Goal: Task Accomplishment & Management: Use online tool/utility

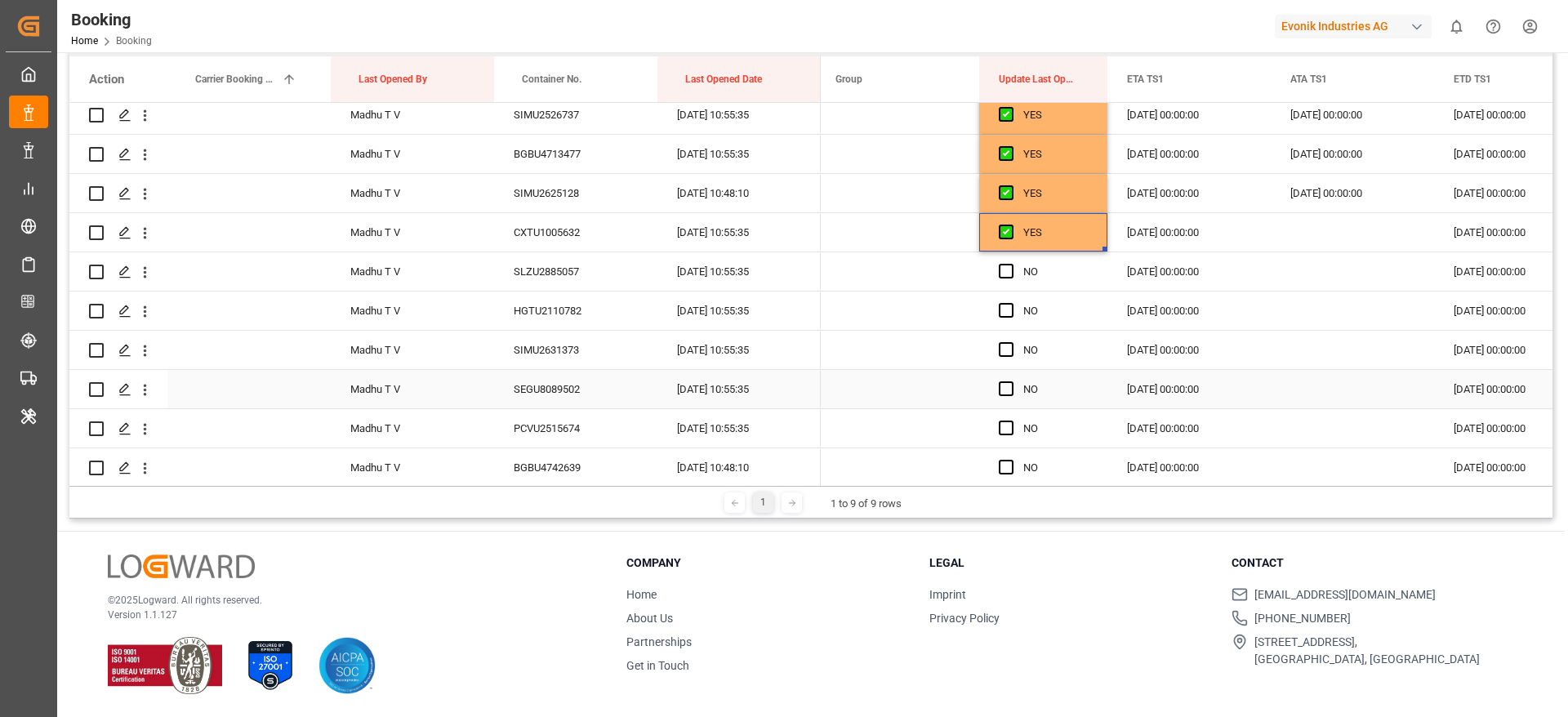
scroll to position [367, 0]
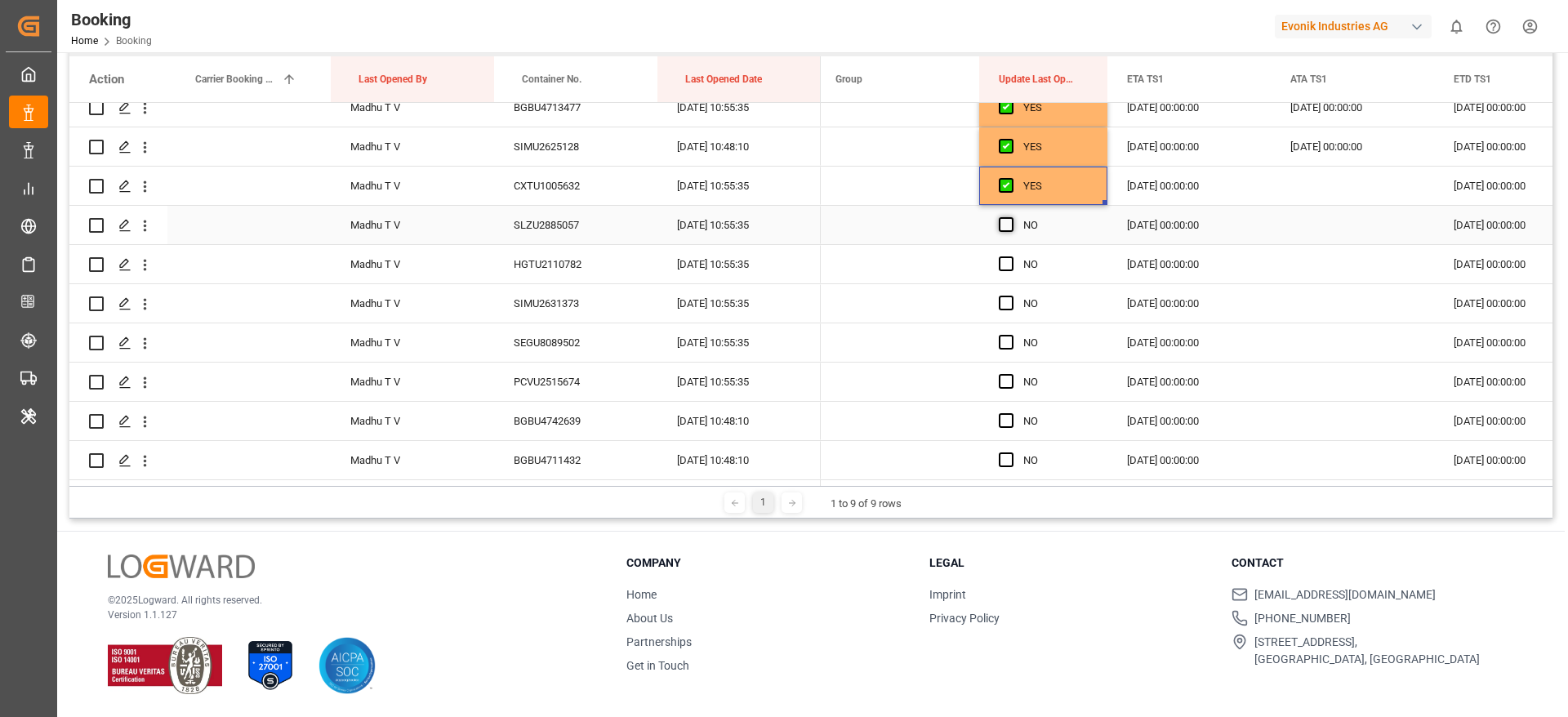
click at [1008, 217] on span "Press SPACE to select this row." at bounding box center [1006, 224] width 14 height 14
click at [1011, 217] on input "Press SPACE to select this row." at bounding box center [1011, 217] width 0 height 0
click at [1009, 272] on div "Press SPACE to select this row." at bounding box center [1011, 265] width 25 height 37
click at [1012, 261] on span "Press SPACE to select this row." at bounding box center [1006, 263] width 14 height 14
click at [1011, 256] on input "Press SPACE to select this row." at bounding box center [1011, 256] width 0 height 0
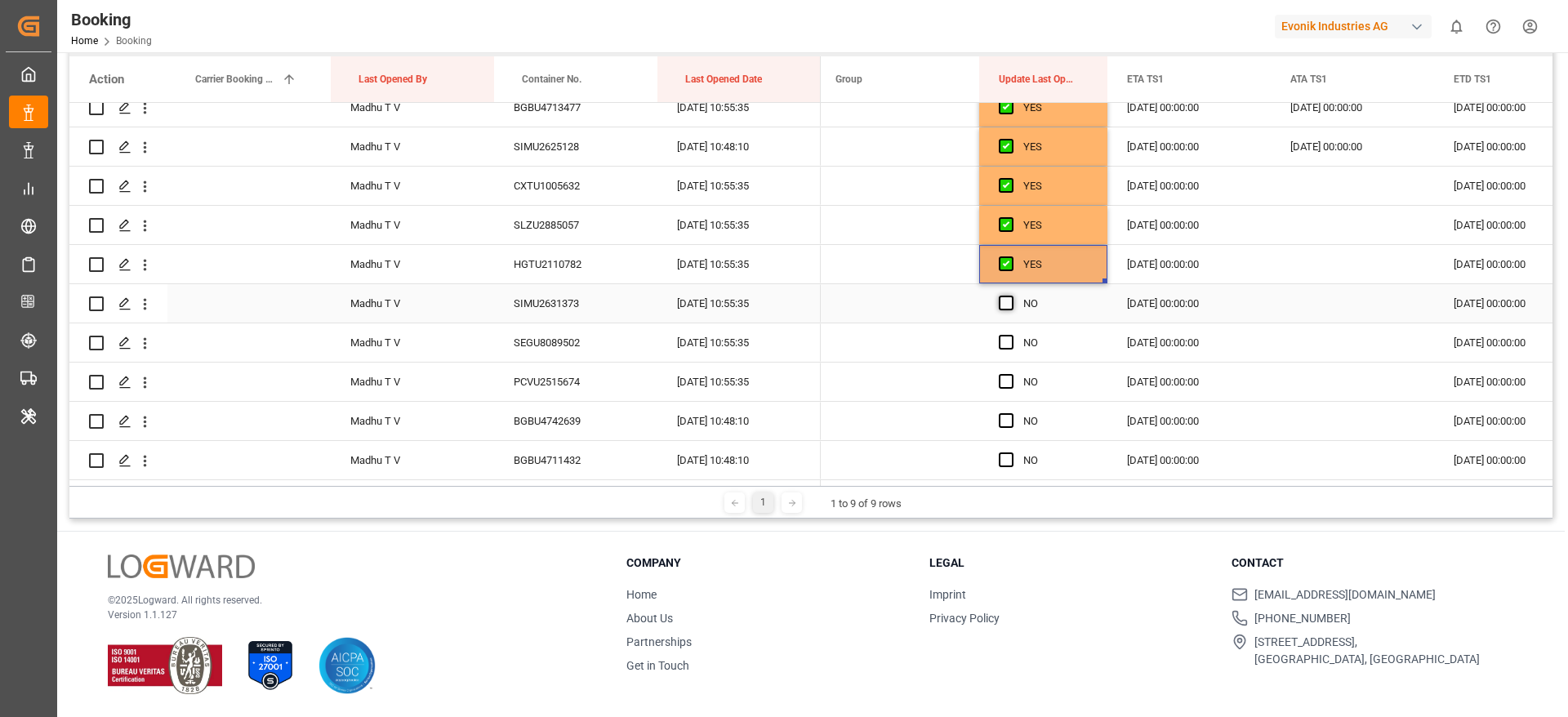
click at [1006, 305] on span "Press SPACE to select this row." at bounding box center [1006, 302] width 14 height 14
click at [1011, 295] on input "Press SPACE to select this row." at bounding box center [1011, 295] width 0 height 0
click at [998, 351] on div "NO" at bounding box center [1043, 342] width 128 height 38
click at [1002, 349] on span "Press SPACE to select this row." at bounding box center [1006, 341] width 14 height 14
click at [1011, 334] on input "Press SPACE to select this row." at bounding box center [1011, 334] width 0 height 0
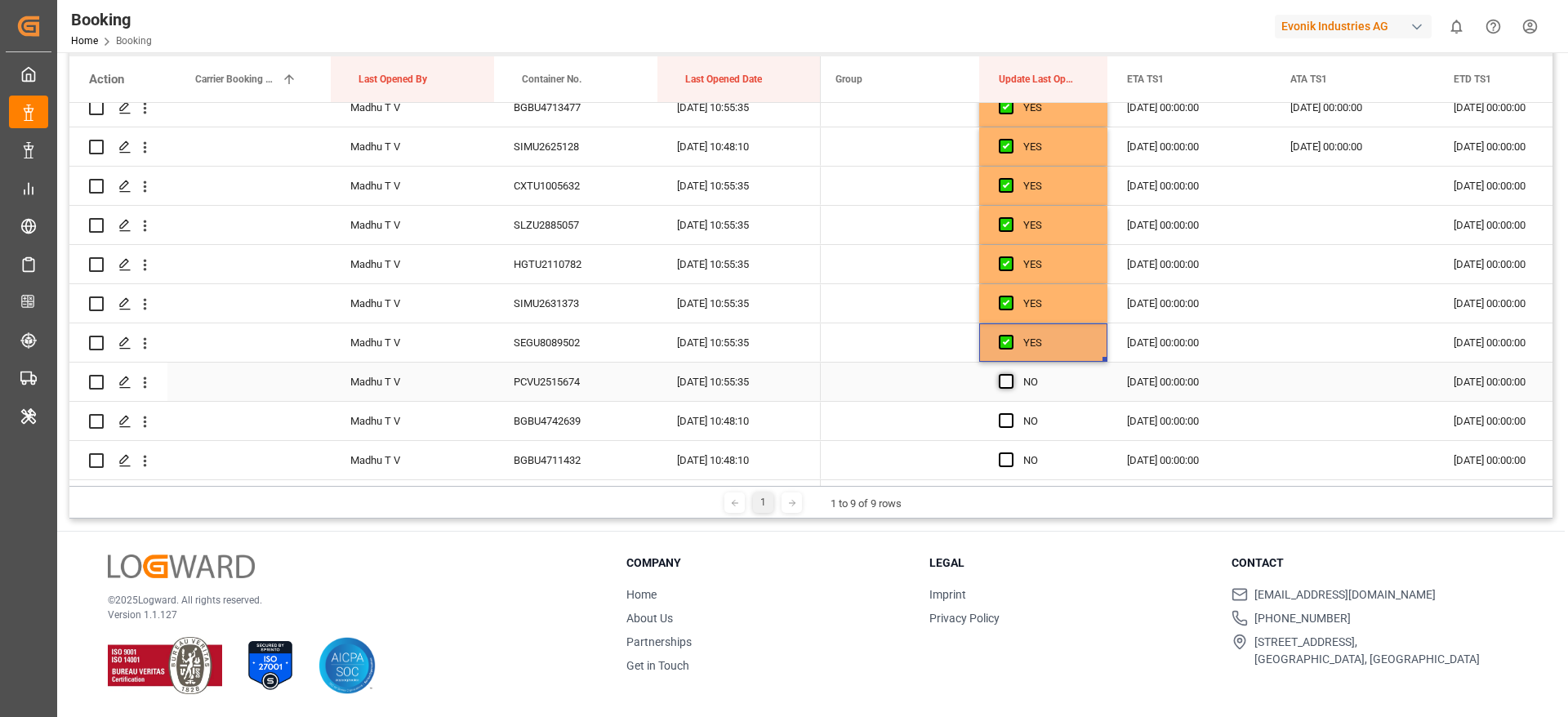
click at [1002, 381] on span "Press SPACE to select this row." at bounding box center [1006, 381] width 14 height 14
click at [1011, 374] on input "Press SPACE to select this row." at bounding box center [1011, 374] width 0 height 0
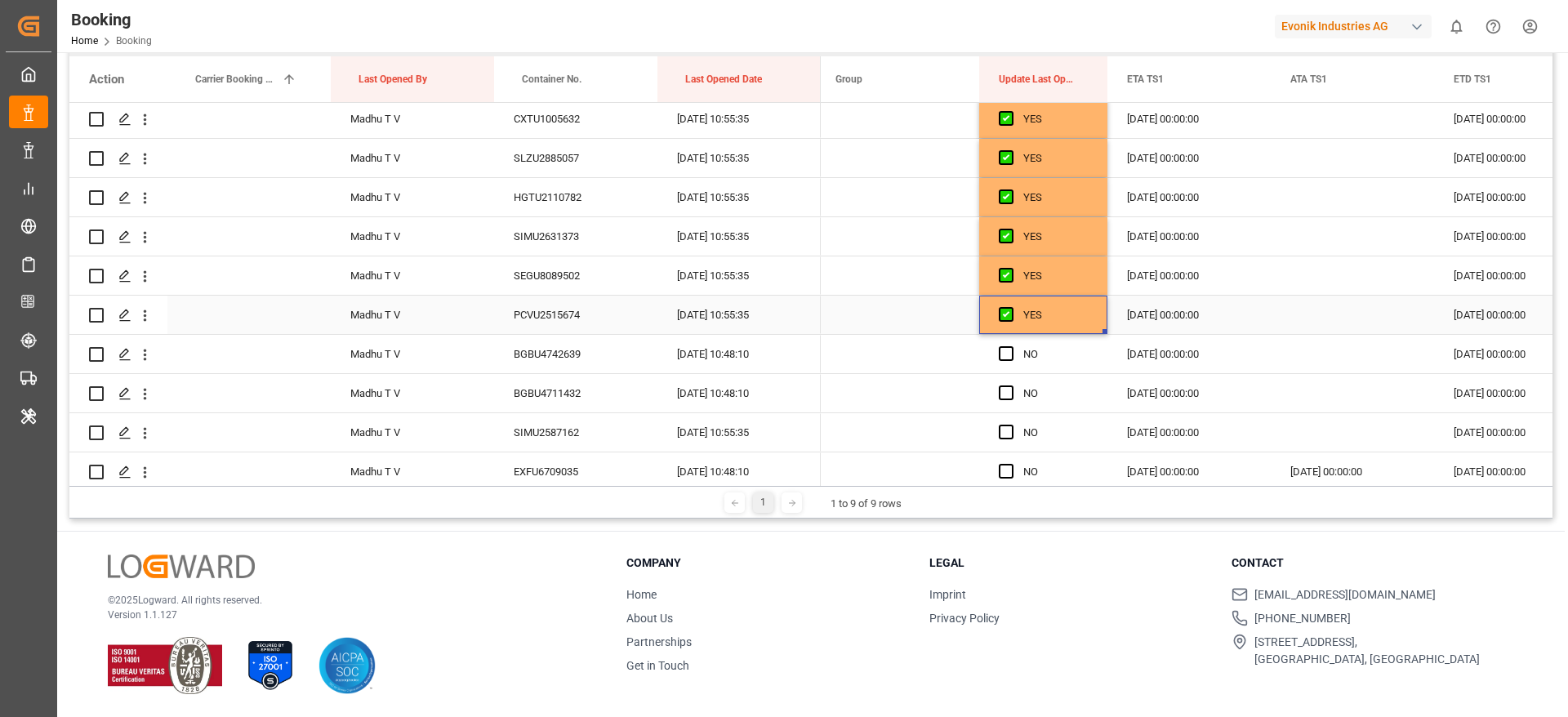
scroll to position [490, 0]
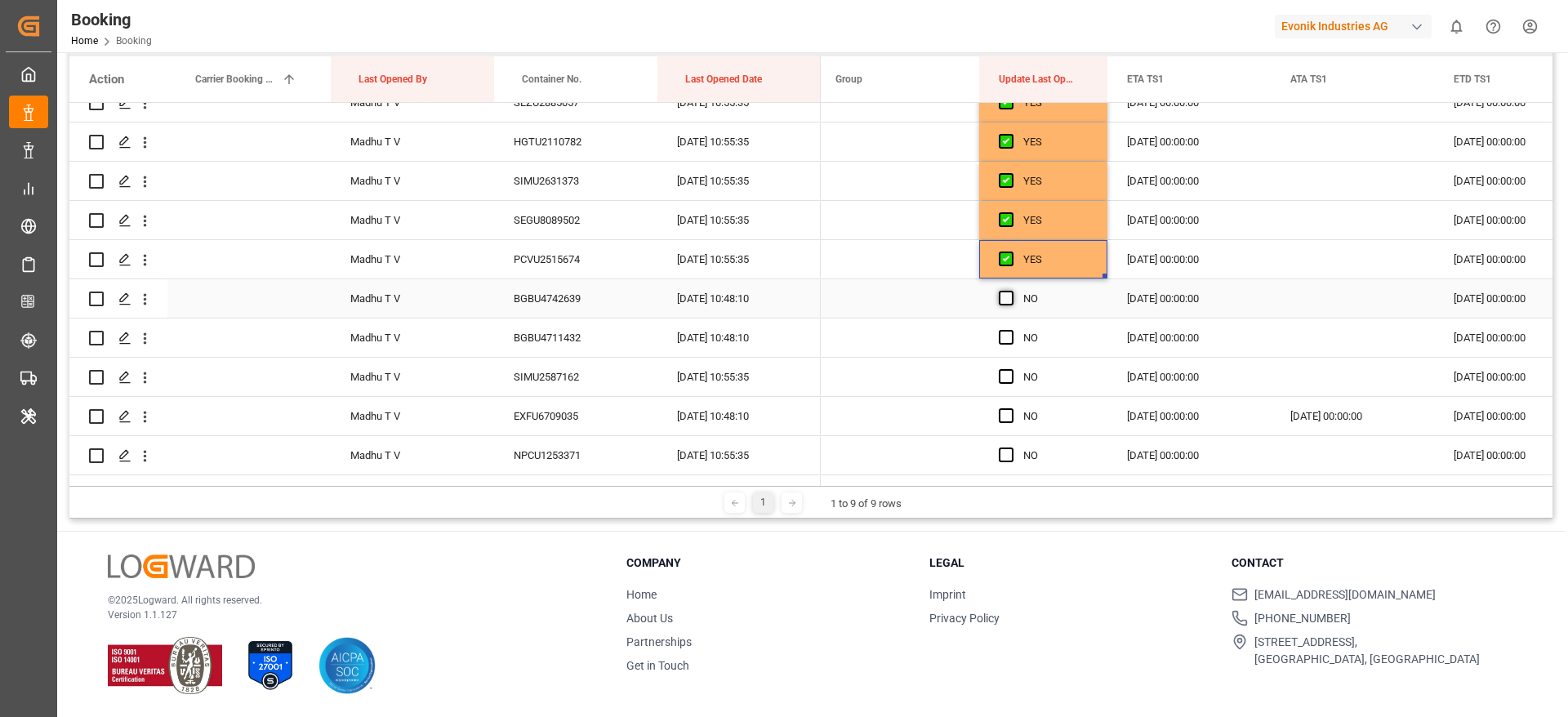
click at [1005, 291] on span "Press SPACE to select this row." at bounding box center [1006, 298] width 14 height 14
click at [1011, 291] on input "Press SPACE to select this row." at bounding box center [1011, 291] width 0 height 0
click at [1004, 333] on span "Press SPACE to select this row." at bounding box center [1006, 337] width 14 height 14
click at [1011, 330] on input "Press SPACE to select this row." at bounding box center [1011, 330] width 0 height 0
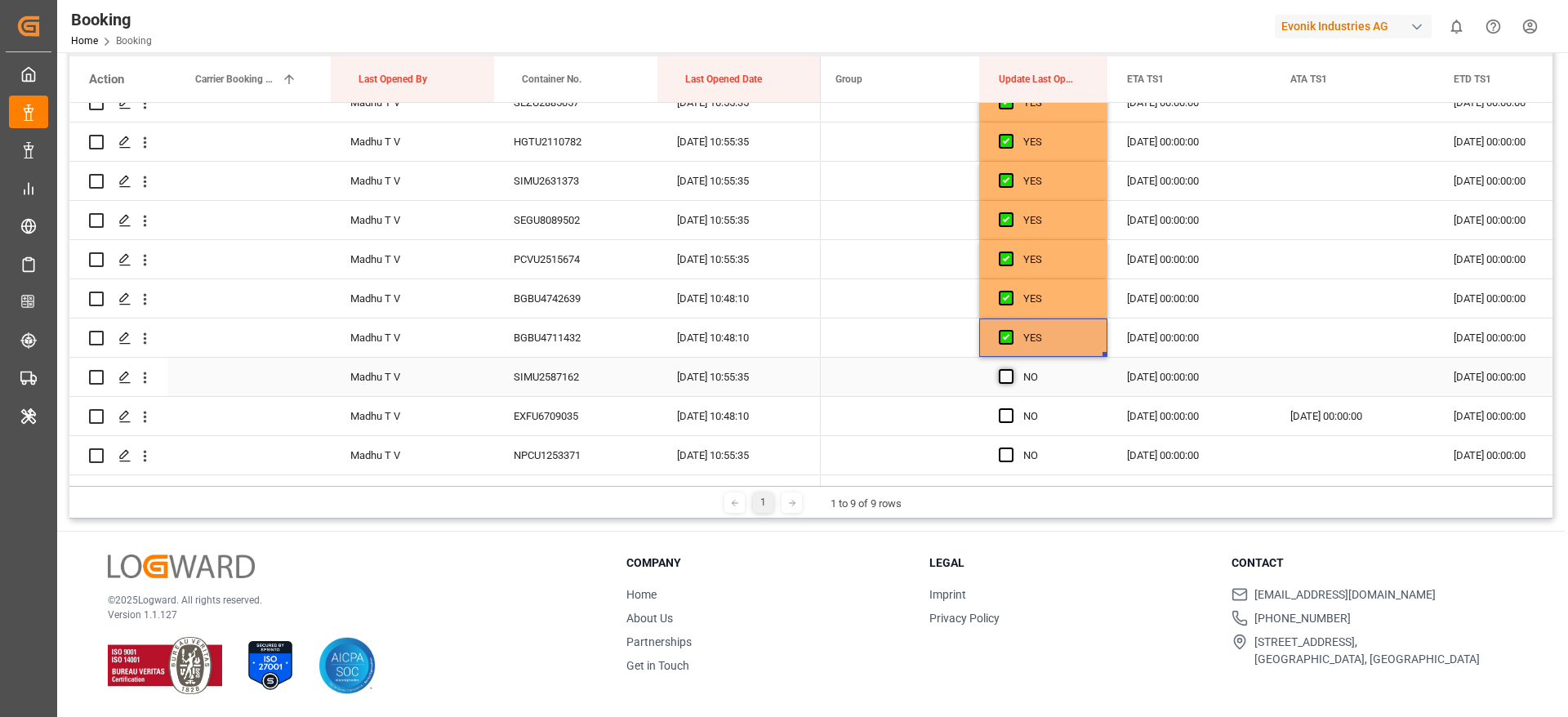
click at [1009, 379] on span "Press SPACE to select this row." at bounding box center [1006, 376] width 14 height 14
click at [1011, 369] on input "Press SPACE to select this row." at bounding box center [1011, 369] width 0 height 0
click at [1003, 421] on span "Press SPACE to select this row." at bounding box center [1006, 415] width 14 height 14
click at [1011, 408] on input "Press SPACE to select this row." at bounding box center [1011, 408] width 0 height 0
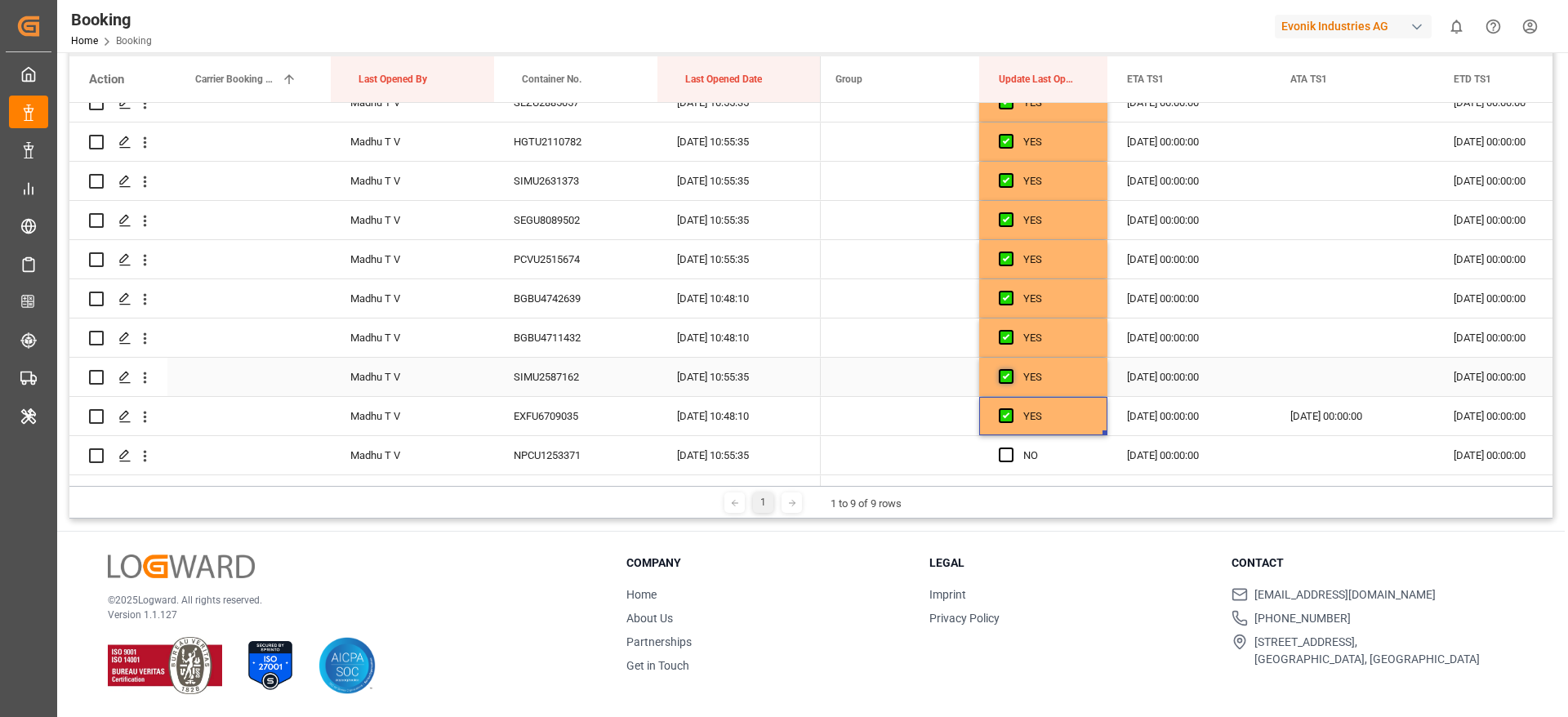
scroll to position [613, 0]
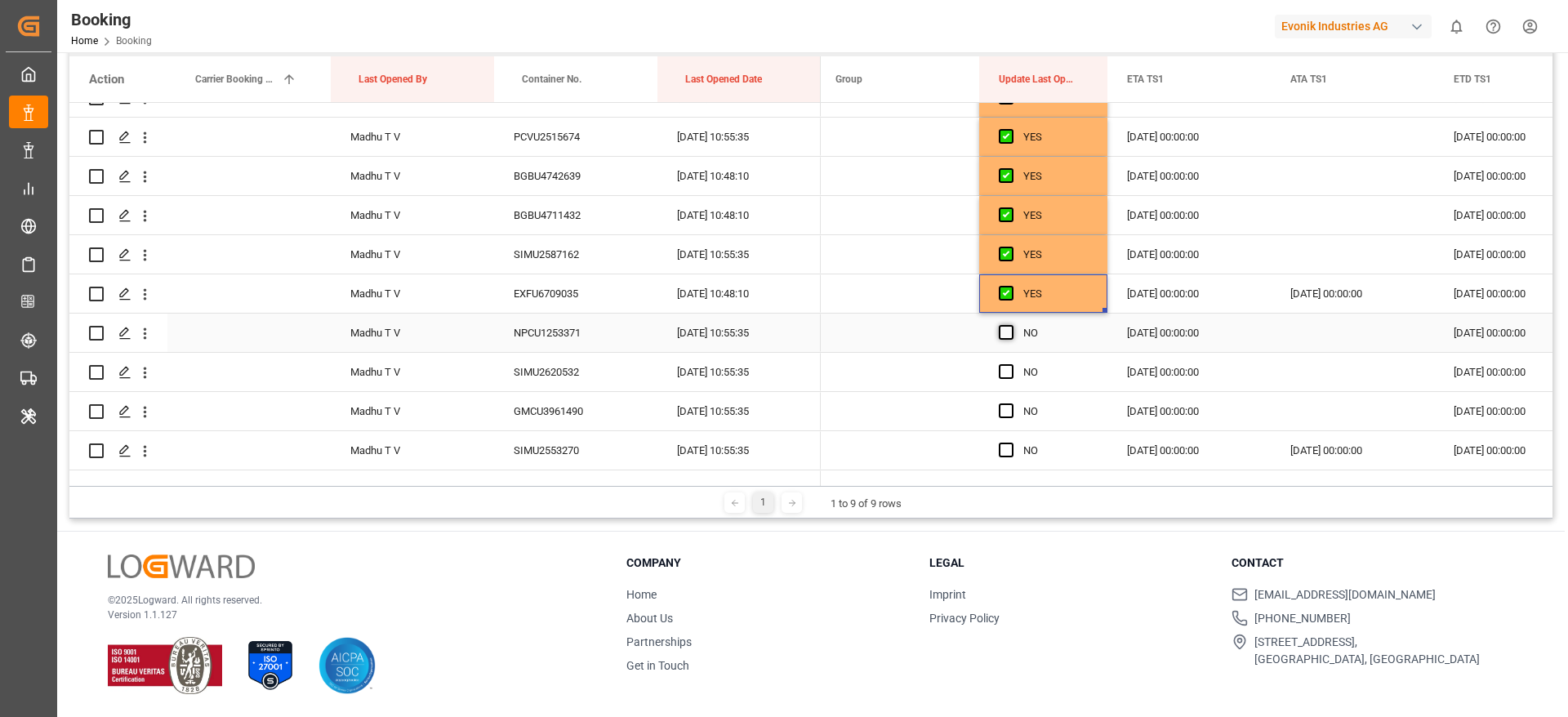
click at [1004, 333] on span "Press SPACE to select this row." at bounding box center [1006, 332] width 14 height 14
click at [1011, 325] on input "Press SPACE to select this row." at bounding box center [1011, 325] width 0 height 0
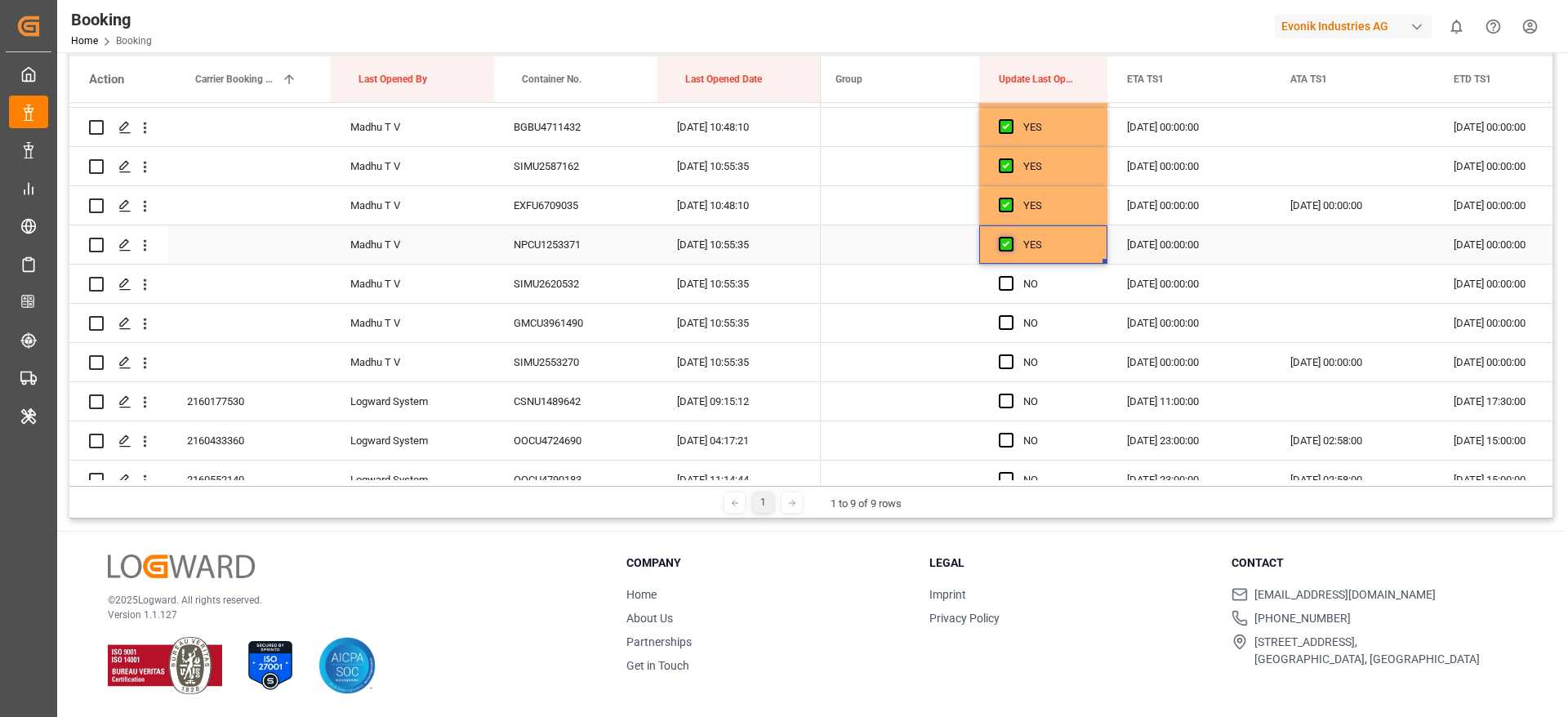
scroll to position [735, 0]
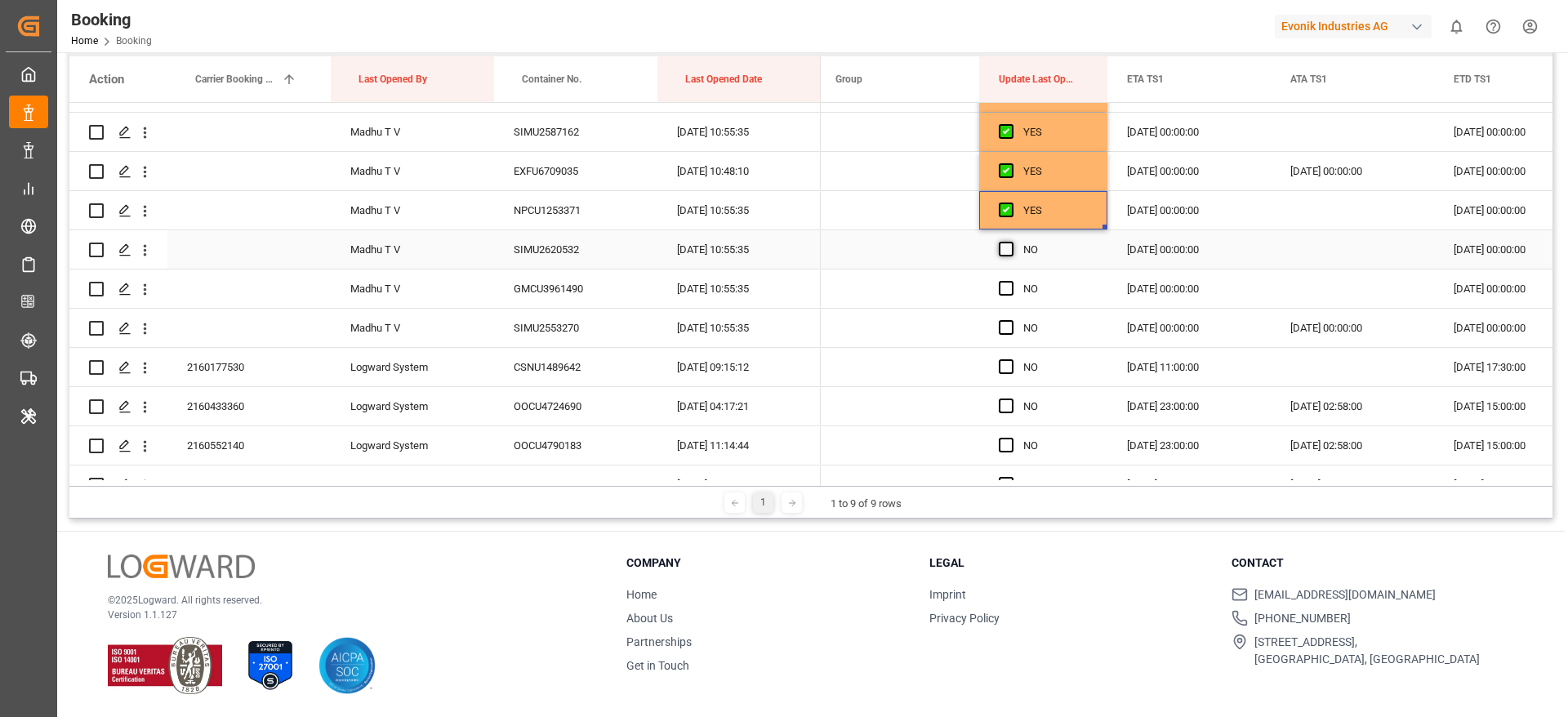
click at [1001, 249] on span "Press SPACE to select this row." at bounding box center [1006, 249] width 14 height 14
click at [1011, 242] on input "Press SPACE to select this row." at bounding box center [1011, 242] width 0 height 0
click at [1009, 291] on span "Press SPACE to select this row." at bounding box center [1006, 288] width 14 height 14
click at [1011, 281] on input "Press SPACE to select this row." at bounding box center [1011, 281] width 0 height 0
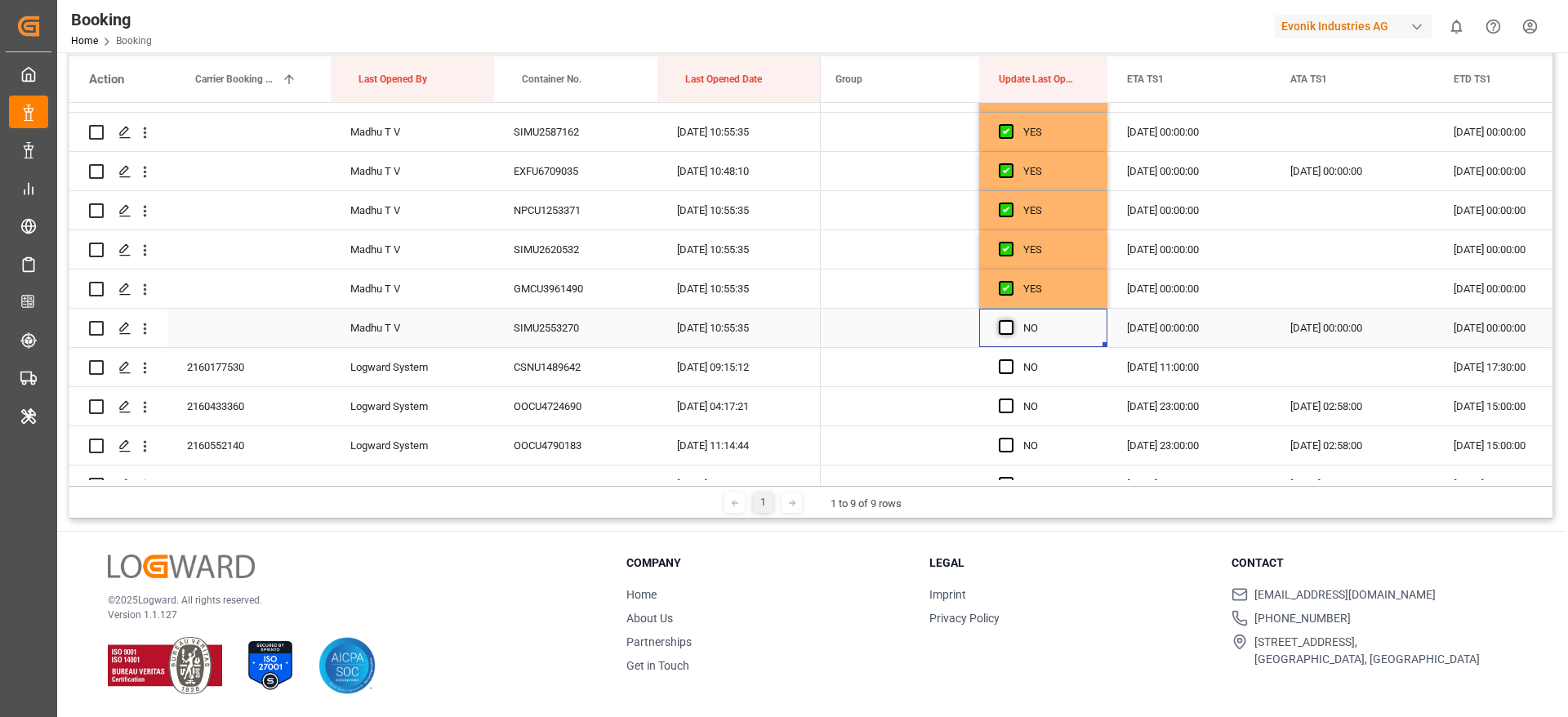
click at [1013, 333] on span "Press SPACE to select this row." at bounding box center [1006, 327] width 14 height 14
click at [1011, 320] on input "Press SPACE to select this row." at bounding box center [1011, 320] width 0 height 0
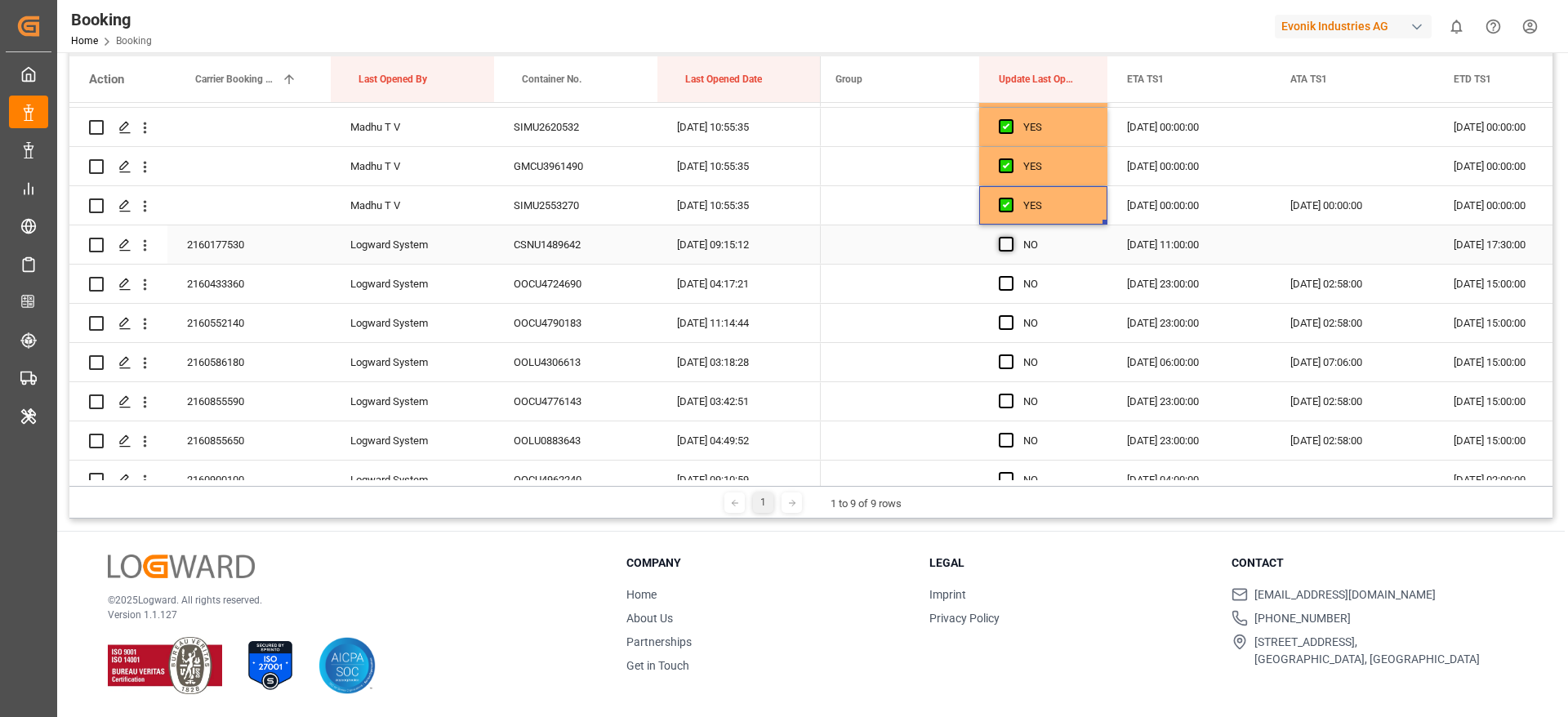
click at [1003, 238] on span "Press SPACE to select this row." at bounding box center [1006, 244] width 14 height 14
click at [1011, 237] on input "Press SPACE to select this row." at bounding box center [1011, 237] width 0 height 0
click at [1002, 287] on span "Press SPACE to select this row." at bounding box center [1006, 283] width 14 height 14
click at [1011, 276] on input "Press SPACE to select this row." at bounding box center [1011, 276] width 0 height 0
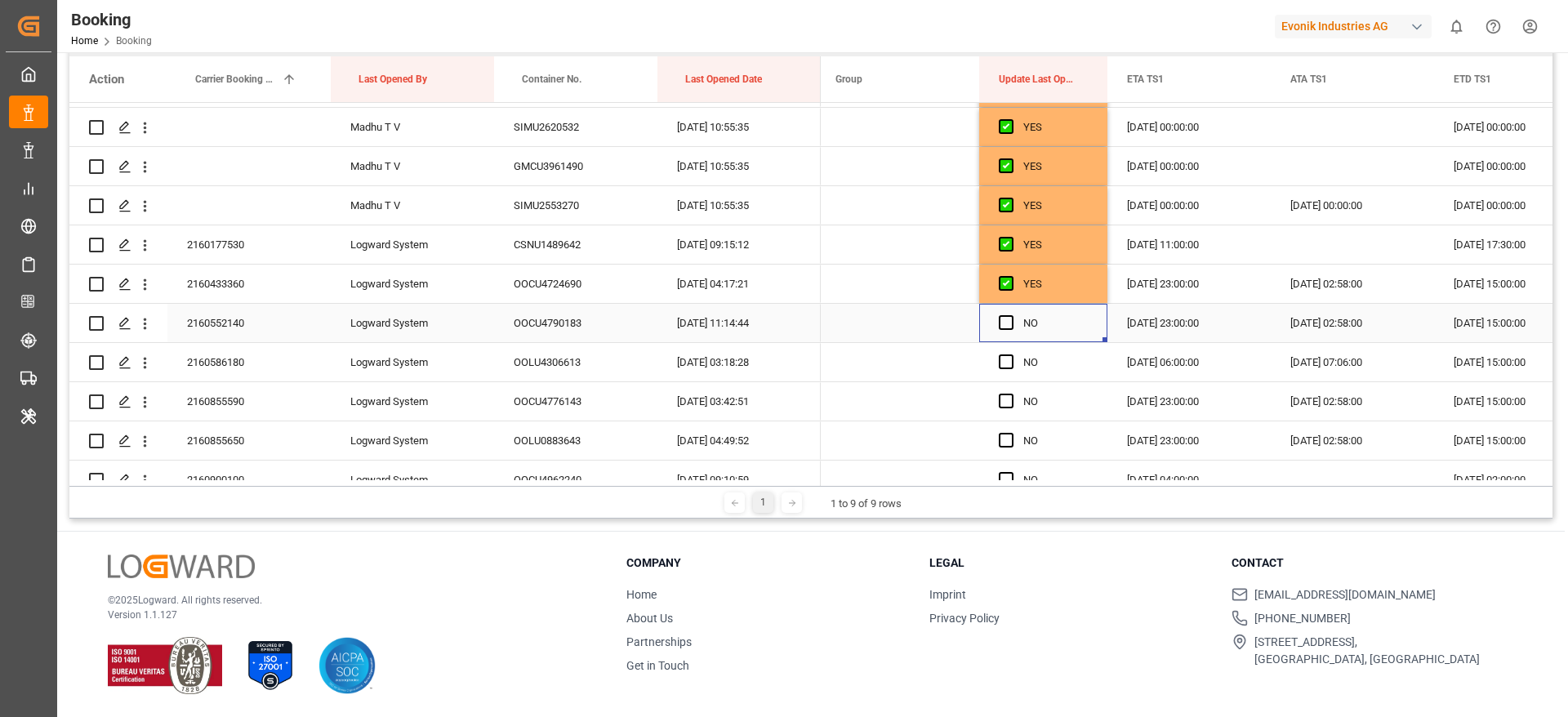
click at [1002, 329] on span "Press SPACE to select this row." at bounding box center [1006, 322] width 14 height 14
click at [1011, 315] on input "Press SPACE to select this row." at bounding box center [1011, 315] width 0 height 0
click at [1004, 363] on span "Press SPACE to select this row." at bounding box center [1006, 361] width 14 height 14
click at [1011, 355] on input "Press SPACE to select this row." at bounding box center [1011, 355] width 0 height 0
click at [1007, 416] on div "Press SPACE to select this row." at bounding box center [1011, 401] width 25 height 37
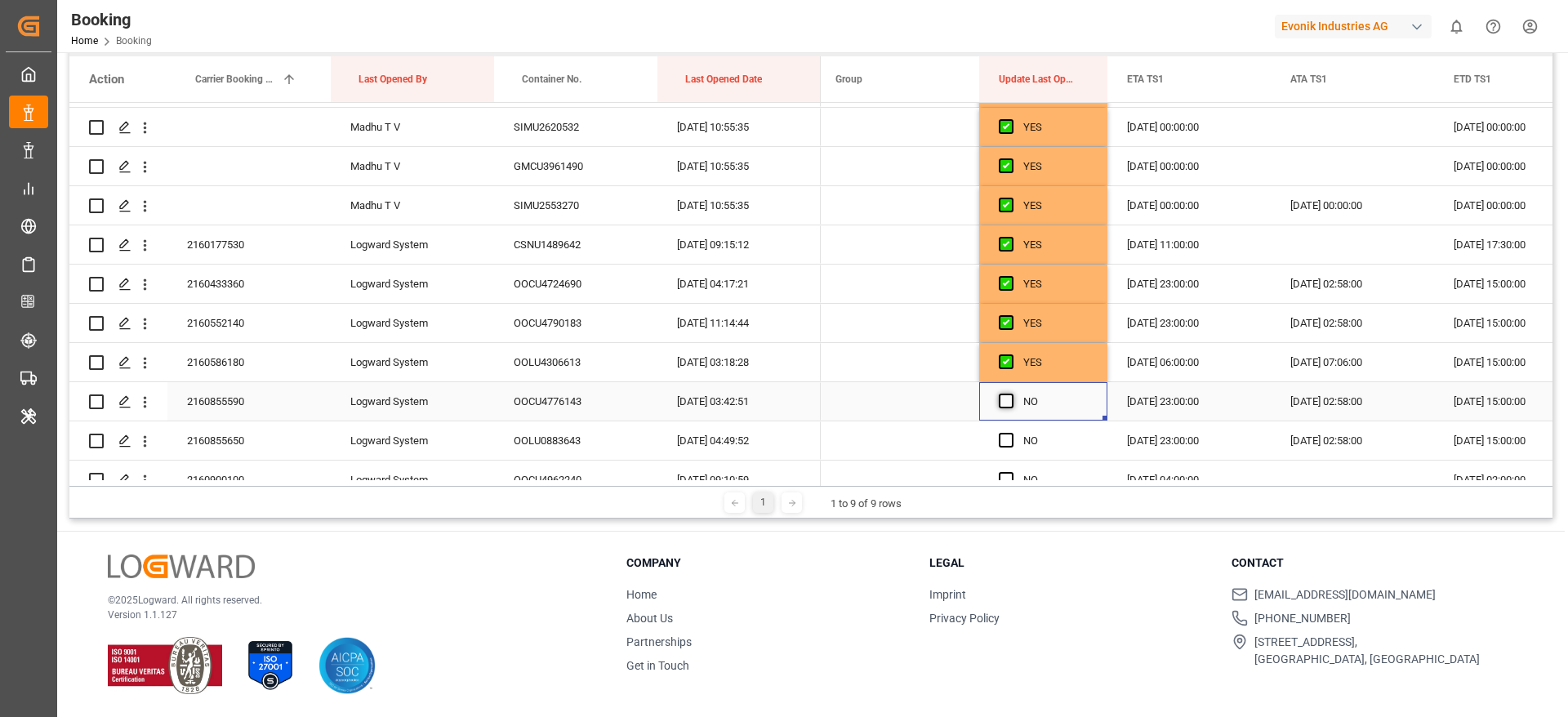
click at [1007, 406] on span "Press SPACE to select this row." at bounding box center [1006, 401] width 14 height 14
click at [1011, 394] on input "Press SPACE to select this row." at bounding box center [1011, 394] width 0 height 0
click at [1005, 442] on span "Press SPACE to select this row." at bounding box center [1006, 440] width 14 height 14
click at [1011, 433] on input "Press SPACE to select this row." at bounding box center [1011, 433] width 0 height 0
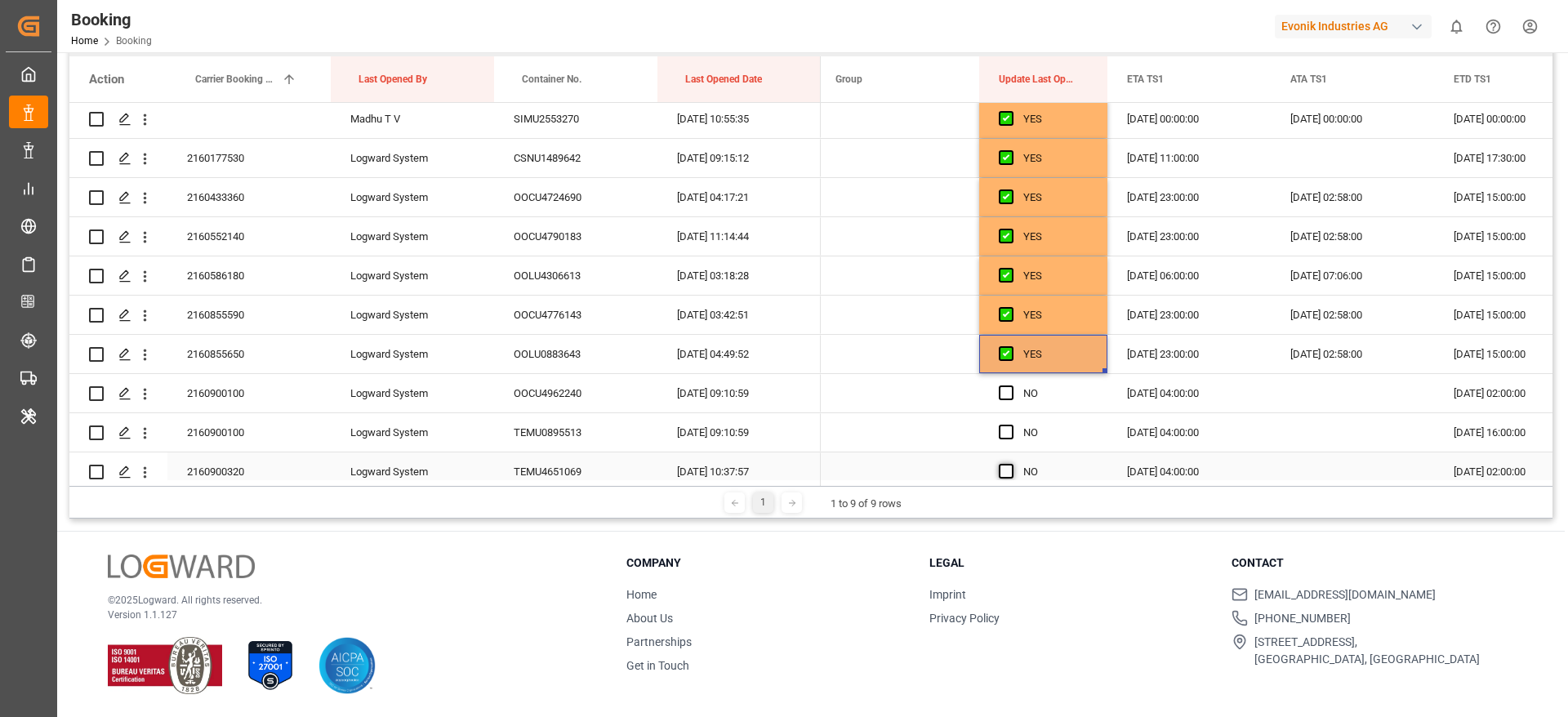
scroll to position [980, 0]
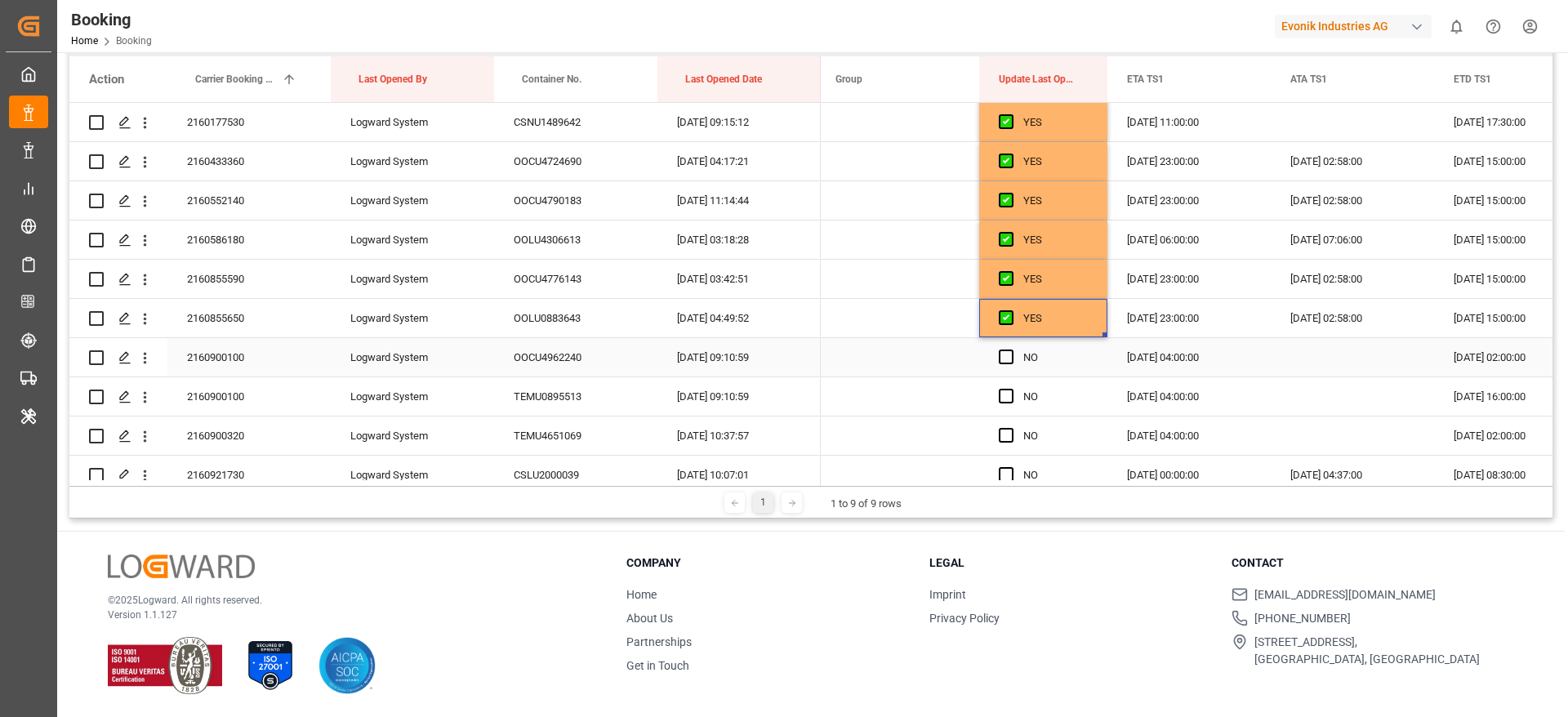
click at [1017, 350] on div "Press SPACE to select this row." at bounding box center [1011, 357] width 25 height 37
click at [1009, 350] on span "Press SPACE to select this row." at bounding box center [1006, 356] width 14 height 14
click at [1011, 350] on input "Press SPACE to select this row." at bounding box center [1011, 350] width 0 height 0
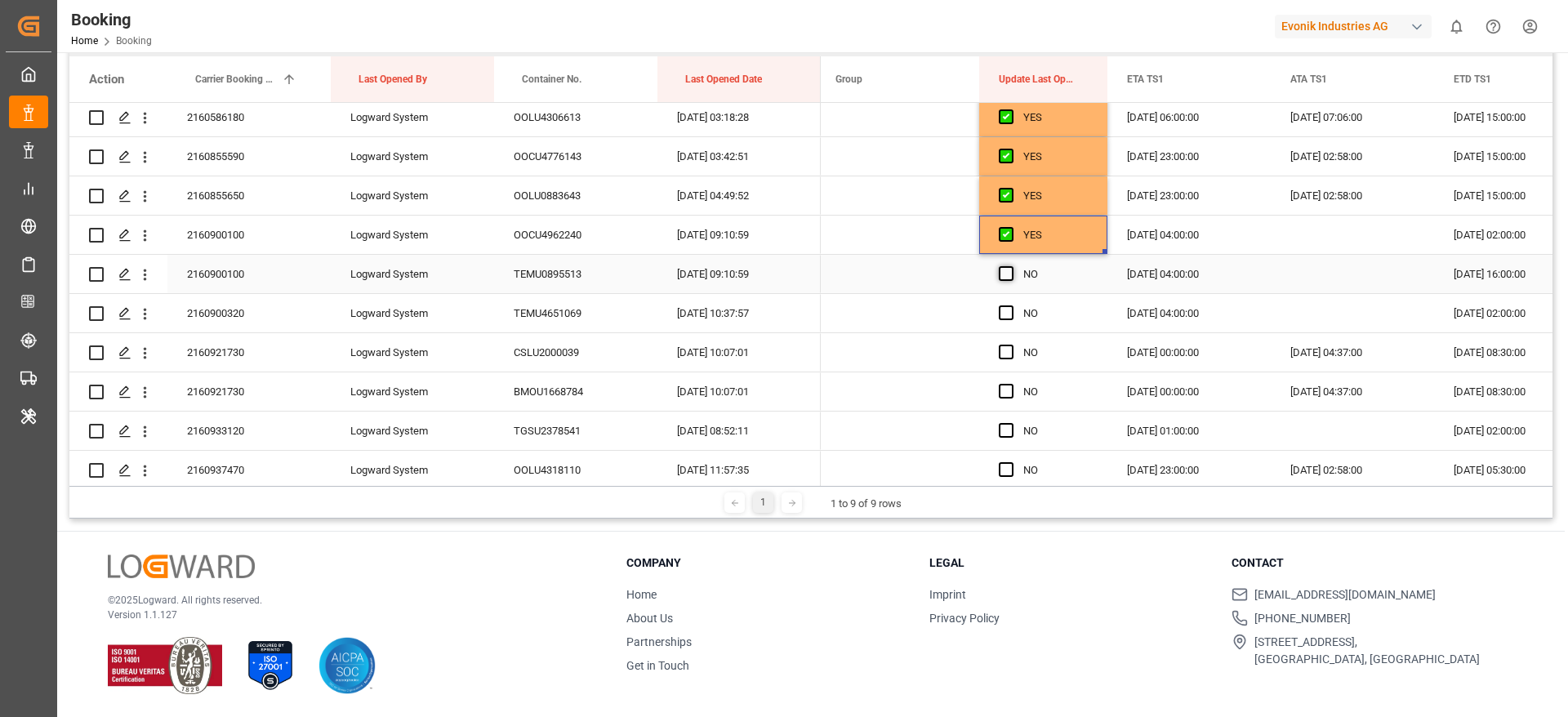
click at [1012, 270] on span "Press SPACE to select this row." at bounding box center [1006, 273] width 14 height 14
click at [1011, 266] on input "Press SPACE to select this row." at bounding box center [1011, 266] width 0 height 0
click at [1006, 312] on span "Press SPACE to select this row." at bounding box center [1006, 312] width 14 height 14
click at [1011, 305] on input "Press SPACE to select this row." at bounding box center [1011, 305] width 0 height 0
click at [1006, 357] on span "Press SPACE to select this row." at bounding box center [1006, 351] width 14 height 14
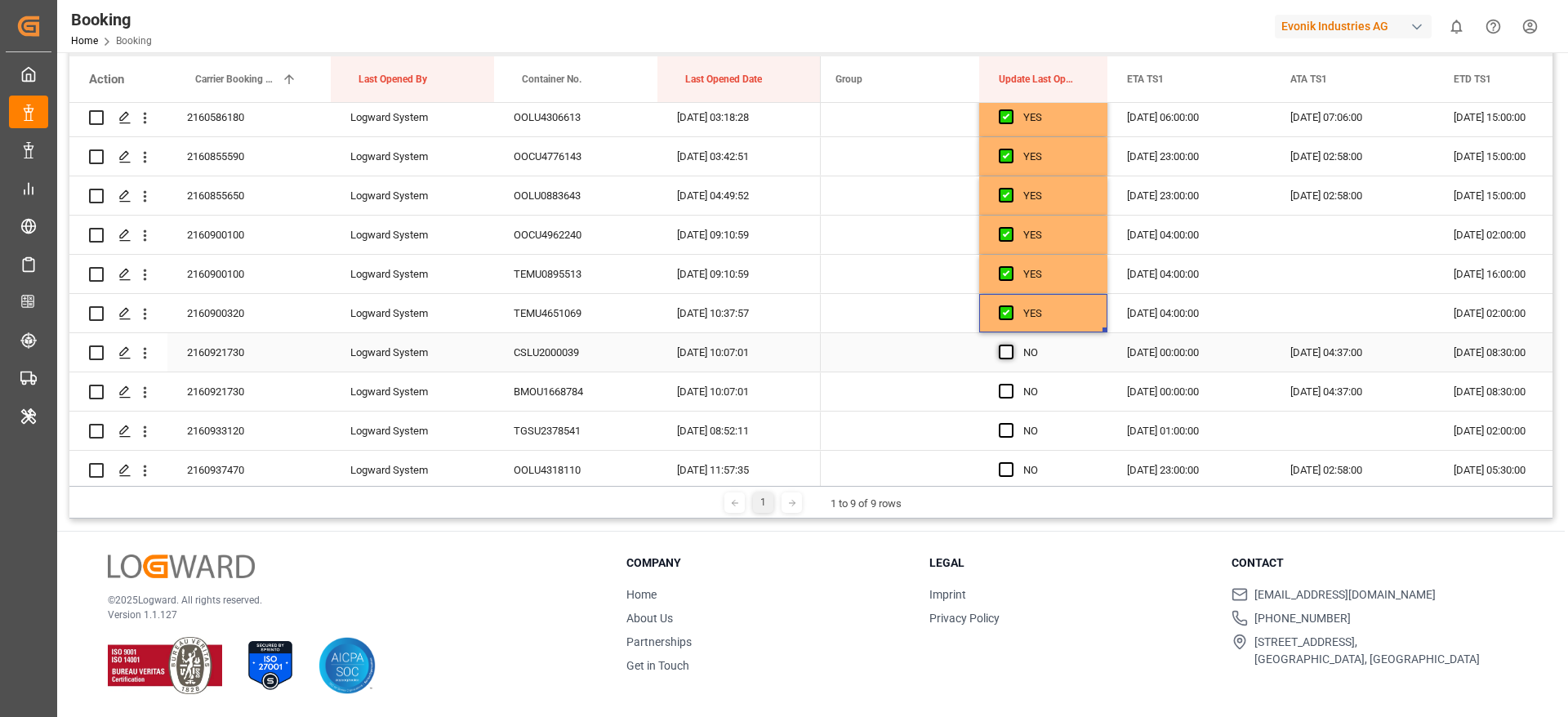
click at [1011, 344] on input "Press SPACE to select this row." at bounding box center [1011, 344] width 0 height 0
click at [1005, 400] on div "Press SPACE to select this row." at bounding box center [1011, 392] width 25 height 37
click at [1005, 389] on span "Press SPACE to select this row." at bounding box center [1006, 390] width 14 height 14
click at [1011, 384] on input "Press SPACE to select this row." at bounding box center [1011, 384] width 0 height 0
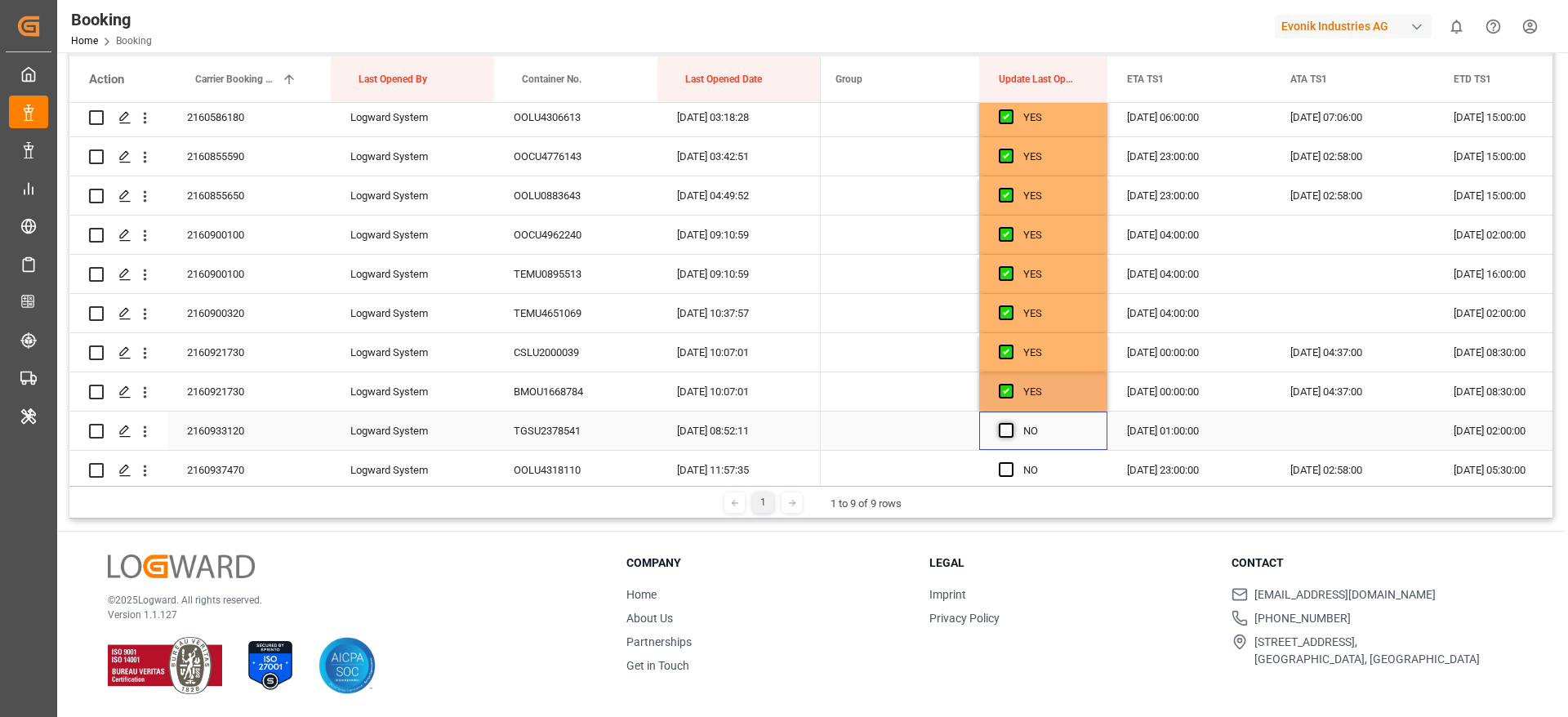
click at [1002, 430] on span "Press SPACE to select this row." at bounding box center [1006, 429] width 14 height 14
click at [1011, 423] on input "Press SPACE to select this row." at bounding box center [1011, 423] width 0 height 0
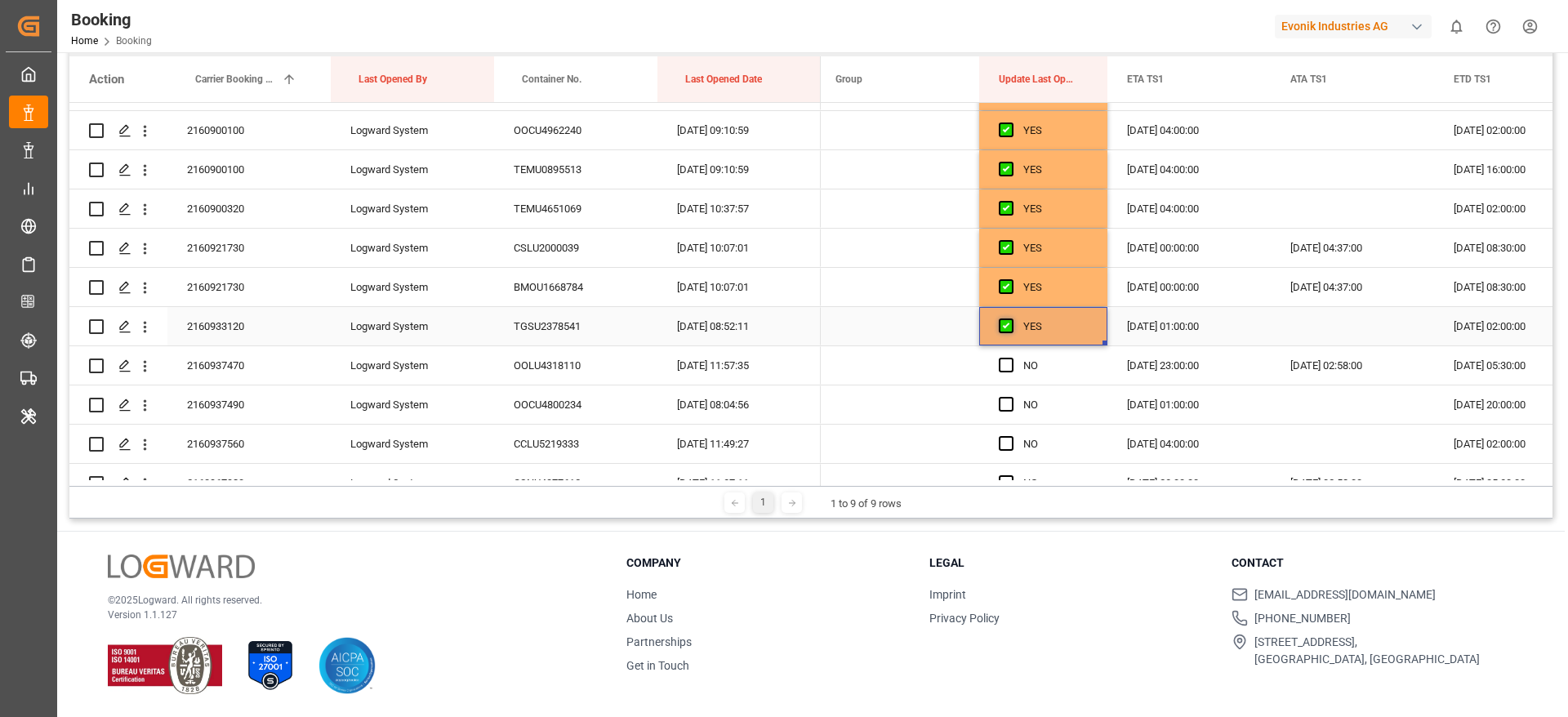
scroll to position [1224, 0]
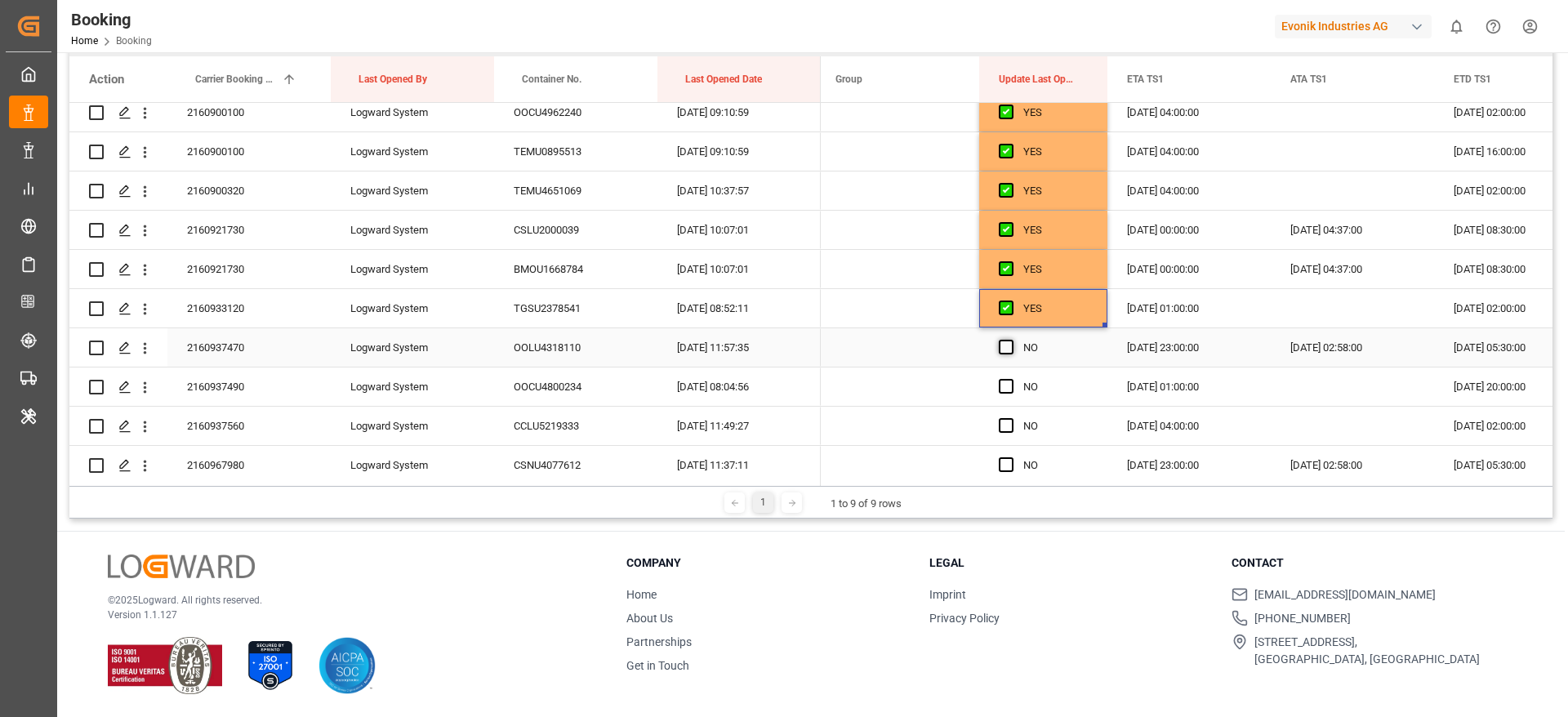
click at [1003, 344] on span "Press SPACE to select this row." at bounding box center [1006, 346] width 14 height 14
click at [1011, 339] on input "Press SPACE to select this row." at bounding box center [1011, 339] width 0 height 0
click at [1003, 382] on span "Press SPACE to select this row." at bounding box center [1006, 385] width 14 height 14
click at [1011, 378] on input "Press SPACE to select this row." at bounding box center [1011, 378] width 0 height 0
click at [1003, 428] on span "Press SPACE to select this row." at bounding box center [1006, 425] width 14 height 14
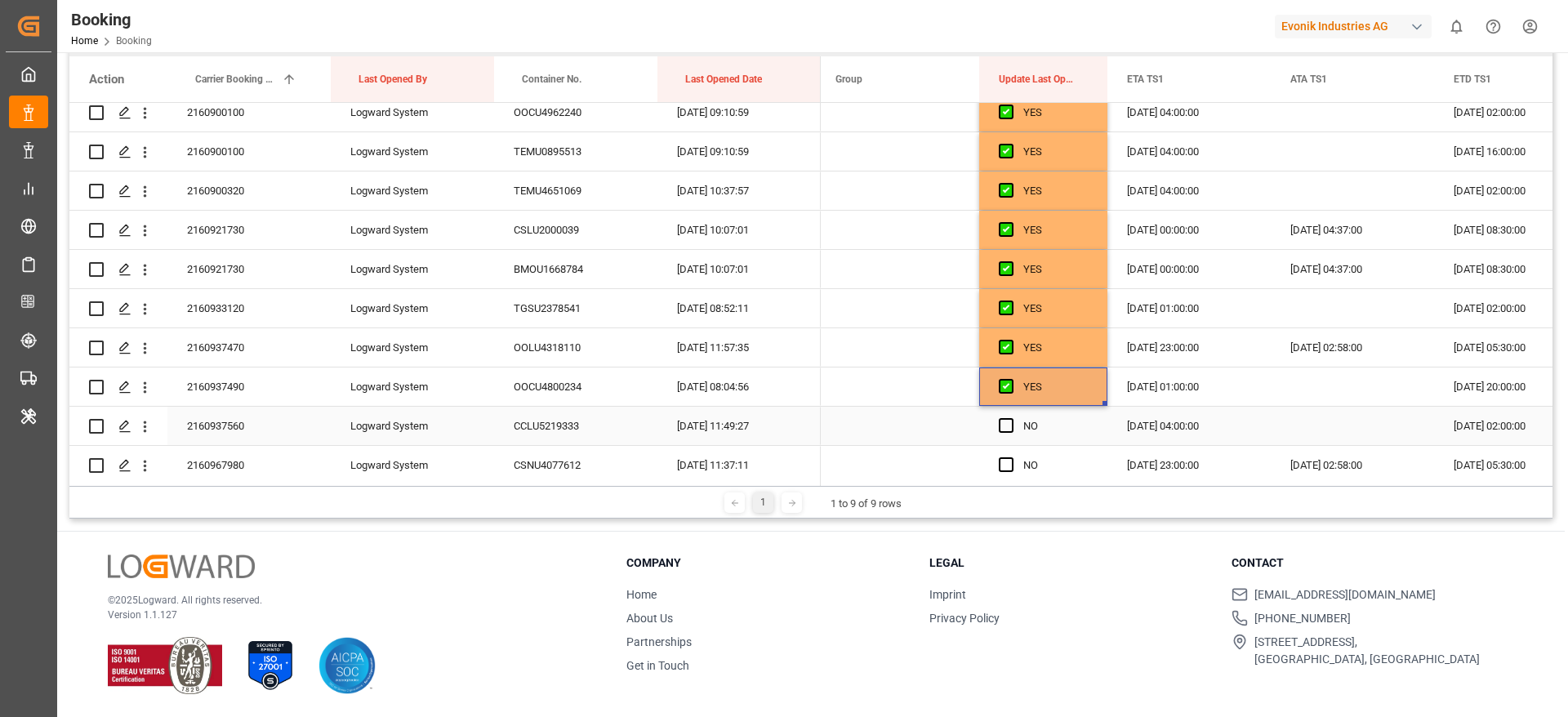
click at [1011, 418] on input "Press SPACE to select this row." at bounding box center [1011, 418] width 0 height 0
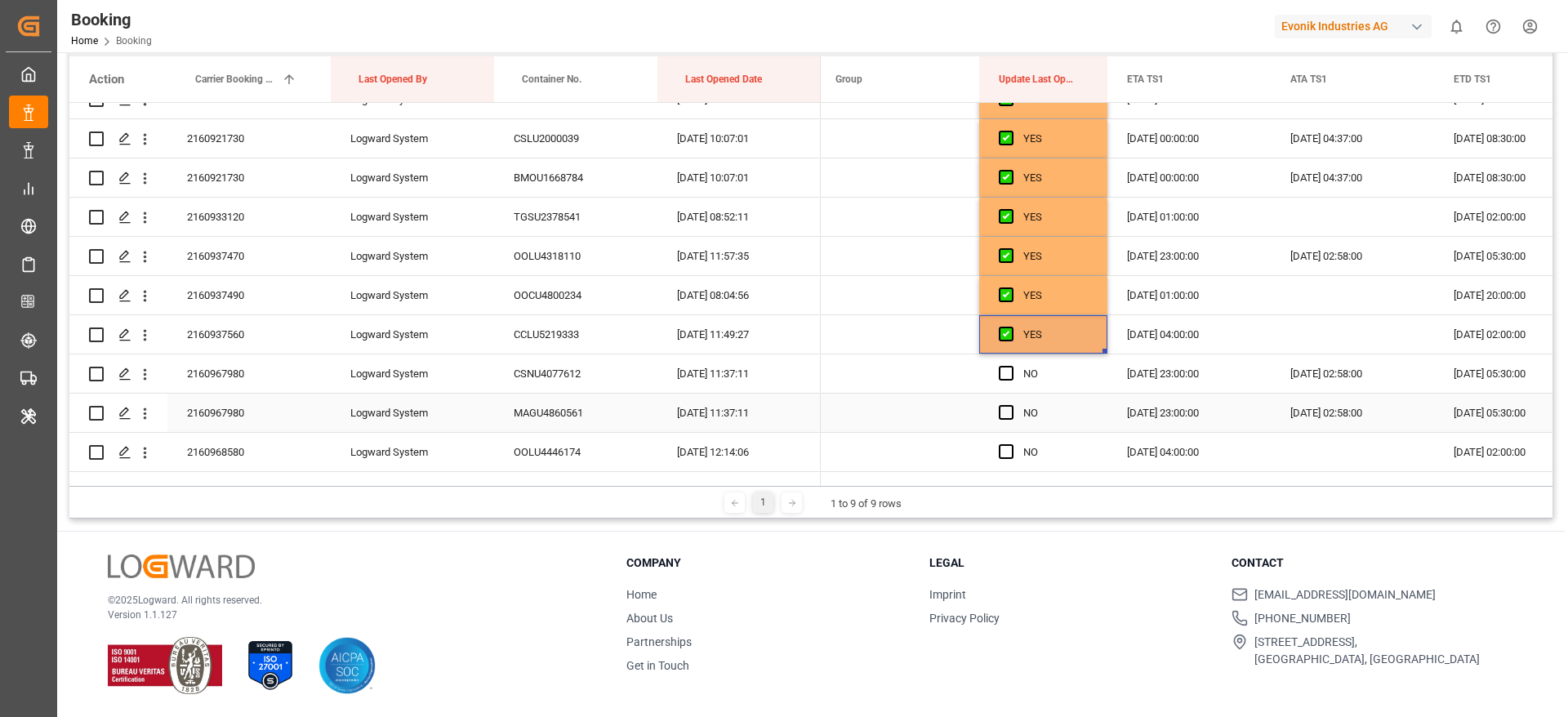
scroll to position [1347, 0]
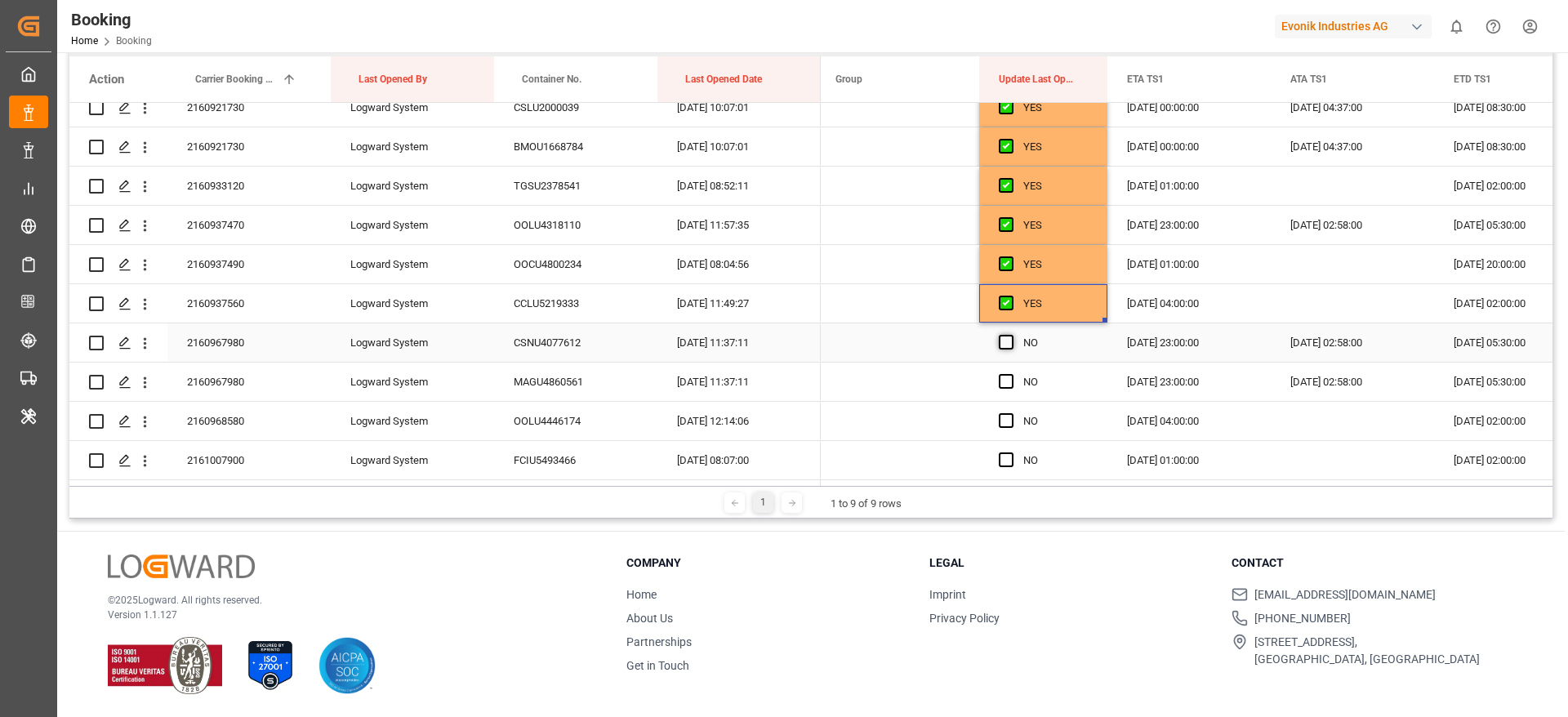
click at [1005, 339] on span "Press SPACE to select this row." at bounding box center [1006, 341] width 14 height 14
click at [1011, 334] on input "Press SPACE to select this row." at bounding box center [1011, 334] width 0 height 0
click at [1007, 381] on span "Press SPACE to select this row." at bounding box center [1006, 381] width 14 height 14
click at [1011, 374] on input "Press SPACE to select this row." at bounding box center [1011, 374] width 0 height 0
click at [1008, 432] on div "Press SPACE to select this row." at bounding box center [1011, 421] width 25 height 37
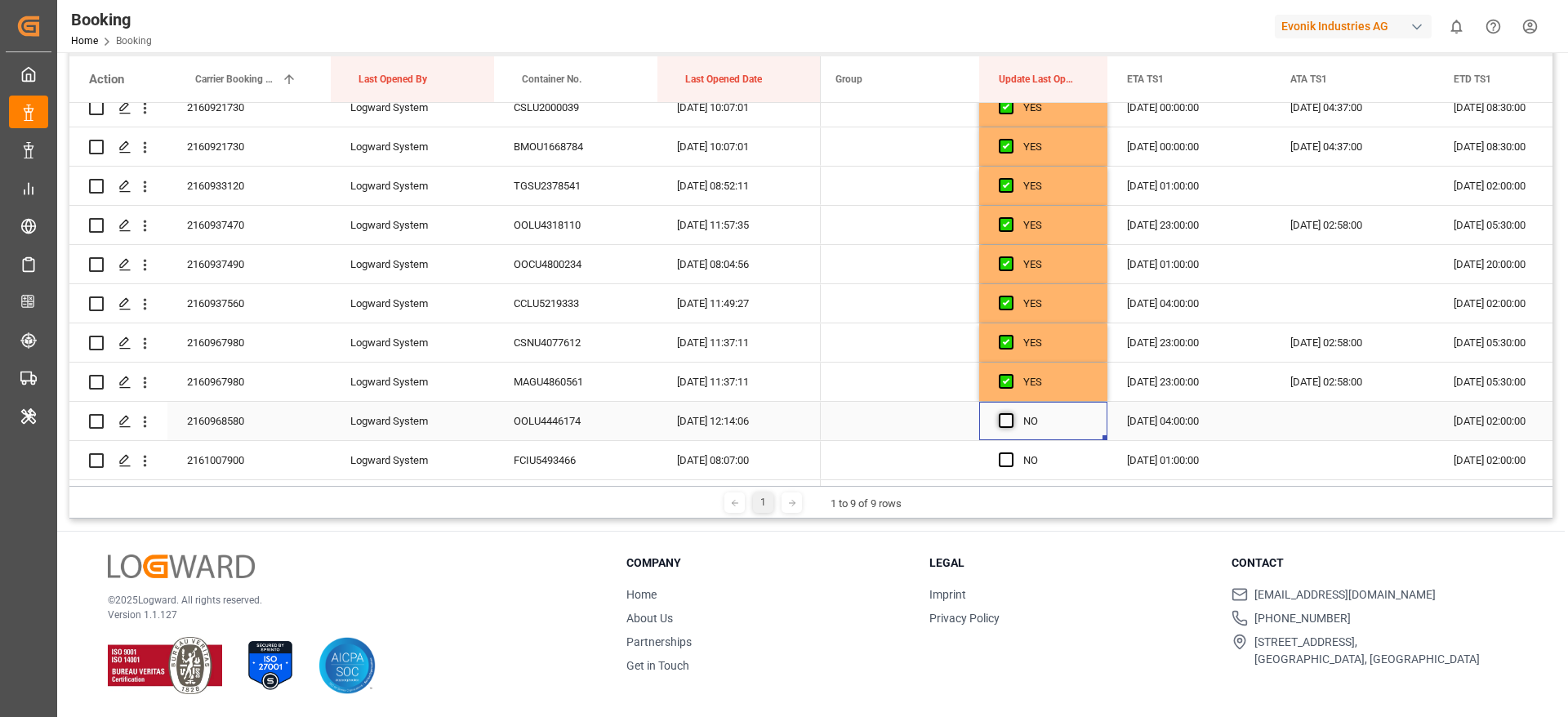
click at [1008, 425] on span "Press SPACE to select this row." at bounding box center [1006, 420] width 14 height 14
click at [1011, 413] on input "Press SPACE to select this row." at bounding box center [1011, 413] width 0 height 0
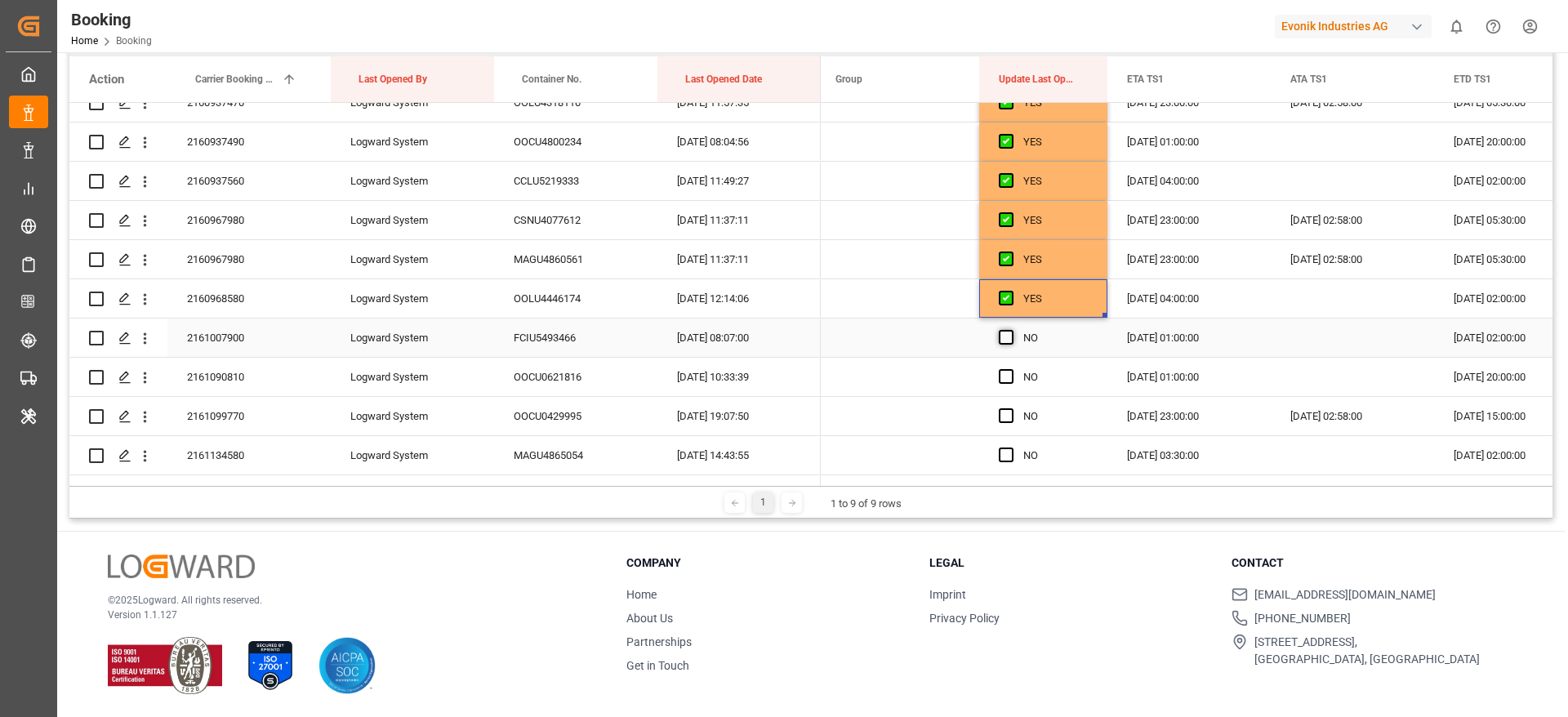
click at [1007, 335] on span "Press SPACE to select this row." at bounding box center [1006, 337] width 14 height 14
click at [1011, 330] on input "Press SPACE to select this row." at bounding box center [1011, 330] width 0 height 0
click at [1007, 383] on span "Press SPACE to select this row." at bounding box center [1006, 376] width 14 height 14
click at [1011, 369] on input "Press SPACE to select this row." at bounding box center [1011, 369] width 0 height 0
click at [1009, 418] on span "Press SPACE to select this row." at bounding box center [1006, 415] width 14 height 14
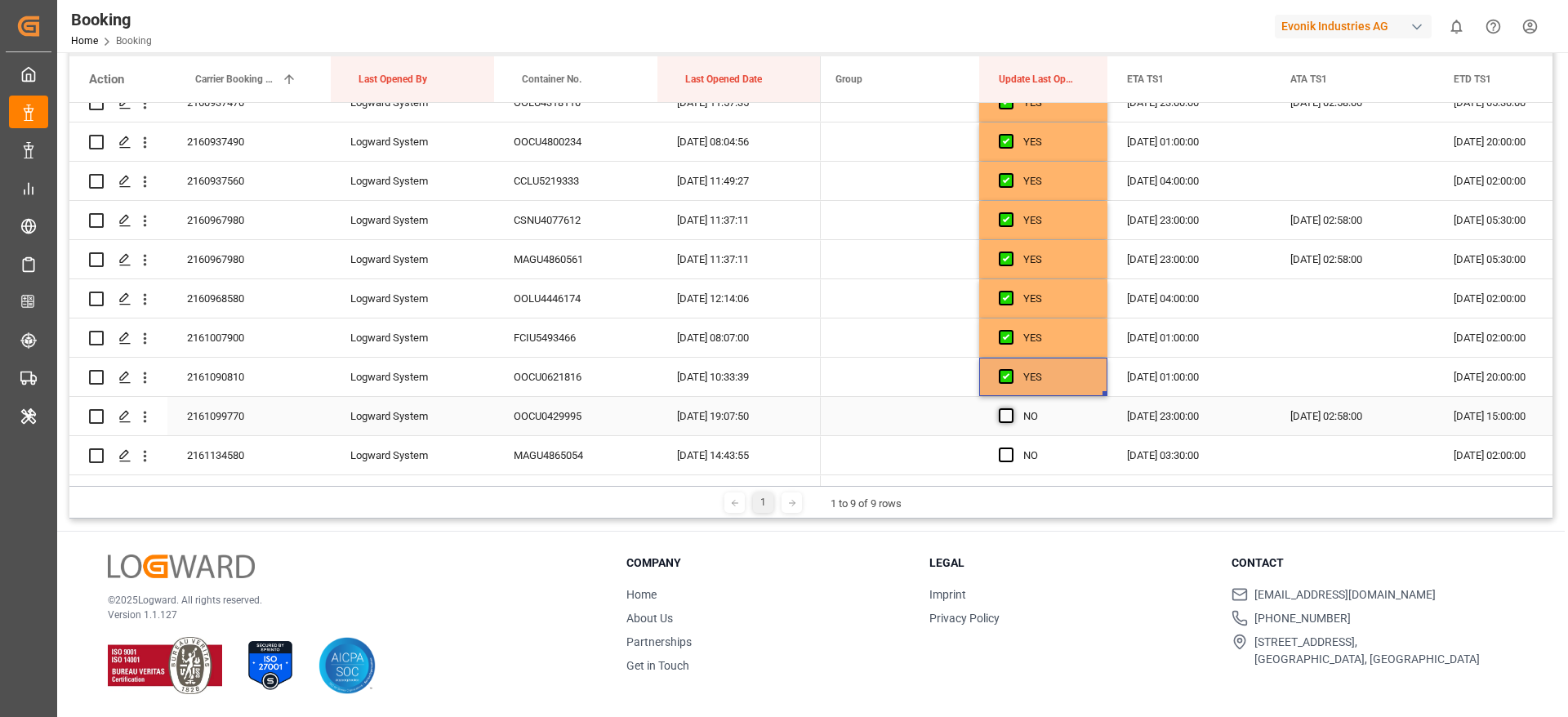
click at [1011, 408] on input "Press SPACE to select this row." at bounding box center [1011, 408] width 0 height 0
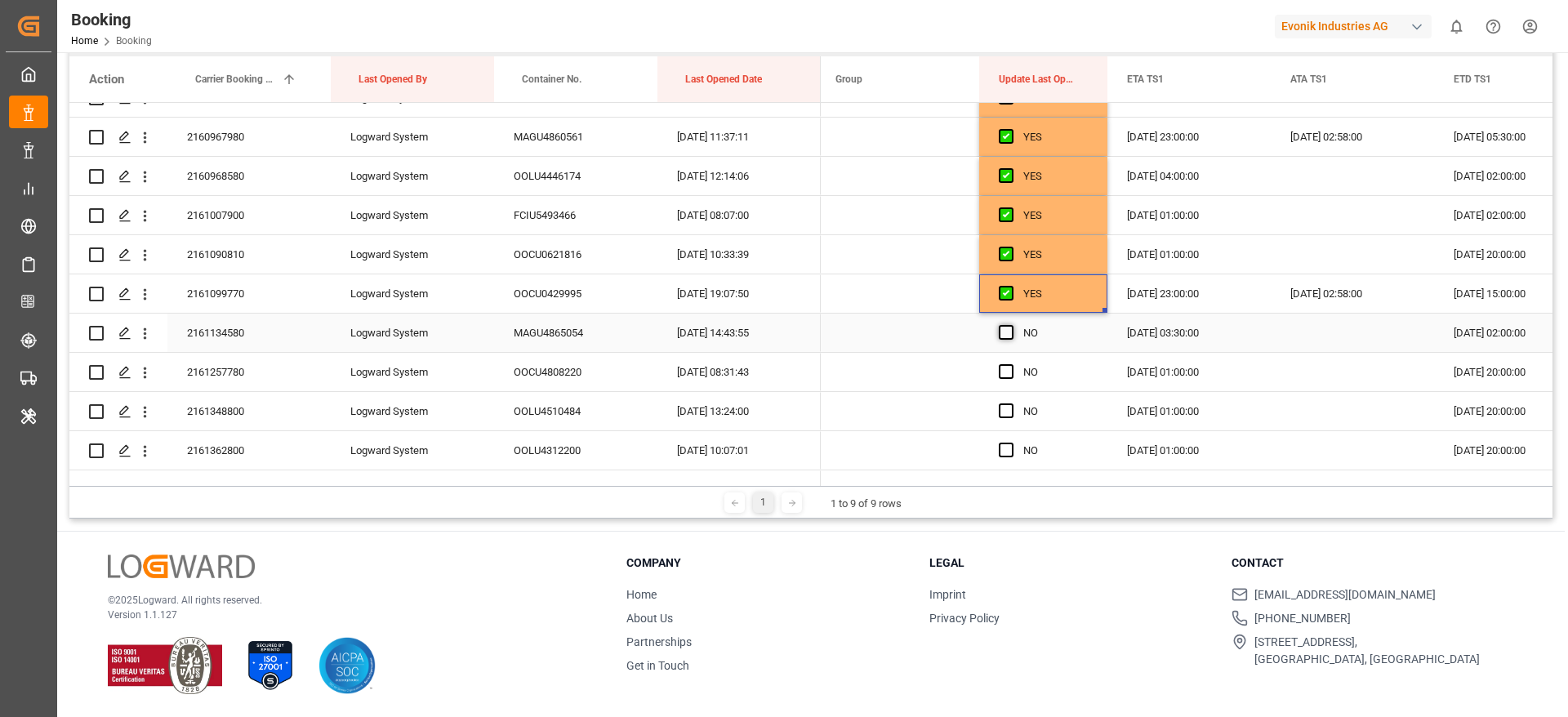
click at [1005, 326] on span "Press SPACE to select this row." at bounding box center [1006, 332] width 14 height 14
click at [1011, 325] on input "Press SPACE to select this row." at bounding box center [1011, 325] width 0 height 0
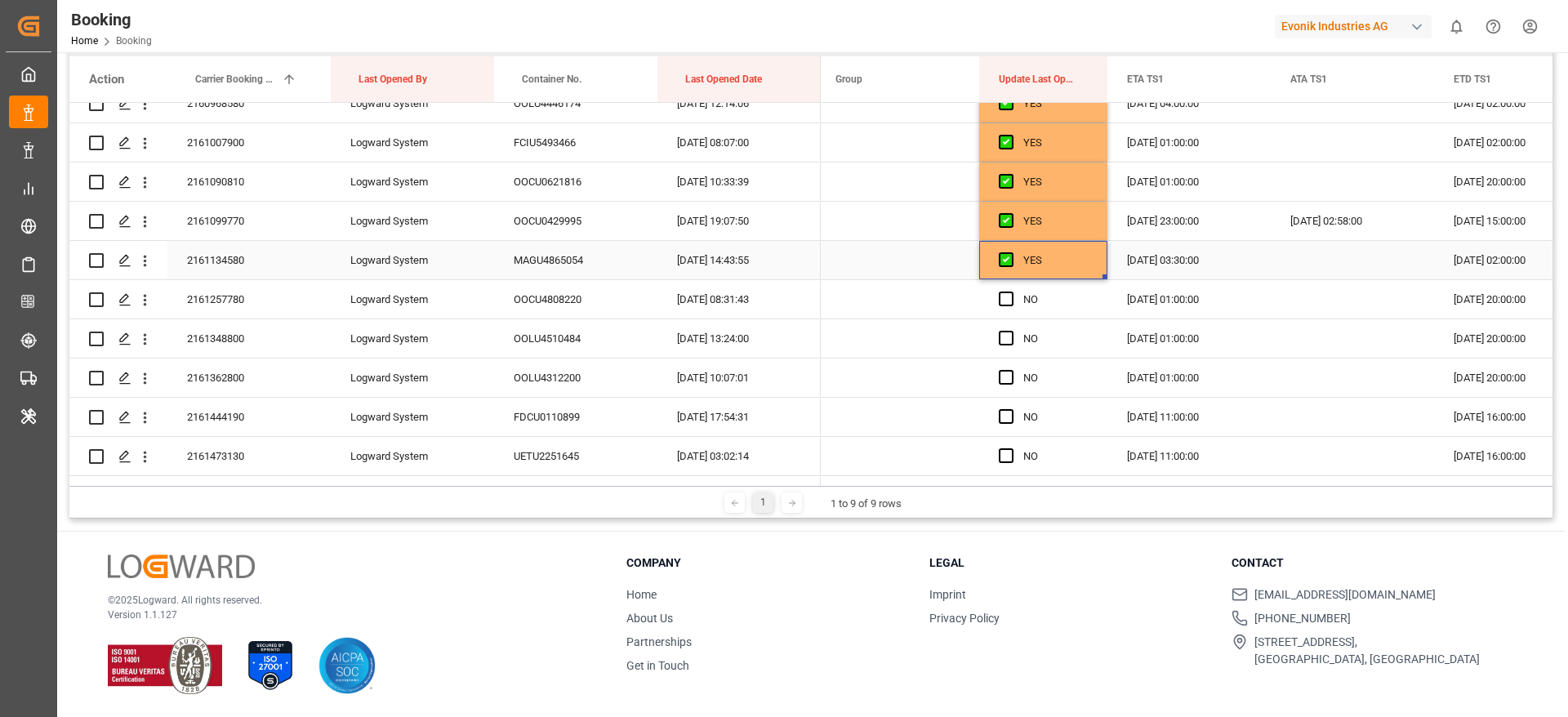
scroll to position [1714, 0]
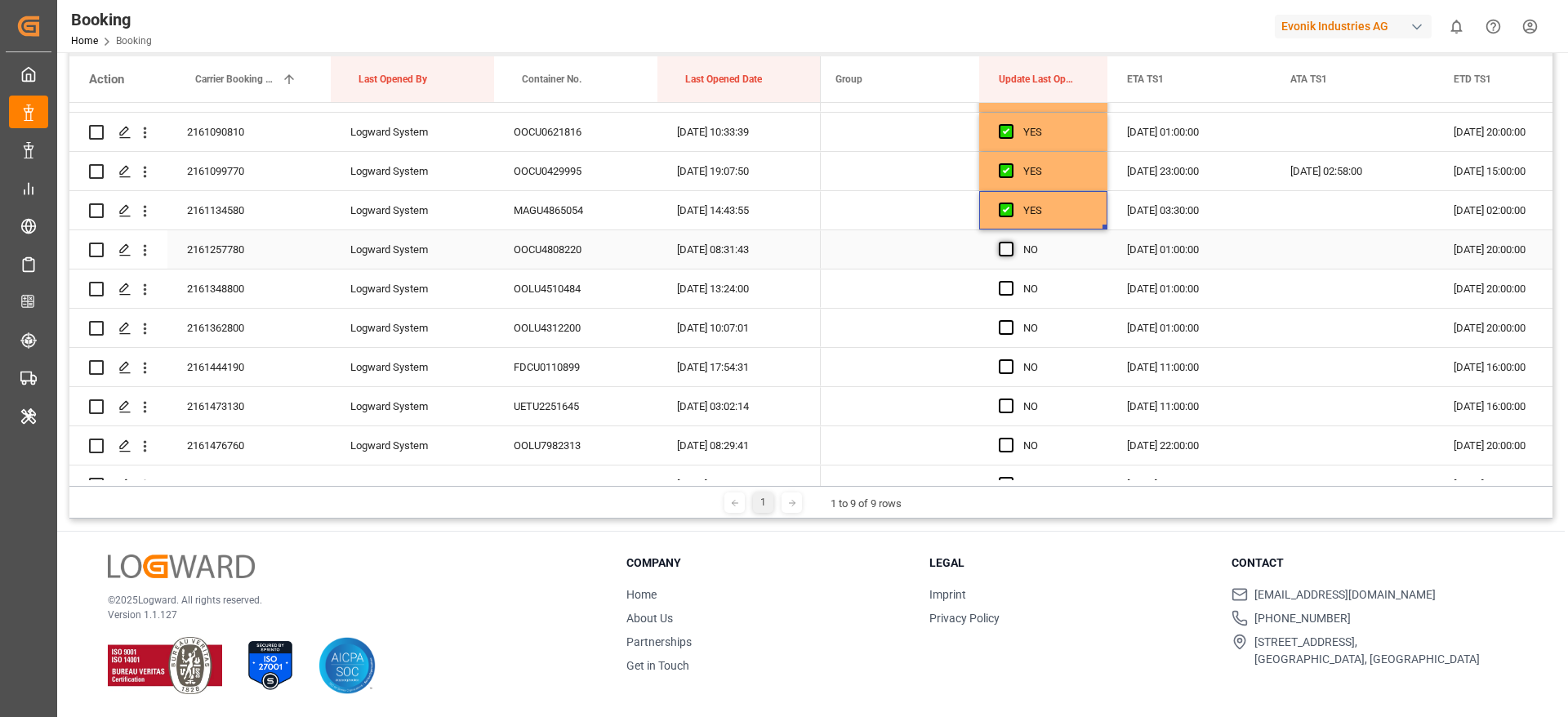
click at [1008, 249] on span "Press SPACE to select this row." at bounding box center [1006, 249] width 14 height 14
click at [1011, 242] on input "Press SPACE to select this row." at bounding box center [1011, 242] width 0 height 0
click at [1009, 296] on div "Press SPACE to select this row." at bounding box center [1011, 288] width 25 height 37
click at [1006, 326] on span "Press SPACE to select this row." at bounding box center [1006, 327] width 14 height 14
click at [1011, 320] on input "Press SPACE to select this row." at bounding box center [1011, 320] width 0 height 0
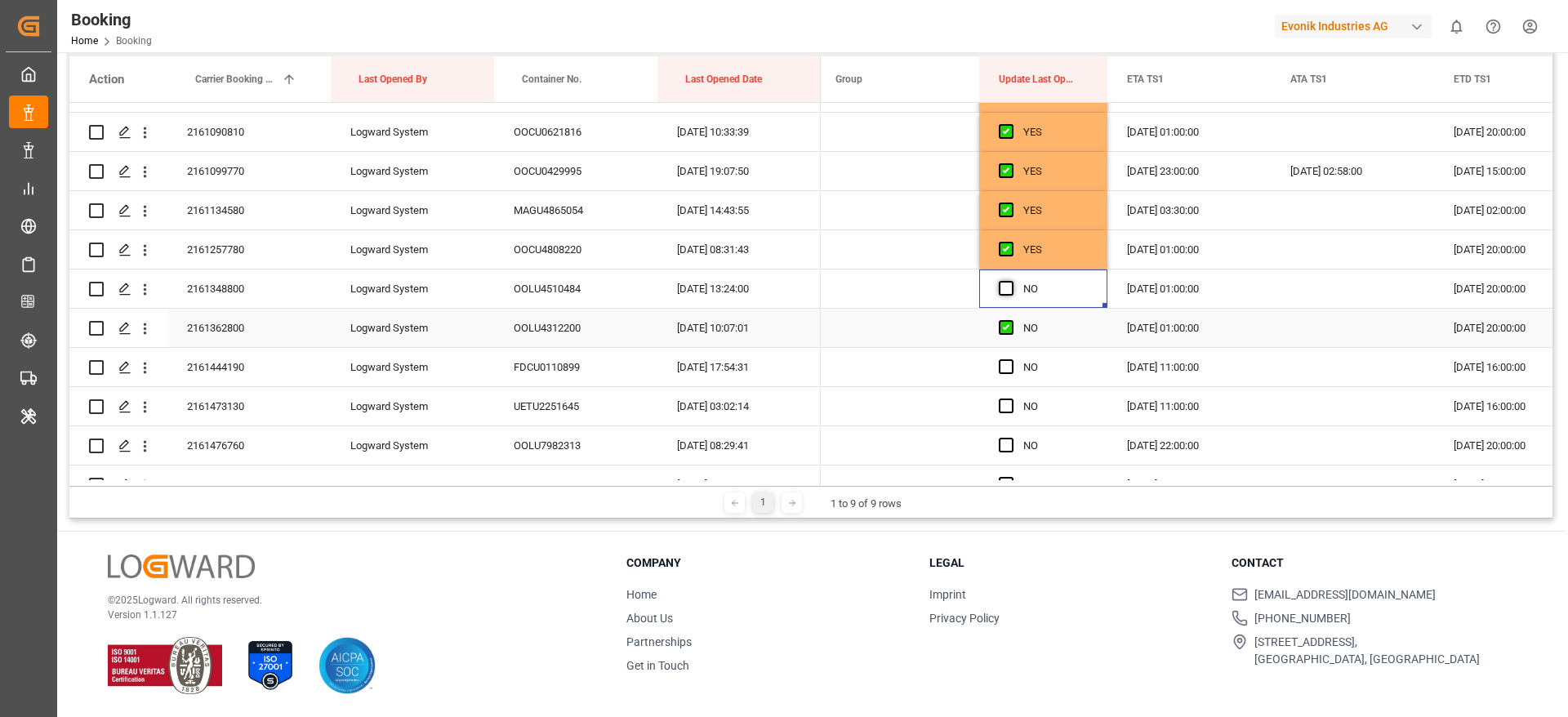
click at [1003, 288] on span "Press SPACE to select this row." at bounding box center [1006, 288] width 14 height 14
click at [1011, 281] on input "Press SPACE to select this row." at bounding box center [1011, 281] width 0 height 0
click at [998, 367] on div "NO" at bounding box center [1043, 367] width 128 height 38
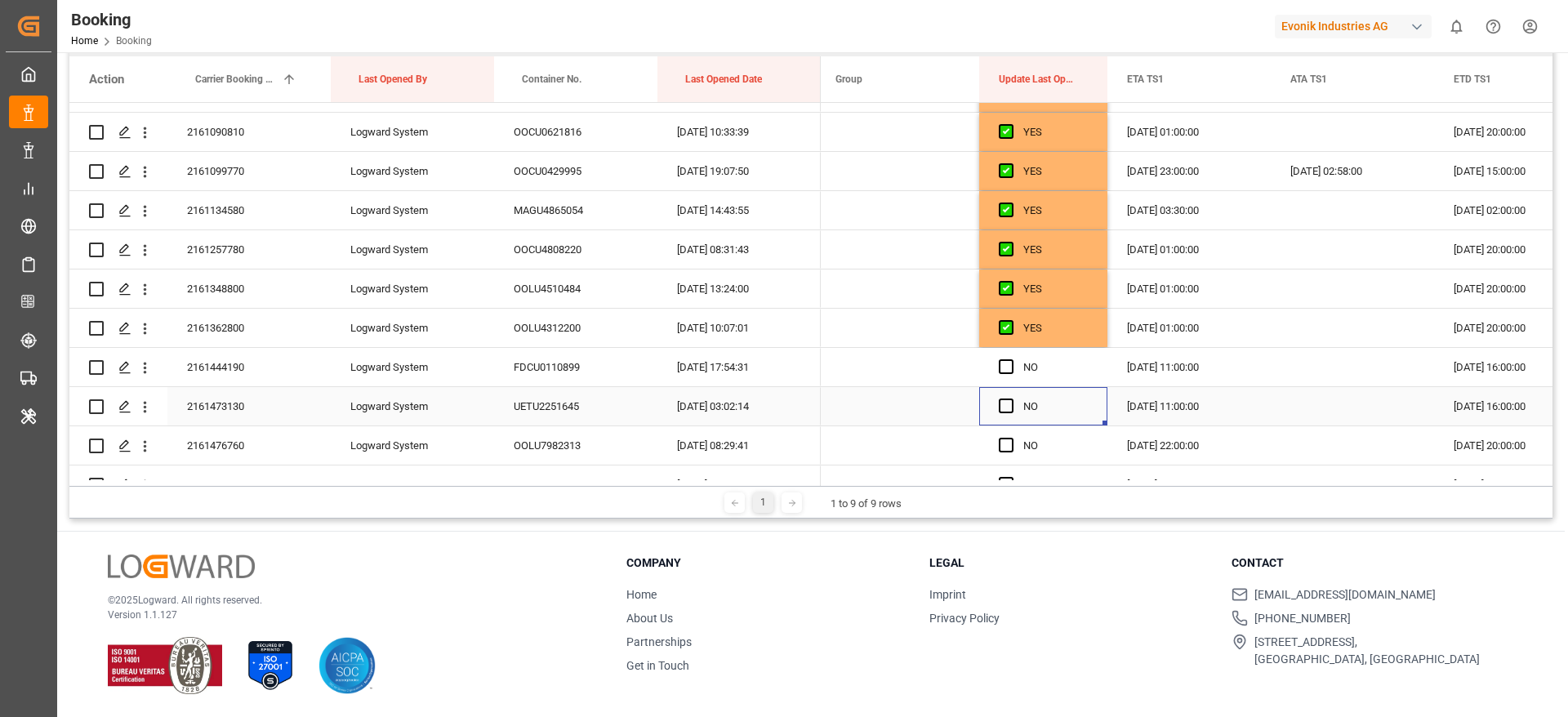
click at [1010, 415] on div "Press SPACE to select this row." at bounding box center [1011, 406] width 25 height 37
click at [1008, 369] on span "Press SPACE to select this row." at bounding box center [1006, 366] width 14 height 14
click at [1011, 359] on input "Press SPACE to select this row." at bounding box center [1011, 359] width 0 height 0
click at [1003, 403] on span "Press SPACE to select this row." at bounding box center [1006, 406] width 14 height 14
click at [1011, 399] on input "Press SPACE to select this row." at bounding box center [1011, 399] width 0 height 0
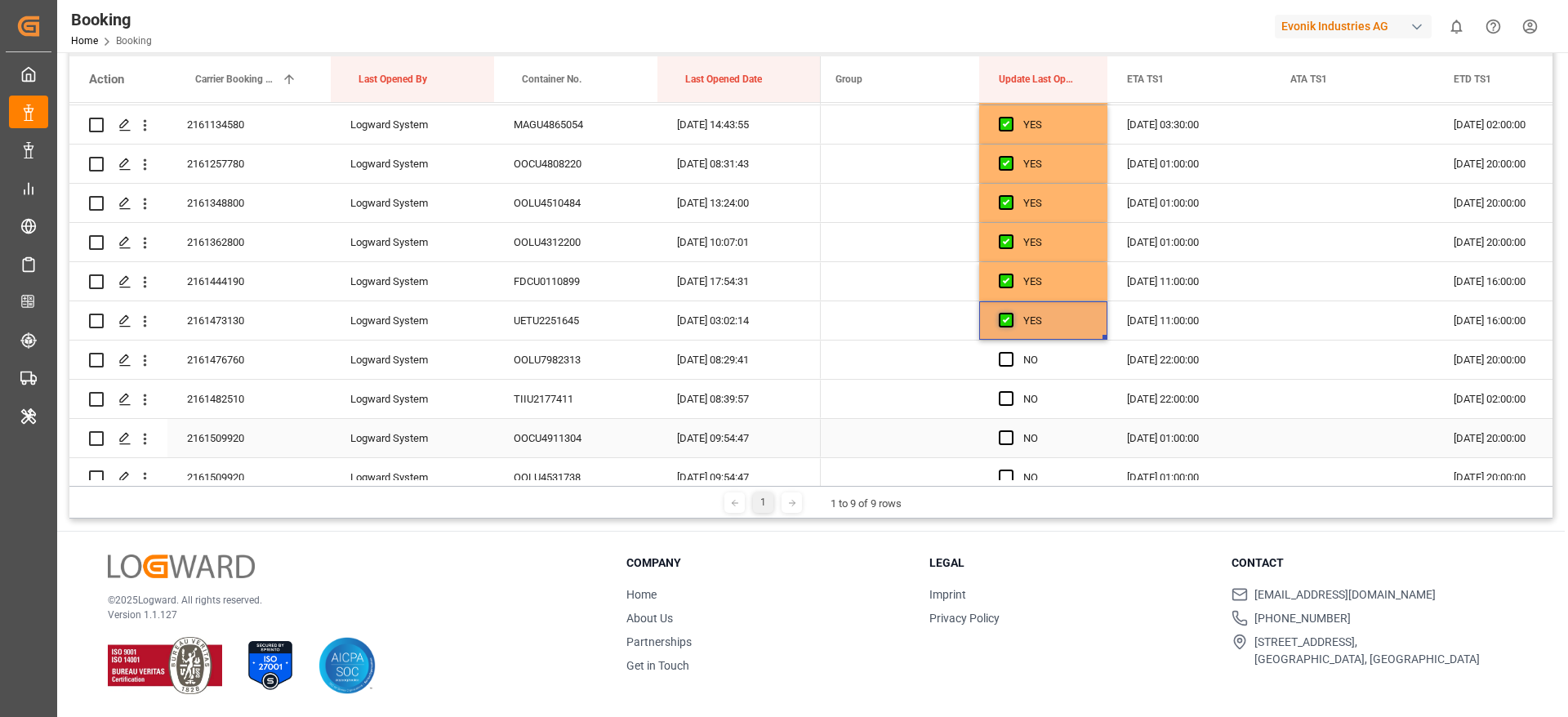
scroll to position [1837, 0]
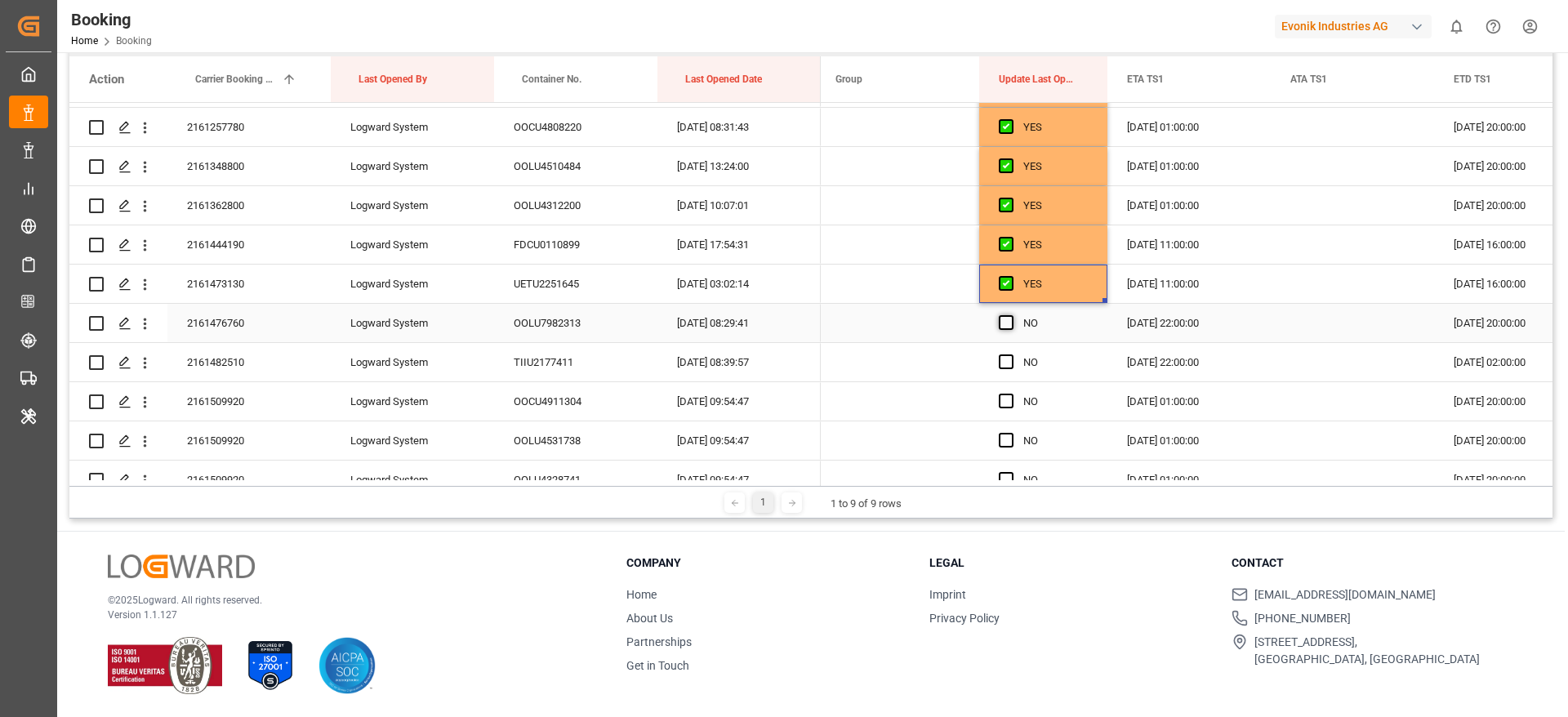
click at [1007, 319] on span "Press SPACE to select this row." at bounding box center [1006, 322] width 14 height 14
click at [1011, 315] on input "Press SPACE to select this row." at bounding box center [1011, 315] width 0 height 0
click at [1009, 362] on span "Press SPACE to select this row." at bounding box center [1006, 361] width 14 height 14
click at [1011, 355] on input "Press SPACE to select this row." at bounding box center [1011, 355] width 0 height 0
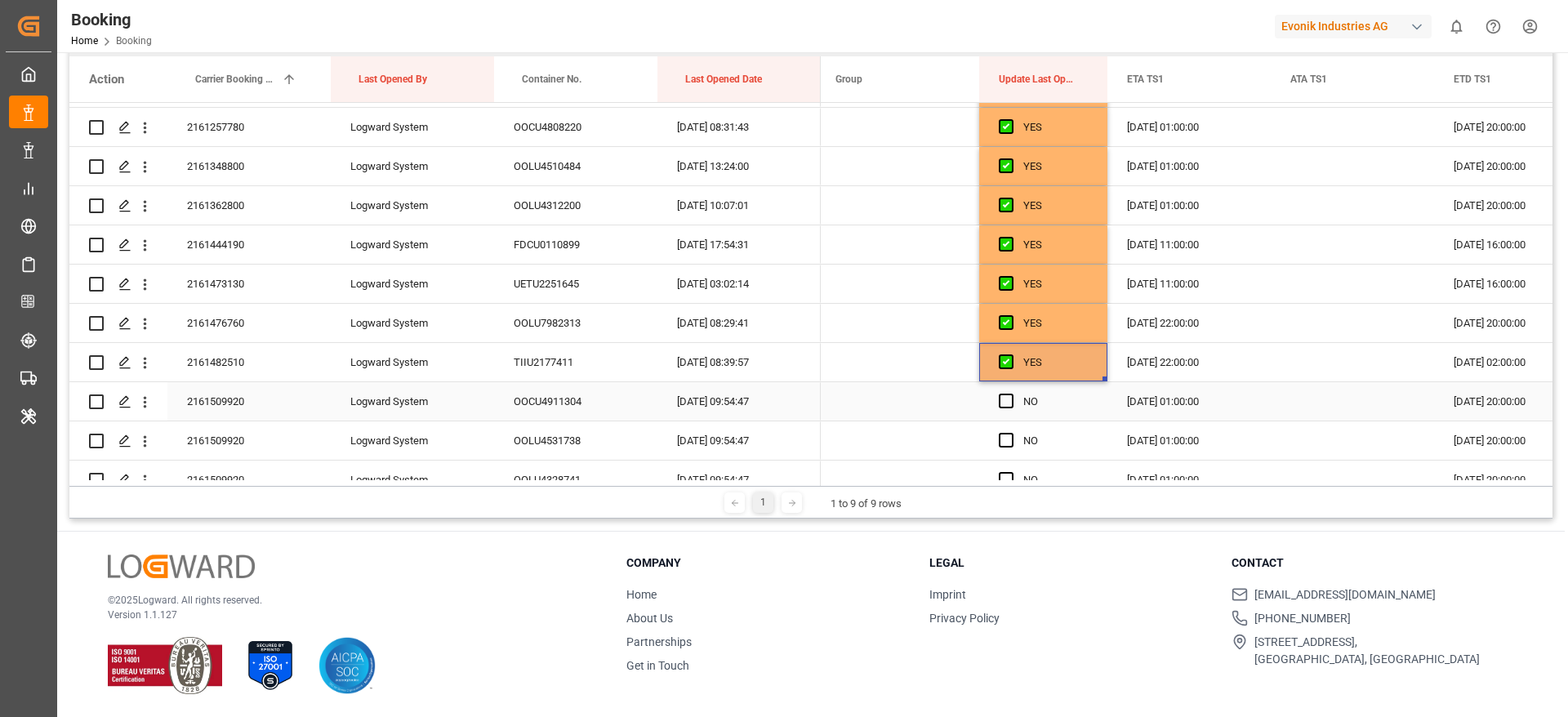
click at [1010, 409] on div "Press SPACE to select this row." at bounding box center [1011, 401] width 25 height 37
click at [1008, 401] on span "Press SPACE to select this row." at bounding box center [1006, 401] width 14 height 14
click at [1011, 394] on input "Press SPACE to select this row." at bounding box center [1011, 394] width 0 height 0
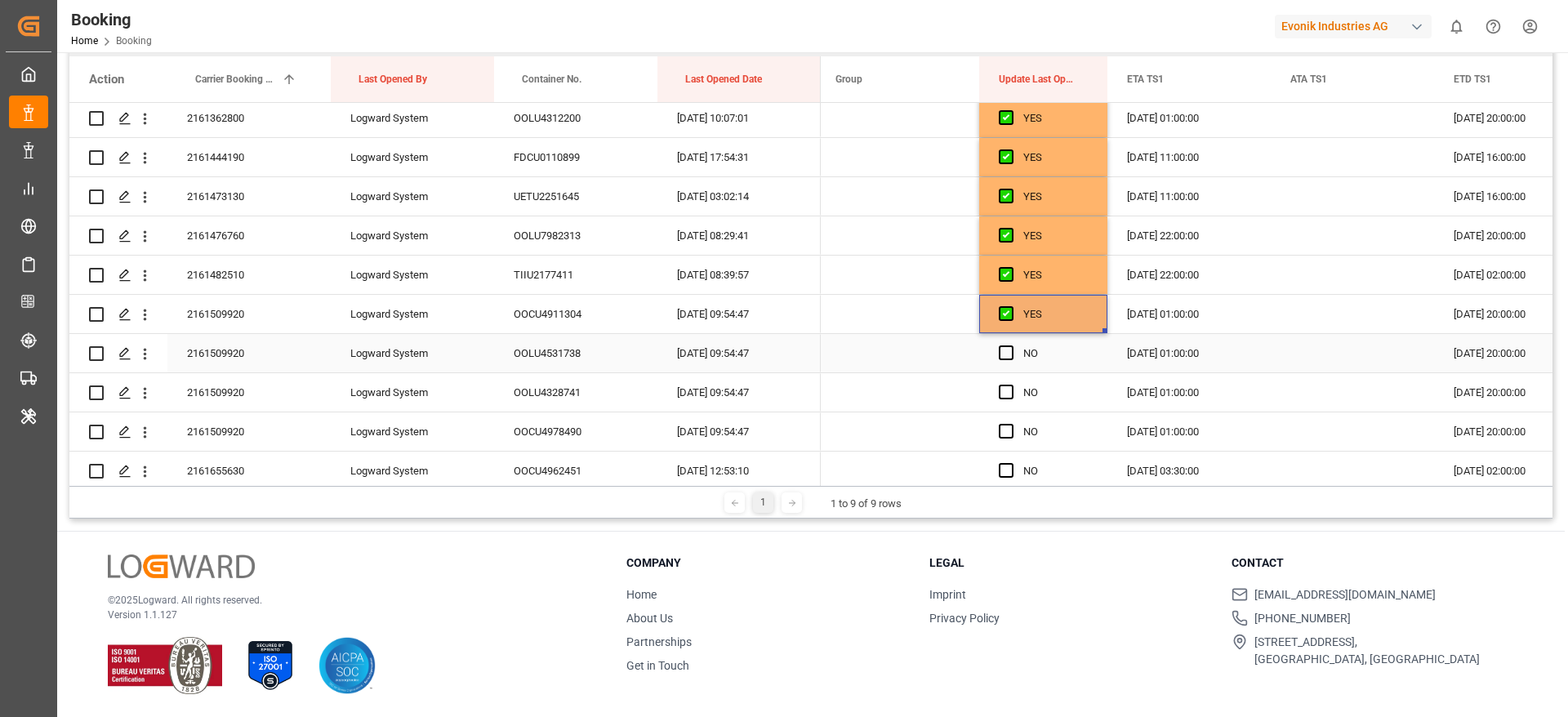
scroll to position [1959, 0]
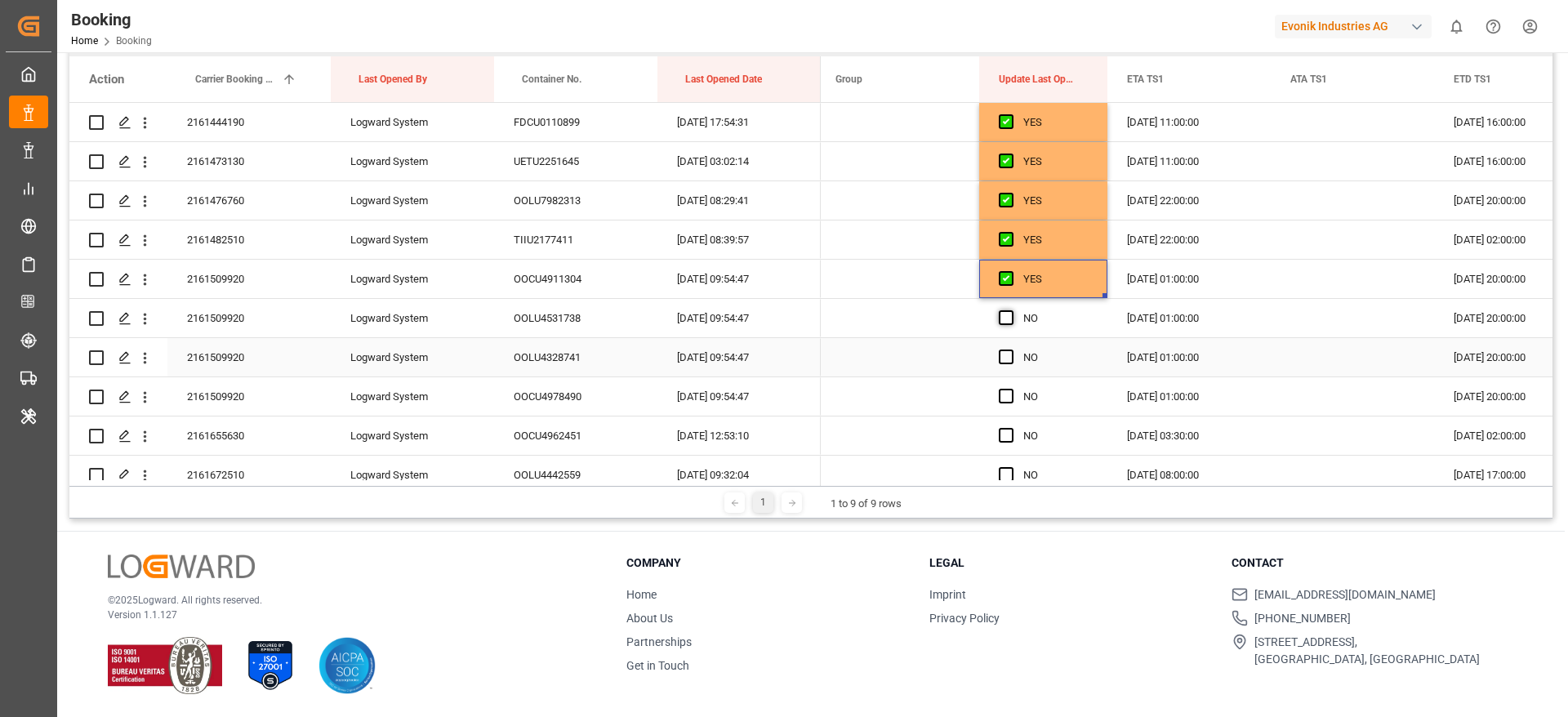
click at [1006, 317] on span "Press SPACE to select this row." at bounding box center [1006, 317] width 14 height 14
click at [1011, 311] on input "Press SPACE to select this row." at bounding box center [1011, 311] width 0 height 0
click at [1013, 365] on div "Press SPACE to select this row." at bounding box center [1011, 357] width 25 height 37
click at [1007, 360] on span "Press SPACE to select this row." at bounding box center [1006, 356] width 14 height 14
click at [1011, 350] on input "Press SPACE to select this row." at bounding box center [1011, 350] width 0 height 0
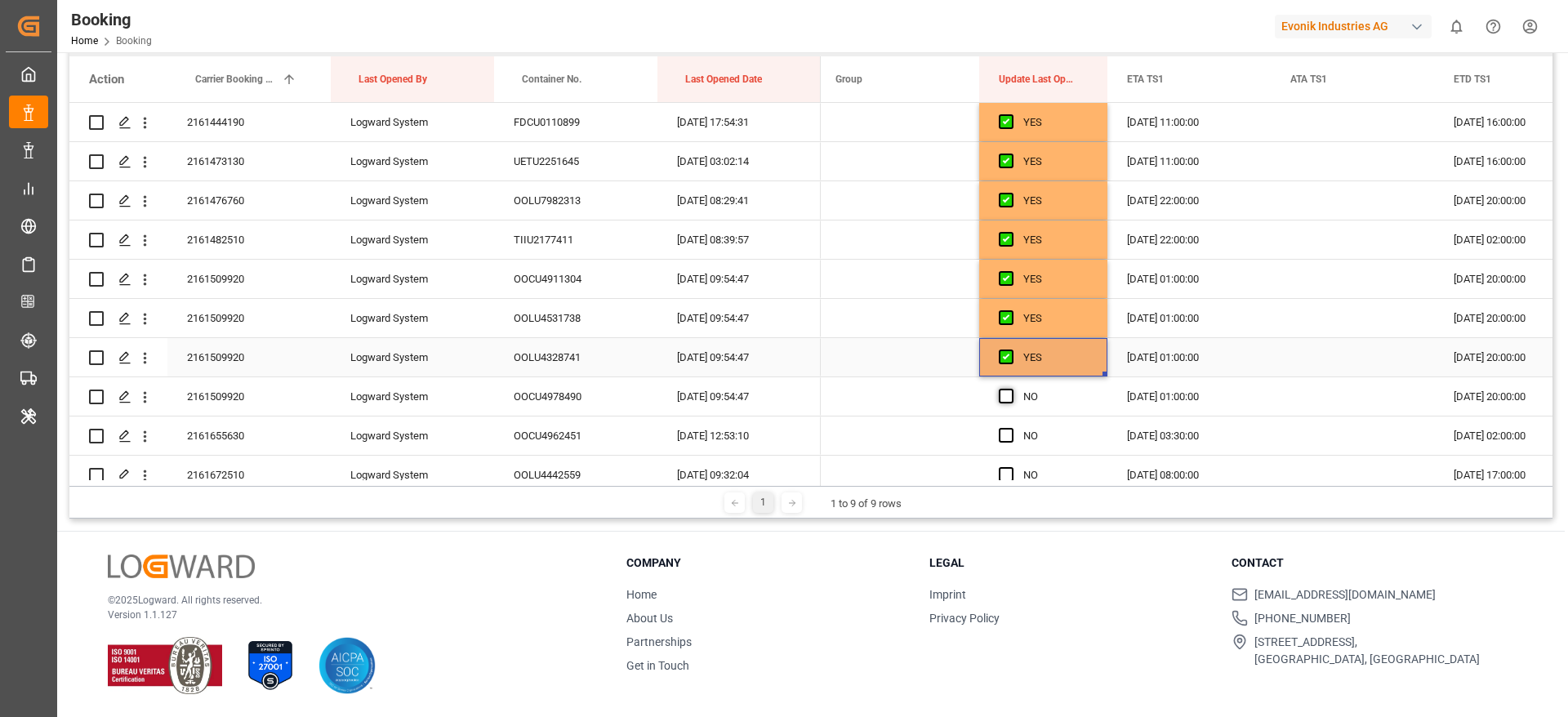
click at [1006, 401] on span "Press SPACE to select this row." at bounding box center [1006, 395] width 14 height 14
click at [1011, 389] on input "Press SPACE to select this row." at bounding box center [1011, 389] width 0 height 0
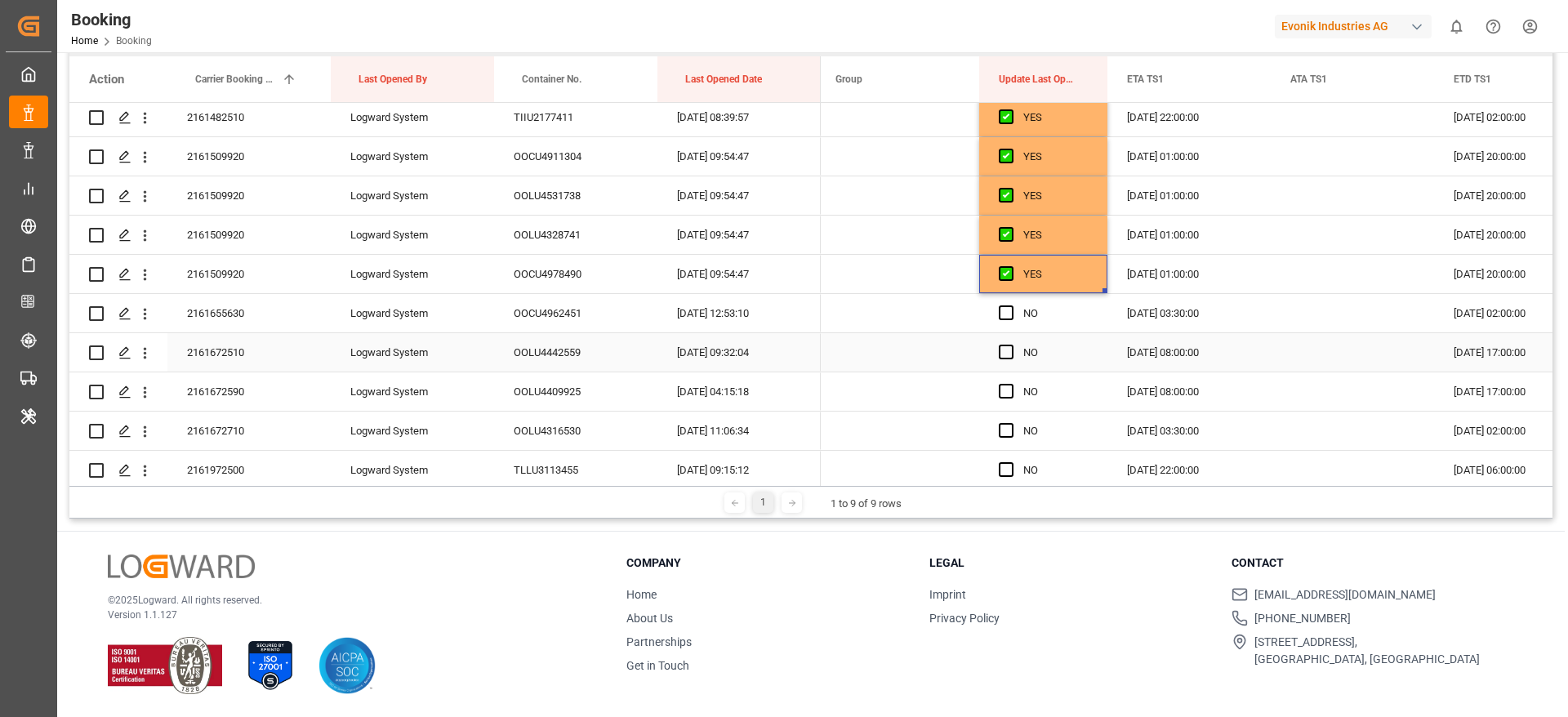
click at [1003, 302] on div "Press SPACE to select this row." at bounding box center [1011, 313] width 25 height 37
click at [1009, 350] on span "Press SPACE to select this row." at bounding box center [1006, 351] width 14 height 14
click at [1011, 344] on input "Press SPACE to select this row." at bounding box center [1011, 344] width 0 height 0
click at [1004, 313] on span "Press SPACE to select this row." at bounding box center [1006, 312] width 14 height 14
click at [1011, 305] on input "Press SPACE to select this row." at bounding box center [1011, 305] width 0 height 0
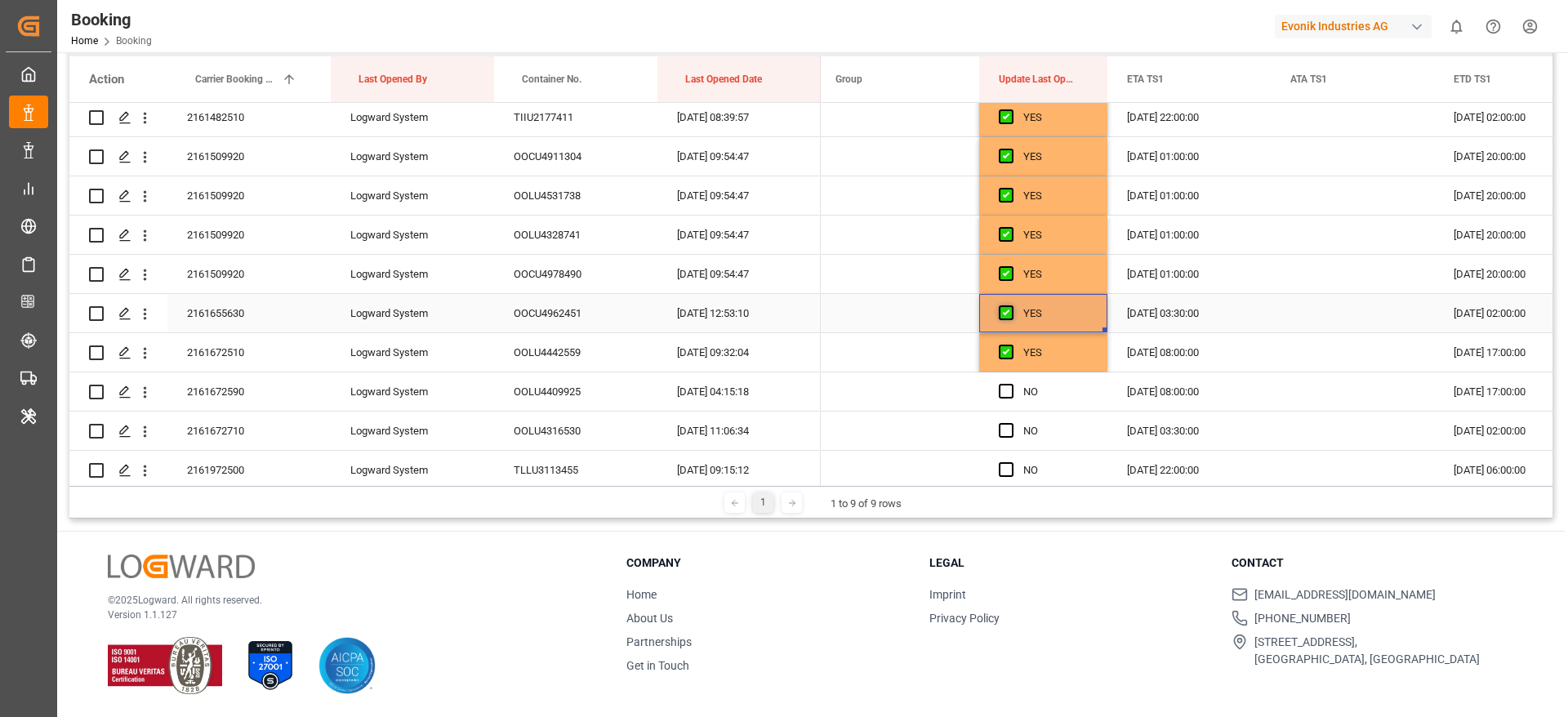
scroll to position [2204, 0]
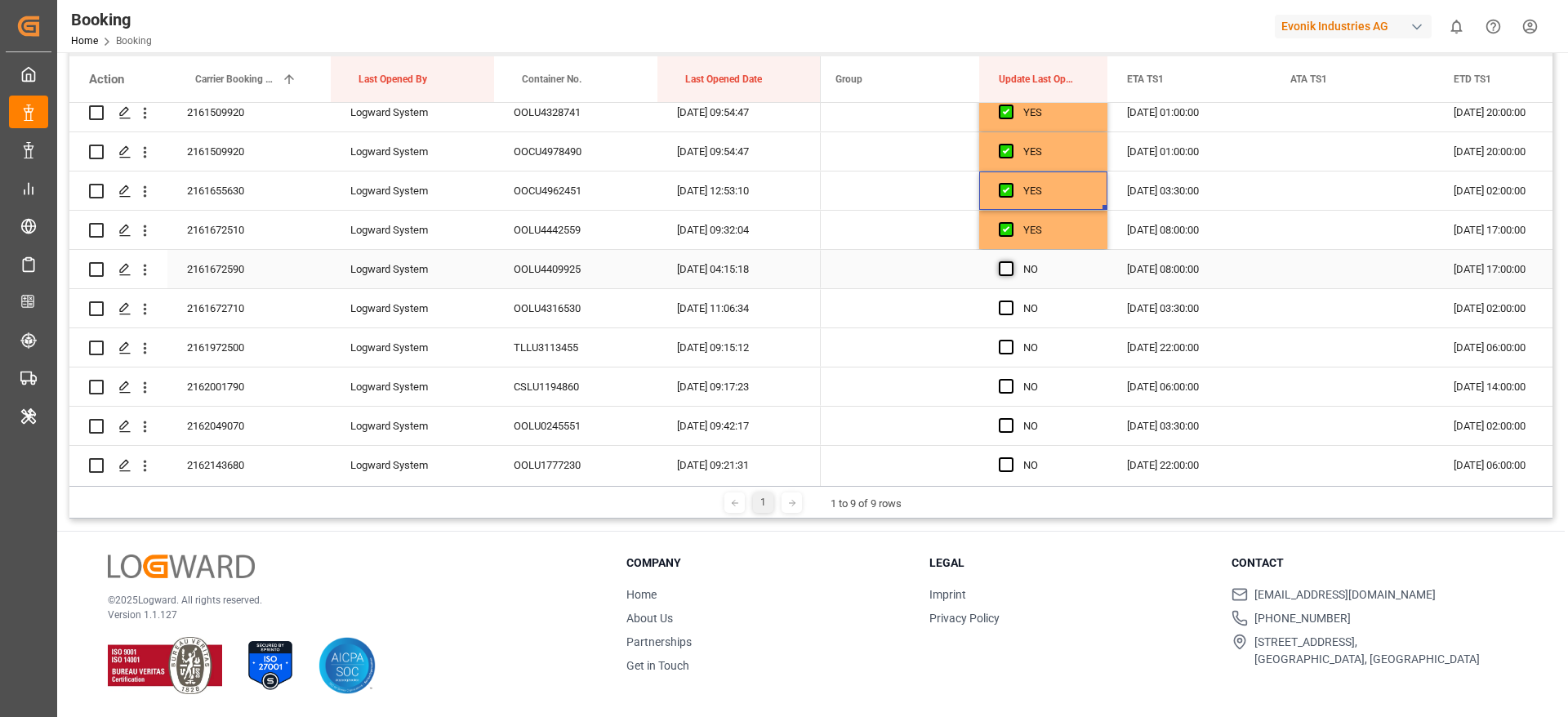
click at [1000, 264] on span "Press SPACE to select this row." at bounding box center [1006, 268] width 14 height 14
click at [1011, 261] on input "Press SPACE to select this row." at bounding box center [1011, 261] width 0 height 0
click at [1005, 294] on div "Press SPACE to select this row." at bounding box center [1011, 309] width 25 height 37
click at [1009, 303] on span "Press SPACE to select this row." at bounding box center [1006, 307] width 14 height 14
click at [1011, 300] on input "Press SPACE to select this row." at bounding box center [1011, 300] width 0 height 0
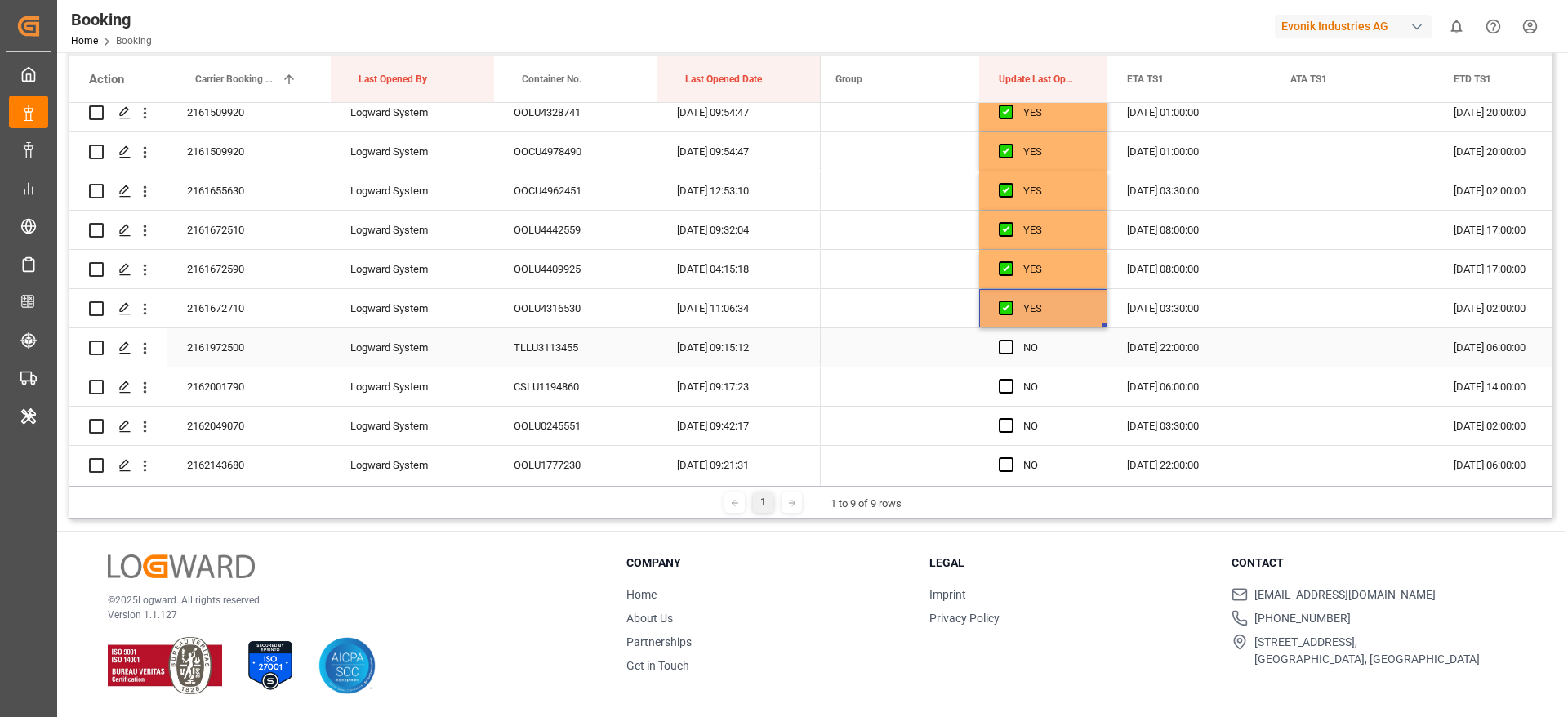
click at [1011, 356] on div "Press SPACE to select this row." at bounding box center [1011, 348] width 25 height 37
click at [1010, 344] on span "Press SPACE to select this row." at bounding box center [1006, 346] width 14 height 14
click at [1011, 339] on input "Press SPACE to select this row." at bounding box center [1011, 339] width 0 height 0
click at [1005, 384] on span "Press SPACE to select this row." at bounding box center [1006, 385] width 14 height 14
click at [1011, 378] on input "Press SPACE to select this row." at bounding box center [1011, 378] width 0 height 0
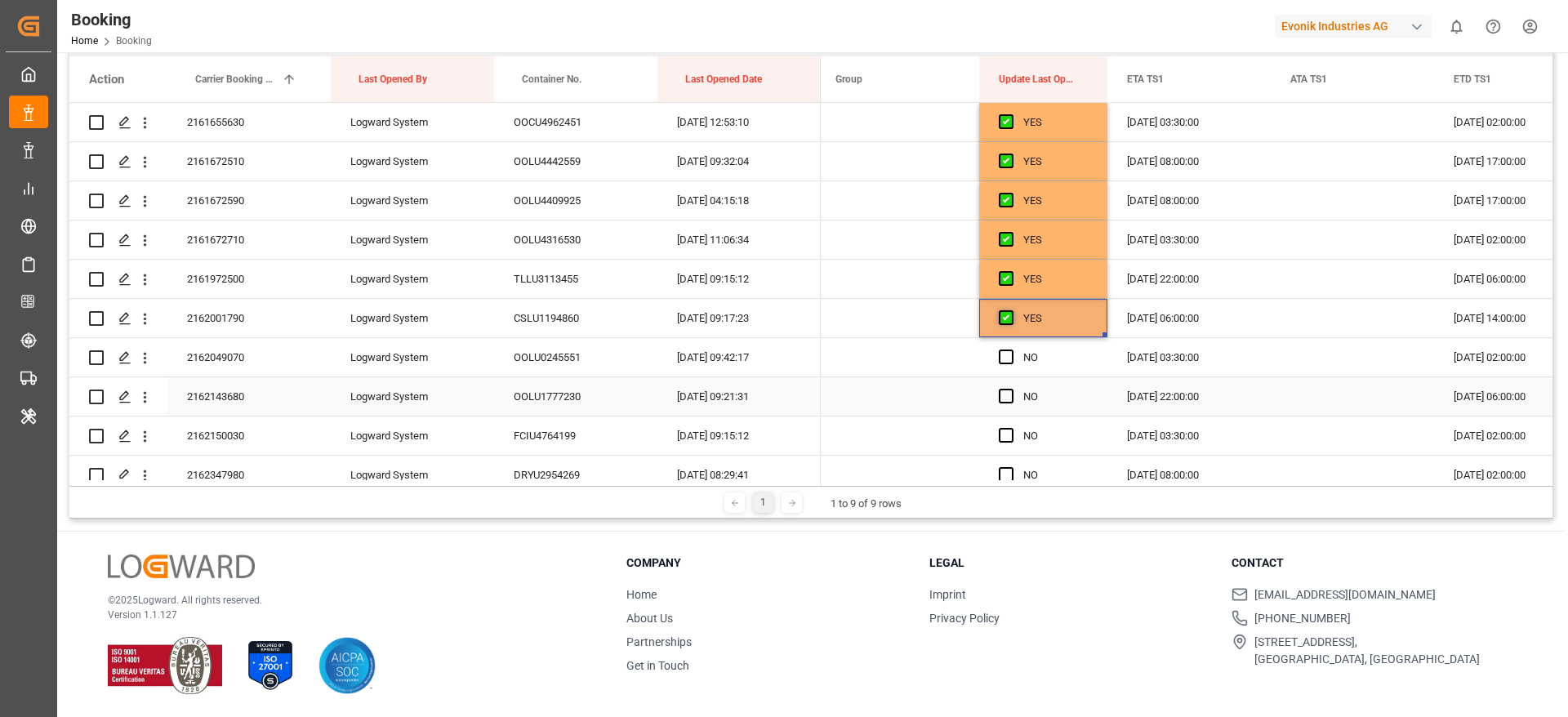
scroll to position [2327, 0]
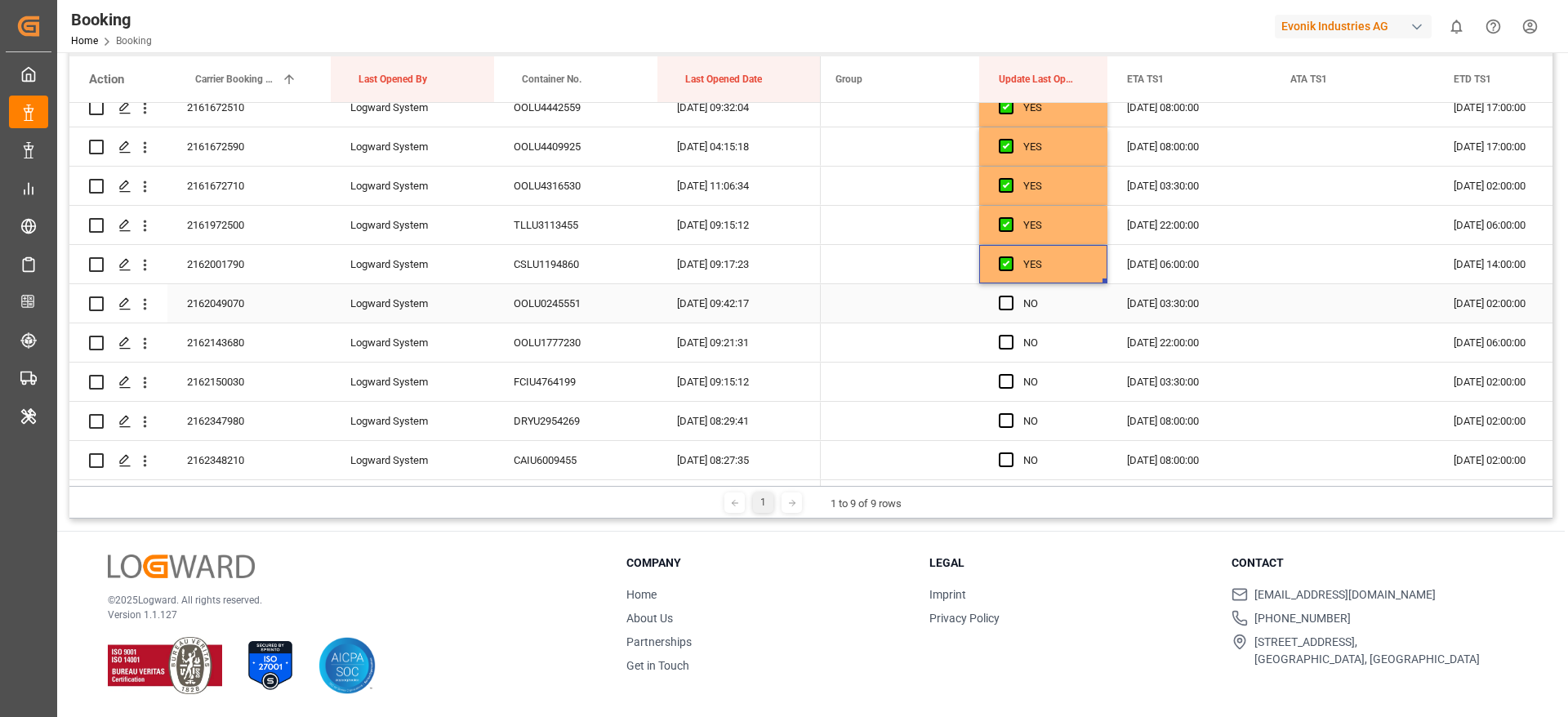
click at [994, 297] on div "NO" at bounding box center [1043, 303] width 128 height 38
click at [1010, 302] on span "Press SPACE to select this row." at bounding box center [1006, 302] width 14 height 14
click at [1011, 295] on input "Press SPACE to select this row." at bounding box center [1011, 295] width 0 height 0
click at [1010, 338] on span "Press SPACE to select this row." at bounding box center [1006, 341] width 14 height 14
click at [1011, 334] on input "Press SPACE to select this row." at bounding box center [1011, 334] width 0 height 0
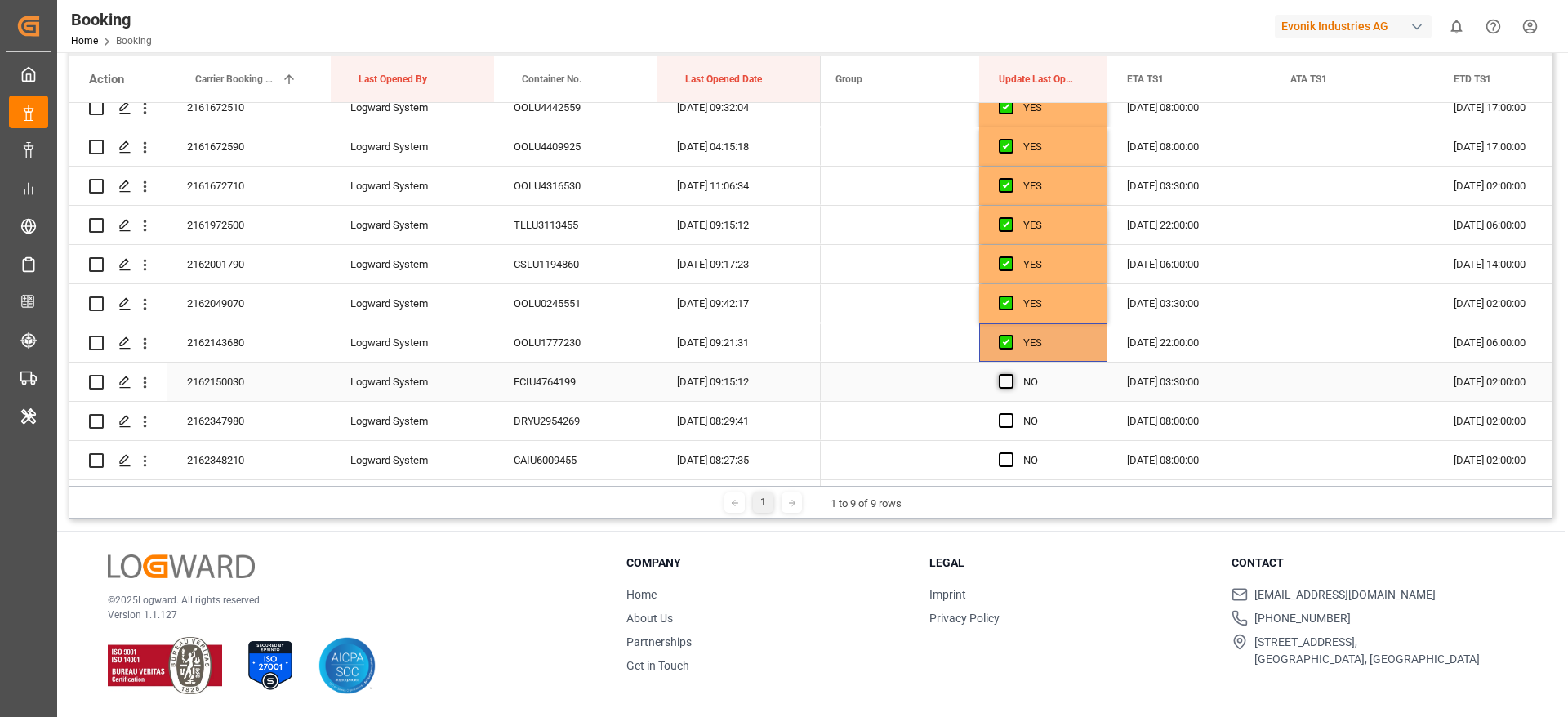
click at [1007, 381] on span "Press SPACE to select this row." at bounding box center [1006, 381] width 14 height 14
click at [1011, 374] on input "Press SPACE to select this row." at bounding box center [1011, 374] width 0 height 0
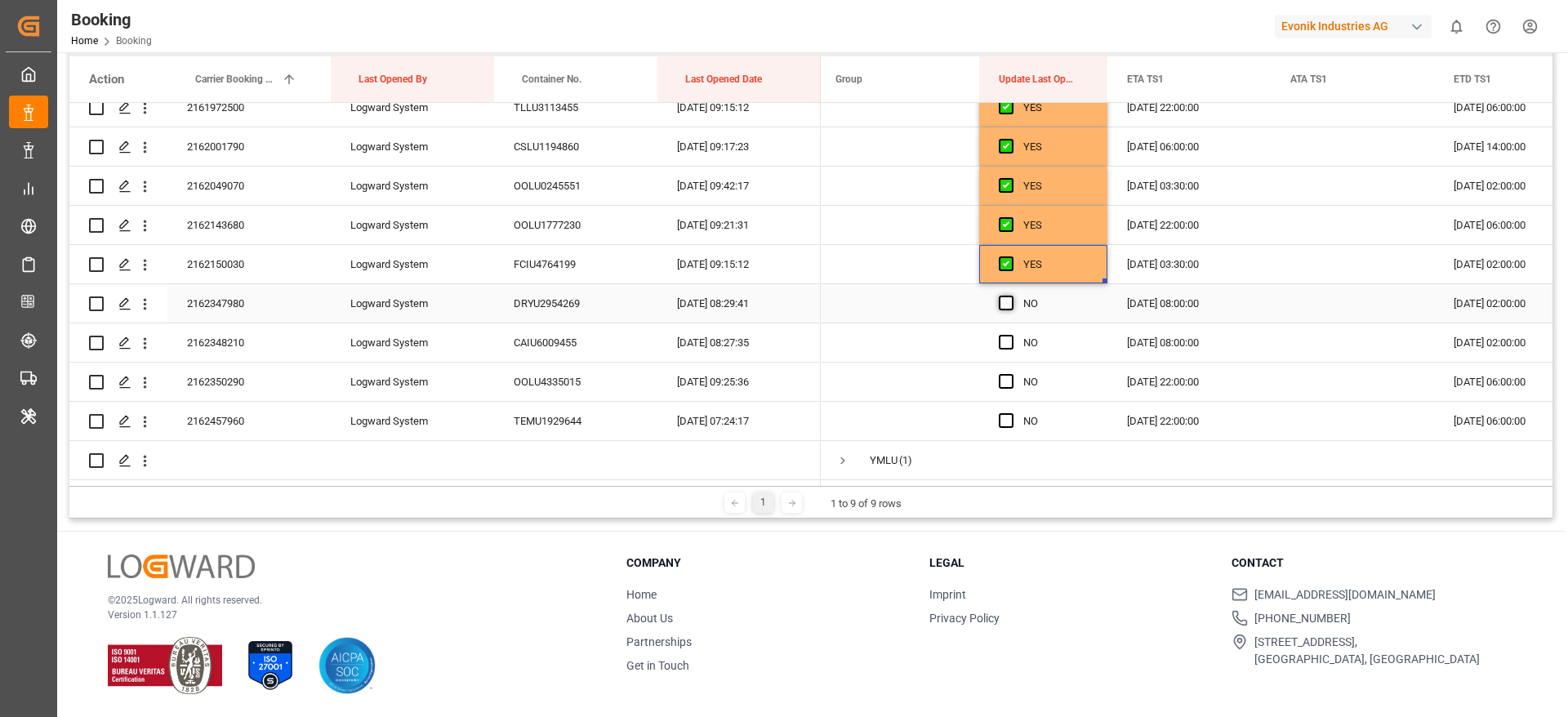
click at [1009, 300] on span "Press SPACE to select this row." at bounding box center [1006, 302] width 14 height 14
click at [1011, 295] on input "Press SPACE to select this row." at bounding box center [1011, 295] width 0 height 0
click at [1009, 336] on span "Press SPACE to select this row." at bounding box center [1006, 341] width 14 height 14
click at [1011, 334] on input "Press SPACE to select this row." at bounding box center [1011, 334] width 0 height 0
click at [1006, 374] on span "Press SPACE to select this row." at bounding box center [1006, 381] width 14 height 14
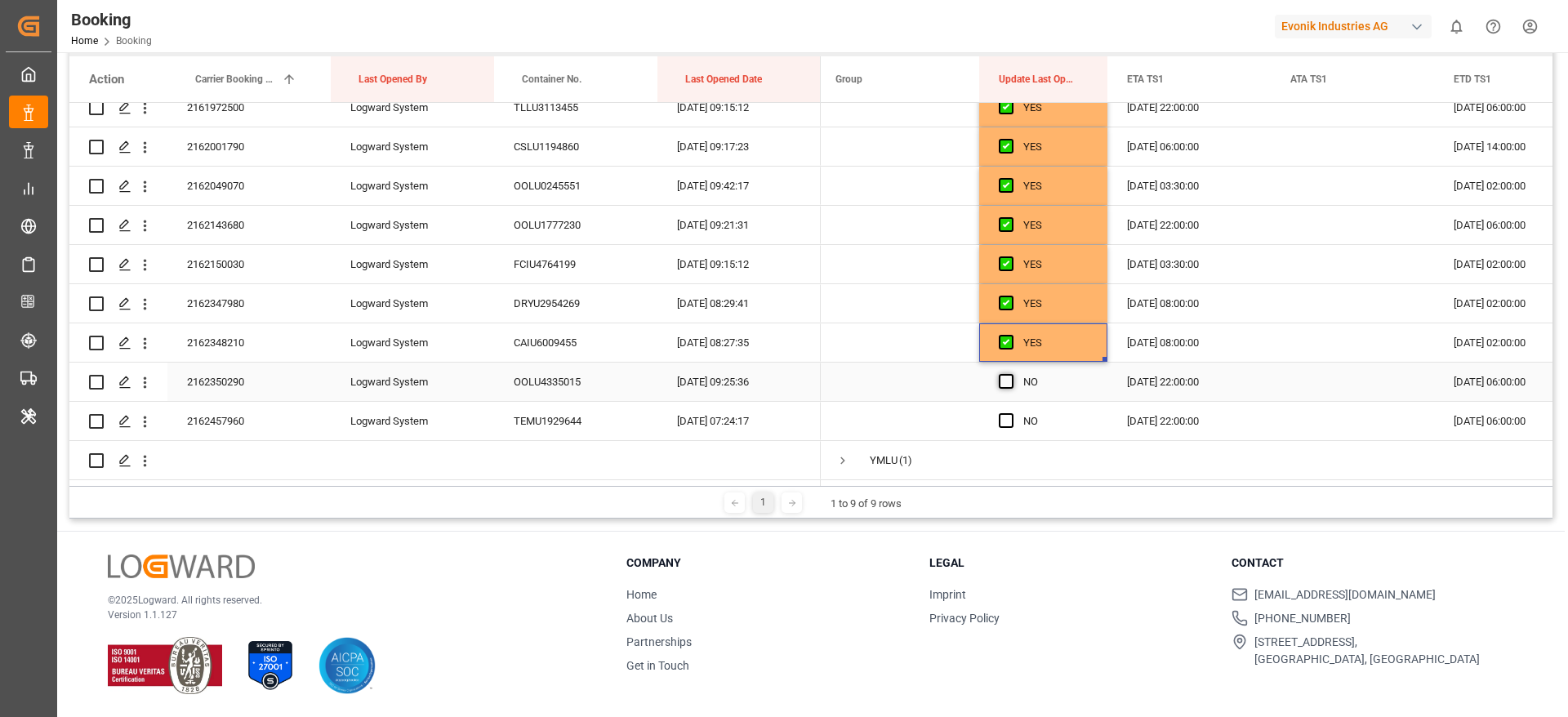
click at [1011, 374] on input "Press SPACE to select this row." at bounding box center [1011, 374] width 0 height 0
click at [1006, 413] on span "Press SPACE to select this row." at bounding box center [1006, 420] width 14 height 14
click at [1011, 413] on input "Press SPACE to select this row." at bounding box center [1011, 413] width 0 height 0
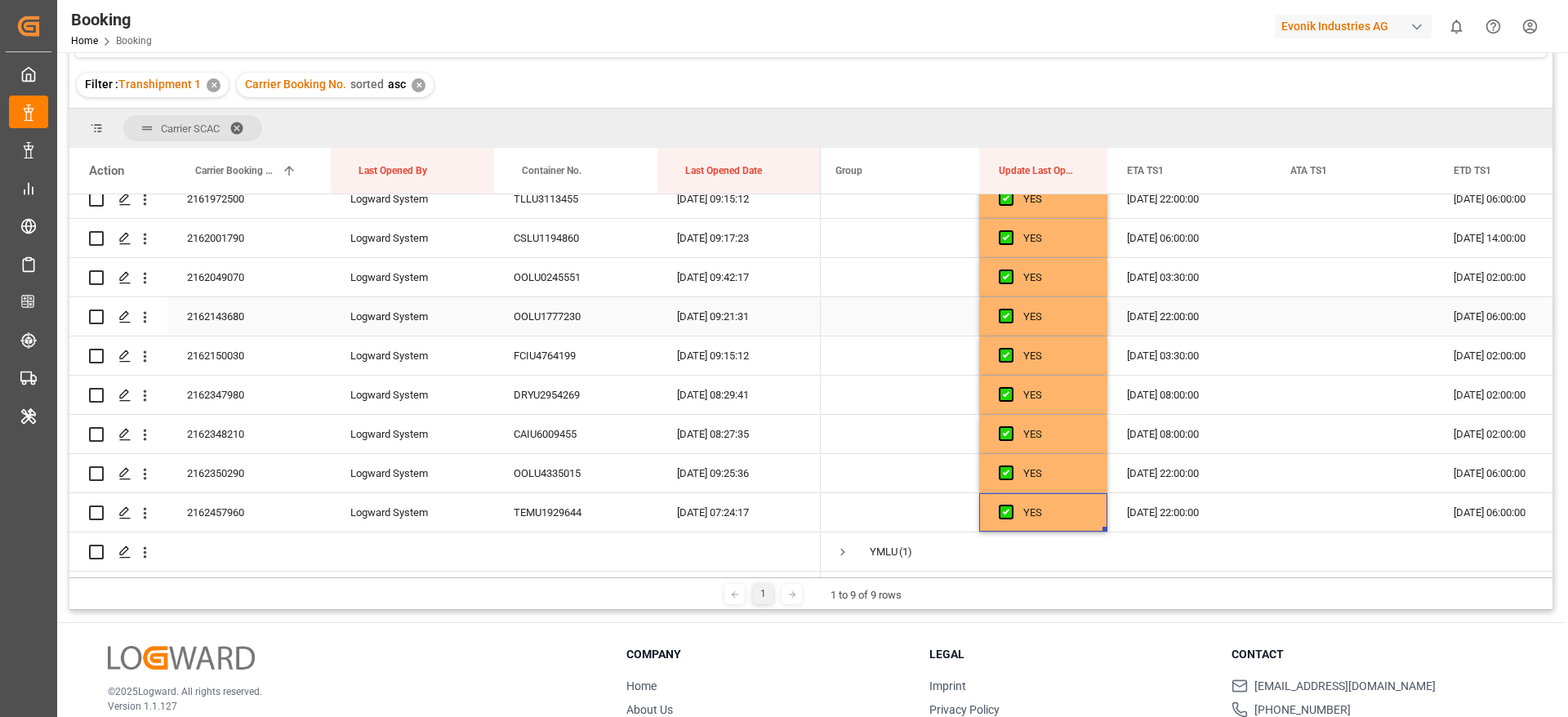
scroll to position [0, 0]
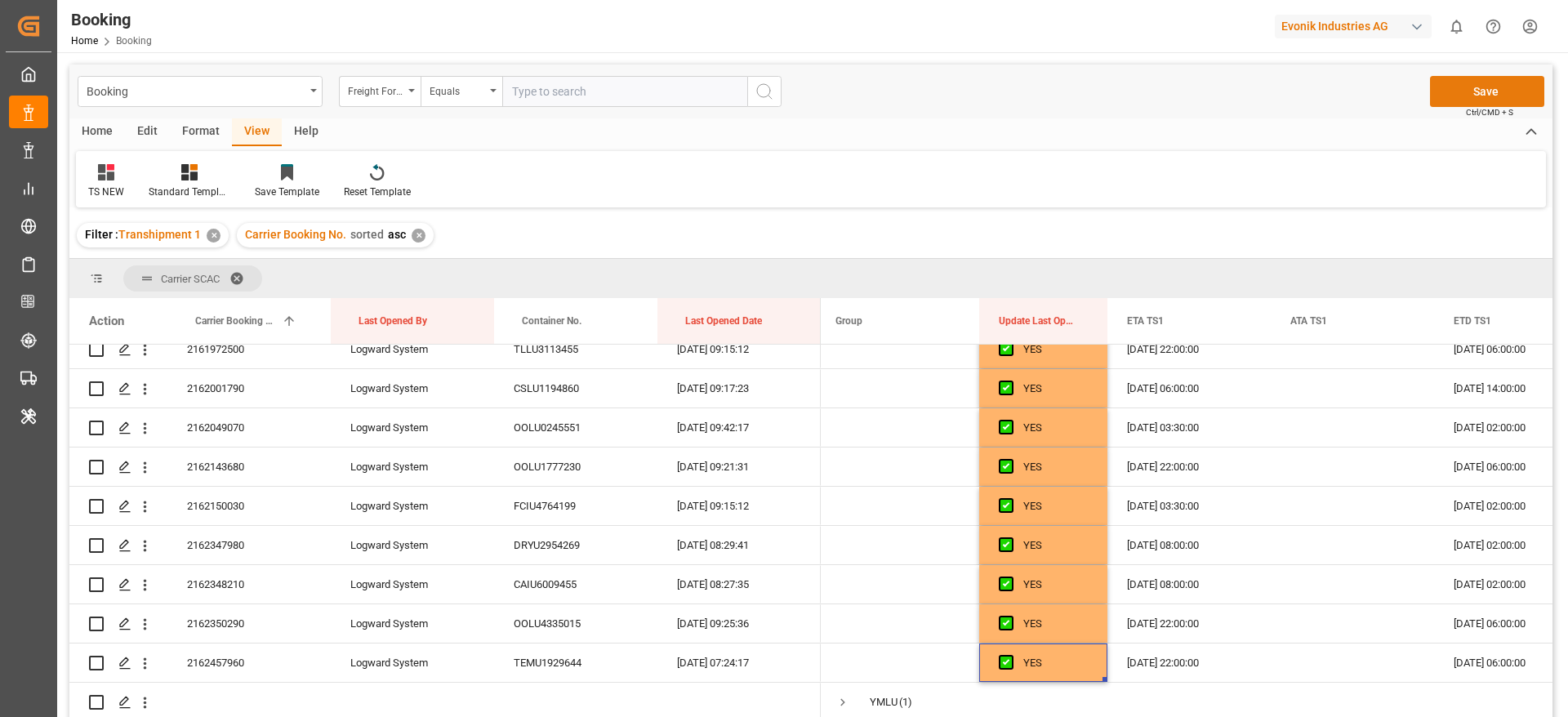
click at [1469, 87] on button "Save" at bounding box center [1487, 91] width 115 height 31
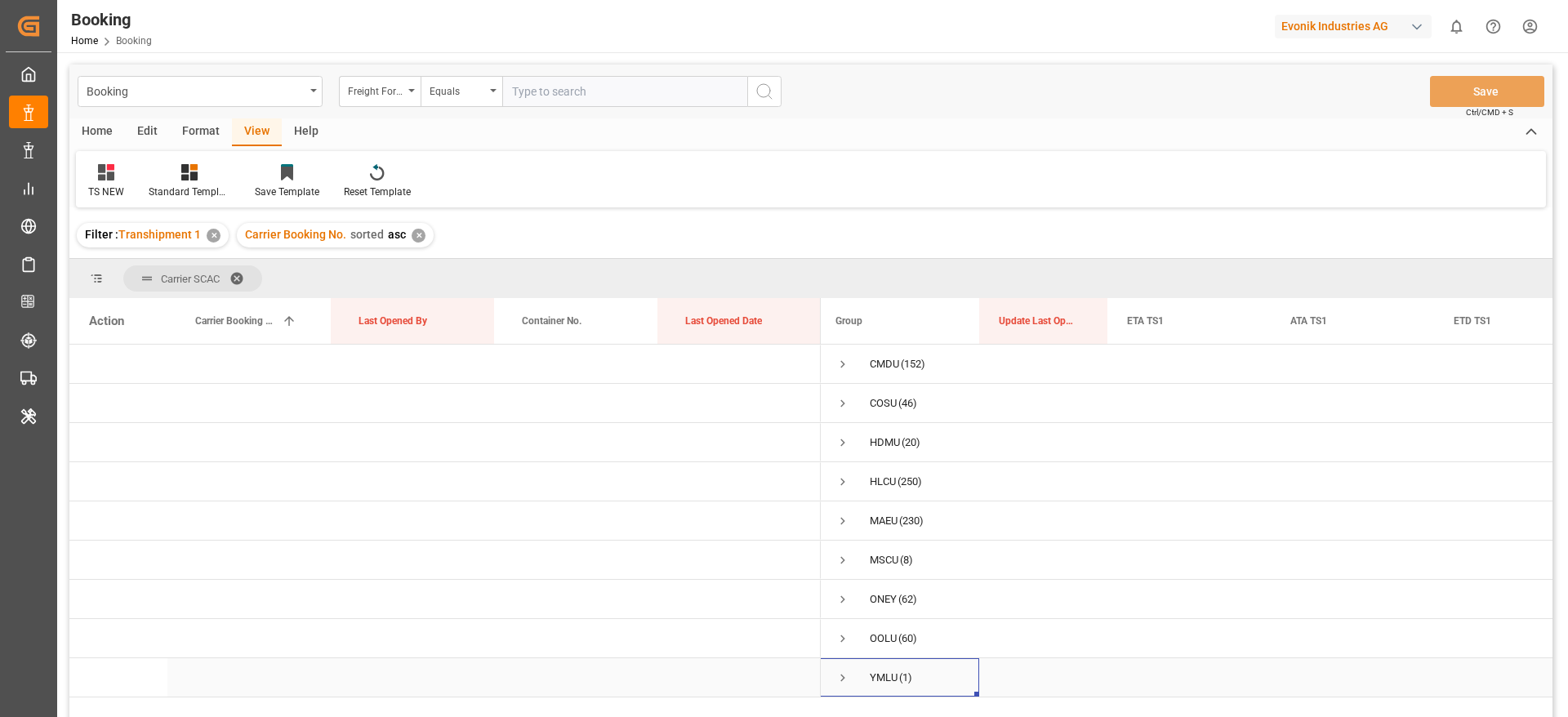
click at [839, 670] on span "Press SPACE to select this row." at bounding box center [842, 677] width 14 height 14
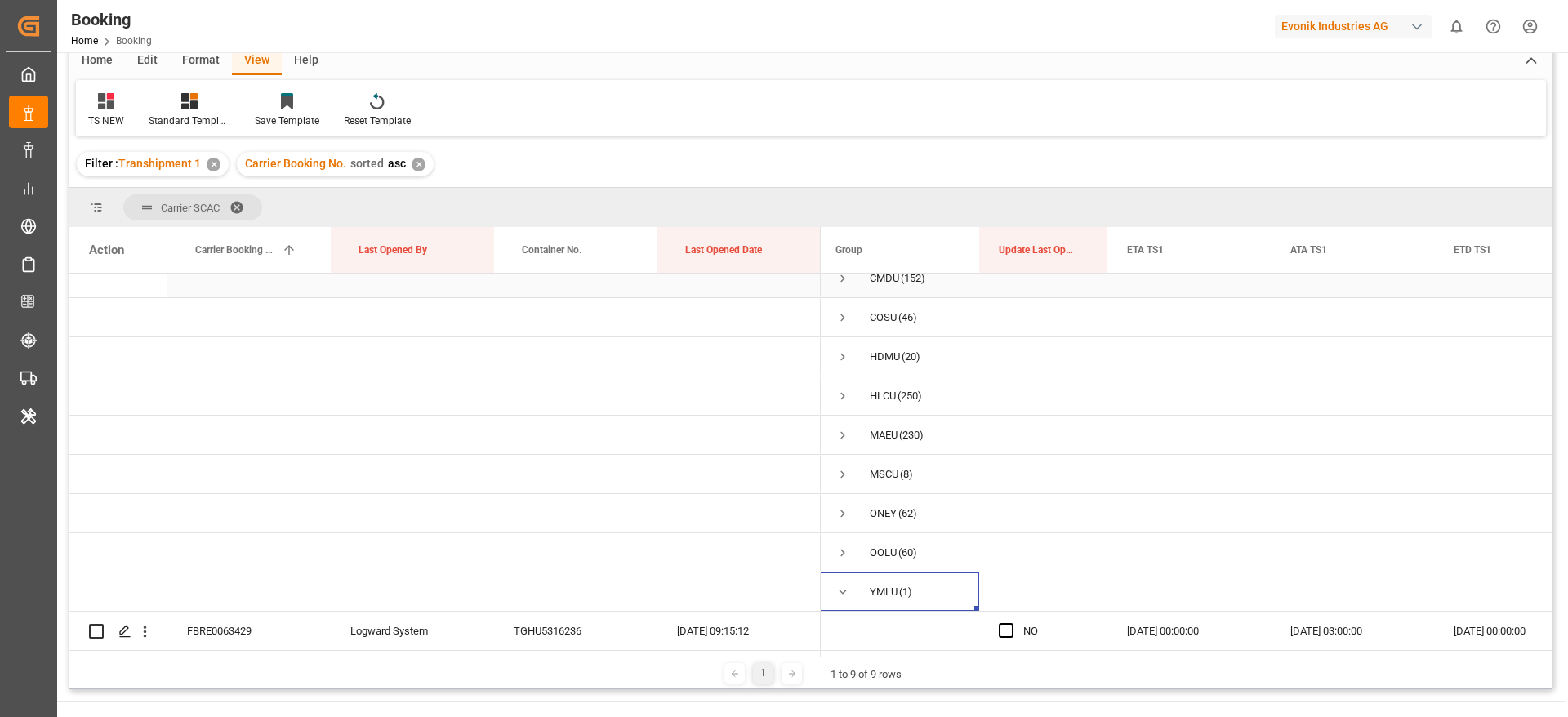
scroll to position [122, 0]
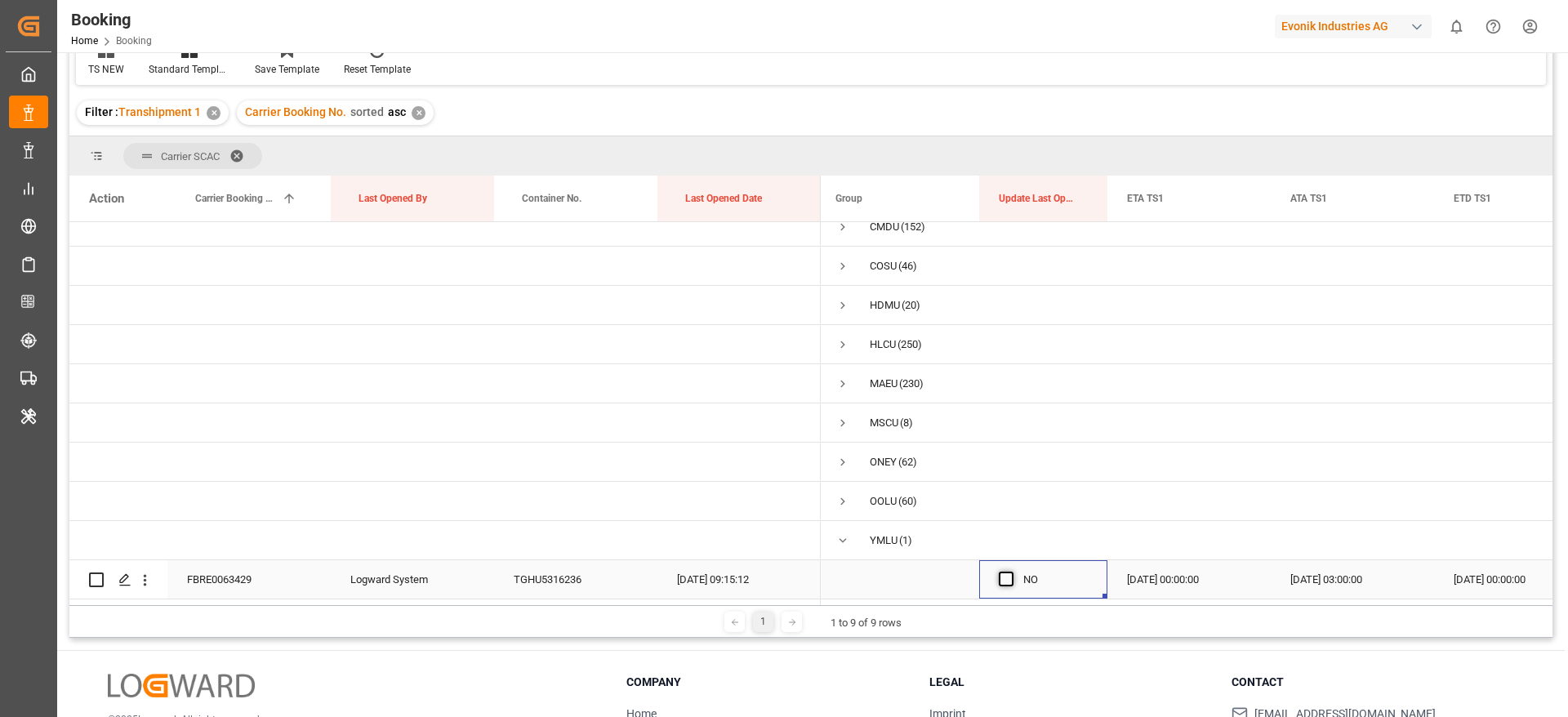
click at [1009, 571] on span "Press SPACE to select this row." at bounding box center [1006, 578] width 14 height 14
click at [1011, 571] on input "Press SPACE to select this row." at bounding box center [1011, 571] width 0 height 0
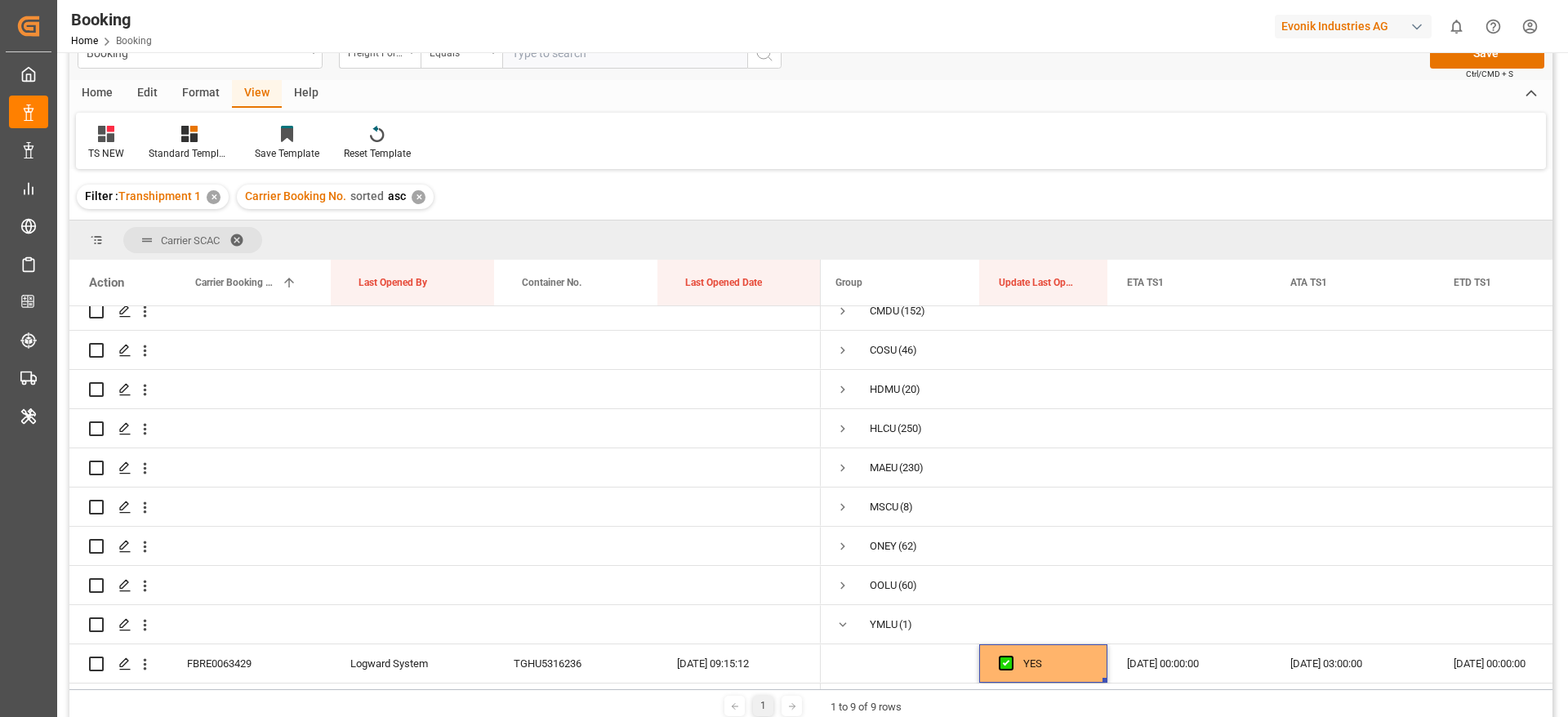
scroll to position [0, 0]
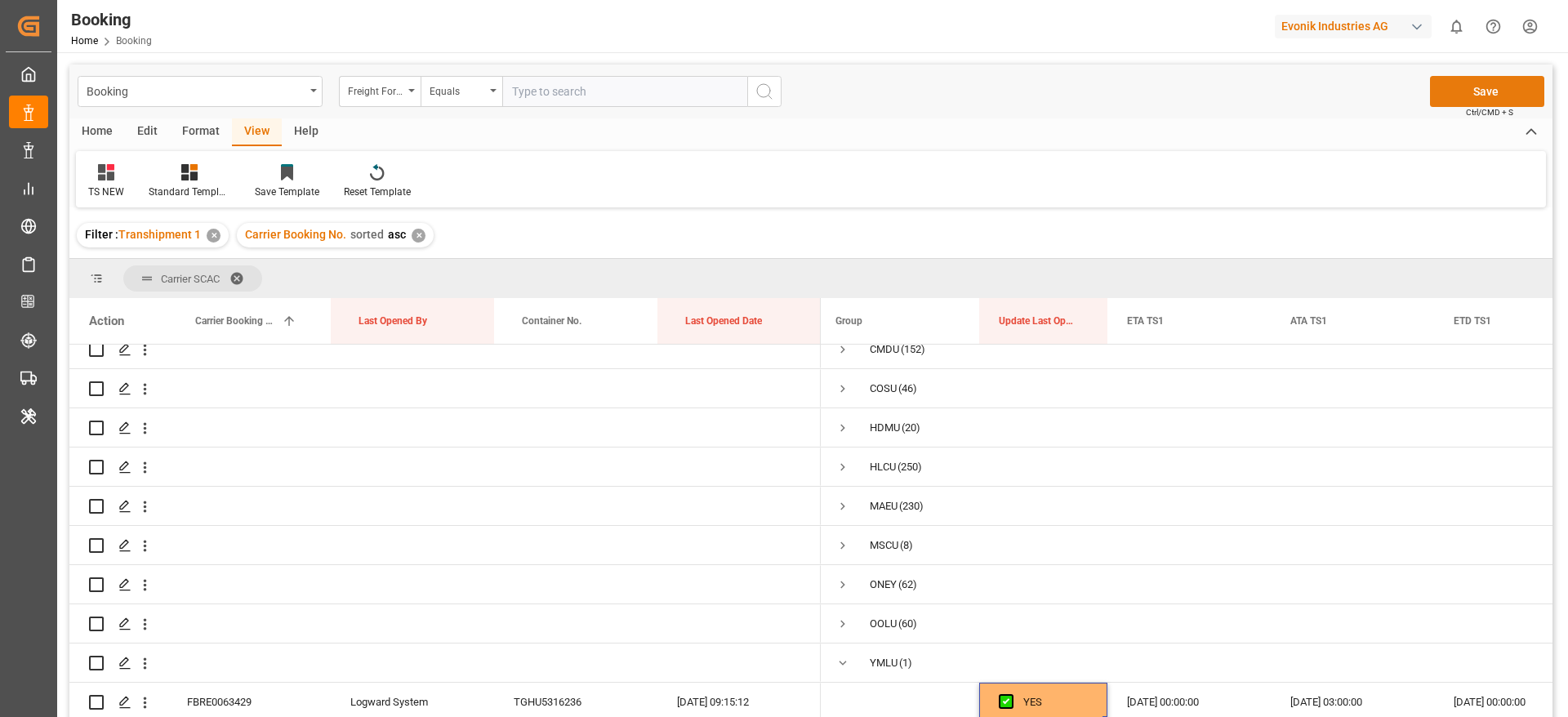
click at [1475, 90] on button "Save" at bounding box center [1487, 91] width 115 height 31
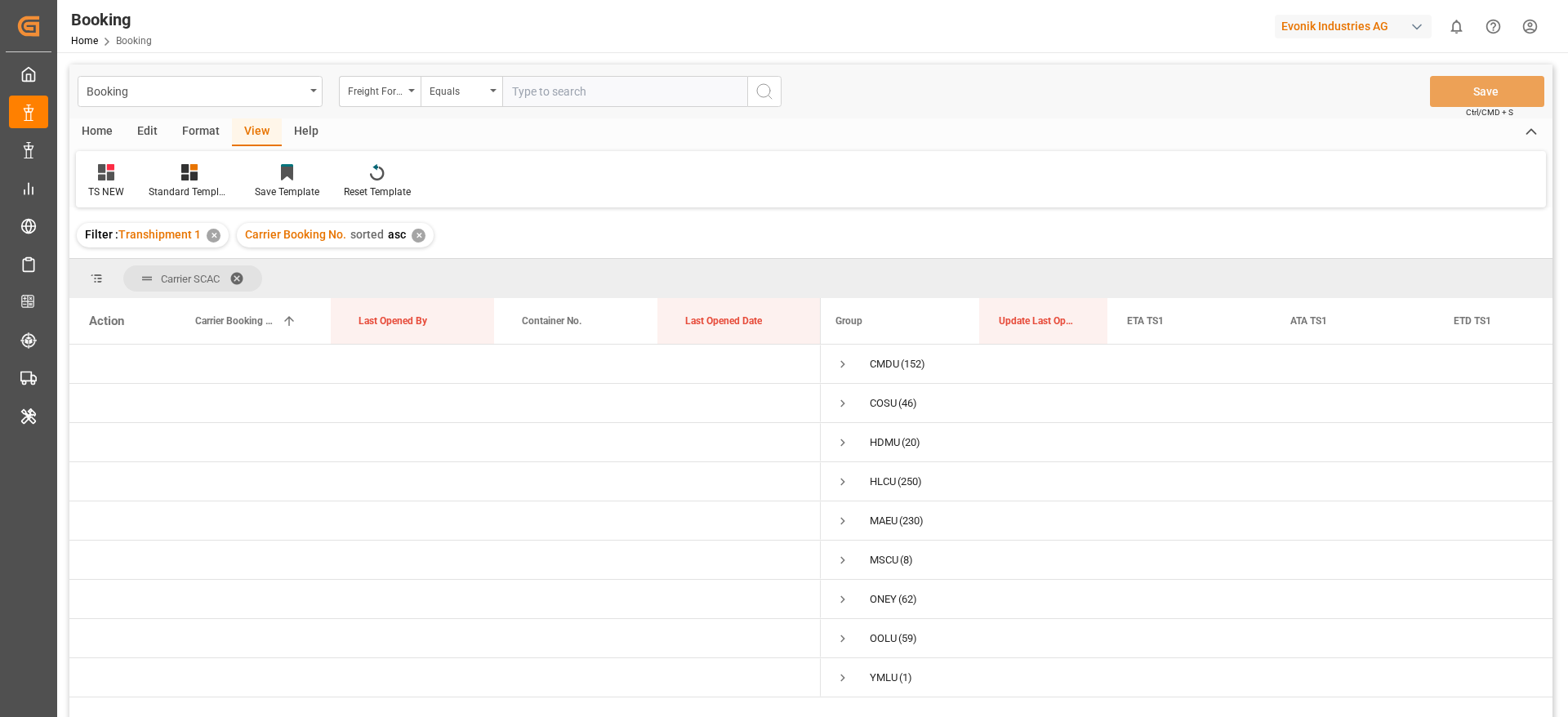
click at [246, 278] on span at bounding box center [242, 277] width 26 height 14
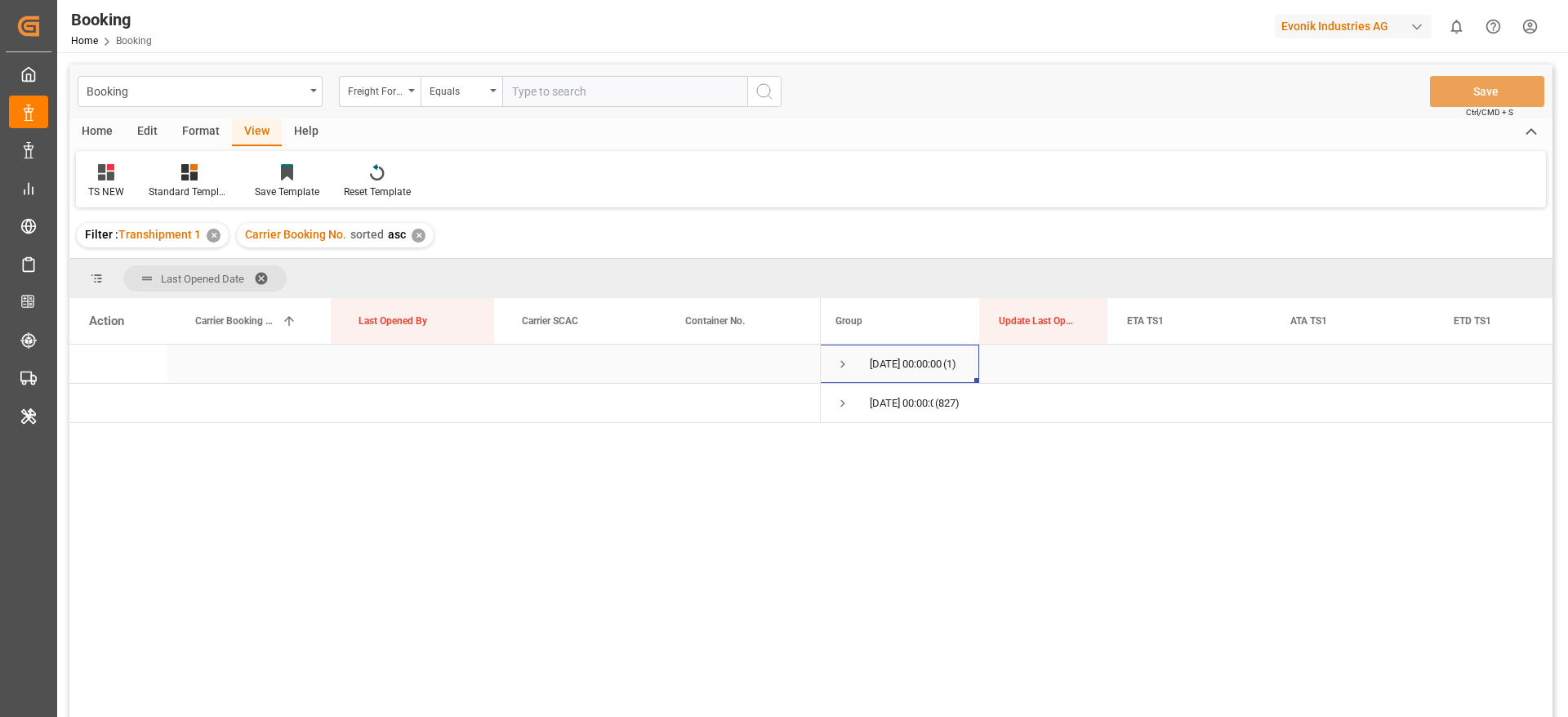
click at [847, 368] on span "Press SPACE to select this row." at bounding box center [842, 363] width 14 height 14
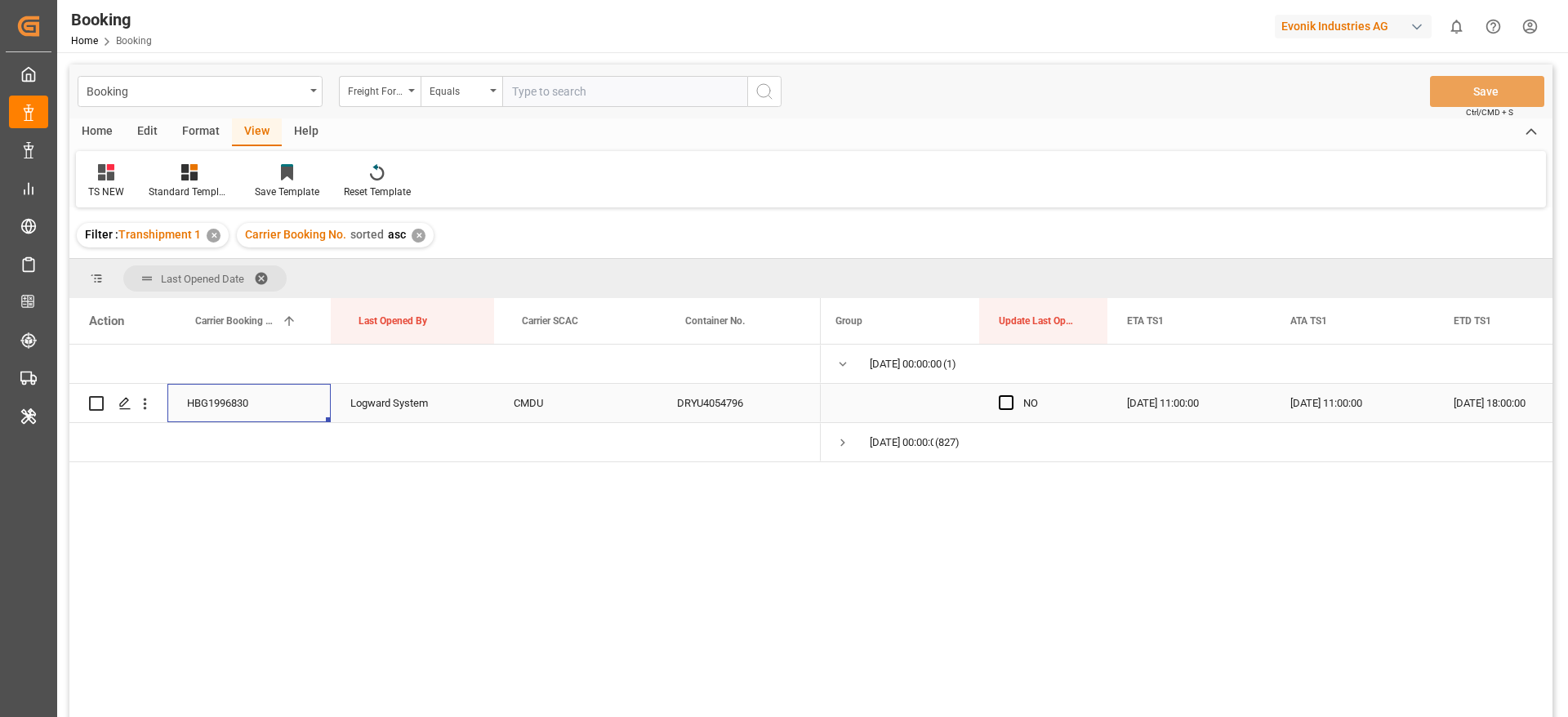
click at [233, 412] on div "HBG1996830" at bounding box center [249, 402] width 163 height 38
click at [143, 396] on icon "open menu" at bounding box center [145, 404] width 17 height 17
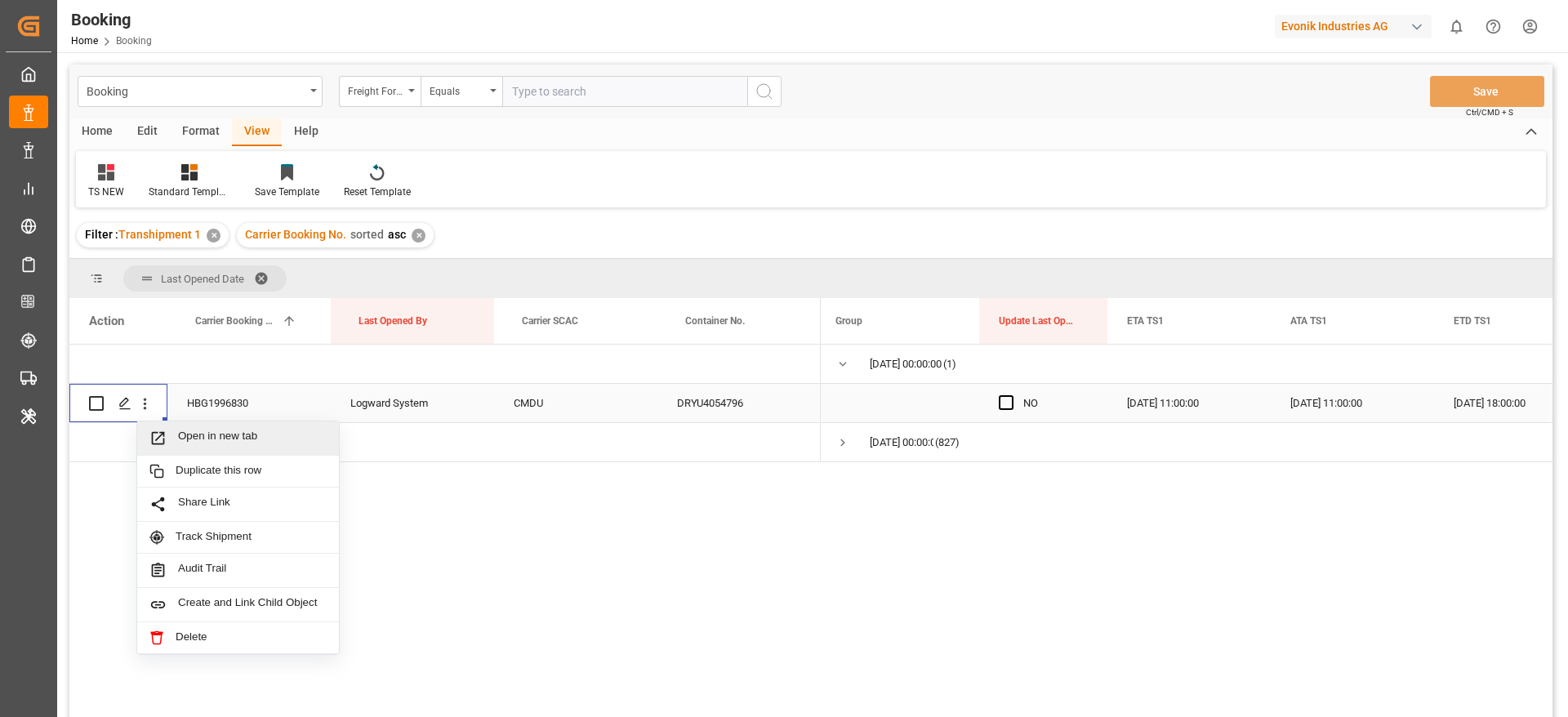
click at [231, 436] on span "Open in new tab" at bounding box center [252, 438] width 149 height 17
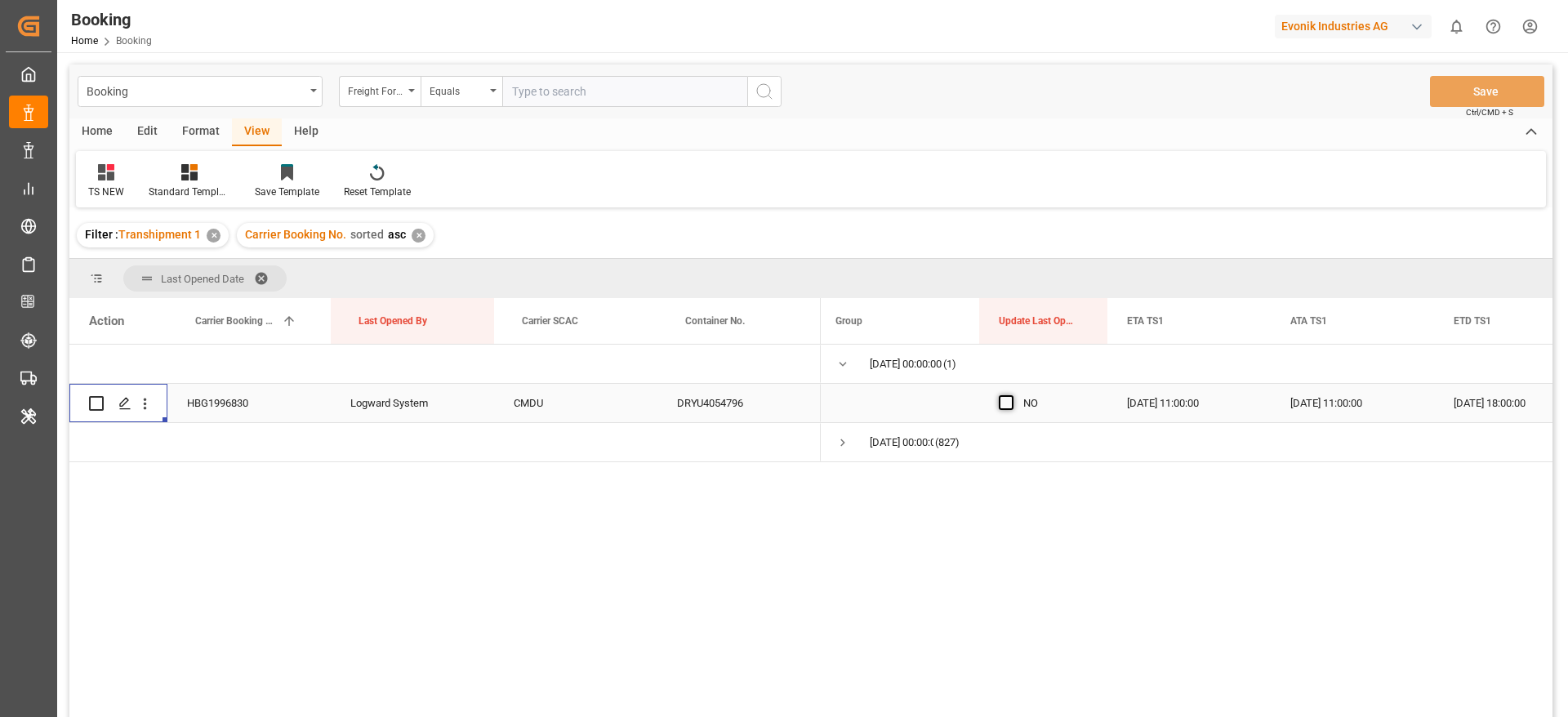
click at [1003, 407] on span "Press SPACE to select this row." at bounding box center [1006, 402] width 14 height 14
click at [1011, 395] on input "Press SPACE to select this row." at bounding box center [1011, 395] width 0 height 0
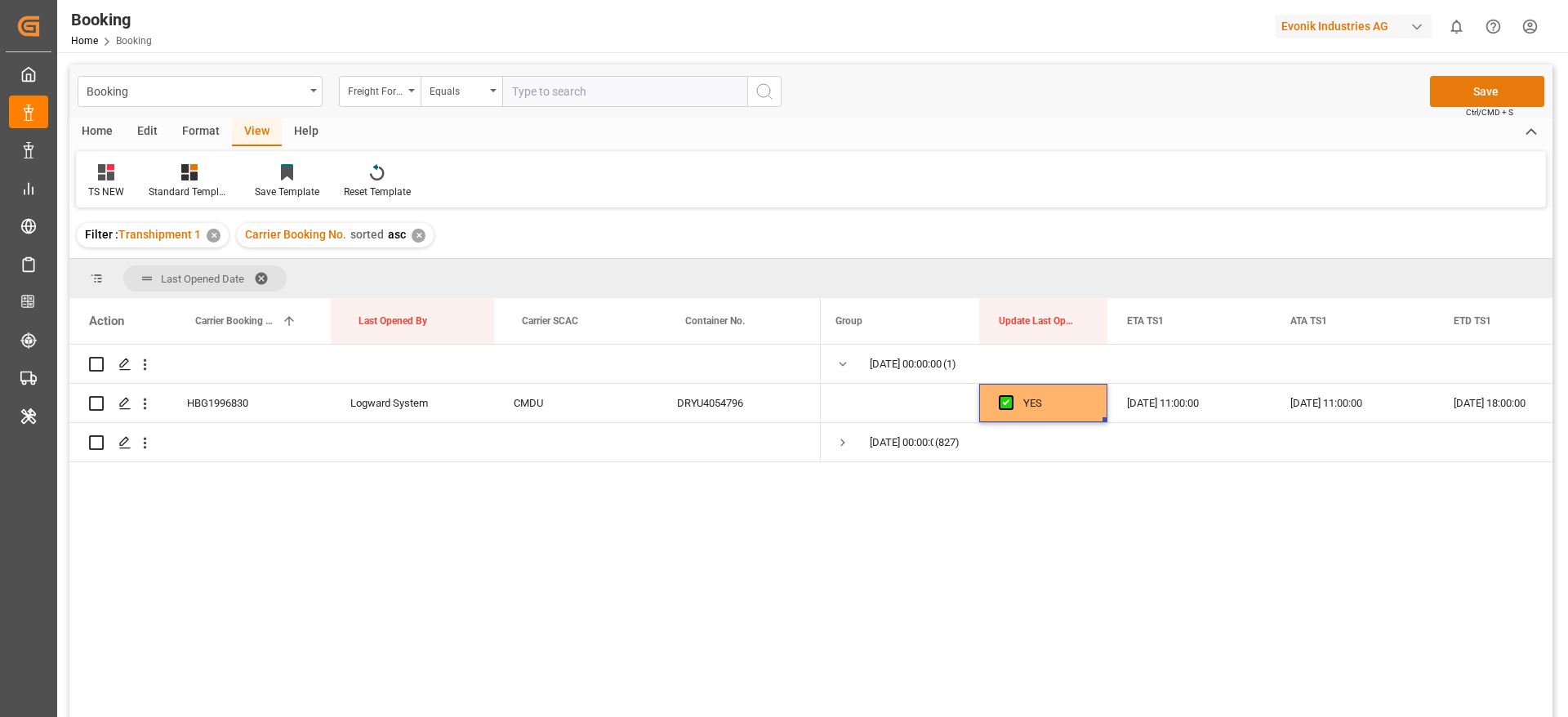
click at [1495, 93] on button "Save" at bounding box center [1487, 91] width 115 height 31
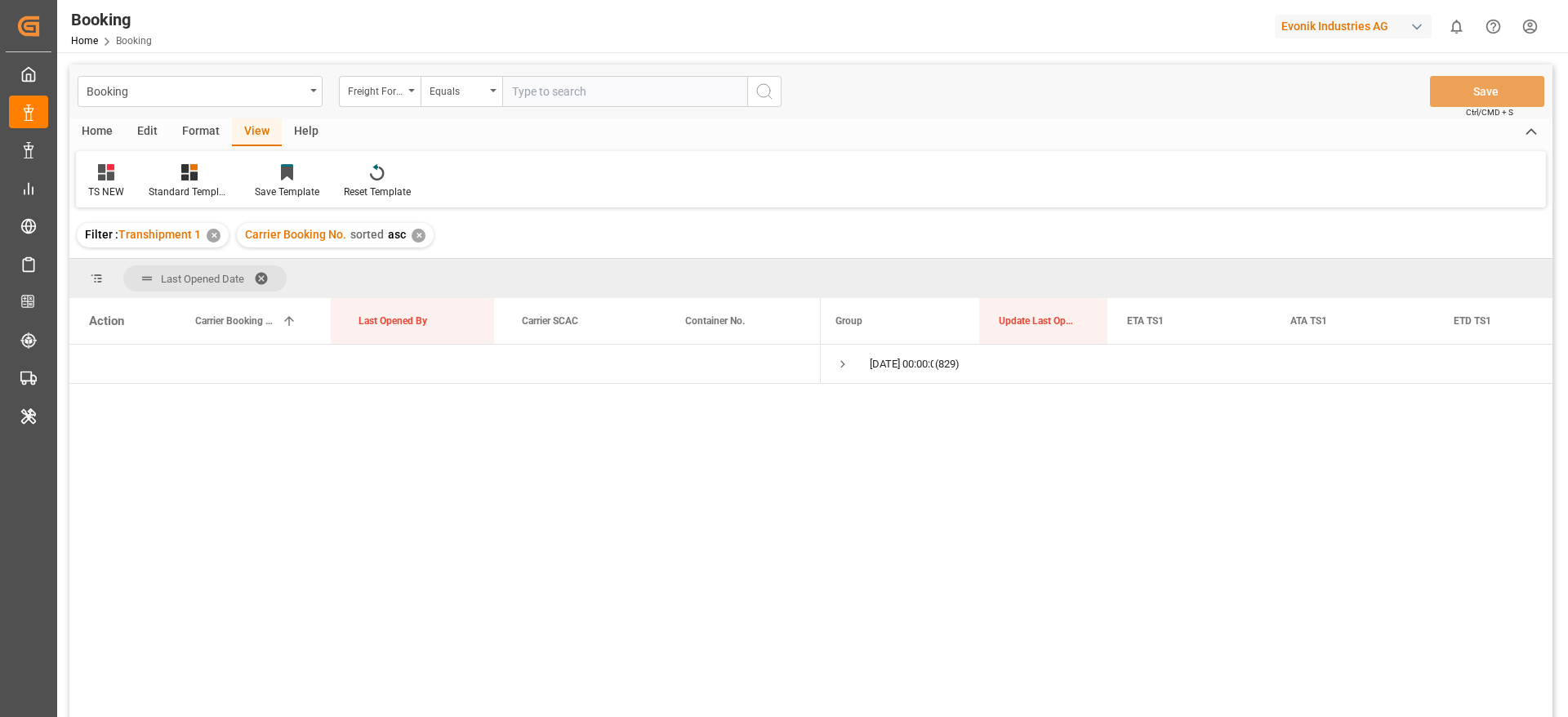
click at [209, 236] on div "✕" at bounding box center [213, 235] width 14 height 14
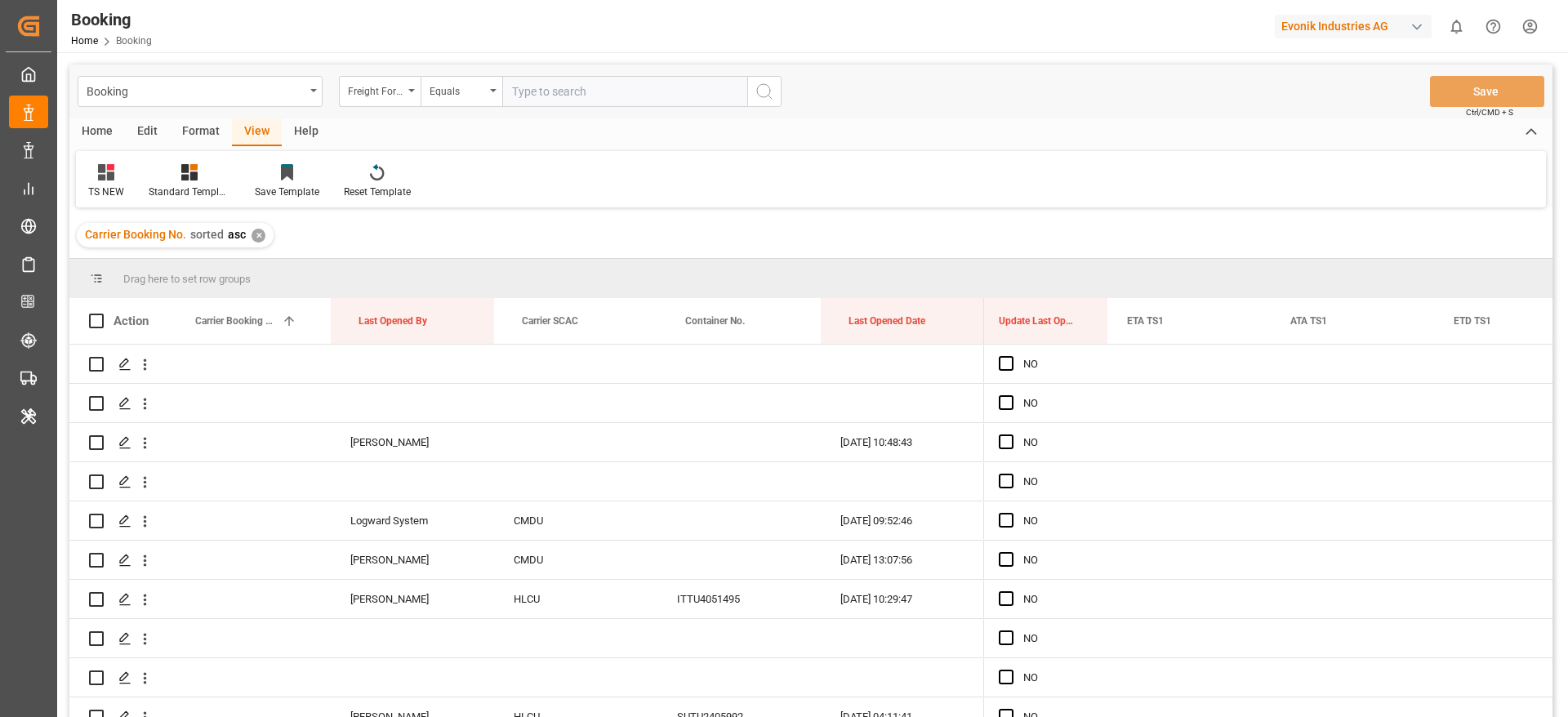
click at [251, 238] on div "✕" at bounding box center [258, 235] width 14 height 14
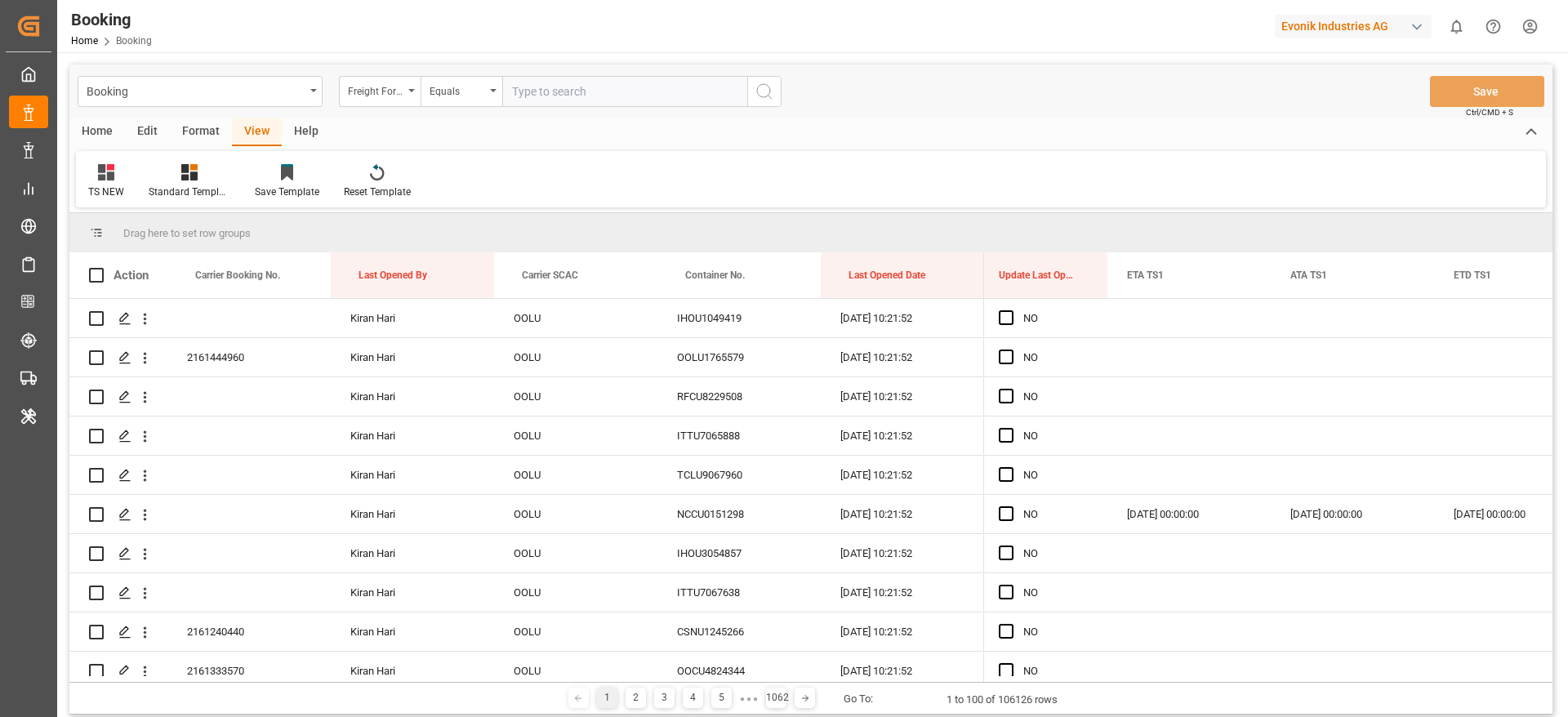
click at [191, 134] on div "Format" at bounding box center [200, 132] width 62 height 28
click at [125, 188] on div "Filter Rows" at bounding box center [112, 191] width 48 height 14
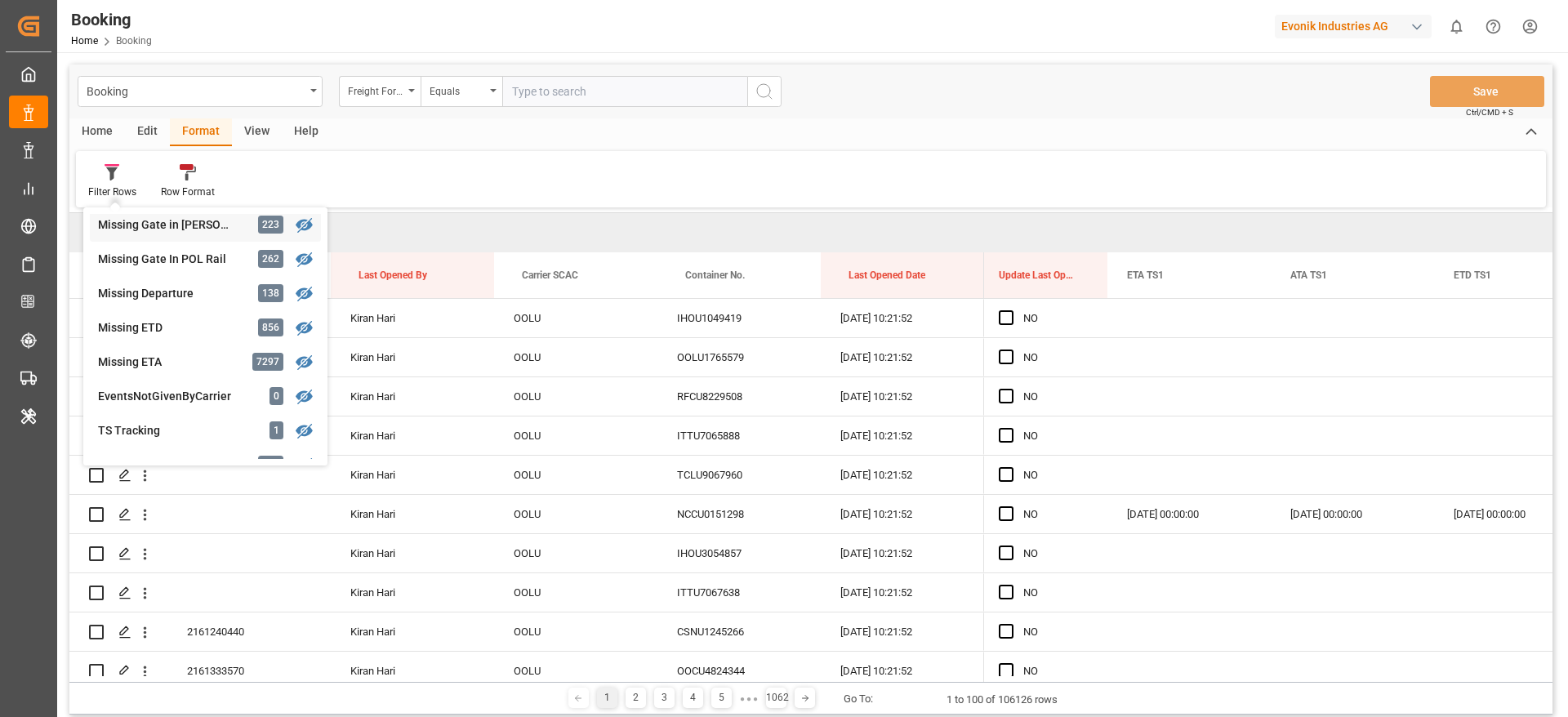
scroll to position [367, 0]
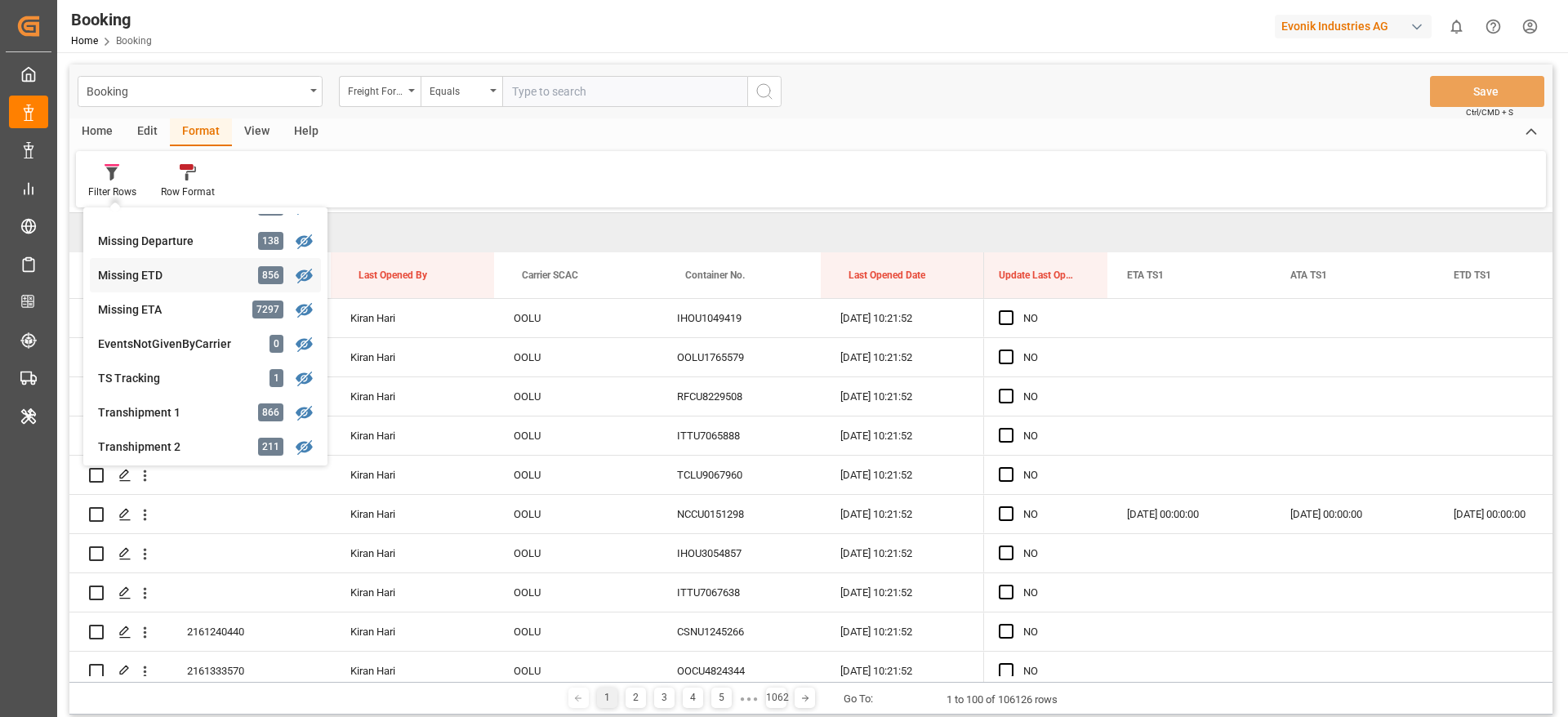
click at [208, 269] on div "Missing ETD" at bounding box center [169, 276] width 143 height 17
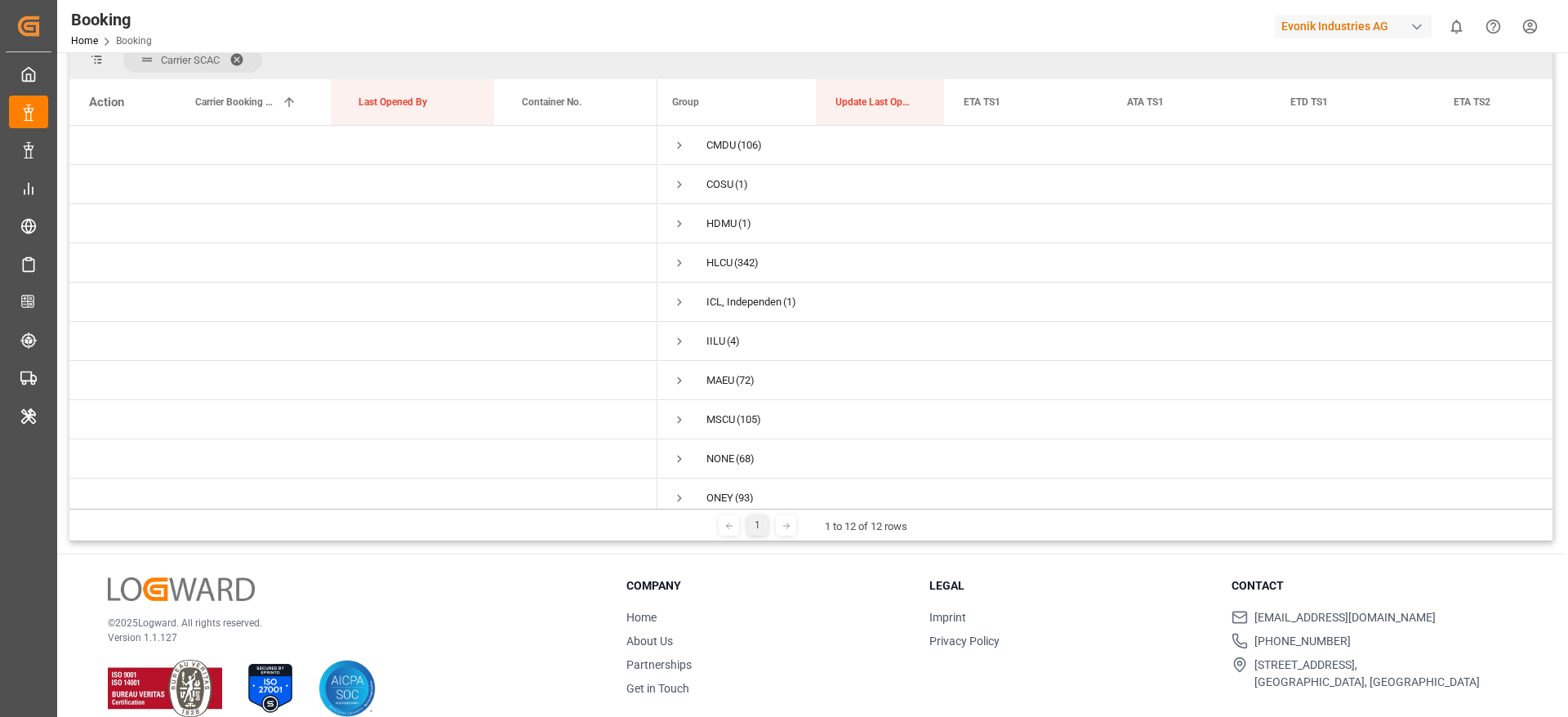
scroll to position [242, 0]
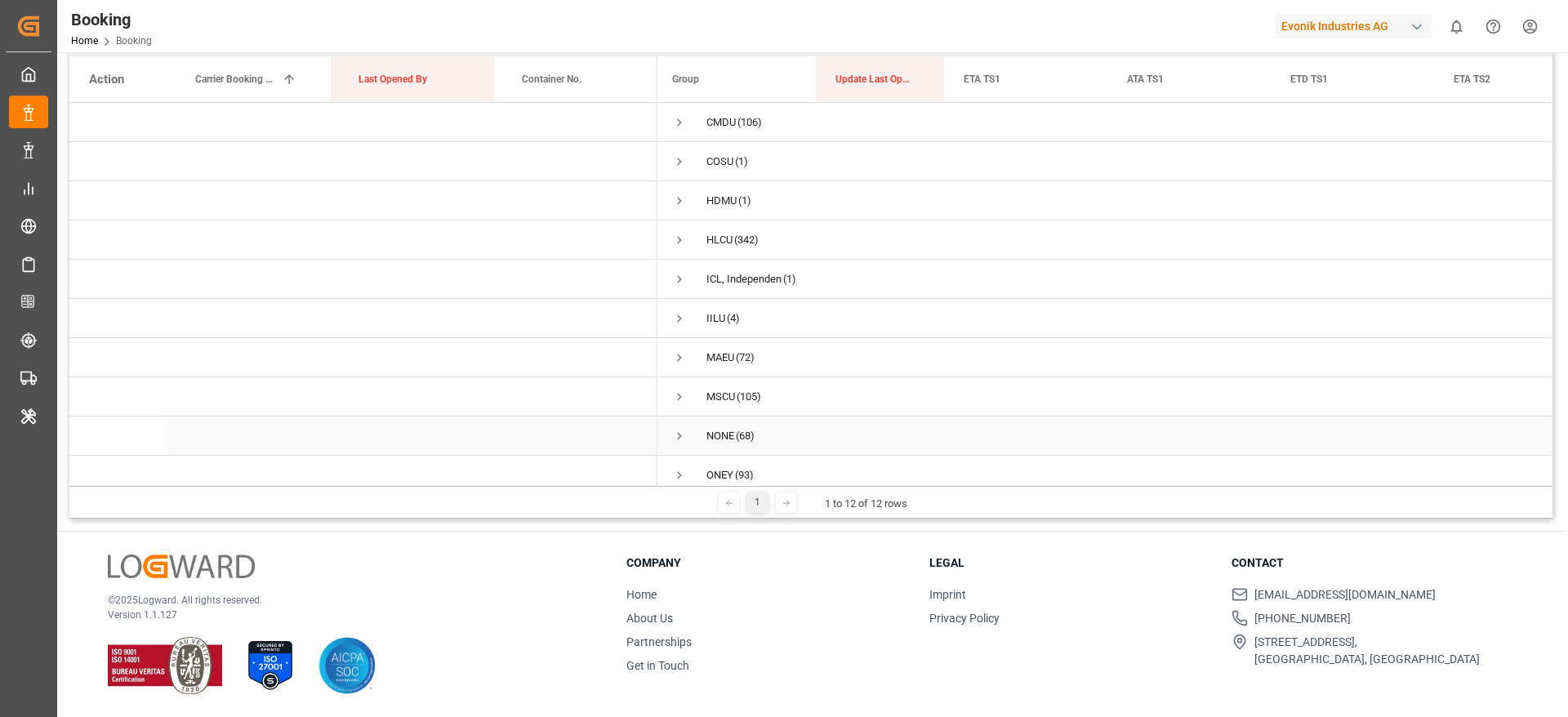
click at [679, 437] on span "Press SPACE to select this row." at bounding box center [679, 435] width 14 height 14
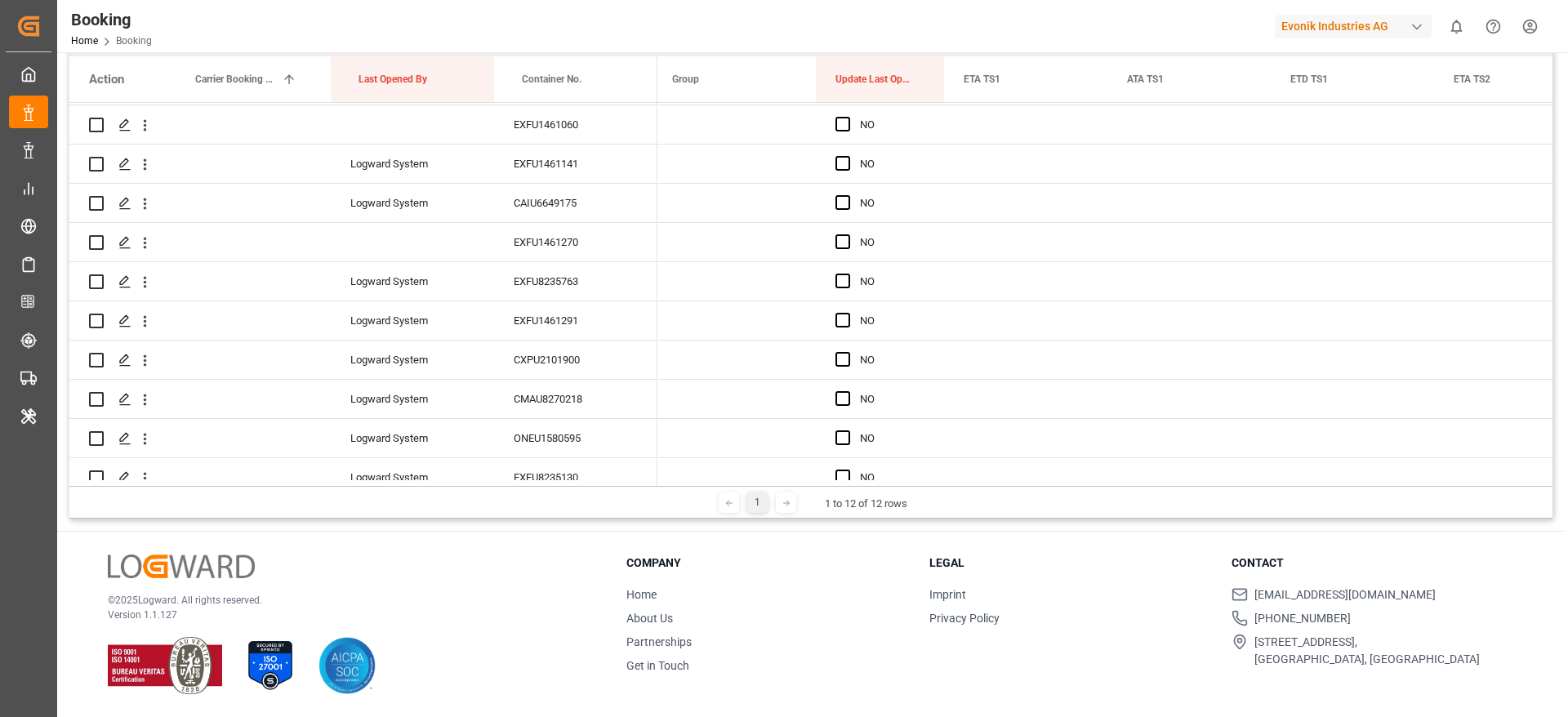
scroll to position [245, 0]
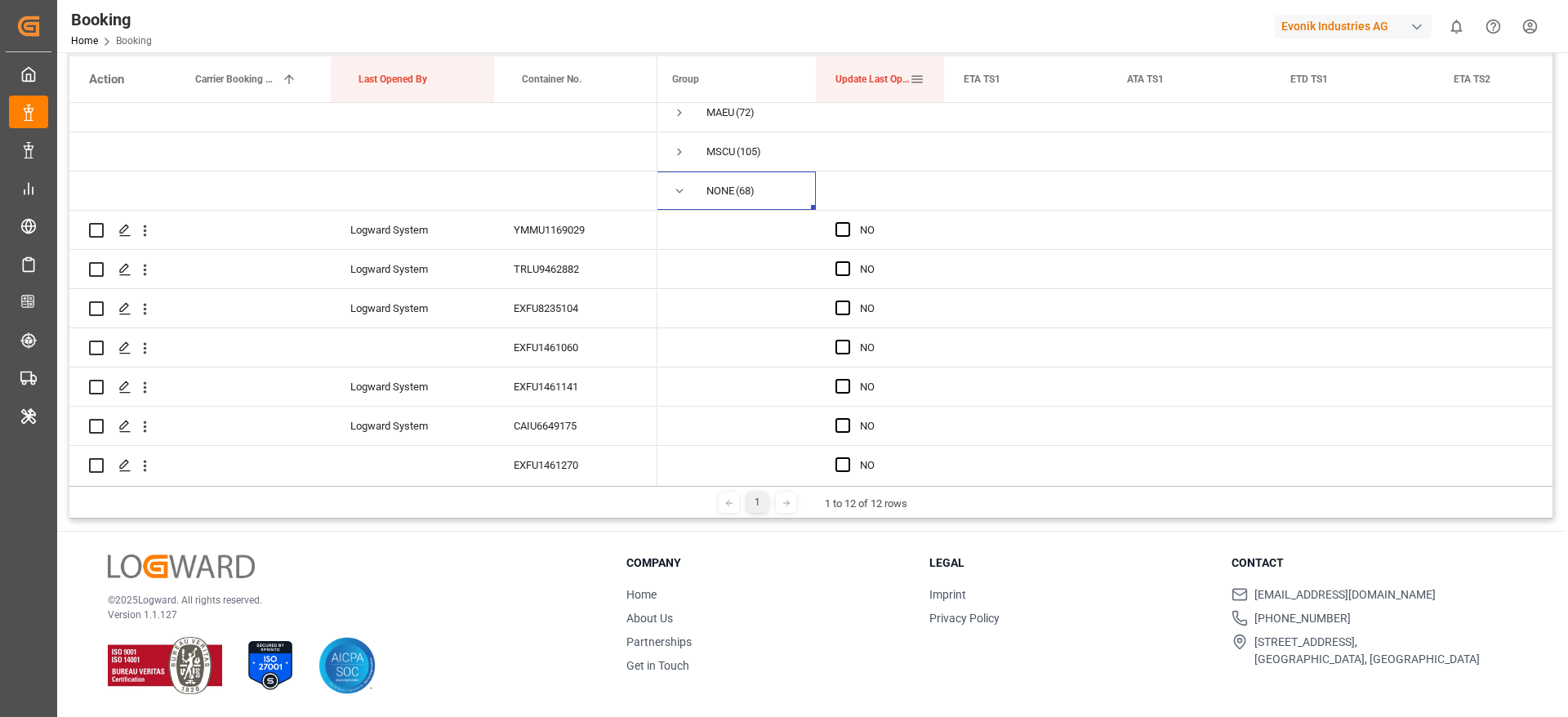
click at [919, 81] on span at bounding box center [917, 79] width 14 height 14
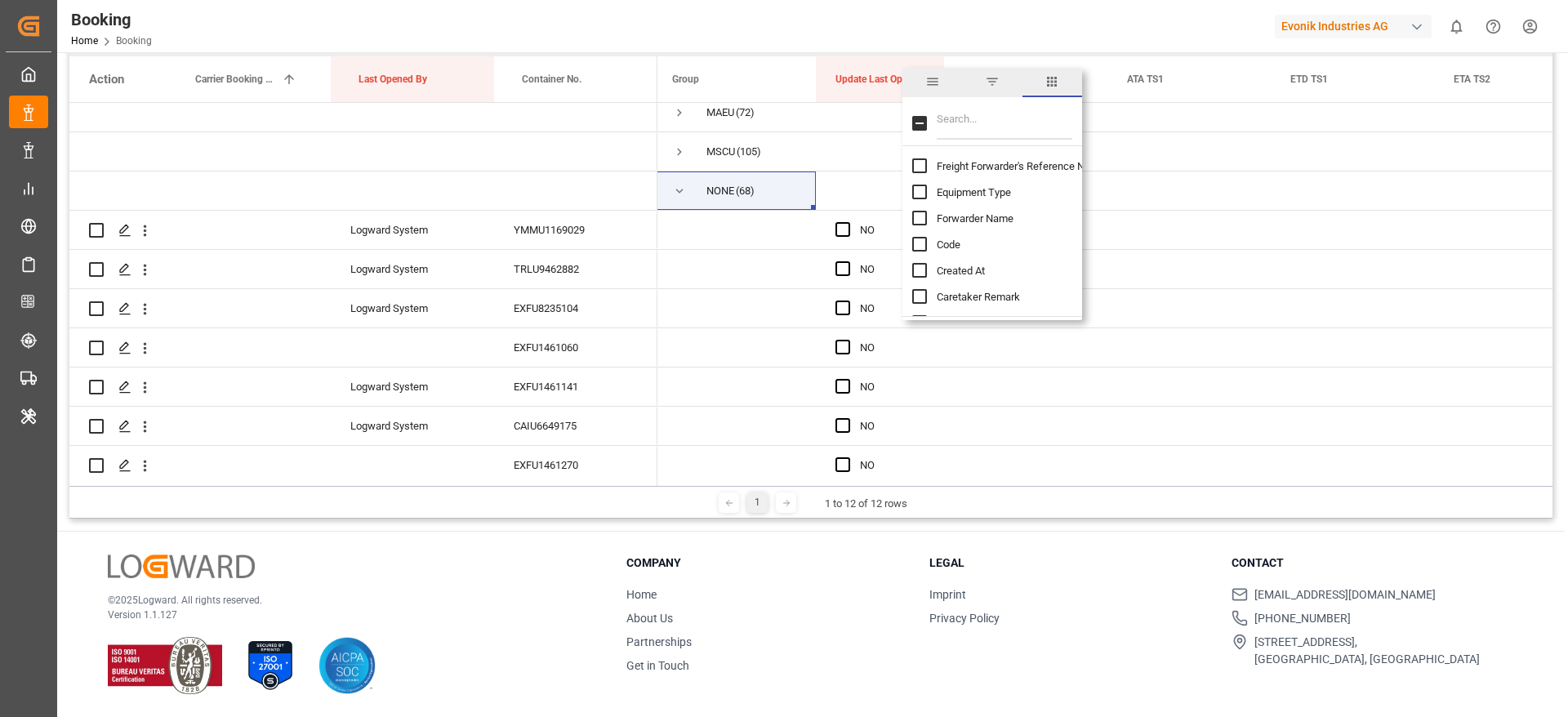
click at [977, 172] on div "Freight Forwarder's Reference No." at bounding box center [1003, 165] width 180 height 26
click at [977, 166] on span "Freight Forwarder's Reference No." at bounding box center [1015, 166] width 156 height 12
checkbox input "true"
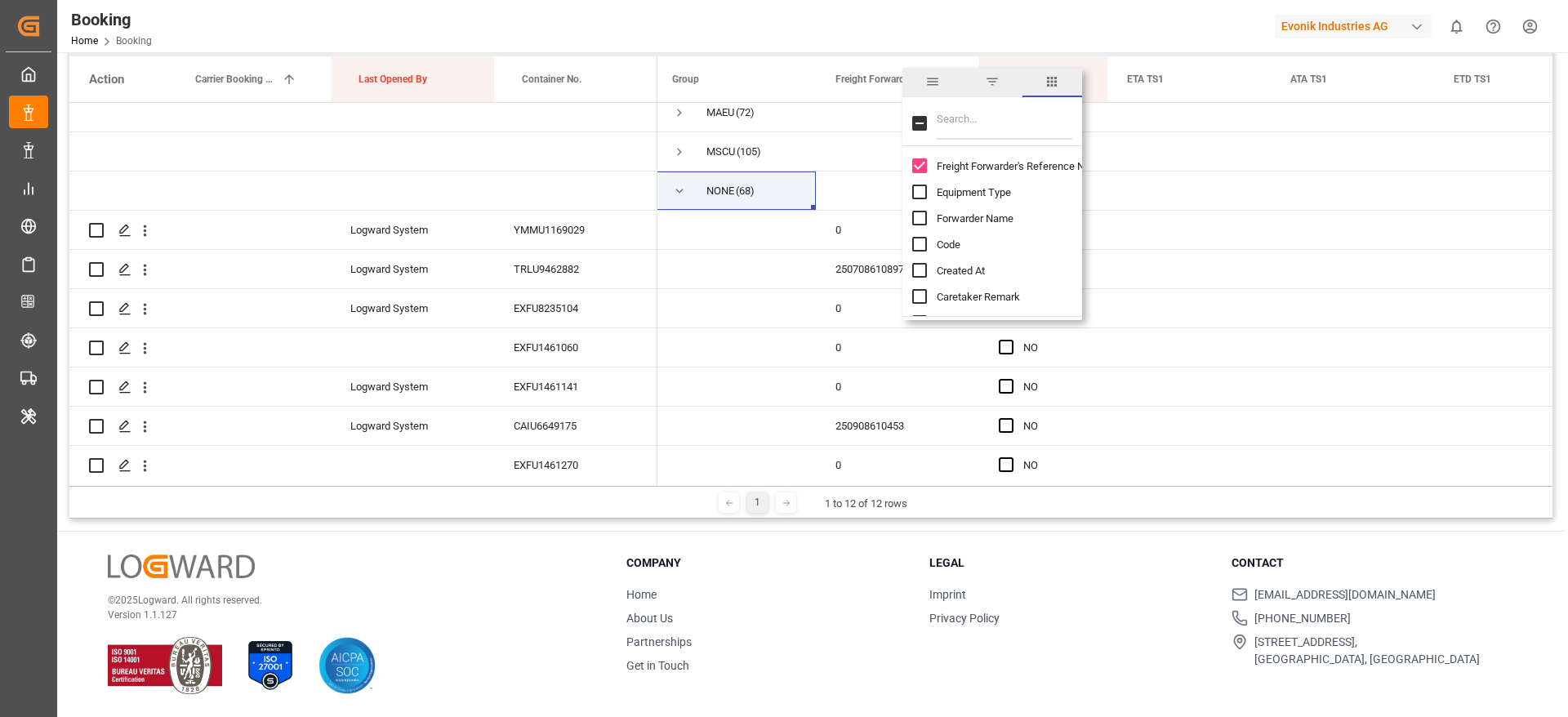
click at [973, 214] on span "Forwarder Name" at bounding box center [975, 218] width 76 height 12
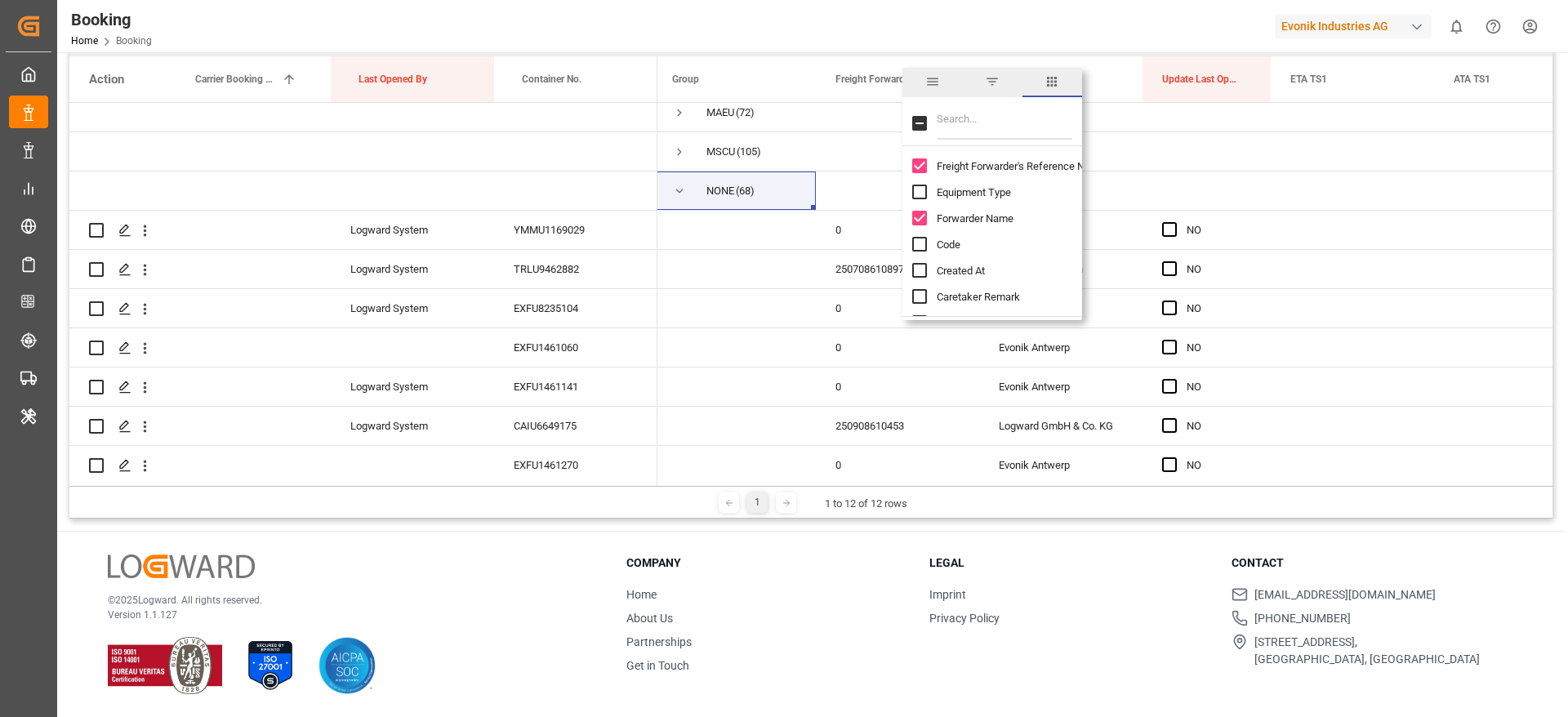
checkbox input "true"
click at [930, 22] on div "Booking Home Booking Evonik Industries AG 0 Notifications Only show unread All …" at bounding box center [806, 26] width 1522 height 53
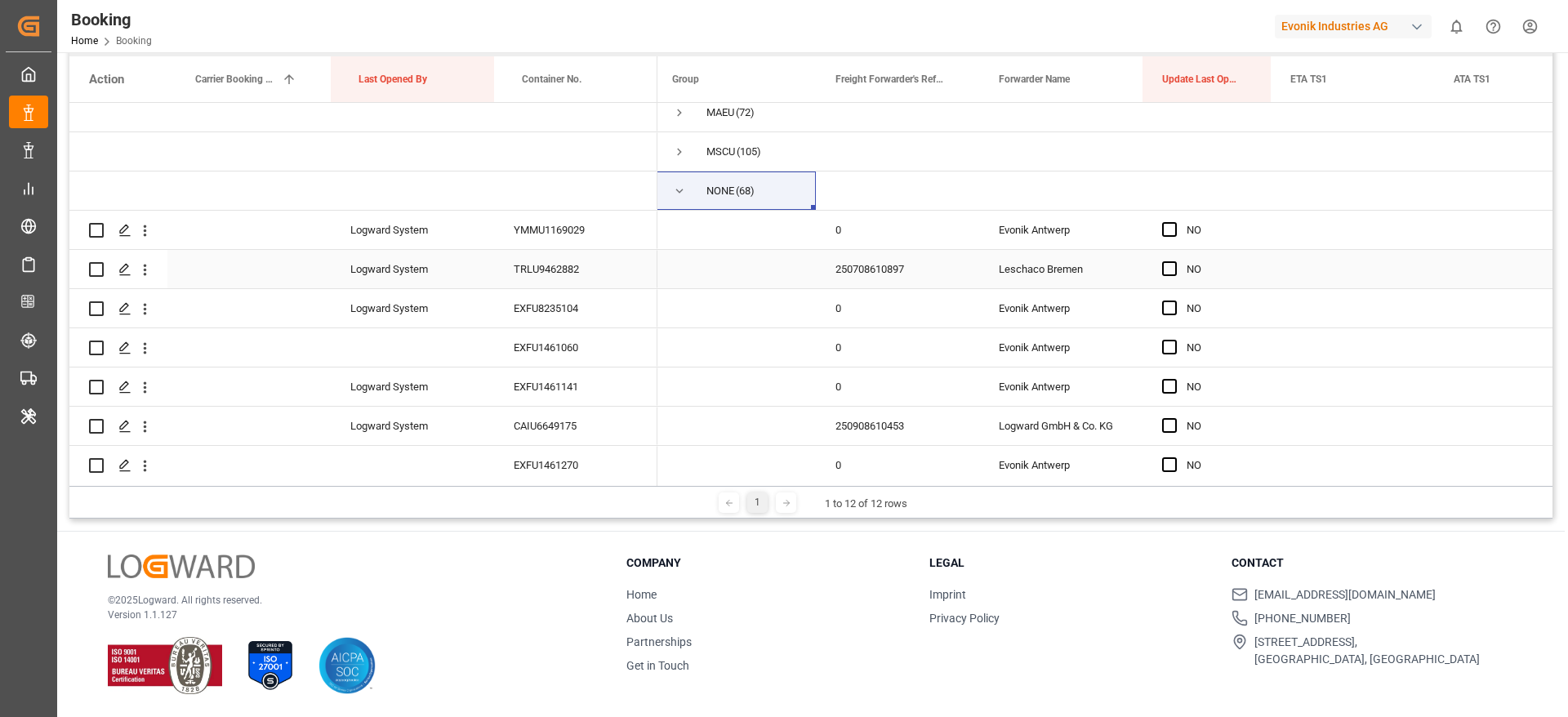
click at [908, 272] on div "250708610897" at bounding box center [897, 268] width 163 height 38
click at [152, 266] on icon "open menu" at bounding box center [145, 270] width 17 height 17
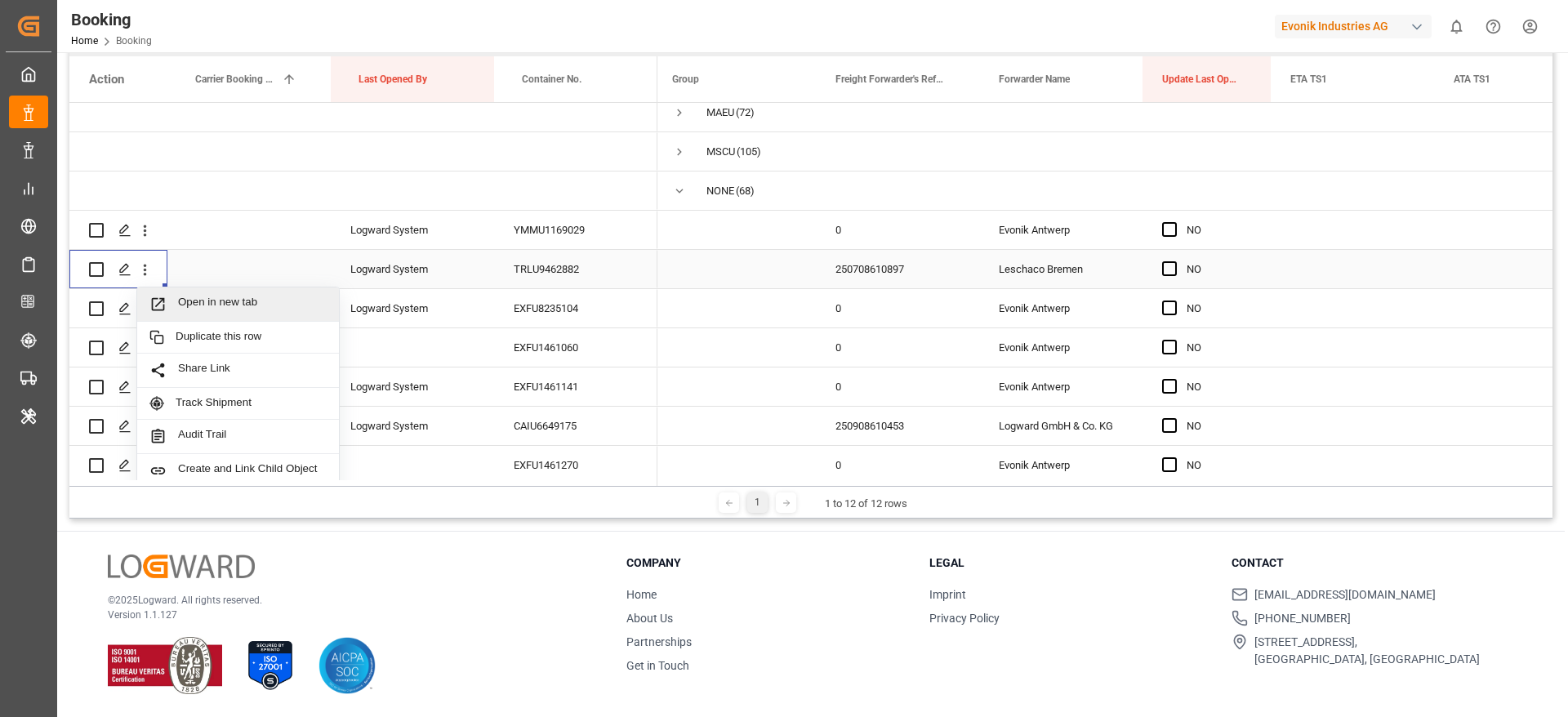
click at [247, 315] on div "Open in new tab" at bounding box center [239, 305] width 202 height 34
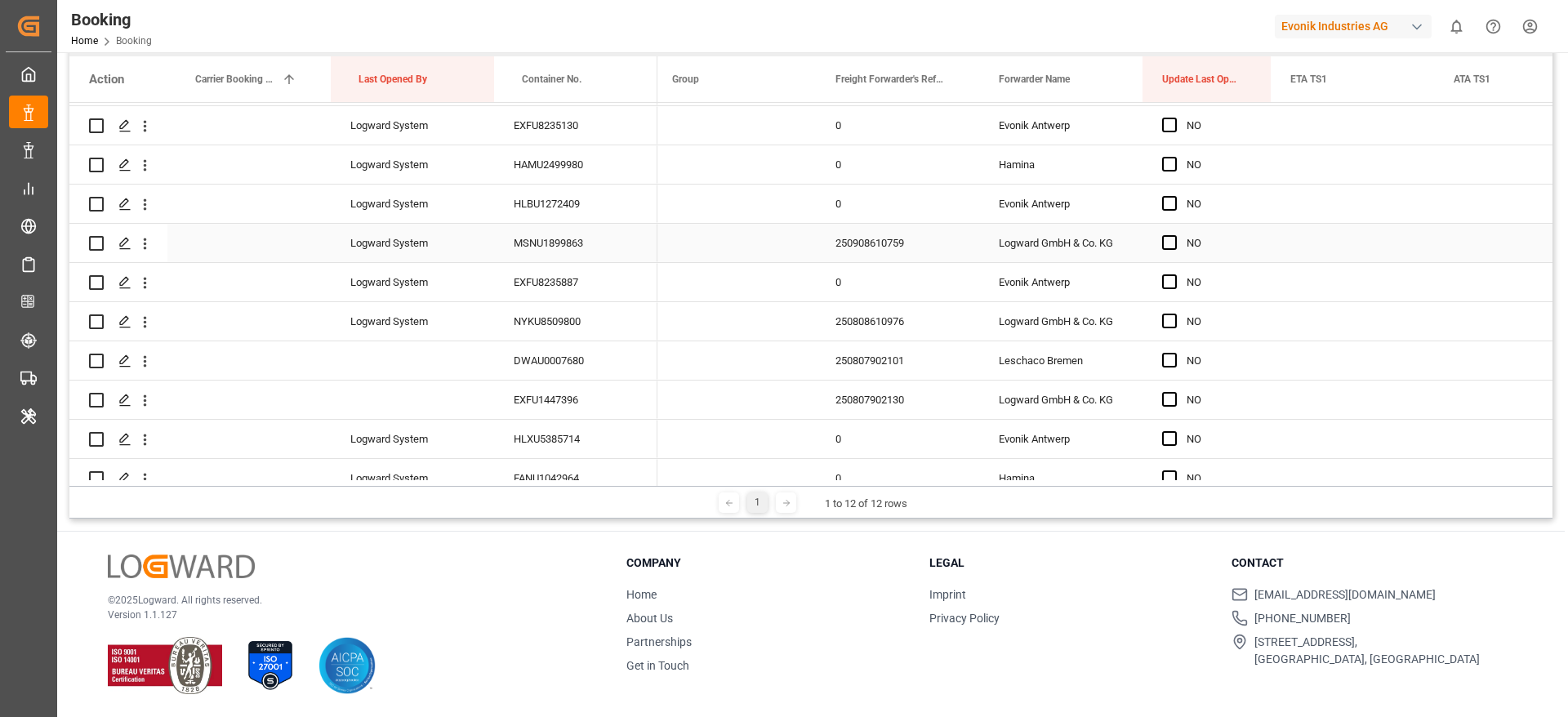
scroll to position [857, 0]
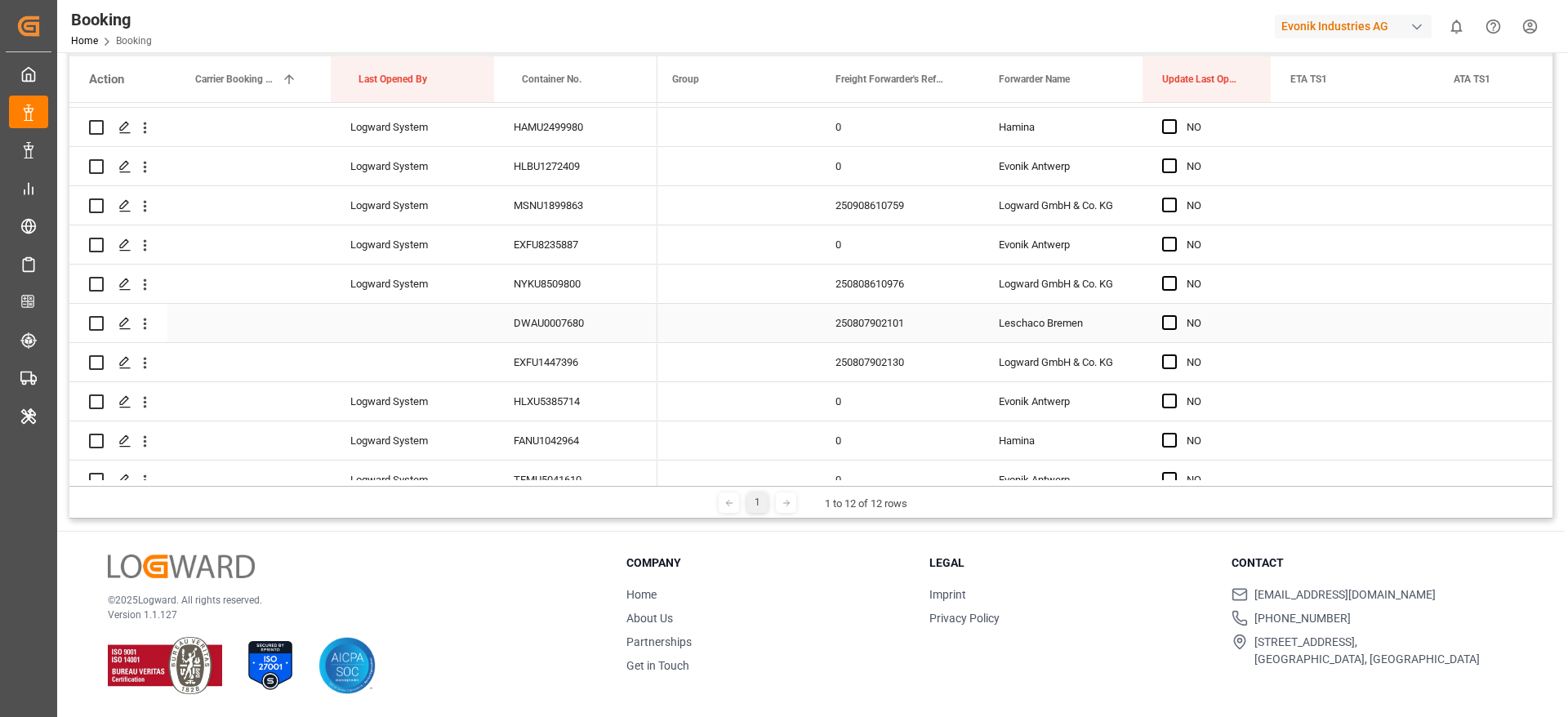
click at [883, 331] on div "250807902101" at bounding box center [897, 322] width 163 height 38
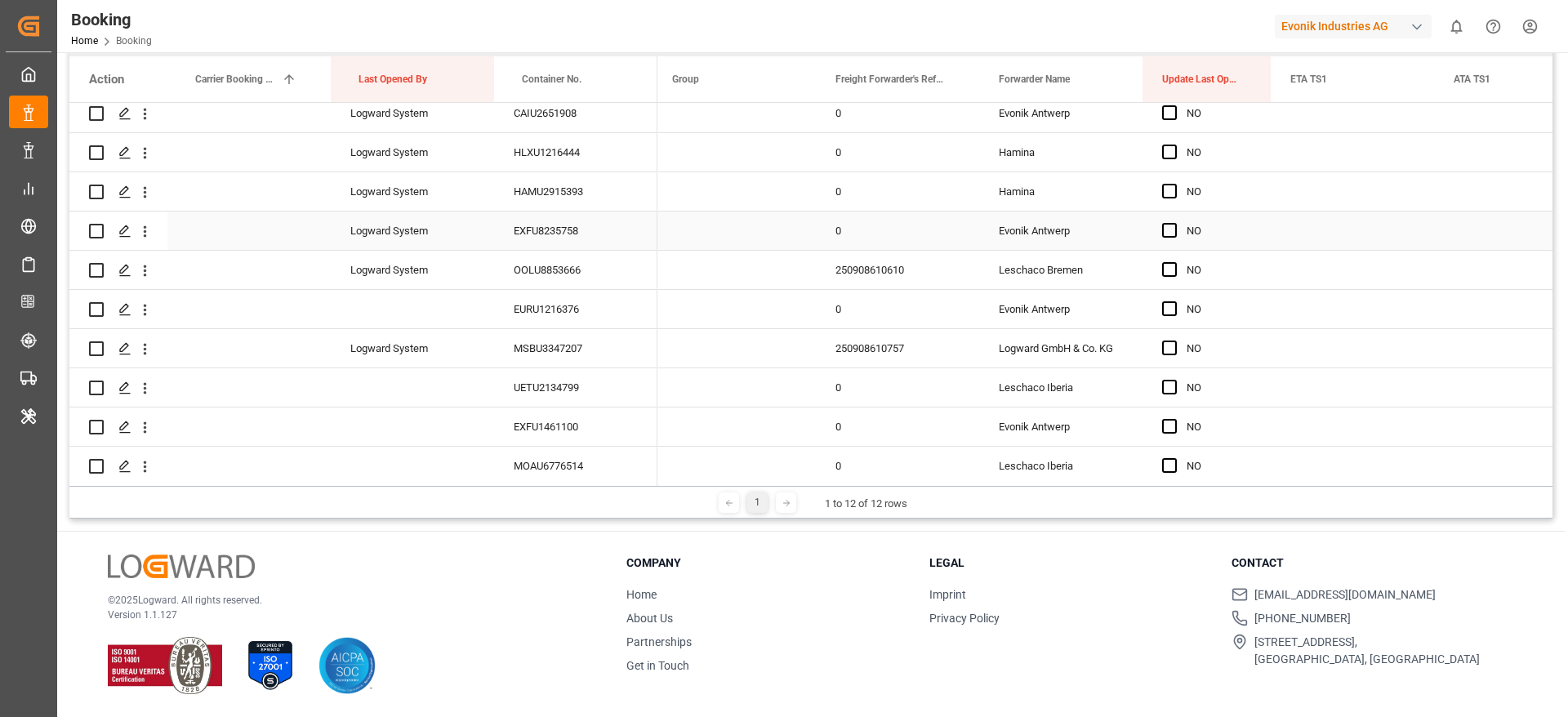
scroll to position [2081, 0]
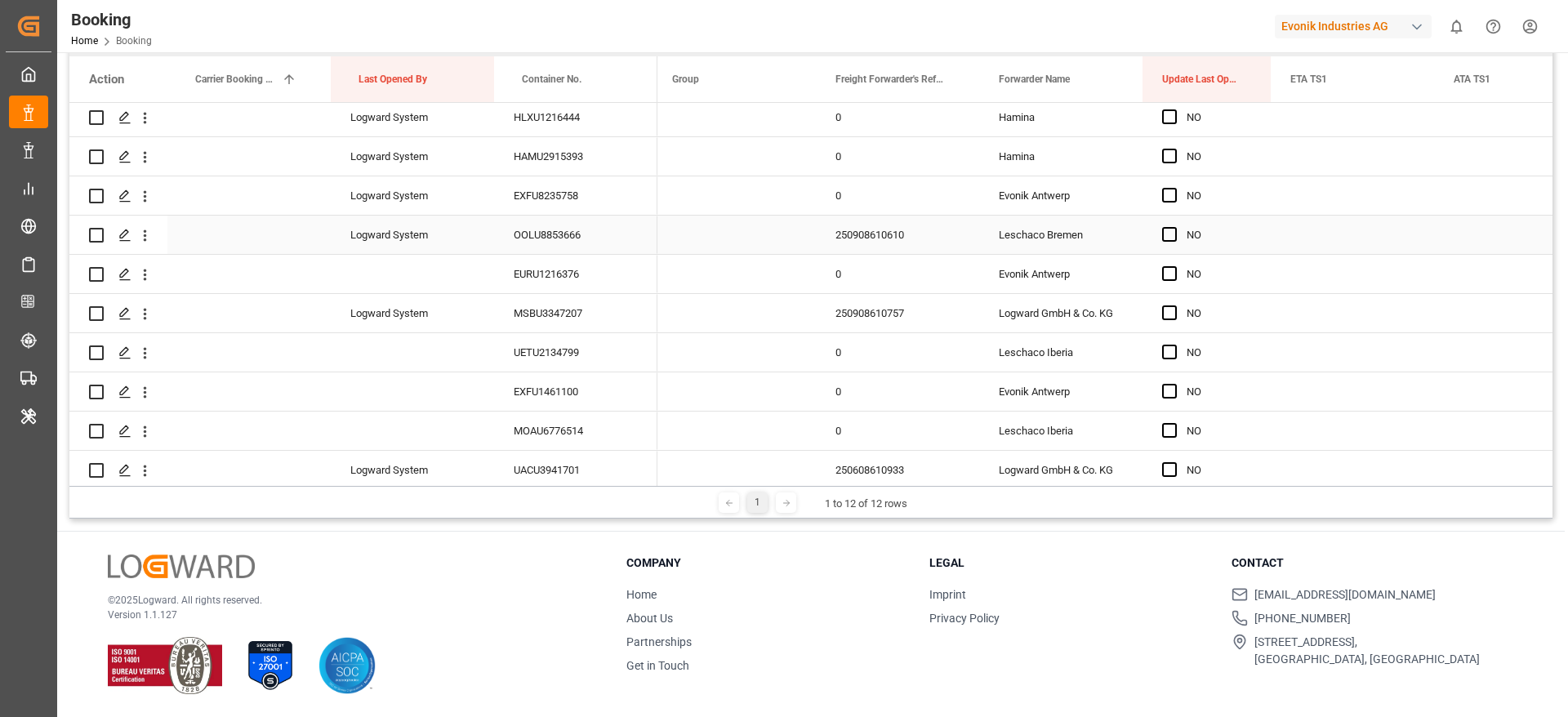
click at [905, 247] on div "250908610610" at bounding box center [897, 234] width 163 height 38
click at [148, 237] on icon "open menu" at bounding box center [145, 235] width 17 height 17
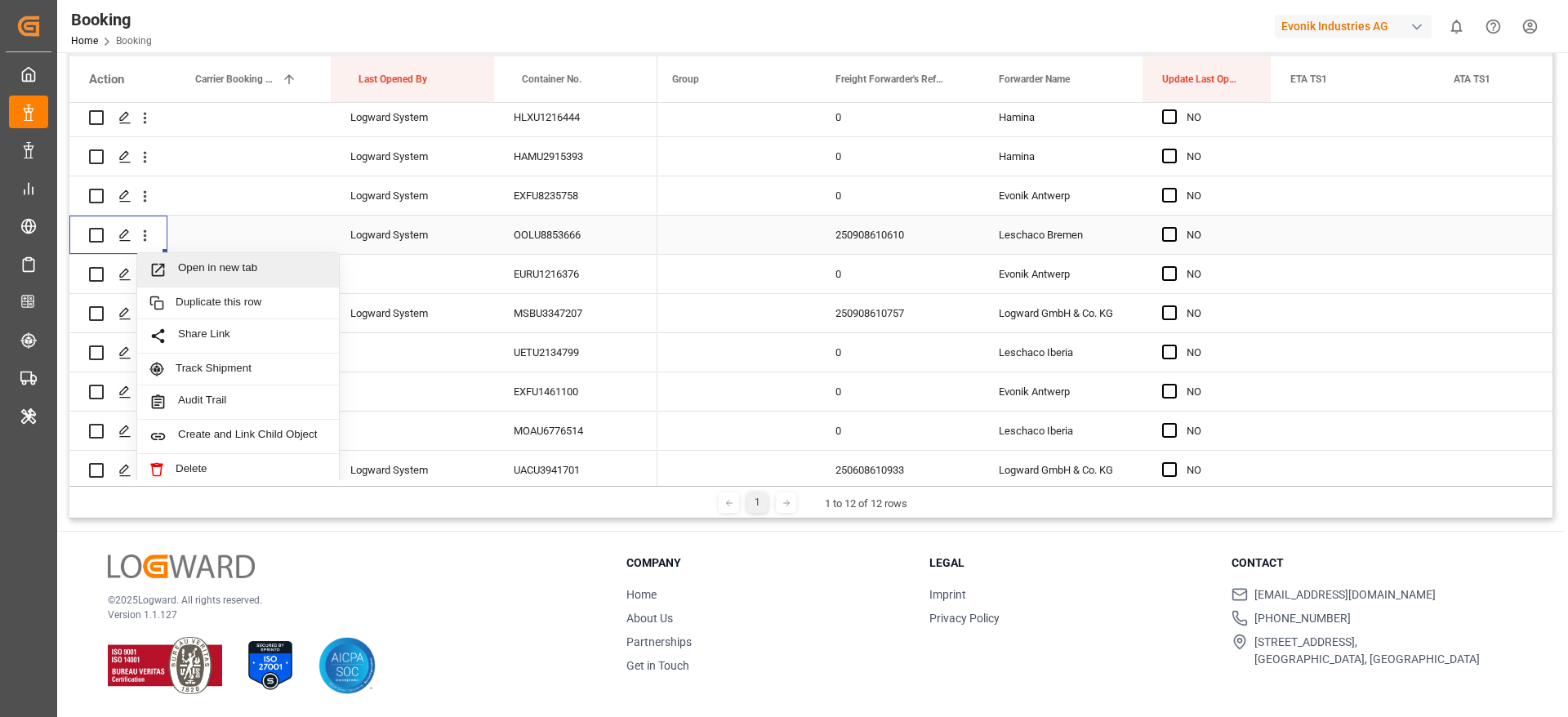
click at [230, 266] on span "Open in new tab" at bounding box center [252, 270] width 149 height 17
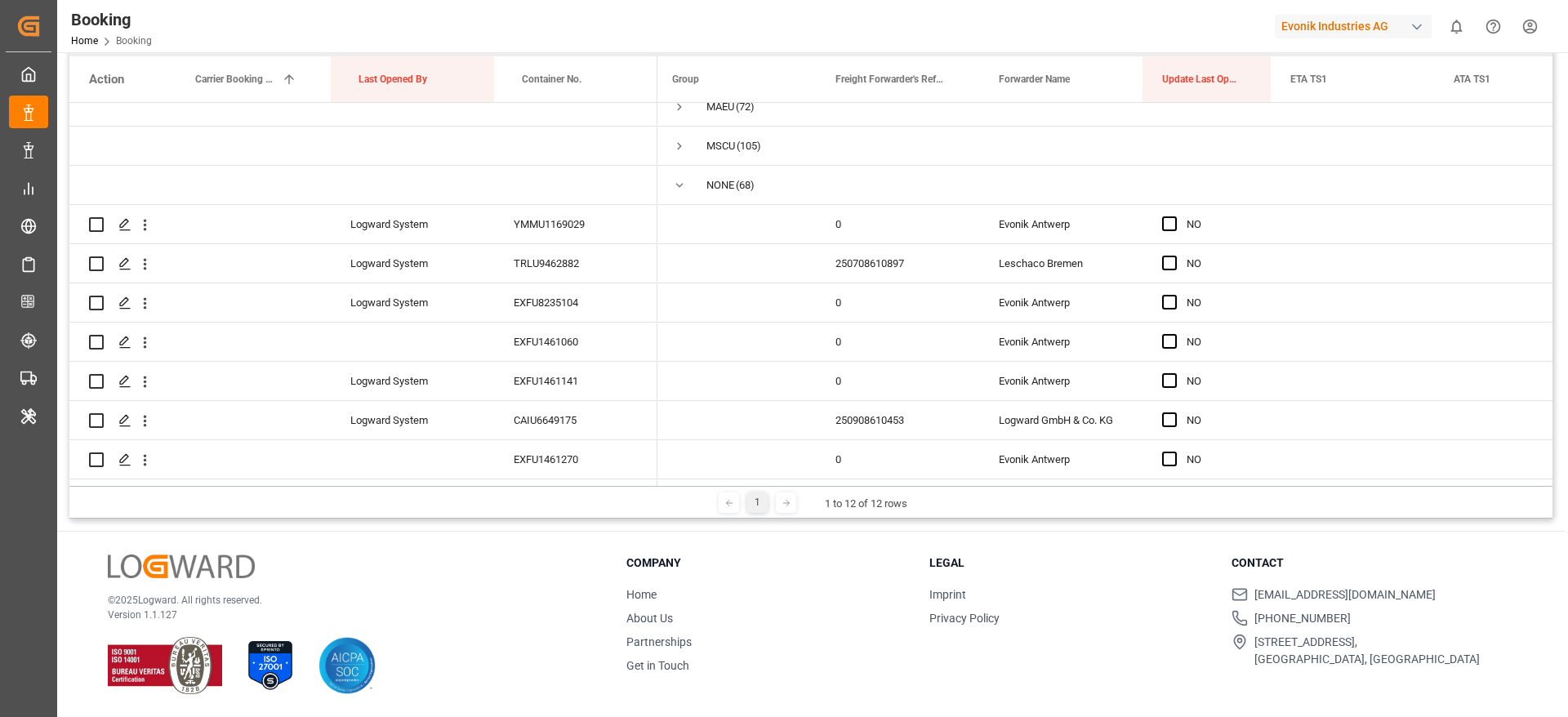
scroll to position [245, 0]
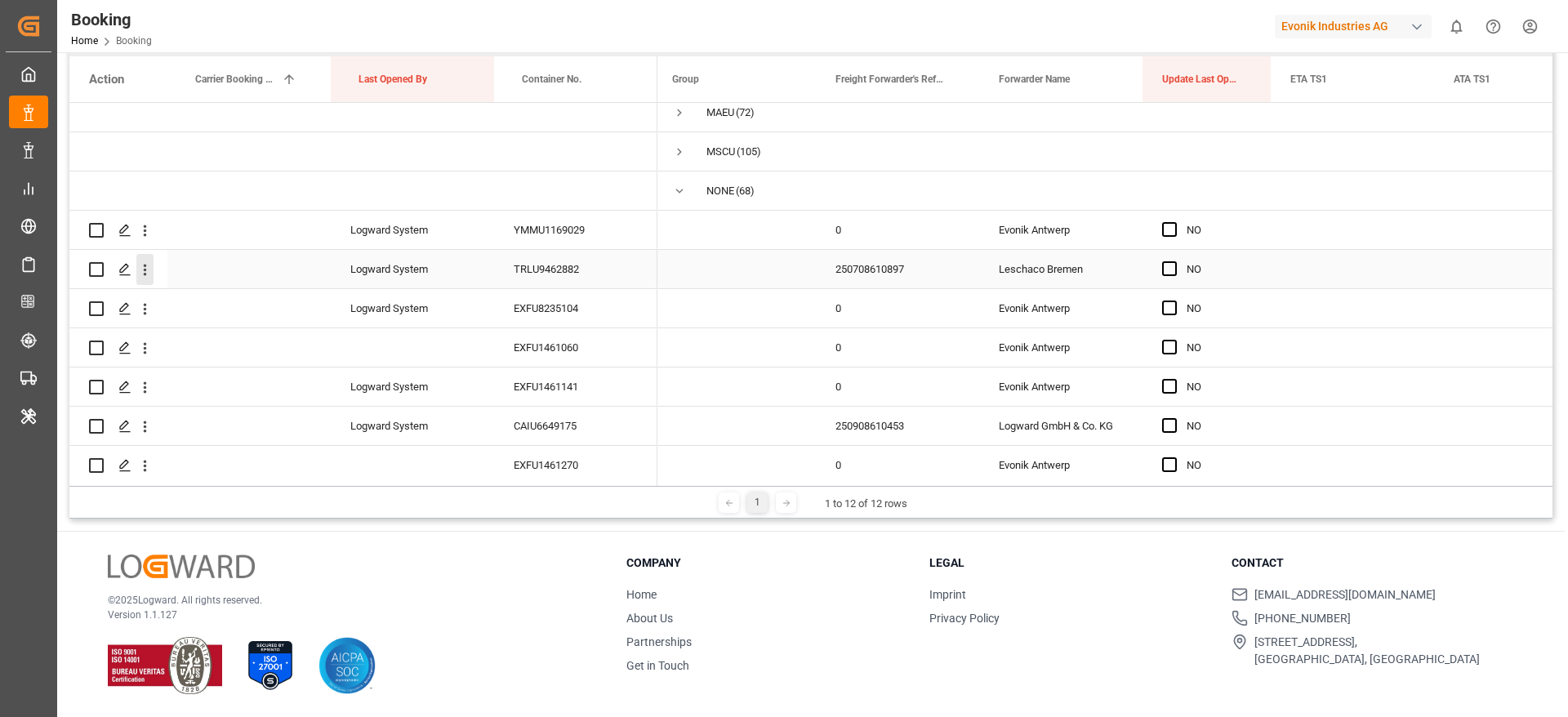
click at [153, 270] on icon "open menu" at bounding box center [145, 270] width 17 height 17
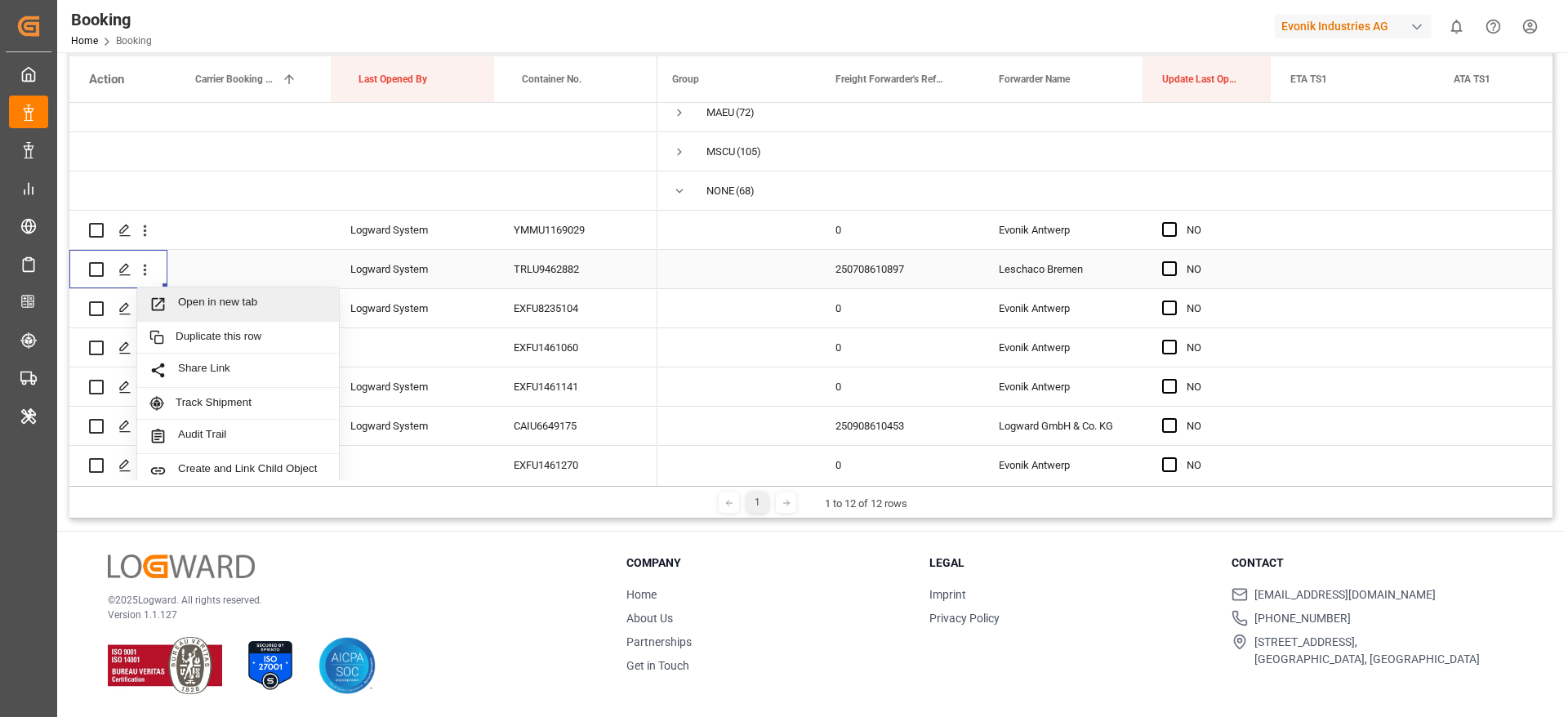
click at [250, 300] on span "Open in new tab" at bounding box center [252, 304] width 149 height 17
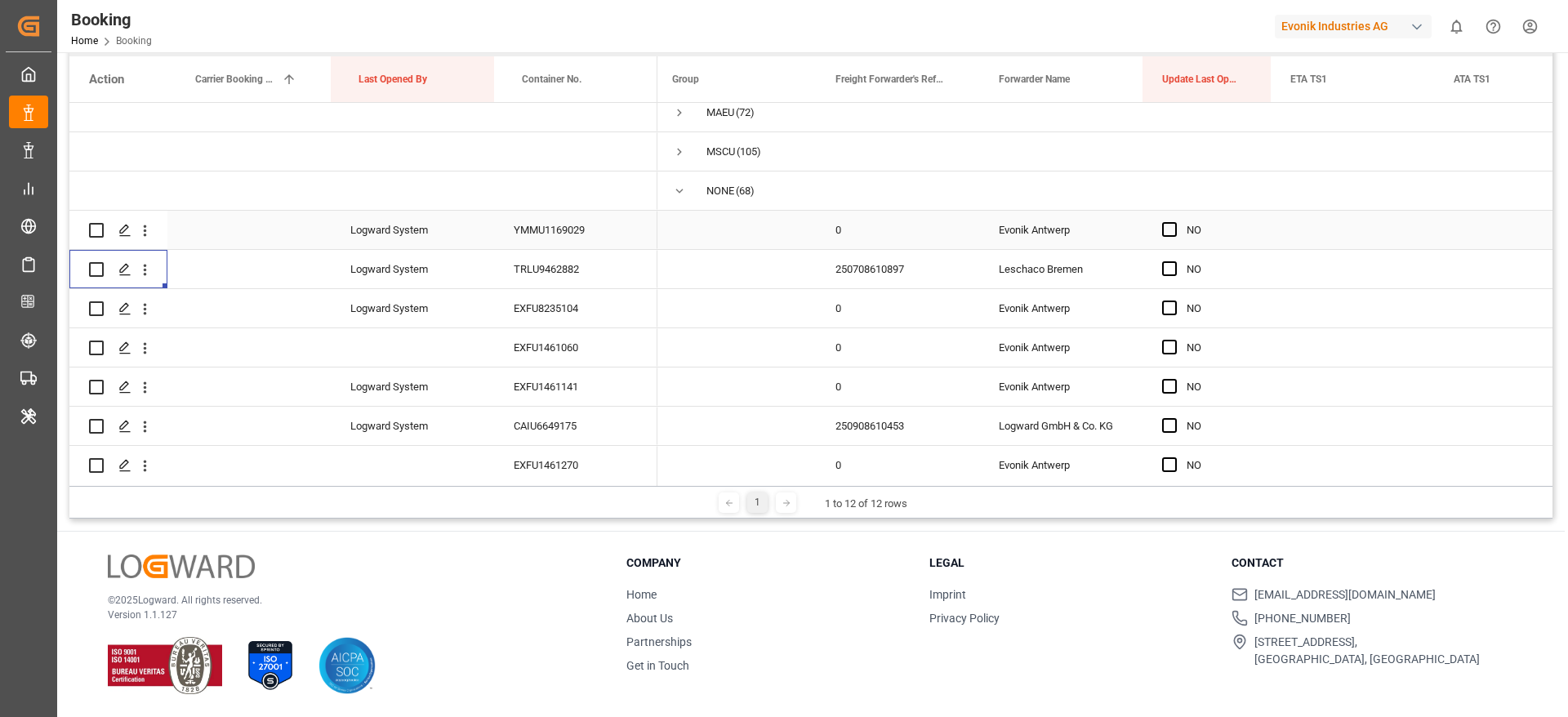
click at [677, 194] on span "Press SPACE to select this row." at bounding box center [679, 190] width 14 height 14
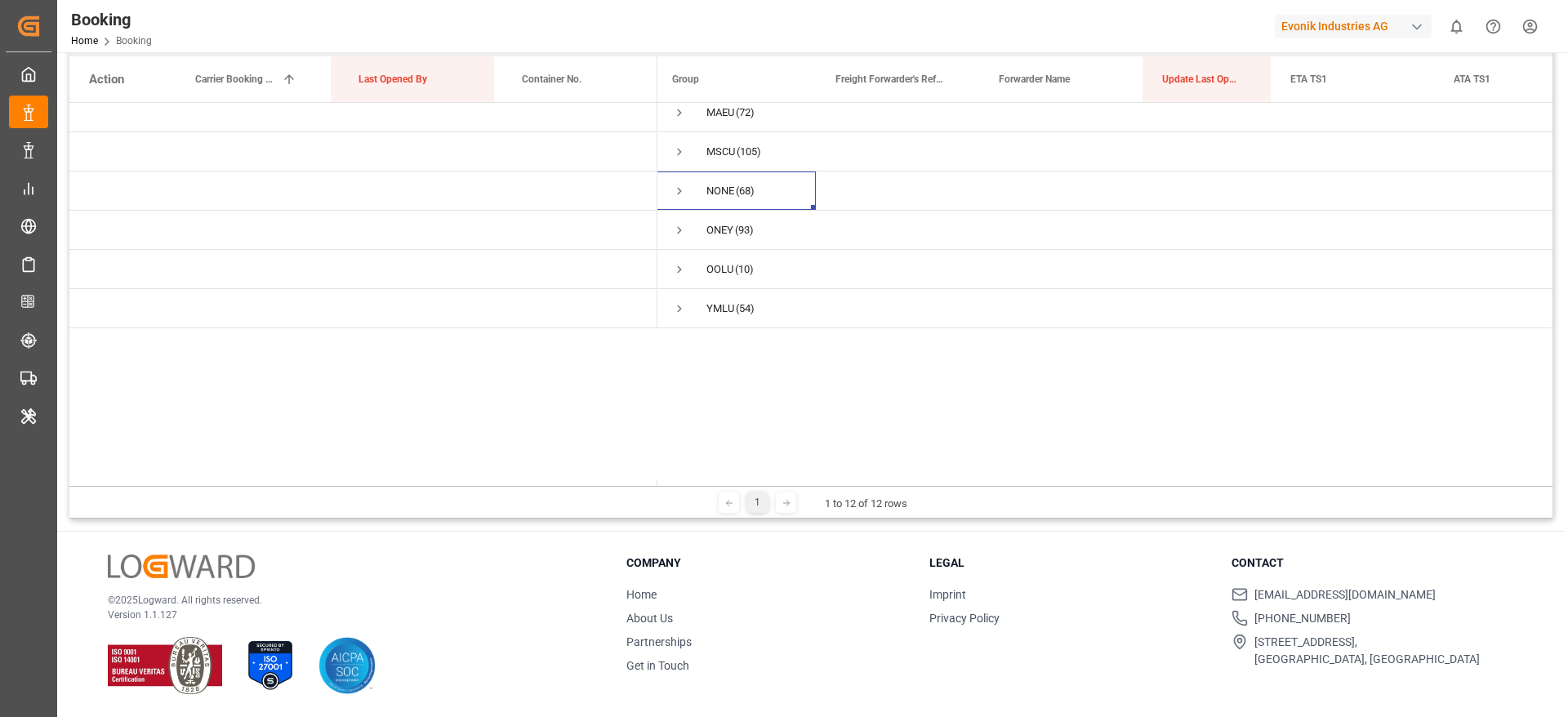
scroll to position [98, 0]
click at [680, 339] on span "Press SPACE to select this row." at bounding box center [679, 342] width 14 height 14
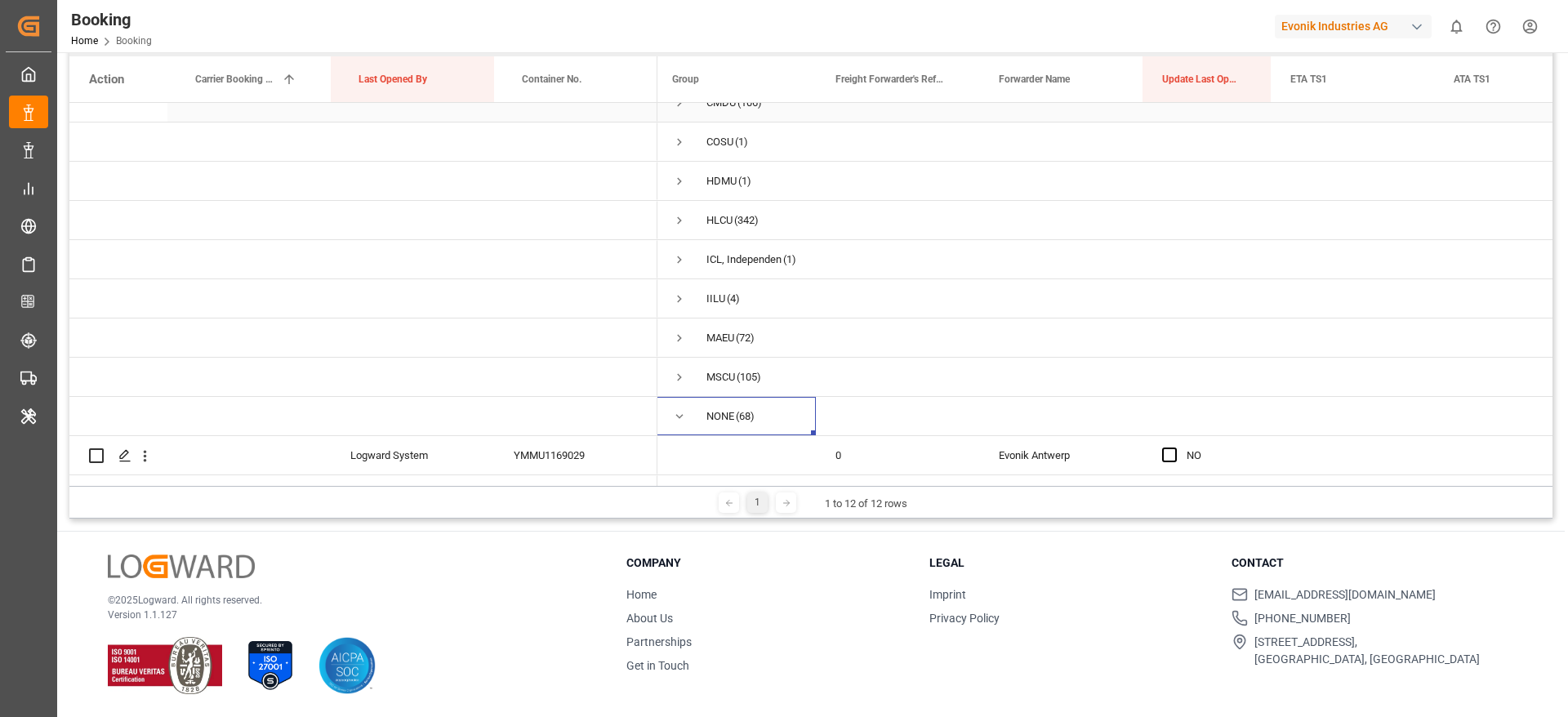
scroll to position [0, 0]
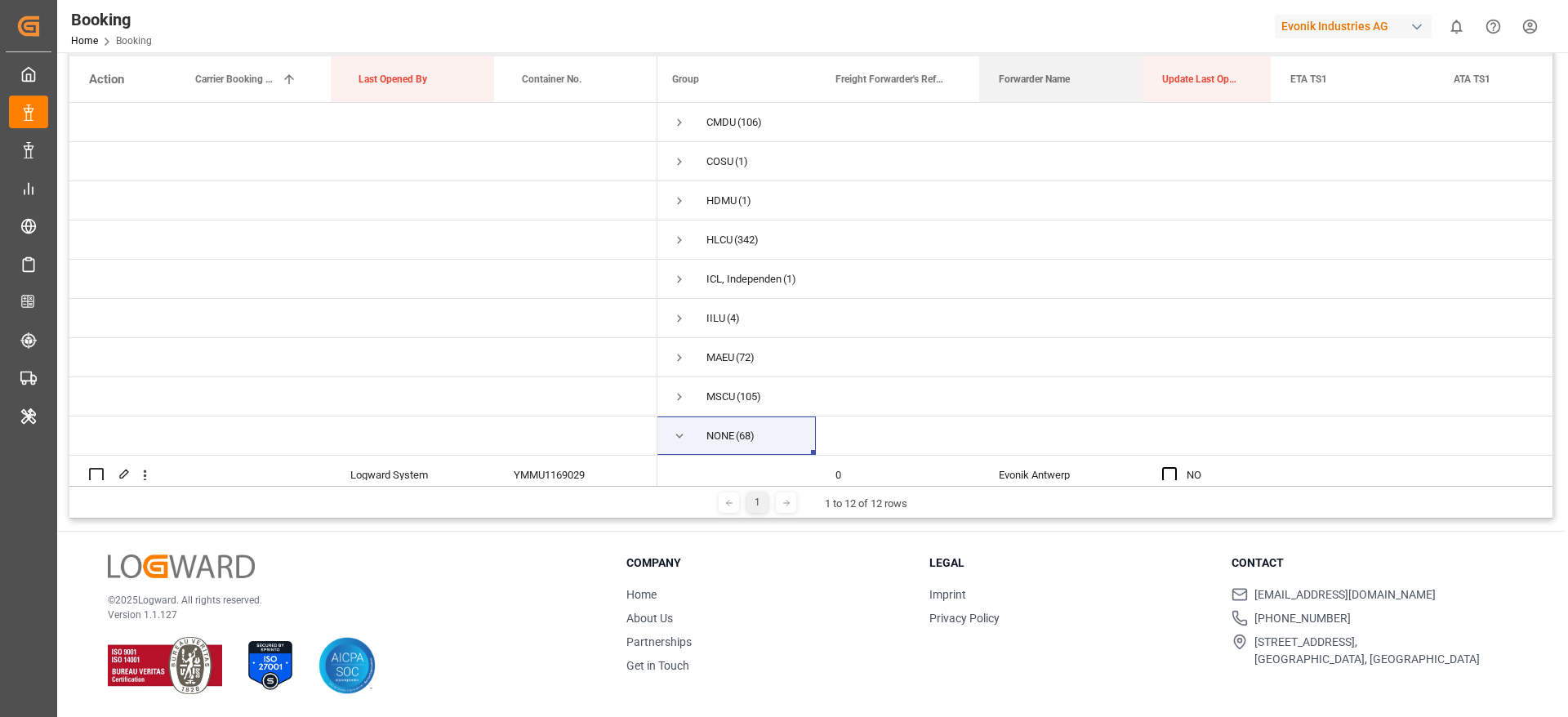
drag, startPoint x: 1027, startPoint y: 75, endPoint x: 1018, endPoint y: 44, distance: 32.3
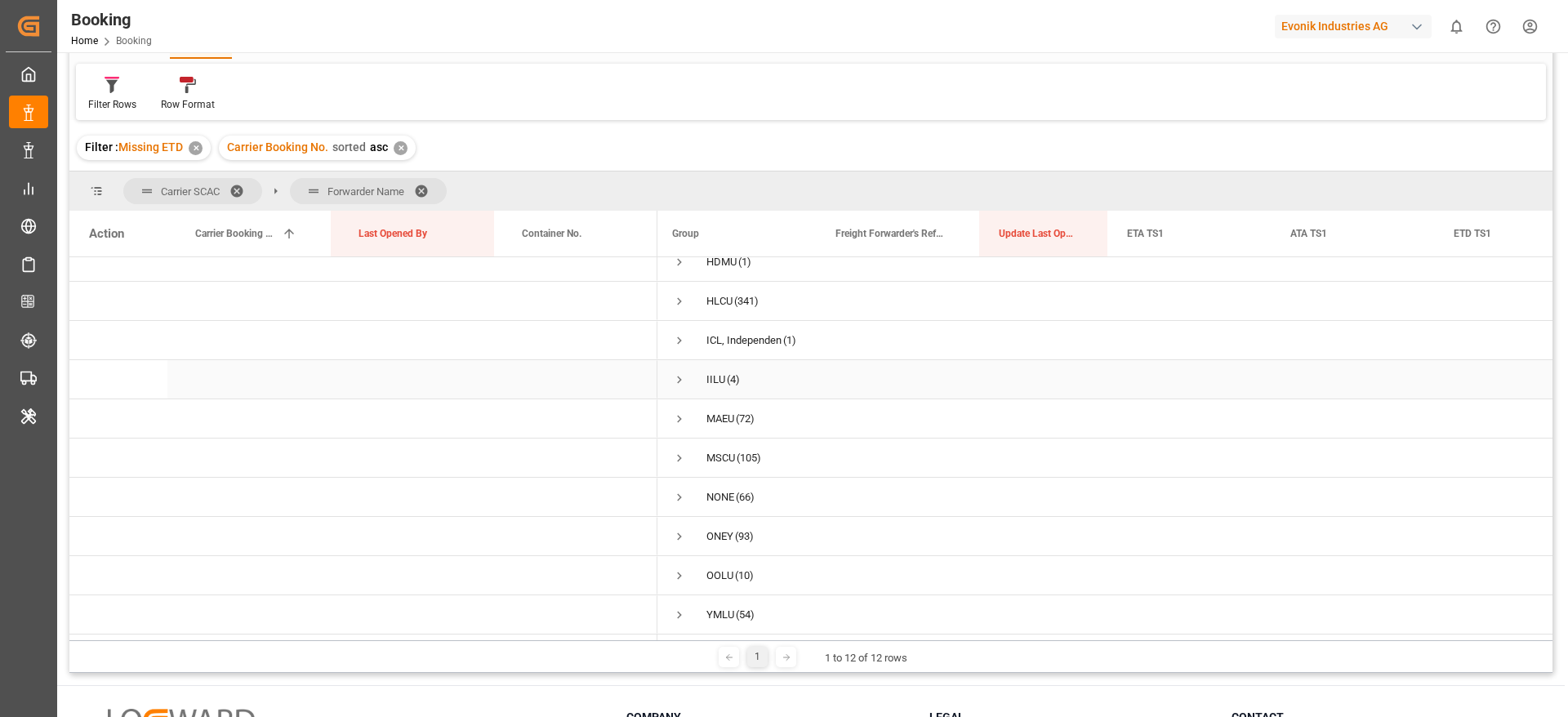
scroll to position [242, 0]
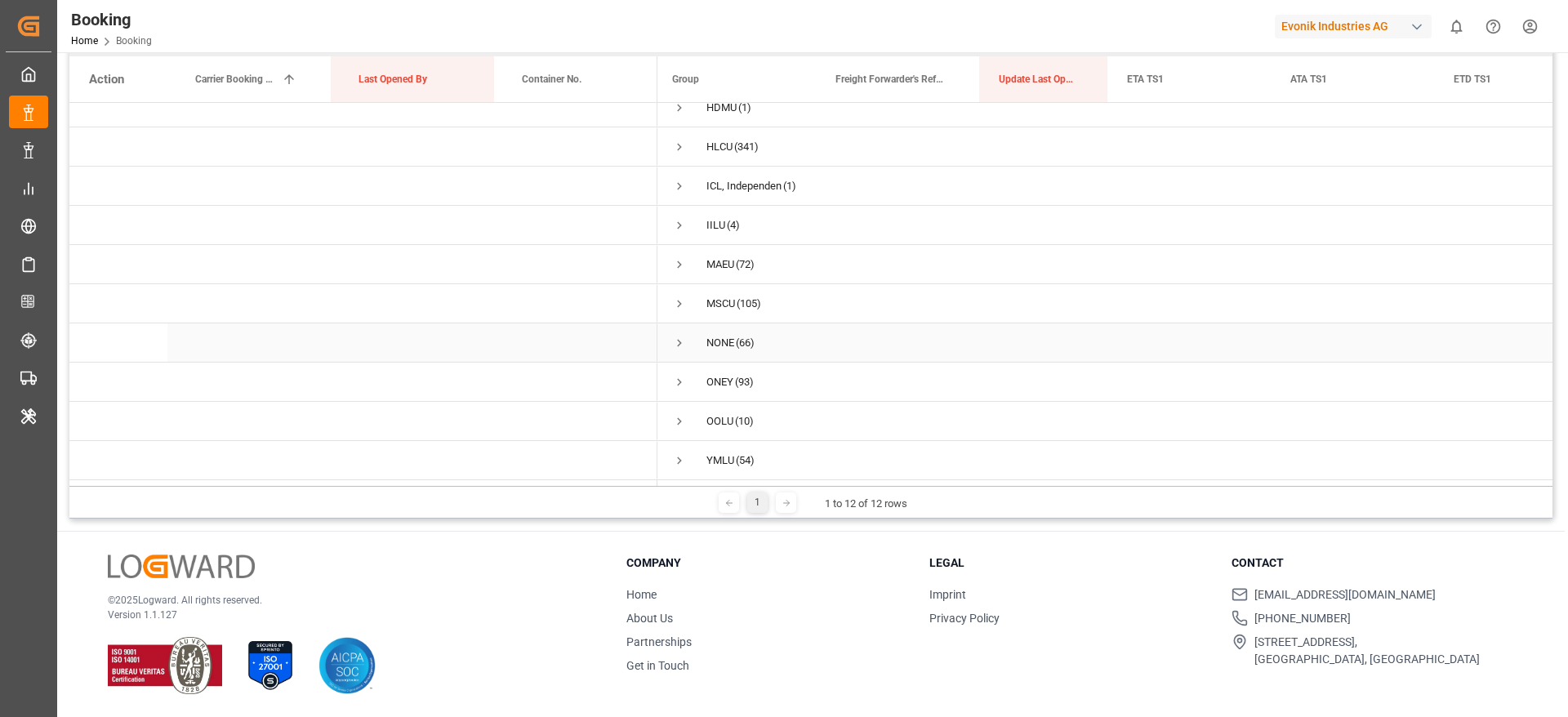
click at [677, 335] on span "Press SPACE to select this row." at bounding box center [679, 342] width 14 height 14
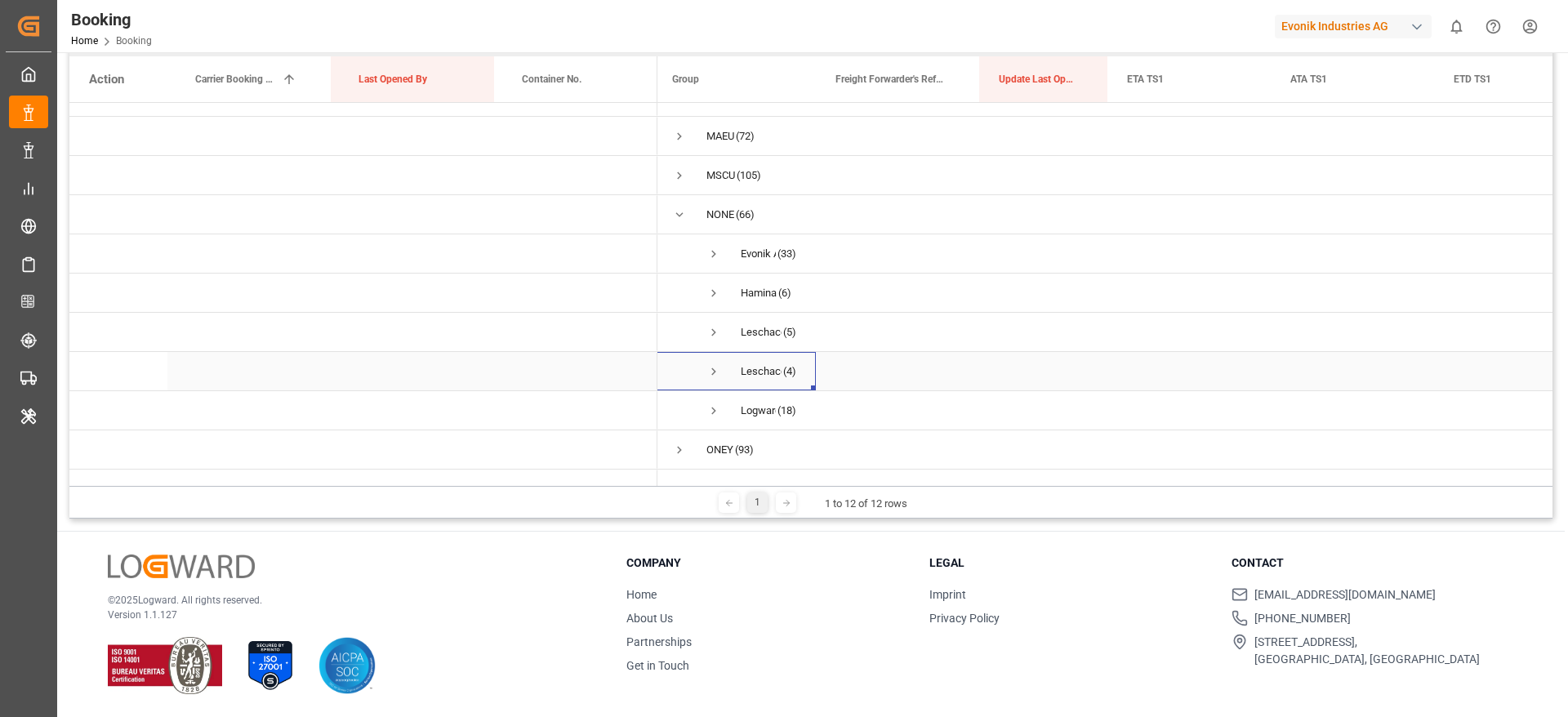
click at [718, 369] on span "Press SPACE to select this row." at bounding box center [713, 371] width 14 height 14
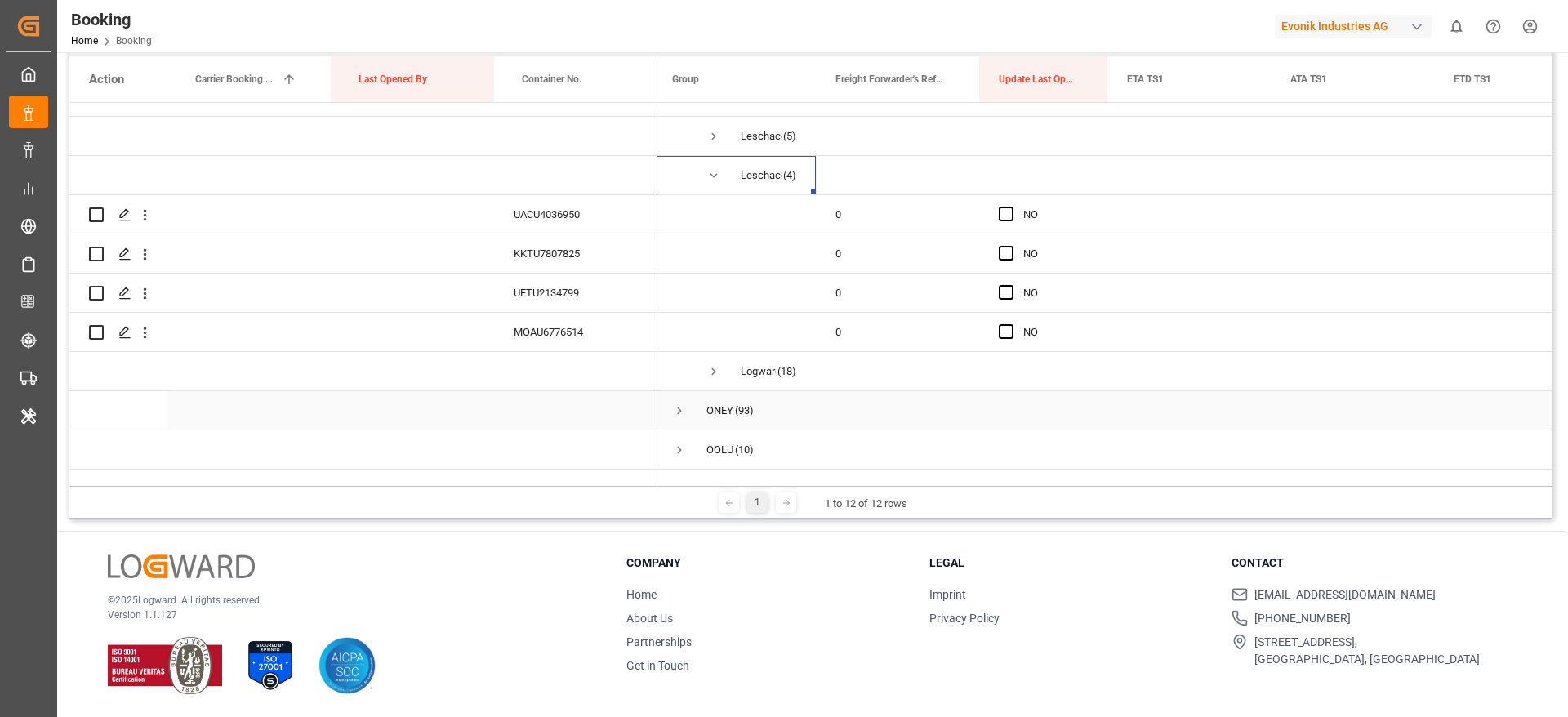
scroll to position [451, 0]
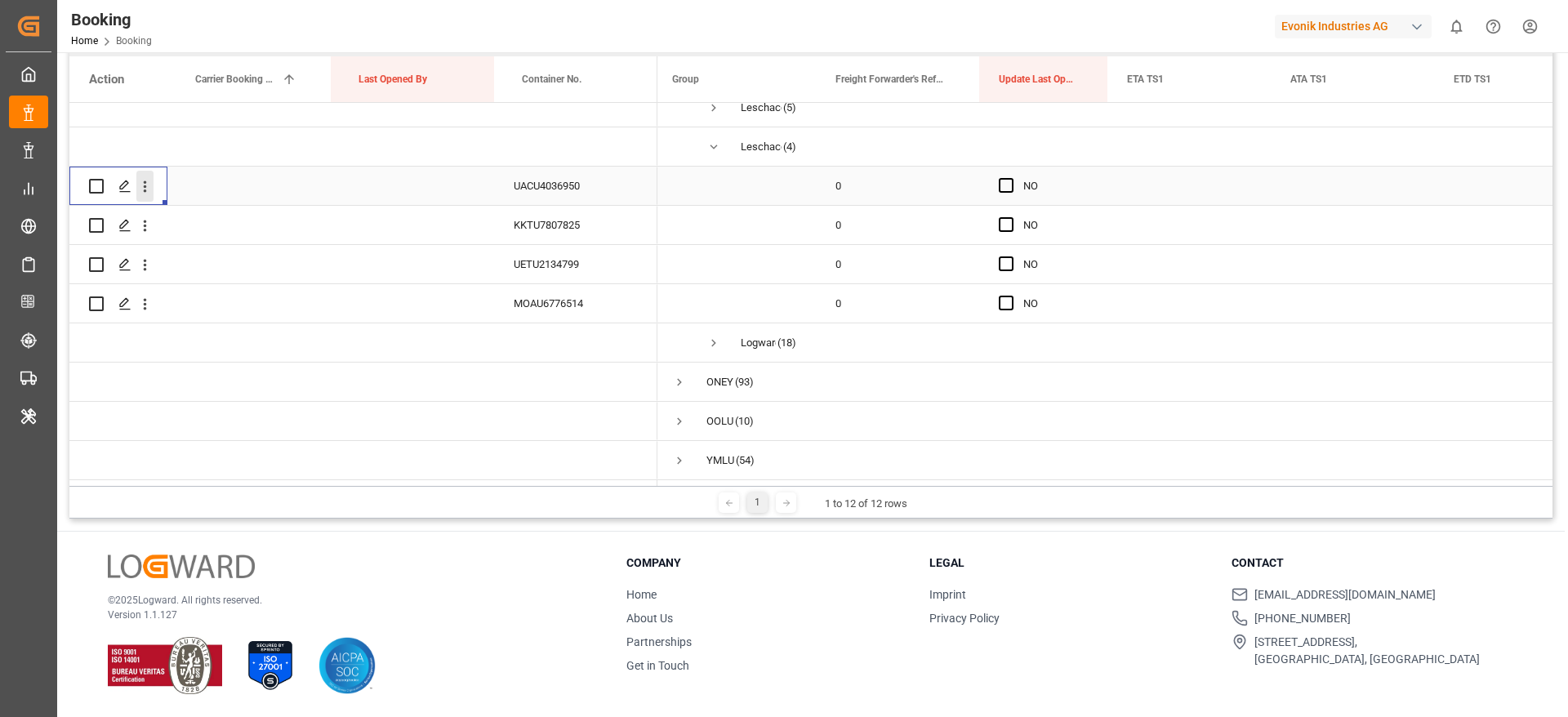
click at [140, 182] on icon "open menu" at bounding box center [145, 187] width 17 height 17
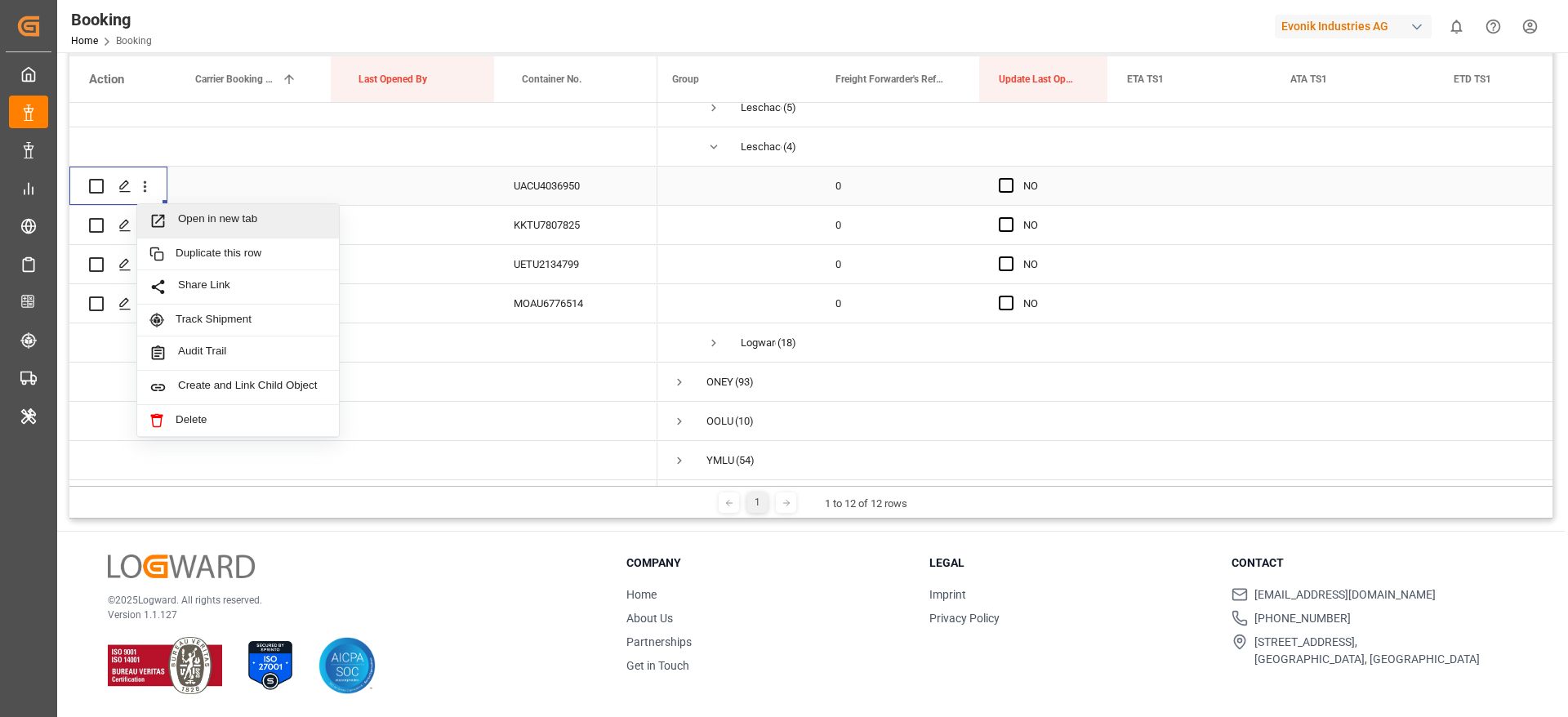
click at [244, 216] on span "Open in new tab" at bounding box center [252, 221] width 149 height 17
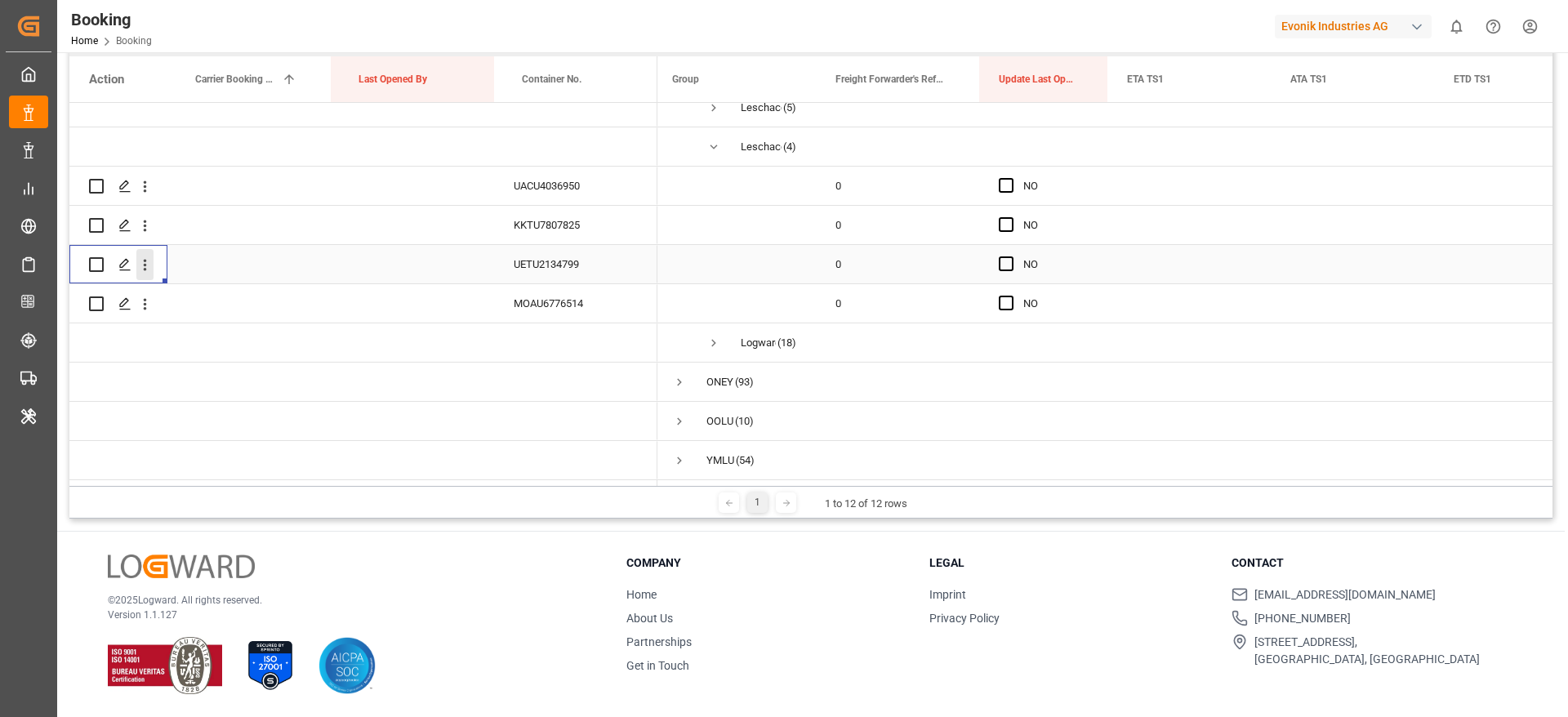
click at [143, 257] on icon "open menu" at bounding box center [145, 265] width 17 height 17
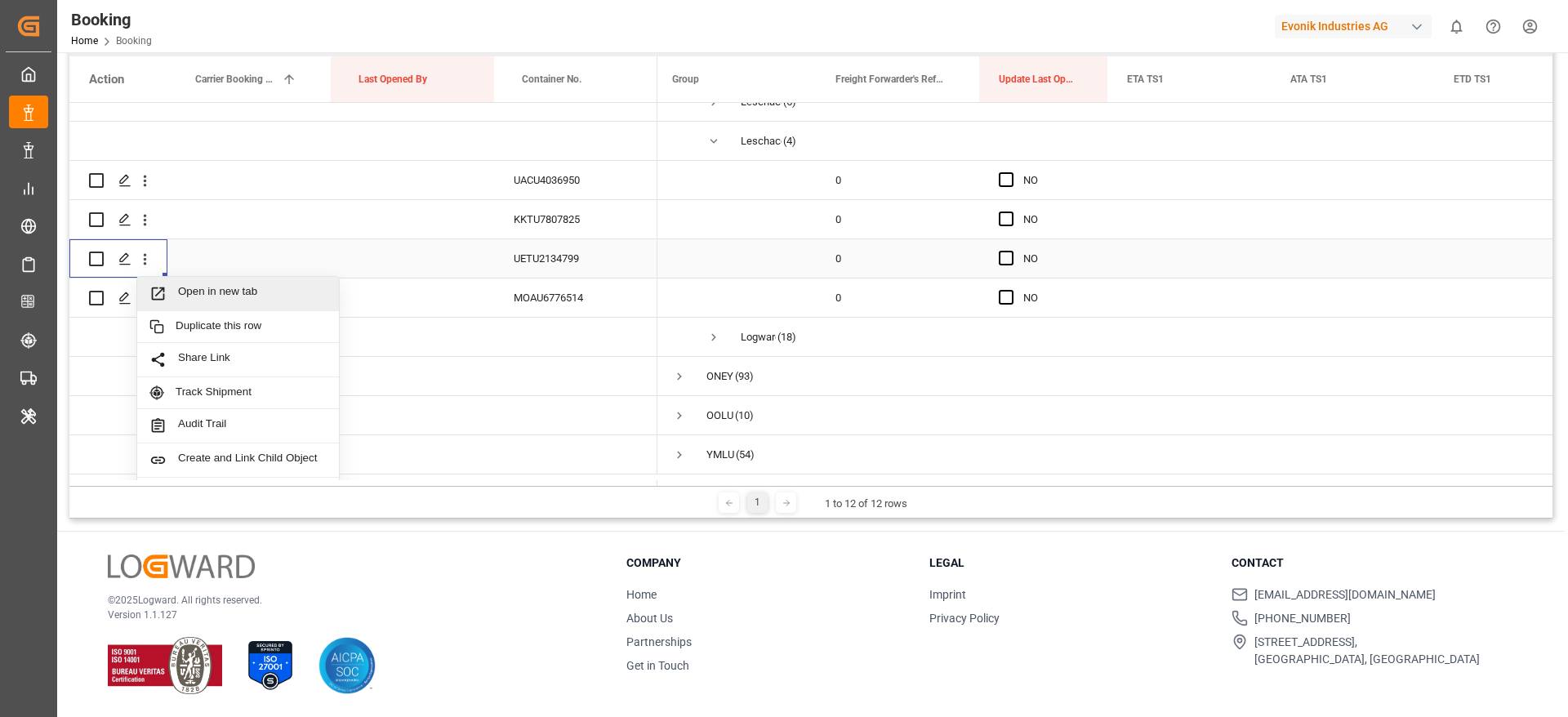
click at [238, 295] on span "Open in new tab" at bounding box center [252, 294] width 149 height 17
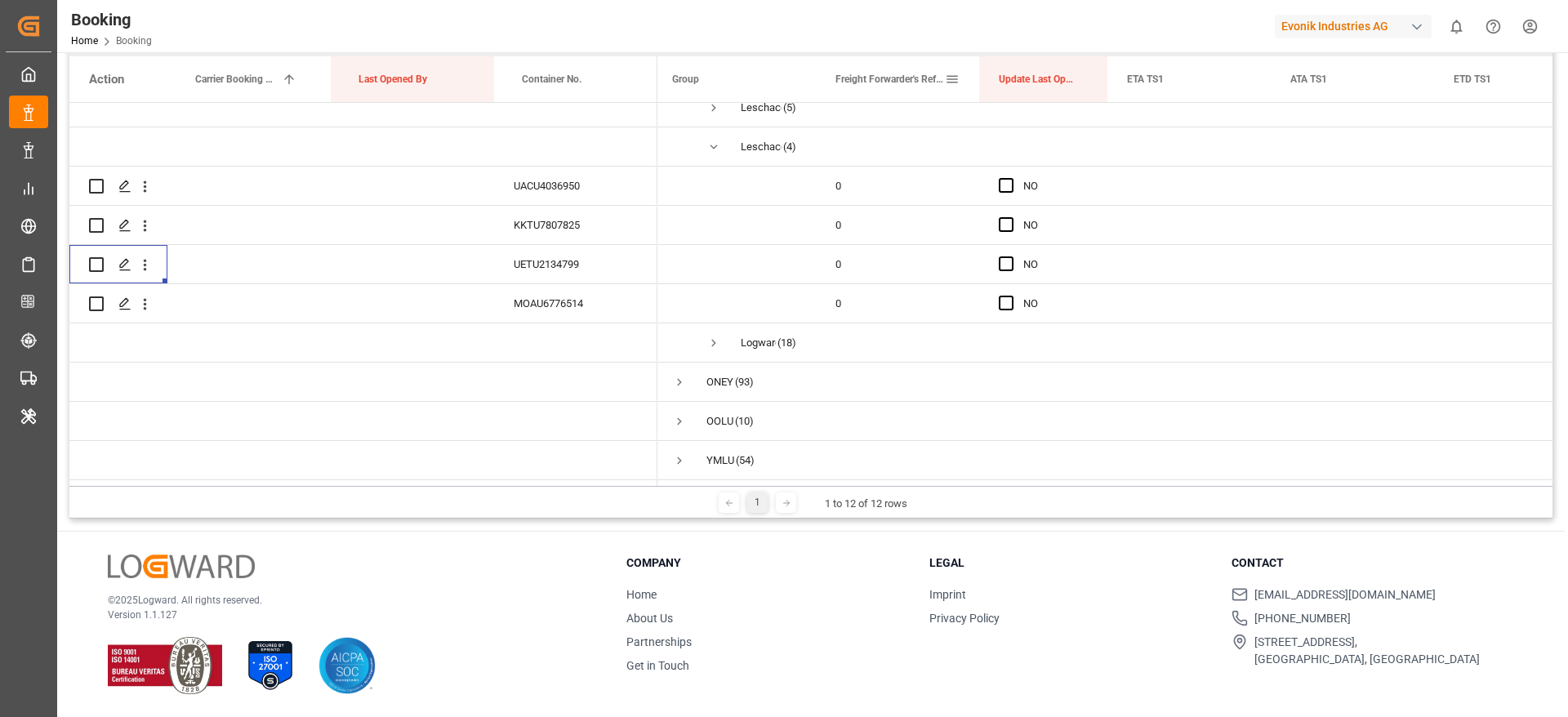
click at [949, 81] on span at bounding box center [952, 79] width 14 height 14
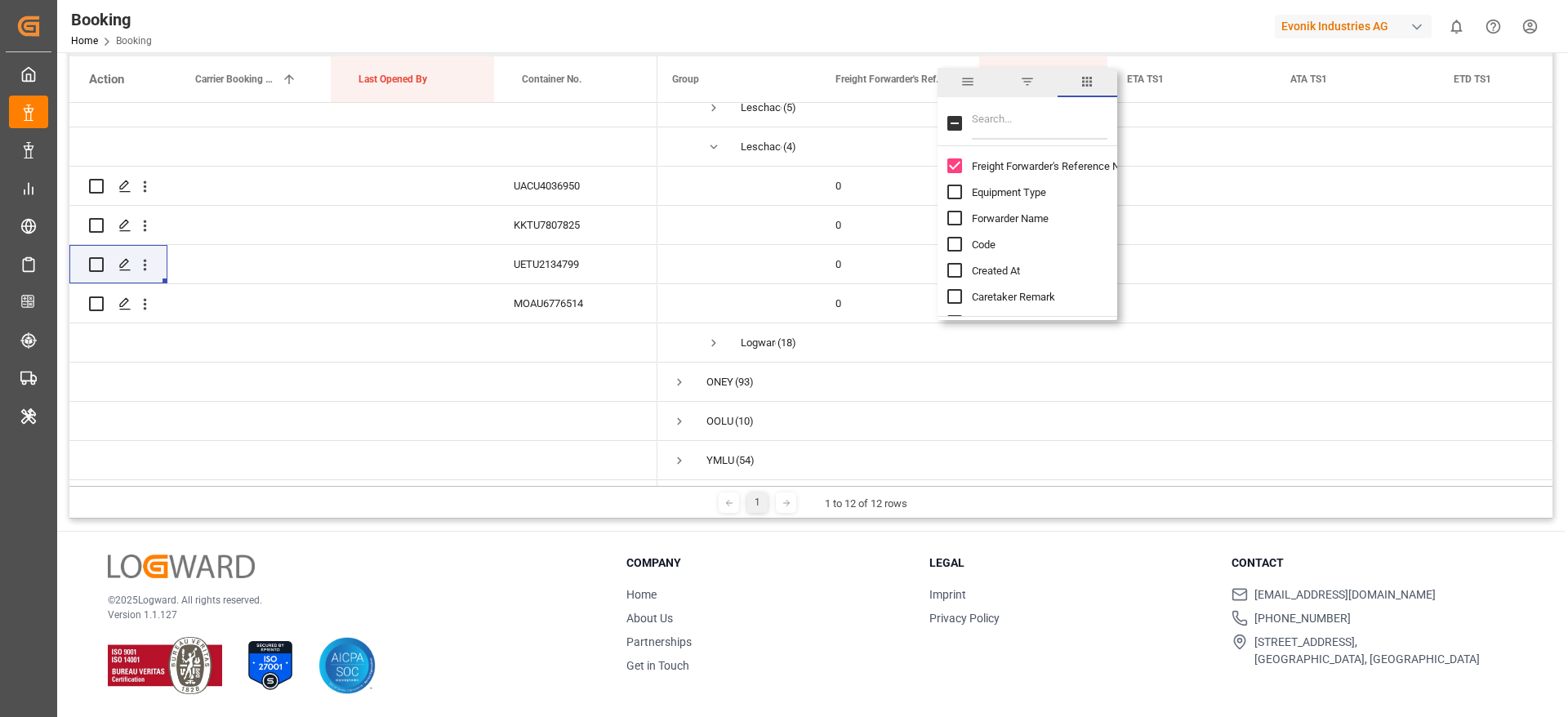
click at [1009, 119] on input "Filter Columns Input" at bounding box center [1040, 123] width 136 height 32
type input "del"
click at [1008, 163] on span "Delivery No." at bounding box center [999, 166] width 54 height 12
checkbox input "false"
checkbox input "true"
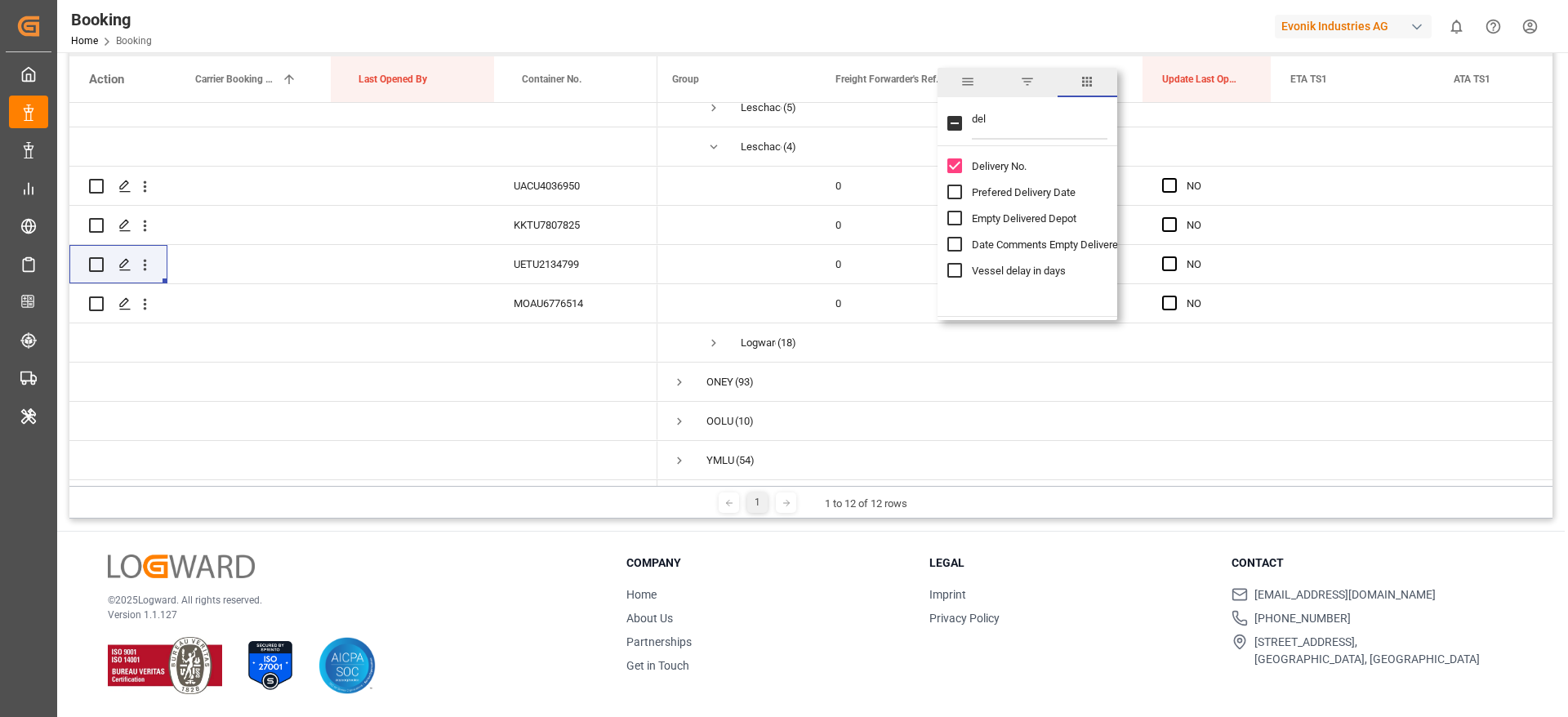
click at [970, 25] on div "Booking Home Booking Evonik Industries AG 0 Notifications Only show unread All …" at bounding box center [806, 26] width 1522 height 53
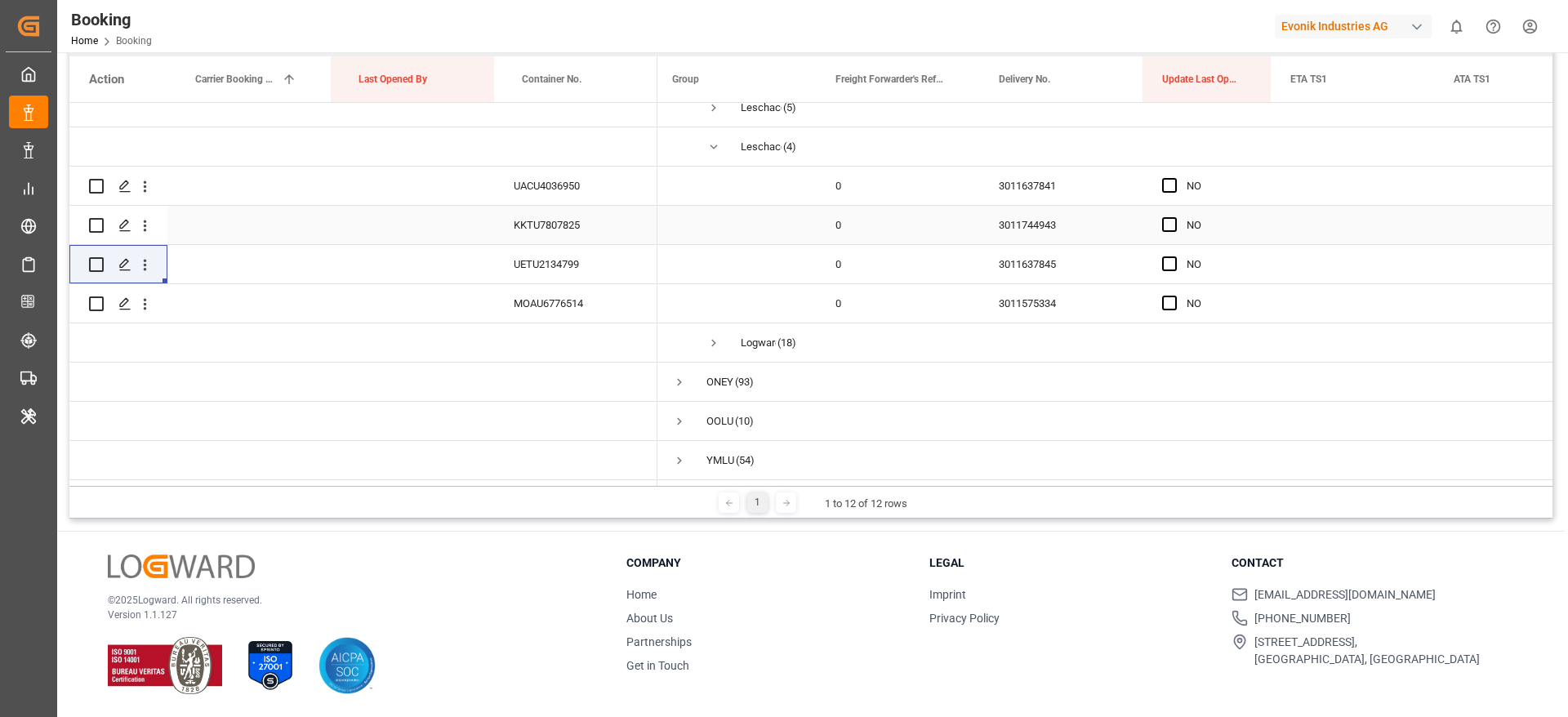
click at [1009, 214] on div "3011744943" at bounding box center [1061, 224] width 163 height 38
click at [150, 220] on icon "open menu" at bounding box center [145, 226] width 17 height 17
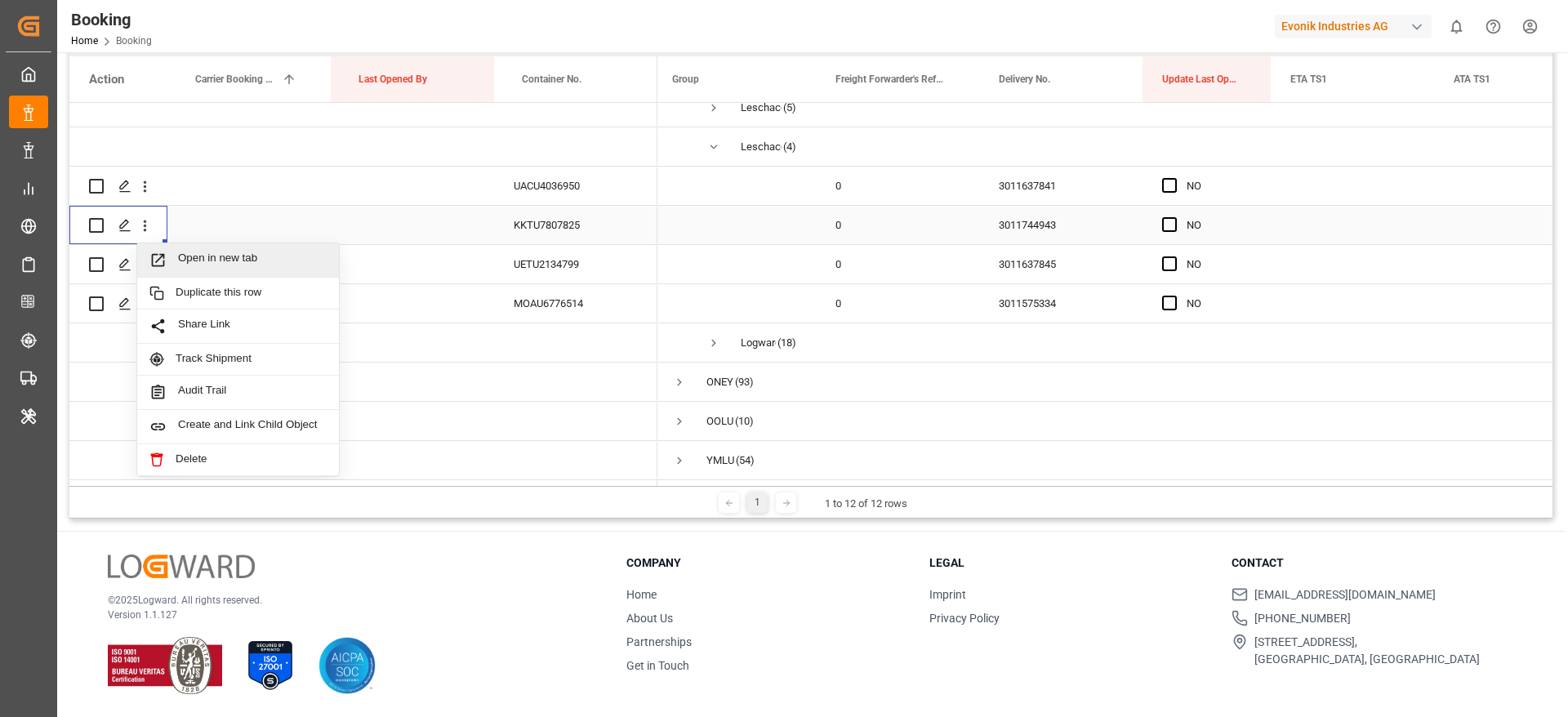
click at [222, 251] on span "Open in new tab" at bounding box center [252, 260] width 149 height 17
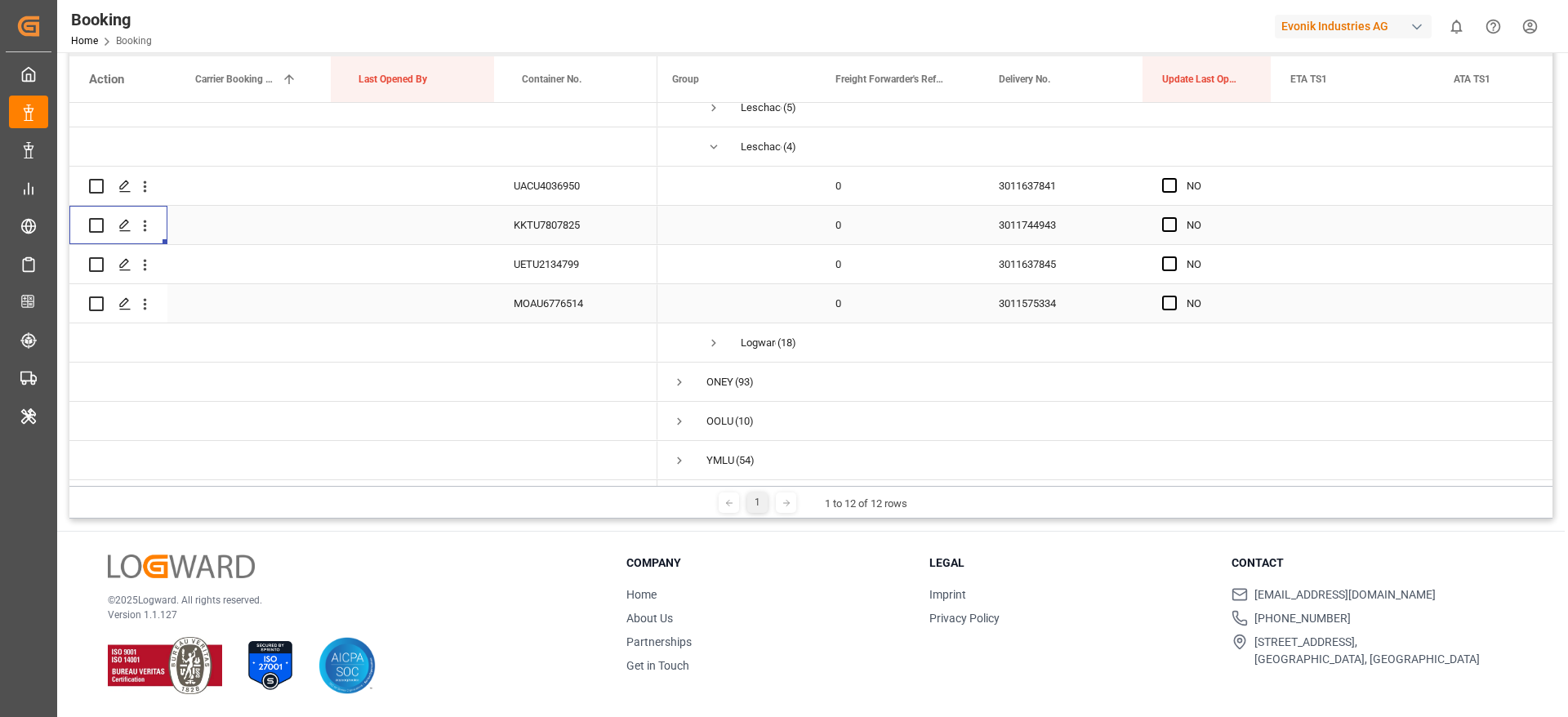
click at [1019, 300] on div "3011575334" at bounding box center [1061, 303] width 163 height 38
click at [154, 298] on div "Press SPACE to select this row." at bounding box center [144, 304] width 42 height 31
click at [143, 300] on icon "open menu" at bounding box center [145, 304] width 17 height 17
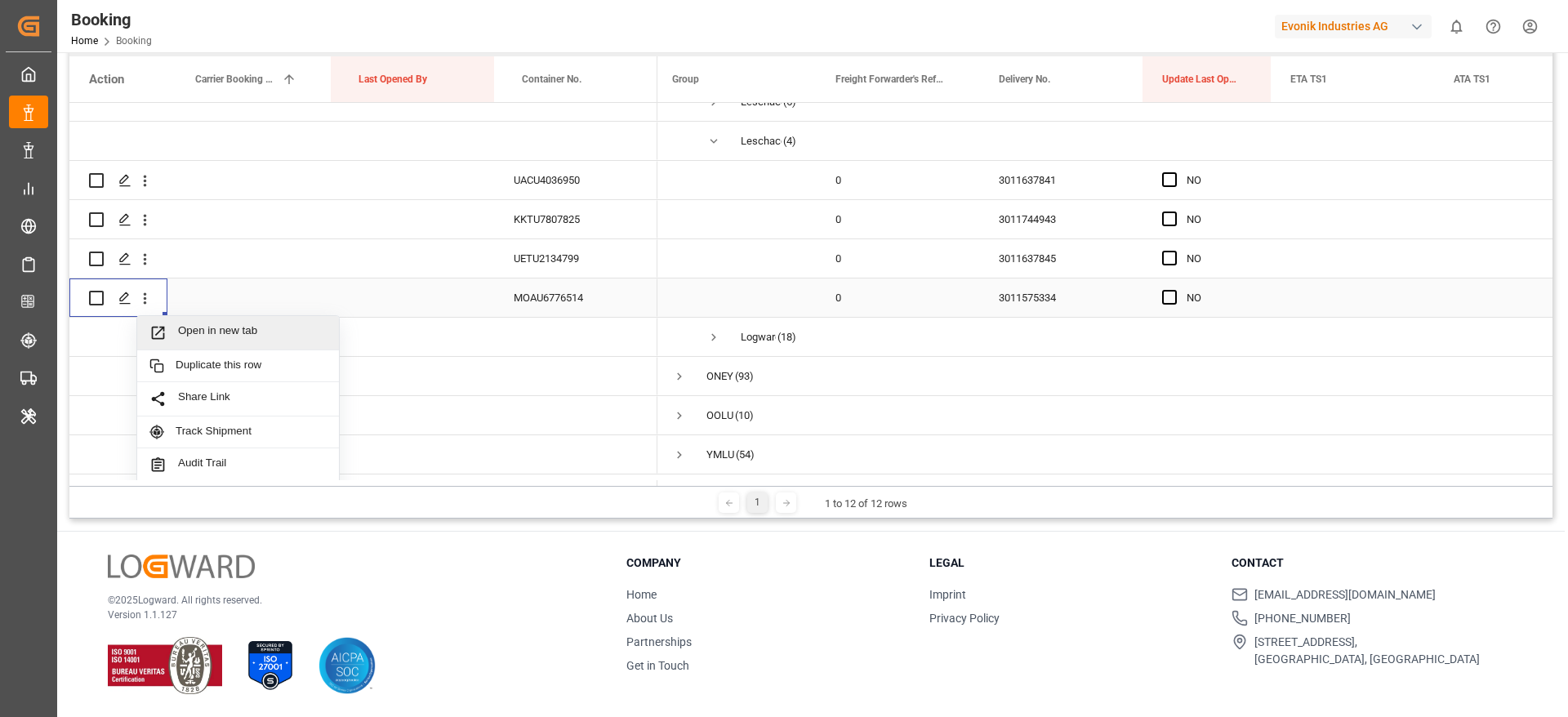
click at [249, 340] on span "Open in new tab" at bounding box center [252, 333] width 149 height 17
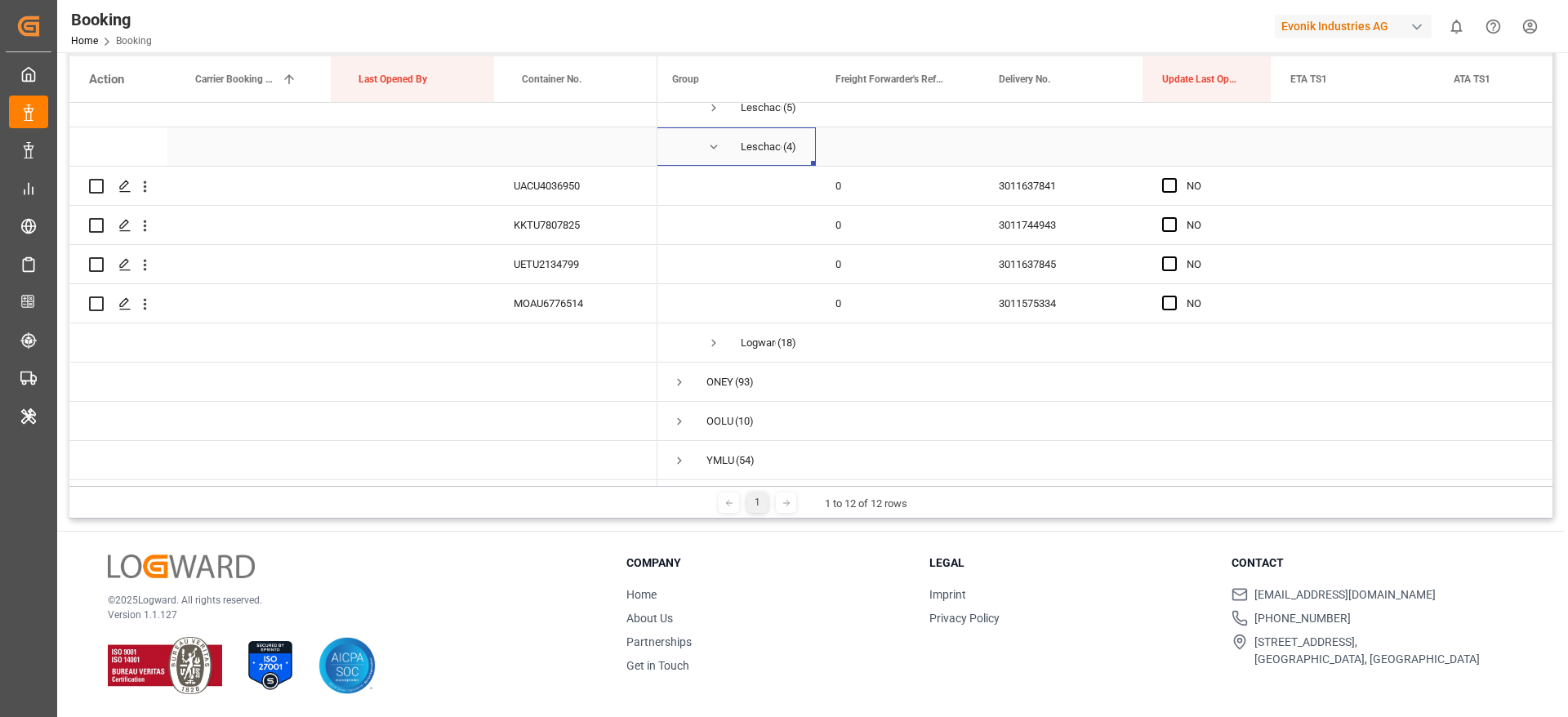
click at [716, 146] on span "Press SPACE to select this row." at bounding box center [713, 147] width 14 height 14
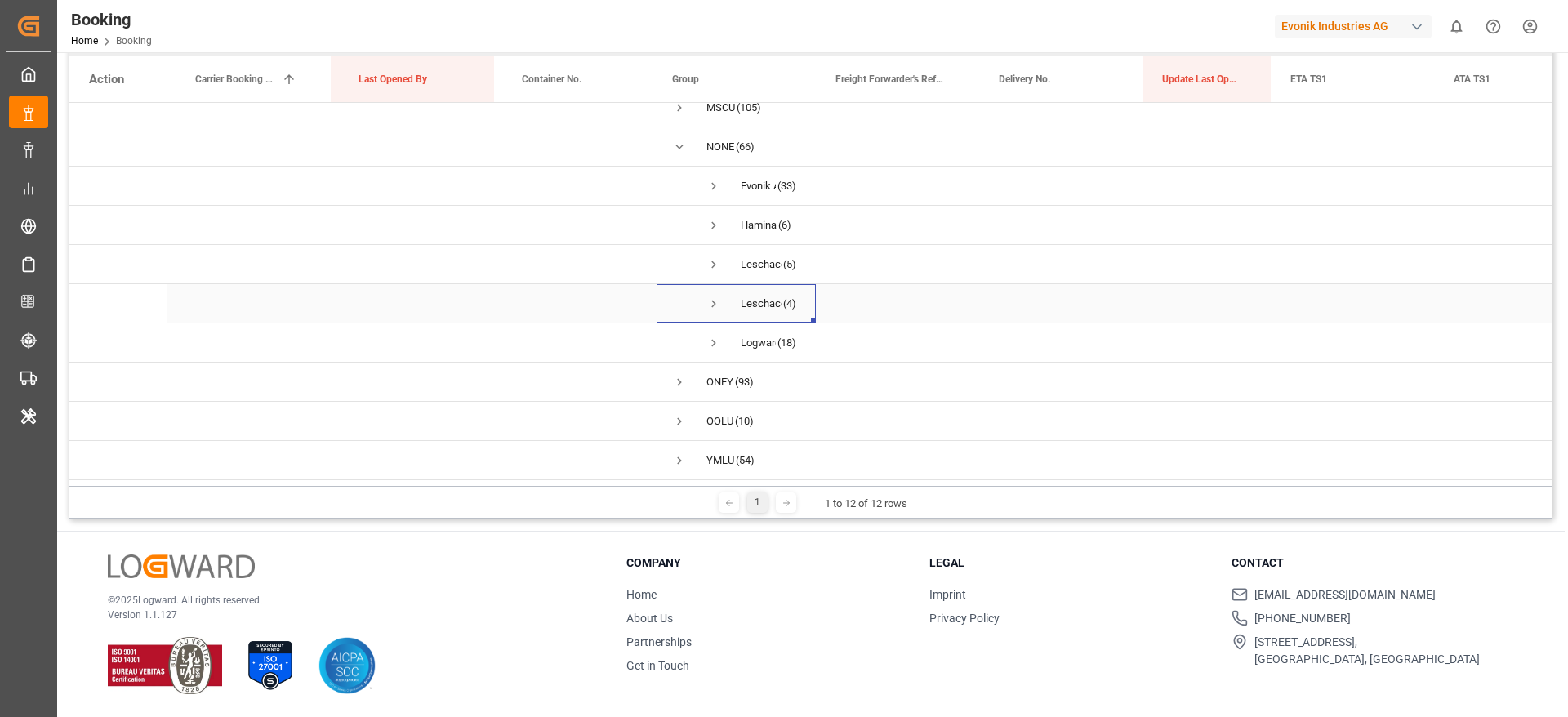
scroll to position [294, 0]
click at [701, 262] on span "Leschaco Bremen (5)" at bounding box center [734, 264] width 124 height 36
click at [712, 257] on span "Press SPACE to select this row." at bounding box center [713, 264] width 14 height 14
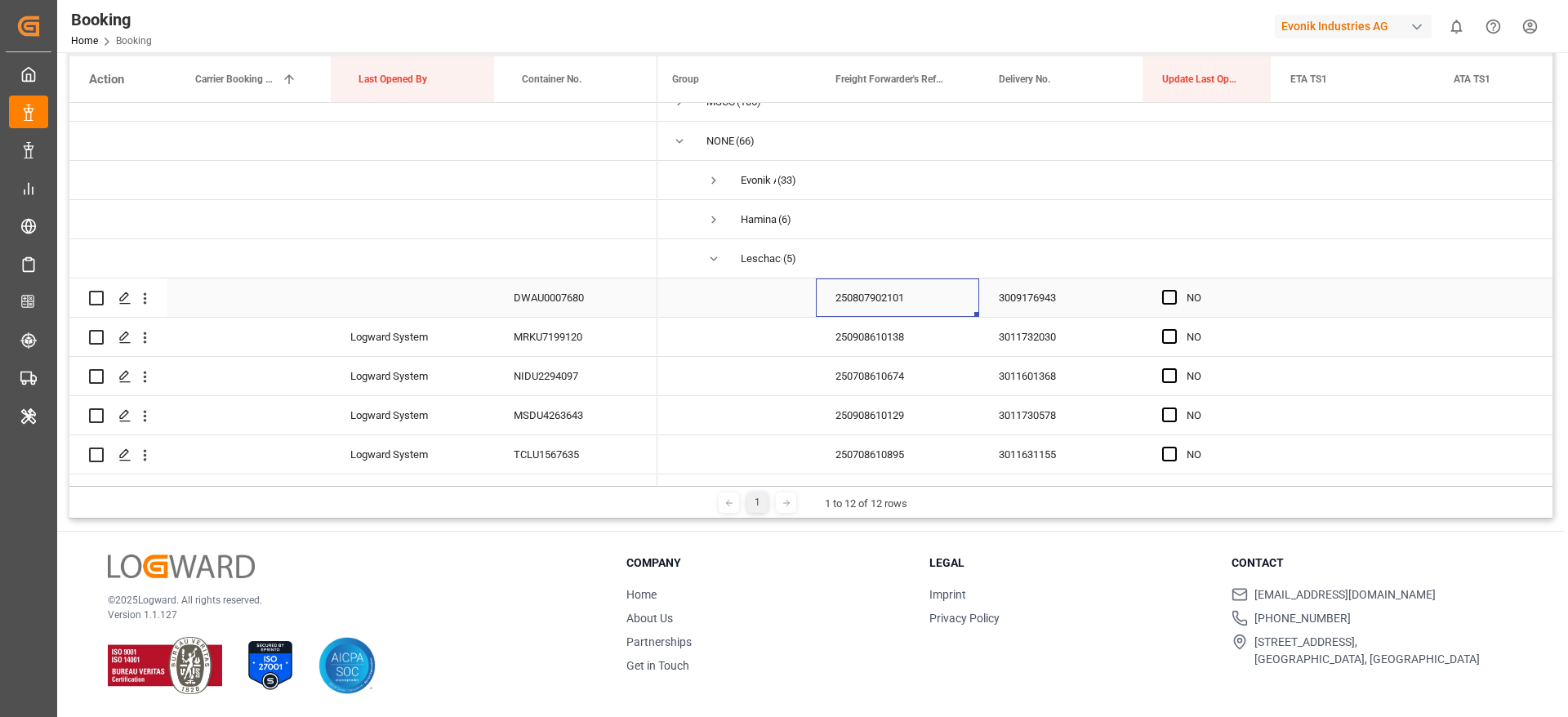
click at [871, 309] on div "250807902101" at bounding box center [897, 297] width 163 height 38
click at [857, 331] on div "250908610138" at bounding box center [897, 336] width 163 height 38
click at [144, 339] on icon "open menu" at bounding box center [145, 338] width 17 height 17
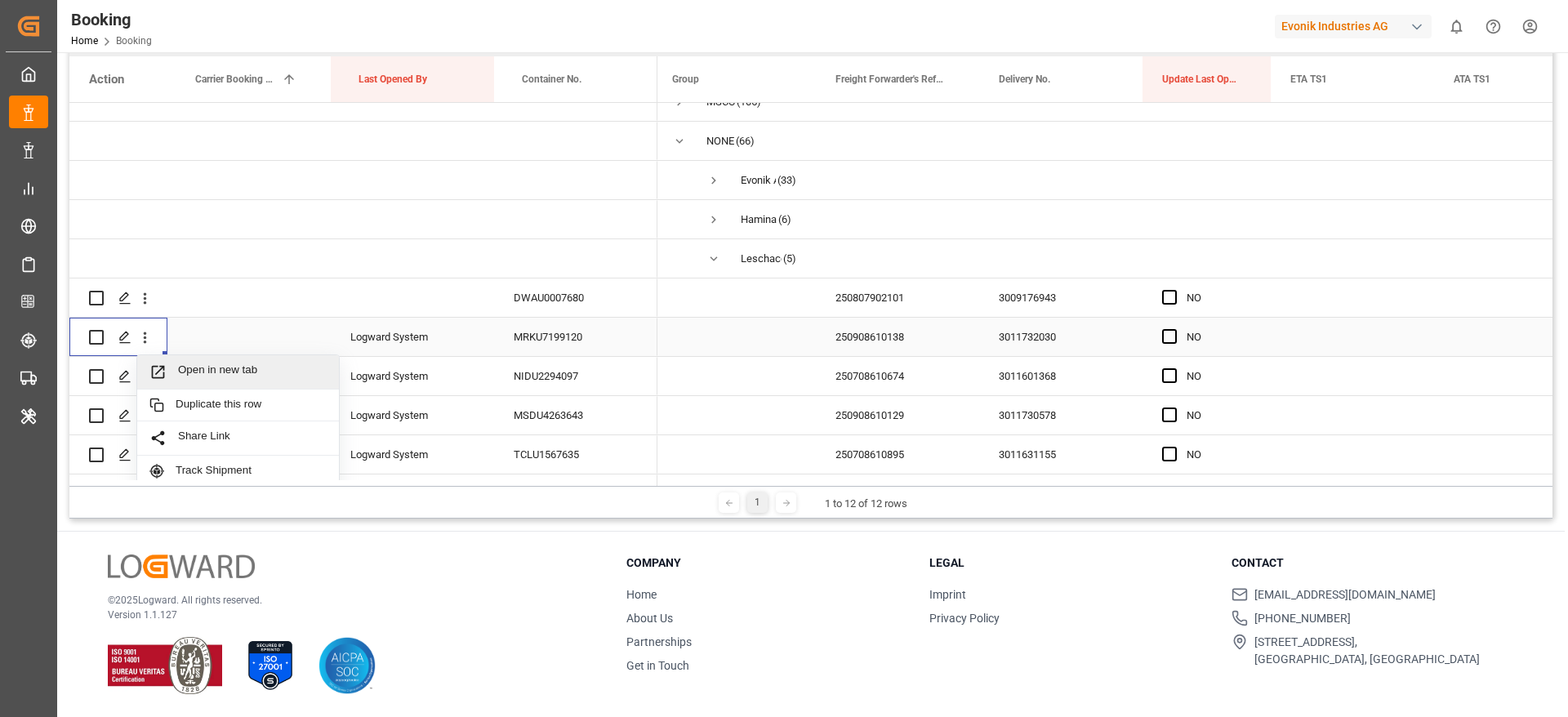
click at [254, 376] on span "Open in new tab" at bounding box center [252, 372] width 149 height 17
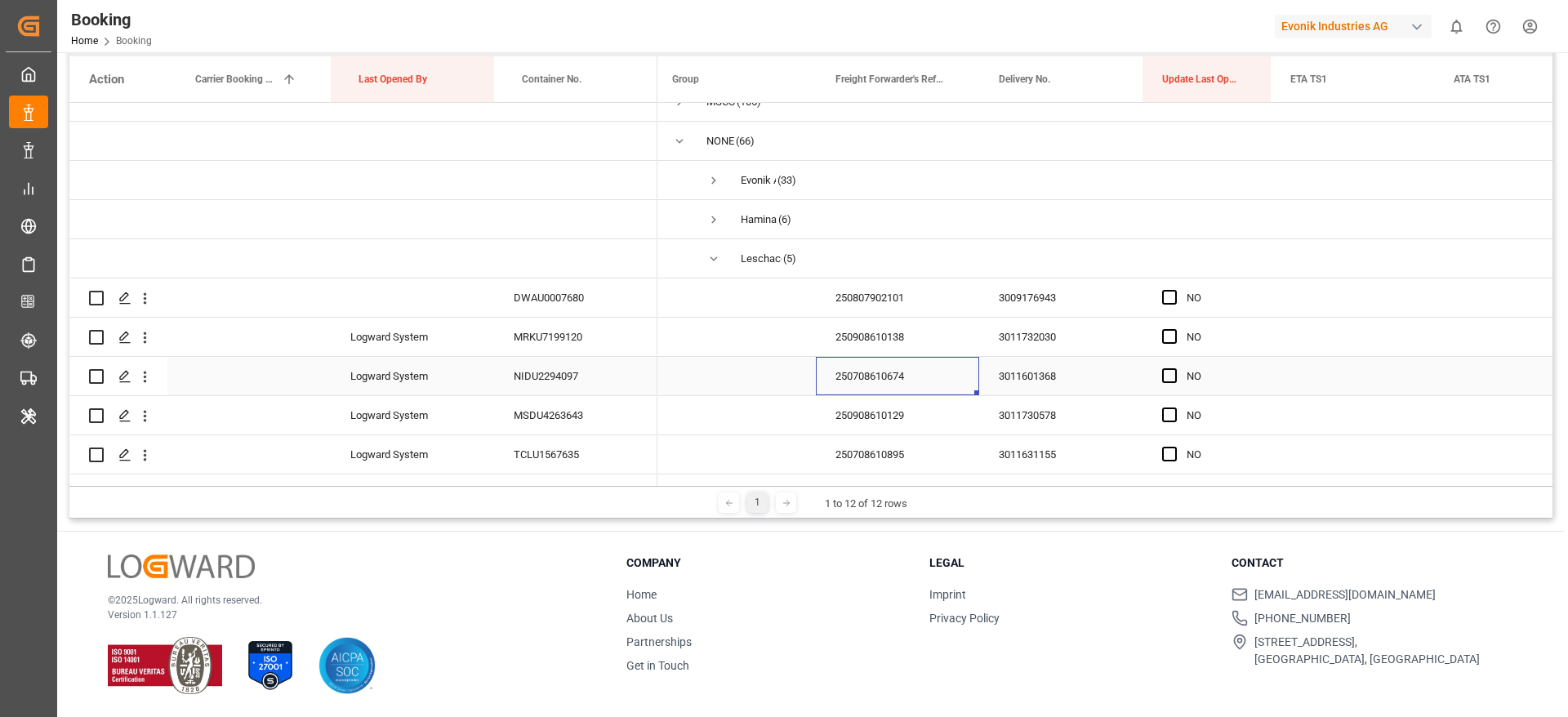
click at [883, 384] on div "250708610674" at bounding box center [897, 375] width 163 height 38
click at [143, 377] on icon "open menu" at bounding box center [145, 377] width 17 height 17
click at [295, 416] on span "Open in new tab" at bounding box center [252, 411] width 149 height 17
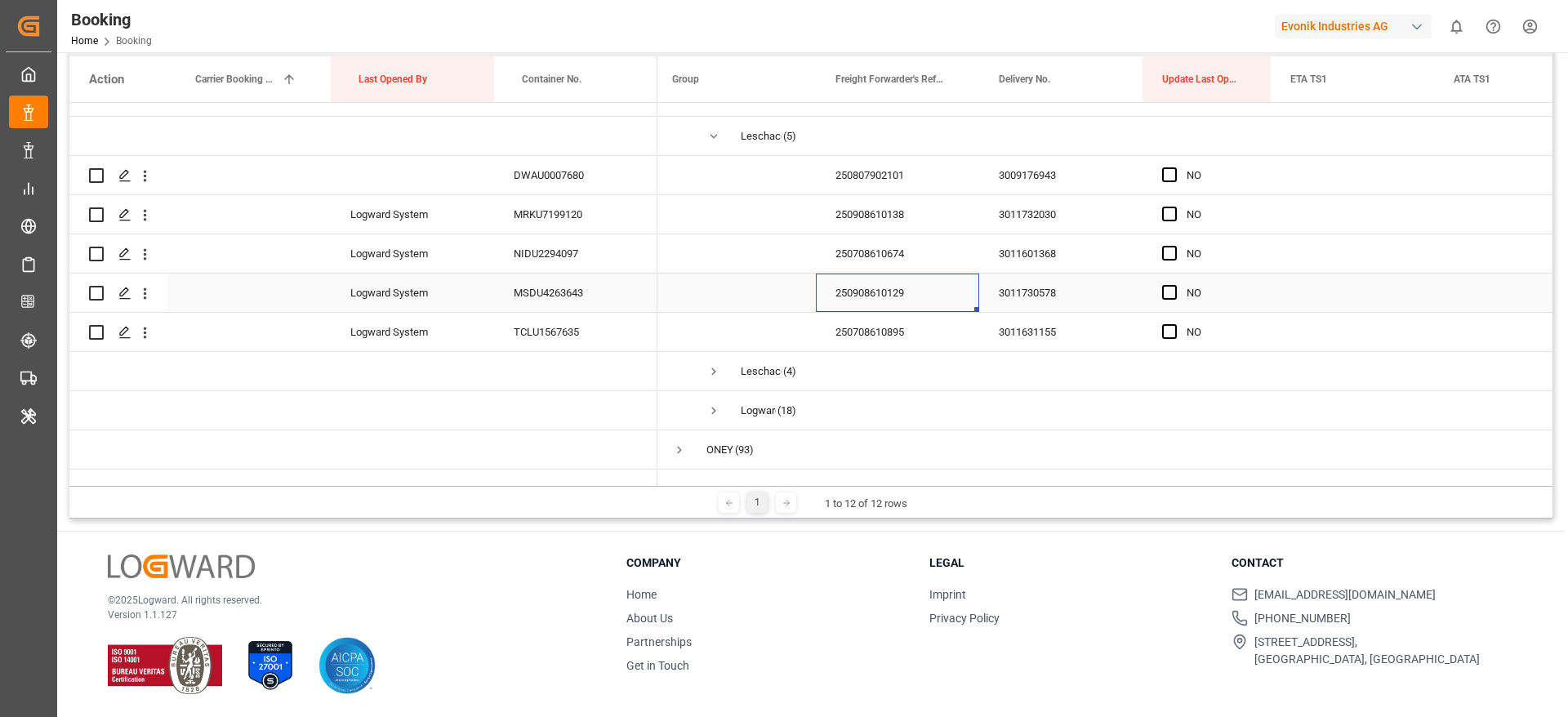
click at [832, 287] on div "250908610129" at bounding box center [897, 292] width 163 height 38
click at [148, 294] on icon "open menu" at bounding box center [145, 294] width 17 height 17
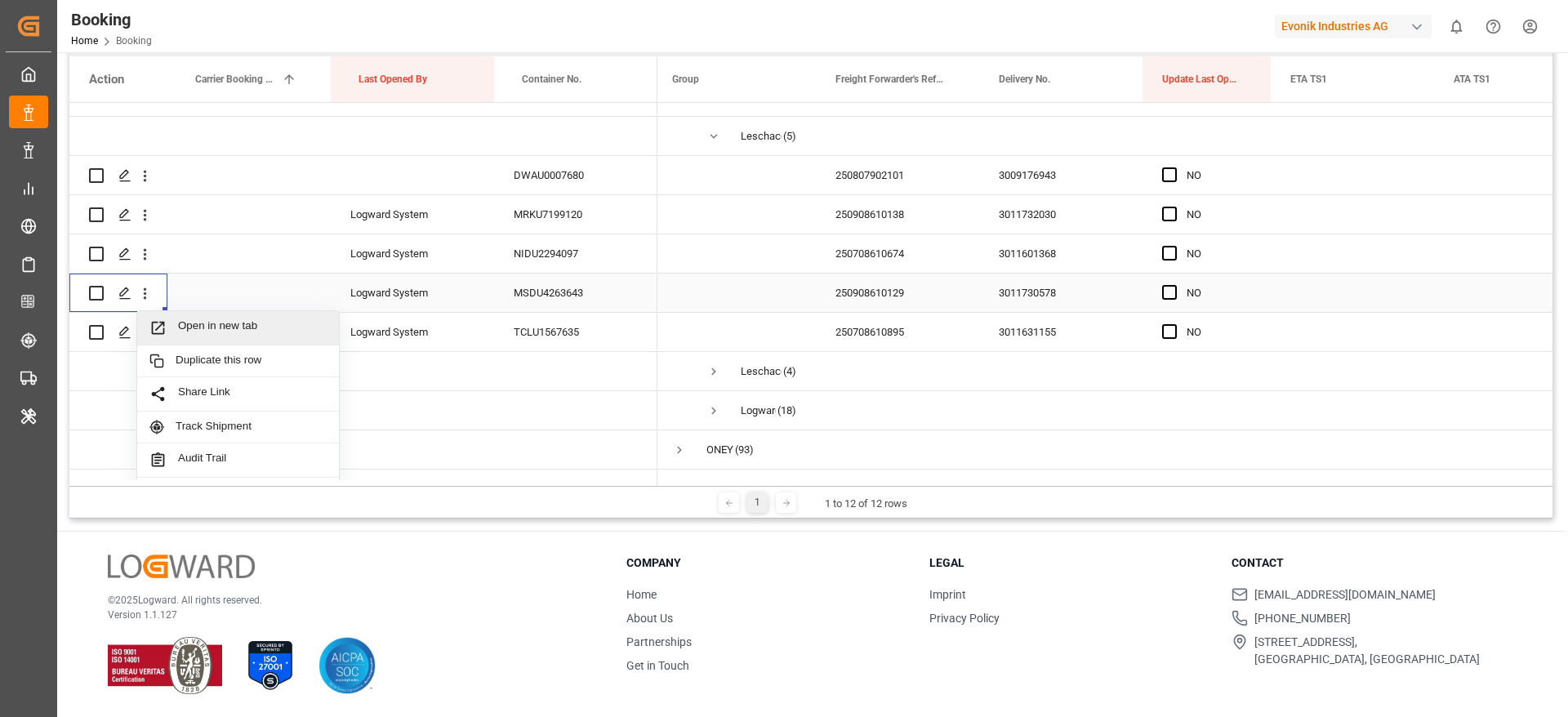
click at [226, 322] on span "Open in new tab" at bounding box center [252, 328] width 149 height 17
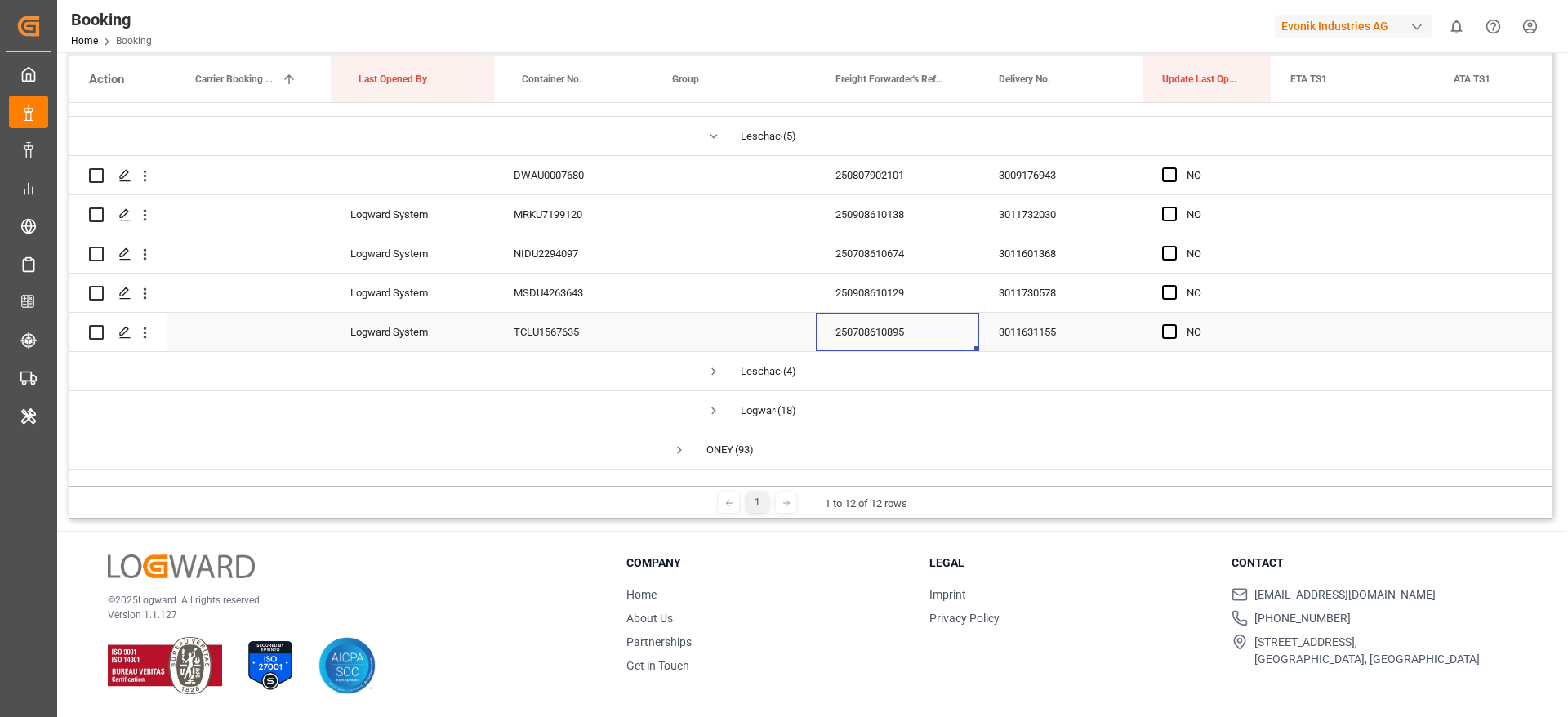
click at [851, 334] on div "250708610895" at bounding box center [897, 331] width 163 height 38
click at [149, 333] on icon "open menu" at bounding box center [145, 333] width 17 height 17
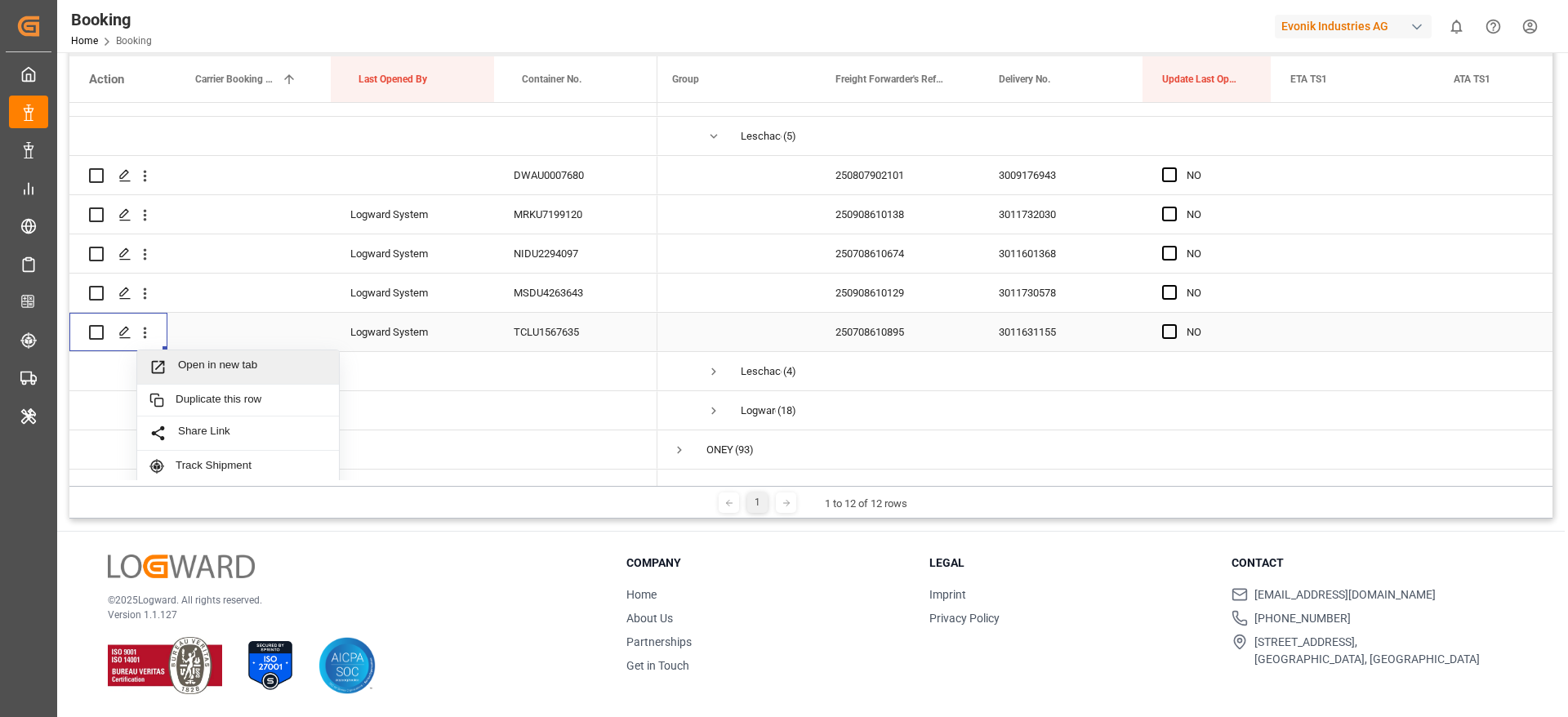
click at [265, 374] on span "Open in new tab" at bounding box center [252, 367] width 149 height 17
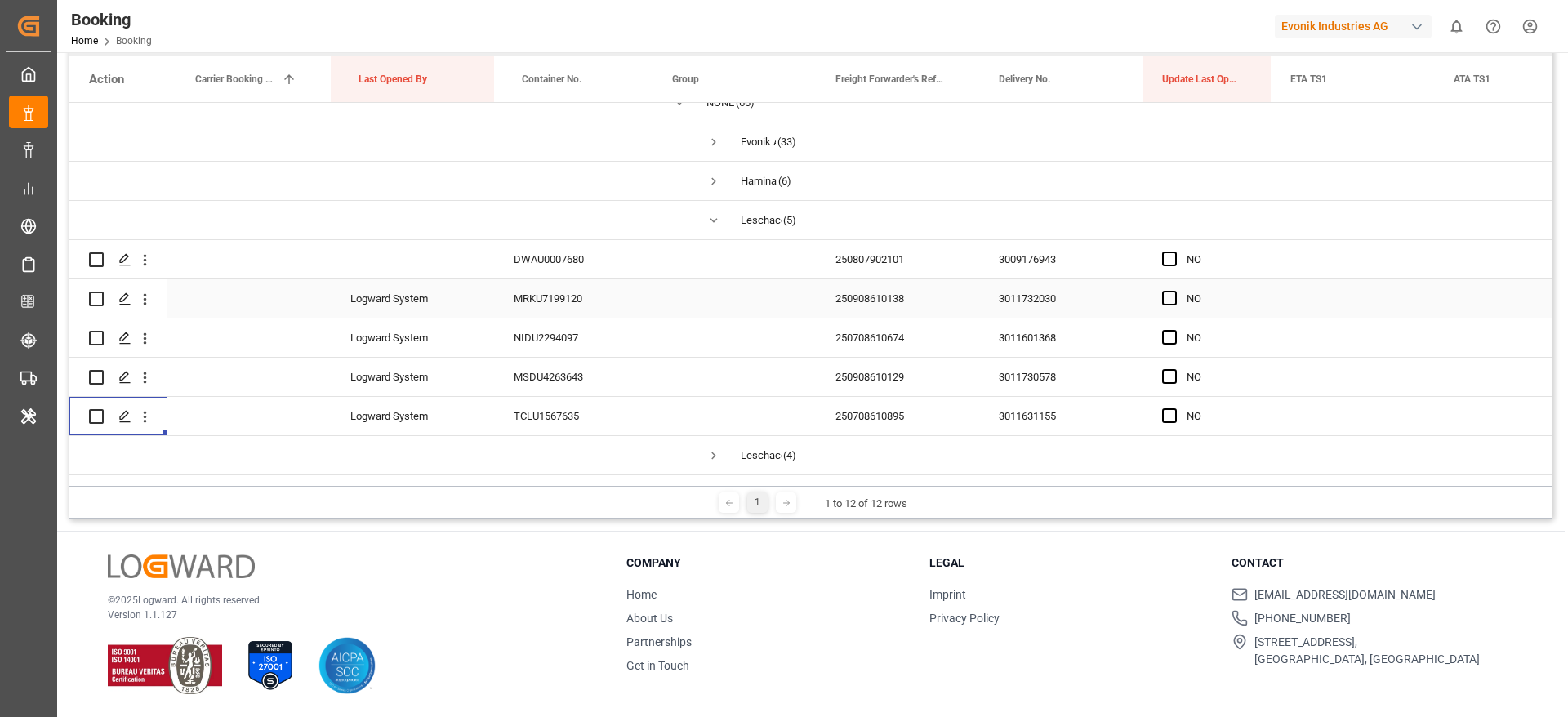
scroll to position [294, 0]
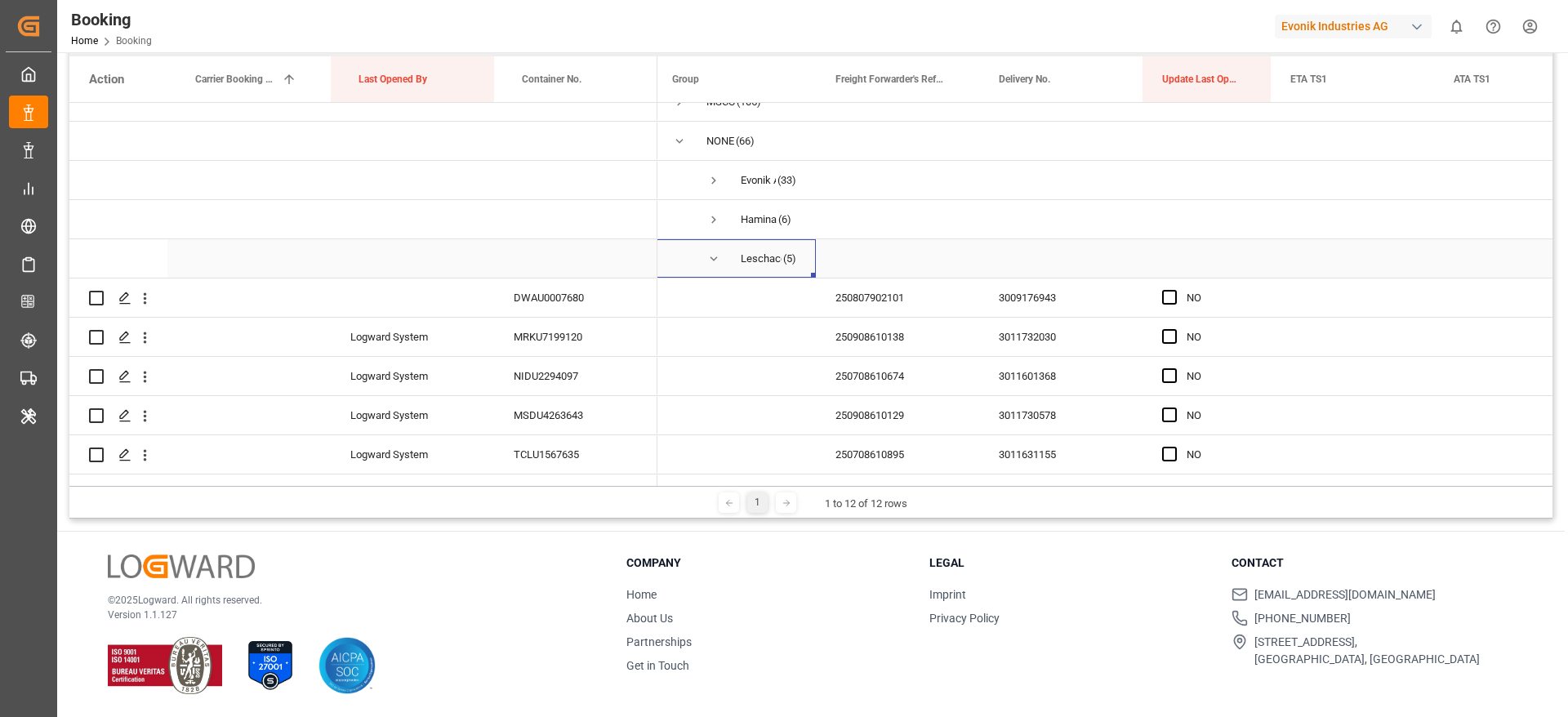
click at [708, 261] on span "Press SPACE to select this row." at bounding box center [713, 258] width 14 height 14
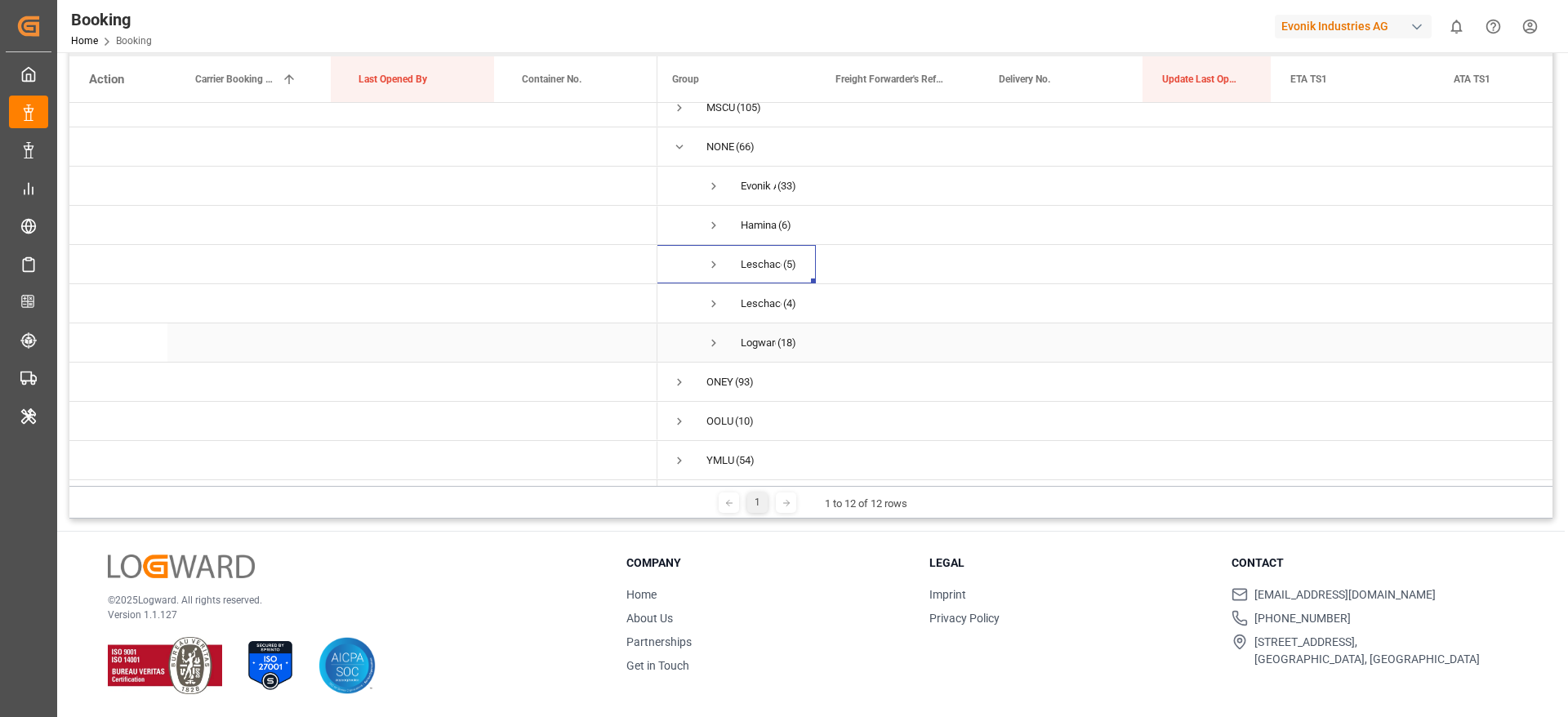
click at [720, 335] on span "Press SPACE to select this row." at bounding box center [713, 342] width 14 height 14
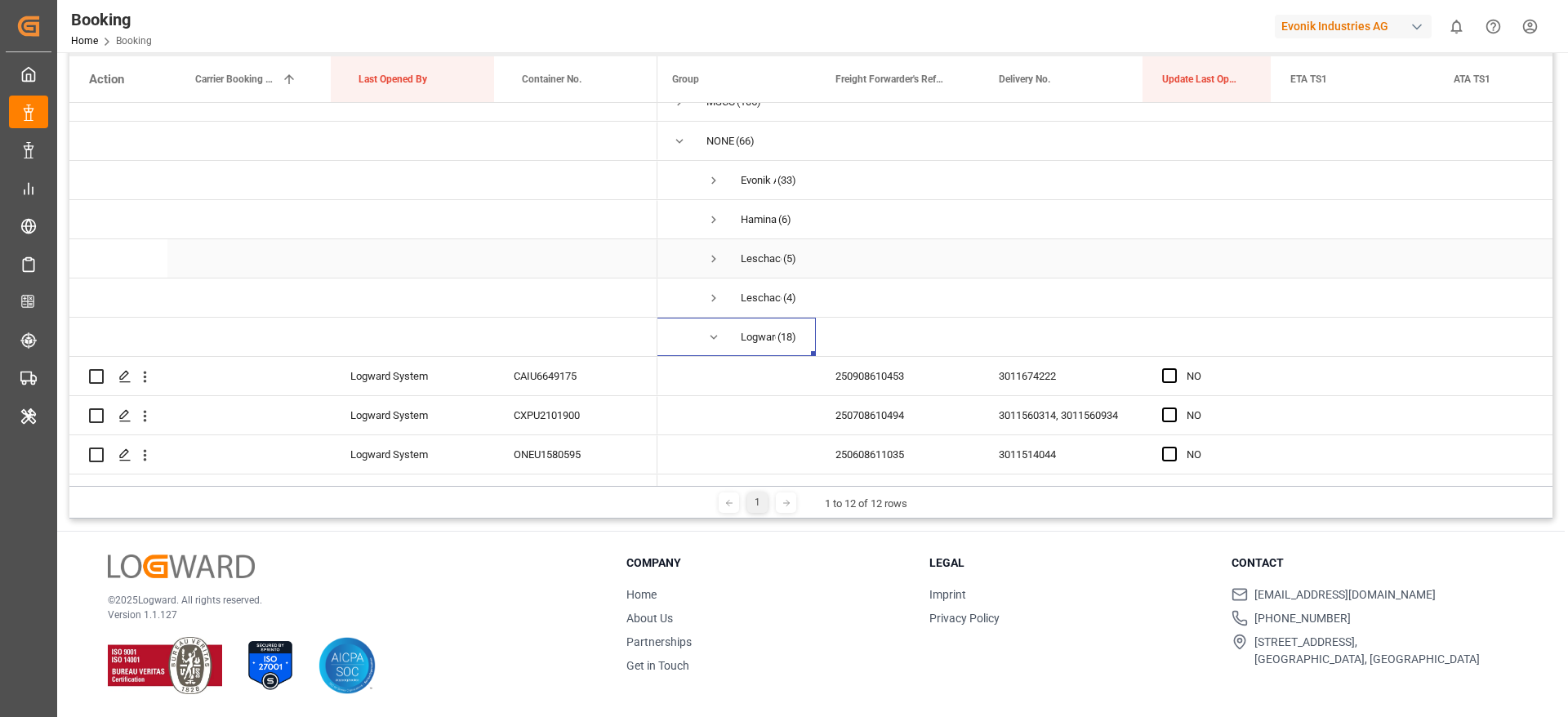
scroll to position [417, 0]
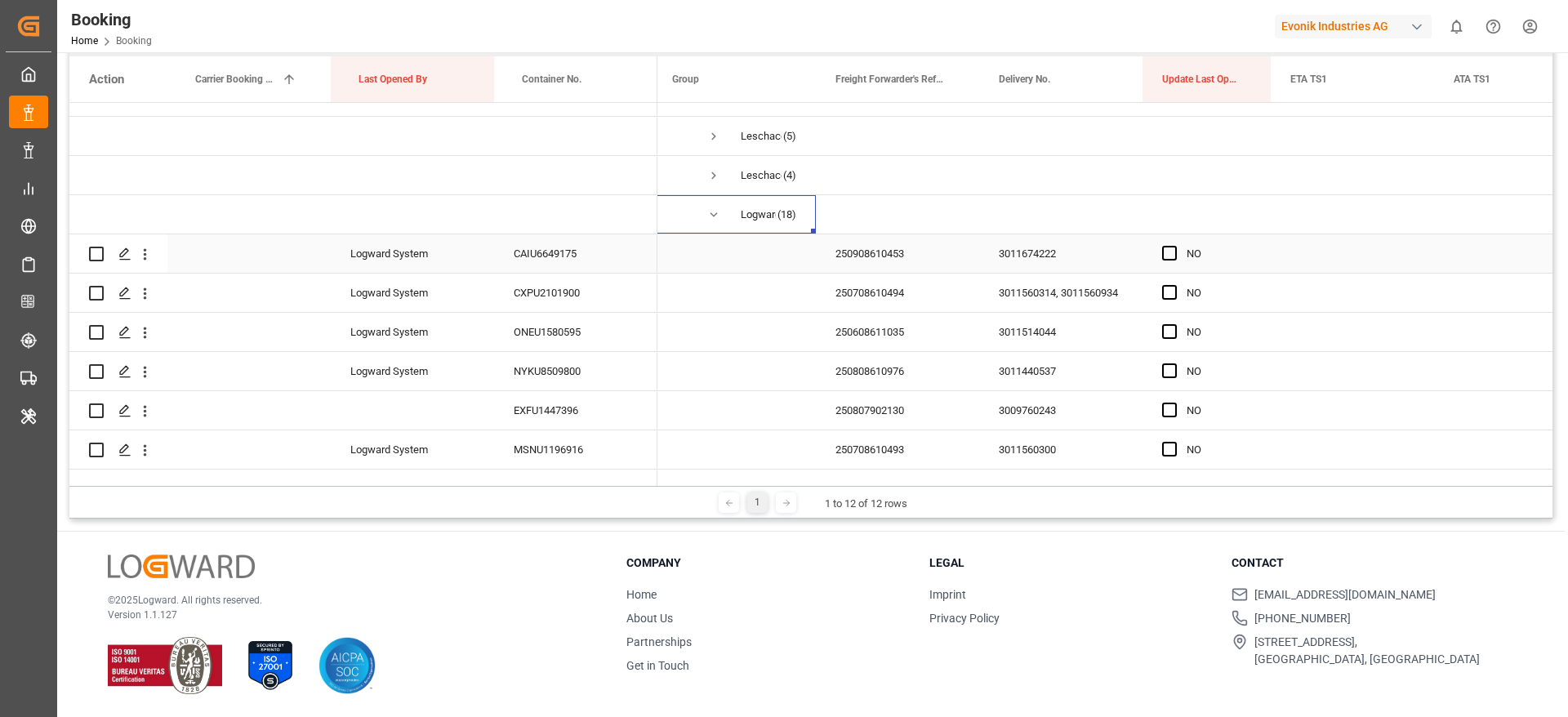
click at [853, 258] on div "250908610453" at bounding box center [897, 253] width 163 height 38
click at [226, 257] on div "Press SPACE to select this row." at bounding box center [249, 253] width 163 height 38
click at [149, 260] on icon "open menu" at bounding box center [145, 255] width 17 height 17
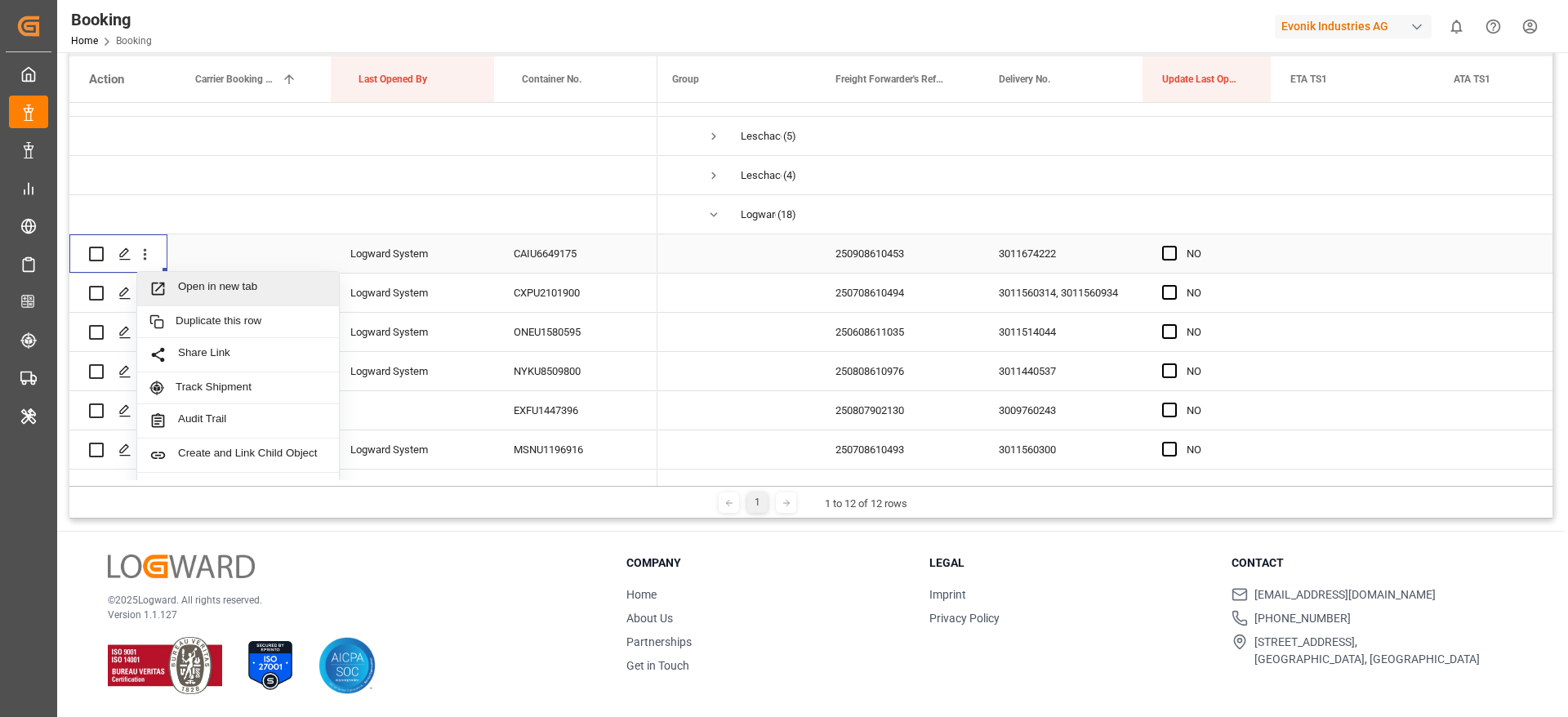
click at [233, 286] on span "Open in new tab" at bounding box center [252, 288] width 149 height 17
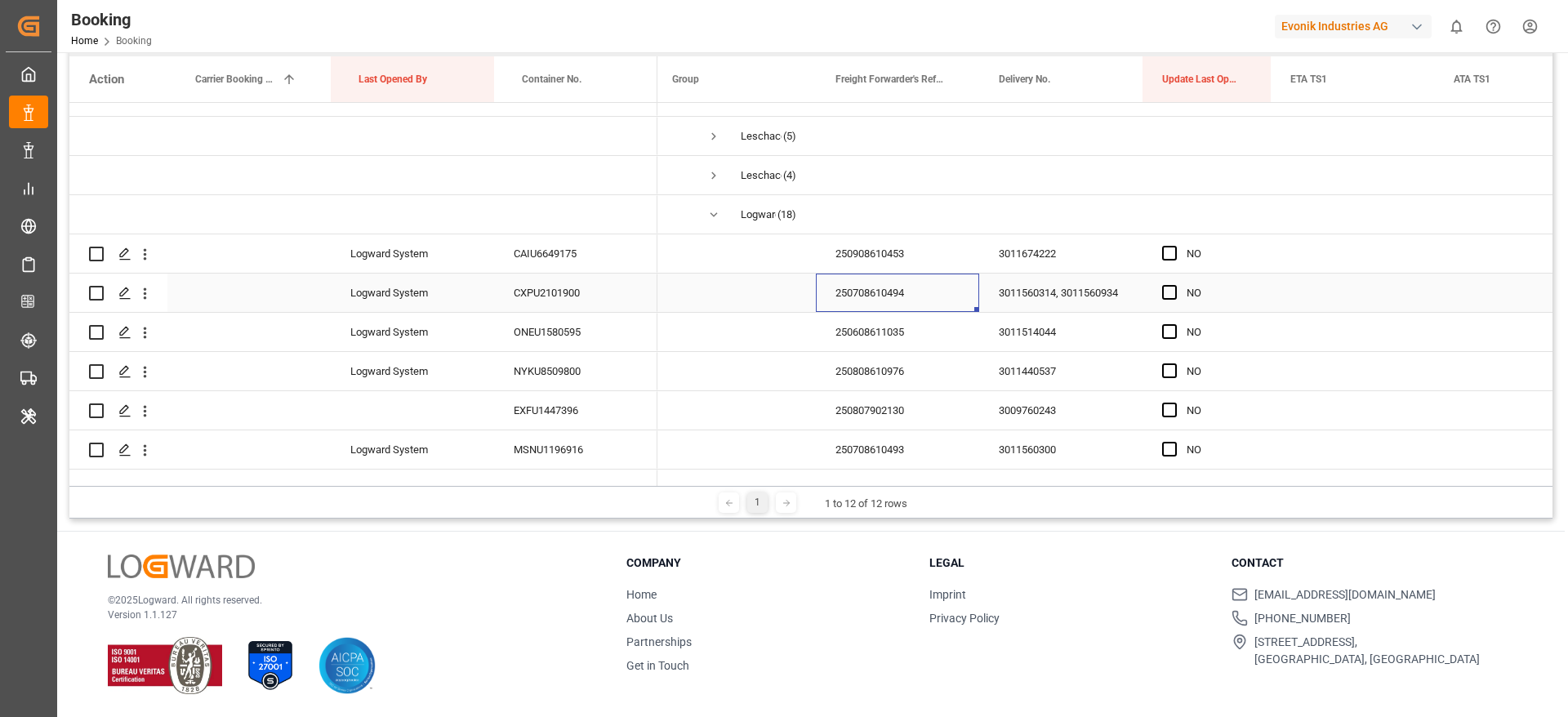
click at [910, 306] on div "250708610494" at bounding box center [897, 292] width 163 height 38
click at [147, 292] on icon "open menu" at bounding box center [145, 294] width 17 height 17
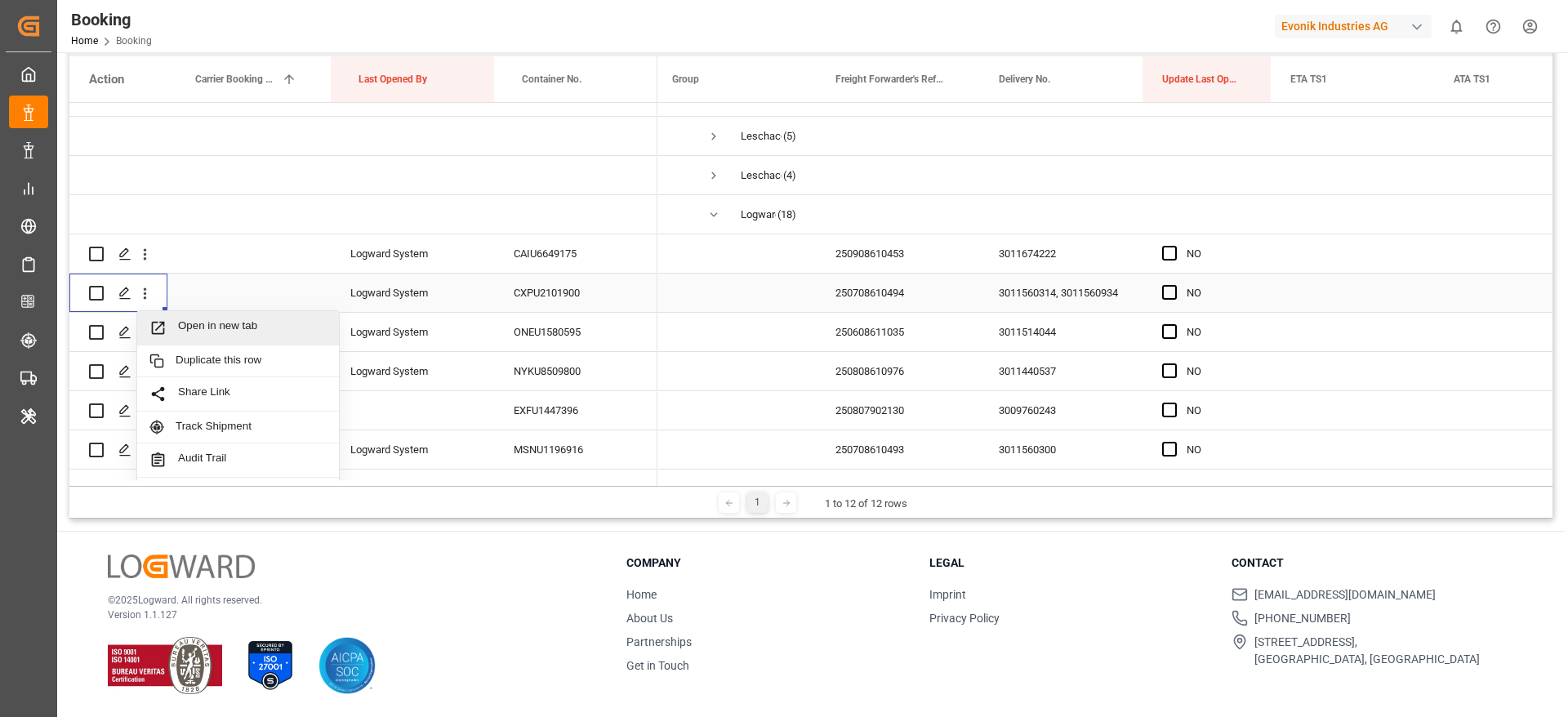
click at [237, 322] on span "Open in new tab" at bounding box center [252, 328] width 149 height 17
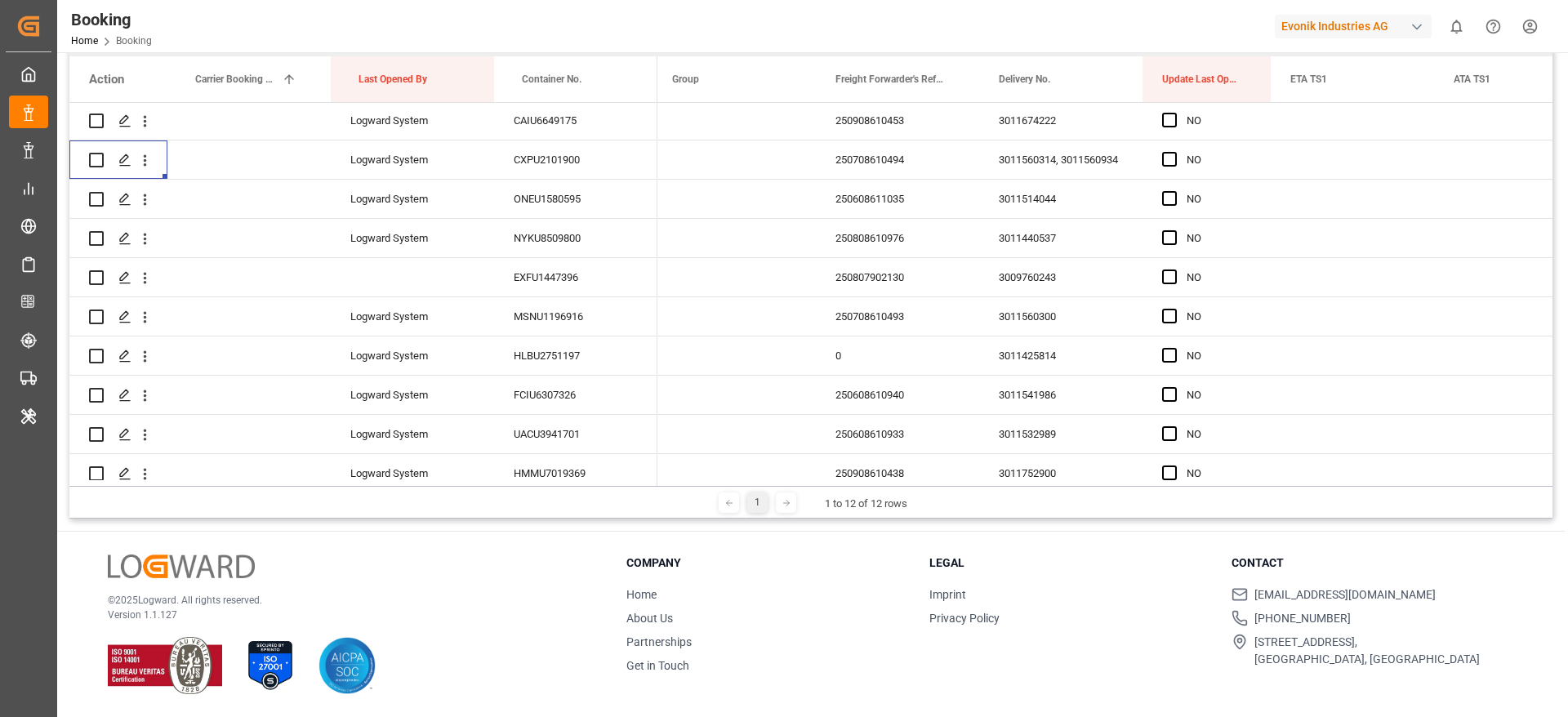
scroll to position [540, 0]
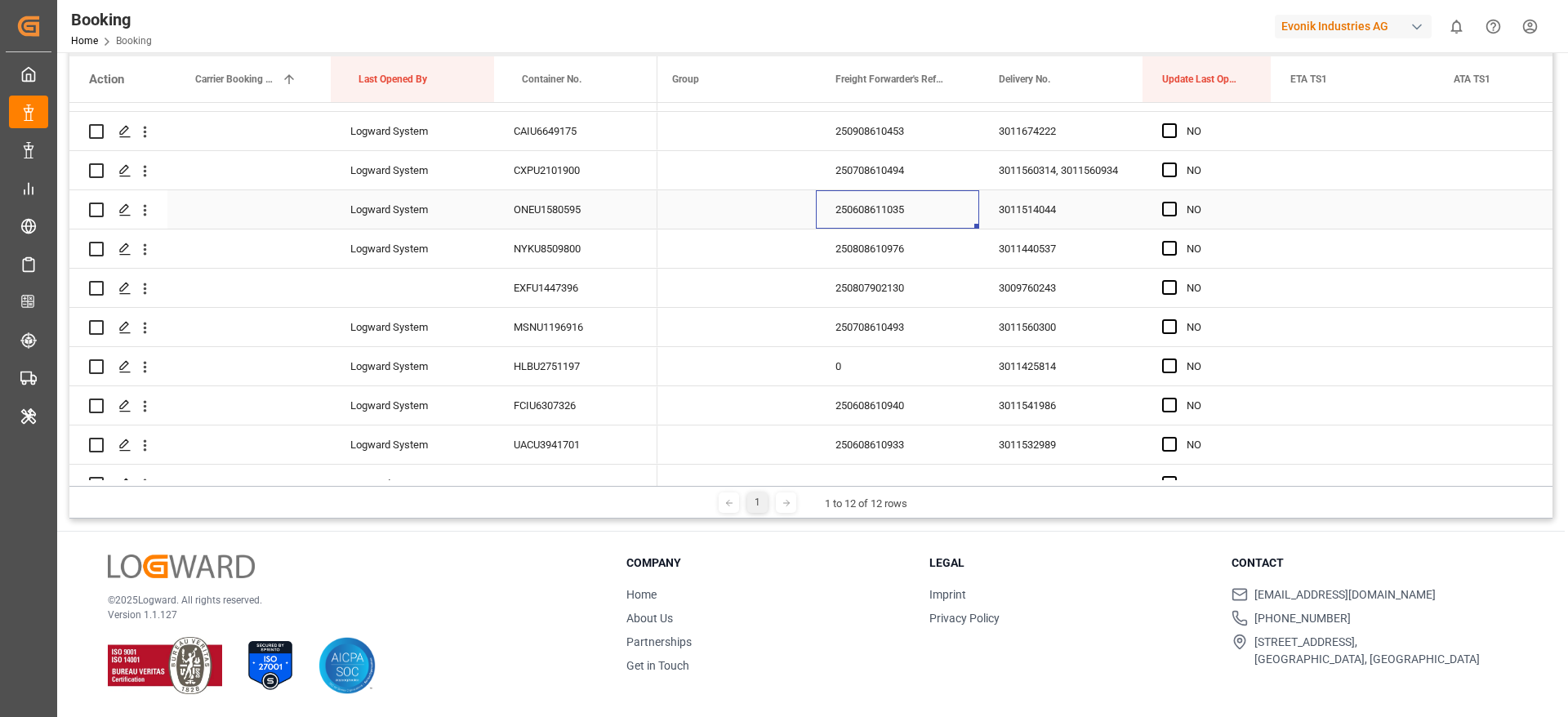
click at [864, 217] on div "250608611035" at bounding box center [897, 209] width 163 height 38
click at [154, 210] on div "Press SPACE to select this row." at bounding box center [144, 210] width 42 height 31
click at [148, 212] on icon "open menu" at bounding box center [145, 210] width 17 height 17
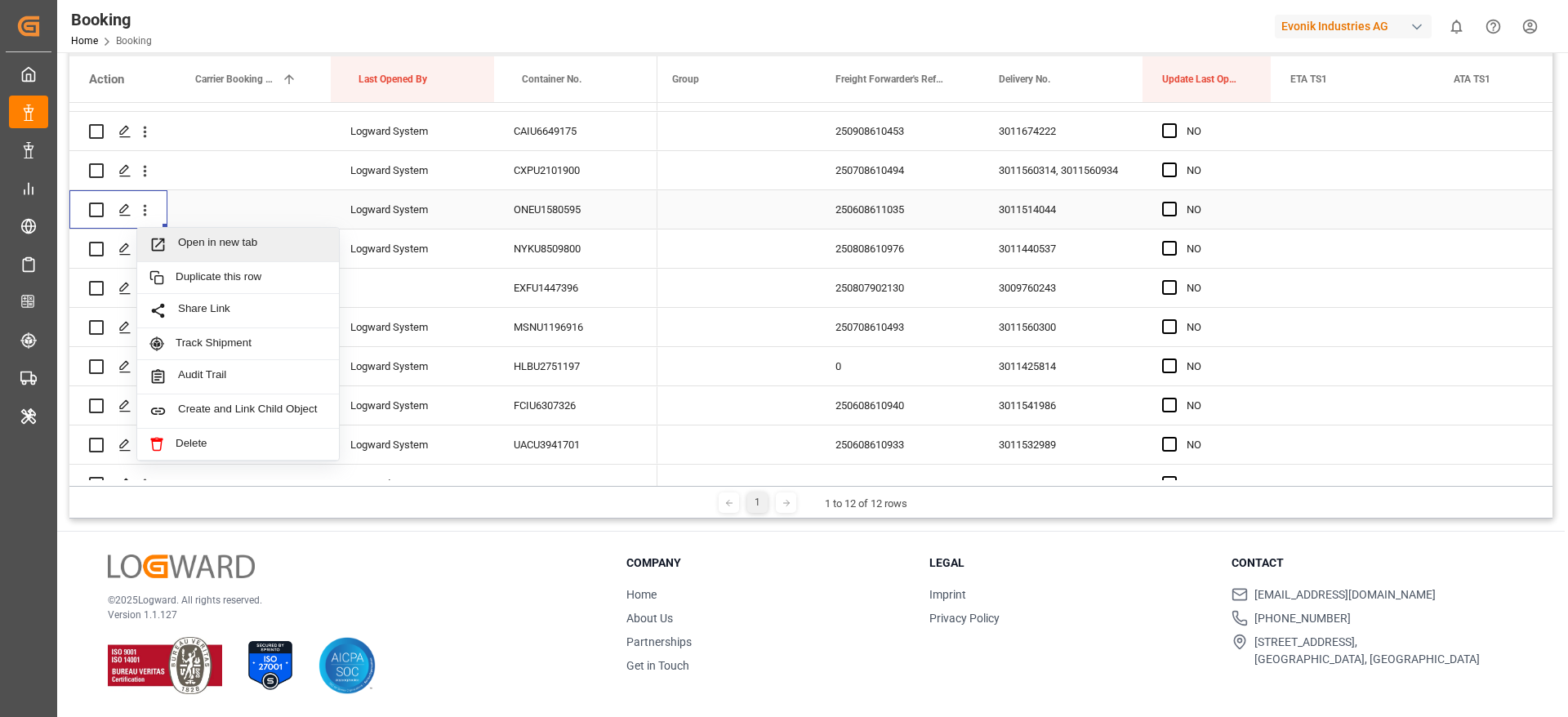
click at [228, 240] on span "Open in new tab" at bounding box center [252, 244] width 149 height 17
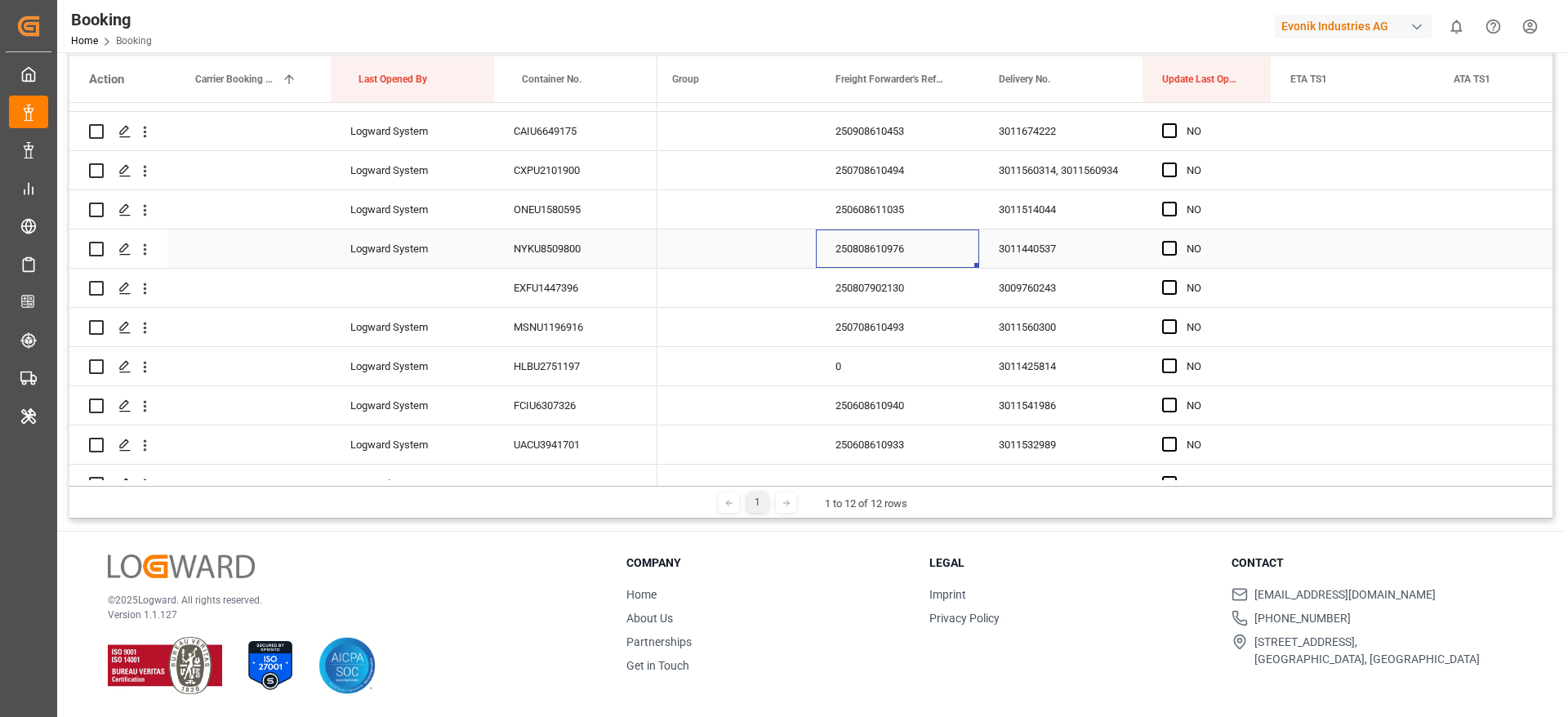
click at [847, 260] on div "250808610976" at bounding box center [897, 248] width 163 height 38
click at [151, 254] on icon "open menu" at bounding box center [145, 249] width 17 height 17
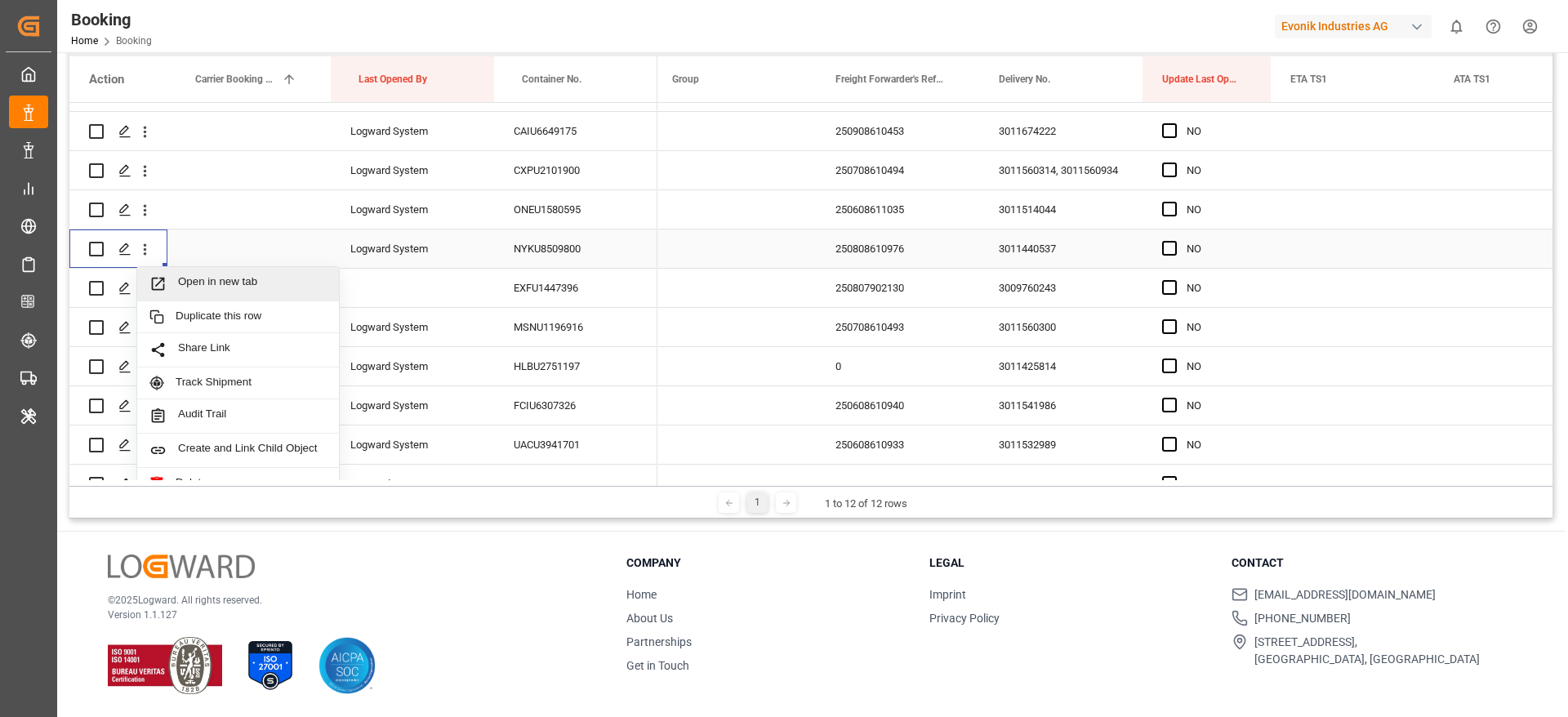
click at [273, 285] on span "Open in new tab" at bounding box center [252, 283] width 149 height 17
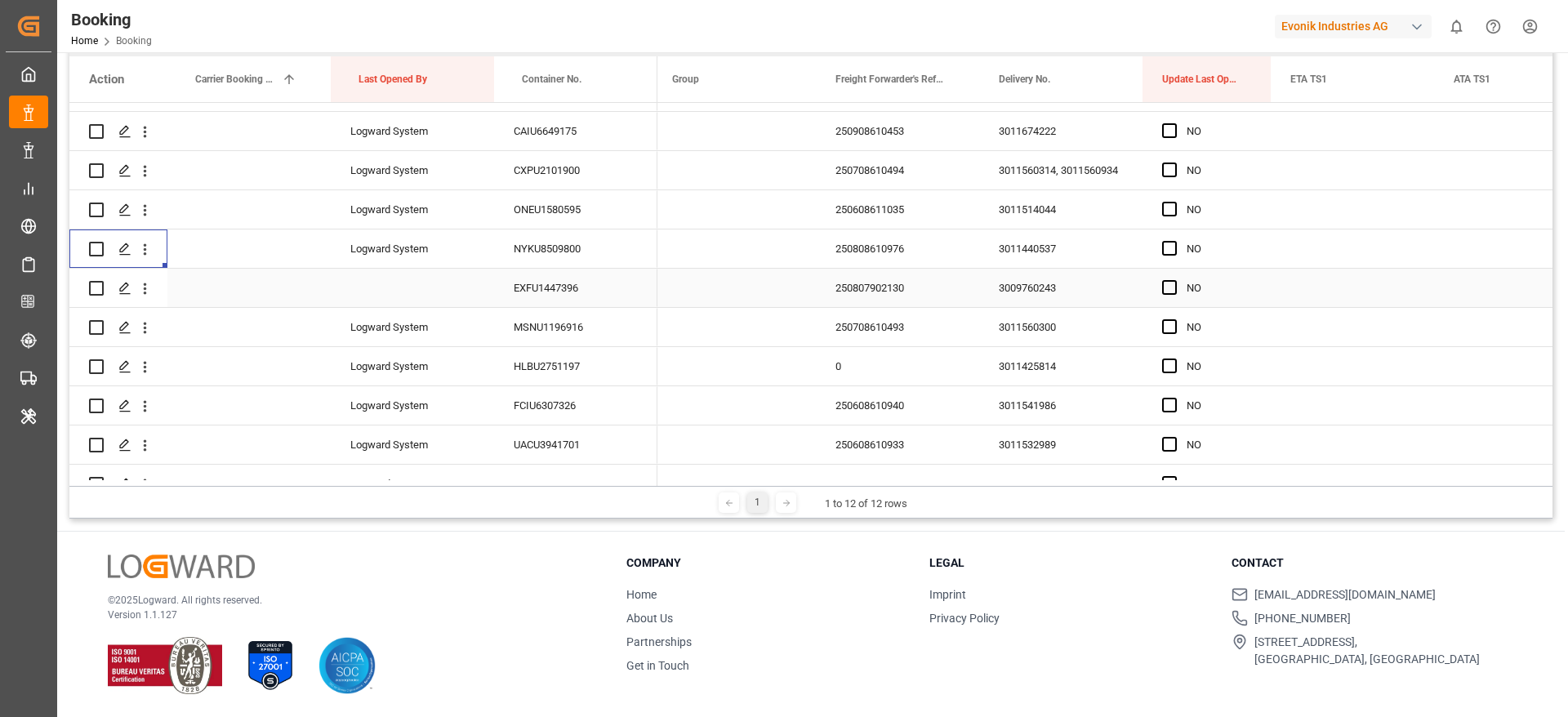
click at [845, 298] on div "250807902130" at bounding box center [897, 288] width 163 height 38
click at [883, 331] on div "250708610493" at bounding box center [897, 327] width 163 height 38
click at [140, 328] on icon "open menu" at bounding box center [145, 328] width 17 height 17
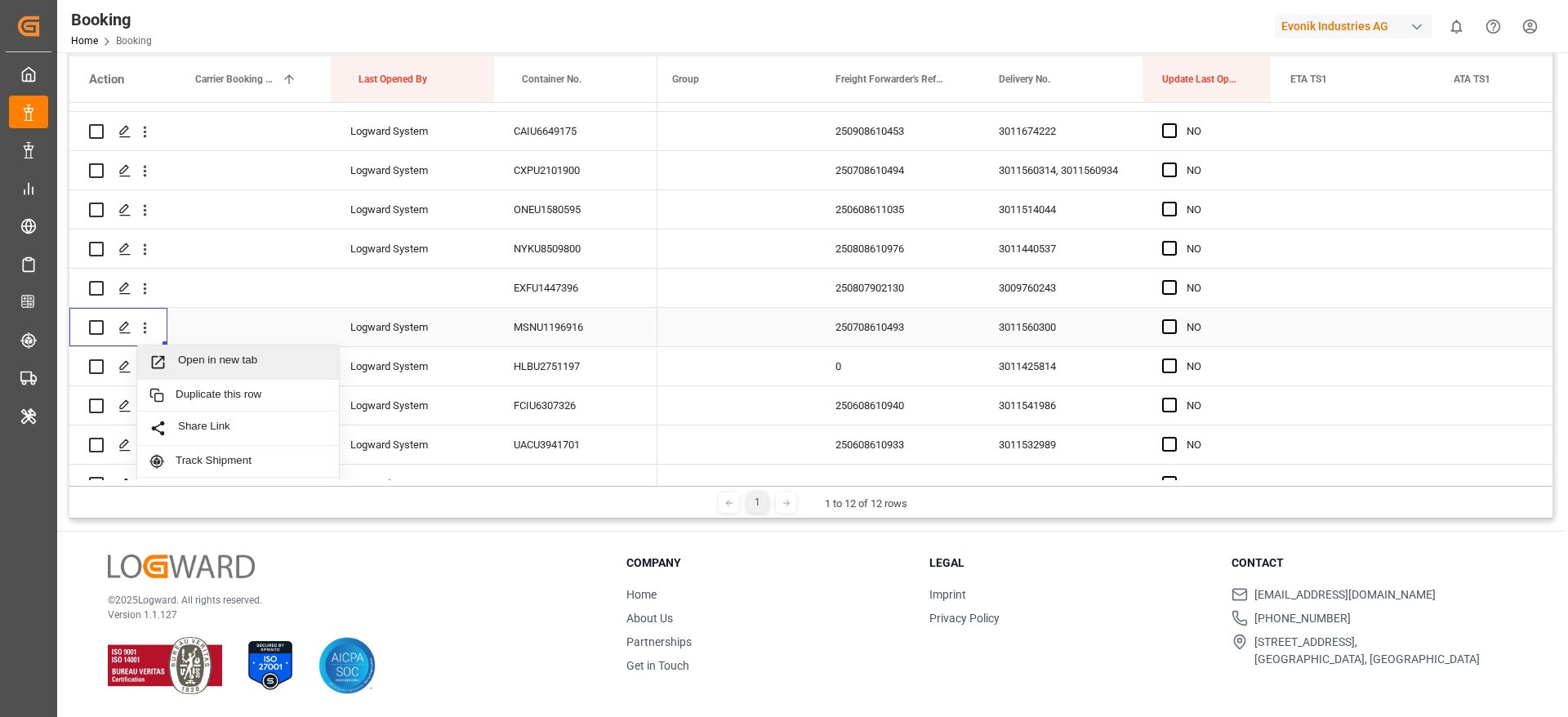
click at [242, 367] on span "Open in new tab" at bounding box center [252, 362] width 149 height 17
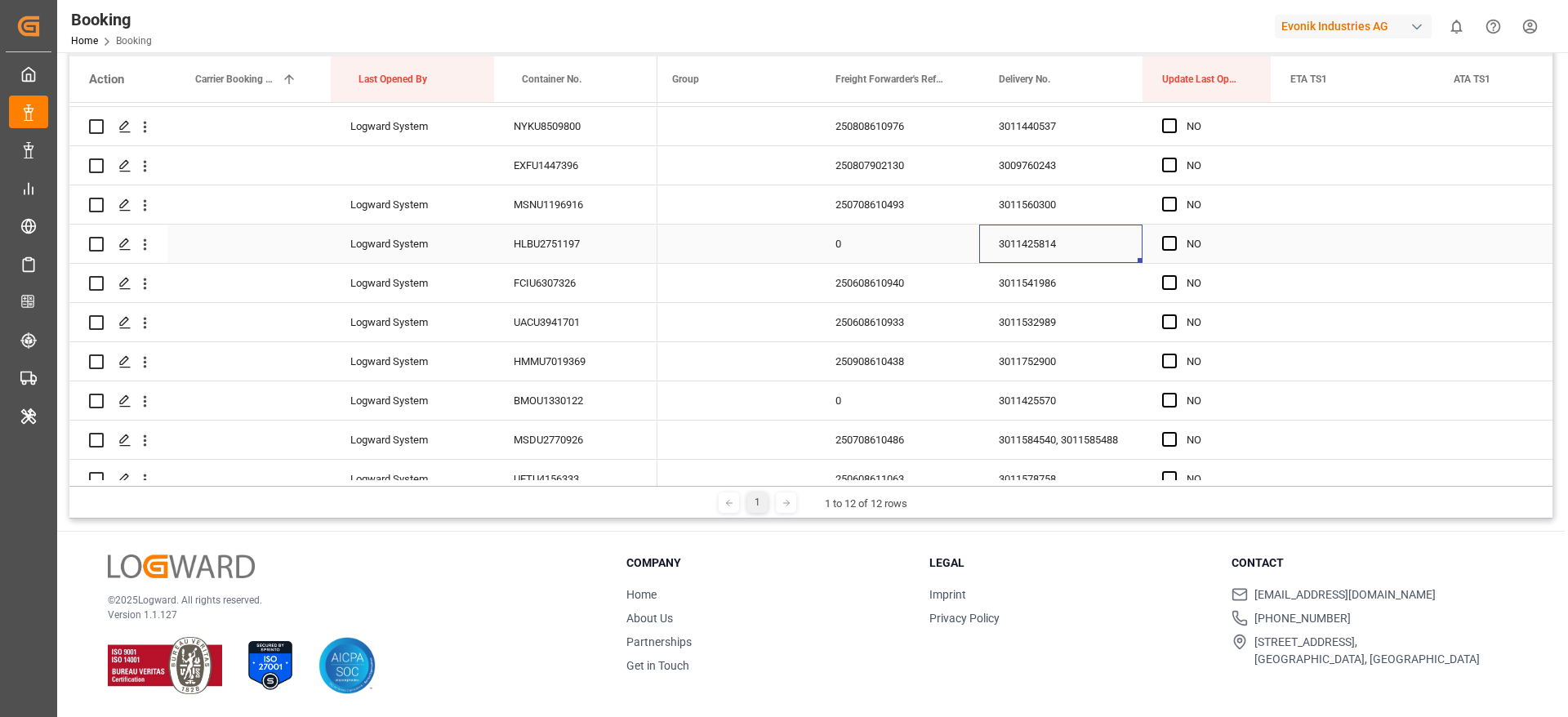
click at [1023, 241] on div "3011425814" at bounding box center [1061, 244] width 163 height 38
click at [916, 283] on div "250608610940" at bounding box center [897, 283] width 163 height 38
click at [143, 284] on icon "open menu" at bounding box center [145, 283] width 3 height 11
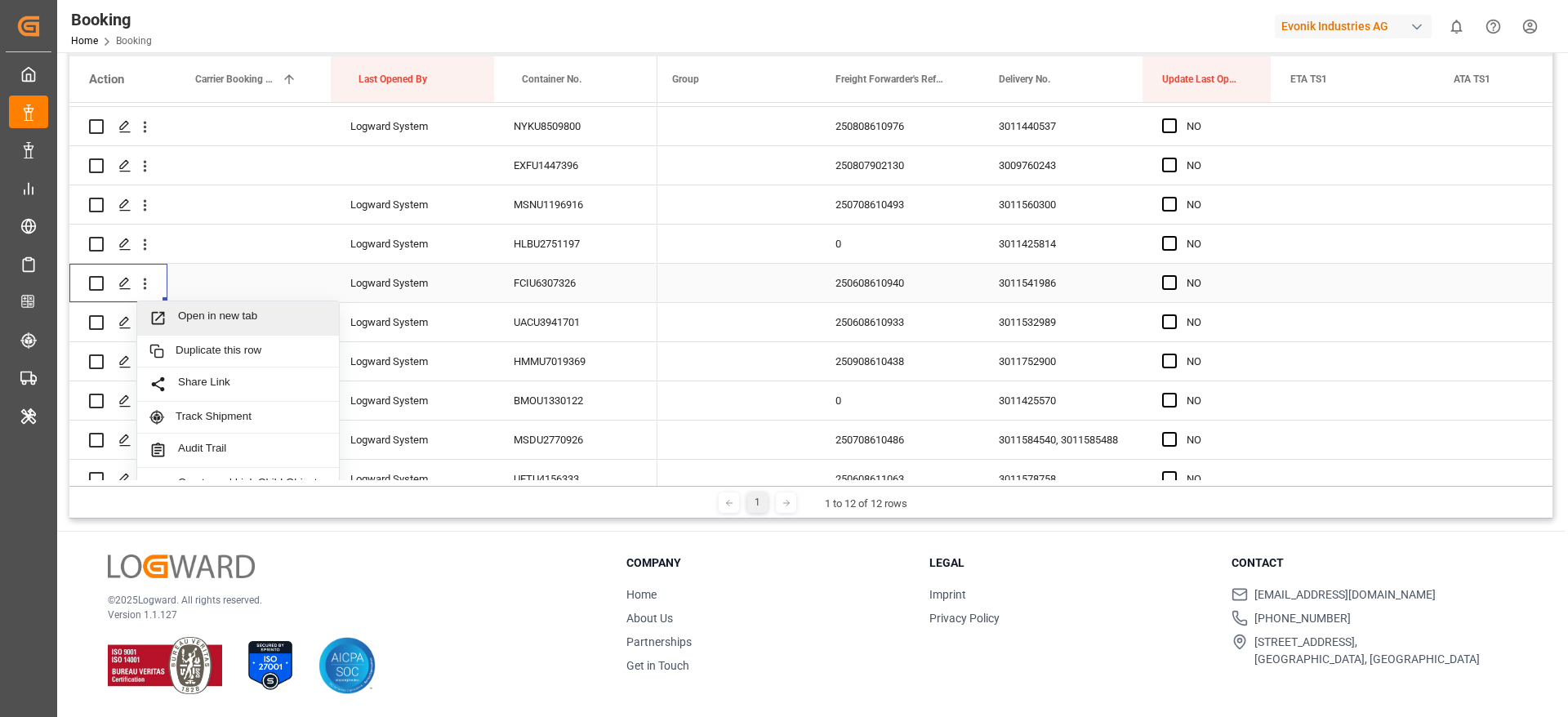
click at [249, 318] on span "Open in new tab" at bounding box center [252, 318] width 149 height 17
click at [899, 315] on div "250608610933" at bounding box center [897, 322] width 163 height 38
click at [153, 321] on icon "open menu" at bounding box center [145, 322] width 17 height 17
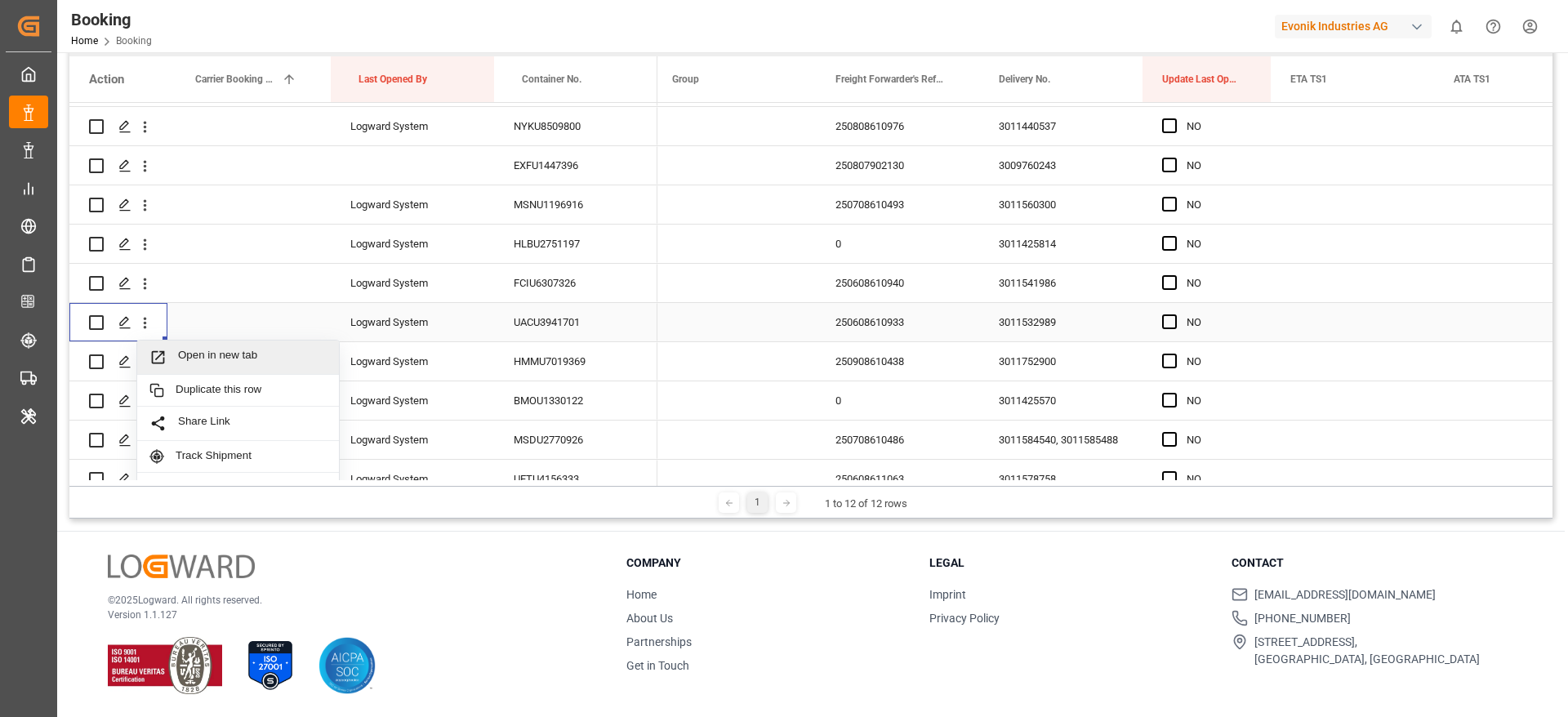
click at [238, 356] on span "Open in new tab" at bounding box center [252, 357] width 149 height 17
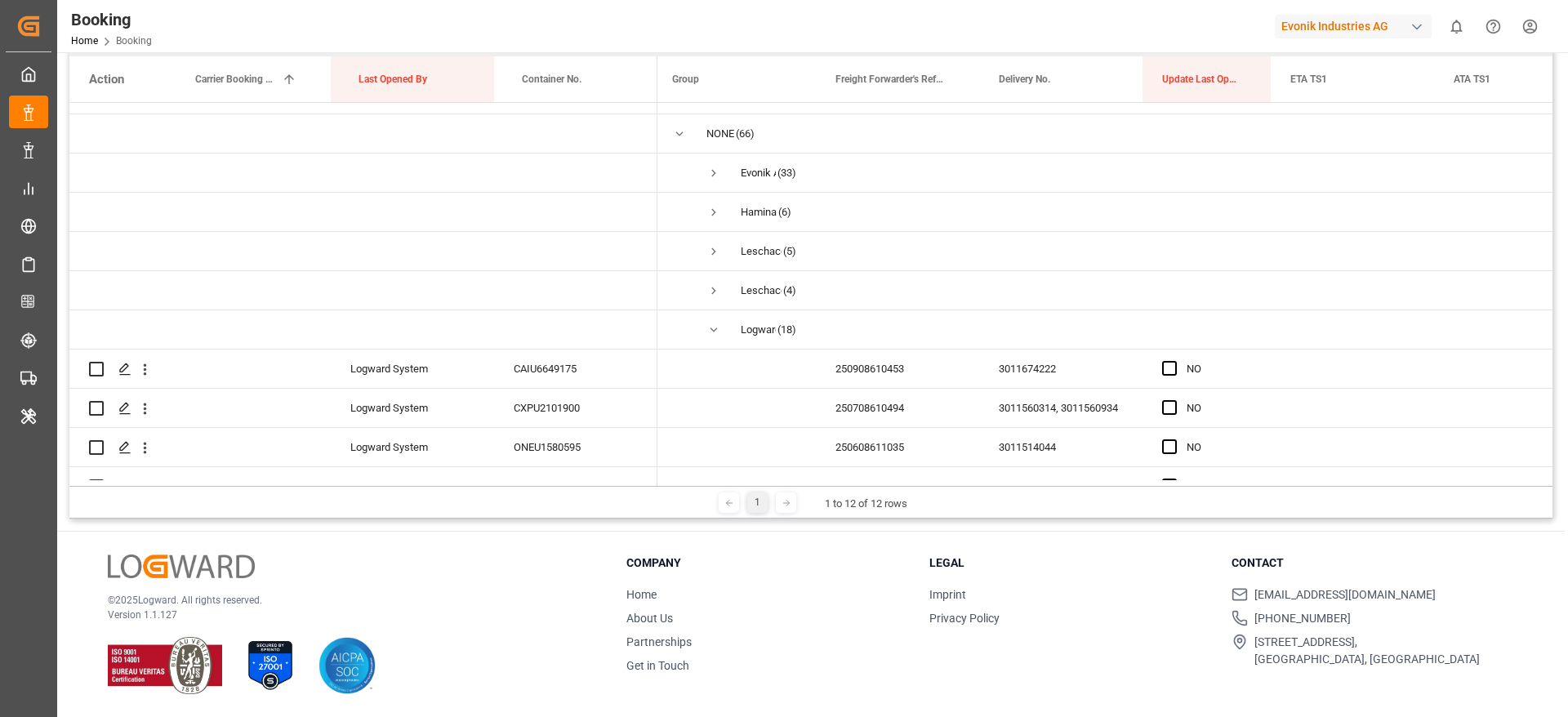
scroll to position [294, 0]
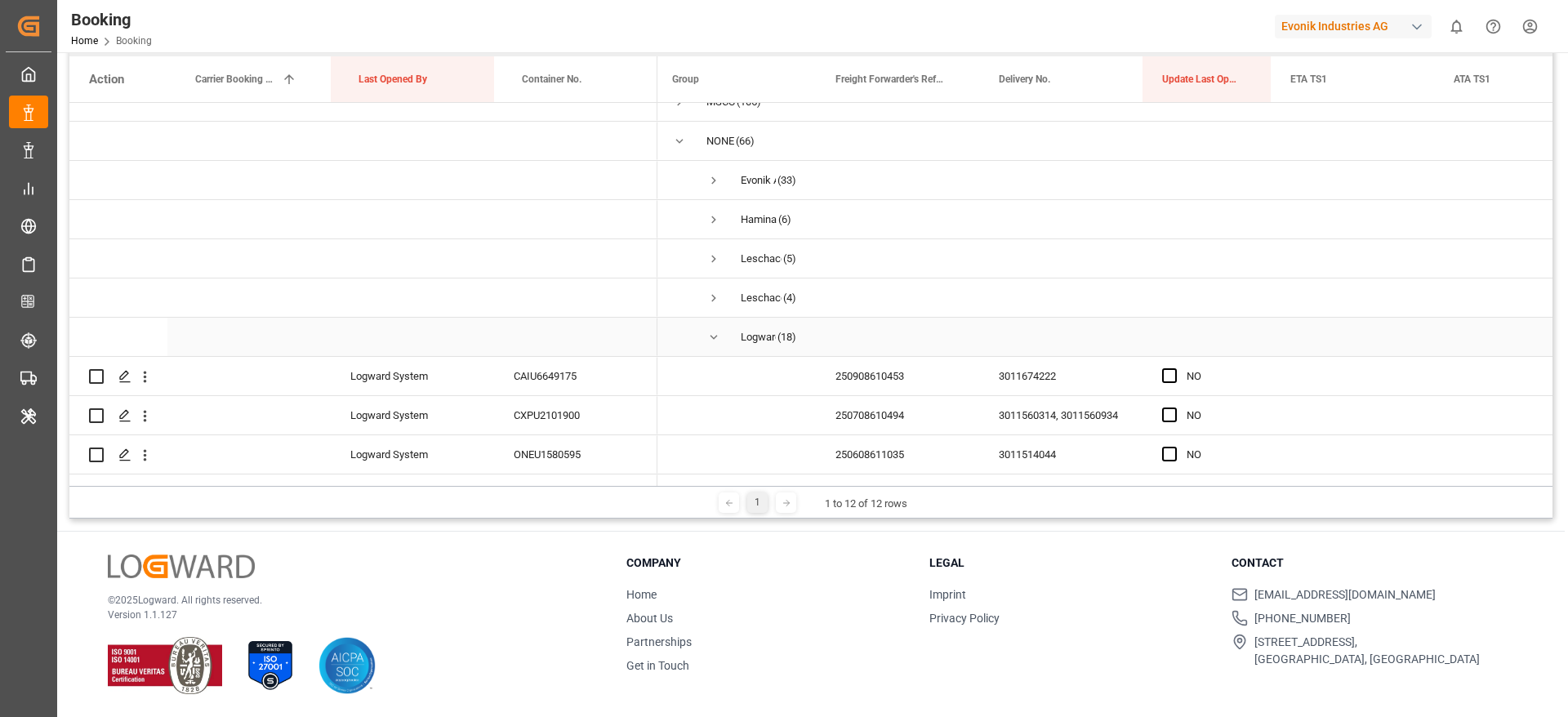
click at [717, 339] on span "Press SPACE to select this row." at bounding box center [713, 337] width 14 height 14
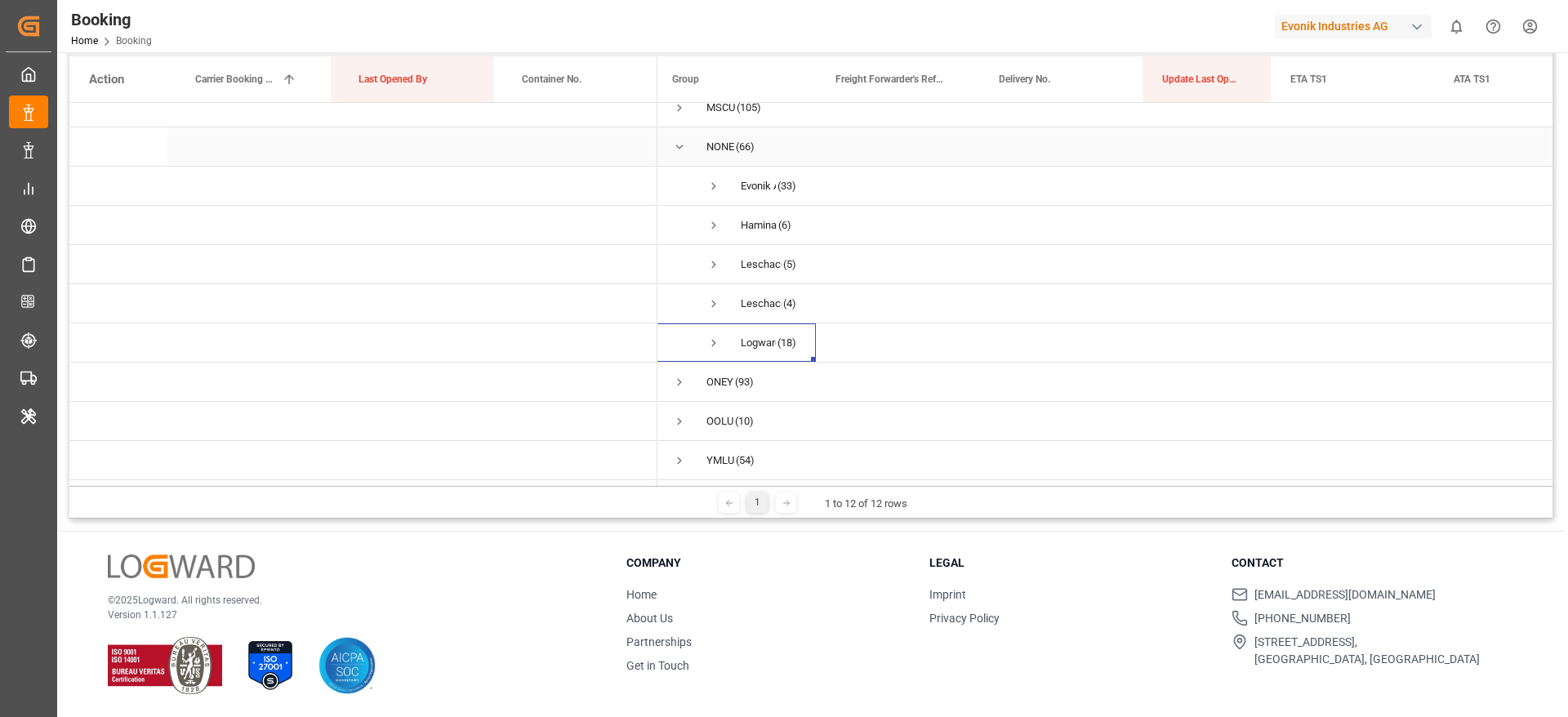
click at [676, 146] on span "Press SPACE to select this row." at bounding box center [679, 147] width 14 height 14
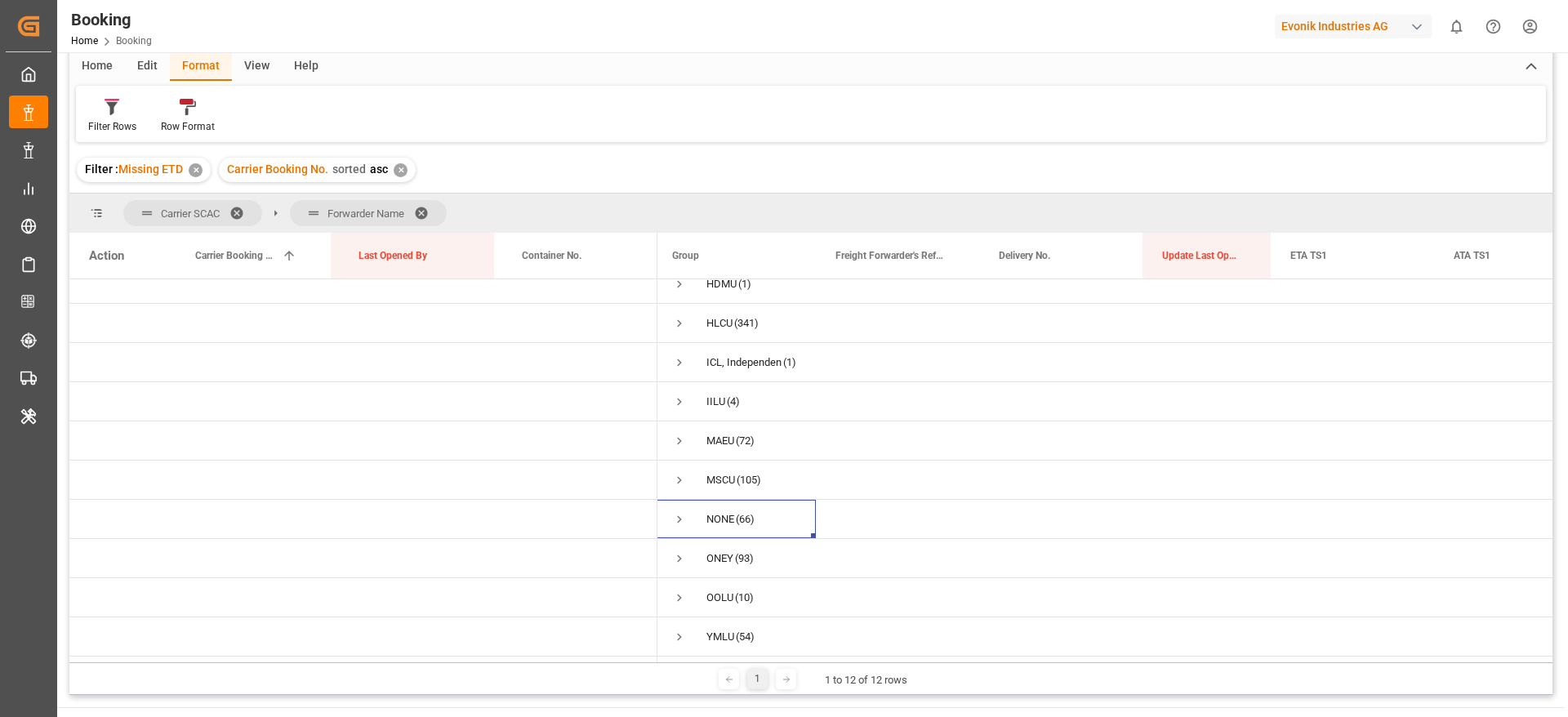
scroll to position [0, 0]
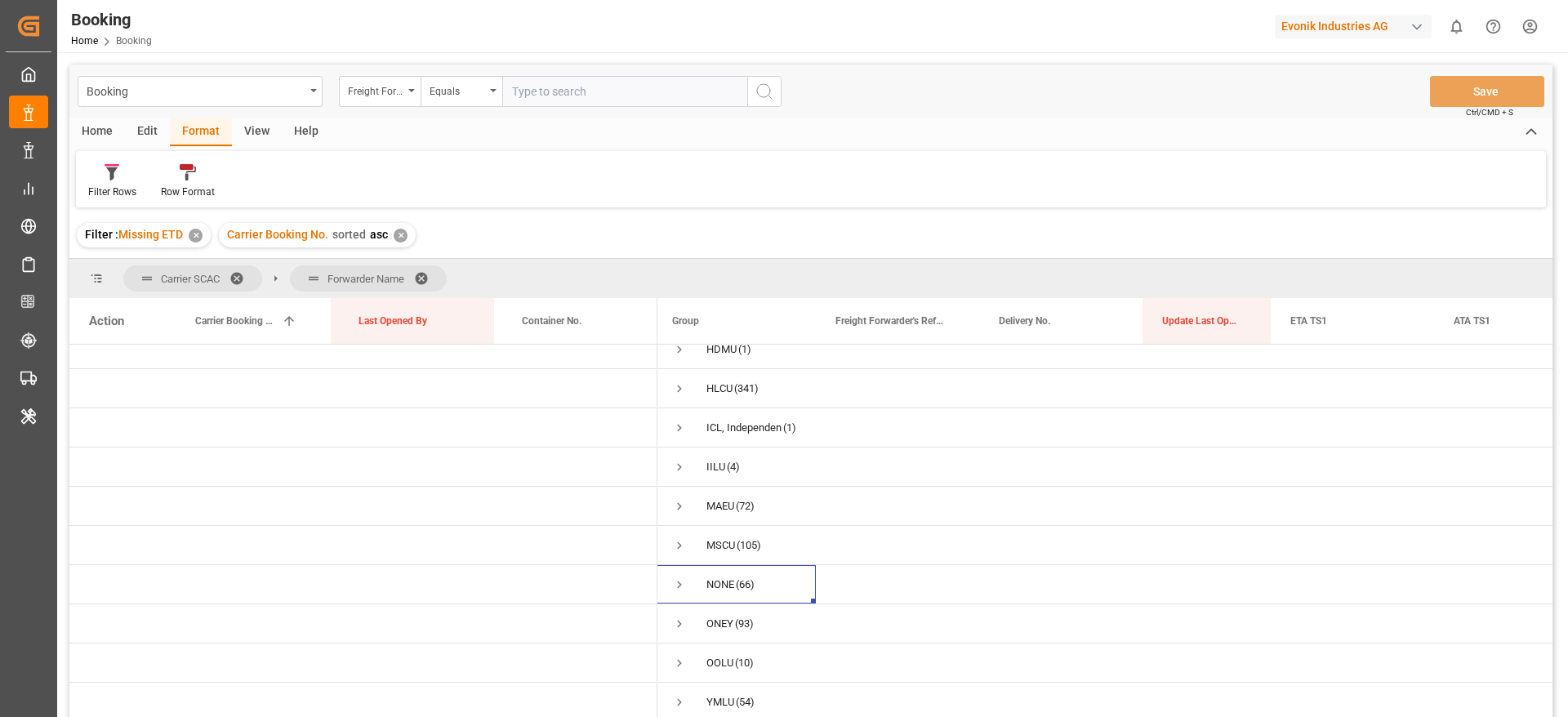
click at [428, 271] on span at bounding box center [427, 277] width 26 height 14
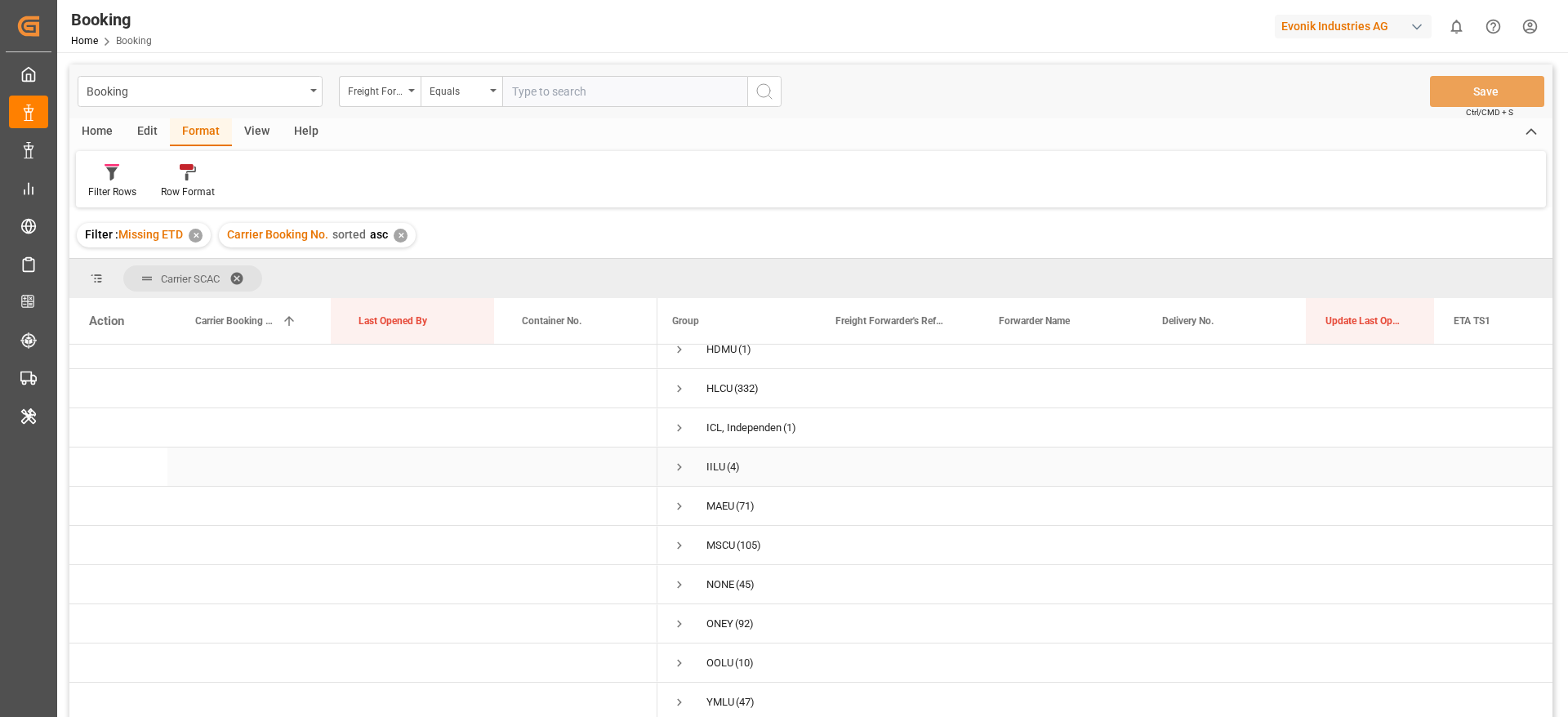
scroll to position [122, 0]
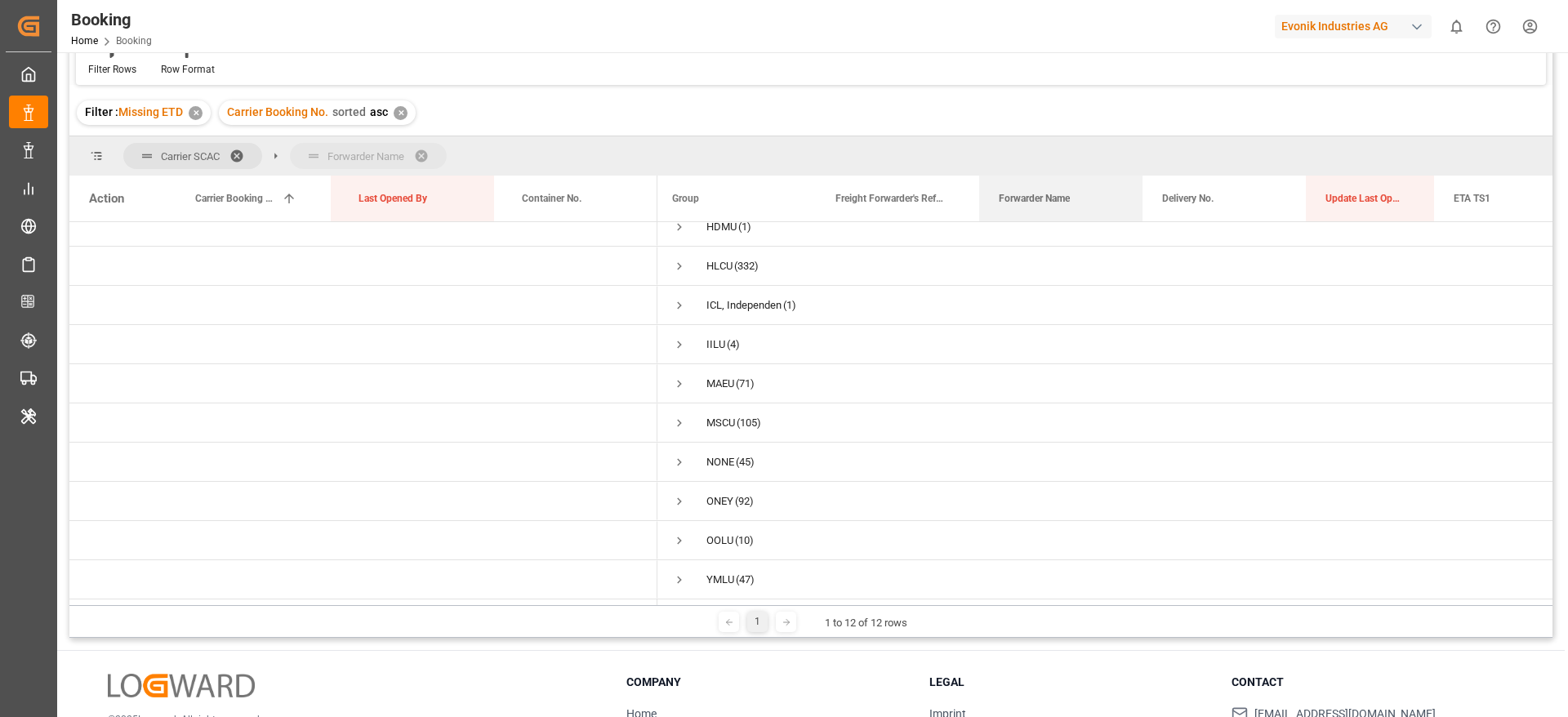
drag, startPoint x: 1027, startPoint y: 188, endPoint x: 966, endPoint y: 150, distance: 71.9
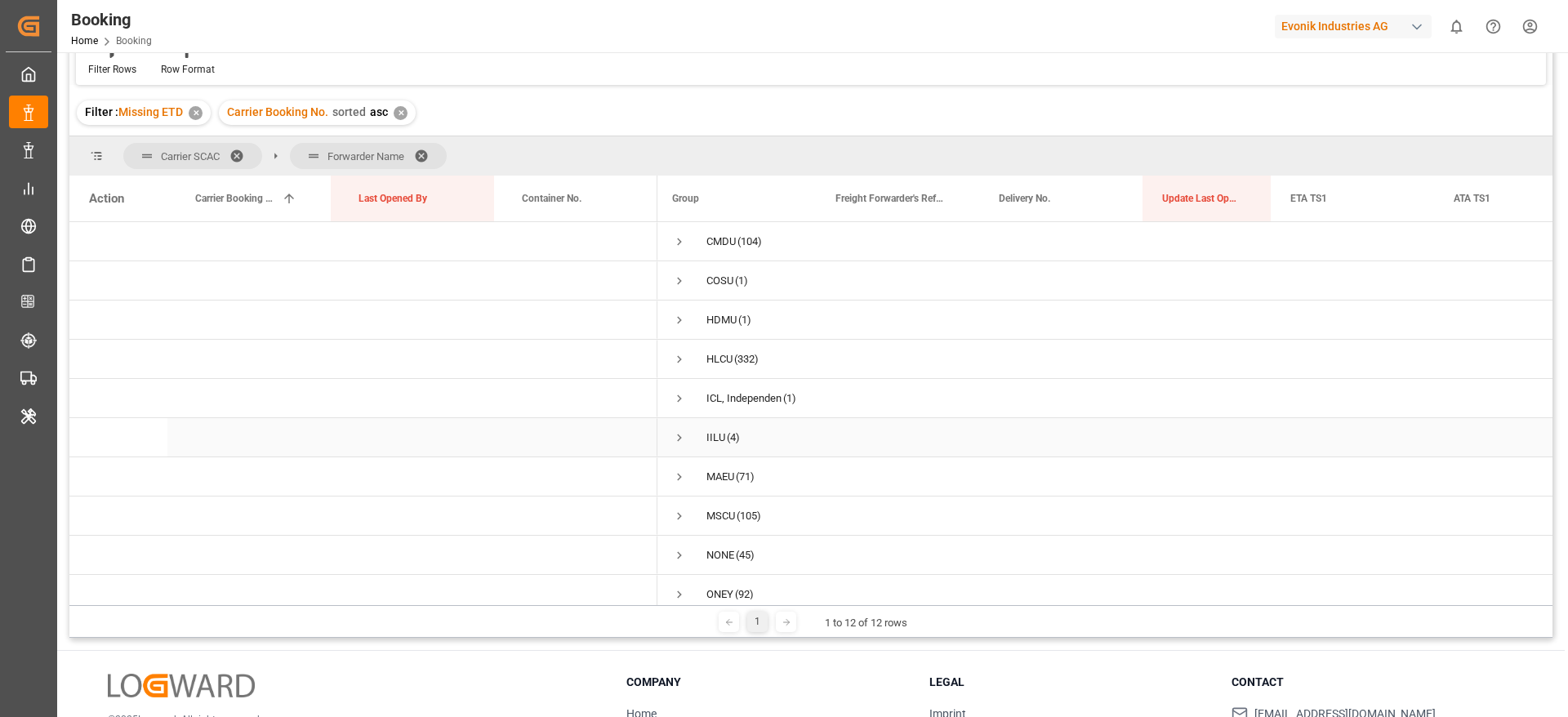
scroll to position [98, 0]
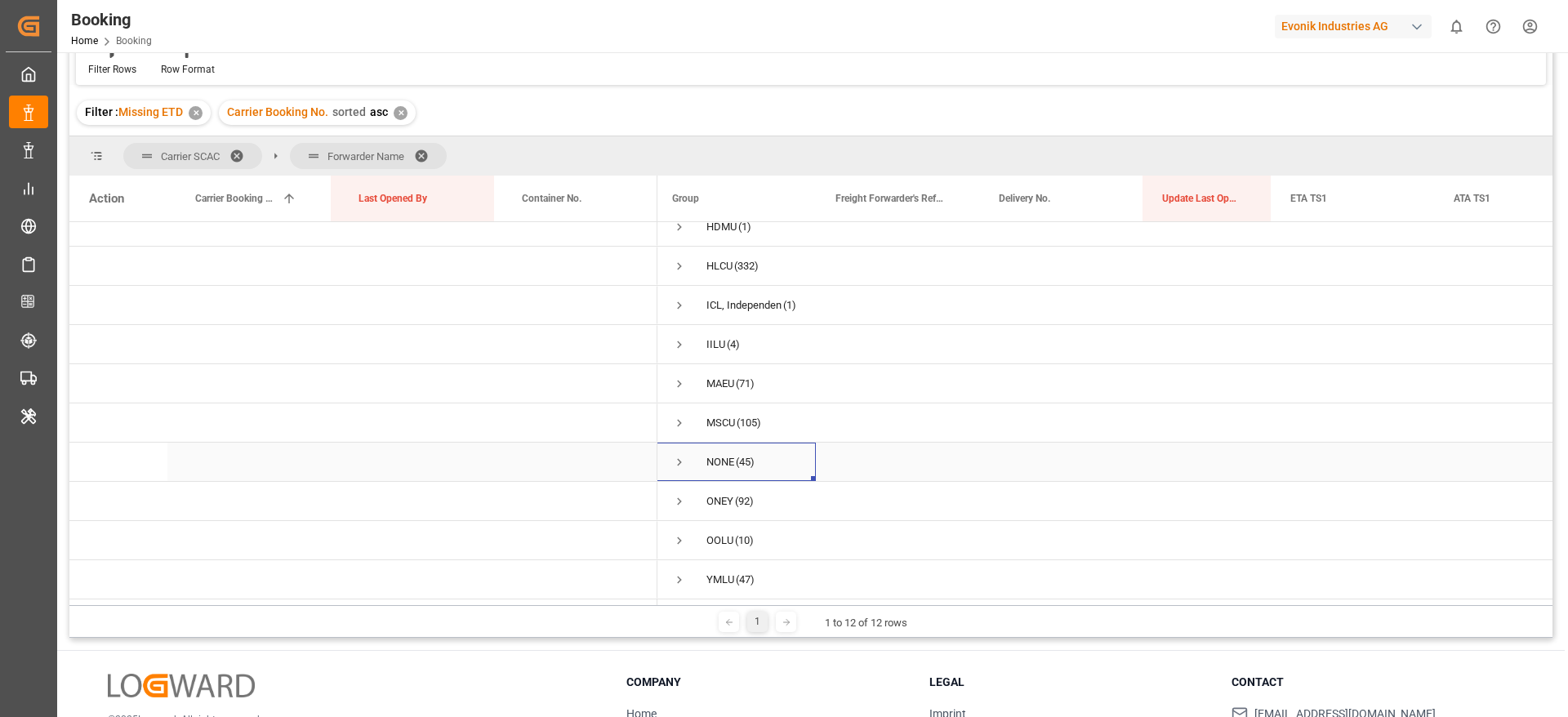
click at [677, 457] on span "Press SPACE to select this row." at bounding box center [679, 462] width 14 height 14
click at [722, 447] on span "Logward GmbH & Co. KG (5)" at bounding box center [734, 461] width 124 height 36
click at [717, 416] on span "Press SPACE to select this row." at bounding box center [713, 423] width 14 height 14
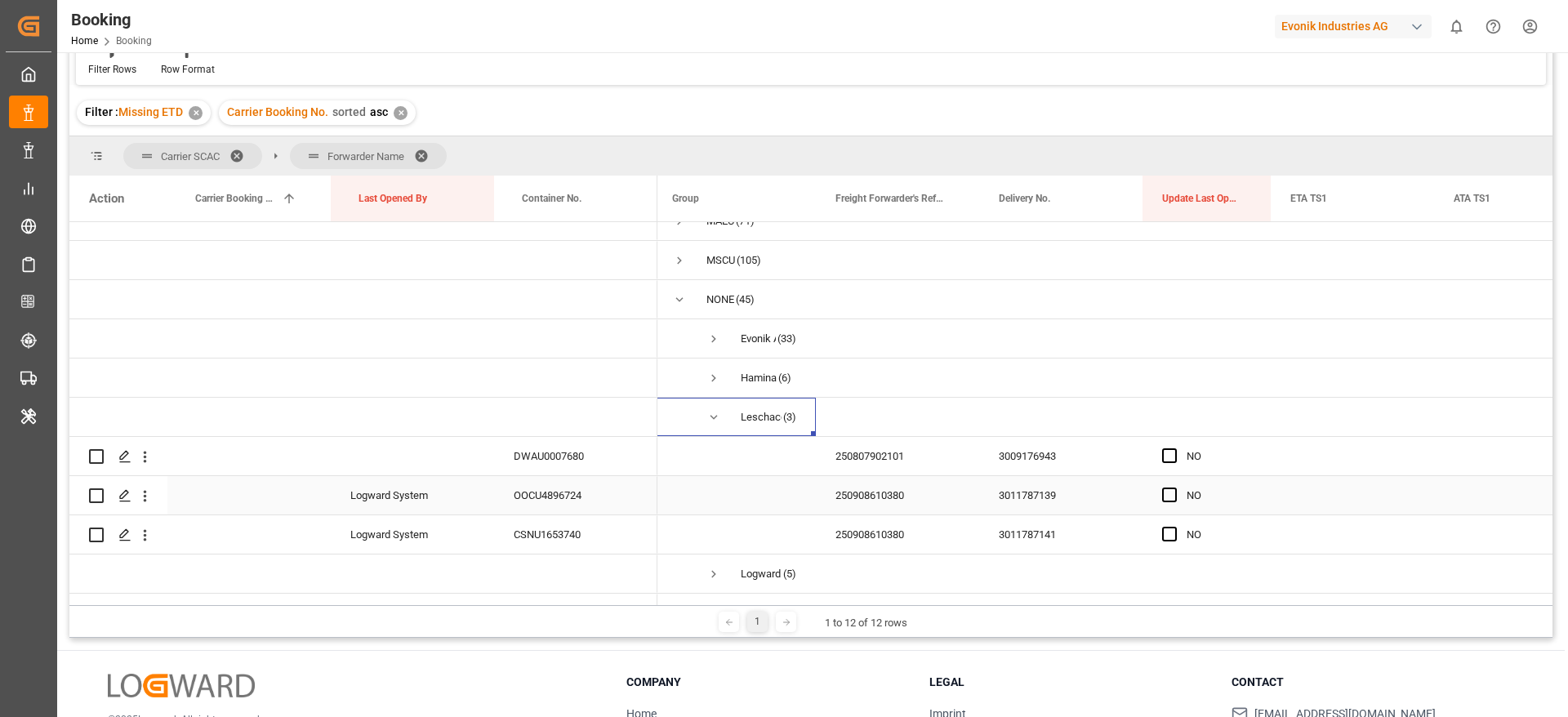
click at [863, 497] on div "250908610380" at bounding box center [897, 495] width 163 height 38
click at [140, 497] on icon "open menu" at bounding box center [145, 496] width 17 height 17
click at [244, 529] on span "Open in new tab" at bounding box center [252, 530] width 149 height 17
click at [147, 540] on icon "open menu" at bounding box center [145, 535] width 17 height 17
click at [256, 571] on span "Open in new tab" at bounding box center [252, 569] width 149 height 17
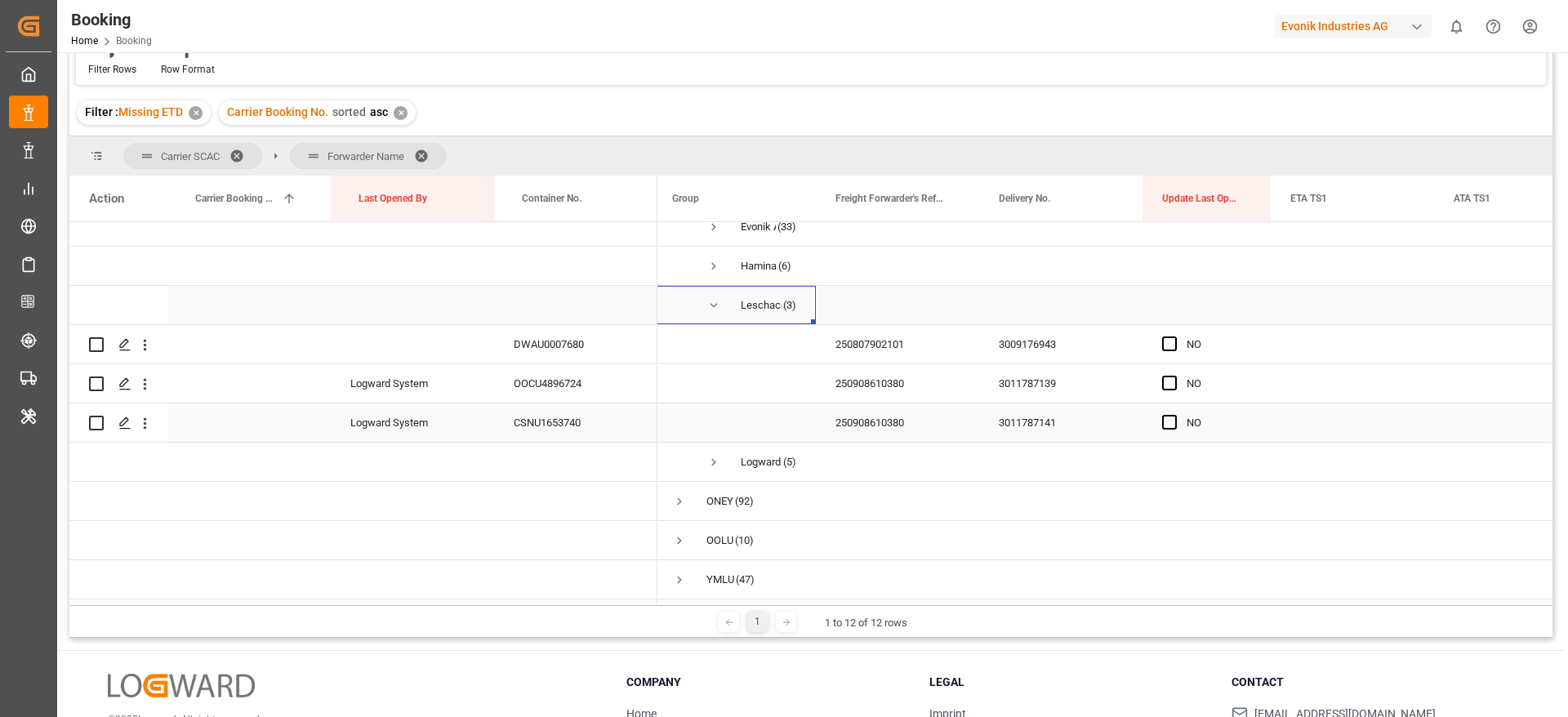
click at [709, 298] on span "Press SPACE to select this row." at bounding box center [713, 305] width 14 height 14
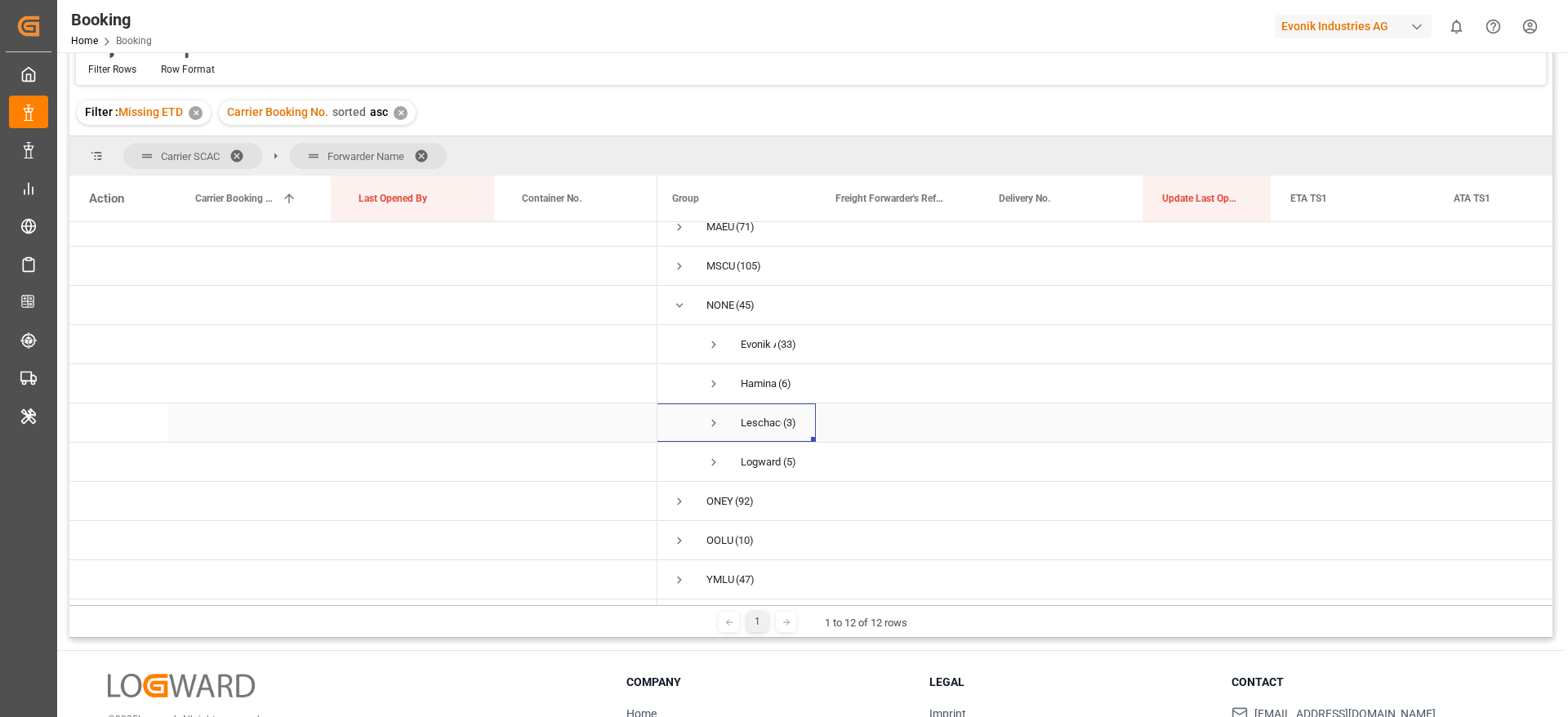
scroll to position [256, 0]
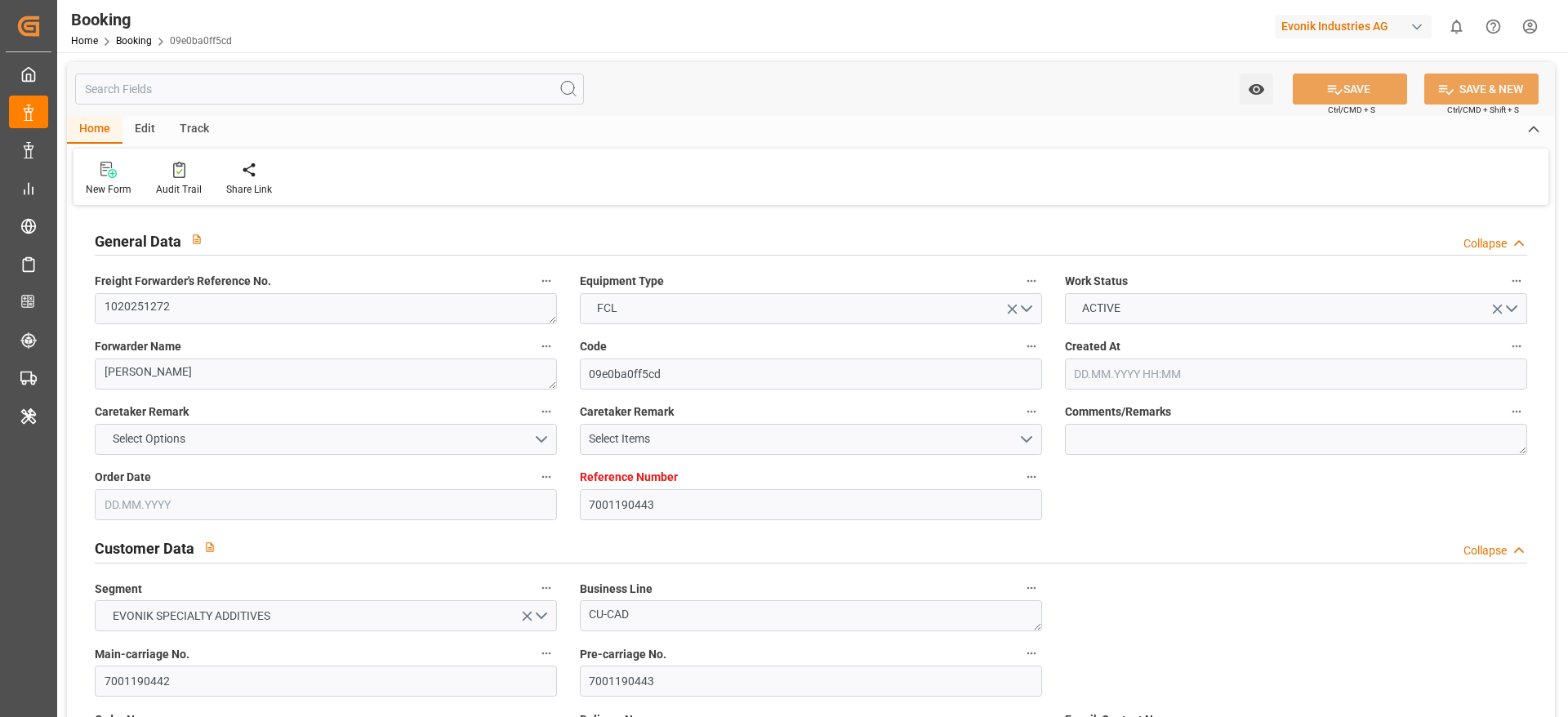
type input "7001190443"
type input "9839131"
type input "CMACGM"
type input "CMA CGM Group"
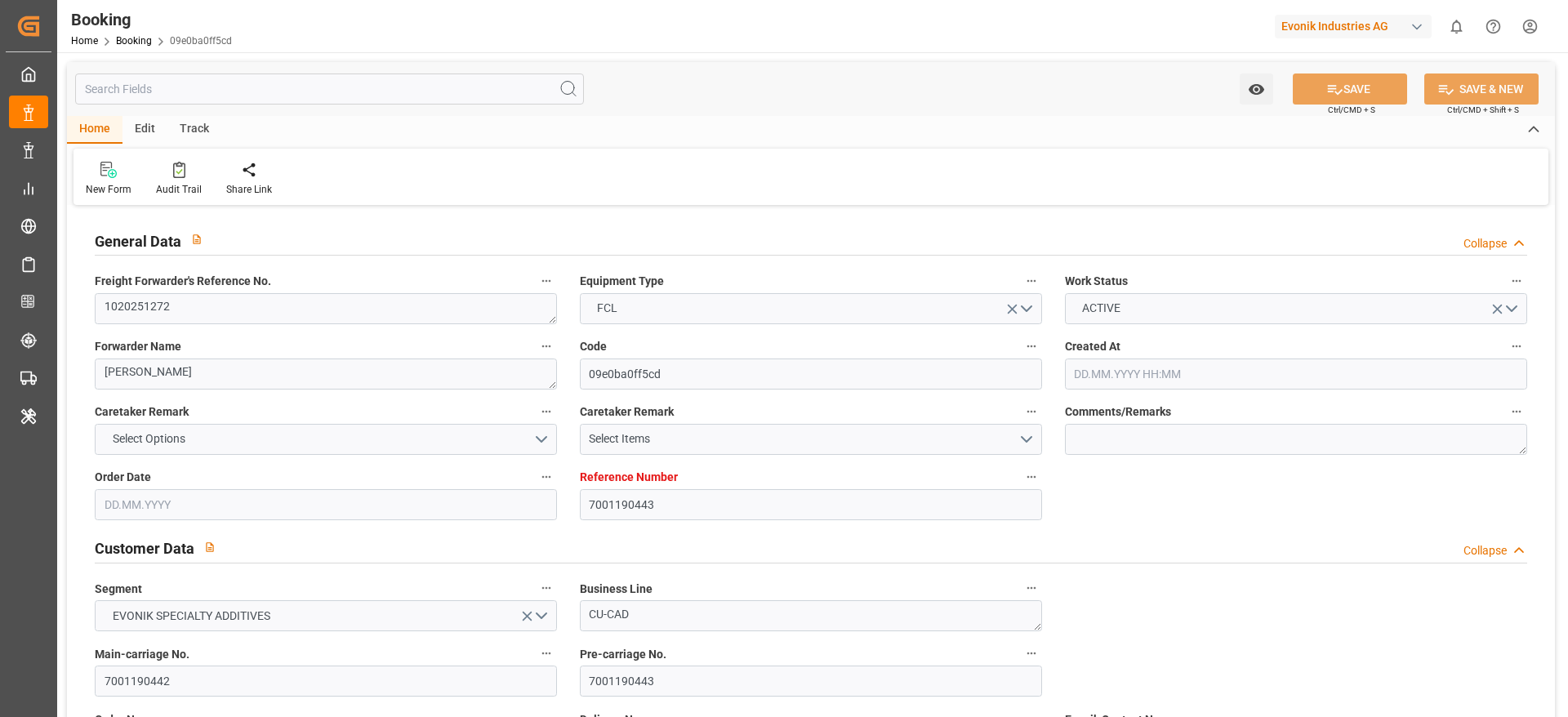
type input "BEANR"
type input "JPOSA"
type input "CNNBG"
type input "0"
type input "BEANR"
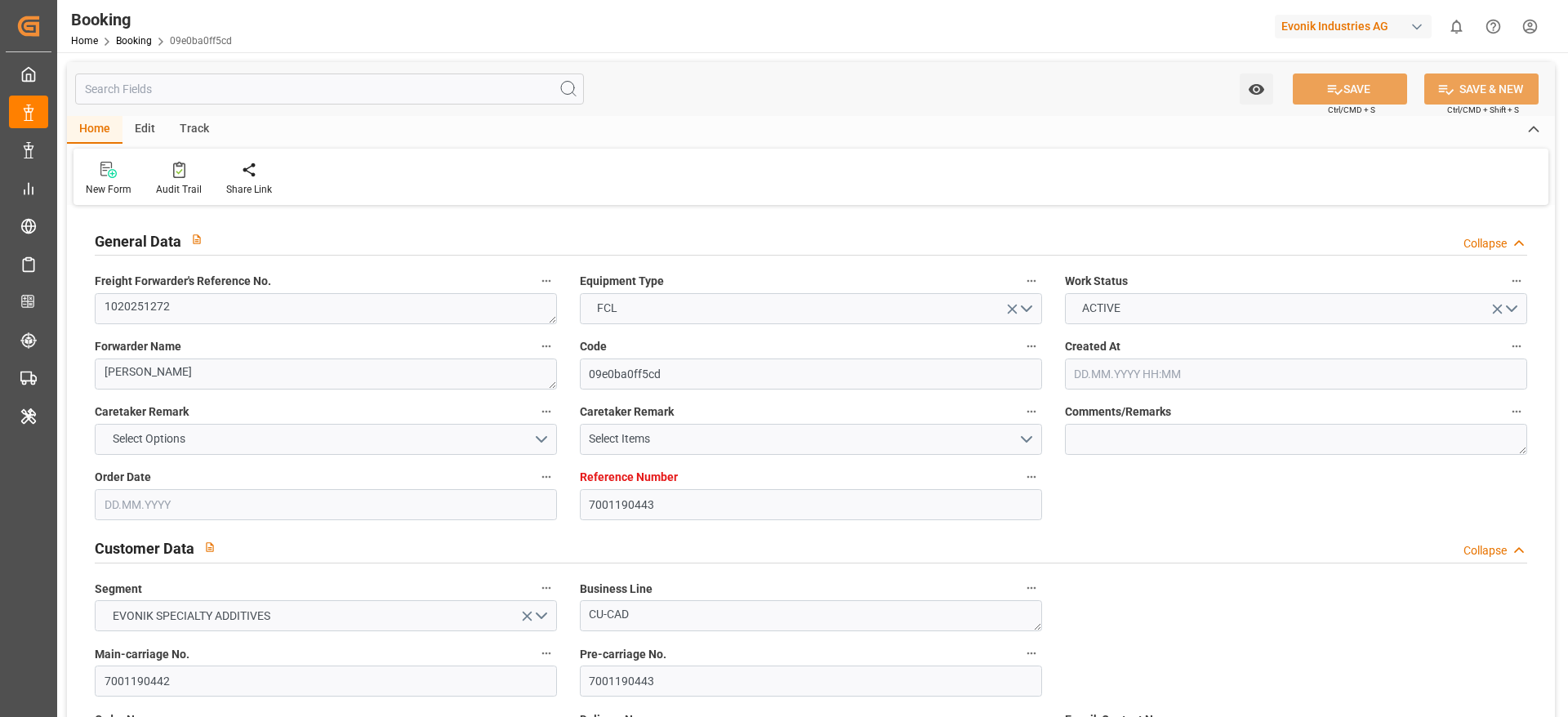
type input "JPOSA"
type input "9751743"
type input "10.06.2025 06:19"
type input "10.06.2025"
type input "25.08.2025"
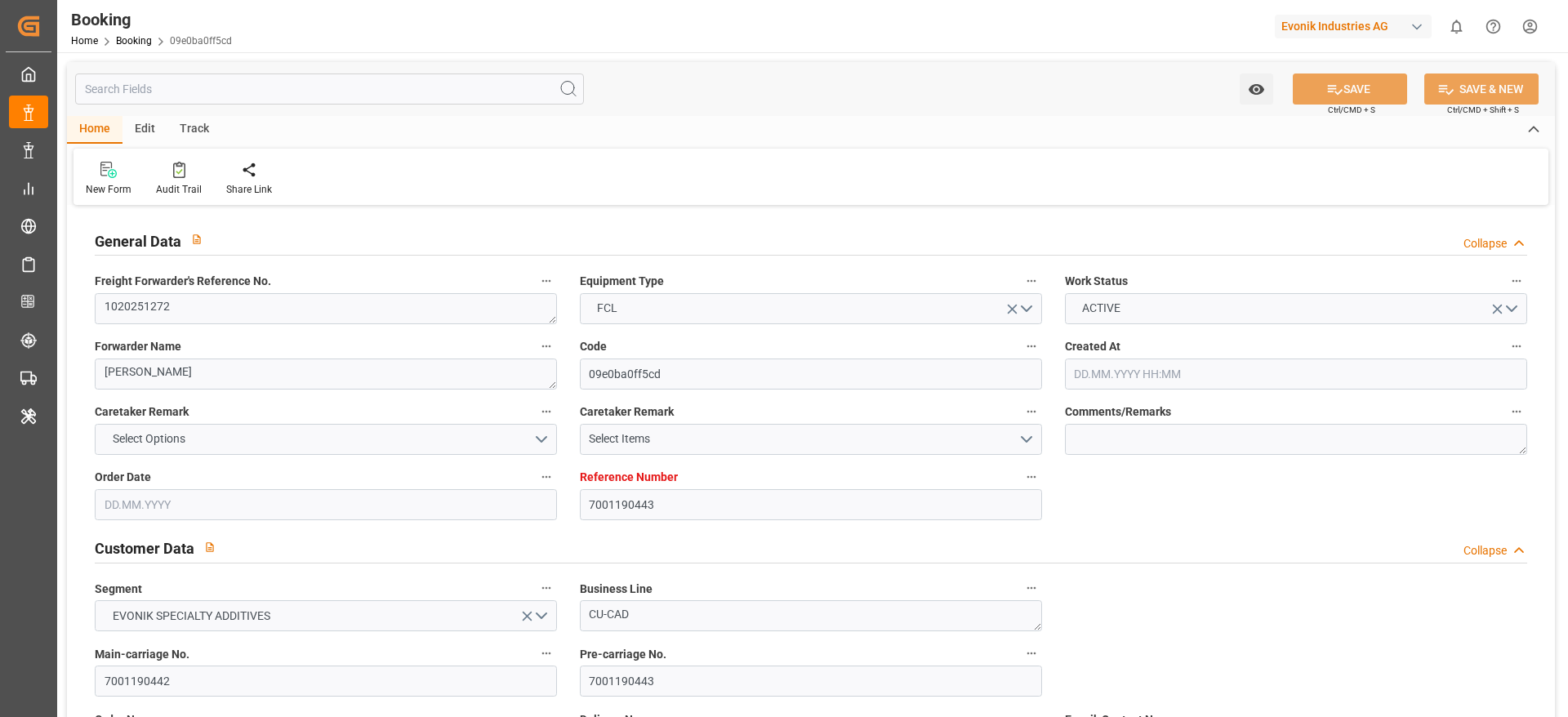
type input "23.06.2025"
type input "20.07.2025 00:00"
type input "20.07.2025 10:40"
type input "14.07.2025 18:51"
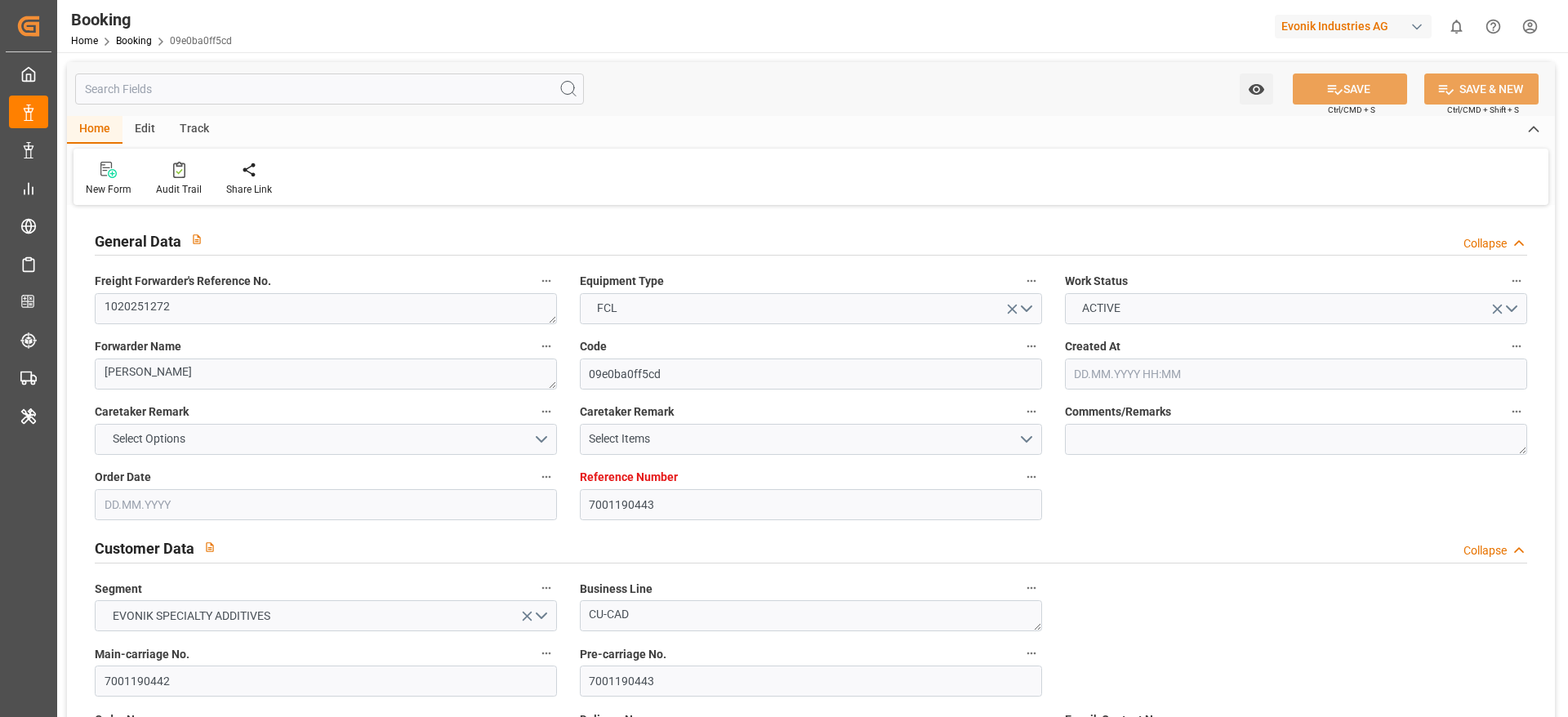
type input "17.09.2025 05:00"
type input "13.09.2025 00:00"
type input "07.09.2025 11:00"
type input "07.09.2025 00:00"
type input "07.09.2025 11:00"
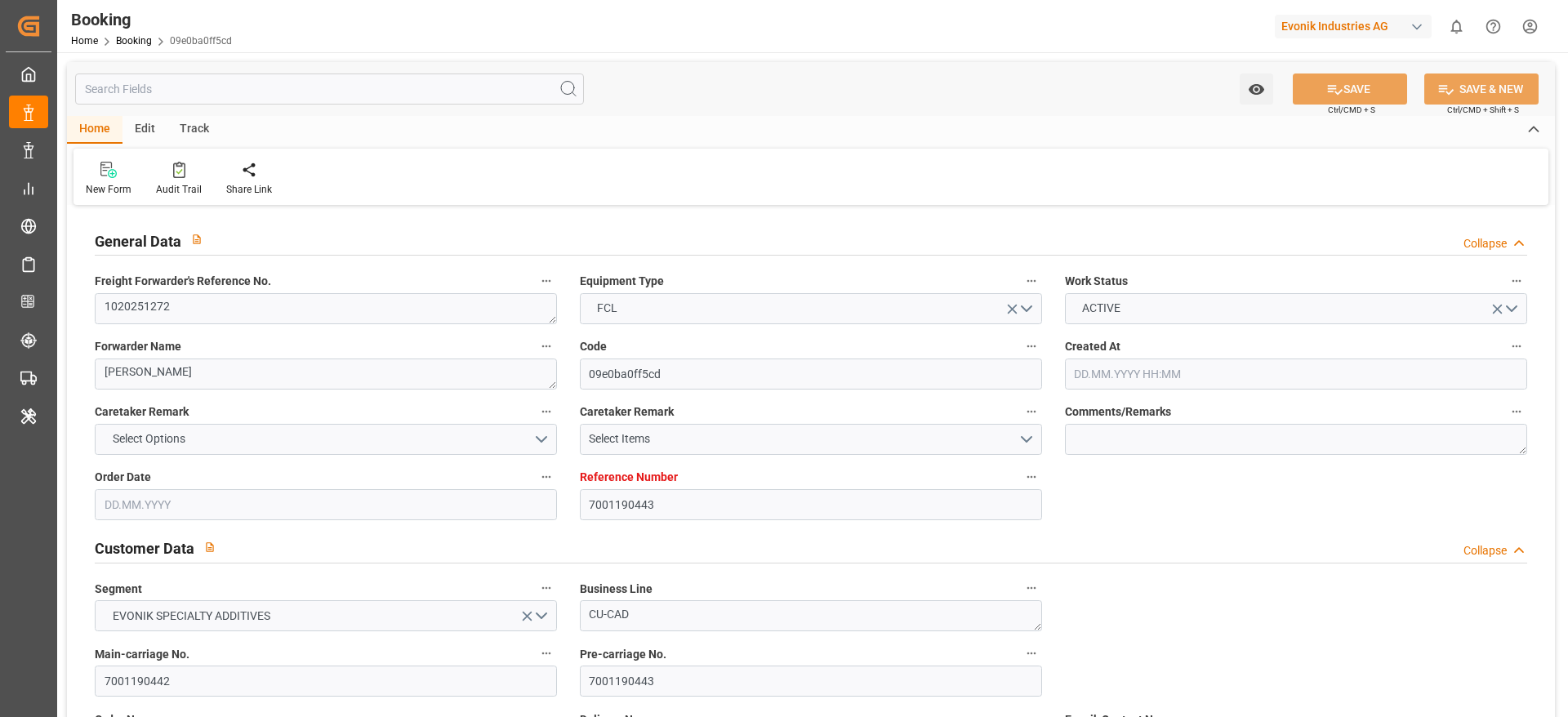
type input "13.09.2025 18:00"
type input "08.09.2025 00:00"
type input "22.08.2025"
type input "14.09.2025 11:08"
type input "14.09.2025"
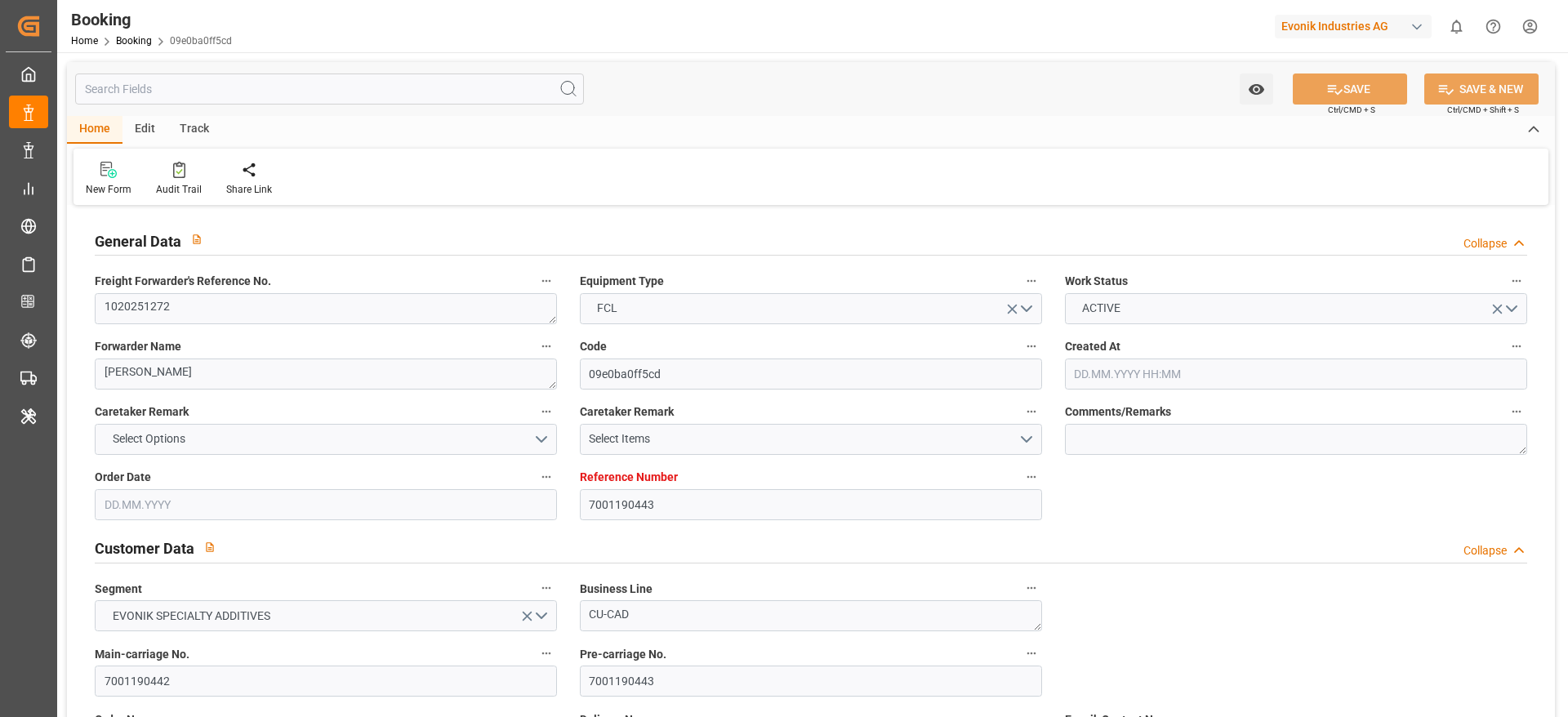
type input "30.06.2025 16:13"
type input "19.07.2025 06:51"
type input "20.07.2025 11:30"
type input "07.09.2025 11:00"
type input "07.09.2025 19:49"
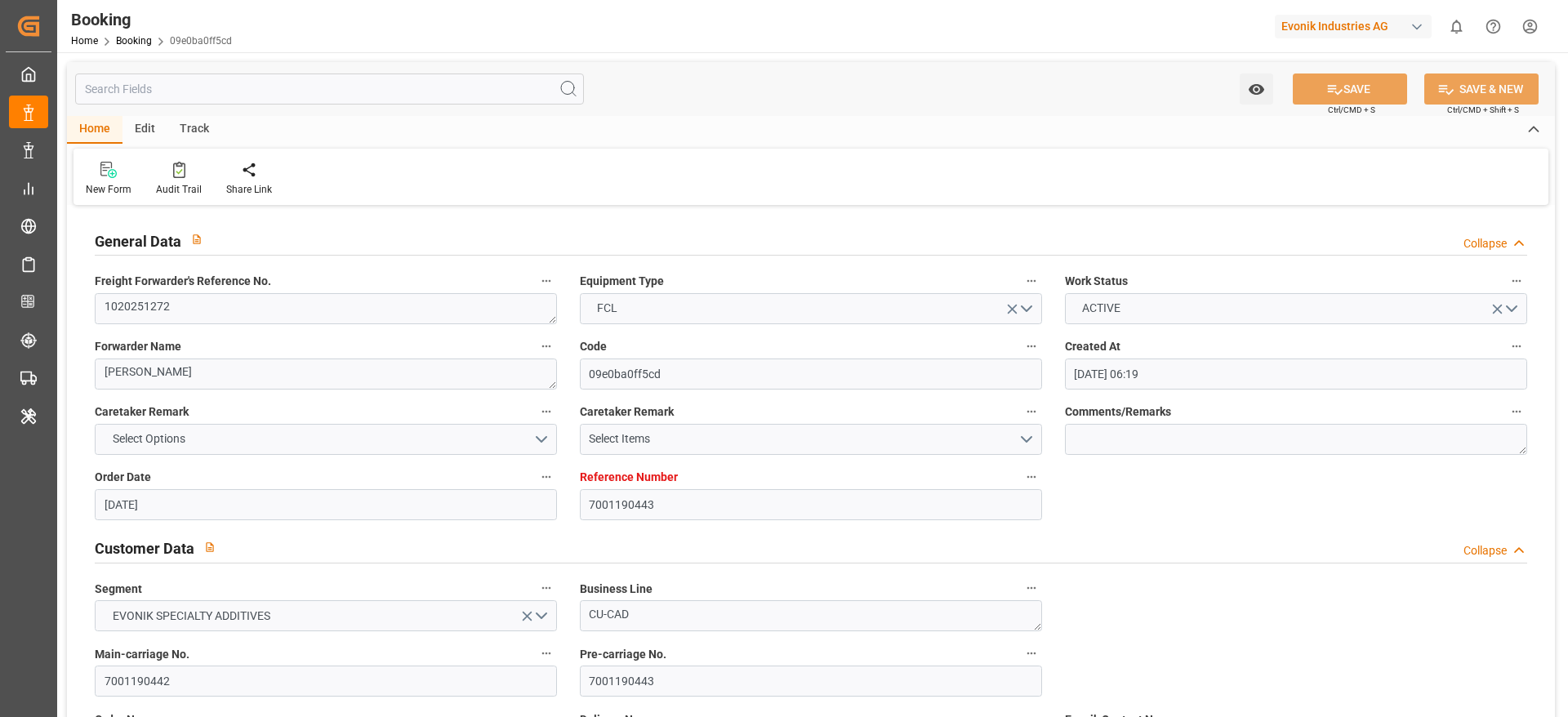
type input "08.09.2025 08:21"
type input "07.09.2025 21:12"
type input "13.09.2025 18:00"
type input "17.09.2025 05:00"
type input "17.09.2025 13:38"
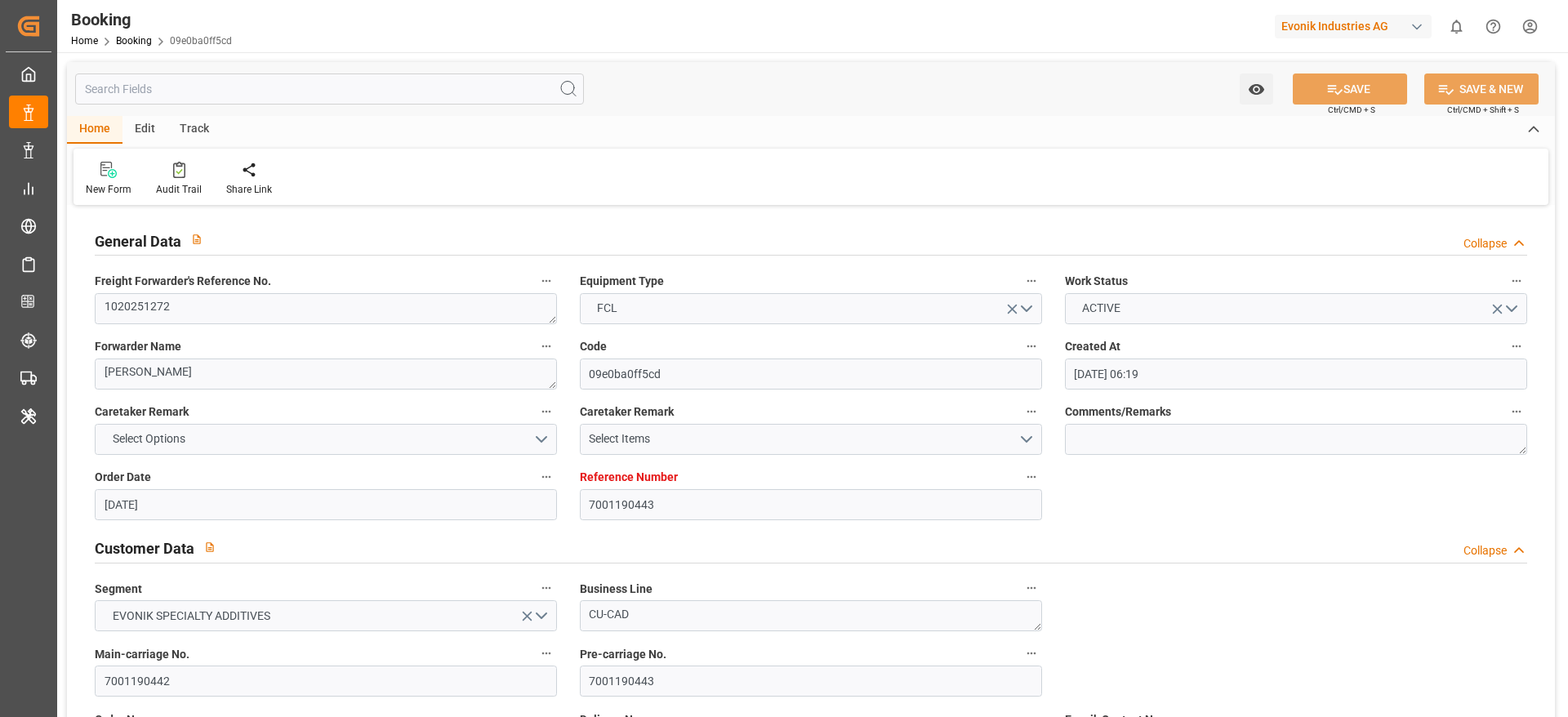
type input "21.09.2025 13:38"
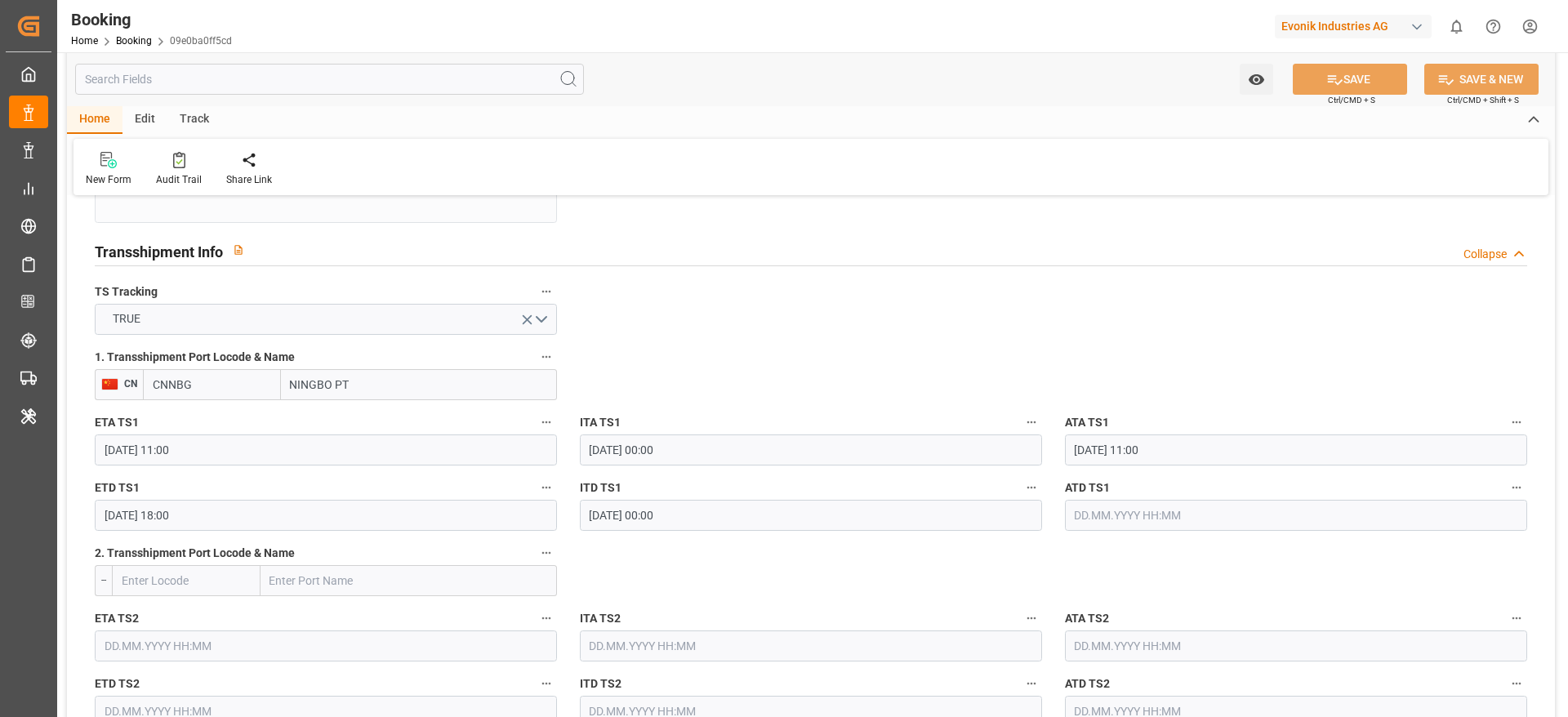
scroll to position [1714, 0]
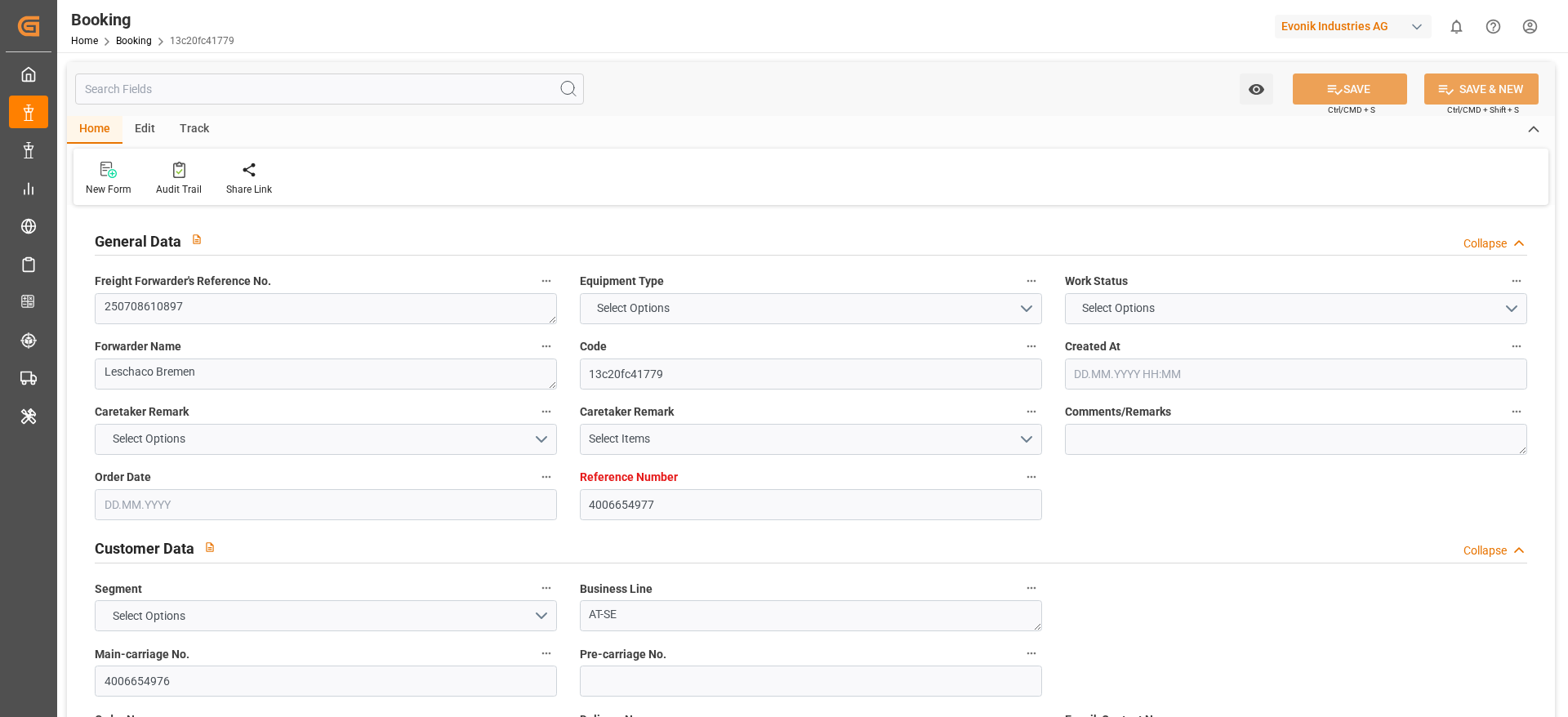
type input "4006654977"
type input "Dummy"
type input "Dummy Carrier"
type input "DEHAM"
type input "TRGEB"
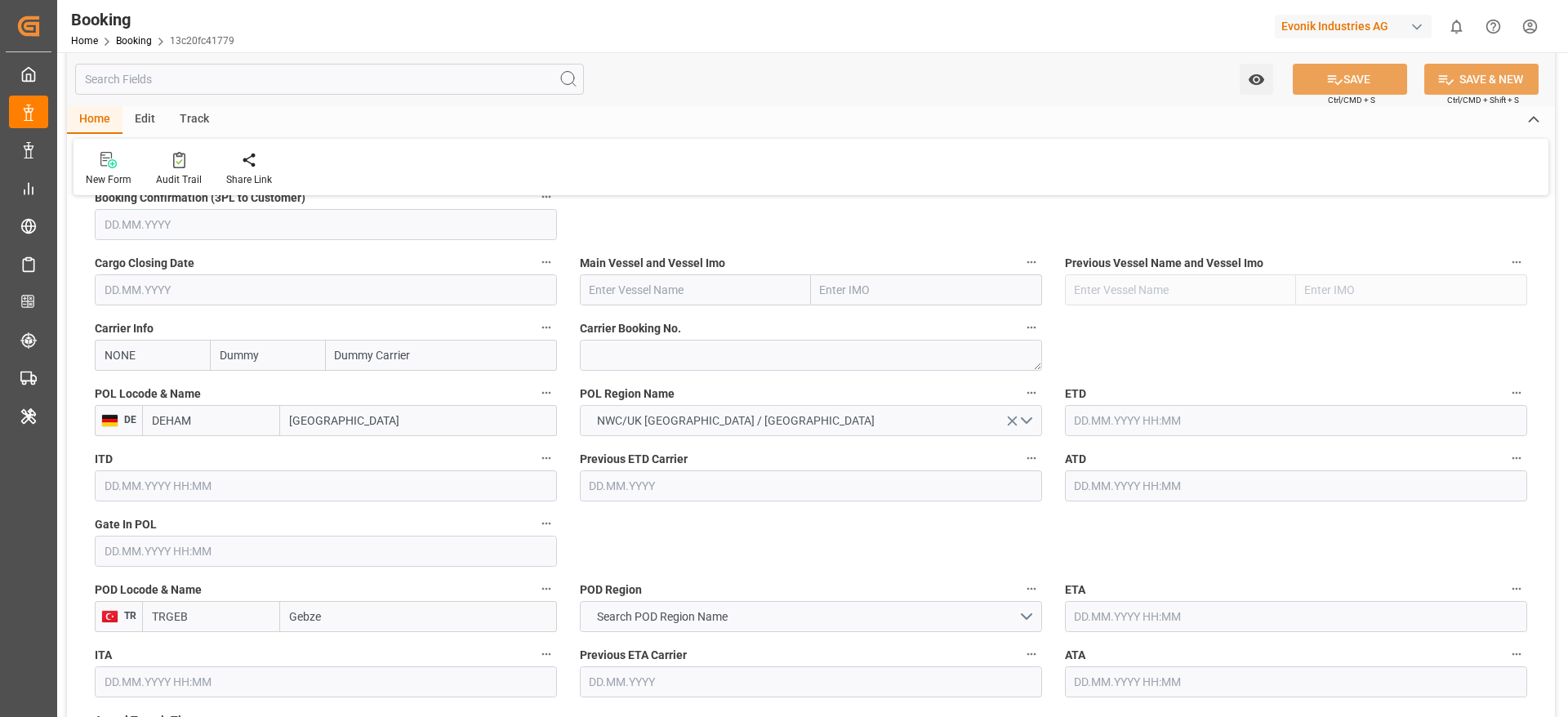
type input "04.07.2025 11:17"
type input "04.07.2025"
type input "09.08.2025"
type input "10.07.2025"
type input "11.07.2025"
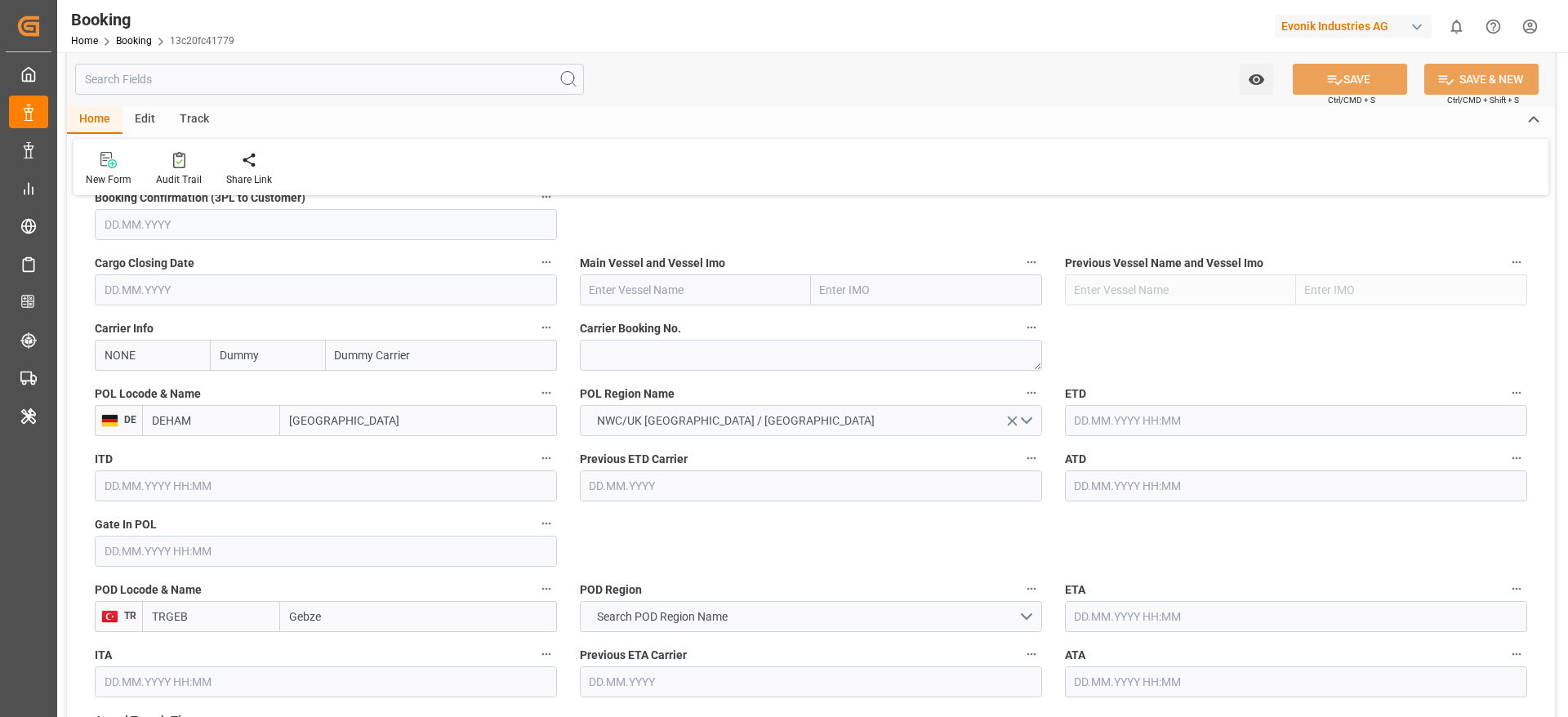
type input "21.07.2025 05:24"
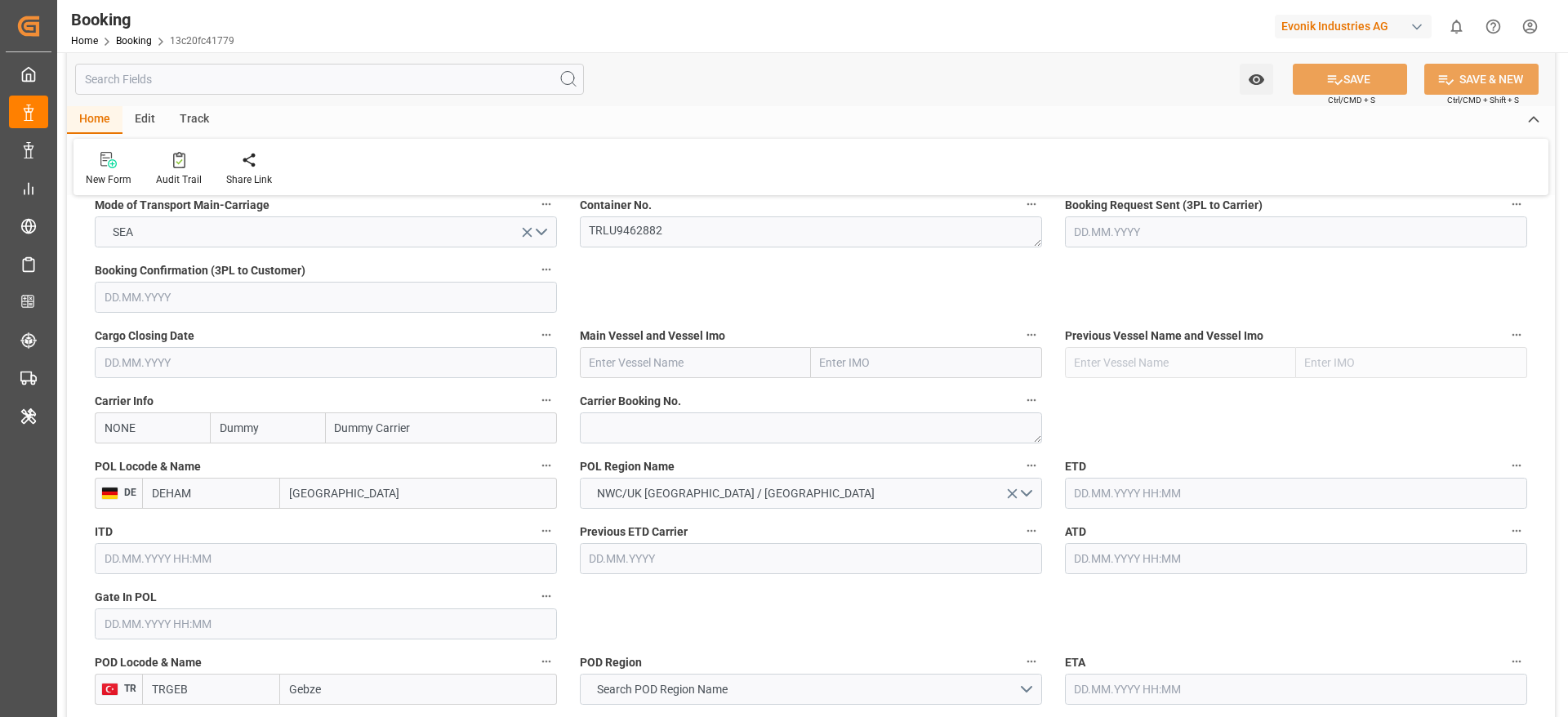
scroll to position [1102, 0]
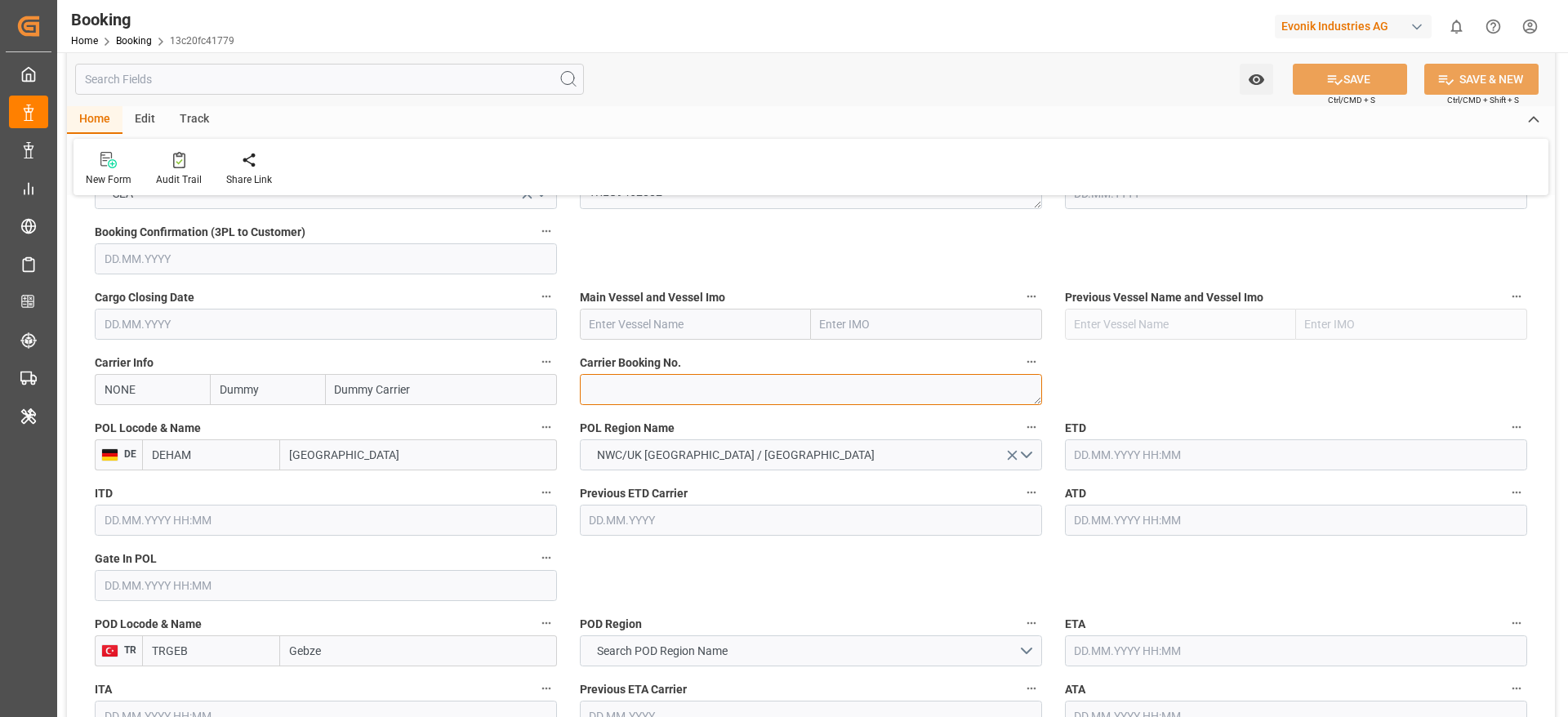
click at [624, 381] on textarea at bounding box center [811, 389] width 463 height 31
paste textarea "HBG2009002"
type textarea "HBG2009002"
click at [686, 333] on input "text" at bounding box center [695, 324] width 231 height 31
paste input "CMA CGM SYDNEY"
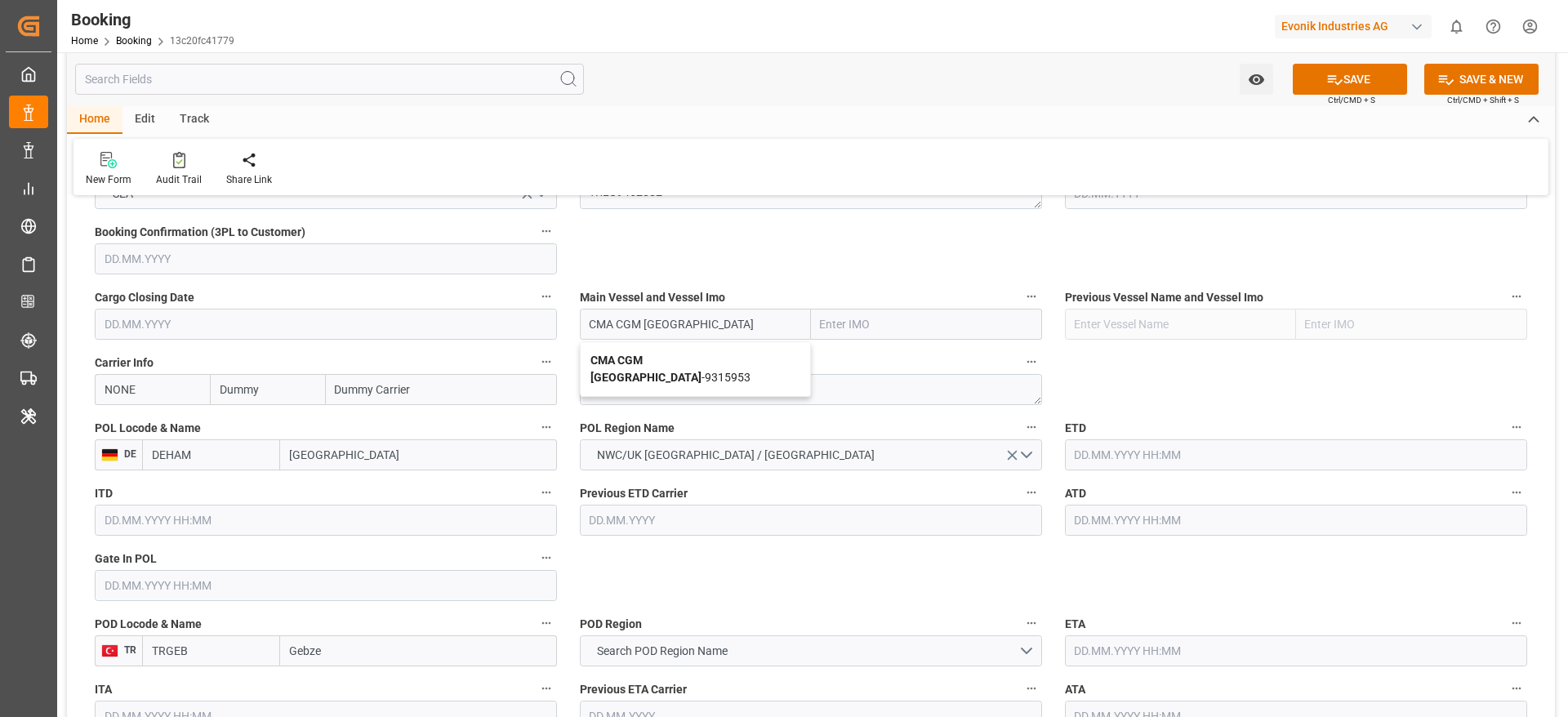
click at [690, 363] on span "CMA CGM SYDNEY - 9315953" at bounding box center [671, 369] width 160 height 31
type input "CMA CGM SYDNEY"
type input "9315953"
type input "CMA CGM SYDNEY"
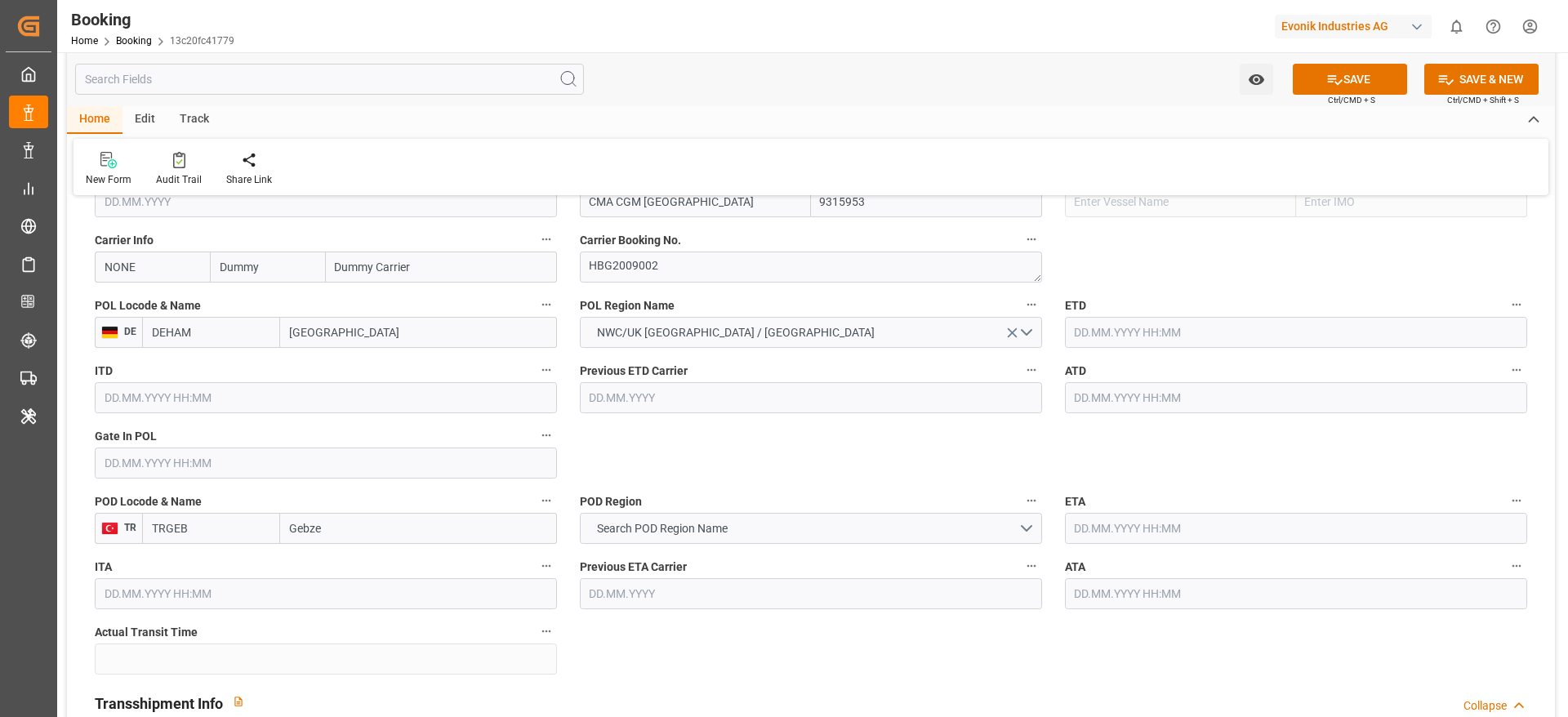
click at [1115, 388] on input "text" at bounding box center [1296, 397] width 463 height 31
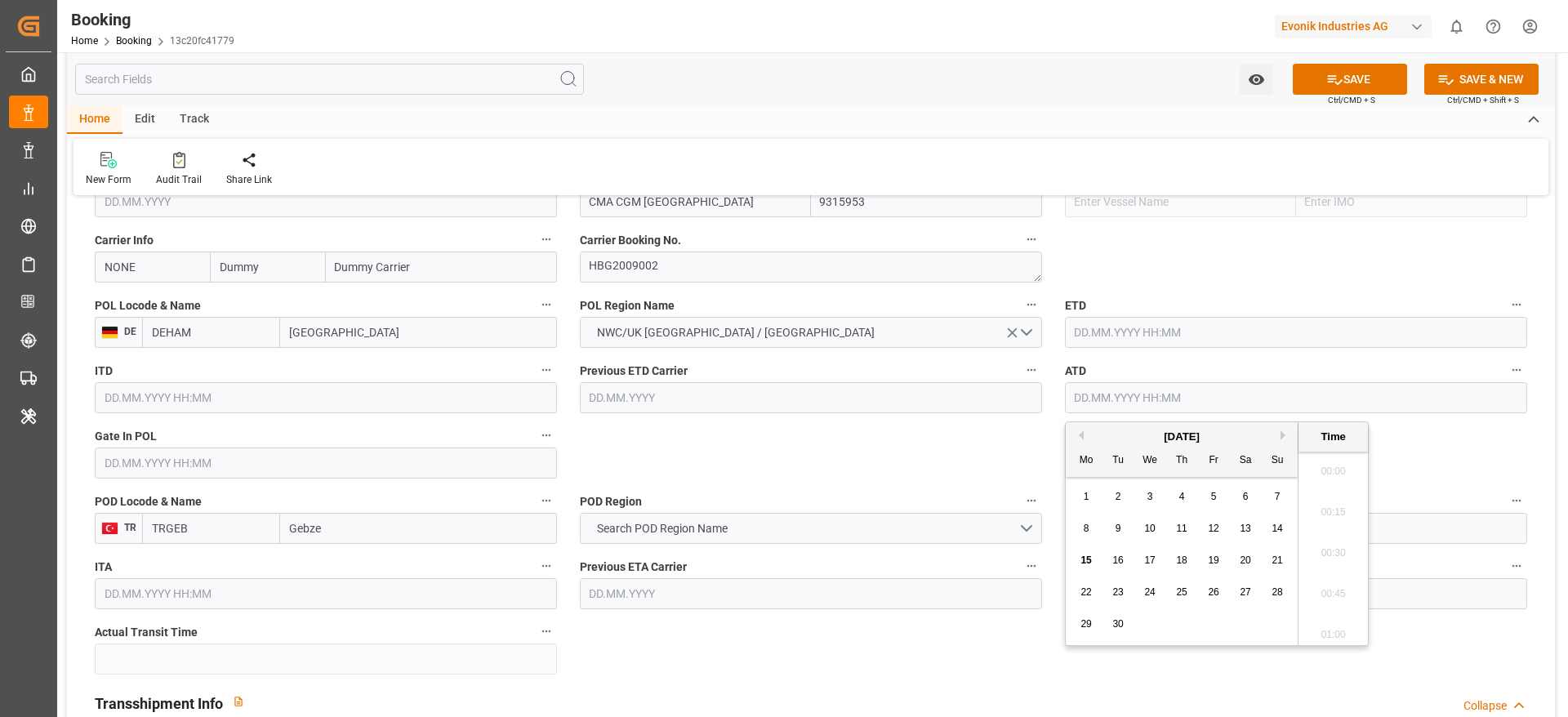
scroll to position [2495, 0]
click at [1080, 436] on button "Previous Month" at bounding box center [1079, 435] width 10 height 10
click at [1249, 557] on span "19" at bounding box center [1245, 559] width 11 height 11
type input "19.07.2025 00:00"
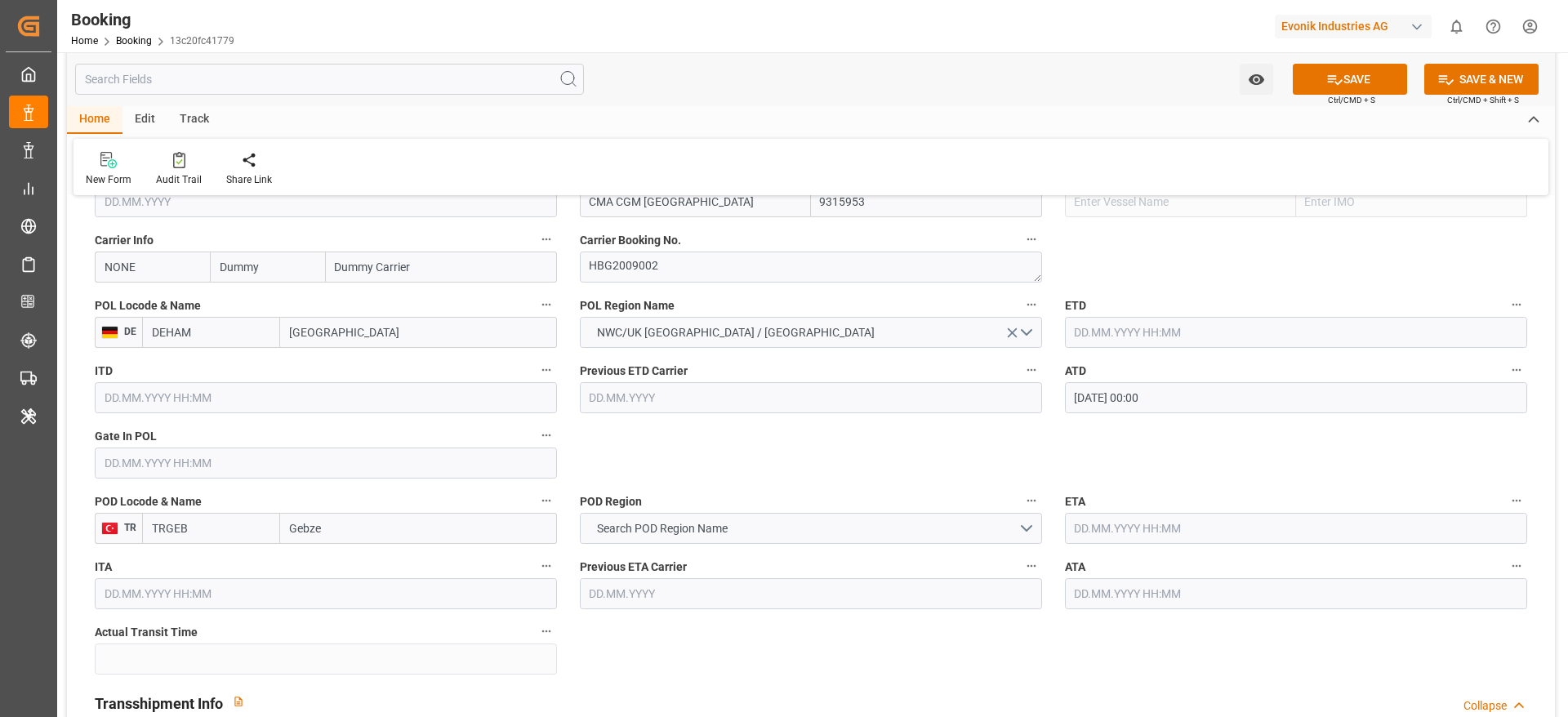
click at [1175, 409] on input "19.07.2025 00:00" at bounding box center [1296, 397] width 463 height 31
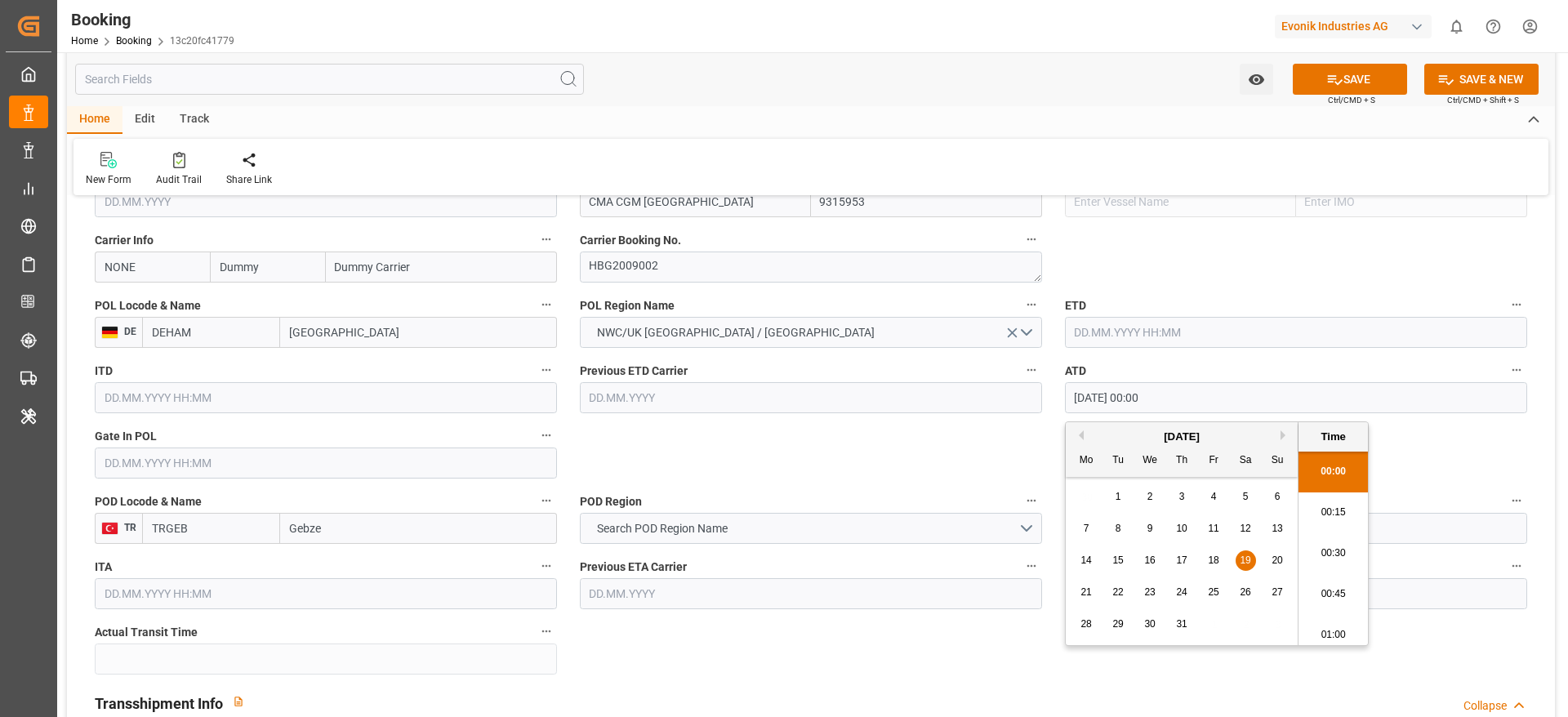
click at [1175, 409] on input "19.07.2025 00:00" at bounding box center [1296, 397] width 463 height 31
click at [1145, 343] on input "text" at bounding box center [1296, 332] width 463 height 31
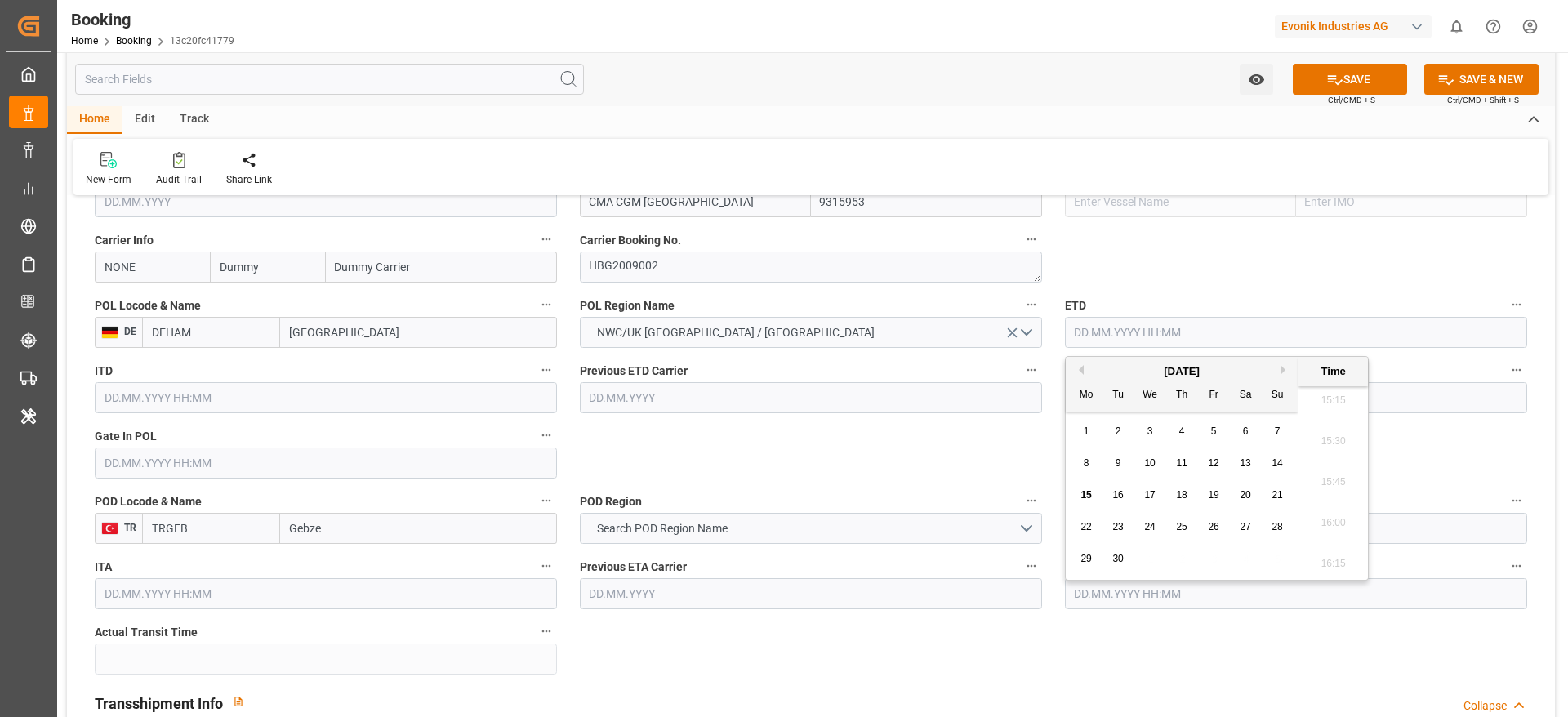
paste input "19.07.2025 00:00"
type input "19.07.2025 00:00"
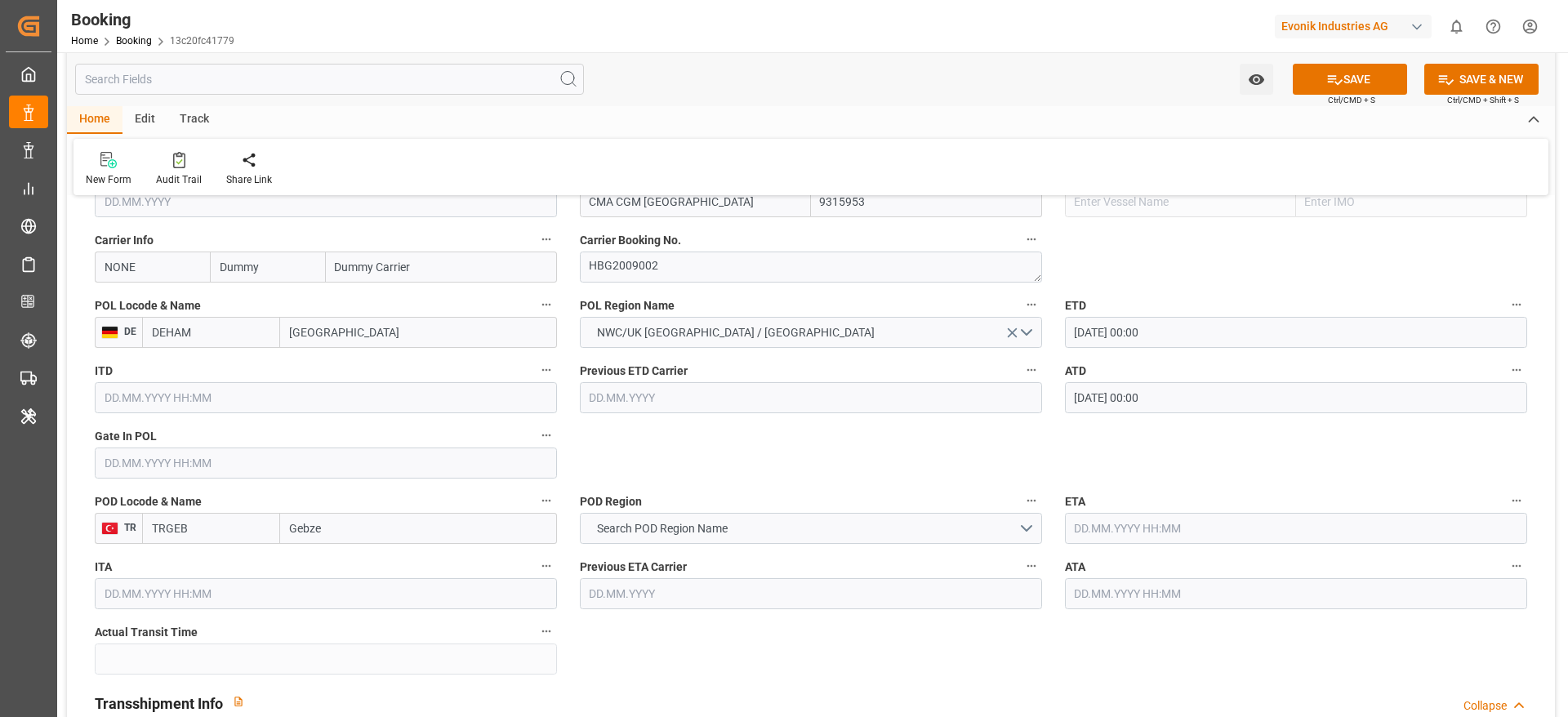
click at [180, 473] on input "text" at bounding box center [326, 462] width 463 height 31
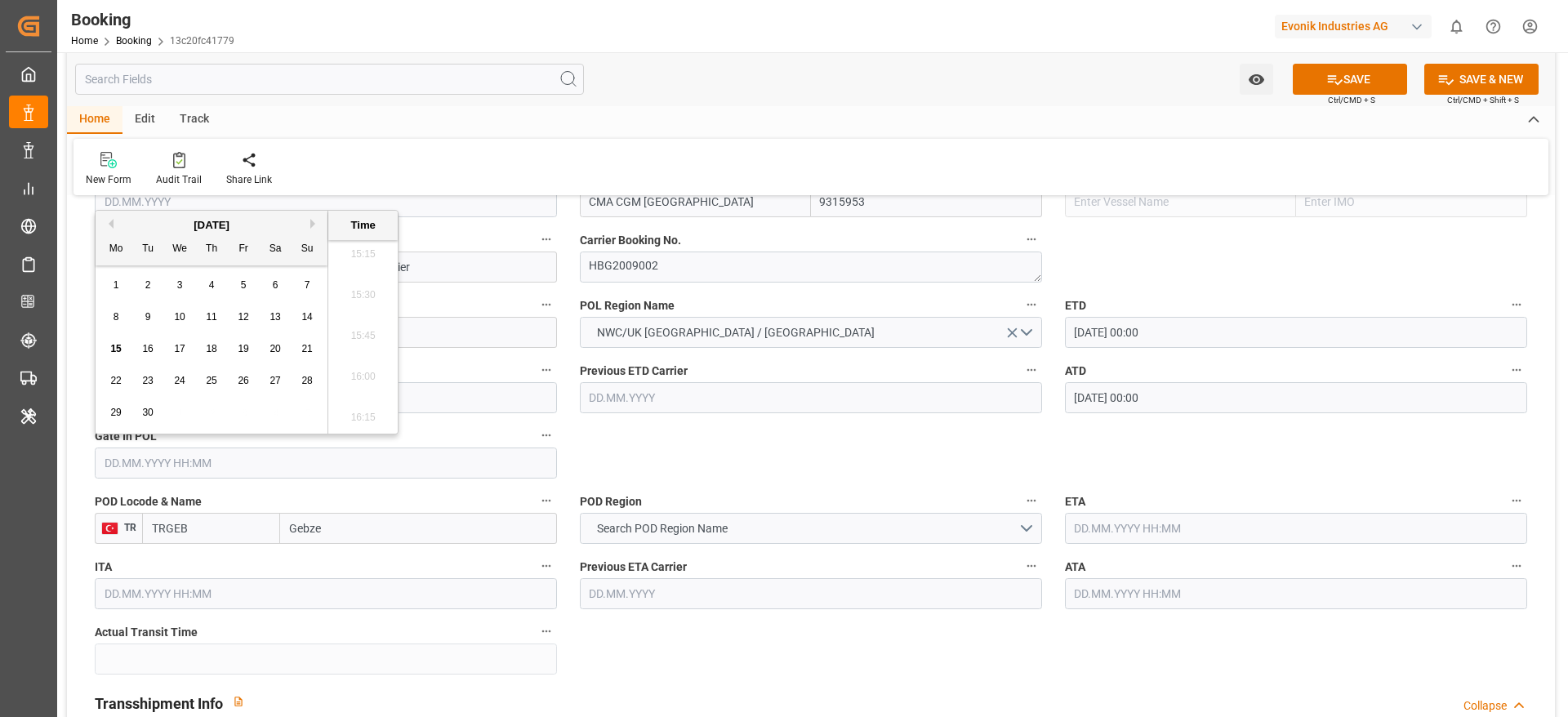
paste input "[DATE] 00:00"
click at [175, 347] on span "16" at bounding box center [179, 348] width 11 height 11
type input "[DATE] 00:00"
click at [818, 418] on div "Previous ETD Carrier" at bounding box center [811, 386] width 485 height 65
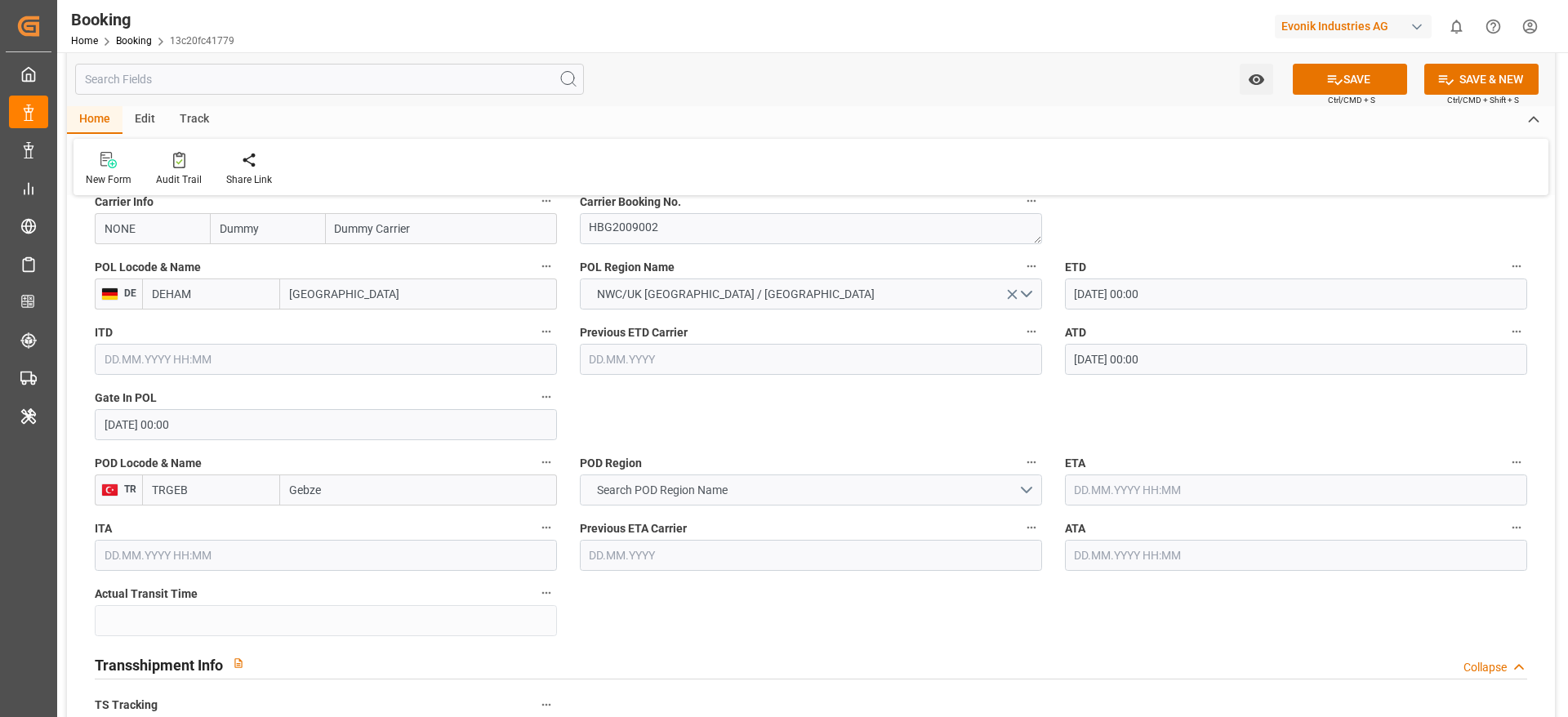
scroll to position [1224, 0]
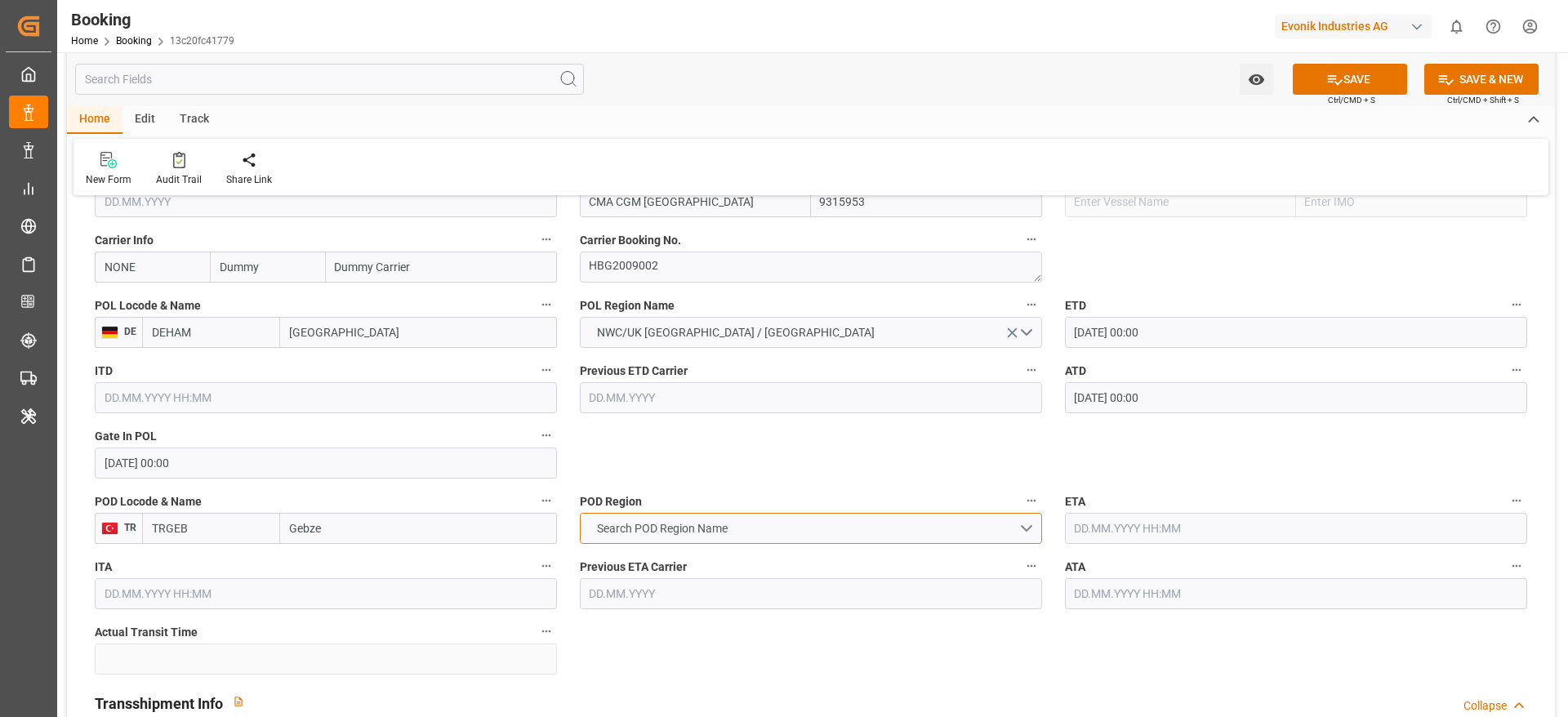
click at [683, 534] on span "Search POD Region Name" at bounding box center [662, 529] width 147 height 17
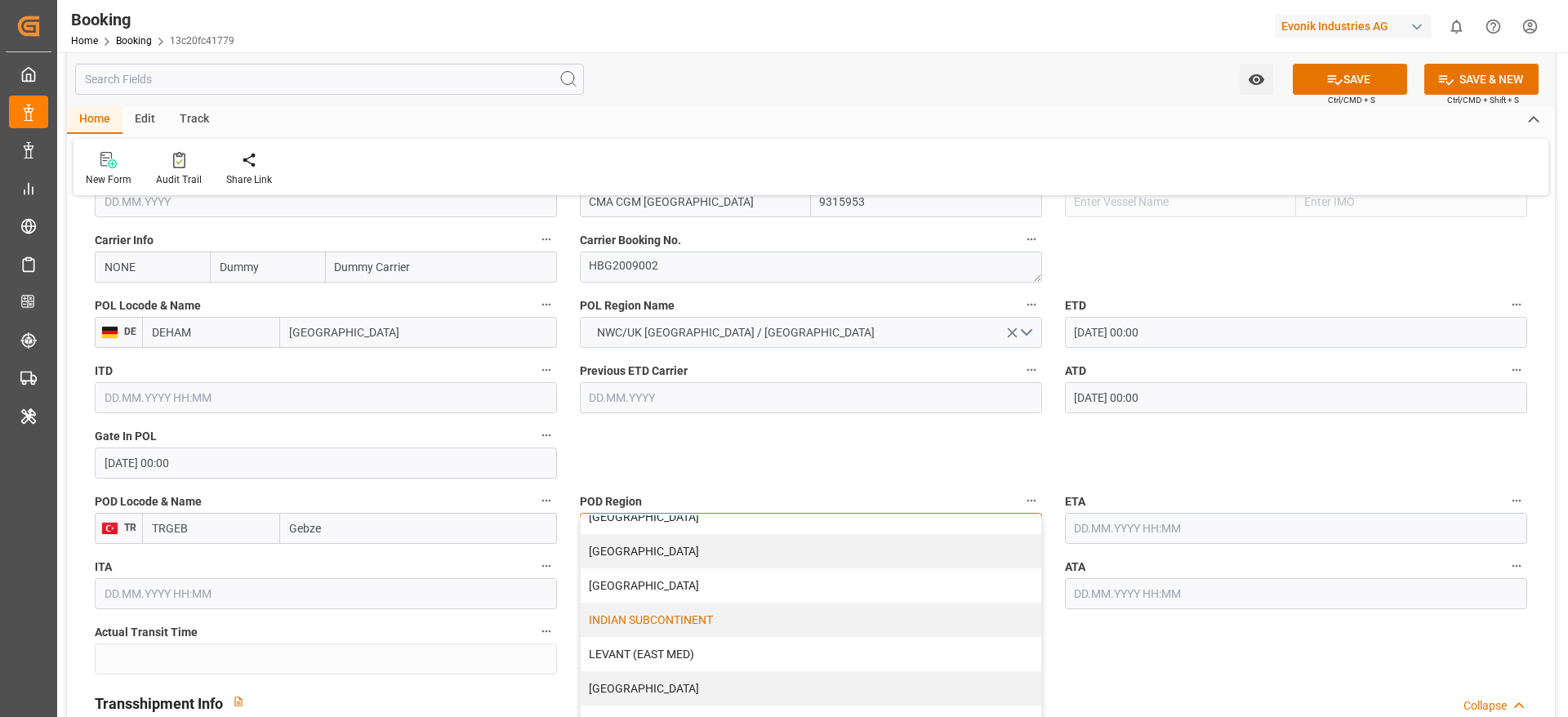
scroll to position [245, 0]
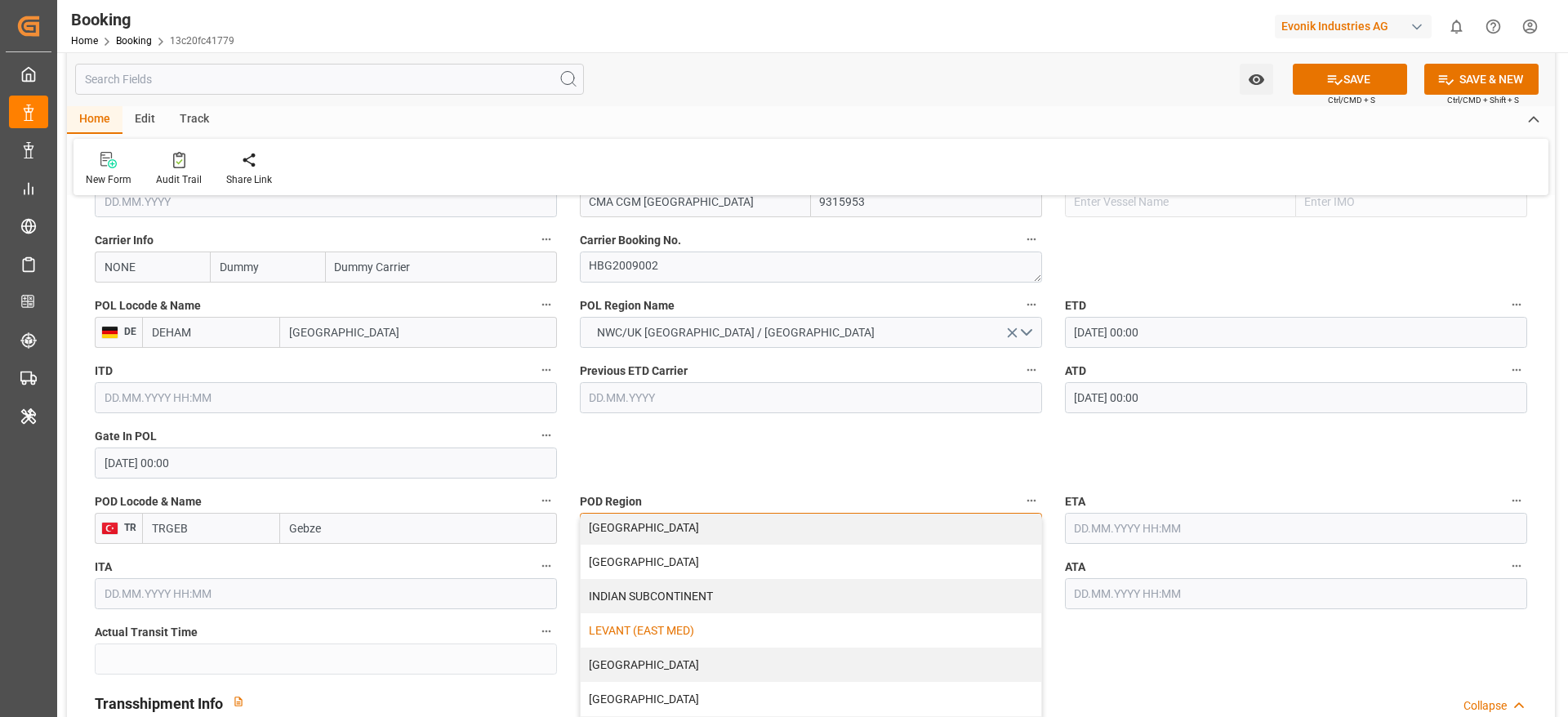
click at [693, 631] on div "LEVANT (EAST MED)" at bounding box center [811, 630] width 461 height 34
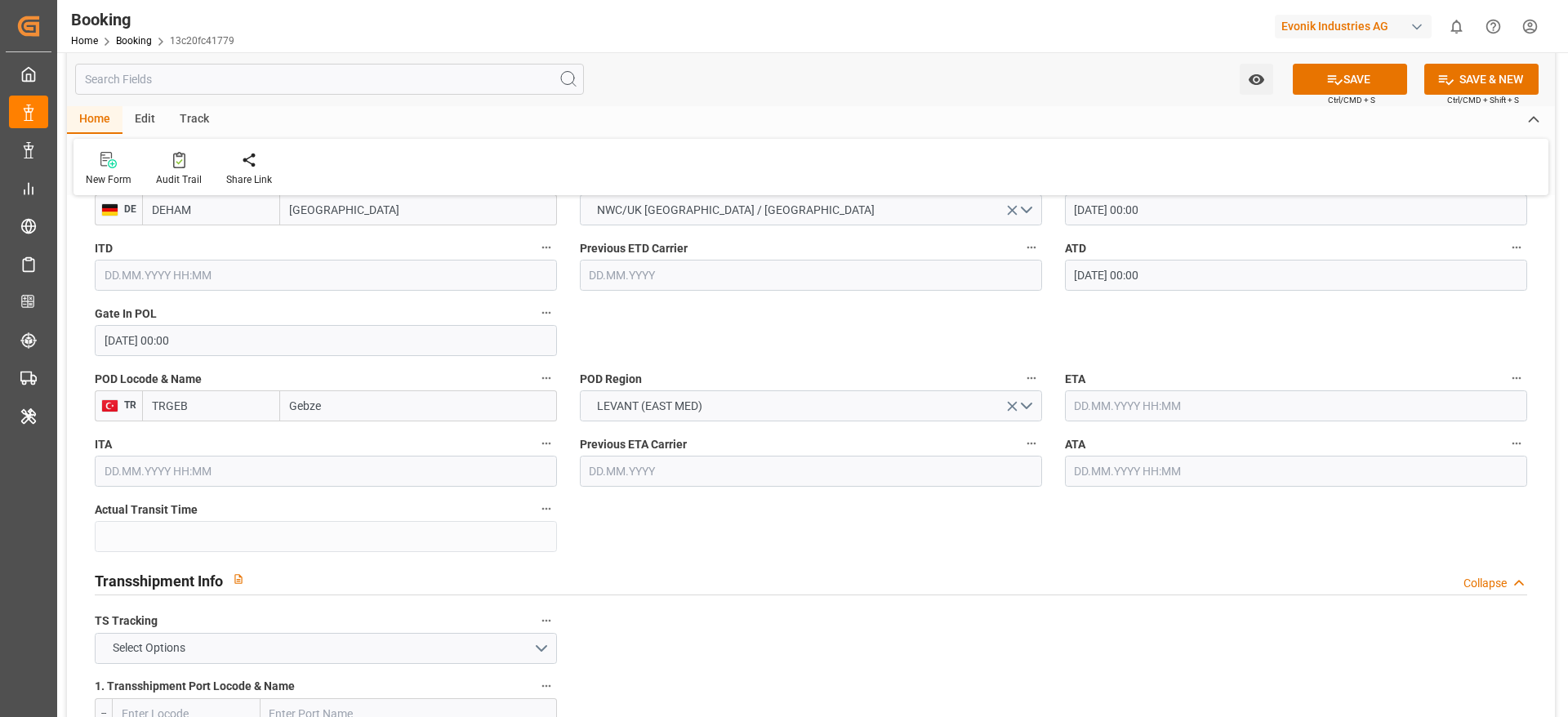
click at [1158, 474] on input "text" at bounding box center [1296, 471] width 463 height 31
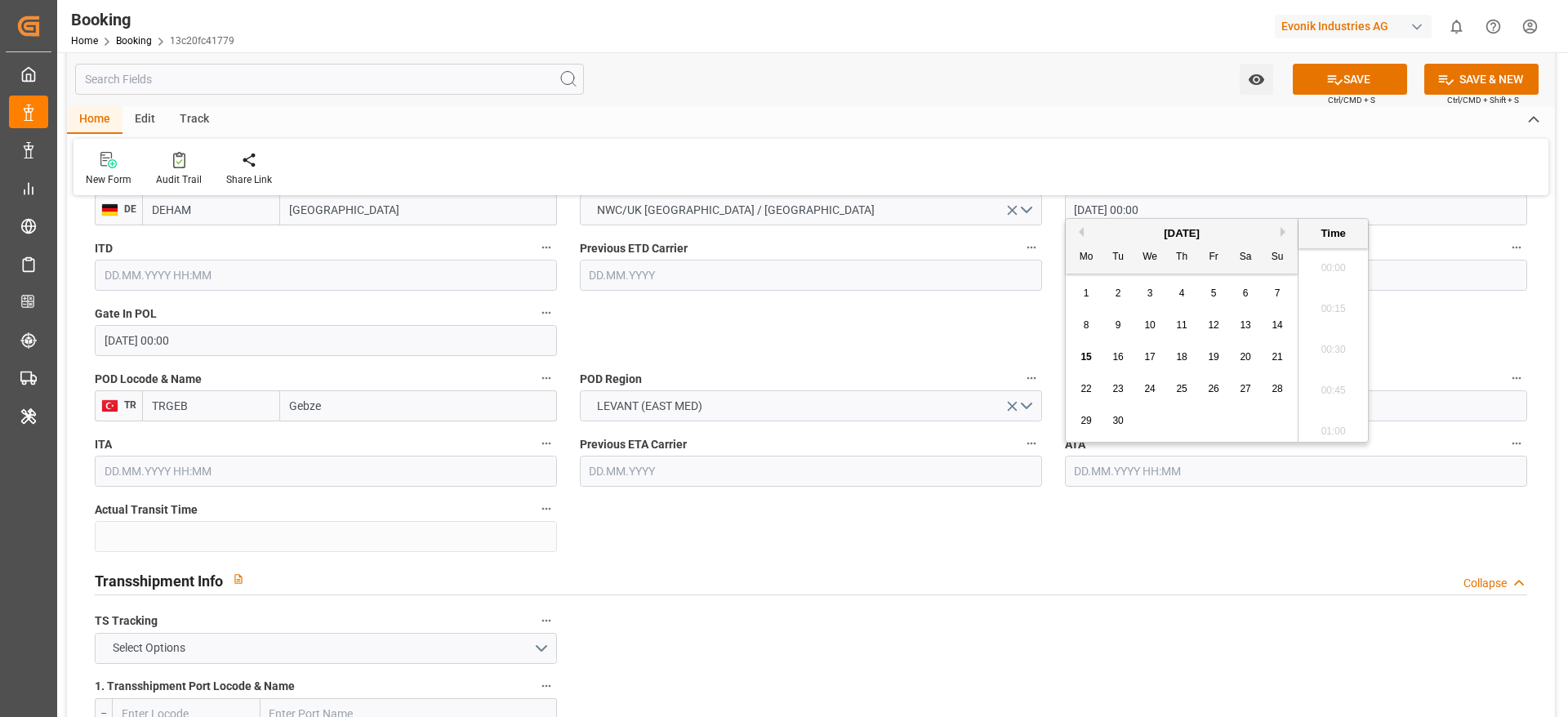
scroll to position [2495, 0]
click at [1082, 232] on button "Previous Month" at bounding box center [1079, 232] width 10 height 10
click at [1214, 331] on div "8" at bounding box center [1214, 325] width 20 height 20
type input "08.08.2025 00:00"
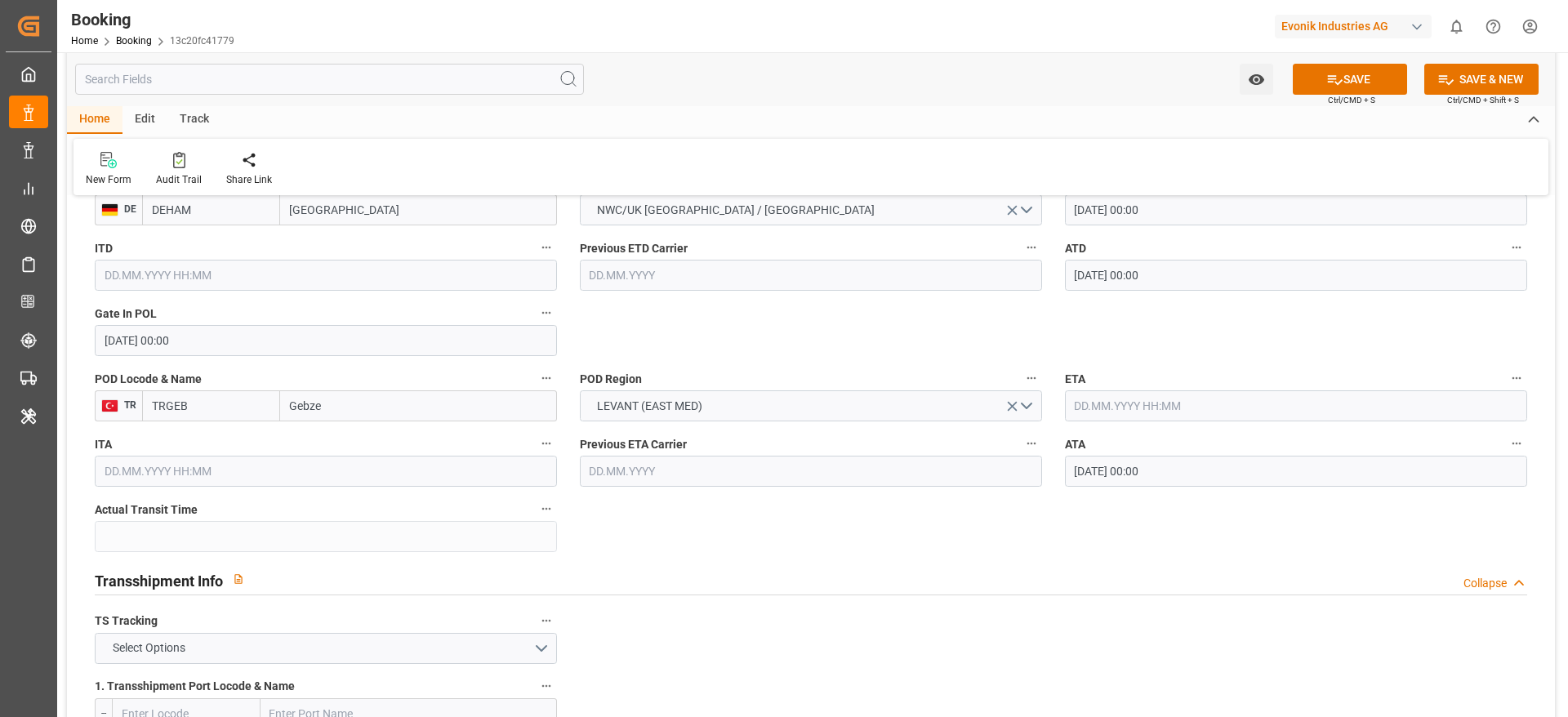
click at [1205, 467] on input "08.08.2025 00:00" at bounding box center [1296, 471] width 463 height 31
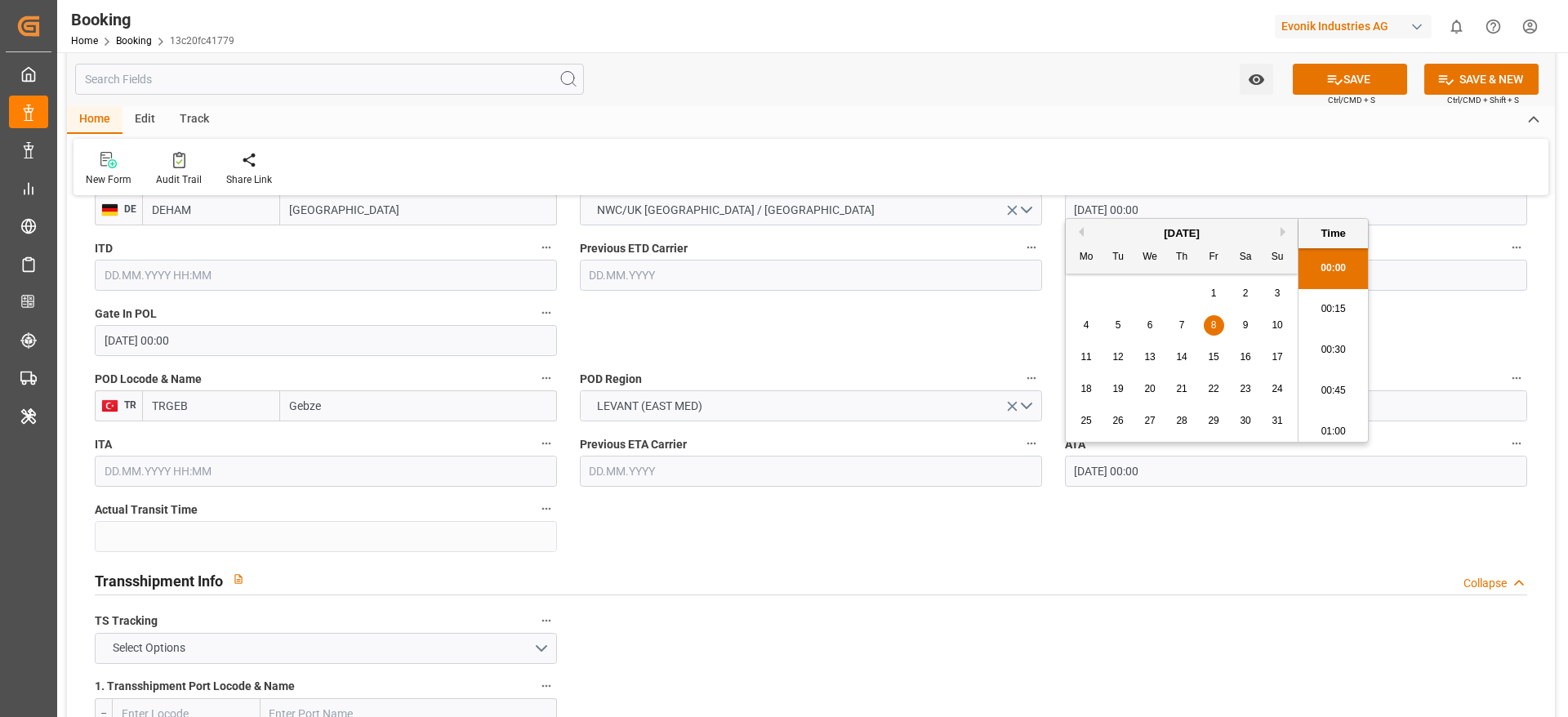
click at [1205, 467] on input "08.08.2025 00:00" at bounding box center [1296, 471] width 463 height 31
click at [1430, 408] on input "text" at bounding box center [1296, 406] width 463 height 31
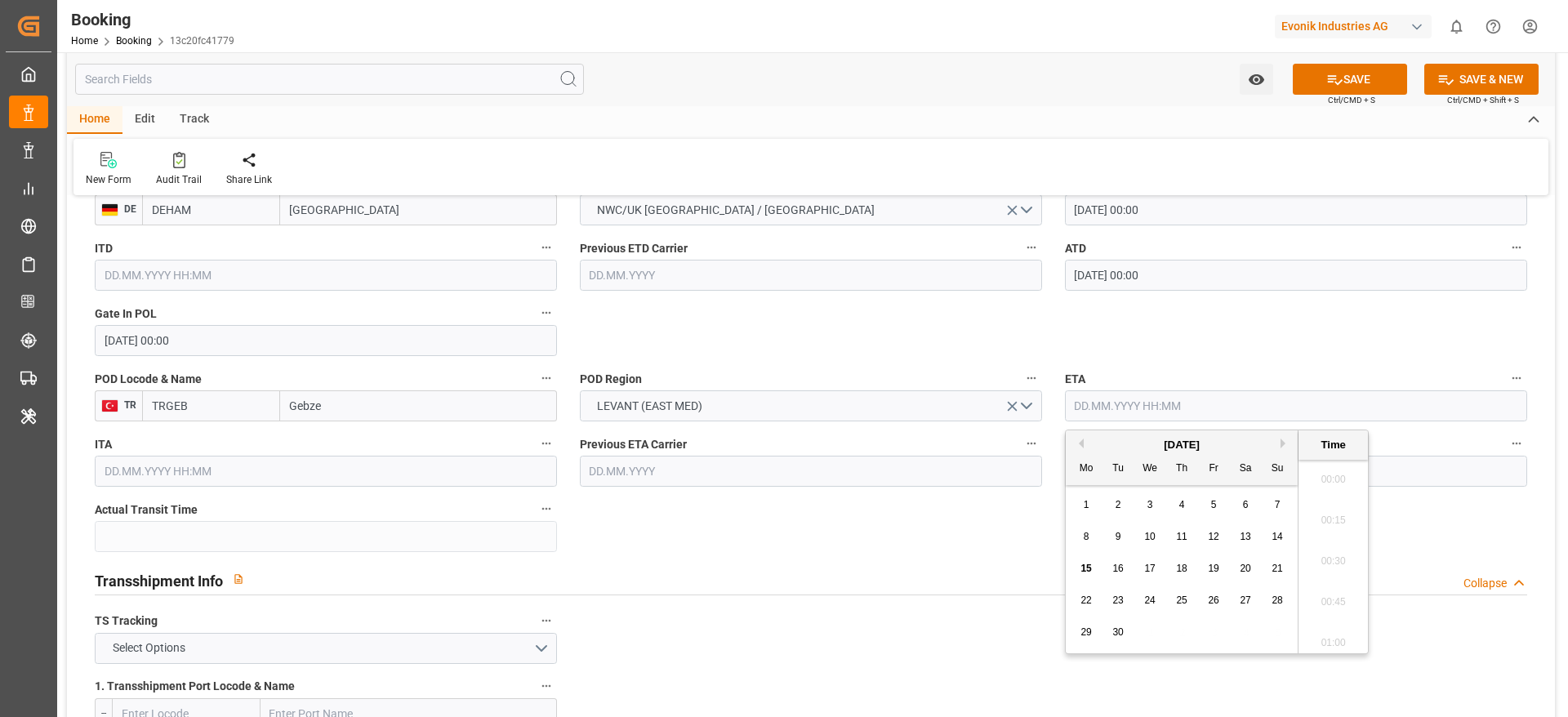
paste input "08.08.2025 00:00"
type input "08.08.2025 00:00"
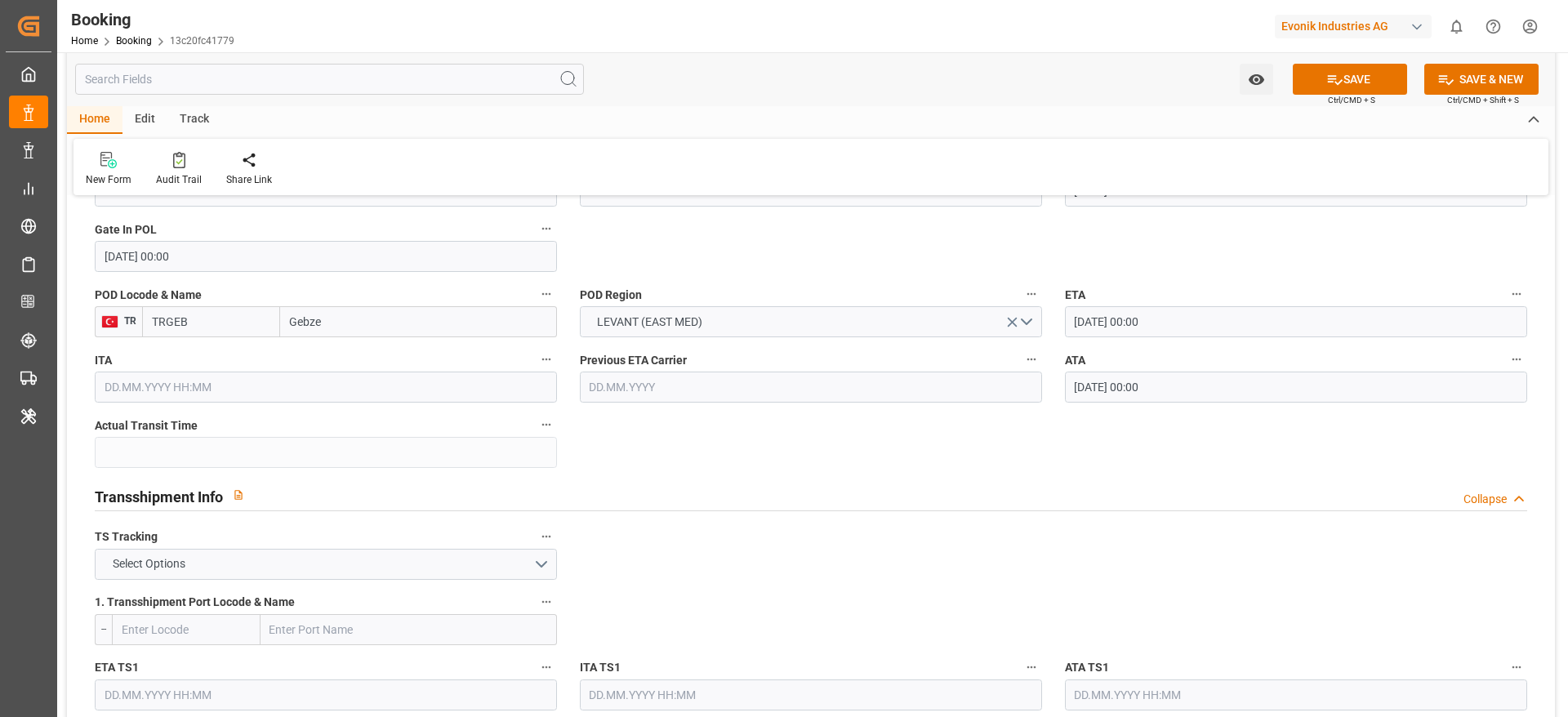
scroll to position [1470, 0]
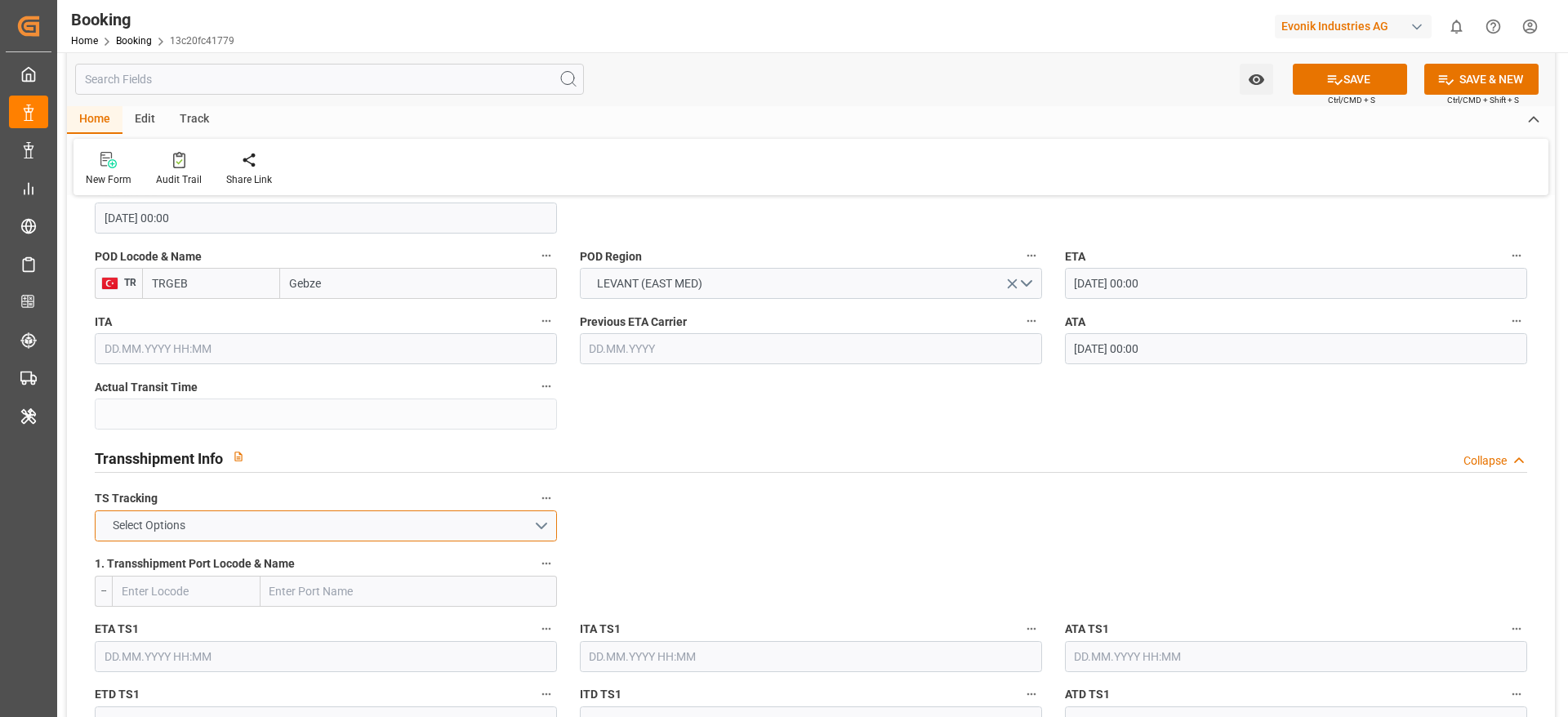
click at [350, 527] on button "Select Options" at bounding box center [326, 525] width 463 height 31
click at [338, 547] on div "FALSE" at bounding box center [326, 564] width 461 height 34
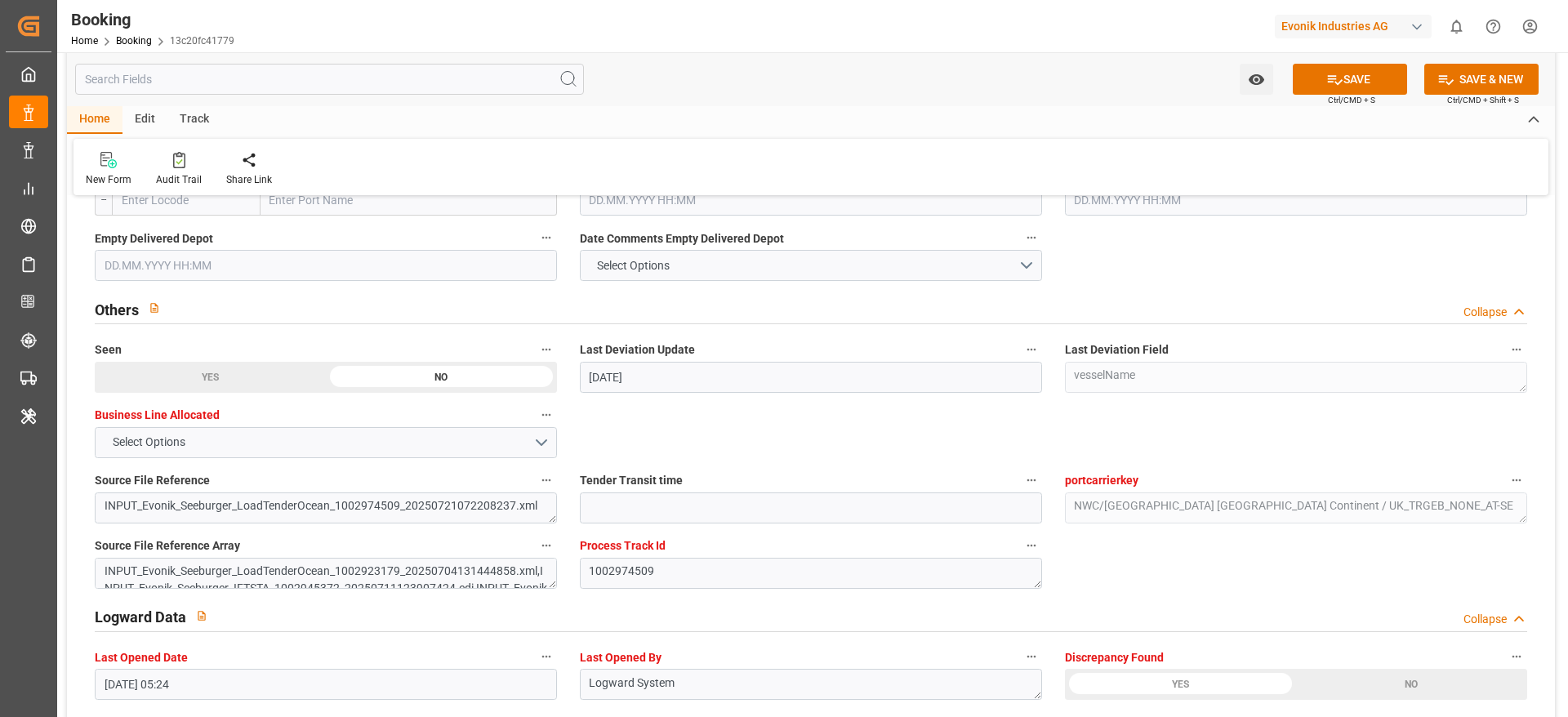
scroll to position [2327, 0]
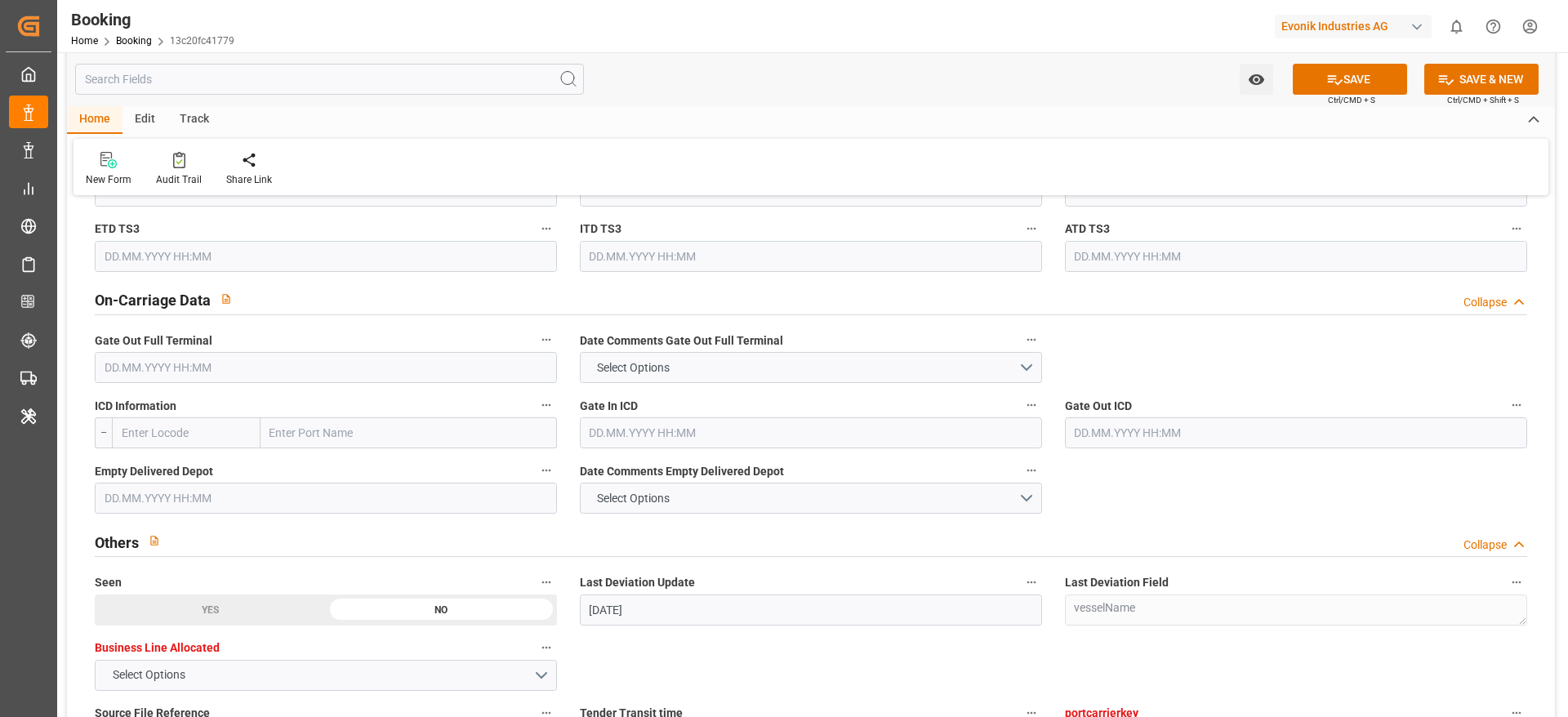
click at [226, 360] on input "text" at bounding box center [326, 367] width 463 height 31
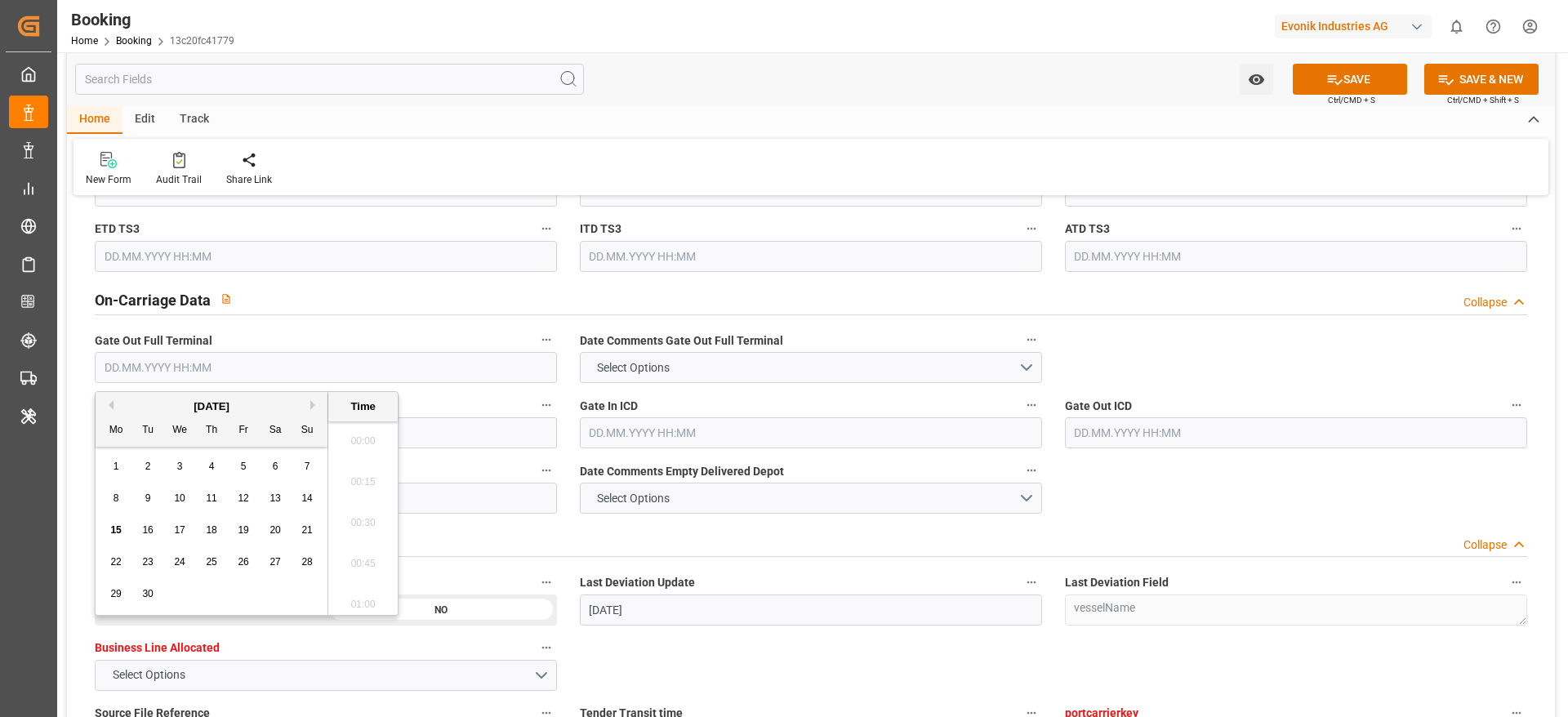
scroll to position [2495, 0]
click at [113, 406] on button "Previous Month" at bounding box center [109, 405] width 10 height 10
click at [257, 535] on div "11 12 13 14 15 16 17" at bounding box center [211, 530] width 223 height 32
click at [255, 532] on div "11 12 13 14 15 16 17" at bounding box center [211, 530] width 223 height 32
click at [250, 525] on div "15" at bounding box center [244, 530] width 20 height 20
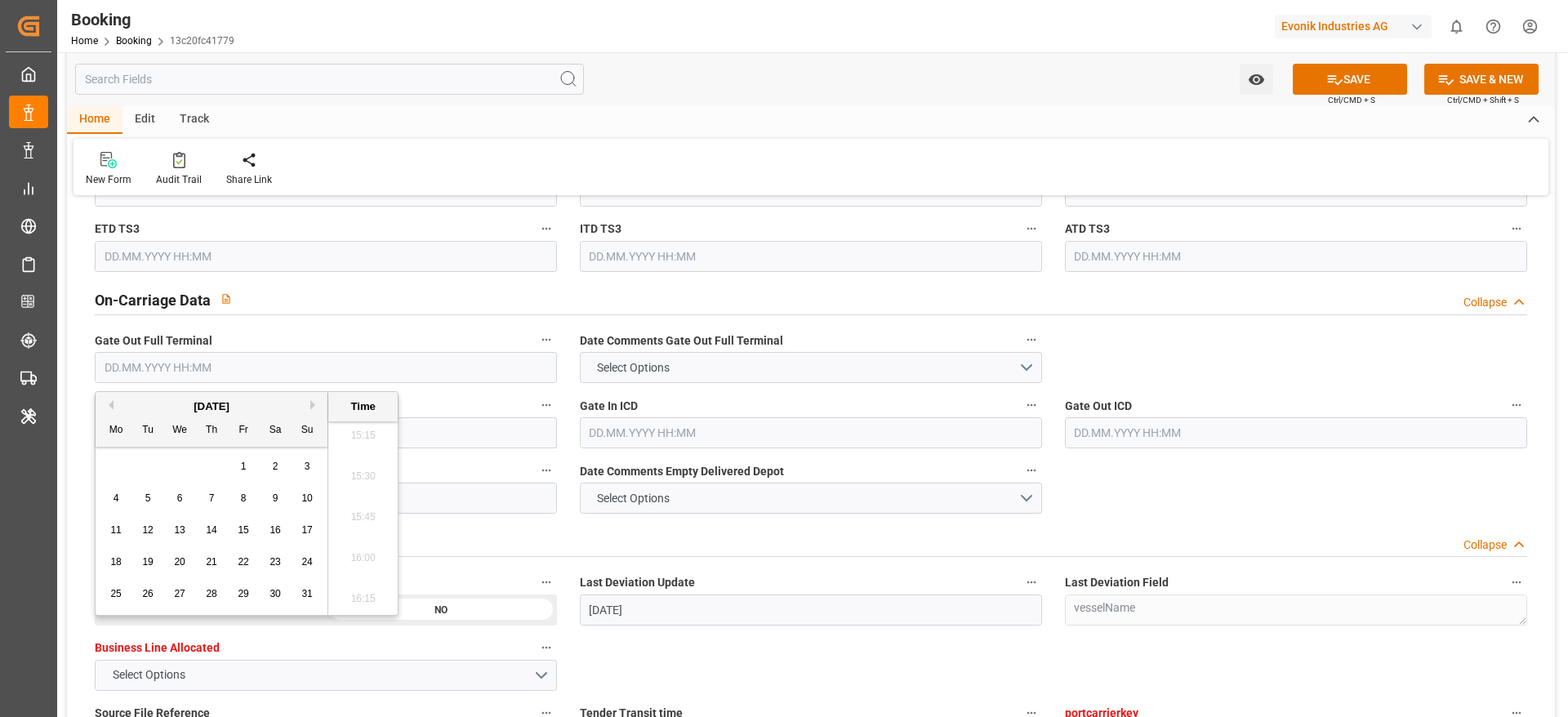
type input "15.08.2025 00:00"
click at [829, 93] on div "Watch Option SAVE Ctrl/CMD + S SAVE & NEW Ctrl/CMD + Shift + S" at bounding box center [811, 79] width 1488 height 53
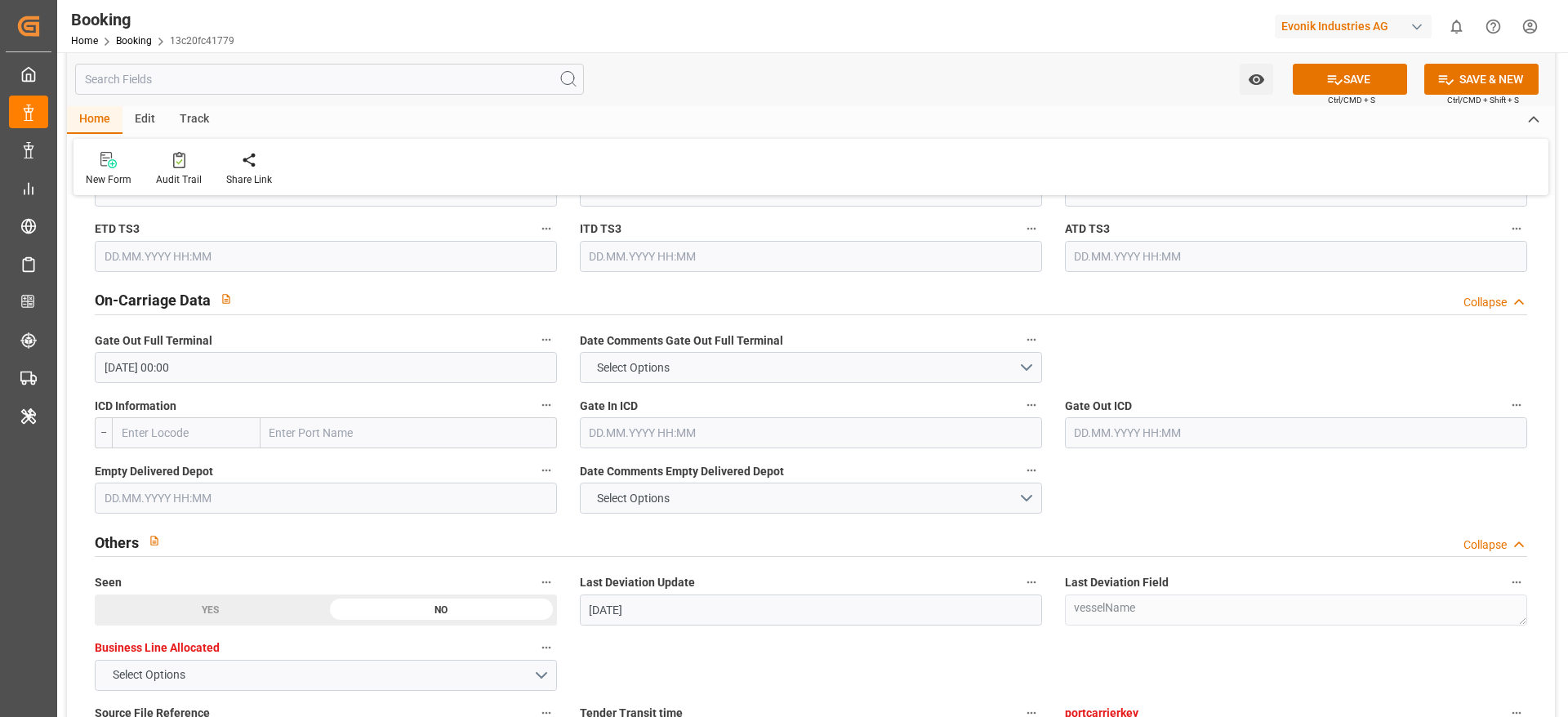
click at [121, 496] on input "text" at bounding box center [326, 498] width 463 height 31
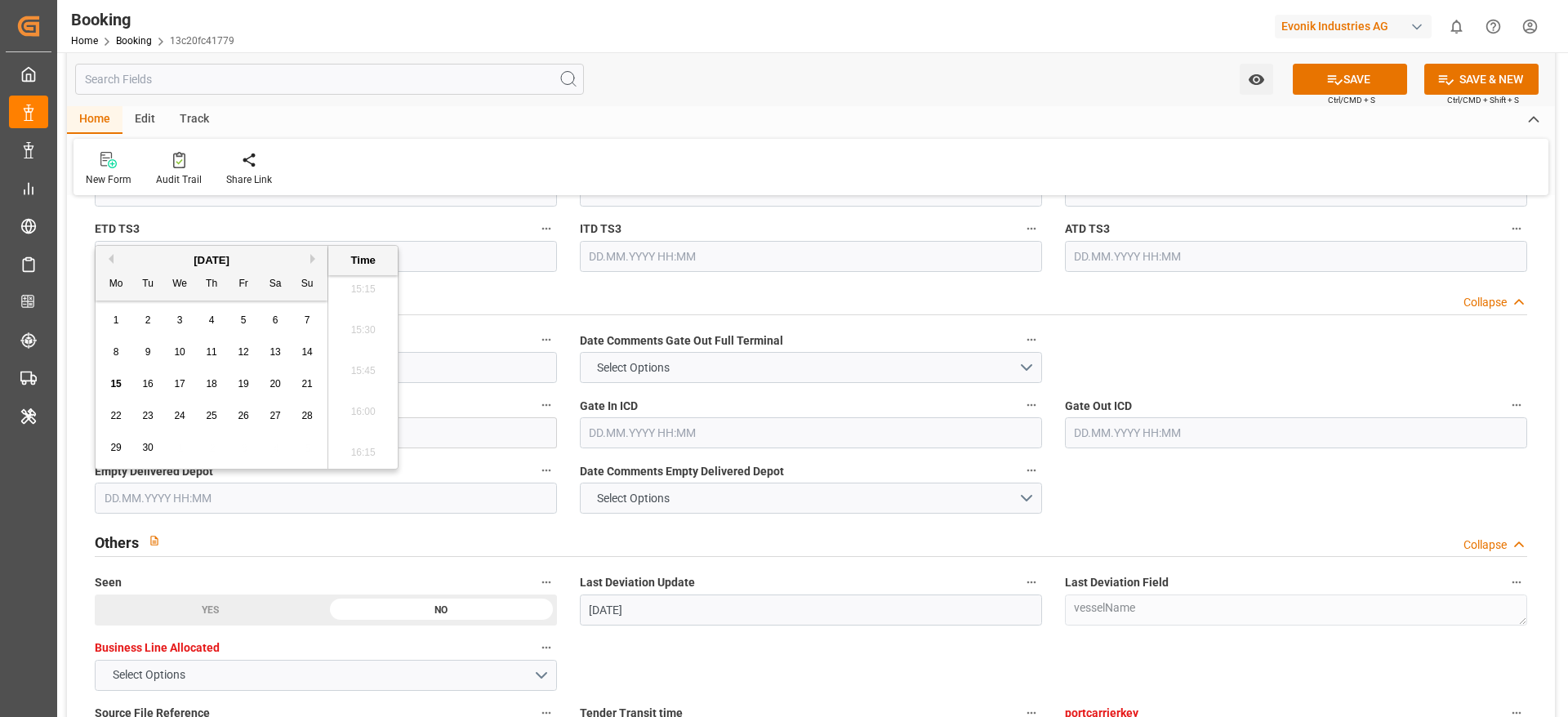
click at [113, 259] on button "Previous Month" at bounding box center [109, 259] width 10 height 10
click at [279, 384] on span "16" at bounding box center [274, 383] width 11 height 11
type input "[DATE] 00:00"
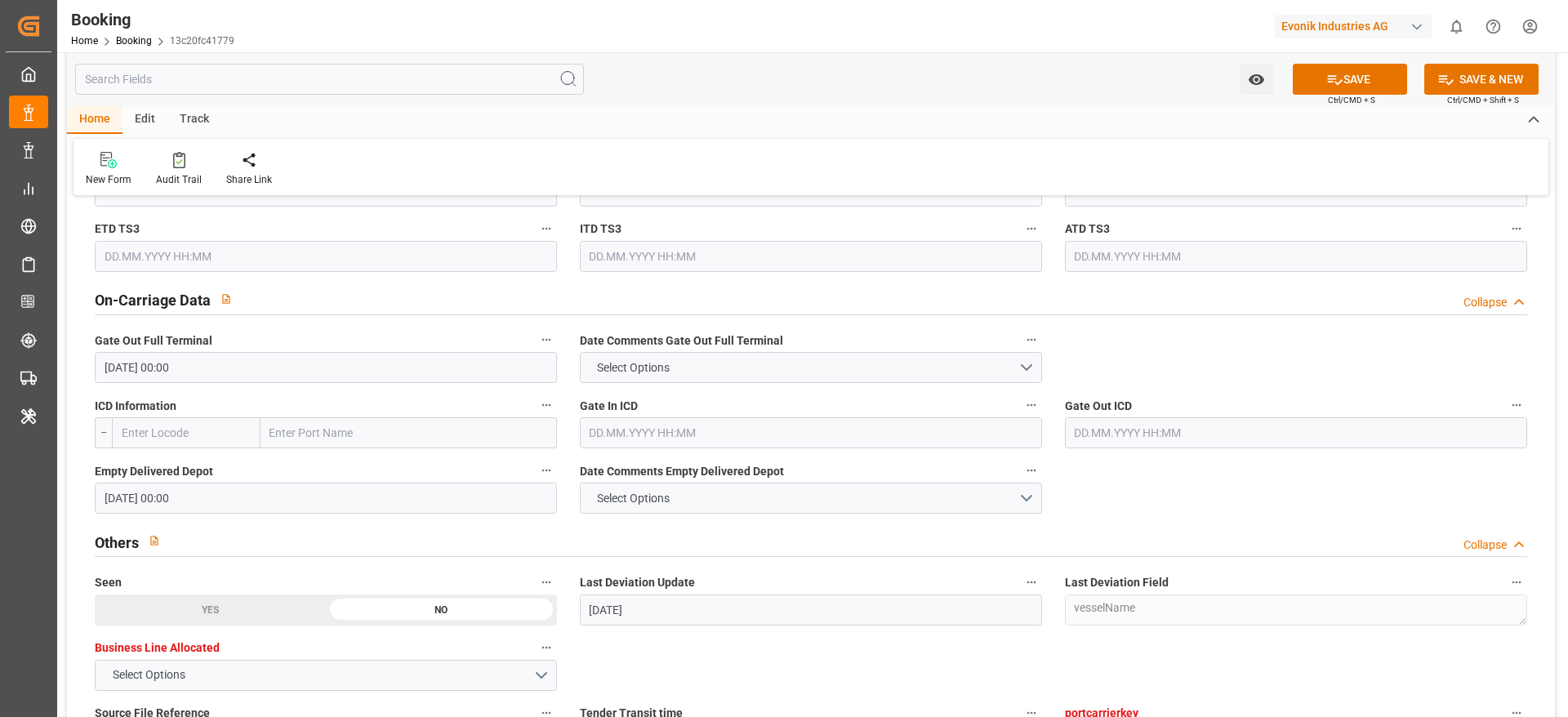
click at [762, 120] on div "Home Edit Track" at bounding box center [811, 120] width 1488 height 28
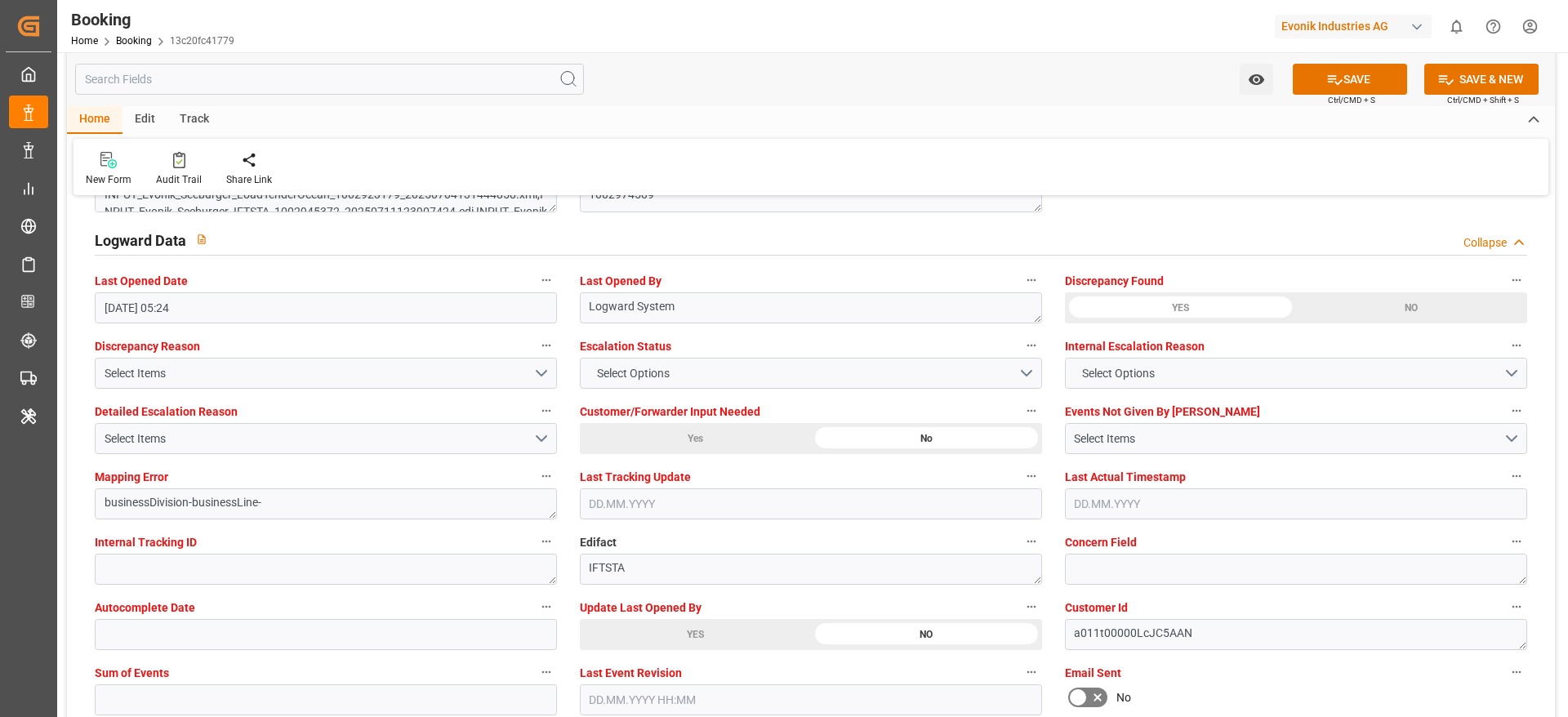
scroll to position [3184, 0]
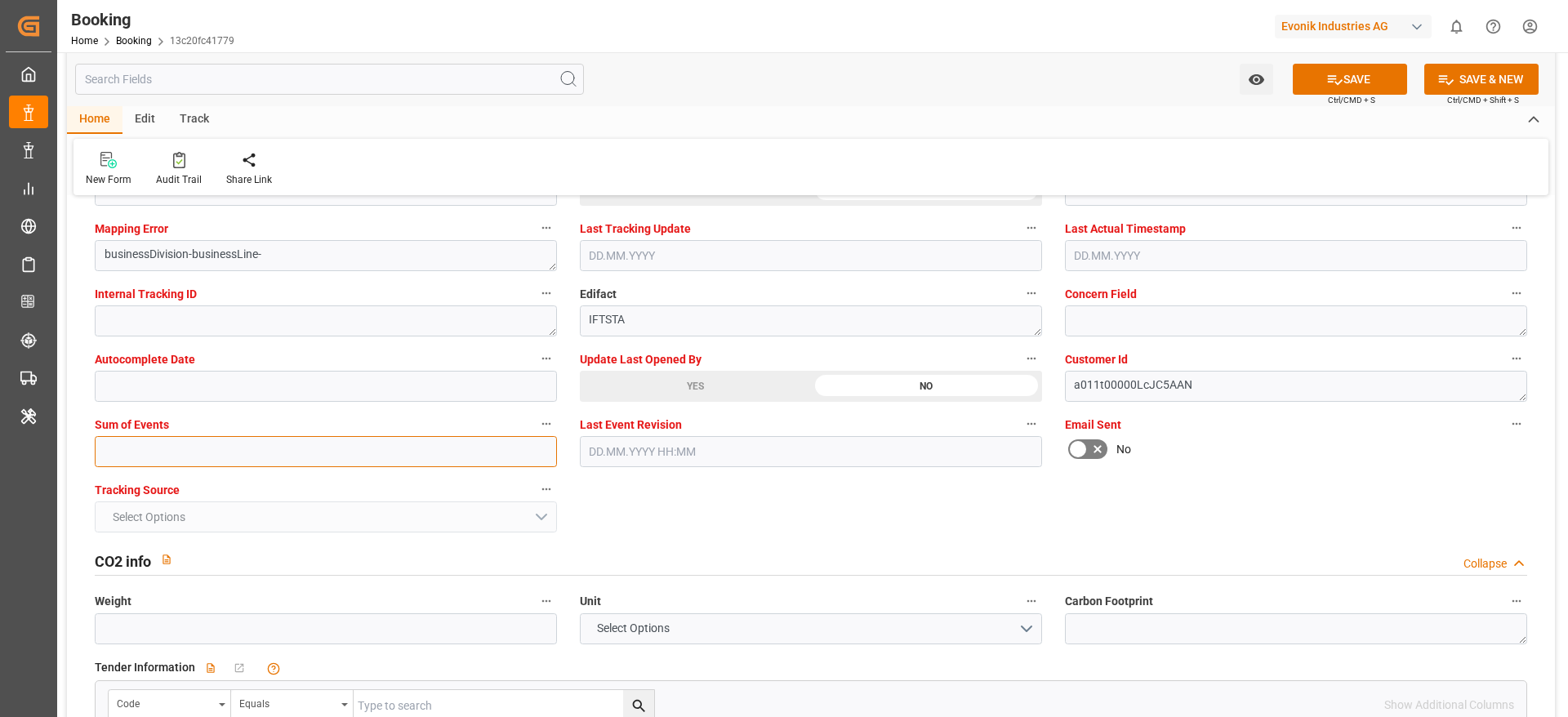
click at [176, 441] on input "text" at bounding box center [326, 451] width 463 height 31
type input "0"
click at [1365, 81] on button "SAVE" at bounding box center [1350, 79] width 115 height 31
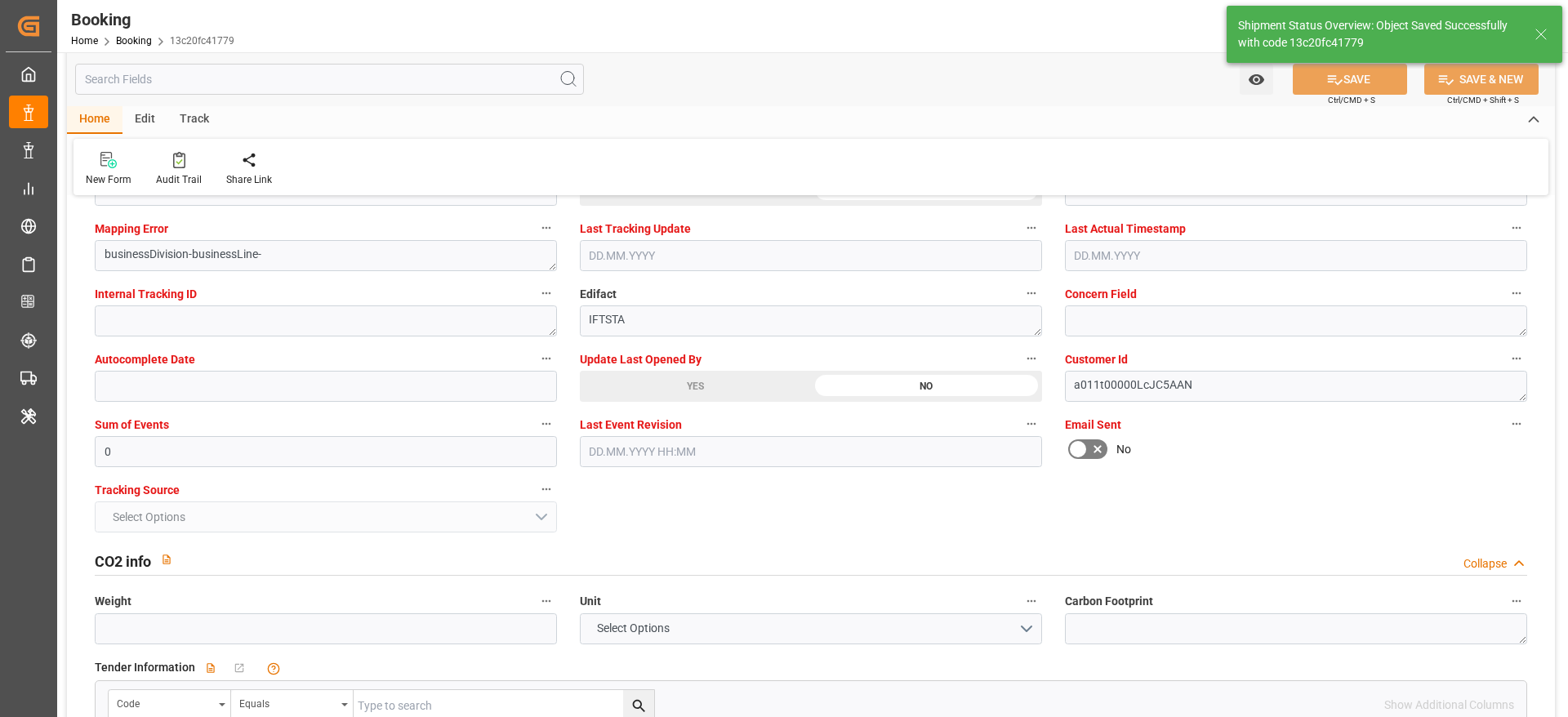
type textarea "[PERSON_NAME]"
type input "20"
type input "19.07.2025 00:00"
type input "08.08.2025 00:00"
type input "15.09.2025 10:27"
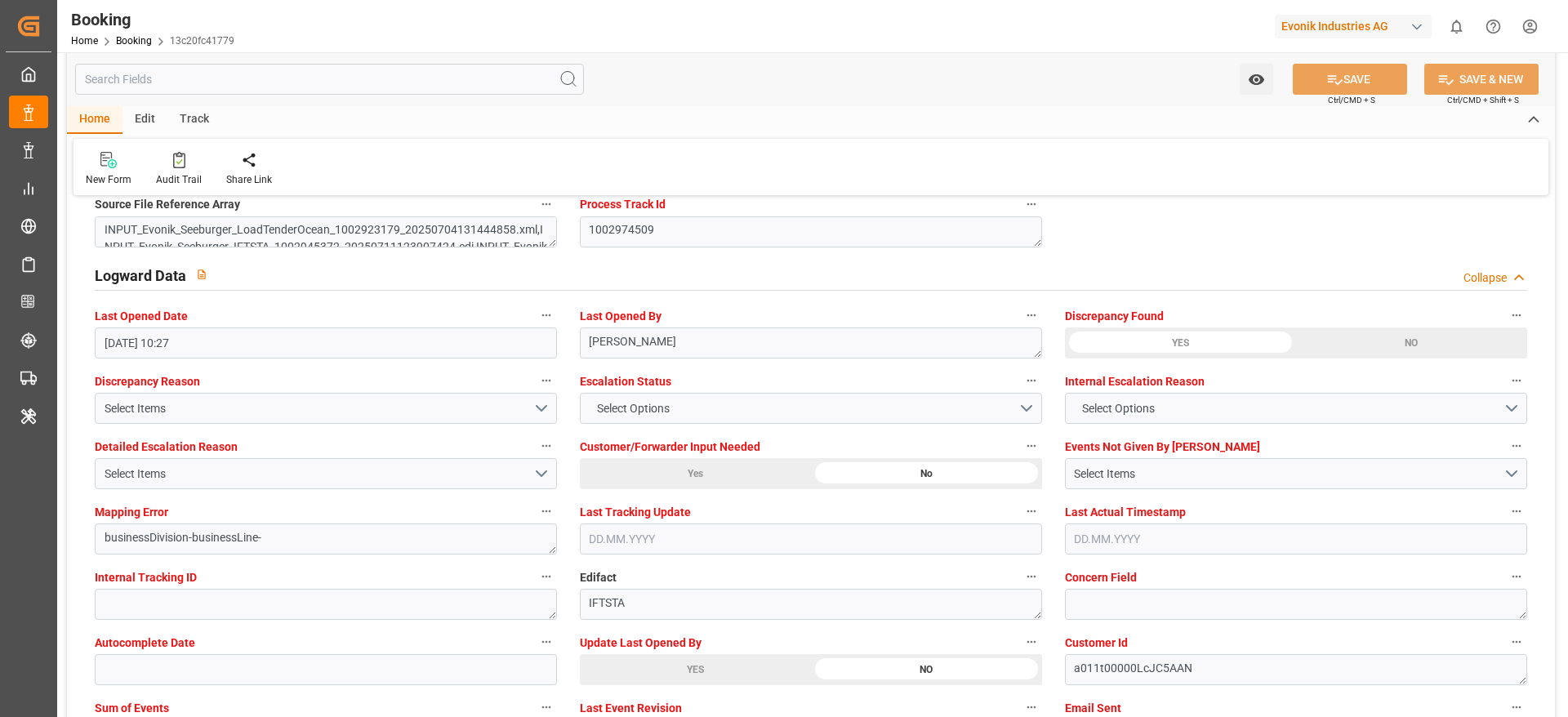
scroll to position [2939, 0]
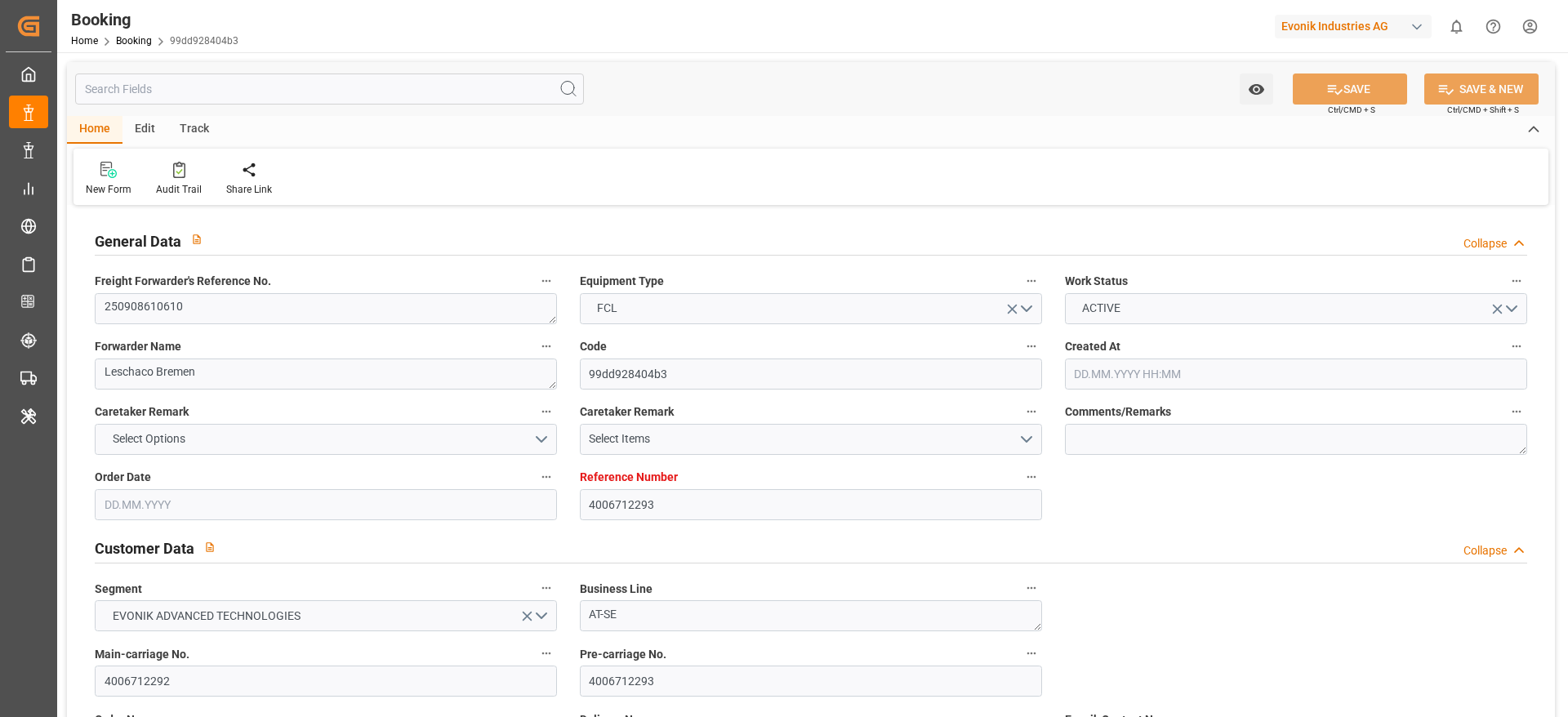
type input "4006712293"
type input "9403619"
type input "Dummy"
type input "Dummy Carrier"
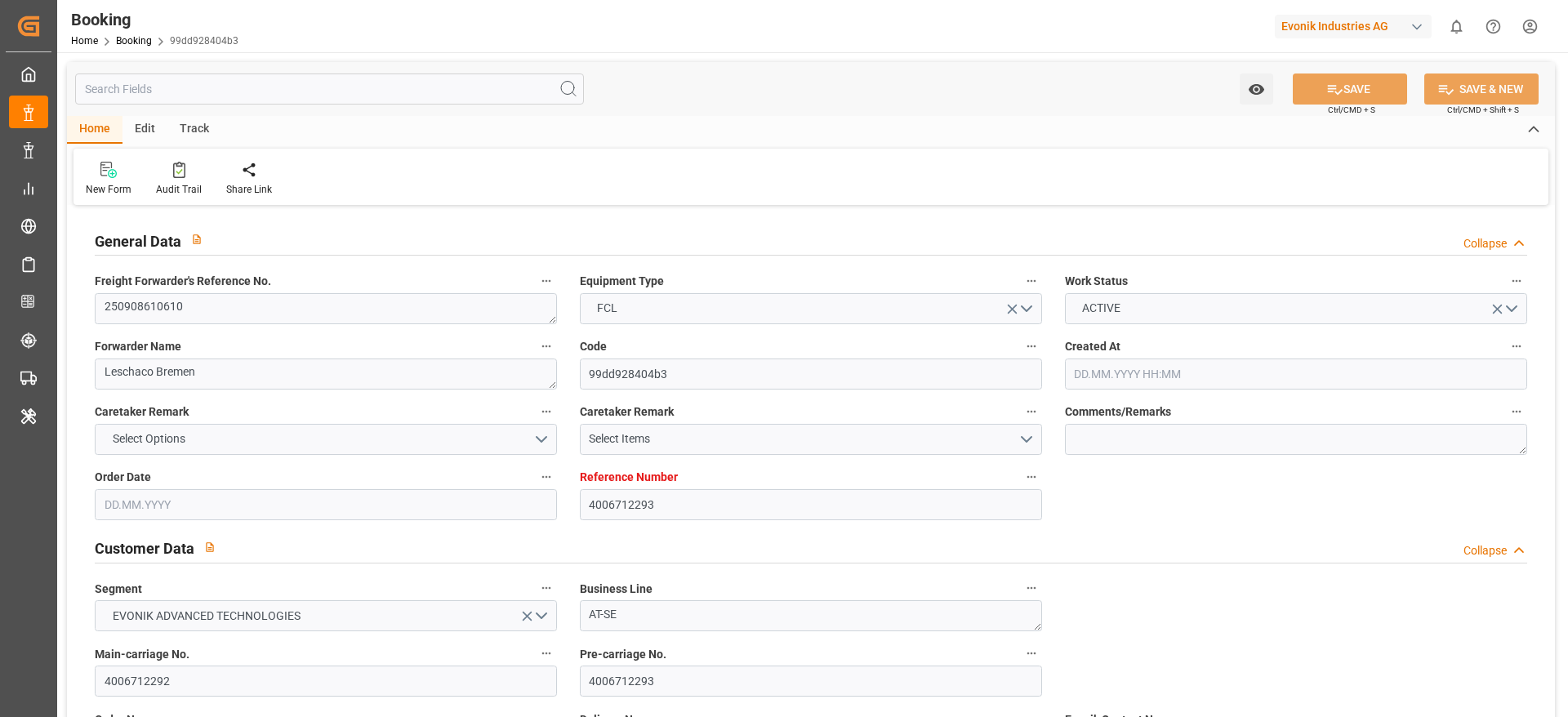
type input "DEHAM"
type input "USSAV"
type input "29.08.2025 12:55"
type input "29.08.2025"
type input "09.10.2025"
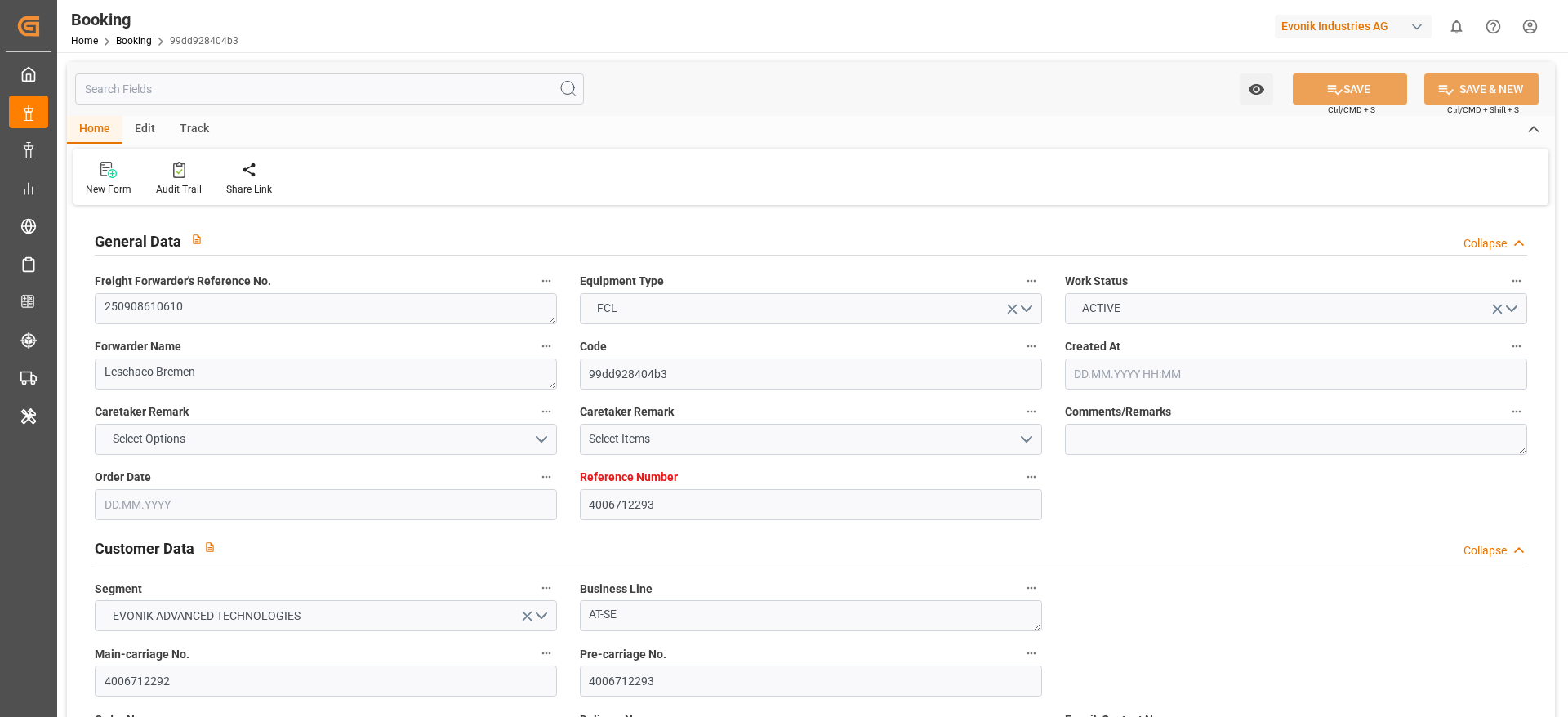
type input "03.09.2025"
type input "03.09.2025 00:00"
type input "11.09.2025 05:20"
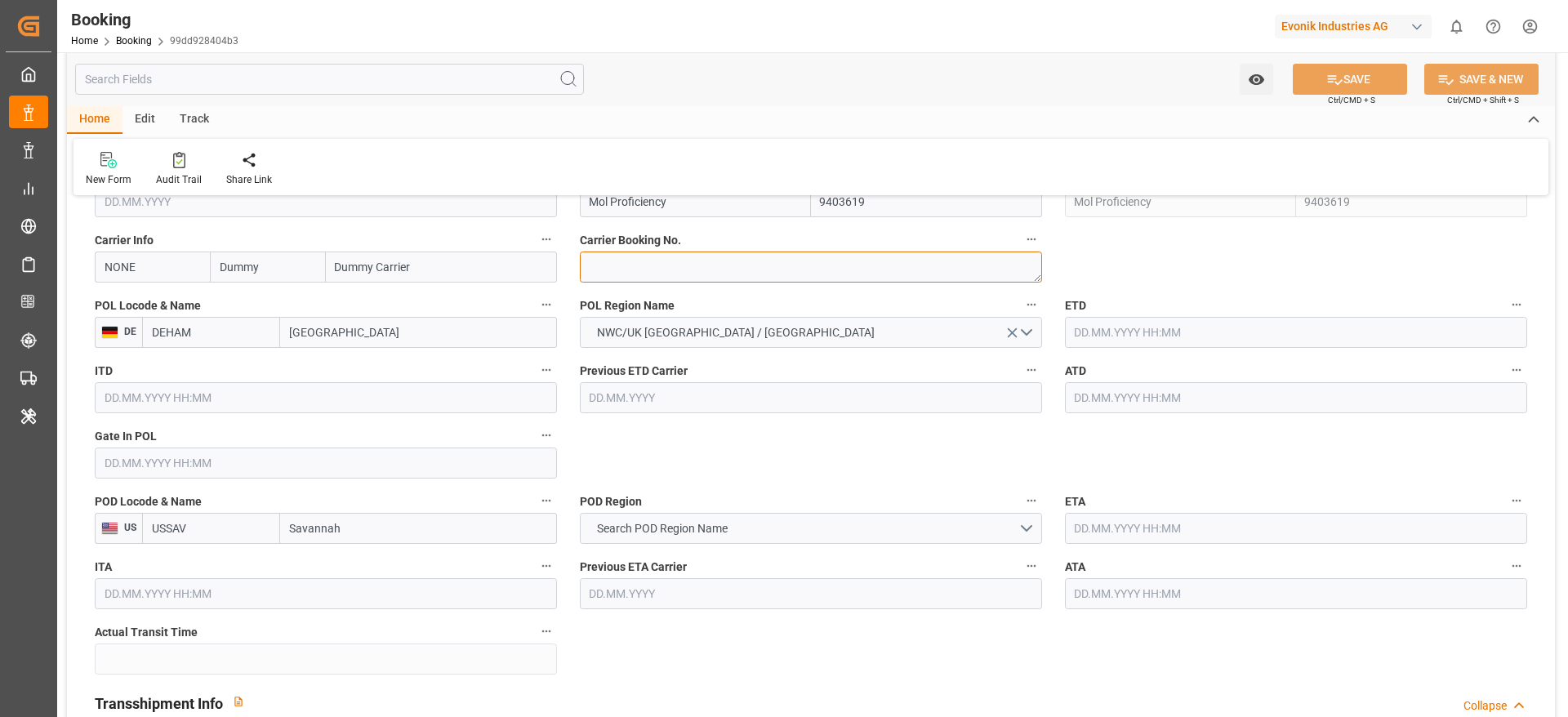
click at [627, 273] on textarea at bounding box center [811, 266] width 463 height 31
paste textarea "2162265790"
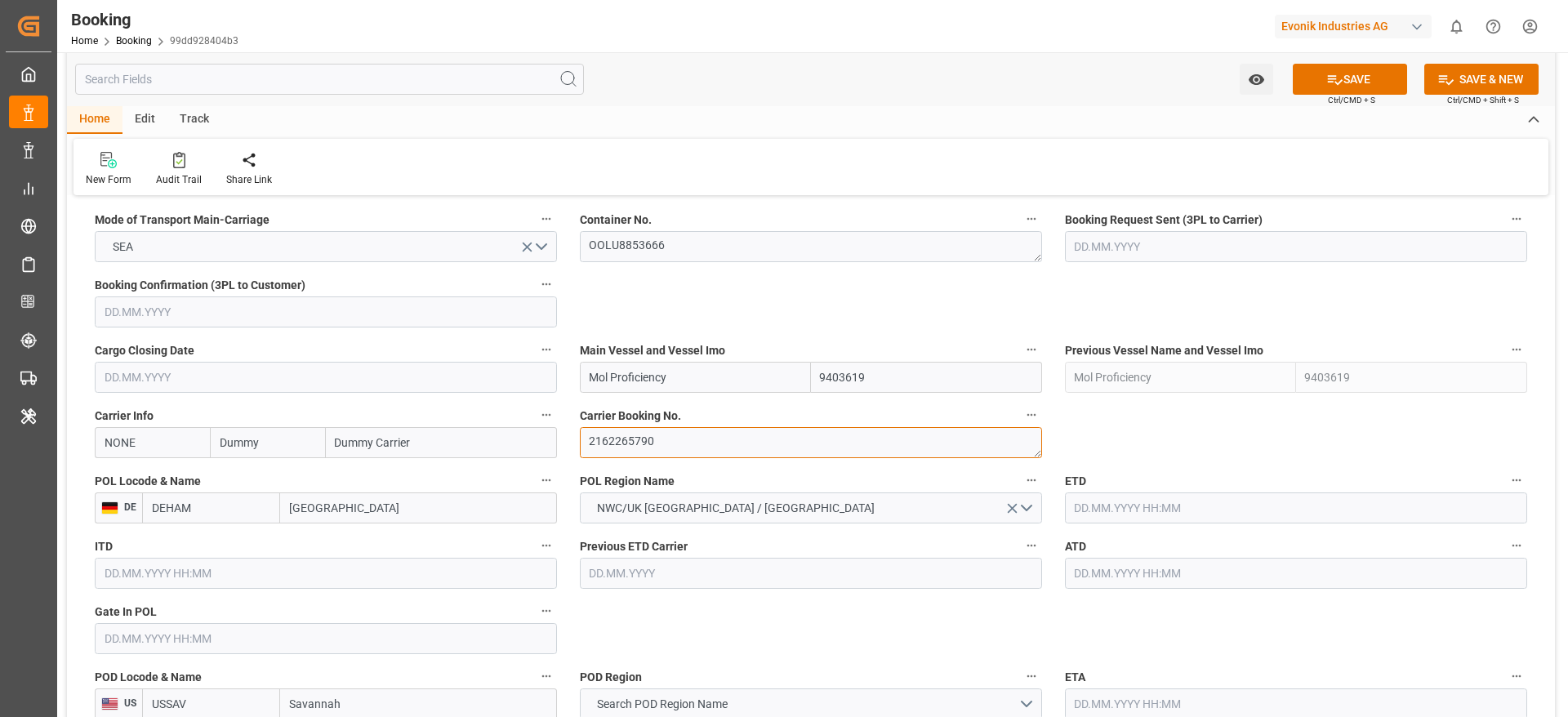
scroll to position [1102, 0]
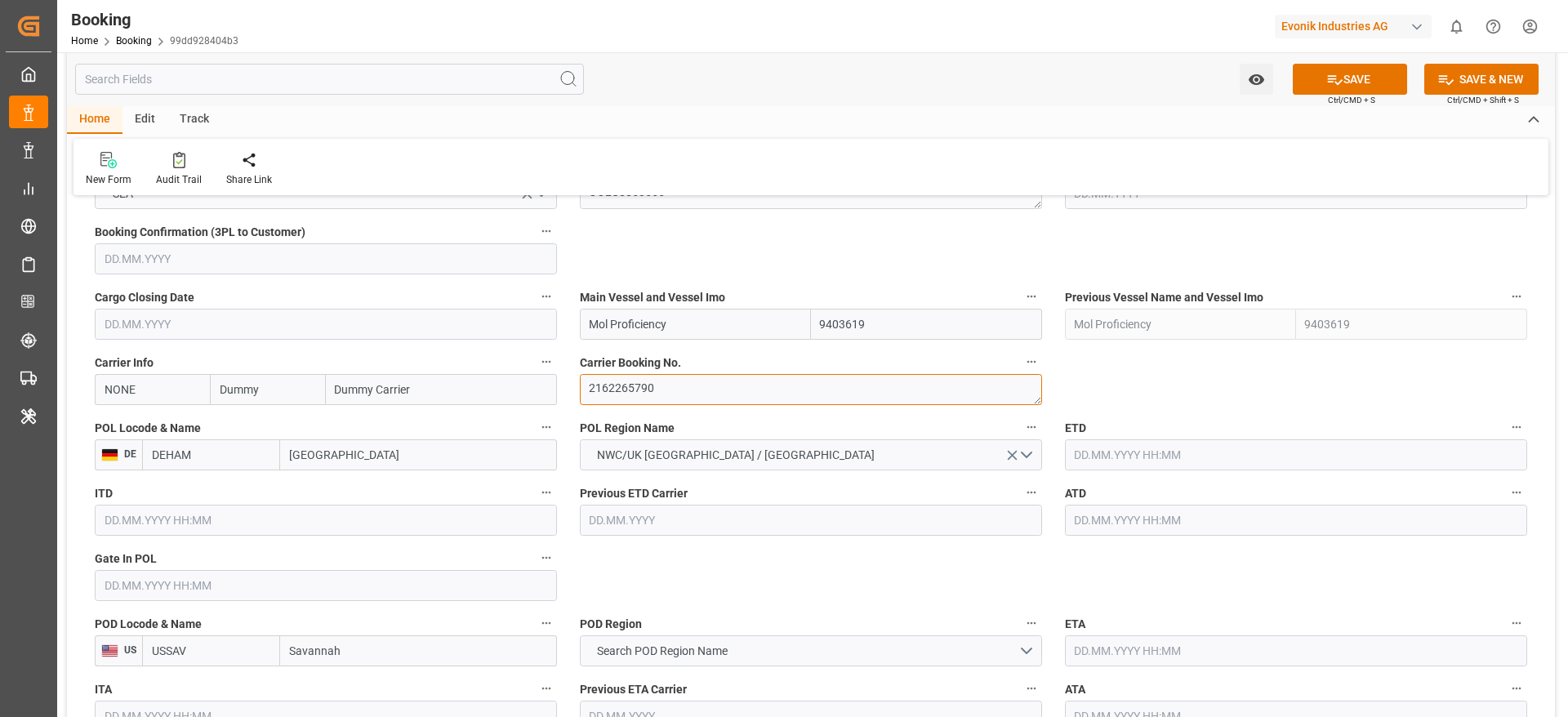
type textarea "2162265790"
click at [290, 395] on input "Dummy" at bounding box center [267, 389] width 115 height 31
click at [195, 426] on span "POL Locode & Name" at bounding box center [148, 429] width 106 height 17
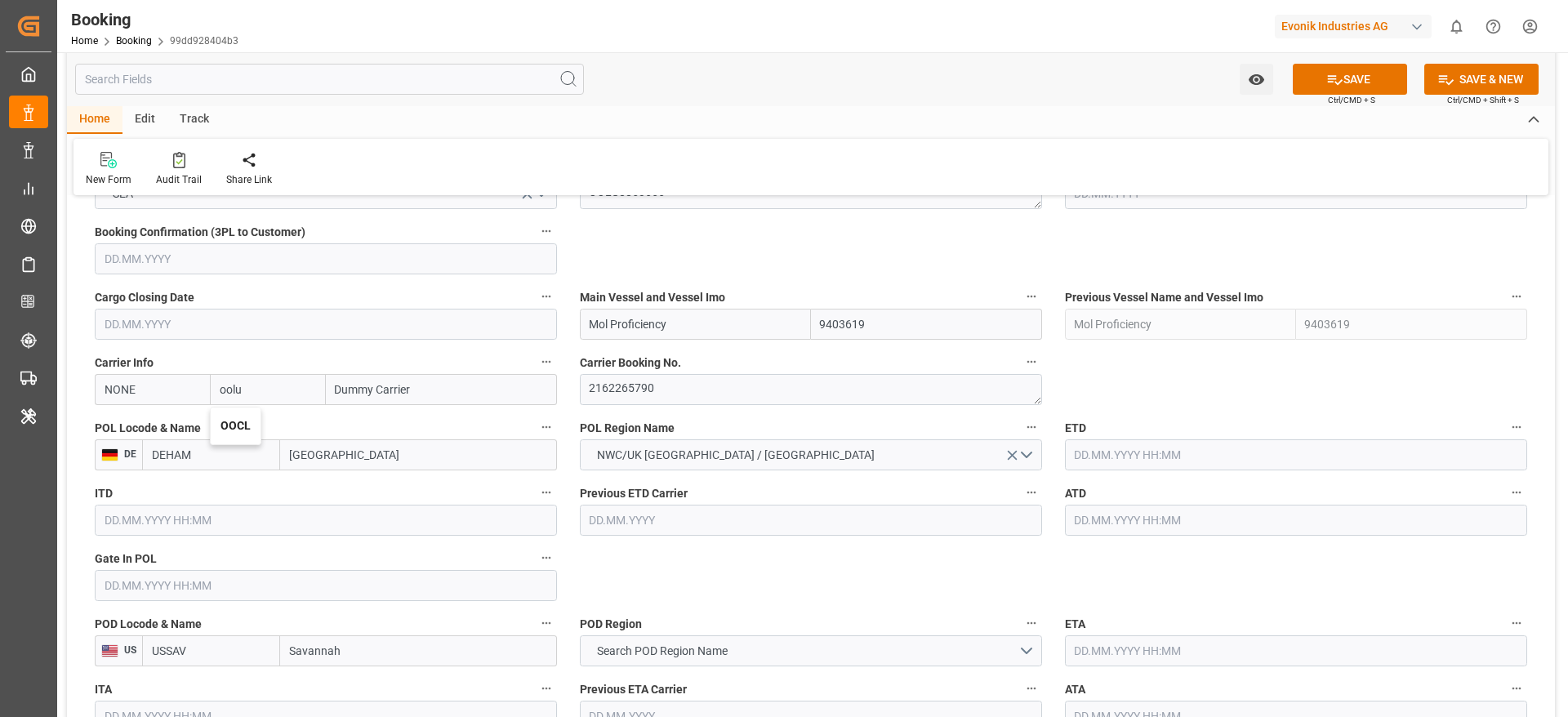
click at [536, 426] on button "POL Locode & Name" at bounding box center [546, 427] width 21 height 21
click at [216, 424] on div at bounding box center [784, 358] width 1568 height 717
click at [252, 395] on input "oolu" at bounding box center [267, 389] width 115 height 31
type input "oolu"
click at [225, 429] on b "OOCL" at bounding box center [236, 425] width 31 height 13
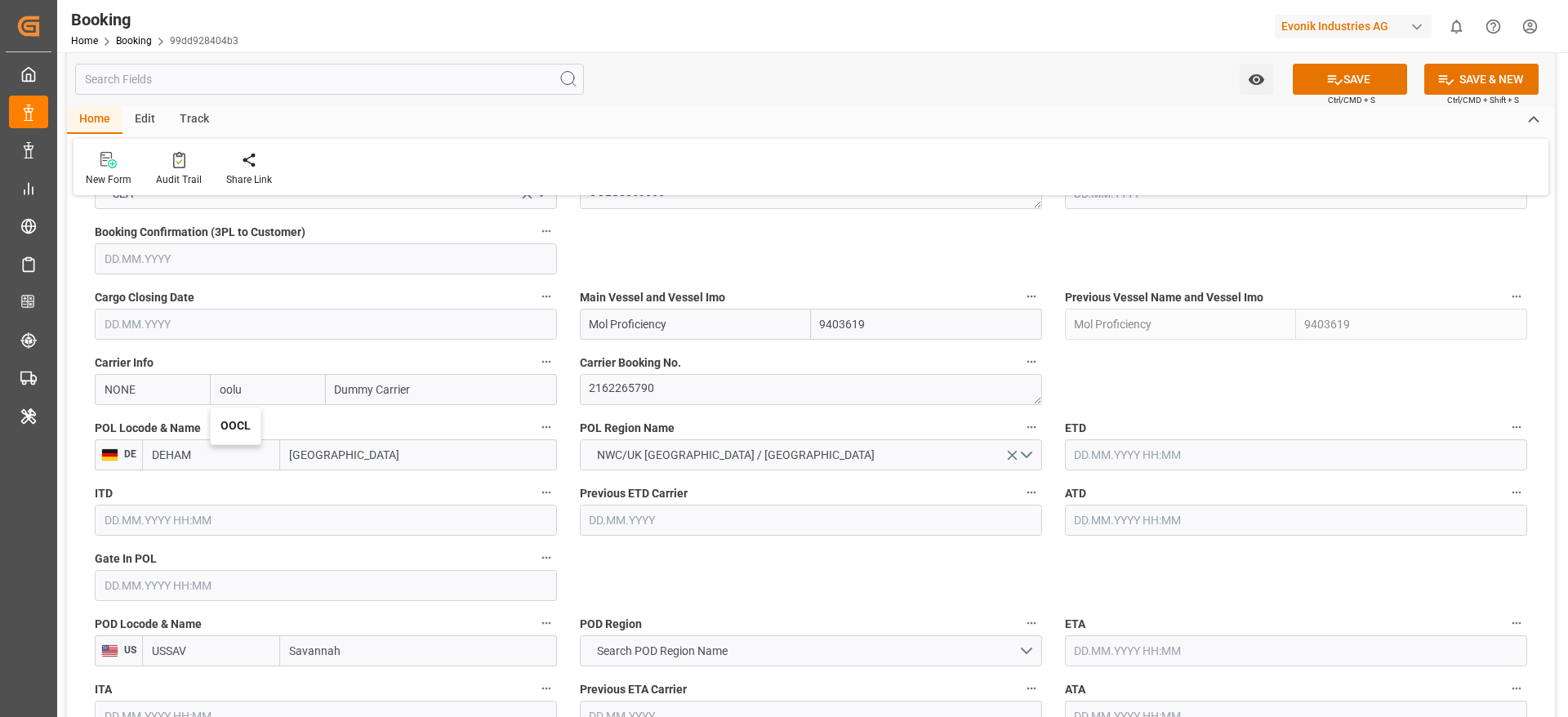
type input "OOLU"
type input "OOCL"
type input "Orient Overseas Container Line Ltd"
type input "OOCL"
click at [689, 390] on textarea "2162265790" at bounding box center [811, 389] width 463 height 31
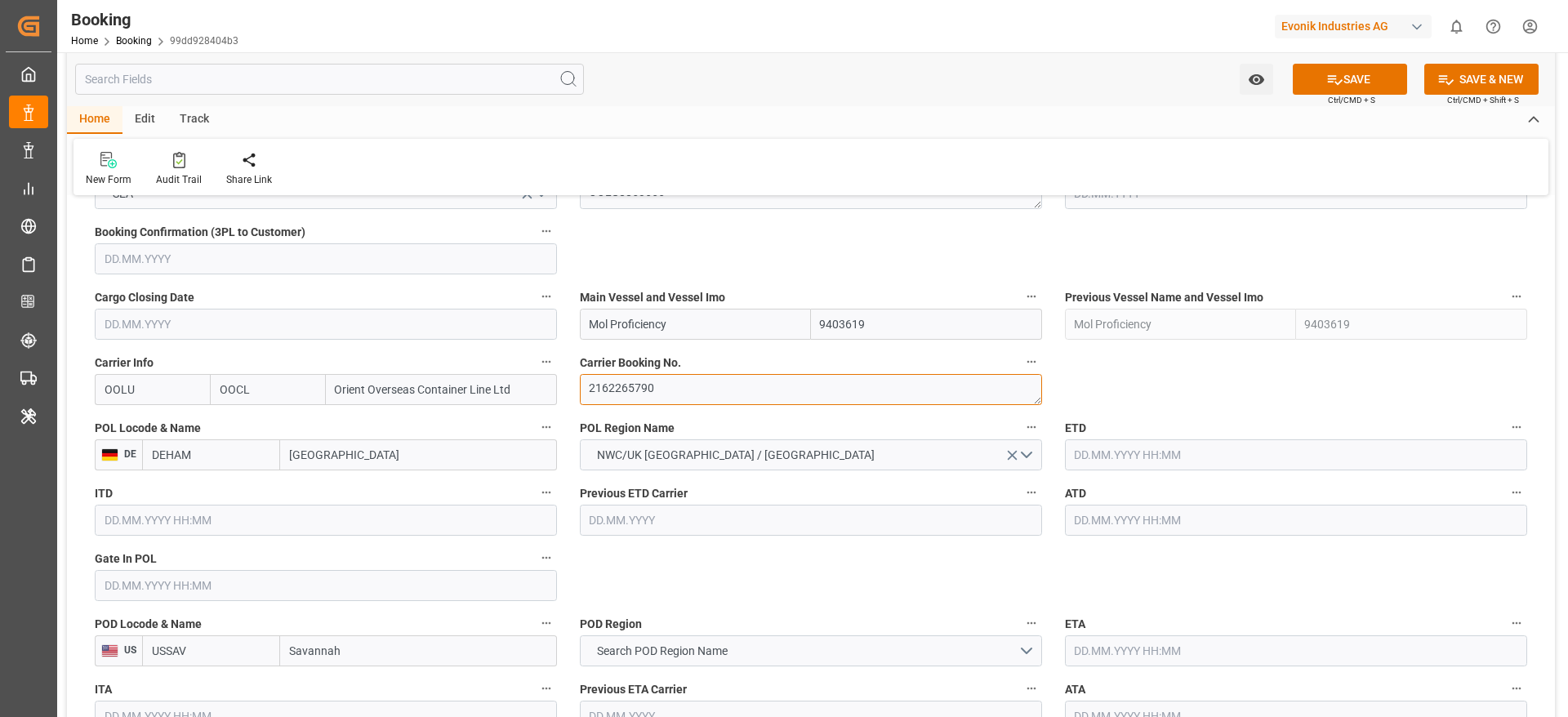
click at [689, 390] on textarea "2162265790" at bounding box center [811, 389] width 463 height 31
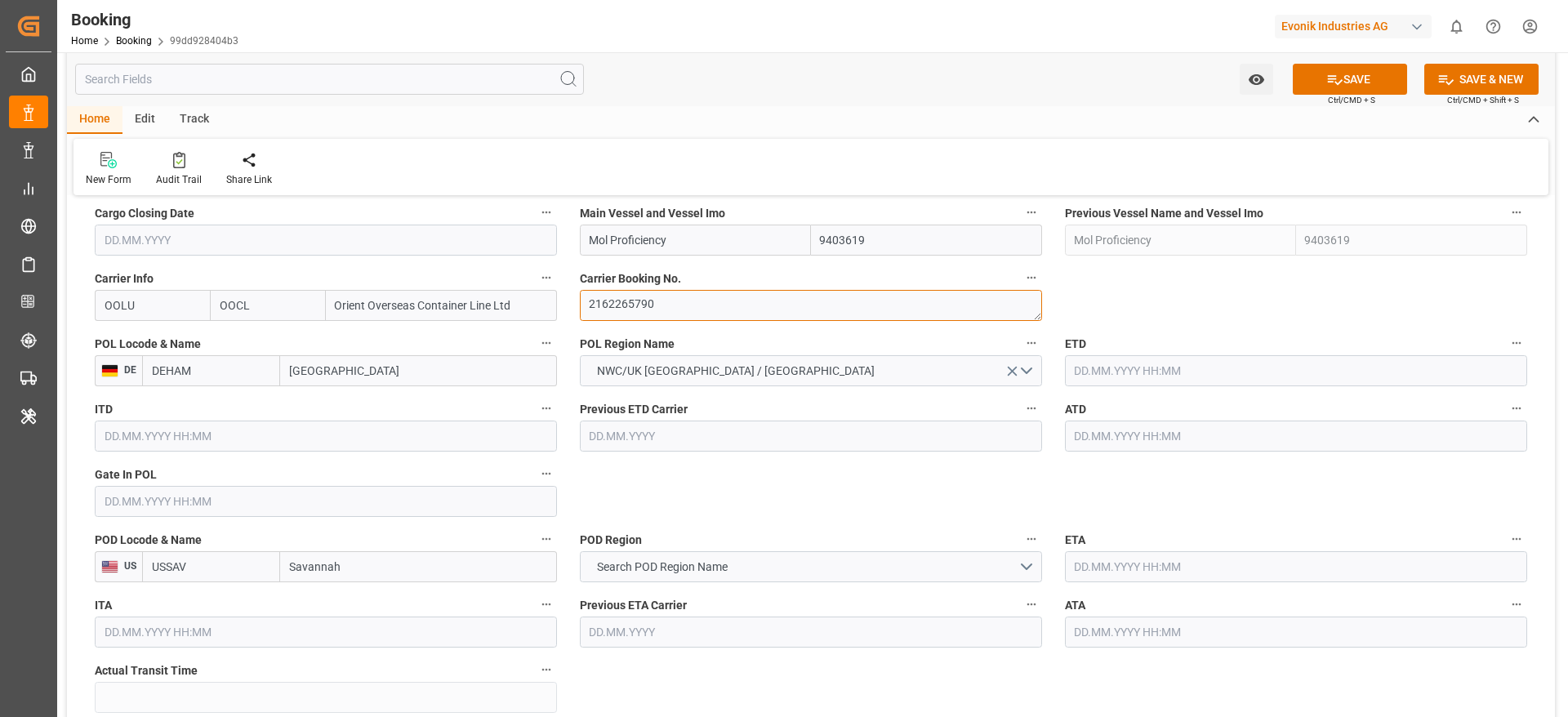
scroll to position [1224, 0]
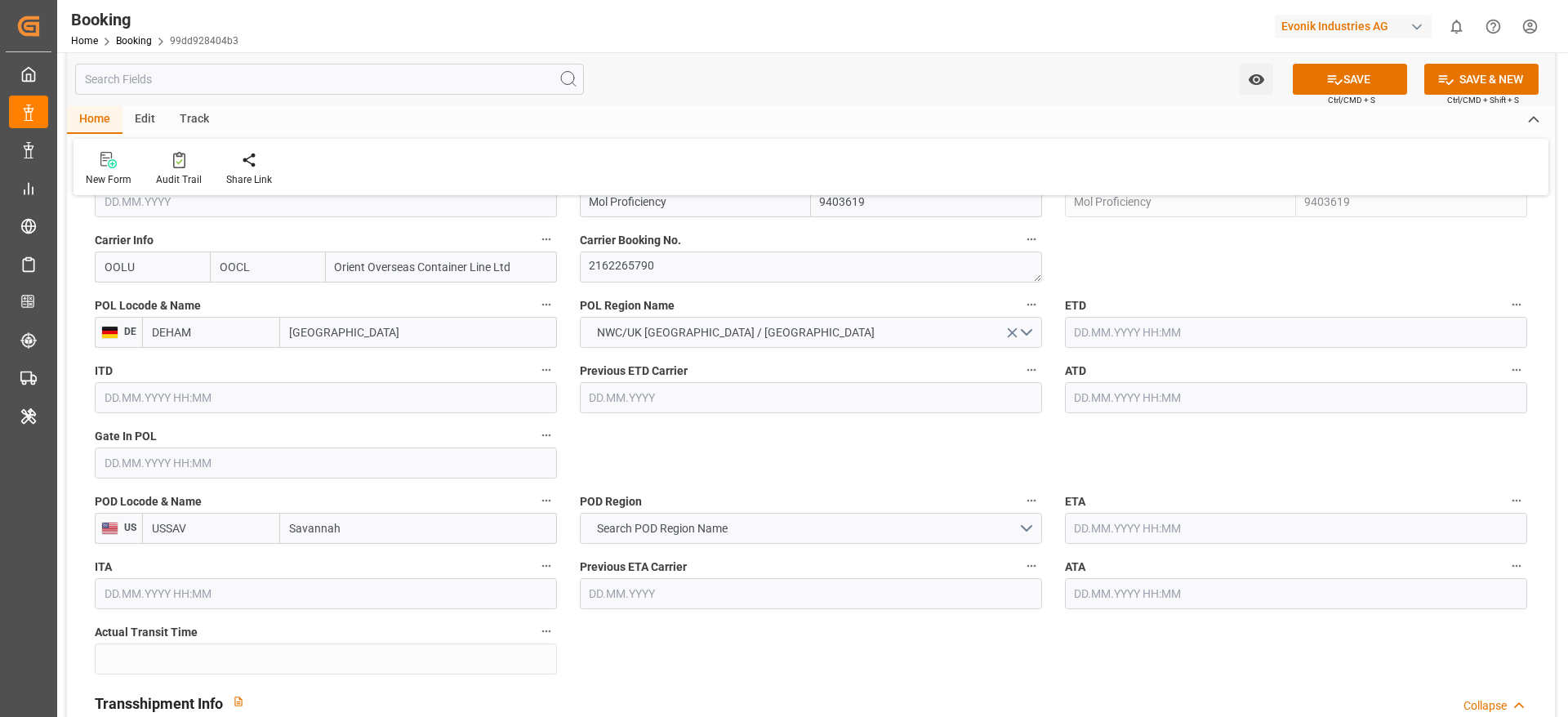
click at [395, 344] on input "Hamburg" at bounding box center [419, 332] width 277 height 31
paste input "Bremerhaven"
type input "Bremerhaven"
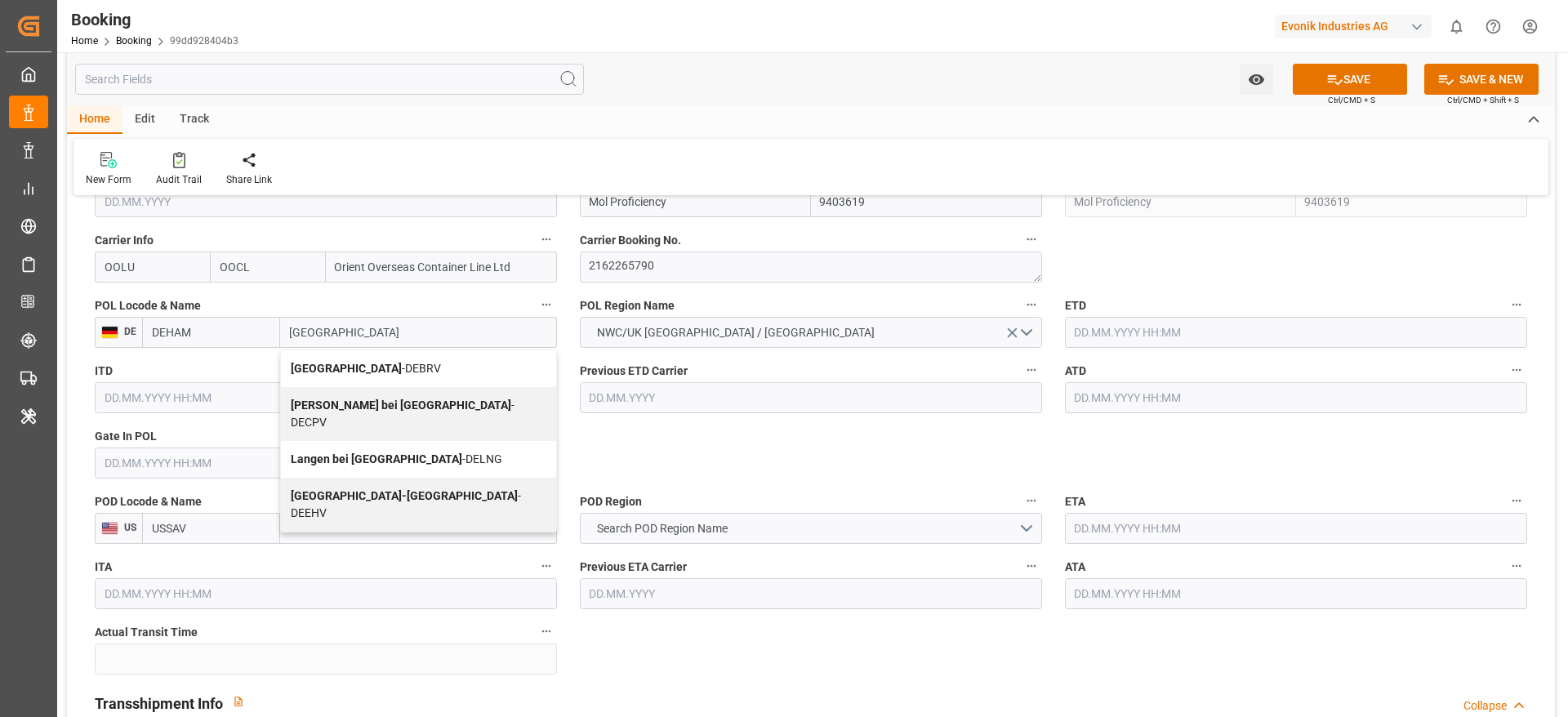
click at [376, 371] on span "Bremerhaven - DEBRV" at bounding box center [366, 367] width 150 height 13
type input "DEBRV"
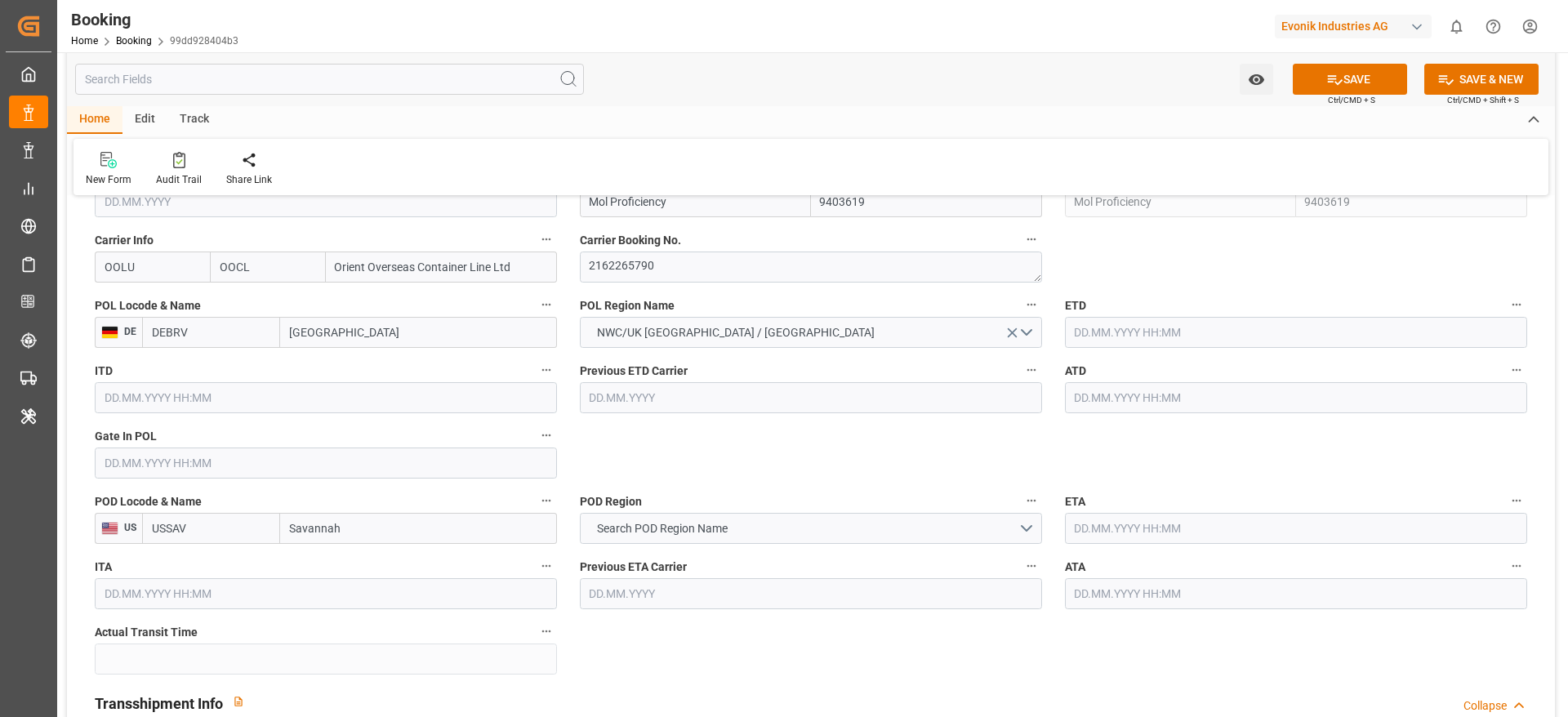
type input "Bremerhaven"
click at [808, 530] on button "Search POD Region Name" at bounding box center [811, 528] width 463 height 31
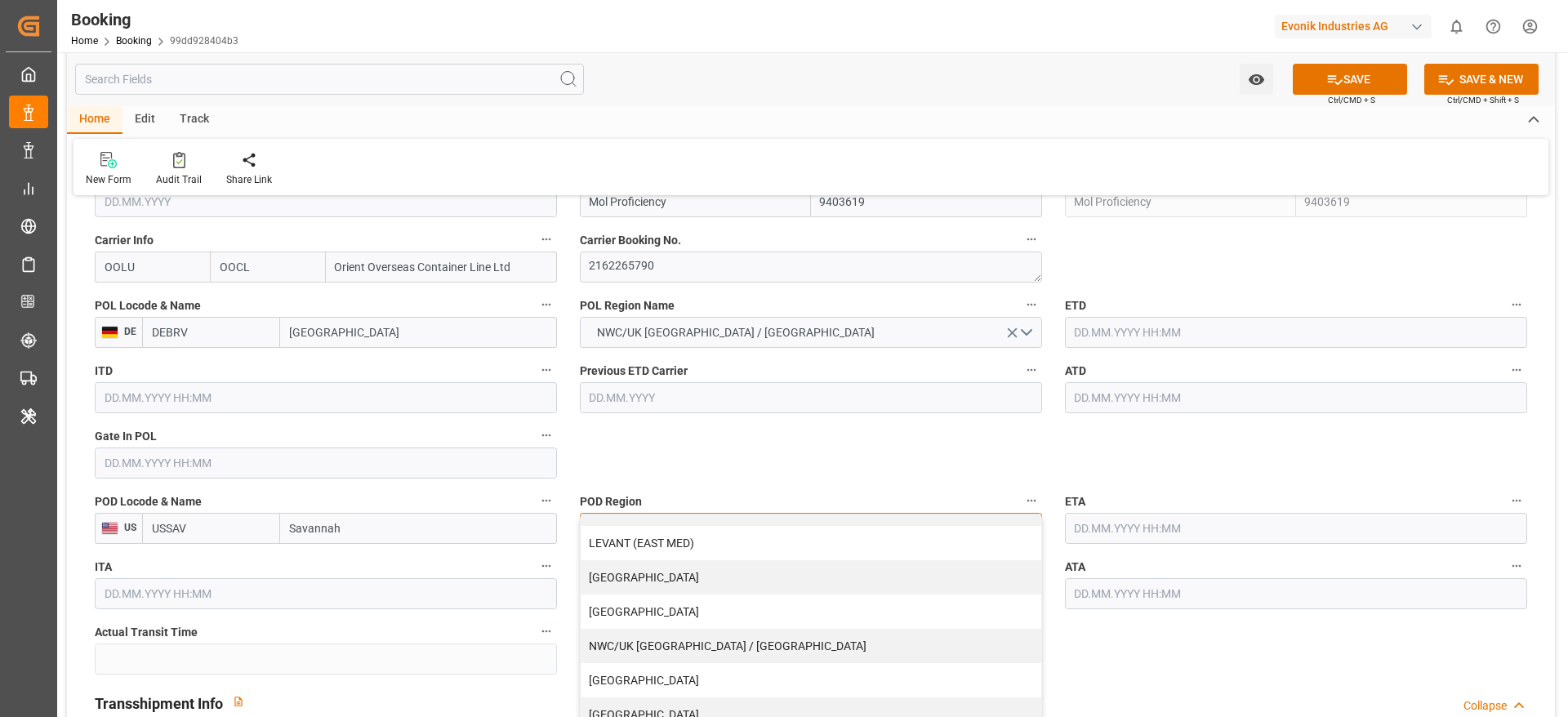
scroll to position [1470, 0]
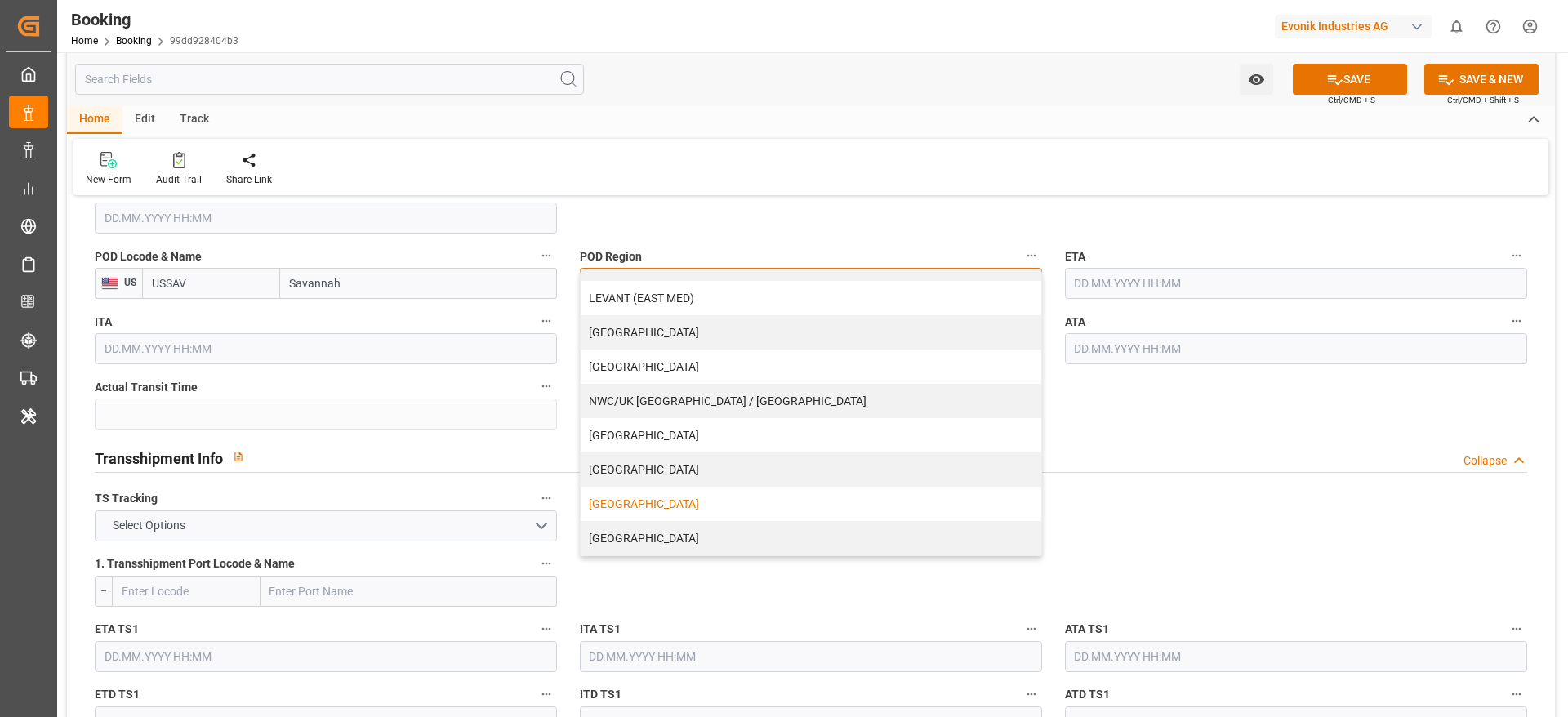
click at [657, 506] on div "USA" at bounding box center [811, 503] width 461 height 34
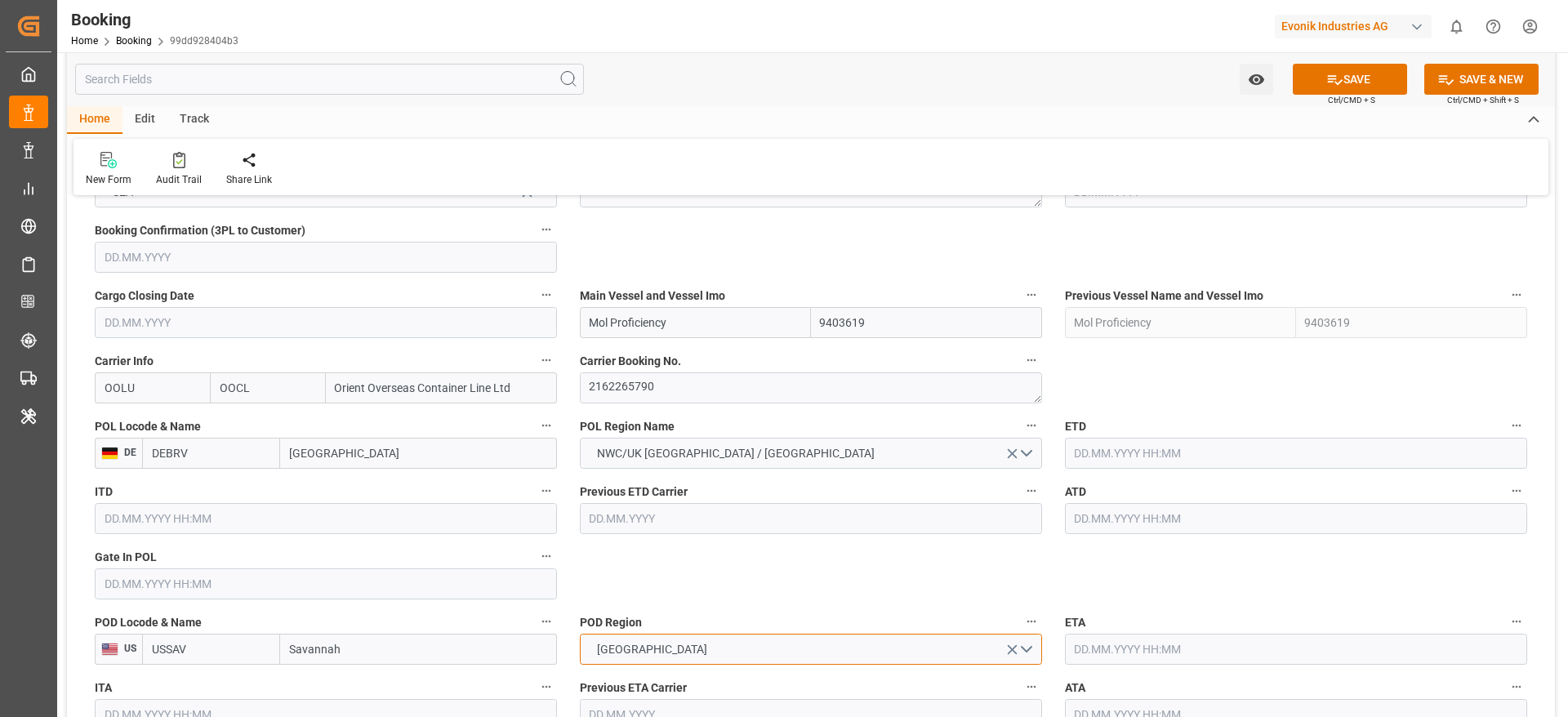
scroll to position [1224, 0]
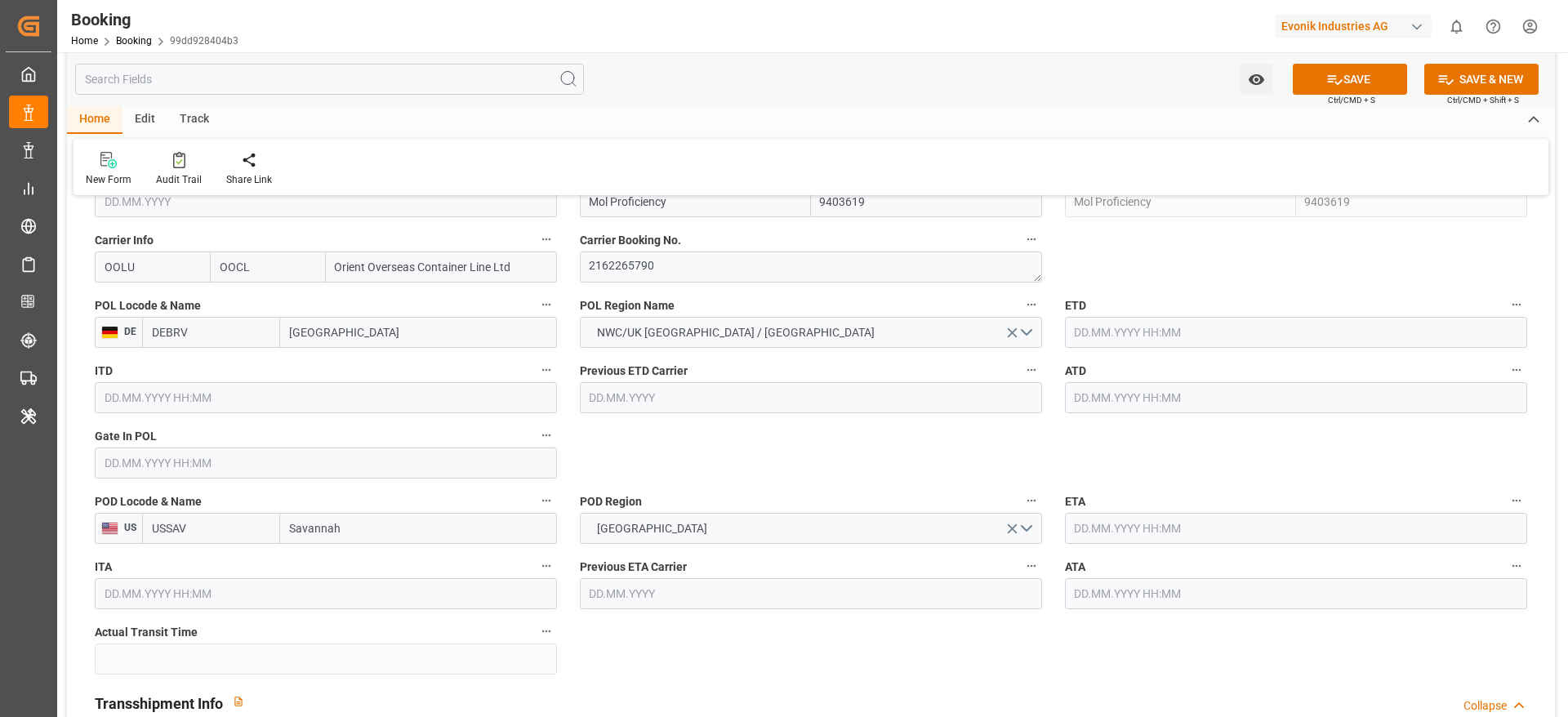
click at [1143, 404] on input "text" at bounding box center [1296, 397] width 463 height 31
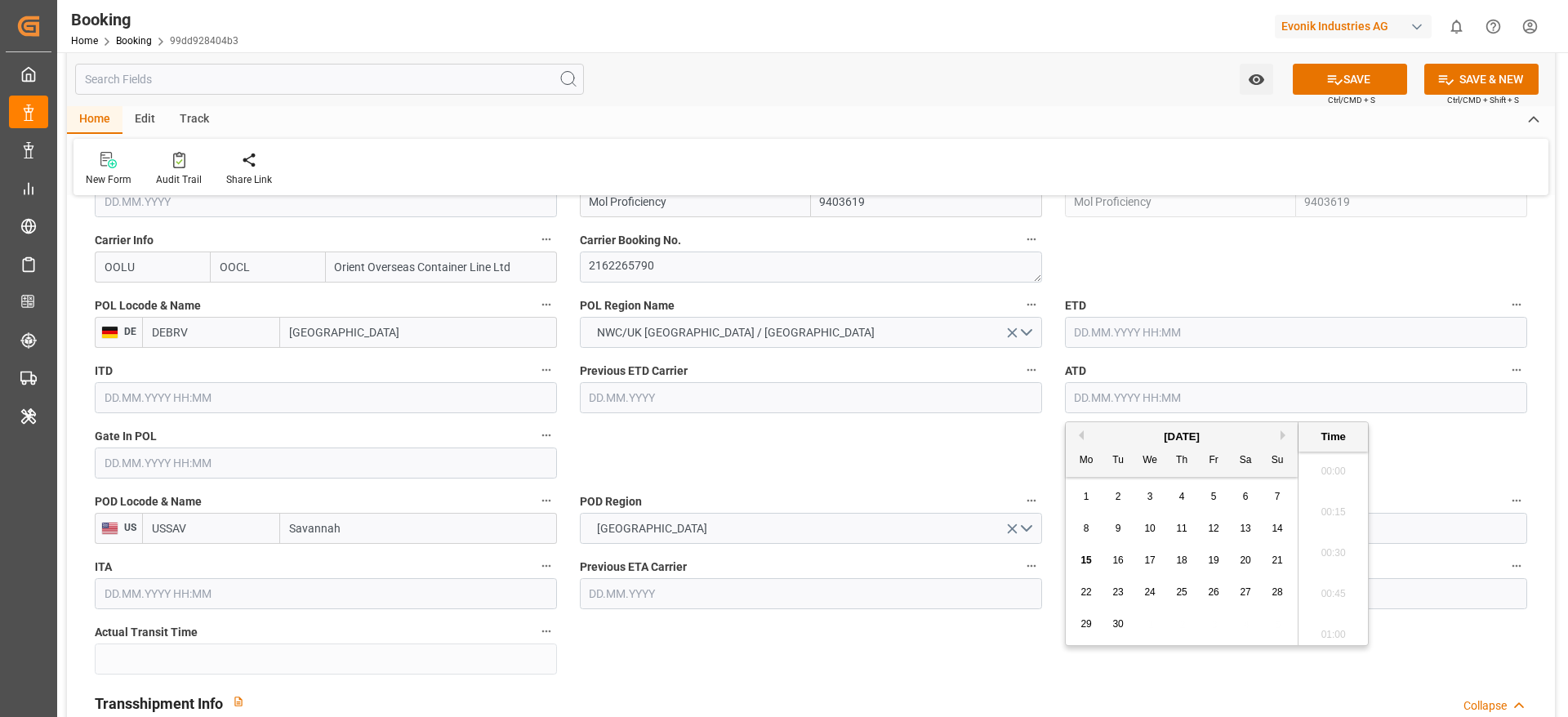
scroll to position [2536, 0]
click at [1149, 530] on span "10" at bounding box center [1149, 528] width 11 height 11
type input "10.09.2025 00:00"
click at [1235, 401] on input "10.09.2025 00:00" at bounding box center [1296, 397] width 463 height 31
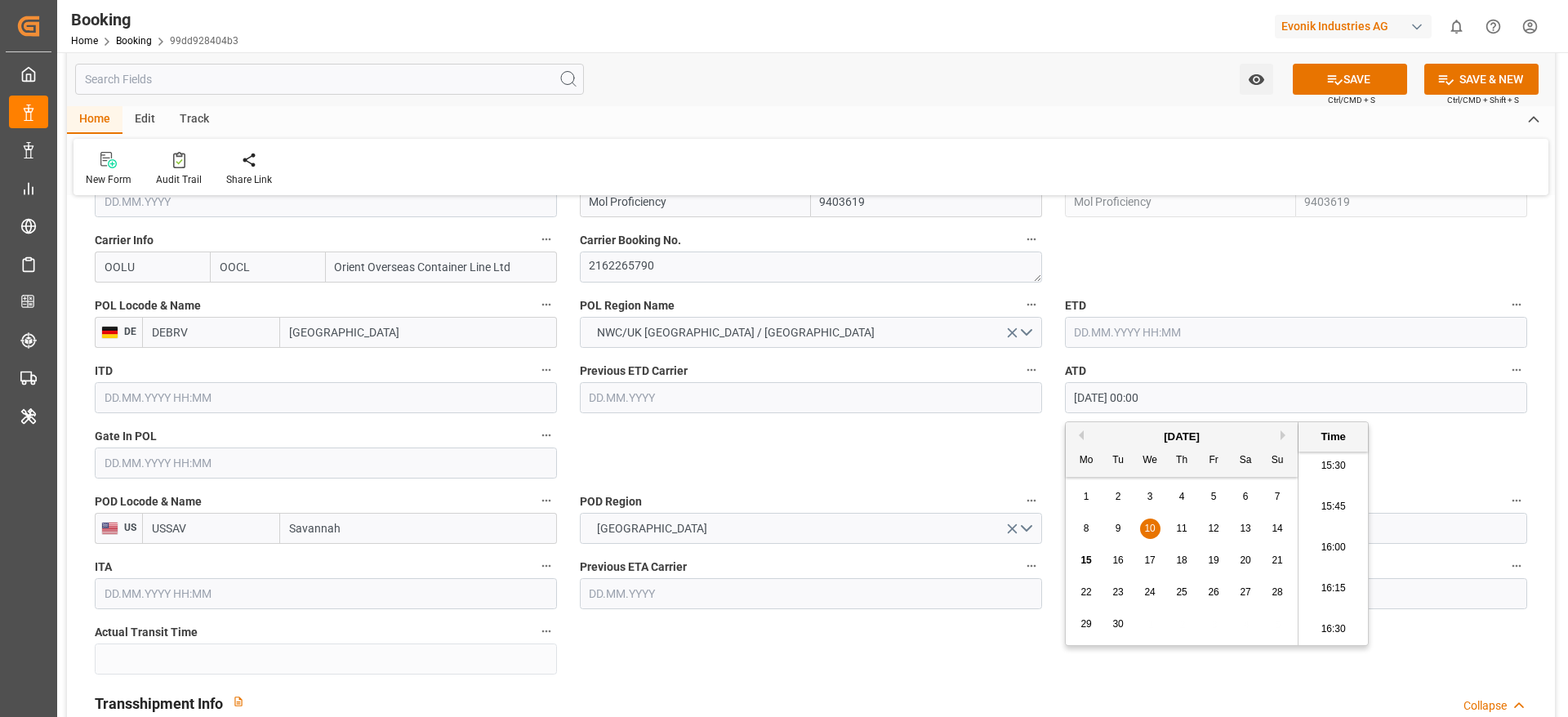
click at [1235, 401] on input "10.09.2025 00:00" at bounding box center [1296, 397] width 463 height 31
click at [1183, 336] on input "text" at bounding box center [1296, 332] width 463 height 31
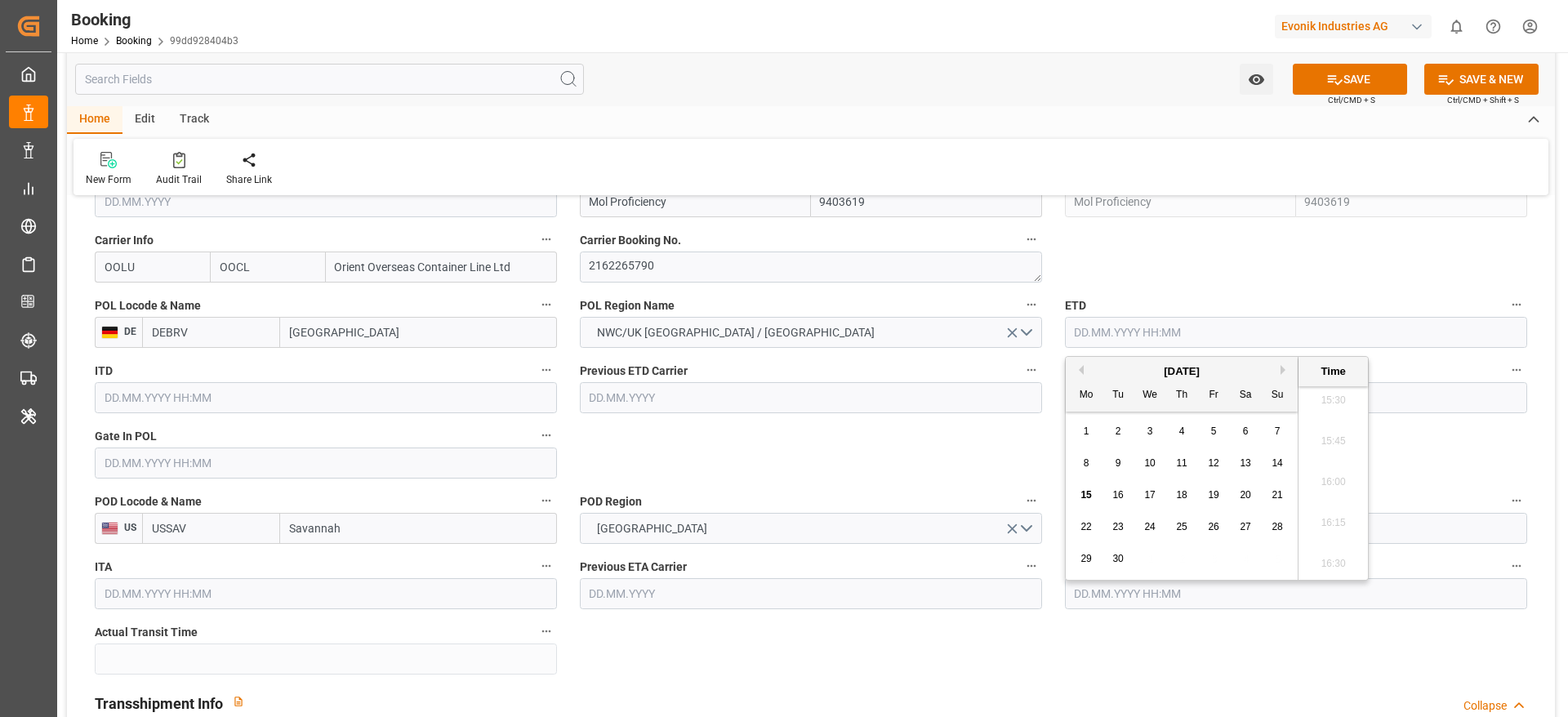
paste input "10.09.2025 00:00"
type input "10.09.2025 00:00"
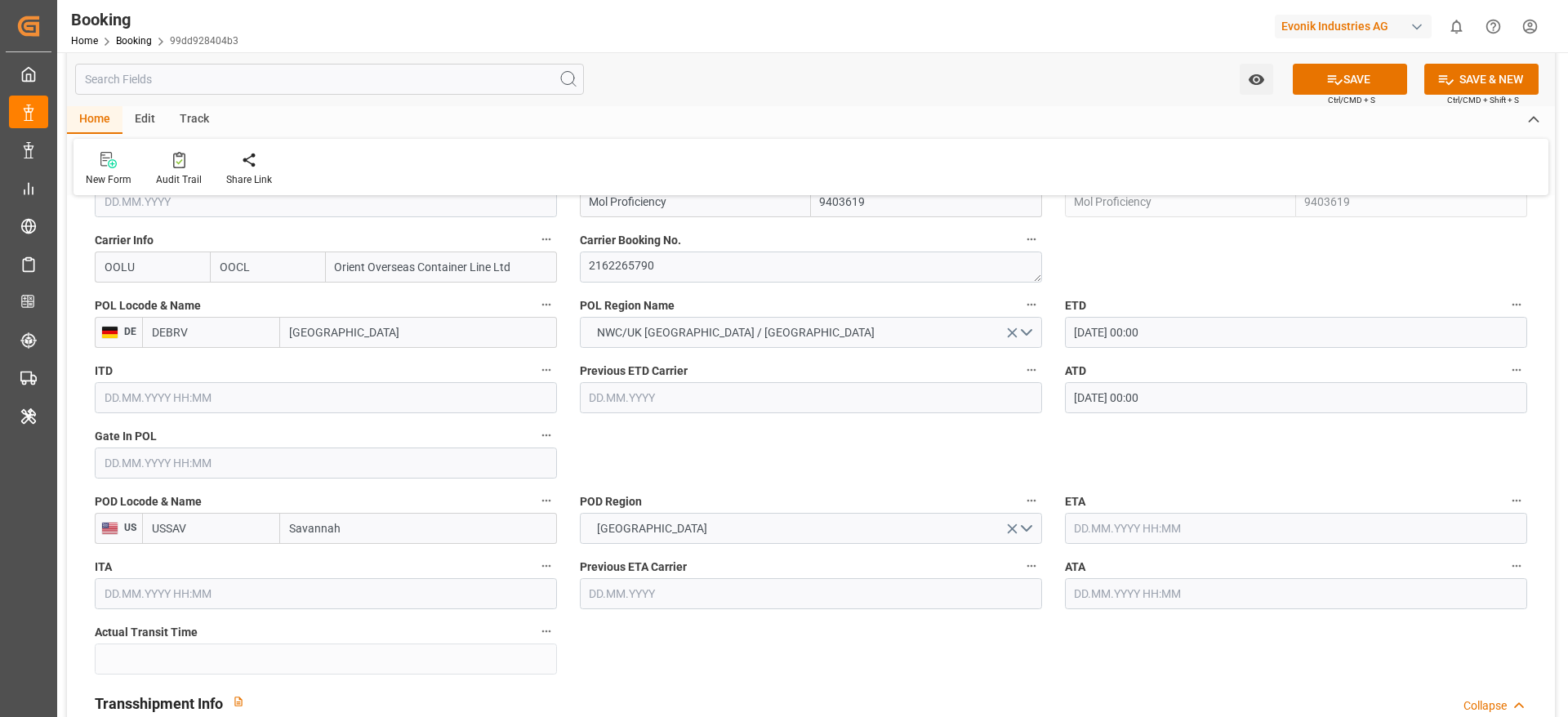
click at [184, 470] on input "text" at bounding box center [326, 462] width 463 height 31
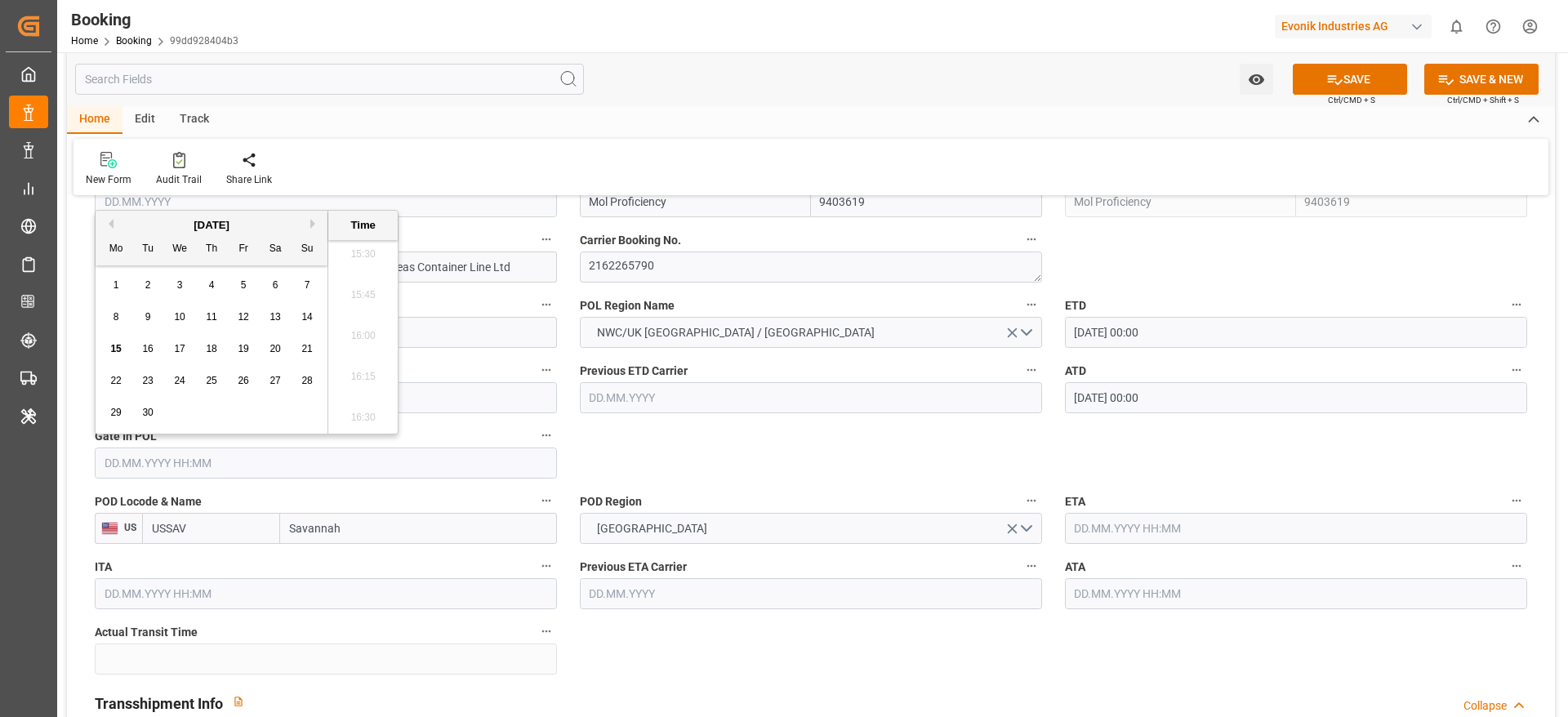
click at [115, 316] on span "8" at bounding box center [116, 316] width 6 height 11
type input "08.09.2025 00:00"
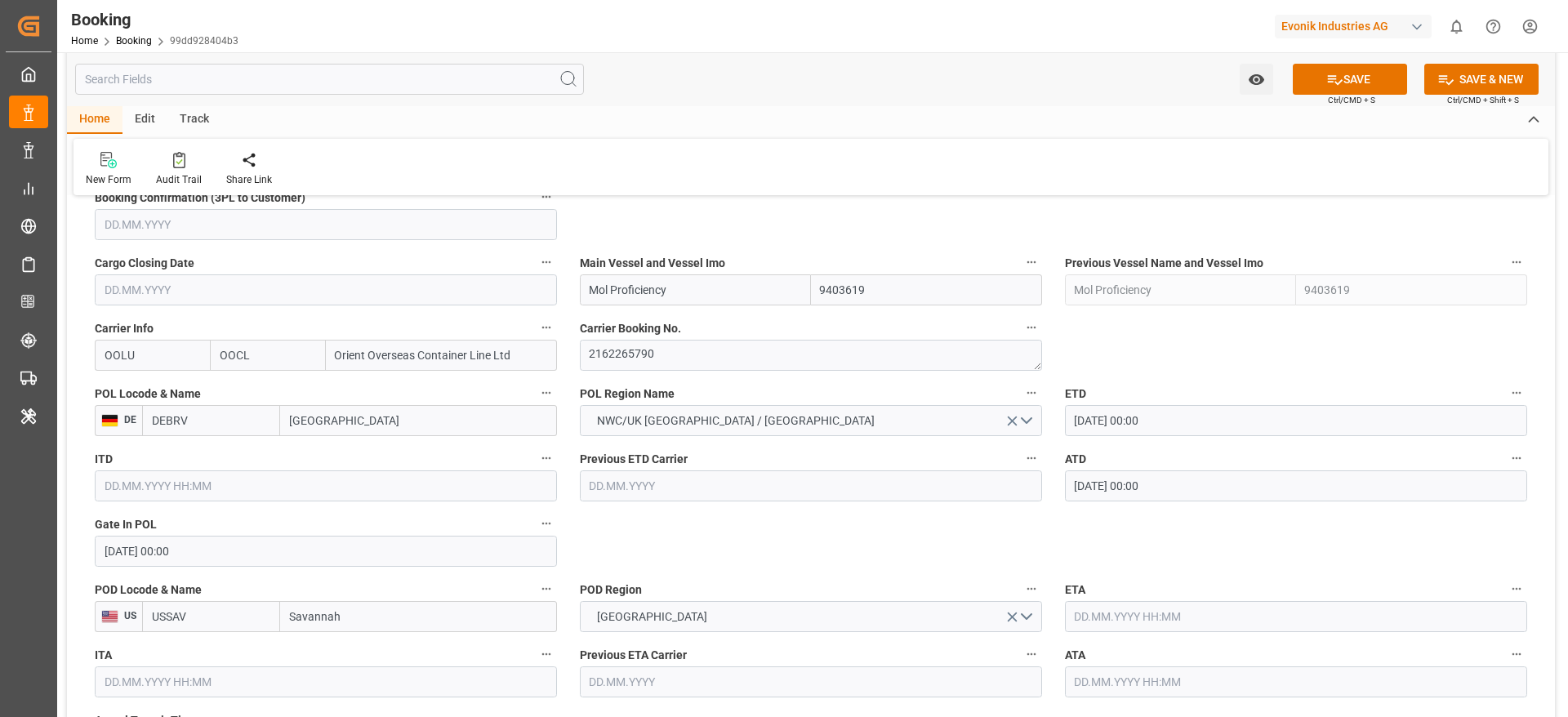
scroll to position [1102, 0]
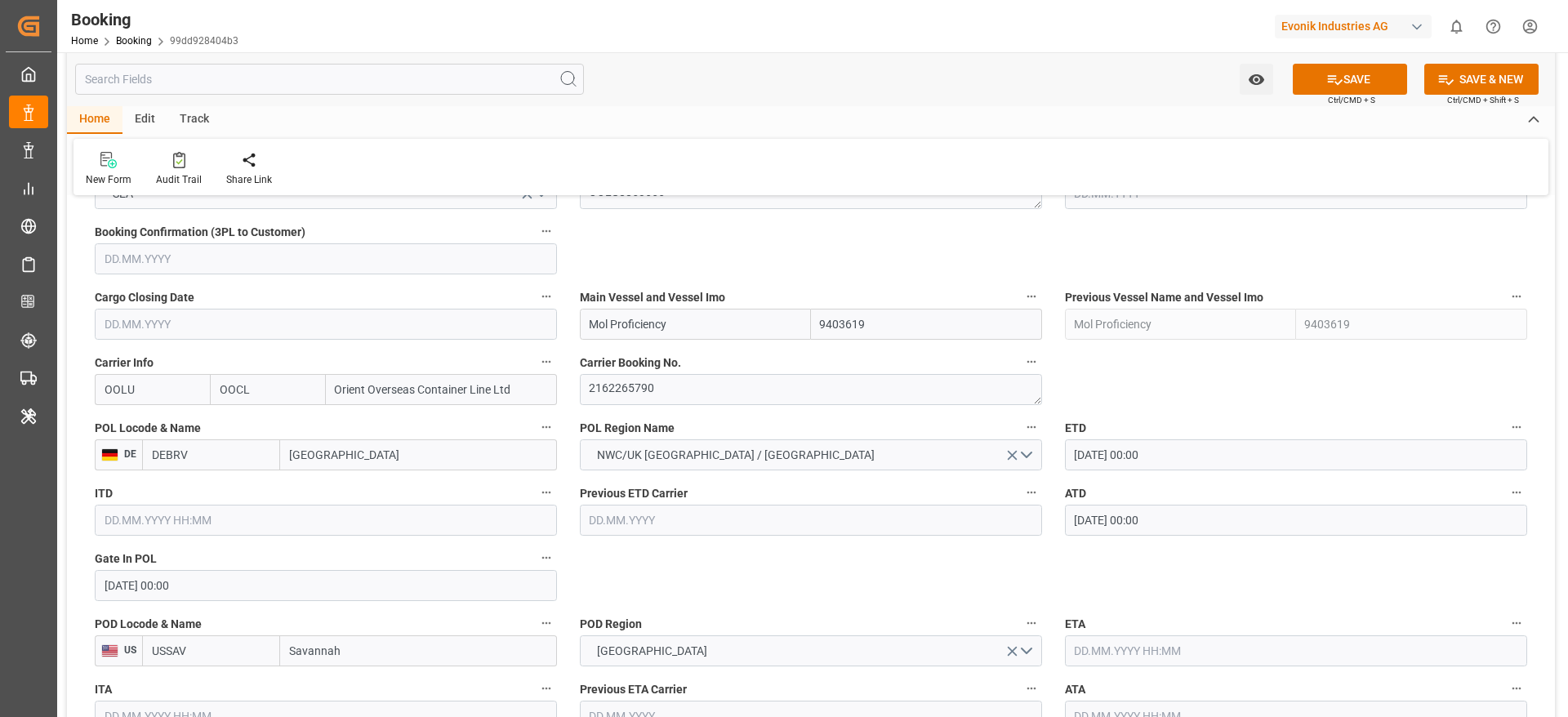
click at [687, 338] on input "Mol Proficiency" at bounding box center [695, 324] width 231 height 31
paste input "OL PROFICIENCY"
click at [692, 366] on span "MOL PROFICIENCY - 9403619" at bounding box center [665, 360] width 149 height 13
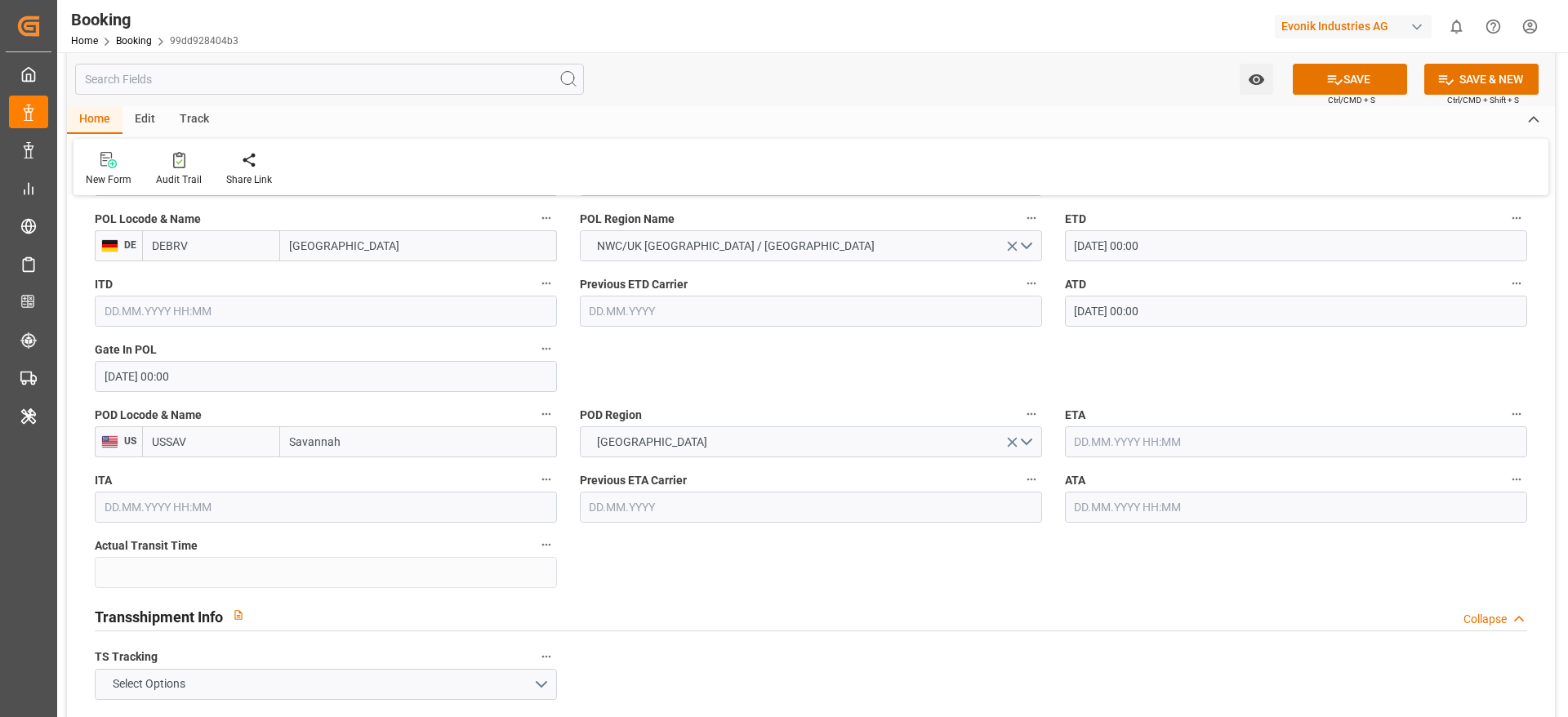
scroll to position [1347, 0]
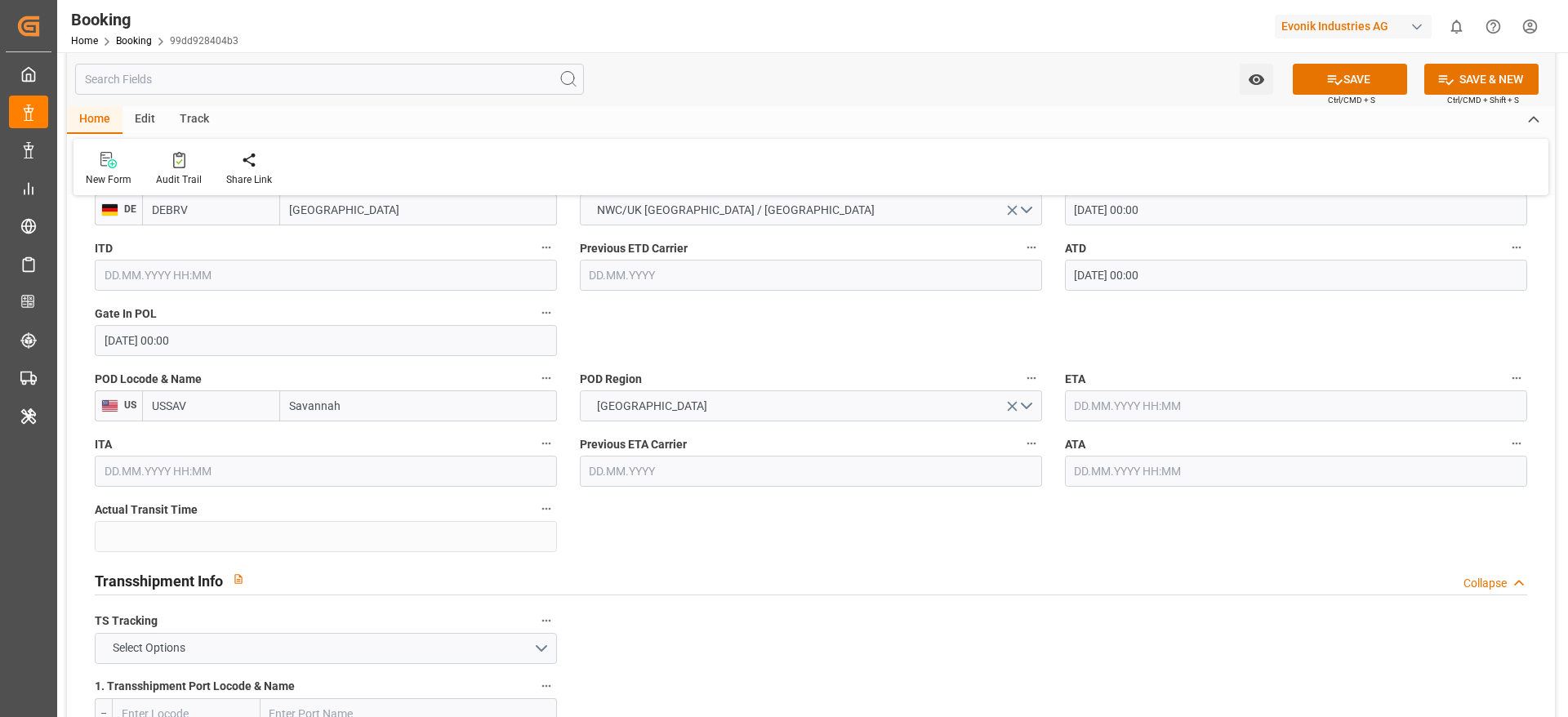
type input "MOL PROFICIENCY"
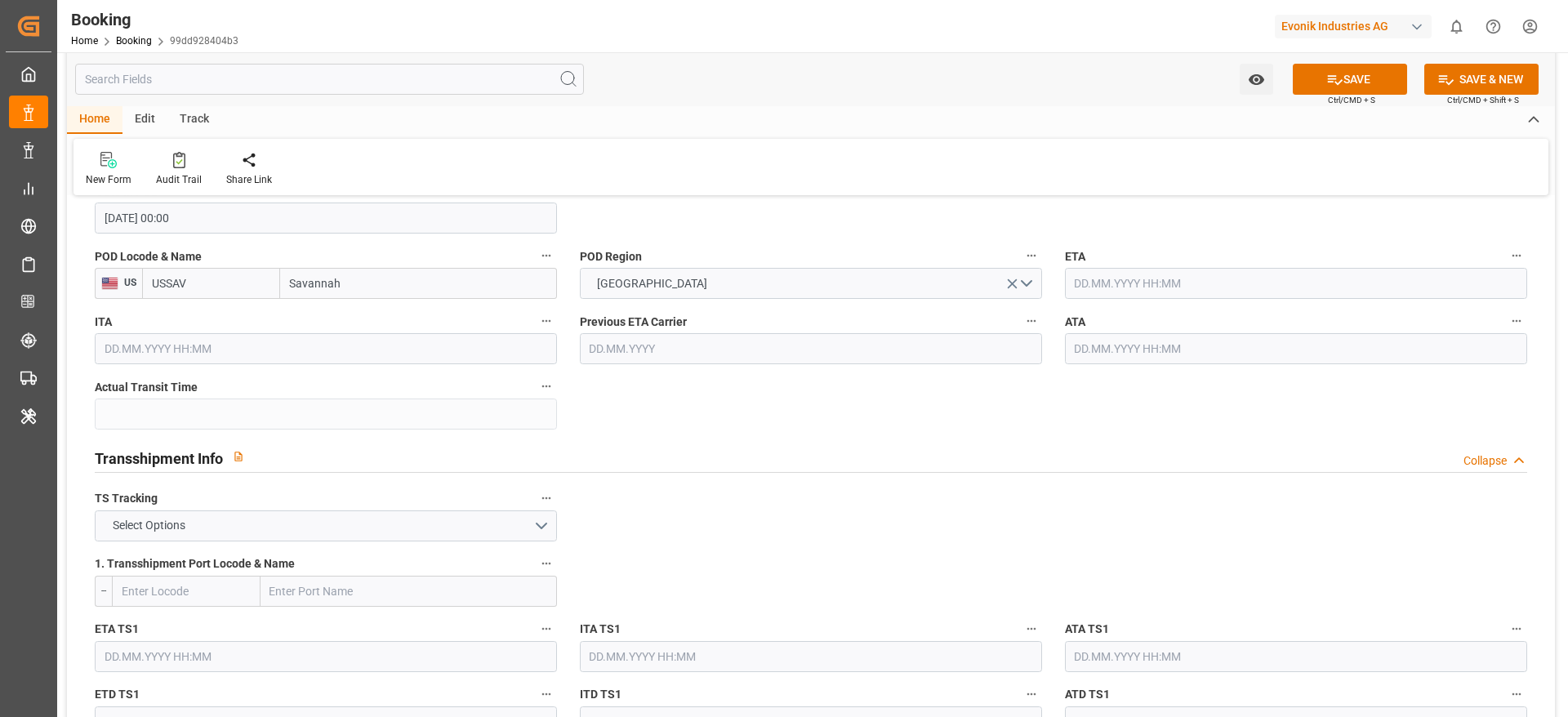
click at [1163, 294] on input "text" at bounding box center [1296, 283] width 463 height 31
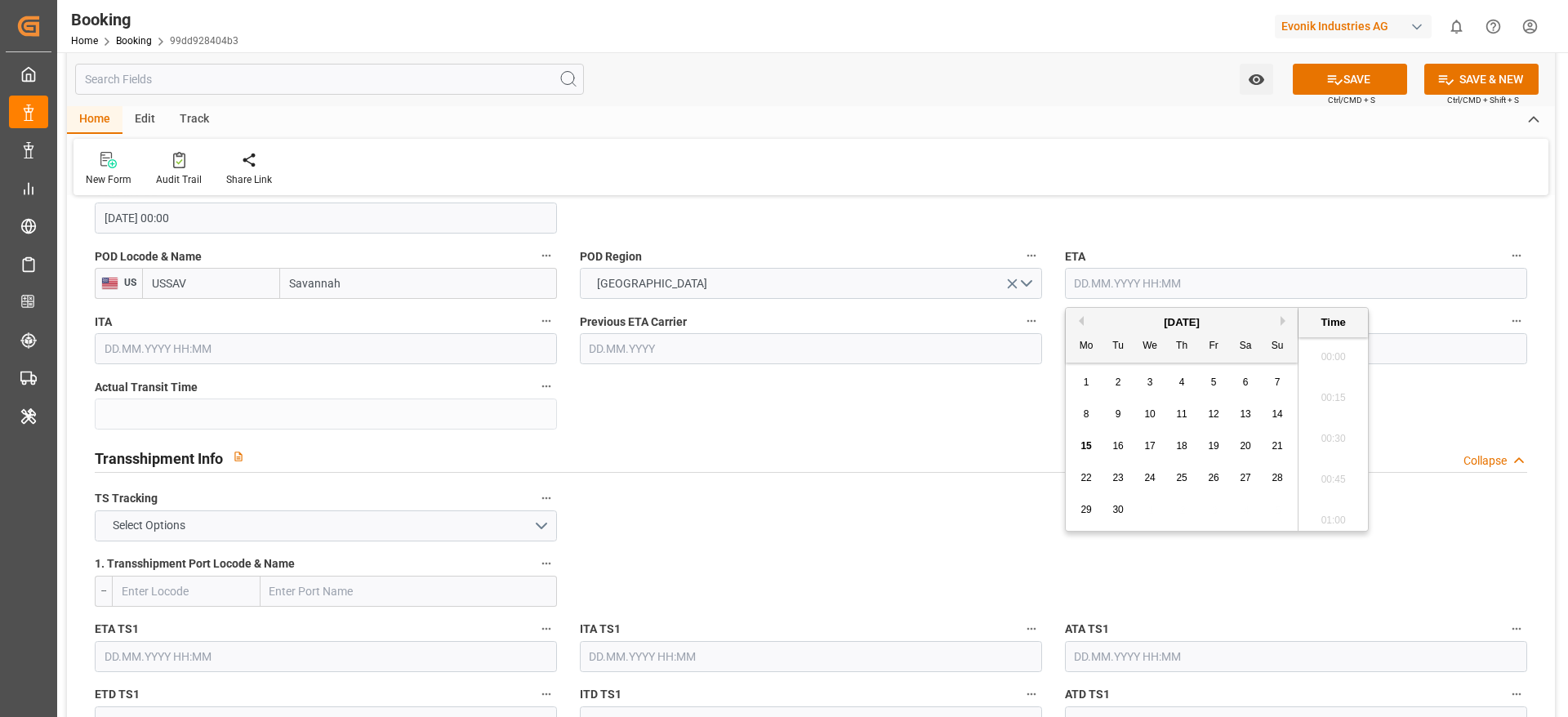
scroll to position [2536, 0]
click at [1149, 473] on span "24" at bounding box center [1149, 477] width 11 height 11
type input "24.09.2025 00:00"
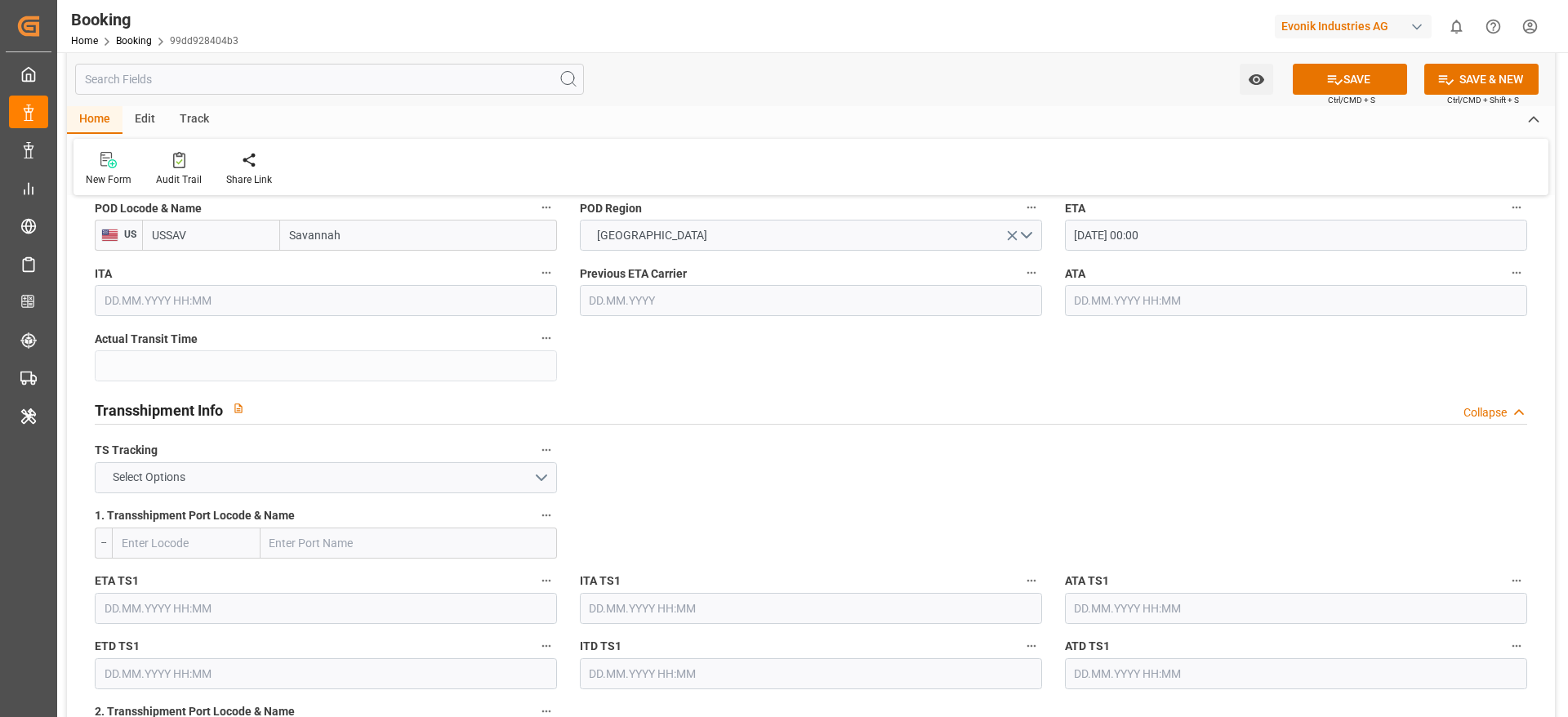
scroll to position [1592, 0]
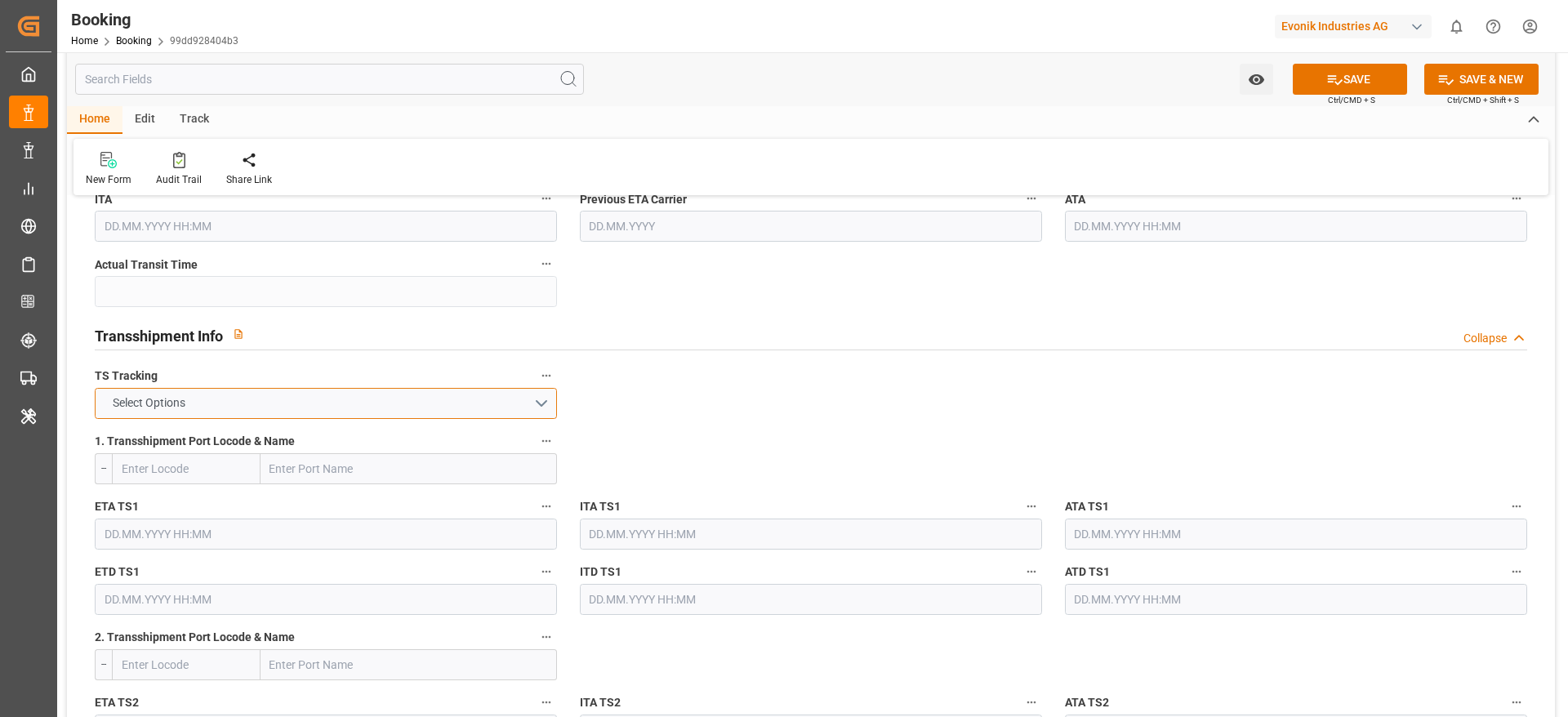
click at [351, 397] on button "Select Options" at bounding box center [326, 403] width 463 height 31
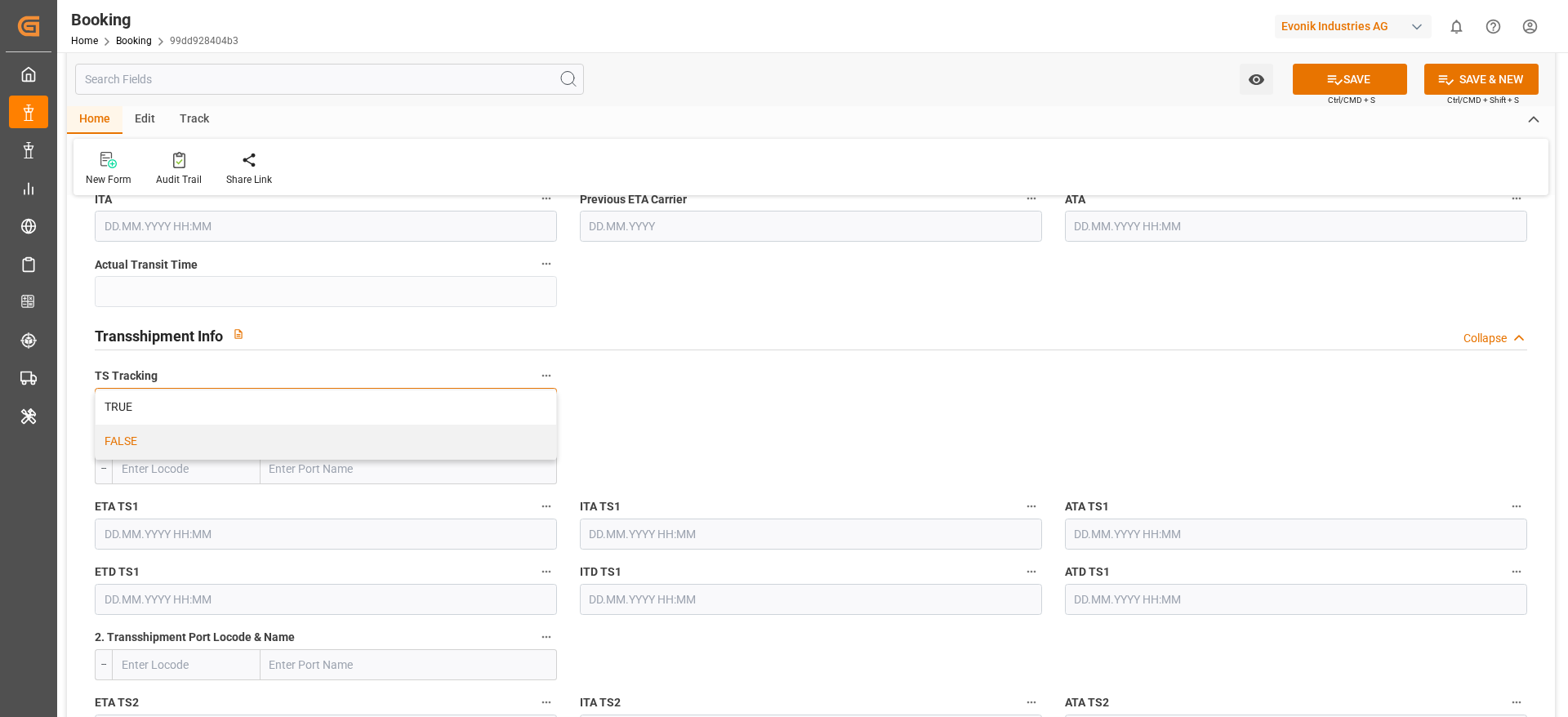
click at [321, 429] on div "FALSE" at bounding box center [326, 441] width 461 height 34
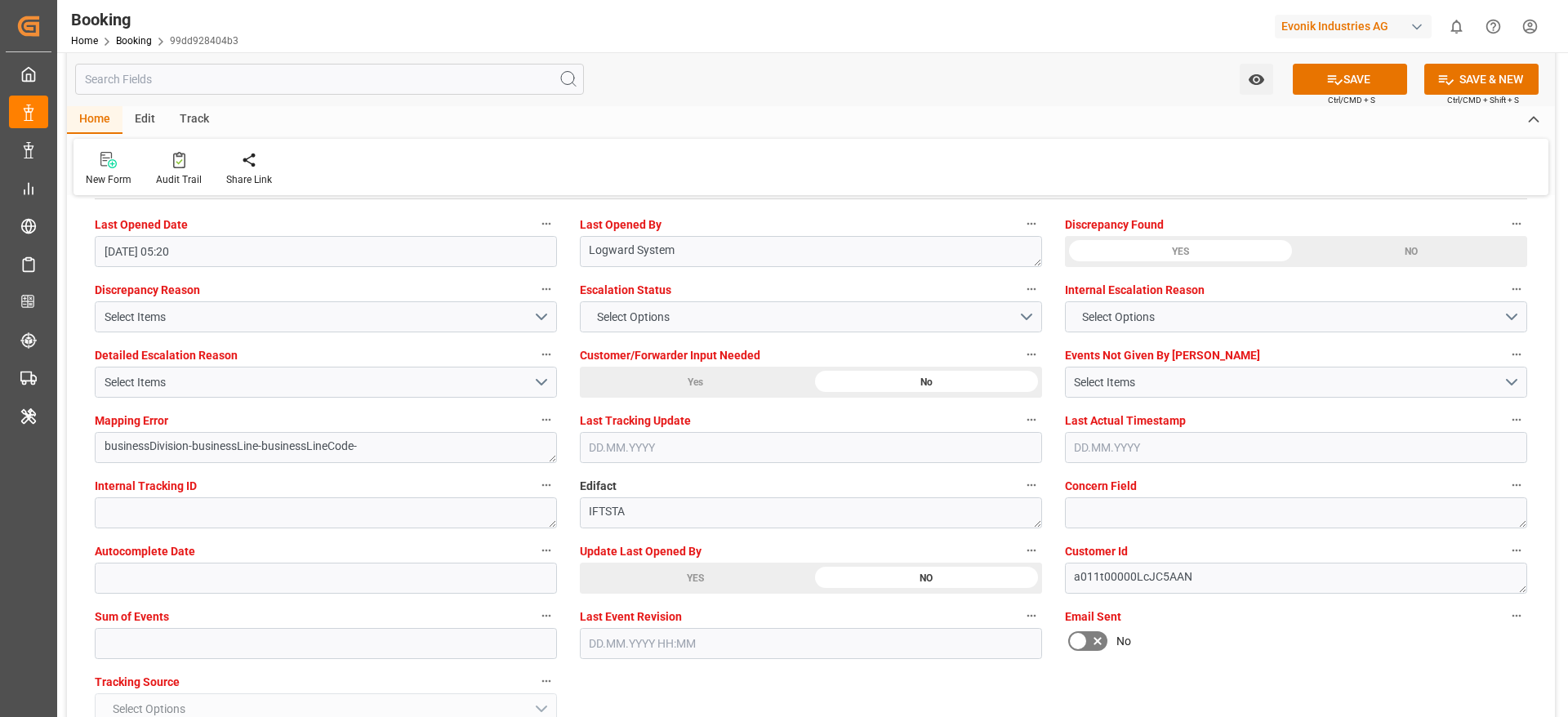
scroll to position [3184, 0]
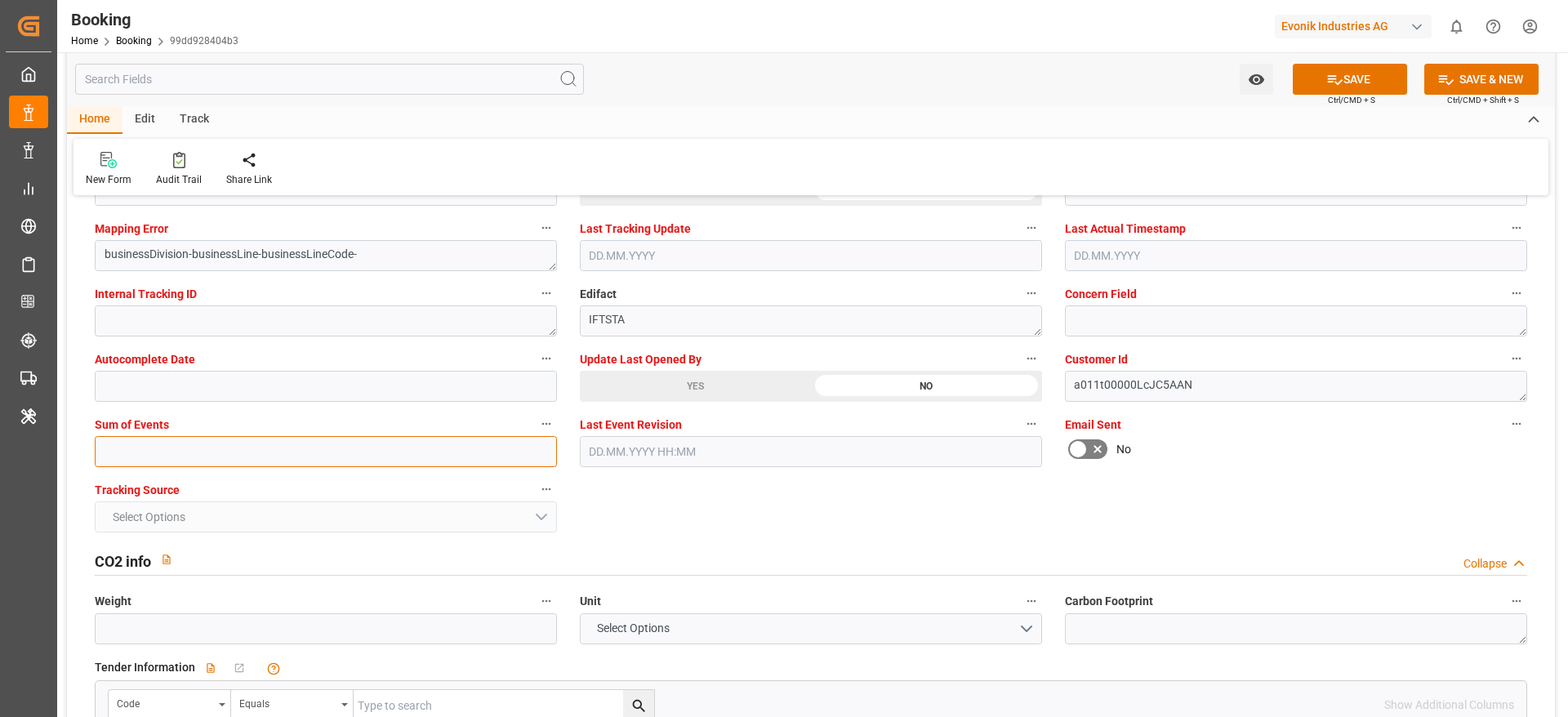
click at [180, 443] on input "text" at bounding box center [326, 451] width 463 height 31
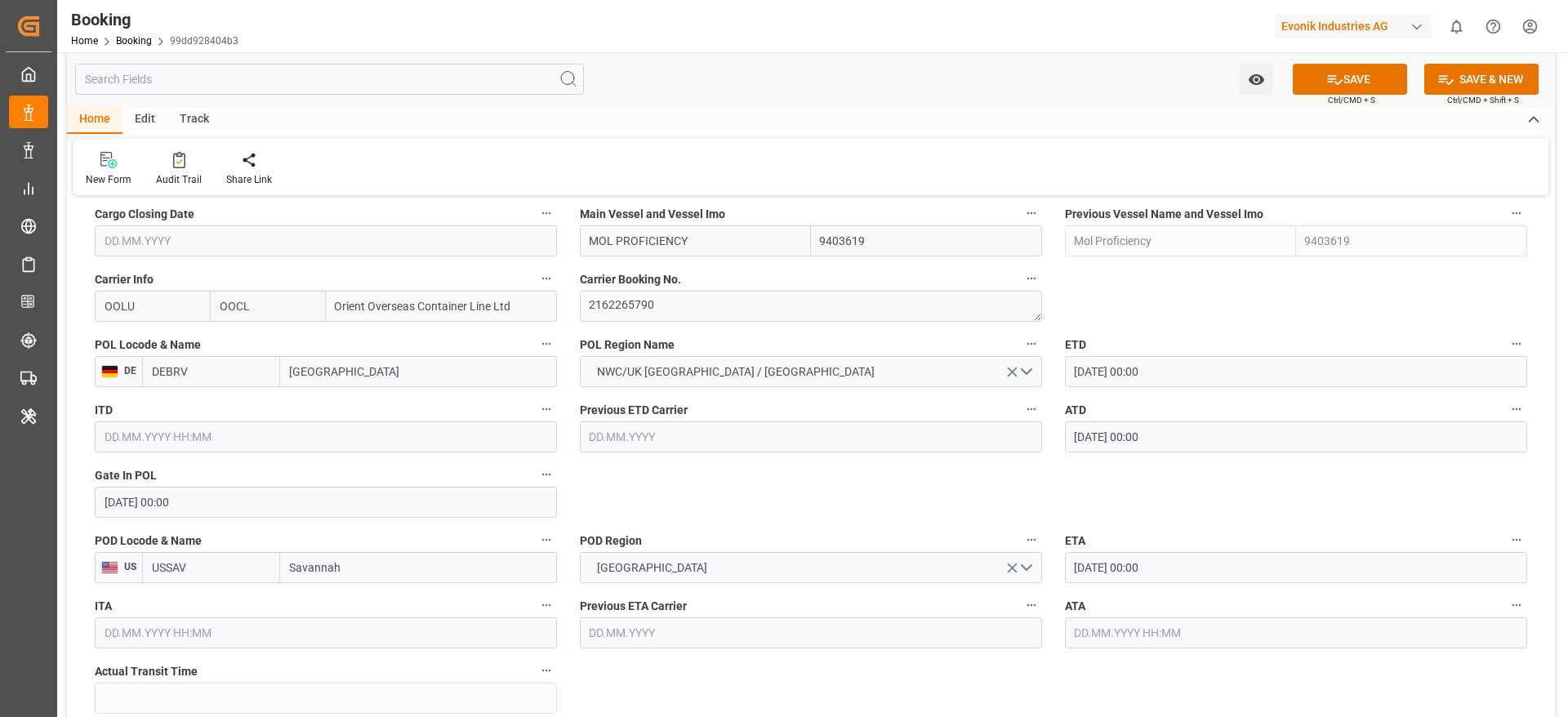
scroll to position [1224, 0]
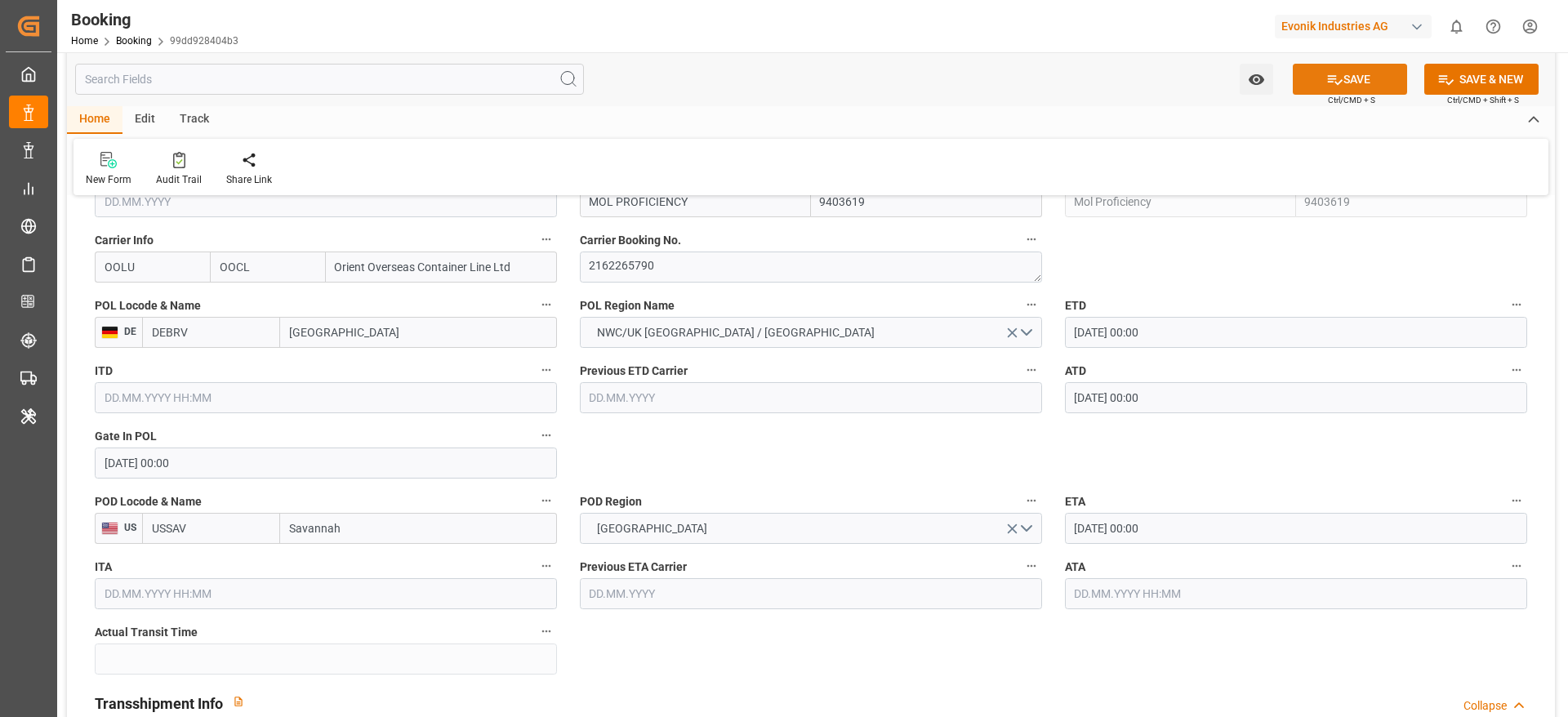
type input "0"
click at [1385, 76] on button "SAVE" at bounding box center [1350, 79] width 115 height 31
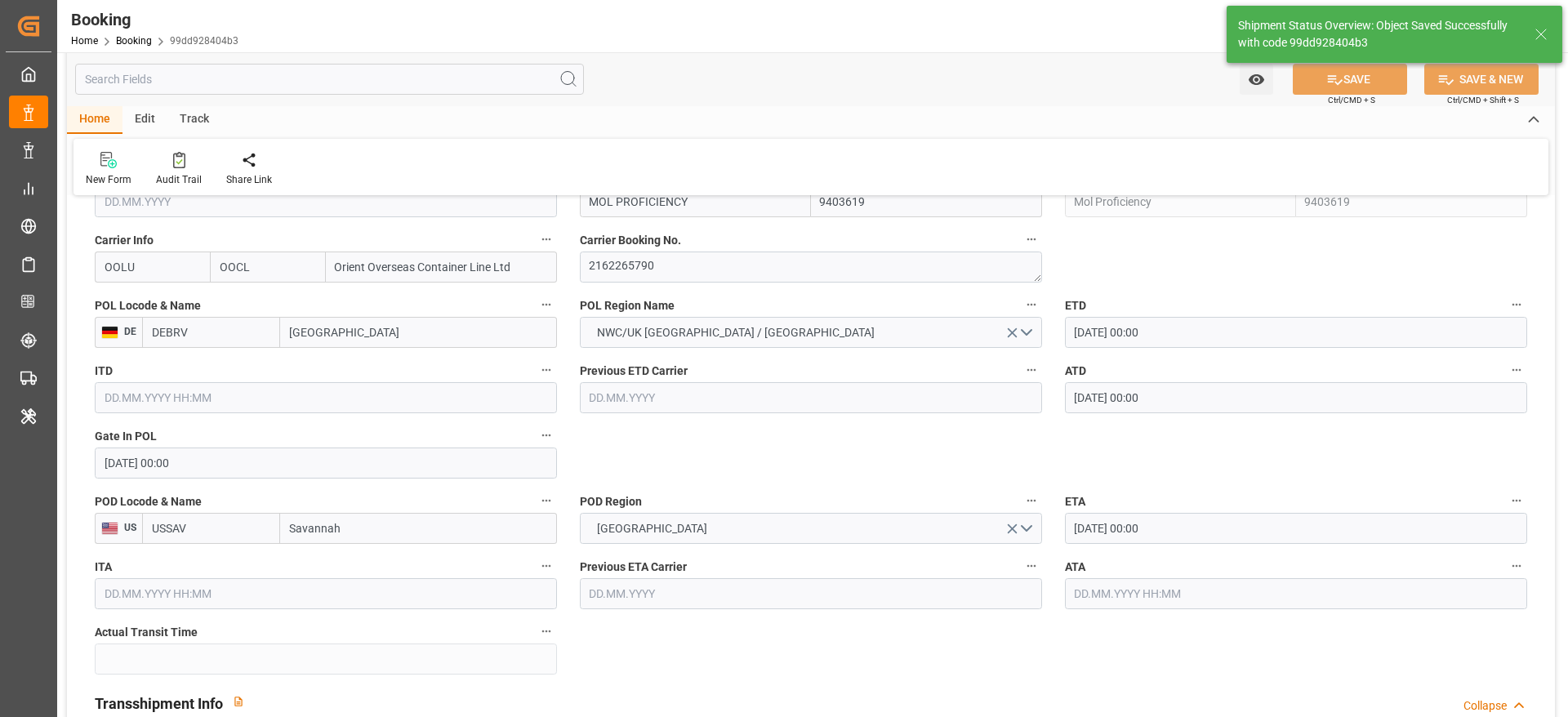
type textarea "NWC/UK North West Continent / UK_USSAV_OOLU_AT-SE"
type textarea "[PERSON_NAME]"
type textarea "businessDivision-businessLine-"
type input "10.09.2025 00:00"
type input "24.09.2025 00:00"
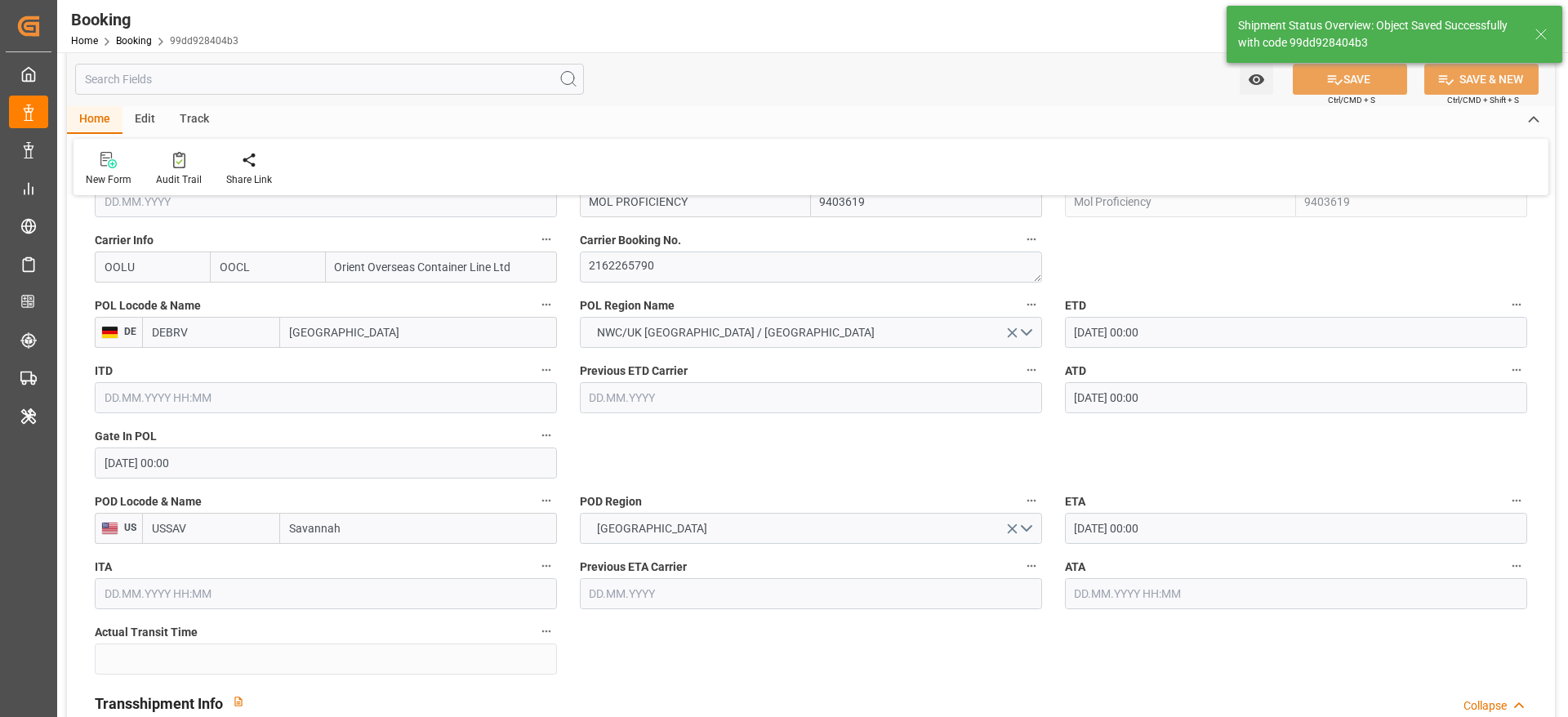
type input "15.09.2025 10:31"
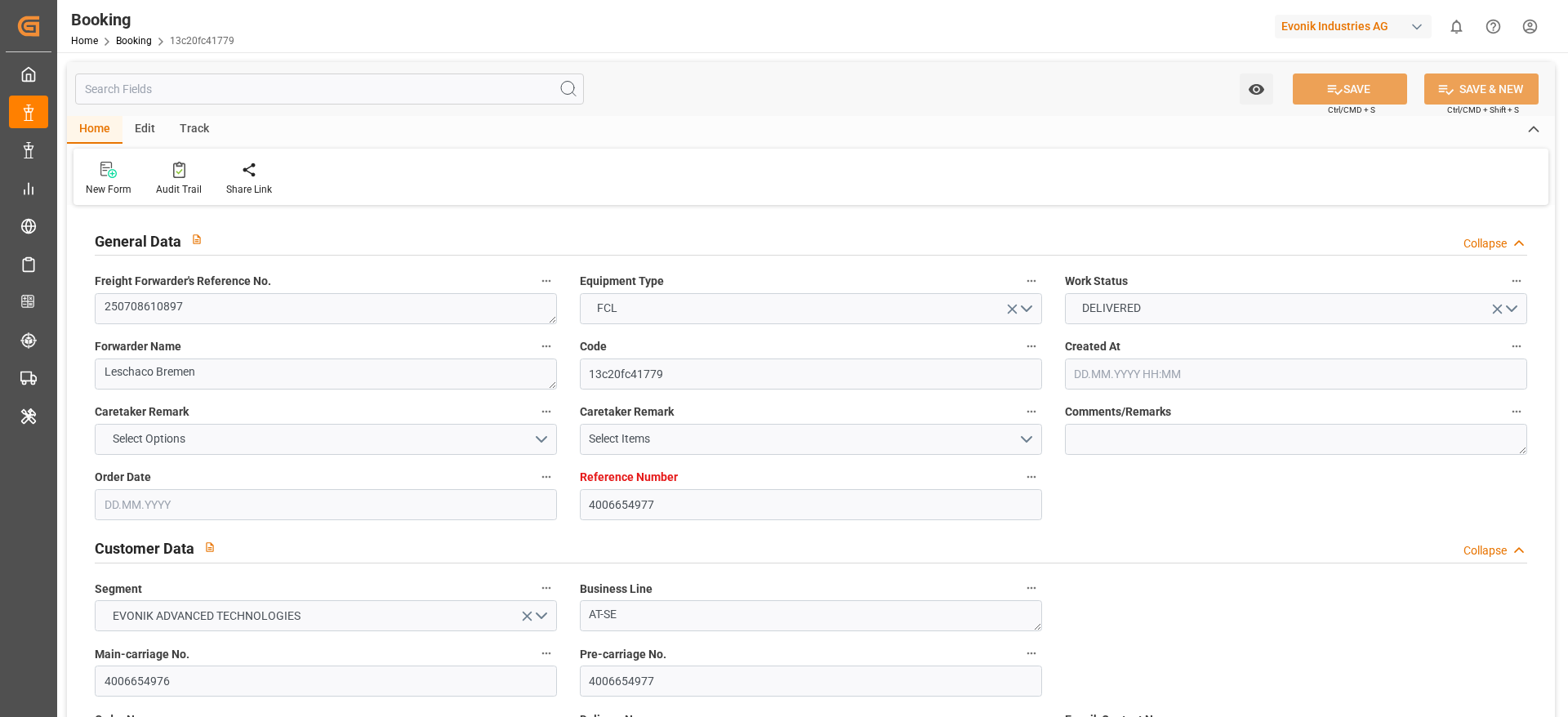
type input "4006654977"
type input "9315953"
type input "Dummy"
type input "Dummy Carrier"
type input "DEHAM"
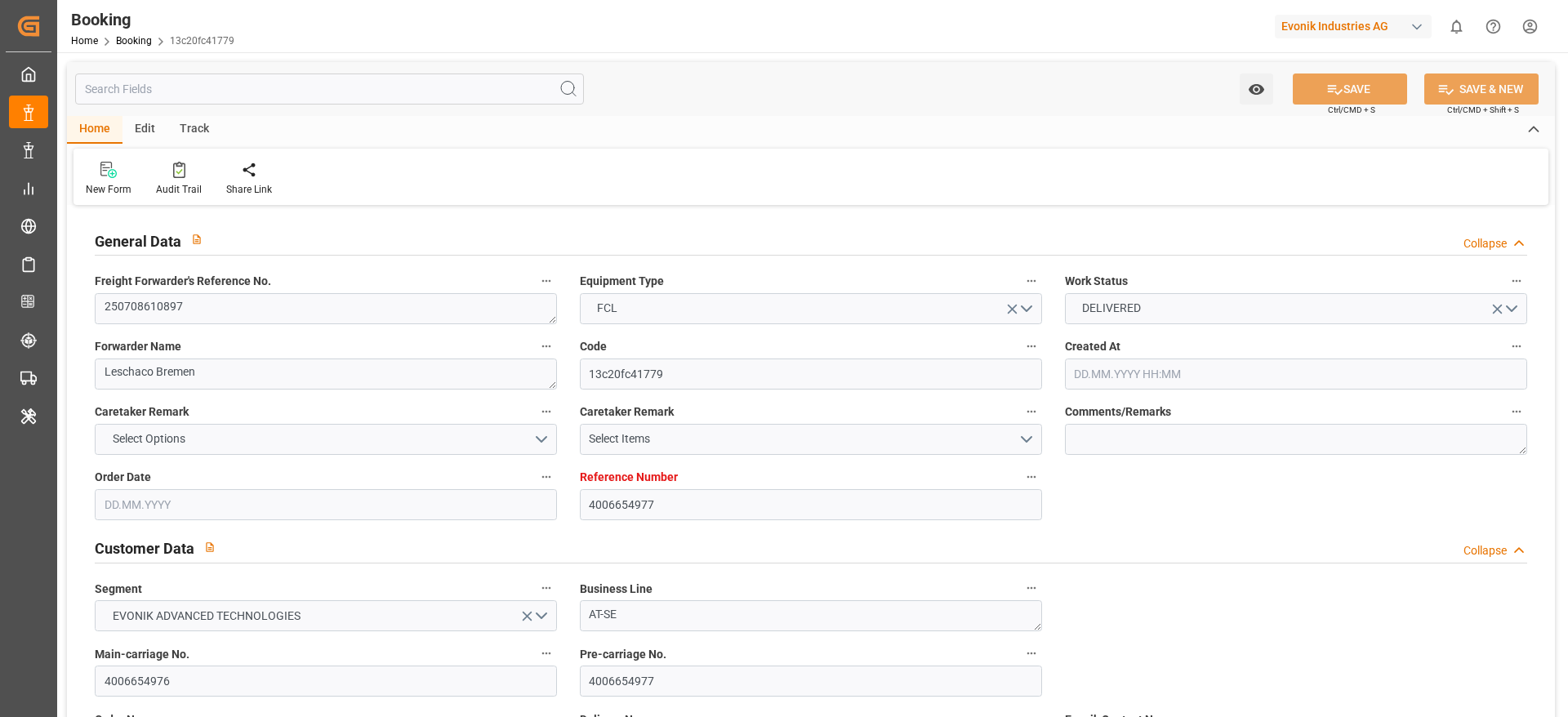
type input "TRGEB"
type input "20"
type input "0"
type input "04.07.2025 11:17"
type input "04.07.2025"
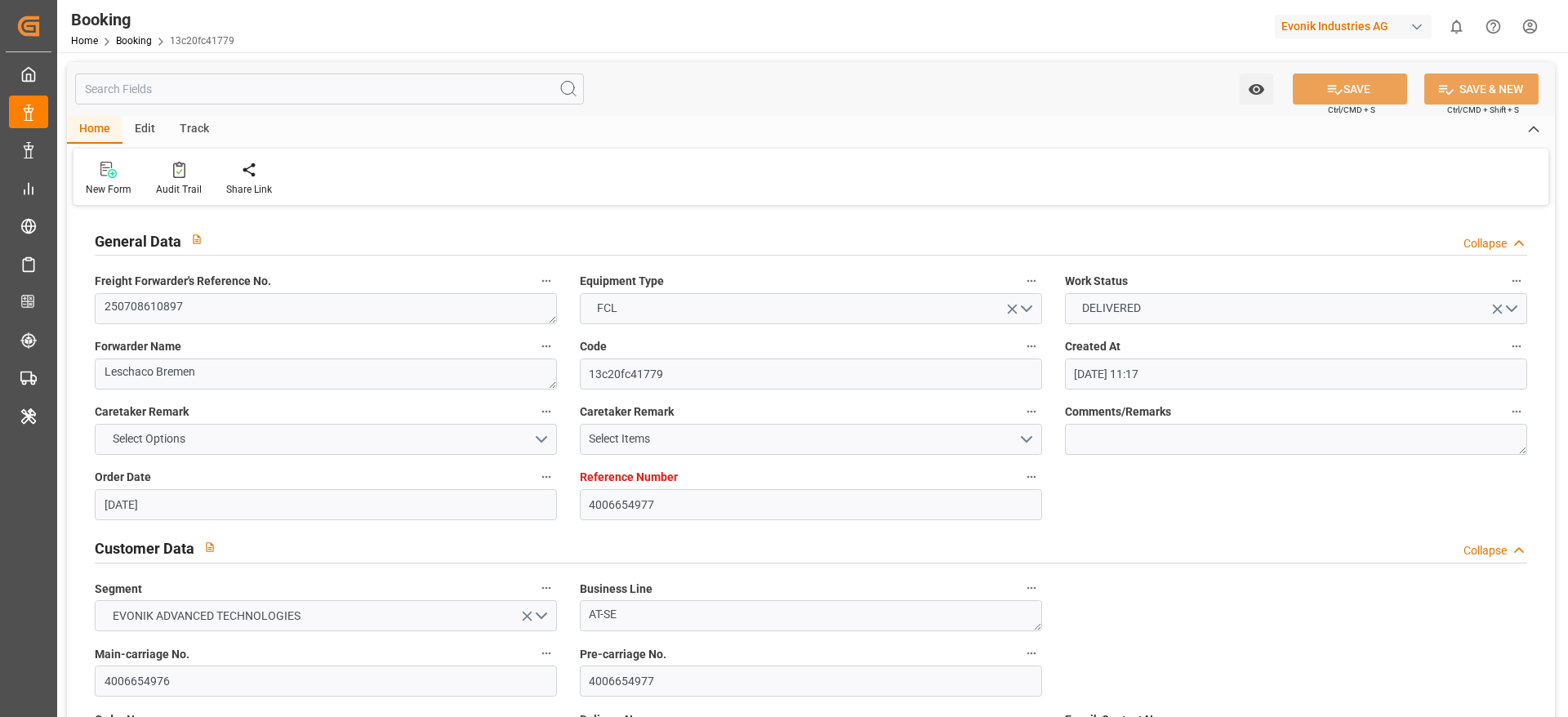
type input "09.08.2025"
type input "10.07.2025"
type input "19.07.2025 00:00"
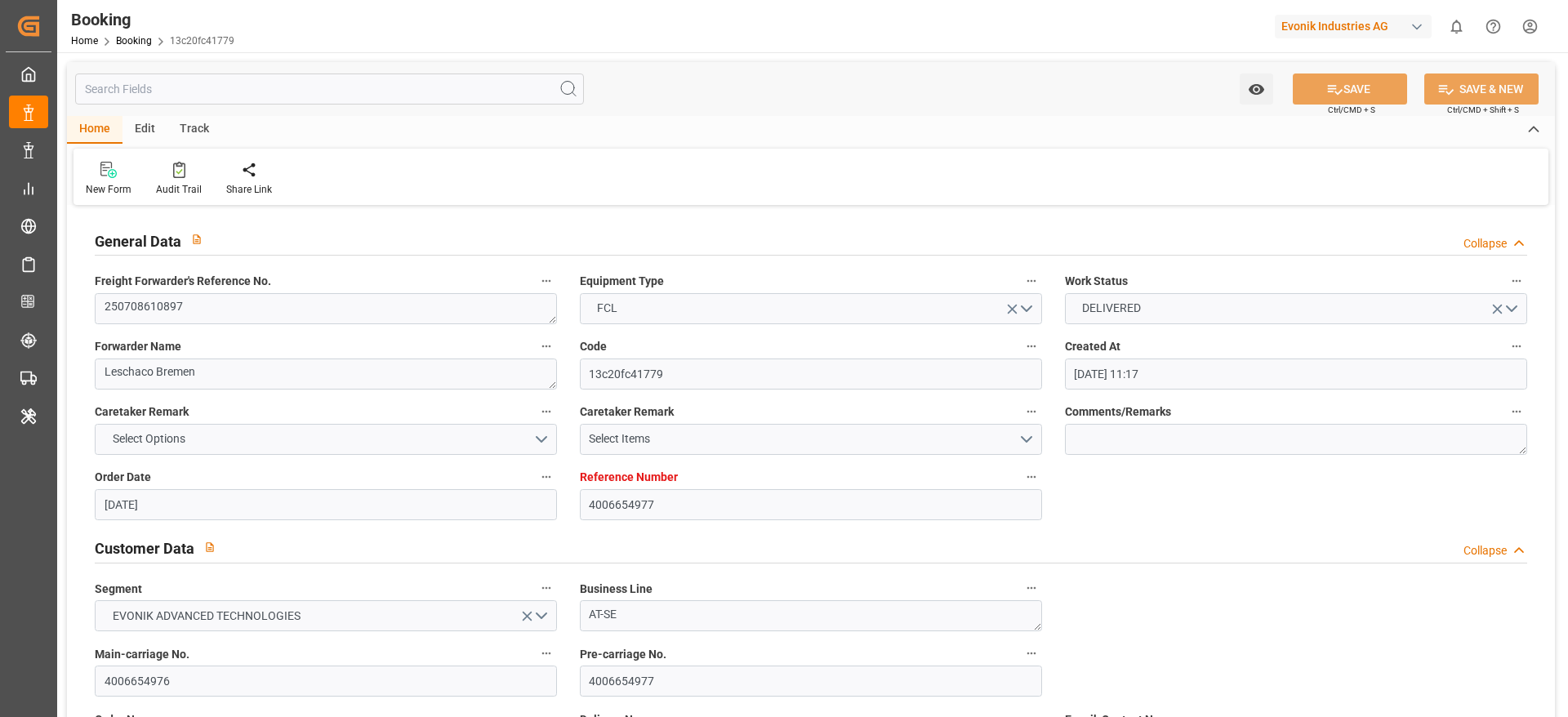
type input "16.07.2025 00:00"
type input "08.08.2025 00:00"
type input "15.08.2025 00:00"
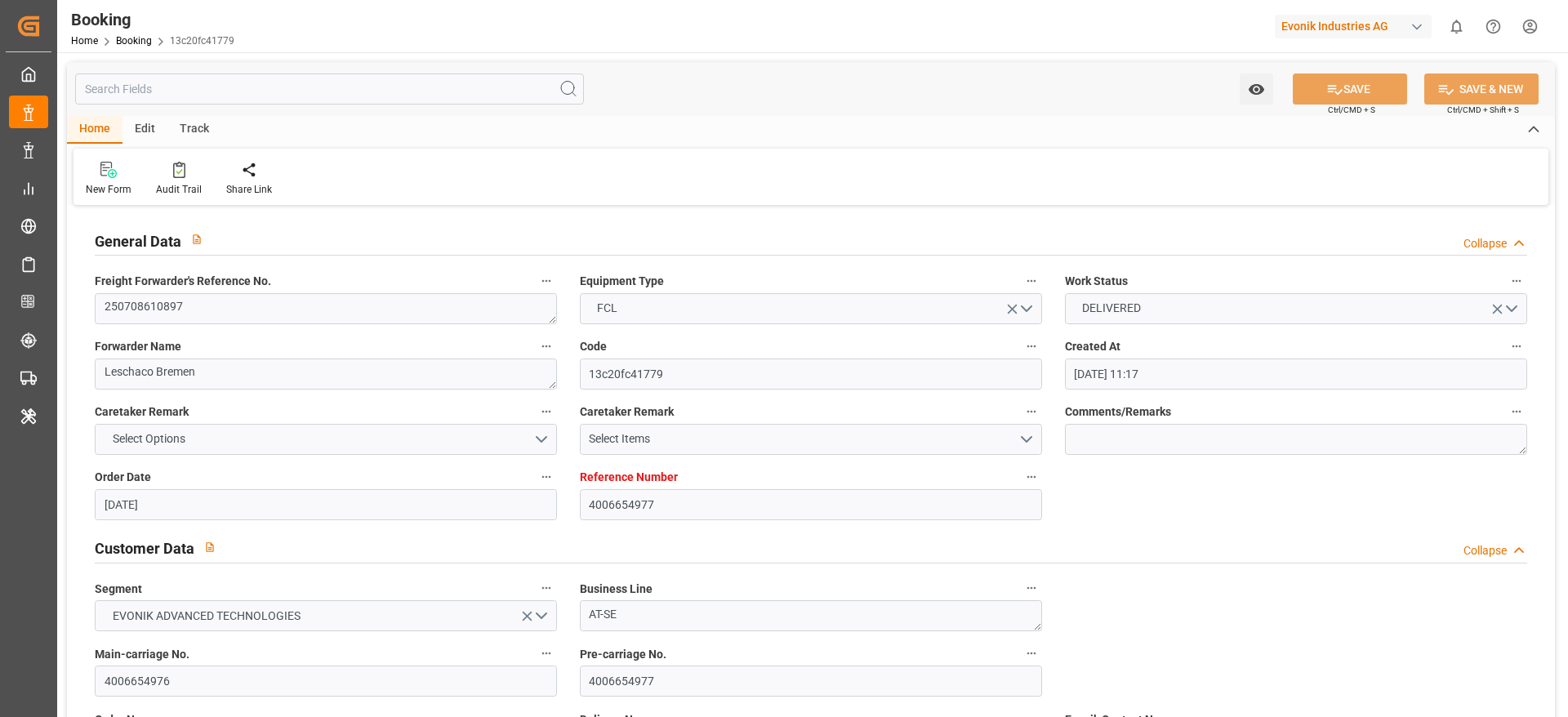
type input "[DATE] 00:00"
type input "11.07.2025"
type input "15.09.2025 10:27"
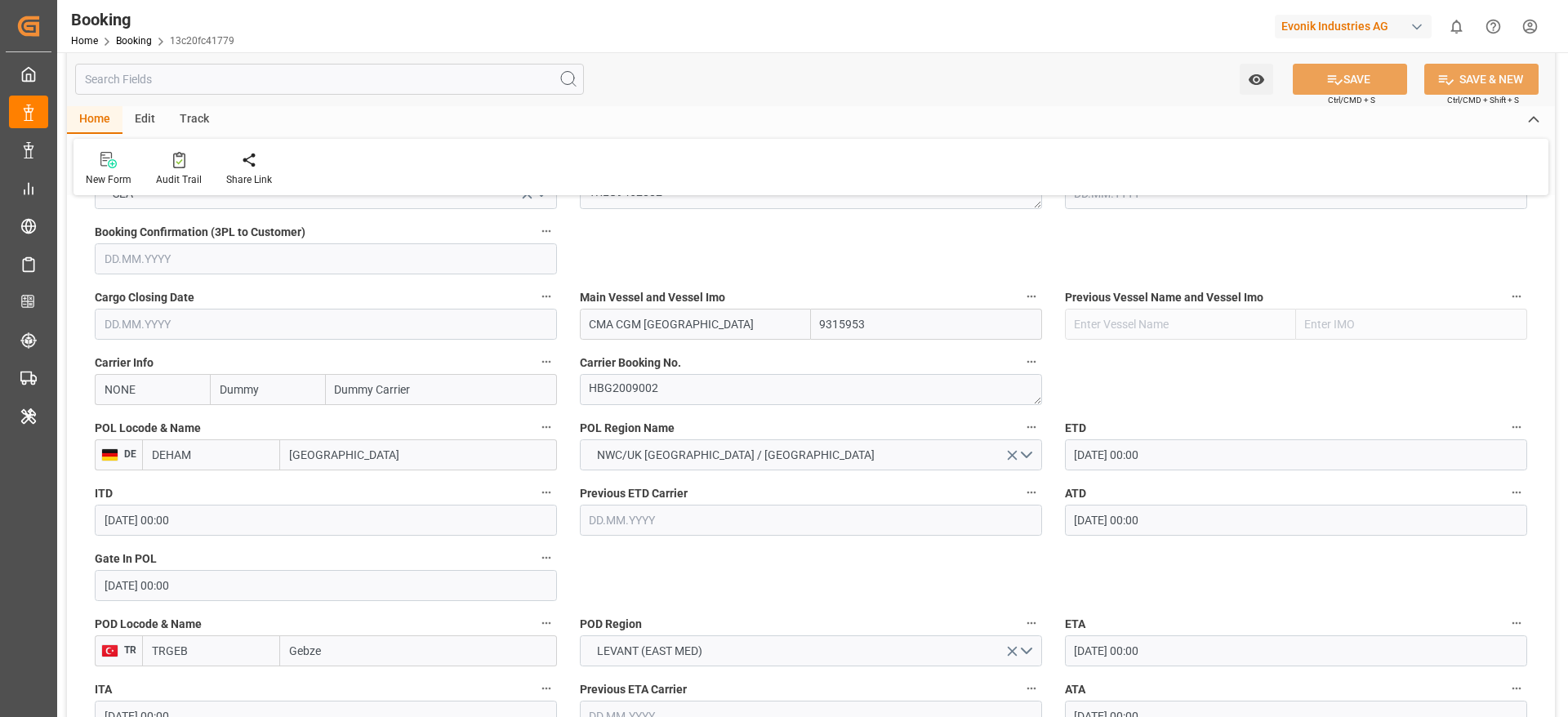
click at [259, 394] on input "Dummy" at bounding box center [267, 389] width 115 height 31
type input "cmdu"
click at [266, 427] on b "CMACGM" at bounding box center [245, 425] width 50 height 13
type input "CMDU"
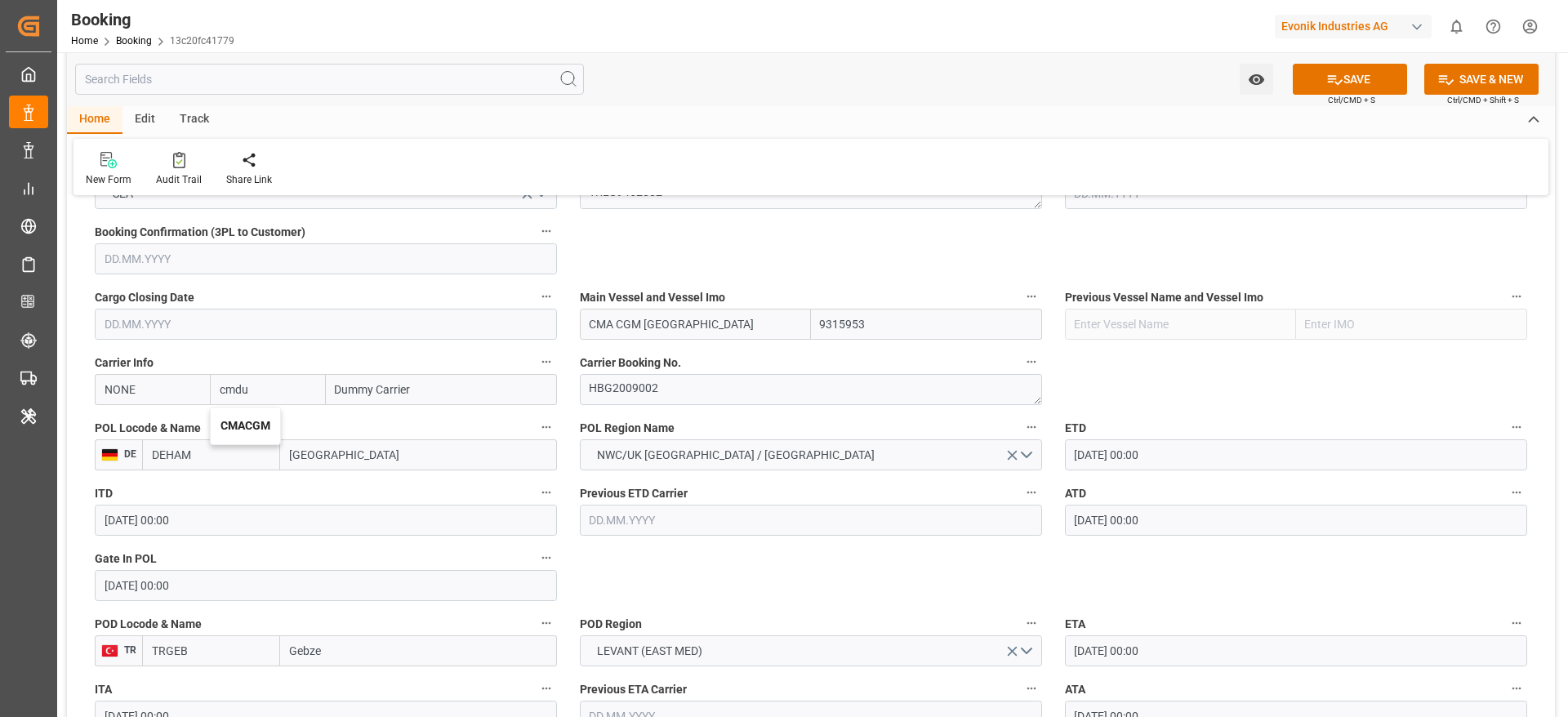
type input "CMACGM"
type input "CMA CGM Group"
type input "CMACGM"
drag, startPoint x: 1348, startPoint y: 87, endPoint x: 441, endPoint y: 87, distance: 907.0
click at [1347, 87] on button "SAVE" at bounding box center [1350, 79] width 115 height 31
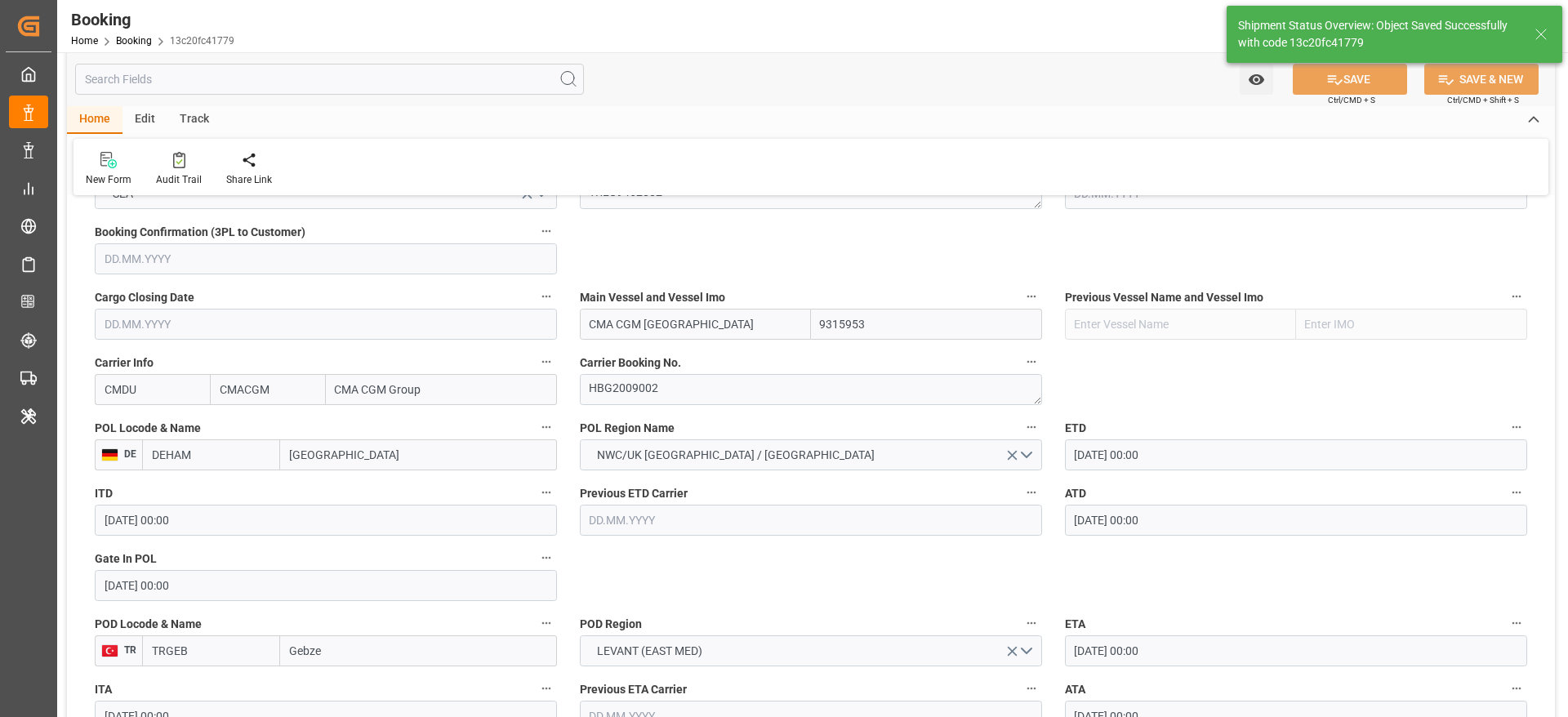
type textarea "NWC/UK North West Continent / UK_TRGEB_CMDU_AT-SE"
type input "15.09.2025 10:29"
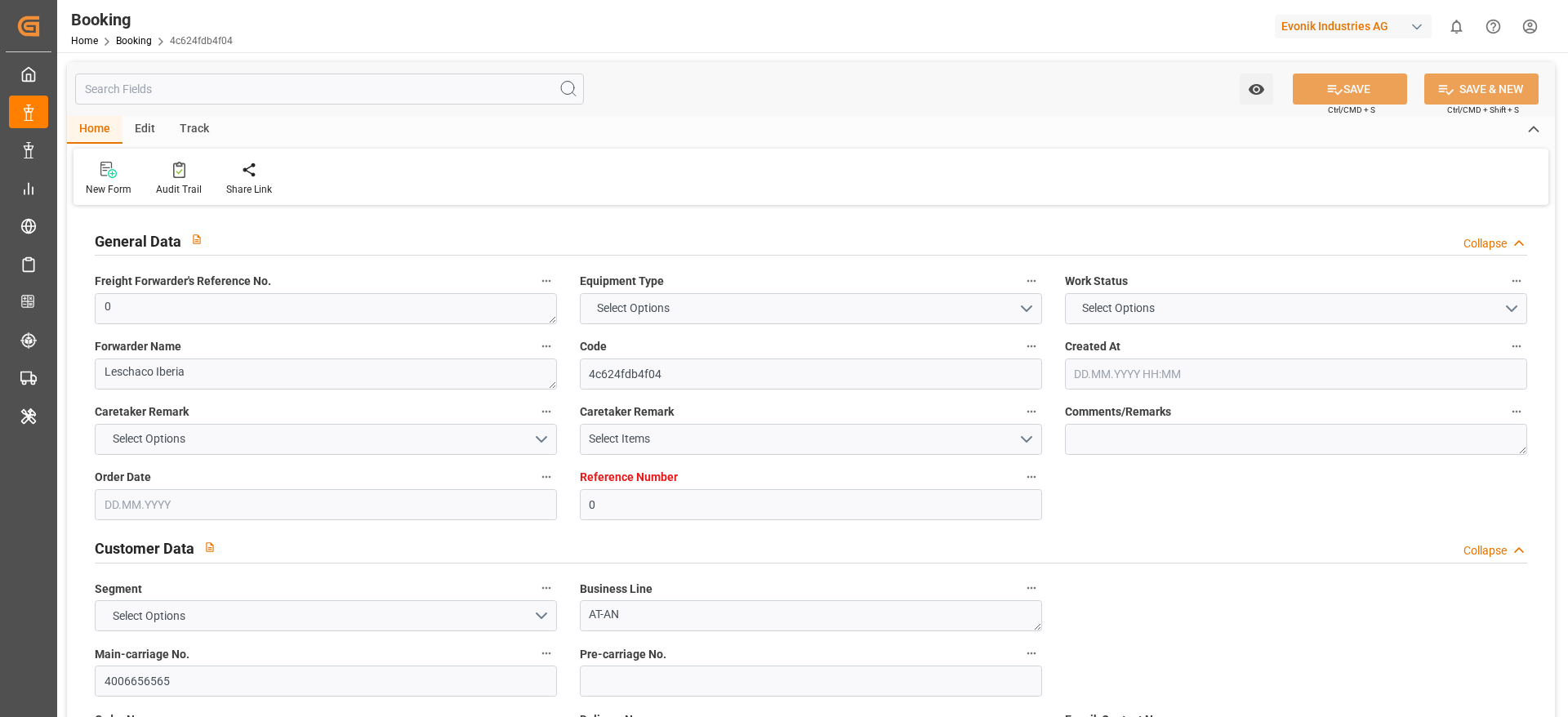
type input "0"
type input "Dummy"
type input "Dummy Carrier"
type input "NLRTM"
type input "COCTG"
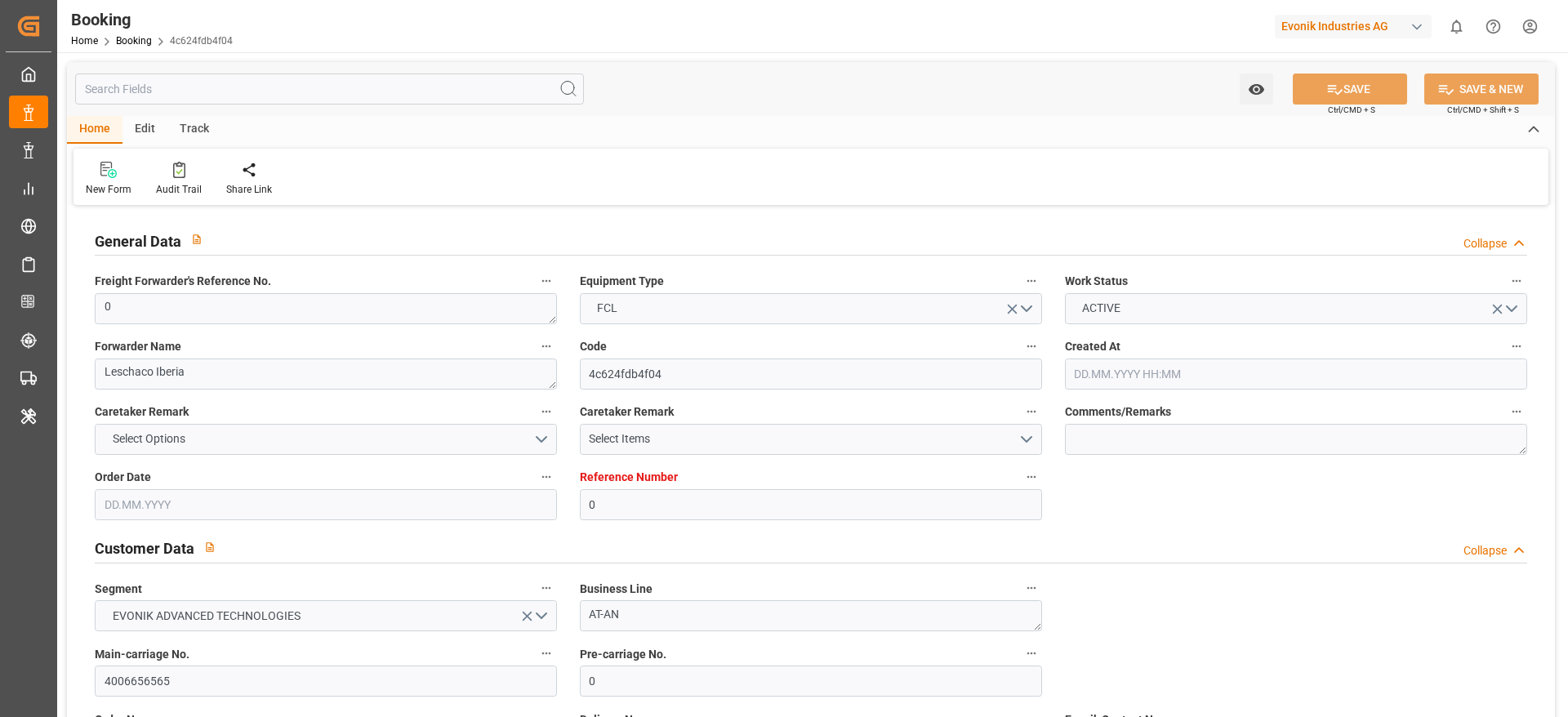
type input "[DATE] 11:06"
type input "[DATE]"
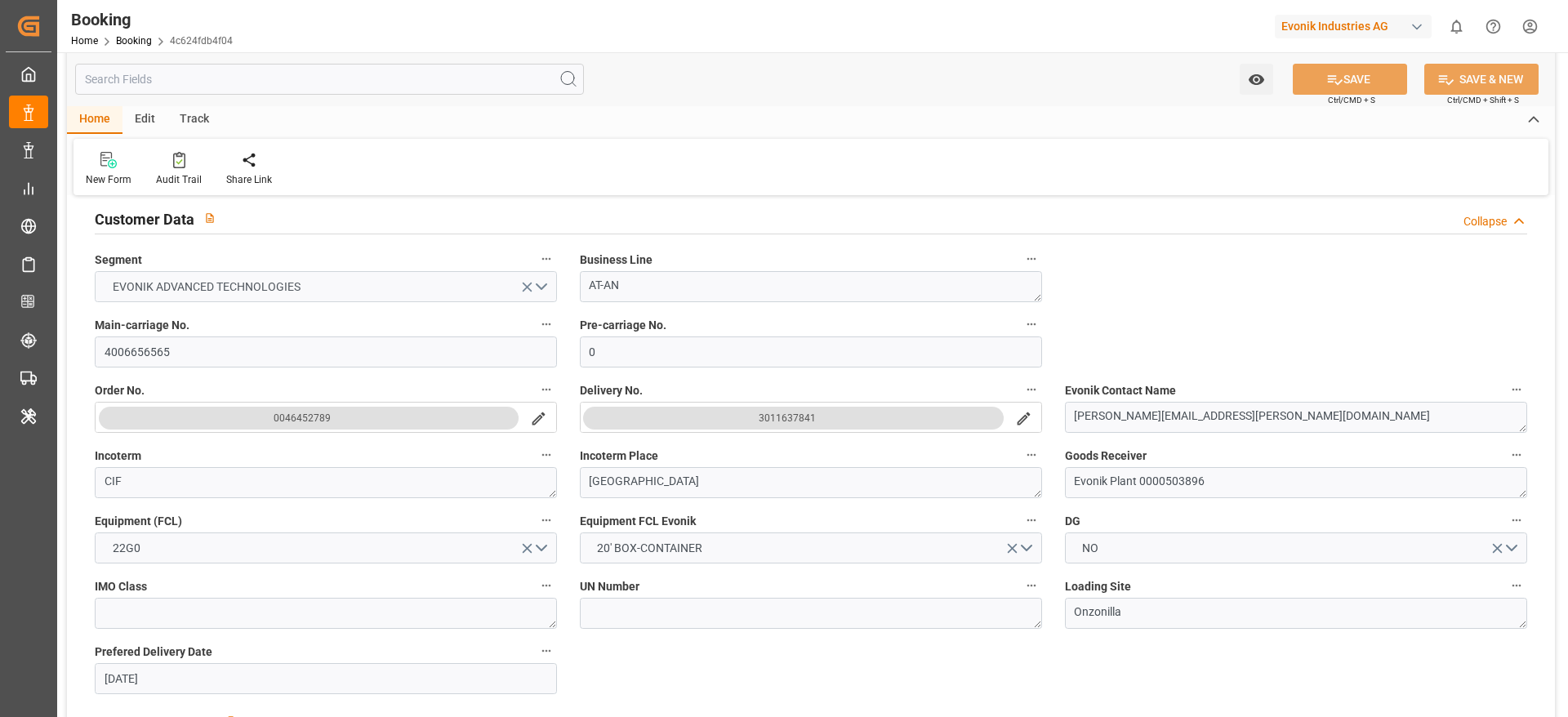
scroll to position [245, 0]
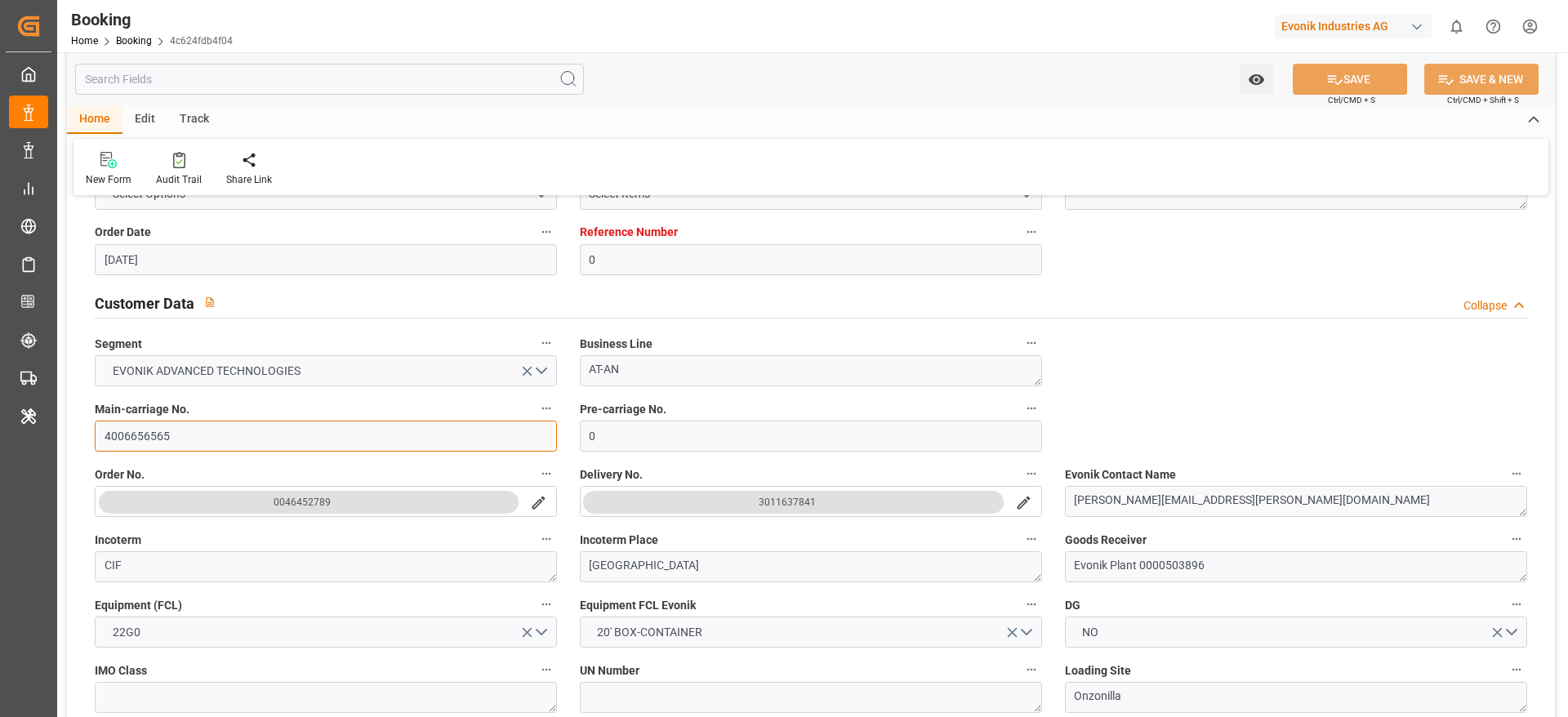
click at [258, 431] on input "4006656565" at bounding box center [326, 435] width 463 height 31
click at [815, 507] on button "3011637841" at bounding box center [793, 501] width 420 height 23
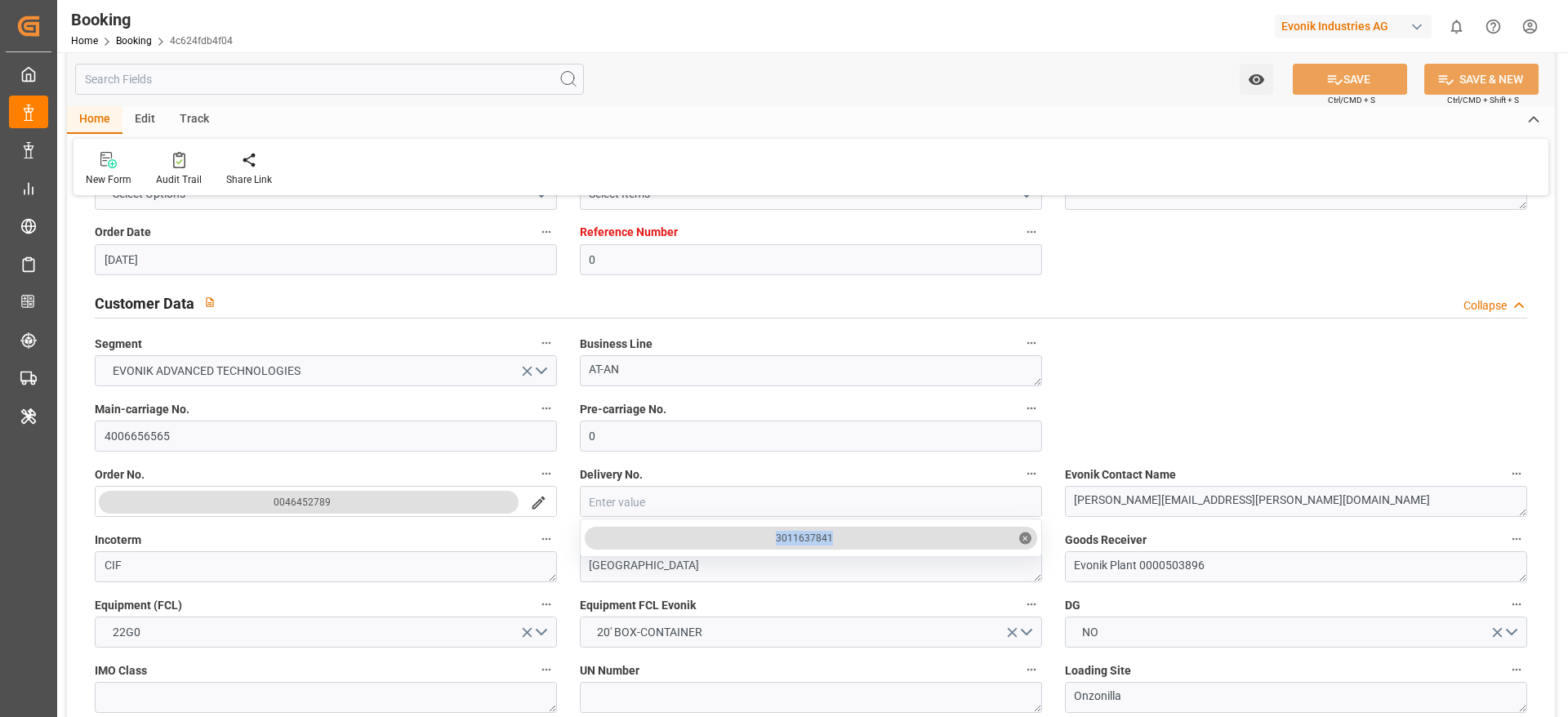
drag, startPoint x: 859, startPoint y: 537, endPoint x: 757, endPoint y: 547, distance: 102.5
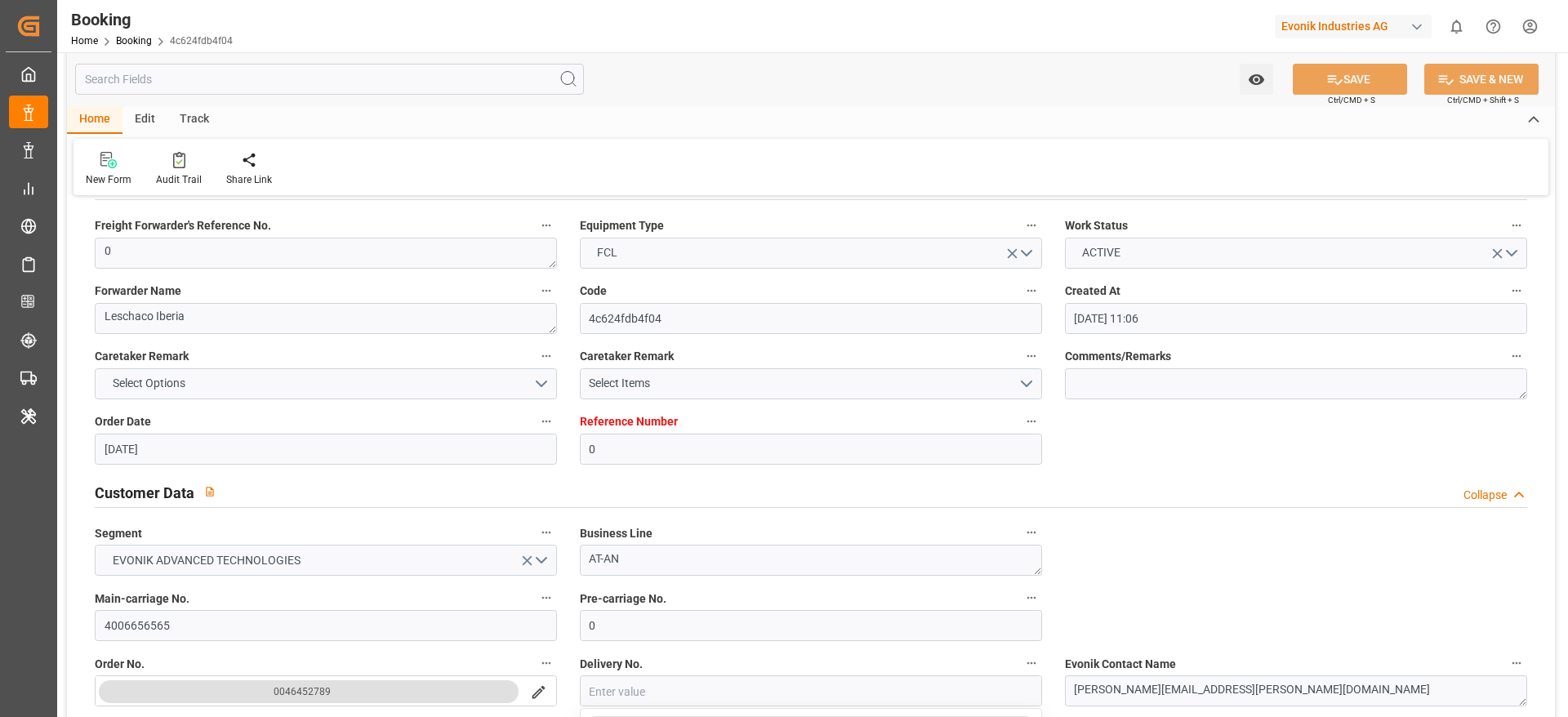
scroll to position [0, 0]
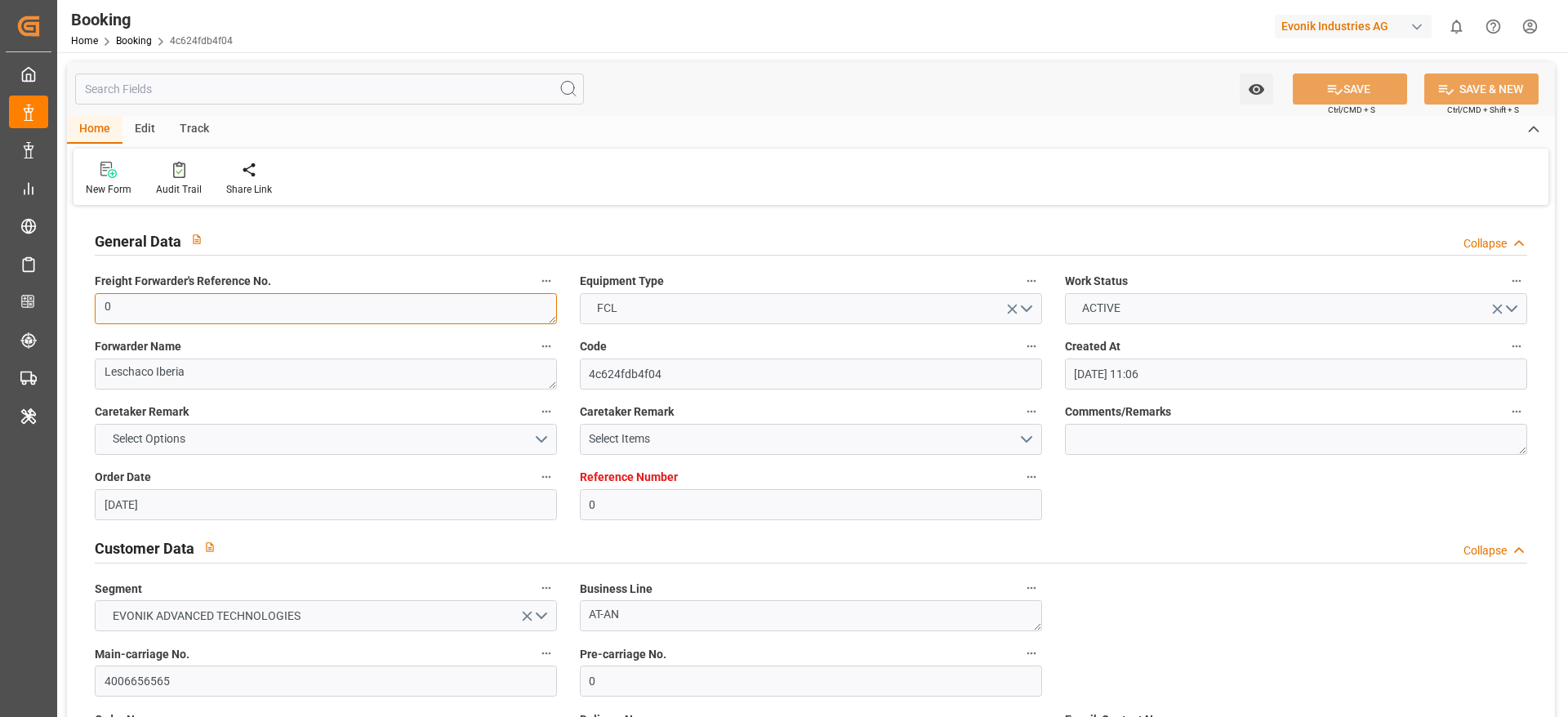
click at [261, 308] on textarea "0" at bounding box center [326, 308] width 463 height 31
paste textarea "250717010077"
type textarea "250717010077"
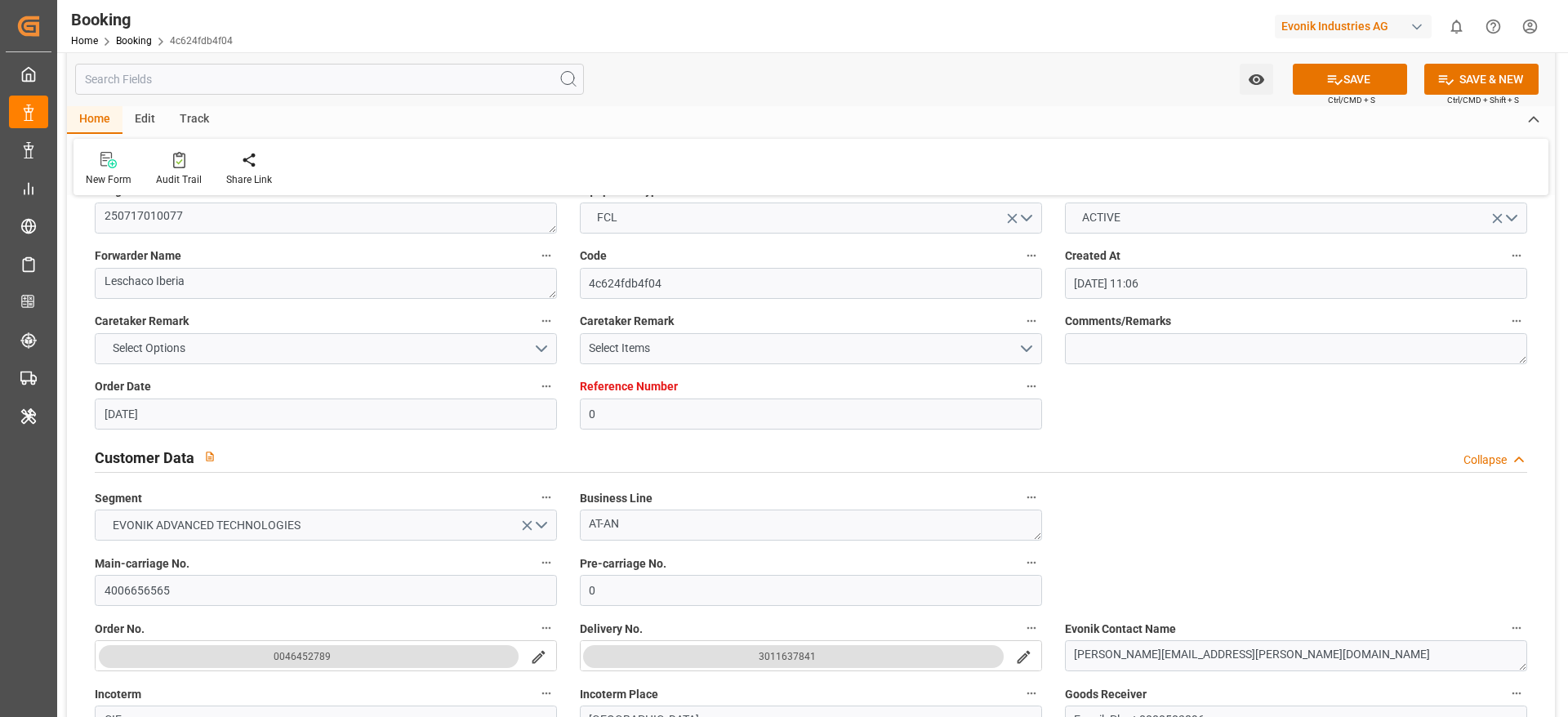
scroll to position [122, 0]
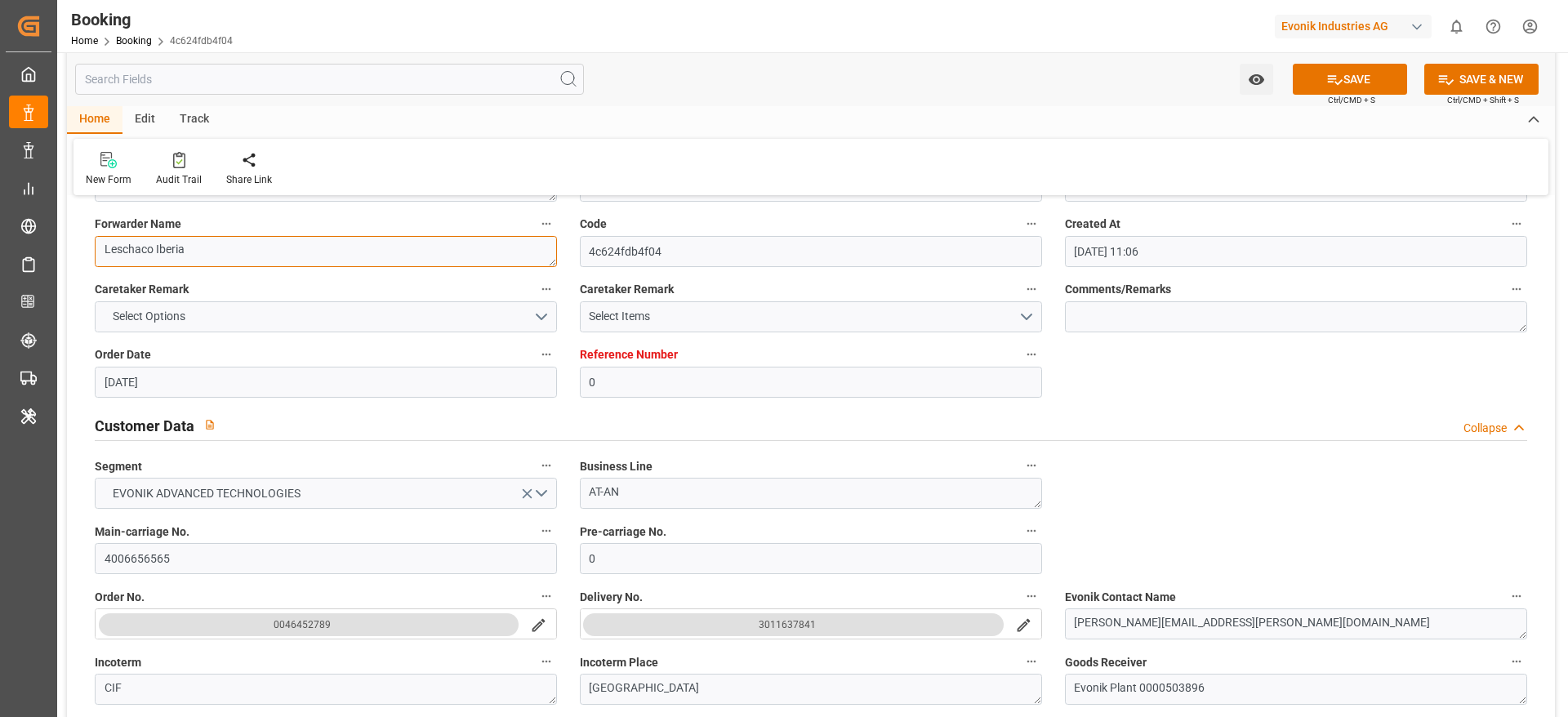
click at [322, 258] on textarea "Leschaco Iberia" at bounding box center [326, 251] width 463 height 31
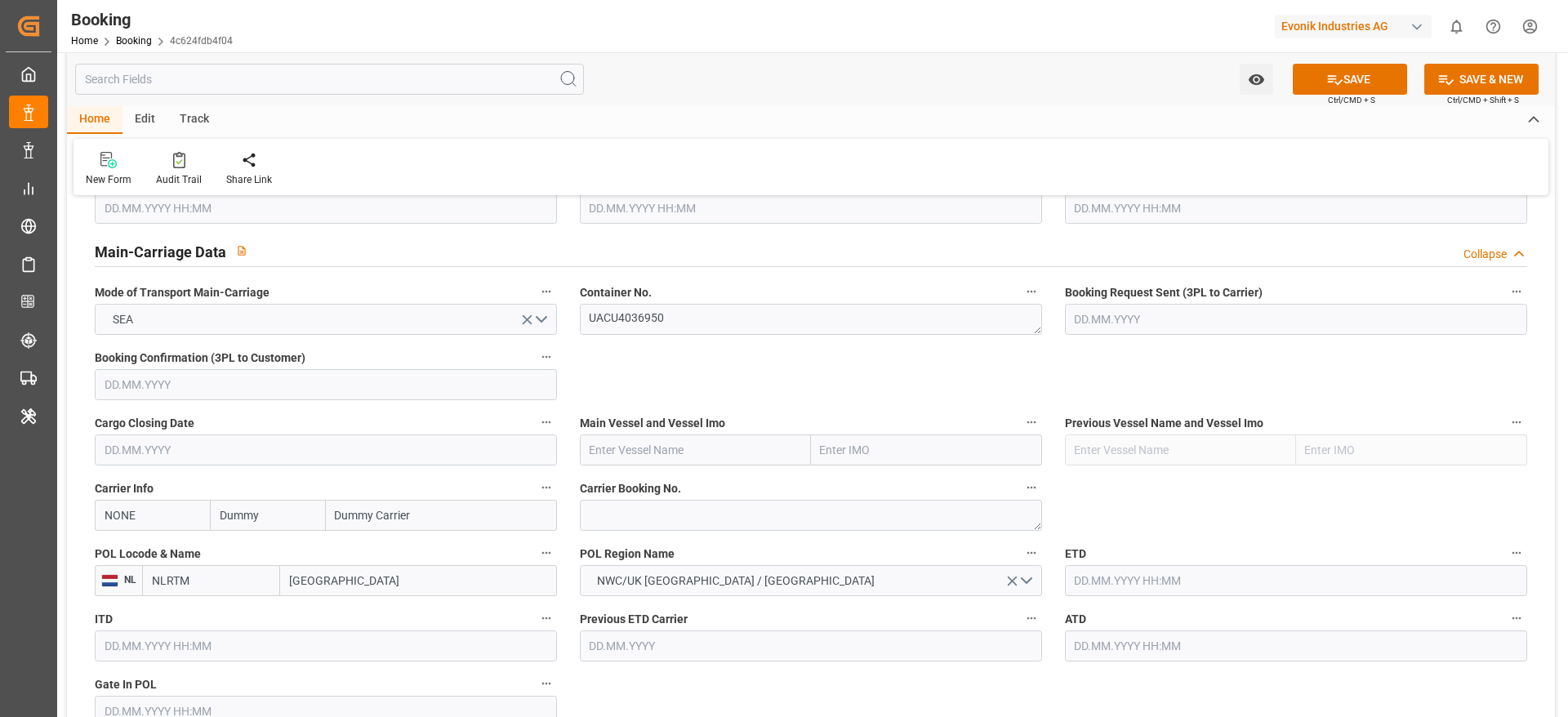
scroll to position [980, 0]
click at [683, 524] on textarea at bounding box center [811, 512] width 463 height 31
paste textarea "14221222"
type textarea "14221222"
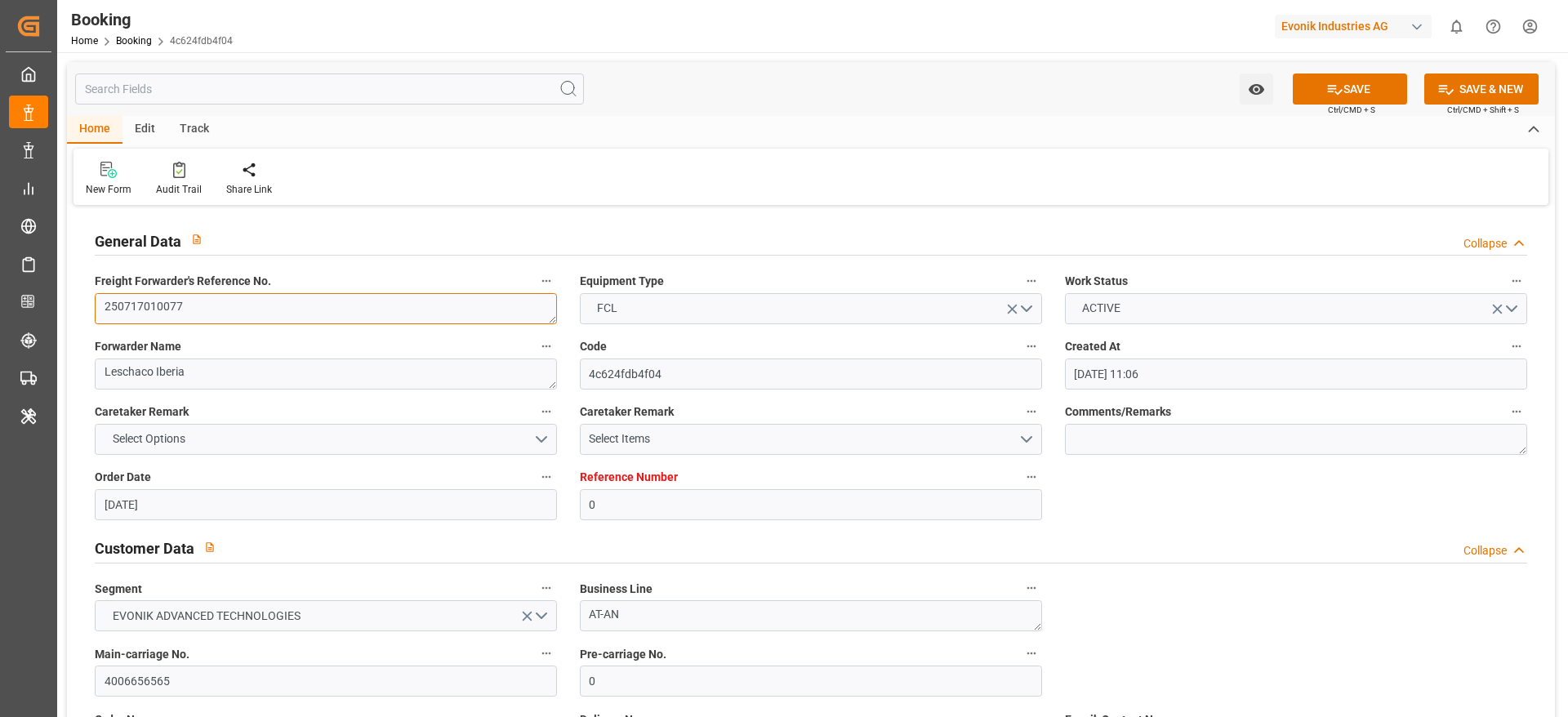
click at [209, 313] on textarea "250717010077" at bounding box center [326, 308] width 463 height 31
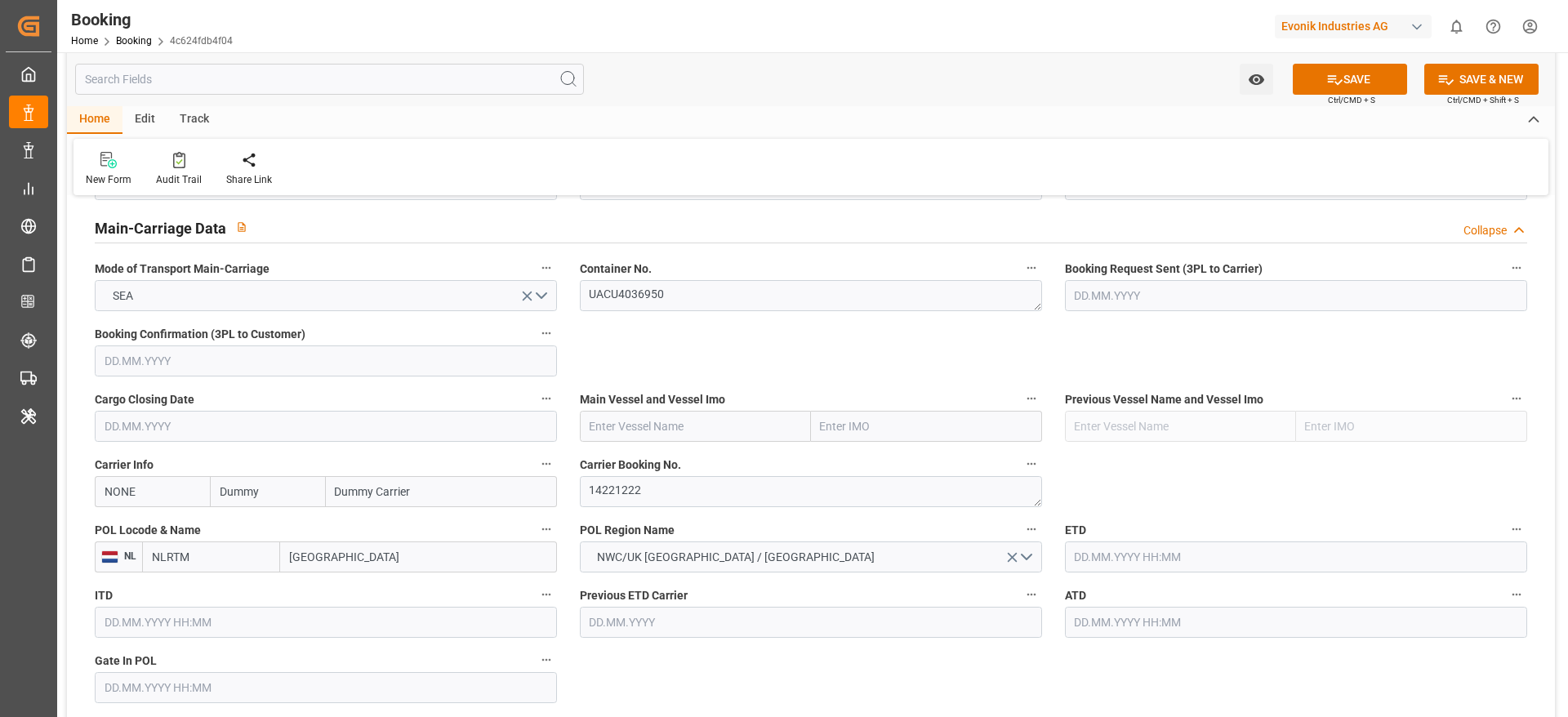
scroll to position [1102, 0]
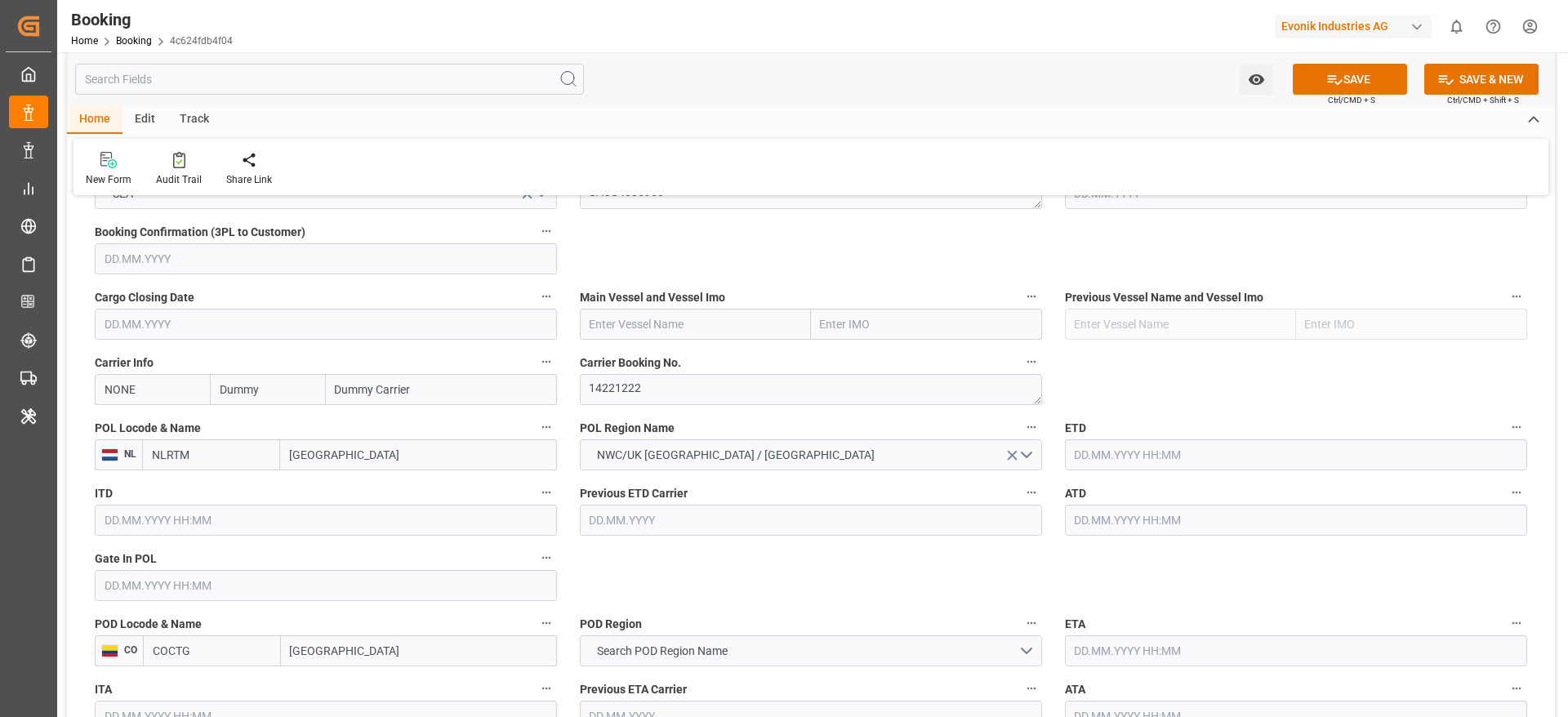
click at [267, 384] on input "Dummy" at bounding box center [267, 389] width 115 height 31
type input "hlcu"
click at [248, 431] on b "Hapag [PERSON_NAME]" at bounding box center [265, 434] width 88 height 31
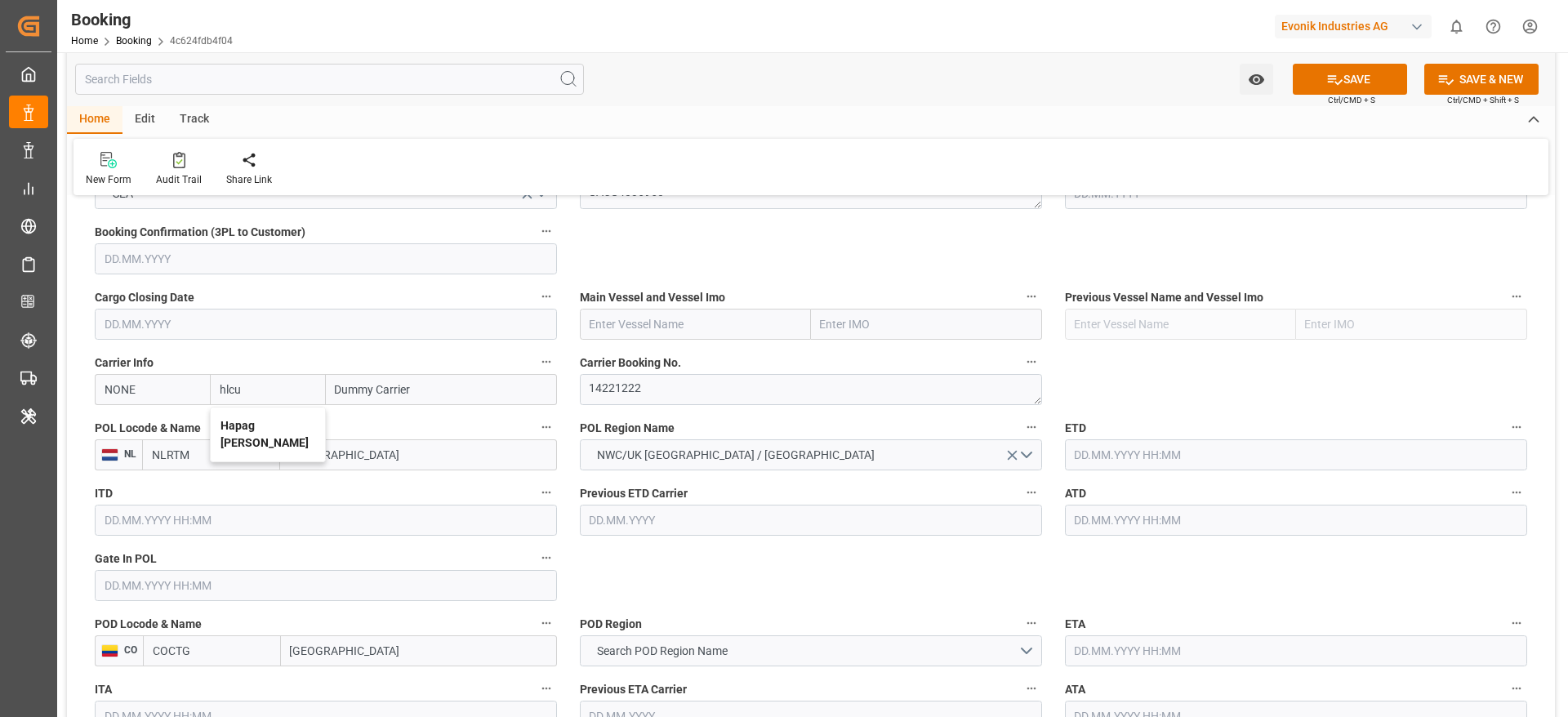
type input "HLCU"
type input "Hapag [PERSON_NAME]"
type input "Hapag [PERSON_NAME] Aktiengesellschaft"
type input "Hapag [PERSON_NAME]"
click at [670, 384] on textarea "14221222" at bounding box center [811, 389] width 463 height 31
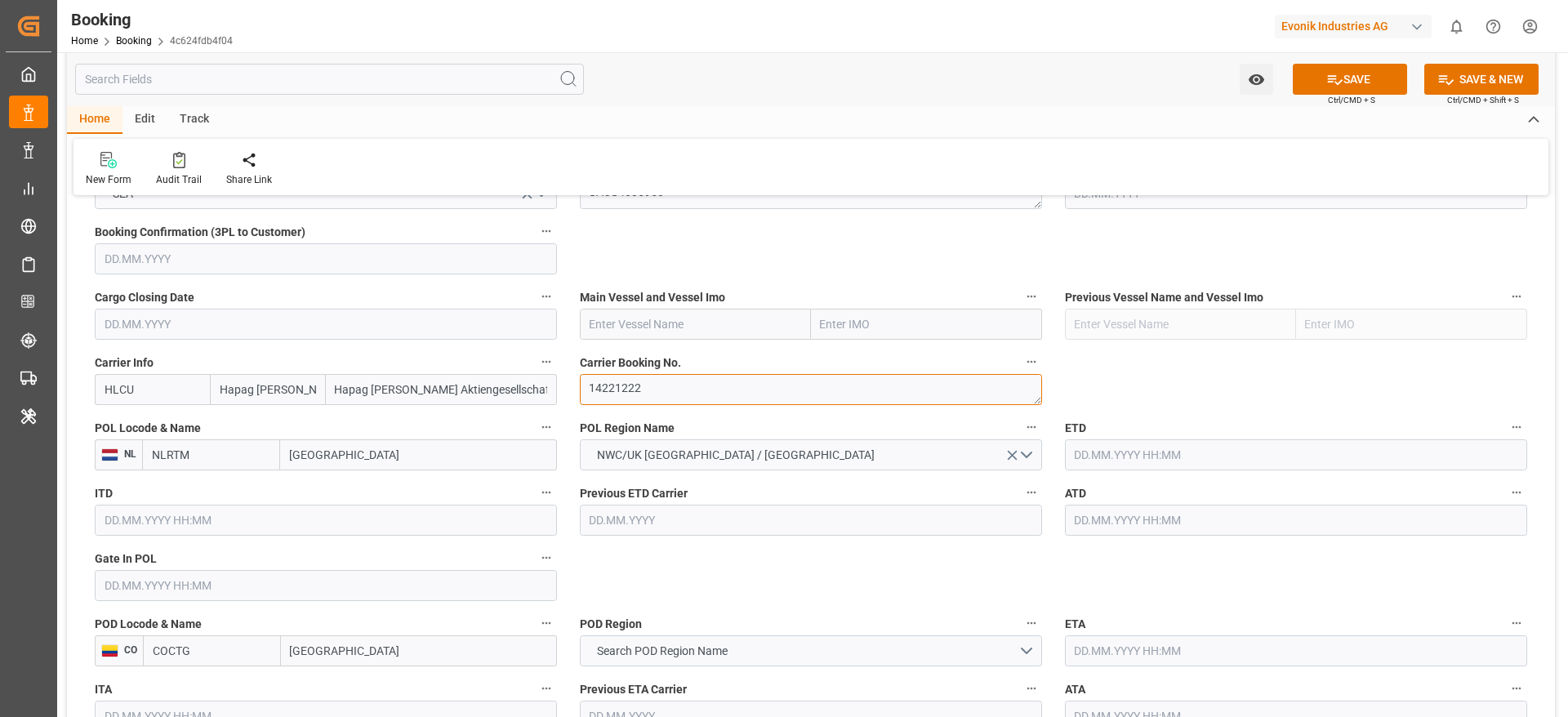
click at [670, 384] on textarea "14221222" at bounding box center [811, 389] width 463 height 31
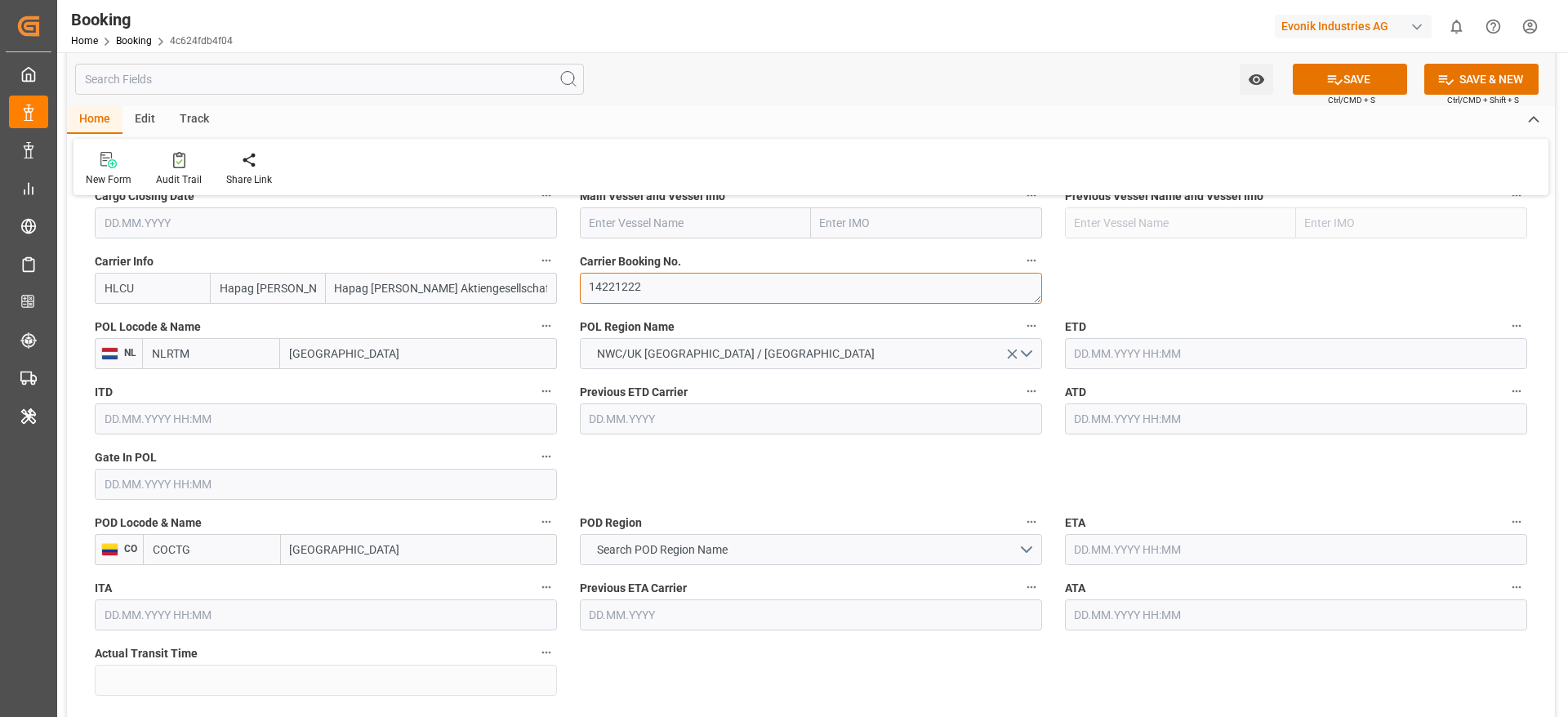
scroll to position [1224, 0]
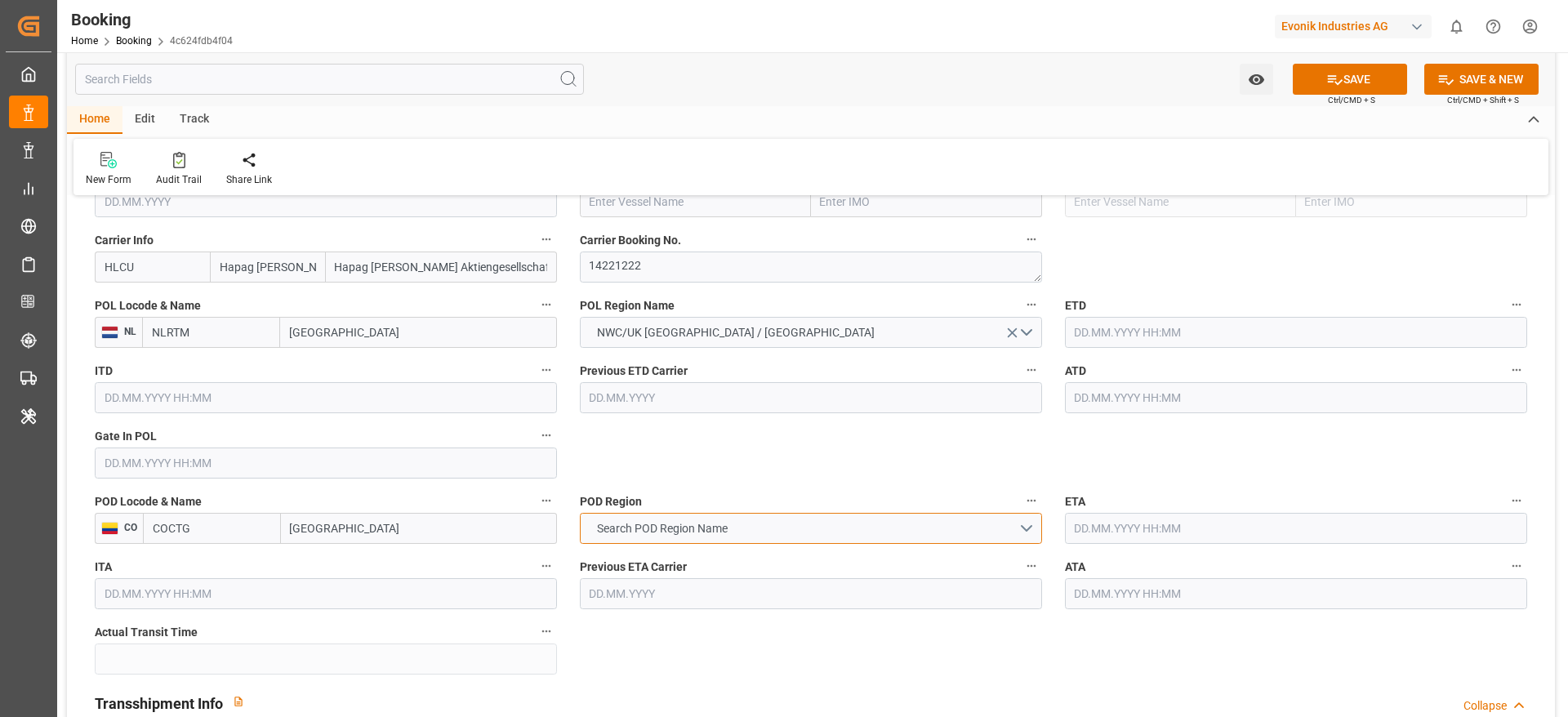
click at [695, 531] on span "Search POD Region Name" at bounding box center [662, 529] width 147 height 17
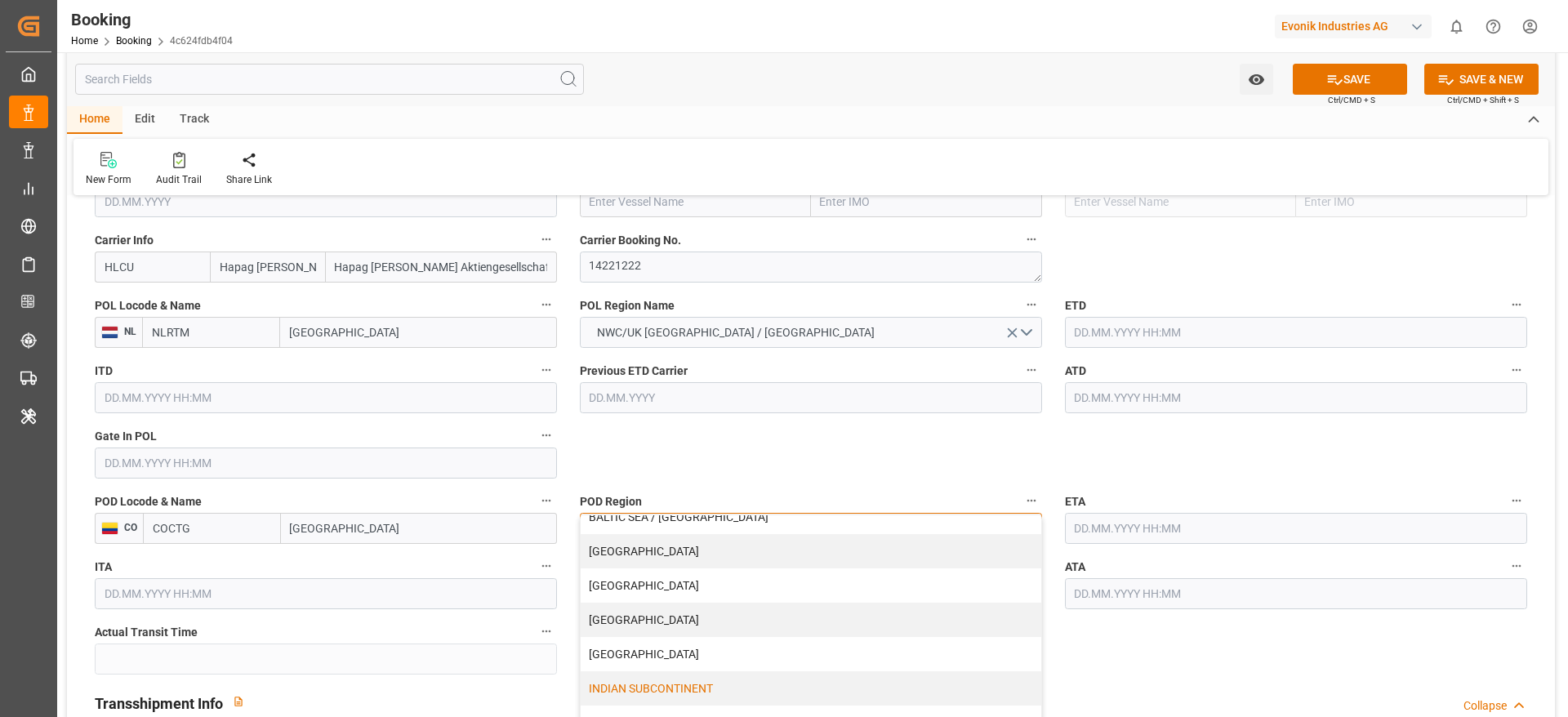
scroll to position [122, 0]
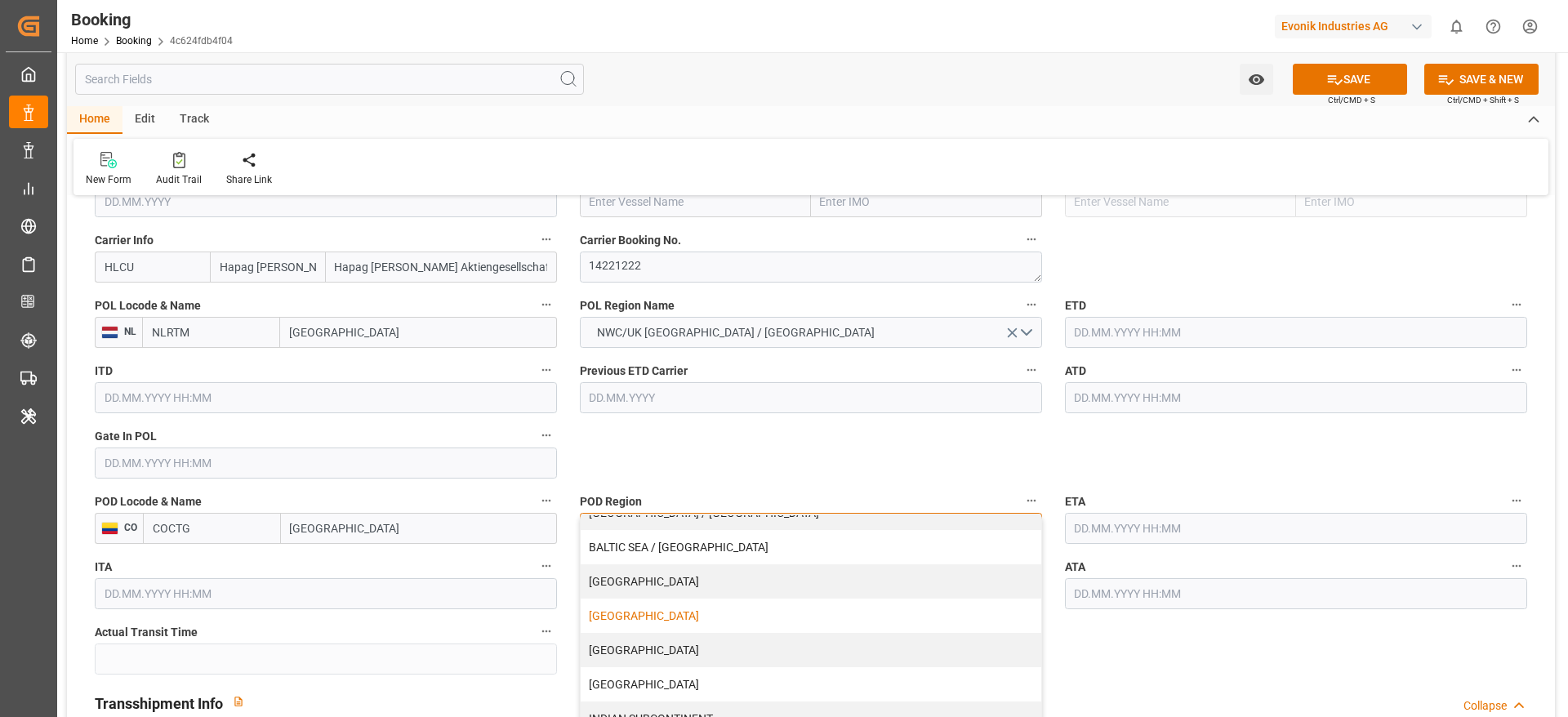
click at [707, 620] on div "[GEOGRAPHIC_DATA]" at bounding box center [811, 615] width 461 height 34
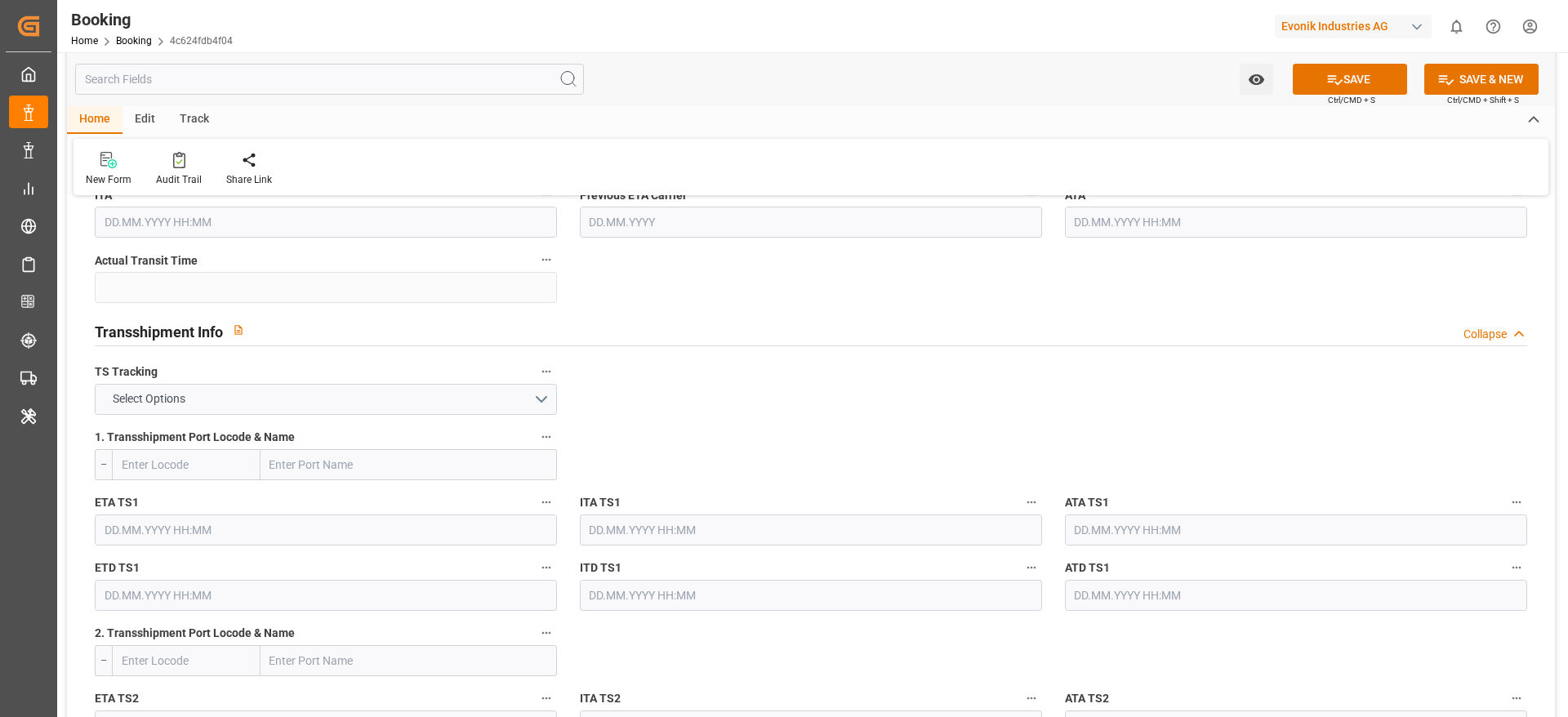
scroll to position [1592, 0]
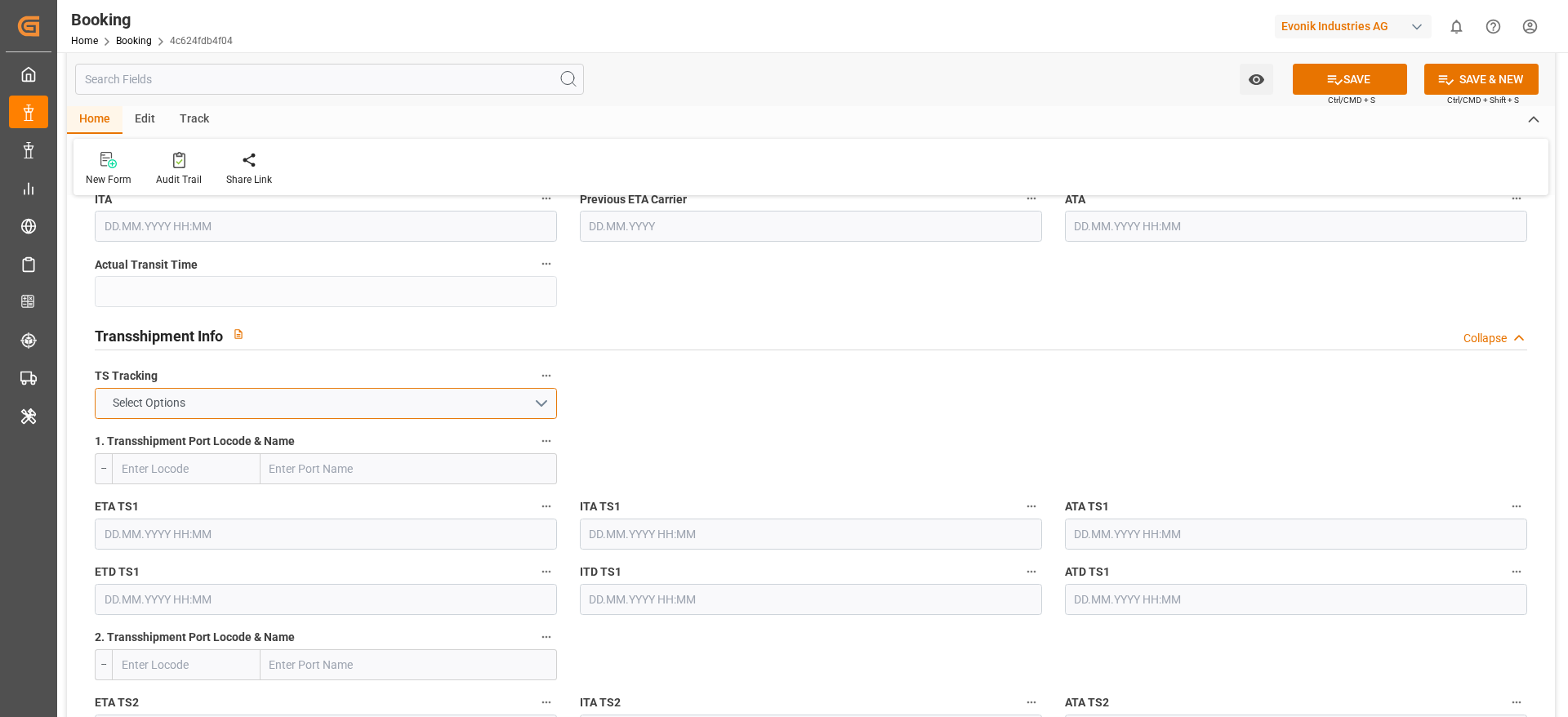
click at [239, 404] on button "Select Options" at bounding box center [326, 403] width 463 height 31
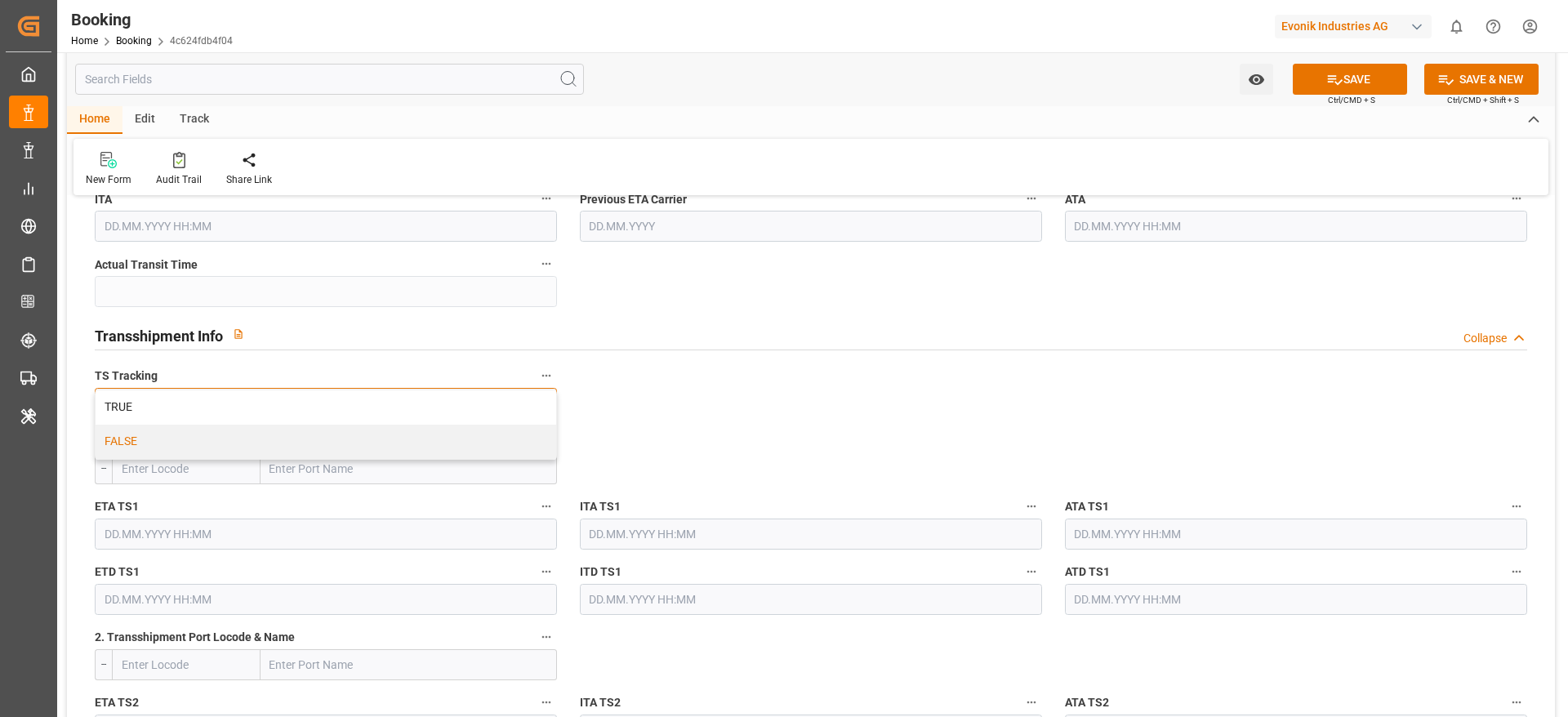
click at [228, 445] on div "FALSE" at bounding box center [326, 441] width 461 height 34
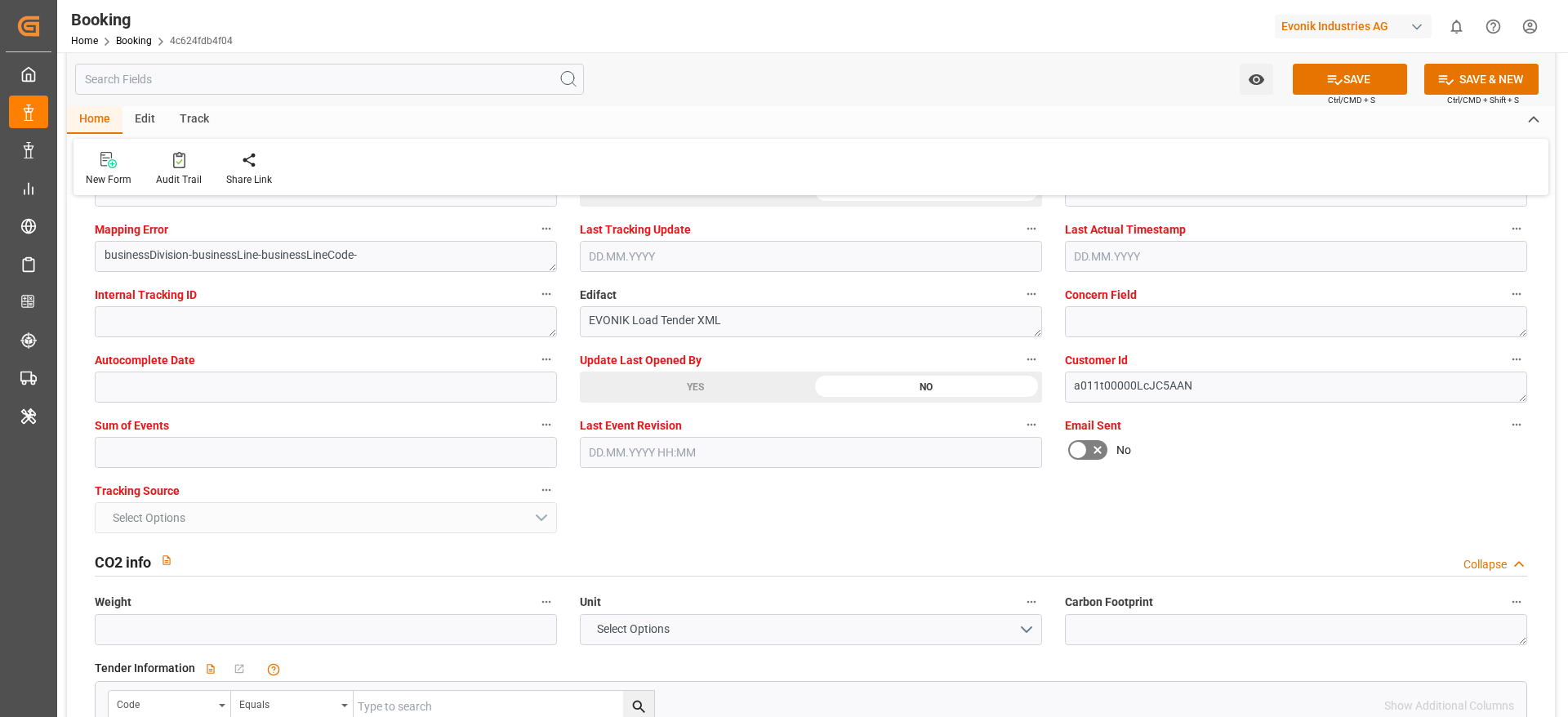
scroll to position [3184, 0]
click at [176, 455] on input "text" at bounding box center [326, 451] width 463 height 31
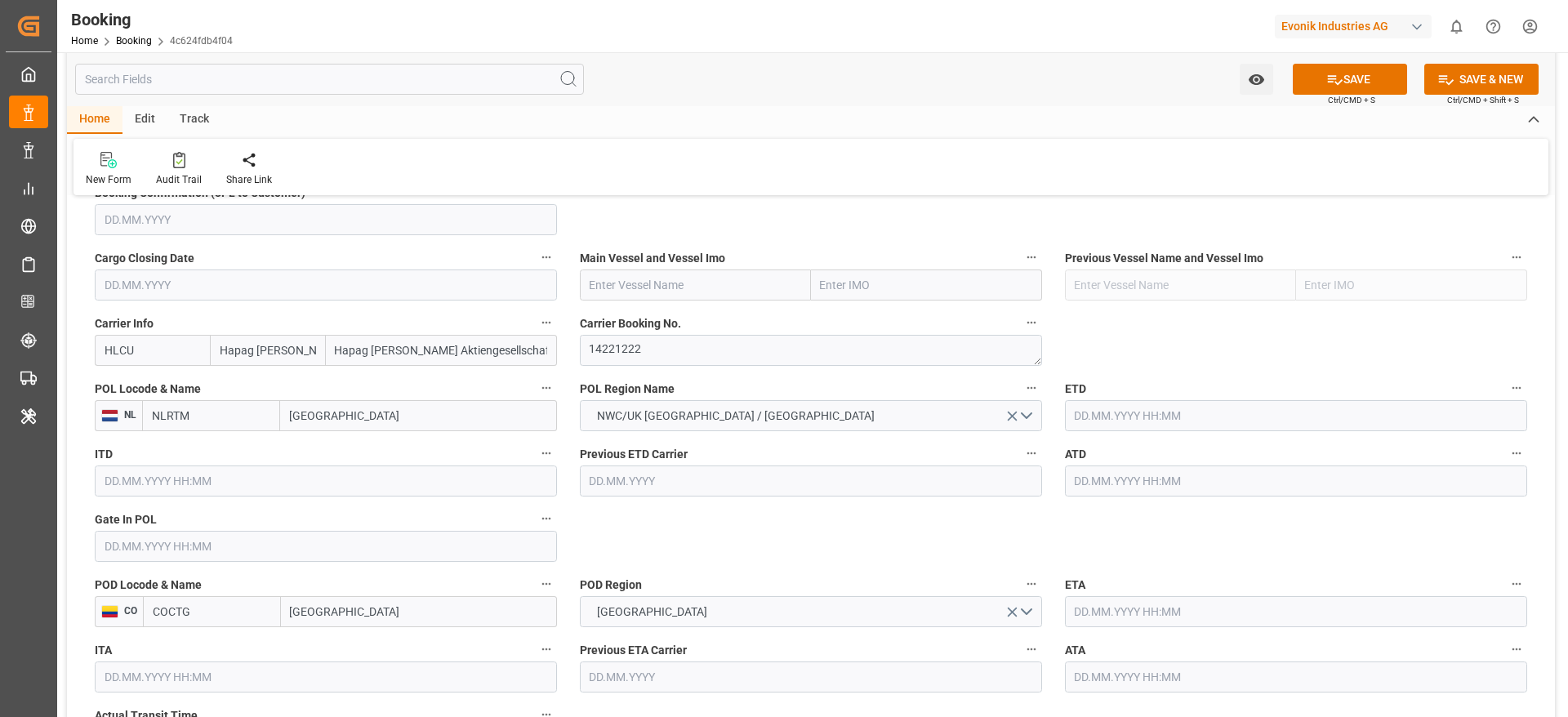
scroll to position [1102, 0]
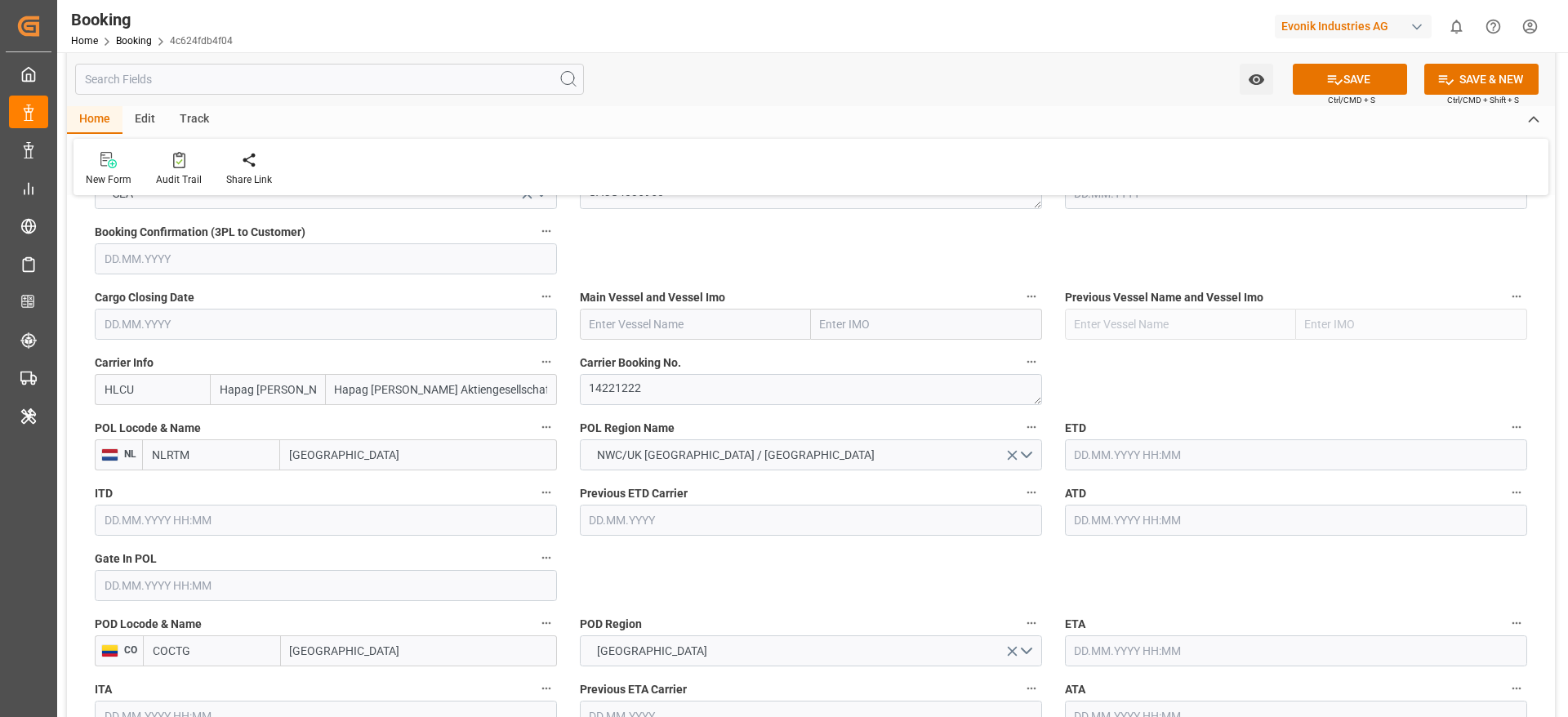
type input "0"
click at [640, 333] on input "text" at bounding box center [695, 324] width 231 height 31
click at [639, 333] on input "text" at bounding box center [695, 324] width 231 height 31
paste input "AS [PERSON_NAME]"
type input "AS [PERSON_NAME]"
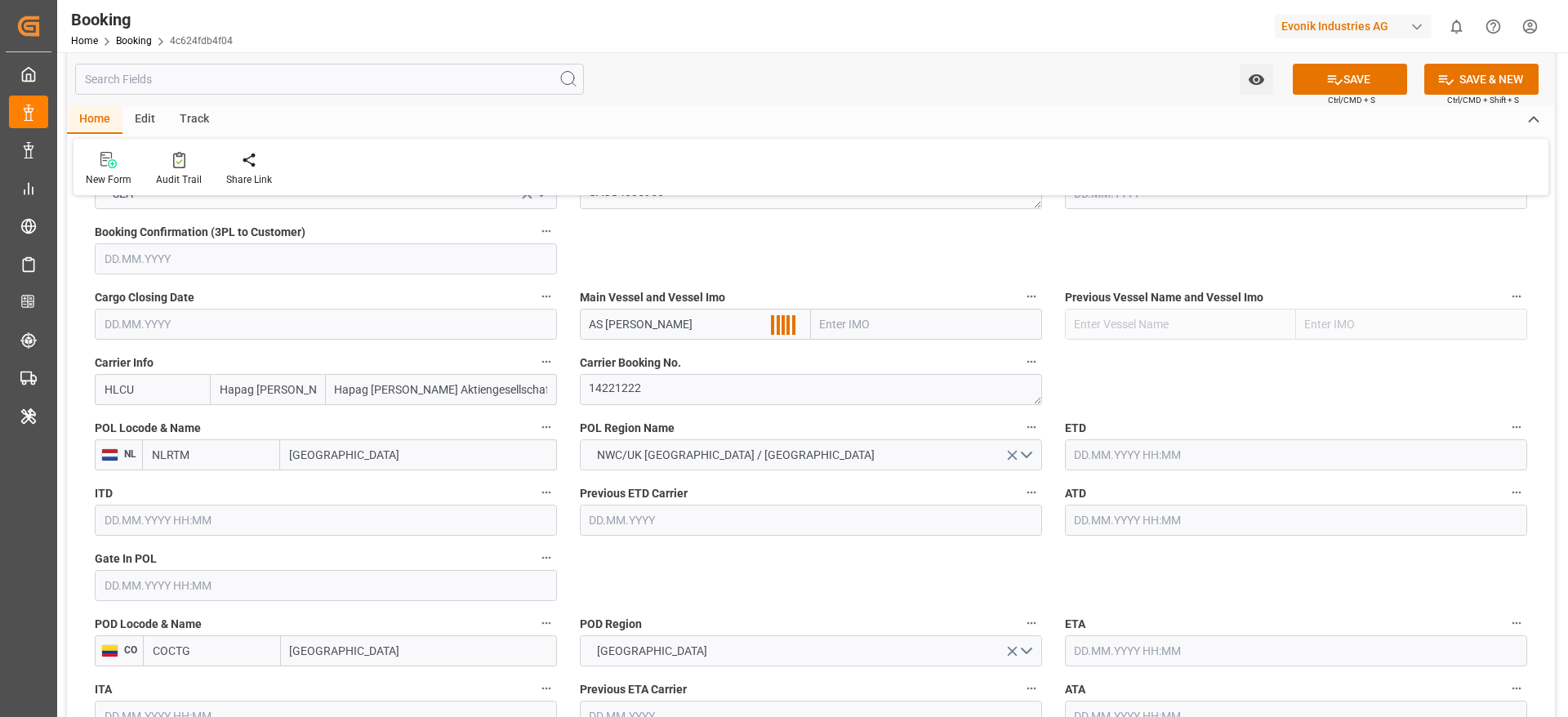
scroll to position [980, 0]
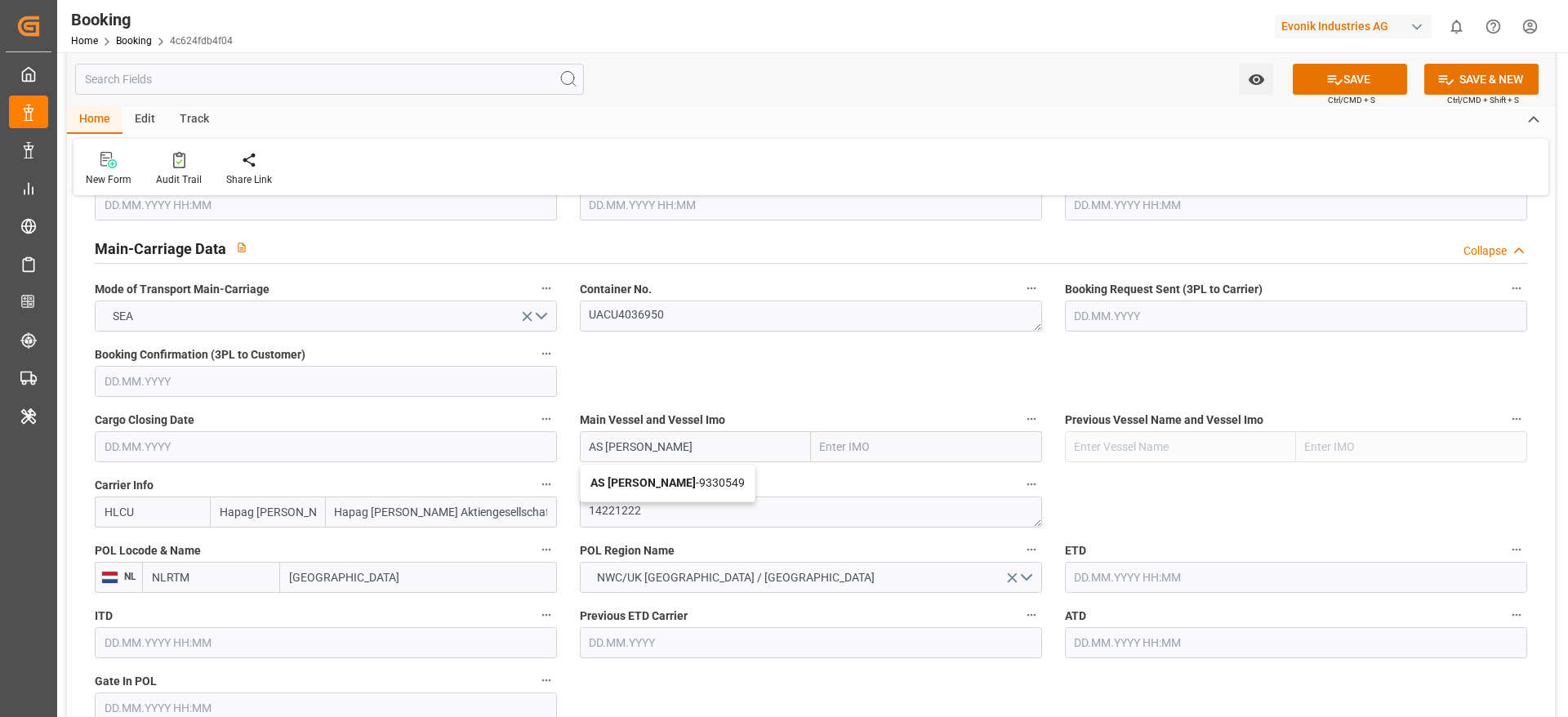
click at [660, 484] on span "AS [PERSON_NAME] - 9330549" at bounding box center [668, 482] width 155 height 13
type input "9330549"
type input "AS [PERSON_NAME]"
click at [366, 574] on input "[GEOGRAPHIC_DATA]" at bounding box center [419, 577] width 277 height 31
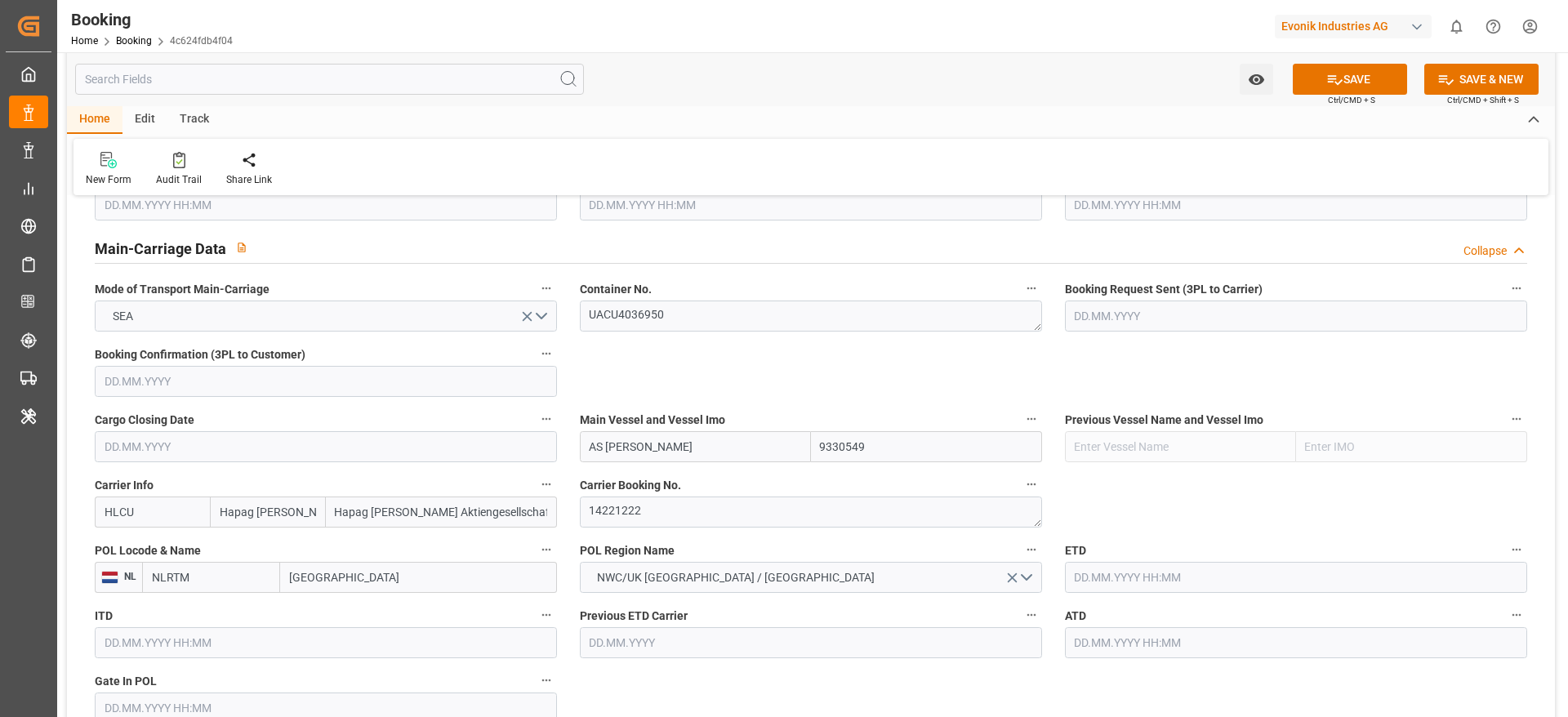
click at [366, 574] on input "[GEOGRAPHIC_DATA]" at bounding box center [419, 577] width 277 height 31
paste input "[GEOGRAPHIC_DATA]"
type input "[GEOGRAPHIC_DATA]"
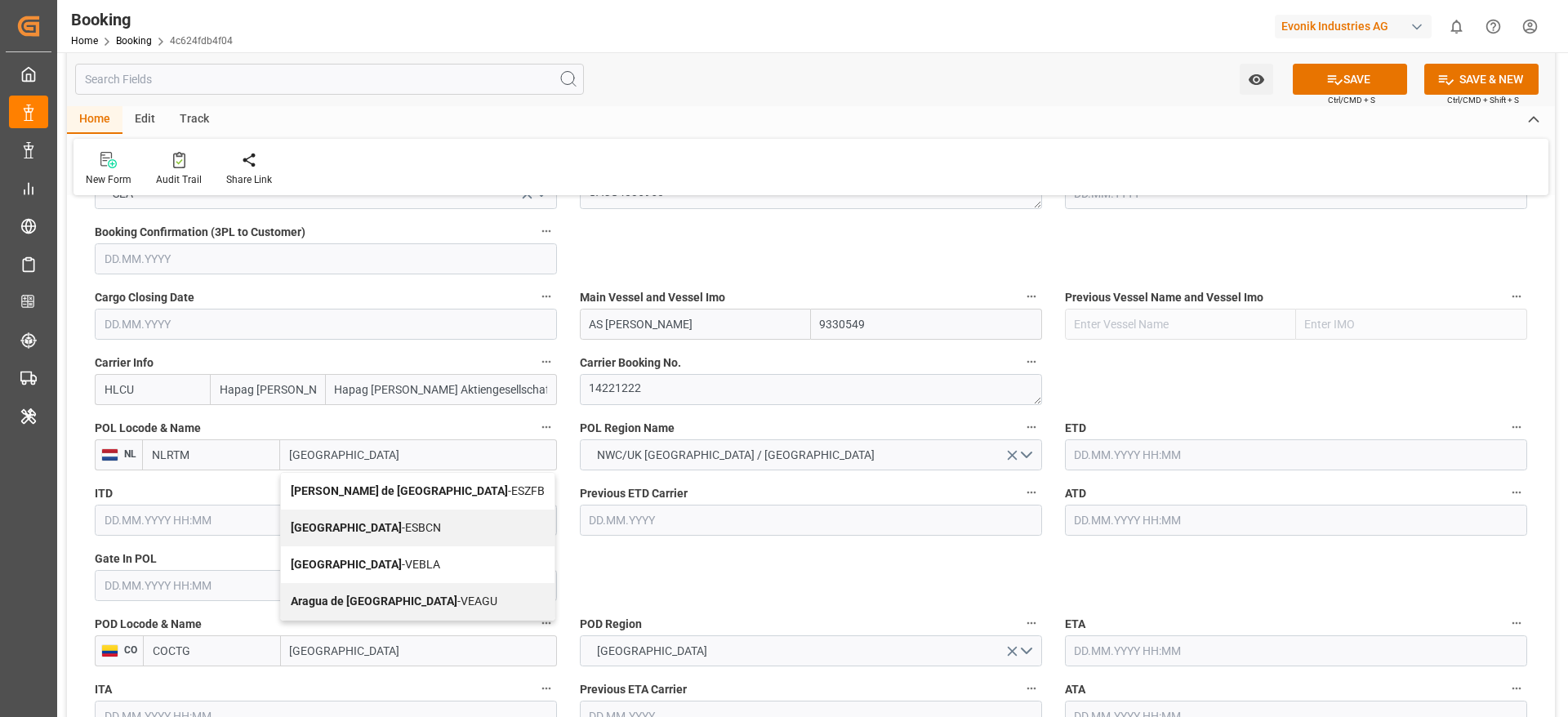
click at [379, 532] on span "Barcelona - ESBCN" at bounding box center [366, 527] width 150 height 13
type input "ESBCN"
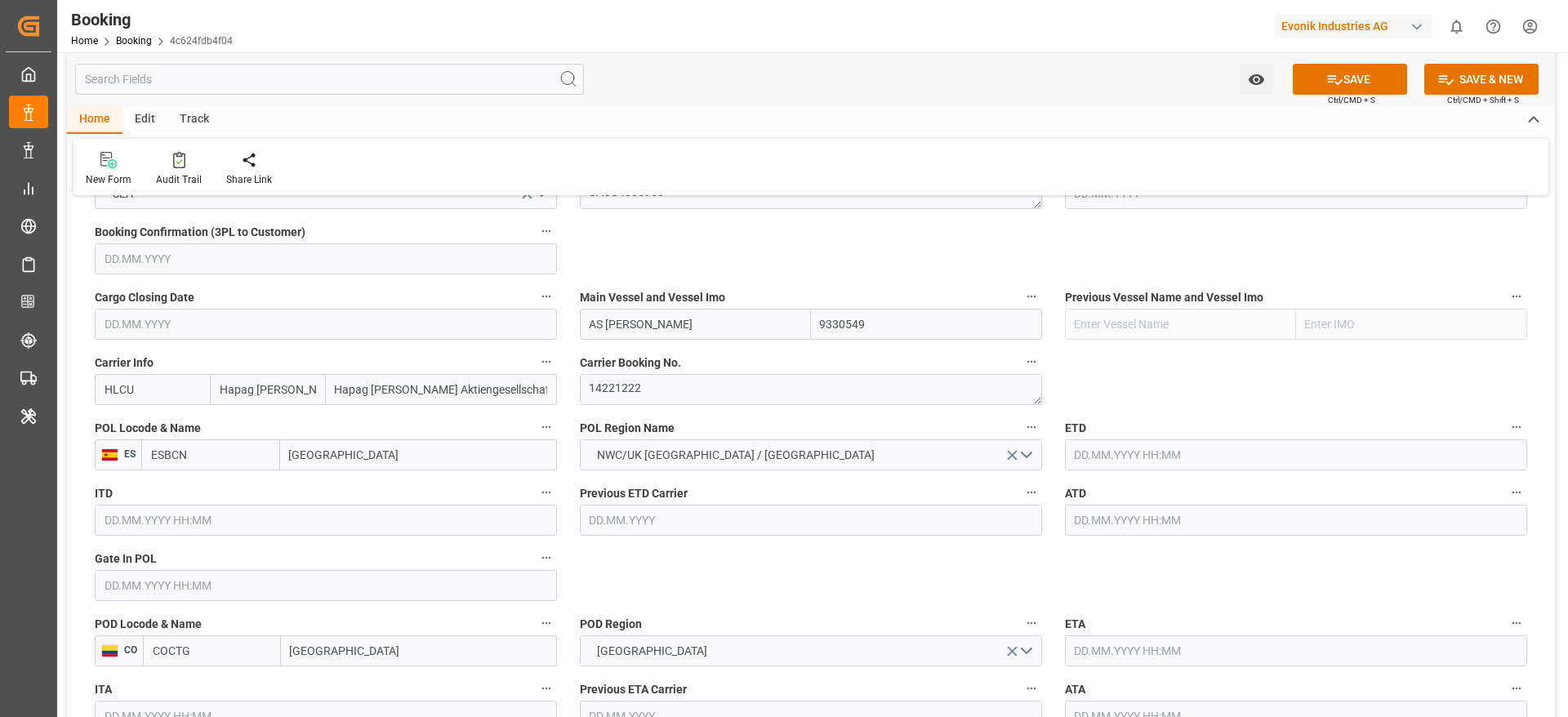
type input "[GEOGRAPHIC_DATA]"
click at [1094, 524] on input "text" at bounding box center [1296, 520] width 463 height 31
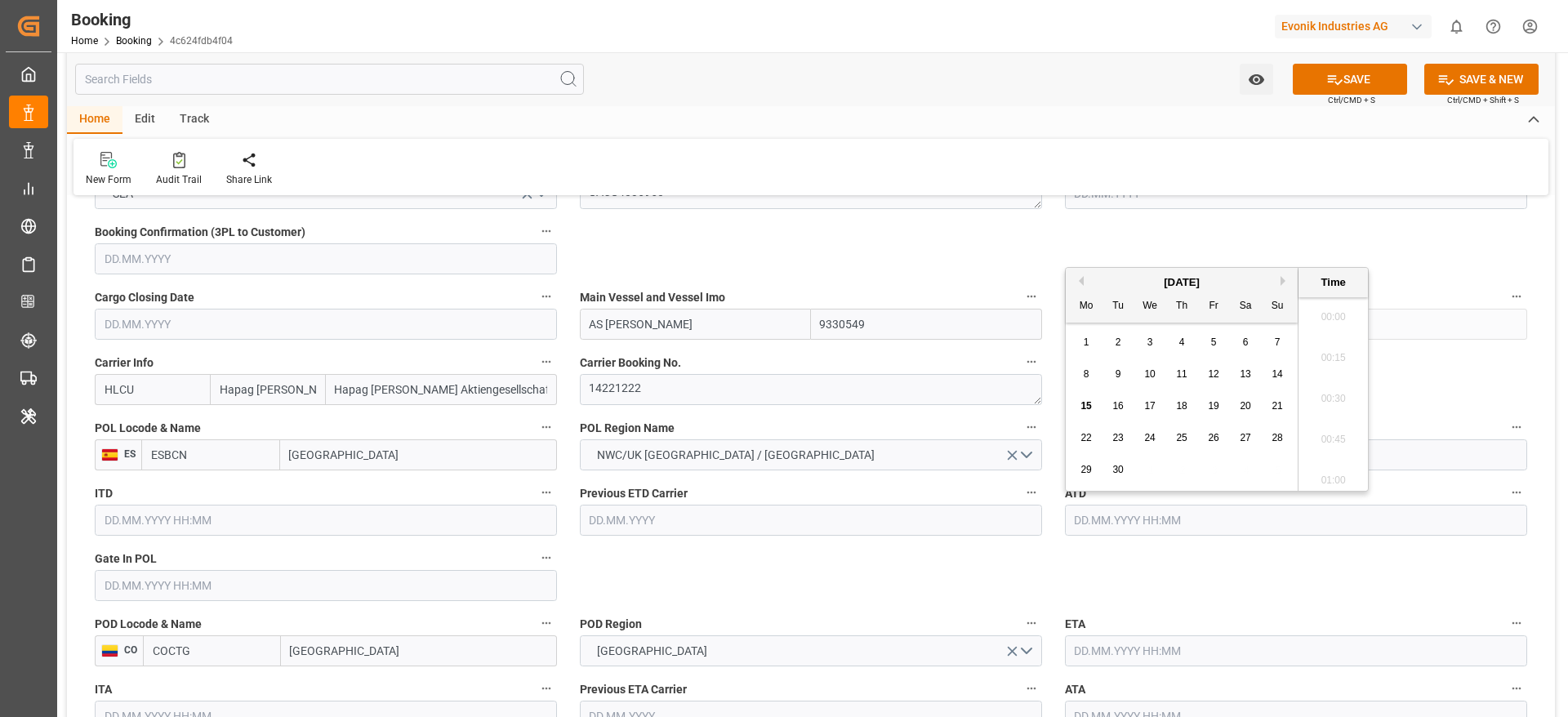
scroll to position [2536, 0]
click at [1081, 276] on button "Previous Month" at bounding box center [1079, 281] width 10 height 10
click at [1284, 279] on button "Next Month" at bounding box center [1286, 281] width 10 height 10
click at [1210, 339] on div "1" at bounding box center [1214, 343] width 20 height 20
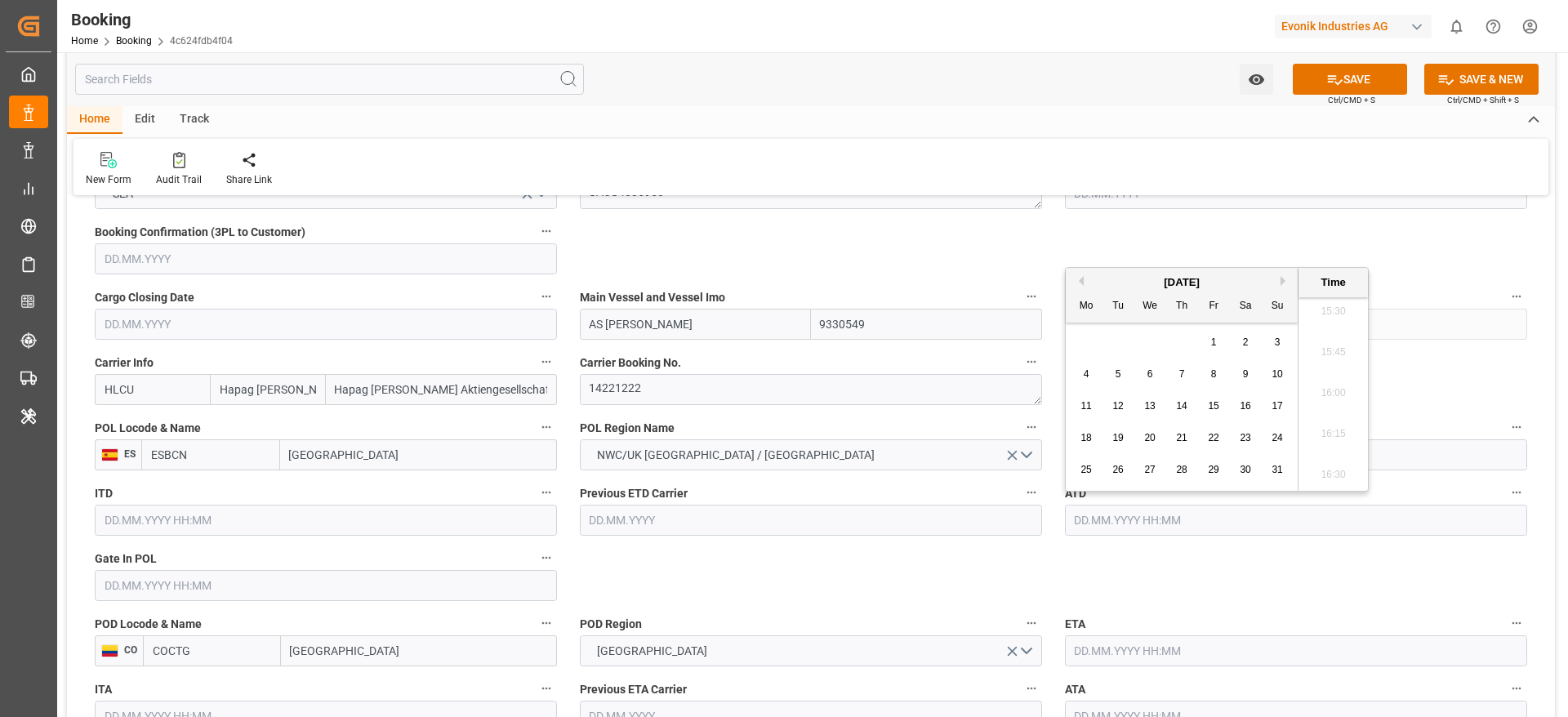
type input "01.08.2025 00:00"
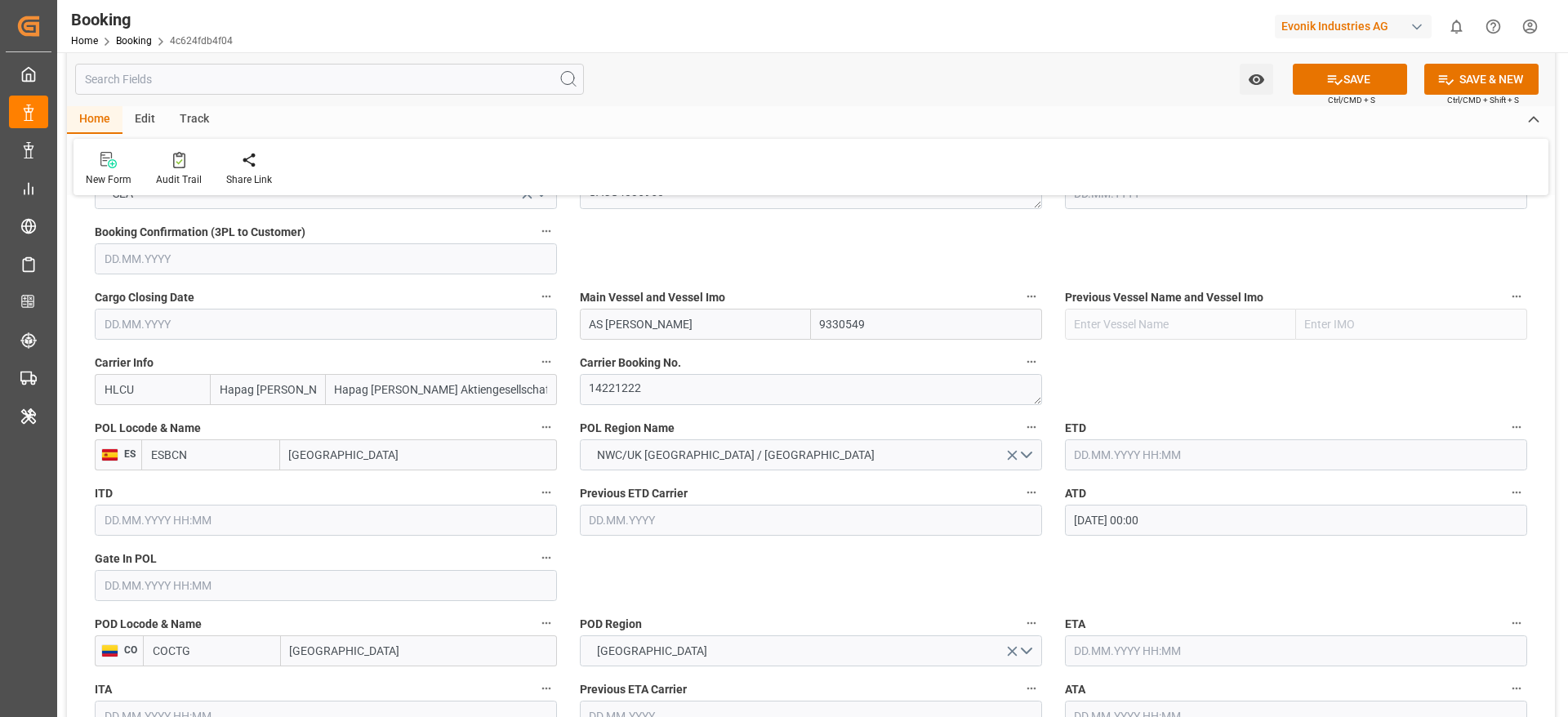
click at [1186, 524] on input "01.08.2025 00:00" at bounding box center [1296, 520] width 463 height 31
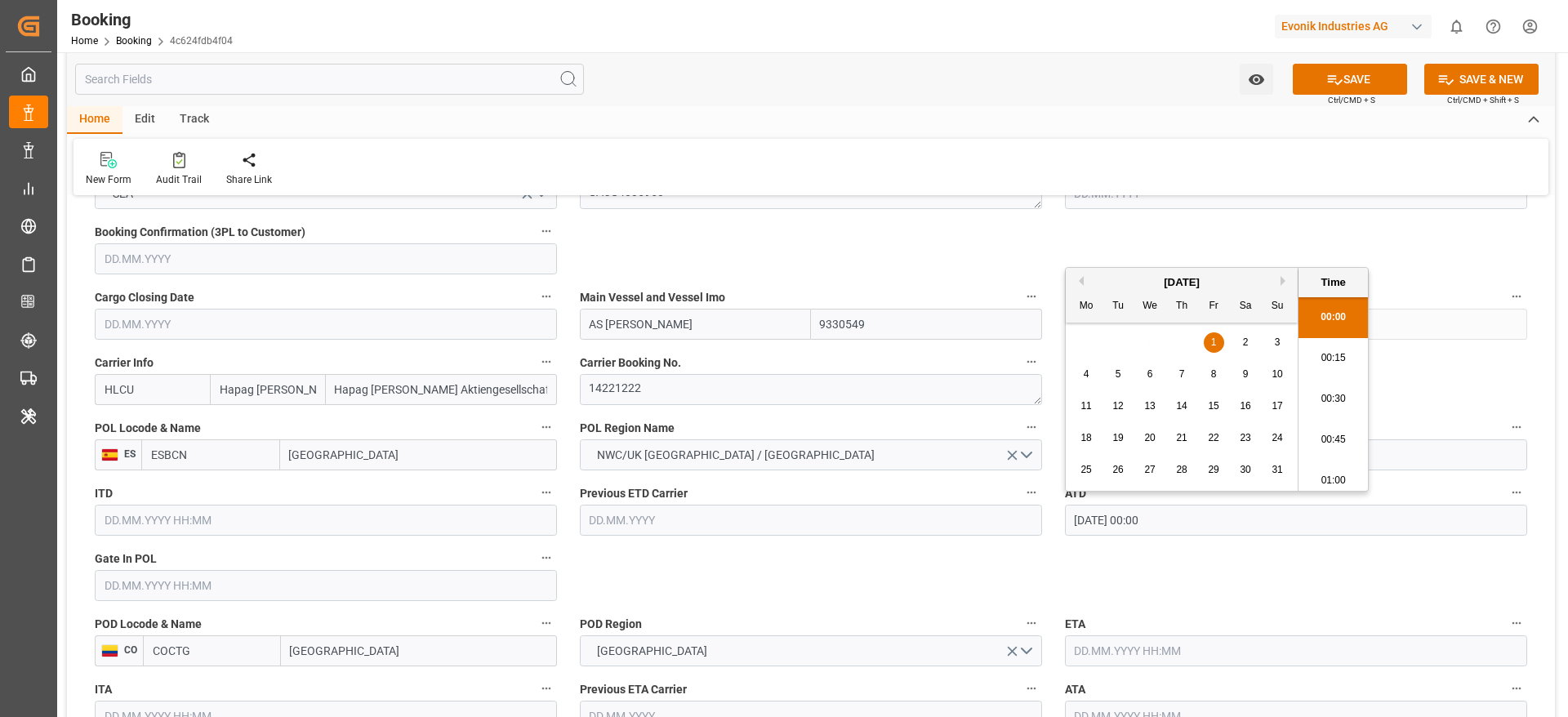
click at [1186, 524] on input "01.08.2025 00:00" at bounding box center [1296, 520] width 463 height 31
click at [164, 580] on input "text" at bounding box center [326, 585] width 463 height 31
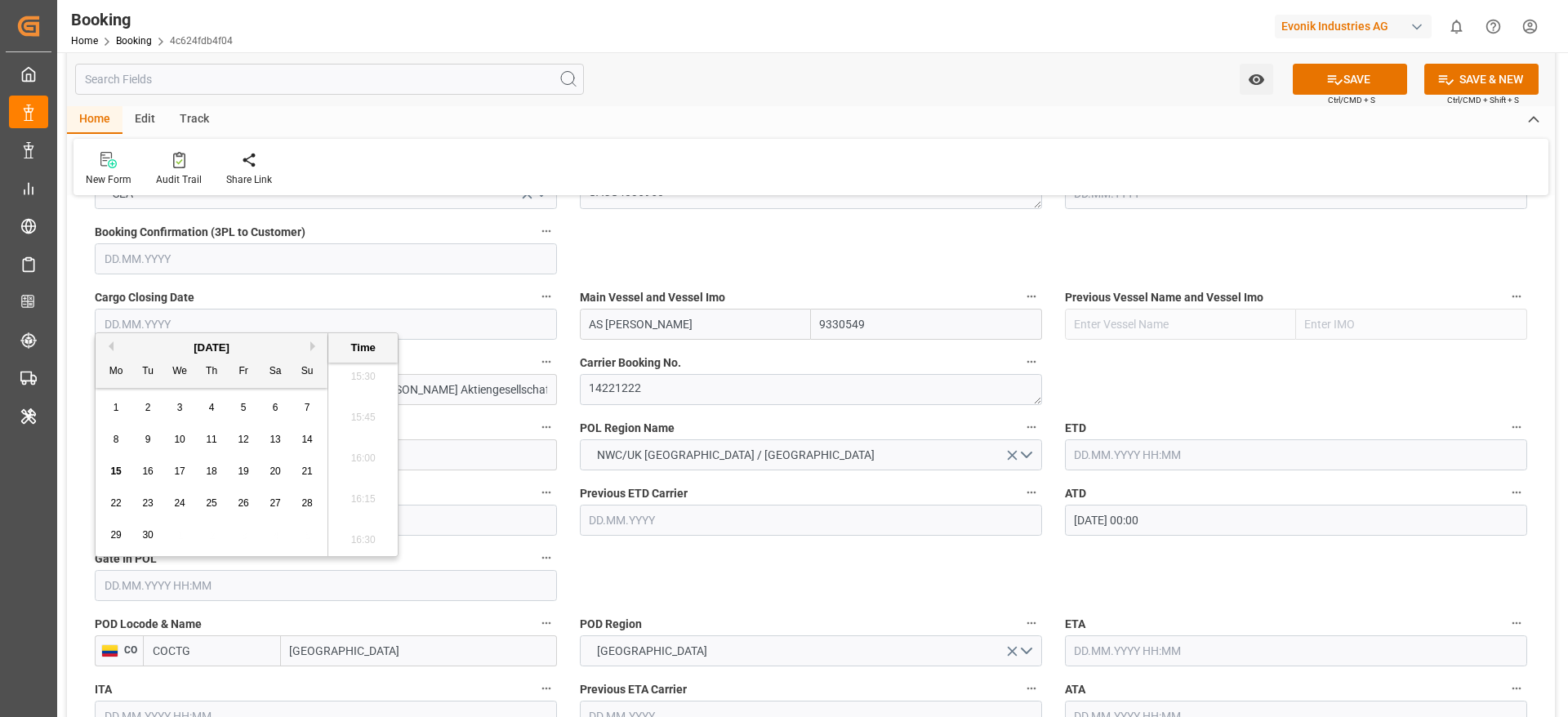
click at [110, 341] on button "Previous Month" at bounding box center [109, 346] width 10 height 10
click at [314, 347] on button "Next Month" at bounding box center [316, 346] width 10 height 10
click at [111, 351] on div "[DATE]" at bounding box center [211, 347] width 232 height 16
click at [107, 343] on button "Previous Month" at bounding box center [109, 346] width 10 height 10
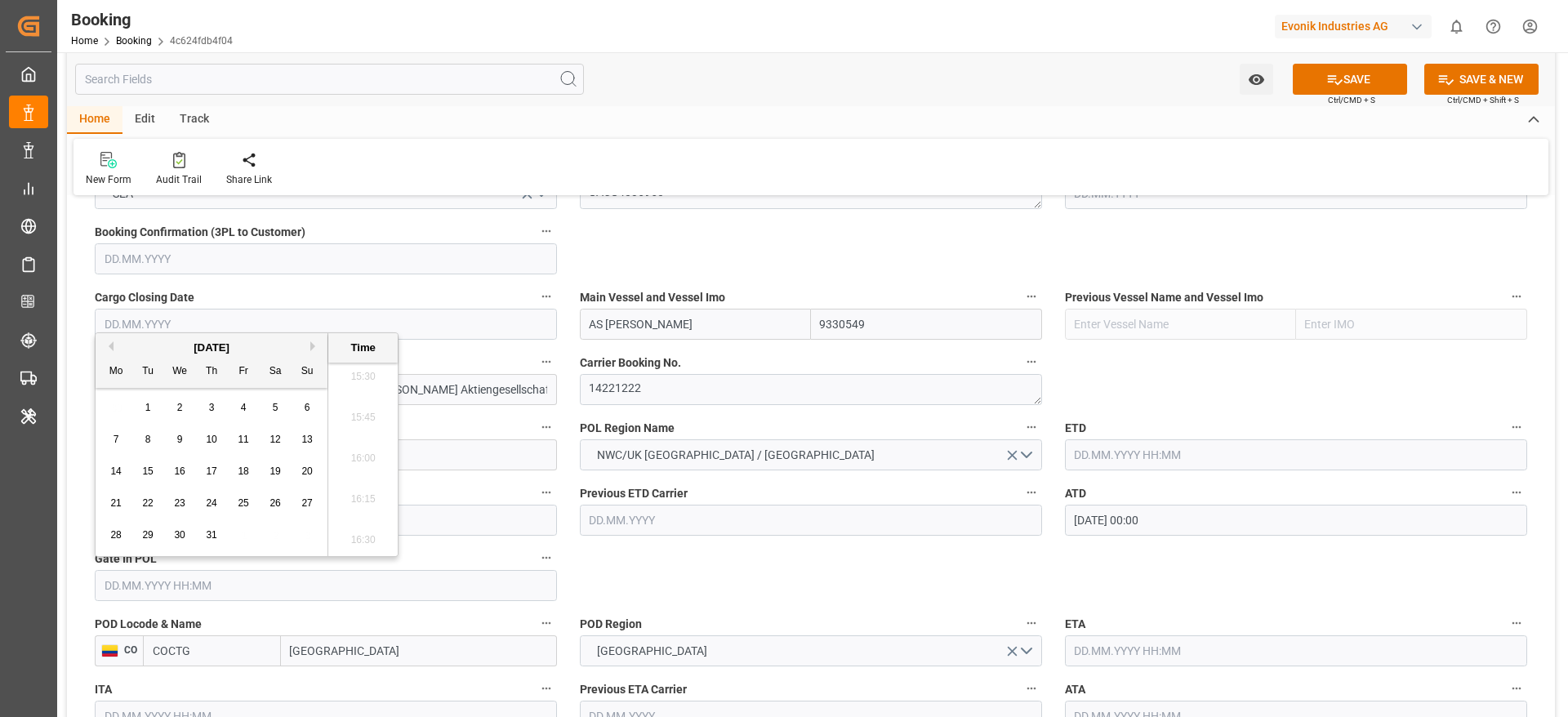
click at [108, 534] on div "28" at bounding box center [116, 535] width 20 height 20
type input "28.07.2025 00:00"
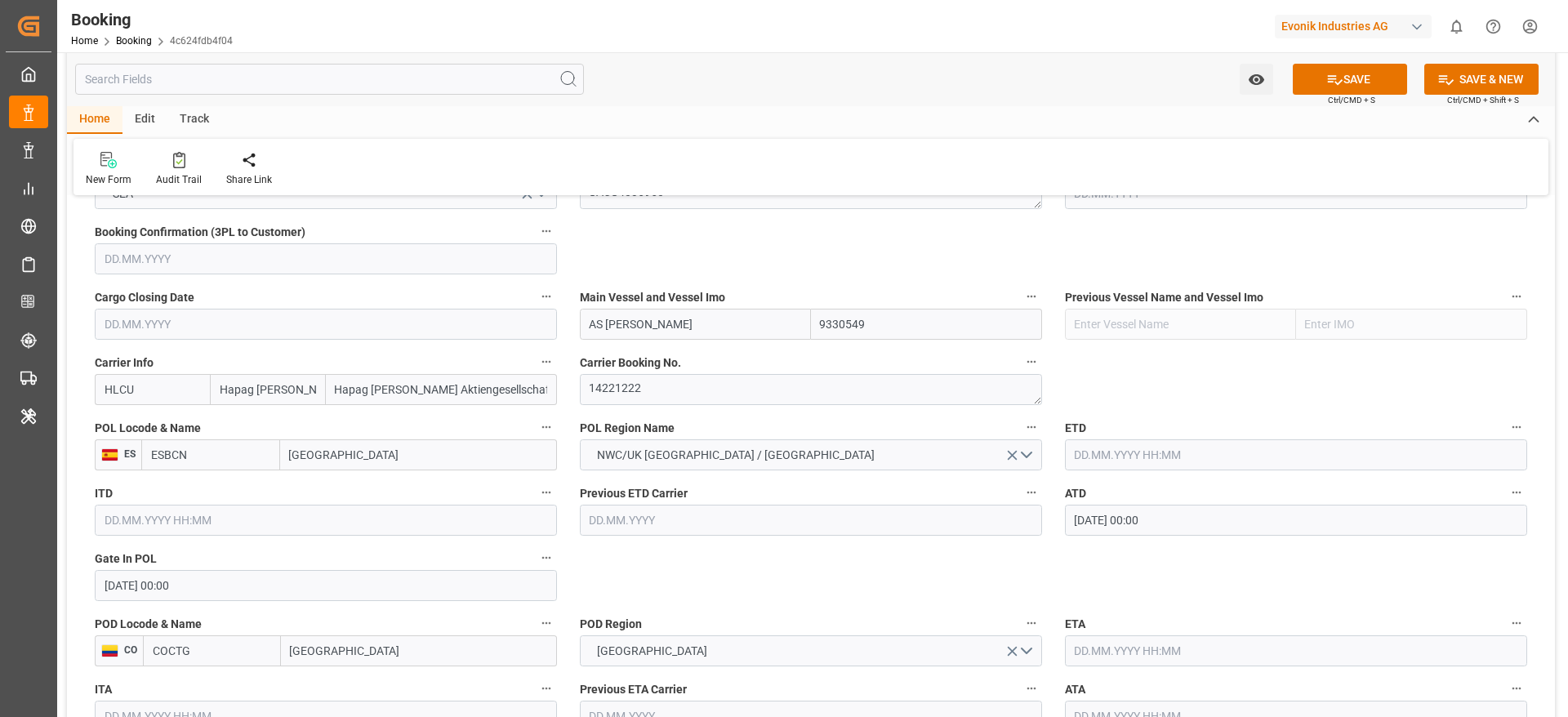
click at [209, 589] on input "28.07.2025 00:00" at bounding box center [326, 585] width 463 height 31
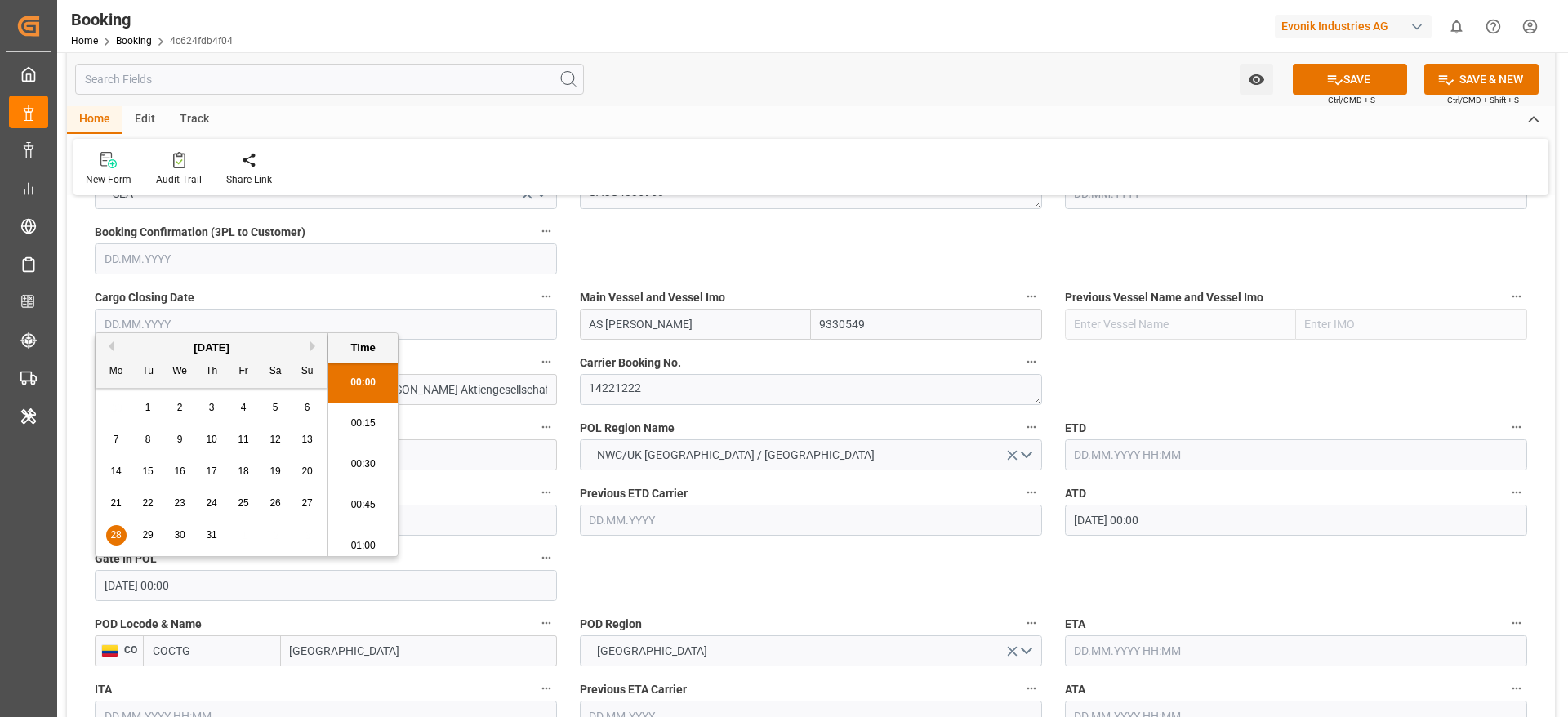
click at [210, 589] on input "28.07.2025 00:00" at bounding box center [326, 585] width 463 height 31
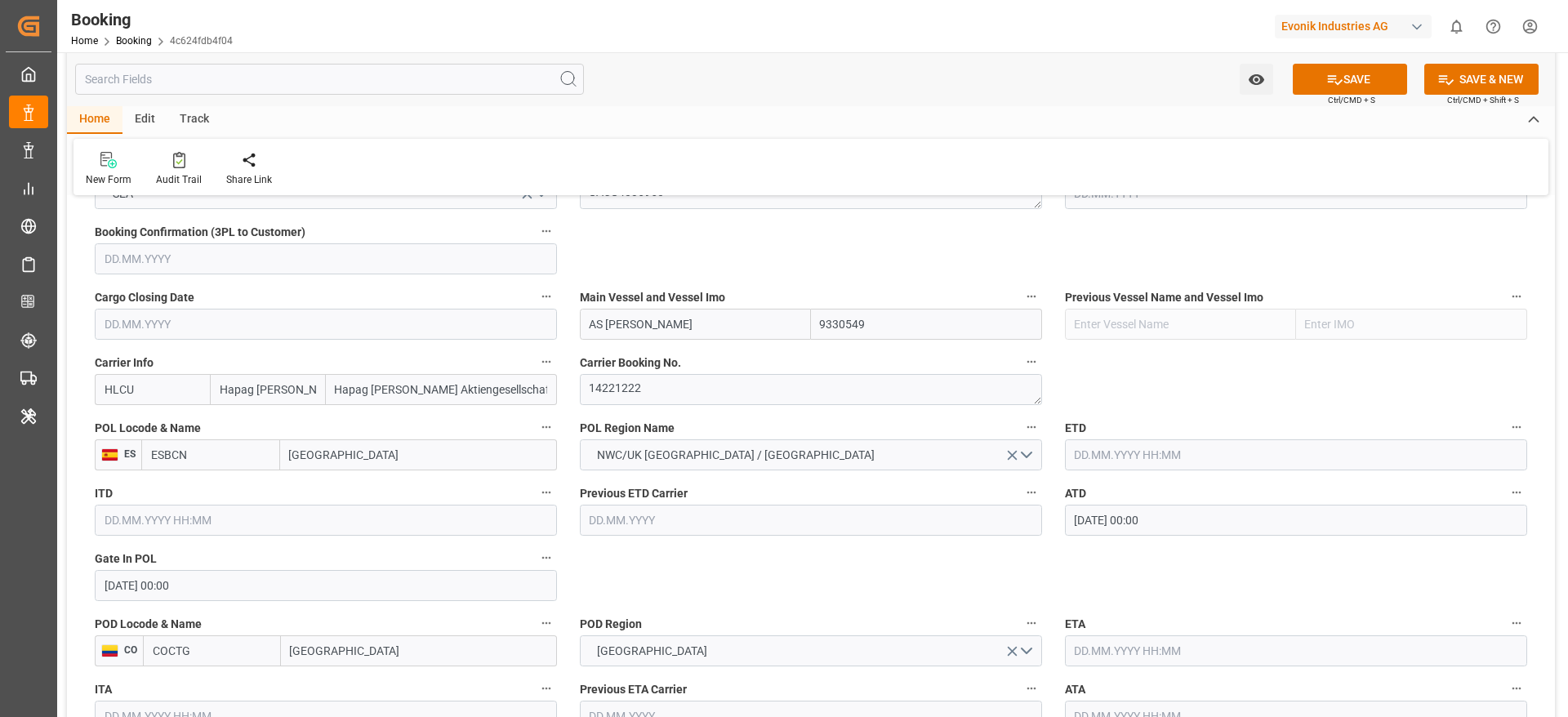
click at [1165, 464] on input "text" at bounding box center [1296, 455] width 463 height 31
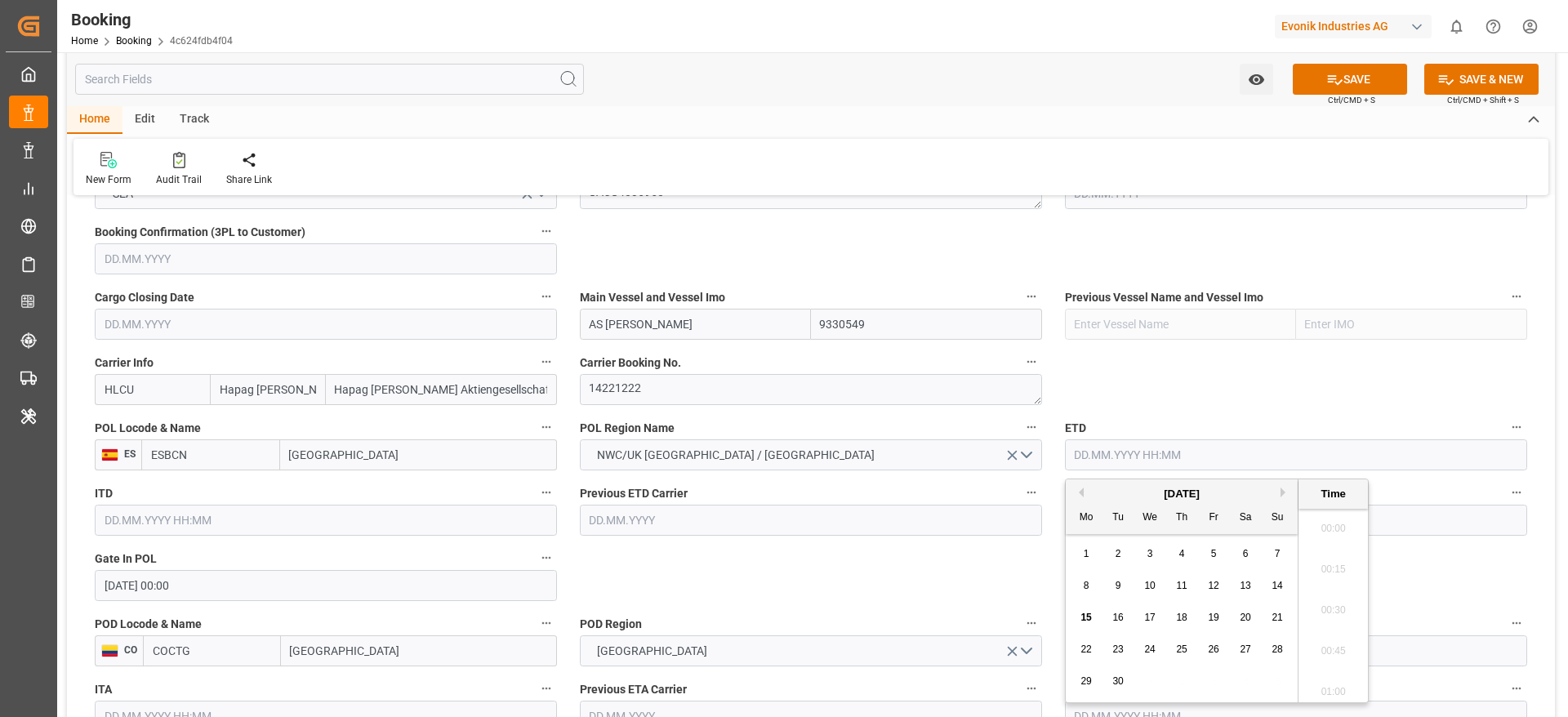
paste input "01.08.2025 00:00"
type input "01.08.2025 00:00"
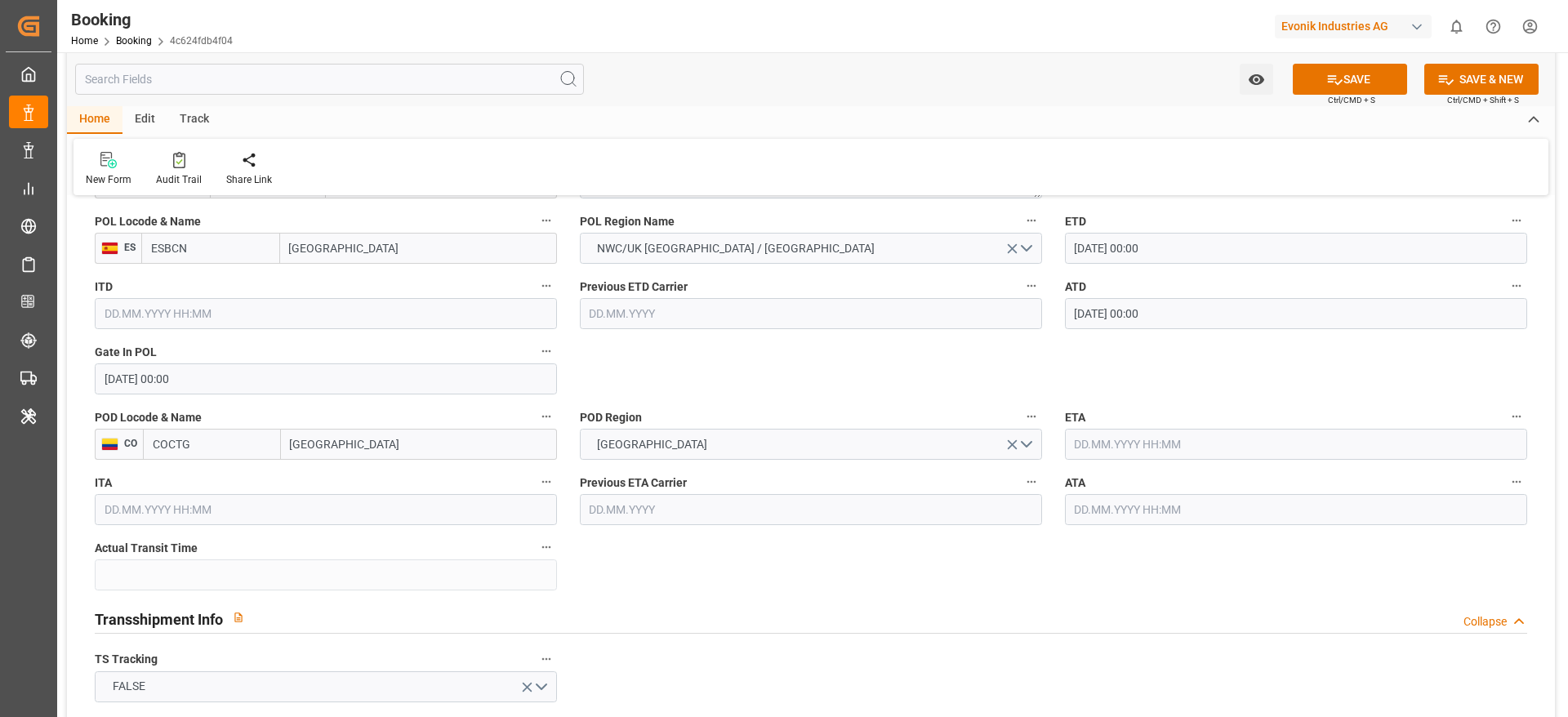
scroll to position [1347, 0]
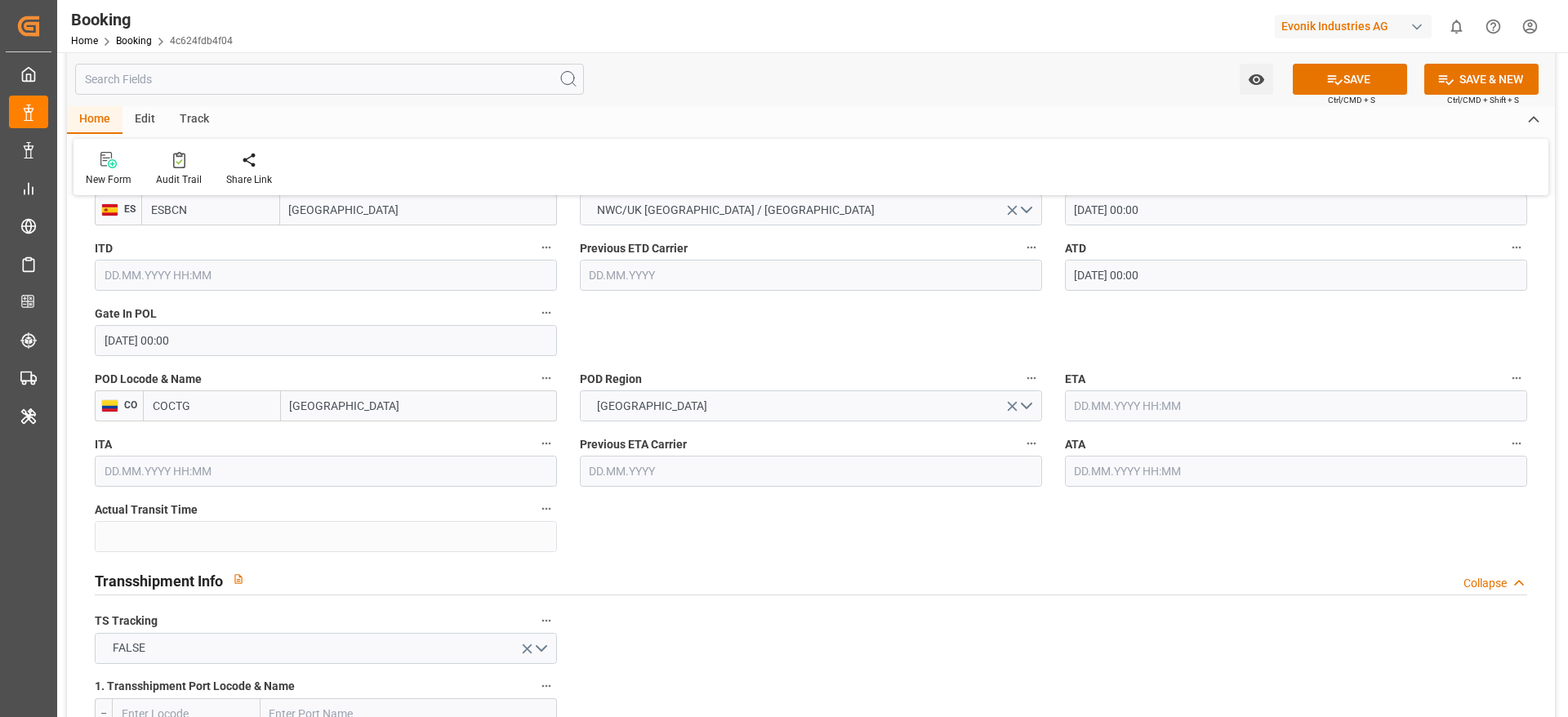
click at [1181, 416] on input "text" at bounding box center [1296, 406] width 463 height 31
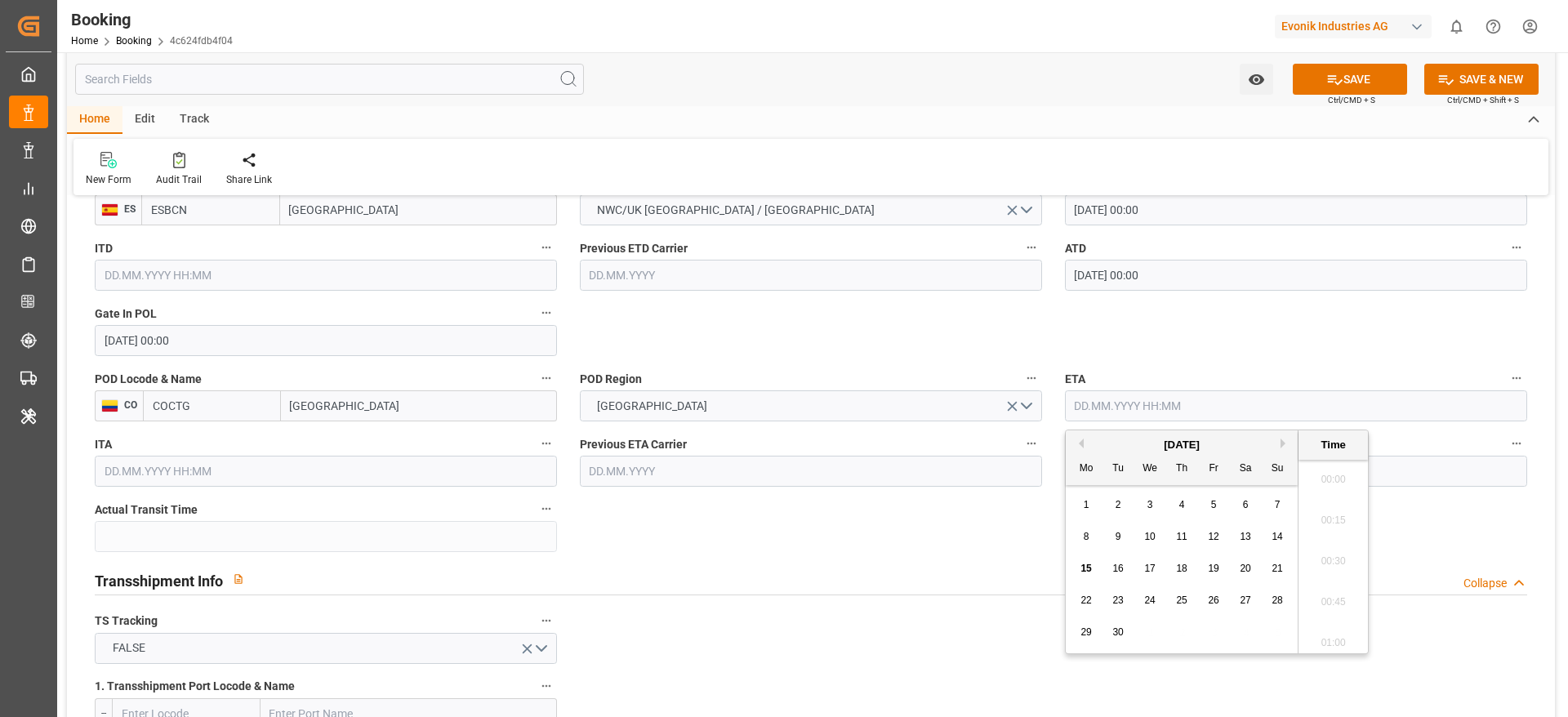
scroll to position [2536, 0]
click at [1076, 442] on button "Previous Month" at bounding box center [1079, 444] width 10 height 10
click at [1245, 571] on span "16" at bounding box center [1245, 568] width 11 height 11
type input "16.08.2025 00:00"
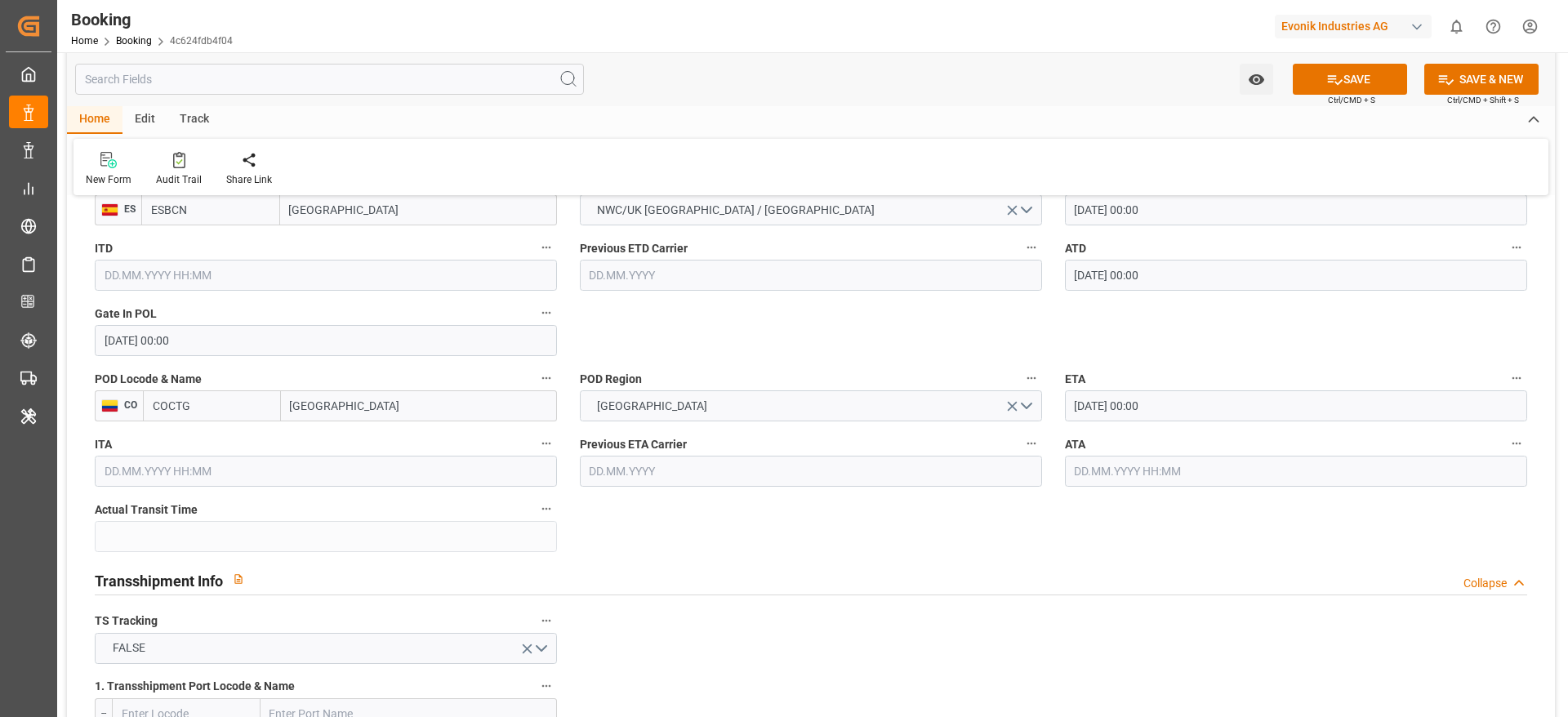
click at [1177, 418] on input "16.08.2025 00:00" at bounding box center [1296, 406] width 463 height 31
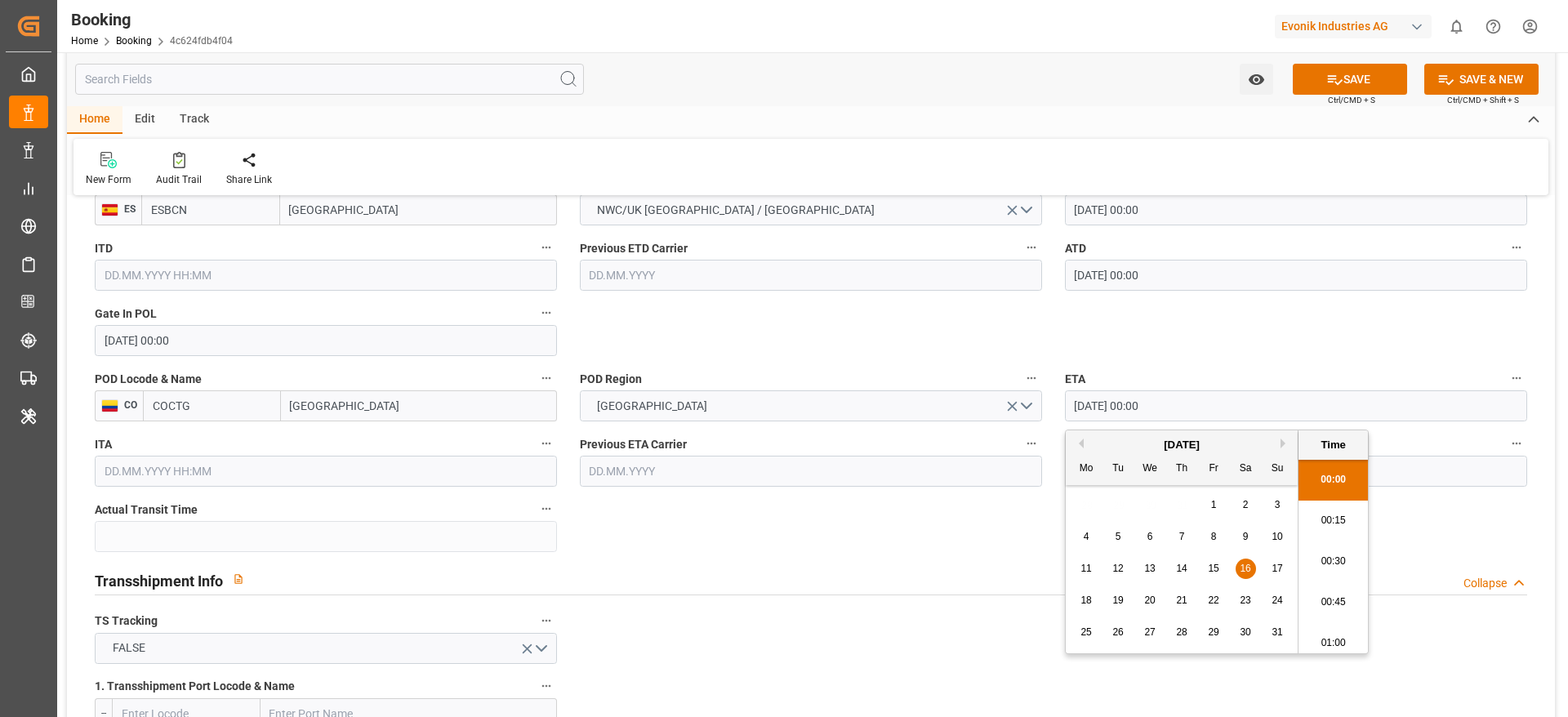
click at [1177, 418] on input "16.08.2025 00:00" at bounding box center [1296, 406] width 463 height 31
click at [1434, 473] on input "text" at bounding box center [1296, 471] width 463 height 31
paste input "16.08.2025 00:00"
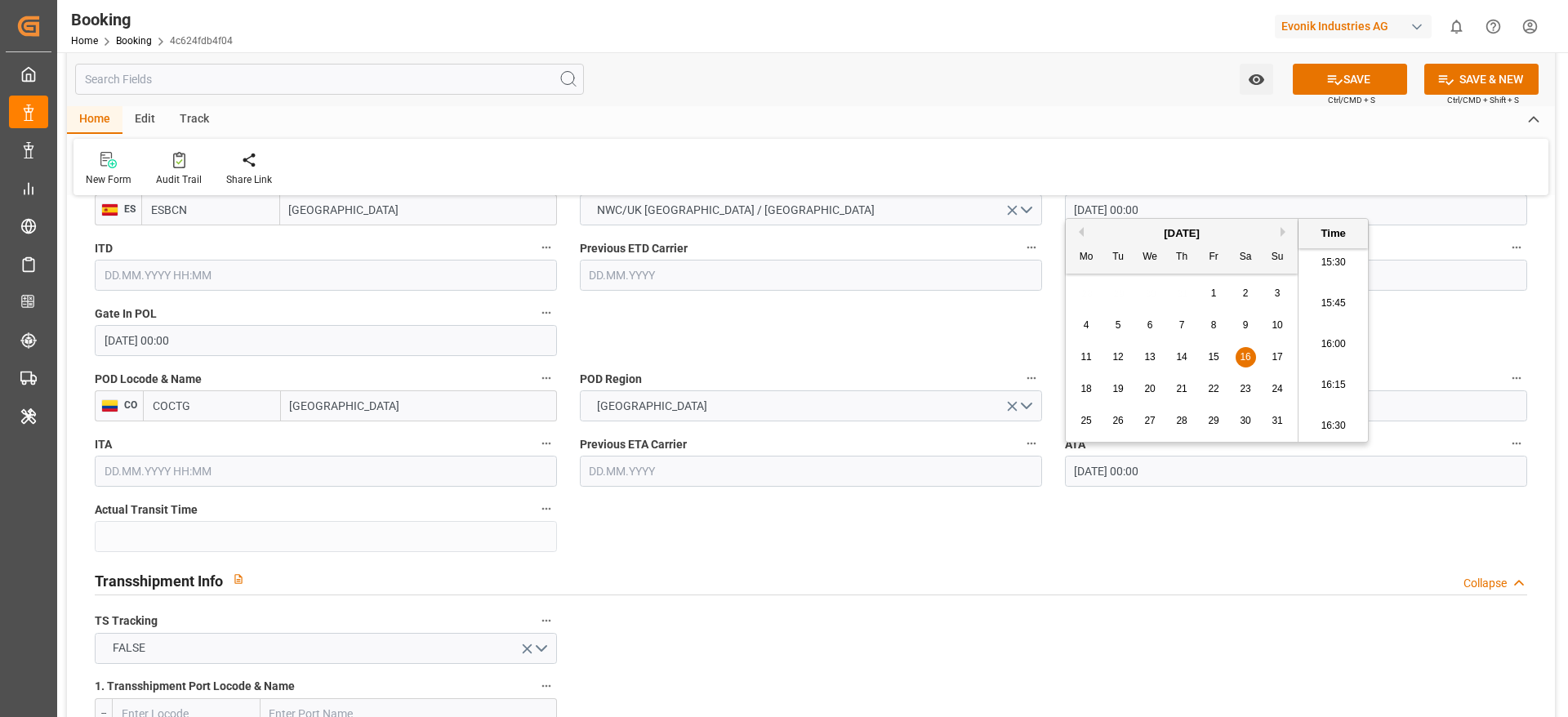
type input "16.08.2025 00:00"
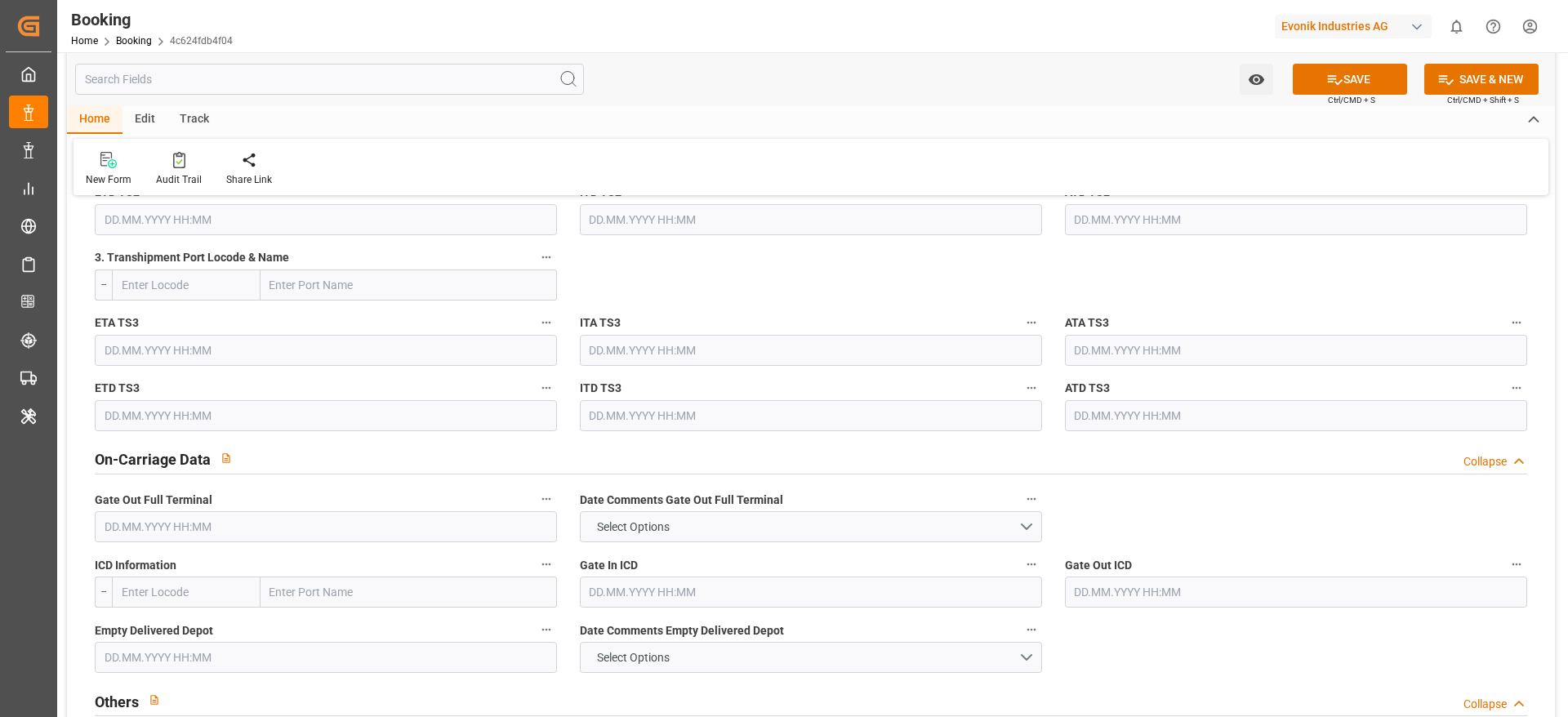
scroll to position [2204, 0]
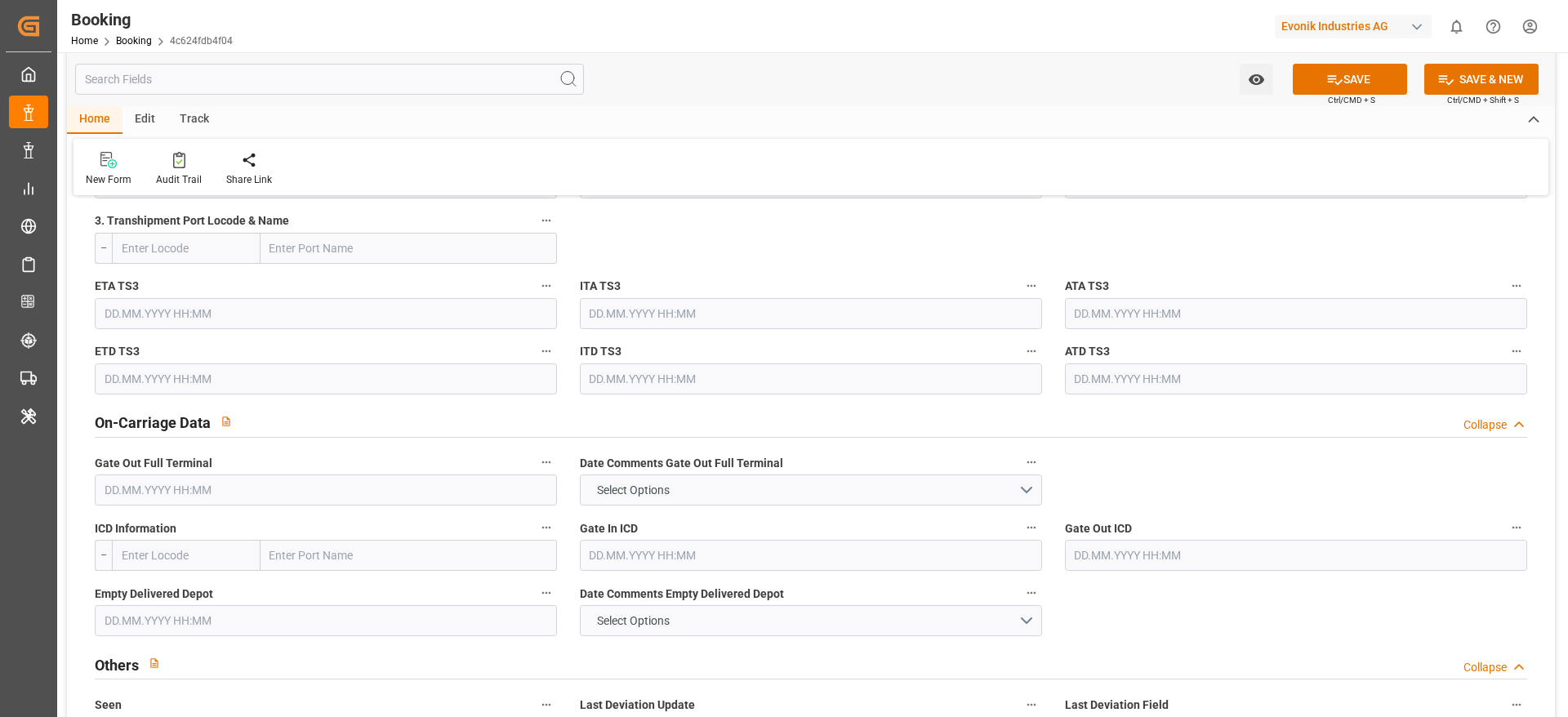
click at [196, 491] on input "text" at bounding box center [326, 490] width 463 height 31
paste input "25.08.2025 00:00"
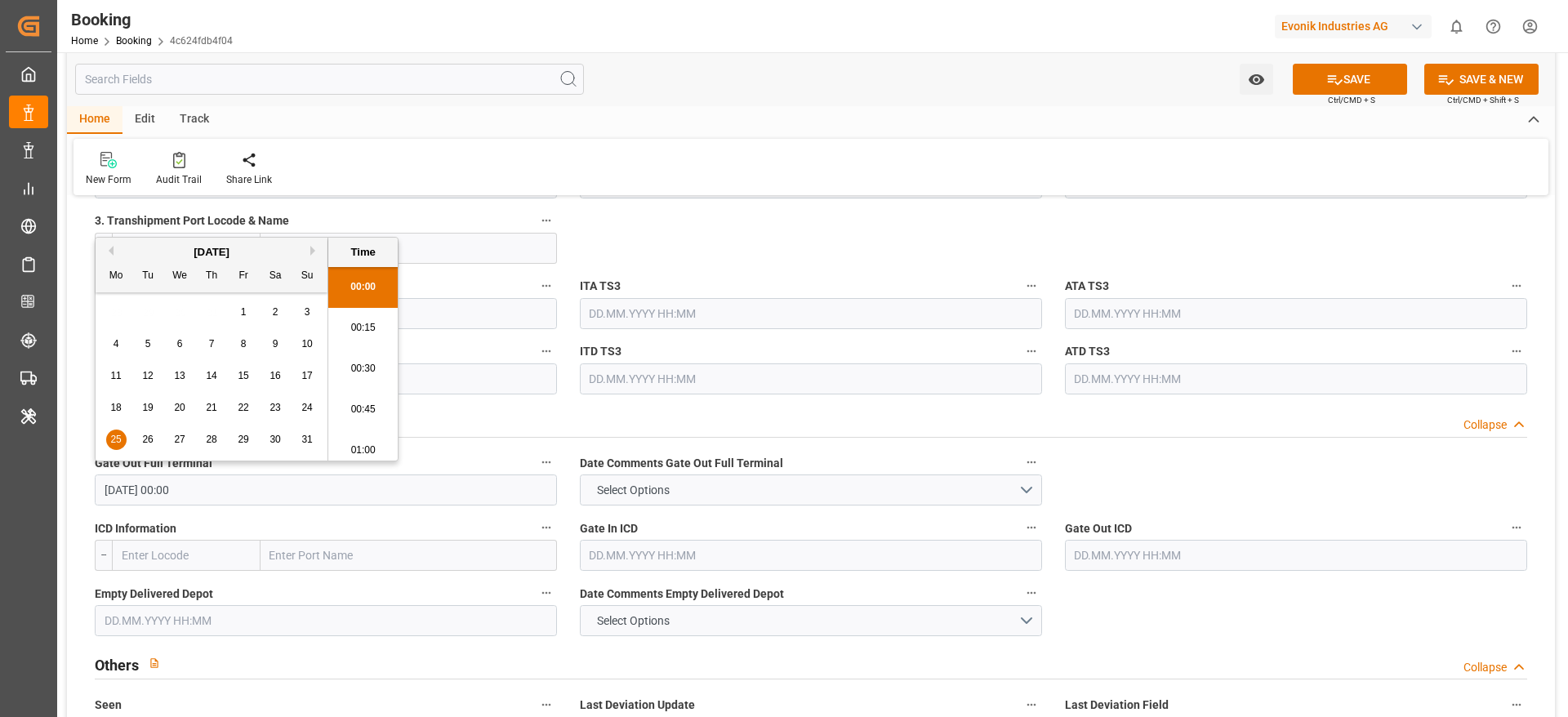
scroll to position [2536, 0]
type input "25.08.2025 00:00"
click at [115, 435] on span "25" at bounding box center [115, 439] width 11 height 11
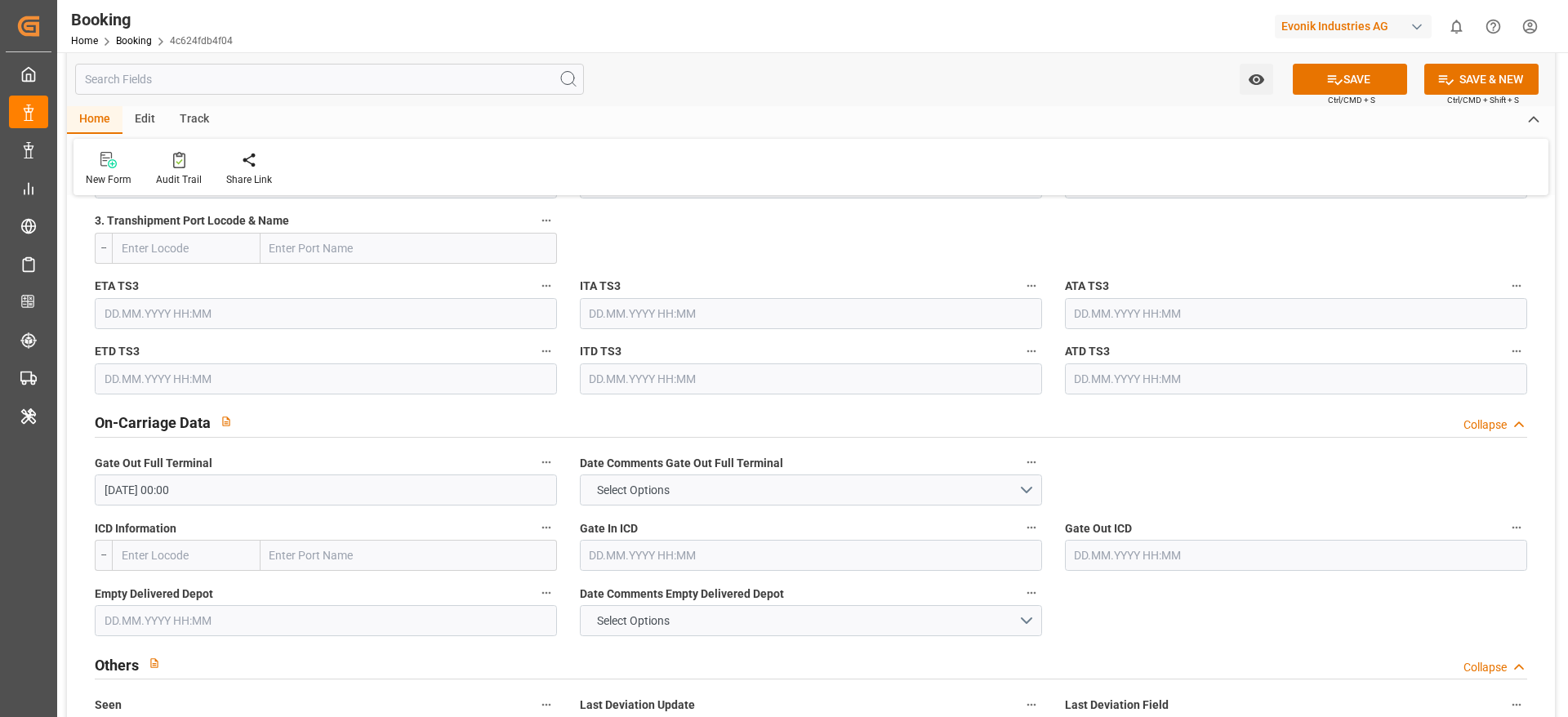
click at [953, 148] on div "New Form Audit Trail Share Link" at bounding box center [812, 167] width 1475 height 56
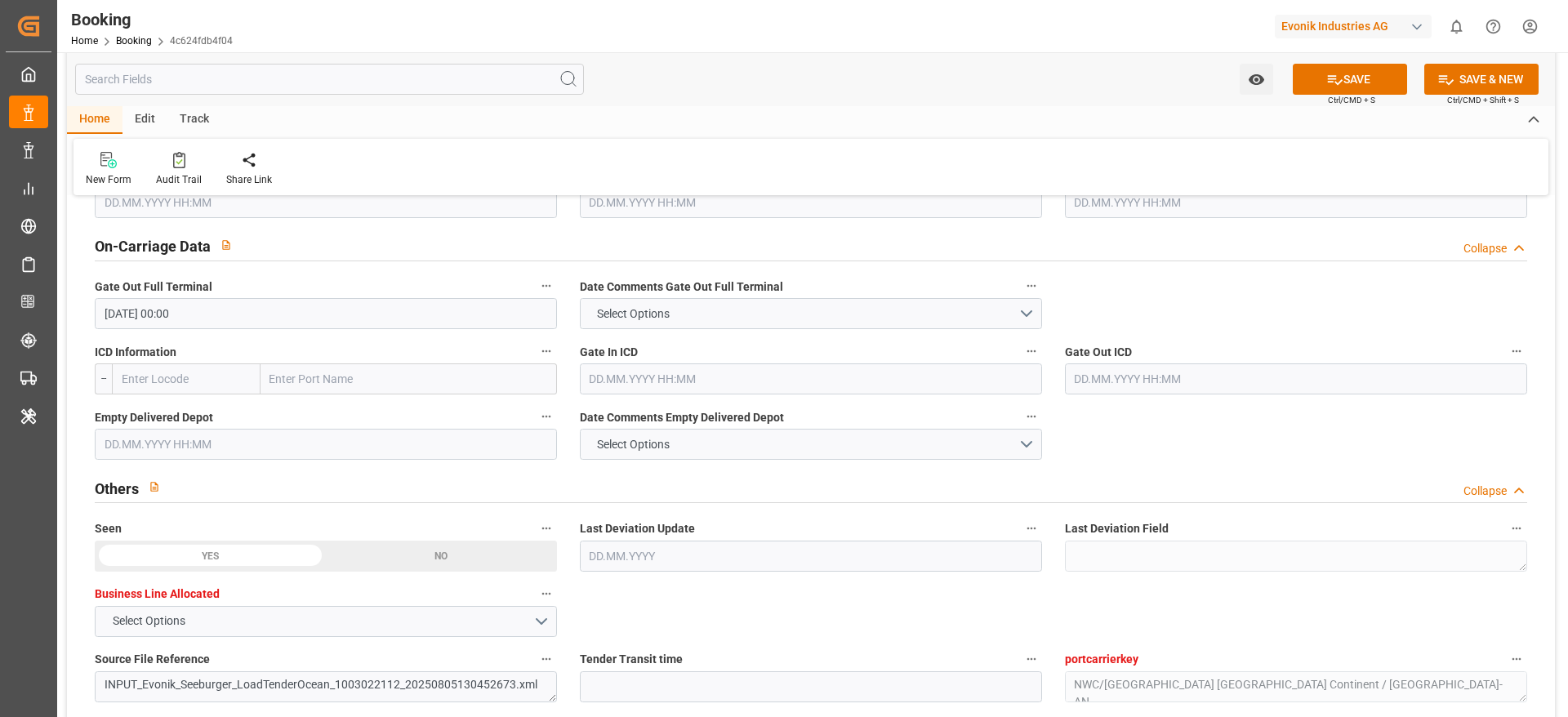
scroll to position [2449, 0]
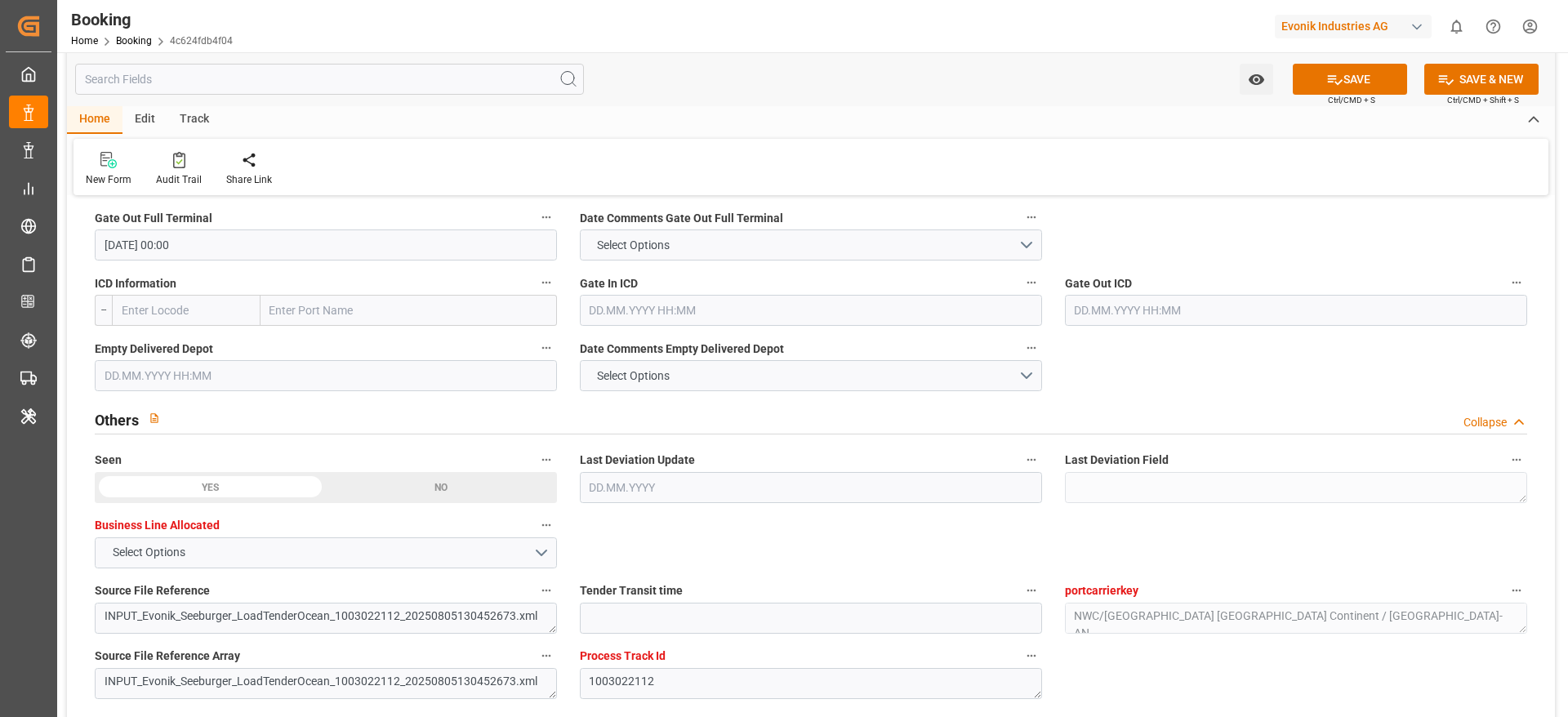
click at [186, 373] on input "text" at bounding box center [326, 375] width 463 height 31
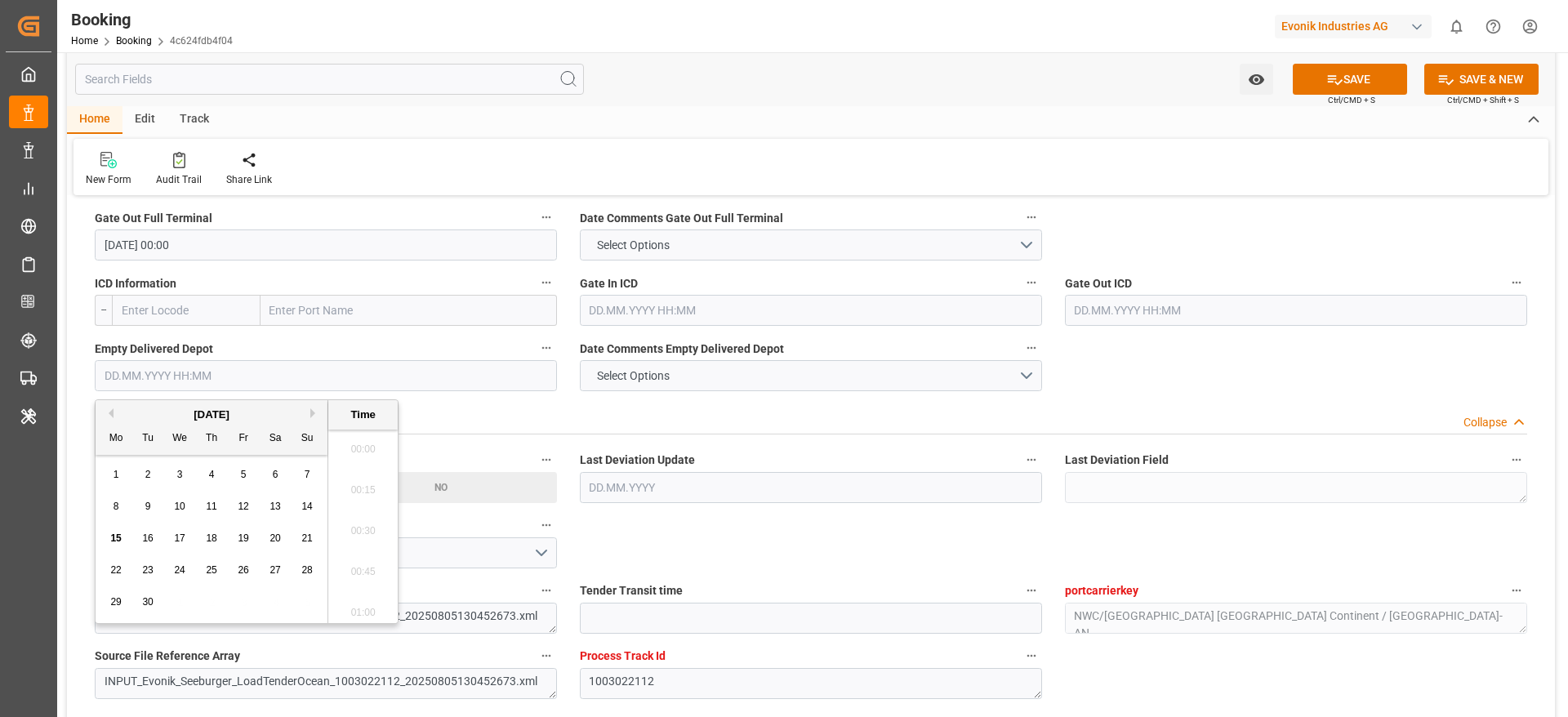
scroll to position [2536, 0]
click at [112, 412] on button "Previous Month" at bounding box center [109, 413] width 10 height 10
click at [176, 602] on span "27" at bounding box center [179, 601] width 11 height 11
type input "[DATE] 00:00"
click at [810, 143] on div "New Form Audit Trail Share Link" at bounding box center [812, 167] width 1475 height 56
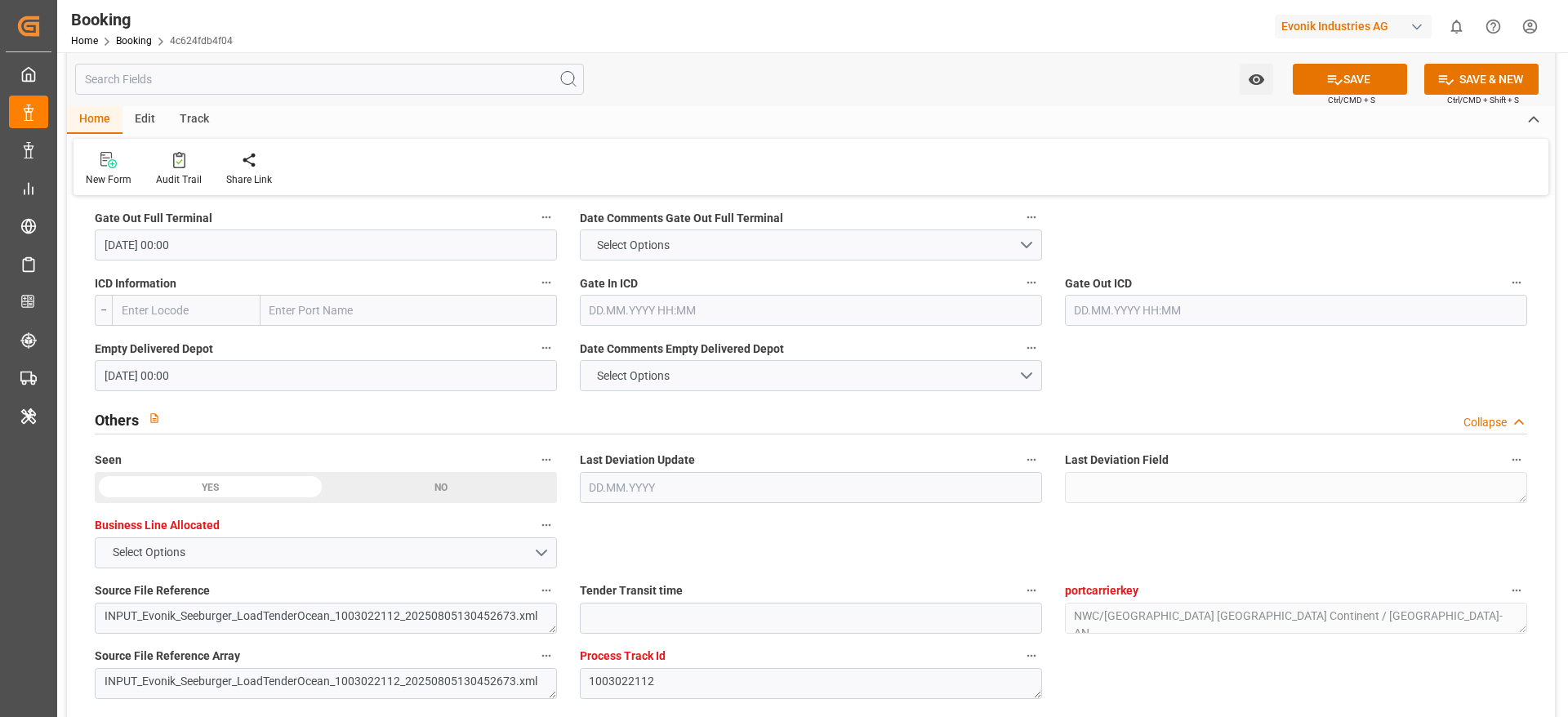
click at [1326, 72] on icon at bounding box center [1335, 80] width 17 height 17
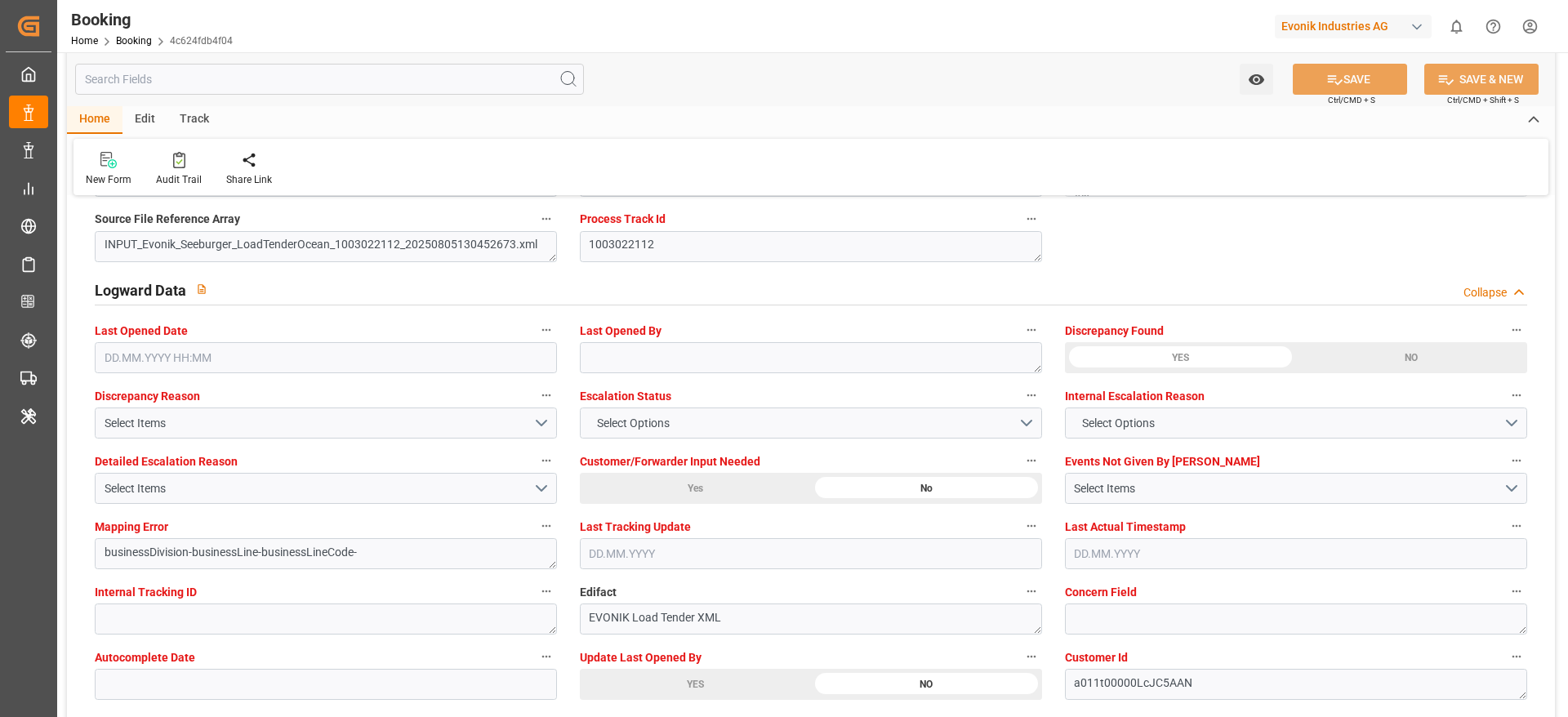
scroll to position [2930, 0]
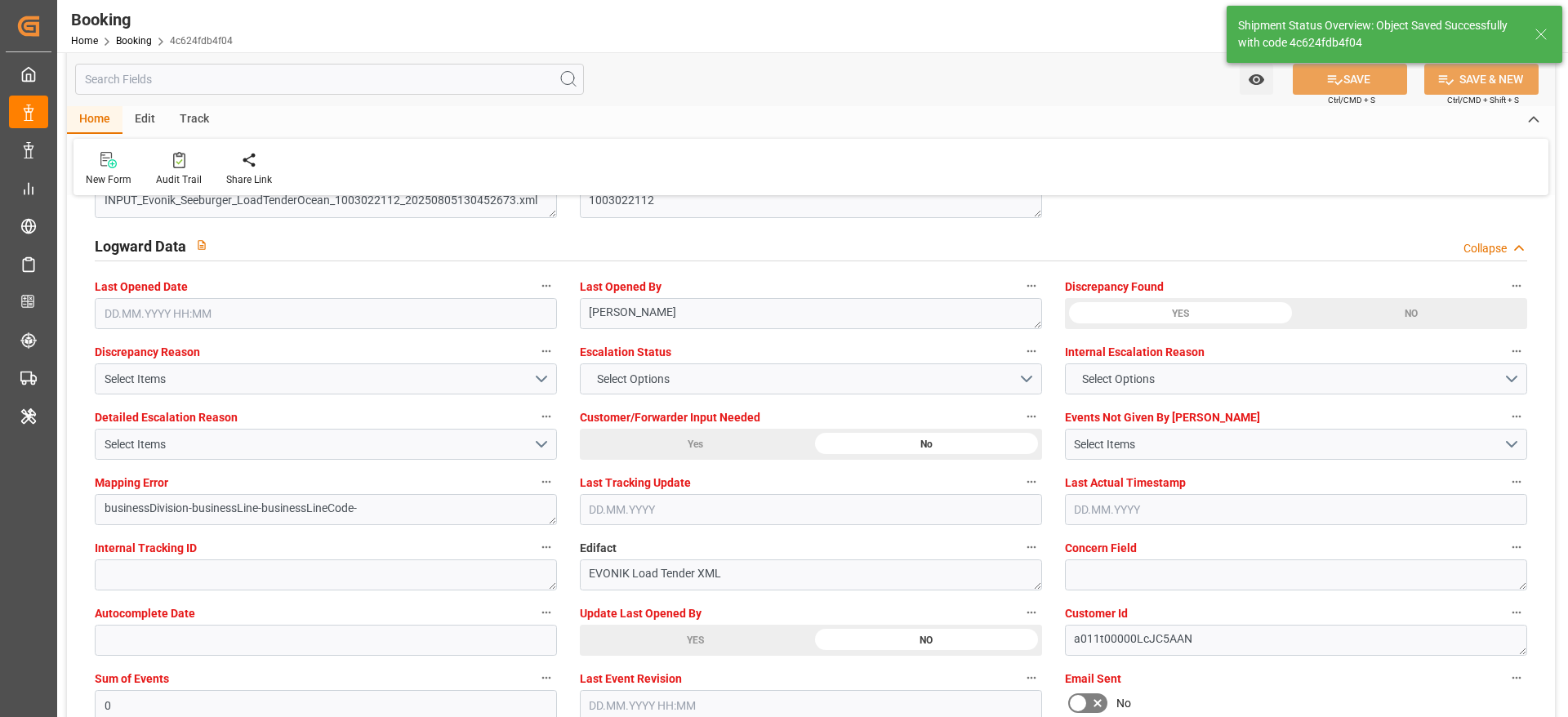
type textarea "NWC/UK North West Continent / UK_COCTG_HLCU_AT-AN"
type textarea "[PERSON_NAME]"
type textarea "Pol-businessDivision-businessLine-"
type input "15"
type input "01.08.2025 00:00"
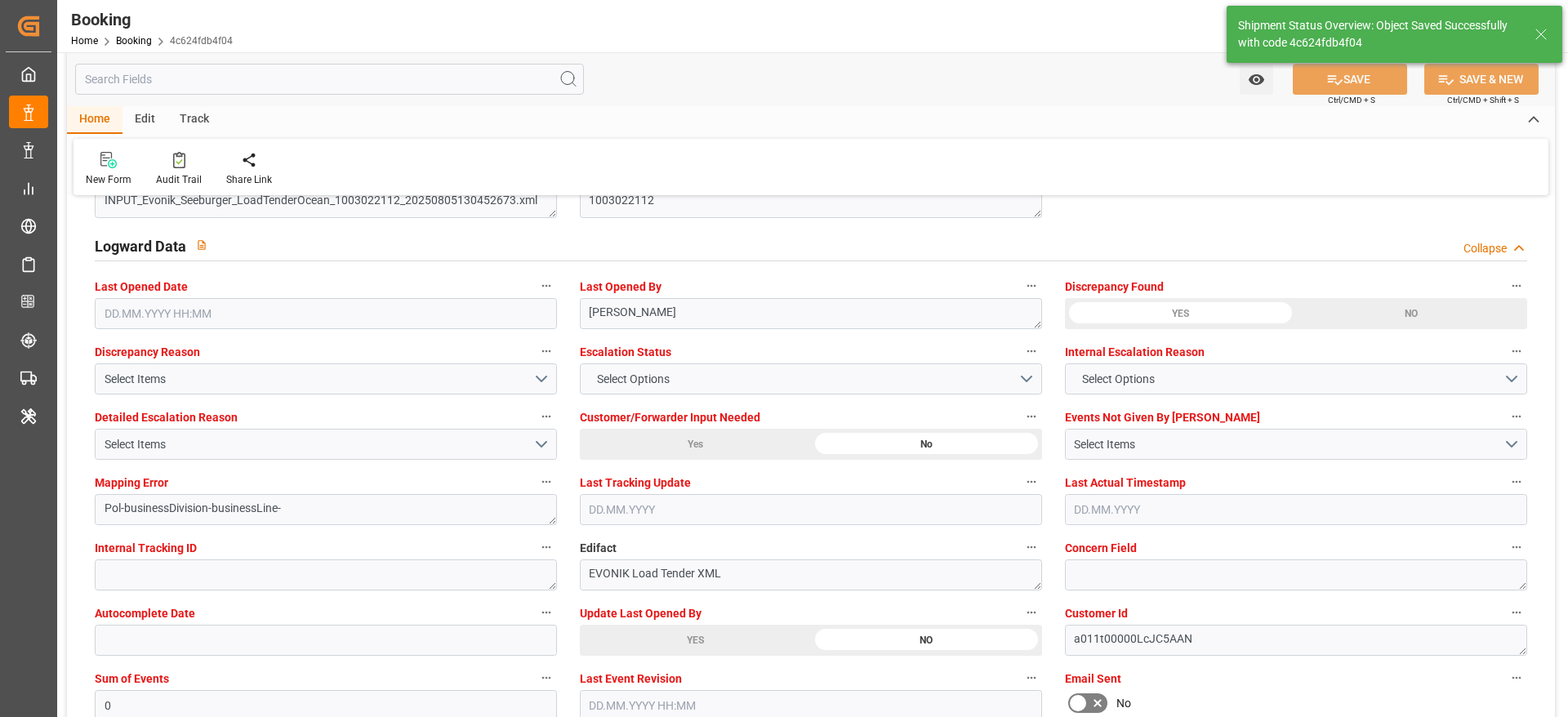
type input "16.08.2025 00:00"
type input "15.09.2025 10:40"
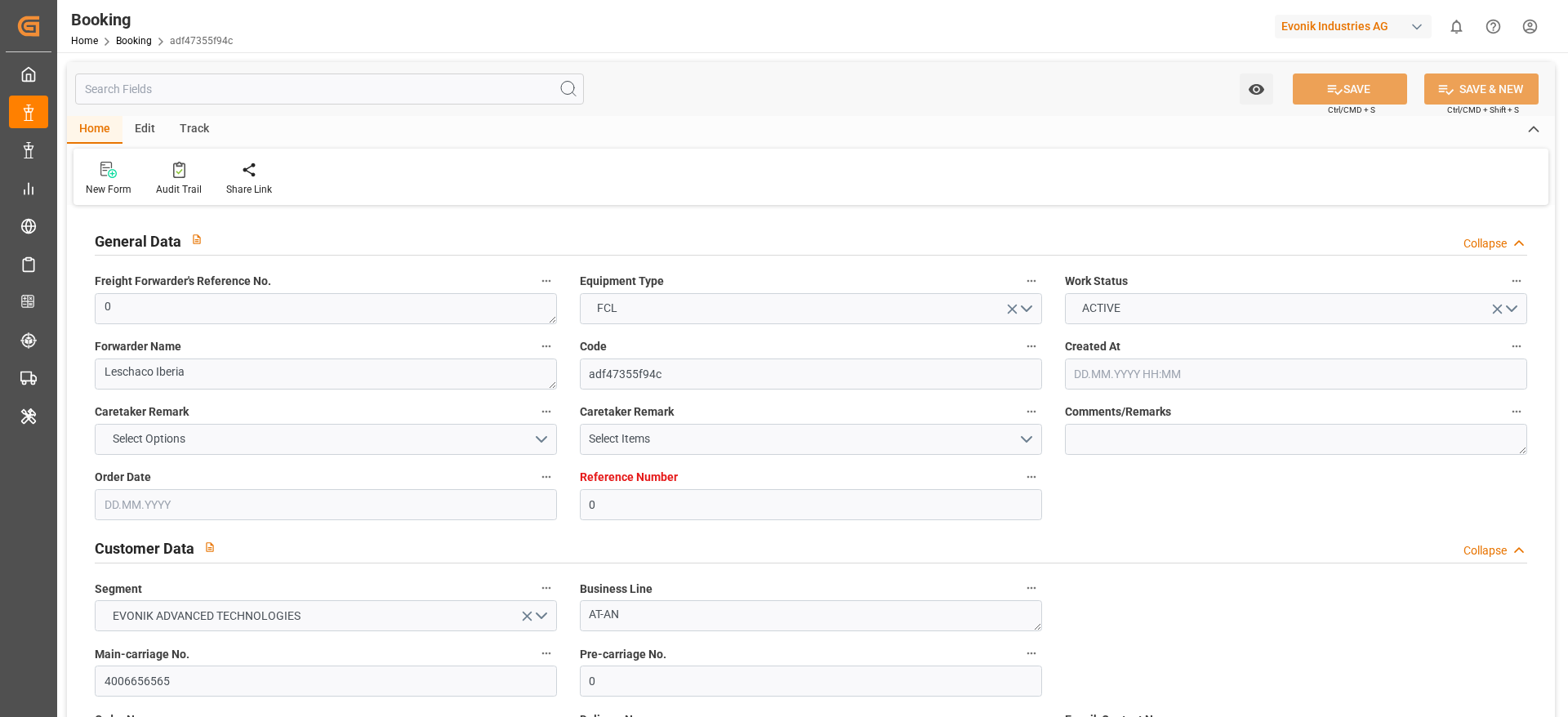
type input "0"
type input "Dummy"
type input "Dummy Carrier"
type input "NLRTM"
type input "COCTG"
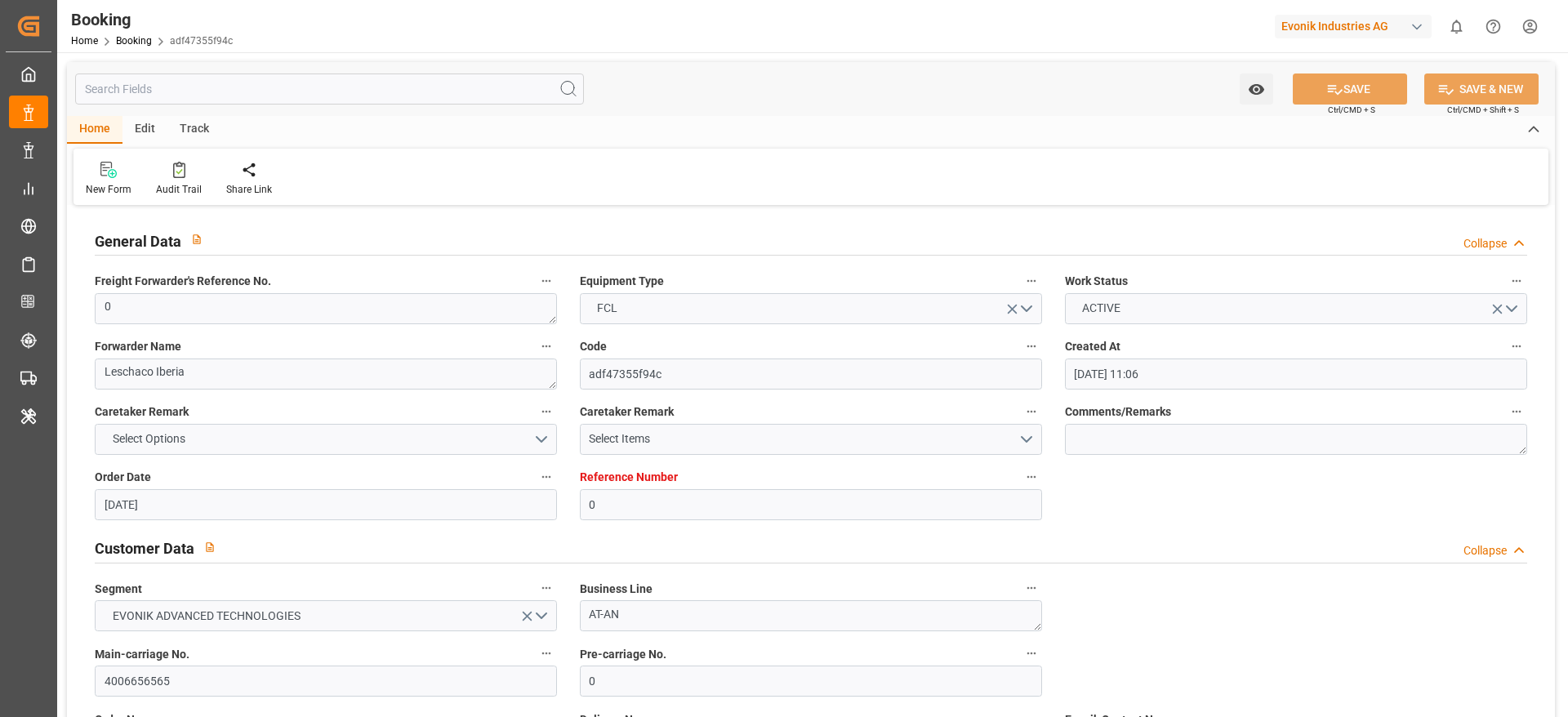
type input "05.08.2025 11:06"
type input "05.08.2025"
type input "12.08.2025"
type input "16.07.2025"
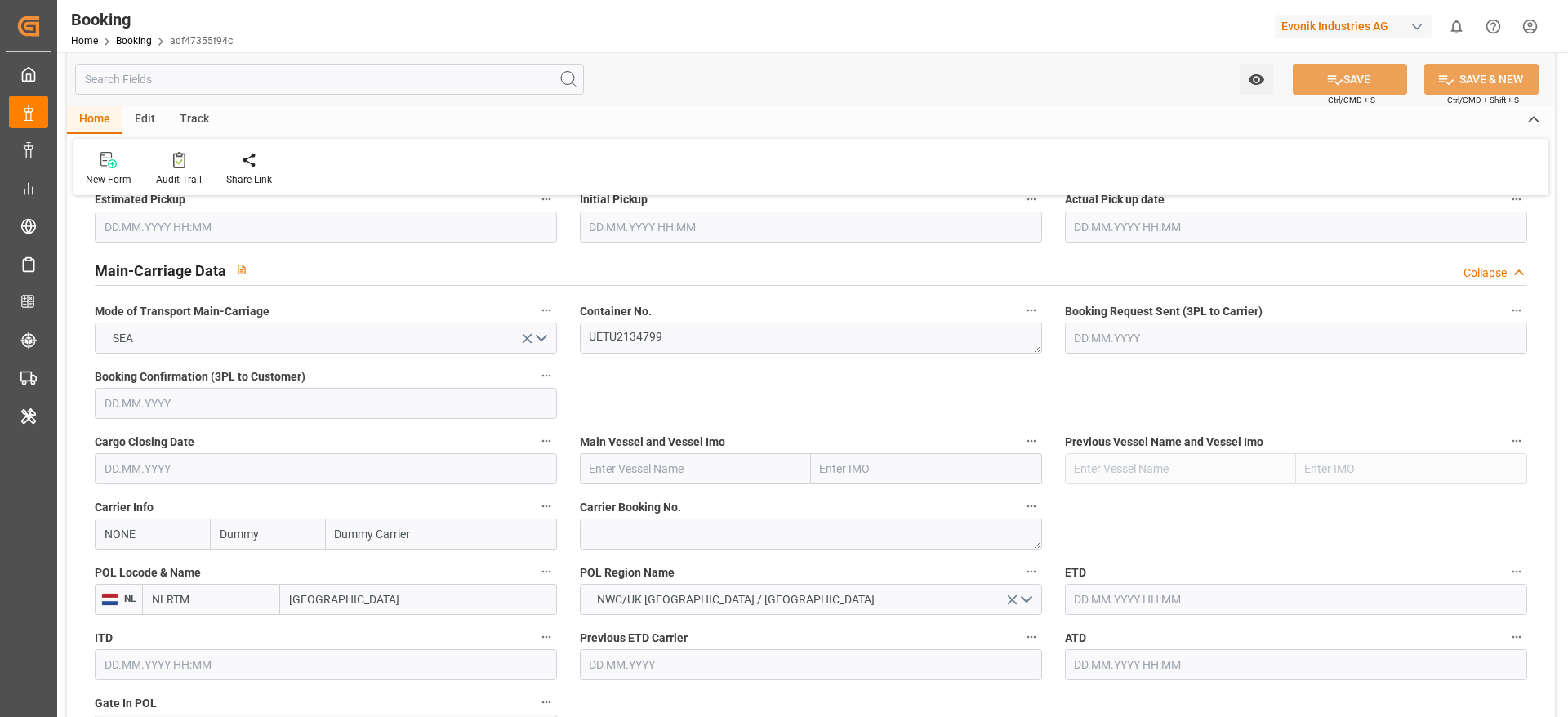
scroll to position [1032, 0]
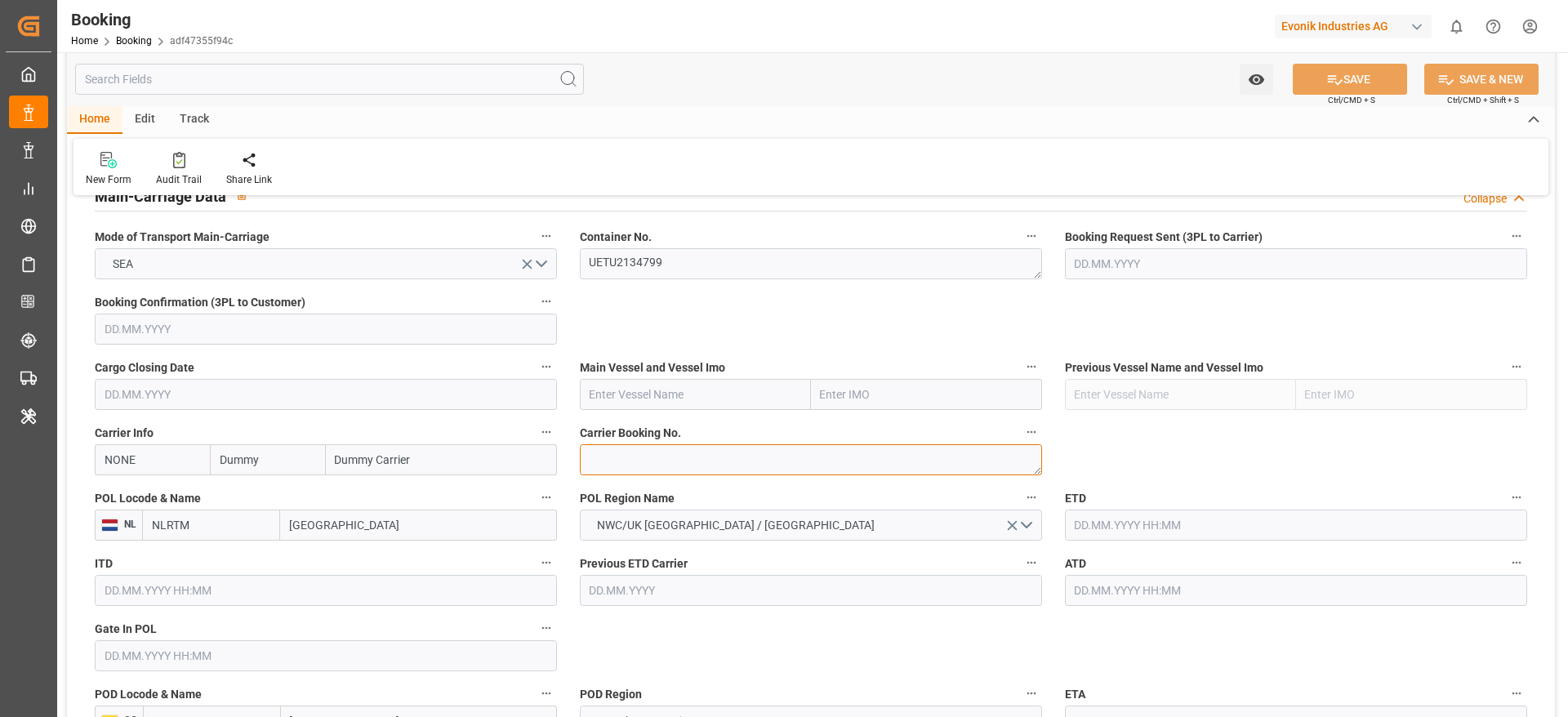
click at [634, 467] on textarea at bounding box center [811, 459] width 463 height 31
paste textarea "14221222"
type textarea "14221222"
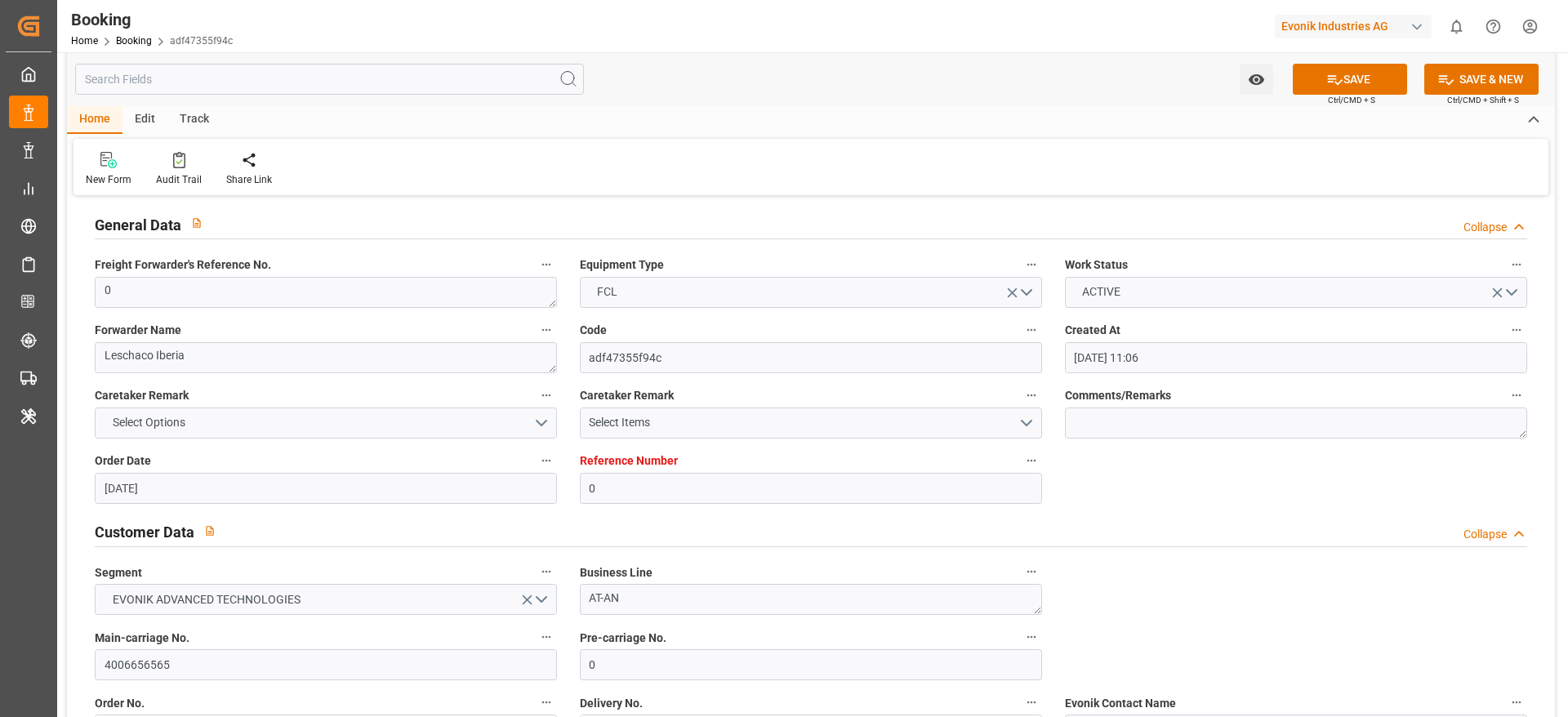
scroll to position [0, 0]
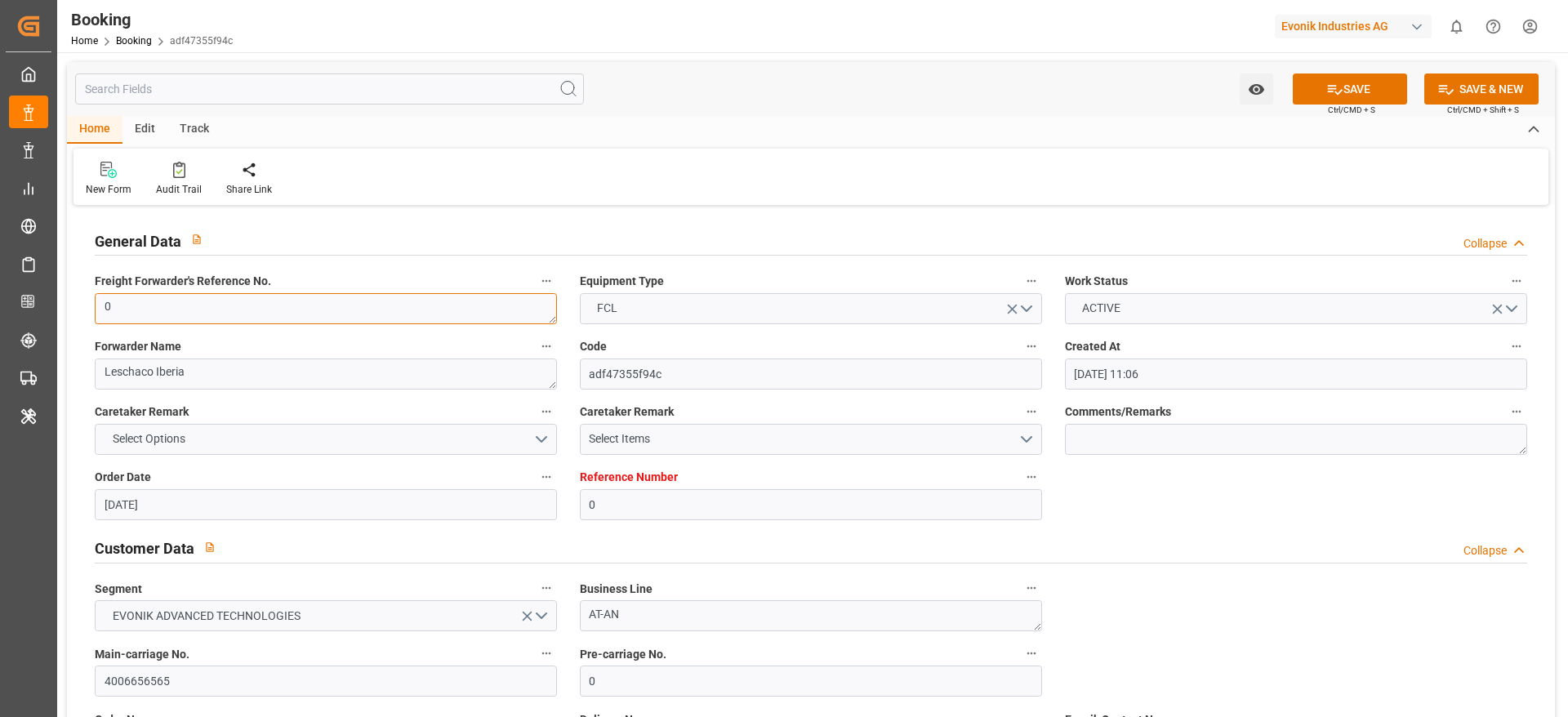
click at [211, 316] on textarea "0" at bounding box center [326, 308] width 463 height 31
paste textarea "250717010077"
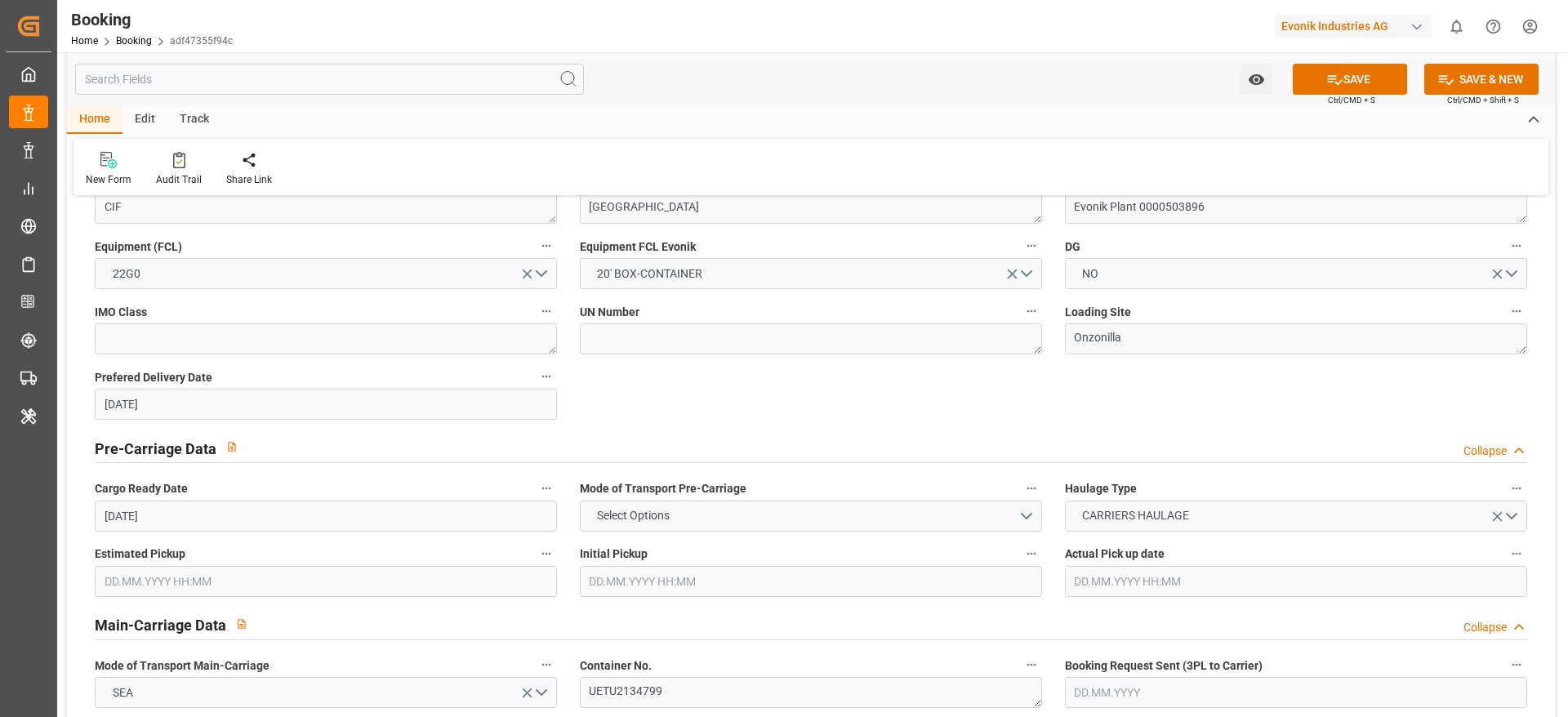
scroll to position [613, 0]
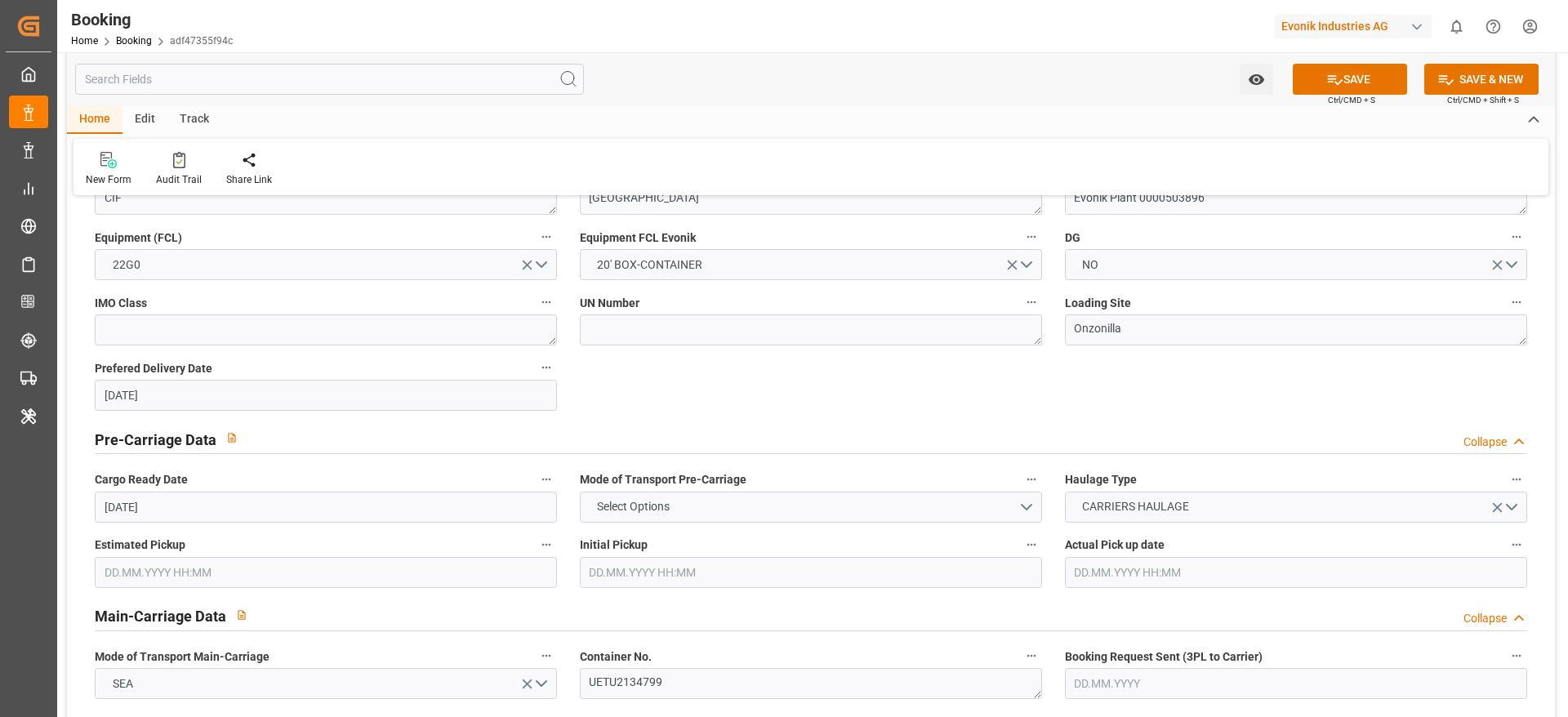
type textarea "250717010077"
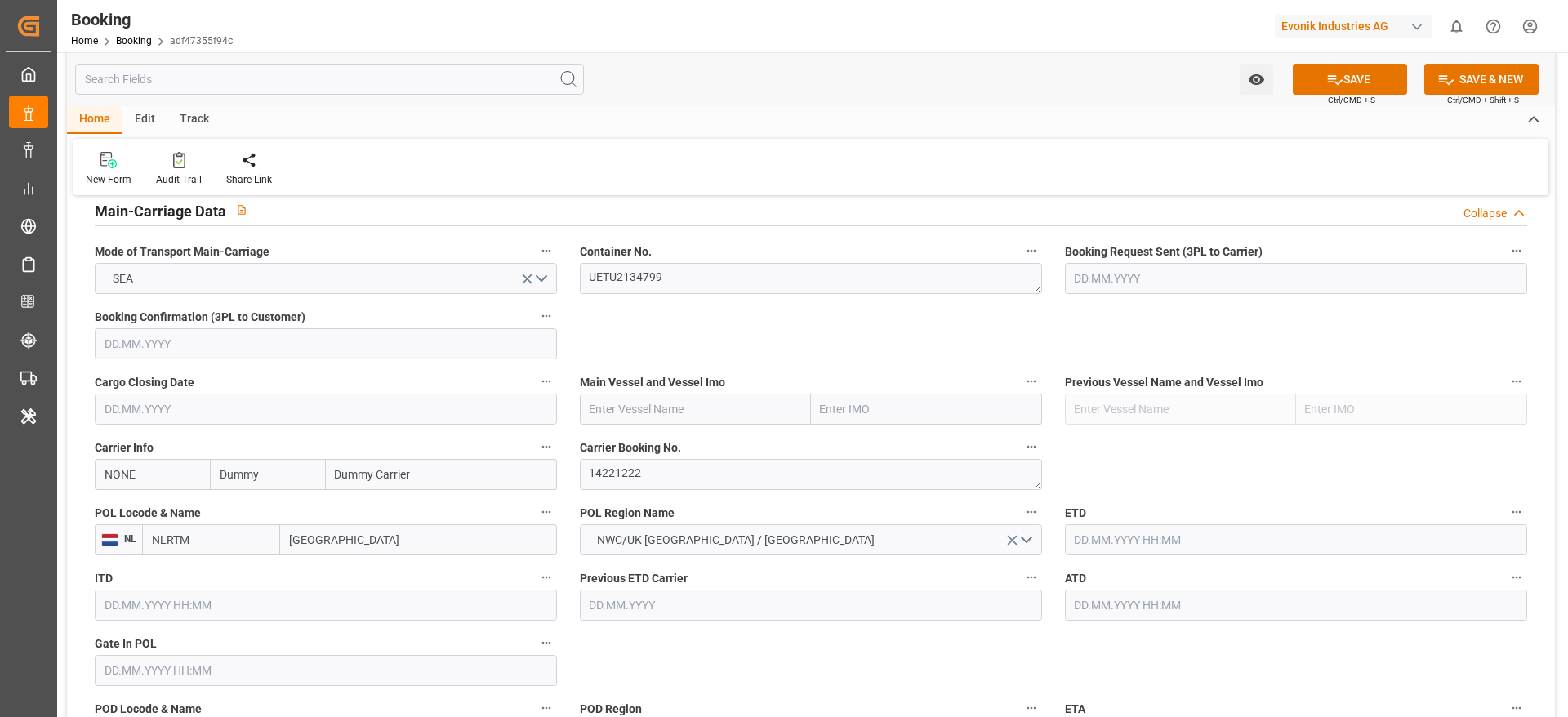
scroll to position [1102, 0]
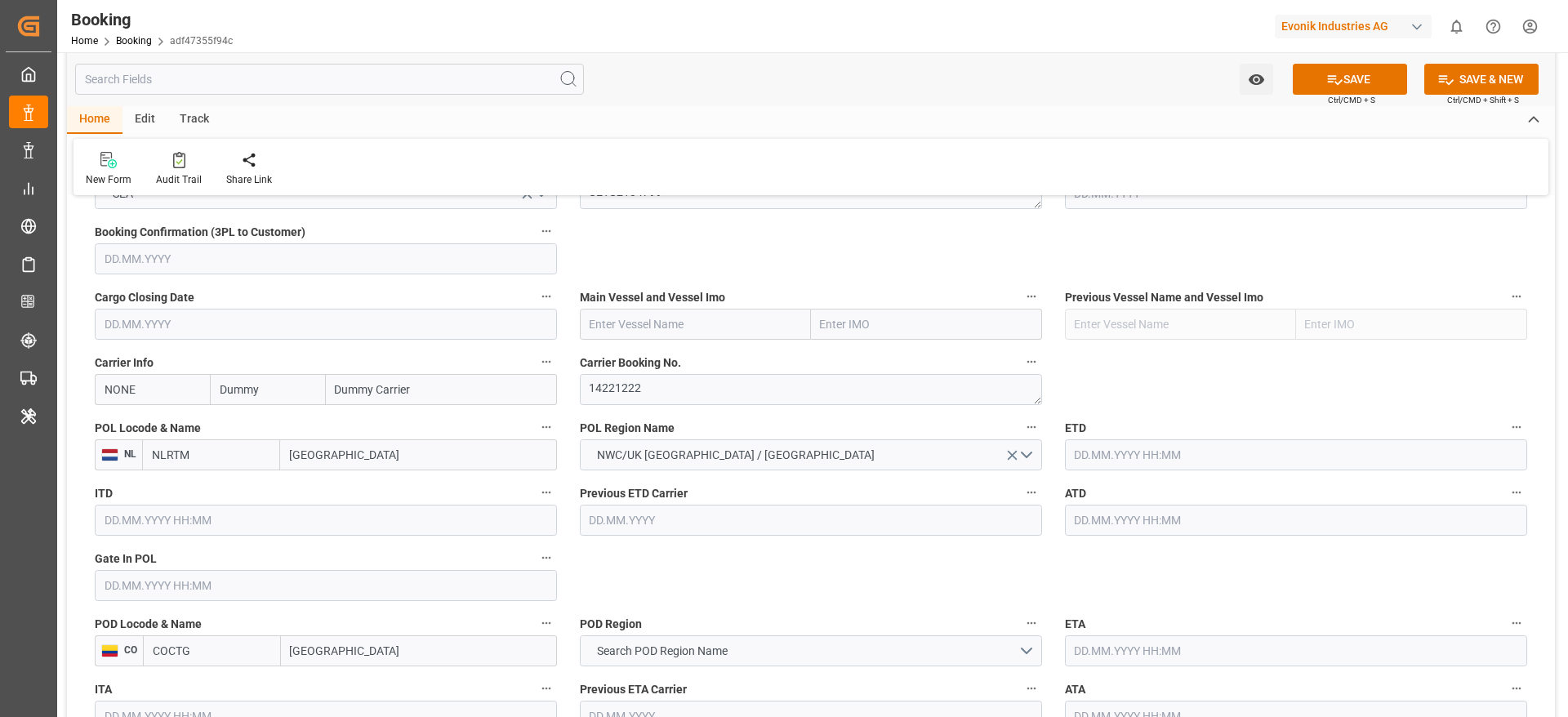
click at [264, 392] on input "Dummy" at bounding box center [267, 389] width 115 height 31
type input "hlcu"
click at [252, 426] on b "Hapag Lloyd" at bounding box center [265, 434] width 88 height 31
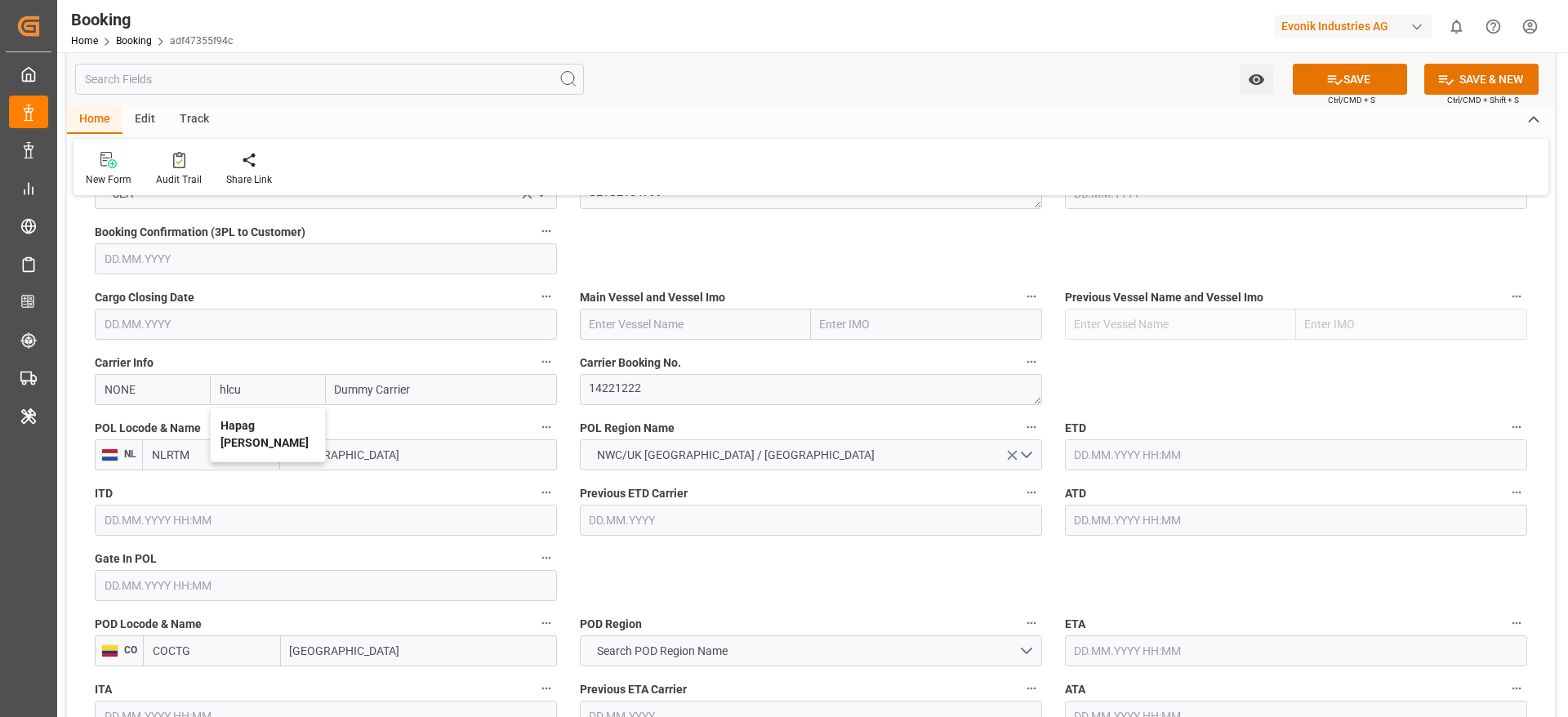
type input "HLCU"
type input "Hapag Lloyd"
type input "Hapag Lloyd Aktiengesellschaft"
type input "Hapag Lloyd"
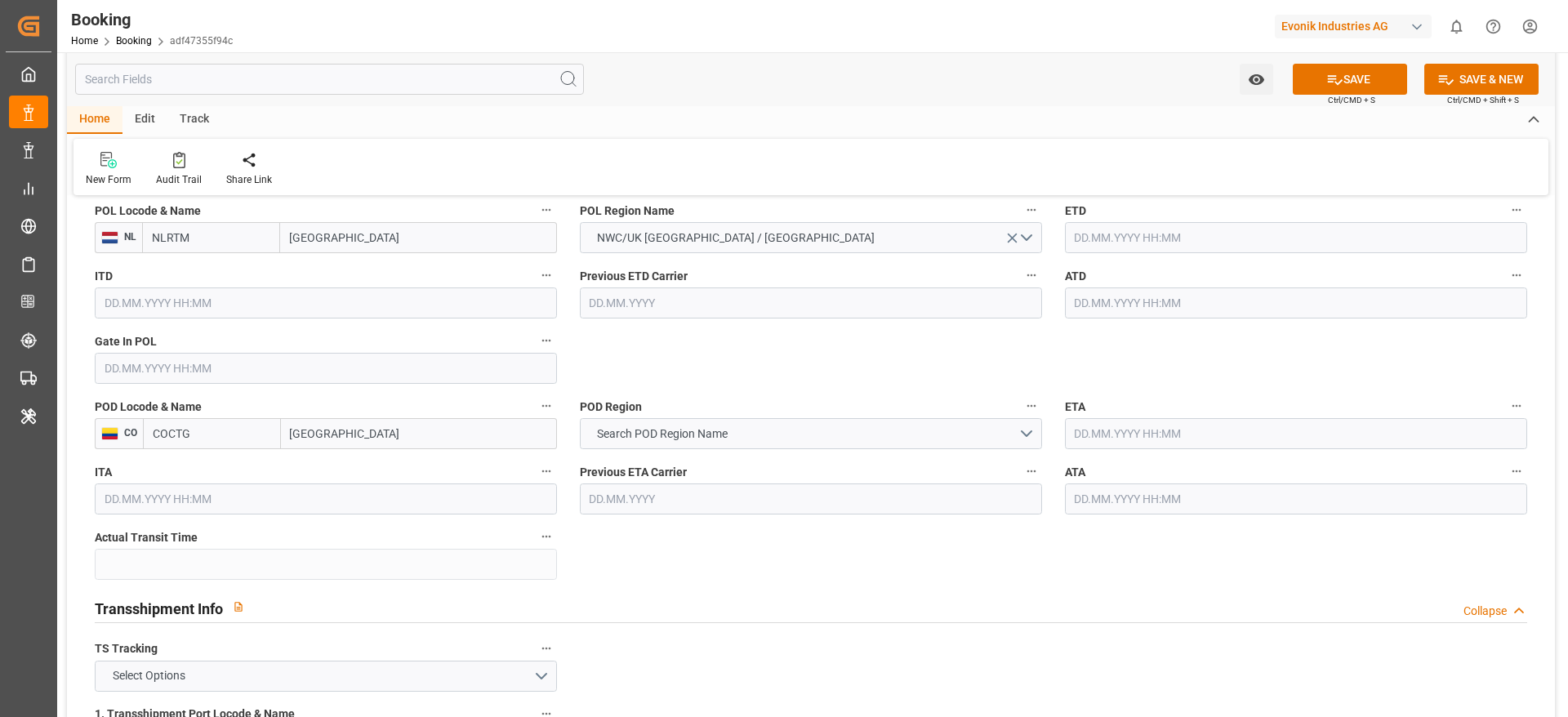
scroll to position [1224, 0]
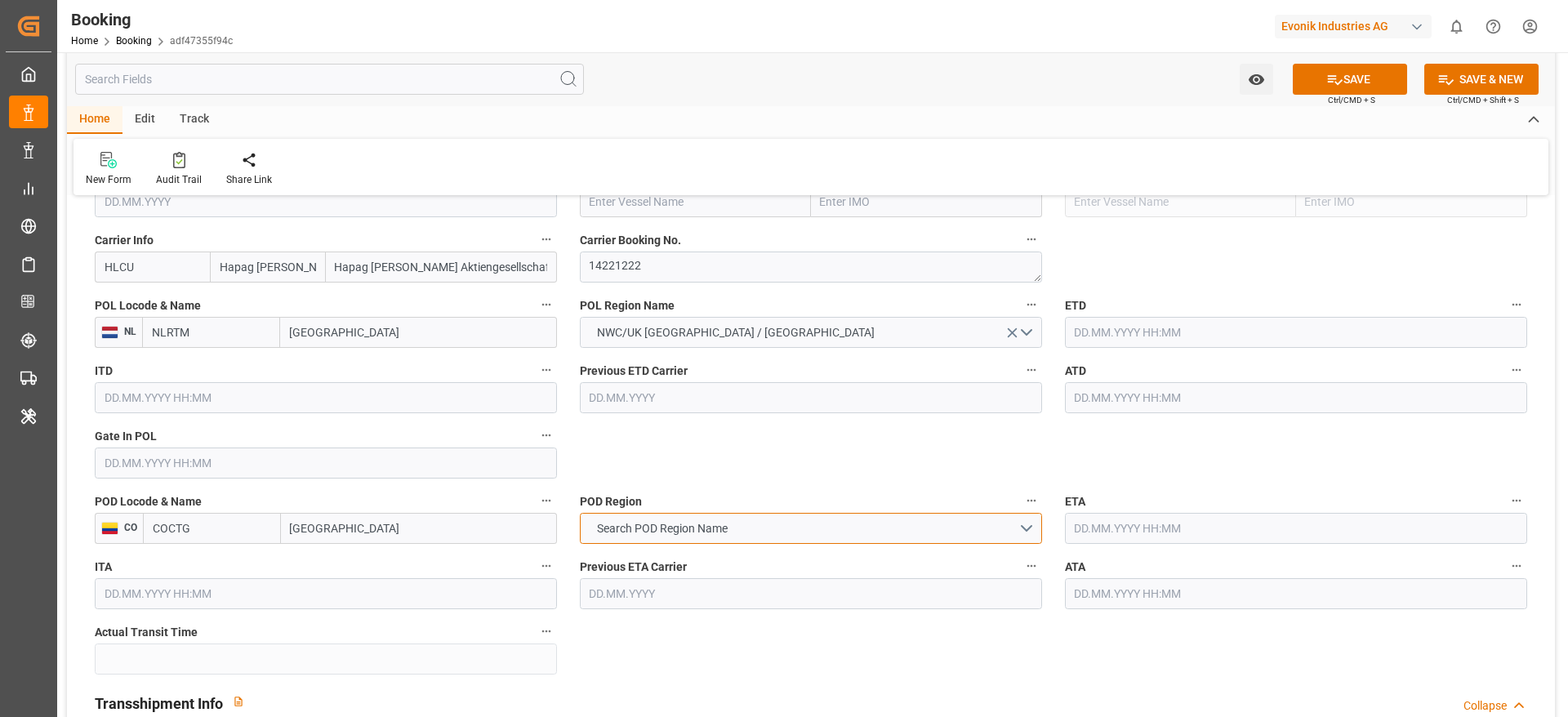
click at [712, 523] on span "Search POD Region Name" at bounding box center [662, 529] width 147 height 17
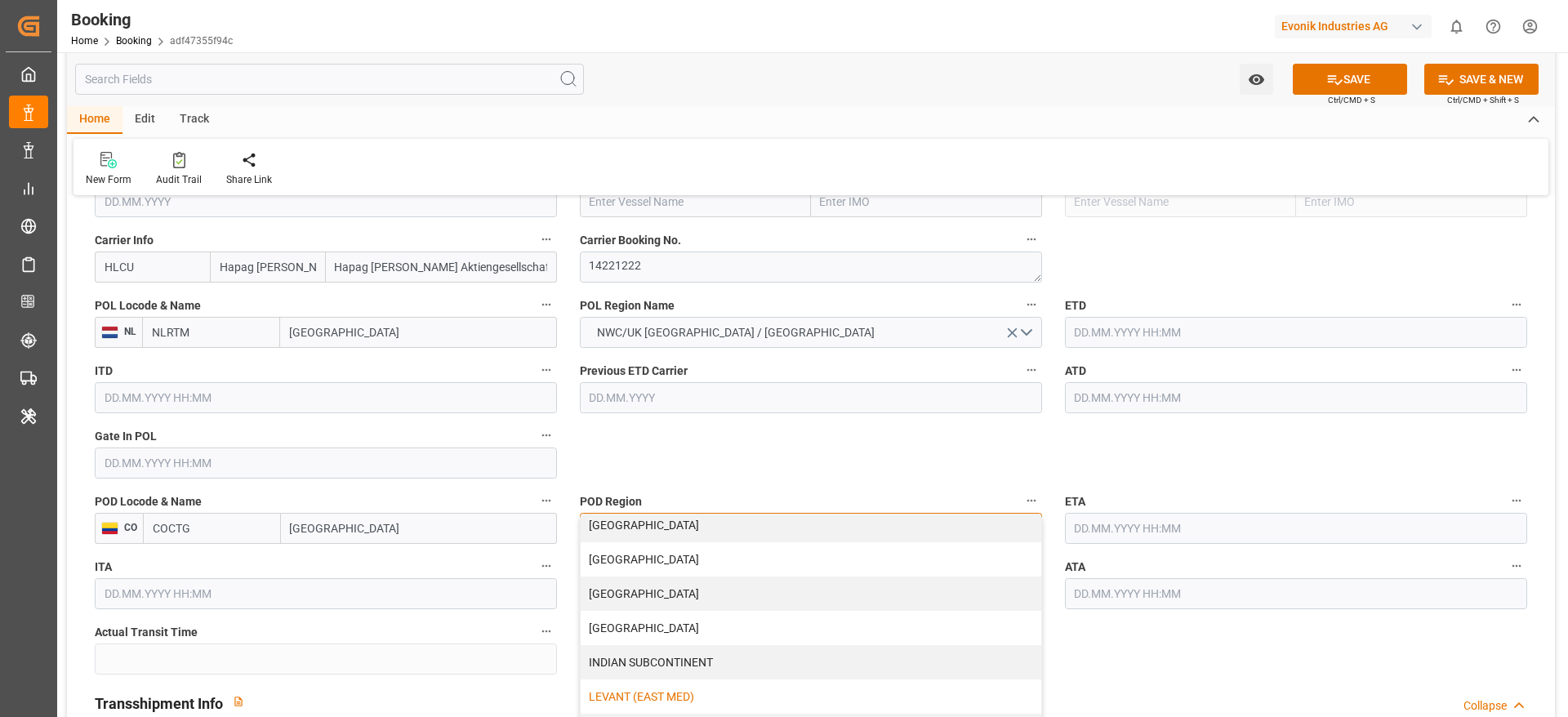
scroll to position [122, 0]
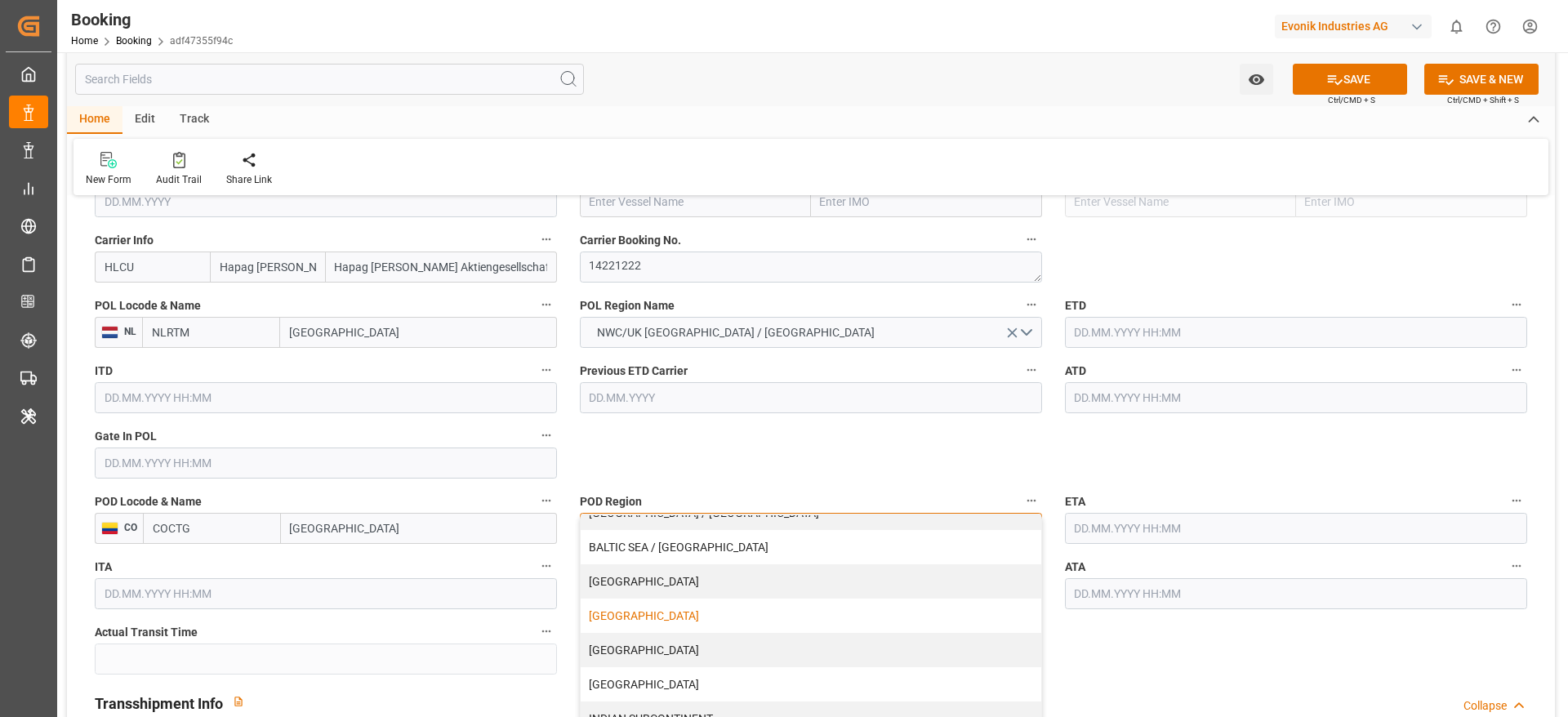
click at [695, 614] on div "[GEOGRAPHIC_DATA]" at bounding box center [811, 615] width 461 height 34
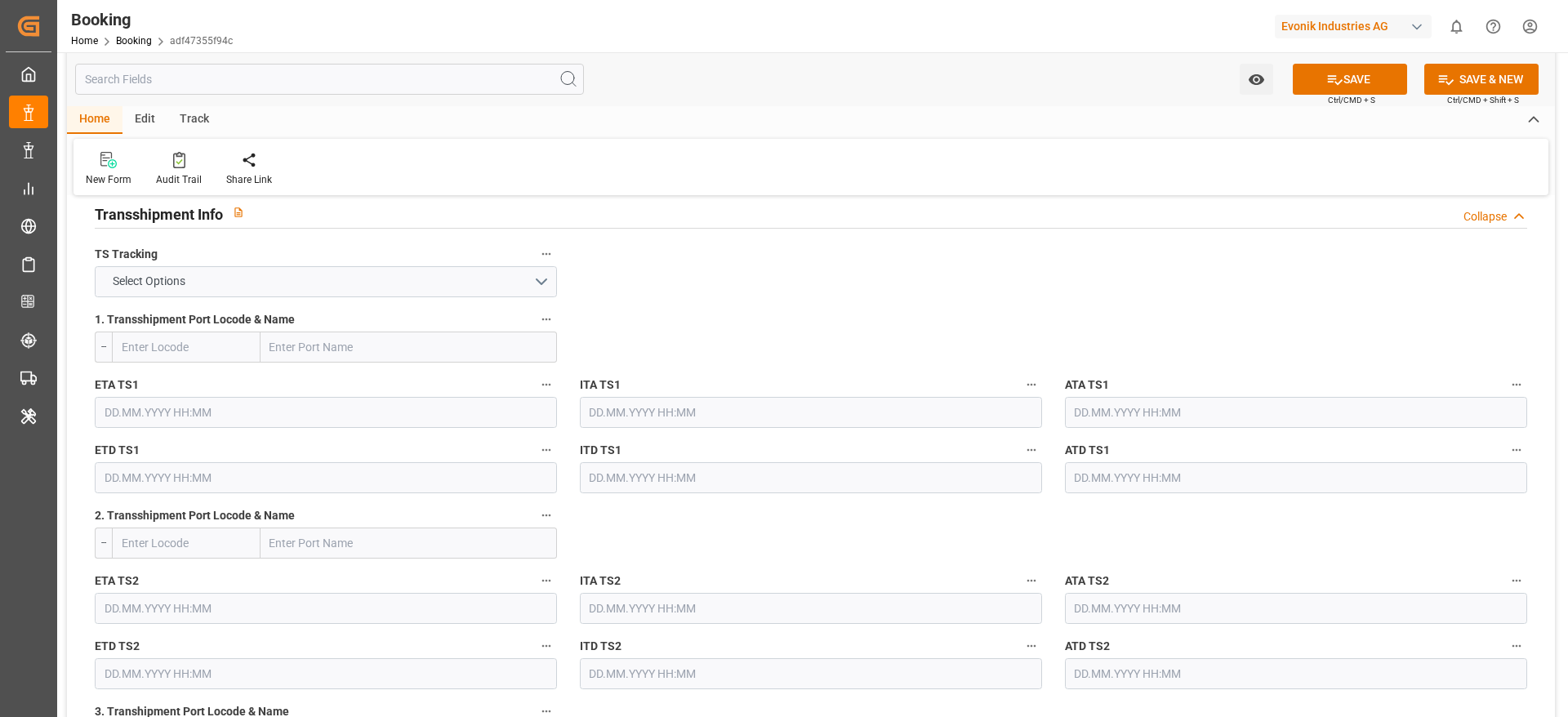
scroll to position [1714, 0]
click at [281, 263] on label "TS Tracking" at bounding box center [326, 254] width 463 height 23
click at [536, 263] on button "TS Tracking" at bounding box center [546, 253] width 21 height 21
click at [270, 273] on div at bounding box center [784, 358] width 1568 height 717
click at [251, 287] on button "Select Options" at bounding box center [326, 281] width 463 height 31
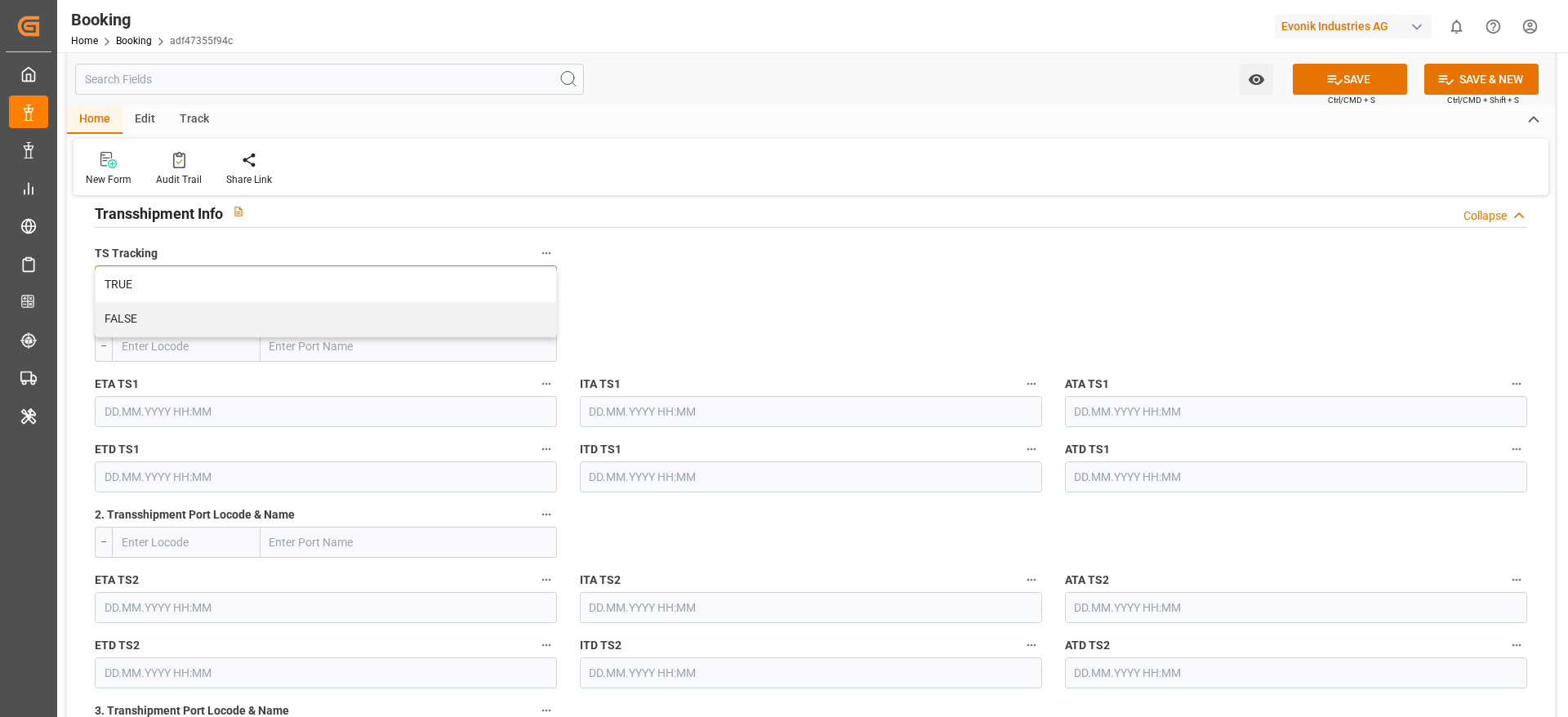
click at [232, 318] on div "FALSE" at bounding box center [326, 319] width 461 height 34
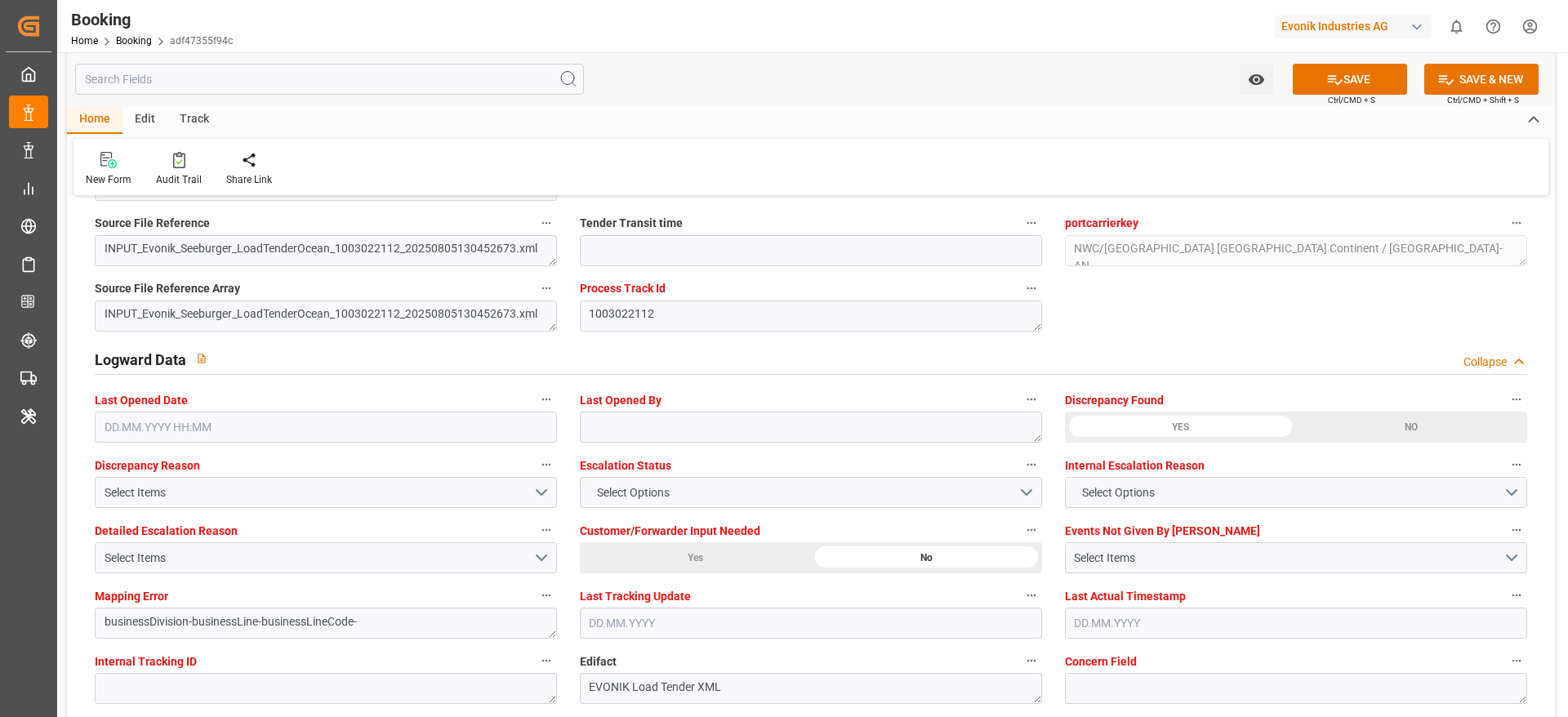
scroll to position [3061, 0]
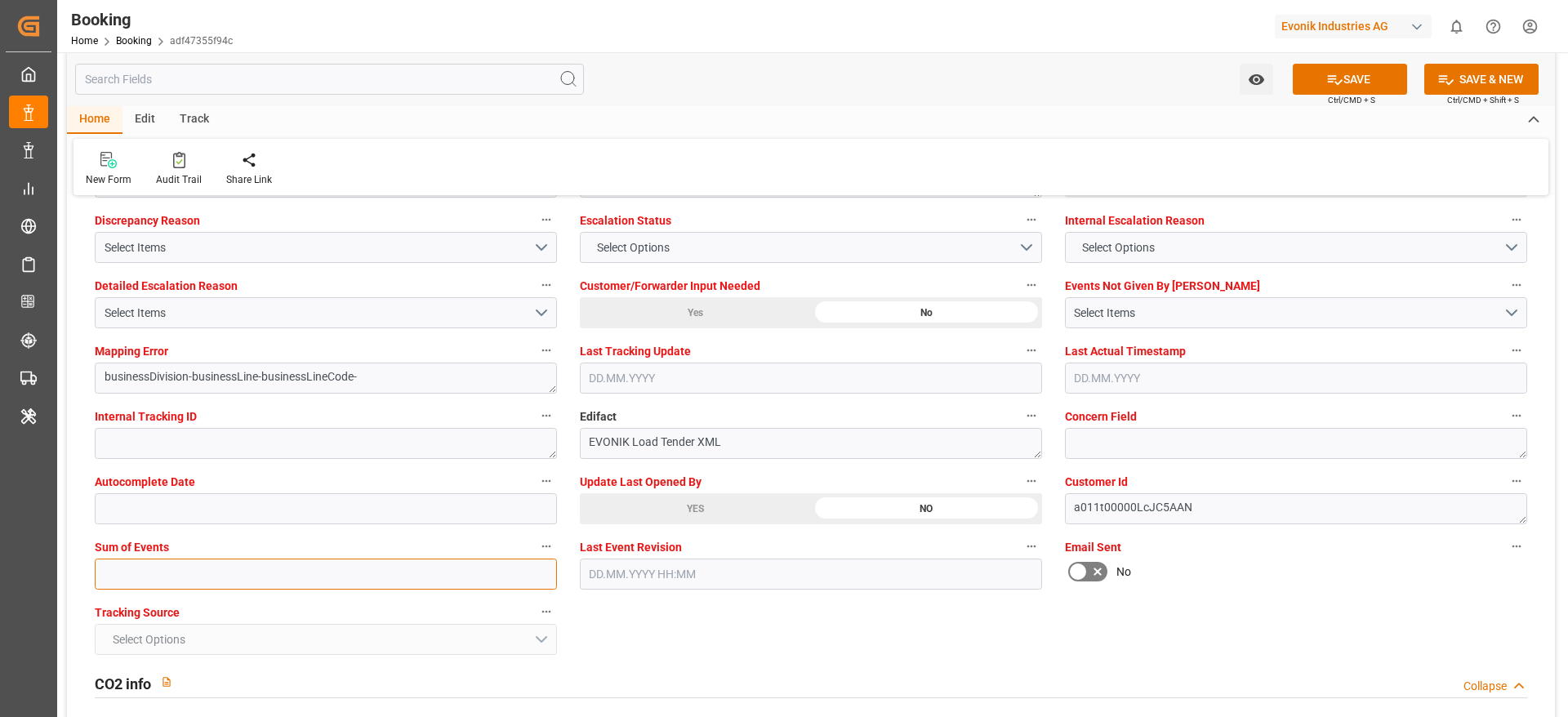
click at [170, 586] on input "text" at bounding box center [326, 574] width 463 height 31
type input "0"
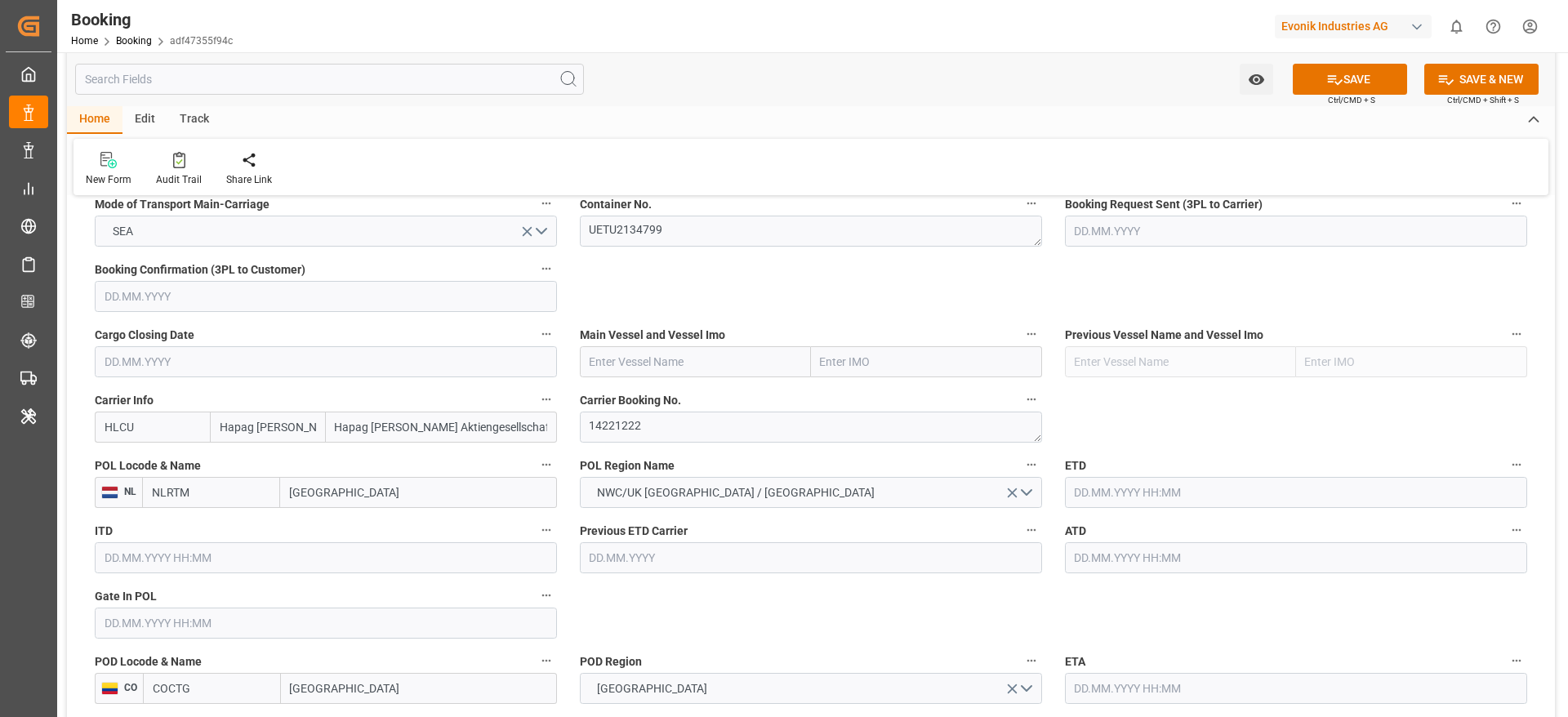
scroll to position [980, 0]
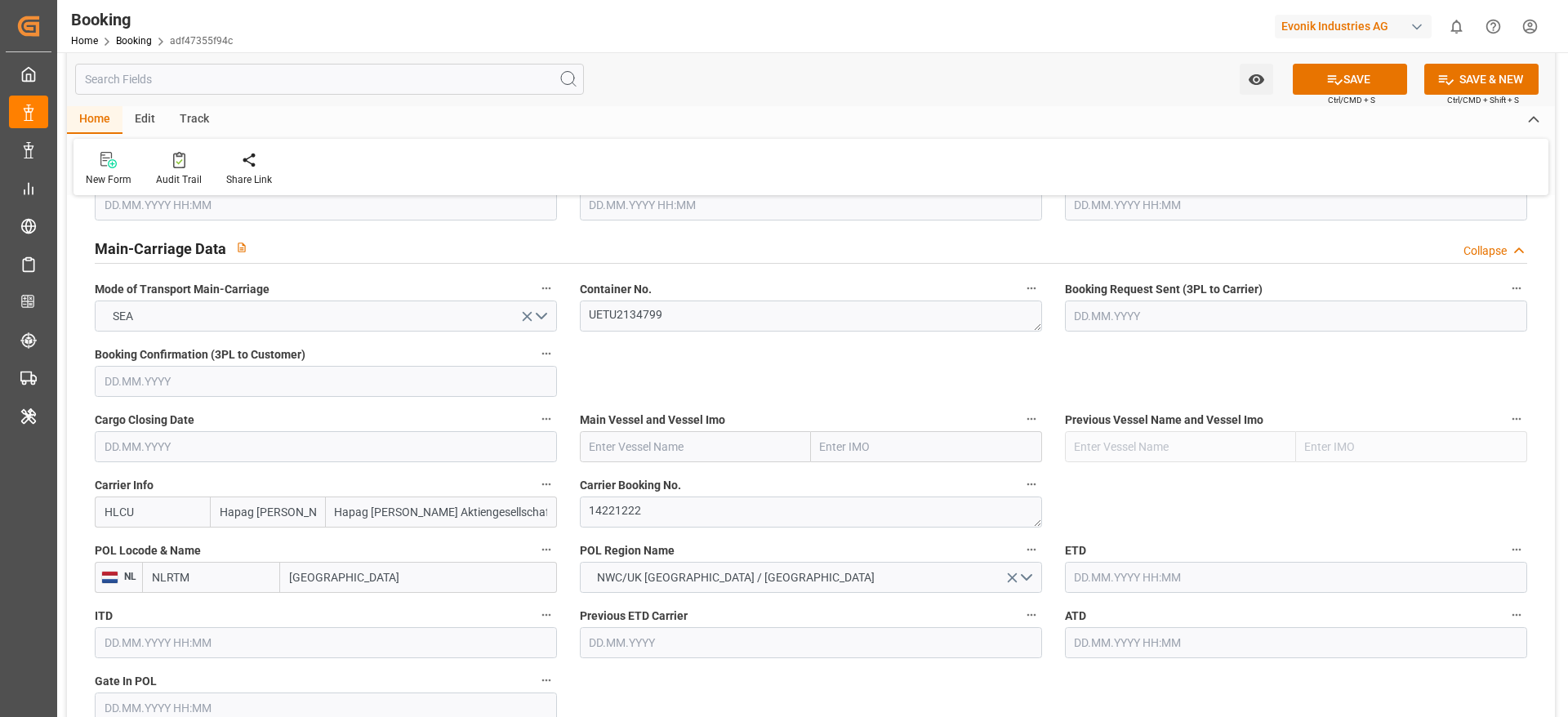
click at [650, 448] on input "text" at bounding box center [695, 446] width 231 height 31
paste input "AS CLAUDIA"
type input "AS CLAUDIA"
click at [672, 481] on span "AS CLAUDIA - 9330549" at bounding box center [668, 482] width 155 height 13
type input "9330549"
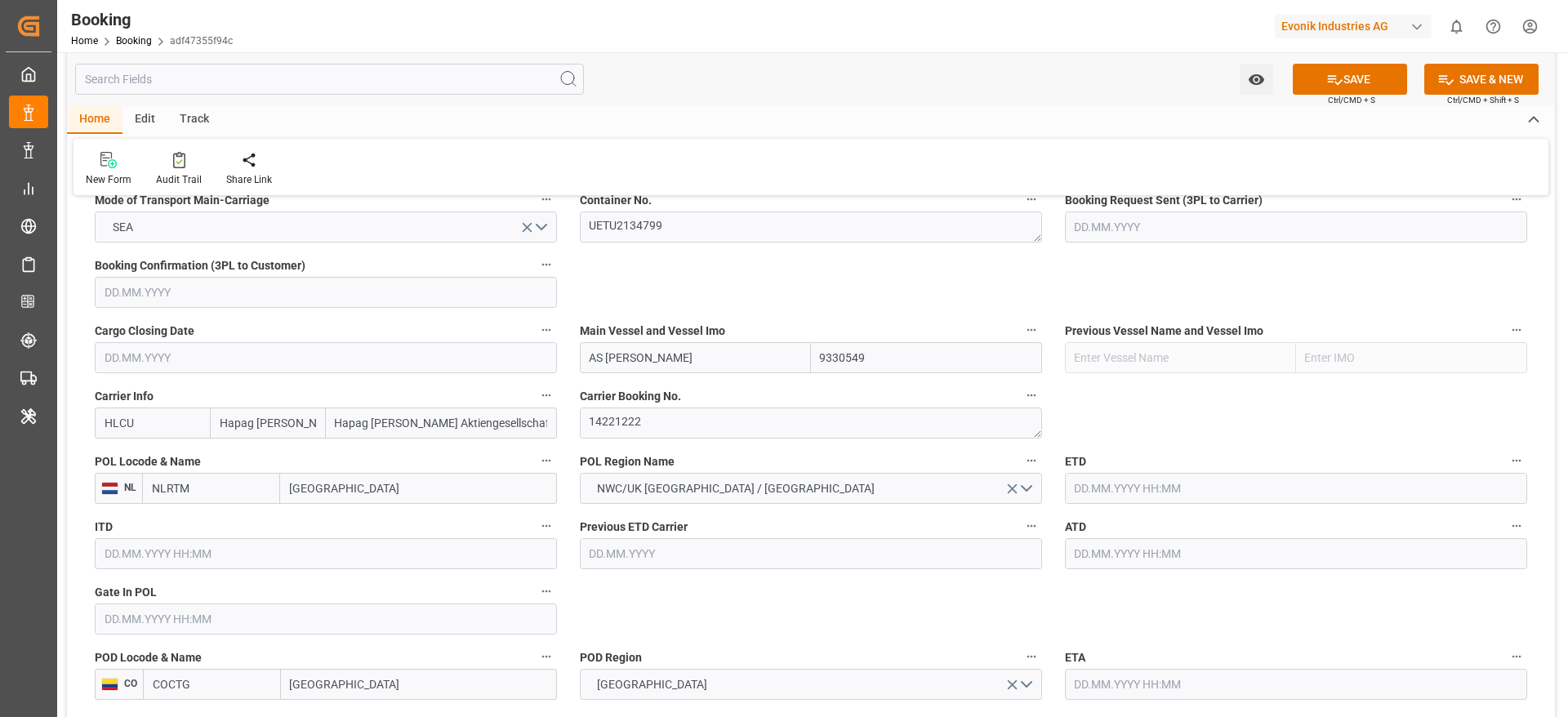
scroll to position [1102, 0]
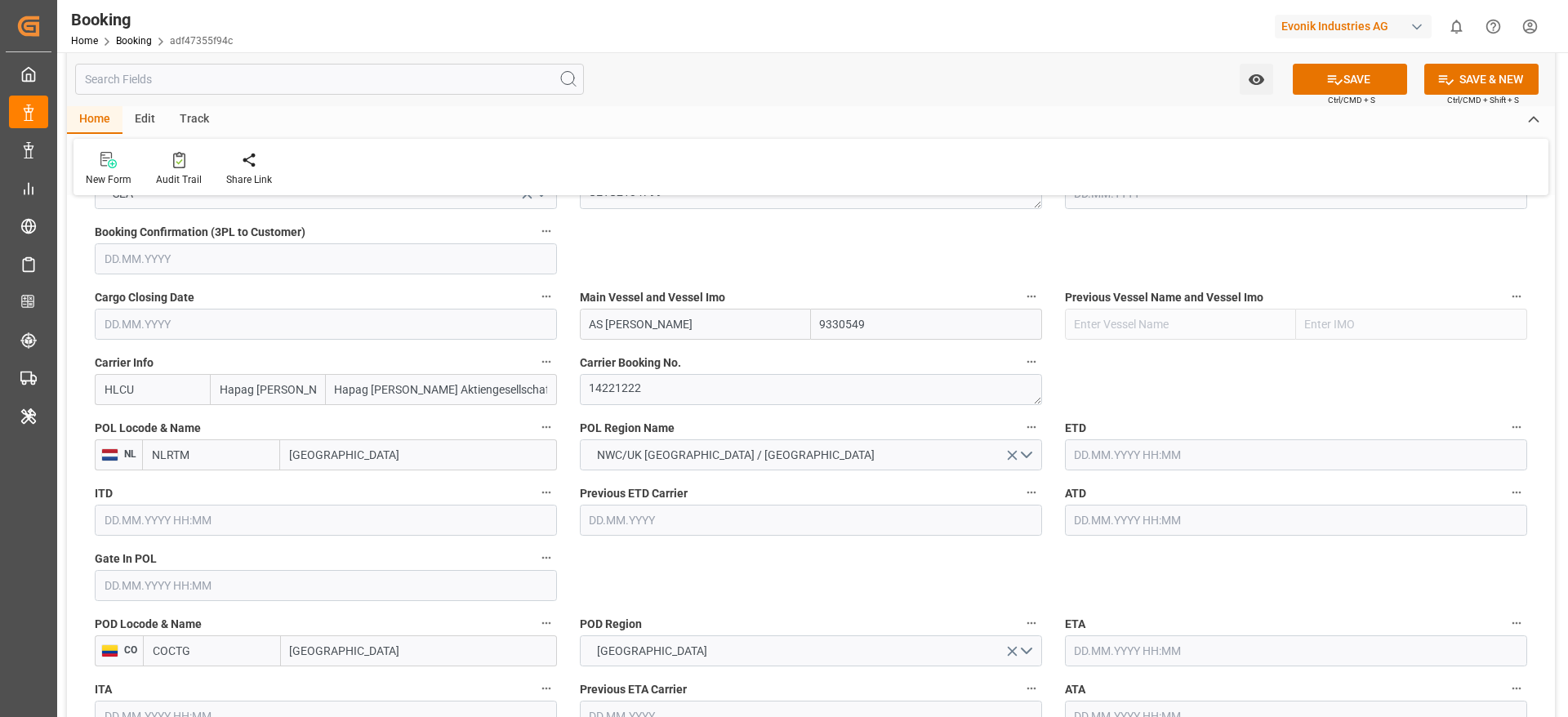
type input "AS CLAUDIA"
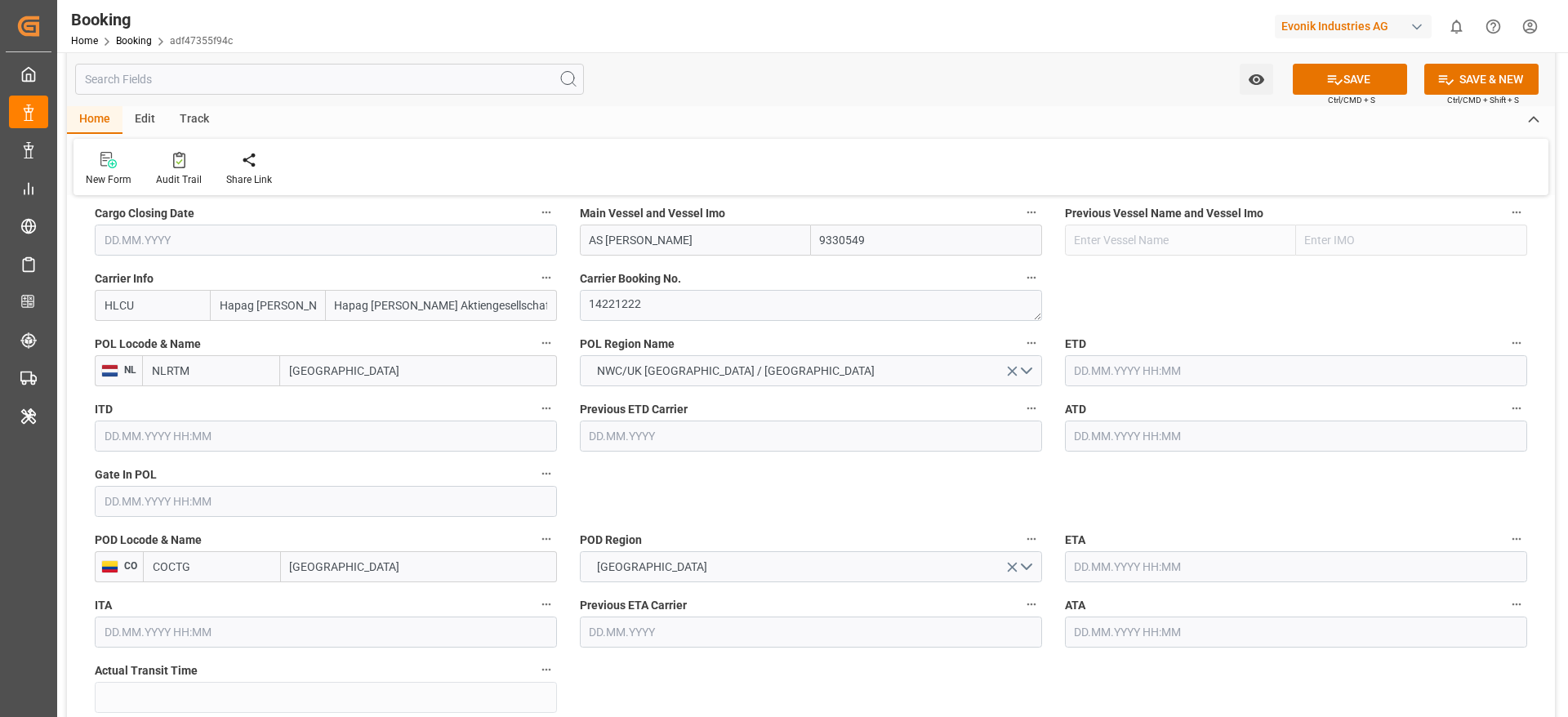
scroll to position [1224, 0]
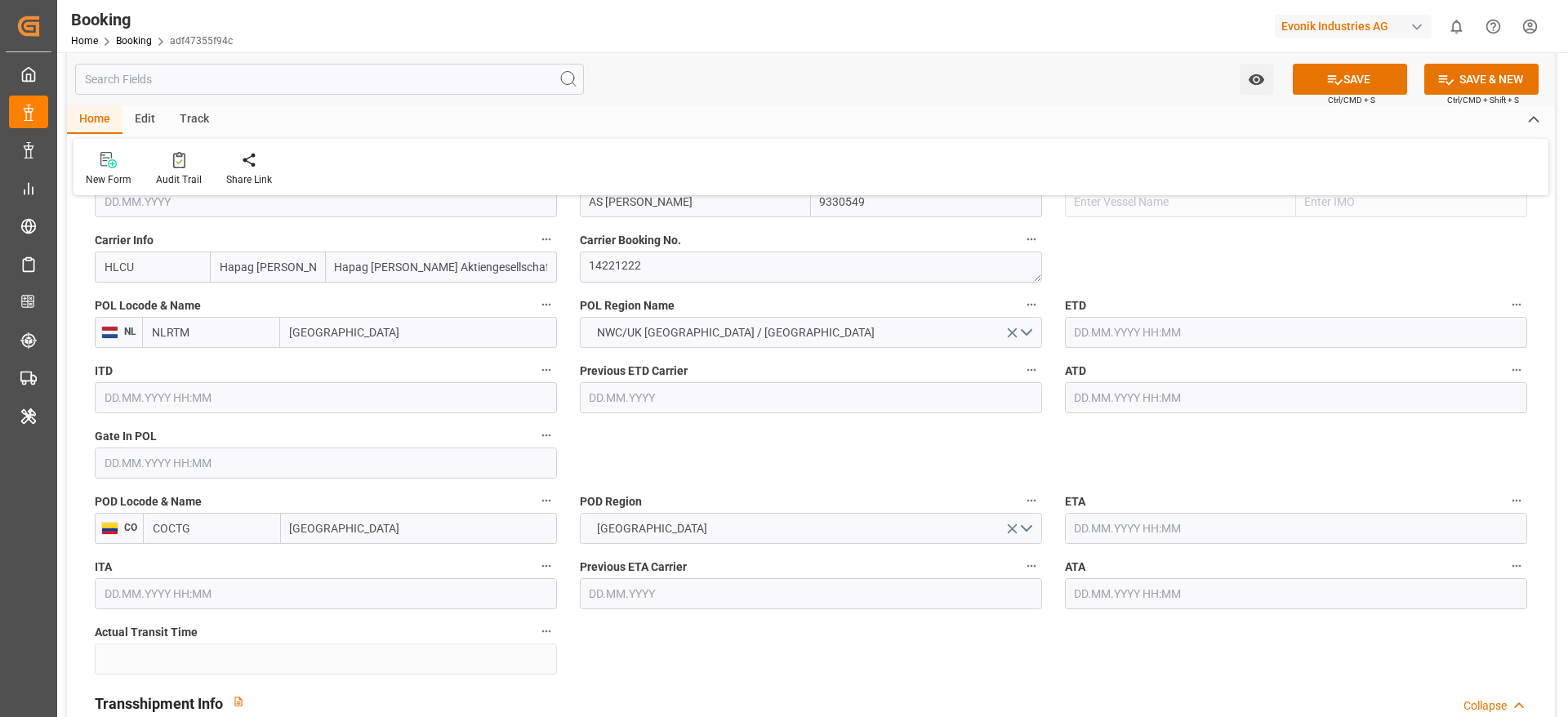
click at [373, 333] on input "Rotterdam" at bounding box center [419, 332] width 277 height 31
paste input "BARCELONA"
type input "BARCELONA"
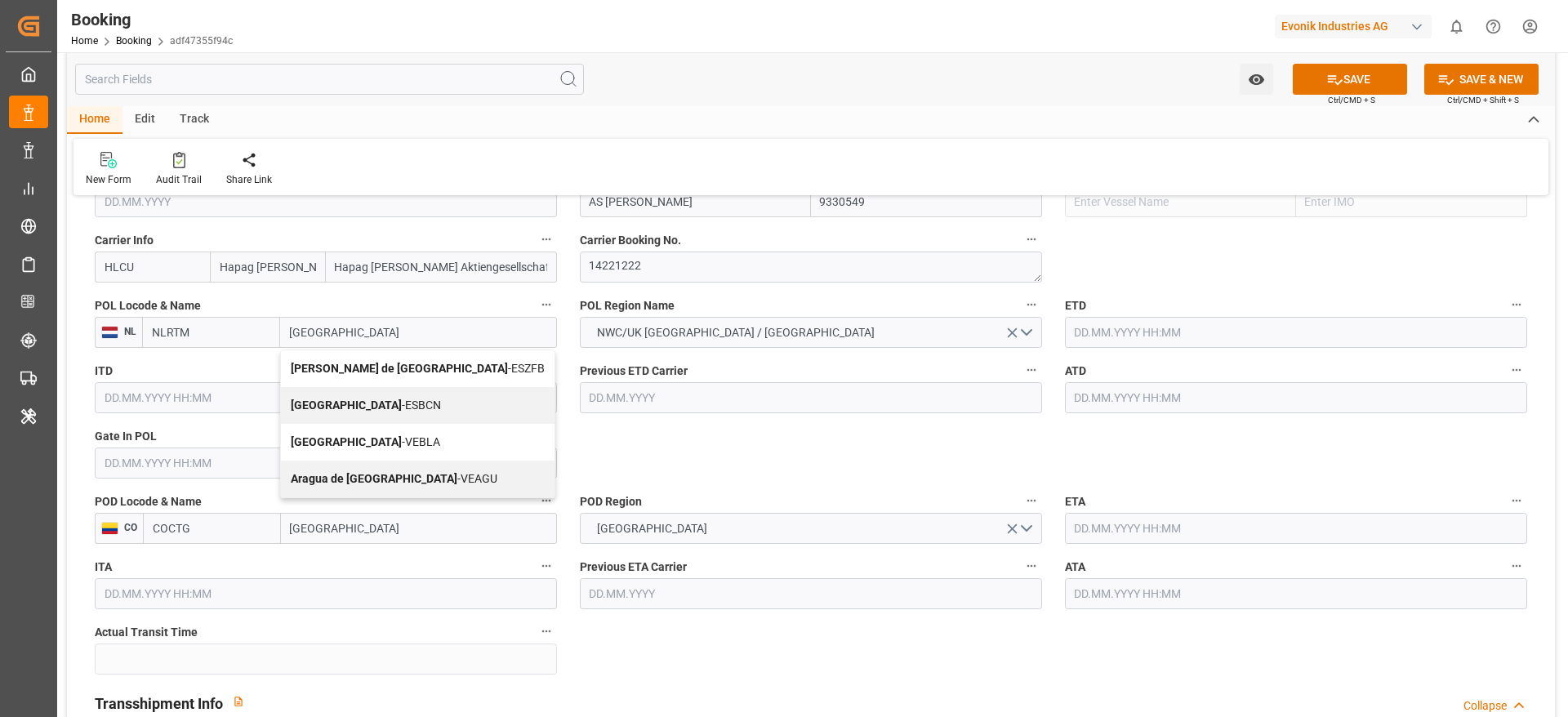
click at [377, 408] on span "Barcelona - ESBCN" at bounding box center [366, 405] width 150 height 13
type input "ESBCN"
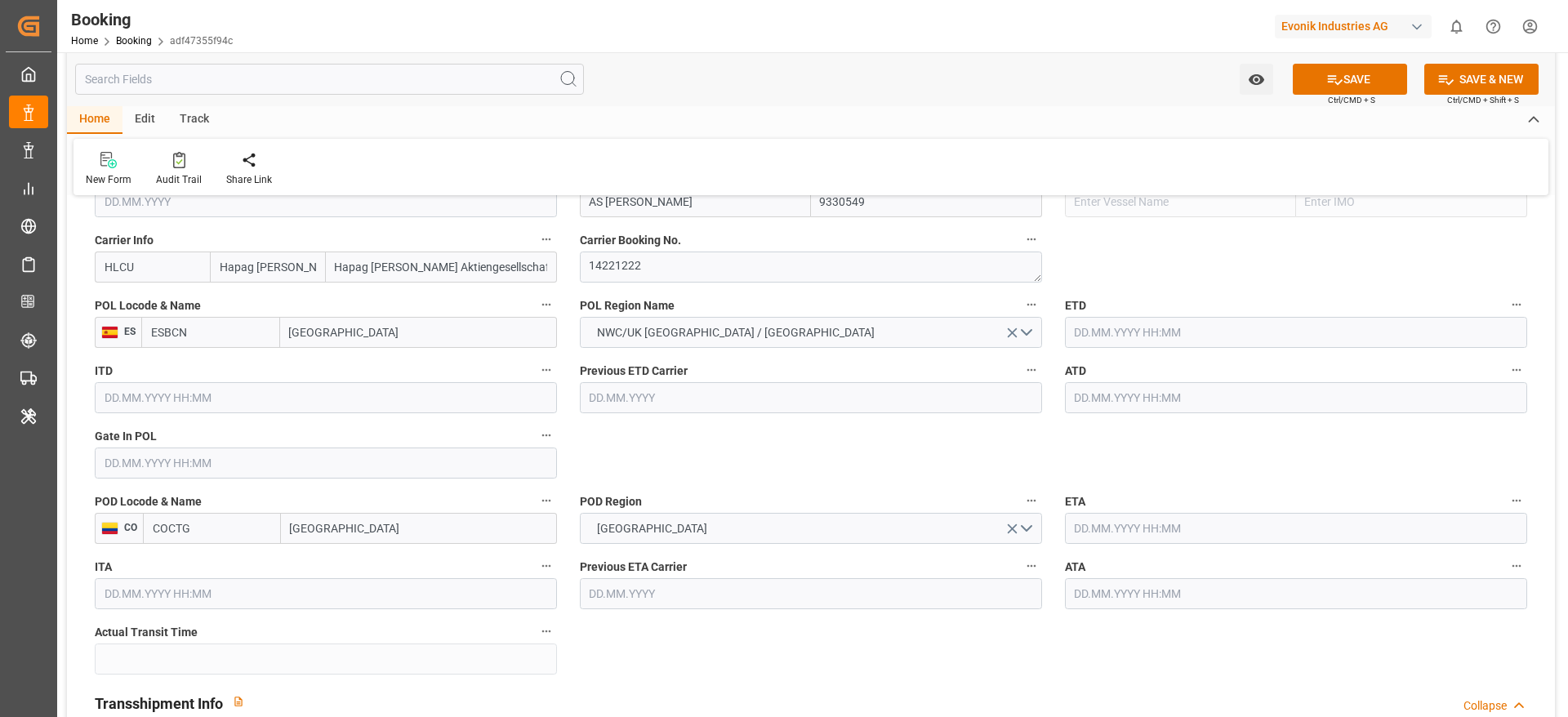
type input "Barcelona"
click at [1094, 408] on input "text" at bounding box center [1296, 397] width 463 height 31
paste input "01.08.2025 00:00"
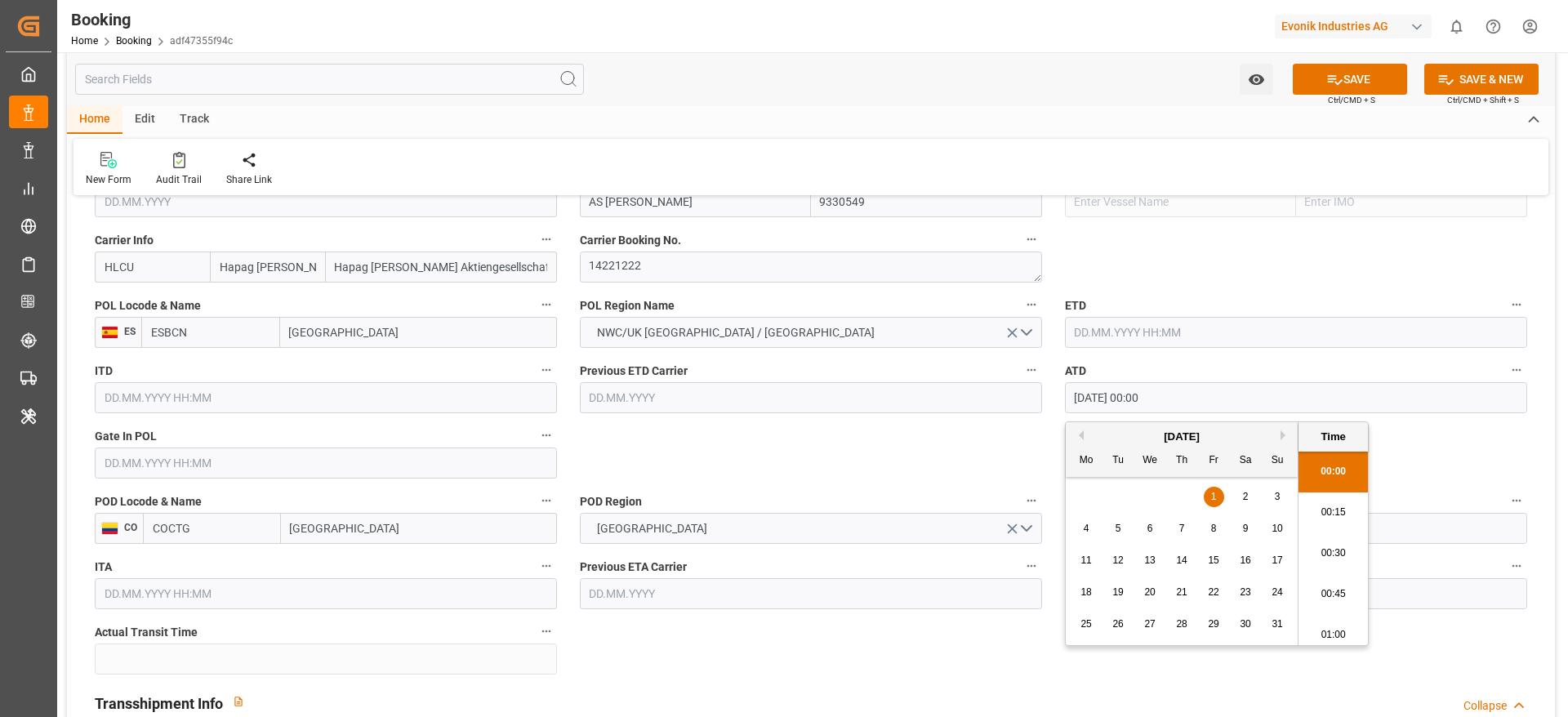
scroll to position [2536, 0]
type input "01.08.2025 00:00"
click at [1217, 501] on div "1" at bounding box center [1214, 496] width 20 height 20
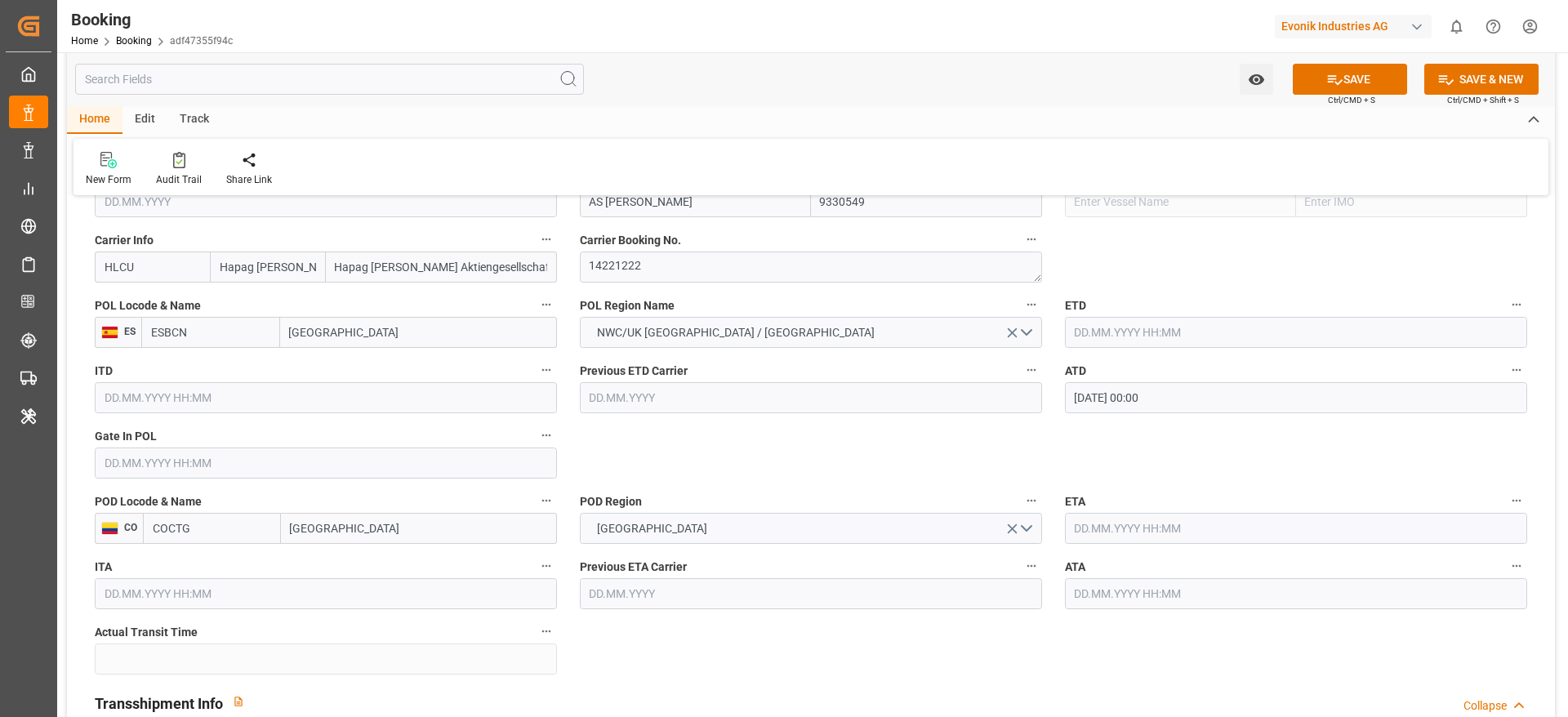
click at [193, 464] on input "text" at bounding box center [326, 462] width 463 height 31
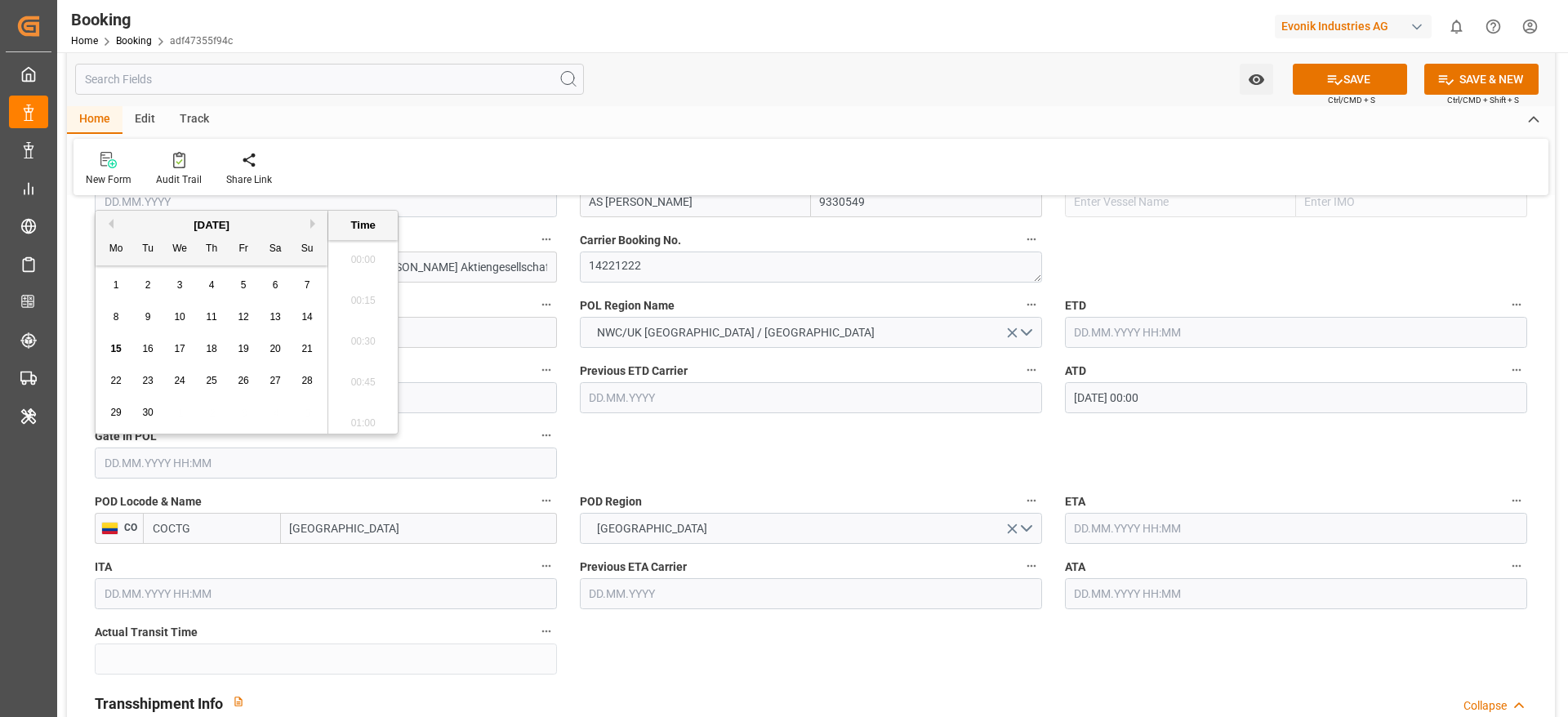
paste input "28.07.2025 00:00"
type input "28.07.2025 00:00"
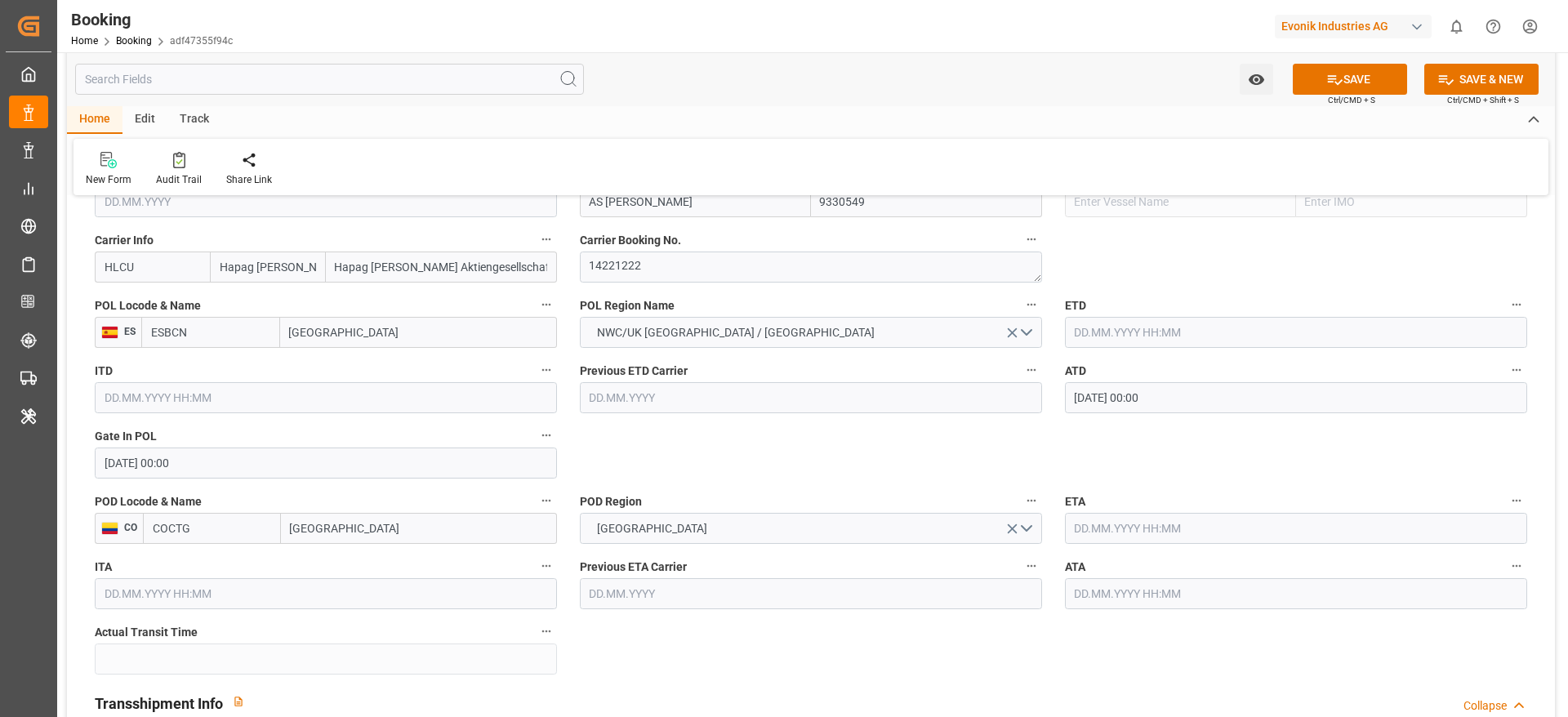
click at [1211, 402] on input "01.08.2025 00:00" at bounding box center [1296, 397] width 463 height 31
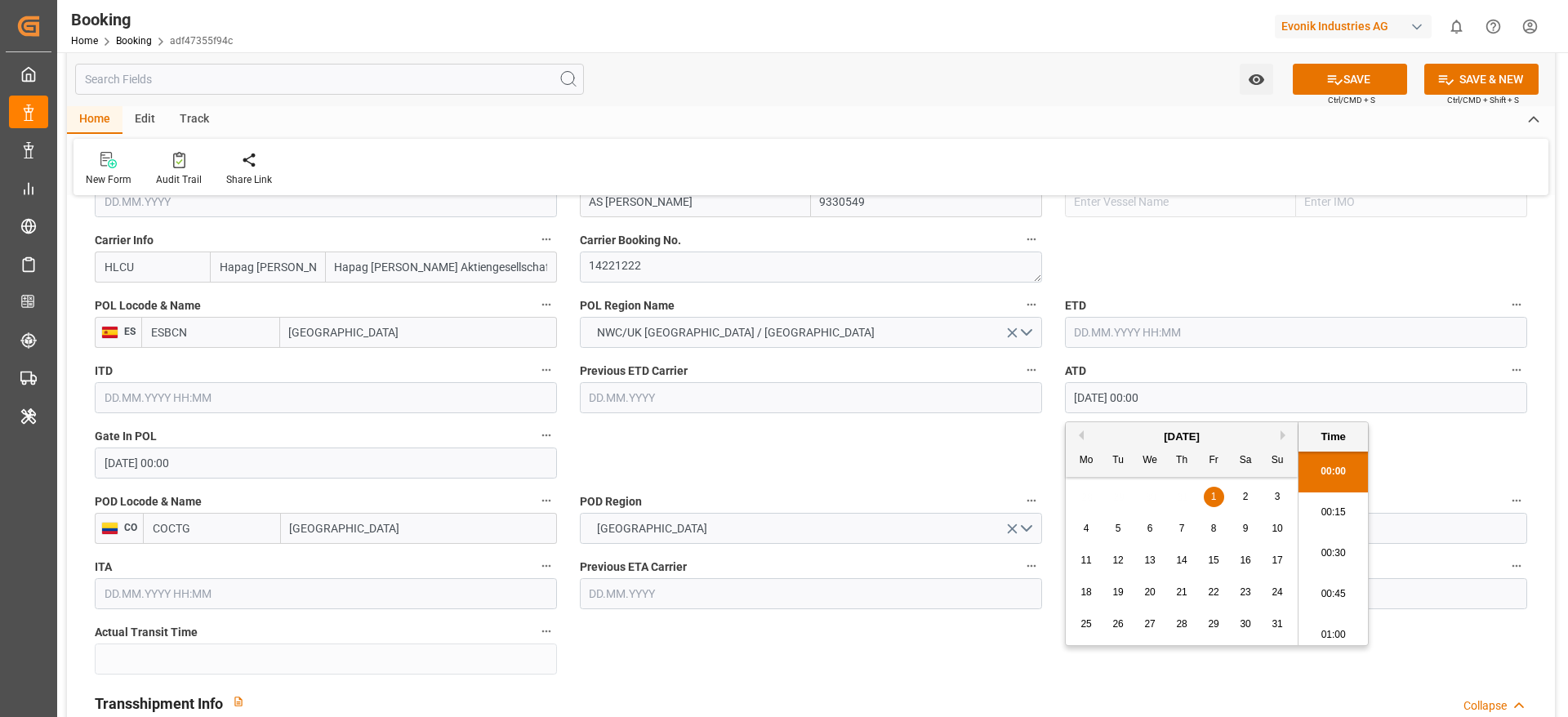
click at [1211, 402] on input "01.08.2025 00:00" at bounding box center [1296, 397] width 463 height 31
click at [1174, 330] on input "text" at bounding box center [1296, 332] width 463 height 31
paste input "01.08.2025 00:00"
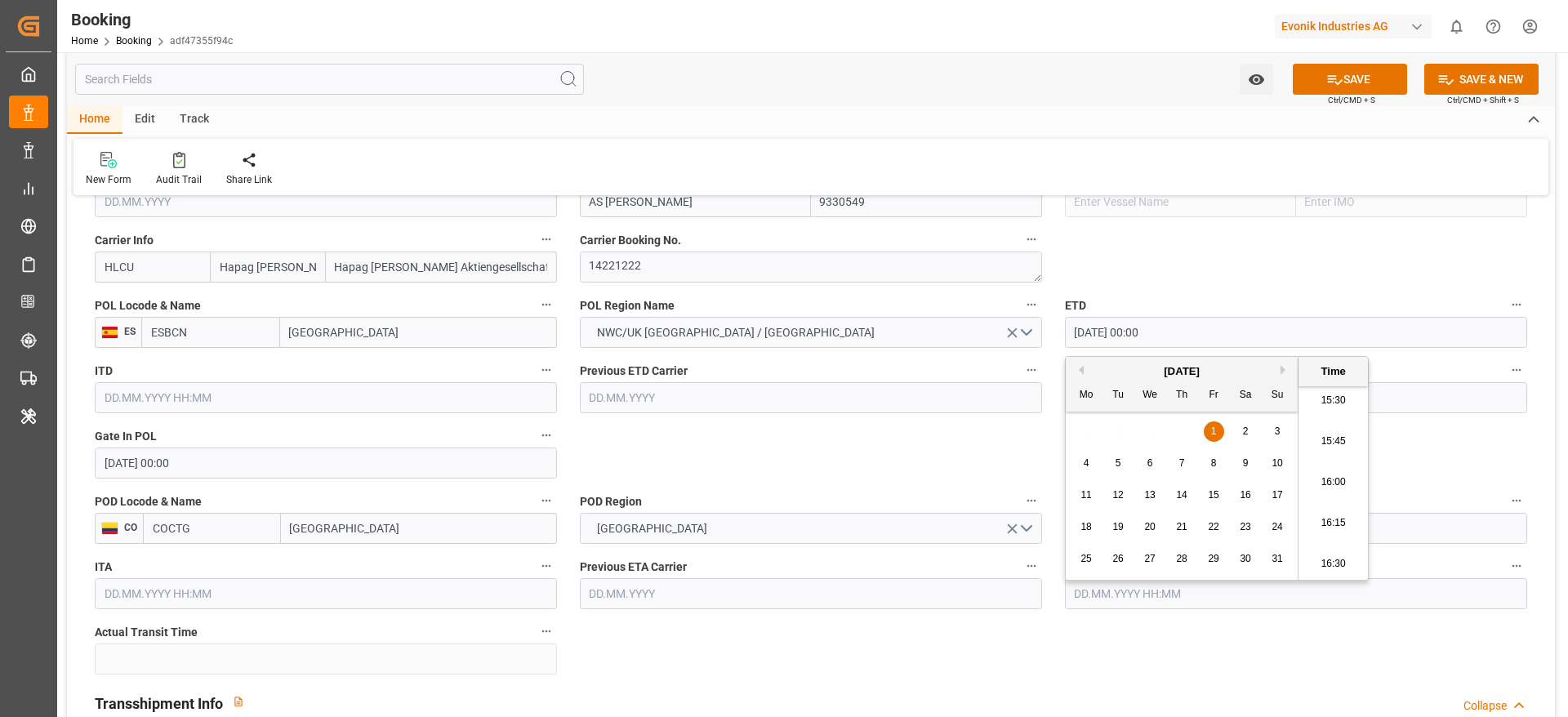
type input "01.08.2025 00:00"
click at [1220, 432] on div "1" at bounding box center [1214, 431] width 20 height 20
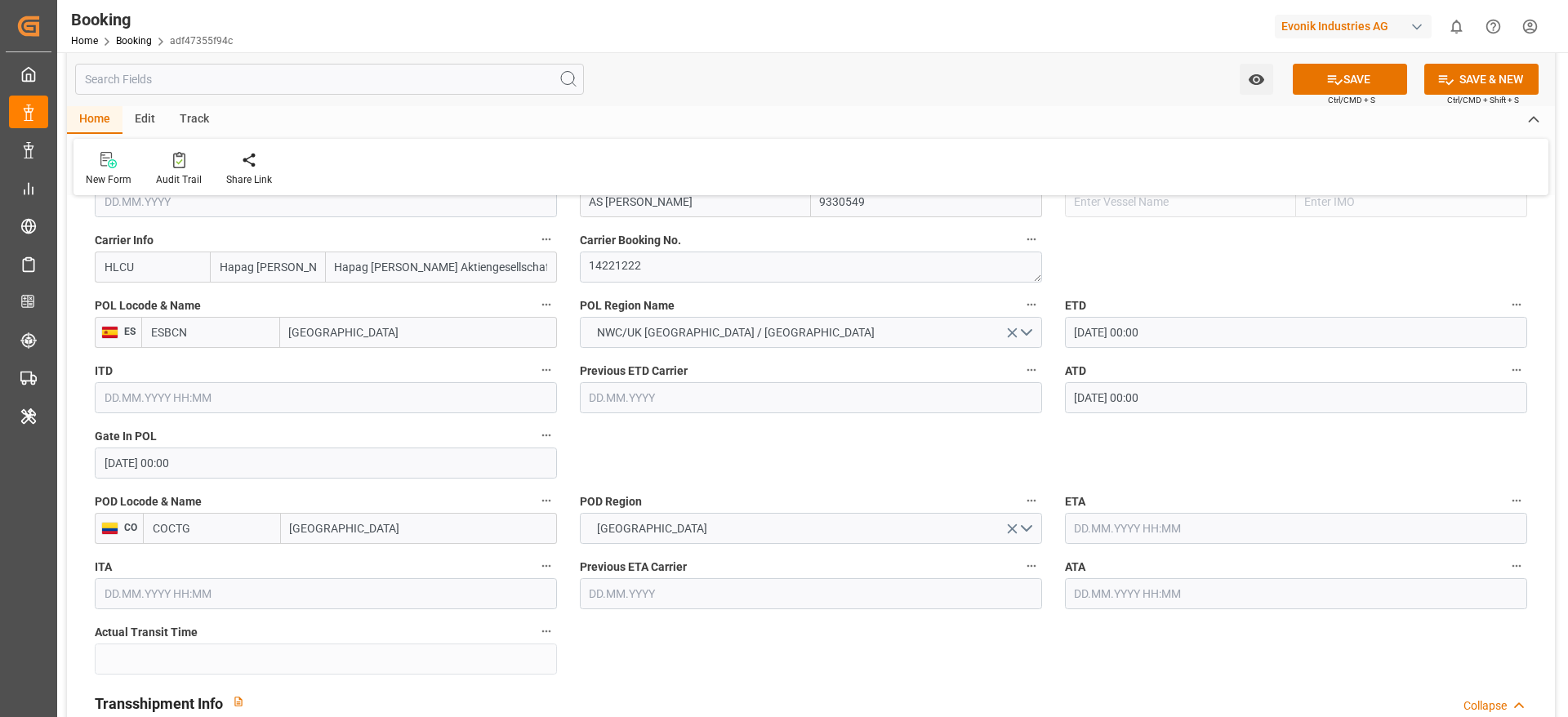
scroll to position [1347, 0]
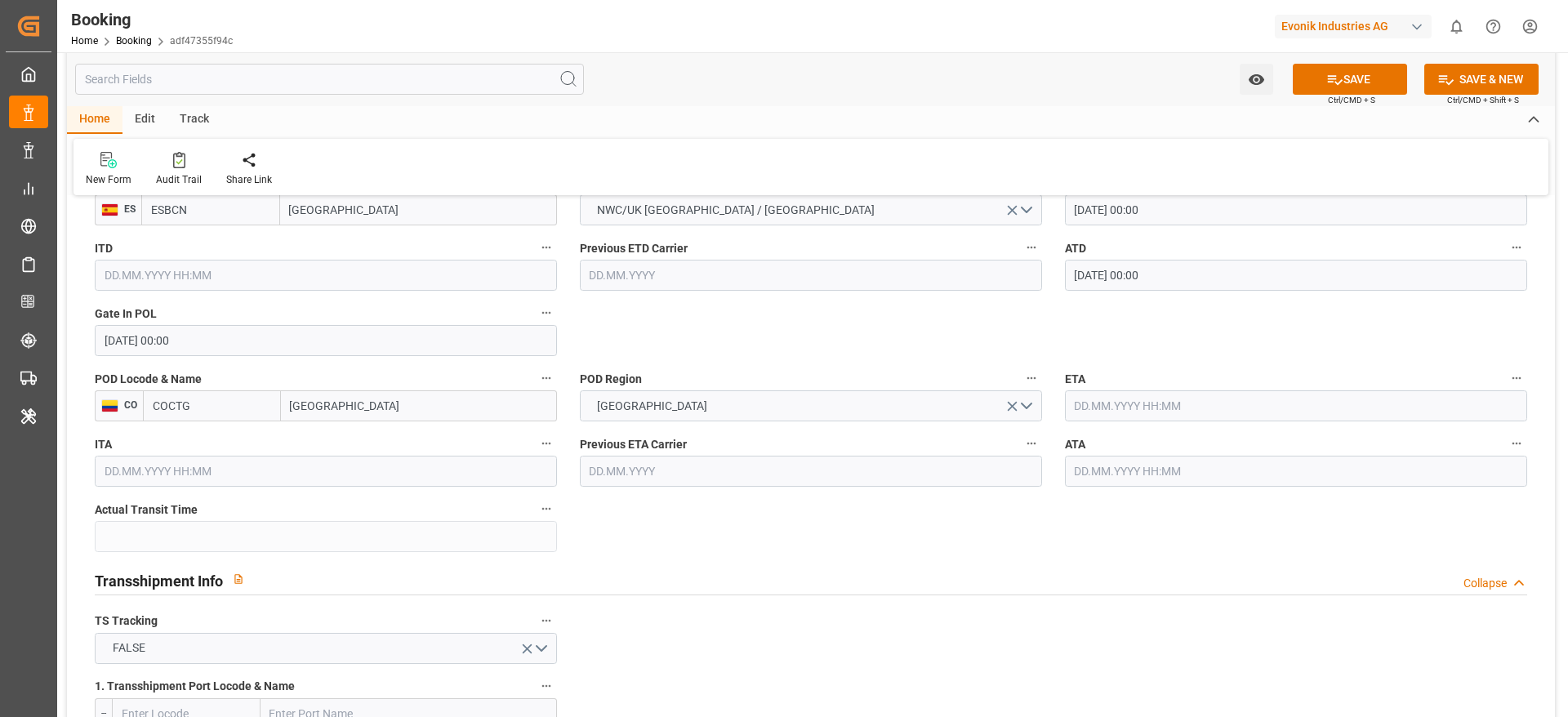
click at [1111, 414] on input "text" at bounding box center [1296, 406] width 463 height 31
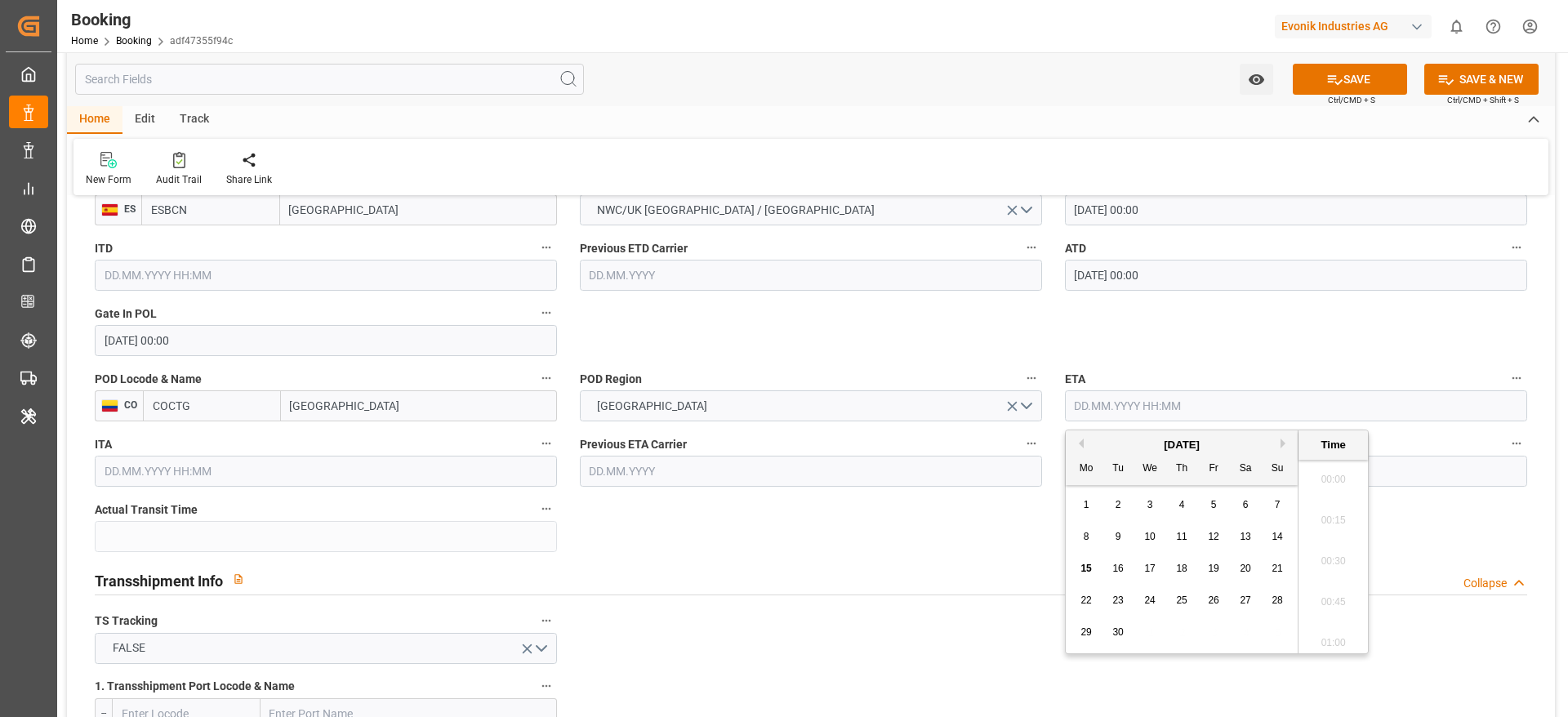
paste input "16.08.2025 00:00"
type input "16.08.2025 00:00"
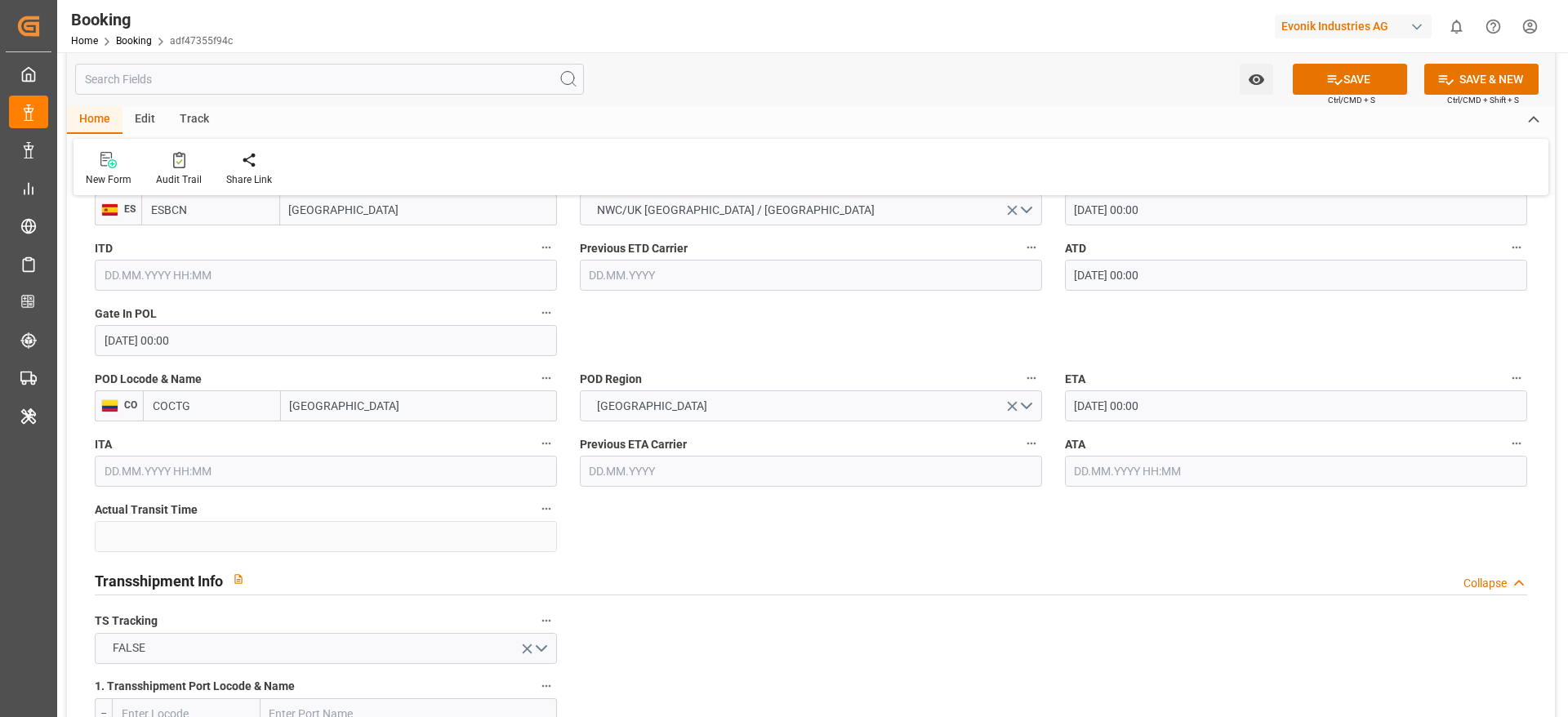
click at [1101, 478] on input "text" at bounding box center [1296, 471] width 463 height 31
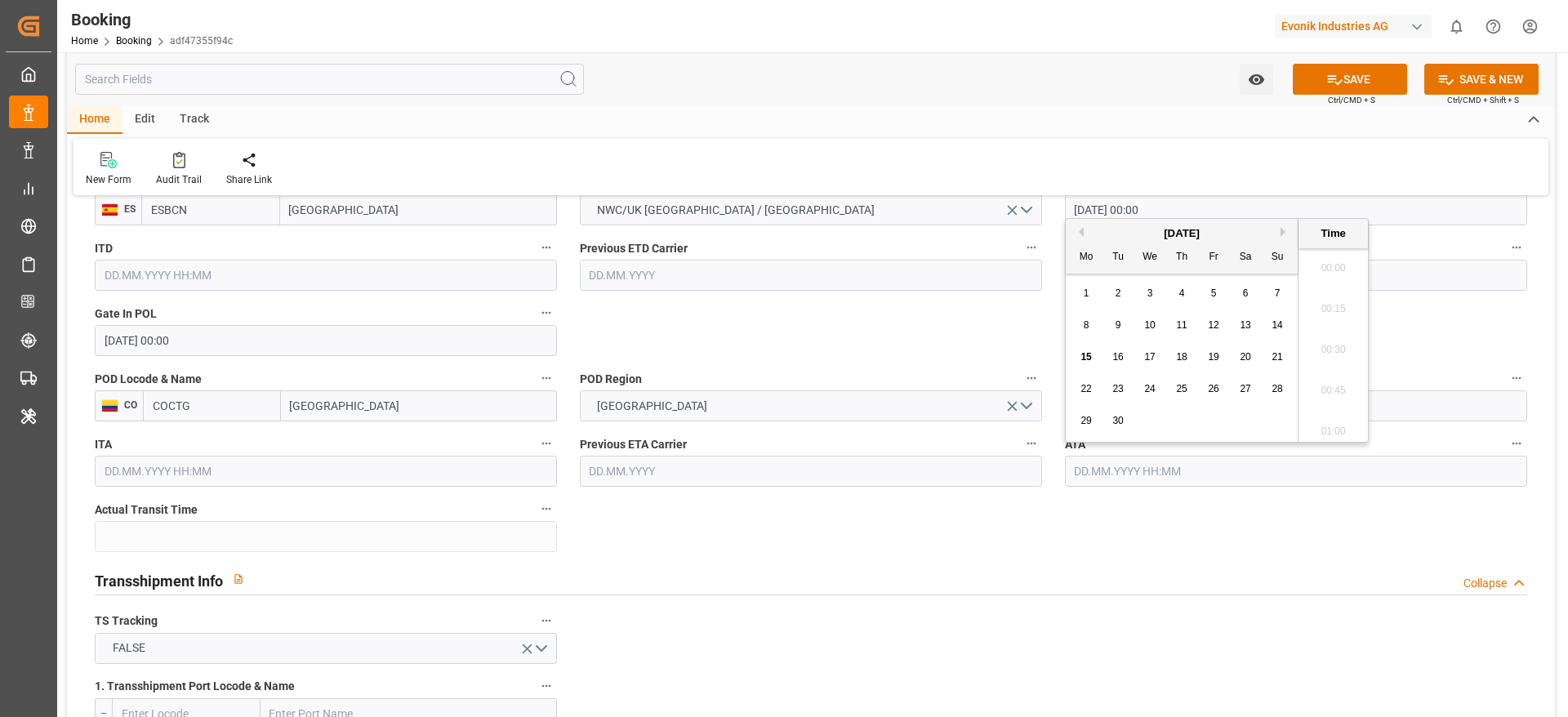
paste input "16.08.2025 00:00"
type input "16.08.2025 00:00"
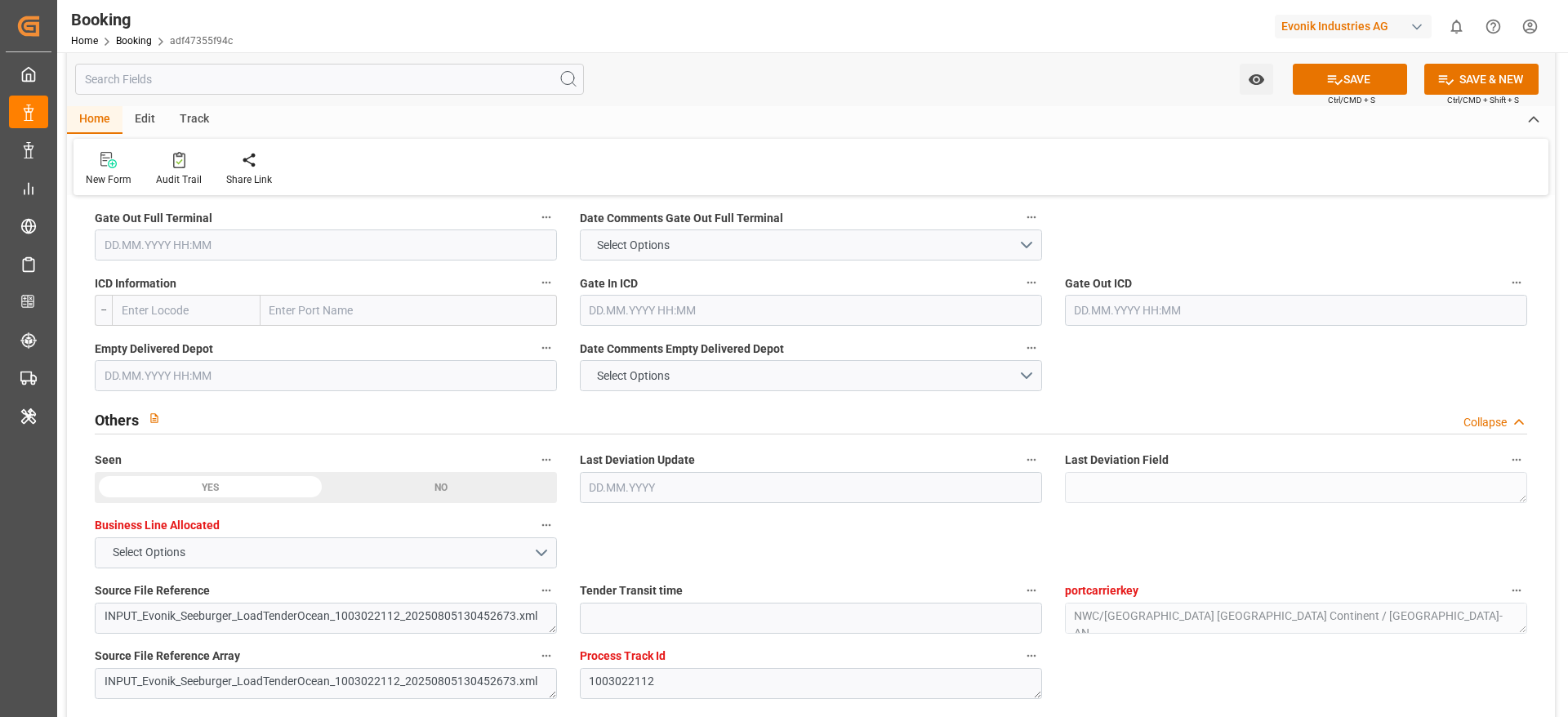
scroll to position [2327, 0]
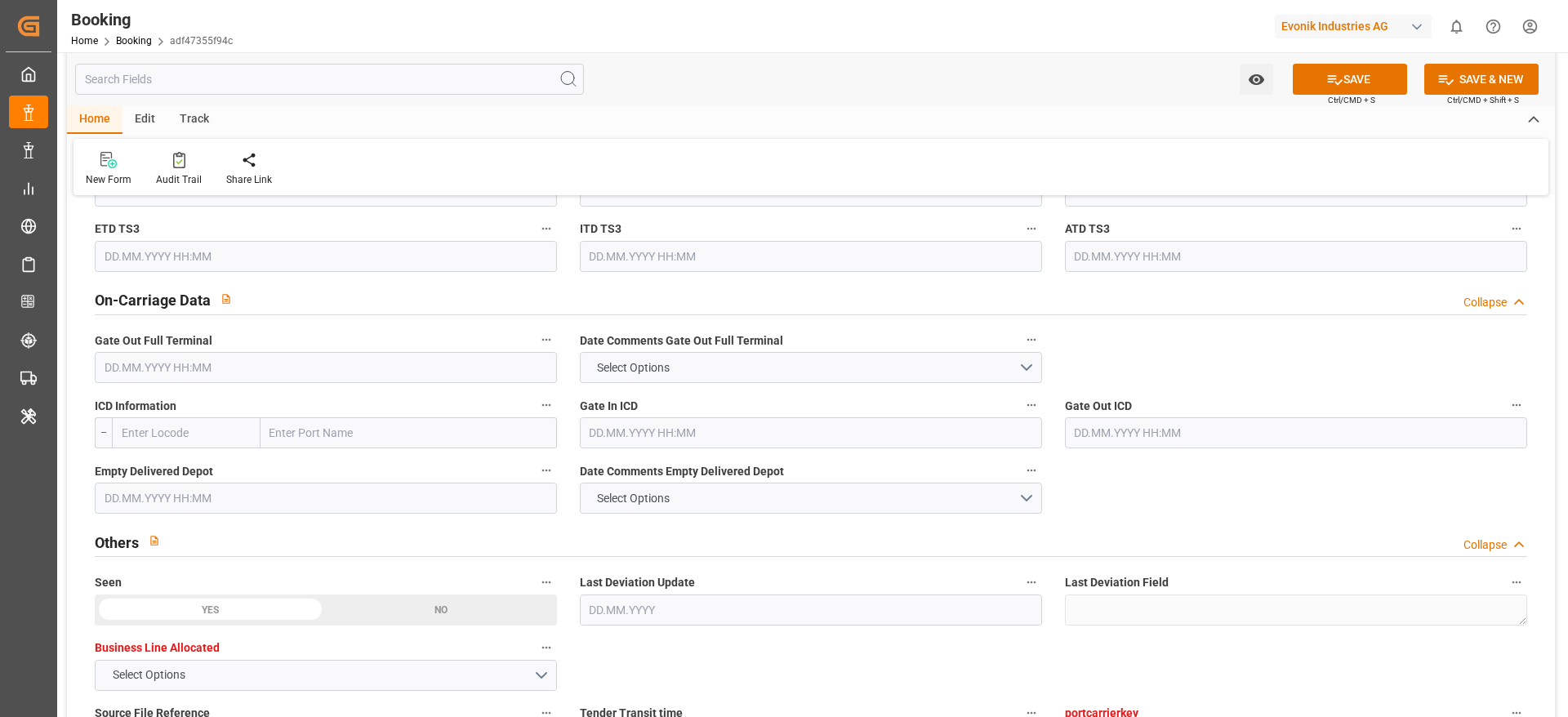
click at [204, 365] on input "text" at bounding box center [326, 367] width 463 height 31
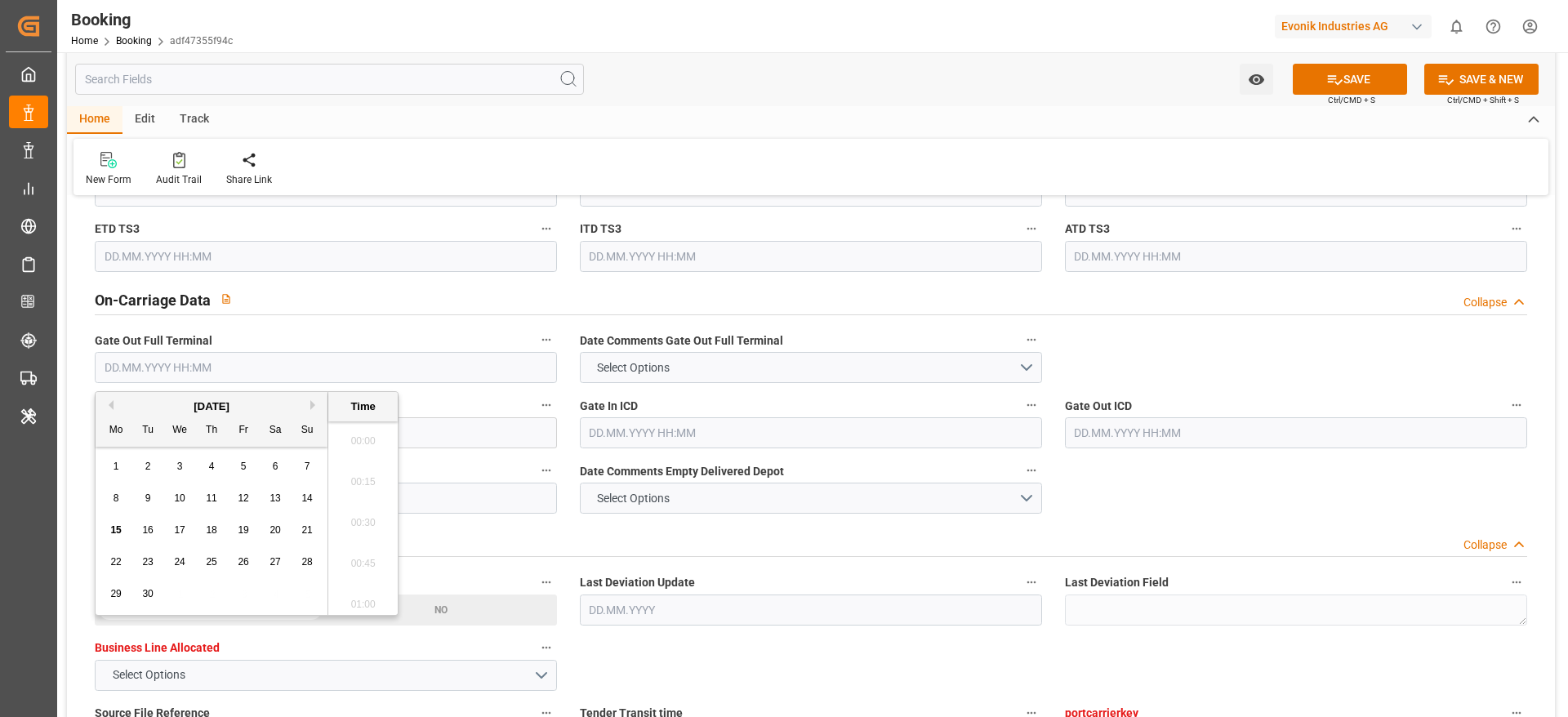
scroll to position [2536, 0]
click at [110, 400] on button "Previous Month" at bounding box center [109, 405] width 10 height 10
click at [120, 592] on span "25" at bounding box center [115, 593] width 11 height 11
type input "[DATE] 00:00"
click at [720, 107] on div "Home Edit Track" at bounding box center [811, 120] width 1488 height 28
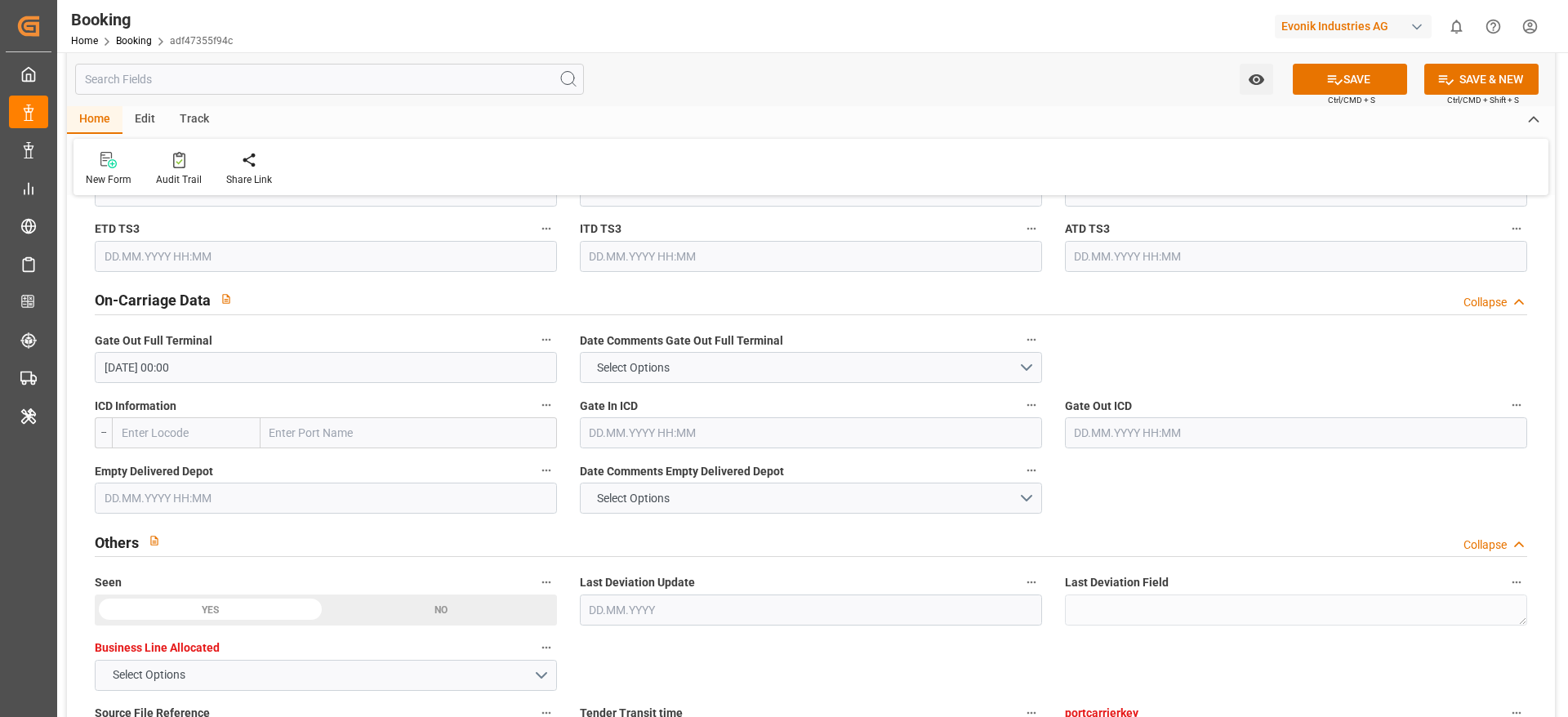
click at [248, 365] on input "25.08.2025 00:00" at bounding box center [326, 367] width 463 height 31
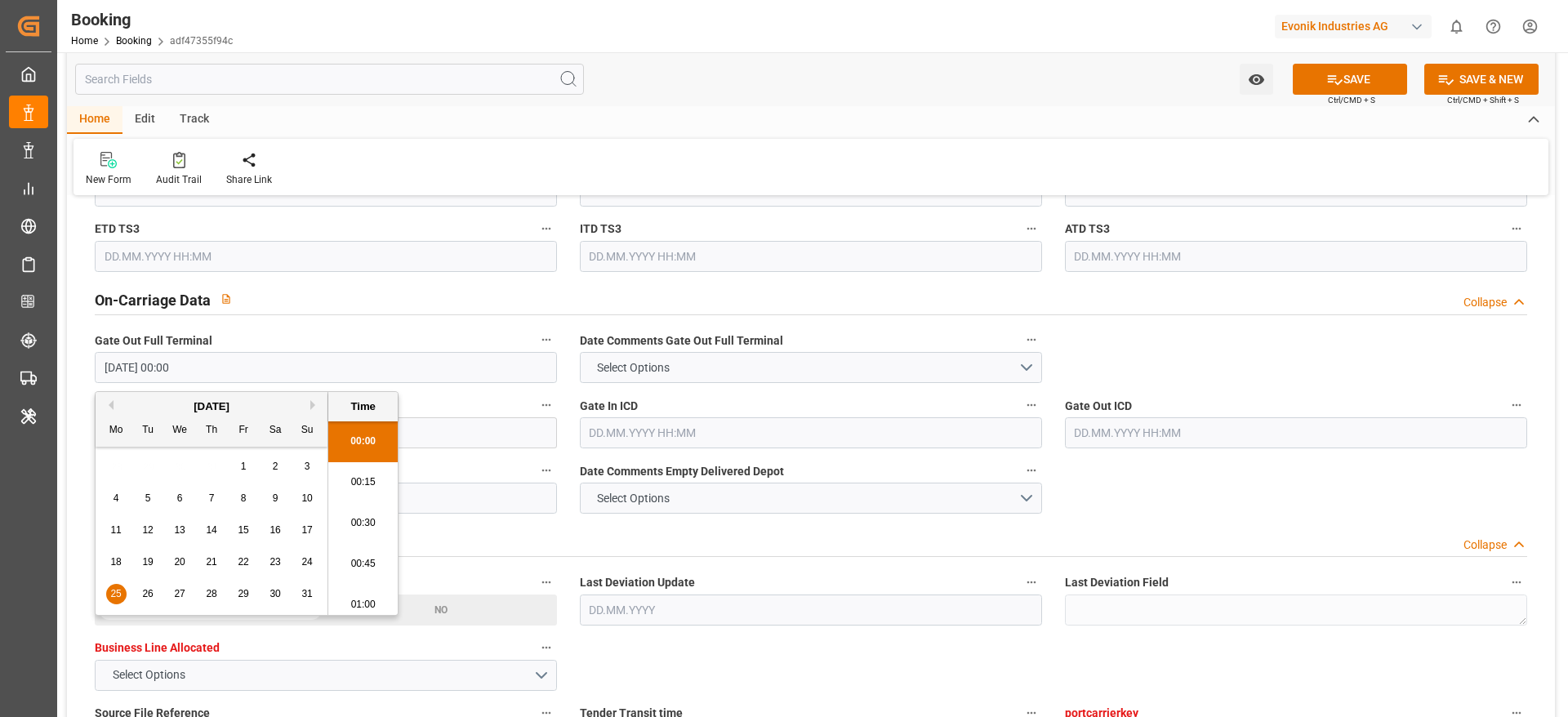
click at [248, 365] on input "25.08.2025 00:00" at bounding box center [326, 367] width 463 height 31
click at [771, 170] on div "New Form Audit Trail Share Link" at bounding box center [812, 167] width 1475 height 56
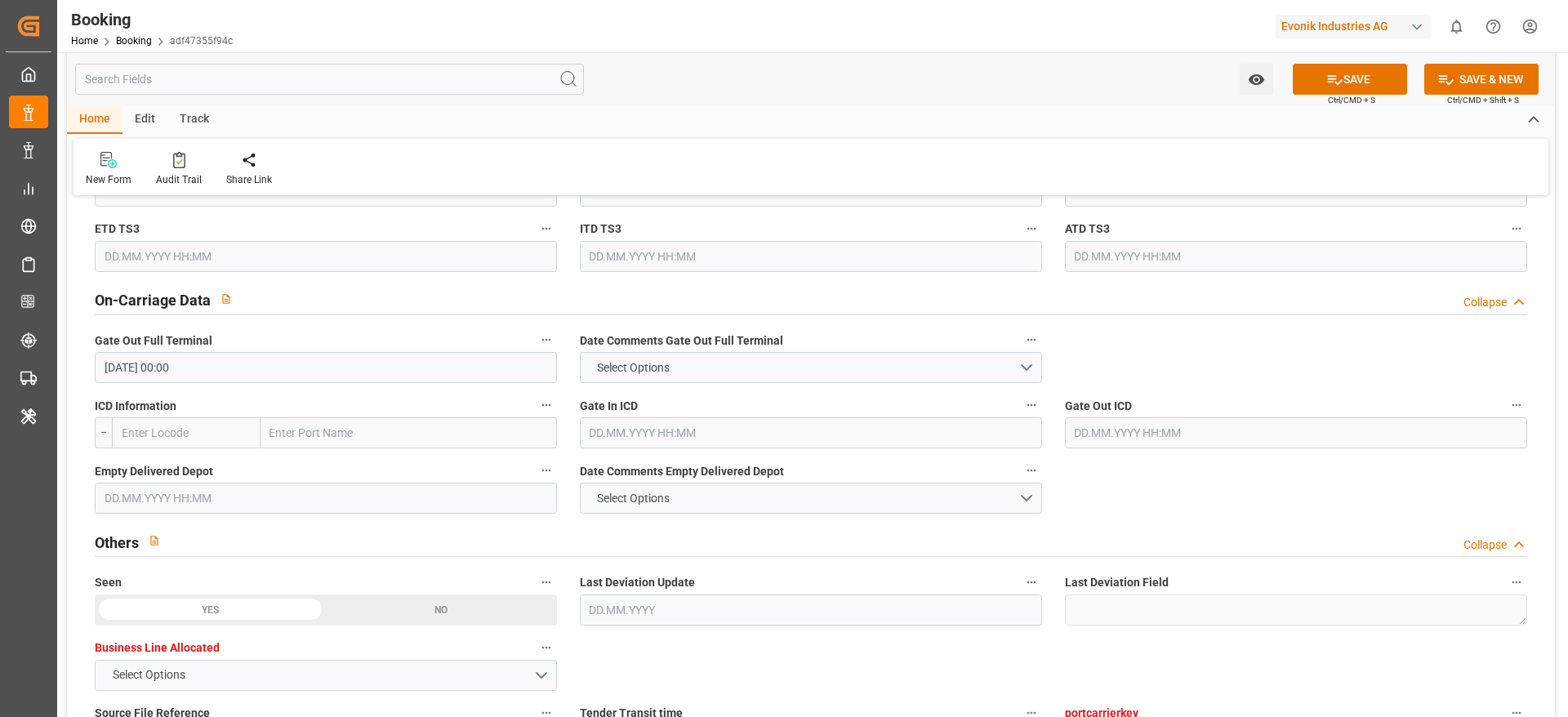
click at [277, 496] on input "text" at bounding box center [326, 498] width 463 height 31
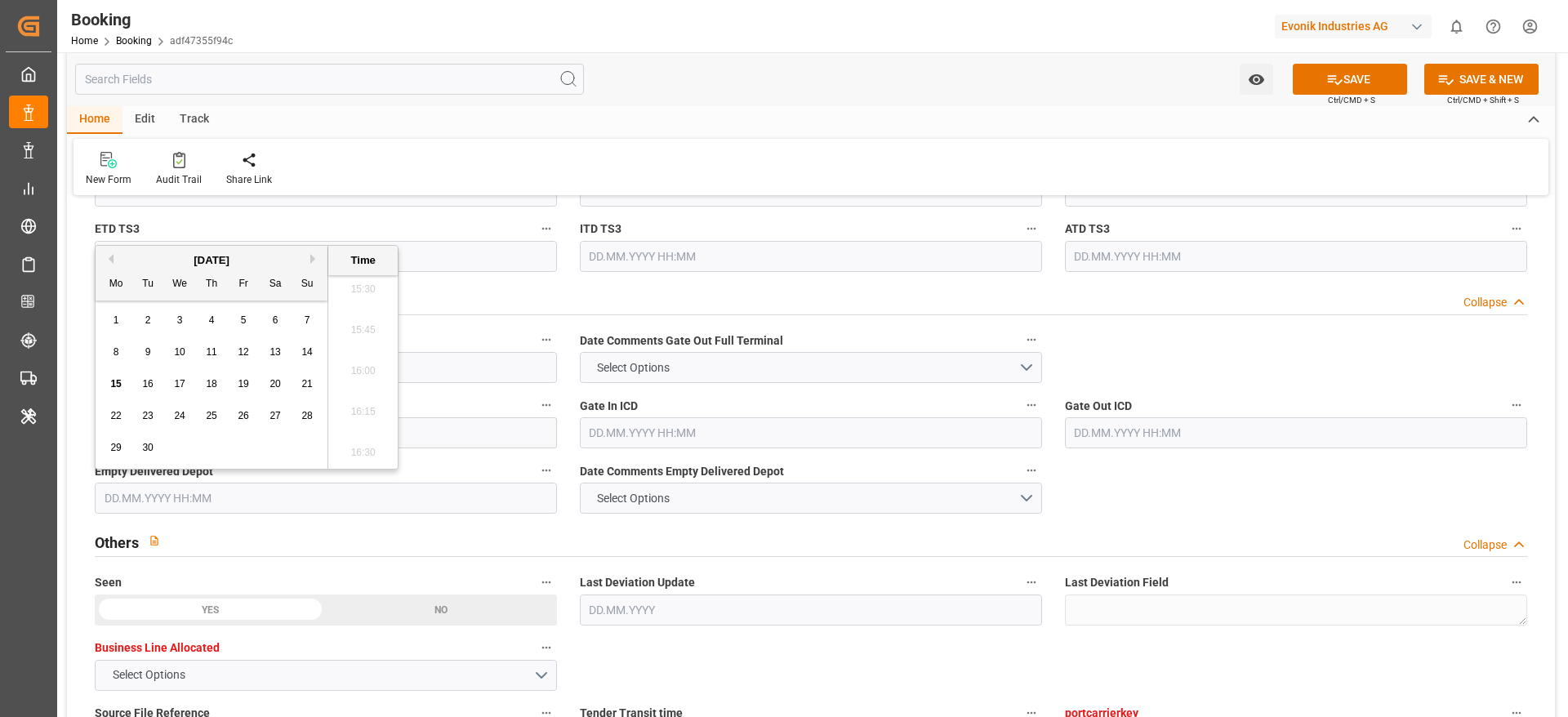
click at [112, 260] on button "Previous Month" at bounding box center [109, 259] width 10 height 10
click at [183, 453] on div "27" at bounding box center [180, 448] width 20 height 20
type input "27.08.2025 00:00"
click at [773, 139] on div "New Form Audit Trail Share Link" at bounding box center [812, 167] width 1475 height 56
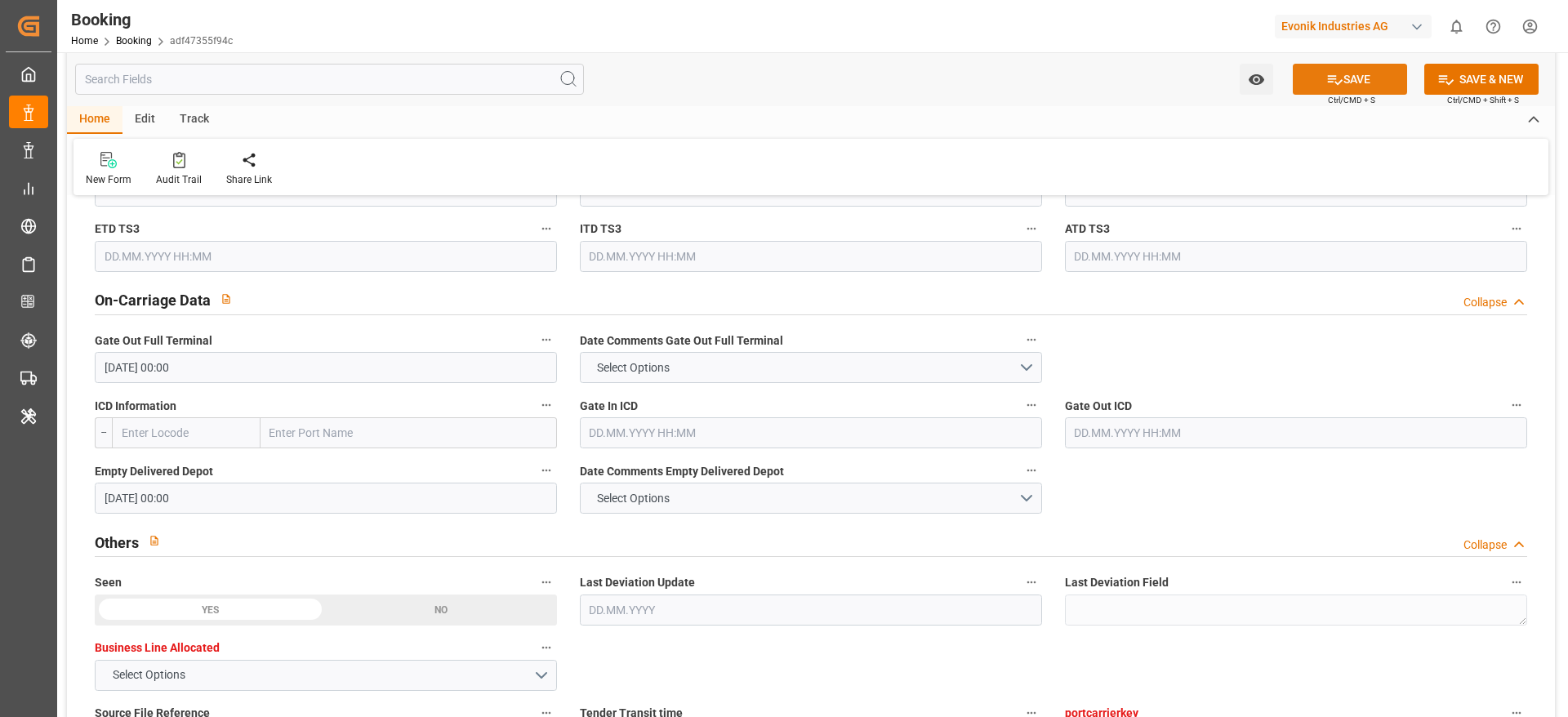
click at [1337, 75] on icon at bounding box center [1335, 80] width 17 height 17
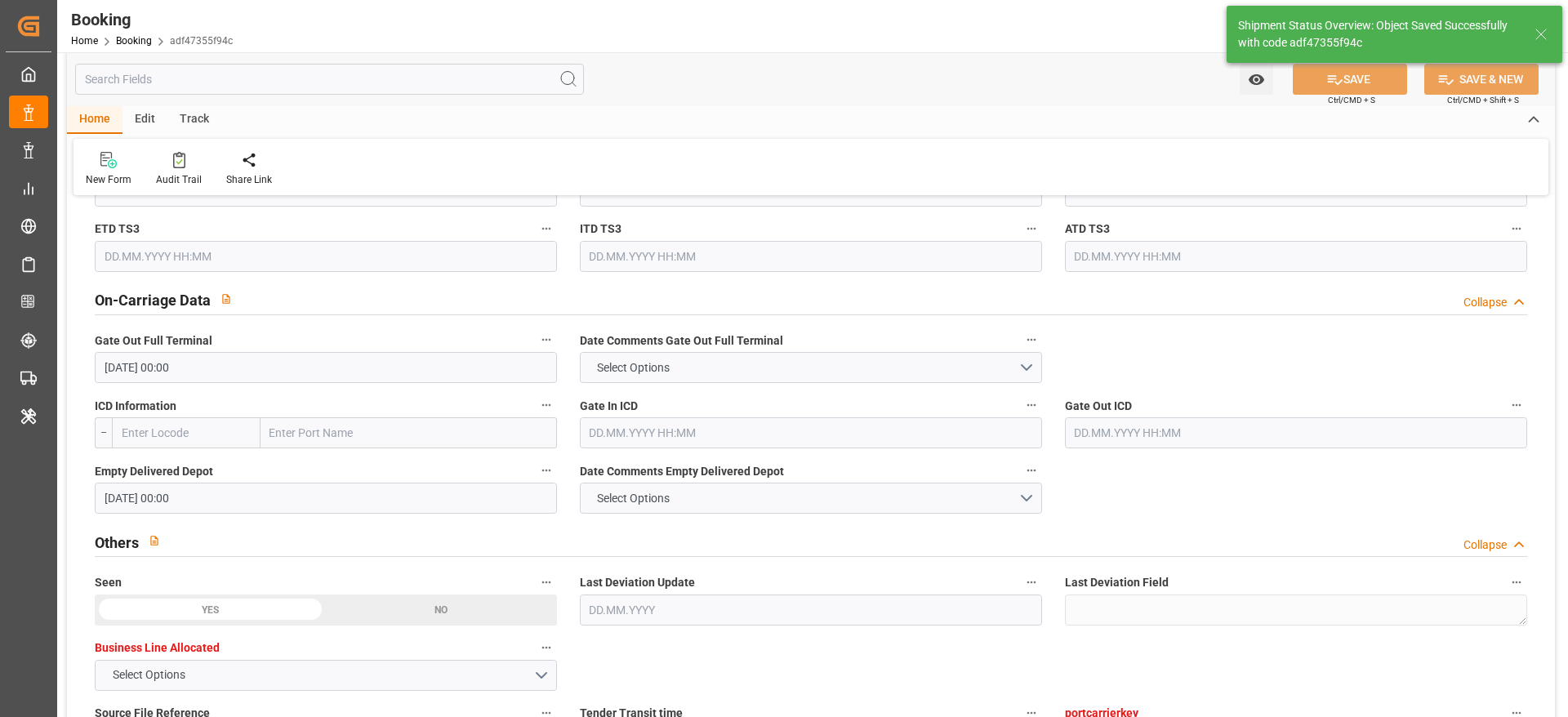
type textarea "NWC/UK North West Continent / UK_COCTG_HLCU_AT-AN"
type textarea "[PERSON_NAME]"
type textarea "Pol-businessDivision-businessLine-"
type input "15"
type input "01.08.2025 00:00"
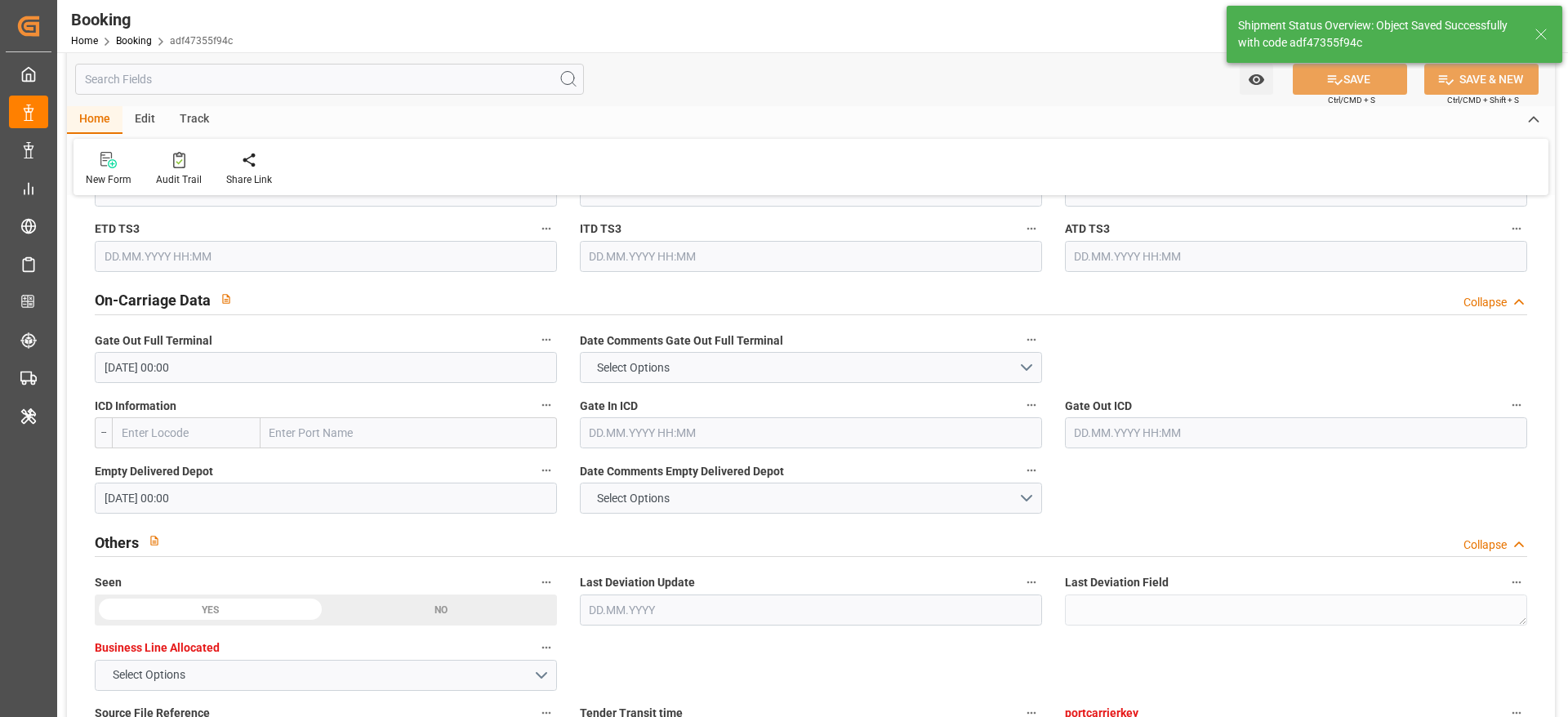
type input "16.08.2025 00:00"
type input "15.09.2025 10:40"
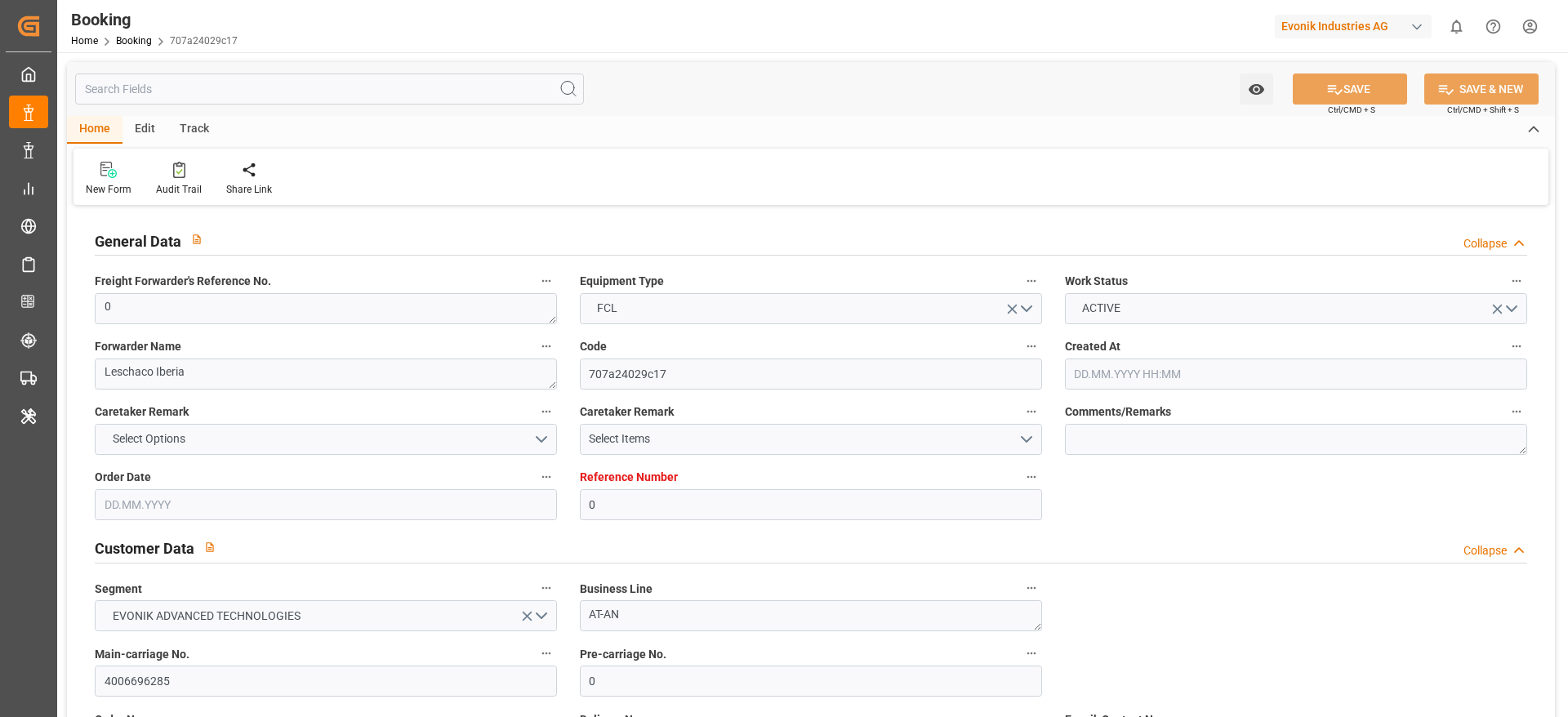
type input "0"
type input "Dummy"
type input "Dummy Carrier"
type input "NLRTM"
type input "TWKEL"
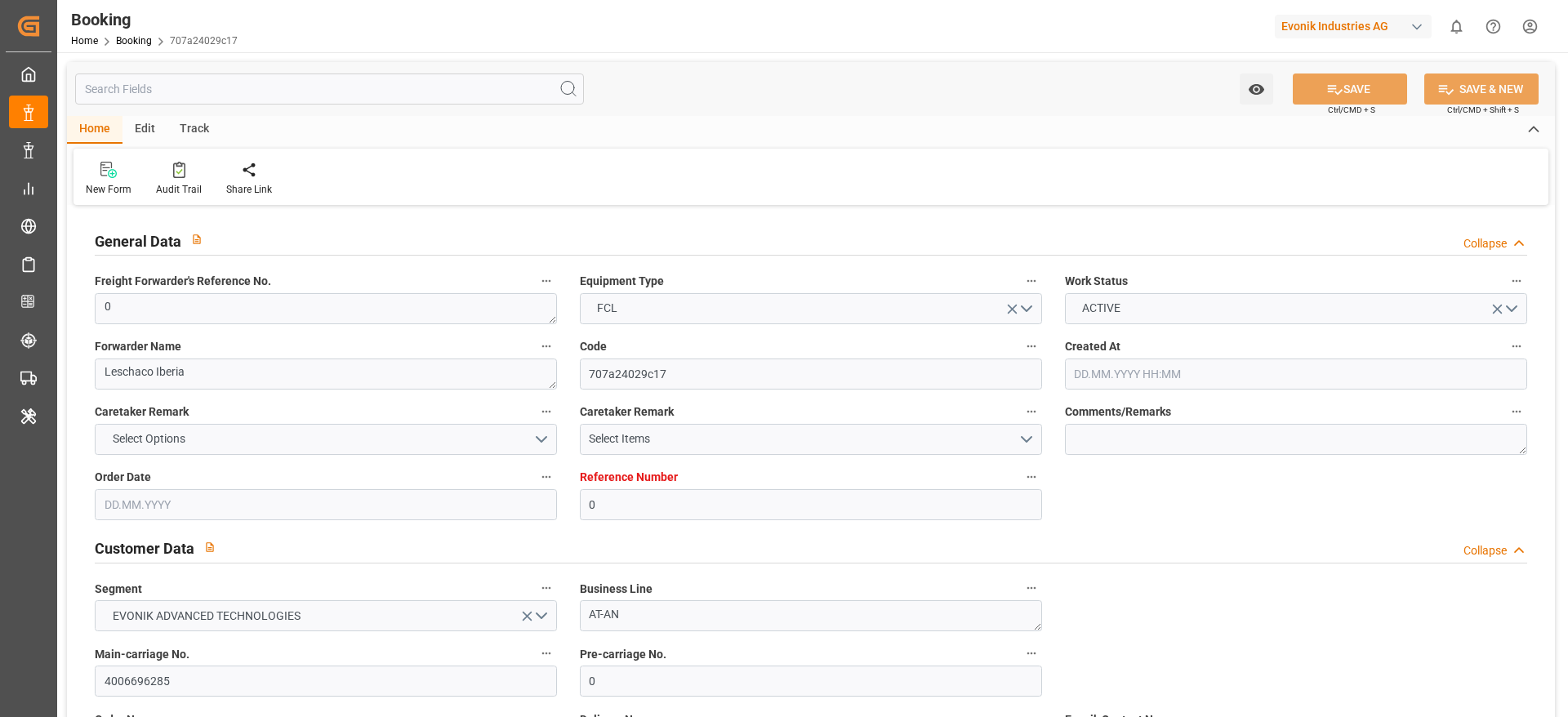
type input "[DATE] 16:01"
type input "[DATE]"
type input "[DATE] 00:00"
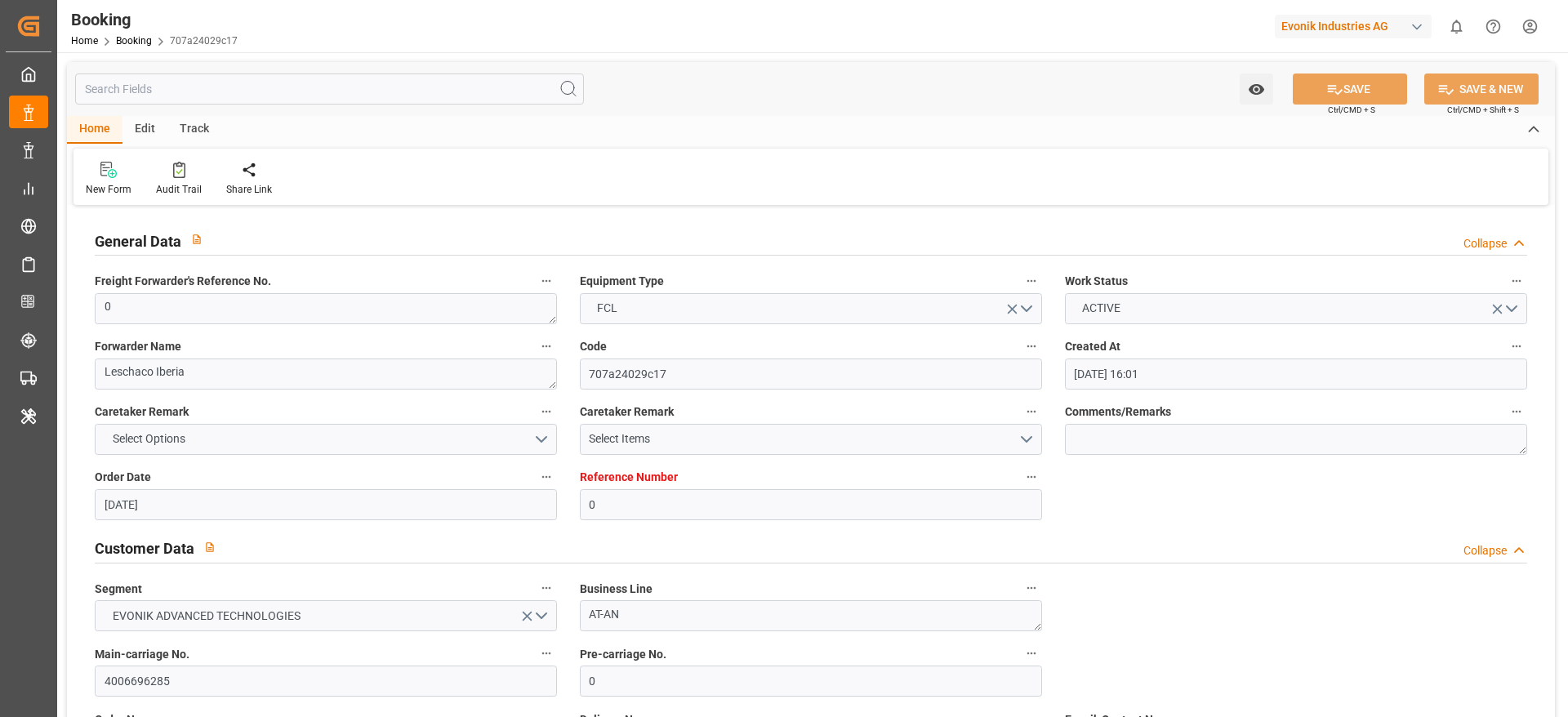
scroll to position [1102, 0]
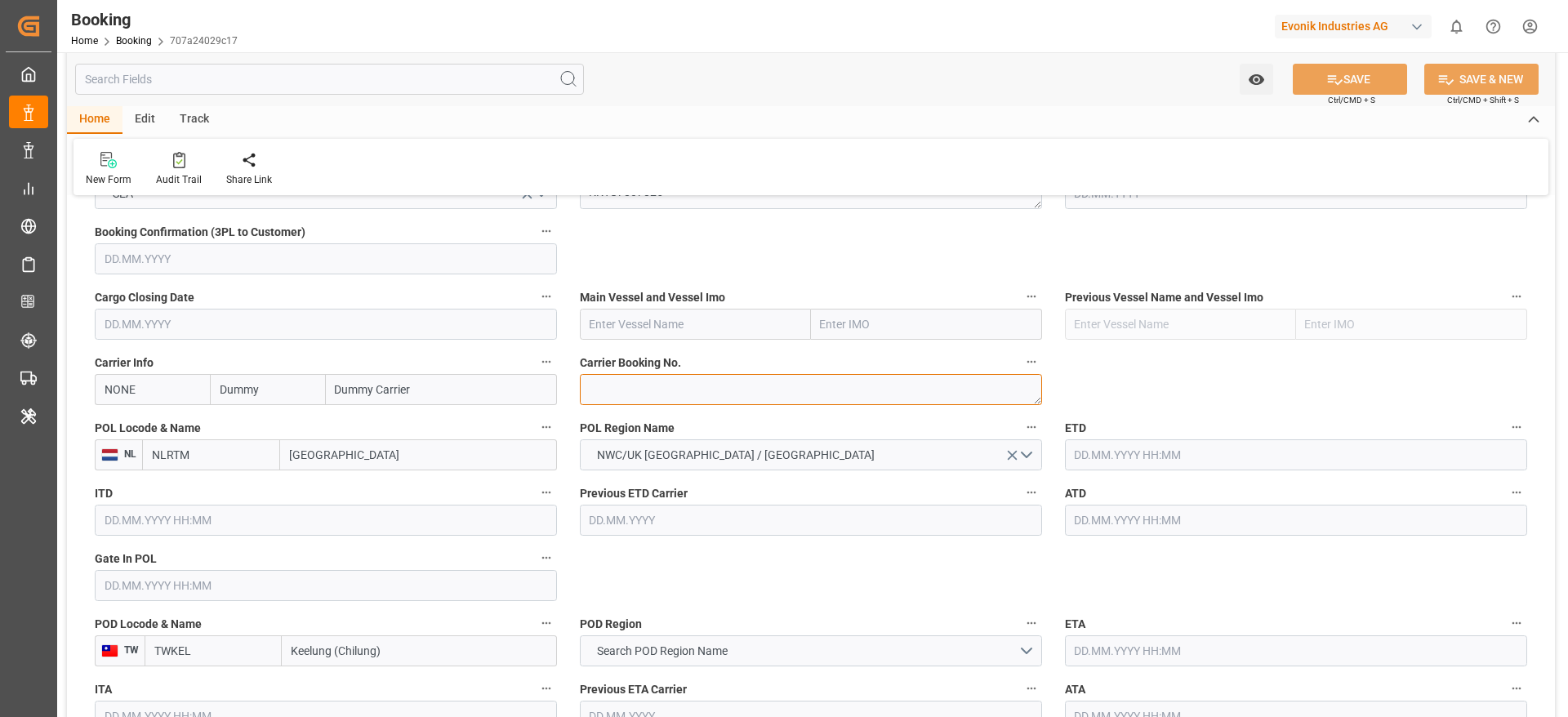
click at [643, 398] on textarea at bounding box center [811, 389] width 463 height 31
paste textarea "BCNF11773500"
type textarea "BCNF11773500"
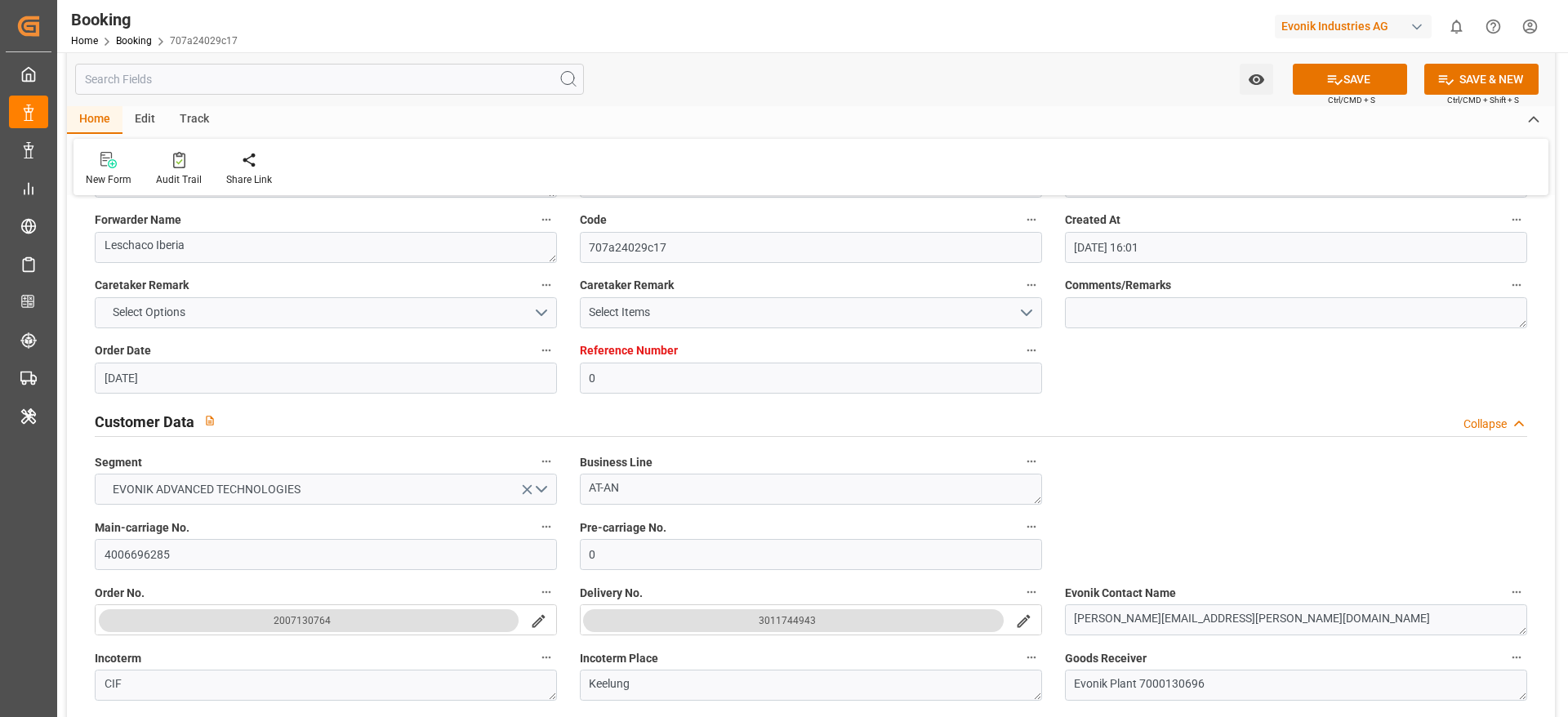
scroll to position [0, 0]
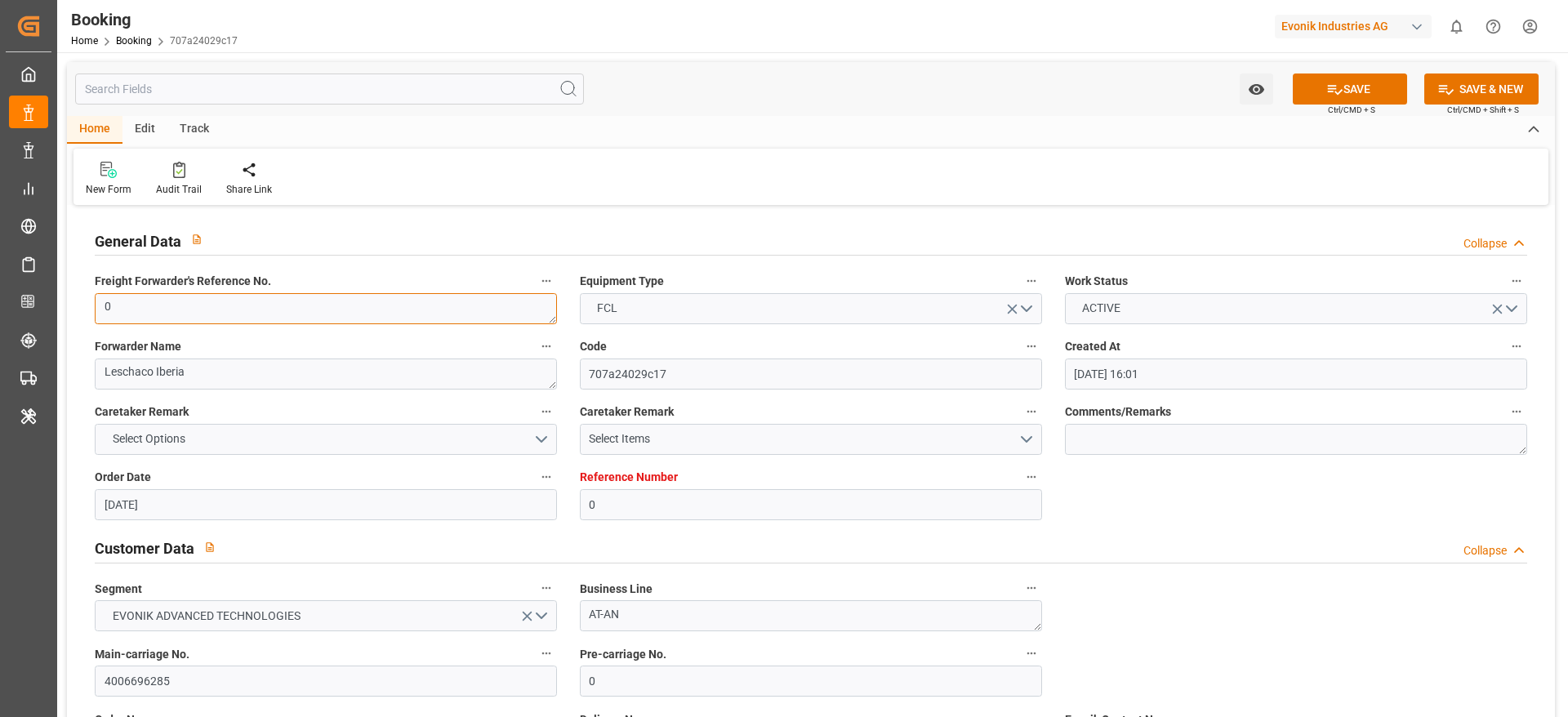
click at [255, 318] on textarea "0" at bounding box center [326, 308] width 463 height 31
paste textarea "250817010112"
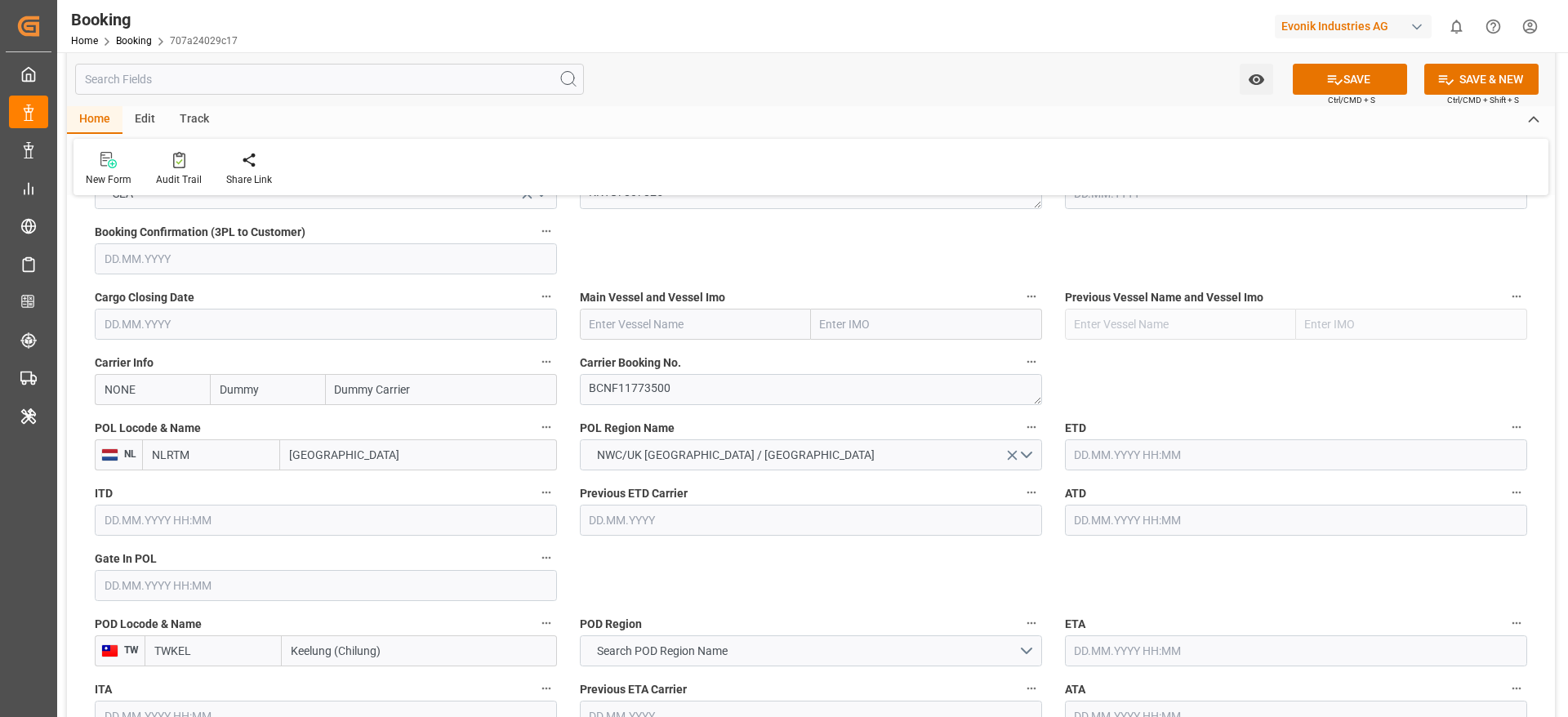
scroll to position [1224, 0]
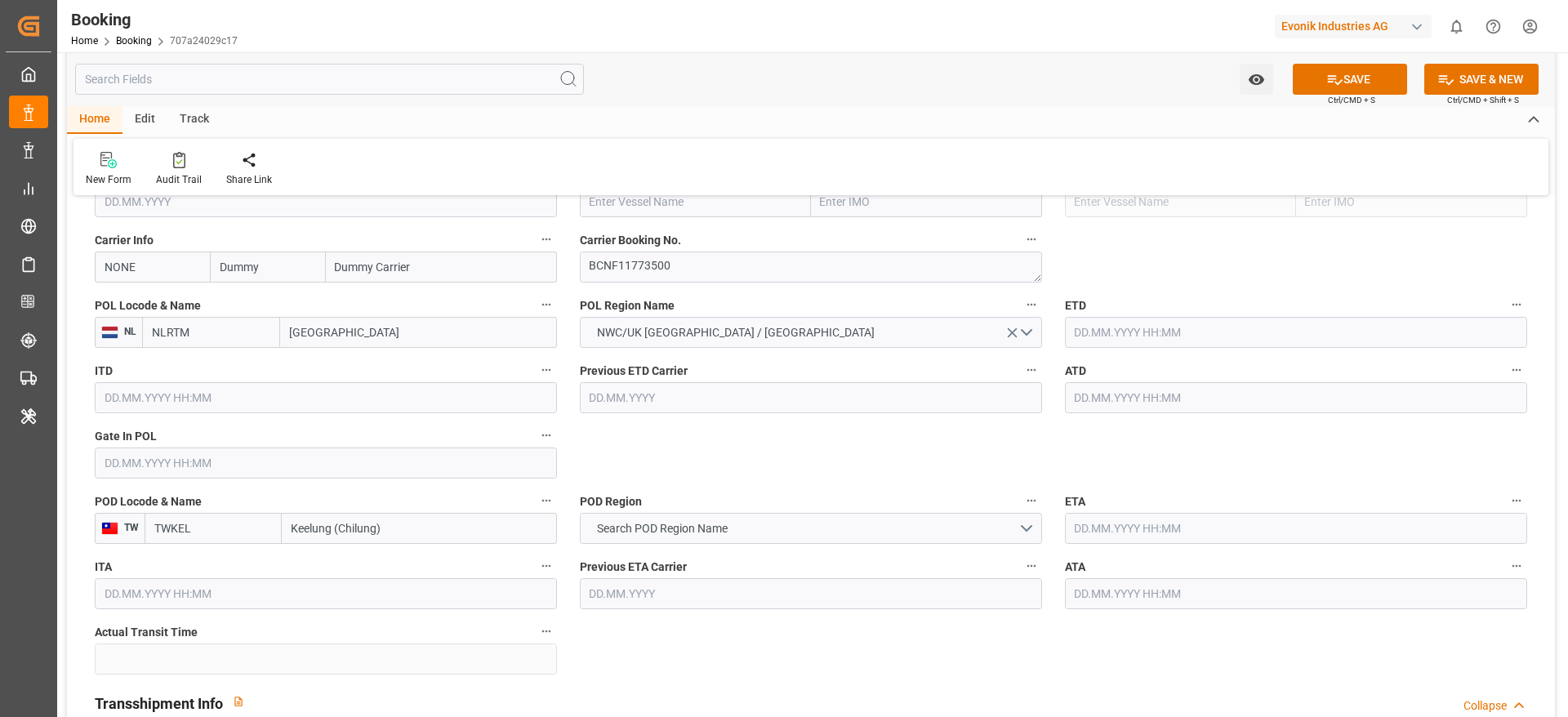
type textarea "250817010112"
click at [272, 275] on input "Dummy" at bounding box center [267, 266] width 115 height 31
type input "[PERSON_NAME]"
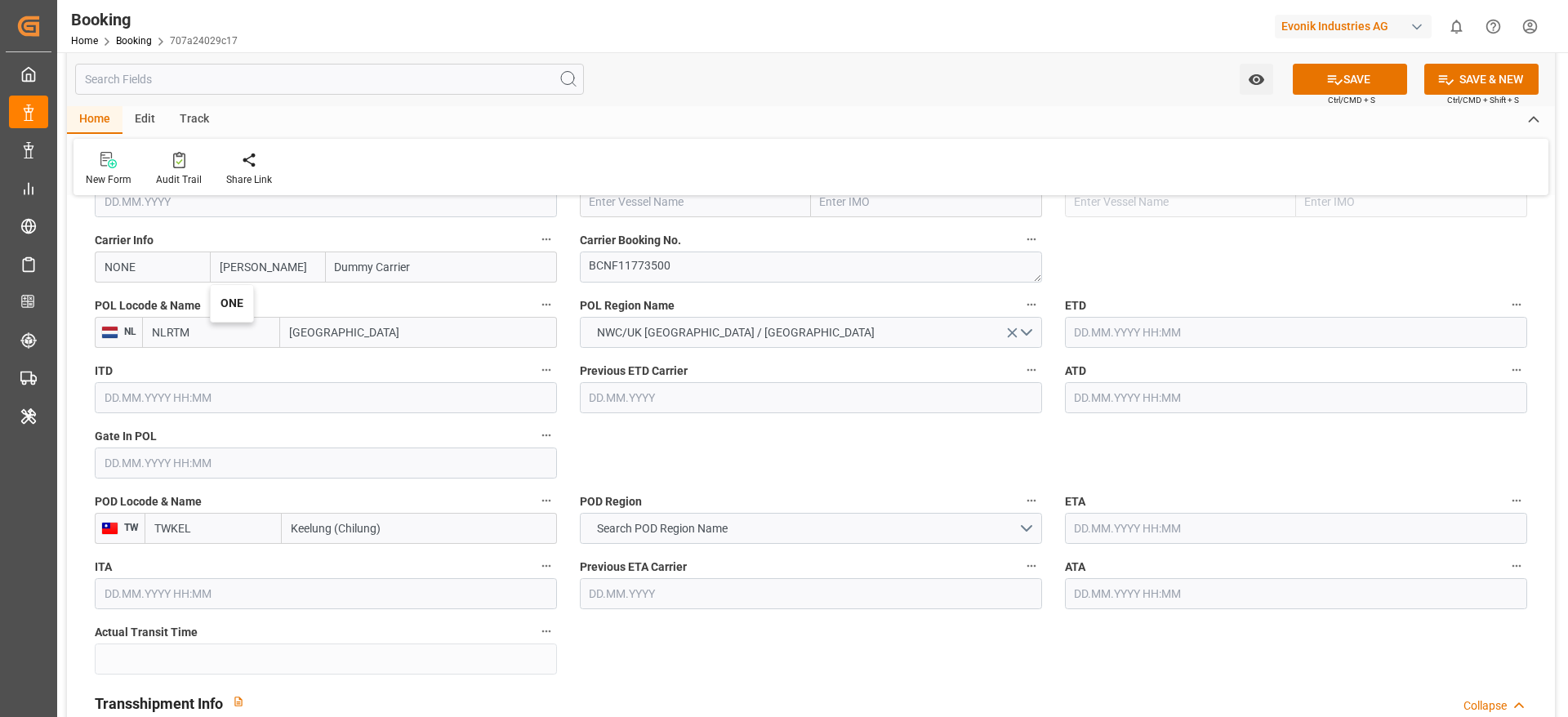
click at [234, 305] on b "ONE" at bounding box center [232, 302] width 23 height 13
type input "ONEY"
type input "ONE"
type input "Ocean Network Express"
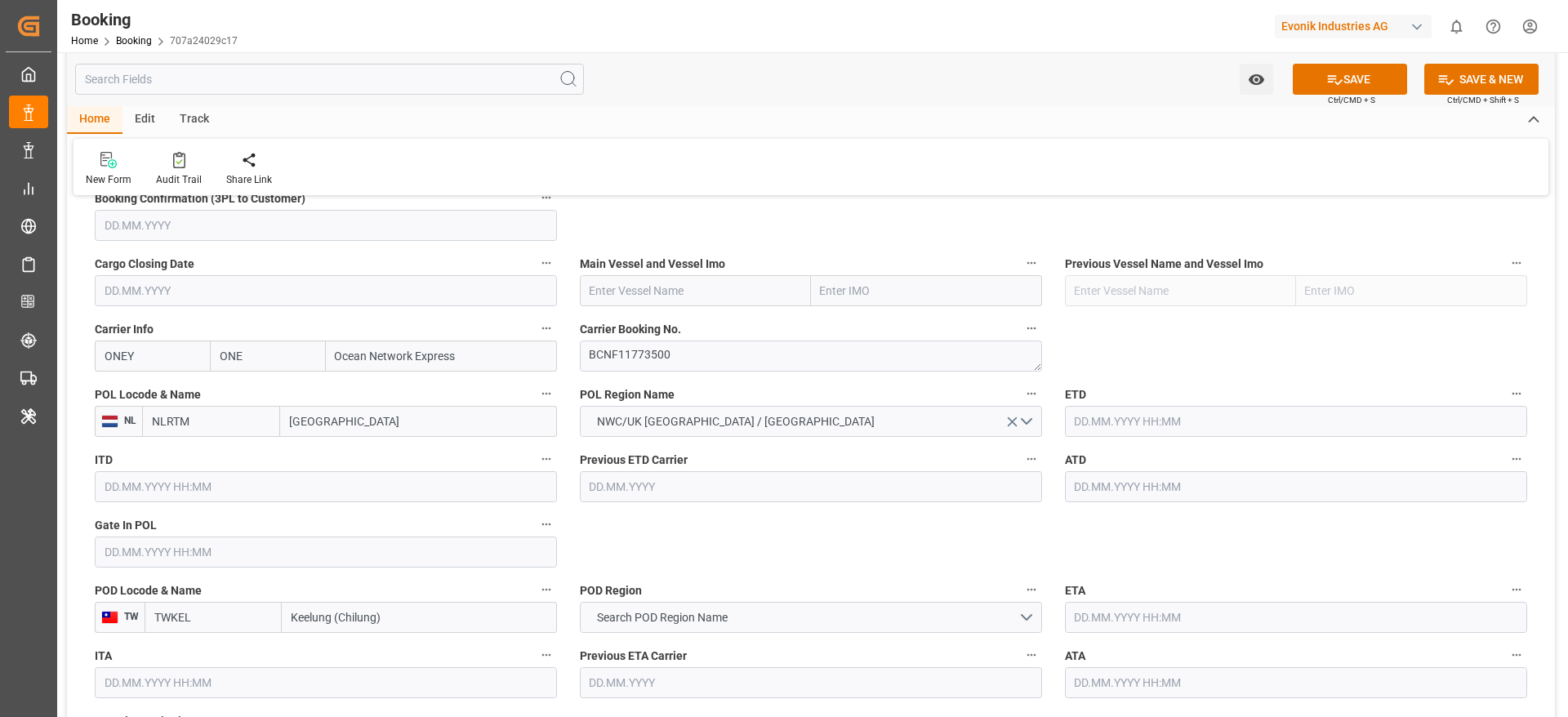
scroll to position [1102, 0]
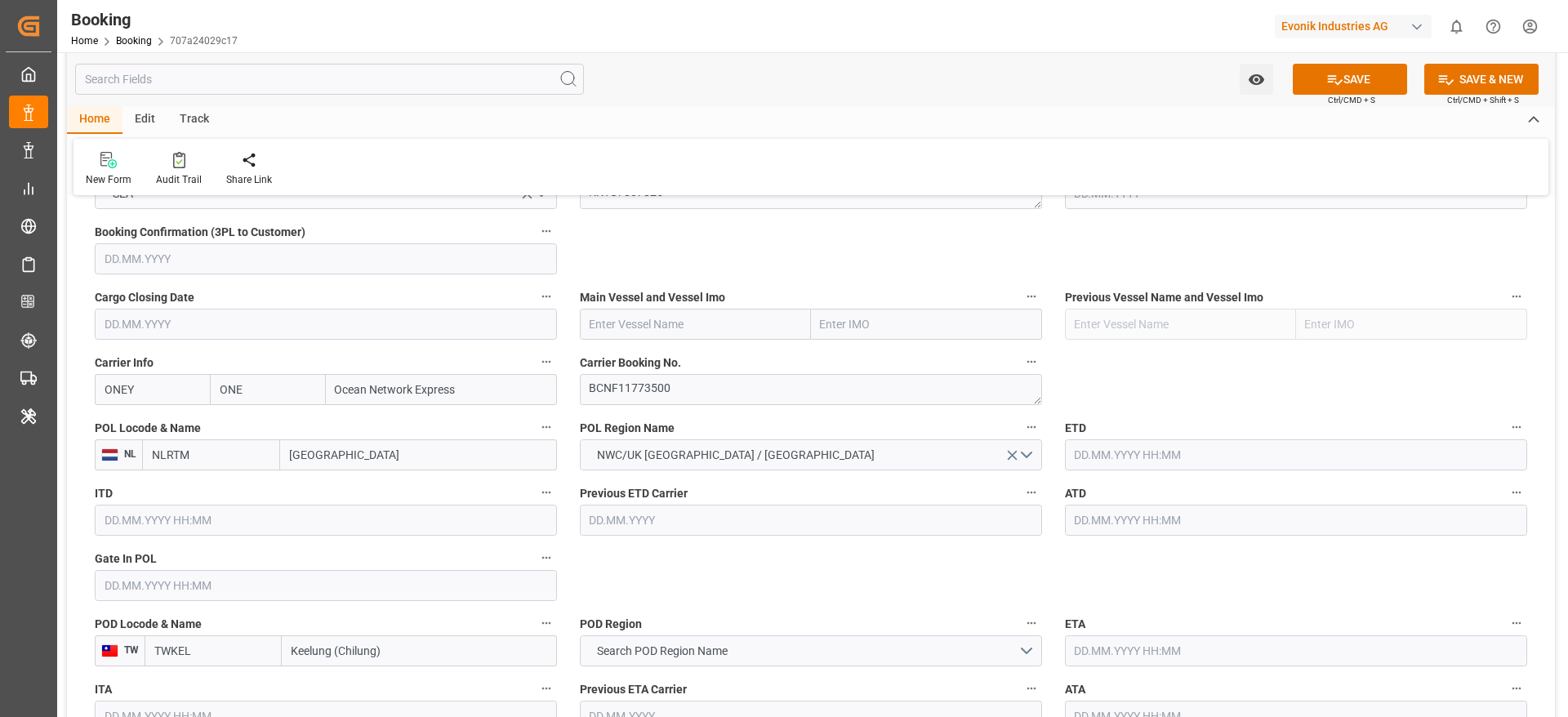
type input "ONE"
click at [686, 397] on textarea "BCNF11773500" at bounding box center [811, 389] width 463 height 31
click at [614, 323] on input "text" at bounding box center [695, 324] width 231 height 31
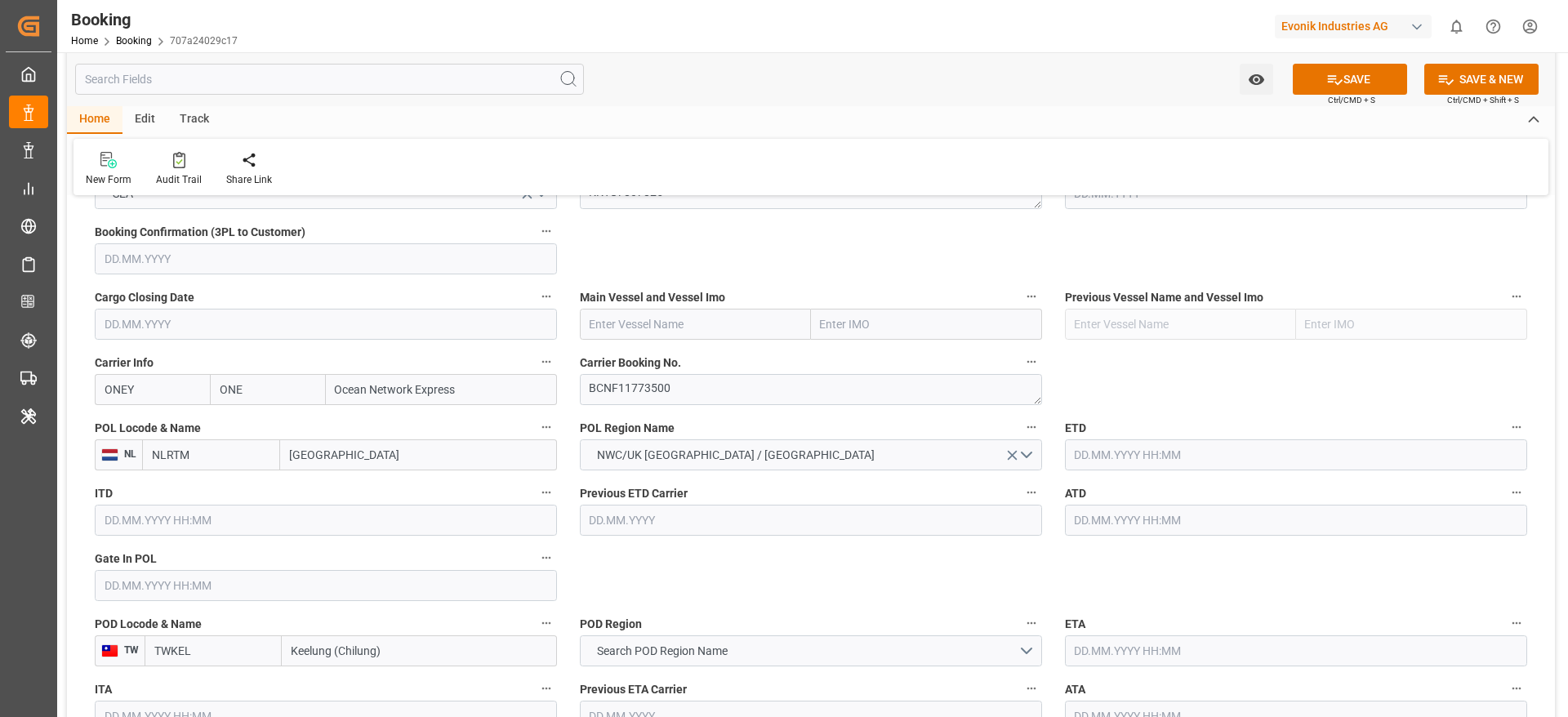
paste input "MSC METTE"
type input "MSC METTE"
click at [645, 369] on div "MSC METTE - 9936630" at bounding box center [647, 360] width 133 height 36
type input "9936630"
type input "MSC METTE"
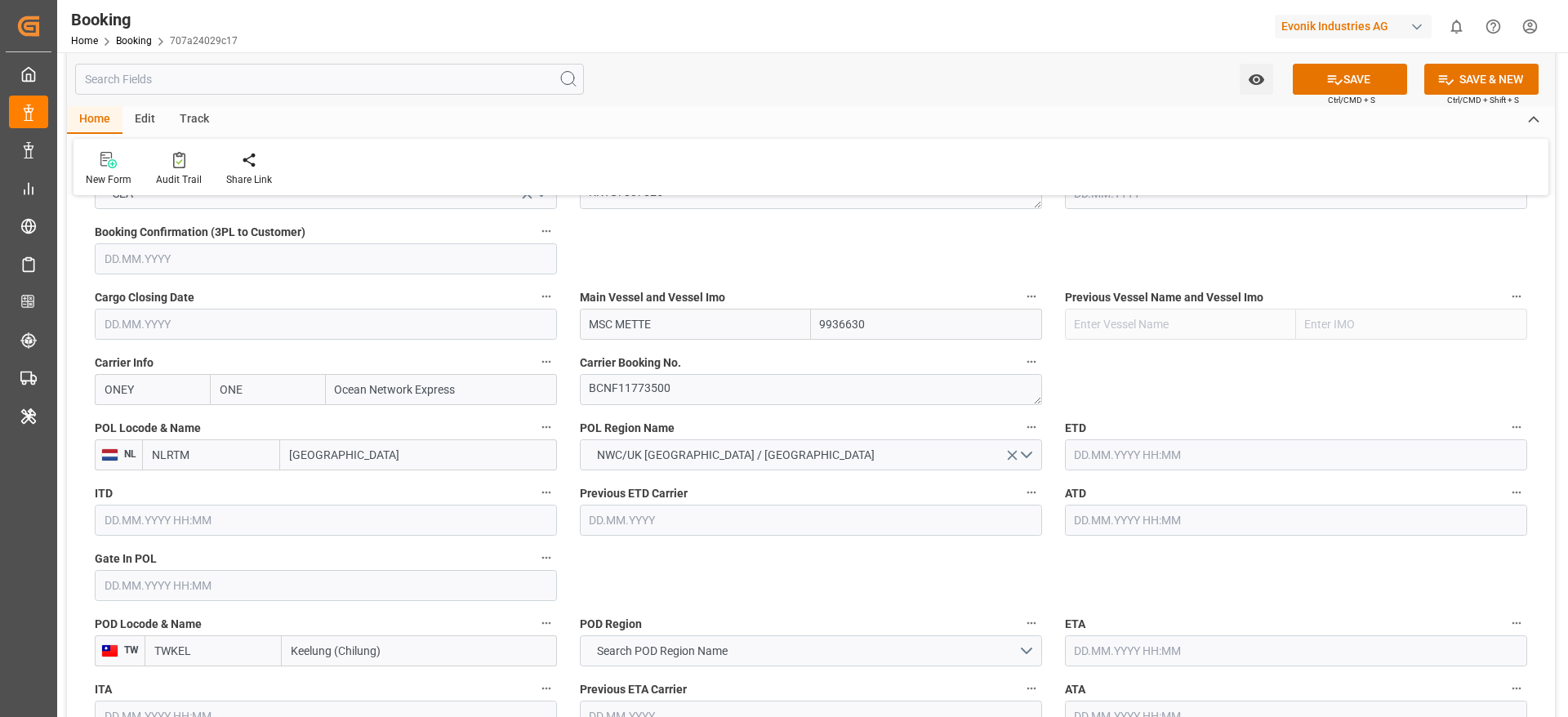
click at [389, 462] on input "Rotterdam" at bounding box center [419, 455] width 277 height 31
paste input "BARCELONA"
type input "BARCELONA"
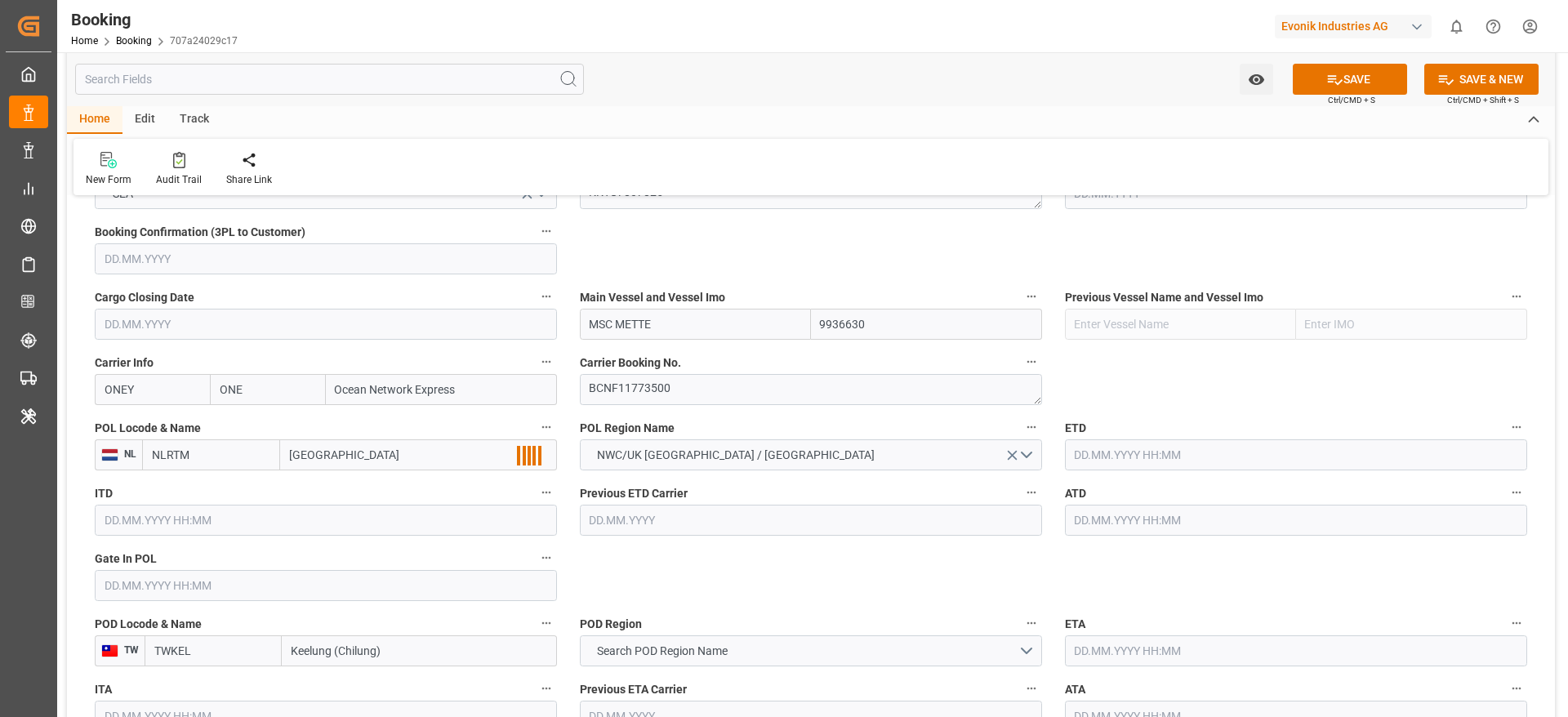
scroll to position [1224, 0]
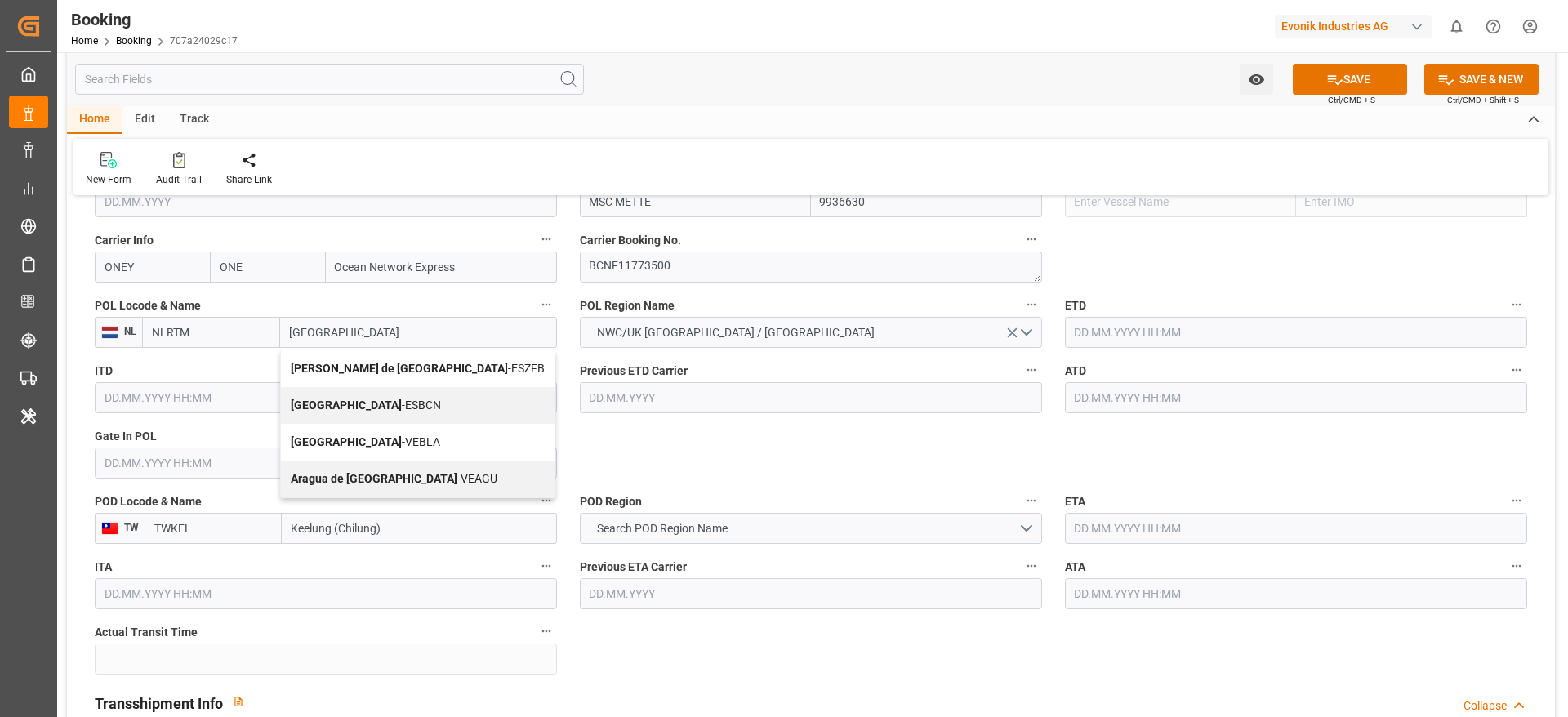
click at [365, 411] on span "Barcelona - ESBCN" at bounding box center [366, 405] width 150 height 13
type input "ESBCN"
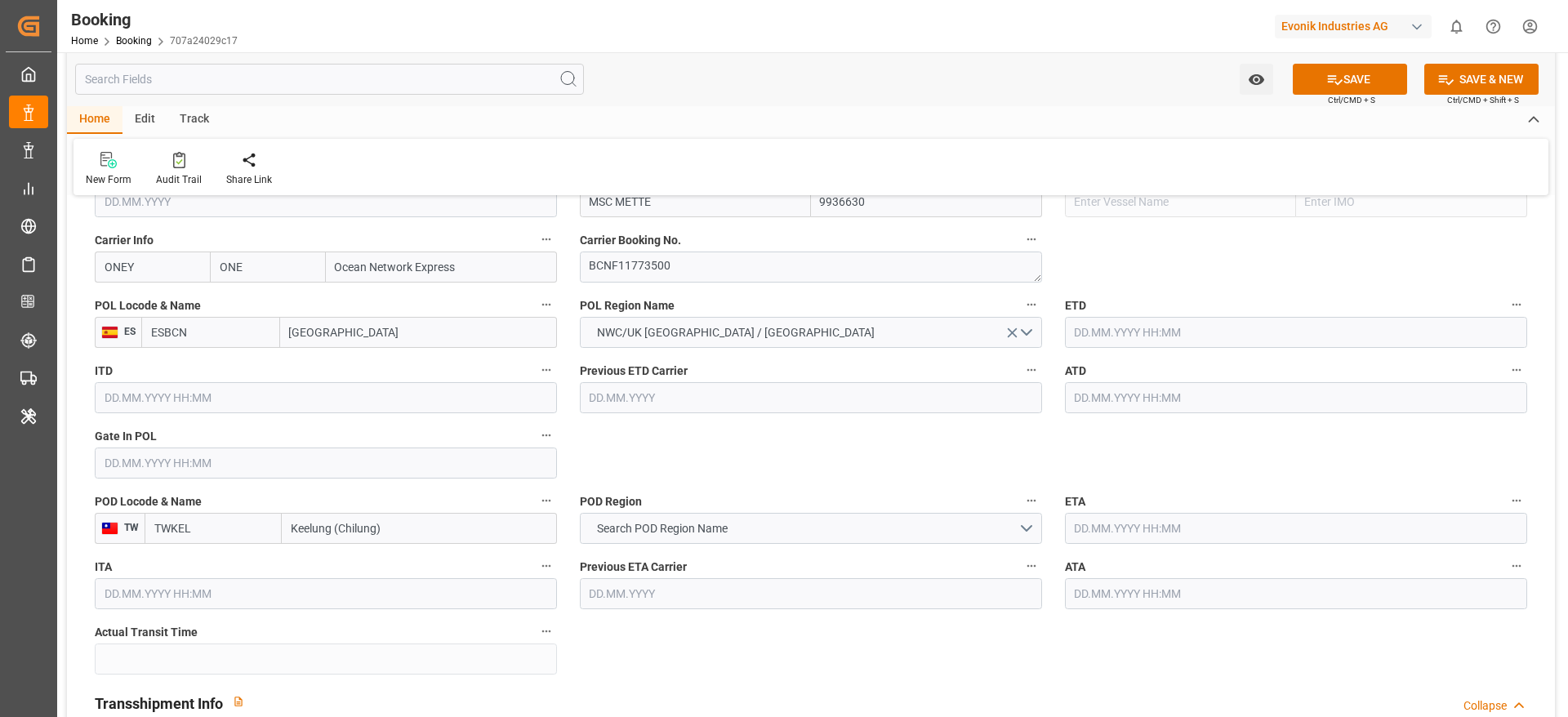
type input "Barcelona"
click at [466, 530] on input "Keelung (Chilung)" at bounding box center [419, 528] width 275 height 31
paste input "AOHSIUNG CITY"
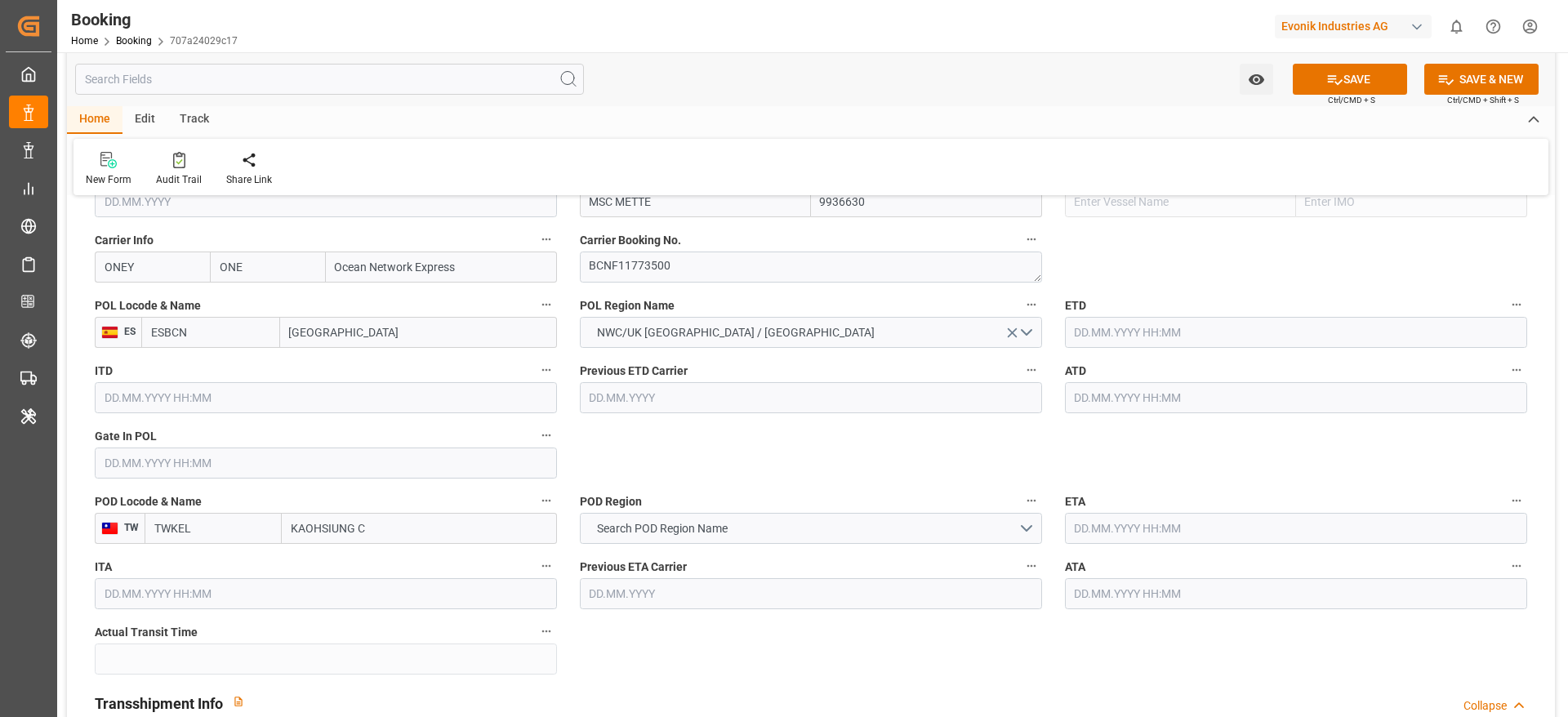
type input "KAOHSIUNG"
click at [335, 563] on b "Kaohsiung" at bounding box center [347, 563] width 111 height 13
type input "TWKHH"
type input "Kaohsiung"
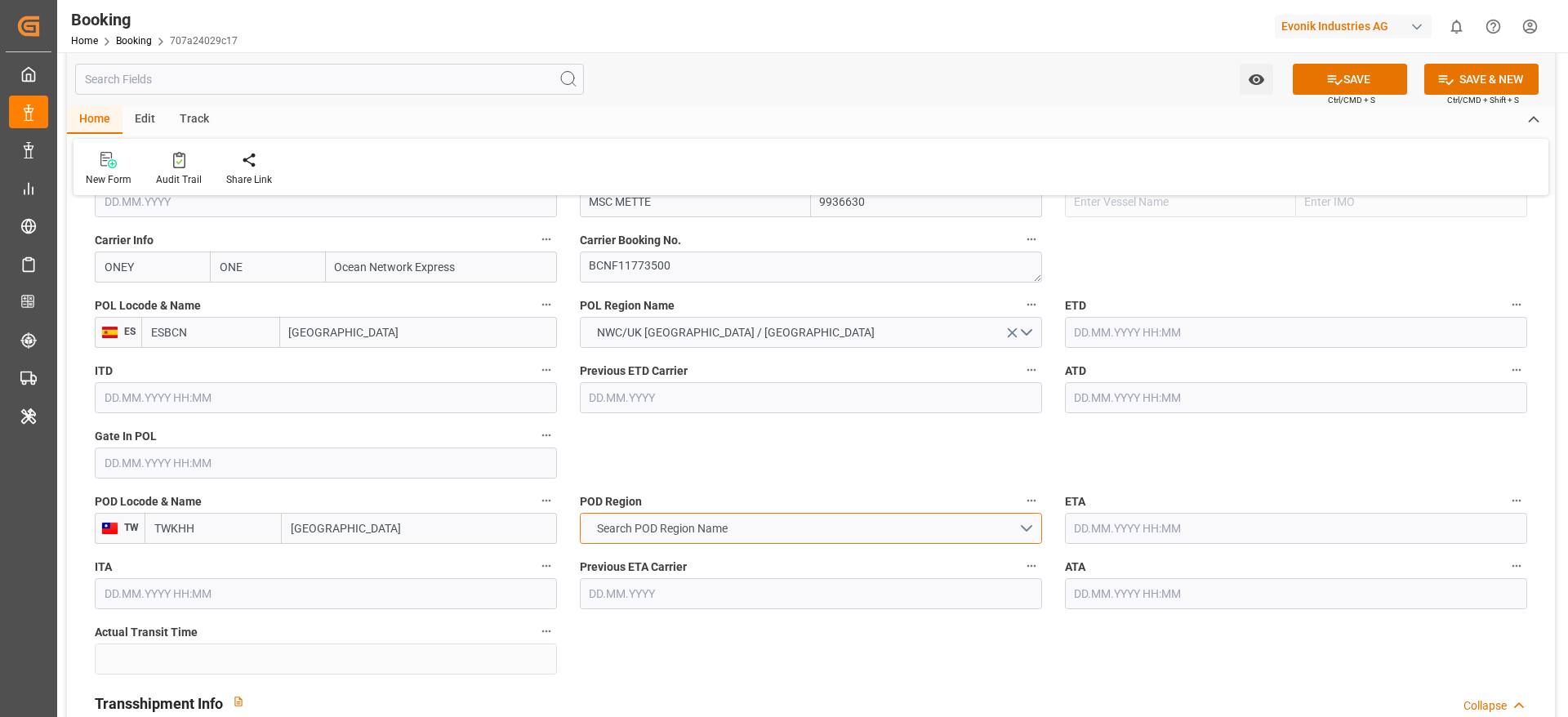
click at [684, 526] on span "Search POD Region Name" at bounding box center [662, 529] width 147 height 17
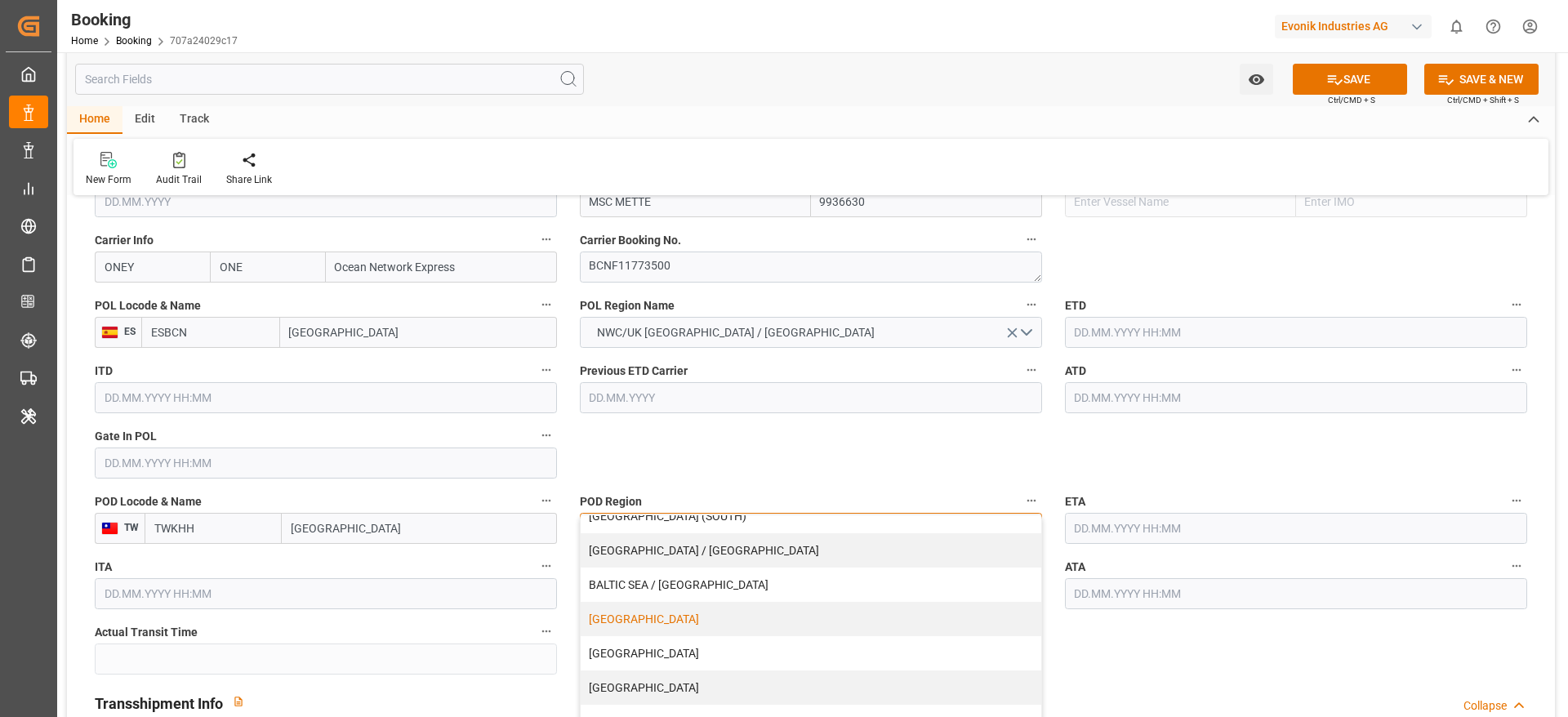
scroll to position [122, 0]
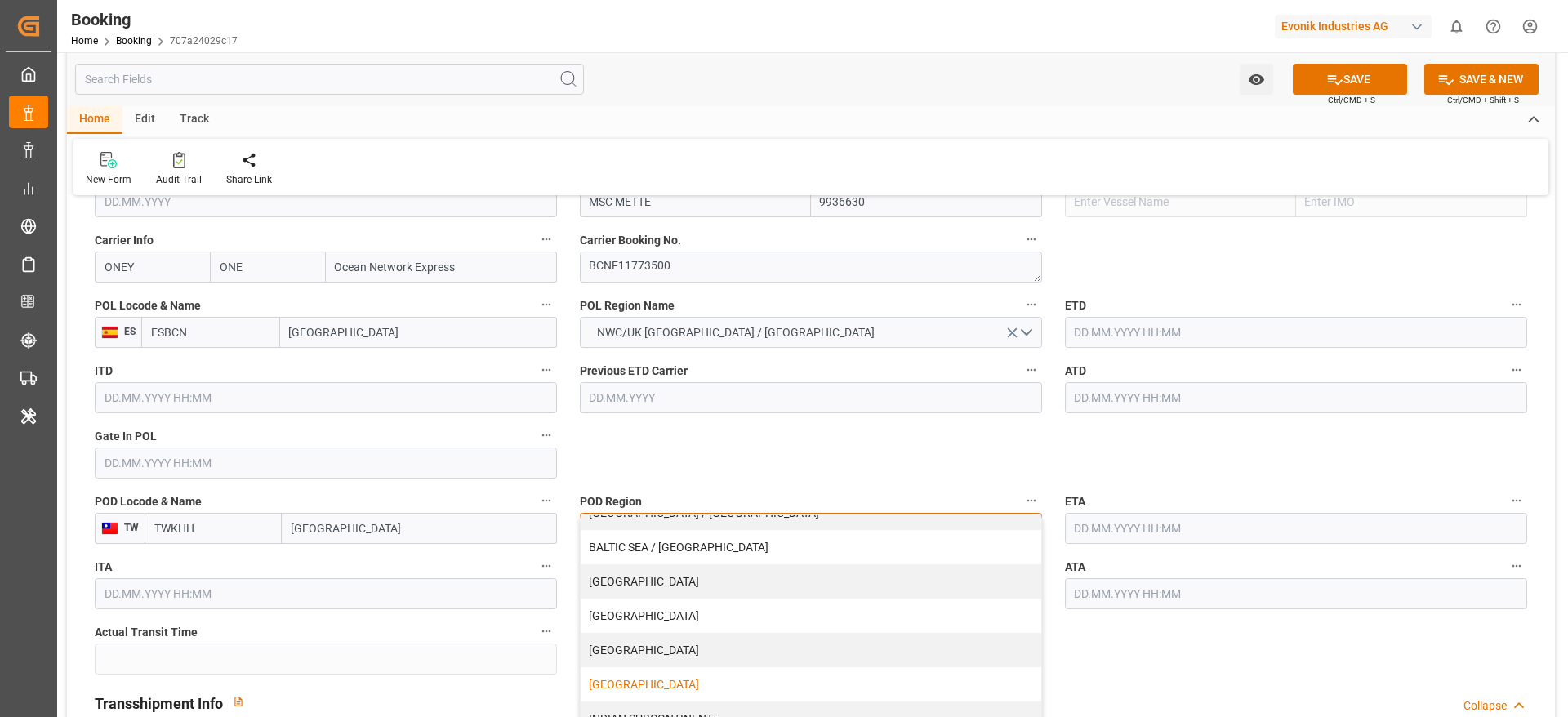
click at [707, 681] on div "[GEOGRAPHIC_DATA]" at bounding box center [811, 684] width 461 height 34
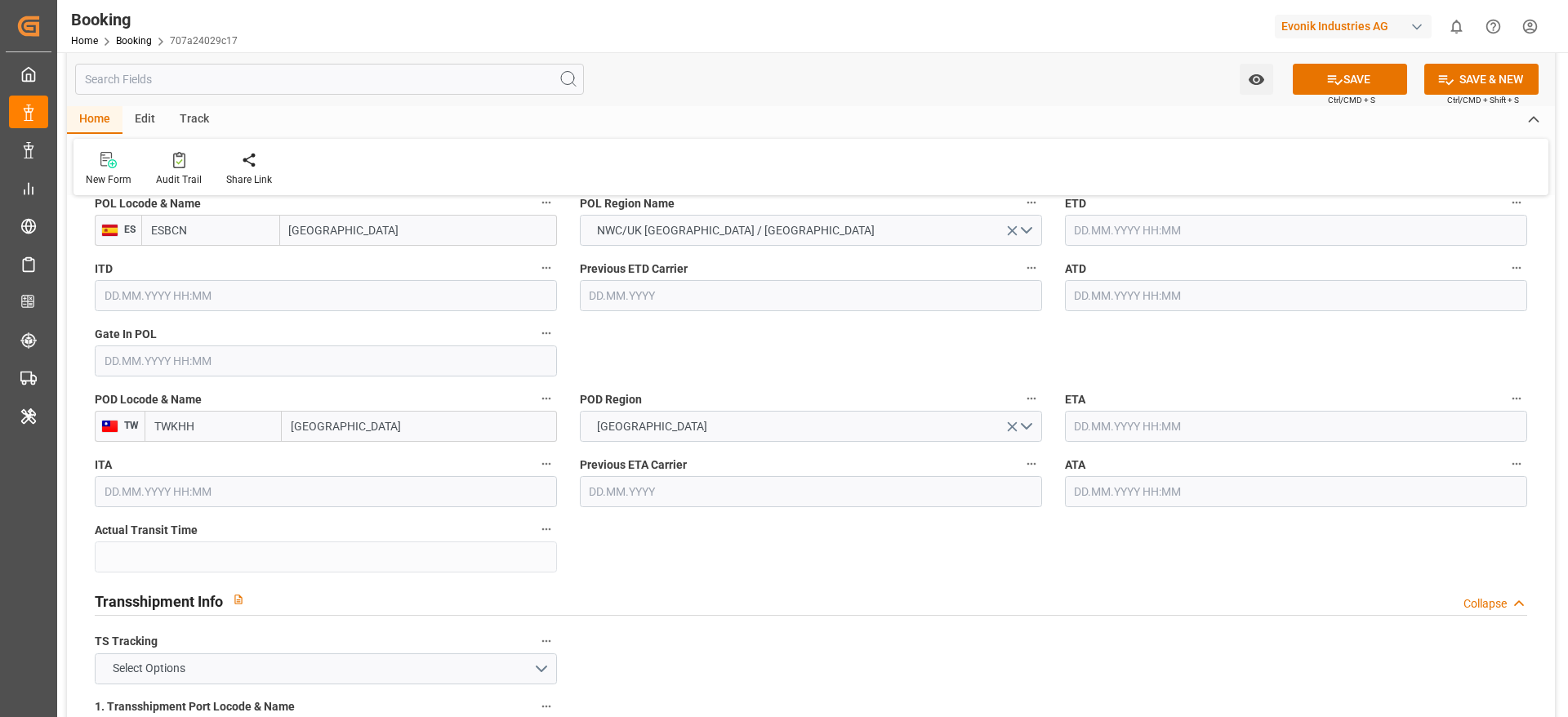
scroll to position [1470, 0]
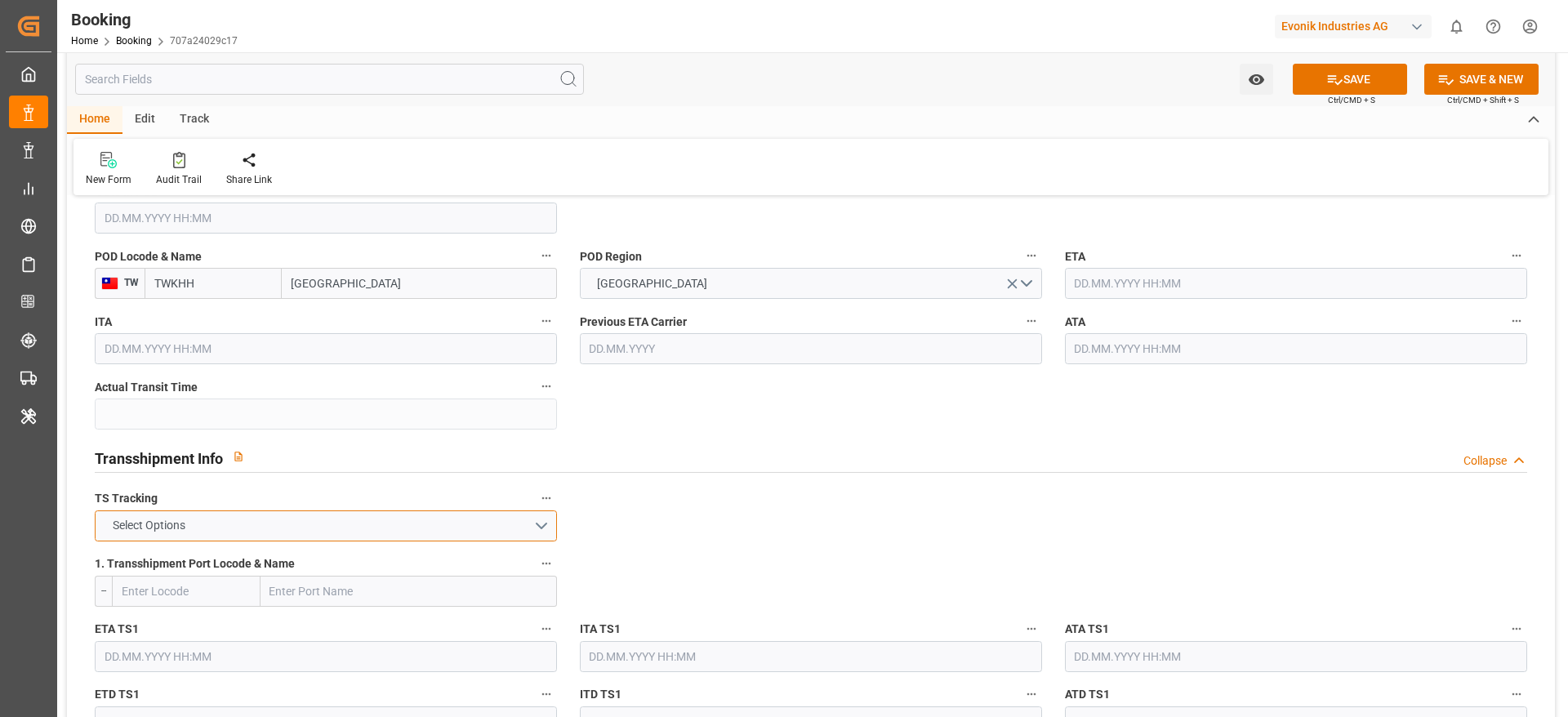
click at [273, 537] on button "Select Options" at bounding box center [326, 525] width 463 height 31
click at [273, 537] on div "TRUE" at bounding box center [326, 529] width 461 height 34
click at [291, 589] on input "text" at bounding box center [408, 591] width 296 height 31
paste input "SINGAPORE"
type input "SINGAPORE"
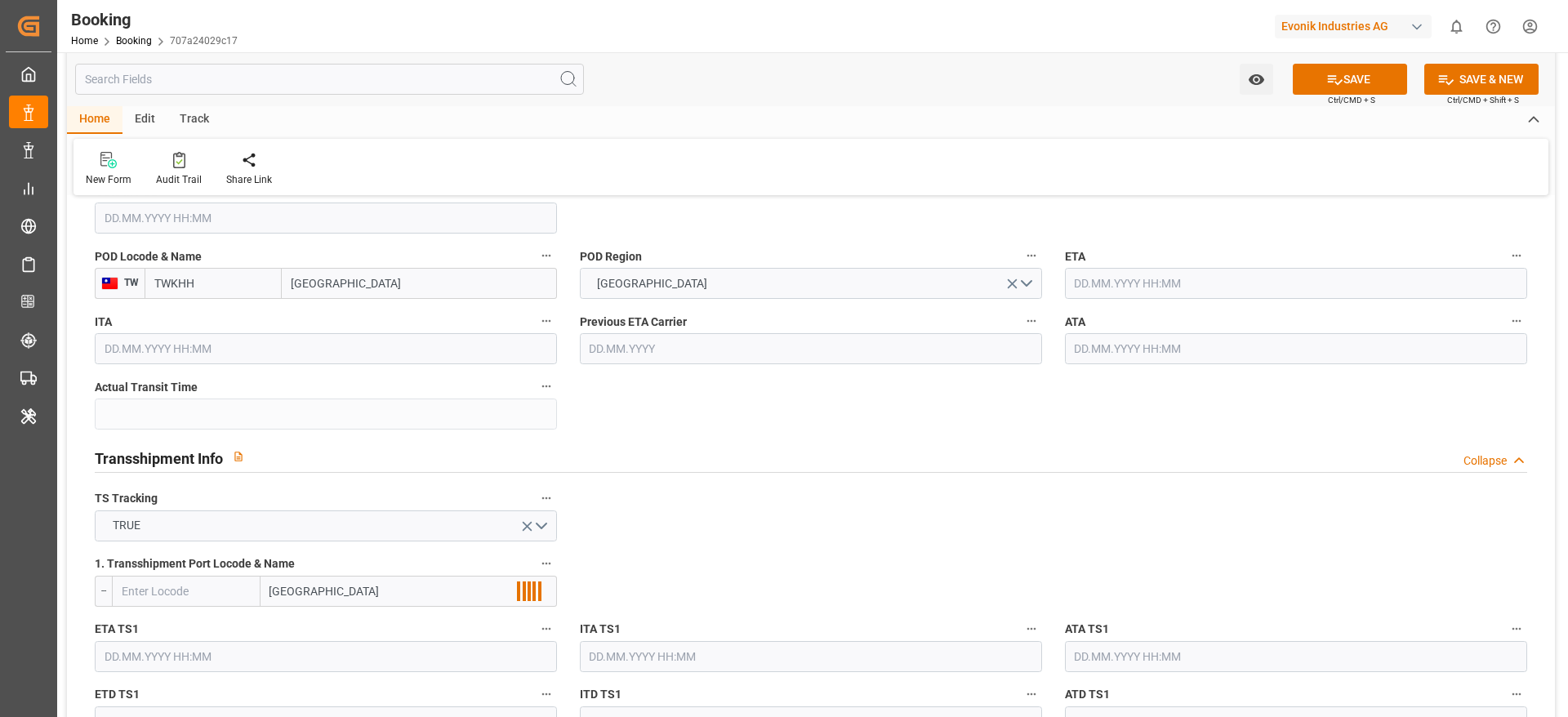
scroll to position [1592, 0]
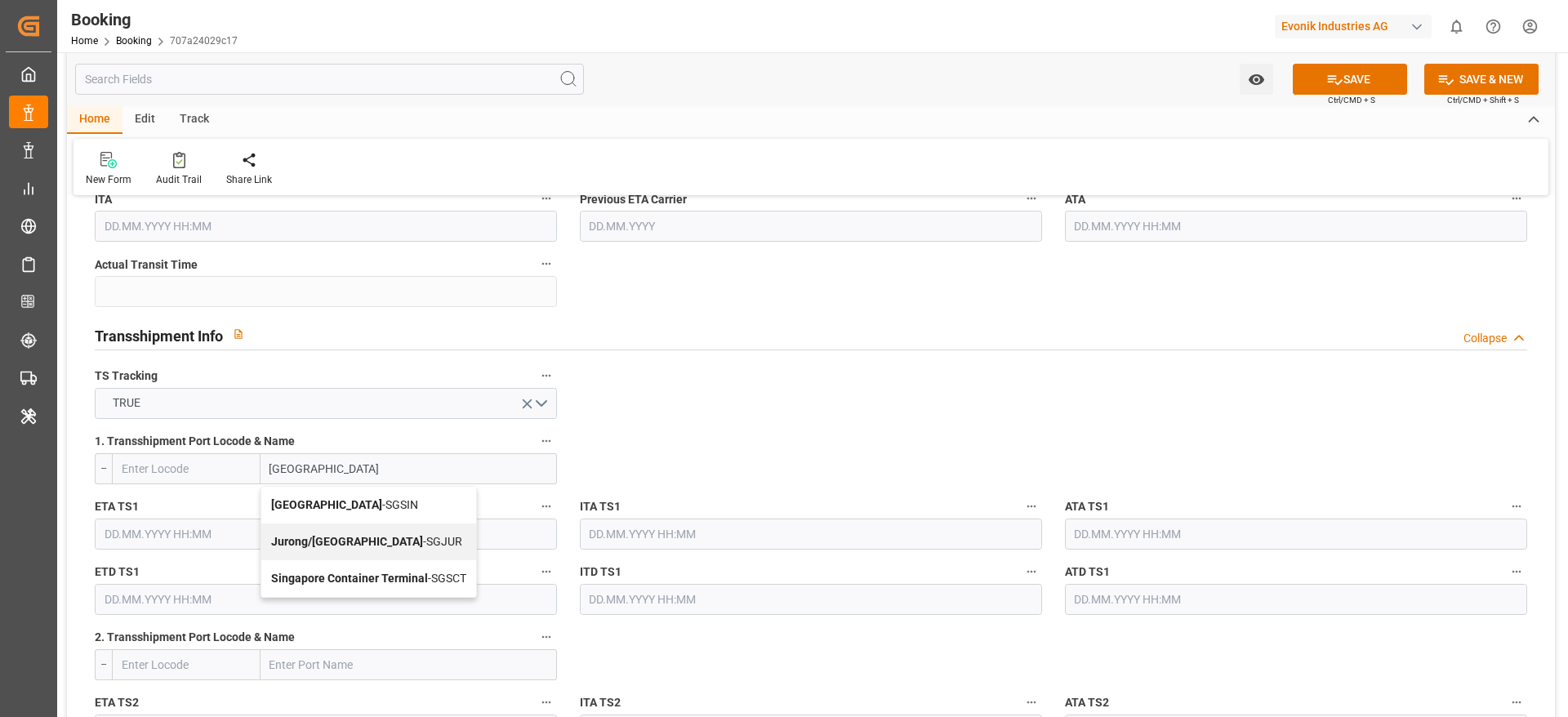
click at [329, 506] on span "Singapore - SGSIN" at bounding box center [344, 504] width 147 height 13
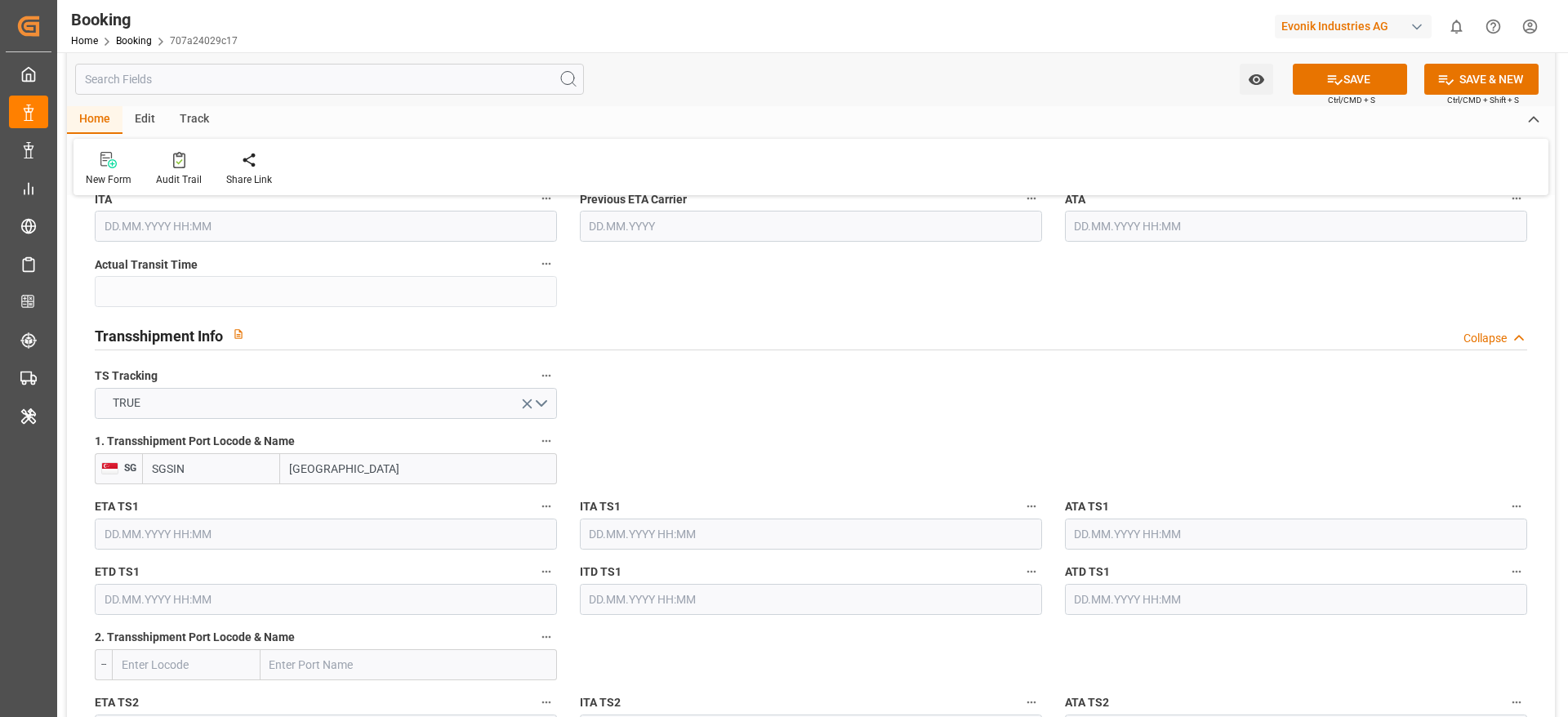
type input "SGSIN"
type input "Singapore"
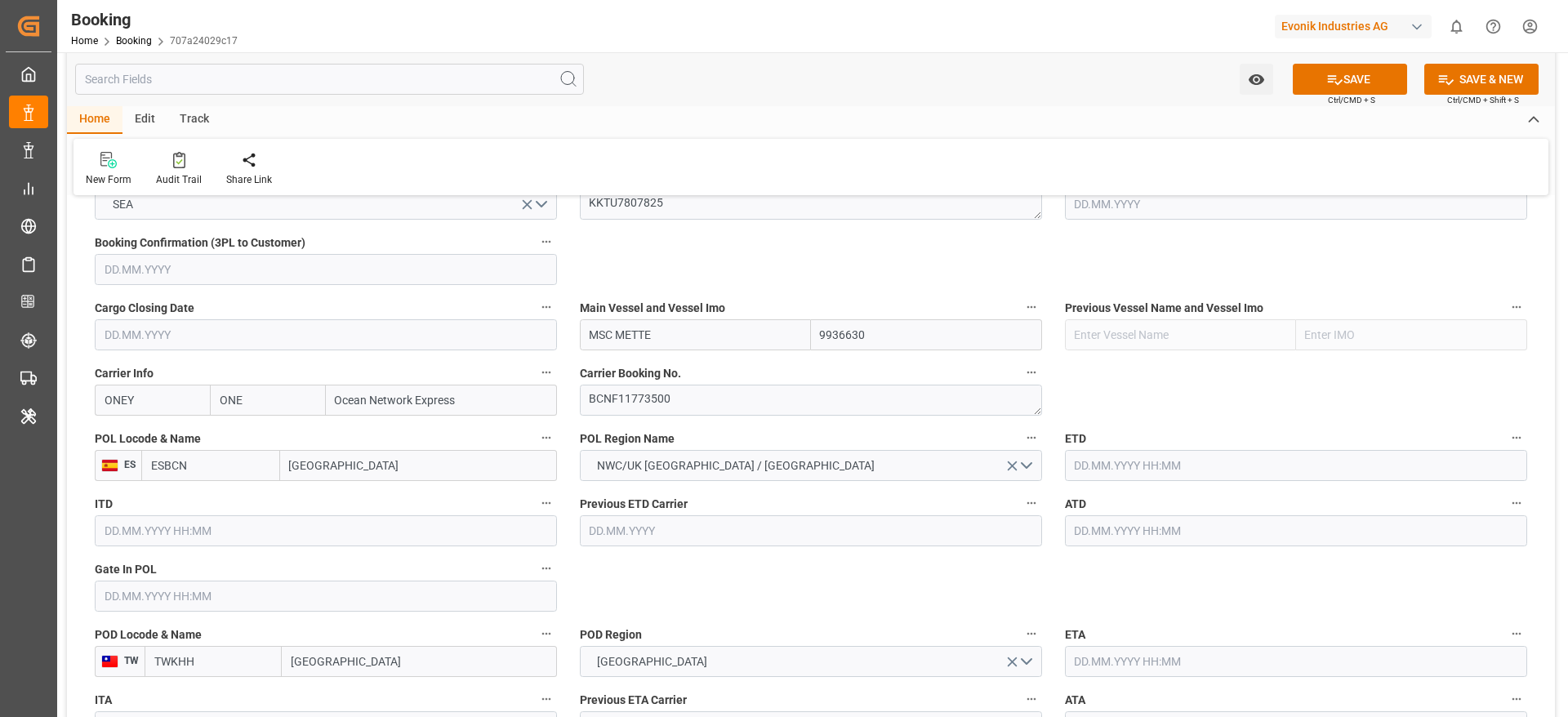
scroll to position [1224, 0]
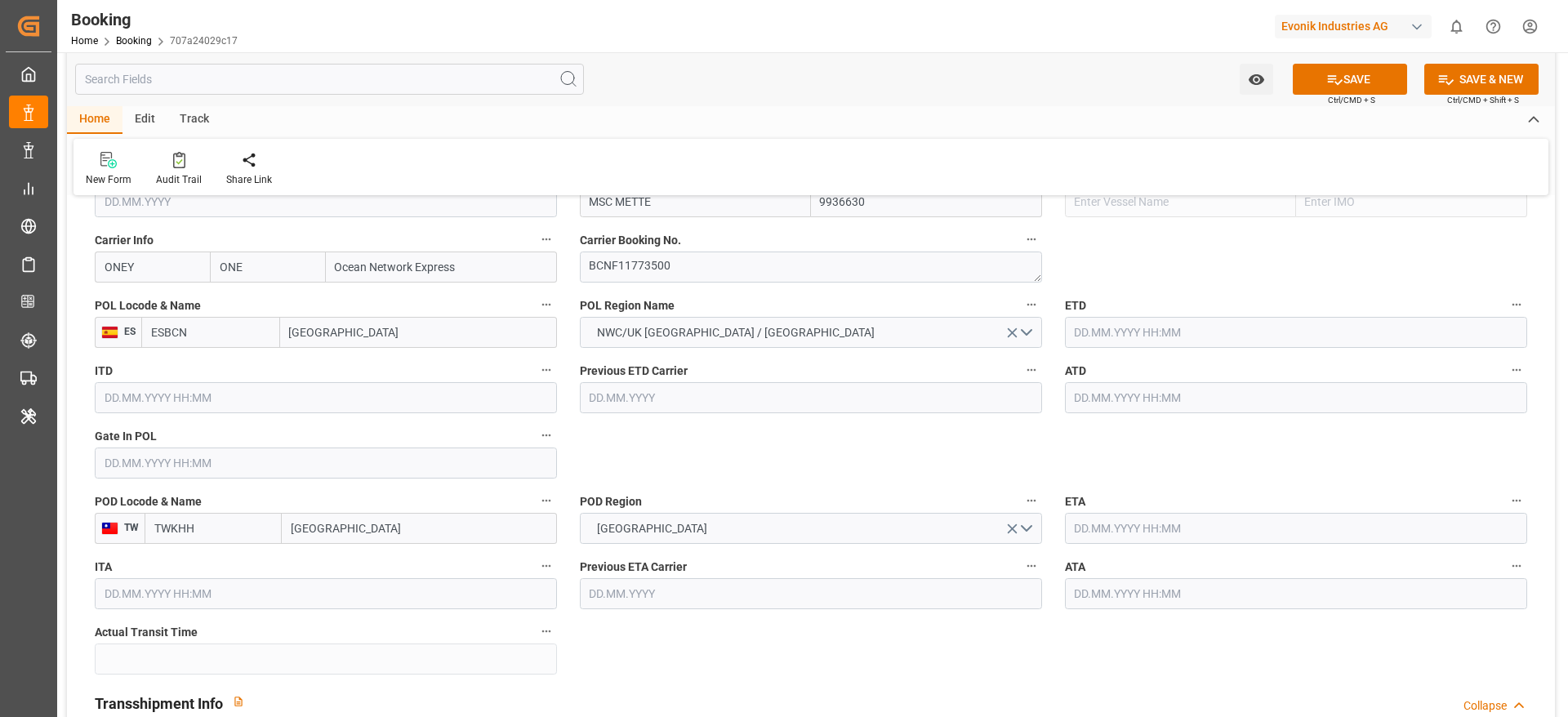
click at [165, 462] on input "text" at bounding box center [326, 462] width 463 height 31
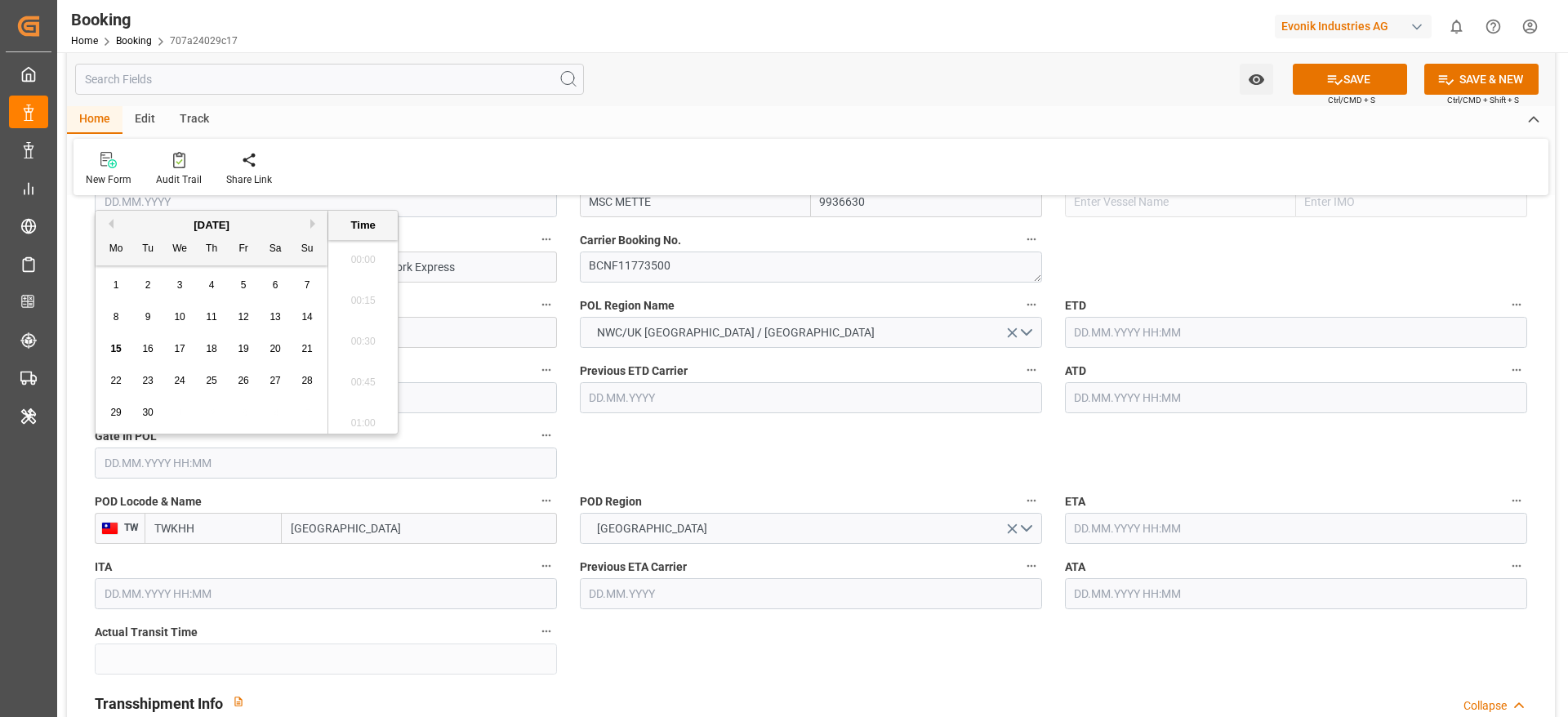
scroll to position [2536, 0]
click at [111, 222] on button "Previous Month" at bounding box center [109, 224] width 10 height 10
click at [180, 407] on span "27" at bounding box center [179, 412] width 11 height 11
type input "27.08.2025 00:00"
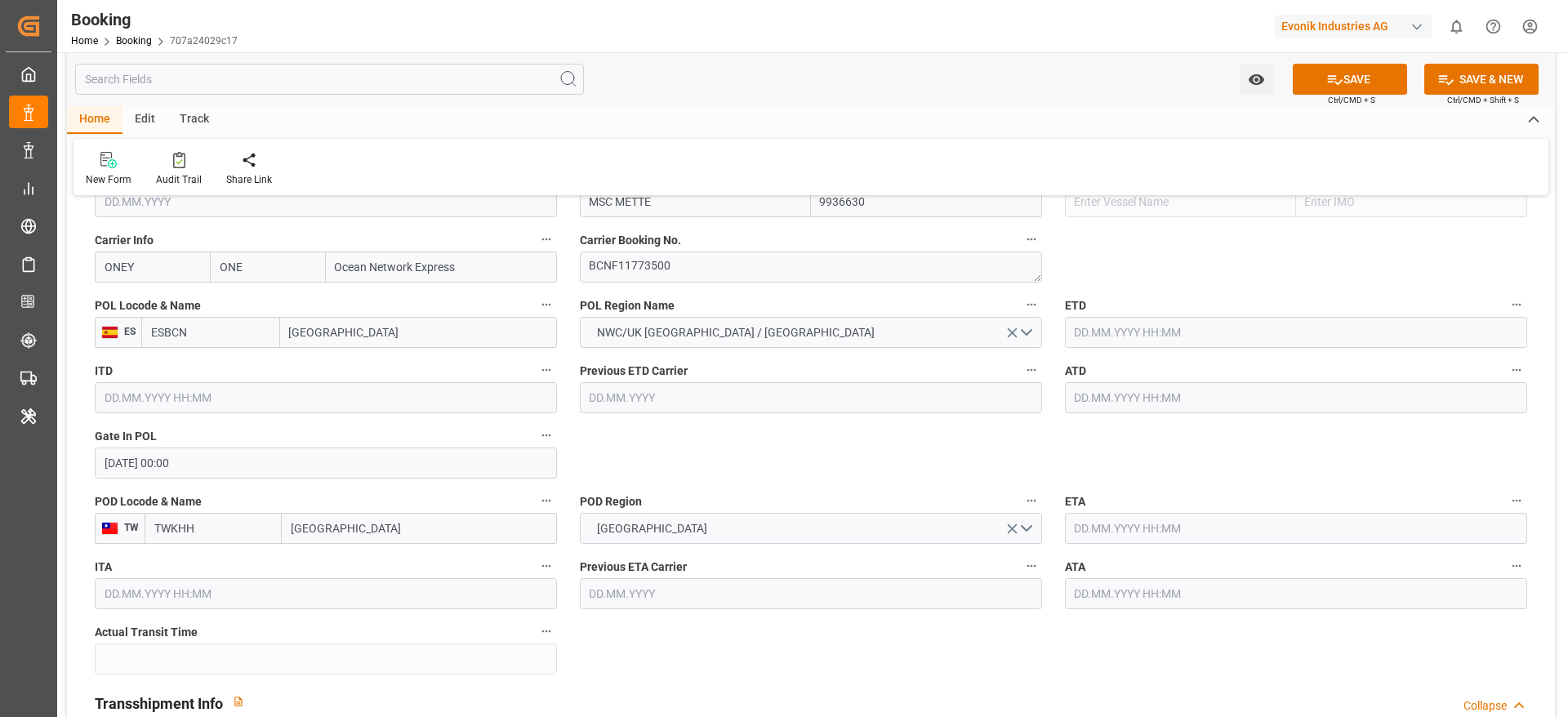
click at [1121, 392] on input "text" at bounding box center [1296, 397] width 463 height 31
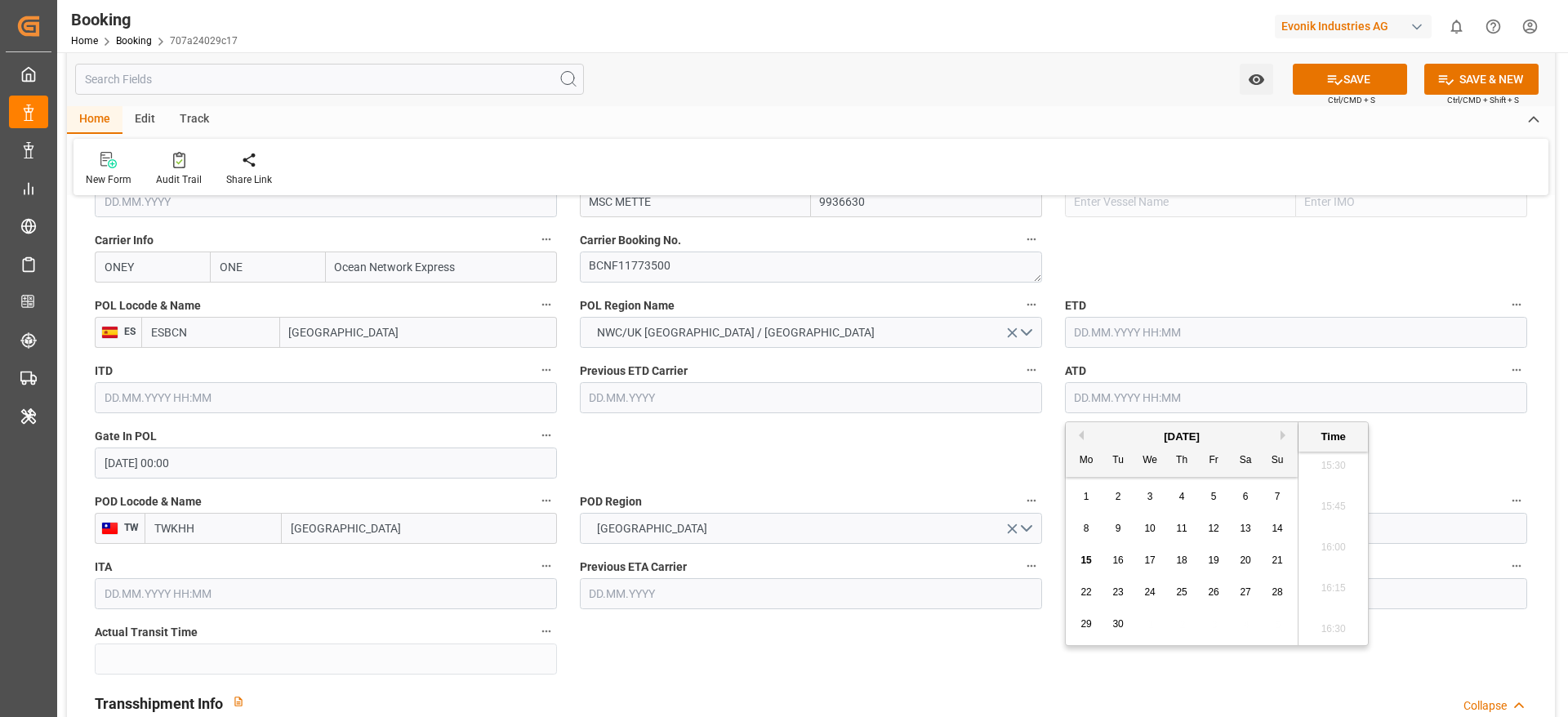
click at [1179, 499] on span "4" at bounding box center [1182, 496] width 6 height 11
type input "04.09.2025 00:00"
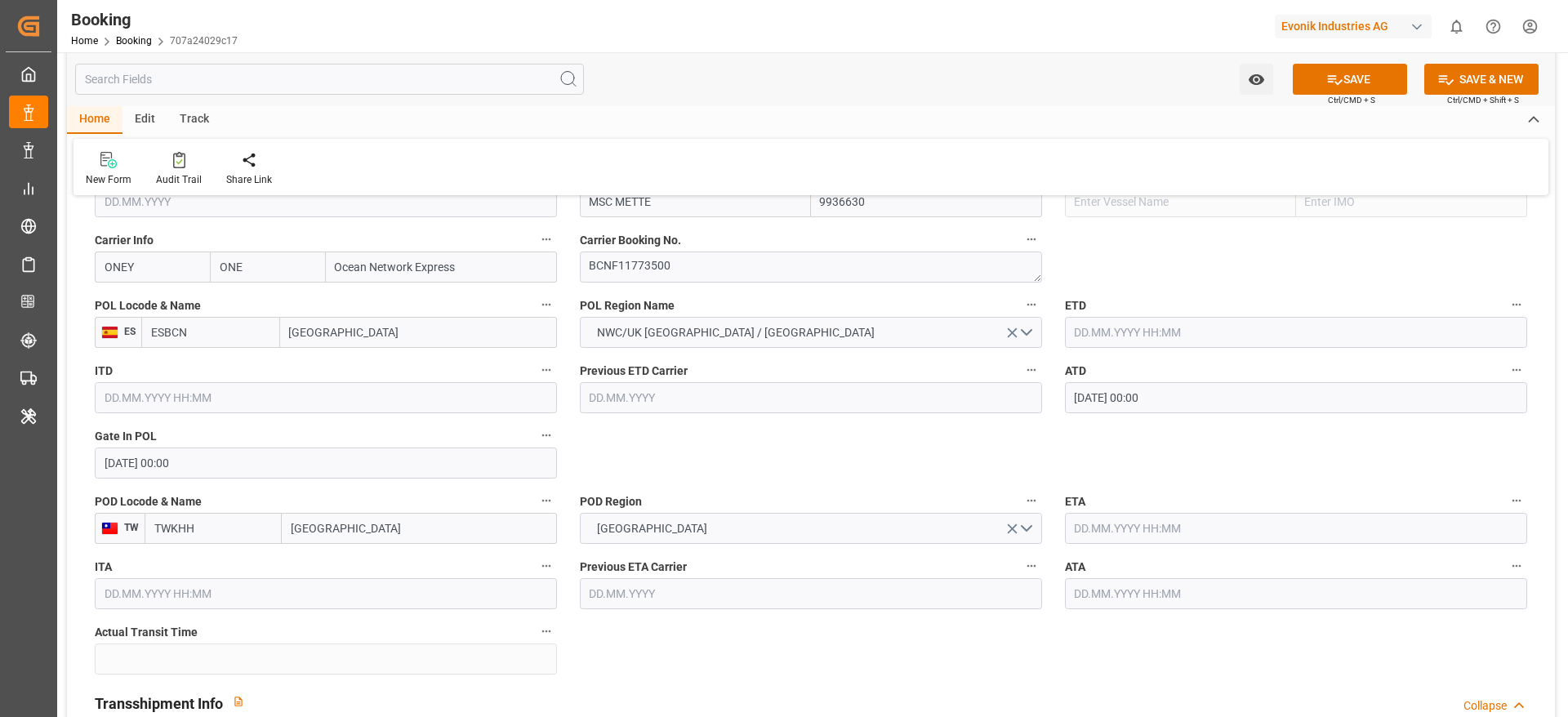
click at [1166, 404] on input "04.09.2025 00:00" at bounding box center [1296, 397] width 463 height 31
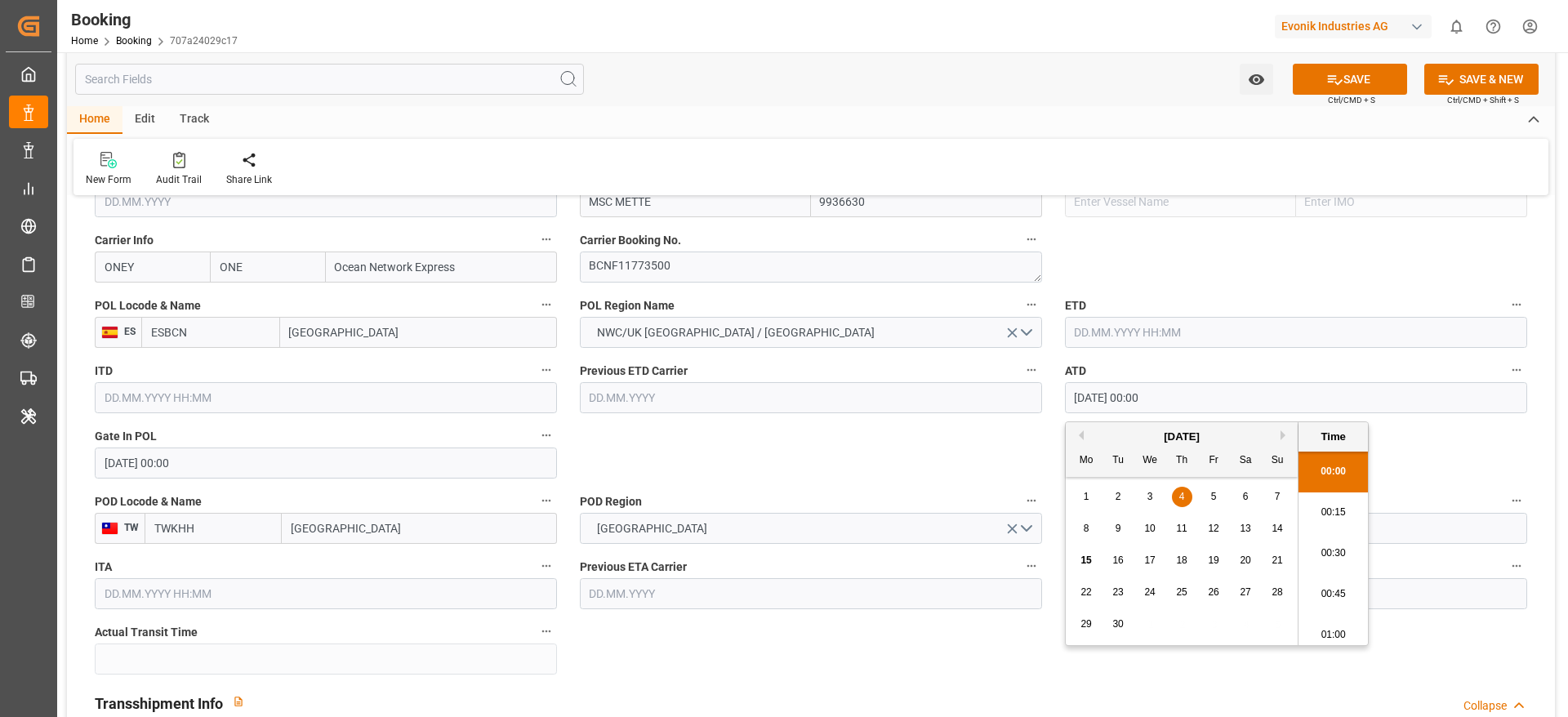
click at [1166, 404] on input "04.09.2025 00:00" at bounding box center [1296, 397] width 463 height 31
click at [1119, 328] on input "text" at bounding box center [1296, 332] width 463 height 31
paste input "04.09.2025 00:00"
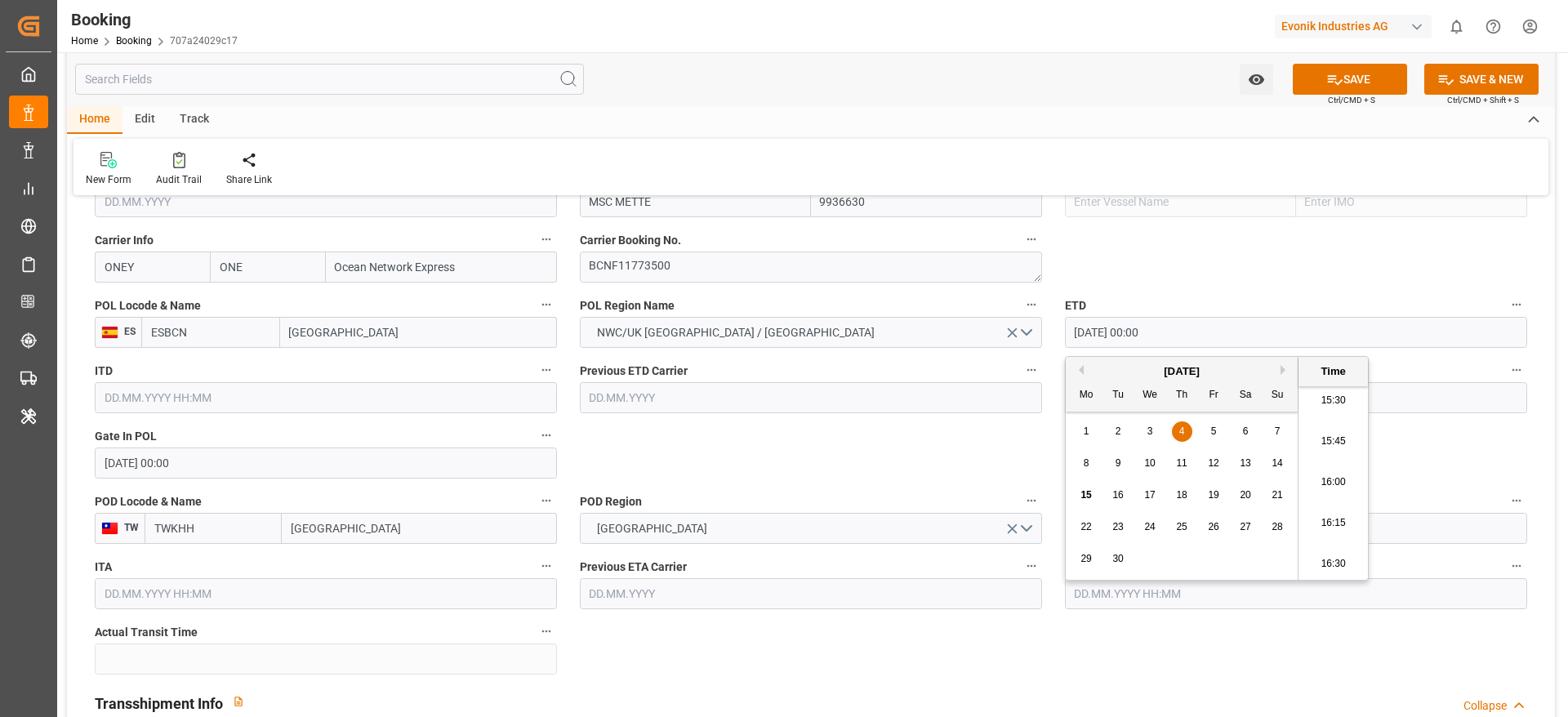
type input "04.09.2025 00:00"
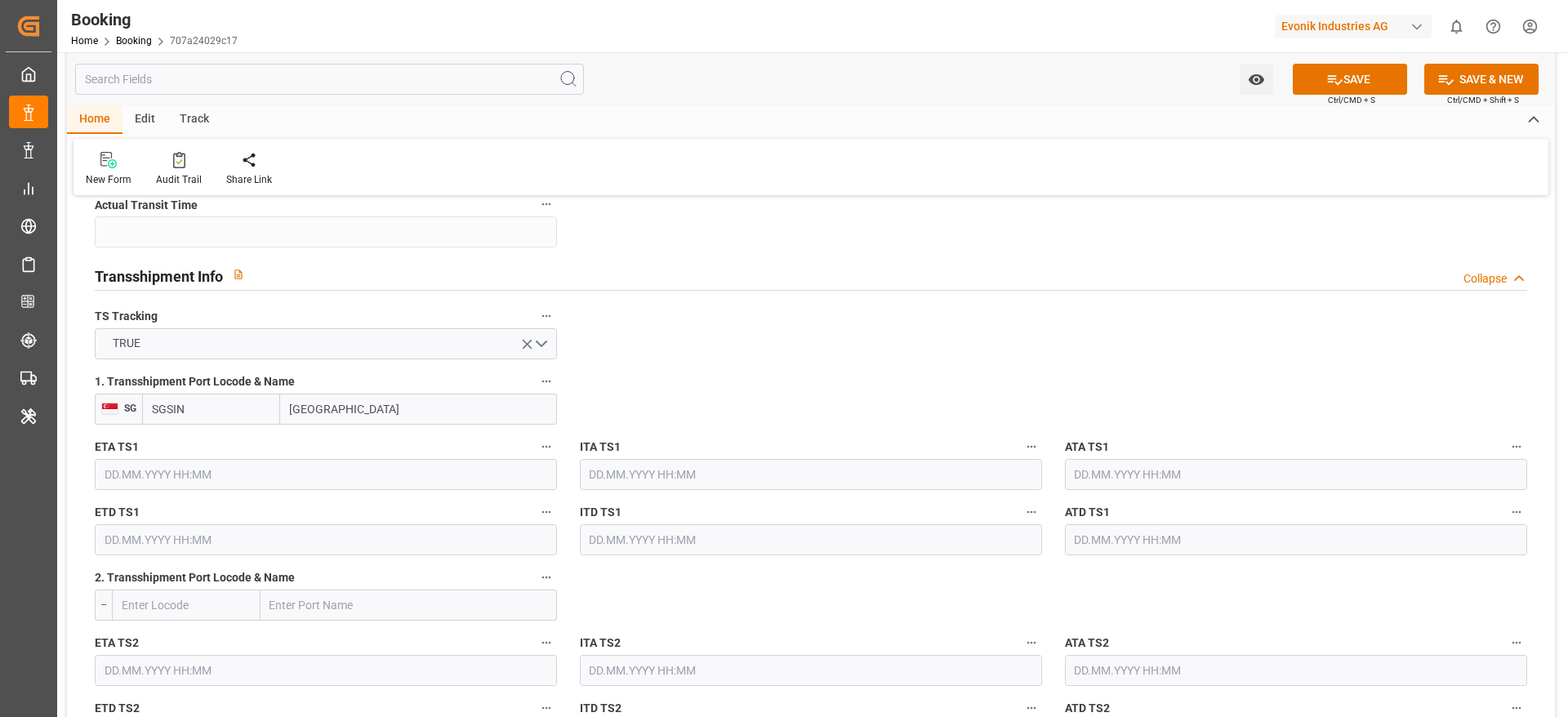
scroll to position [1714, 0]
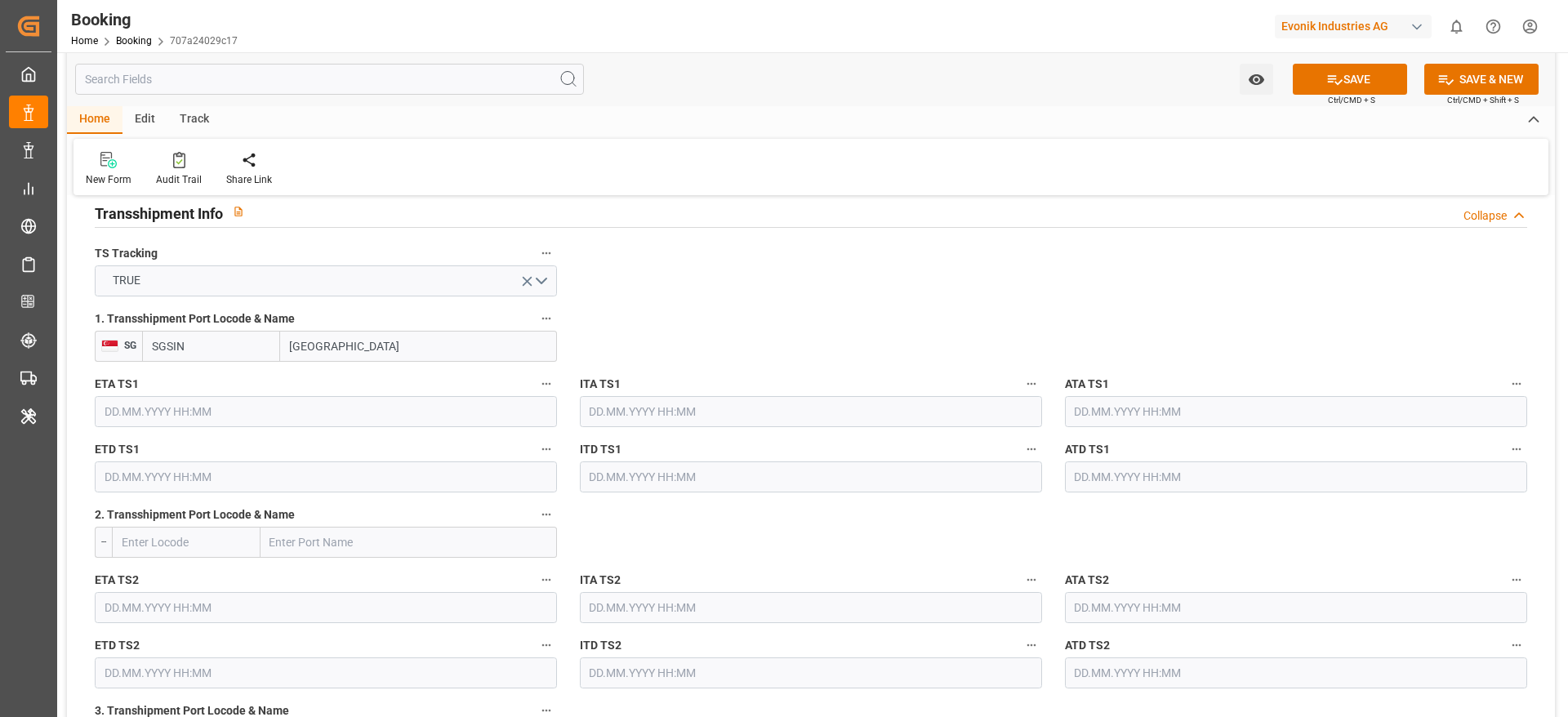
click at [218, 416] on input "text" at bounding box center [326, 412] width 463 height 31
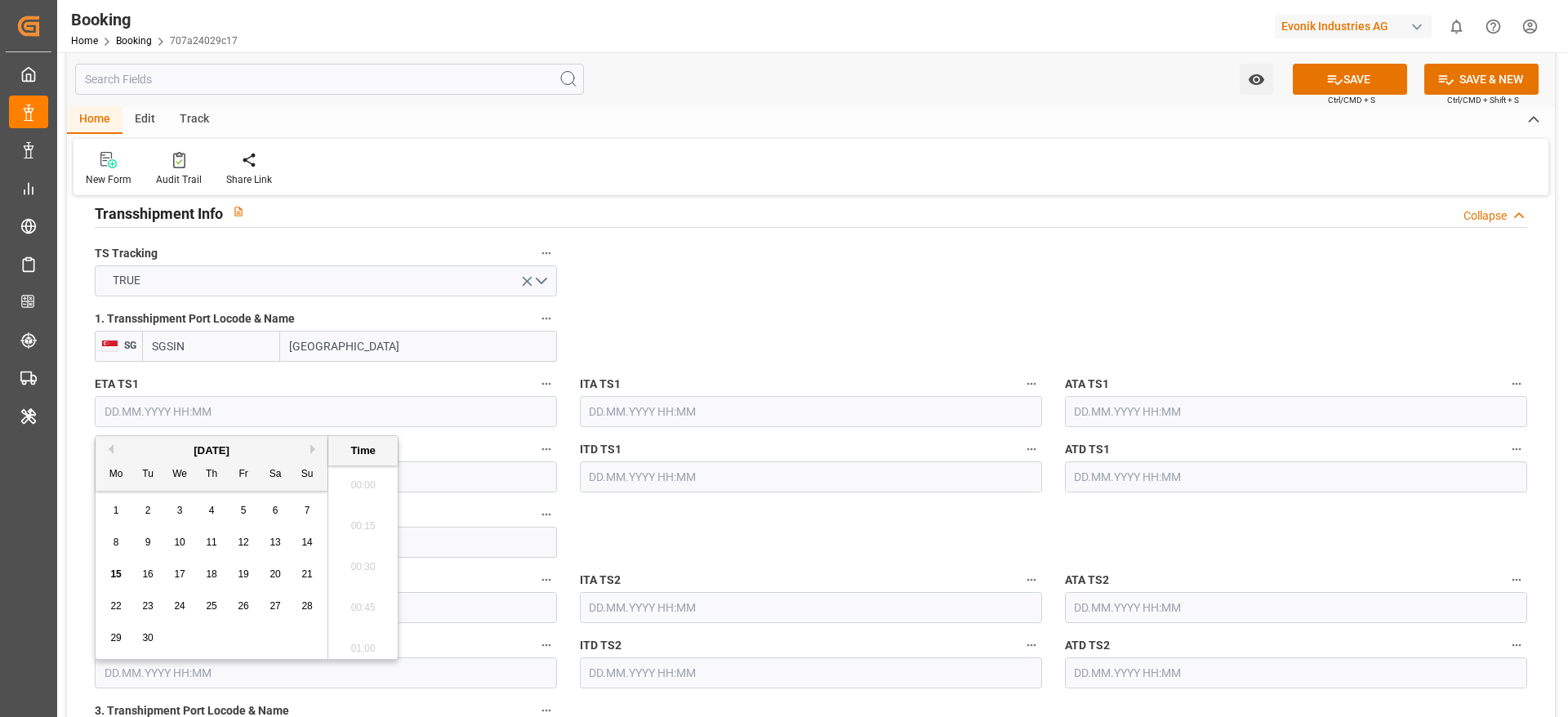
scroll to position [2536, 0]
click at [308, 447] on div "[DATE]" at bounding box center [211, 450] width 232 height 16
click at [310, 447] on div "[DATE]" at bounding box center [211, 450] width 232 height 16
click at [315, 449] on button "Next Month" at bounding box center [316, 449] width 10 height 10
click at [240, 541] on span "10" at bounding box center [243, 541] width 11 height 11
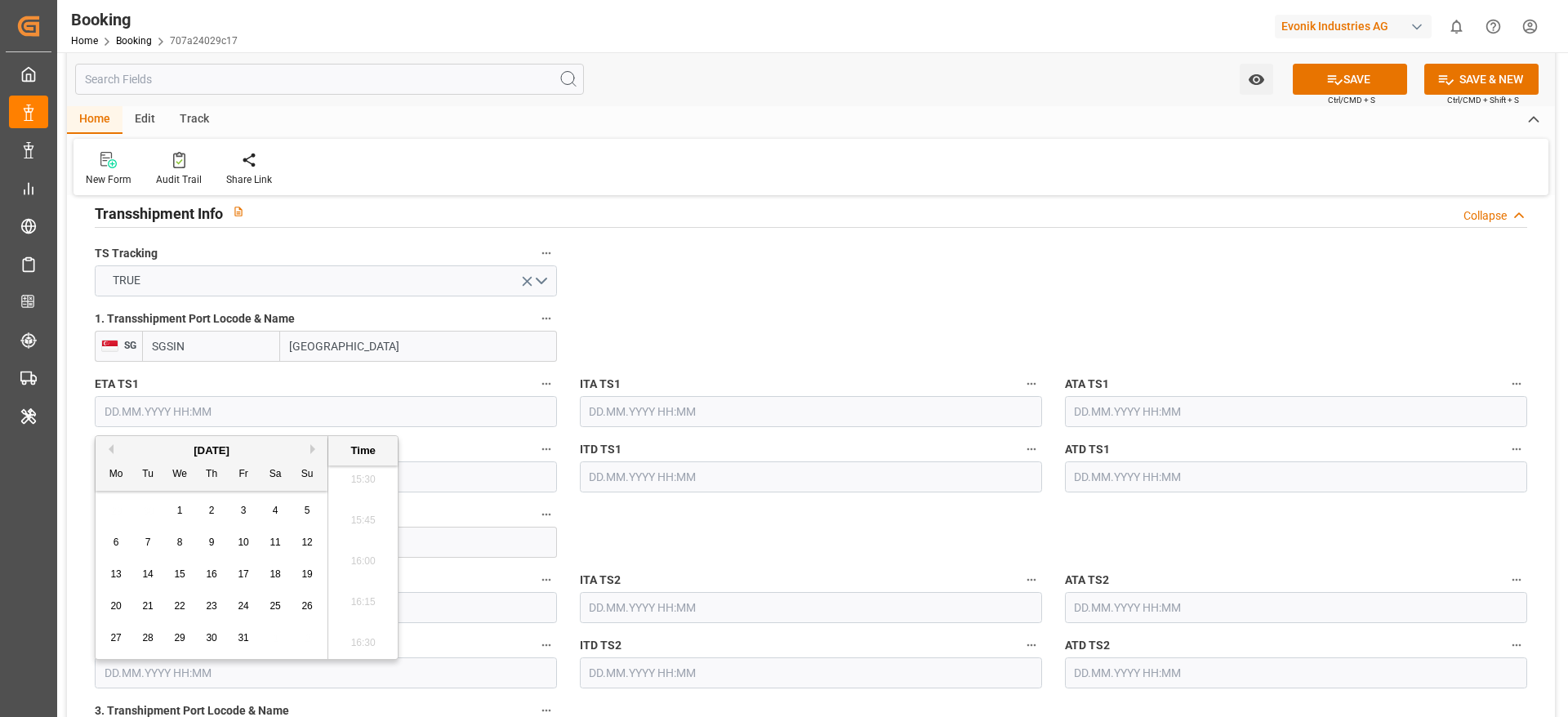
type input "10.10.2025 00:00"
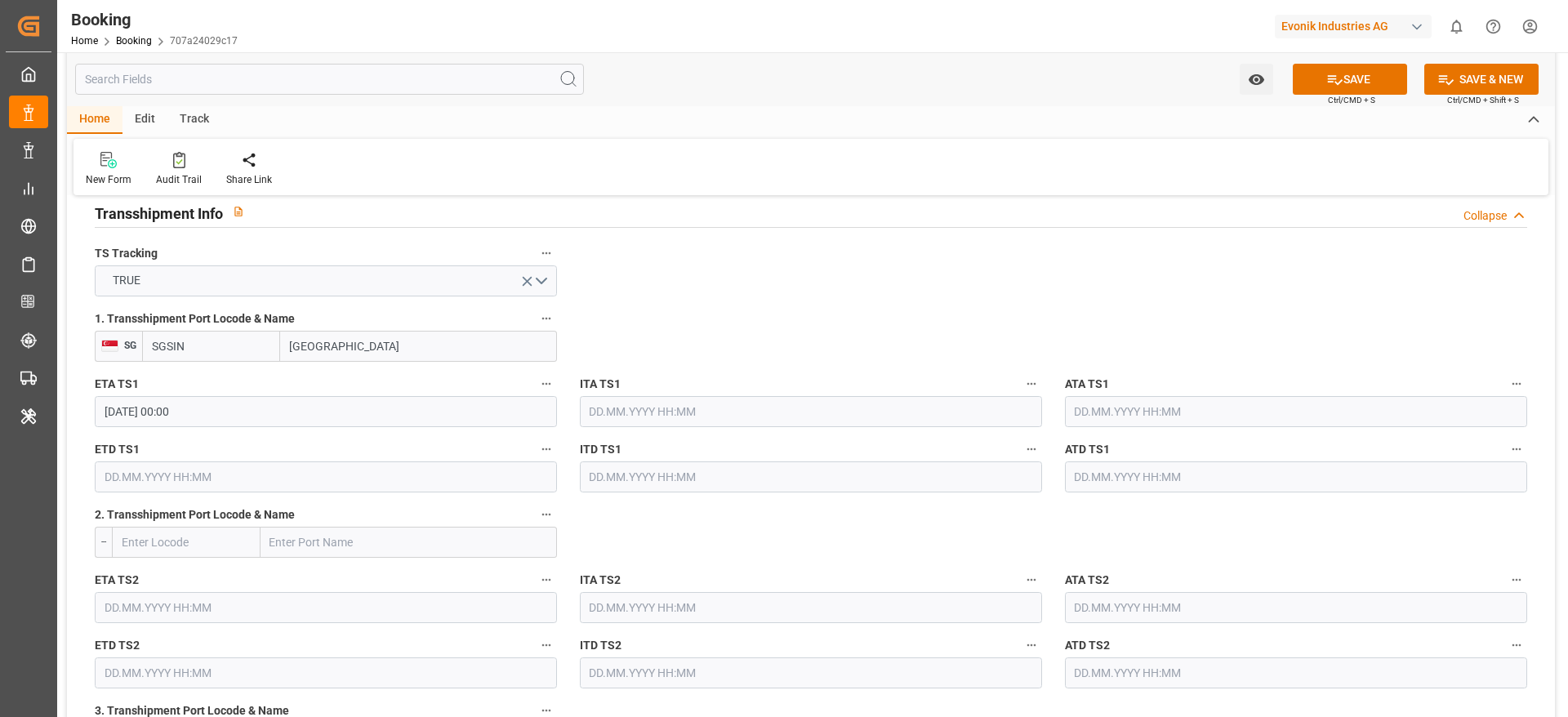
click at [252, 479] on input "text" at bounding box center [326, 477] width 463 height 31
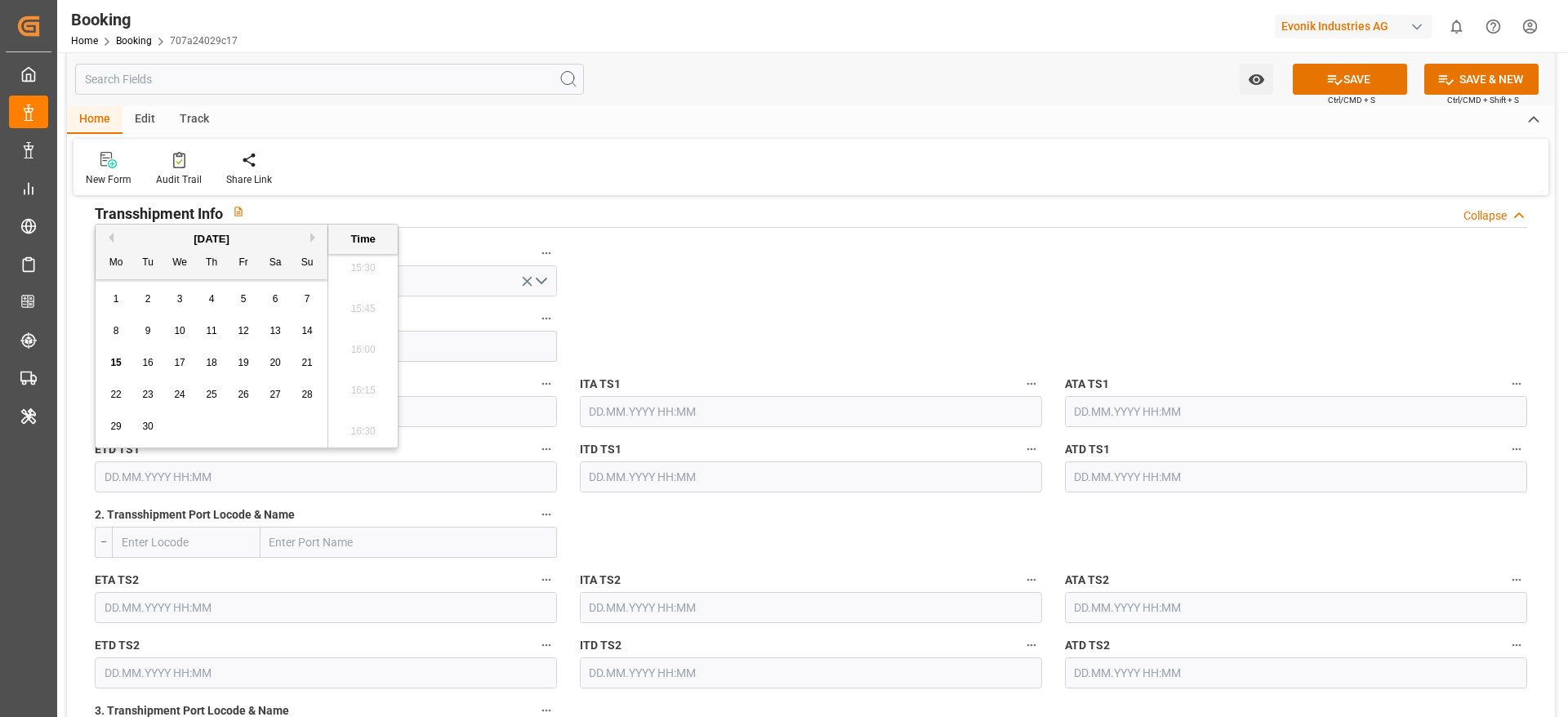
click at [312, 234] on button "Next Month" at bounding box center [316, 238] width 10 height 10
click at [297, 363] on div "19" at bounding box center [307, 363] width 20 height 20
type input "19.10.2025 00:00"
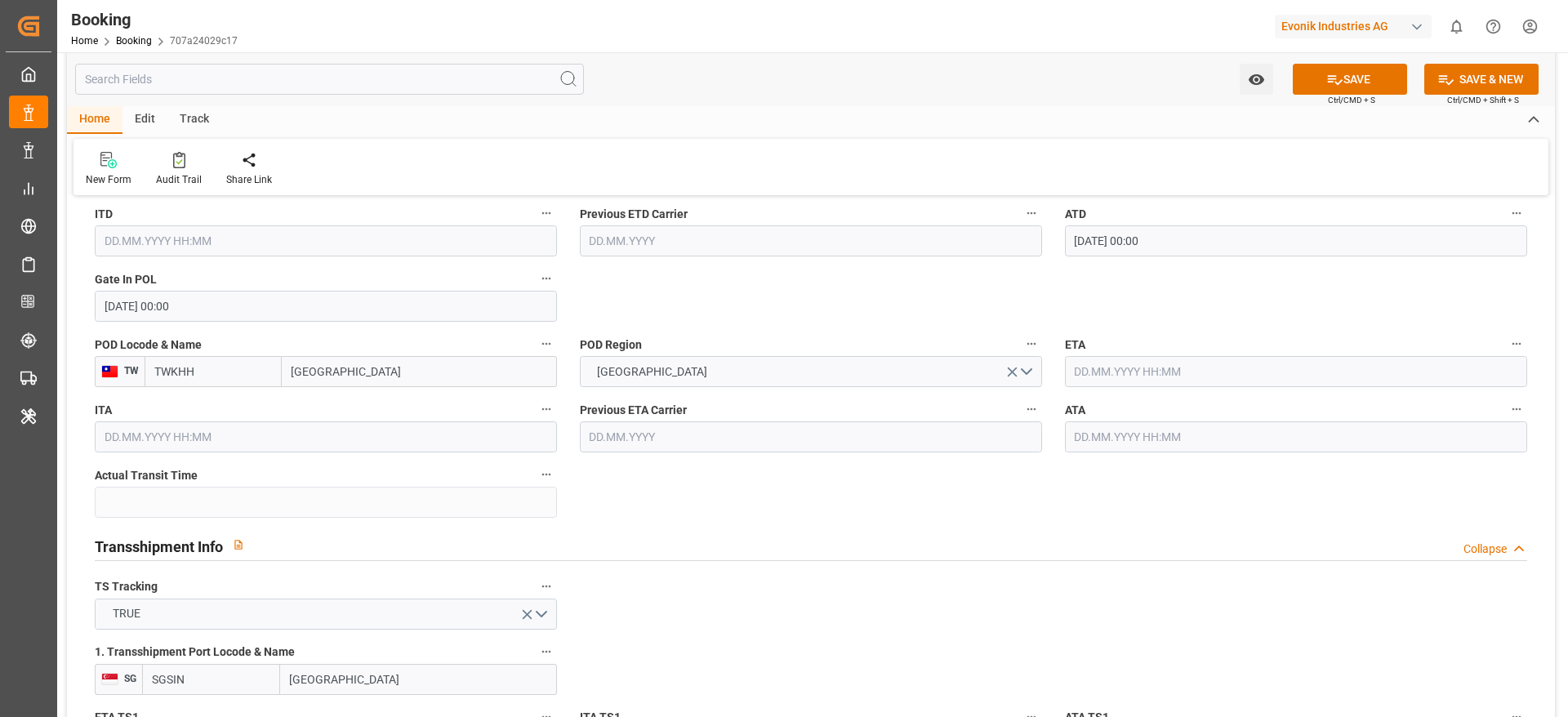
scroll to position [1347, 0]
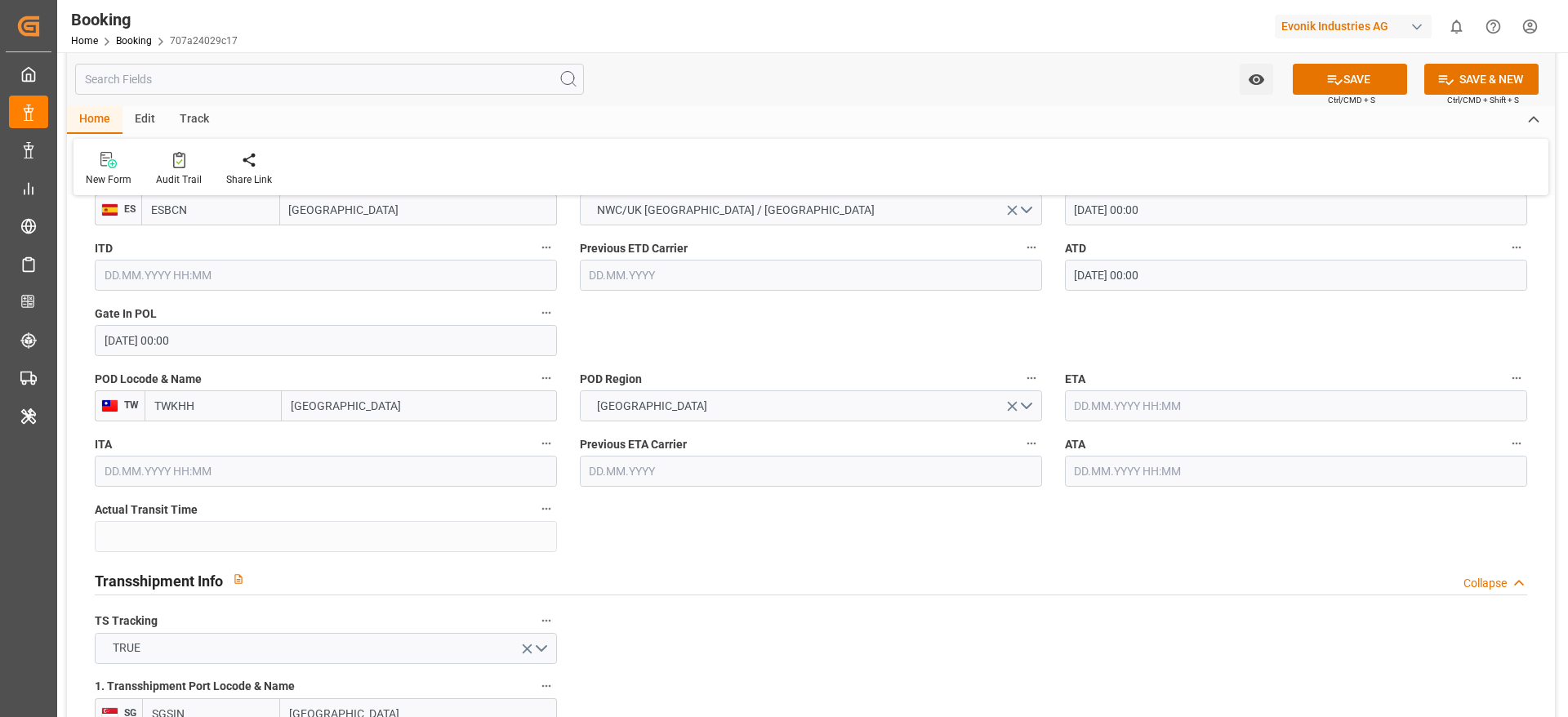
click at [1094, 406] on input "text" at bounding box center [1296, 406] width 463 height 31
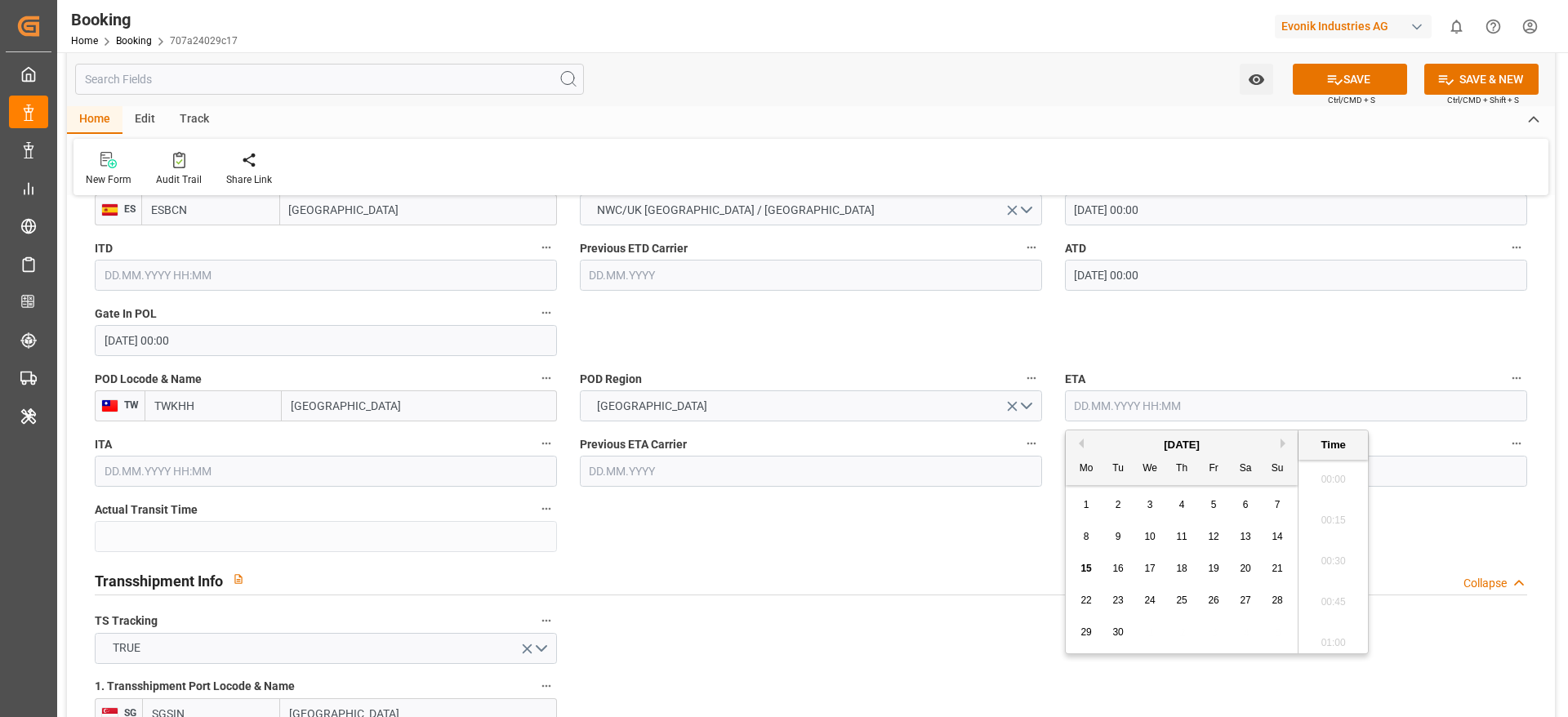
scroll to position [2536, 0]
click at [1287, 437] on div "[DATE]" at bounding box center [1182, 445] width 232 height 16
click at [1282, 439] on button "Next Month" at bounding box center [1286, 444] width 10 height 10
click at [1176, 604] on span "23" at bounding box center [1181, 599] width 11 height 11
type input "23.10.2025 00:00"
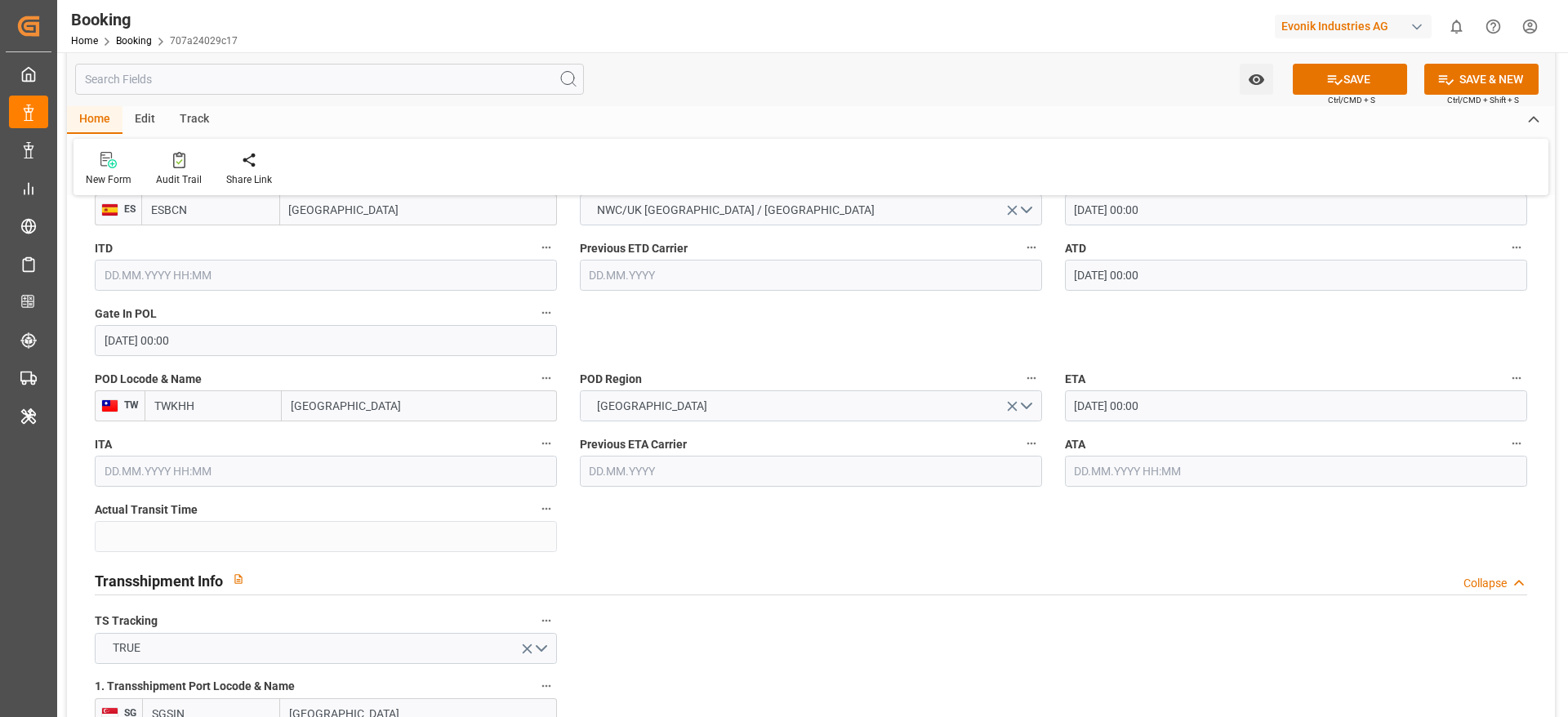
click at [743, 561] on div "Transshipment Info Collapse" at bounding box center [811, 580] width 1455 height 47
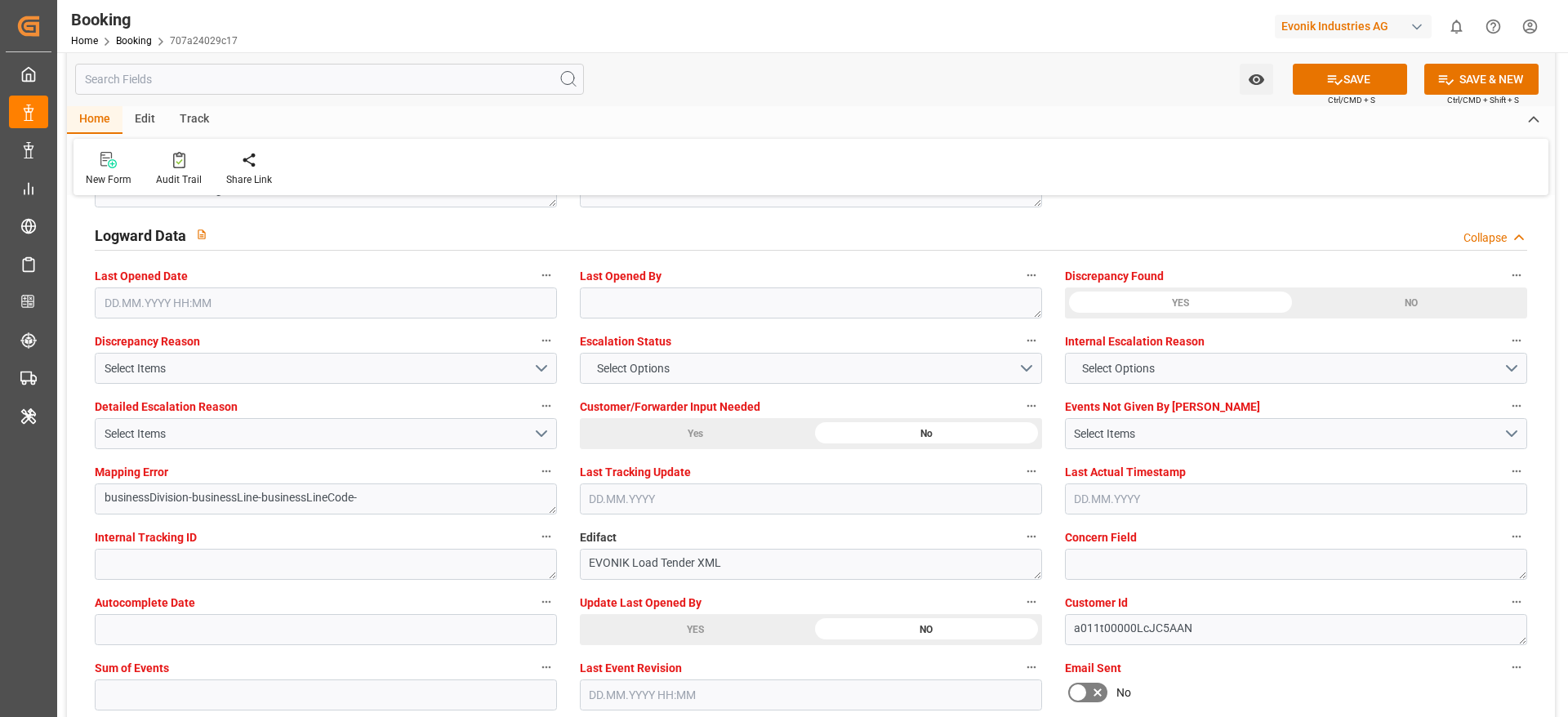
scroll to position [3061, 0]
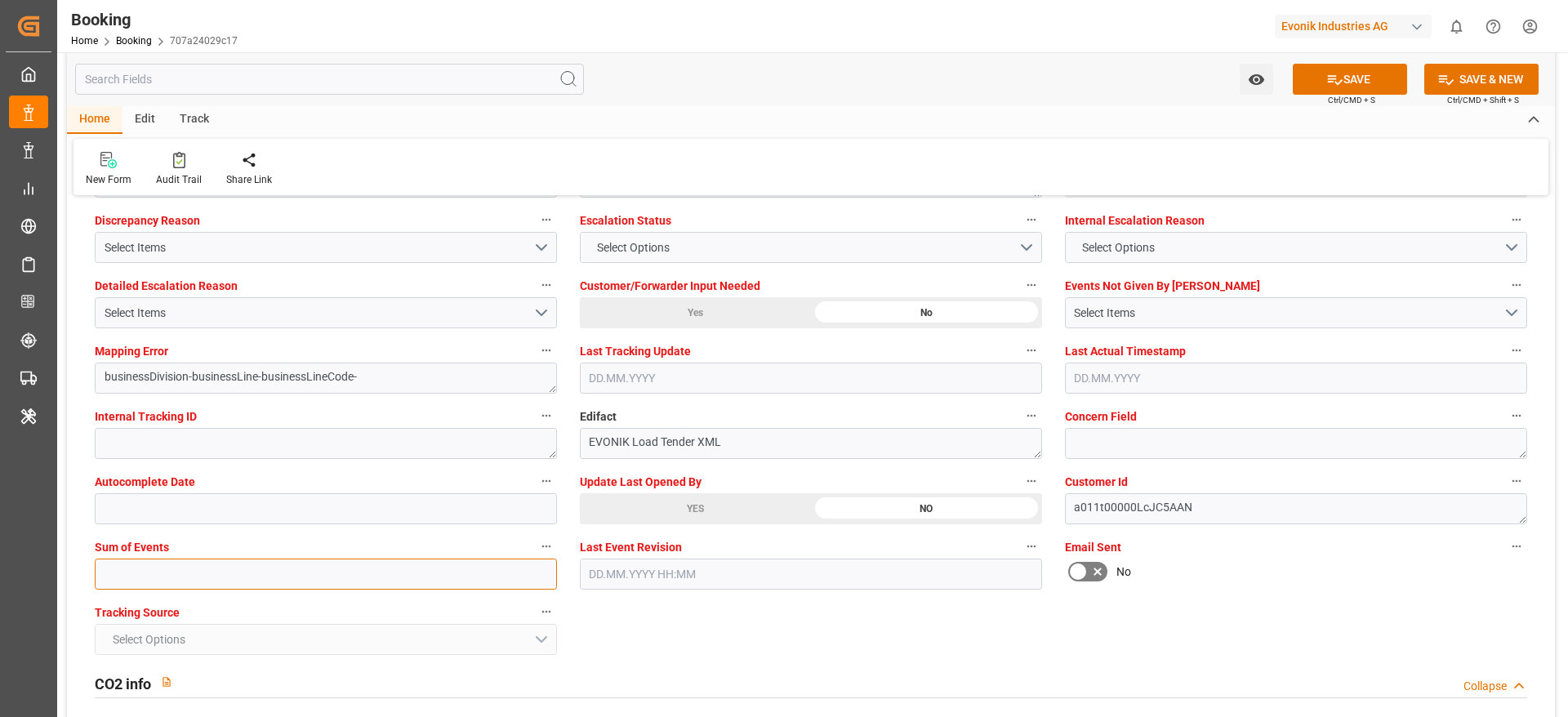
click at [161, 573] on input "text" at bounding box center [326, 574] width 463 height 31
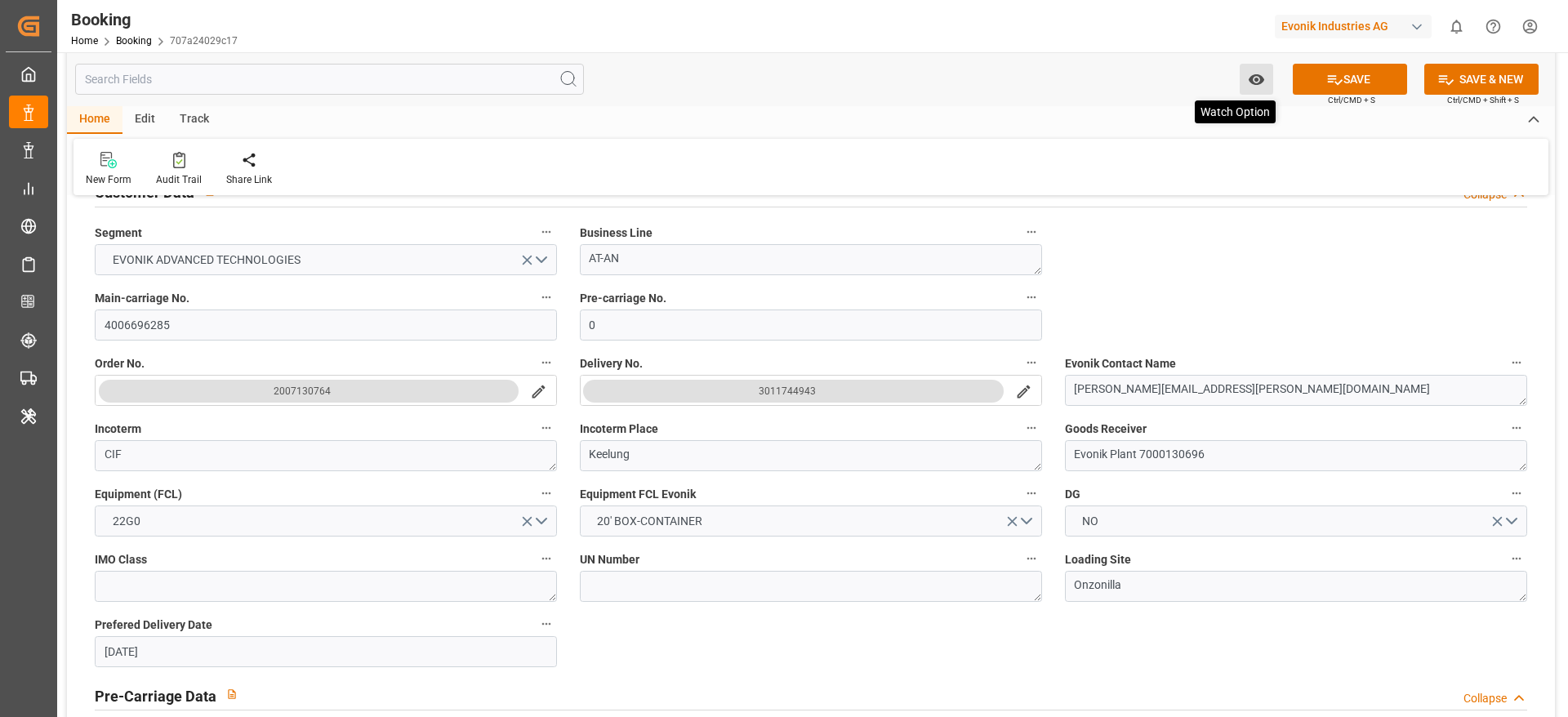
scroll to position [367, 0]
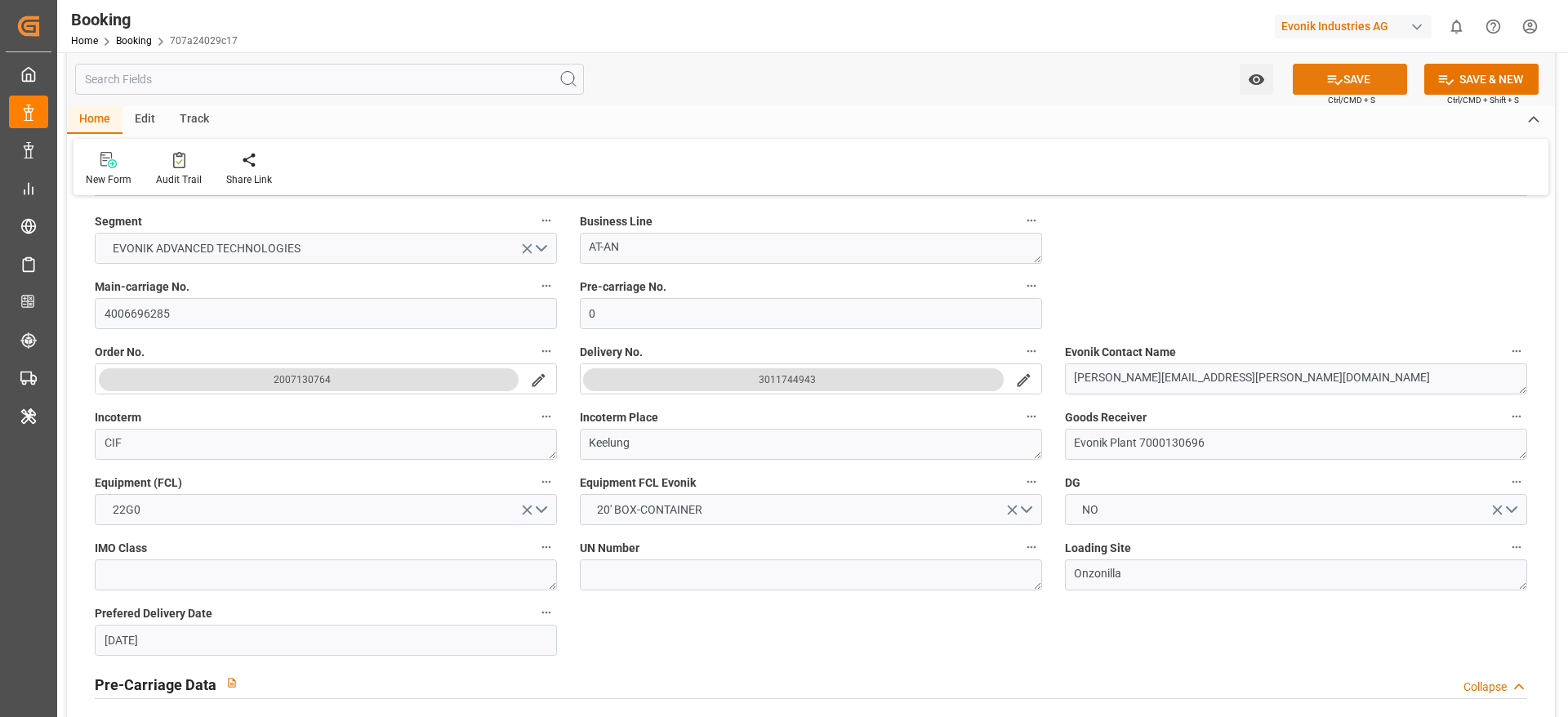
type input "0"
click at [1335, 75] on icon at bounding box center [1335, 80] width 17 height 17
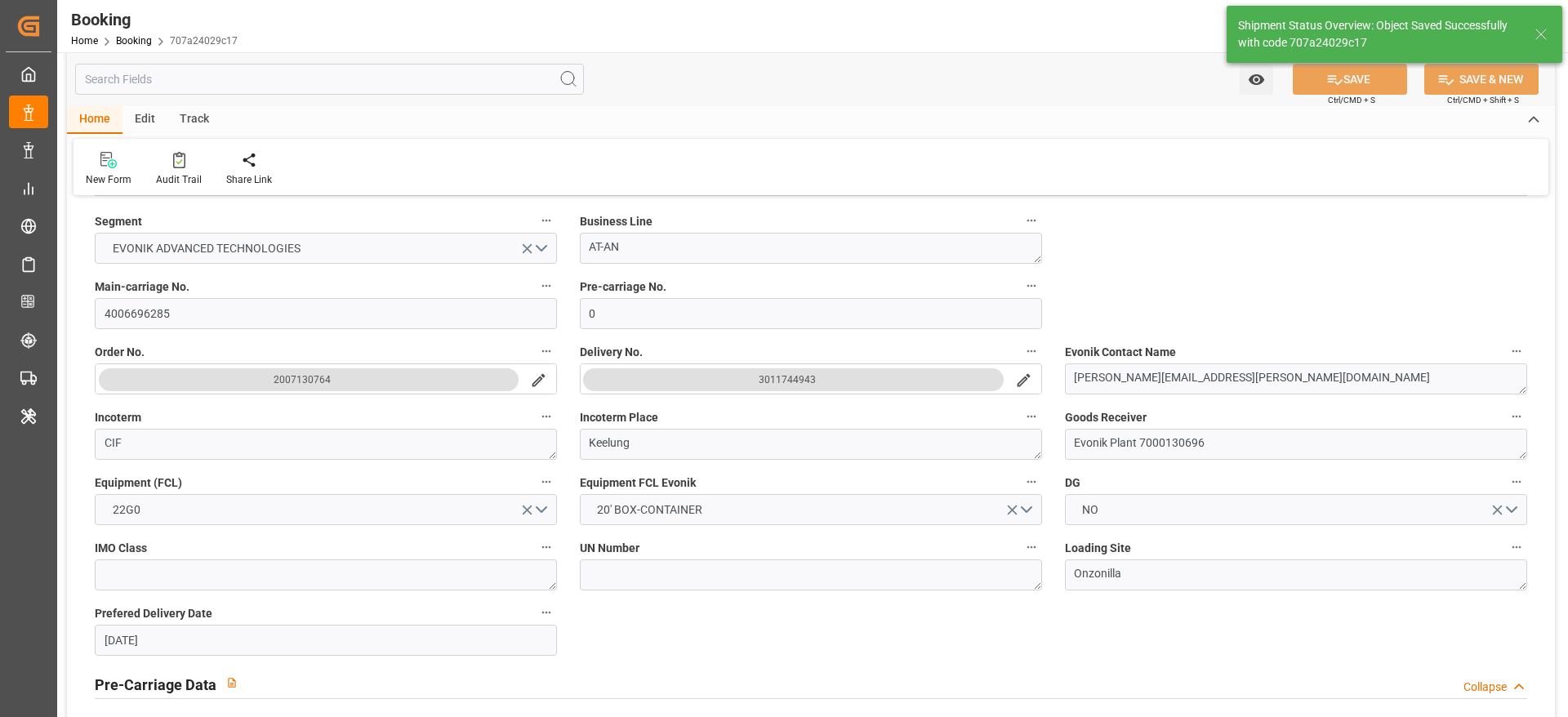
type textarea "NWC/UK North West Continent / UK_TWKHH_ONEY_AT-AN"
type textarea "[PERSON_NAME]"
type textarea "Pol-businessDivision-businessLine-"
type textarea "Yes"
type input "04.09.2025 00:00"
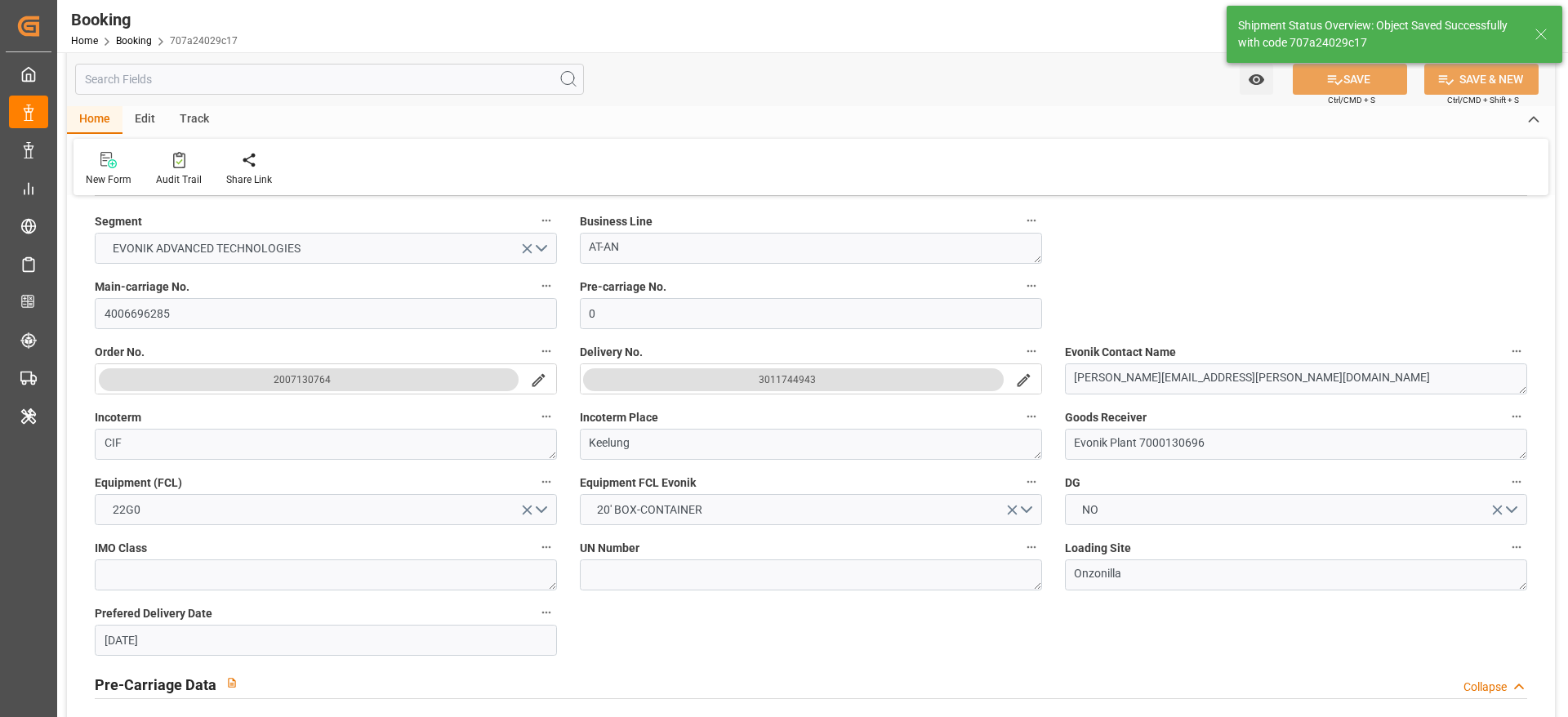
type input "23.10.2025 00:00"
type input "10.10.2025 00:00"
type input "19.10.2025 00:00"
type input "15.09.2025 10:44"
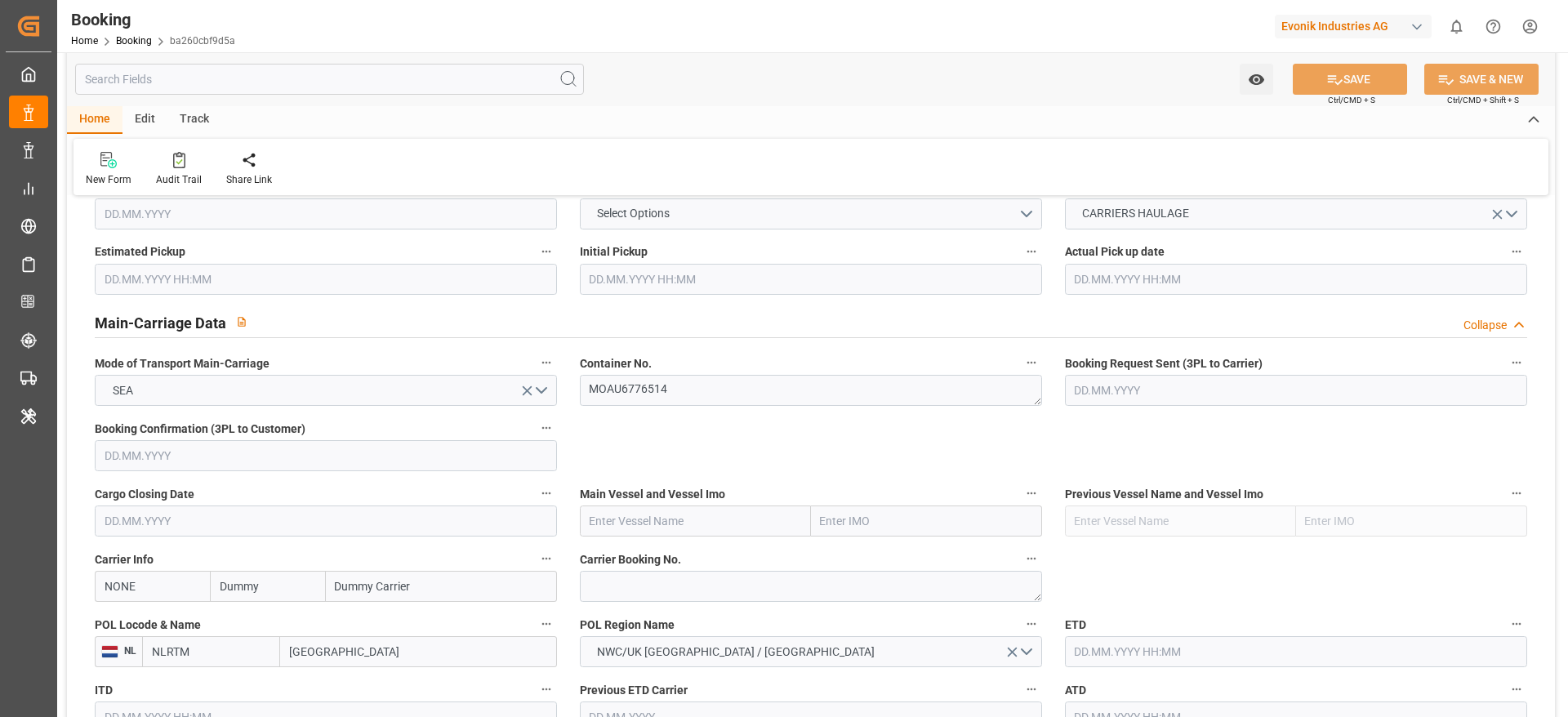
type input "0"
type input "Dummy"
type input "Dummy Carrier"
type input "NLRTM"
type input "ZADUR"
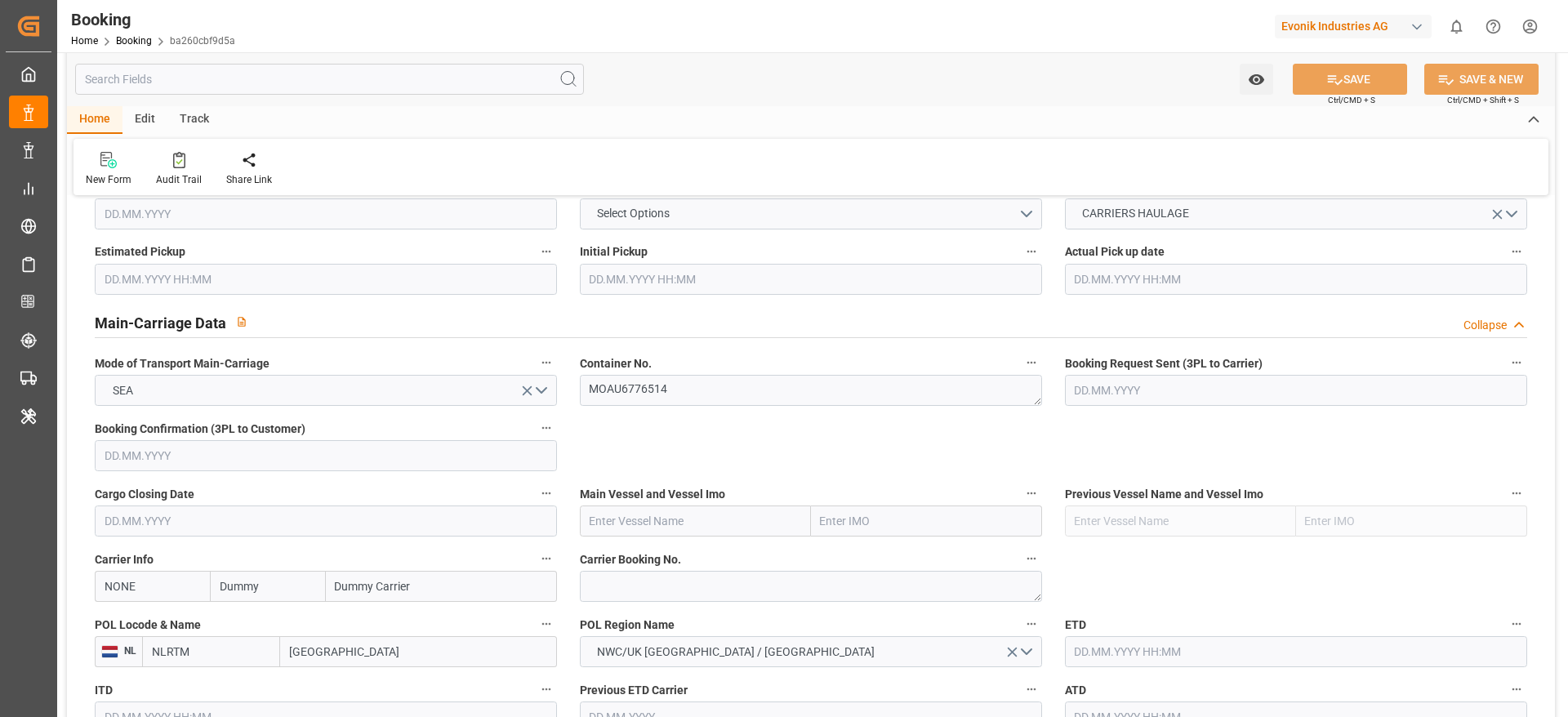
type input "[DATE] 12:31"
type input "[DATE]"
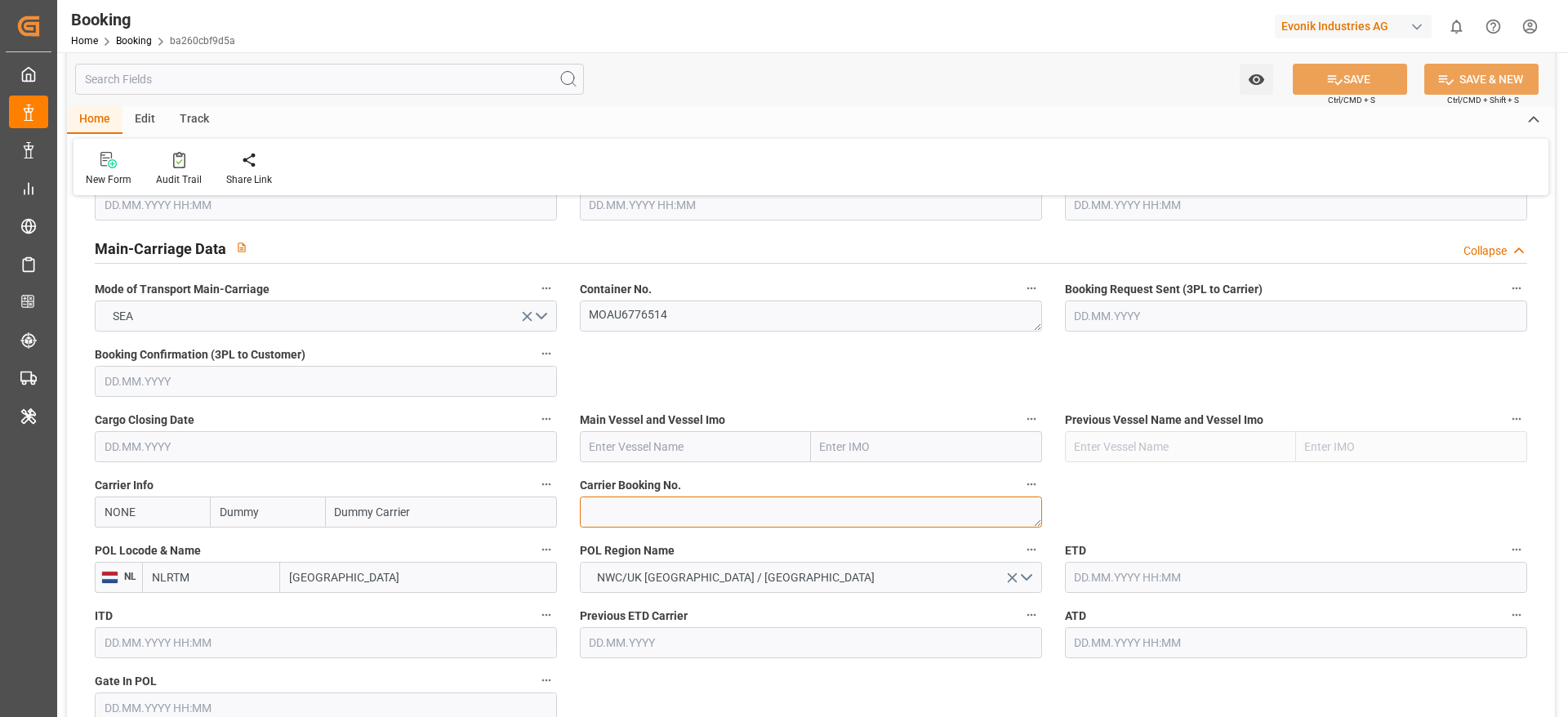
click at [641, 477] on textarea at bounding box center [811, 512] width 463 height 31
paste textarea "BCNF08633600"
type textarea "BCNF08633600"
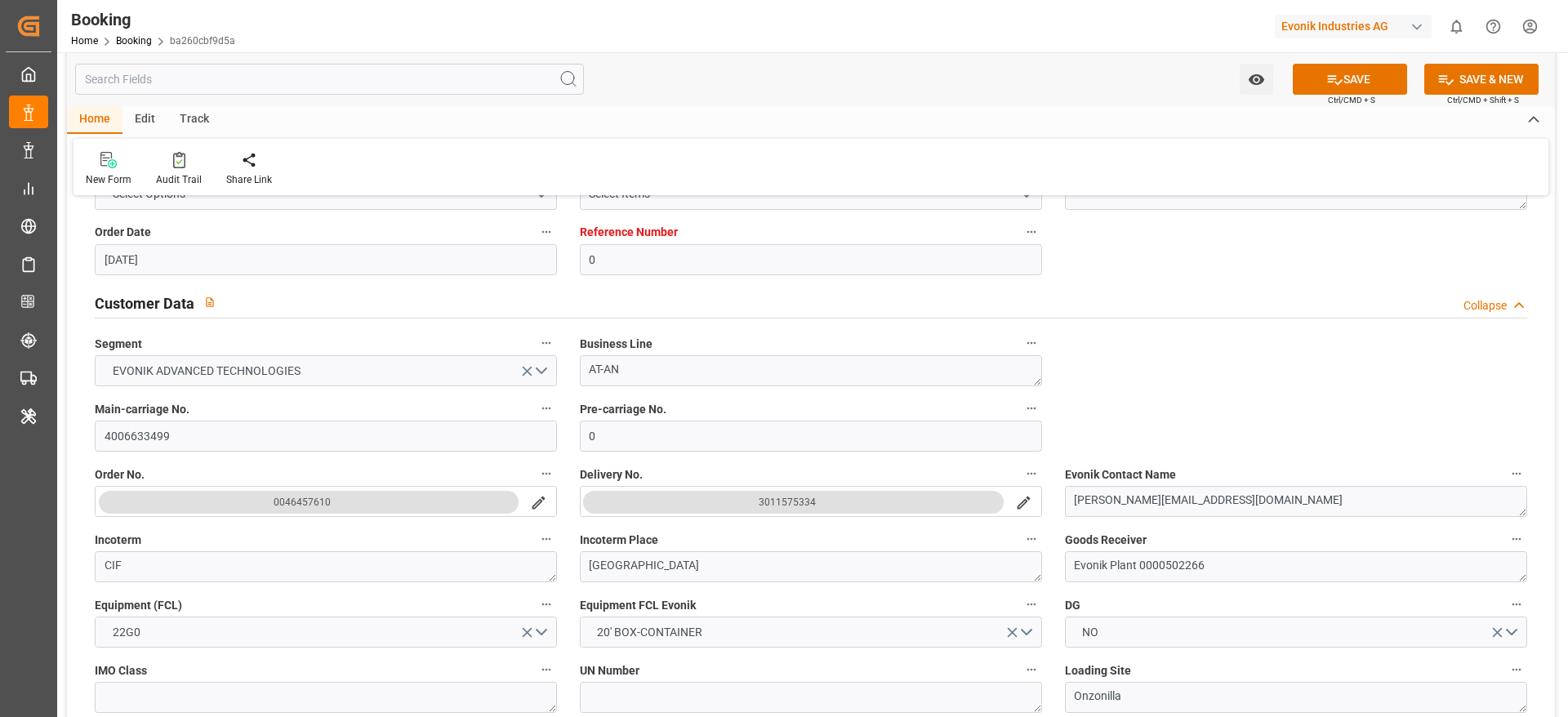
scroll to position [0, 0]
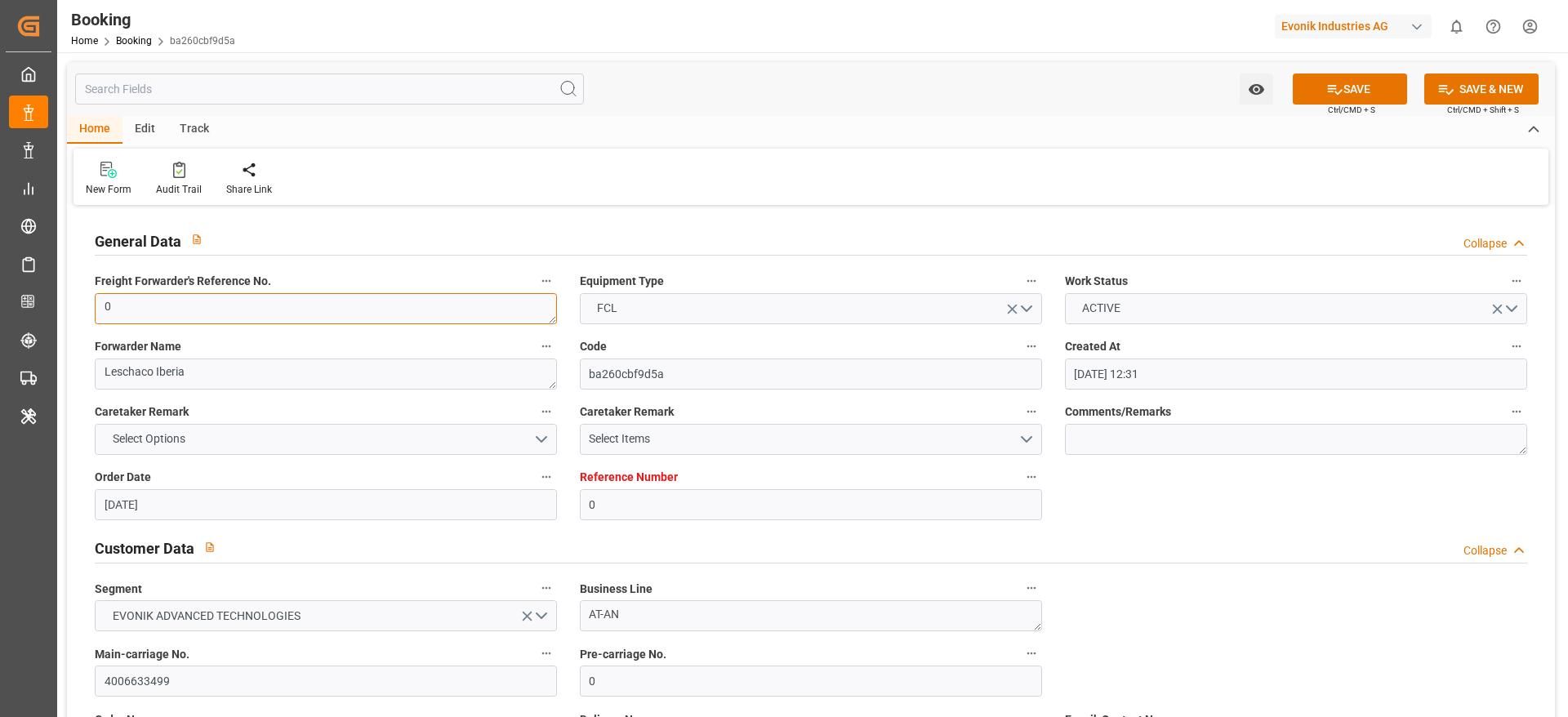
click at [281, 307] on textarea "0" at bounding box center [326, 308] width 463 height 31
paste textarea "250617010117"
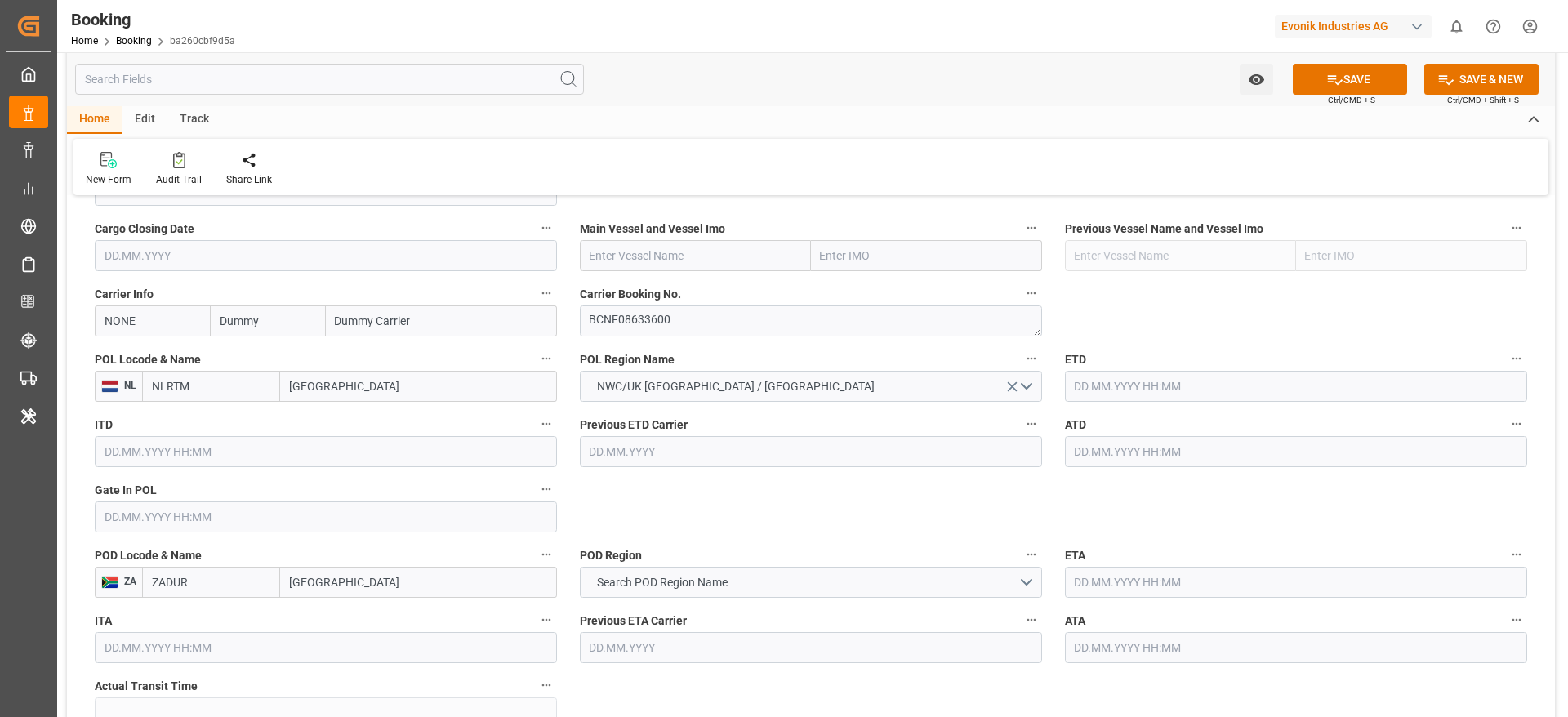
scroll to position [1224, 0]
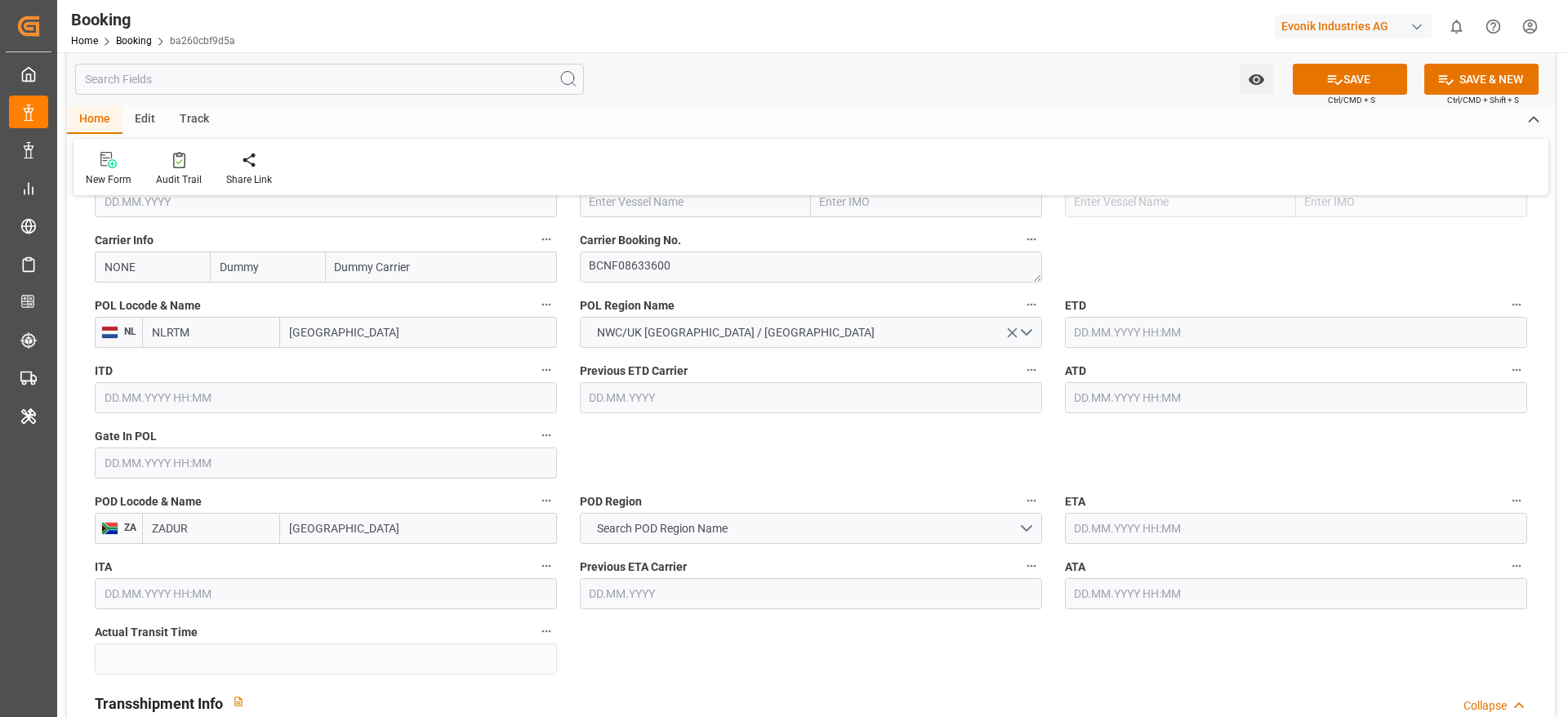
type textarea "250617010117"
click at [264, 269] on input "Dummy" at bounding box center [267, 266] width 115 height 31
type input "[PERSON_NAME]"
click at [248, 304] on div "ONE" at bounding box center [232, 303] width 42 height 36
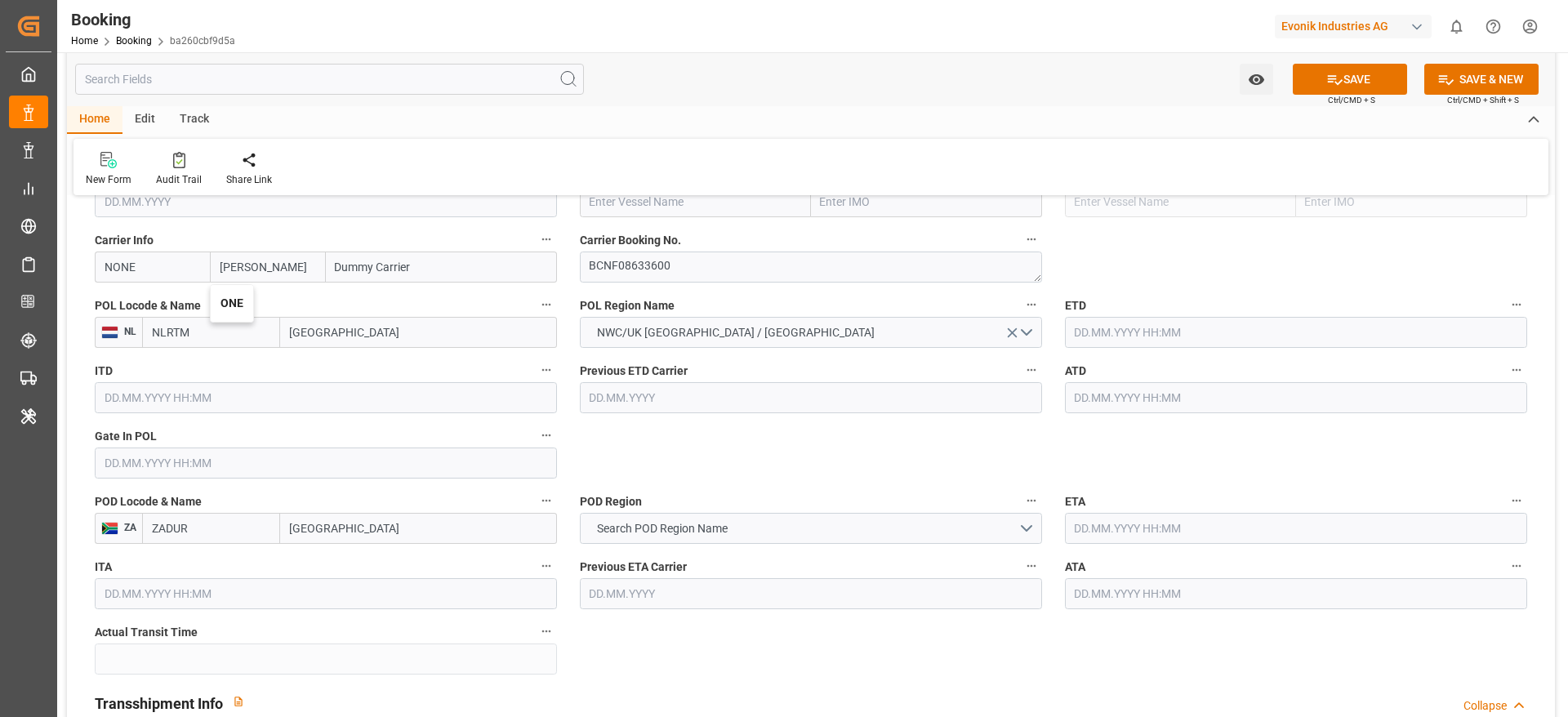
type input "ONEY"
type input "ONE"
type input "Ocean Network Express"
type input "ONE"
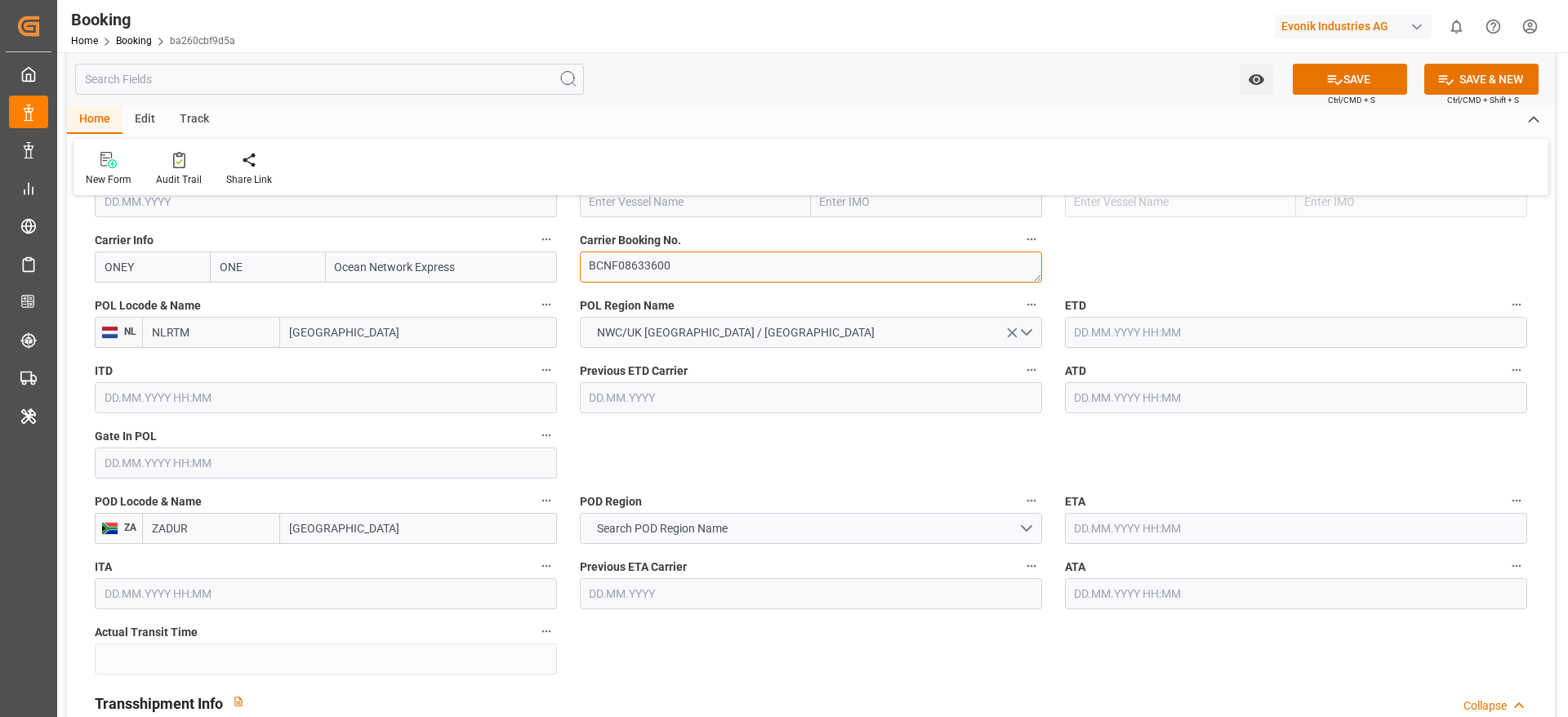
click at [675, 273] on textarea "BCNF08633600" at bounding box center [811, 266] width 463 height 31
click at [348, 339] on input "[GEOGRAPHIC_DATA]" at bounding box center [419, 332] width 277 height 31
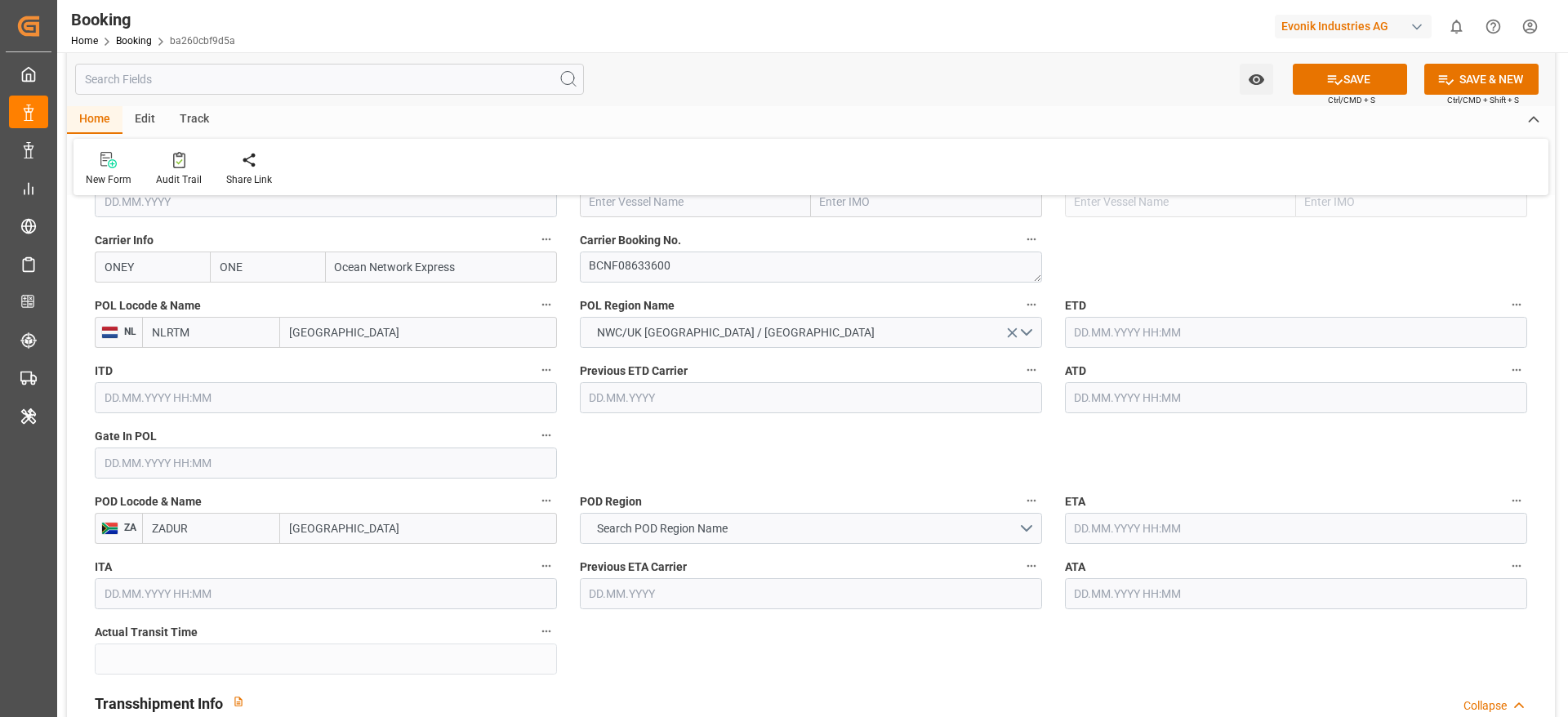
paste input "[GEOGRAPHIC_DATA]"
type input "[GEOGRAPHIC_DATA]"
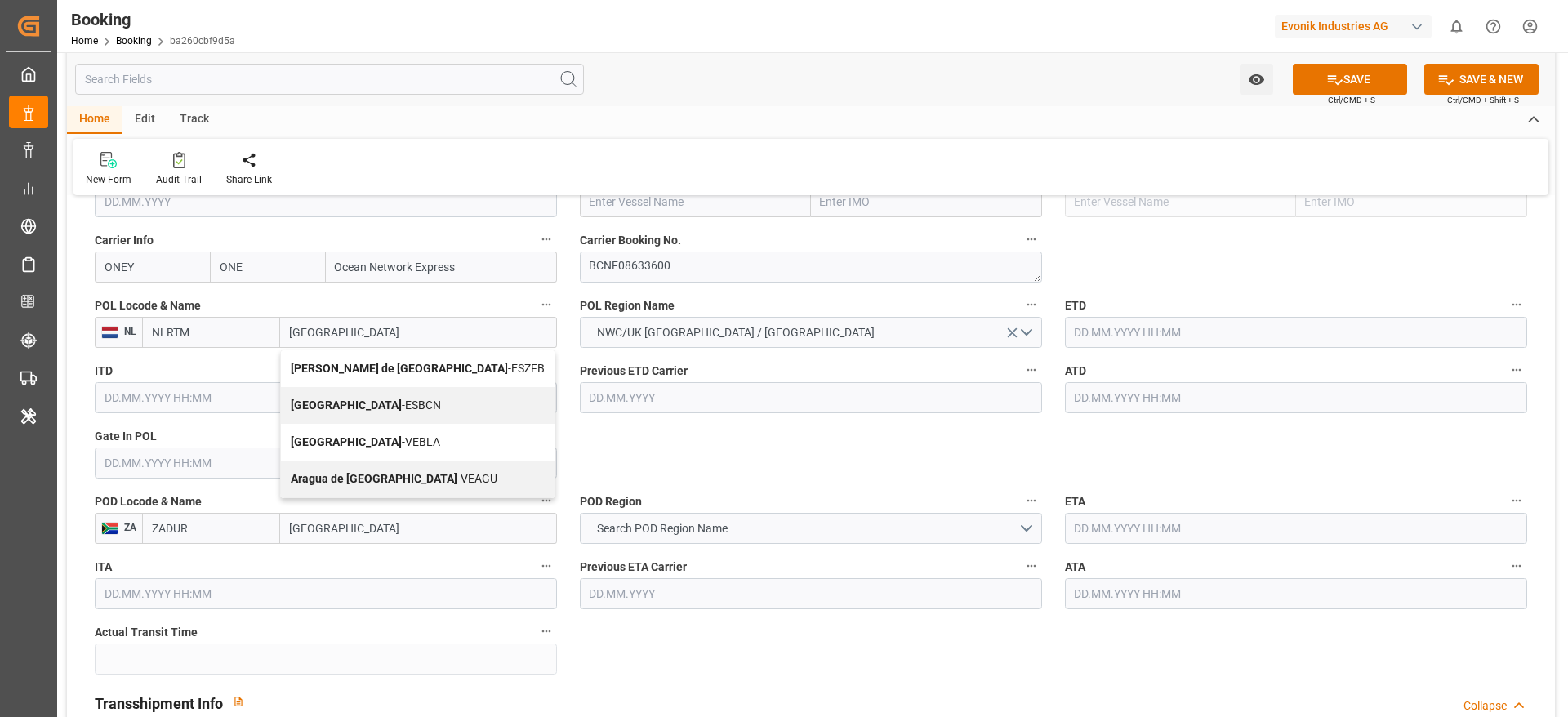
click at [377, 403] on span "Barcelona - ESBCN" at bounding box center [366, 405] width 150 height 13
type input "ESBCN"
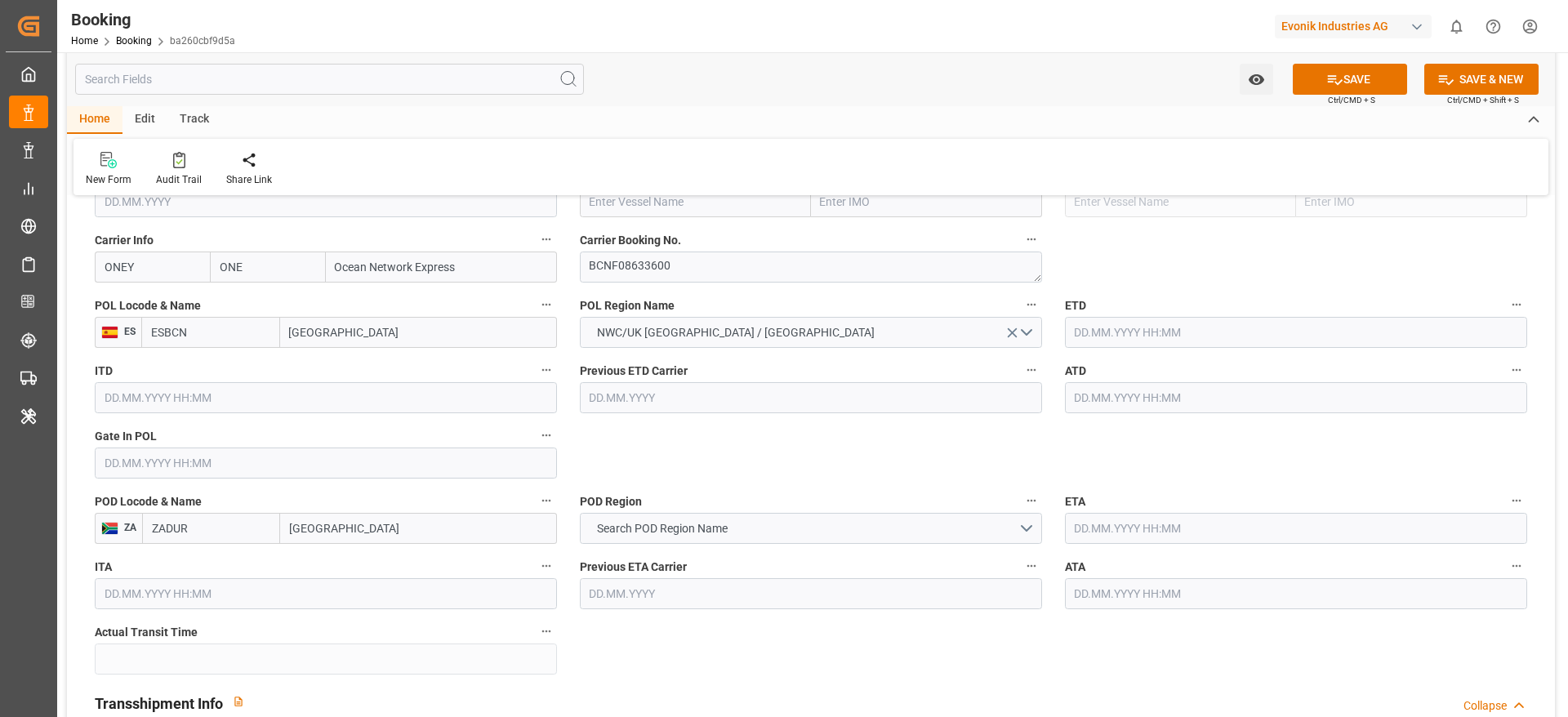
type input "[GEOGRAPHIC_DATA]"
click at [706, 477] on span "Search POD Region Name" at bounding box center [662, 529] width 147 height 17
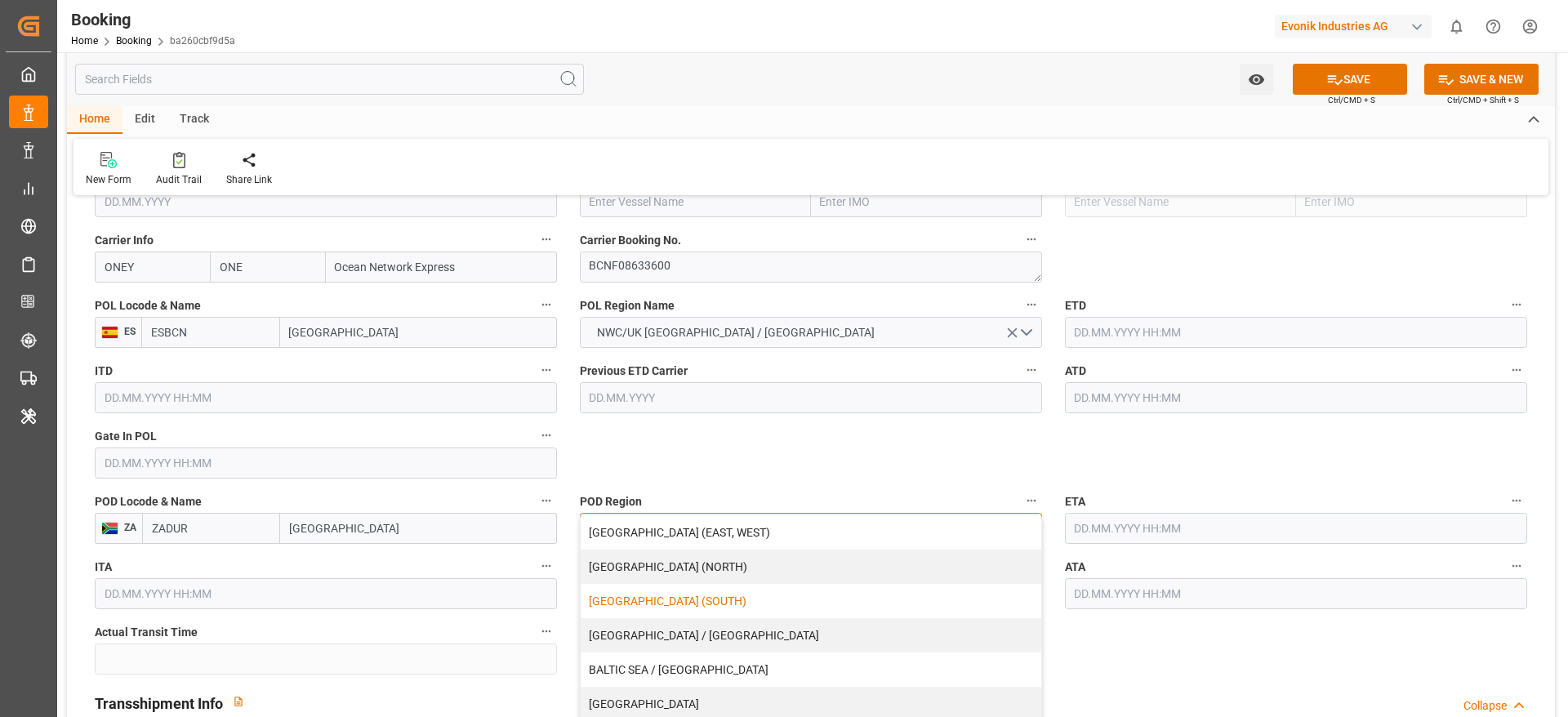
click at [697, 477] on div "[GEOGRAPHIC_DATA] (SOUTH)" at bounding box center [811, 601] width 461 height 34
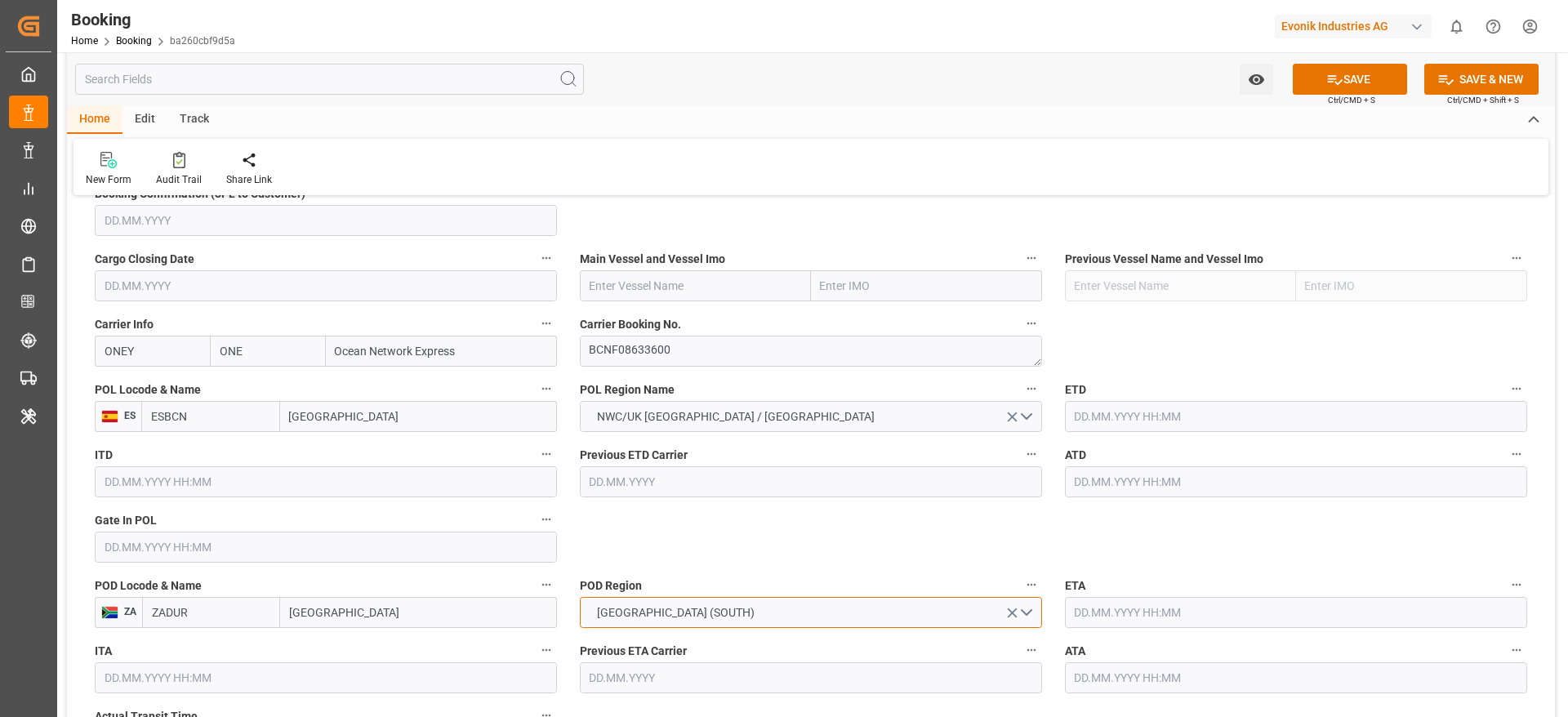
scroll to position [1102, 0]
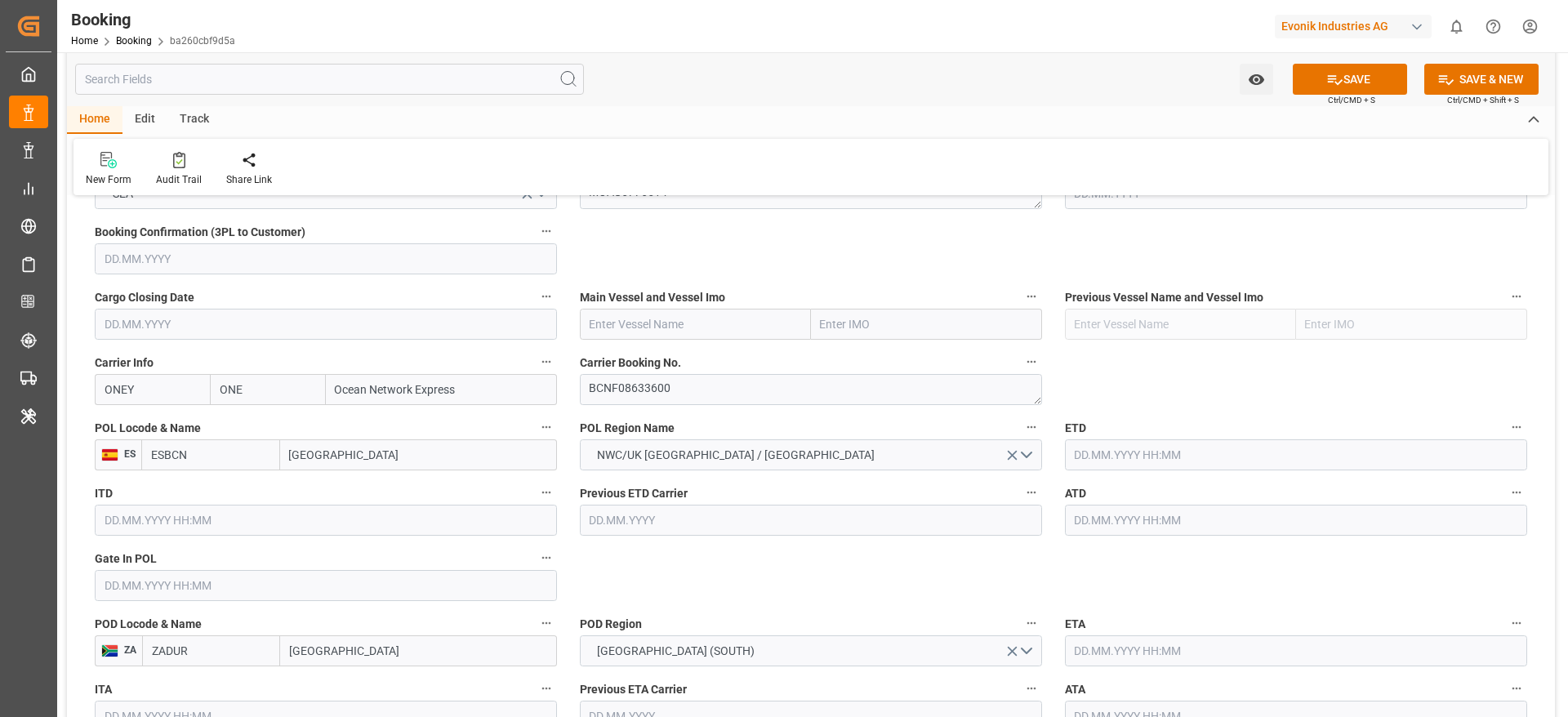
click at [639, 338] on input "text" at bounding box center [695, 324] width 231 height 31
paste input "WEC MAJORELLE"
type input "WEC MAJORELLE"
click at [655, 365] on b "WEC MAJORELLE" at bounding box center [637, 360] width 92 height 13
type input "9134153"
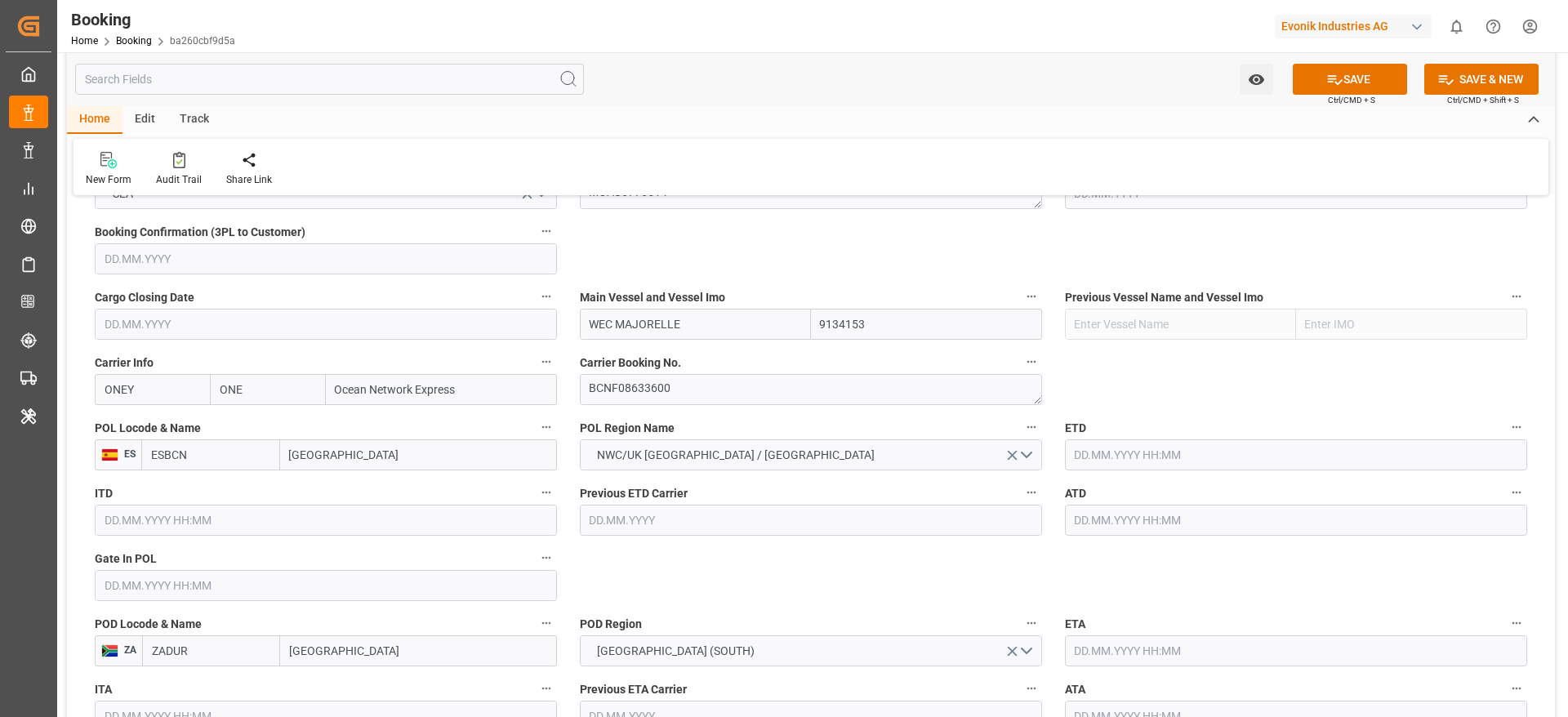
scroll to position [1470, 0]
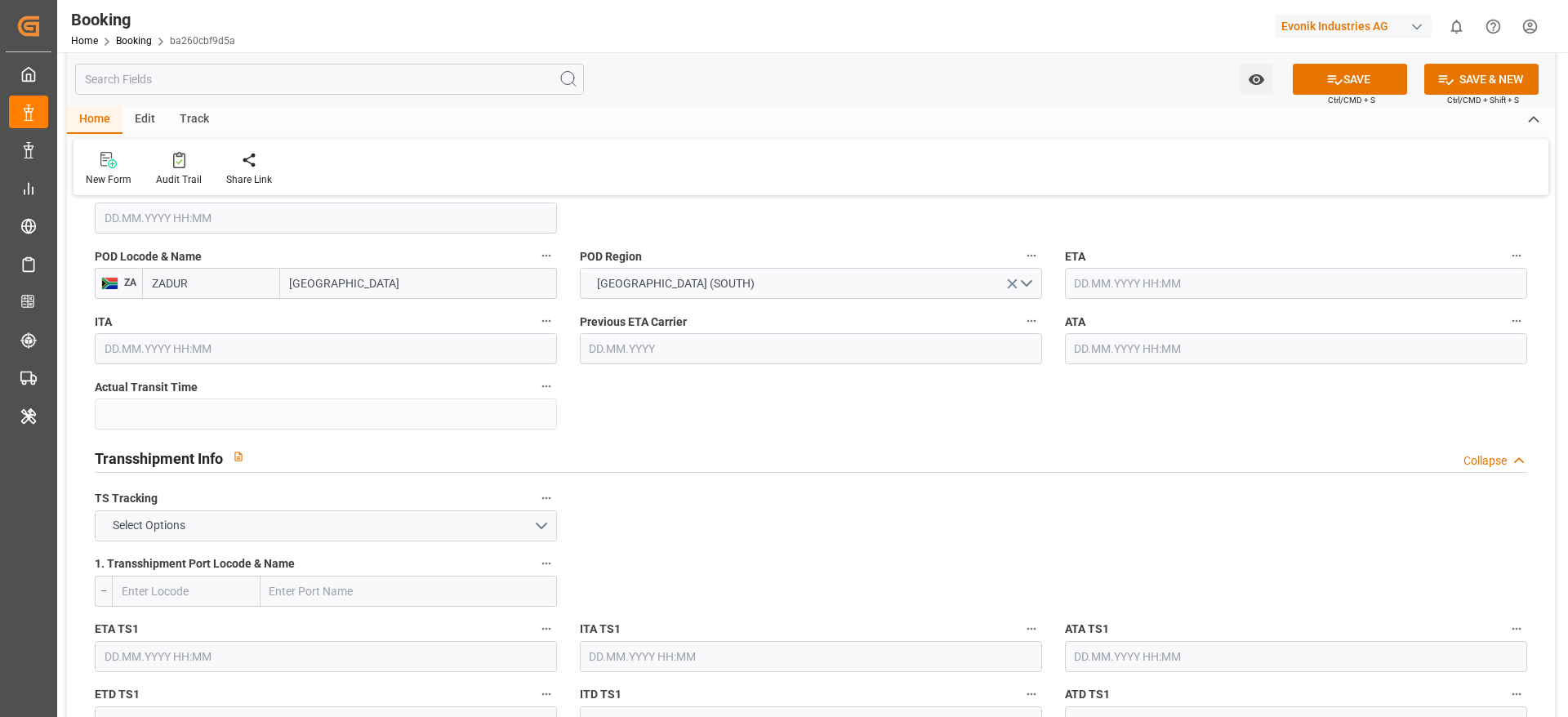
type input "WEC MAJORELLE"
click at [269, 477] on button "Select Options" at bounding box center [326, 525] width 463 height 31
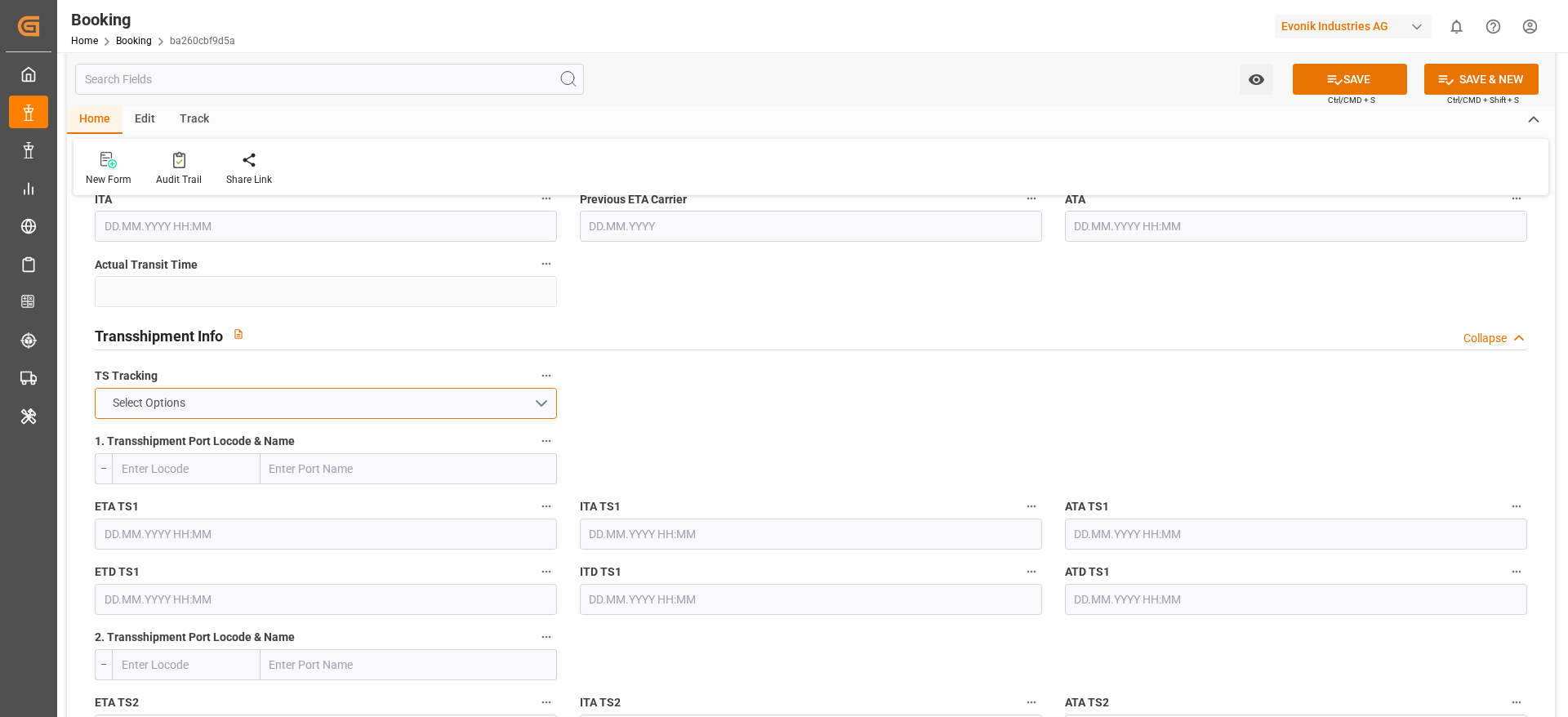
click at [269, 401] on div "Select Options" at bounding box center [326, 403] width 463 height 31
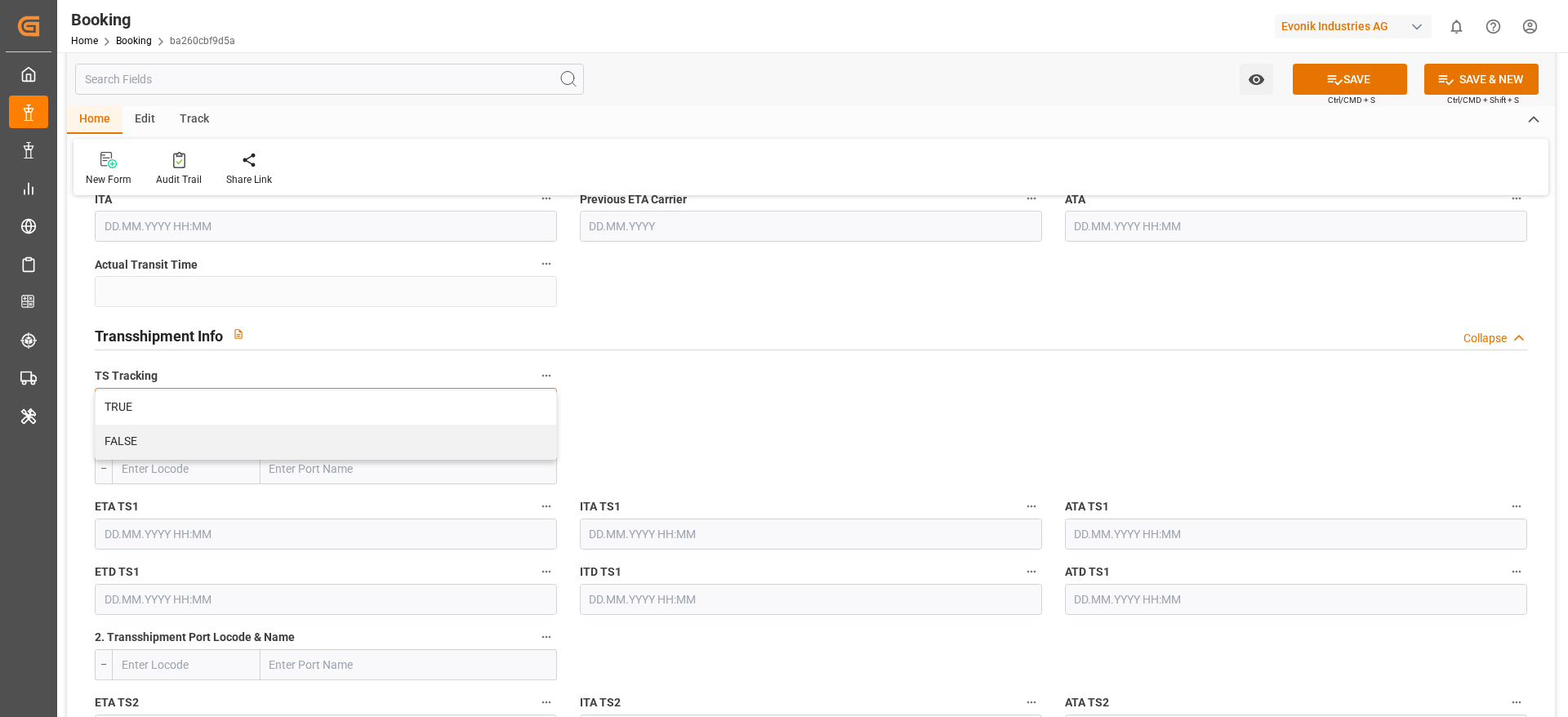
click at [269, 401] on div "TRUE" at bounding box center [326, 407] width 461 height 34
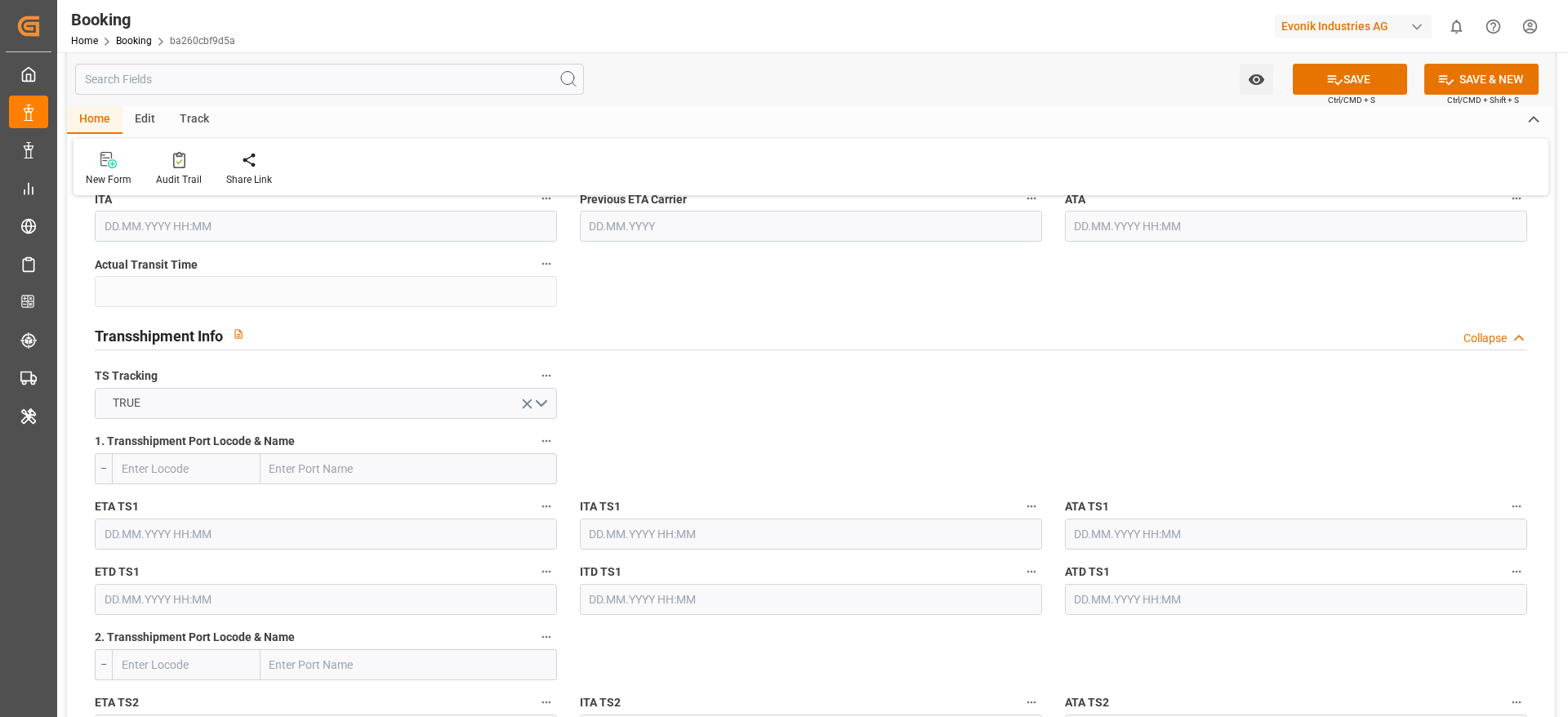
click at [302, 461] on input "text" at bounding box center [408, 468] width 296 height 31
paste input "ALGECIRAS"
type input "ALGECIRAS"
click at [339, 477] on span "Algeciras - ESALG" at bounding box center [314, 504] width 87 height 13
type input "ESALG"
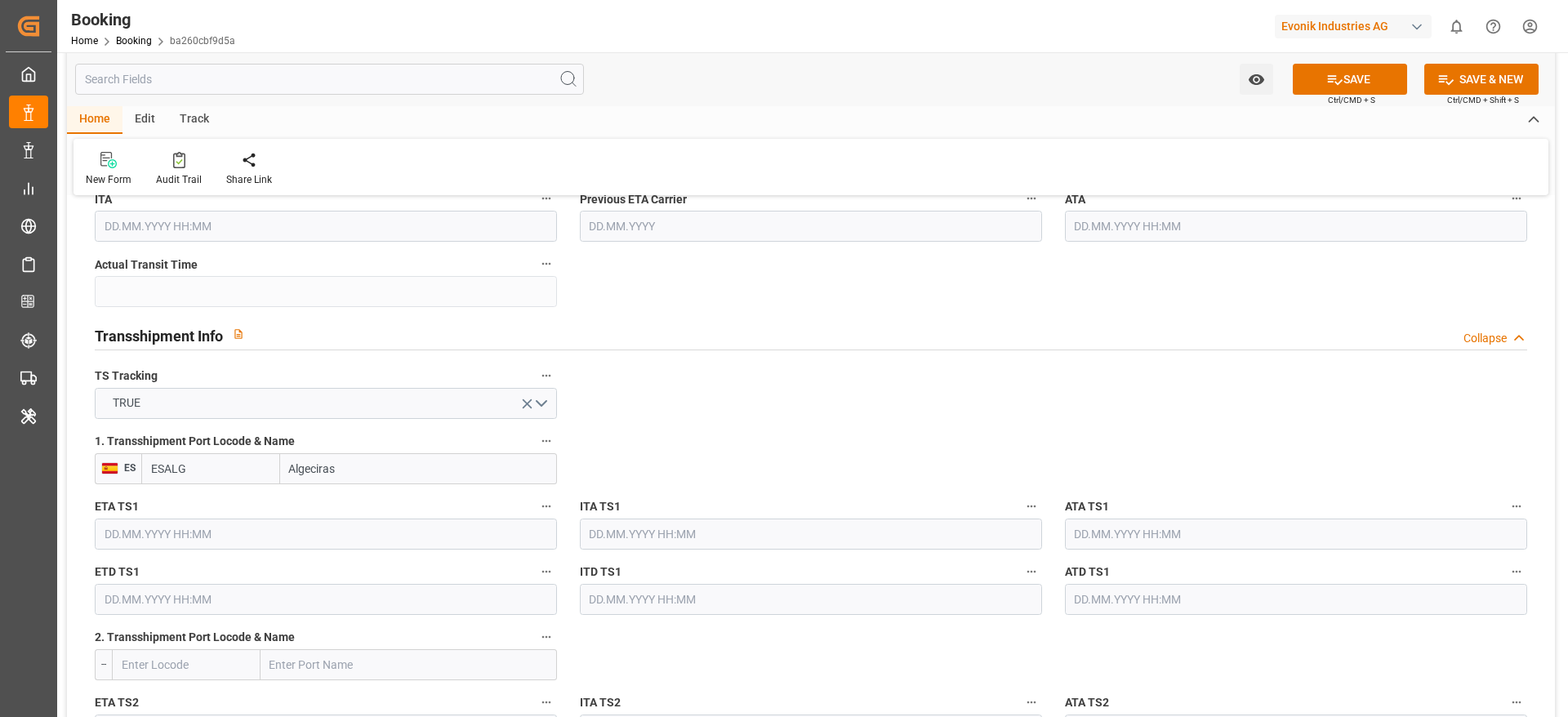
type input "Algeciras"
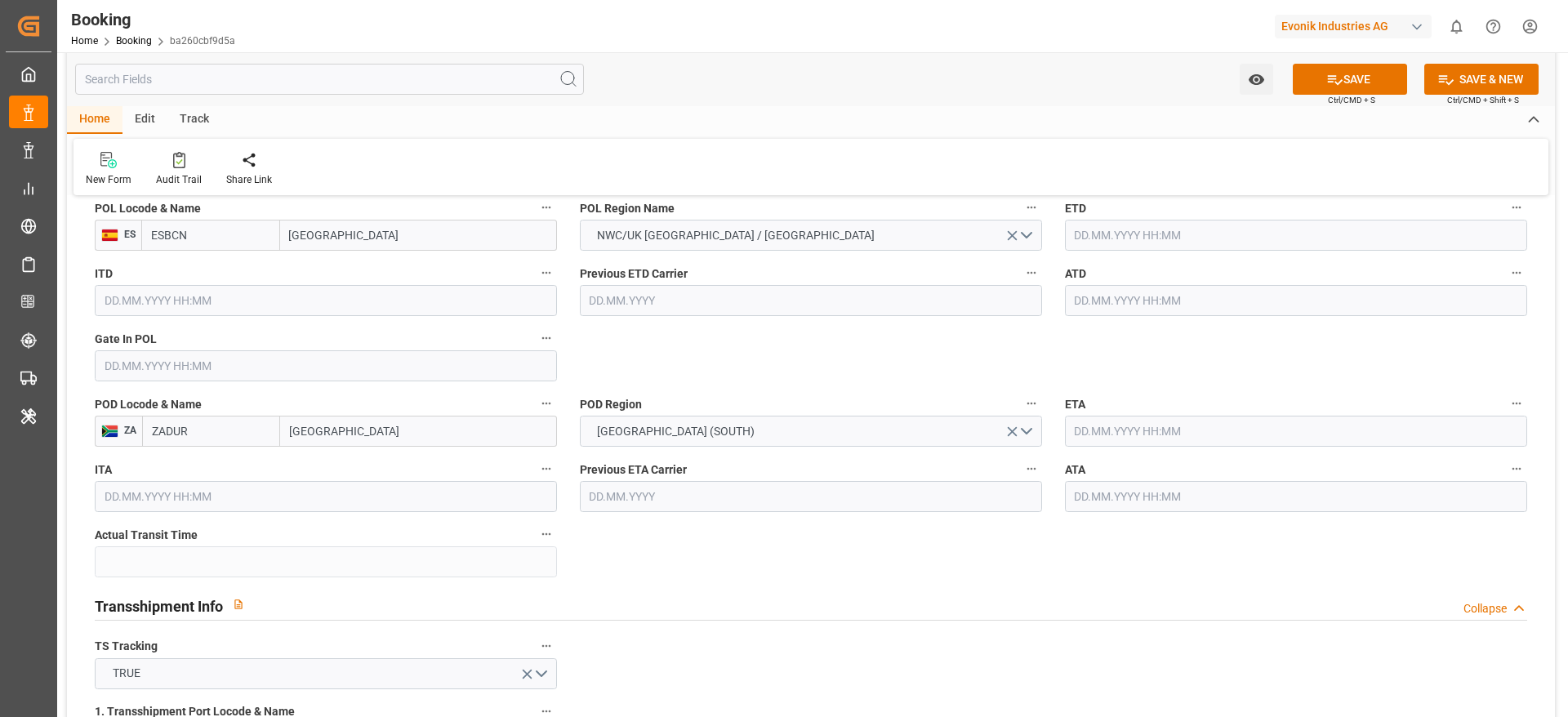
scroll to position [1224, 0]
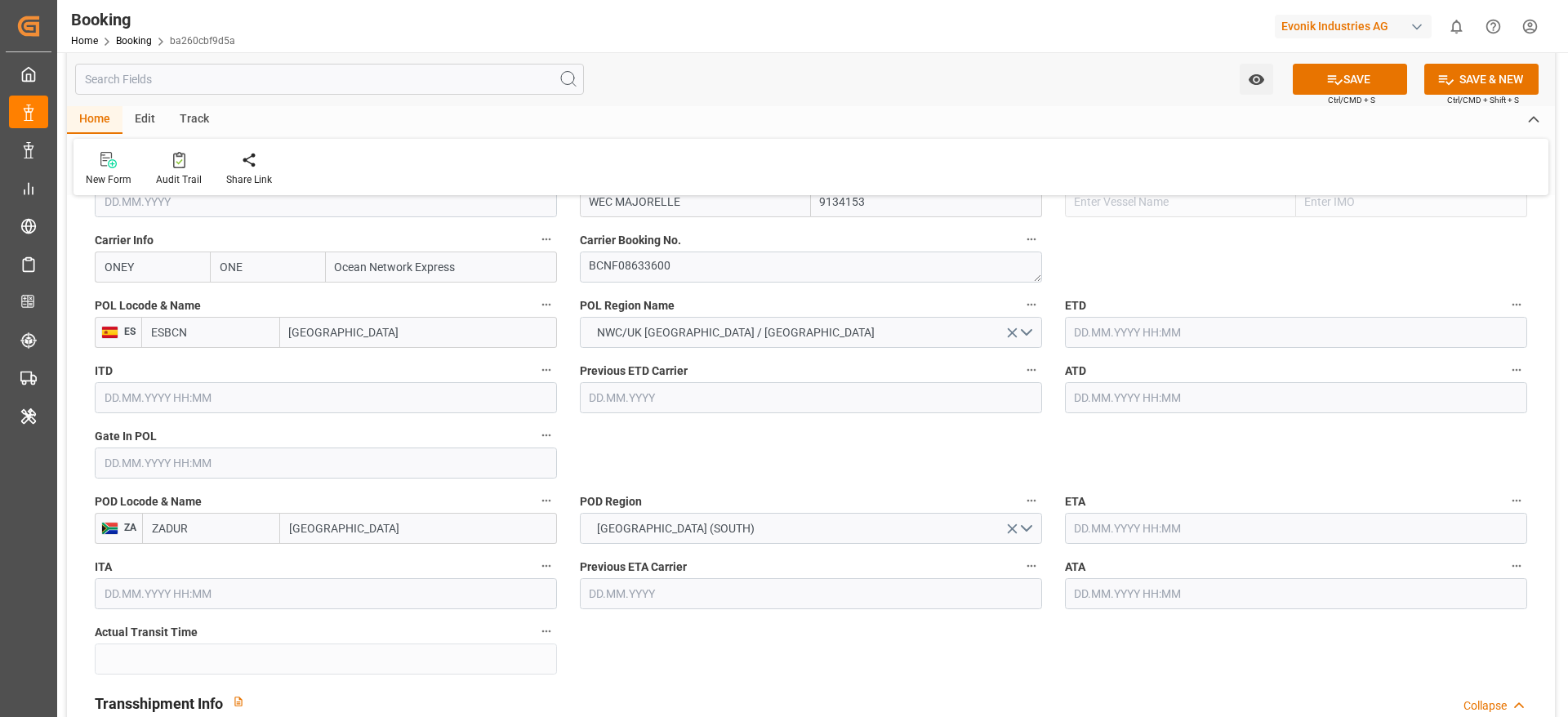
click at [1045, 417] on div "ATD" at bounding box center [1295, 386] width 485 height 65
click at [1045, 403] on input "text" at bounding box center [1296, 397] width 463 height 31
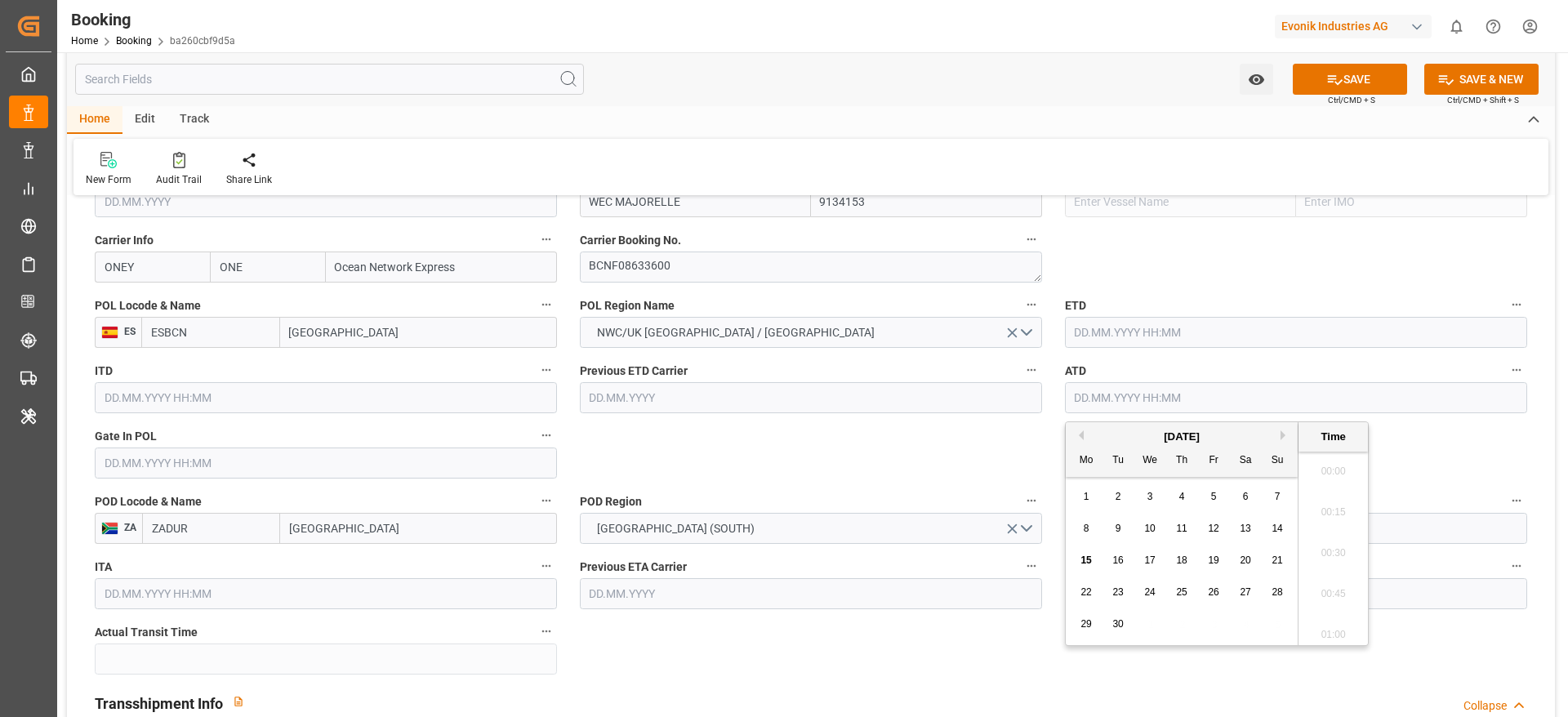
scroll to position [2577, 0]
click at [1045, 434] on button "Previous Month" at bounding box center [1079, 435] width 10 height 10
click at [1045, 477] on div "14" at bounding box center [1087, 560] width 20 height 20
type input "[DATE] 00:00"
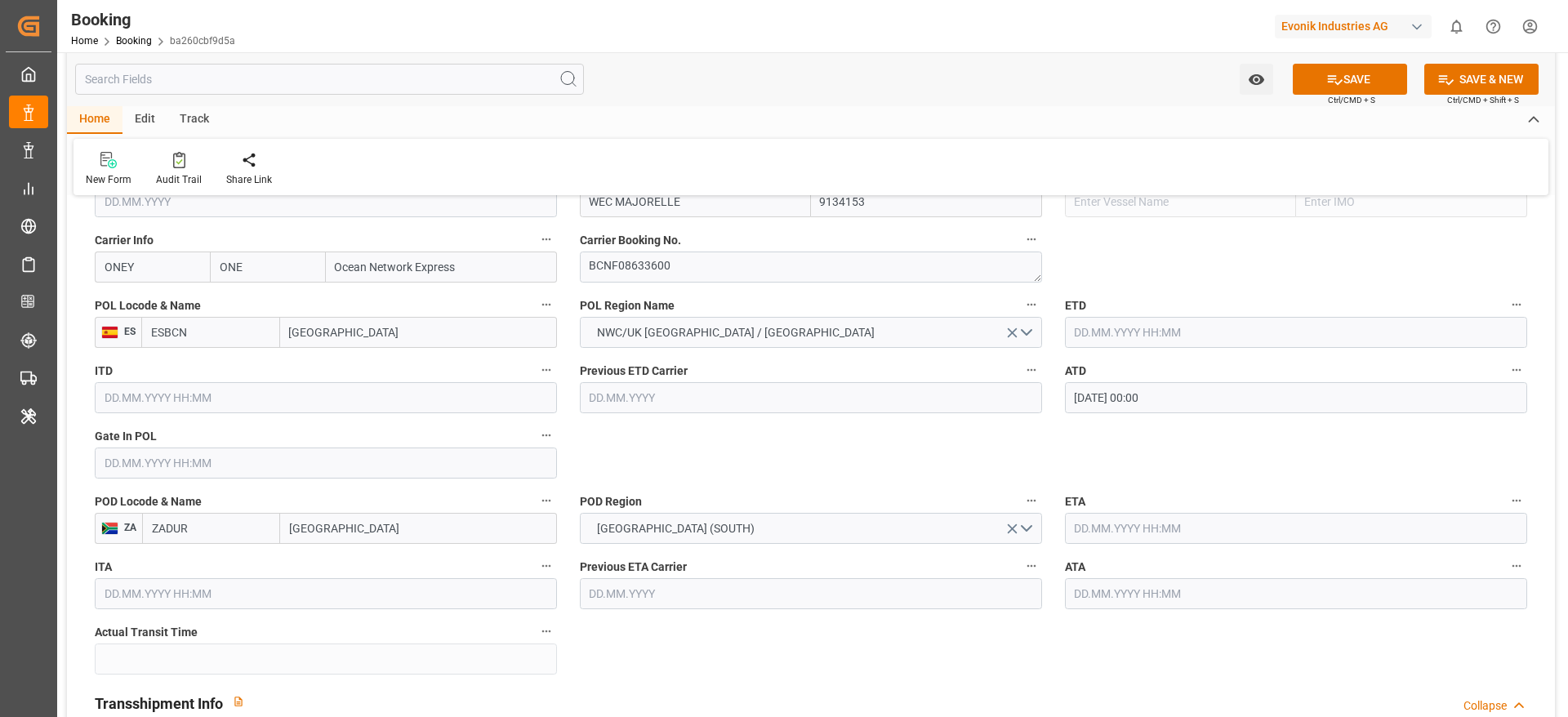
click at [1045, 396] on input "[DATE] 00:00" at bounding box center [1296, 397] width 463 height 31
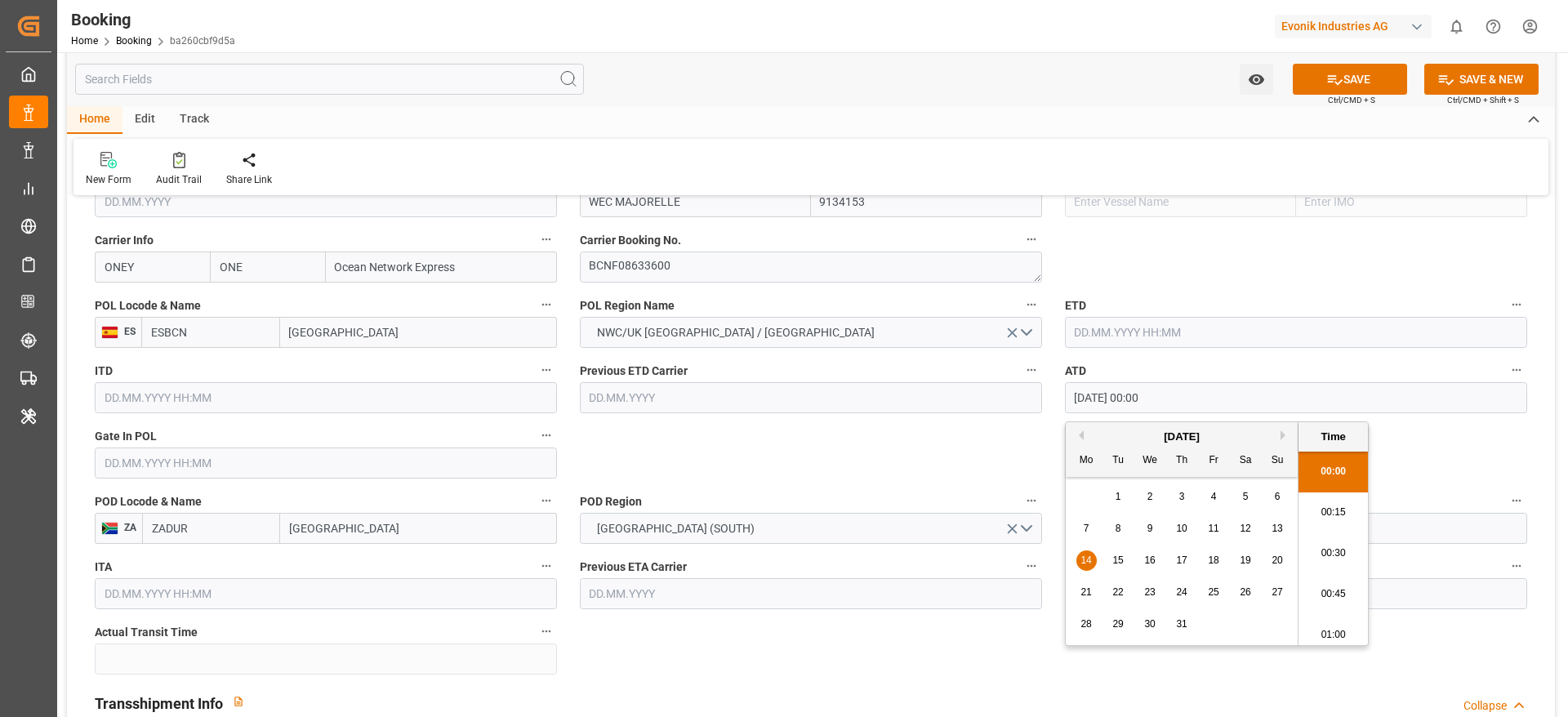
click at [1045, 396] on input "[DATE] 00:00" at bounding box center [1296, 397] width 463 height 31
click at [1045, 322] on input "text" at bounding box center [1296, 332] width 463 height 31
paste input "[DATE] 00:00"
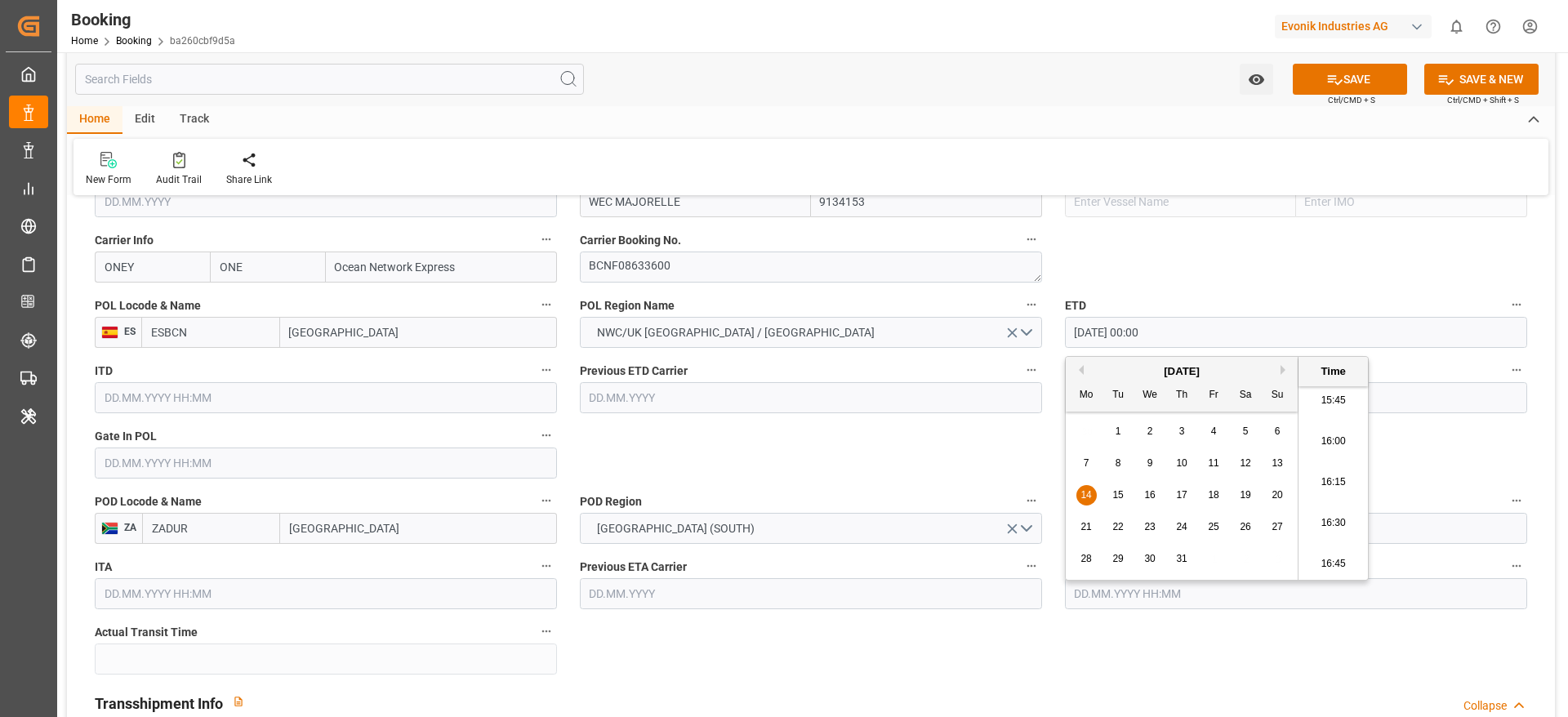
type input "[DATE] 00:00"
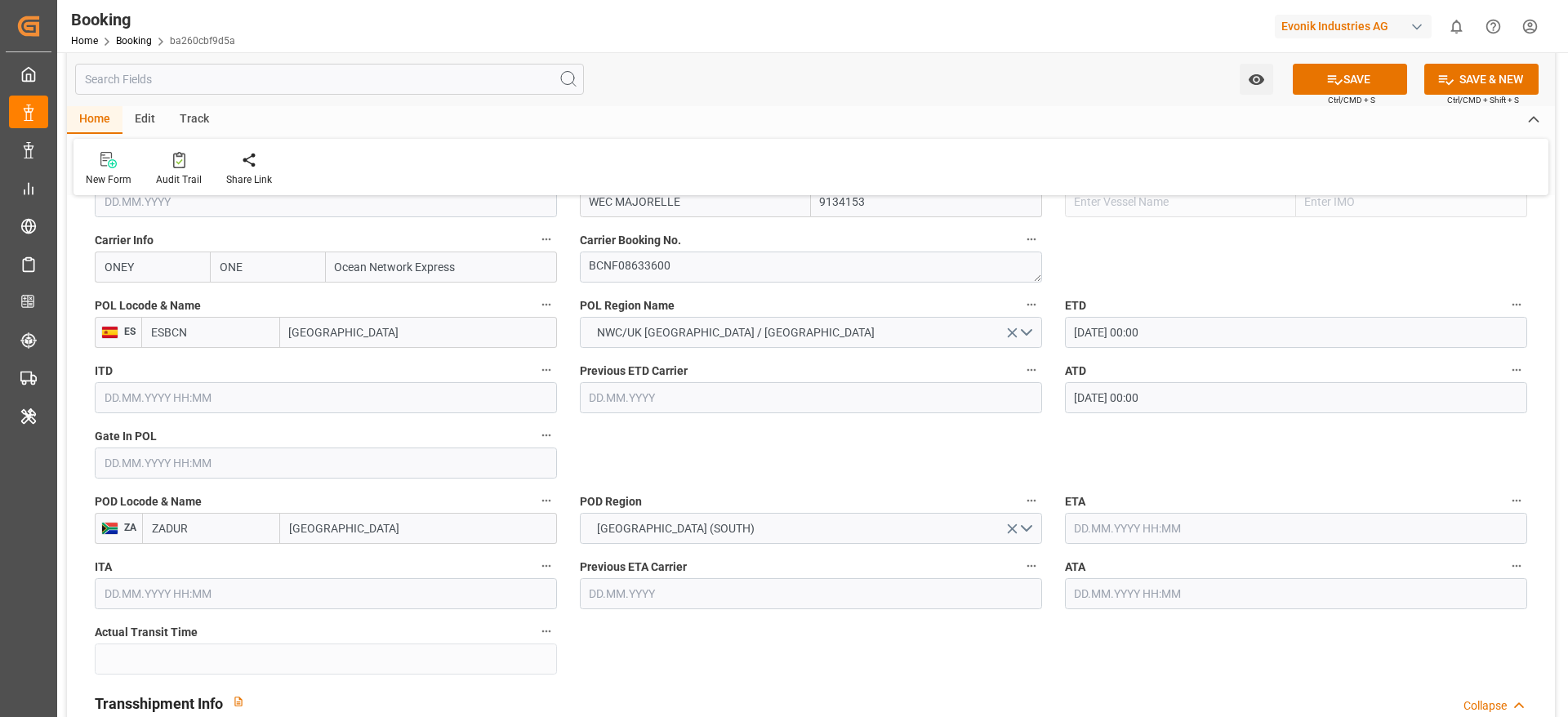
click at [1045, 477] on input "text" at bounding box center [1296, 528] width 463 height 31
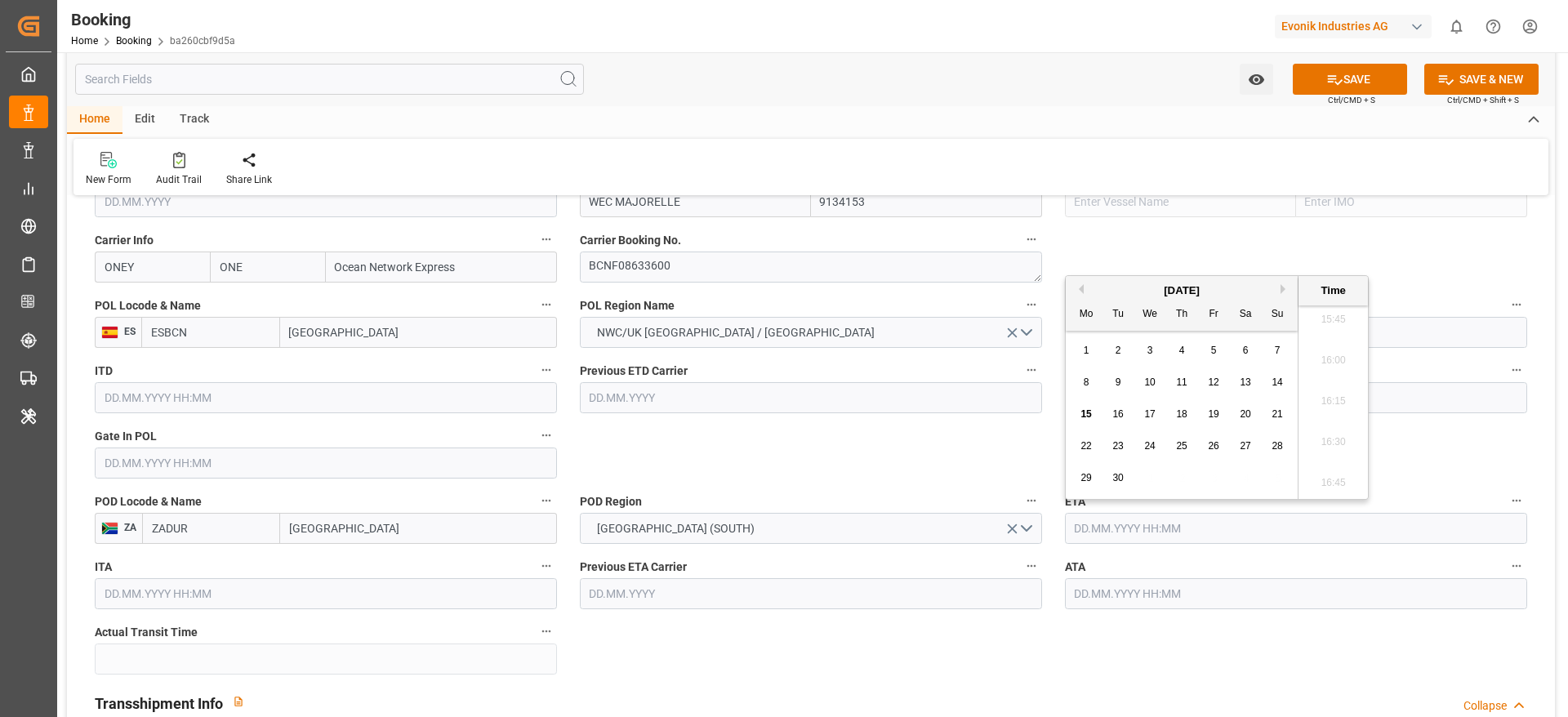
click at [1045, 288] on button "Previous Month" at bounding box center [1079, 289] width 10 height 10
click at [1045, 443] on span "24" at bounding box center [1277, 445] width 11 height 11
type input "[DATE] 00:00"
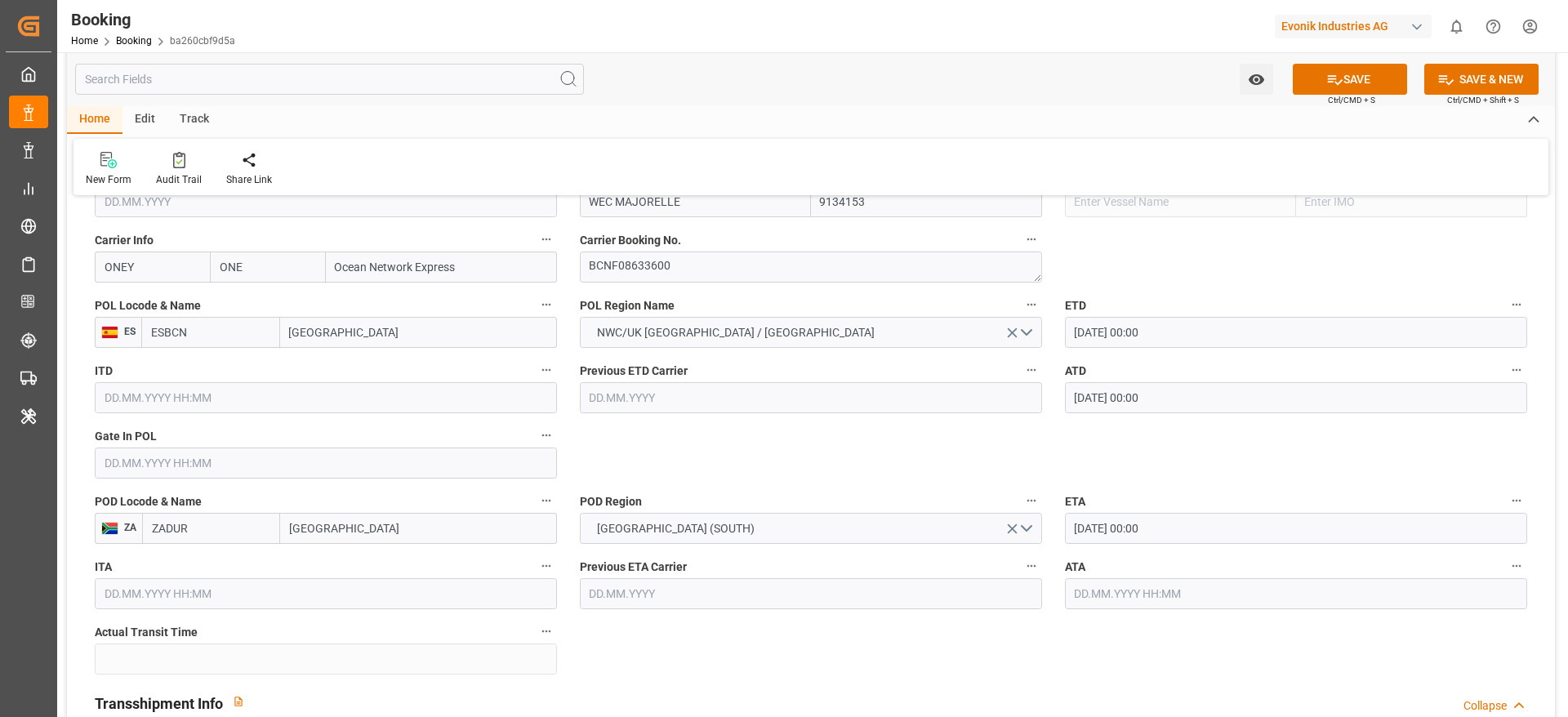
click at [1045, 477] on input "[DATE] 00:00" at bounding box center [1296, 528] width 463 height 31
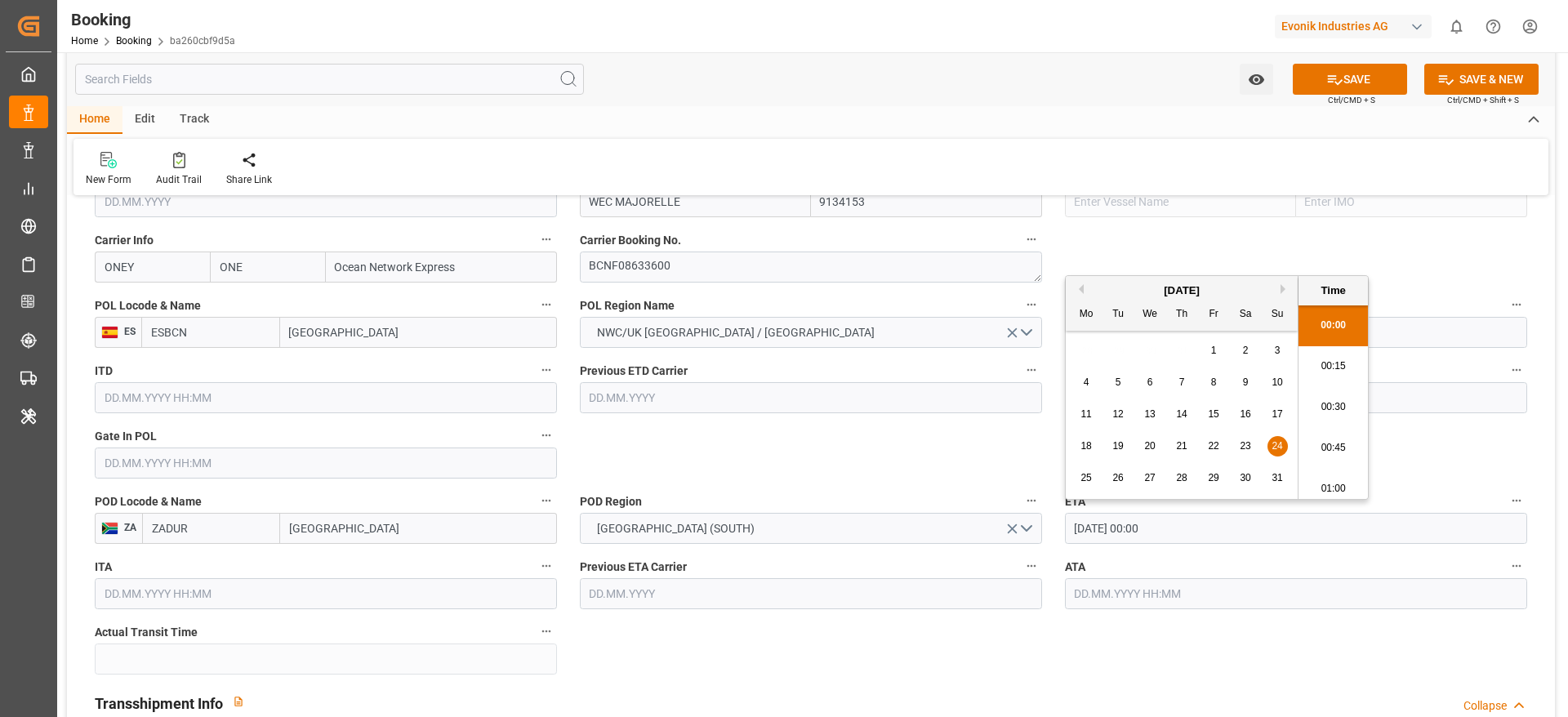
click at [1045, 477] on input "[DATE] 00:00" at bounding box center [1296, 528] width 463 height 31
click at [1045, 477] on input "text" at bounding box center [1296, 593] width 463 height 31
paste input "[DATE] 00:00"
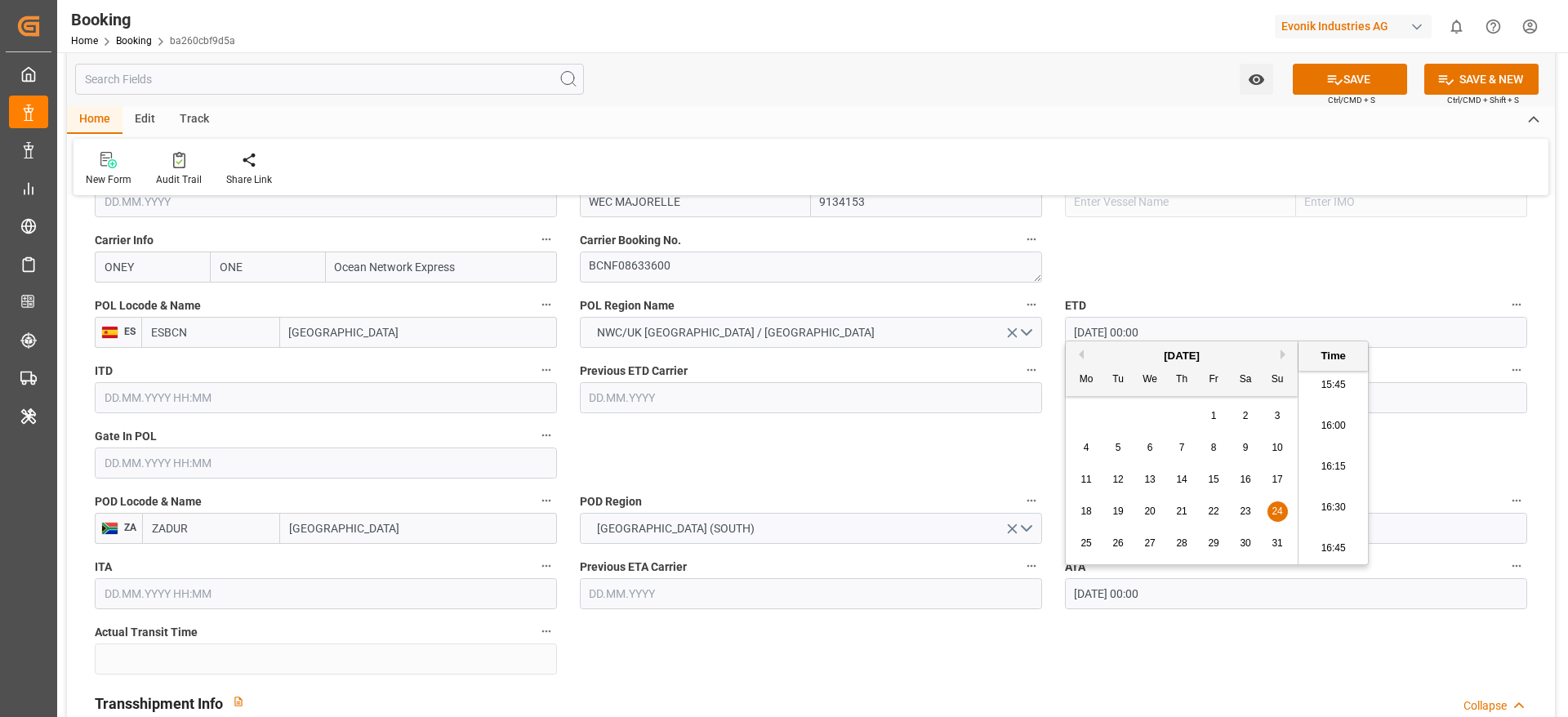
type input "[DATE] 00:00"
click at [825, 417] on div "Previous ETD Carrier" at bounding box center [811, 386] width 485 height 65
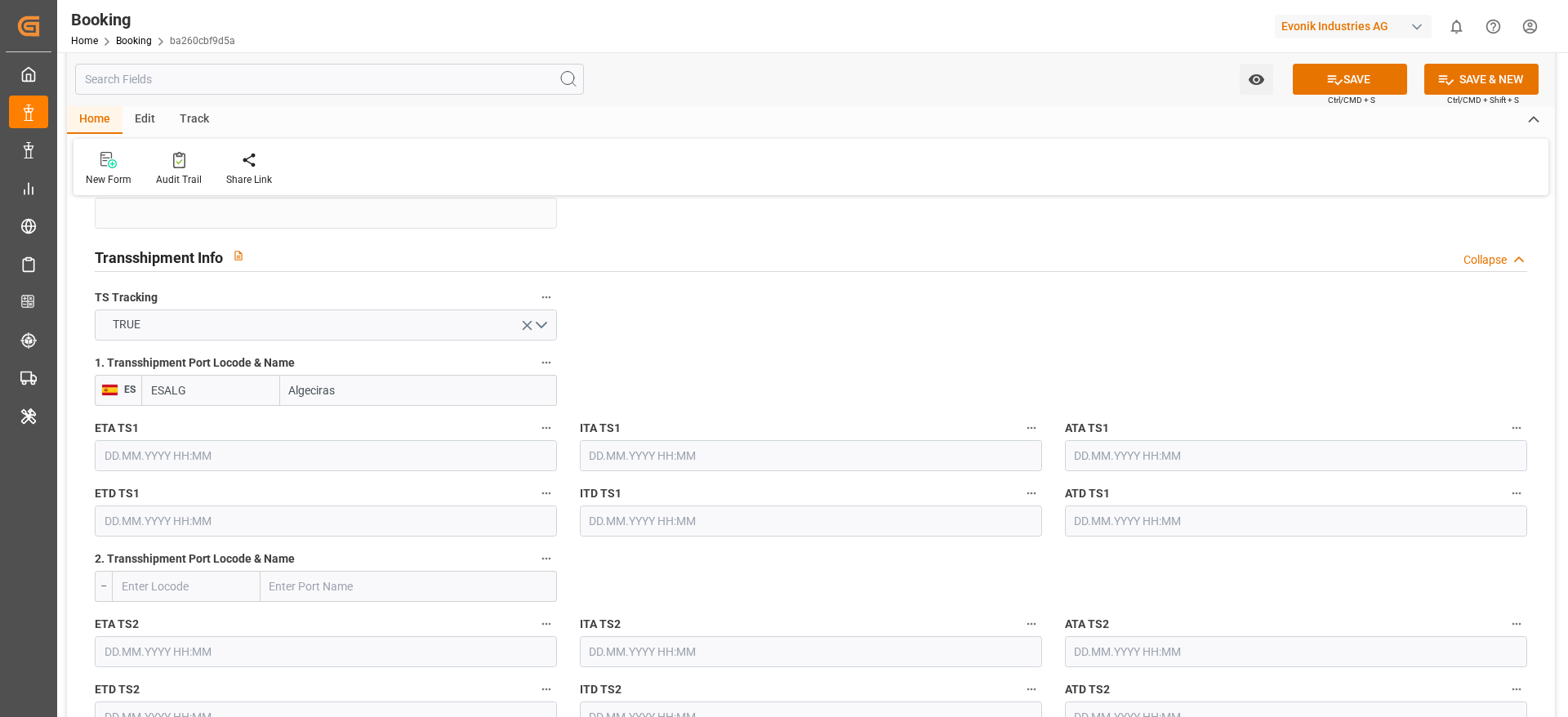
scroll to position [1714, 0]
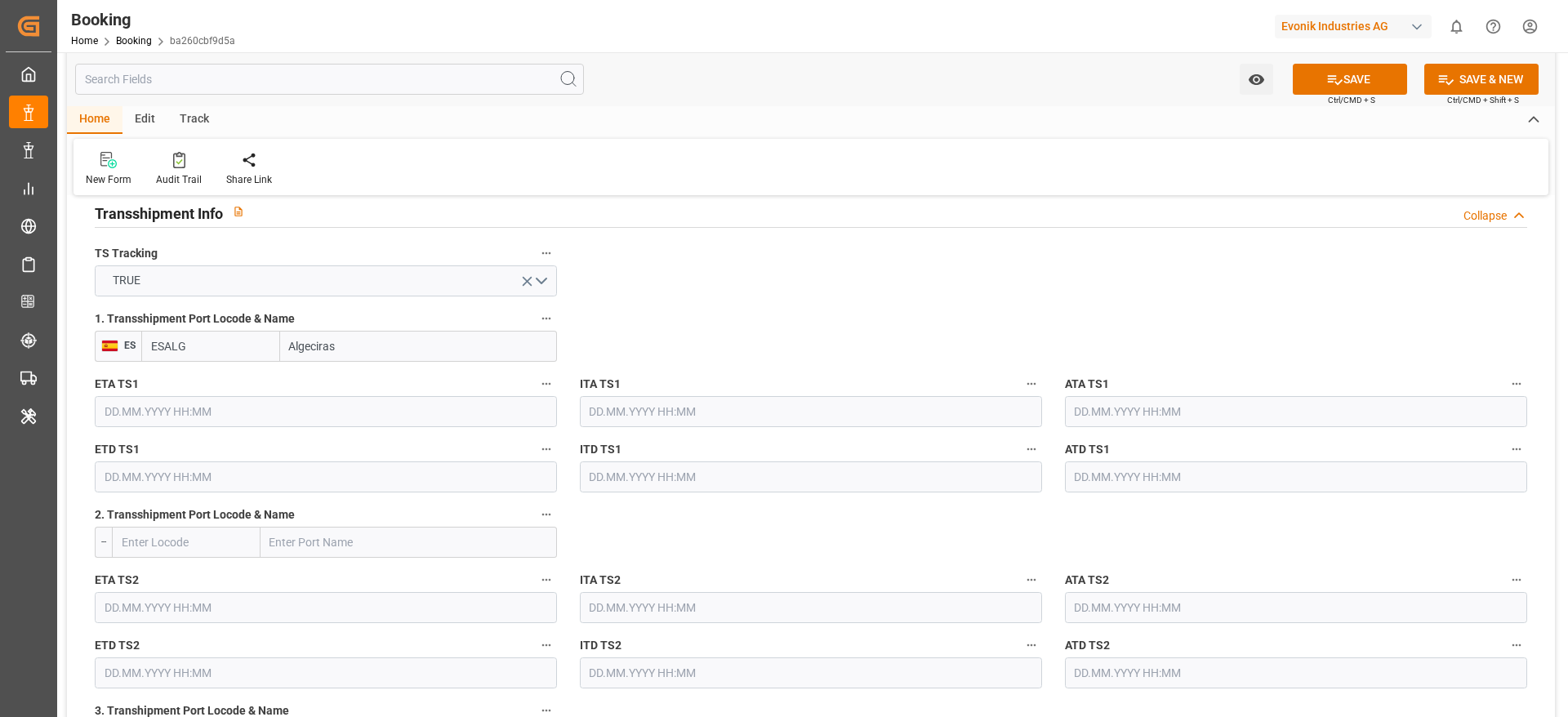
click at [1045, 424] on input "text" at bounding box center [1296, 412] width 463 height 31
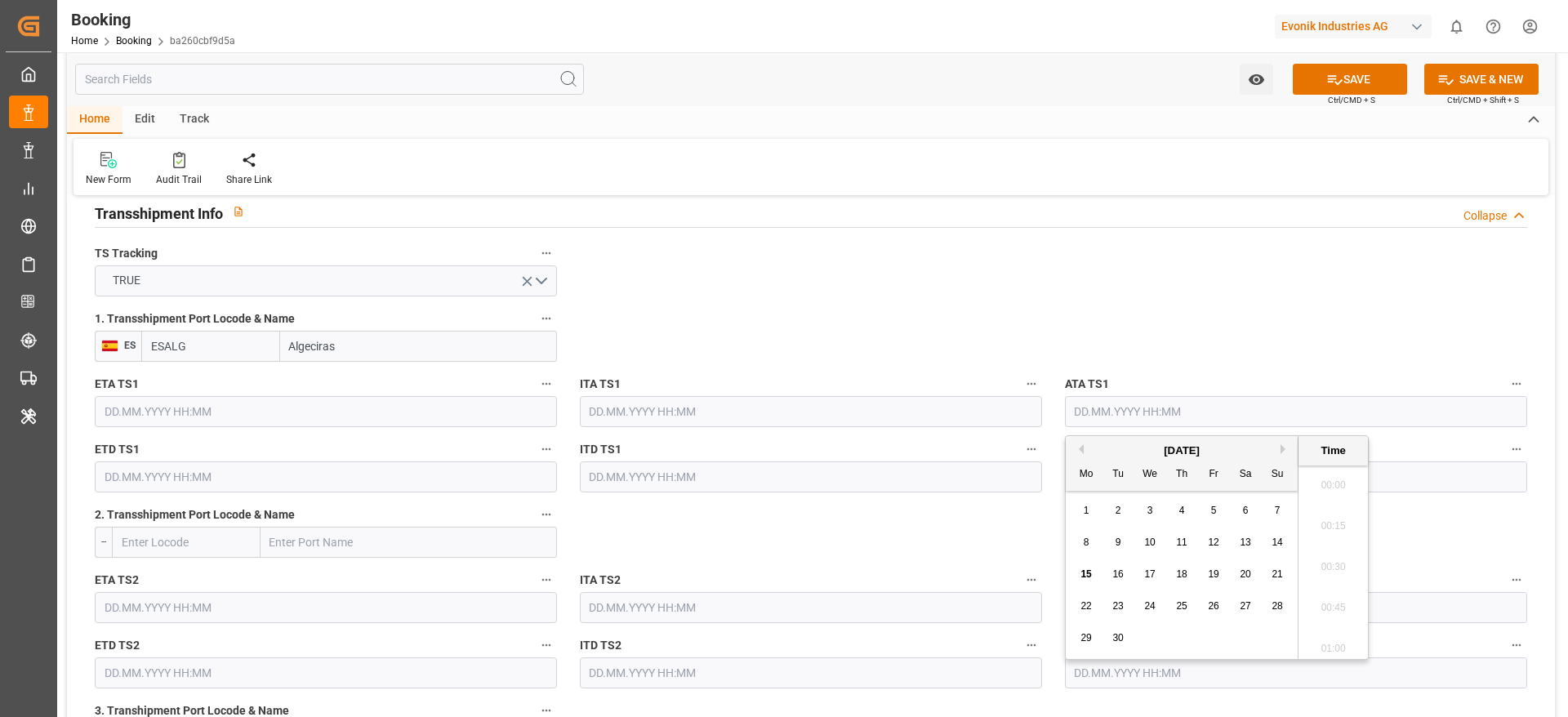
scroll to position [2577, 0]
click at [1045, 449] on button "Previous Month" at bounding box center [1079, 449] width 10 height 10
click at [1045, 477] on span "28" at bounding box center [1086, 637] width 11 height 11
type input "[DATE] 00:00"
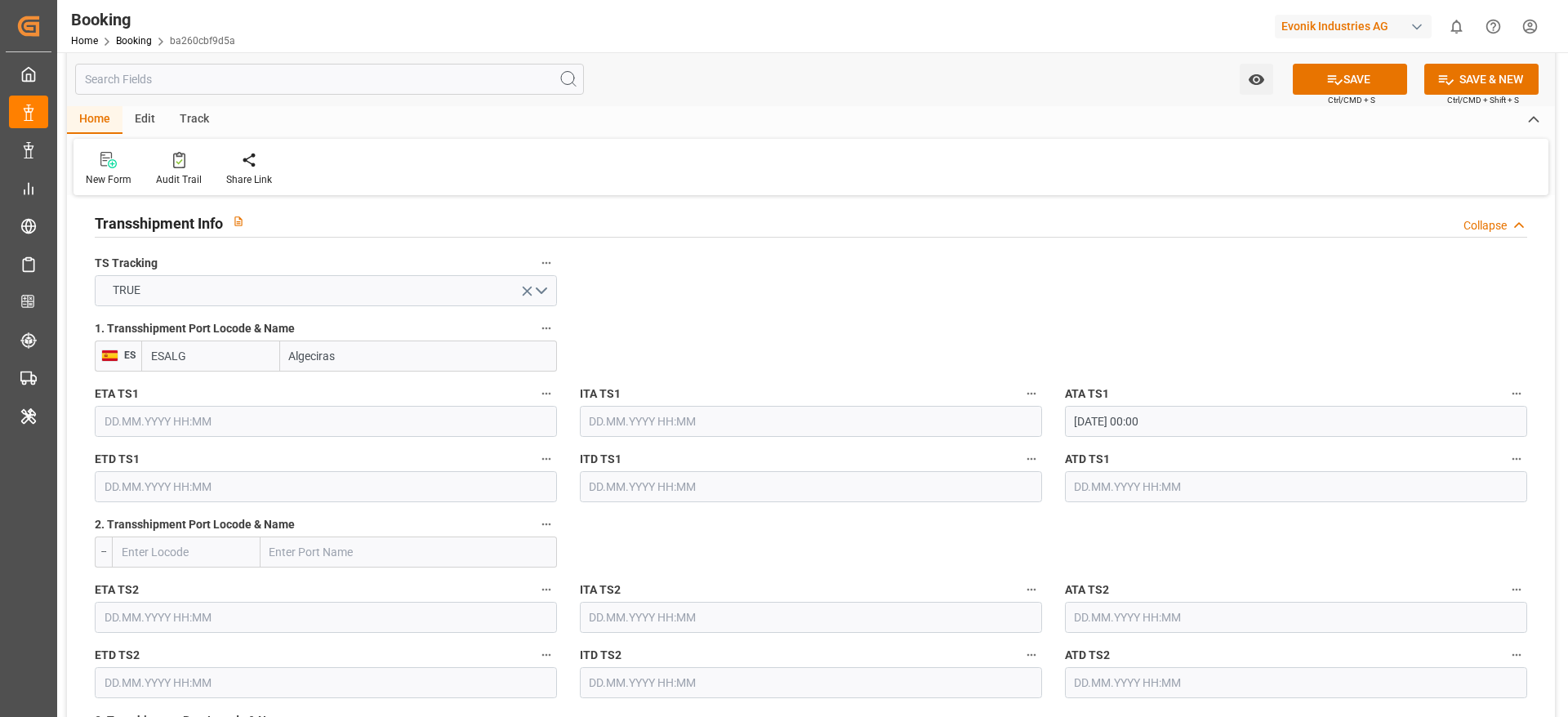
scroll to position [1714, 0]
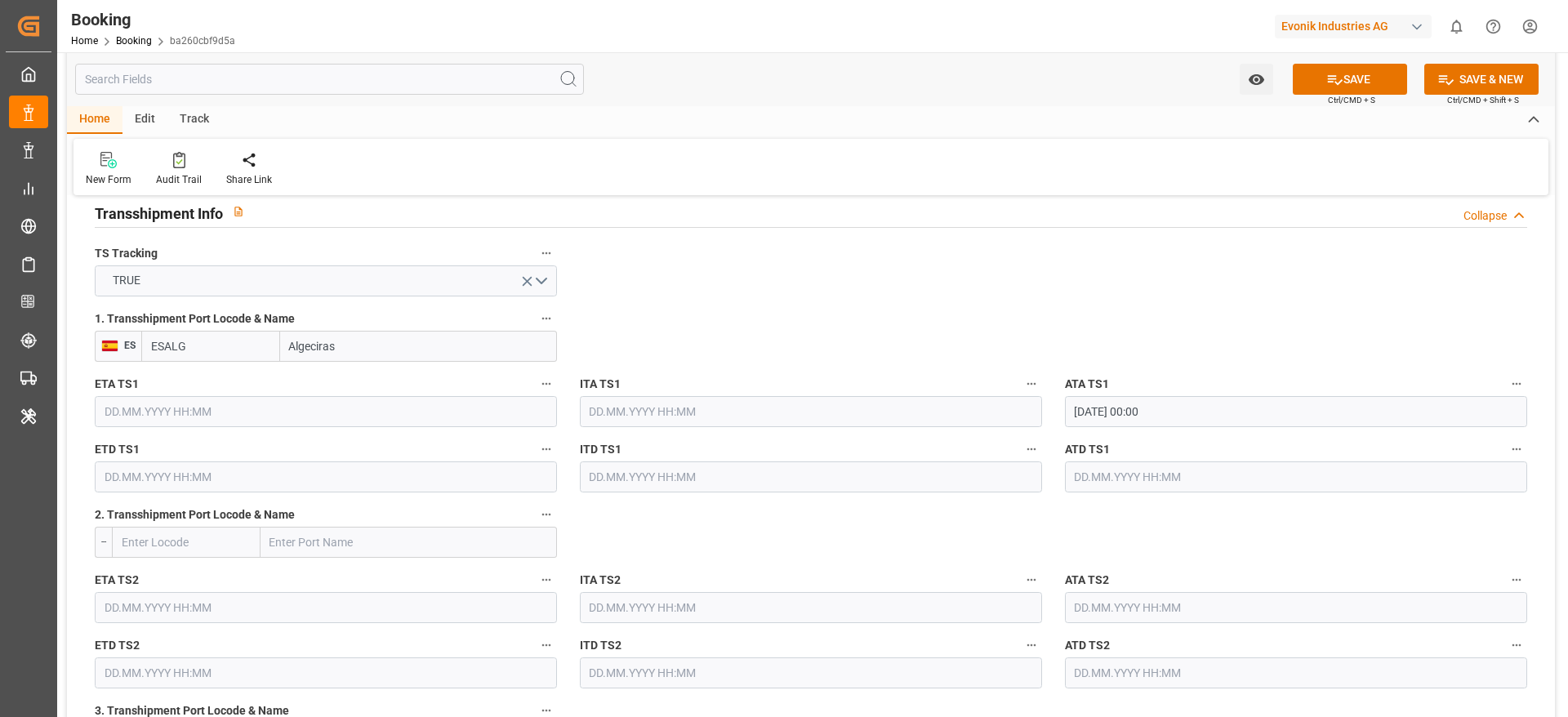
click at [1045, 412] on input "[DATE] 00:00" at bounding box center [1296, 412] width 463 height 31
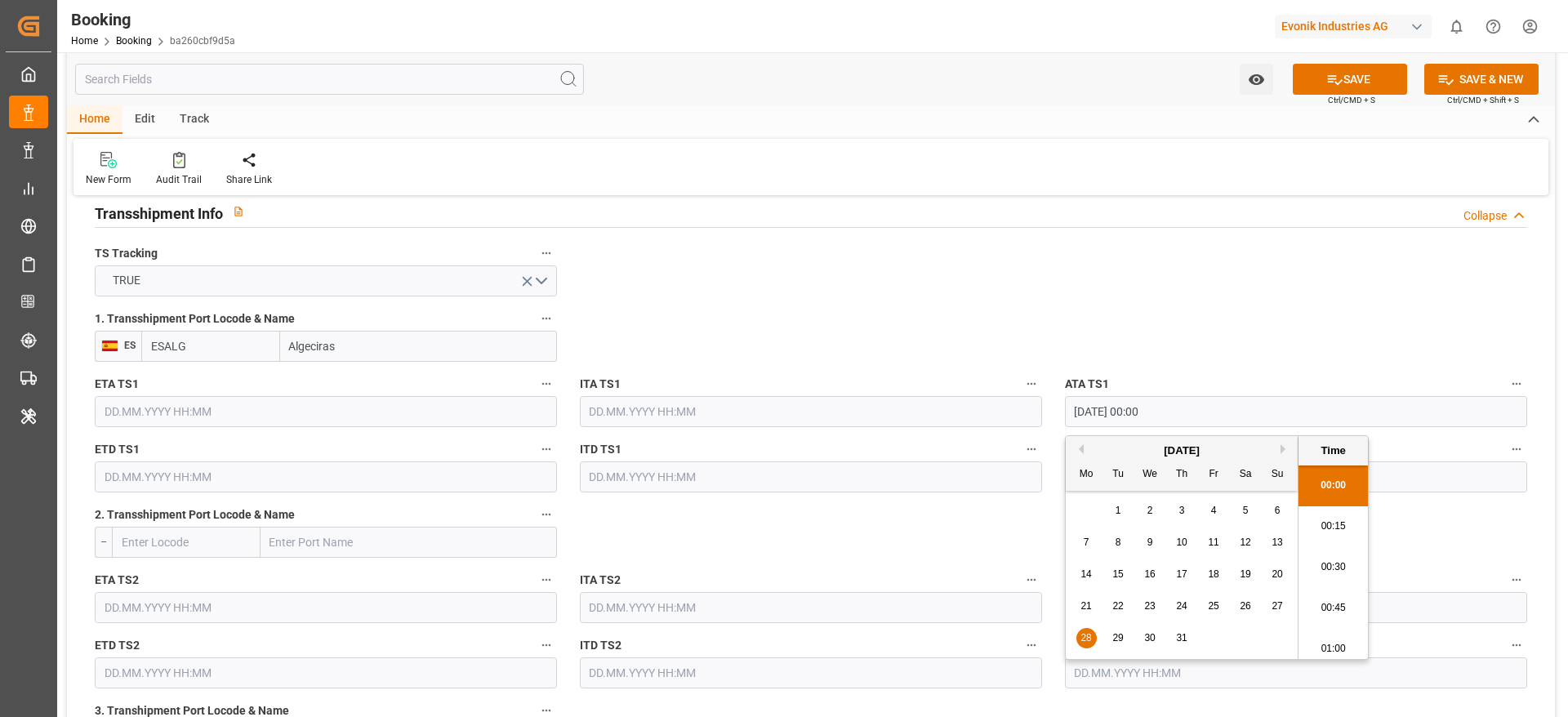
click at [1045, 412] on input "[DATE] 00:00" at bounding box center [1296, 412] width 463 height 31
click at [198, 412] on input "text" at bounding box center [326, 412] width 463 height 31
paste input "[DATE] 00:00"
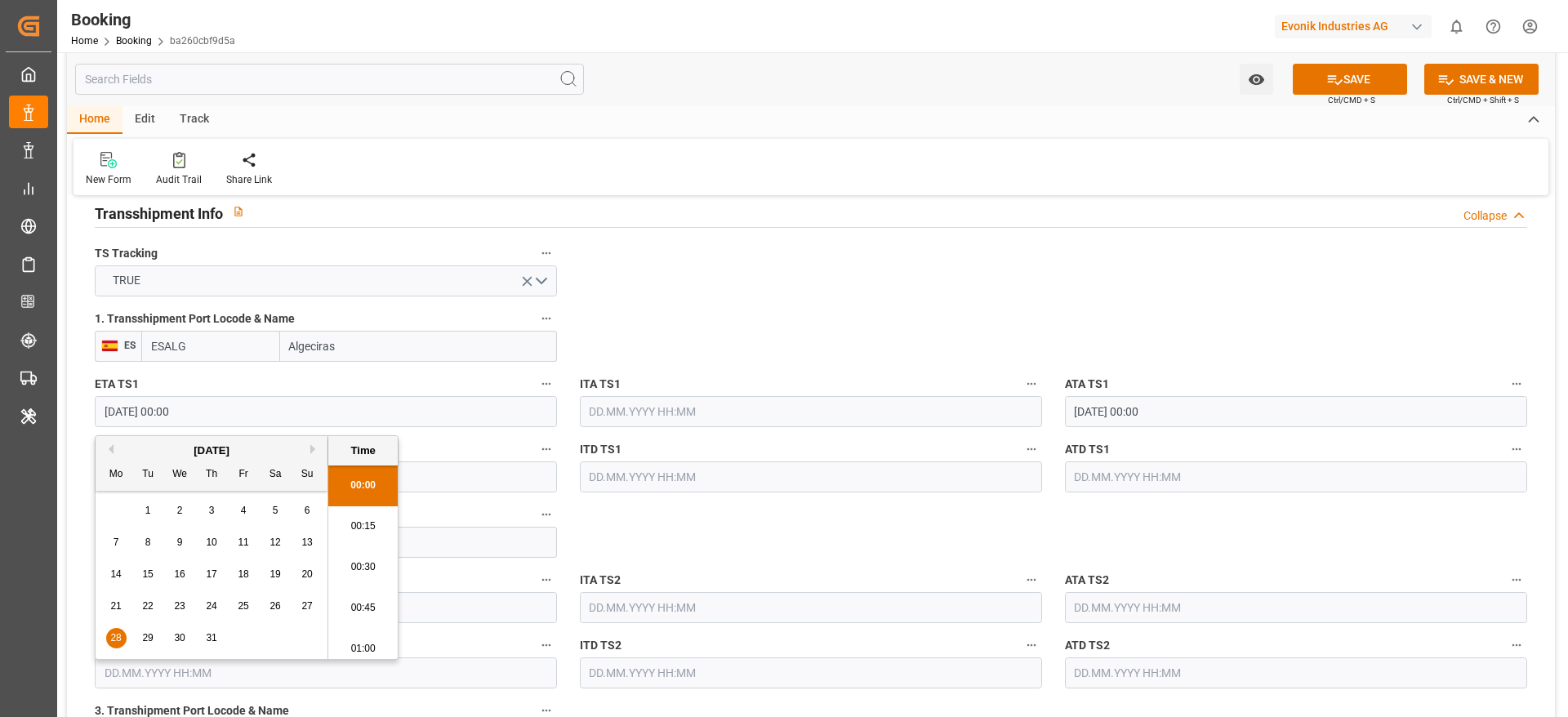
scroll to position [2577, 0]
type input "[DATE] 00:00"
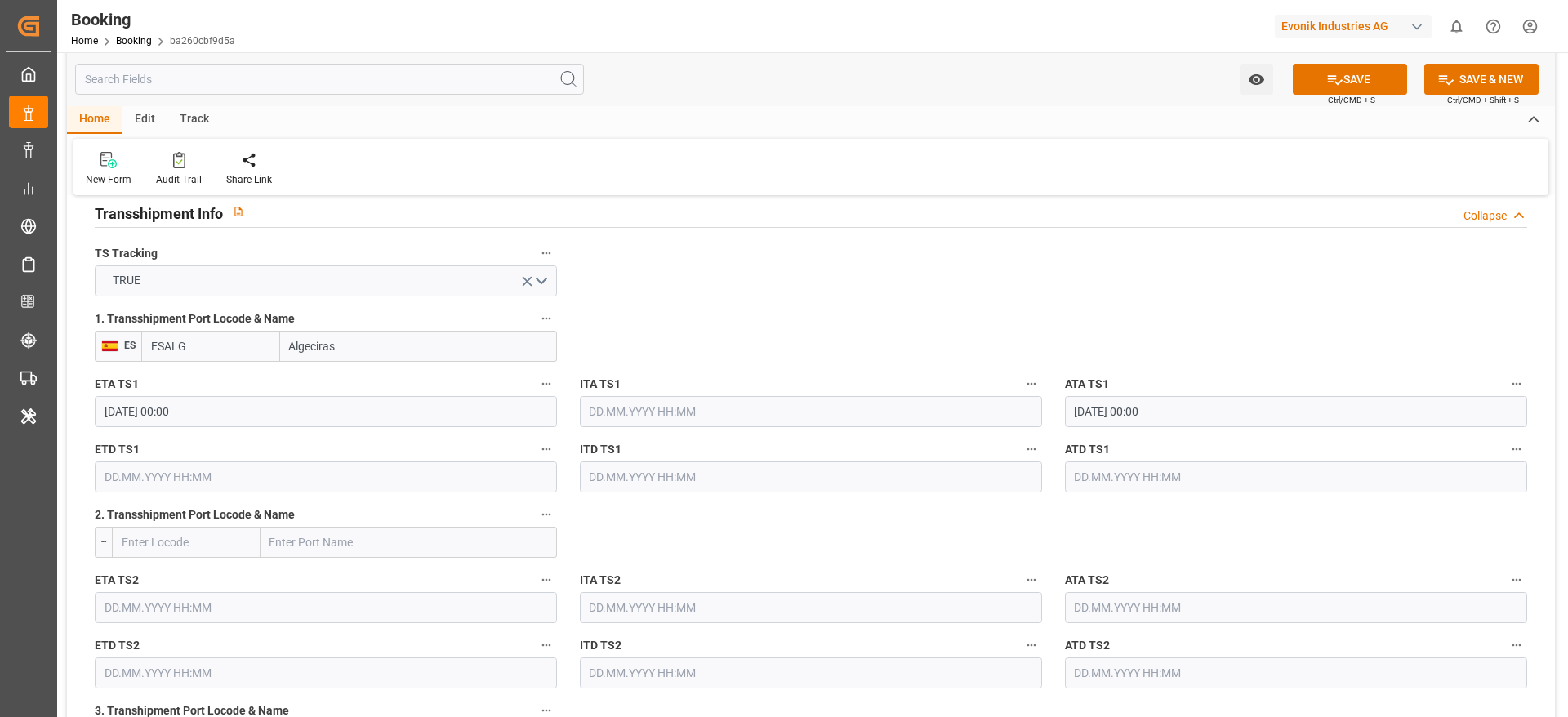
click at [302, 477] on input "text" at bounding box center [326, 477] width 463 height 31
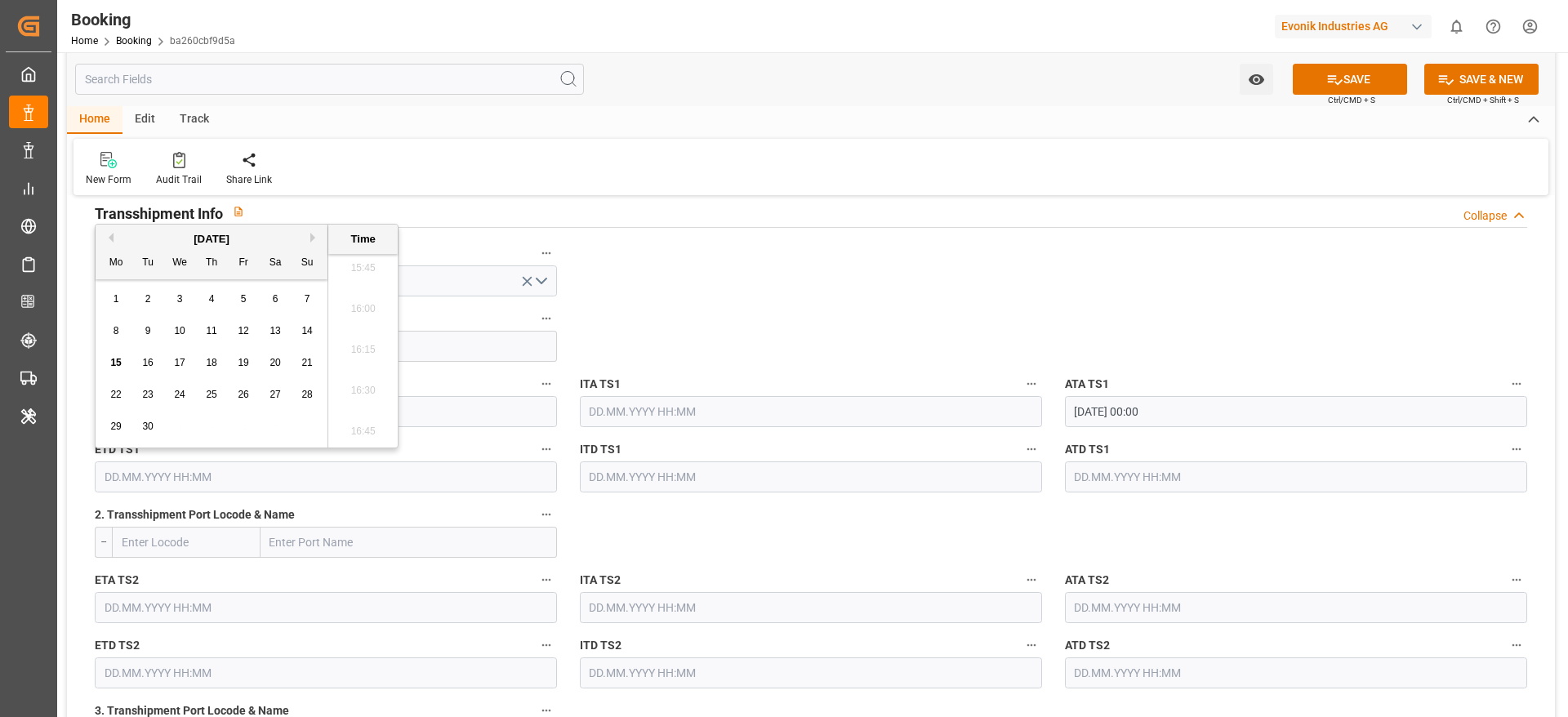
click at [110, 235] on button "Previous Month" at bounding box center [109, 238] width 10 height 10
click at [120, 326] on div "4" at bounding box center [116, 331] width 20 height 20
type input "[DATE] 00:00"
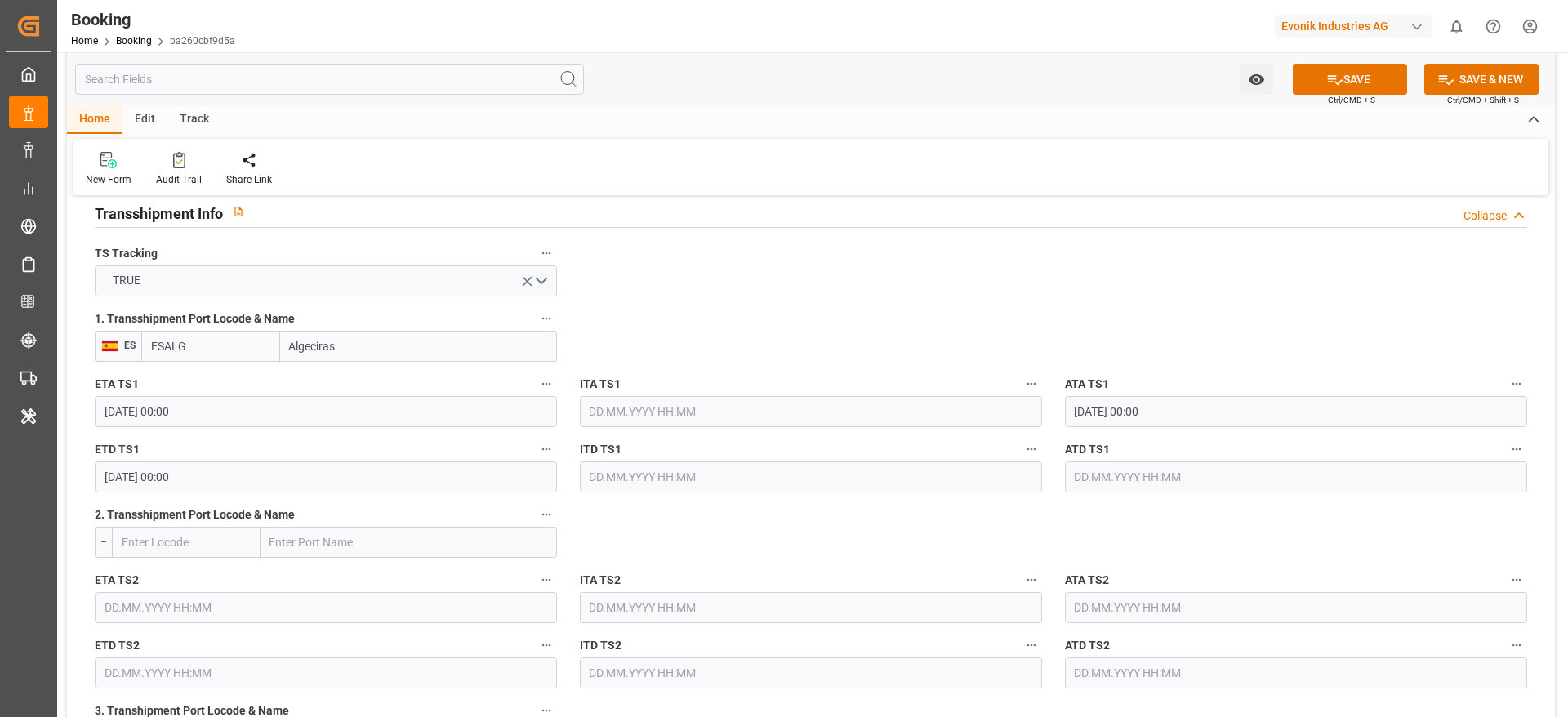
click at [338, 477] on input "[DATE] 00:00" at bounding box center [326, 477] width 463 height 31
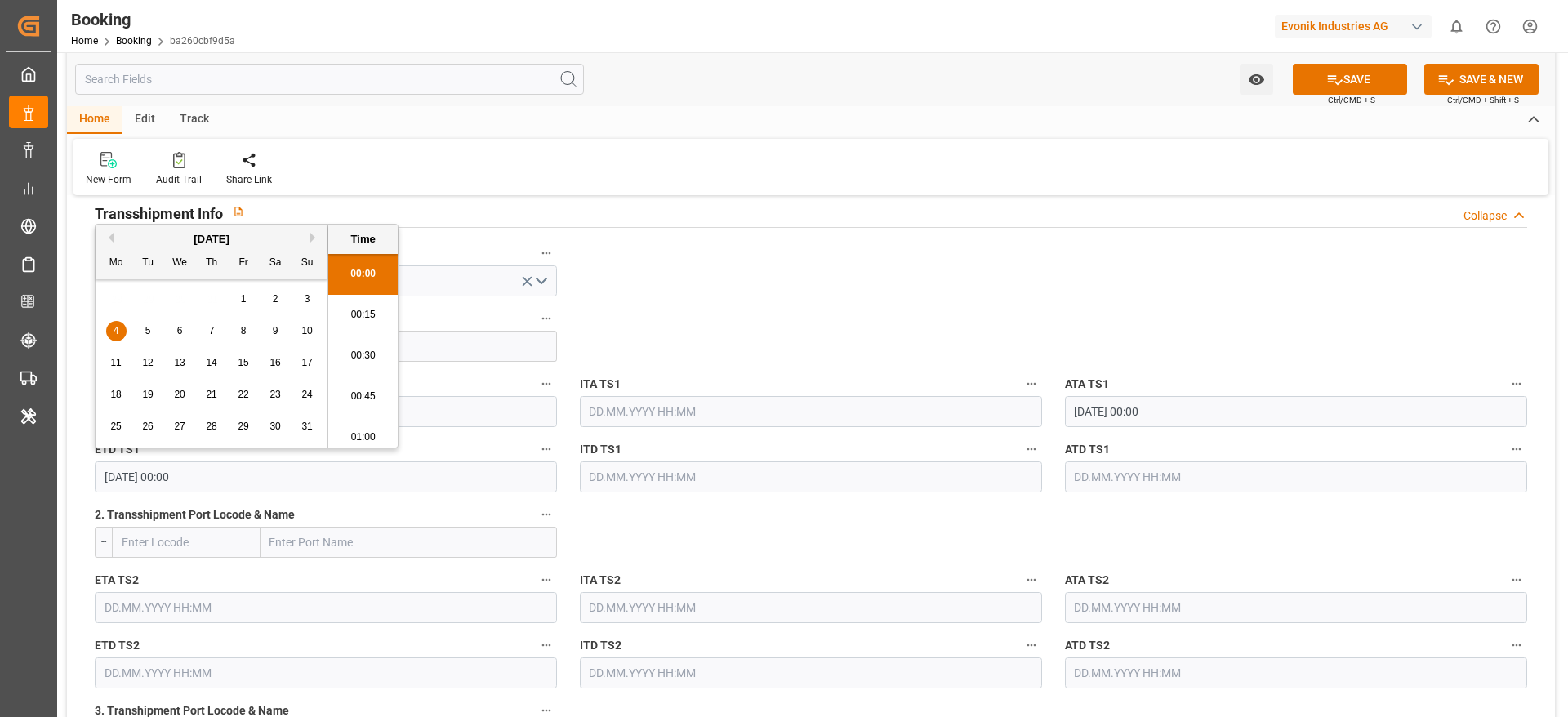
click at [338, 477] on input "[DATE] 00:00" at bounding box center [326, 477] width 463 height 31
click at [1045, 474] on input "text" at bounding box center [1296, 477] width 463 height 31
paste input "[DATE] 00:00"
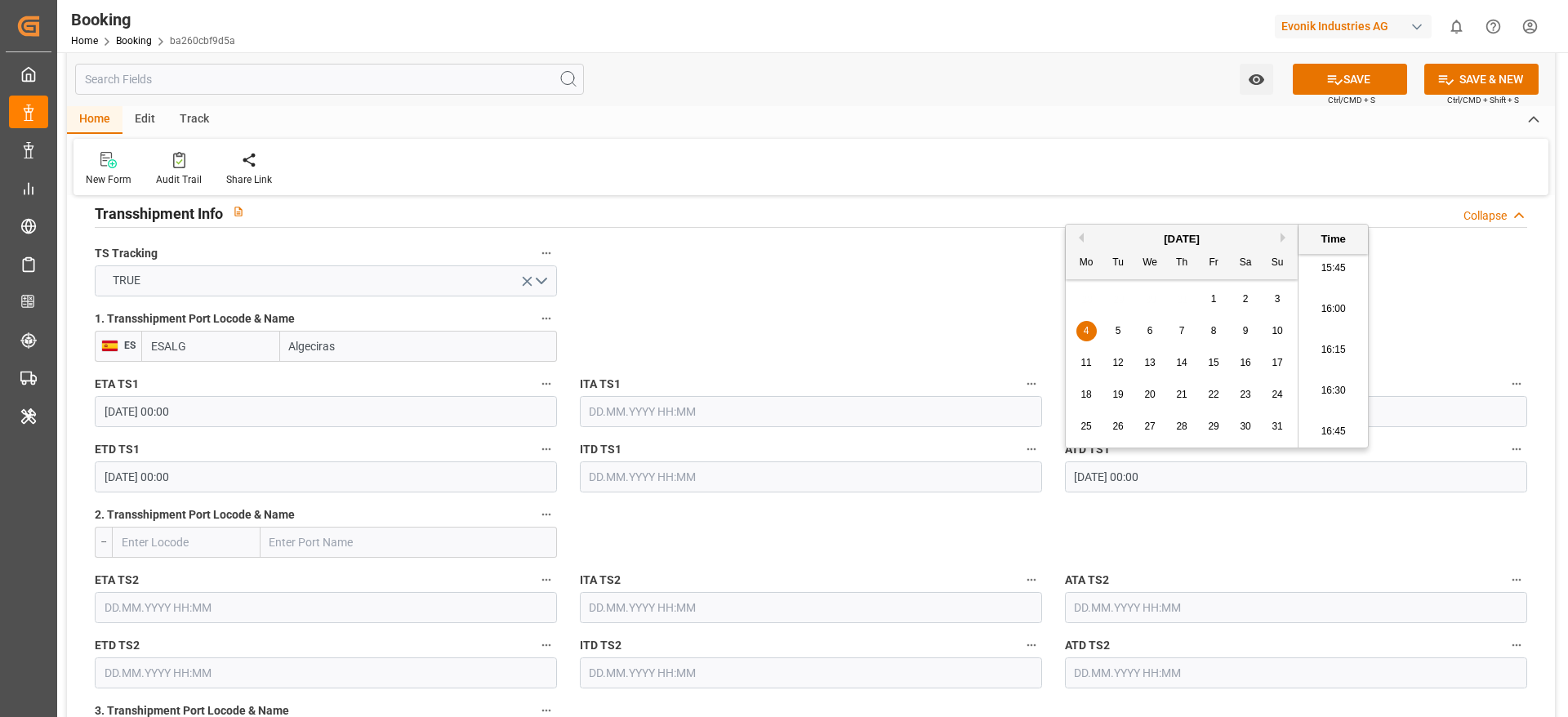
type input "[DATE] 00:00"
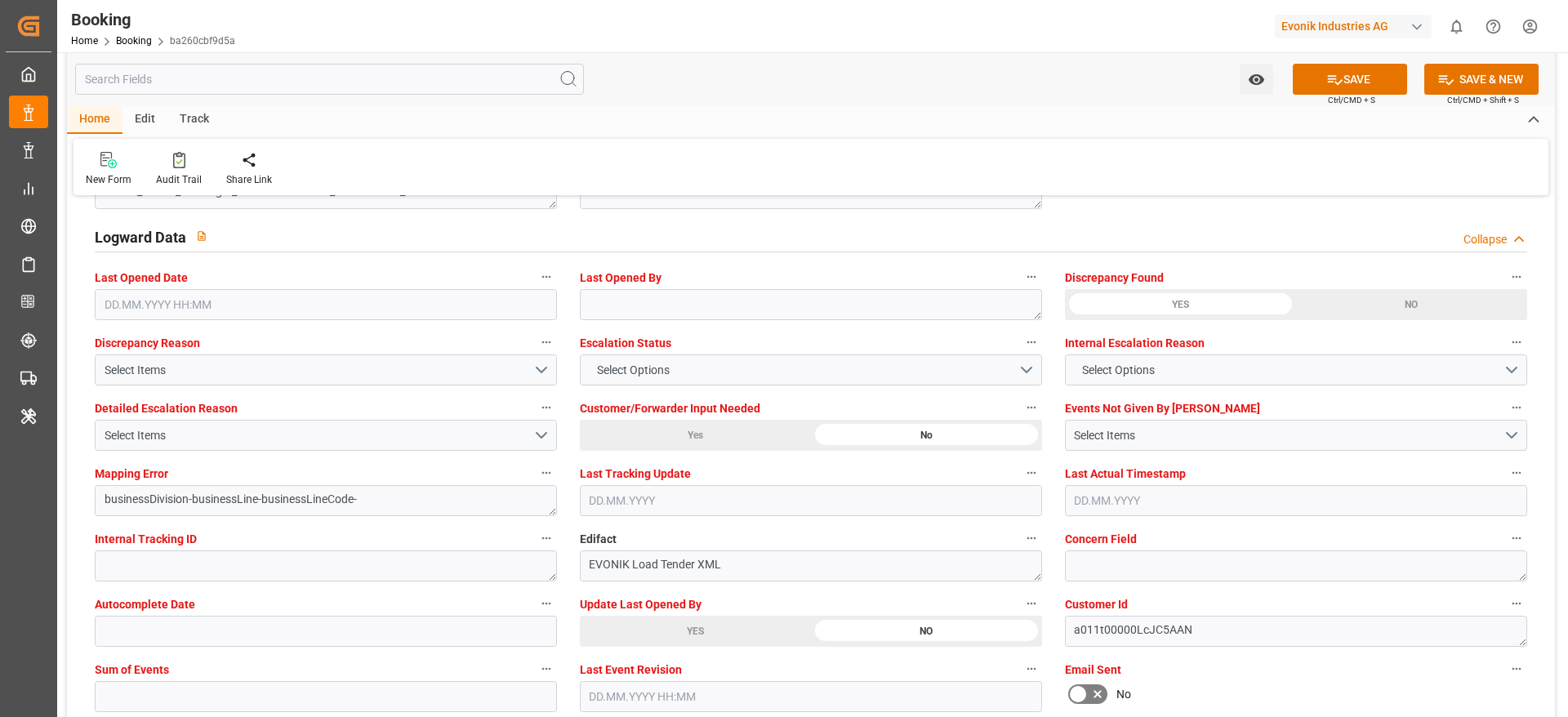
scroll to position [3184, 0]
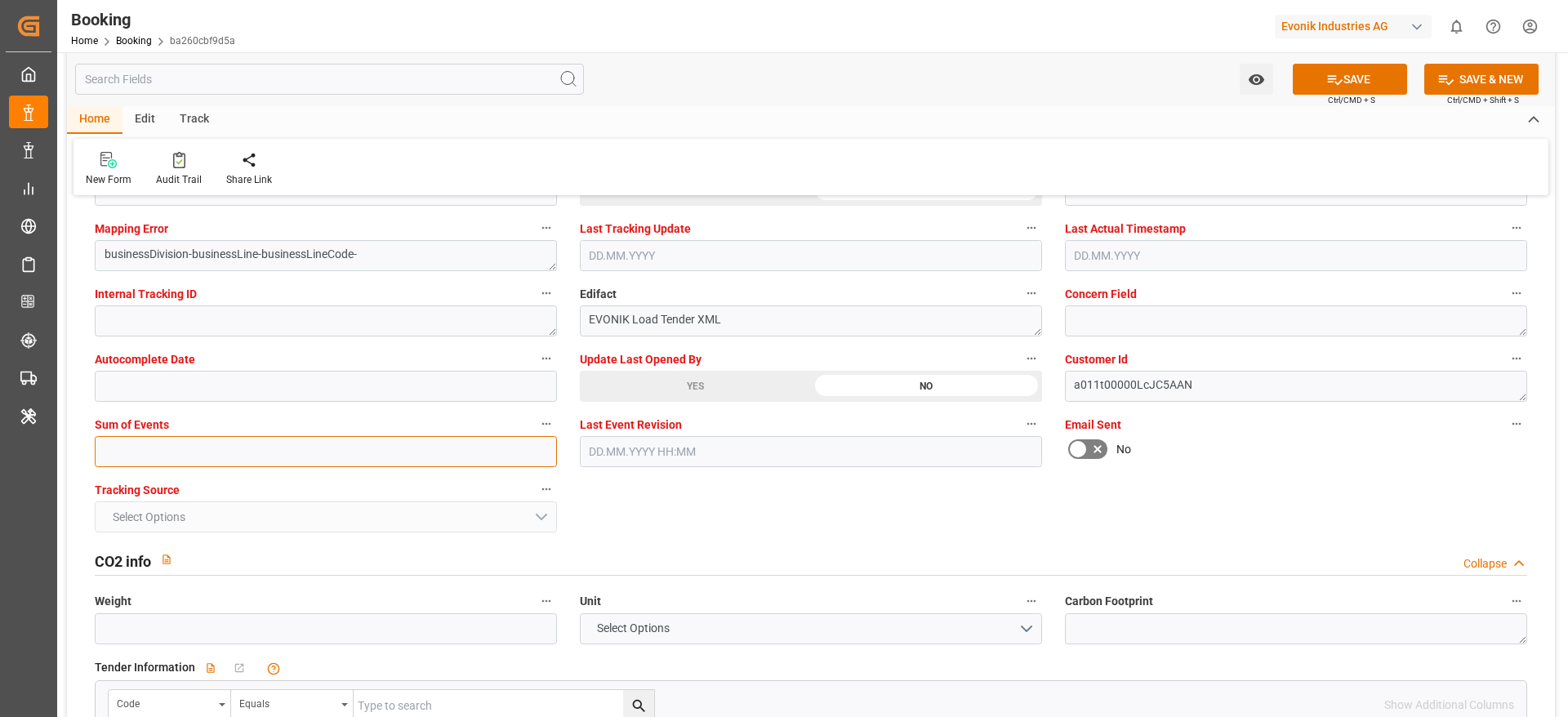
click at [217, 449] on input "text" at bounding box center [326, 451] width 463 height 31
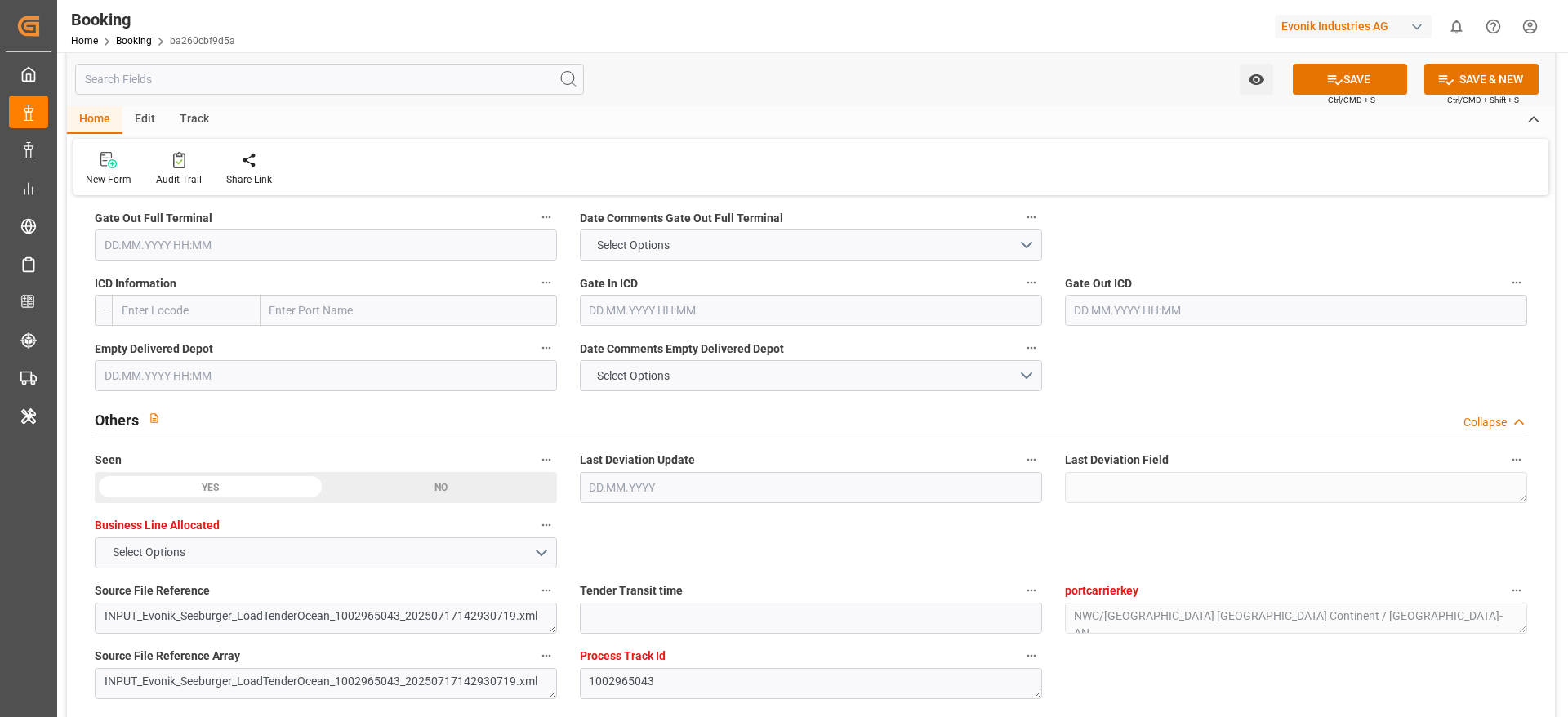
scroll to position [2327, 0]
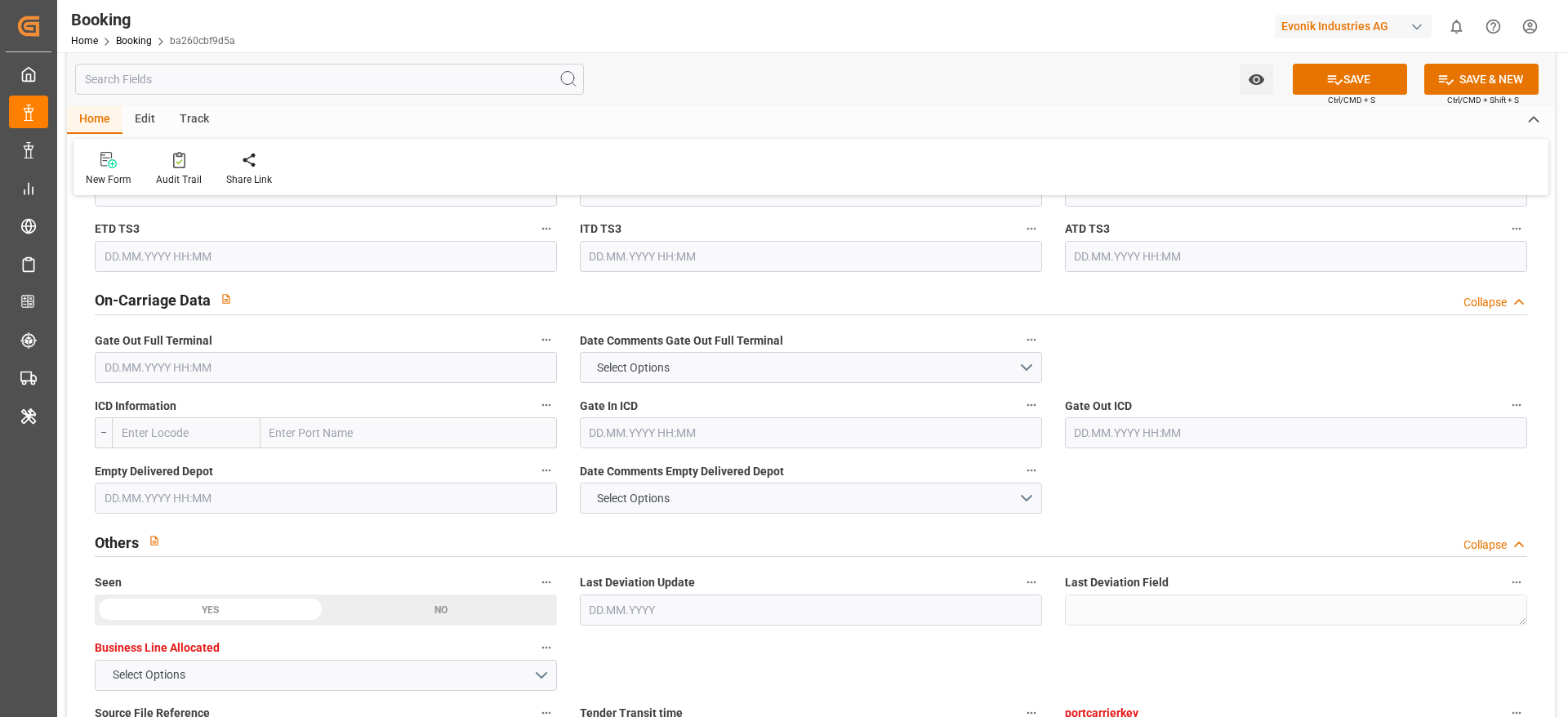
type input "0"
click at [223, 376] on input "text" at bounding box center [326, 367] width 463 height 31
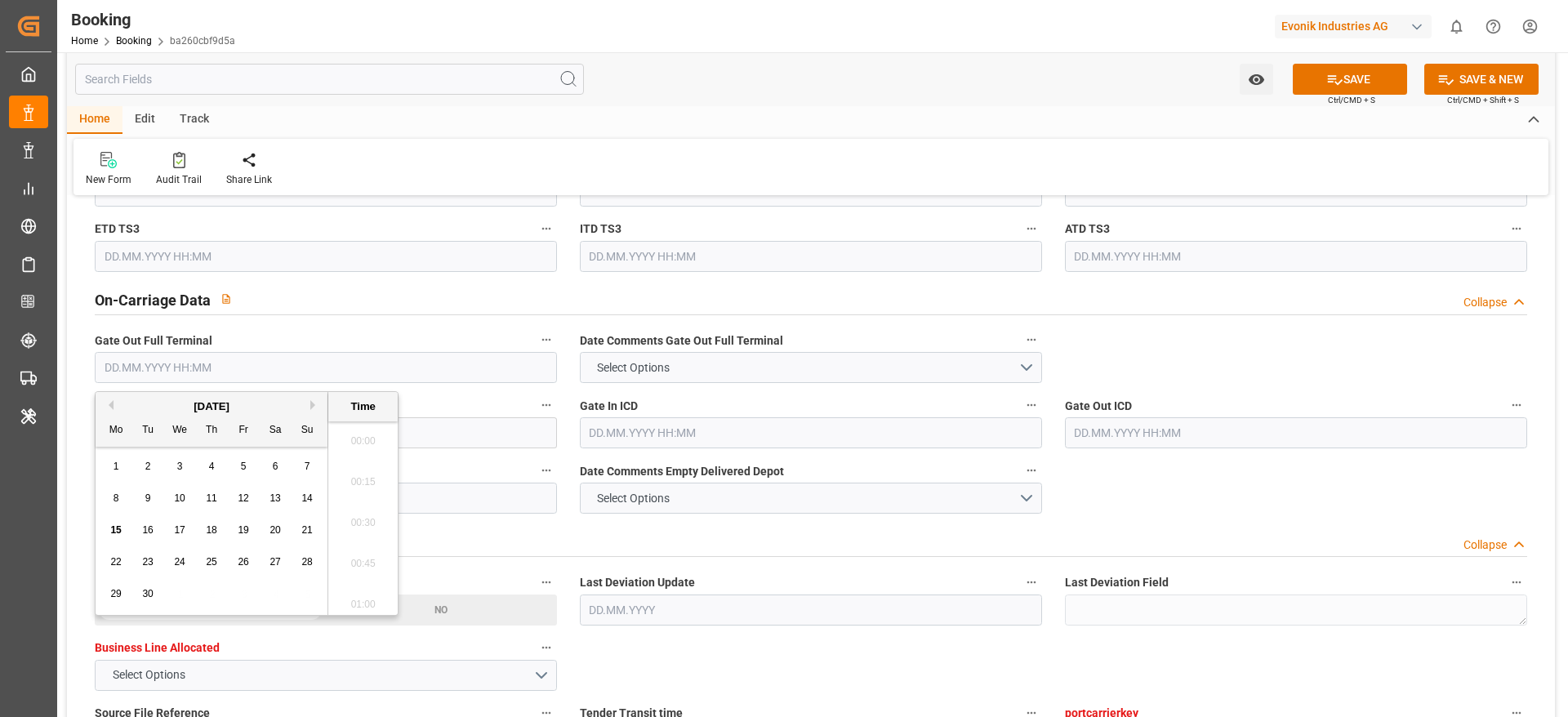
scroll to position [2577, 0]
click at [110, 406] on button "Previous Month" at bounding box center [109, 405] width 10 height 10
click at [187, 477] on div "27" at bounding box center [180, 594] width 20 height 20
type input "[DATE] 00:00"
click at [792, 95] on div "Watch Option SAVE Ctrl/CMD + S SAVE & NEW Ctrl/CMD + Shift + S" at bounding box center [811, 79] width 1488 height 53
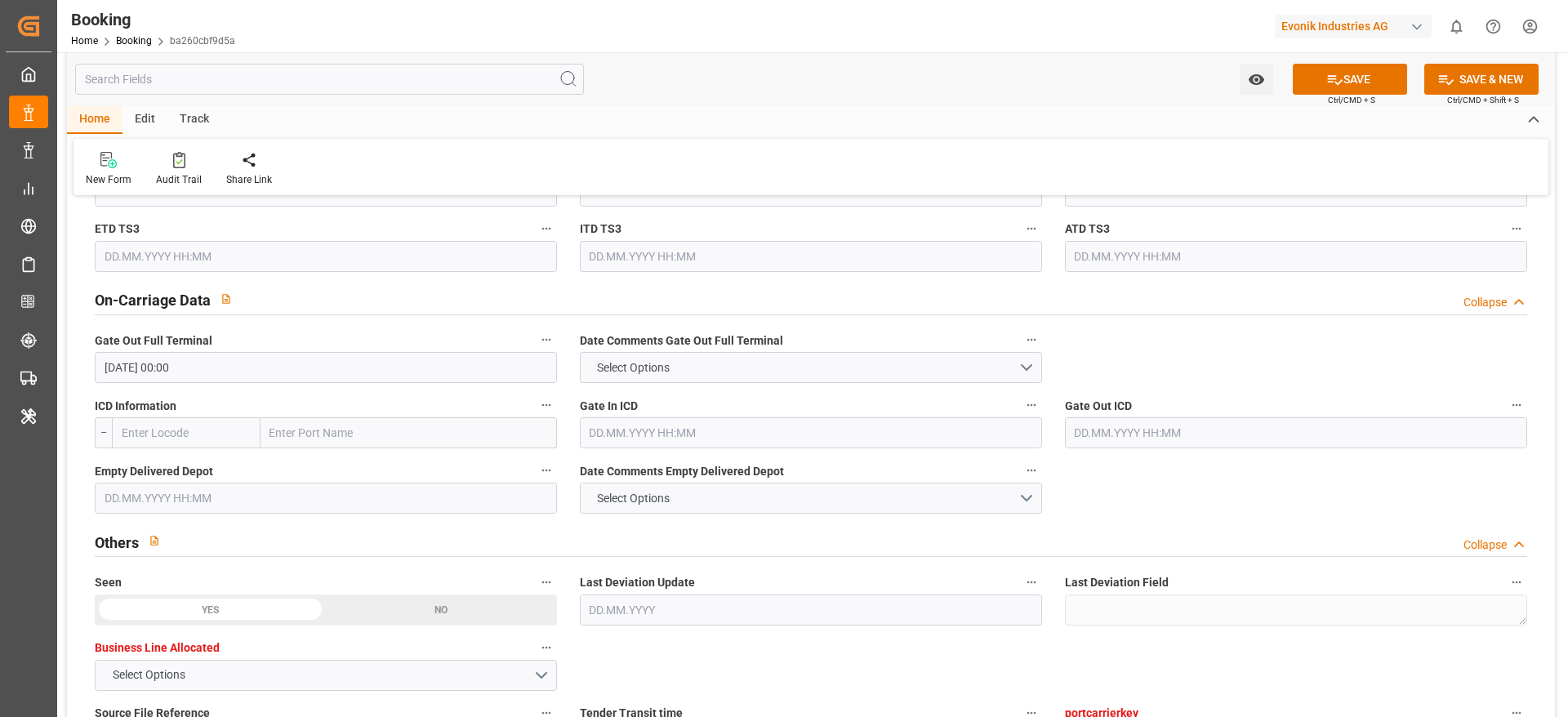
click at [189, 477] on input "text" at bounding box center [326, 498] width 463 height 31
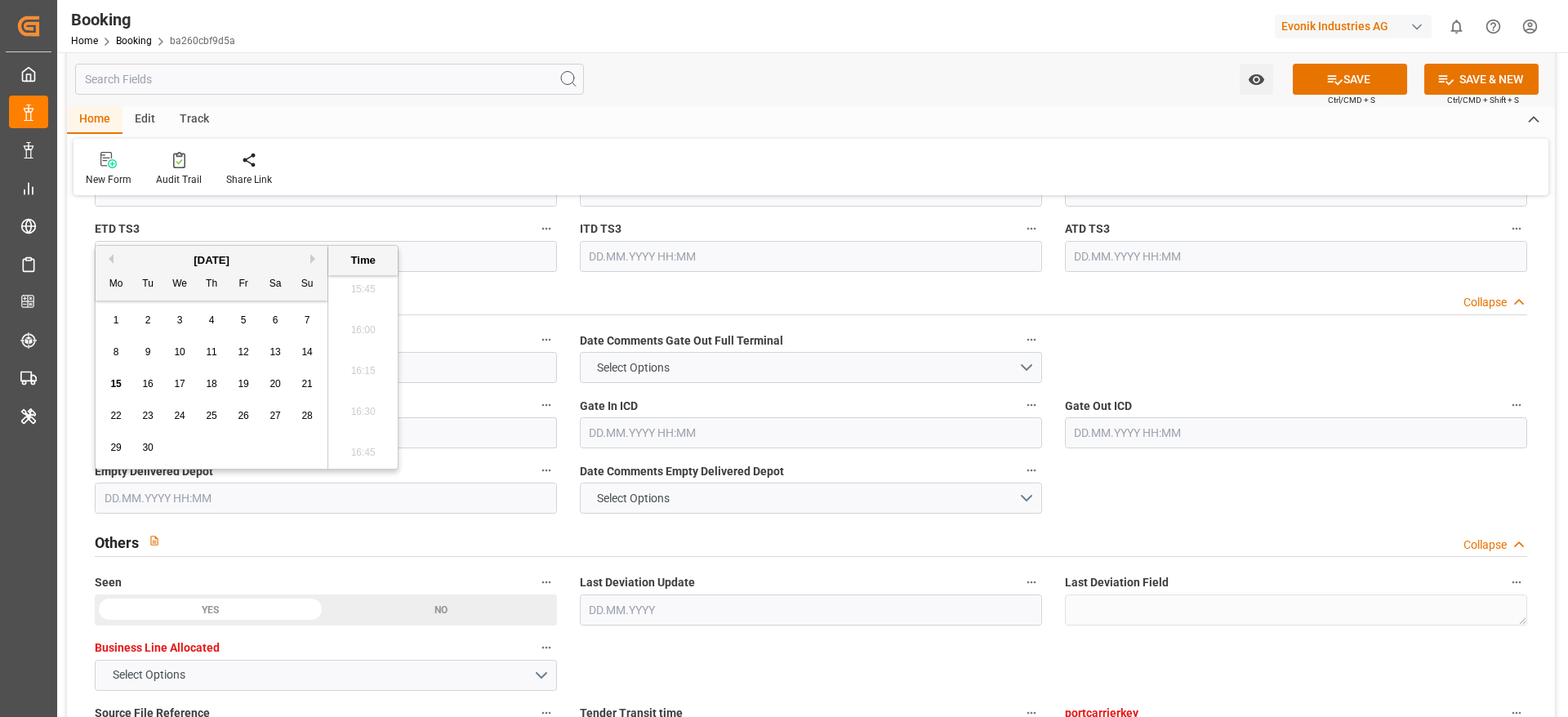
click at [109, 259] on button "Previous Month" at bounding box center [109, 259] width 10 height 10
click at [244, 447] on span "29" at bounding box center [243, 446] width 11 height 11
type input "[DATE] 00:00"
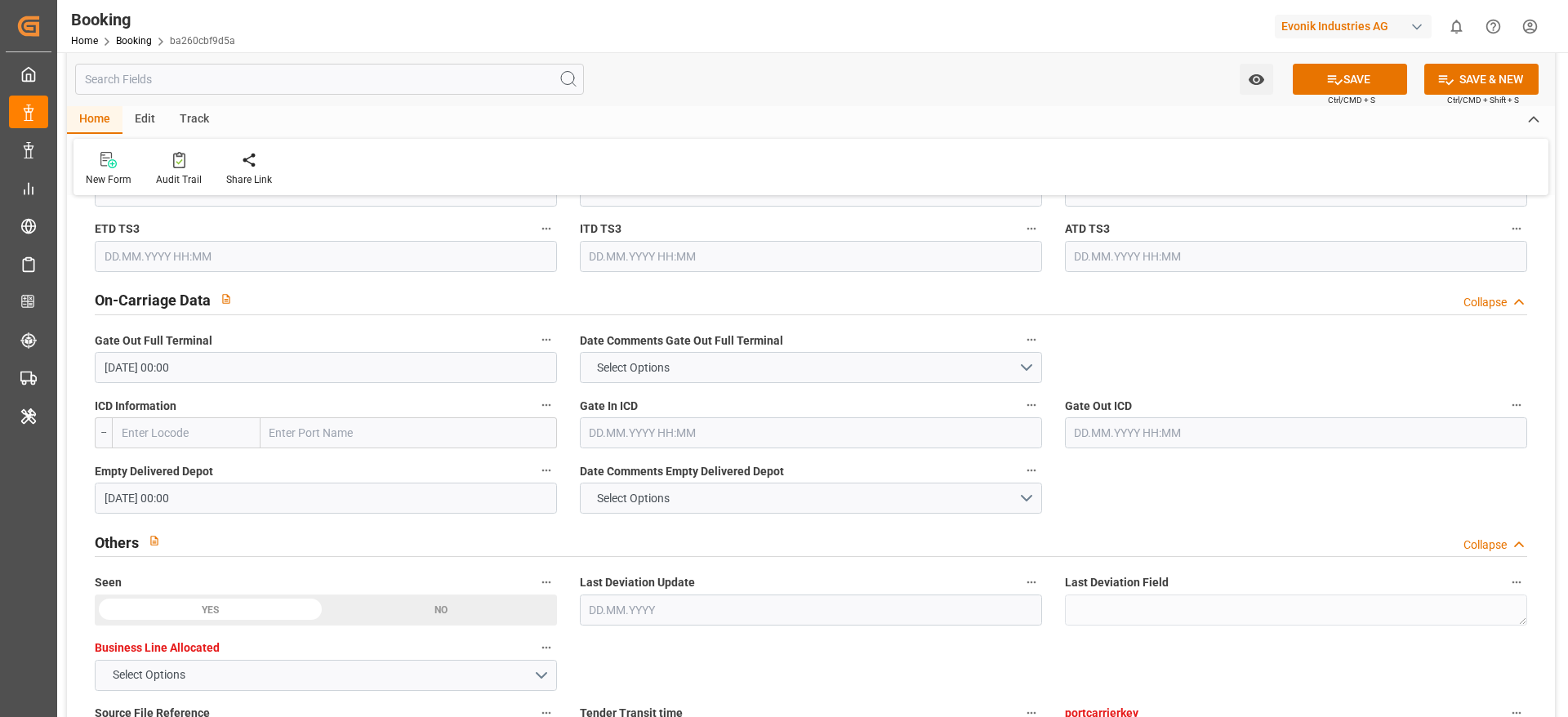
click at [857, 126] on div "Home Edit Track" at bounding box center [811, 120] width 1488 height 28
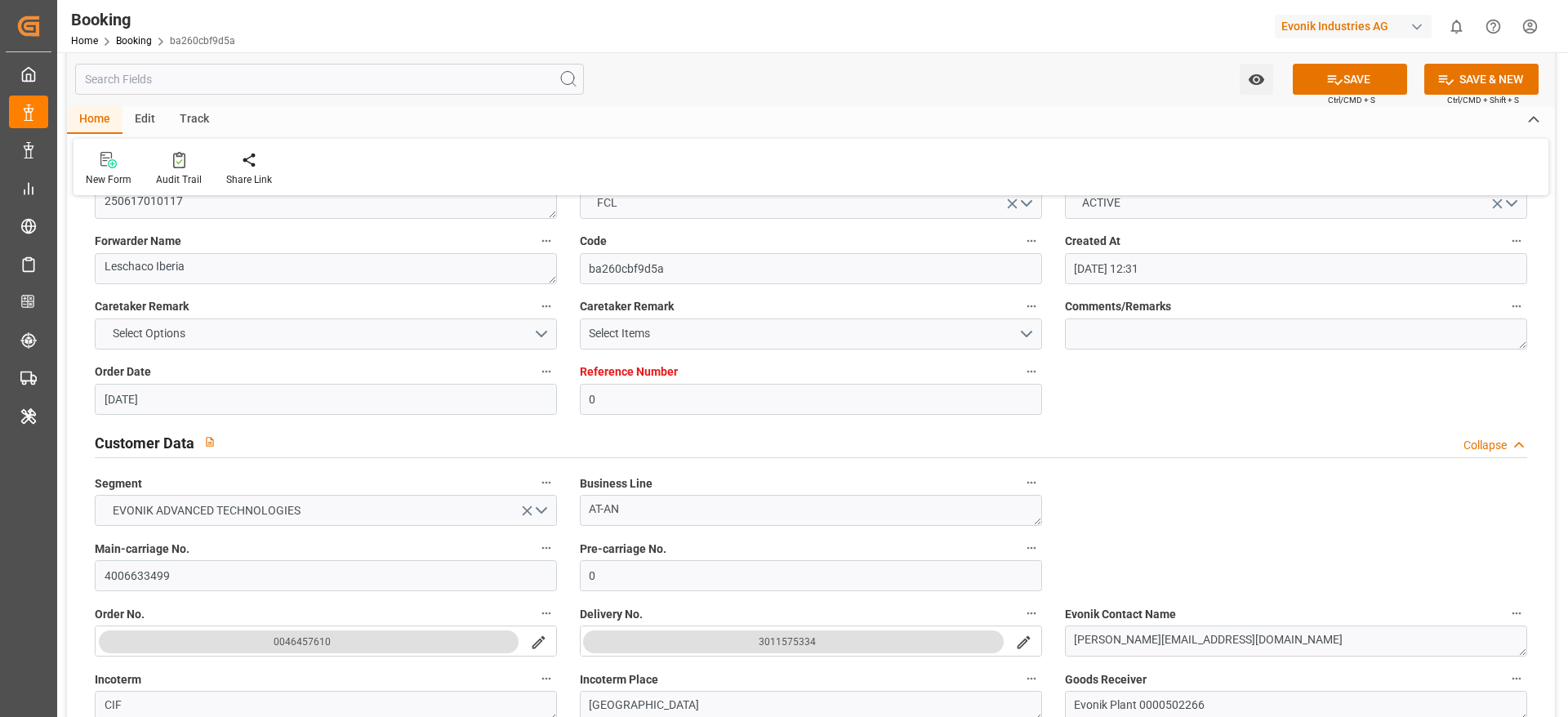
scroll to position [0, 0]
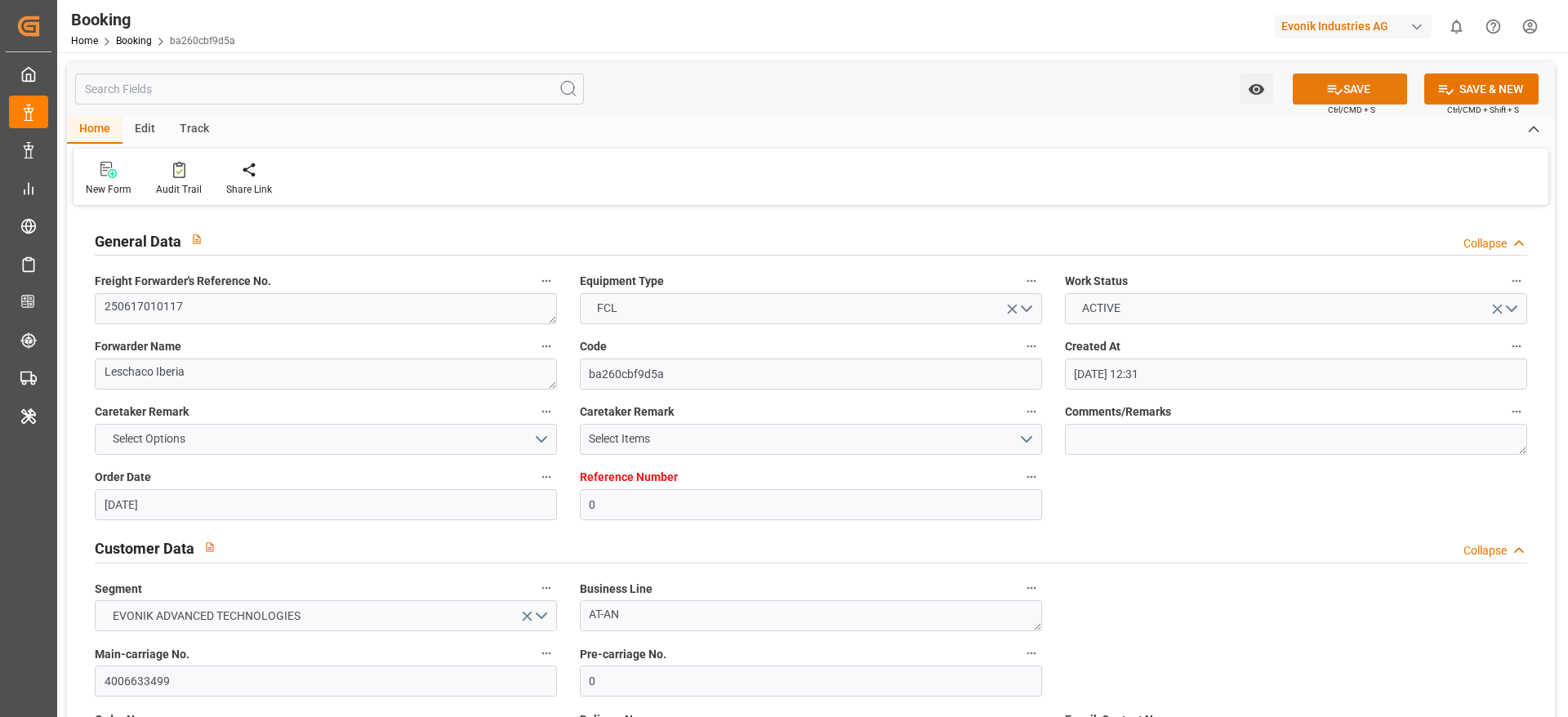
click at [1045, 89] on icon at bounding box center [1335, 89] width 17 height 17
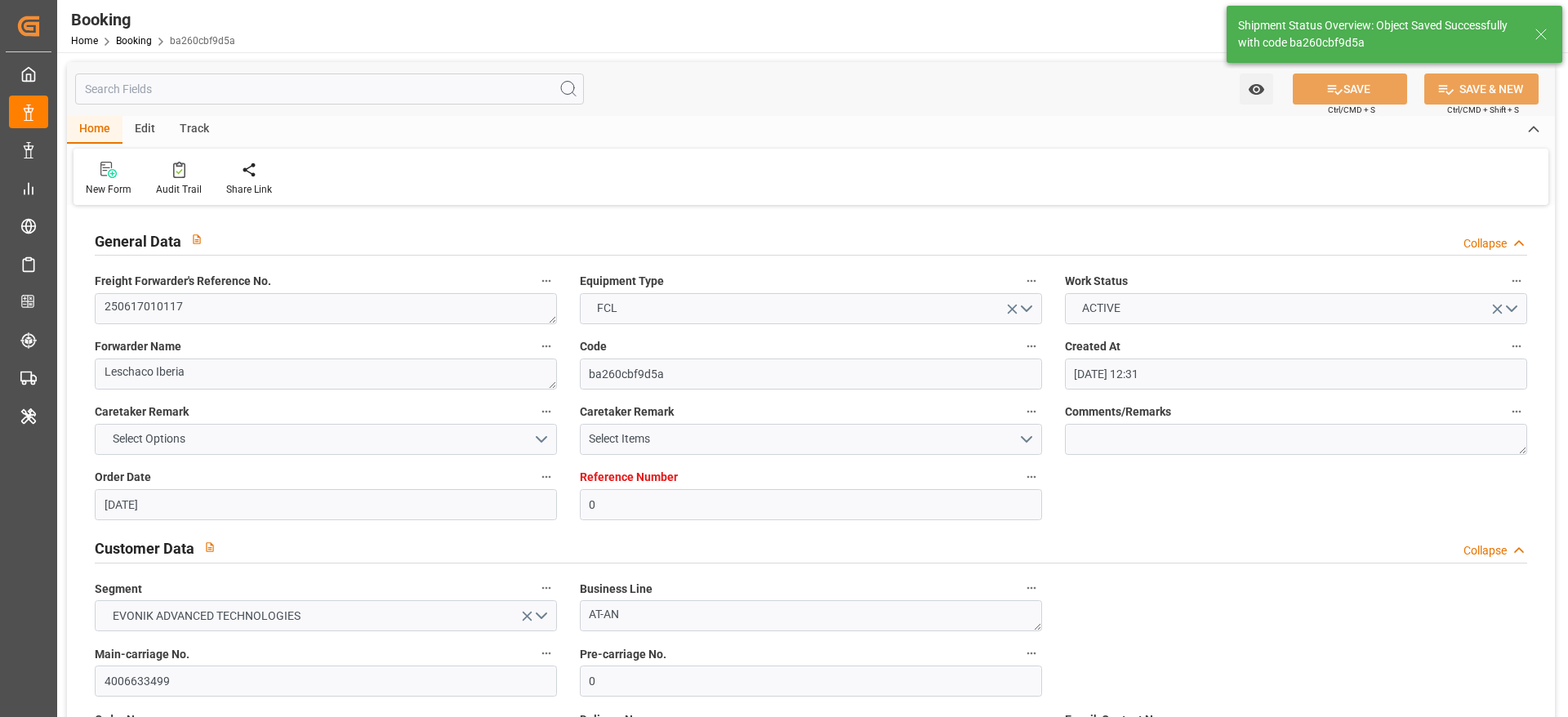
type textarea "NWC/[GEOGRAPHIC_DATA] [GEOGRAPHIC_DATA] Continent / [GEOGRAPHIC_DATA]-AN"
type textarea "[PERSON_NAME]"
type textarea "Pol-businessDivision-businessLine-"
type textarea "Yes"
type input "41"
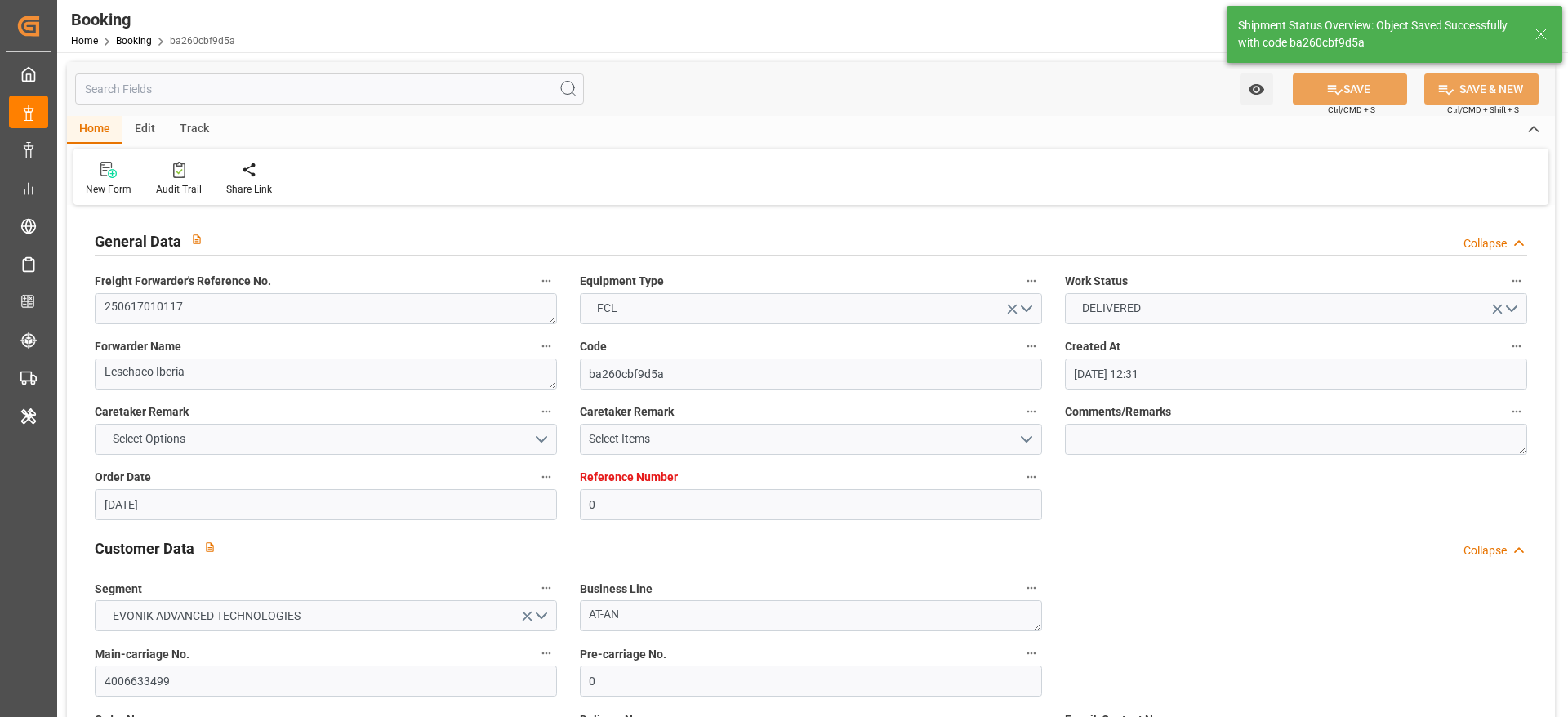
type input "[DATE] 00:00"
type input "[DATE] 10:48"
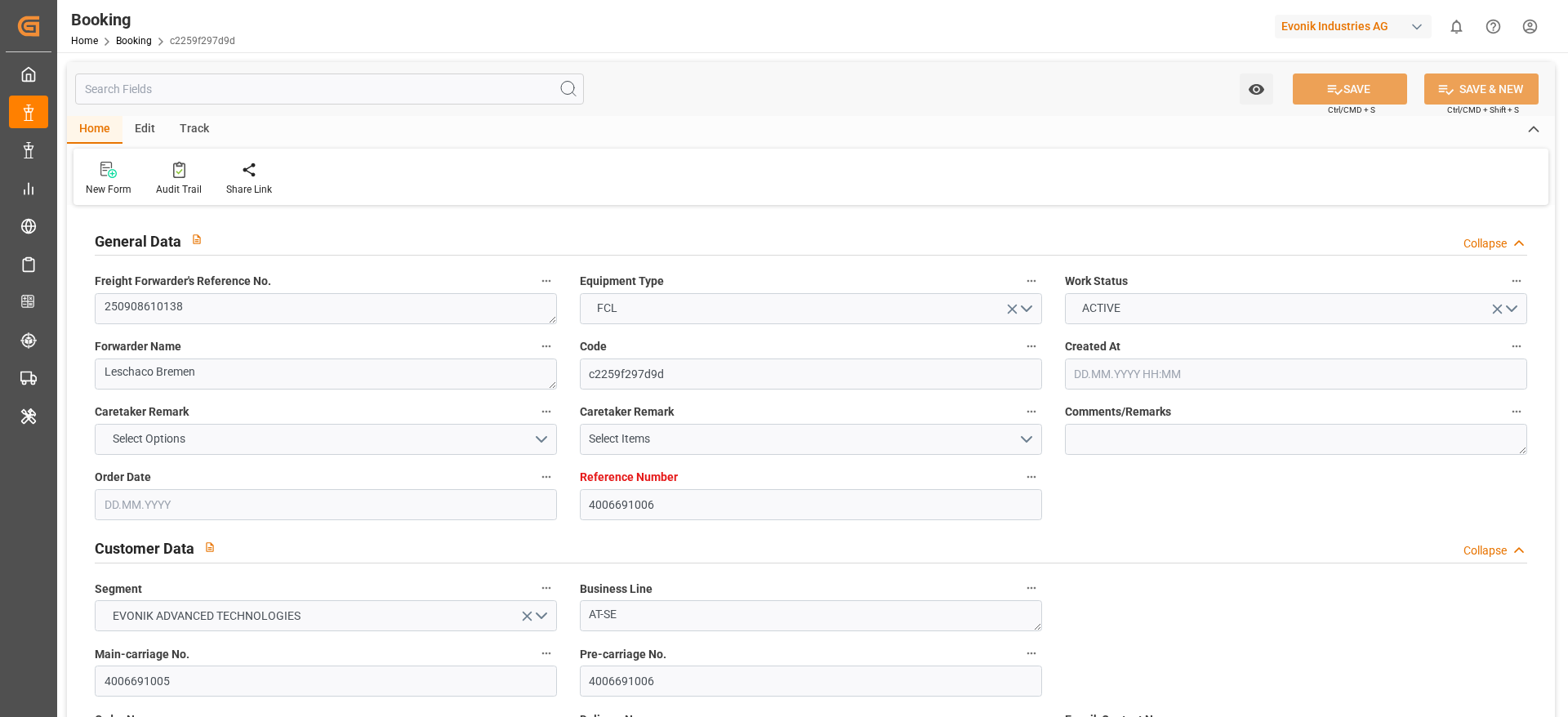
type input "4006691006"
type input "9619957"
type input "Dummy"
type input "Dummy Carrier"
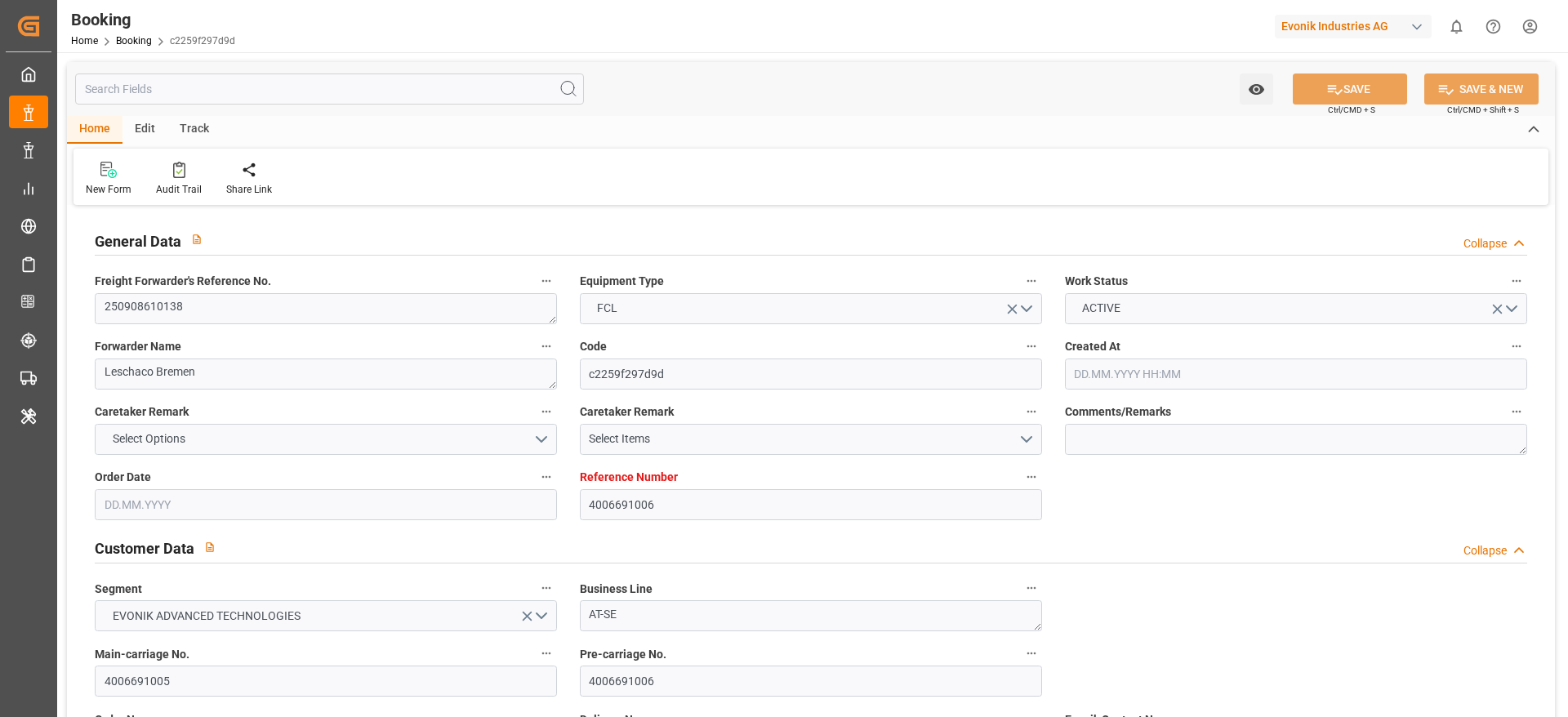
type input "DEHAM"
type input "IDJKT"
type input "[DATE] 08:18"
type input "[DATE]"
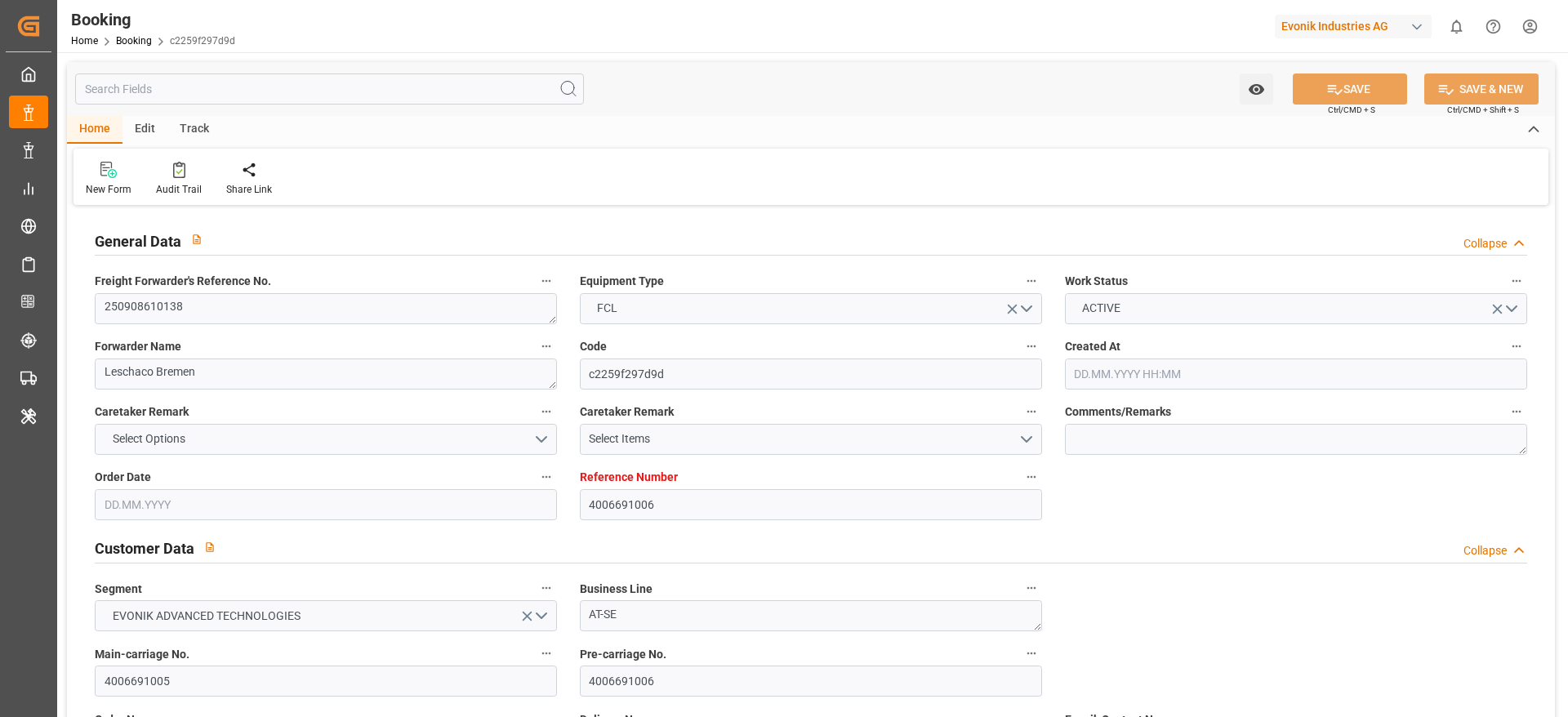
type input "[DATE]"
type input "[DATE] 00:00"
type input "[DATE]"
type input "[DATE] 05:07"
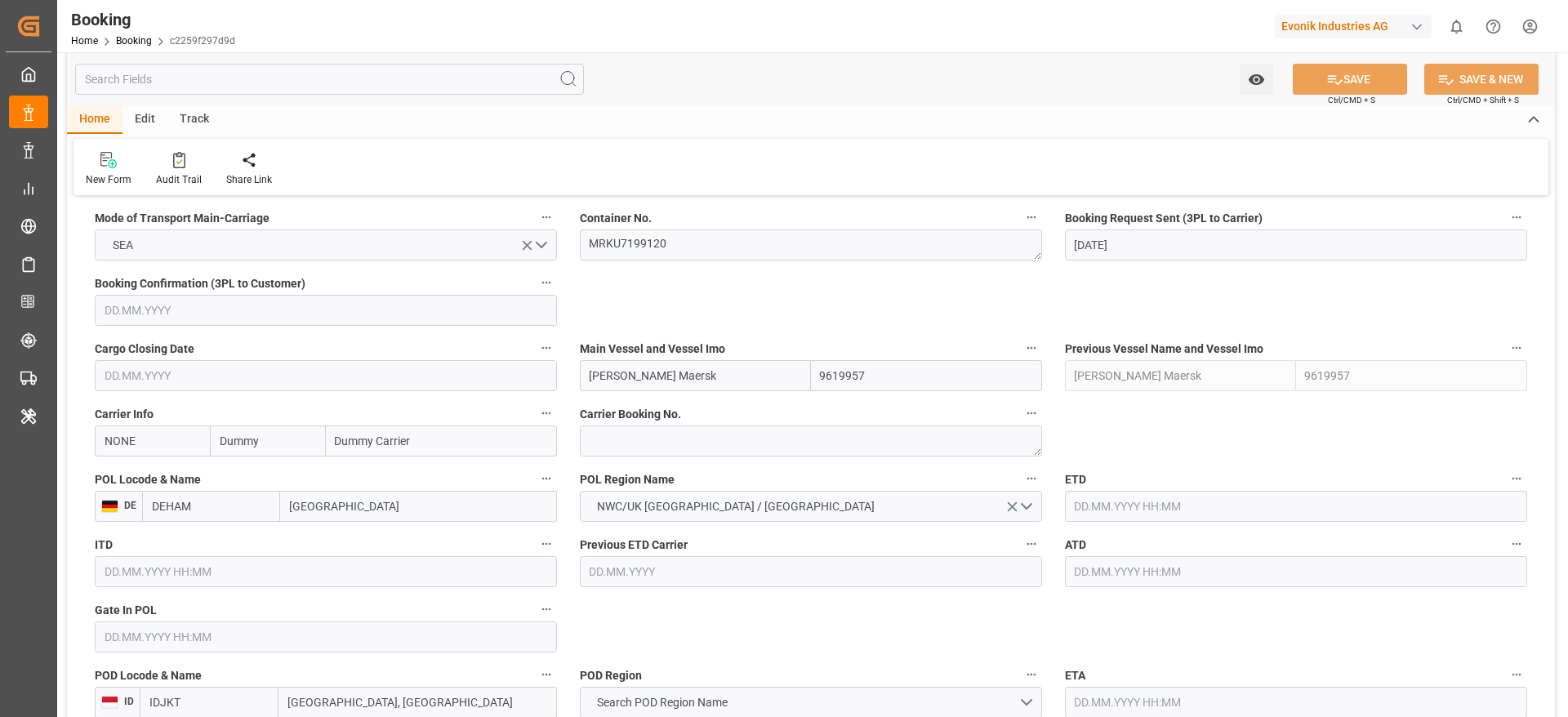
scroll to position [1102, 0]
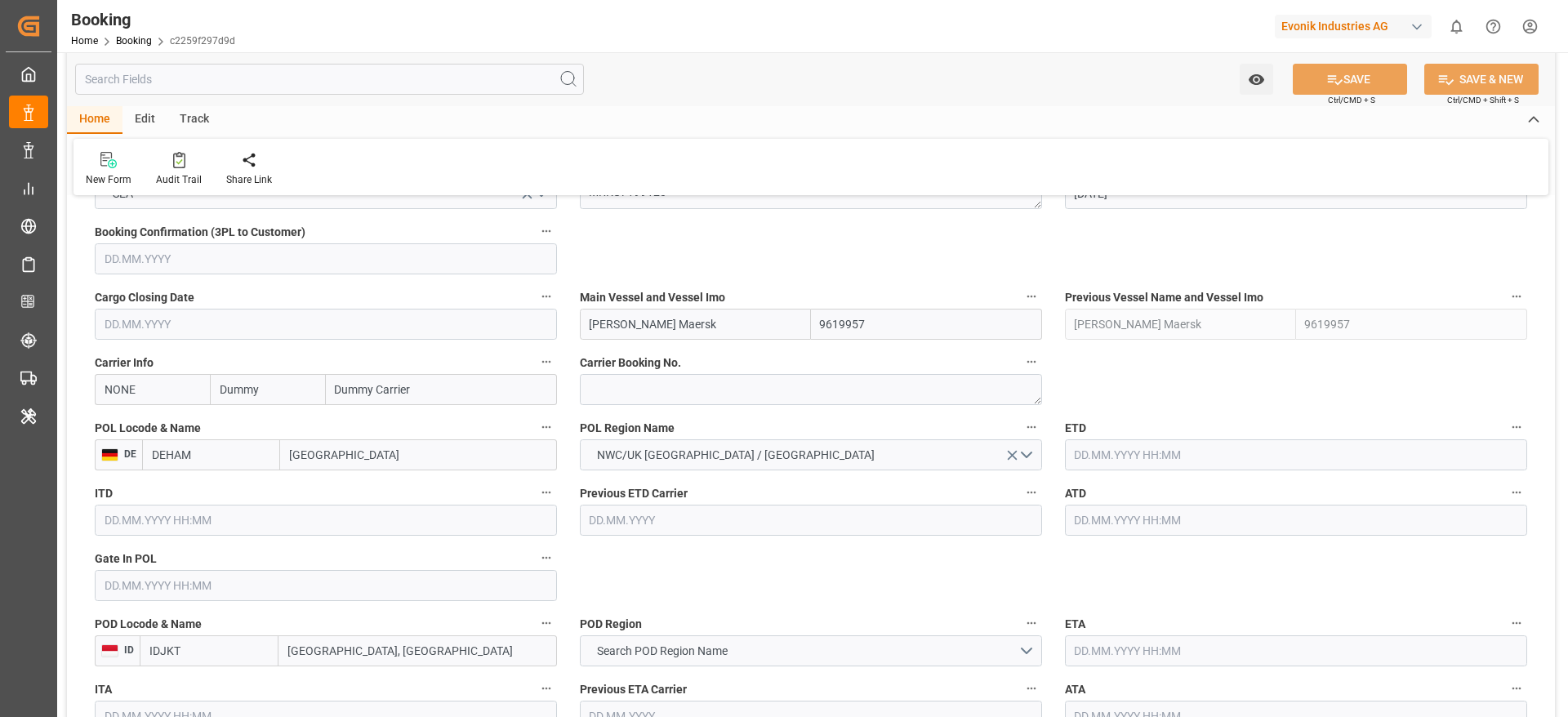
click at [287, 397] on input "Dummy" at bounding box center [267, 389] width 115 height 31
type input "maeu"
click at [261, 425] on div "Maersk" at bounding box center [239, 425] width 58 height 36
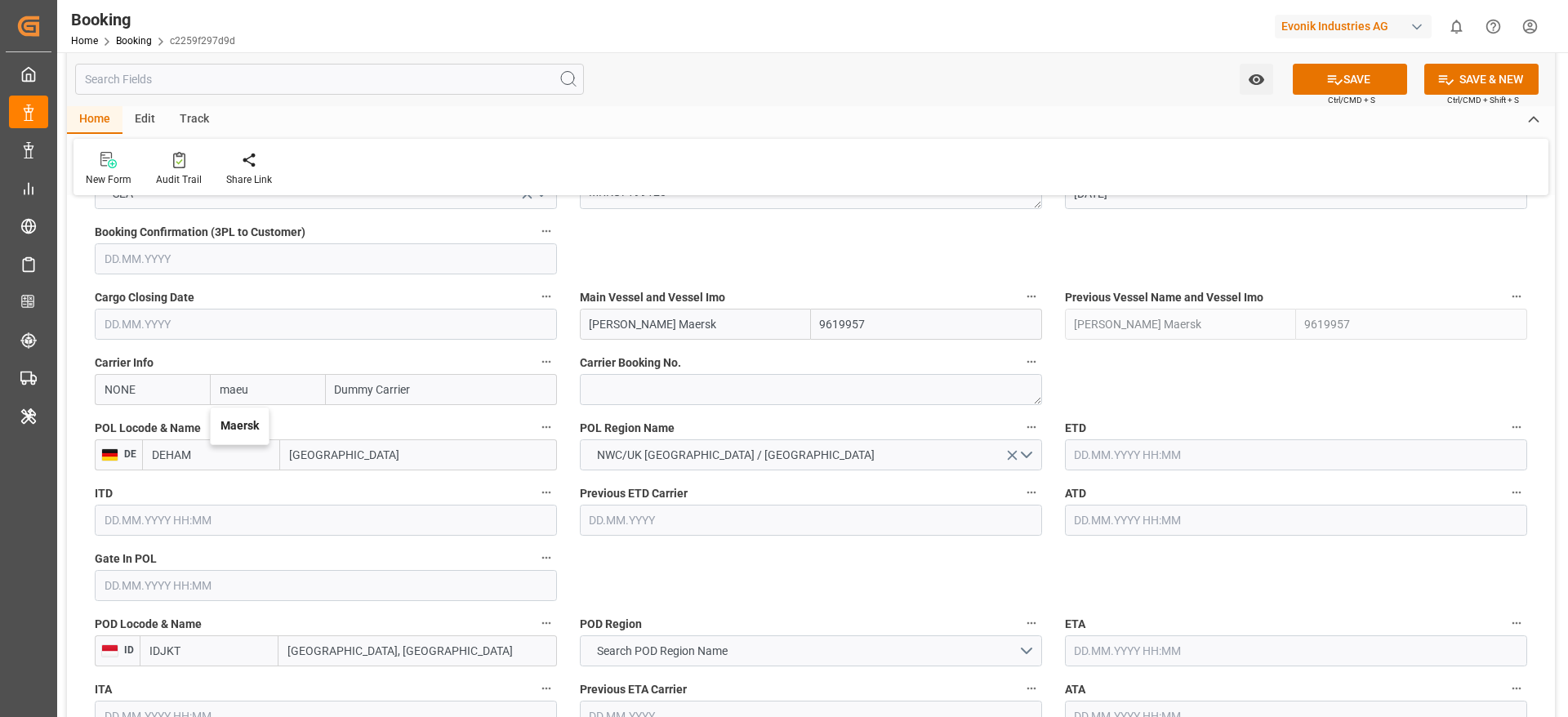
type input "MAEU"
type input "Maersk"
type input "Maersk Line AS"
type input "Maersk"
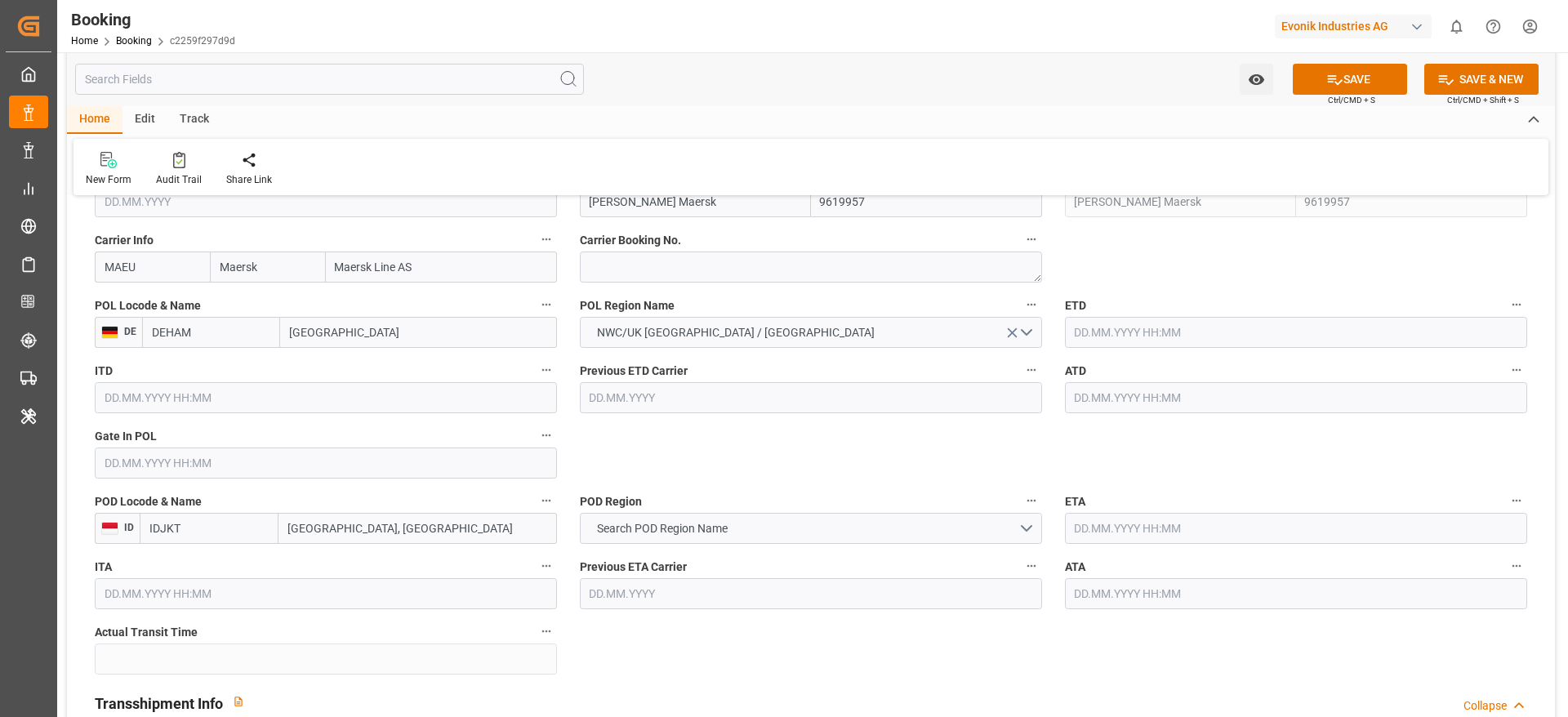
click at [381, 350] on div "POL Locode & Name DE DEHAM [GEOGRAPHIC_DATA]" at bounding box center [325, 321] width 485 height 65
click at [379, 341] on input "[GEOGRAPHIC_DATA]" at bounding box center [419, 332] width 277 height 31
paste input "[GEOGRAPHIC_DATA]"
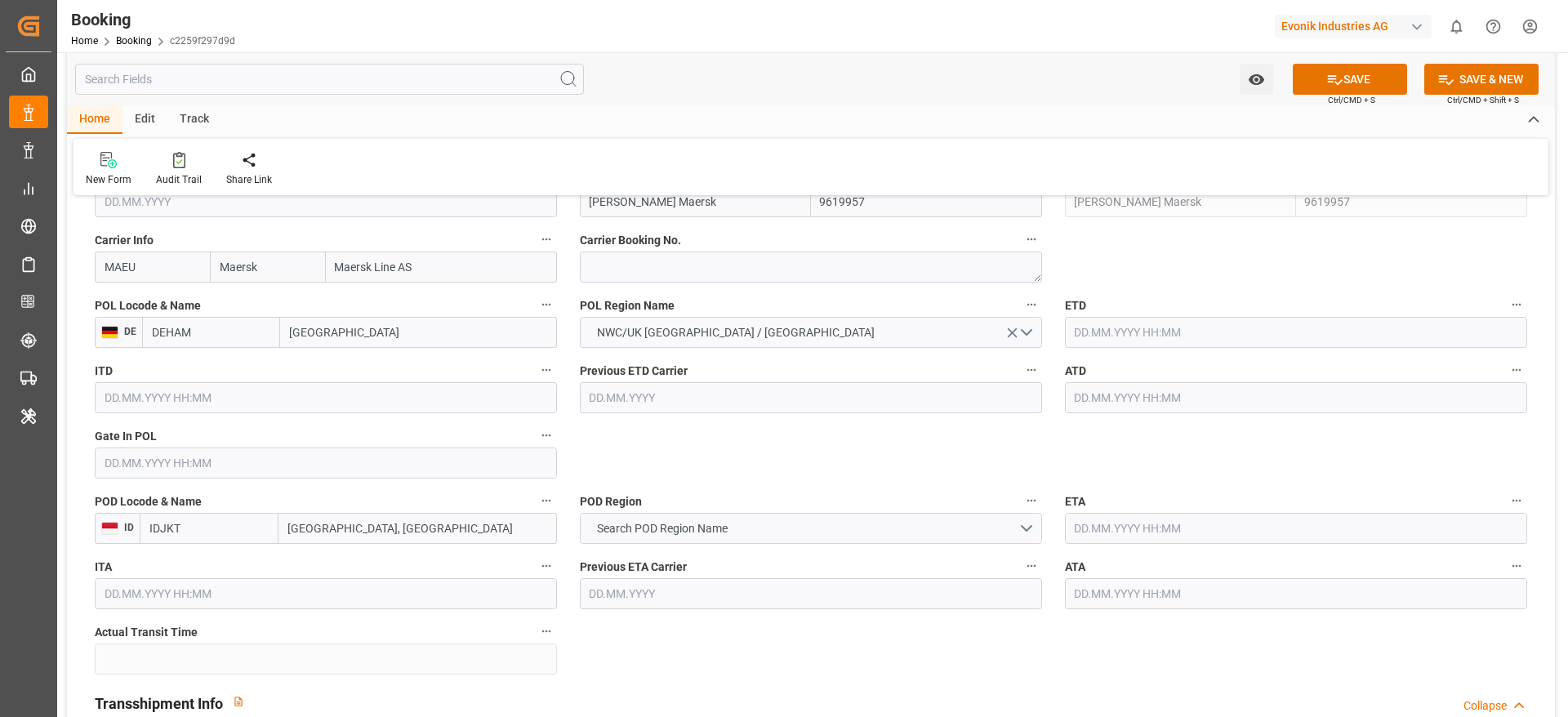
type input "[GEOGRAPHIC_DATA]"
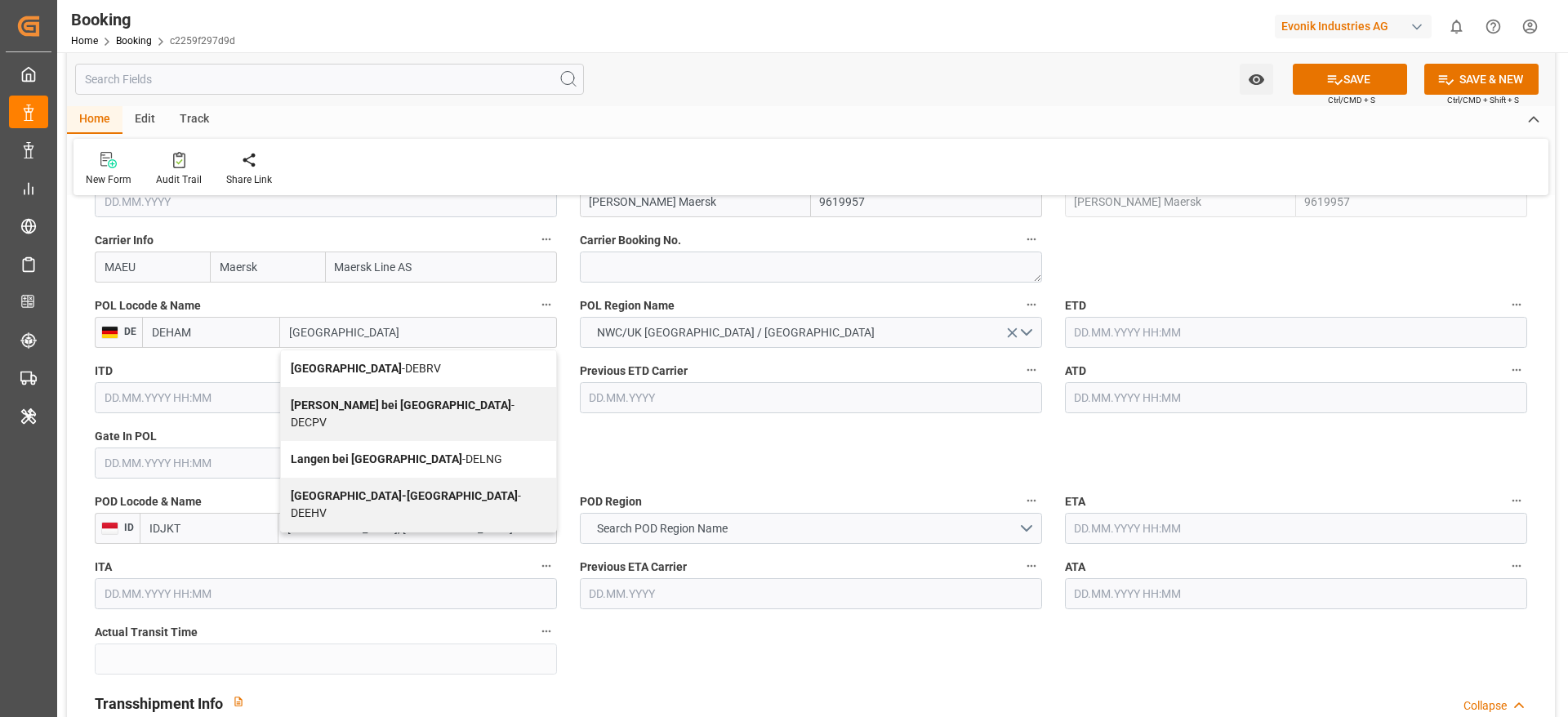
click at [369, 375] on span "[GEOGRAPHIC_DATA] - DEBRV" at bounding box center [366, 367] width 150 height 13
type input "DEBRV"
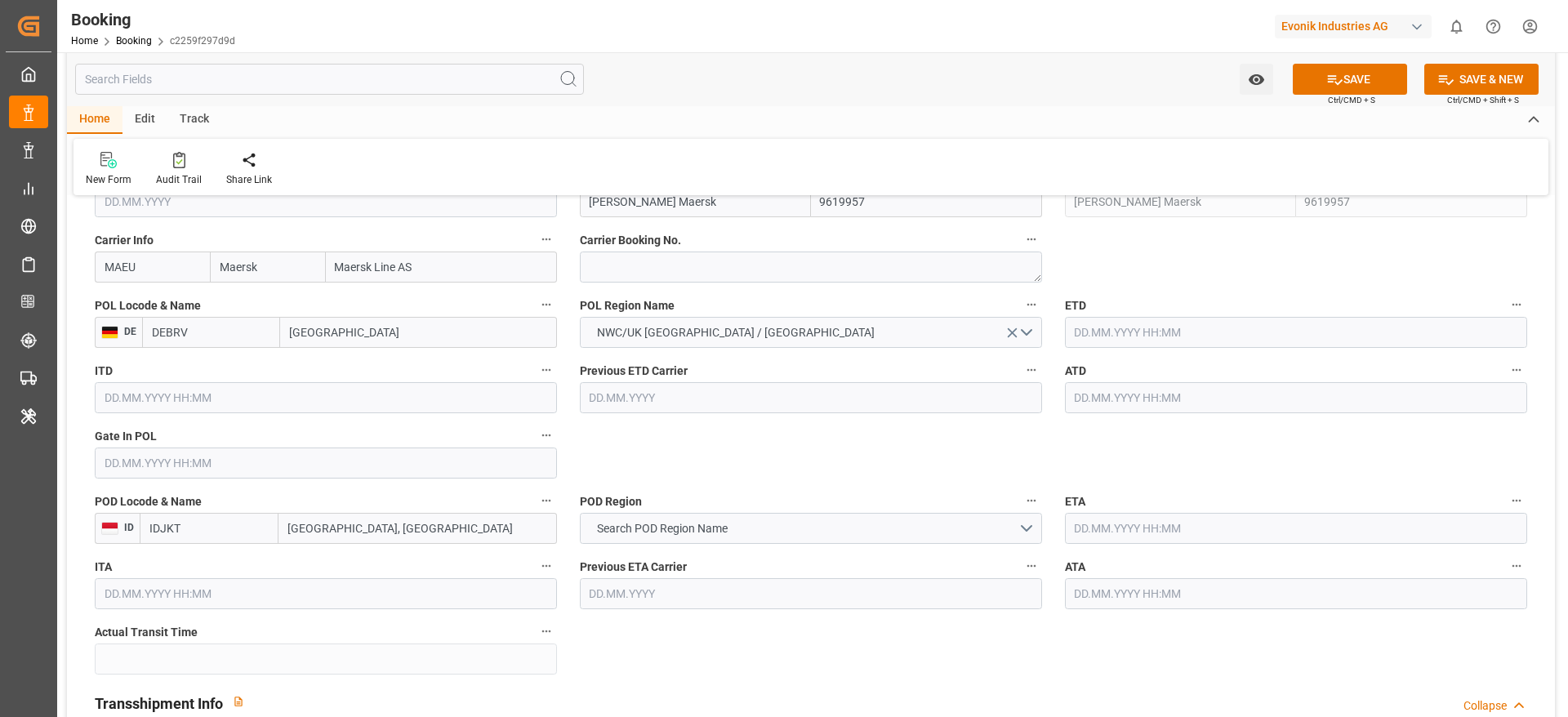
type input "[GEOGRAPHIC_DATA]"
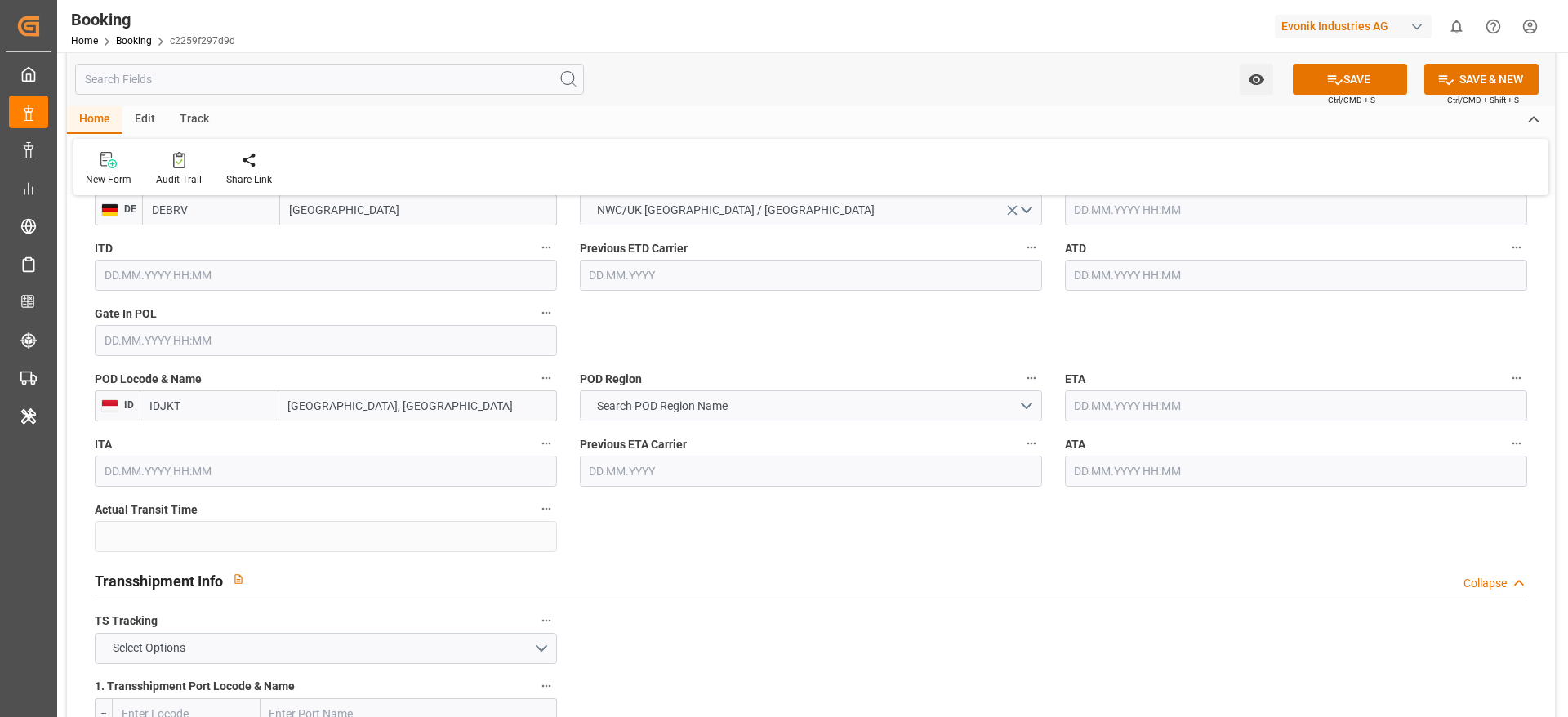
click at [1124, 271] on input "text" at bounding box center [1296, 275] width 463 height 31
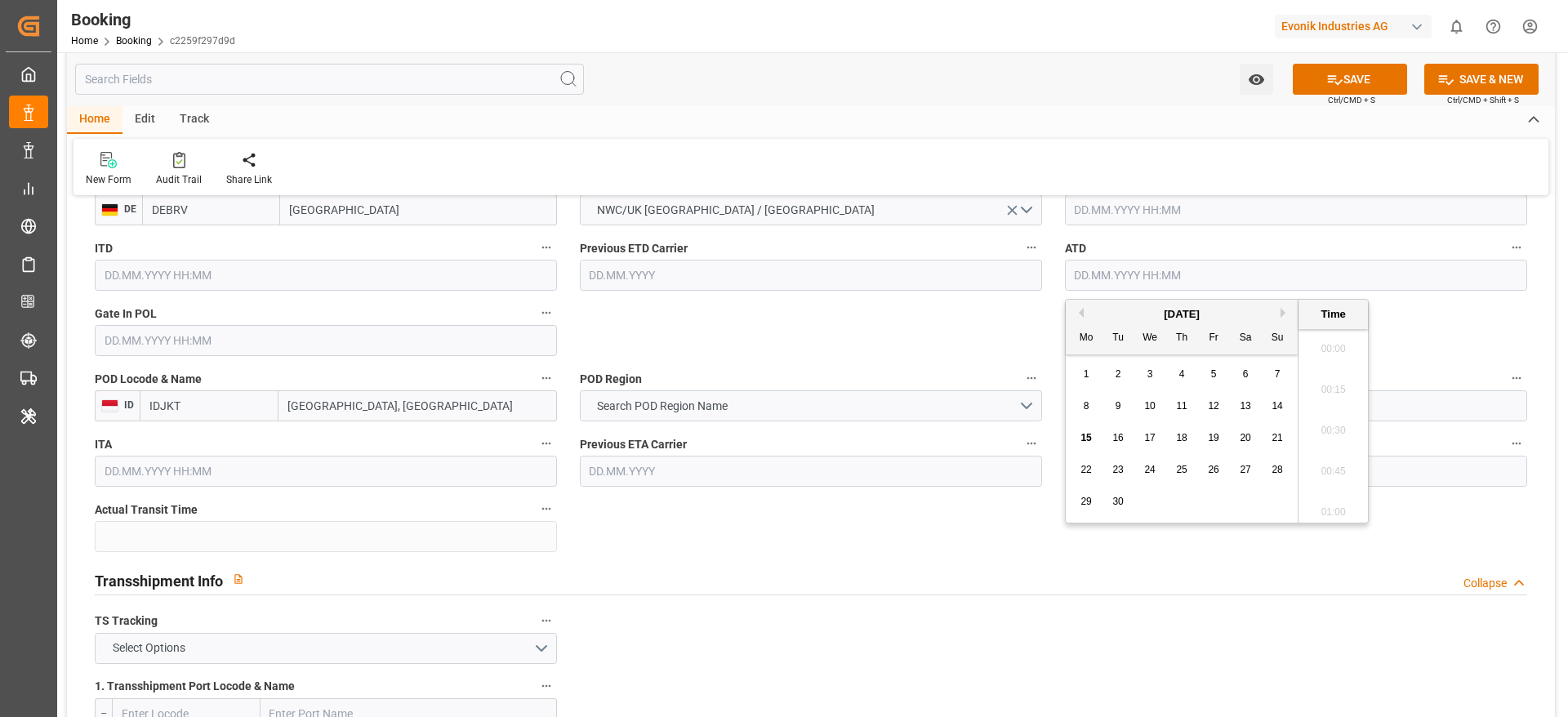
scroll to position [2577, 0]
click at [1239, 411] on span "13" at bounding box center [1245, 405] width 11 height 11
type input "[DATE] 00:00"
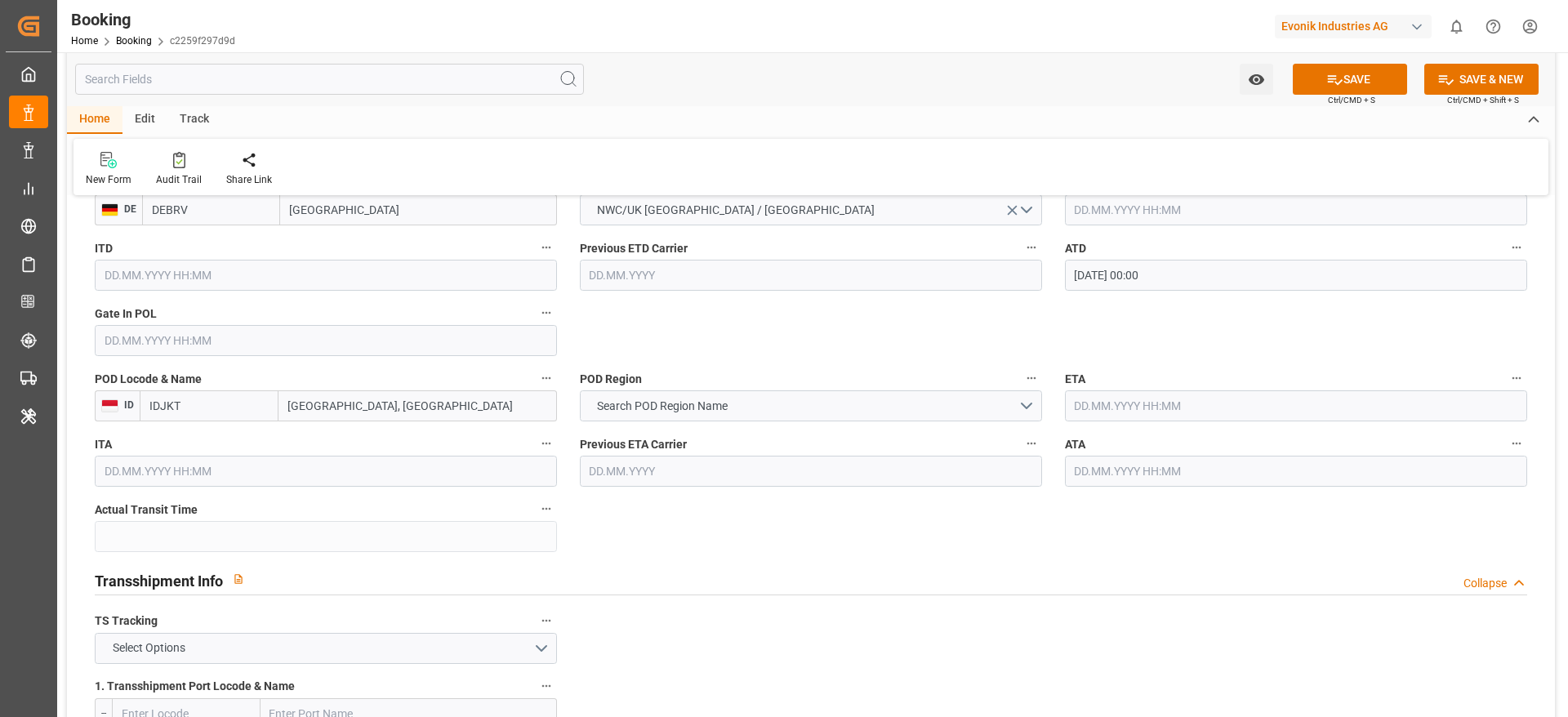
click at [1211, 283] on input "[DATE] 00:00" at bounding box center [1296, 275] width 463 height 31
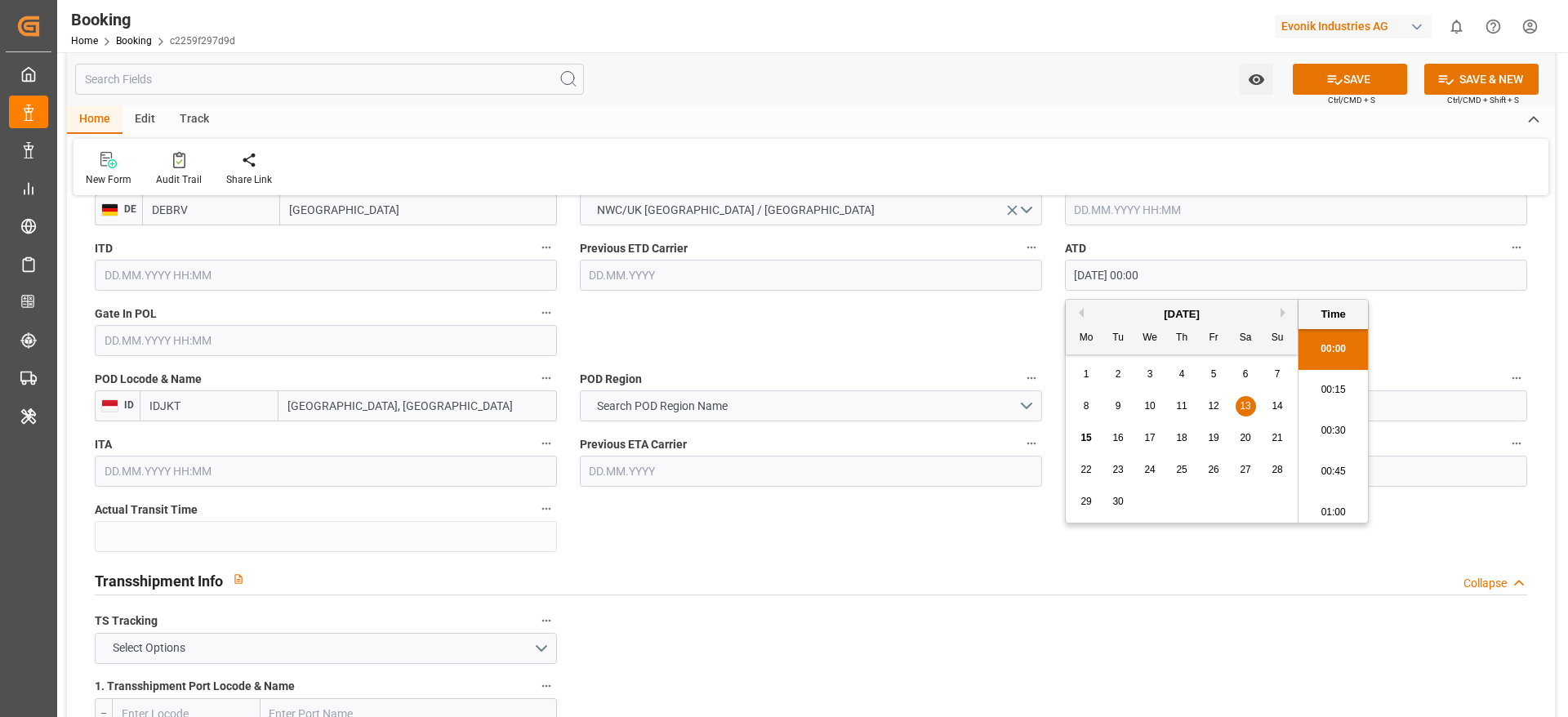
click at [1211, 283] on input "[DATE] 00:00" at bounding box center [1296, 275] width 463 height 31
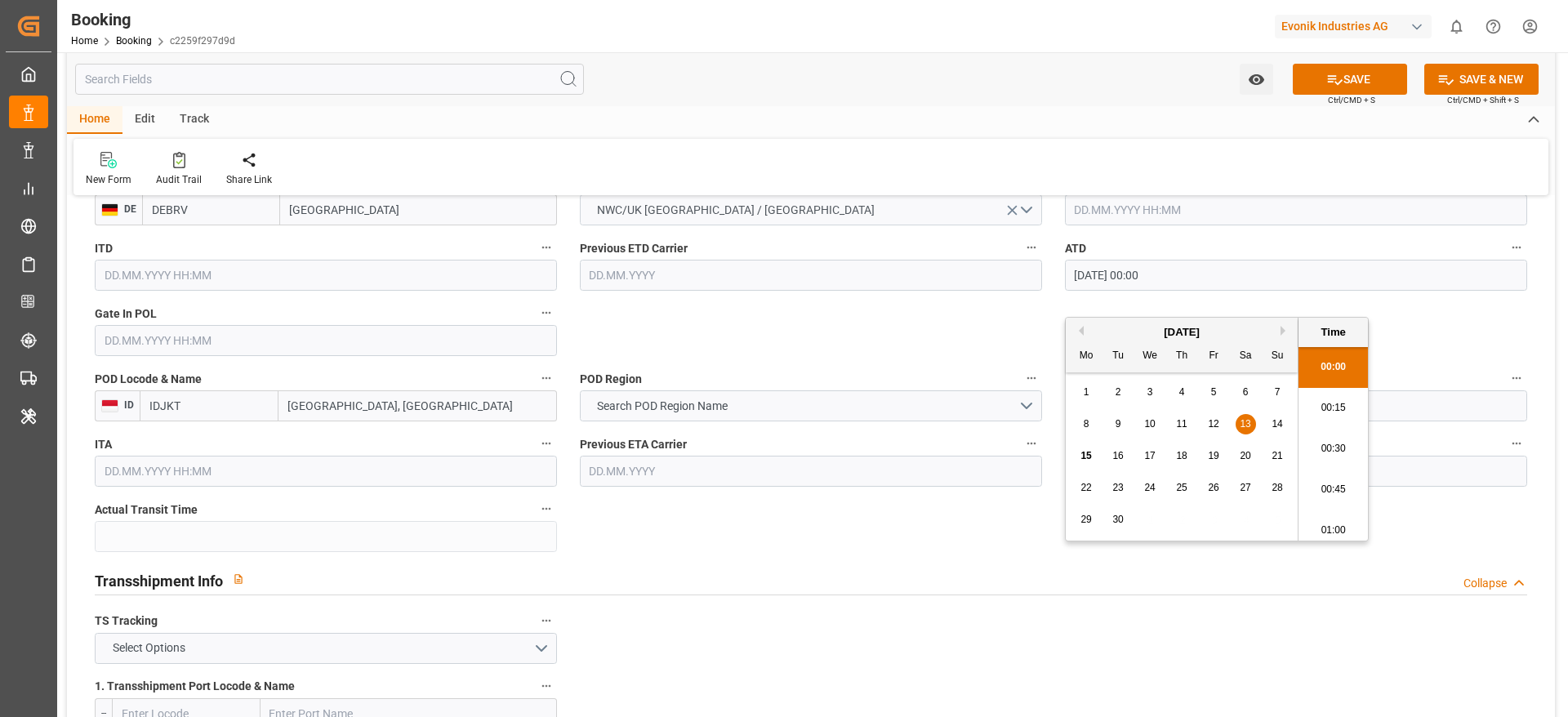
scroll to position [1224, 0]
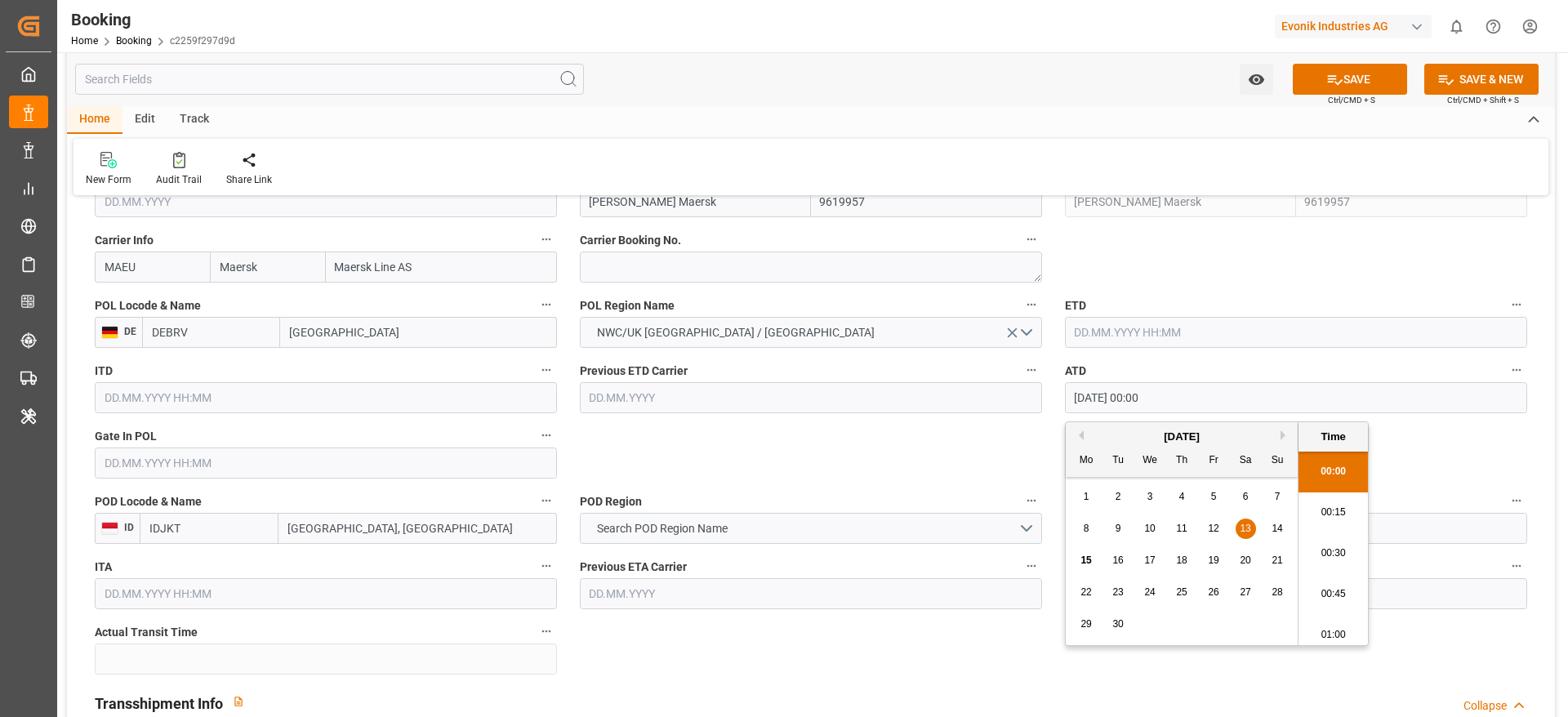
click at [1093, 333] on input "text" at bounding box center [1296, 332] width 463 height 31
paste input "[DATE] 00:00"
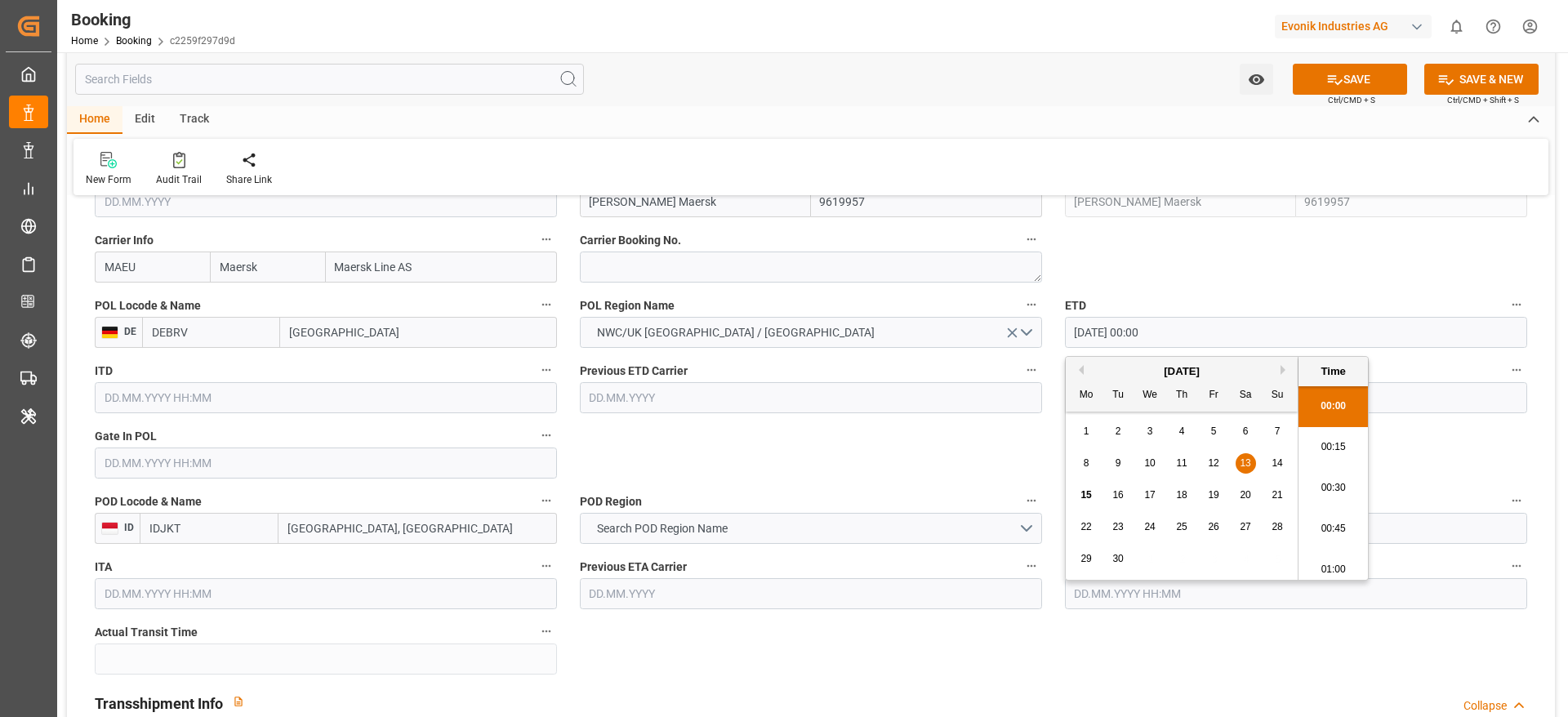
scroll to position [2577, 0]
type input "[DATE] 00:00"
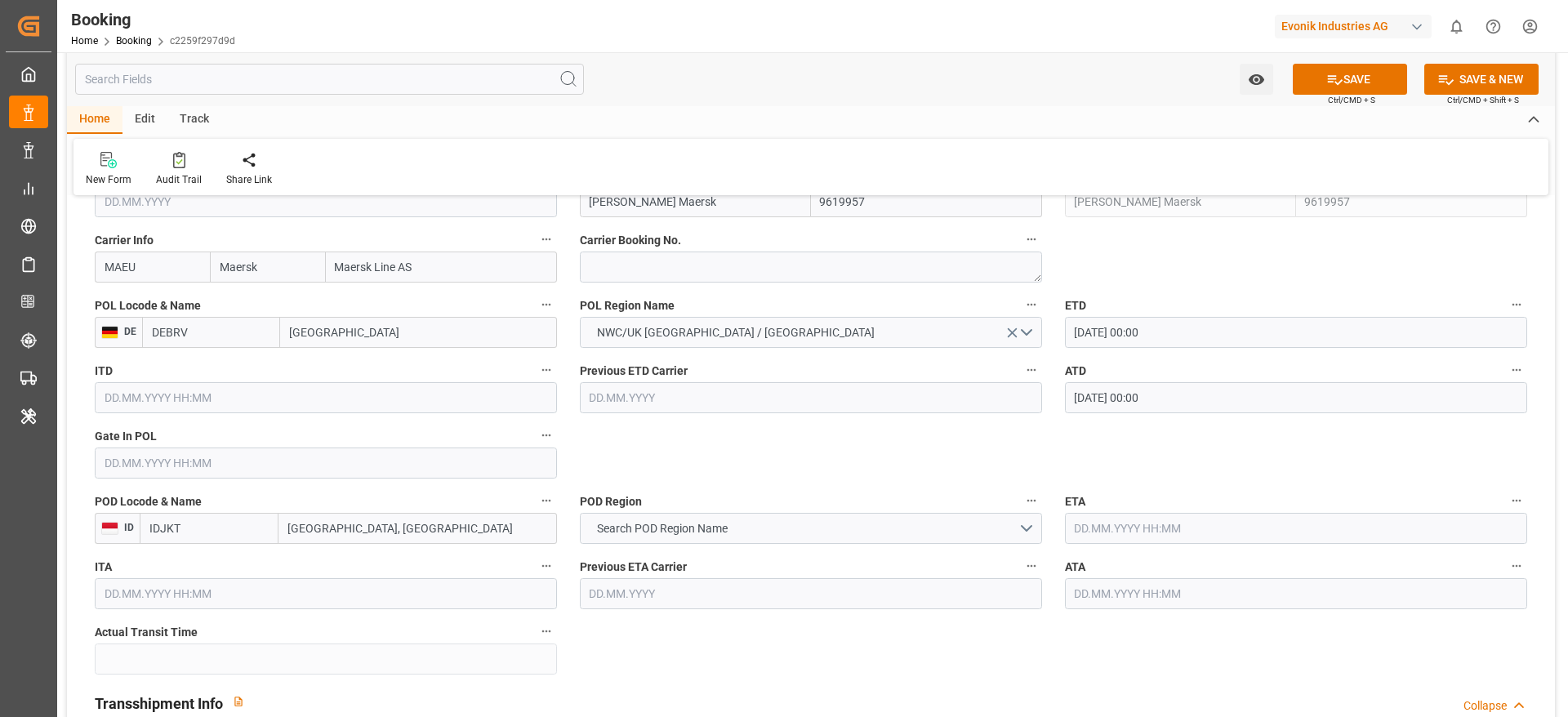
click at [203, 479] on div "Gate In POL" at bounding box center [325, 451] width 485 height 65
click at [203, 469] on input "text" at bounding box center [326, 462] width 463 height 31
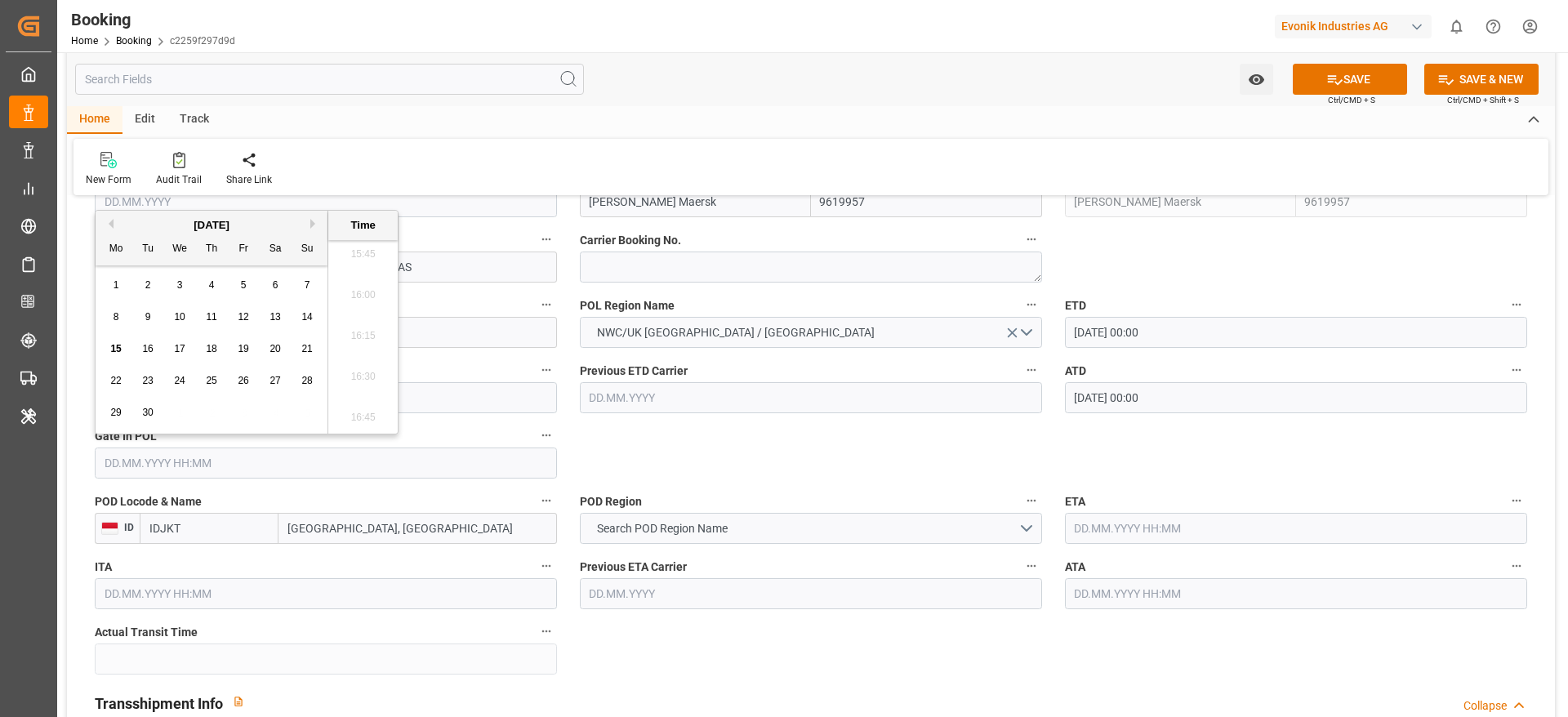
click at [117, 316] on span "8" at bounding box center [116, 316] width 6 height 11
type input "[DATE] 00:00"
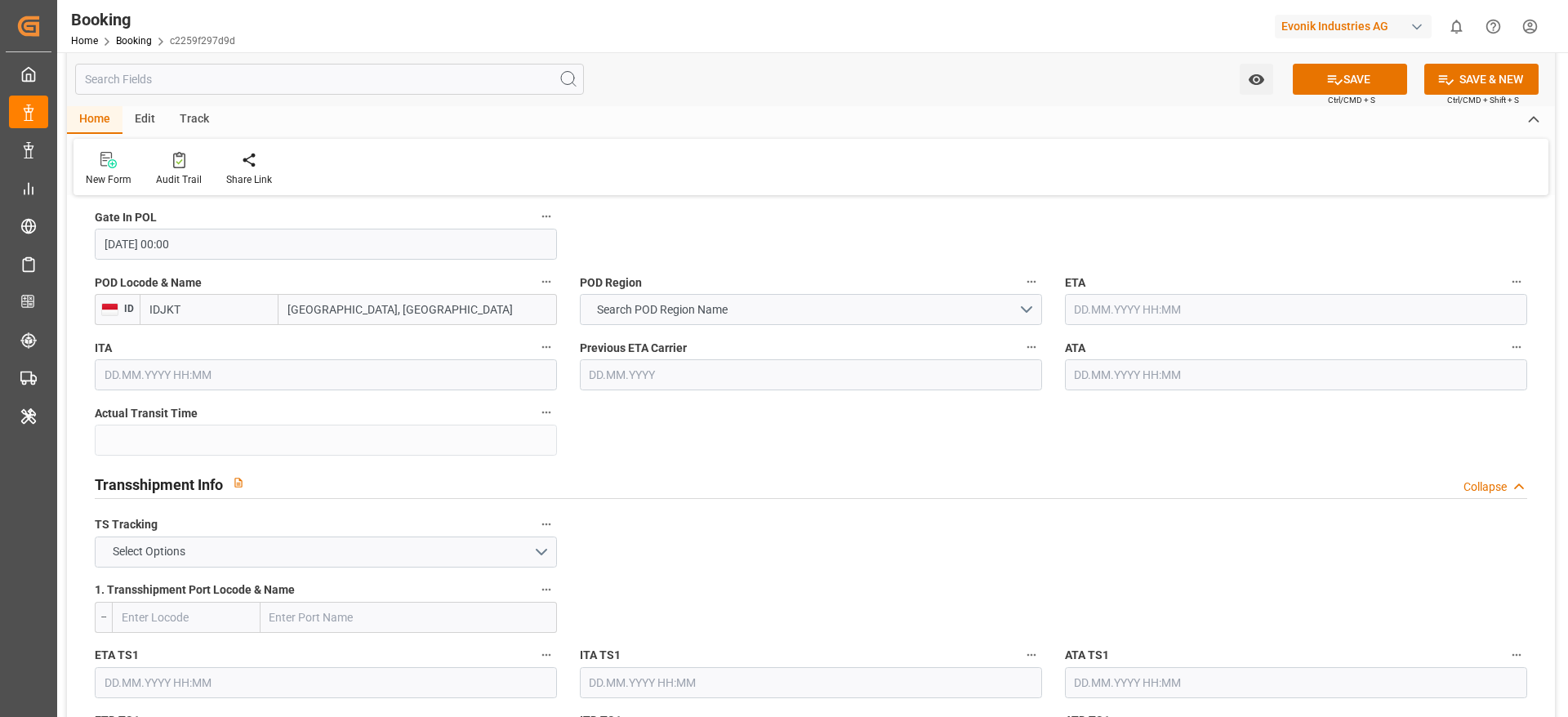
scroll to position [1592, 0]
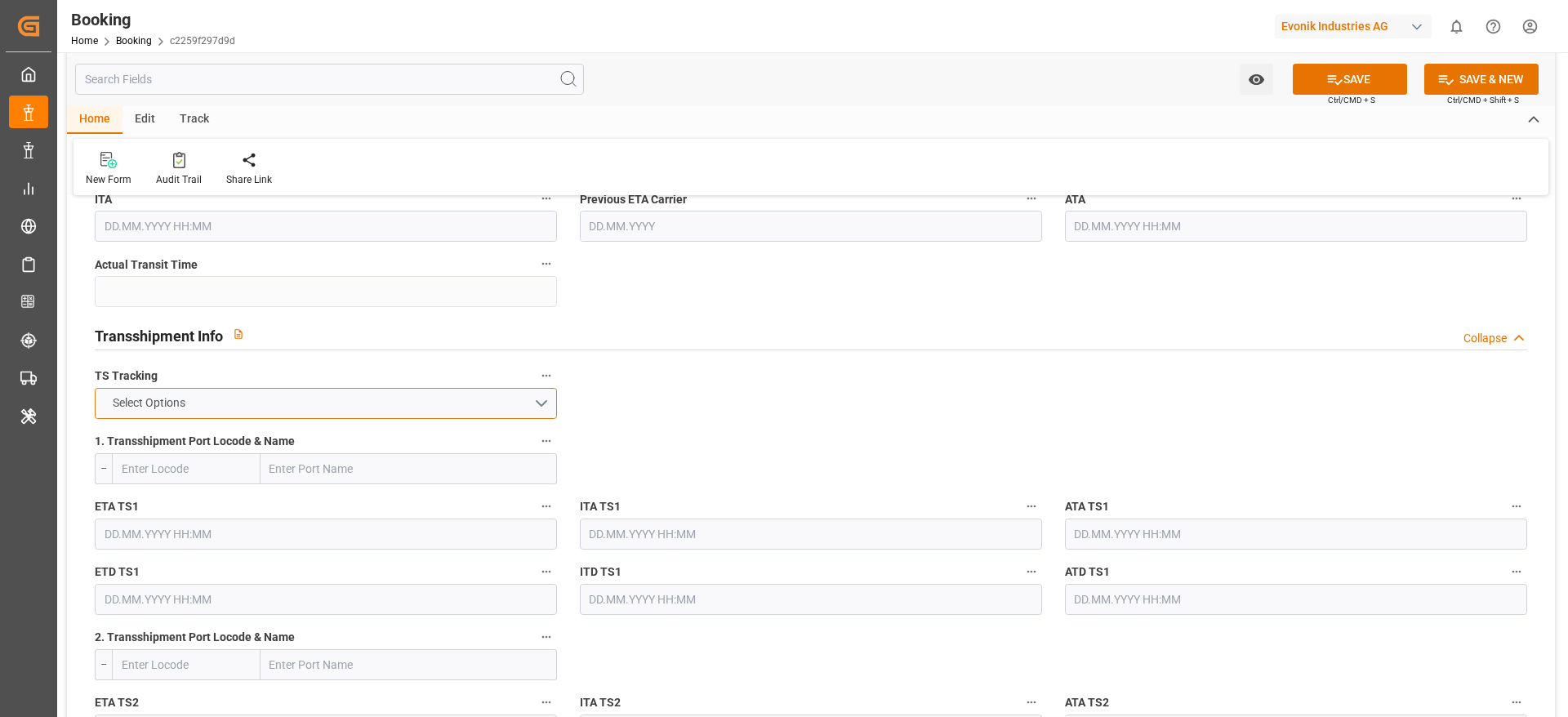
click at [245, 408] on button "Select Options" at bounding box center [326, 403] width 463 height 31
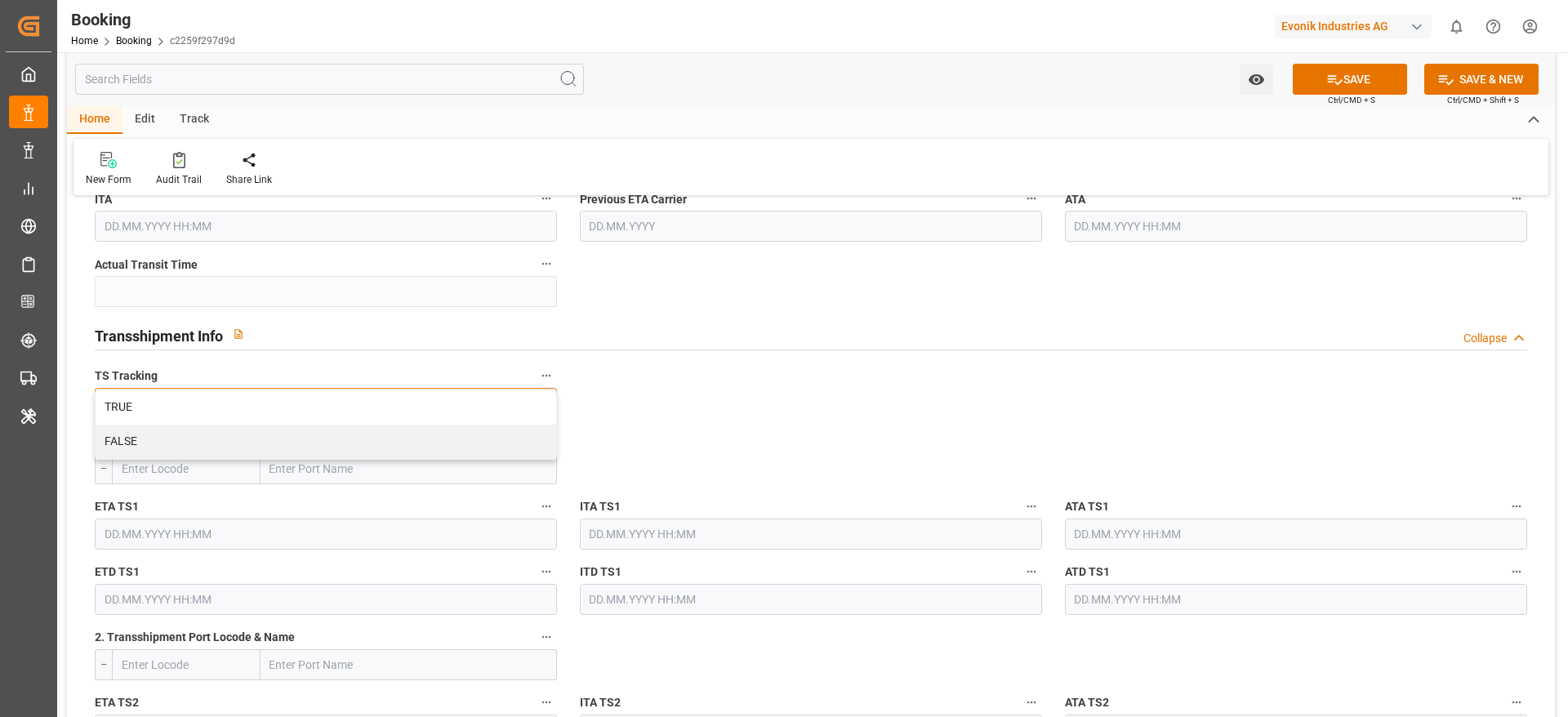
click at [245, 408] on div "TRUE" at bounding box center [326, 407] width 461 height 34
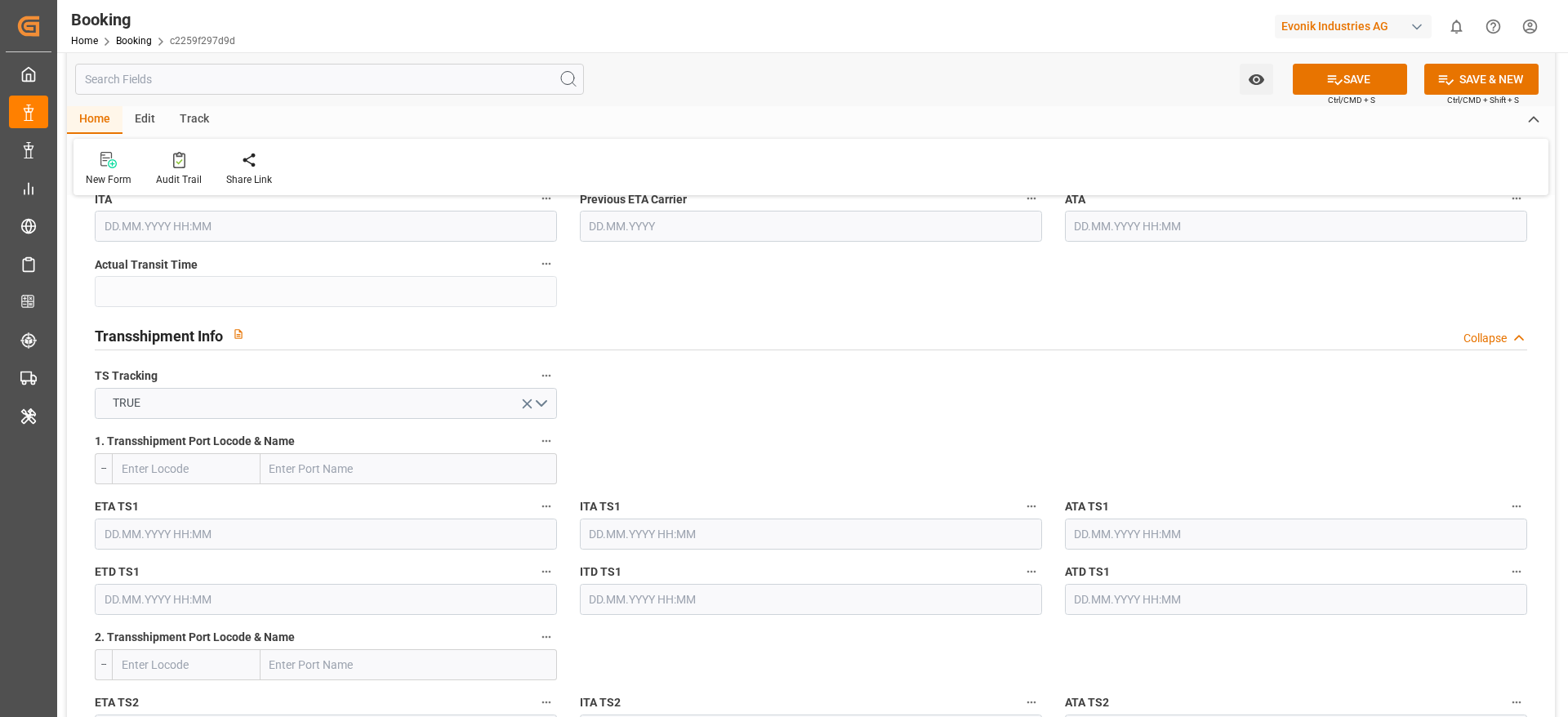
click at [290, 472] on input "text" at bounding box center [408, 468] width 296 height 31
paste input "TANJUNG PELEPAS"
type input "TANJUNG PELEPAS"
click at [362, 507] on span "Tanjung Pelepas - MYTPP" at bounding box center [334, 504] width 128 height 13
type input "MYTPP"
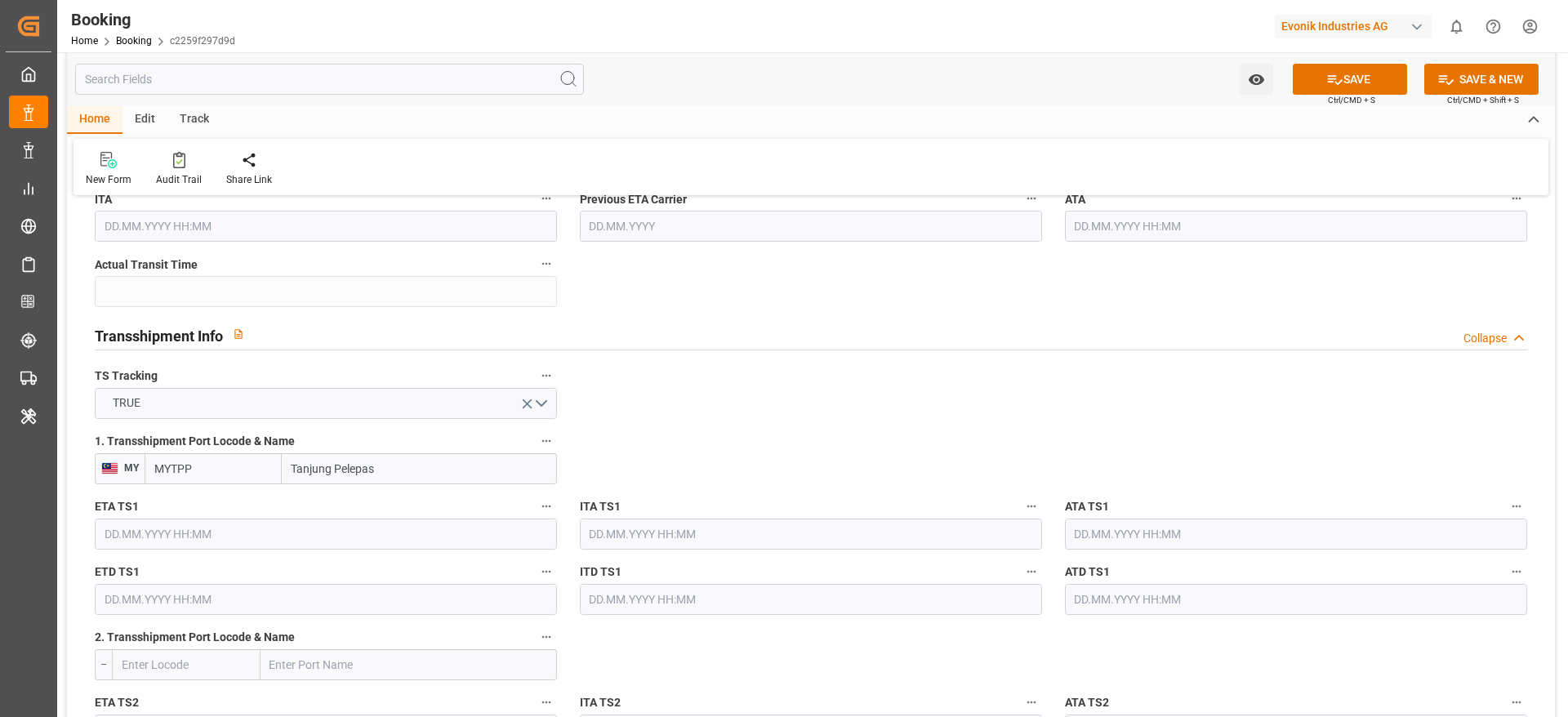
type input "Tanjung Pelepas"
click at [226, 535] on input "text" at bounding box center [326, 534] width 463 height 31
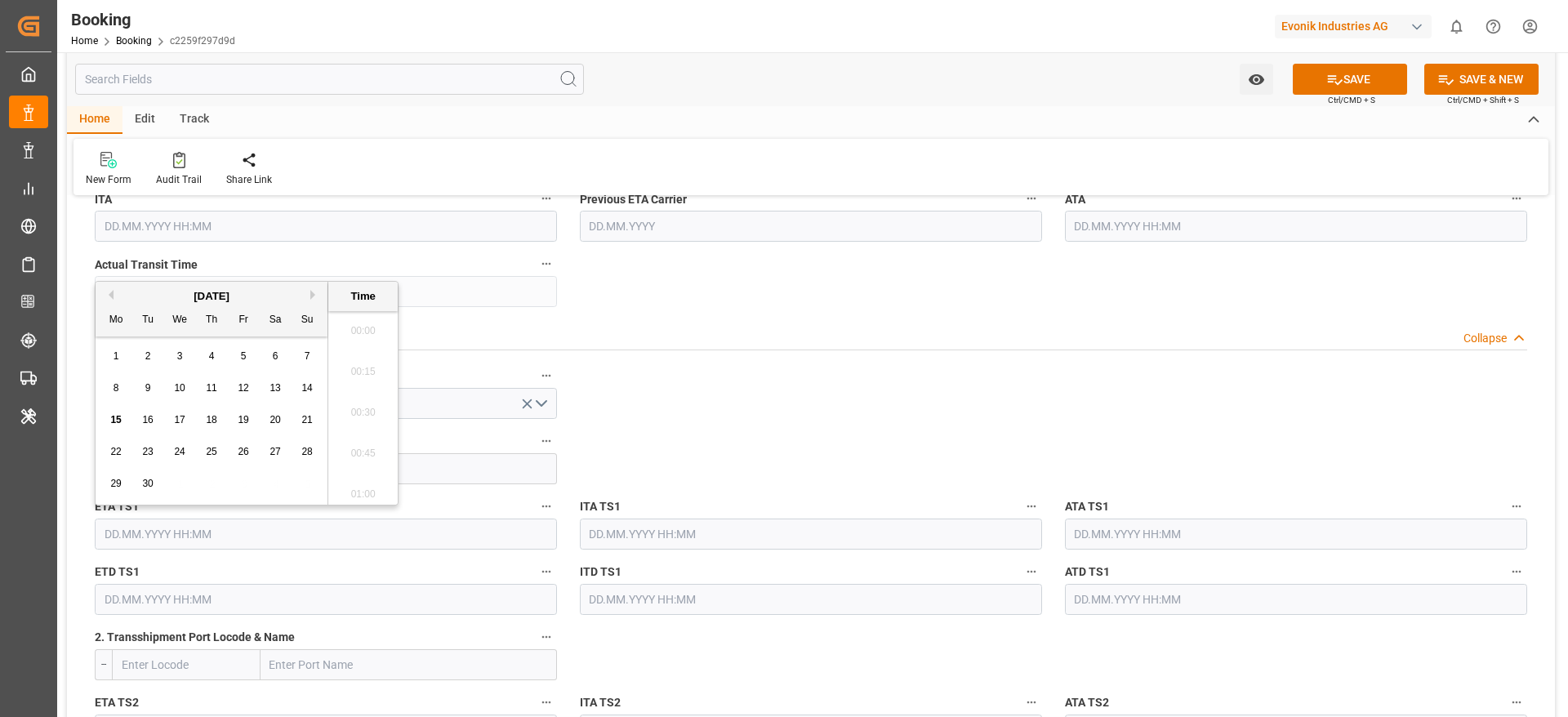
scroll to position [2577, 0]
click at [313, 292] on button "Next Month" at bounding box center [316, 295] width 10 height 10
click at [186, 457] on div "22" at bounding box center [180, 451] width 20 height 20
type input "[DATE] 00:00"
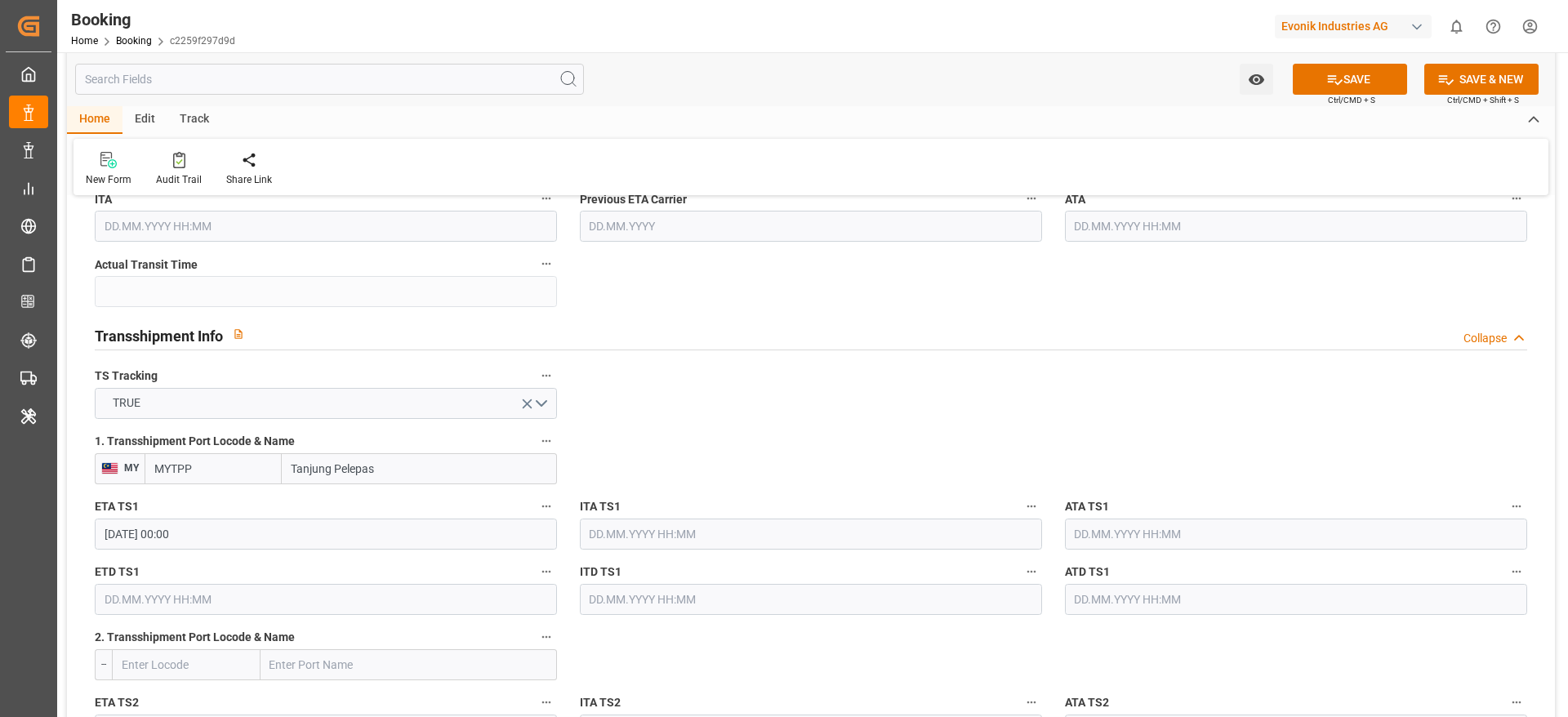
click at [173, 608] on input "text" at bounding box center [326, 599] width 463 height 31
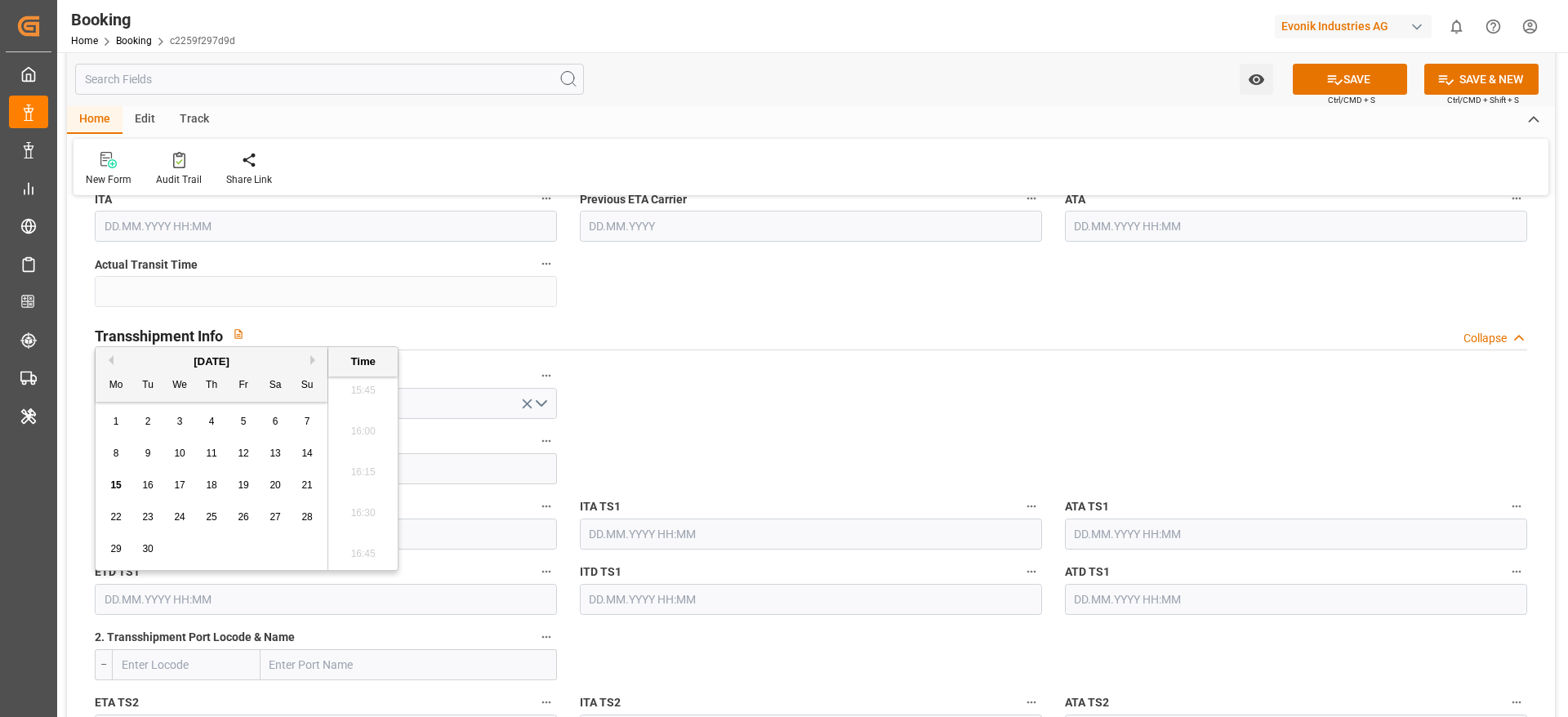
click at [312, 363] on button "Next Month" at bounding box center [316, 361] width 10 height 10
click at [146, 548] on span "28" at bounding box center [147, 548] width 11 height 11
type input "[DATE] 00:00"
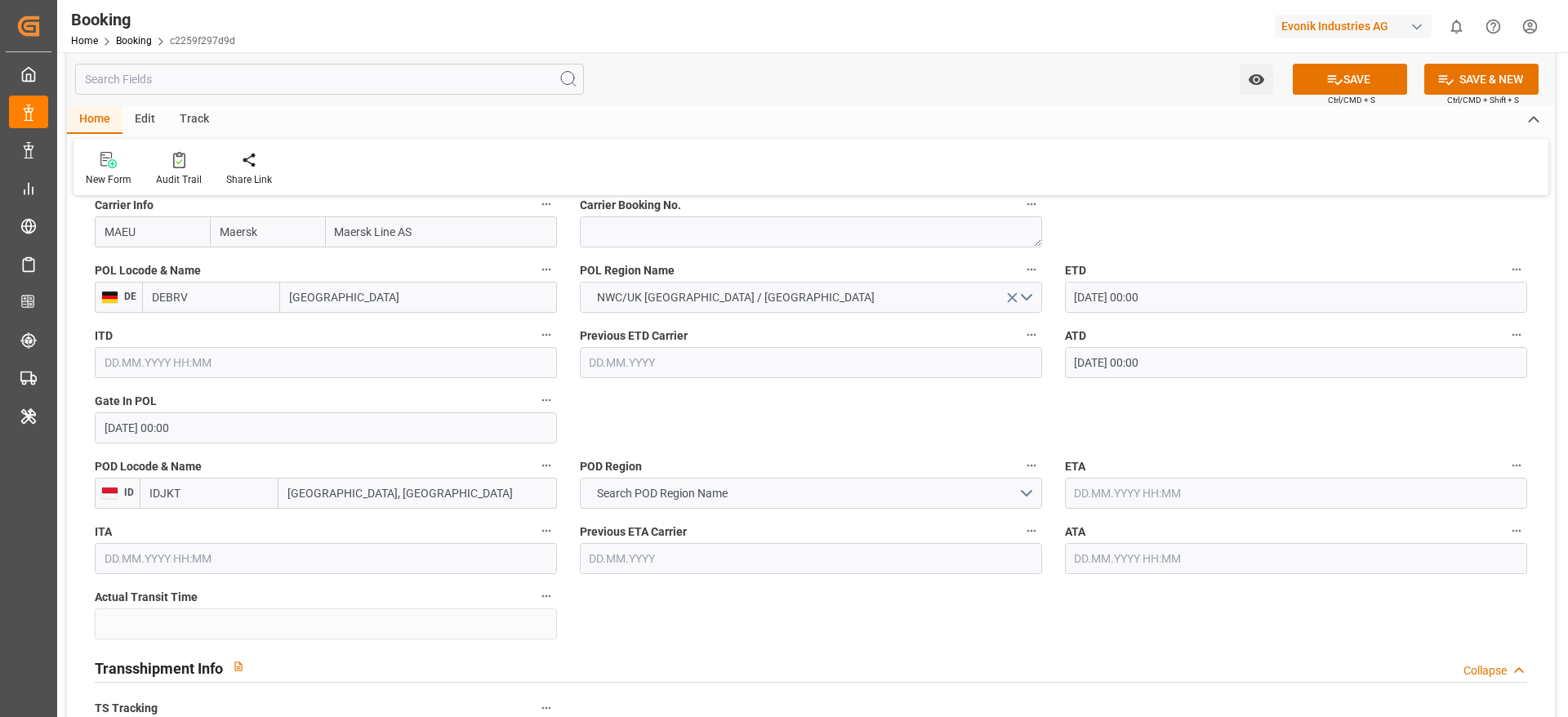
scroll to position [1224, 0]
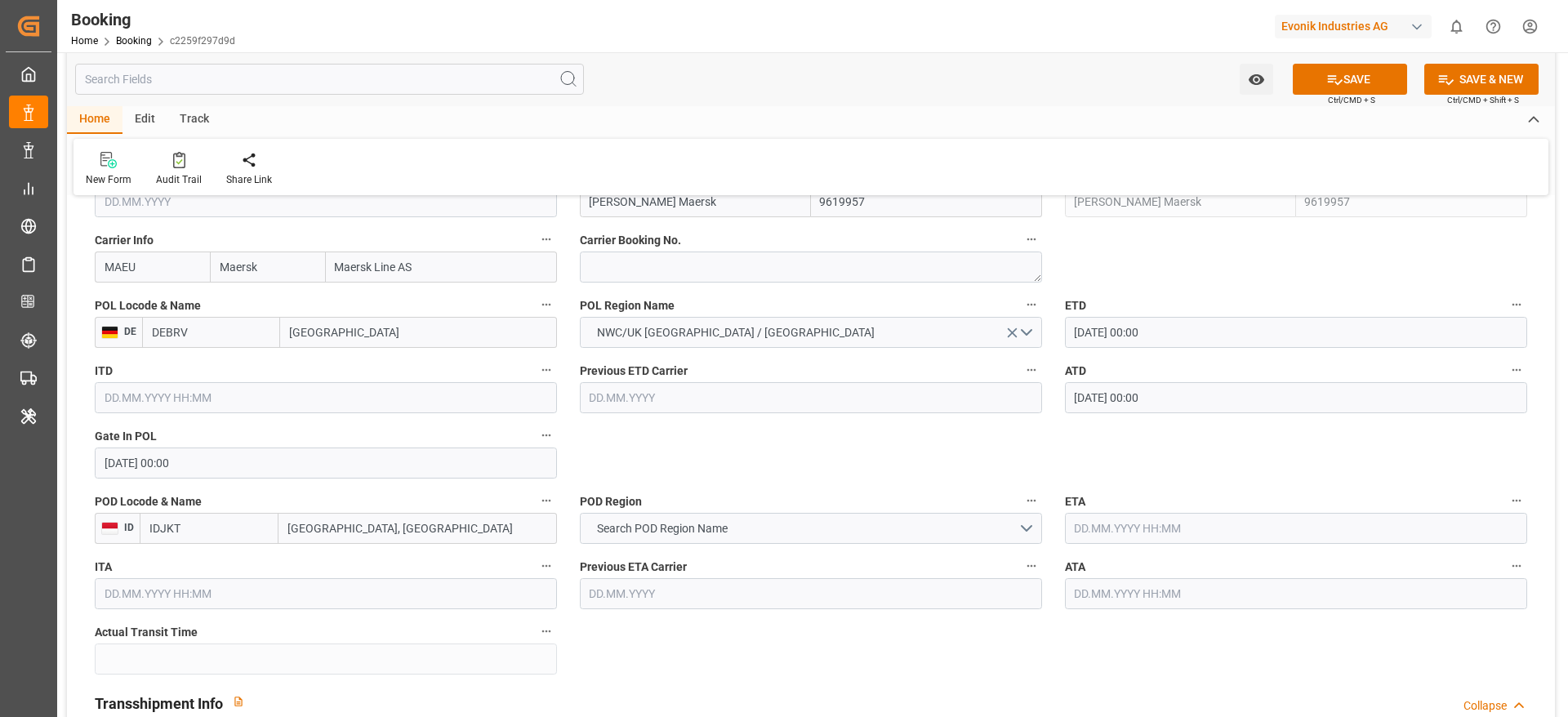
click at [1110, 520] on input "text" at bounding box center [1296, 528] width 463 height 31
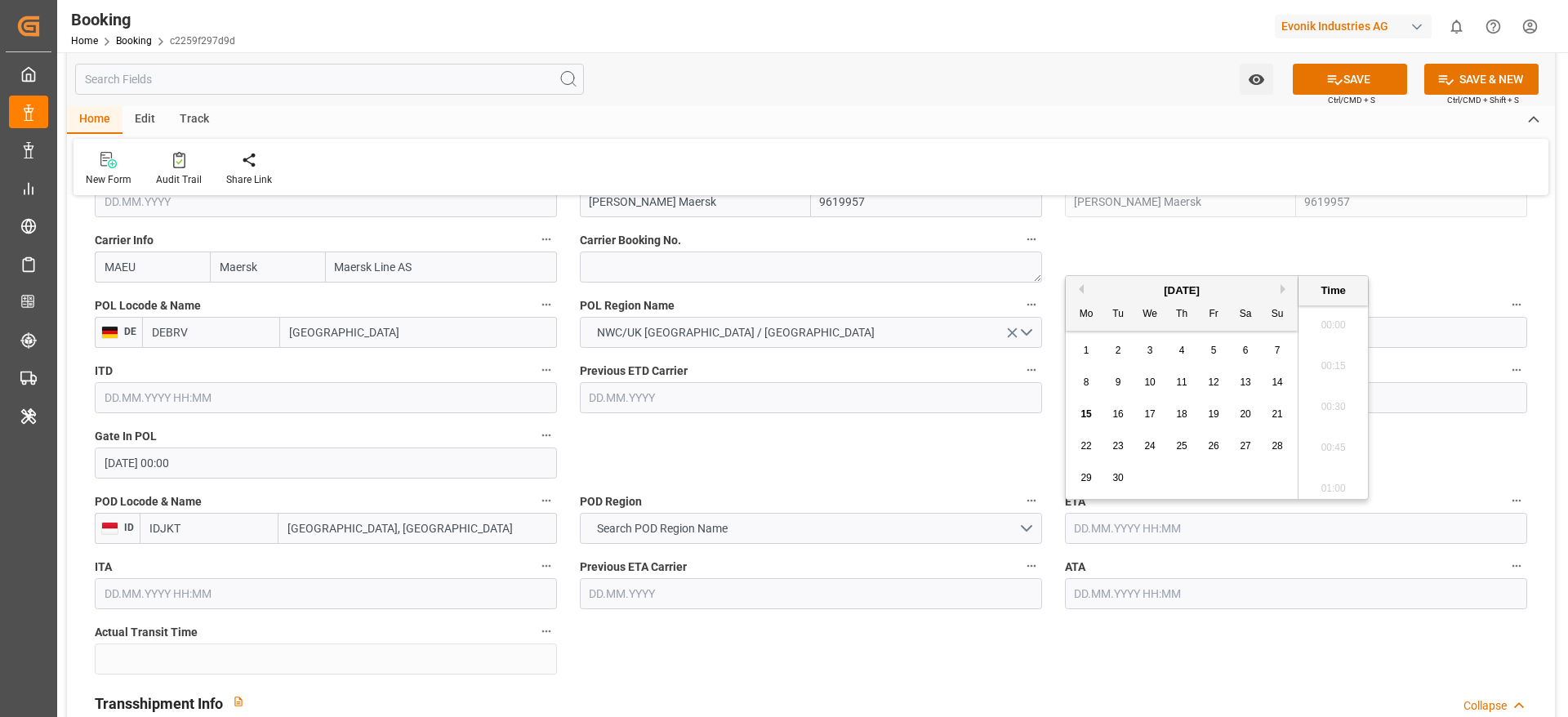
scroll to position [2577, 0]
click at [1282, 290] on button "Next Month" at bounding box center [1286, 289] width 10 height 10
click at [1271, 348] on div "2" at bounding box center [1278, 350] width 20 height 20
type input "[DATE] 00:00"
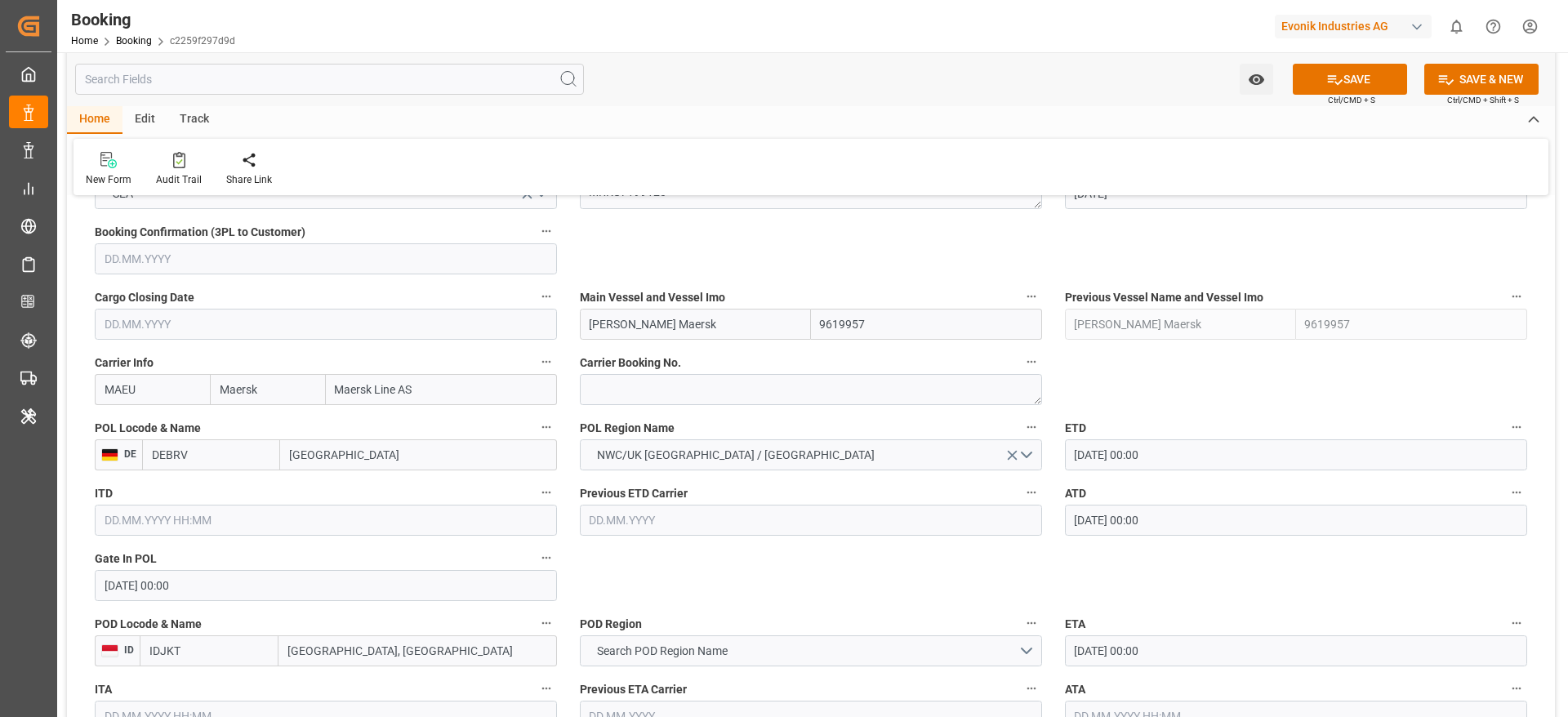
scroll to position [1347, 0]
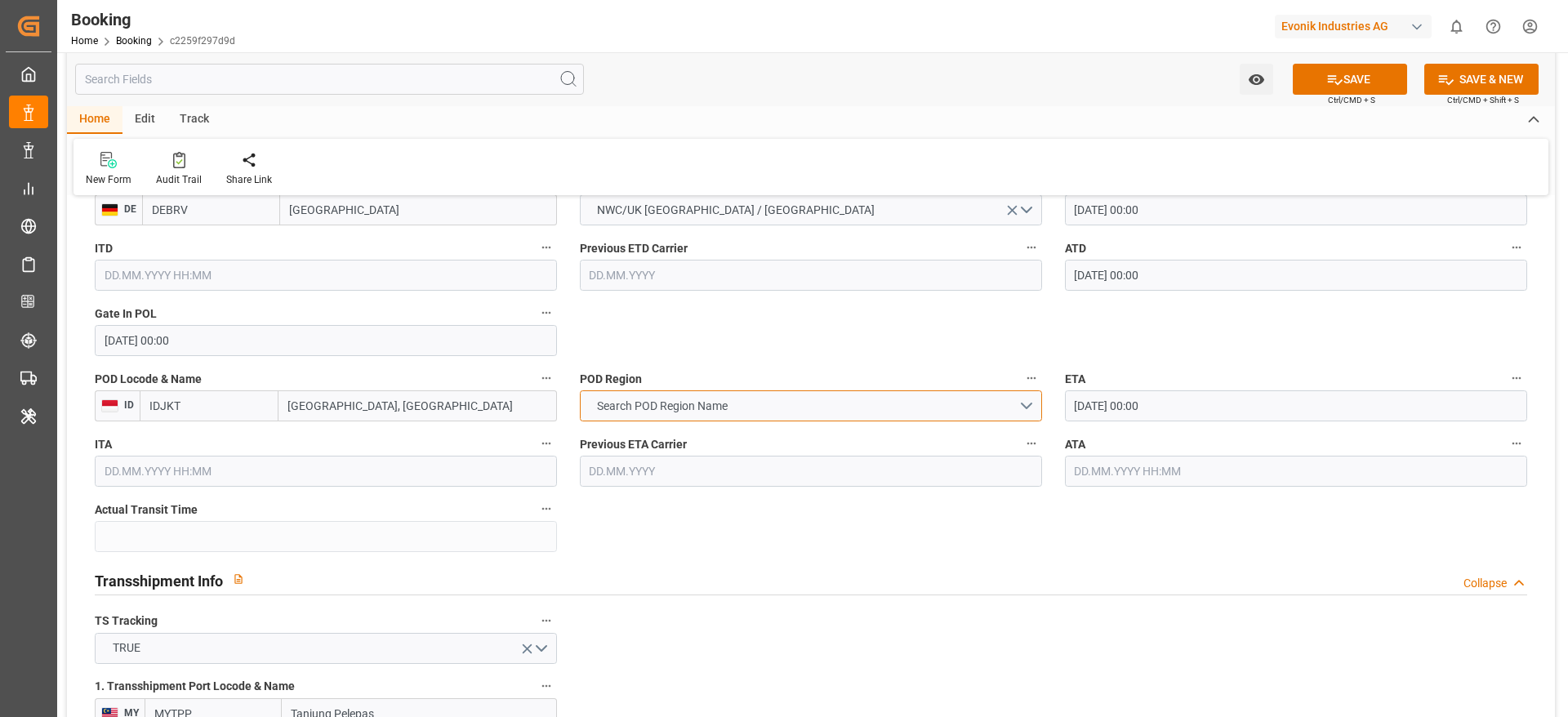
click at [701, 404] on span "Search POD Region Name" at bounding box center [662, 406] width 147 height 17
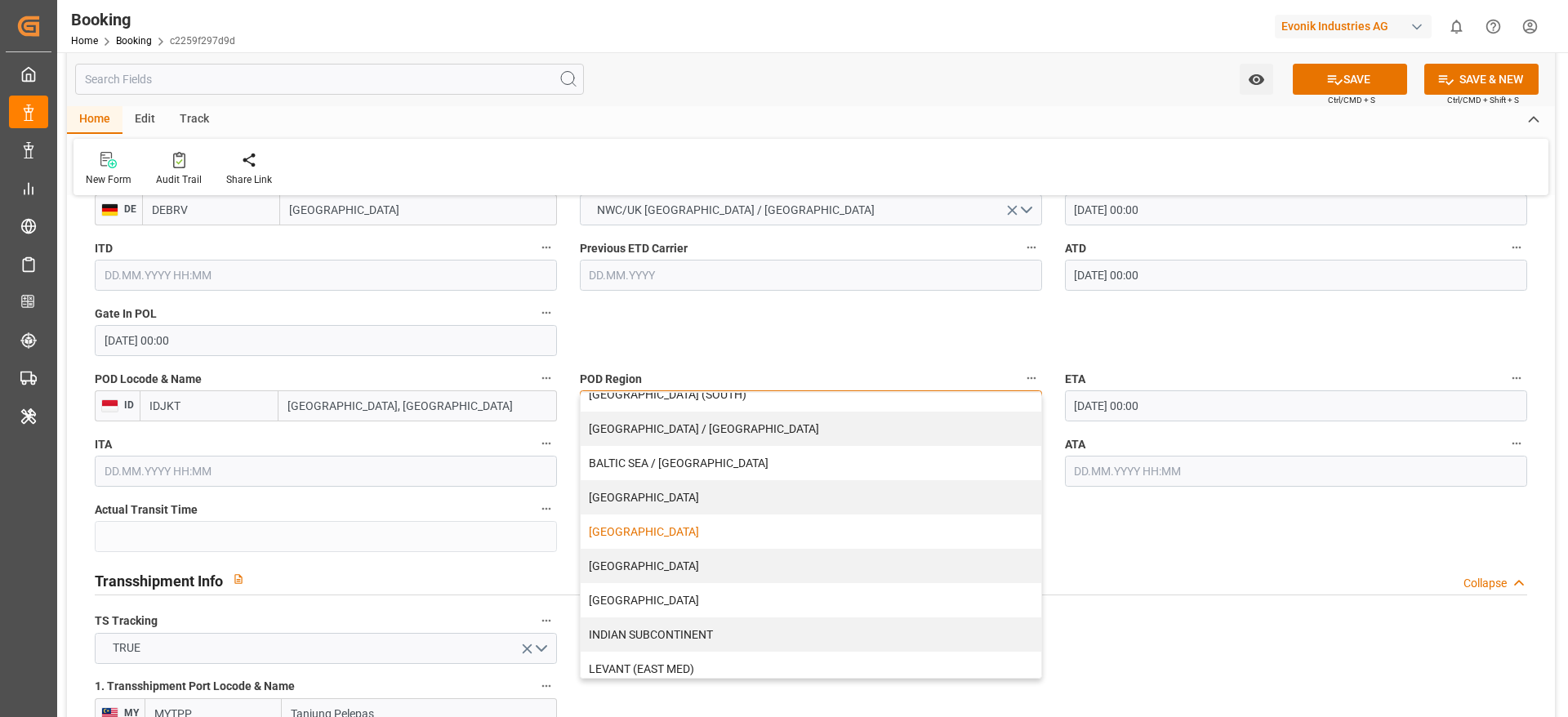
scroll to position [122, 0]
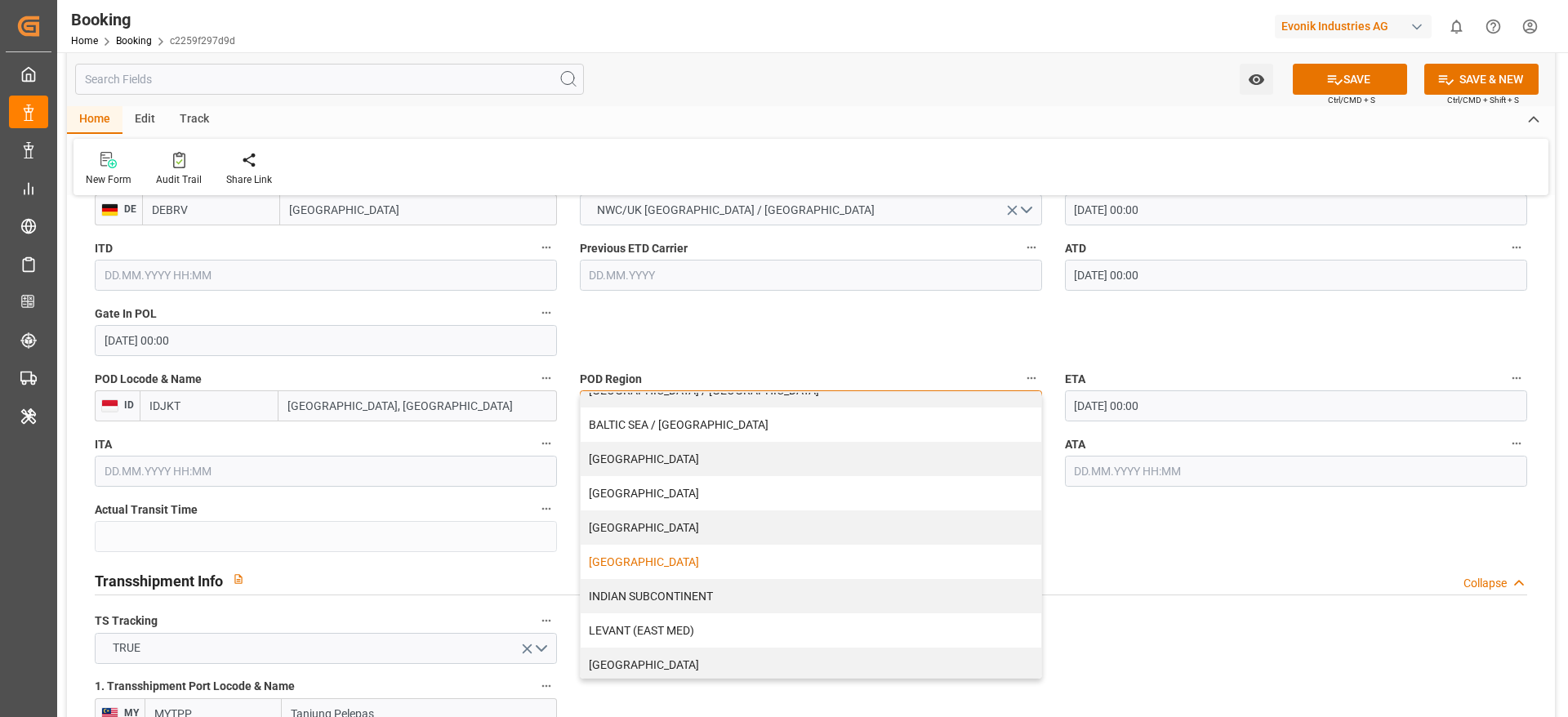
click at [694, 564] on div "[GEOGRAPHIC_DATA]" at bounding box center [811, 562] width 461 height 34
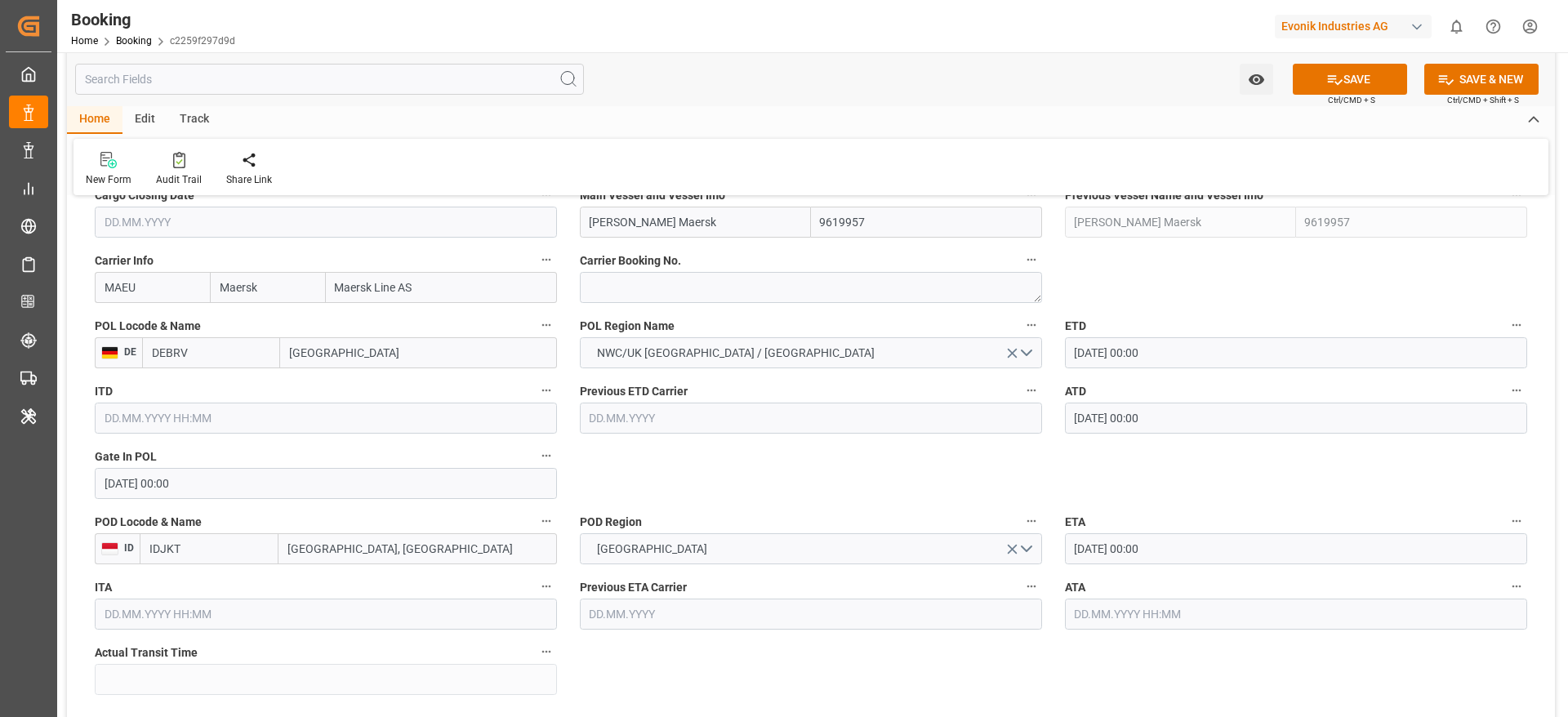
scroll to position [1102, 0]
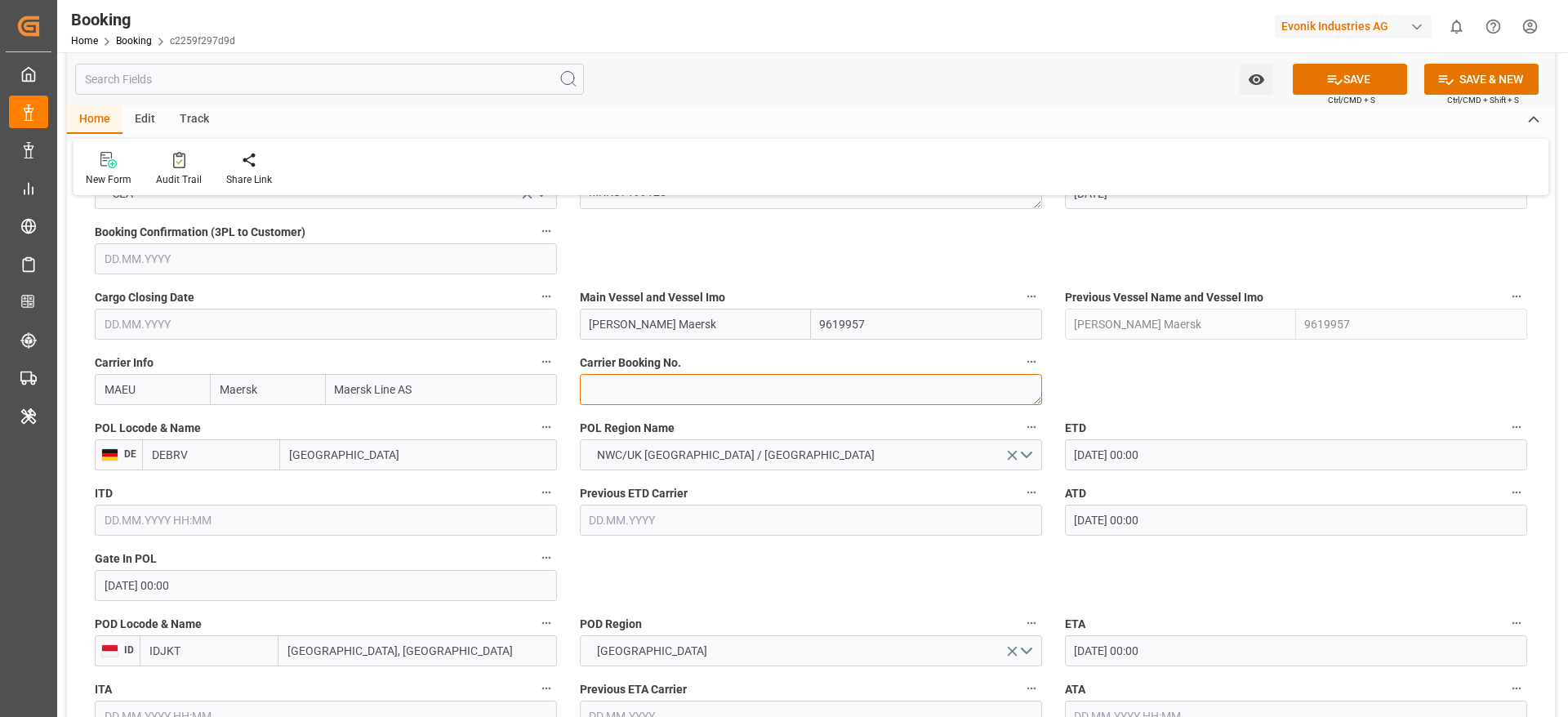
click at [717, 392] on textarea at bounding box center [811, 389] width 463 height 31
paste textarea "258013854"
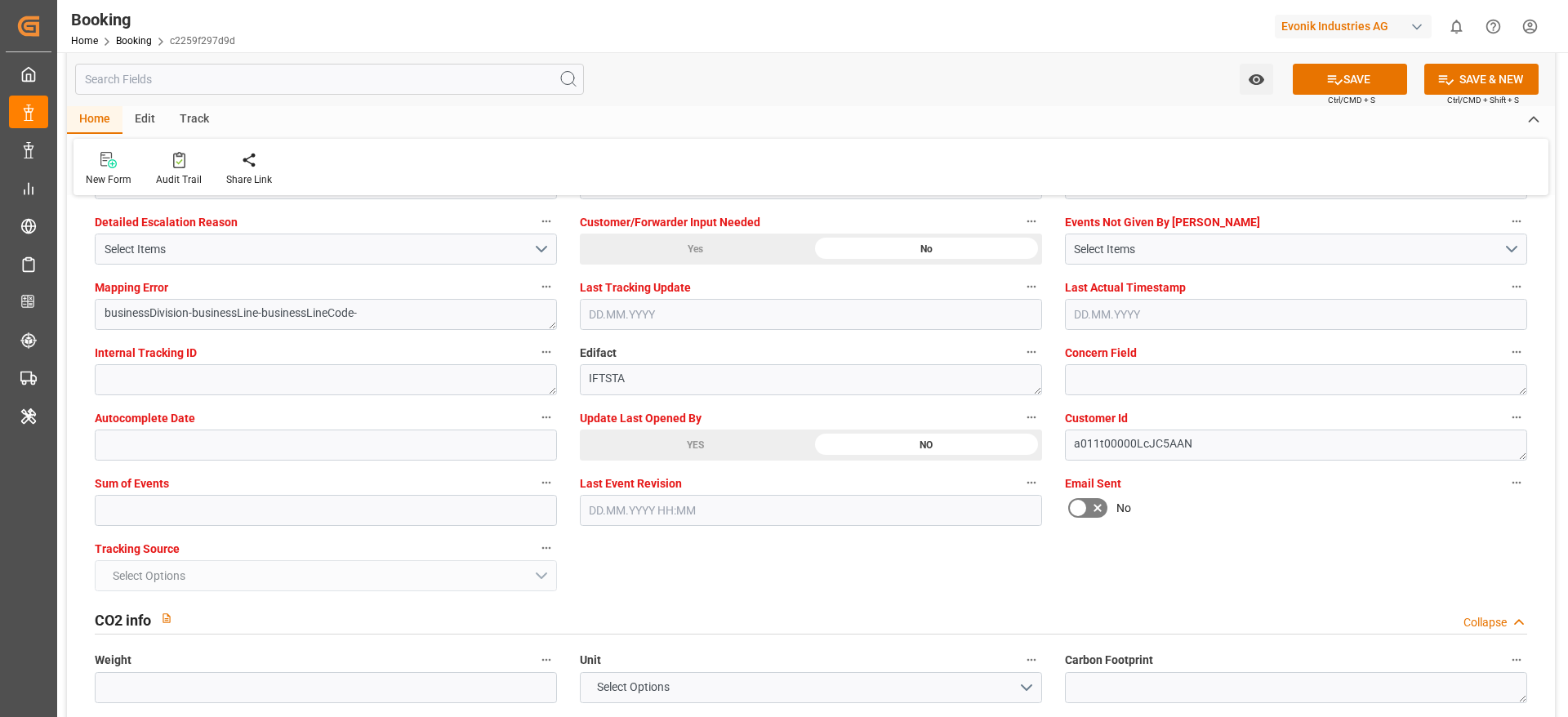
scroll to position [3184, 0]
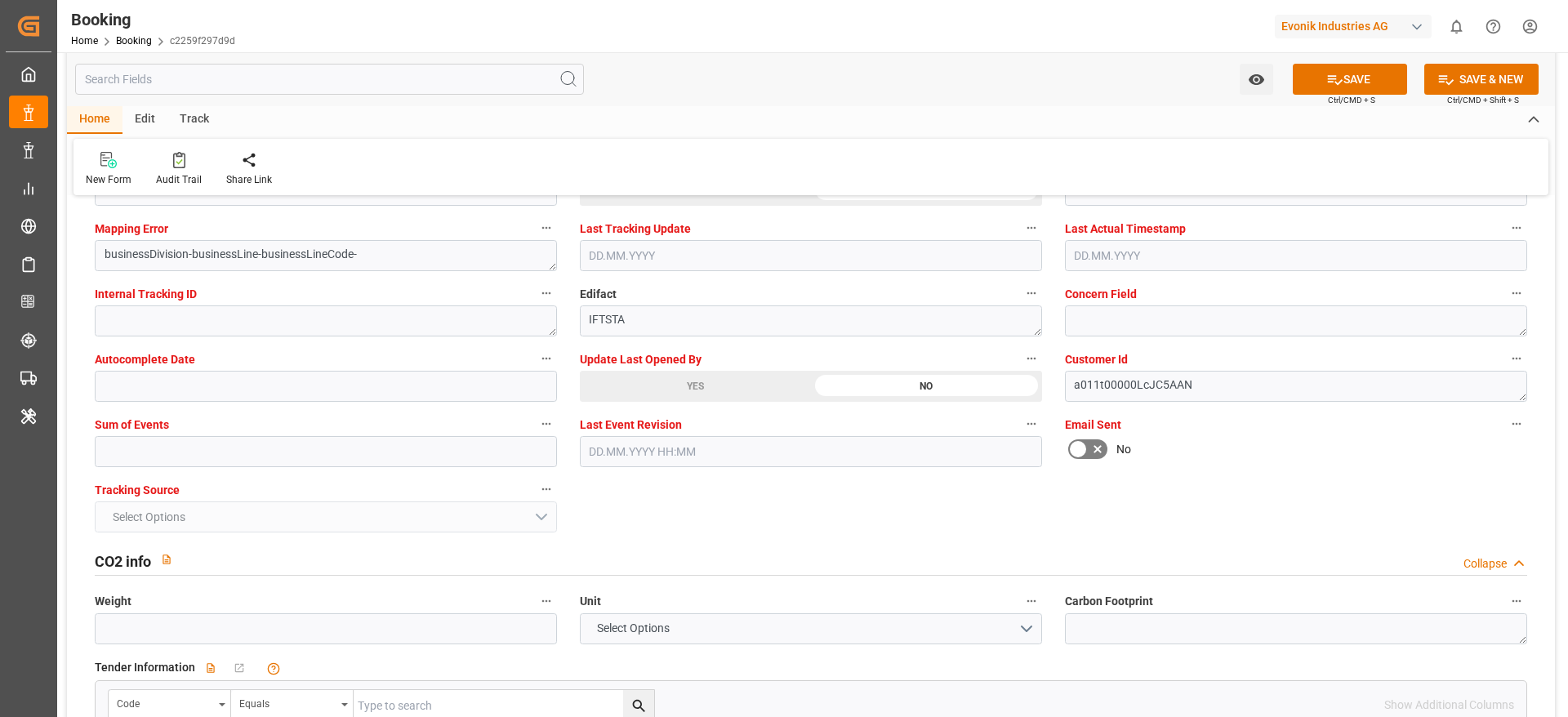
type textarea "258013854"
click at [212, 452] on input "text" at bounding box center [326, 451] width 463 height 31
type input "0"
click at [1369, 78] on button "SAVE" at bounding box center [1350, 79] width 115 height 31
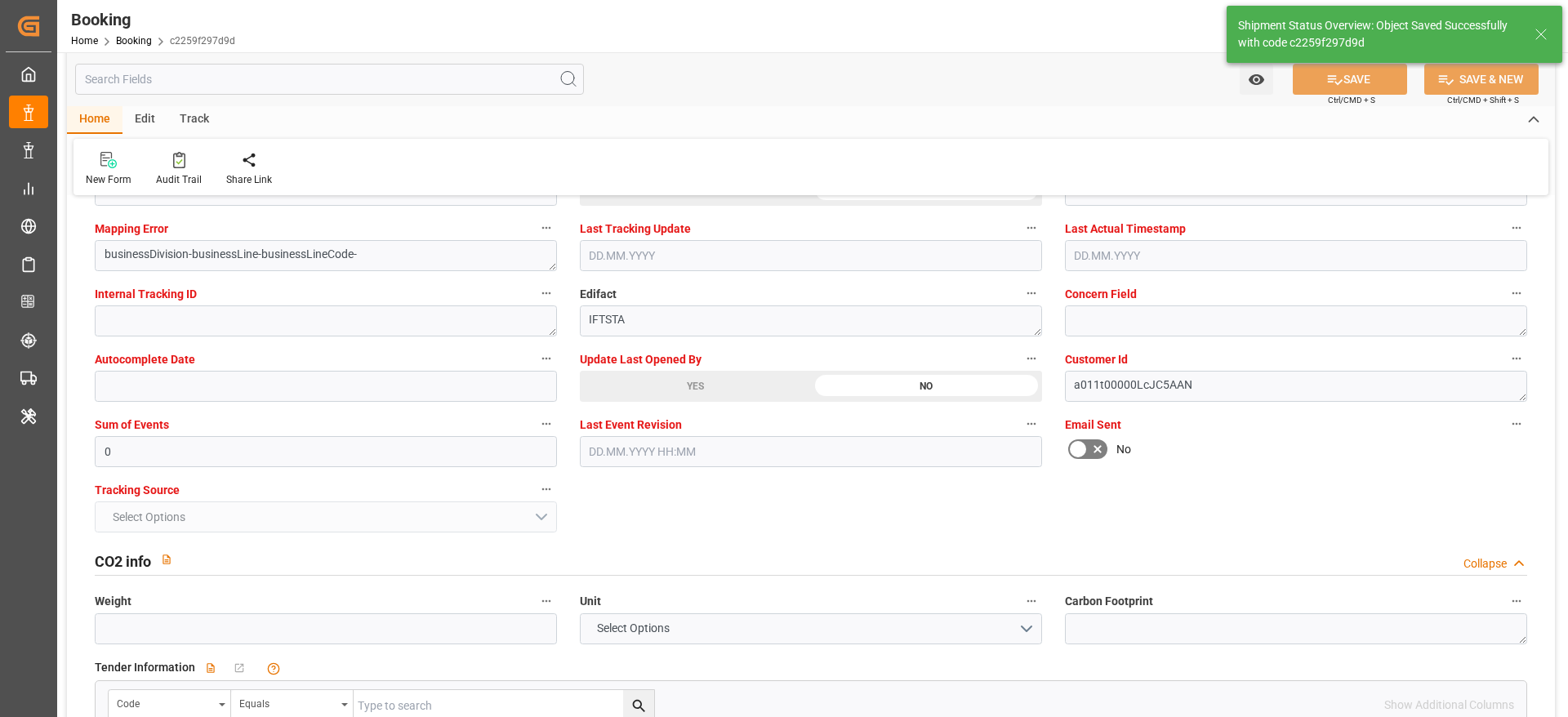
type textarea "NWC/[GEOGRAPHIC_DATA] [GEOGRAPHIC_DATA] / [GEOGRAPHIC_DATA]-SE"
type textarea "[PERSON_NAME]"
type textarea "businessDivision-businessLine-"
type textarea "Yes"
type input "[DATE] 00:00"
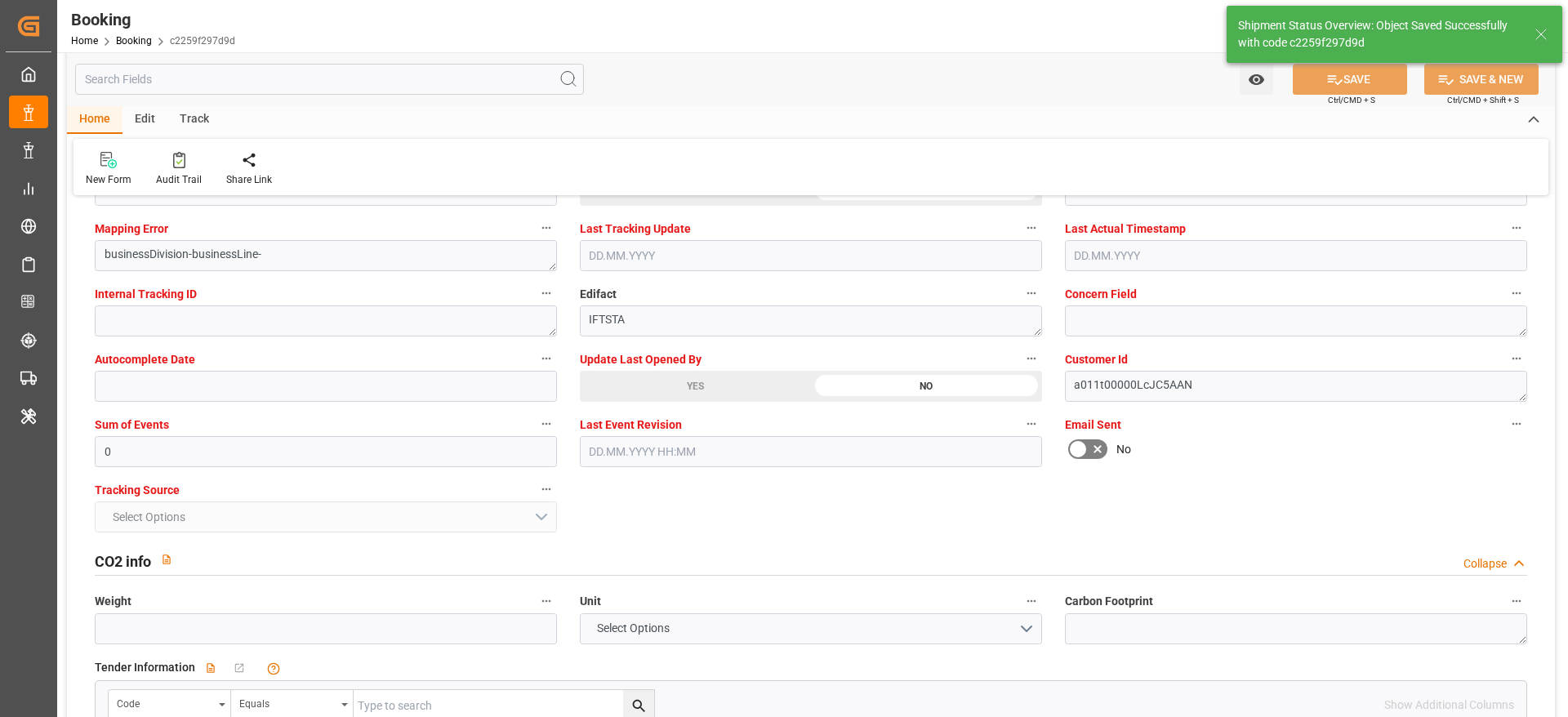
type input "[DATE] 00:00"
type input "[DATE] 10:51"
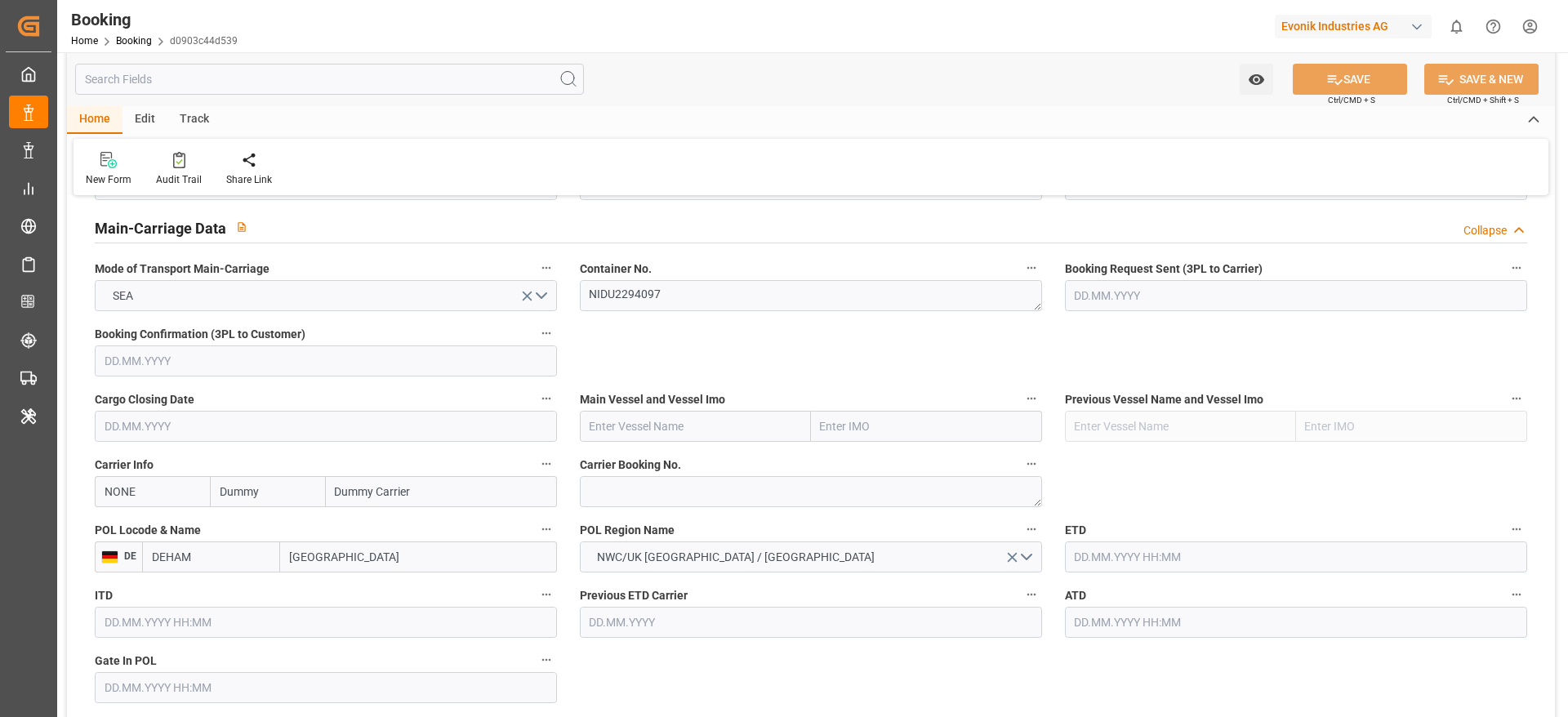
scroll to position [980, 0]
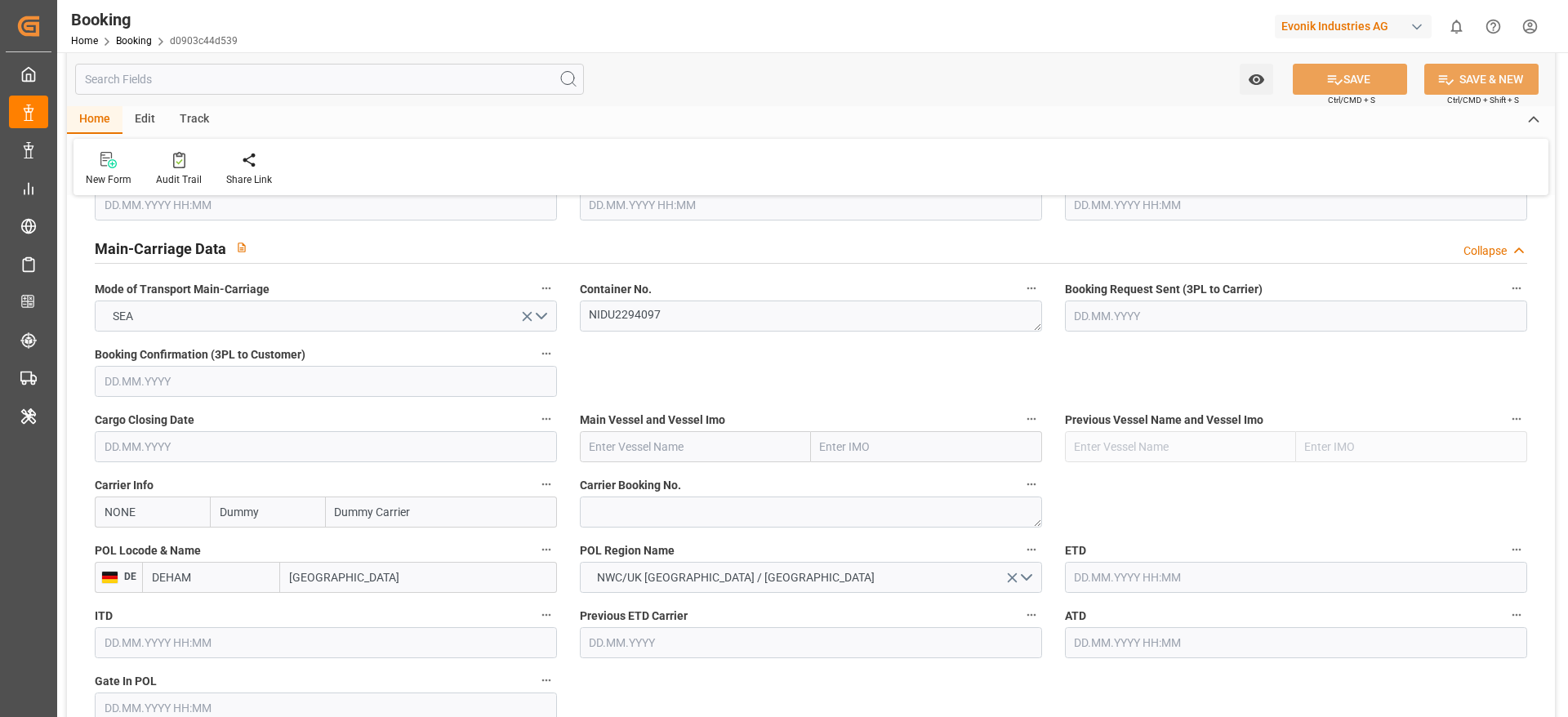
click at [275, 520] on input "Dummy" at bounding box center [267, 512] width 115 height 31
type input "hlcu"
click at [271, 539] on div "Hapag [PERSON_NAME]" at bounding box center [267, 556] width 114 height 53
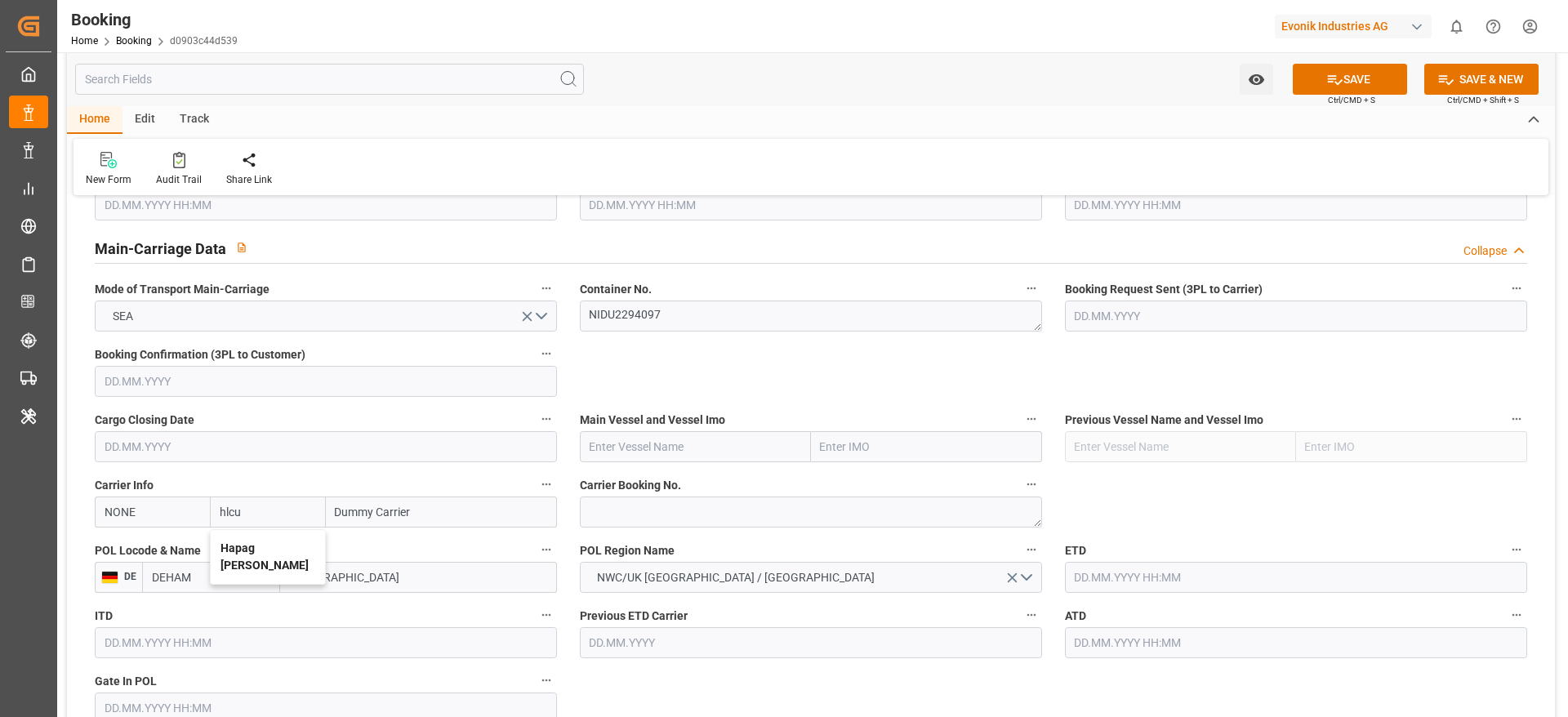
type input "HLCU"
type input "Hapag [PERSON_NAME]"
type input "Hapag [PERSON_NAME] Aktiengesellschaft"
type input "Hapag [PERSON_NAME]"
click at [627, 508] on textarea at bounding box center [811, 512] width 463 height 31
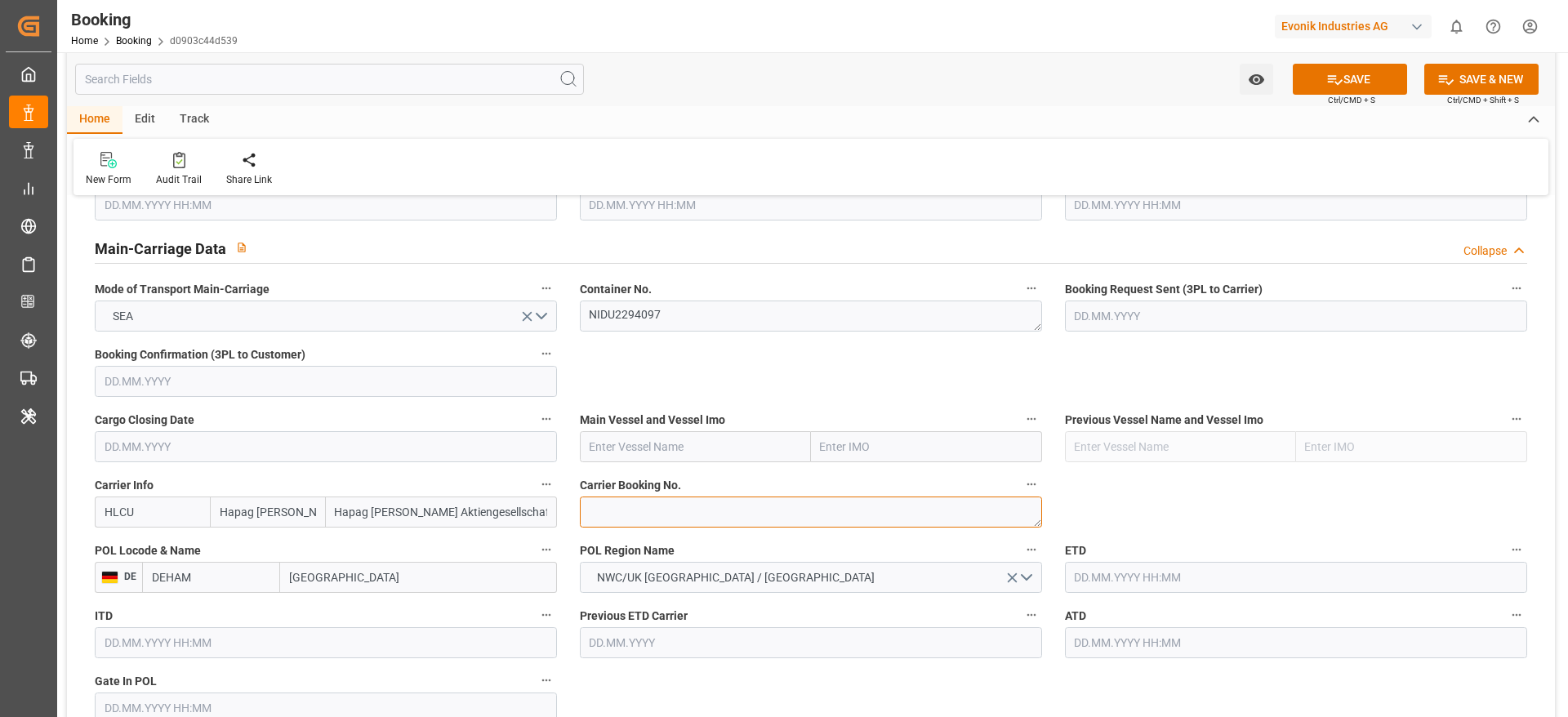
paste textarea "54873739"
type textarea "54873739"
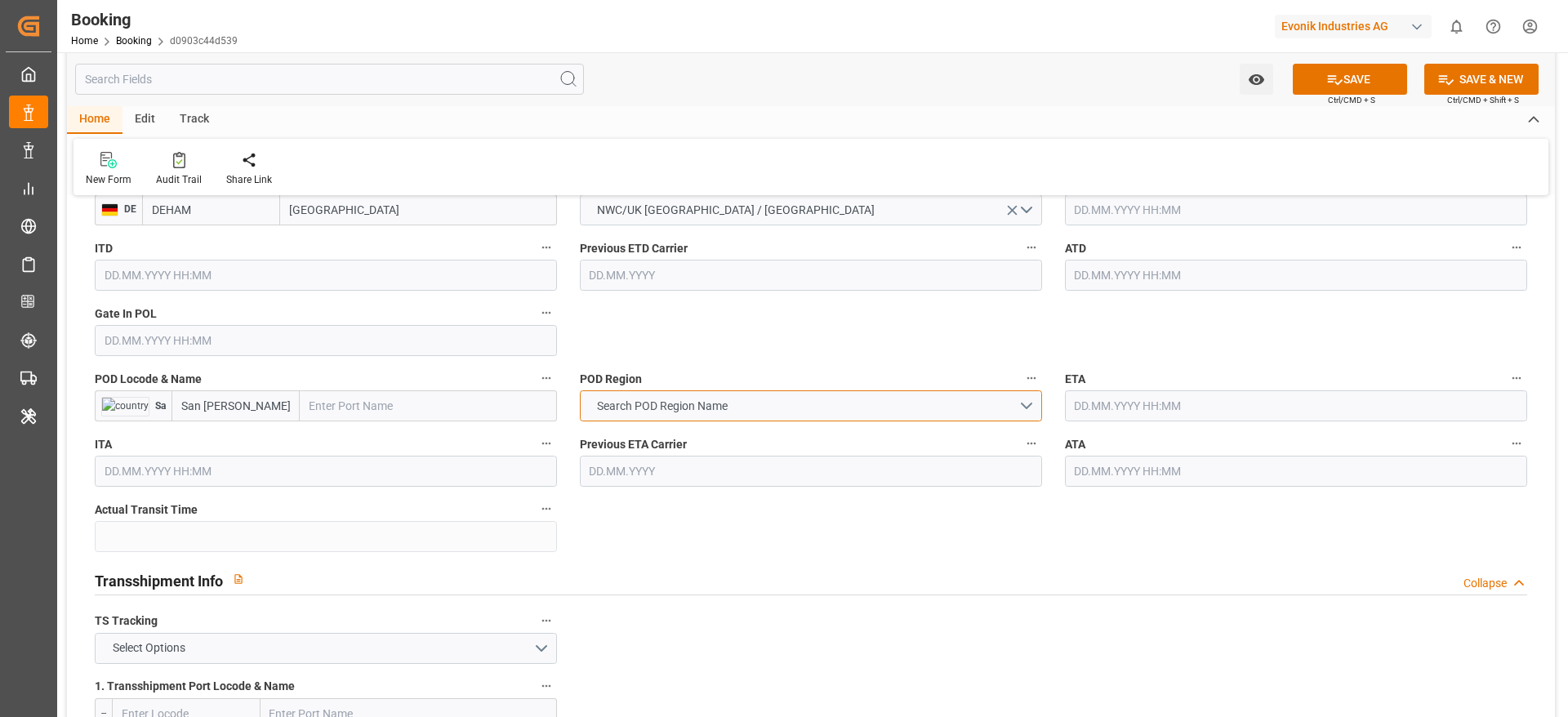
click at [699, 406] on span "Search POD Region Name" at bounding box center [662, 406] width 147 height 17
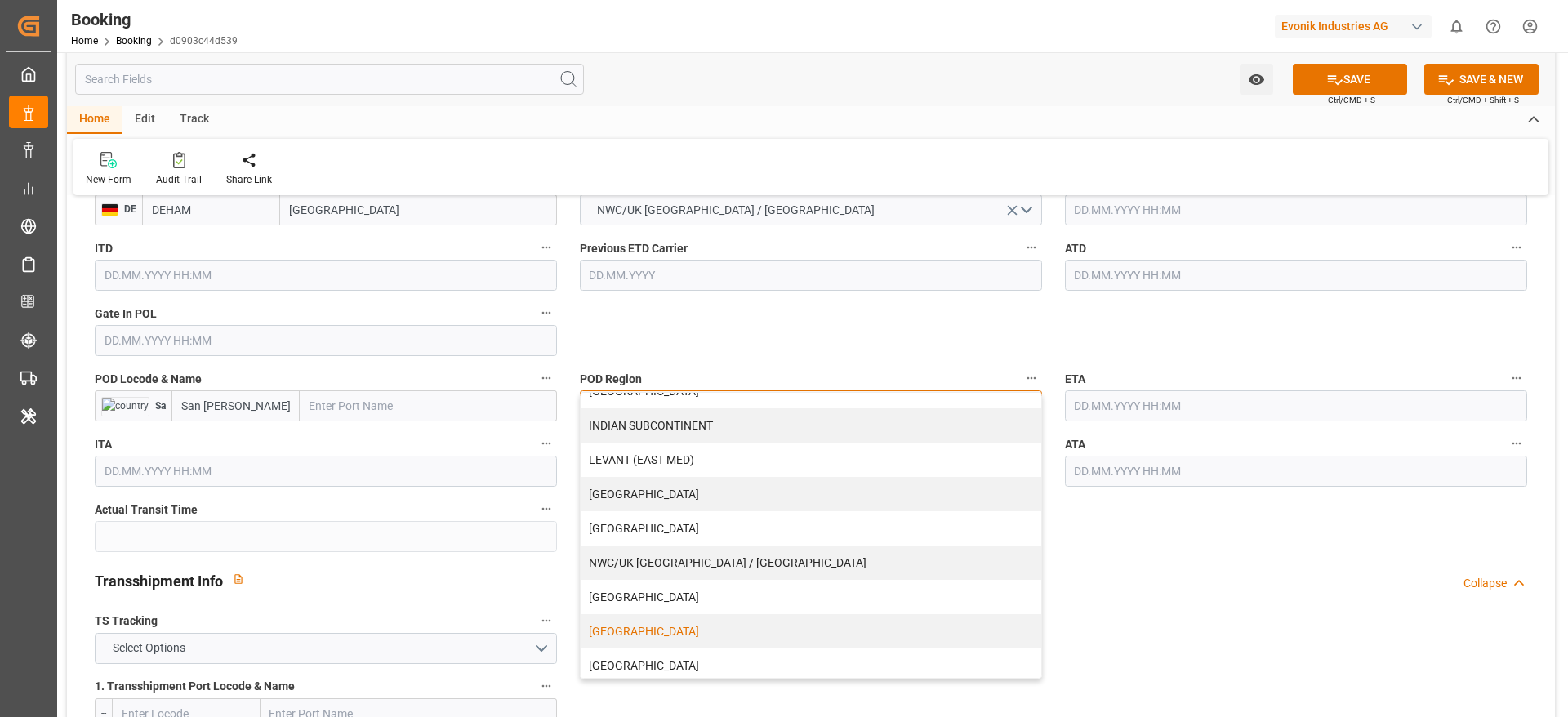
scroll to position [333, 0]
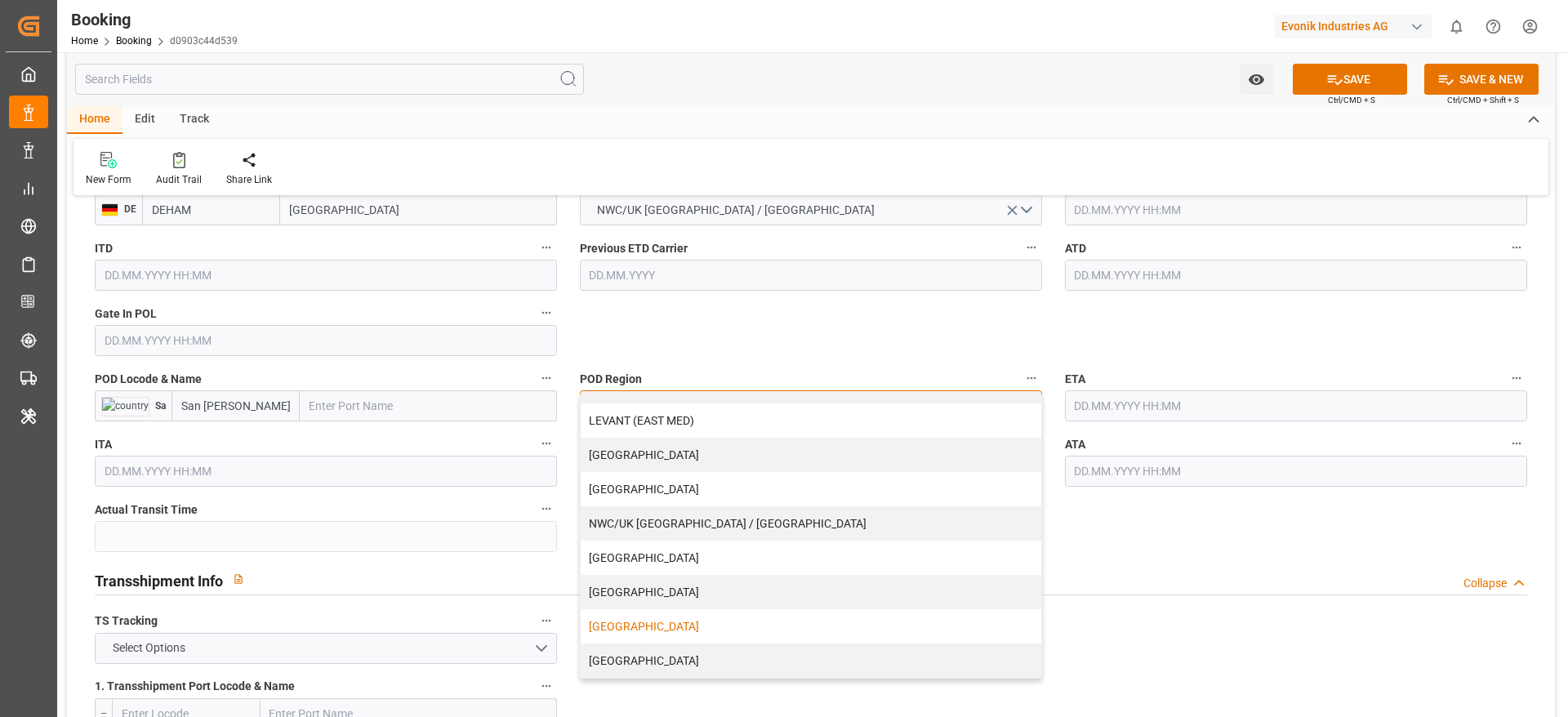
click at [642, 632] on div "[GEOGRAPHIC_DATA]" at bounding box center [811, 626] width 461 height 34
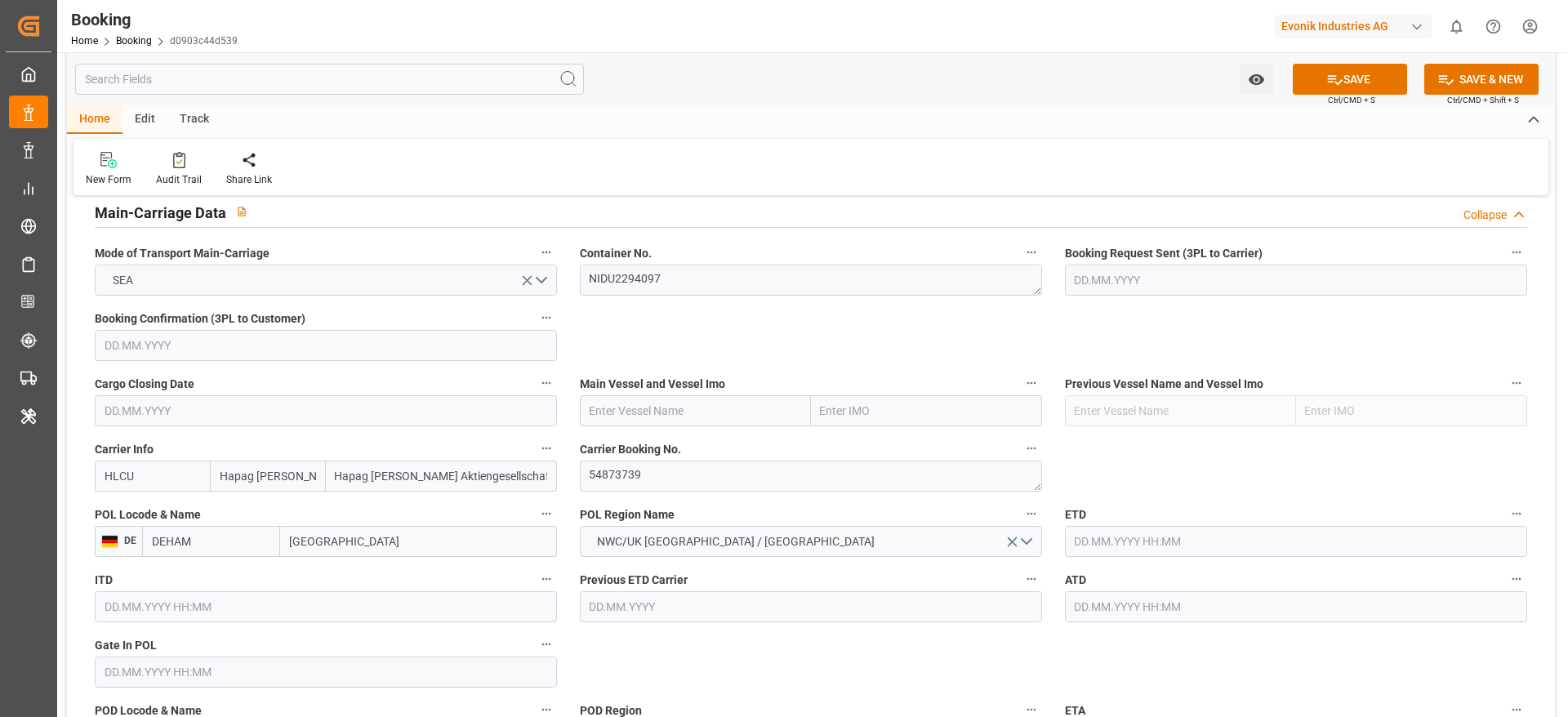
scroll to position [980, 0]
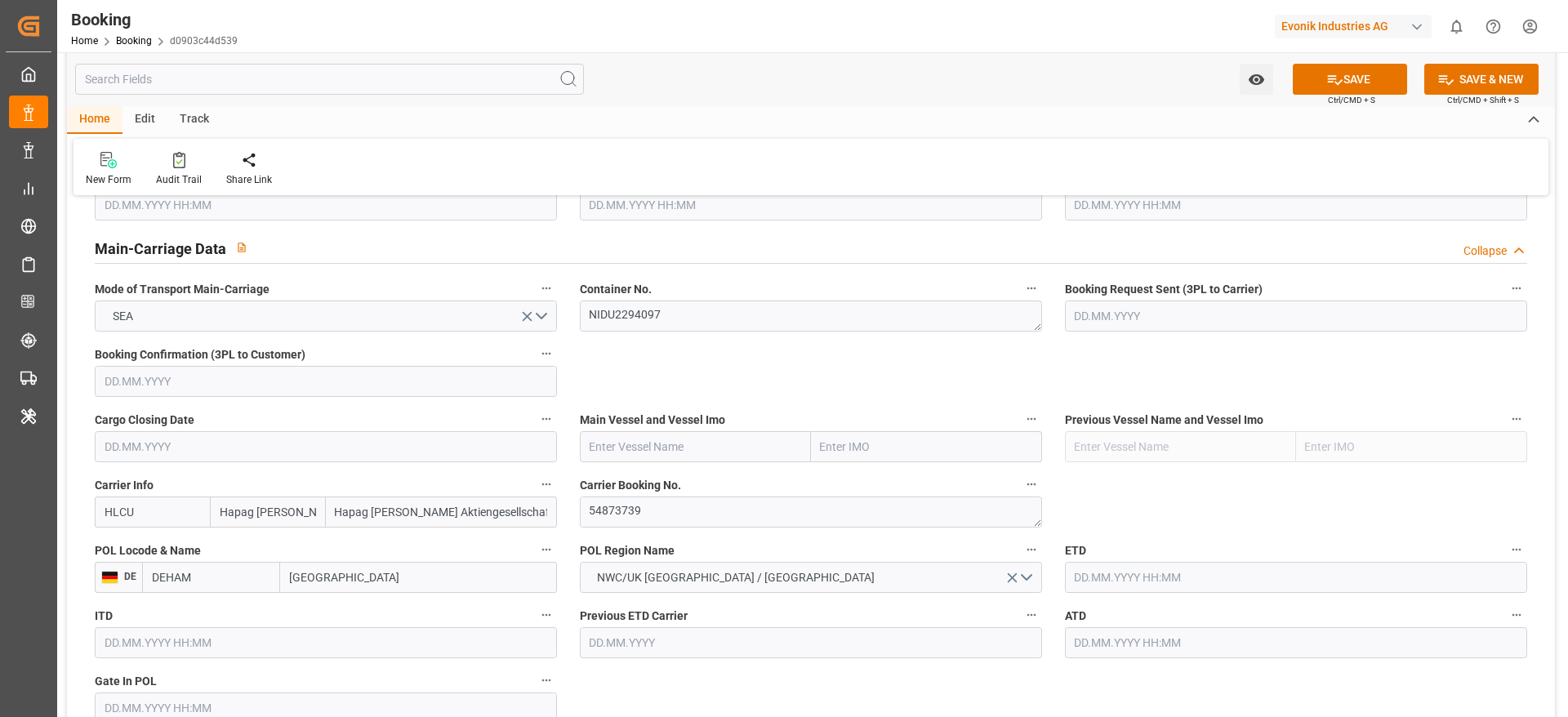
click at [680, 438] on input "text" at bounding box center [695, 446] width 231 height 31
paste input "ISTANBUL EXPRESS"
click at [688, 479] on b "ISTANBUL EXPRESS" at bounding box center [643, 482] width 106 height 13
type input "ISTANBUL EXPRESS"
type input "9723277"
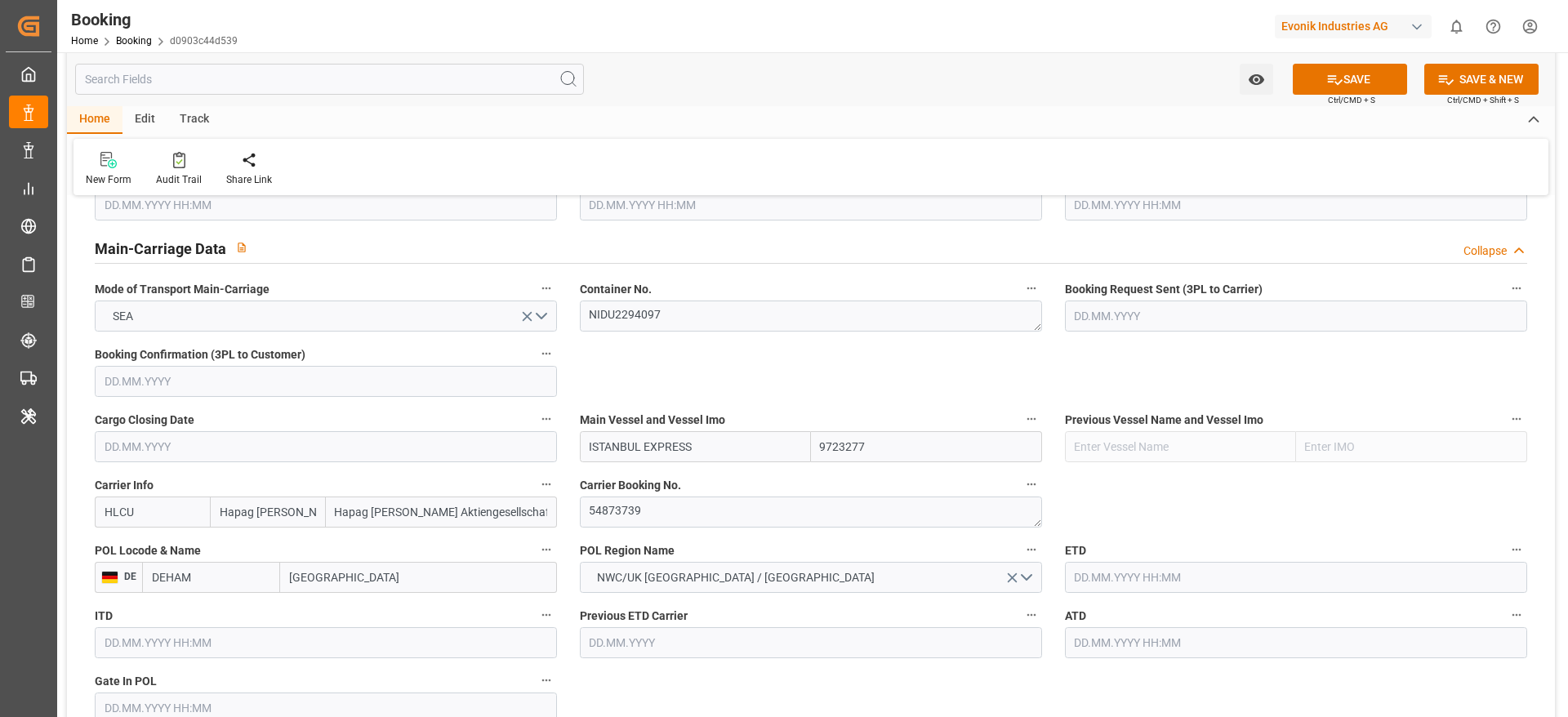
type input "ISTANBUL EXPRESS"
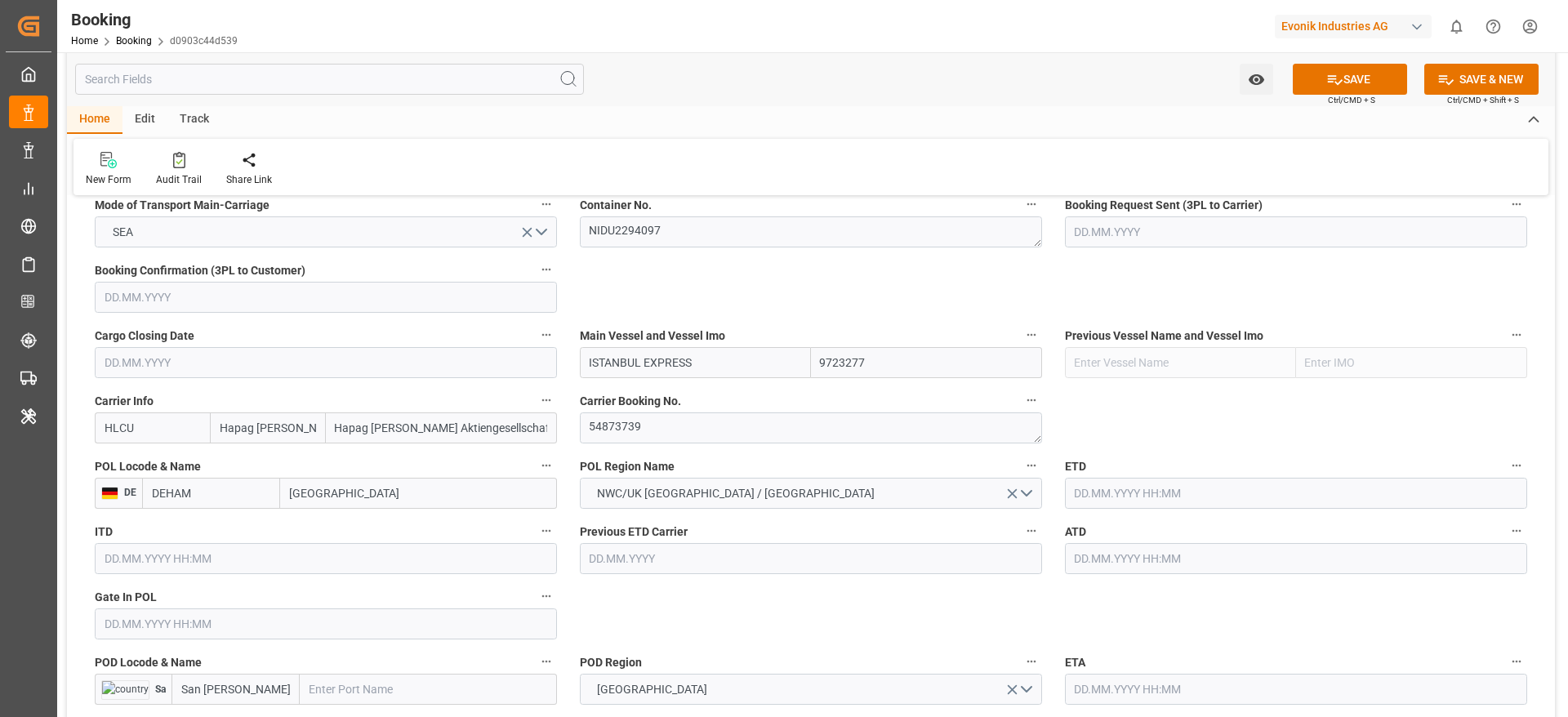
scroll to position [1102, 0]
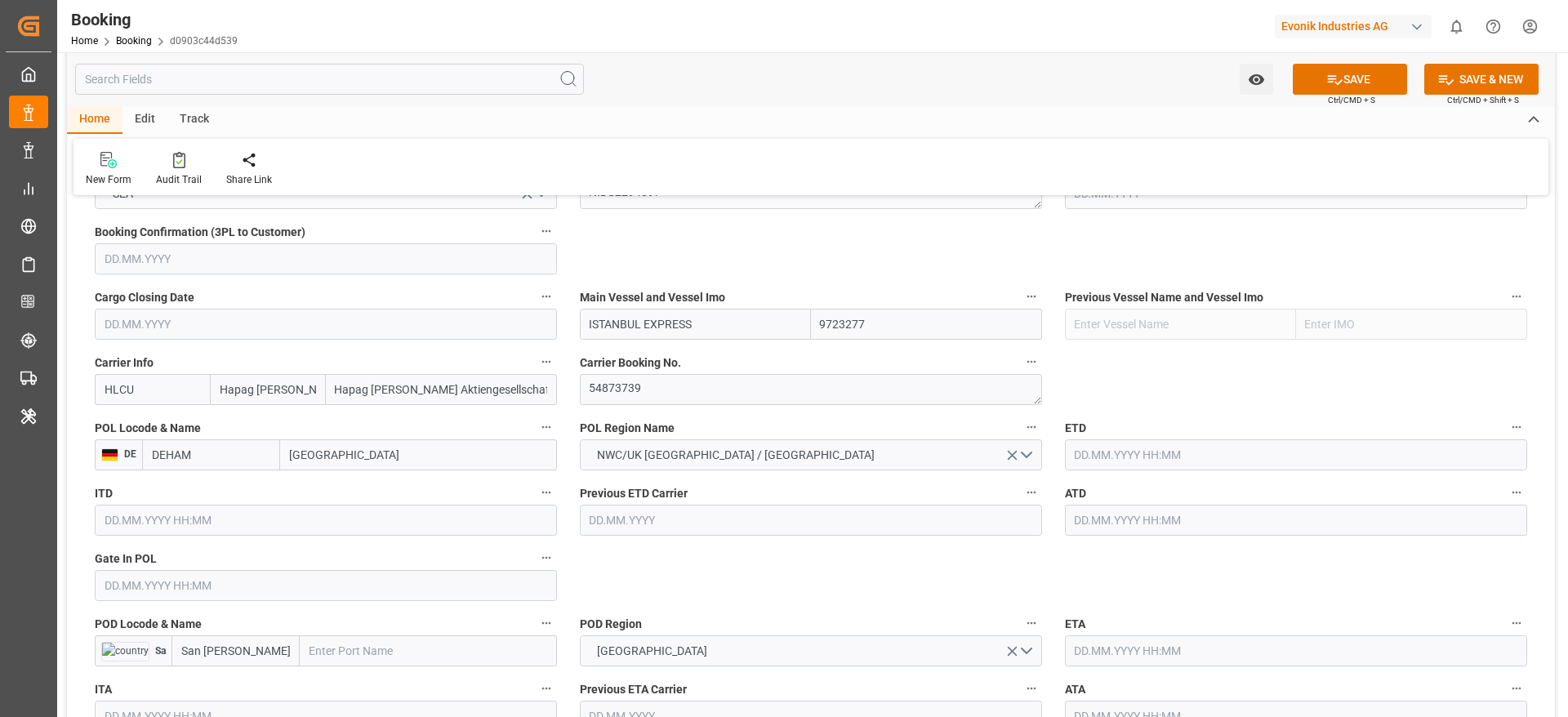
click at [1173, 532] on input "text" at bounding box center [1296, 520] width 463 height 31
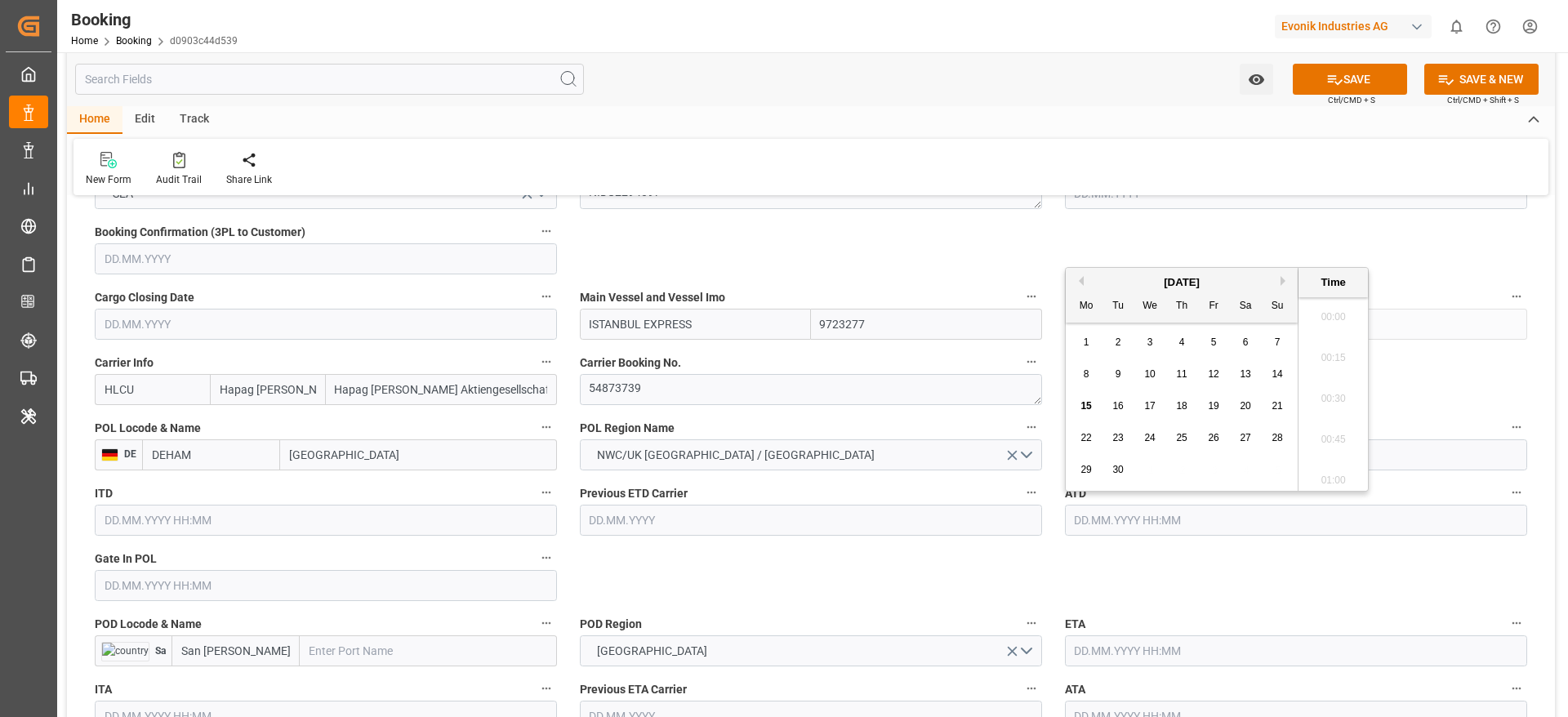
scroll to position [2577, 0]
click at [1079, 280] on button "Previous Month" at bounding box center [1079, 281] width 10 height 10
click at [1120, 404] on span "15" at bounding box center [1117, 405] width 11 height 11
type input "[DATE] 00:00"
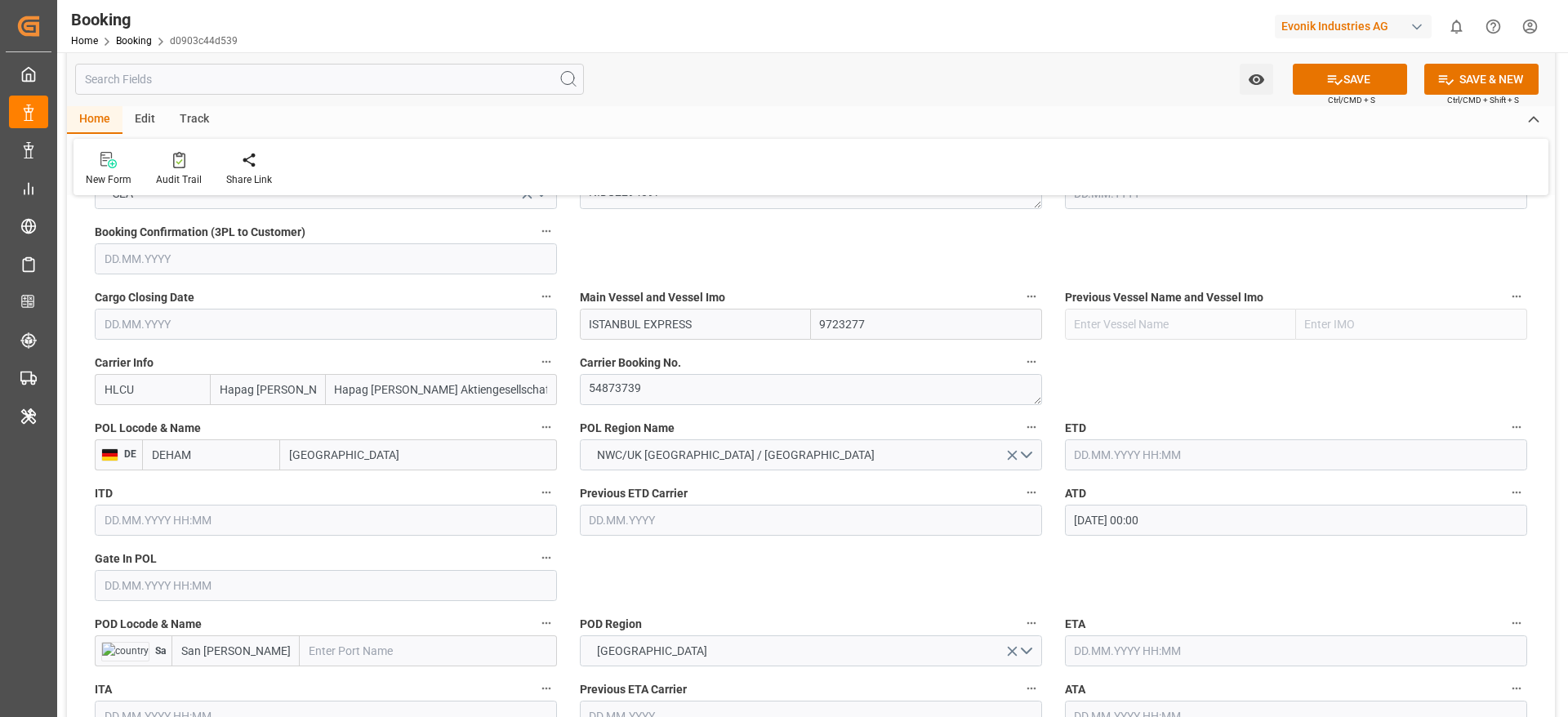
click at [1185, 530] on input "[DATE] 00:00" at bounding box center [1296, 520] width 463 height 31
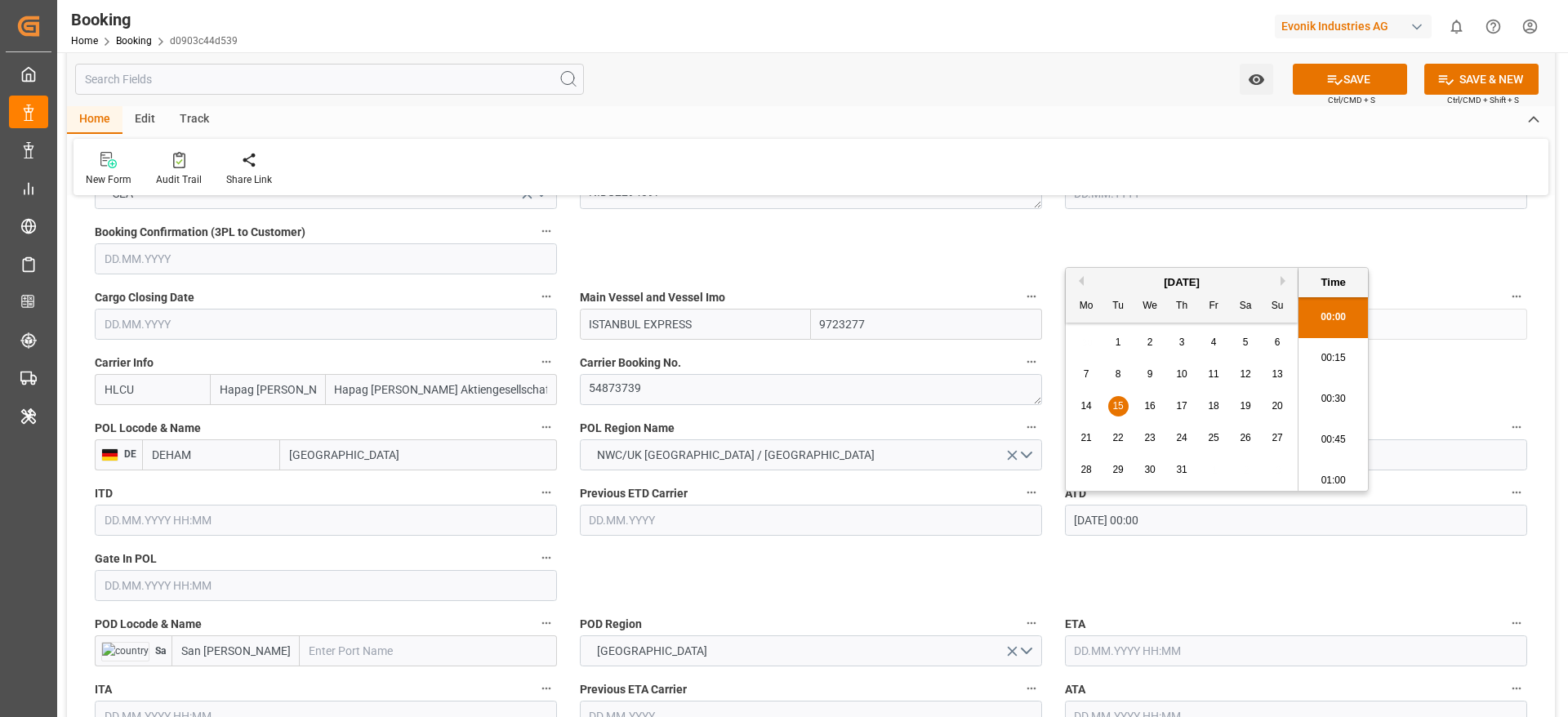
click at [1185, 530] on input "[DATE] 00:00" at bounding box center [1296, 520] width 463 height 31
click at [1439, 450] on input "text" at bounding box center [1296, 455] width 463 height 31
paste input "[DATE] 00:00"
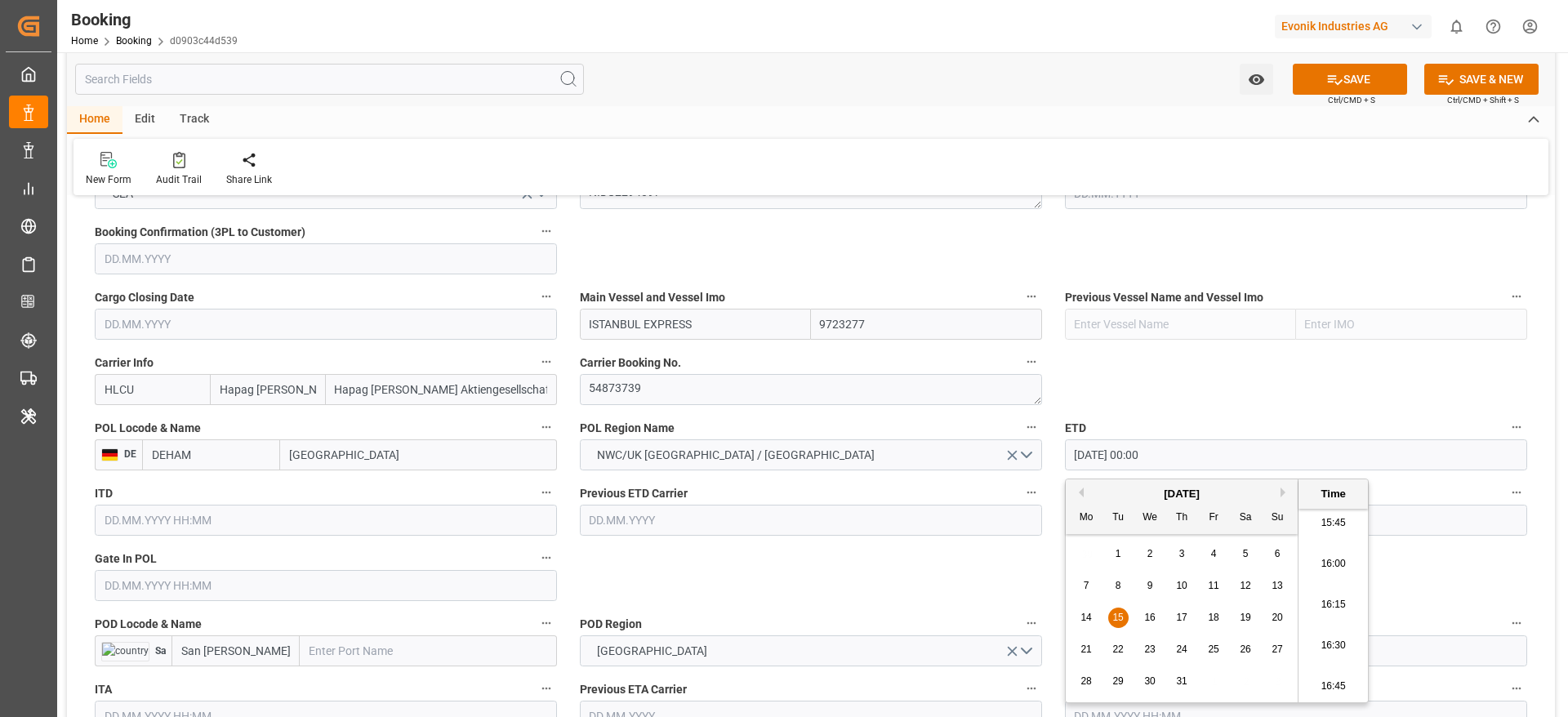
type input "[DATE] 00:00"
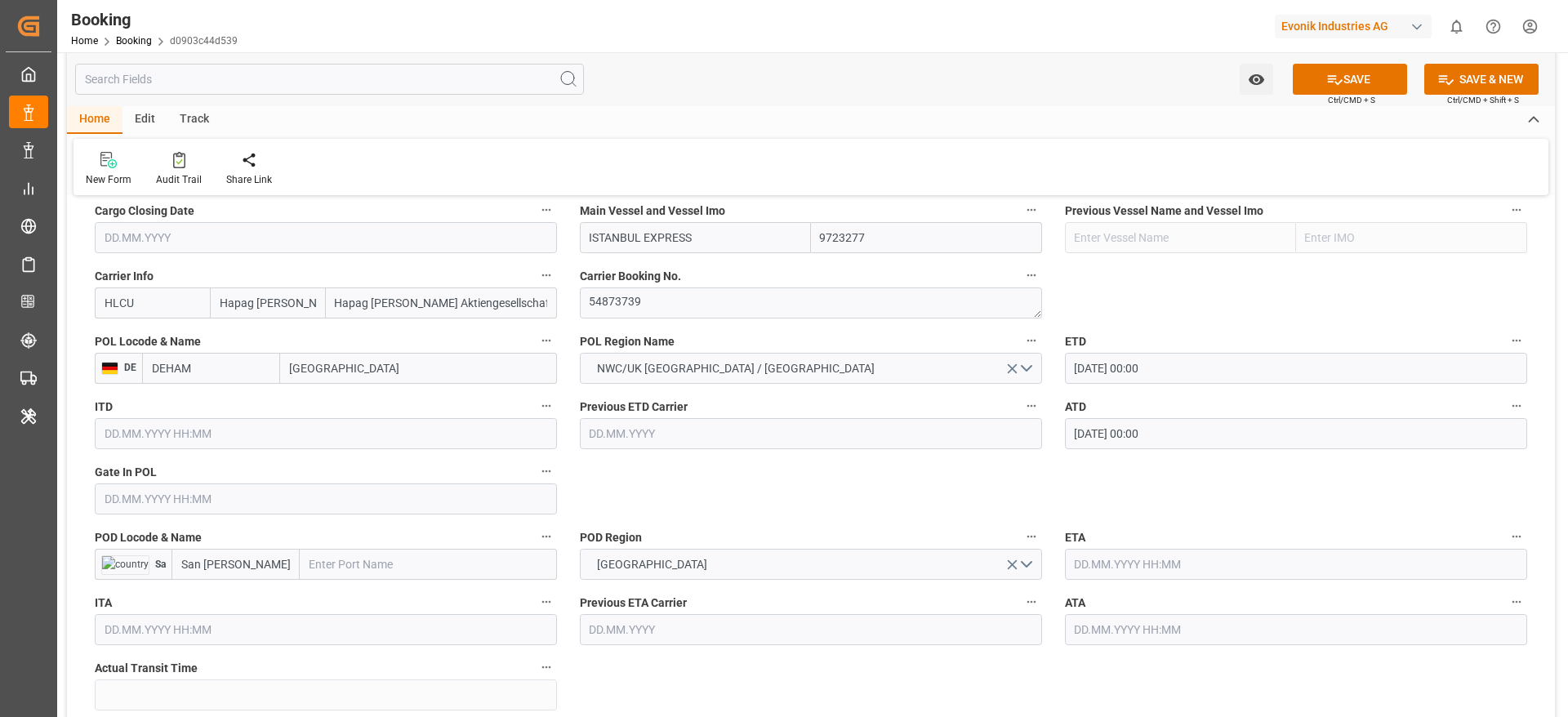
scroll to position [1224, 0]
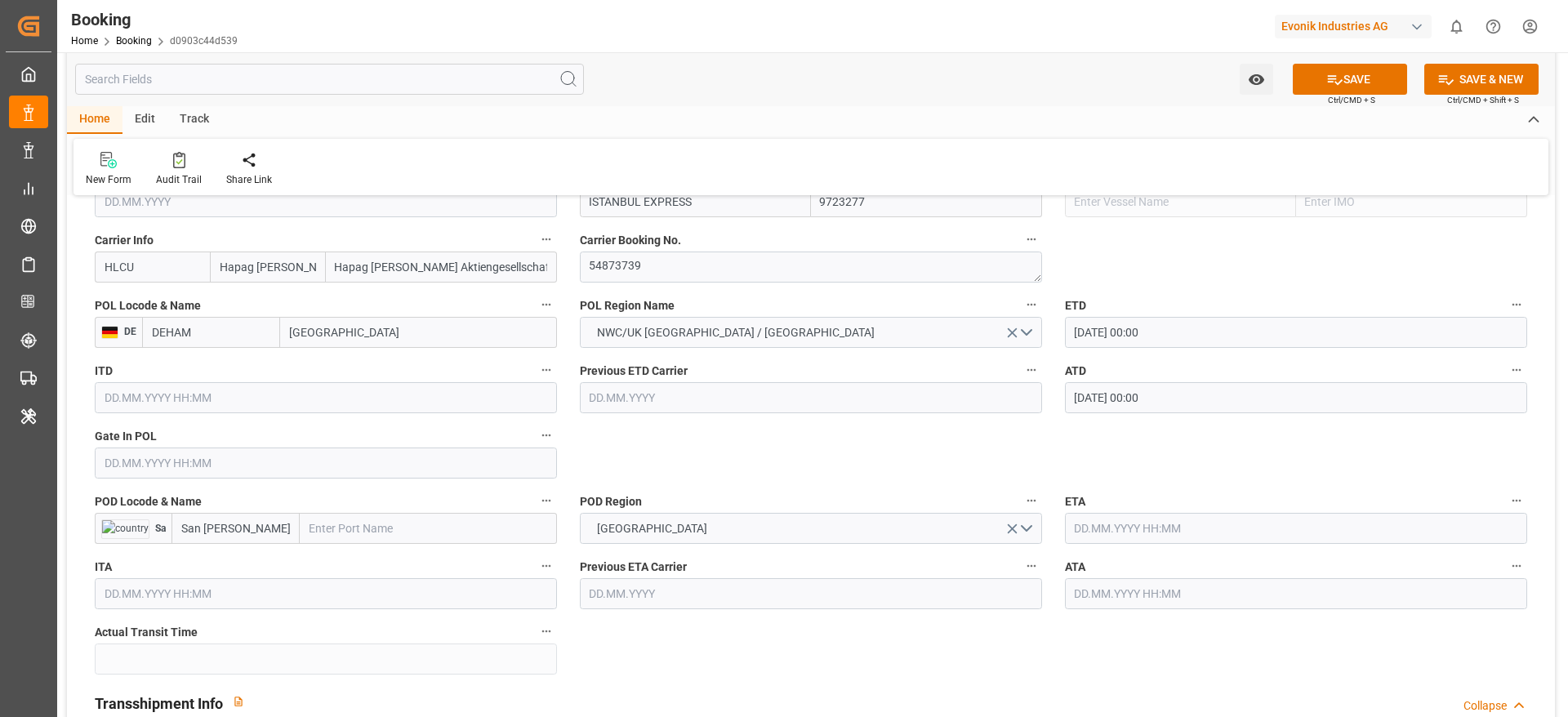
click at [212, 477] on input "text" at bounding box center [326, 462] width 463 height 31
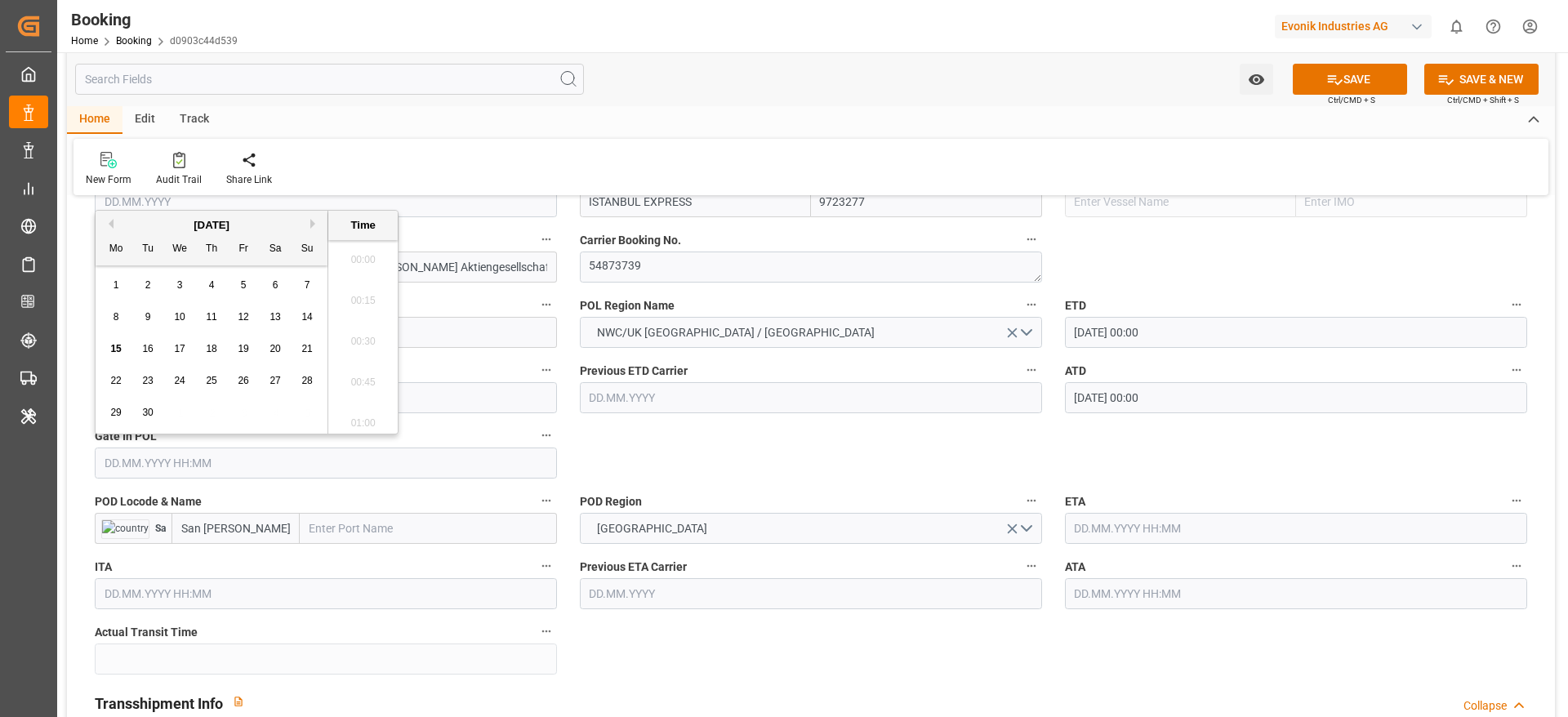
scroll to position [2577, 0]
click at [108, 221] on button "Previous Month" at bounding box center [109, 224] width 10 height 10
click at [241, 312] on span "11" at bounding box center [243, 316] width 11 height 11
type input "[DATE] 00:00"
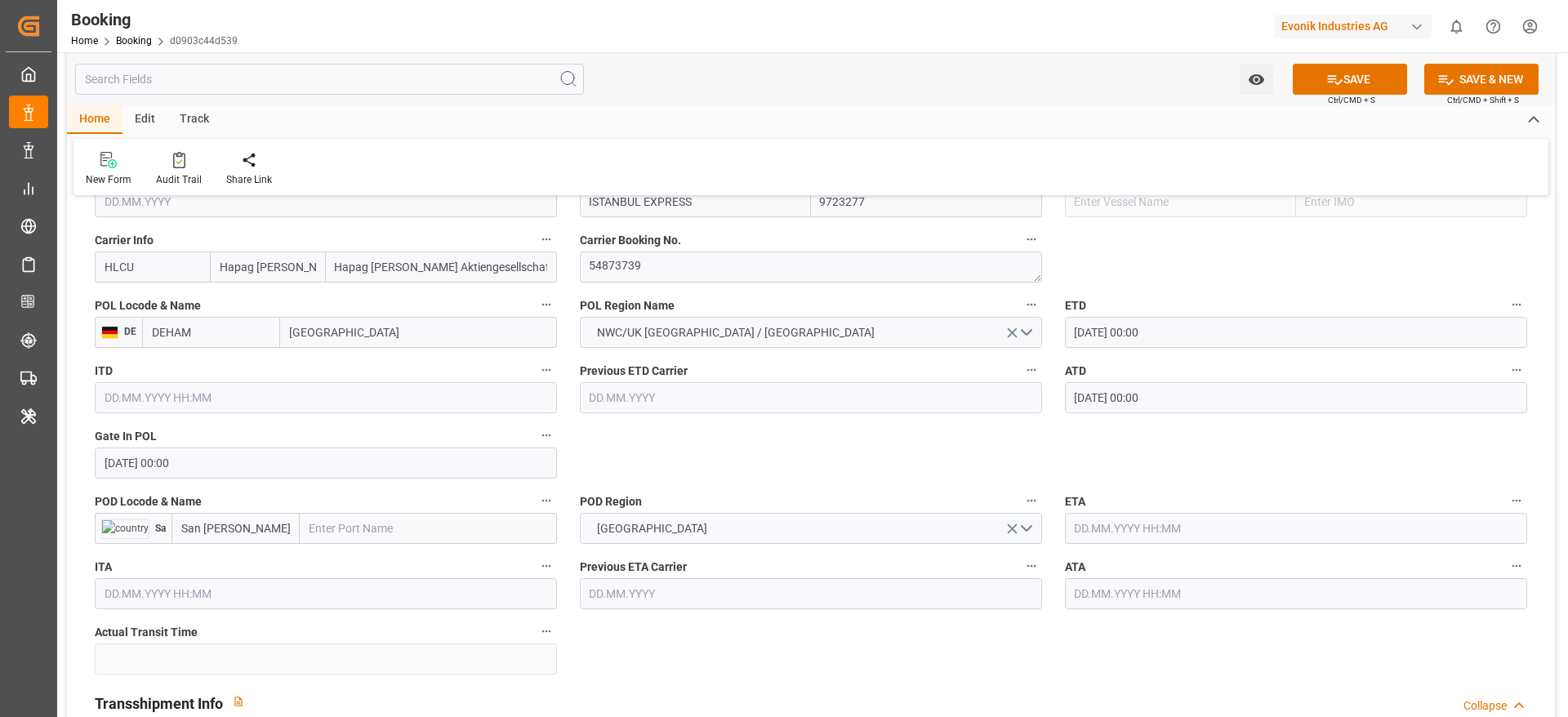
click at [377, 541] on input "text" at bounding box center [428, 528] width 257 height 31
paste input "SAN [PERSON_NAME],"
type input "SAN [PERSON_NAME],"
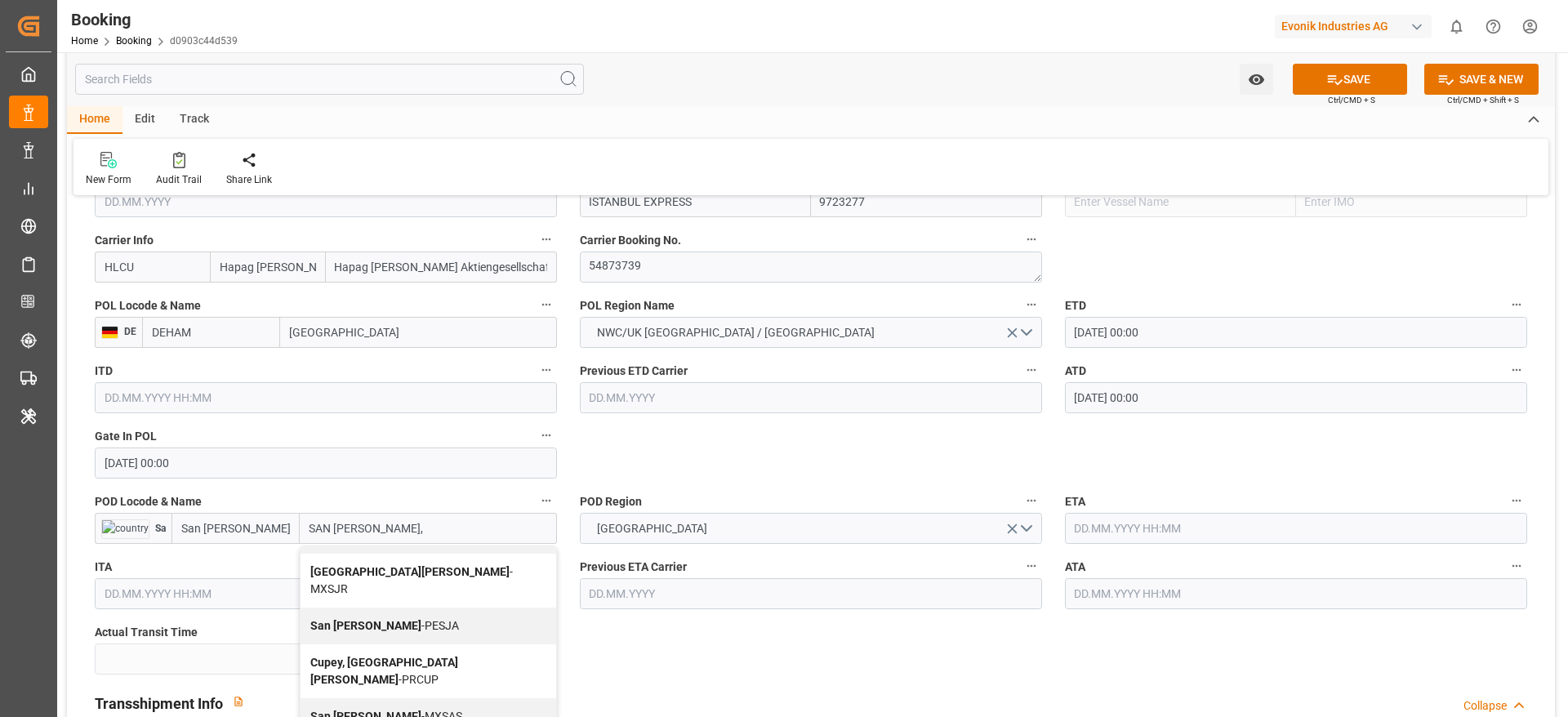
scroll to position [122, 0]
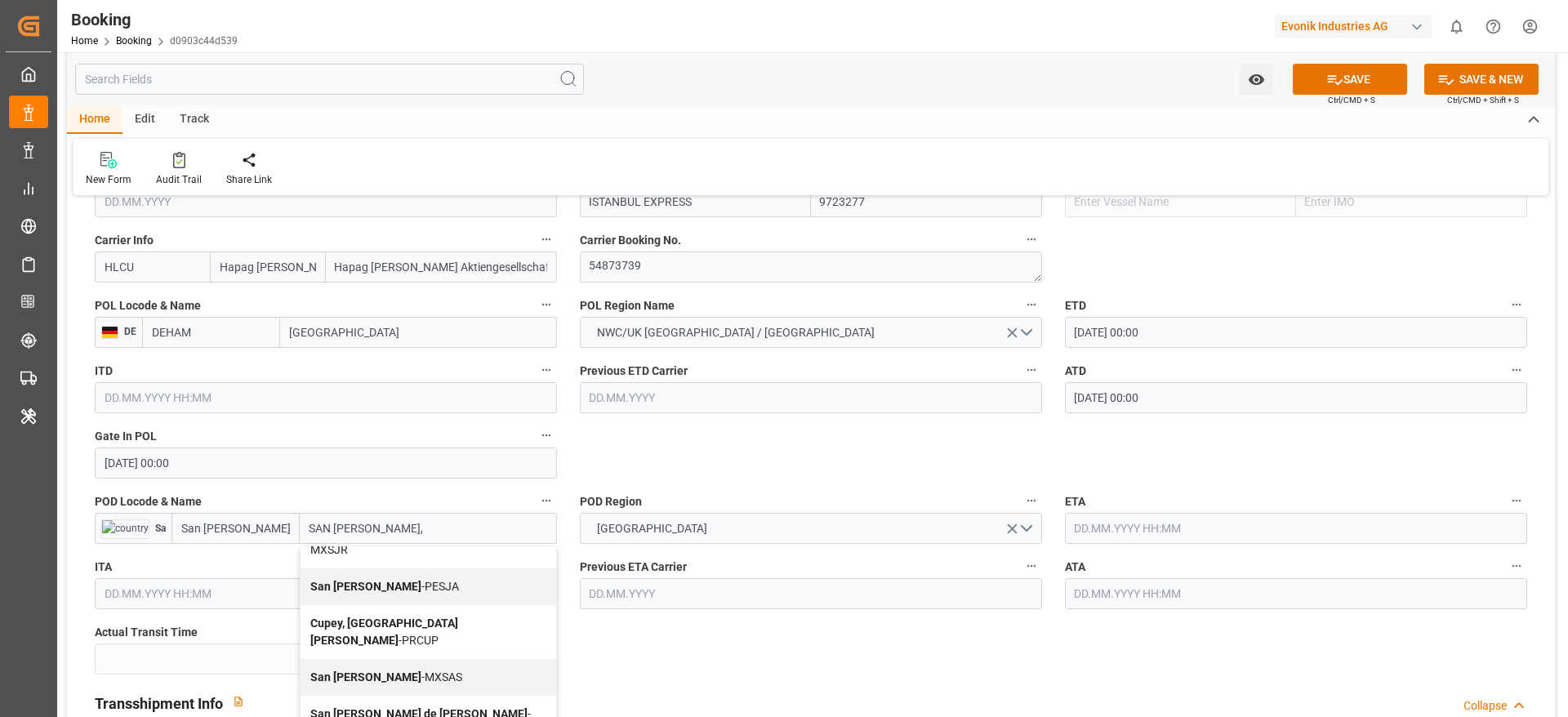
click at [407, 569] on div "San Juan - PESJA" at bounding box center [428, 586] width 256 height 36
type input "PESJA"
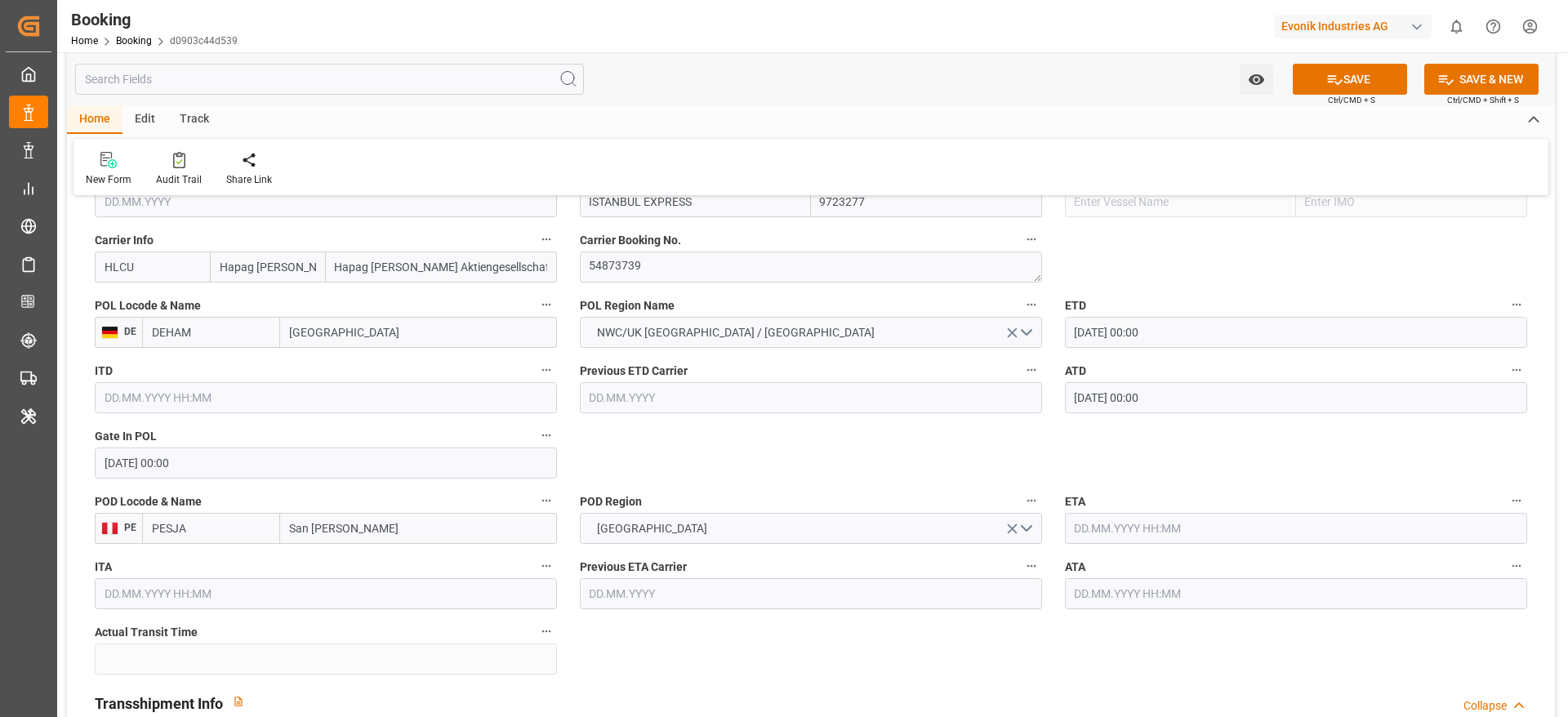
type input "San Juan"
click at [231, 534] on input "PESJA" at bounding box center [211, 528] width 138 height 31
paste input "RSJU"
click at [211, 566] on span "PRSJU - San Juan" at bounding box center [196, 573] width 87 height 31
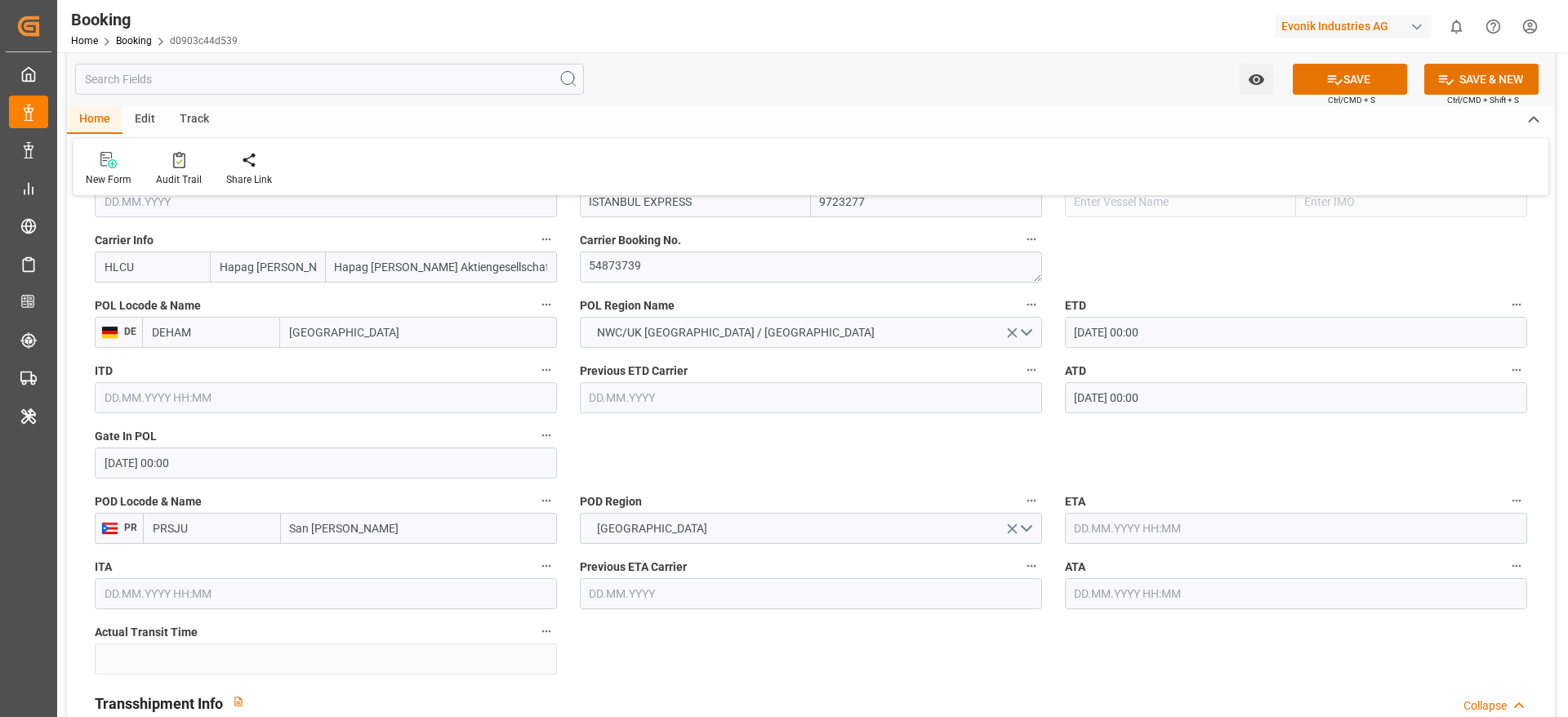
scroll to position [1347, 0]
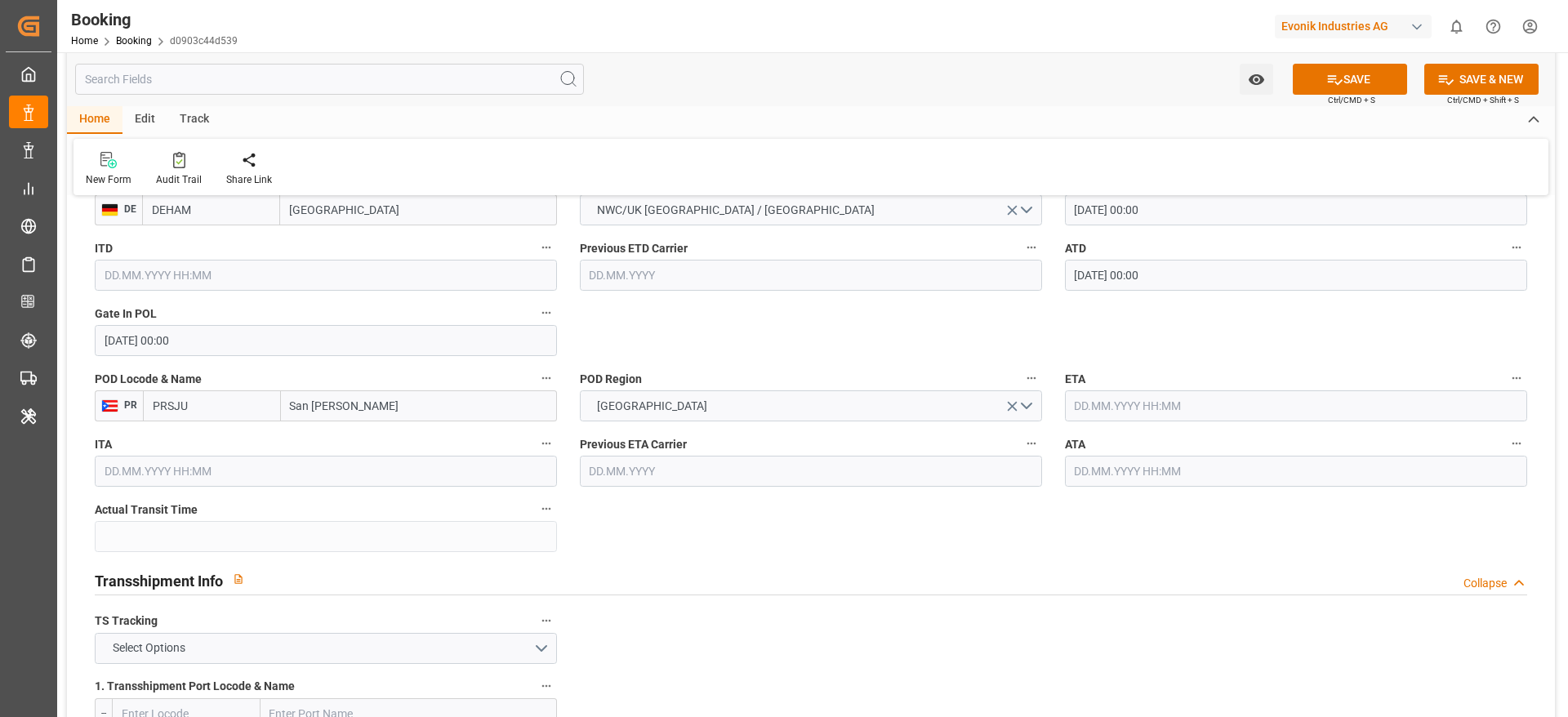
type input "PRSJU"
click at [1144, 409] on input "text" at bounding box center [1296, 406] width 463 height 31
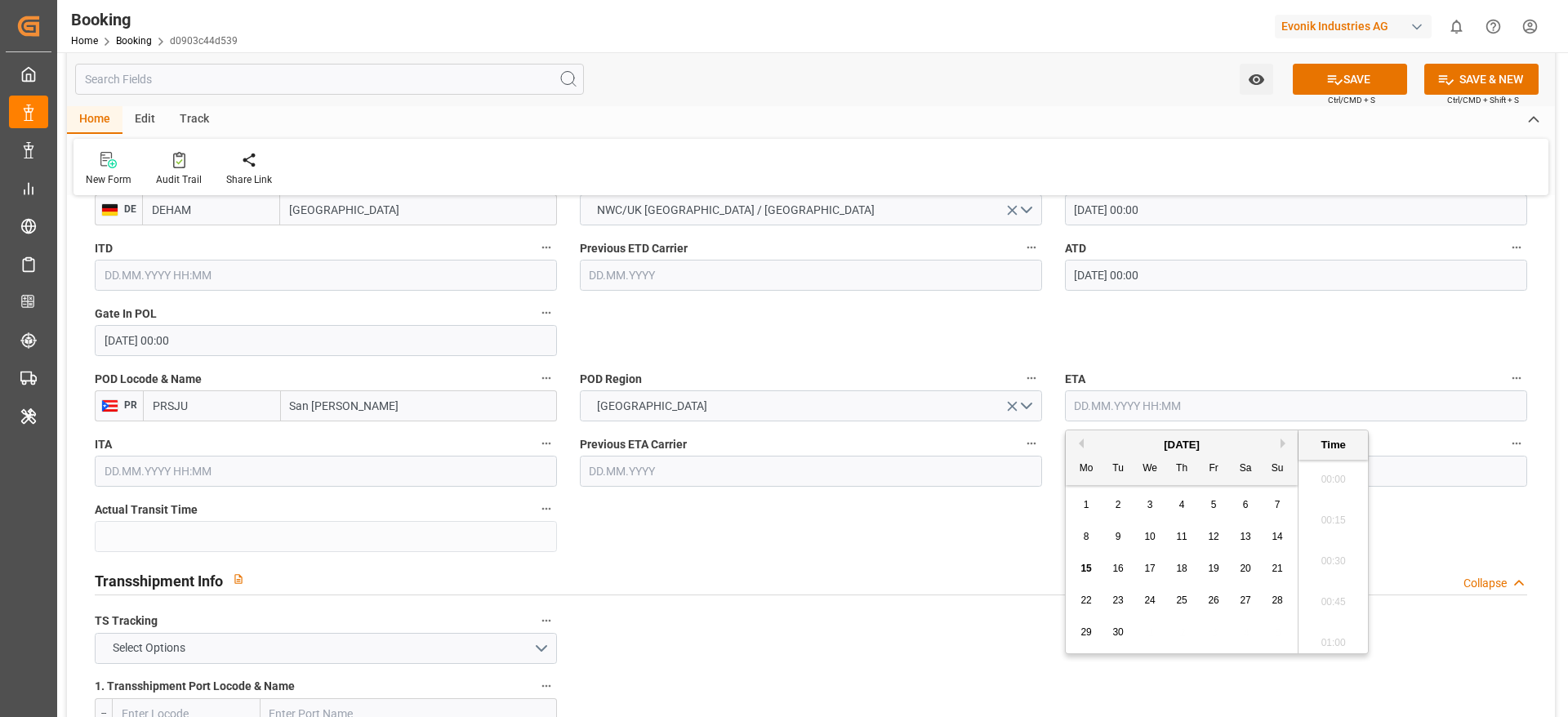
scroll to position [2577, 0]
click at [1080, 442] on button "Previous Month" at bounding box center [1079, 444] width 10 height 10
click at [1149, 561] on div "13" at bounding box center [1150, 569] width 20 height 20
type input "13.08.2025 00:00"
click at [1146, 292] on div "ATD 15.07.2025 00:00" at bounding box center [1295, 263] width 485 height 65
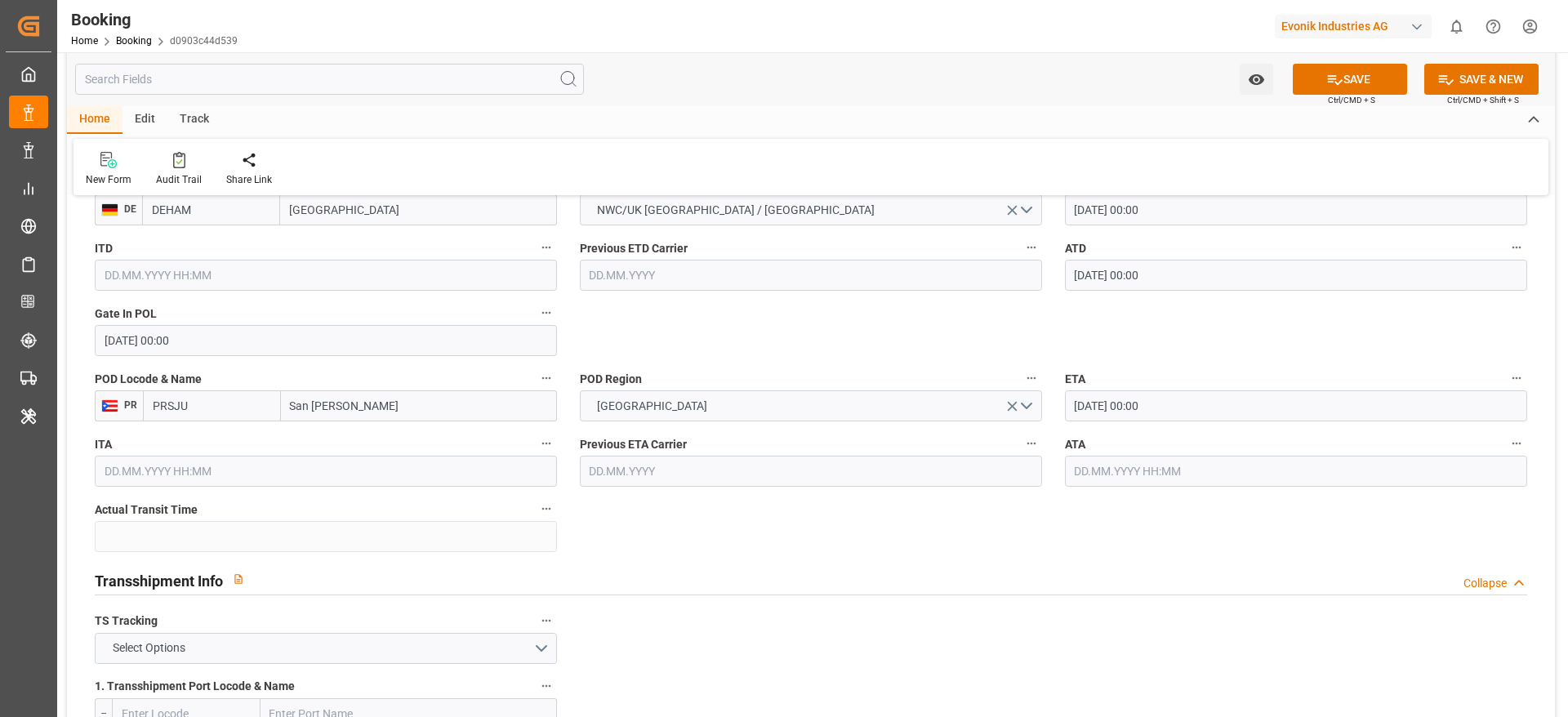
click at [1209, 390] on input "13.08.2025 00:00" at bounding box center [1296, 406] width 463 height 31
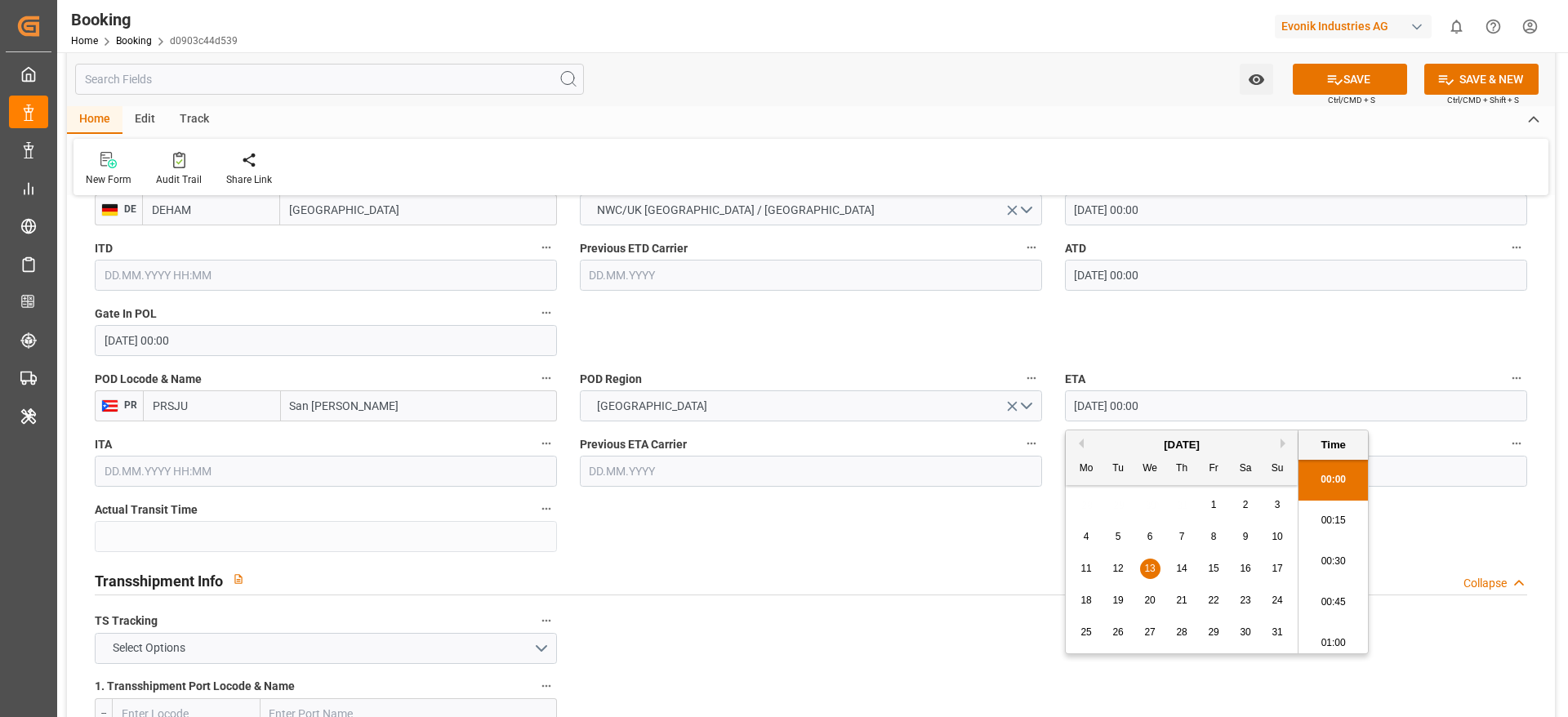
click at [1209, 390] on input "13.08.2025 00:00" at bounding box center [1296, 406] width 463 height 31
click at [1463, 471] on input "text" at bounding box center [1296, 471] width 463 height 31
paste input "13.08.2025 00:00"
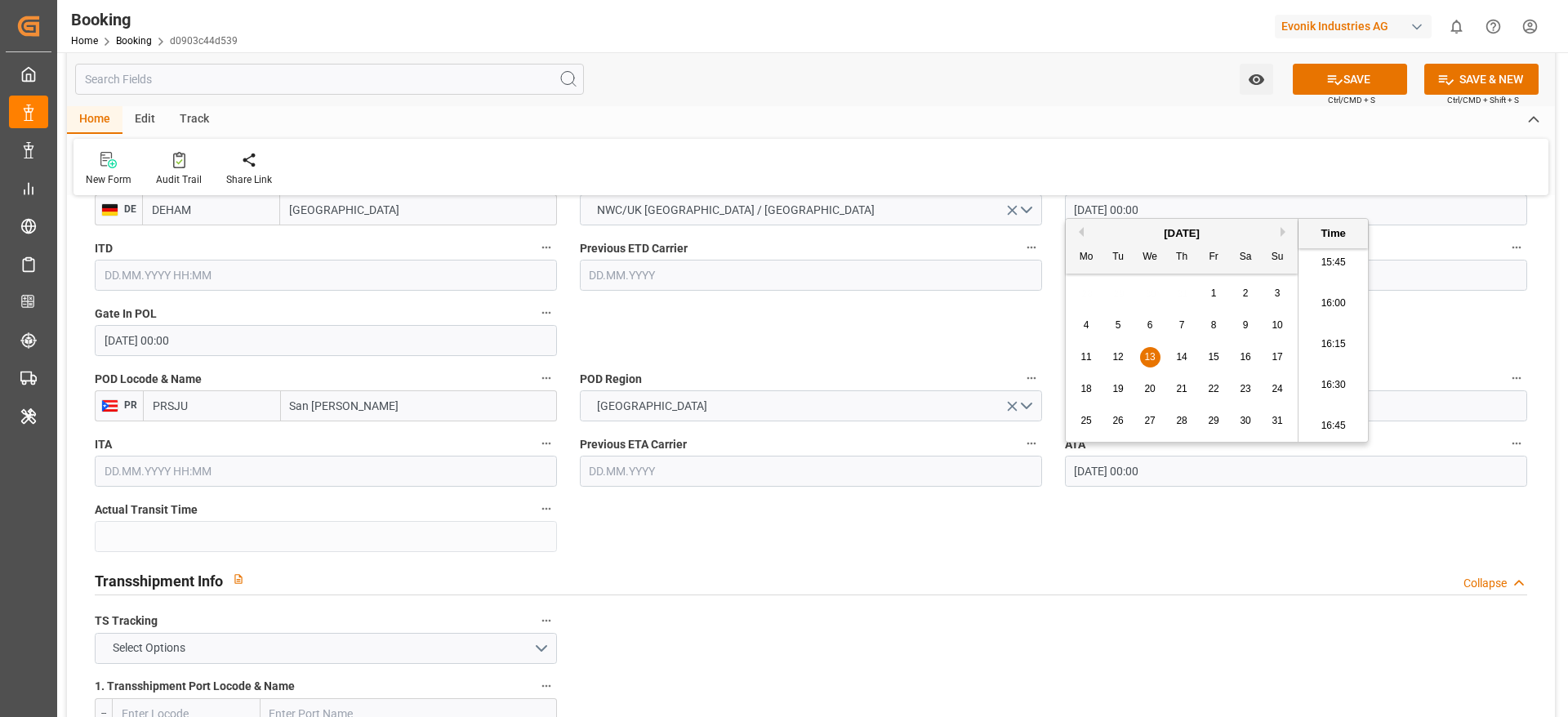
type input "13.08.2025 00:00"
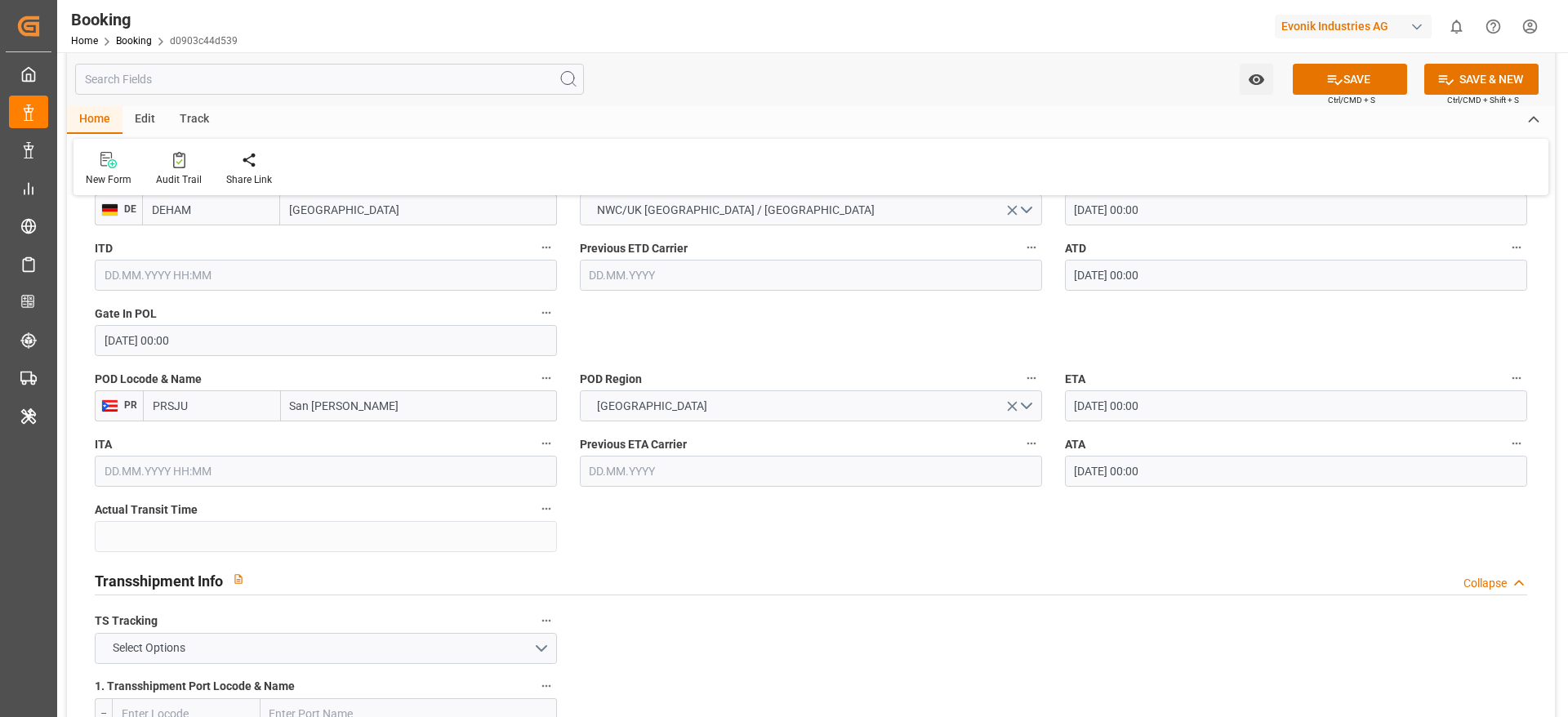
scroll to position [1592, 0]
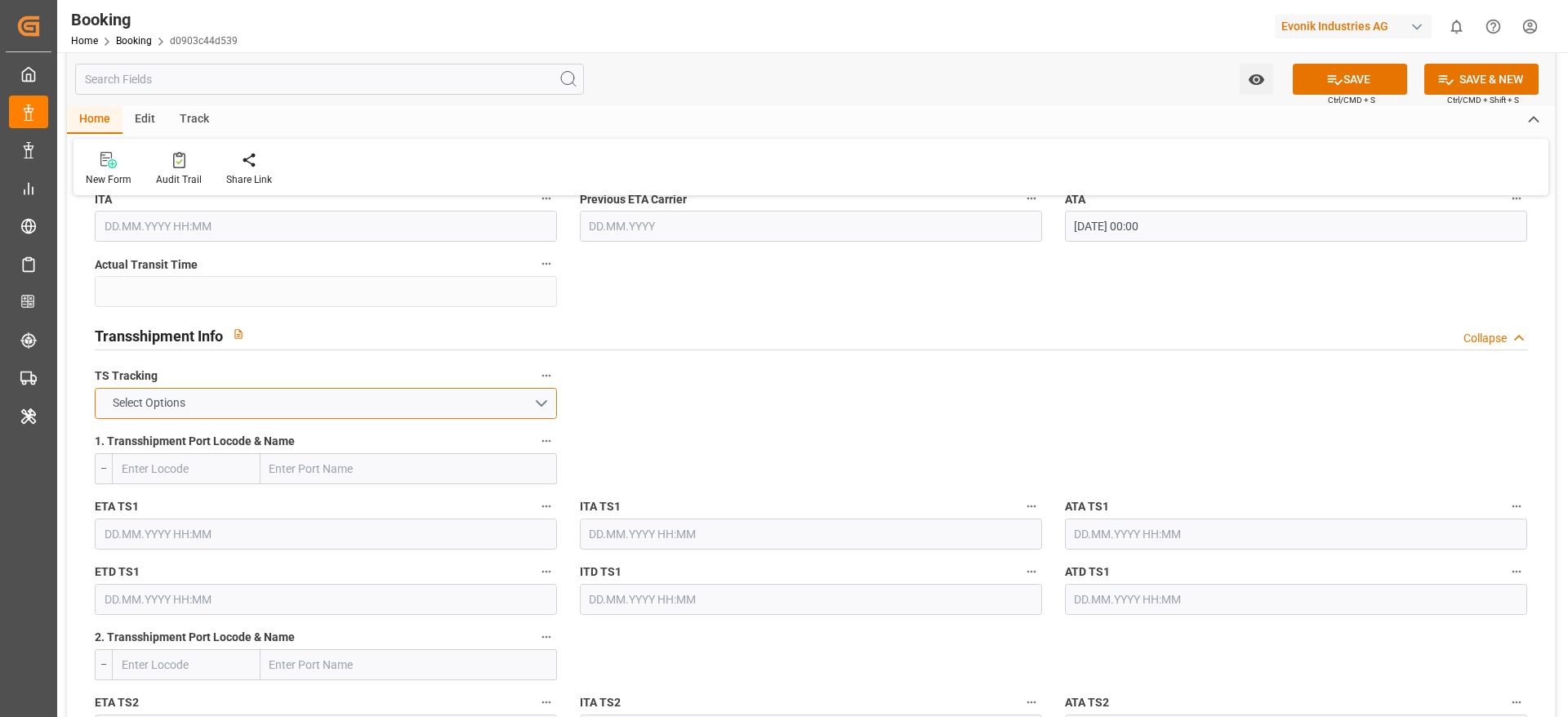
click at [269, 411] on button "Select Options" at bounding box center [326, 403] width 463 height 31
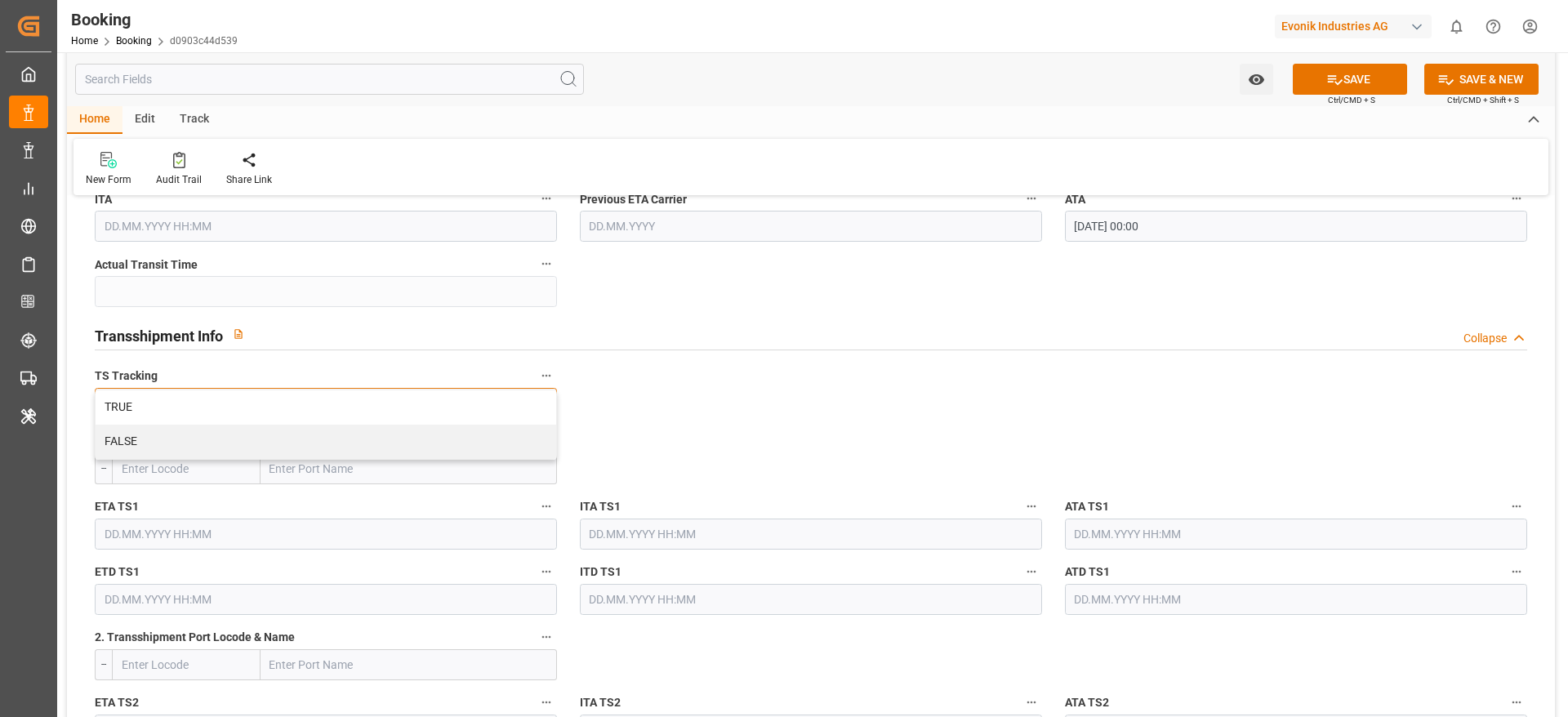
click at [269, 411] on div "TRUE" at bounding box center [326, 407] width 461 height 34
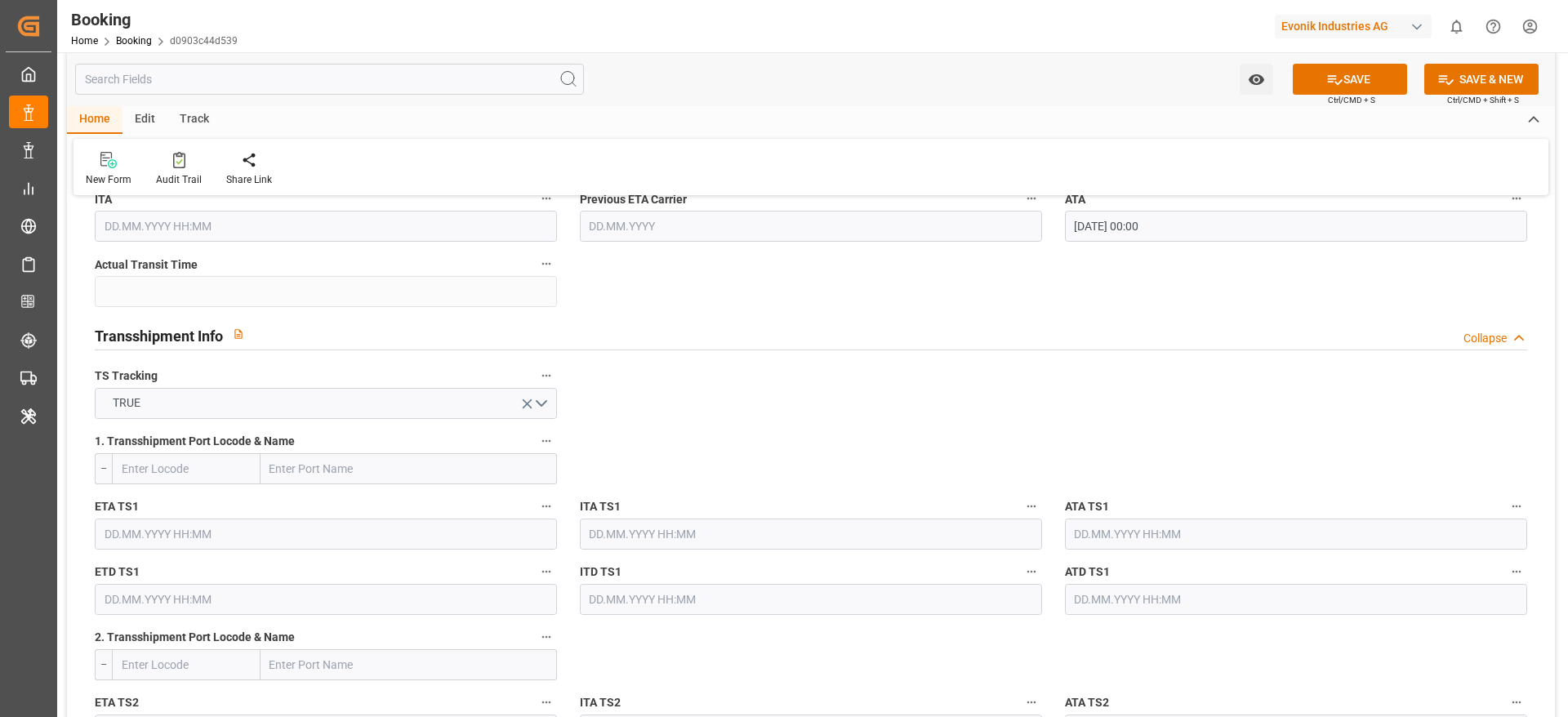
click at [308, 460] on input "text" at bounding box center [408, 468] width 296 height 31
paste input "CARTAGENA"
type input "CARTAGENA"
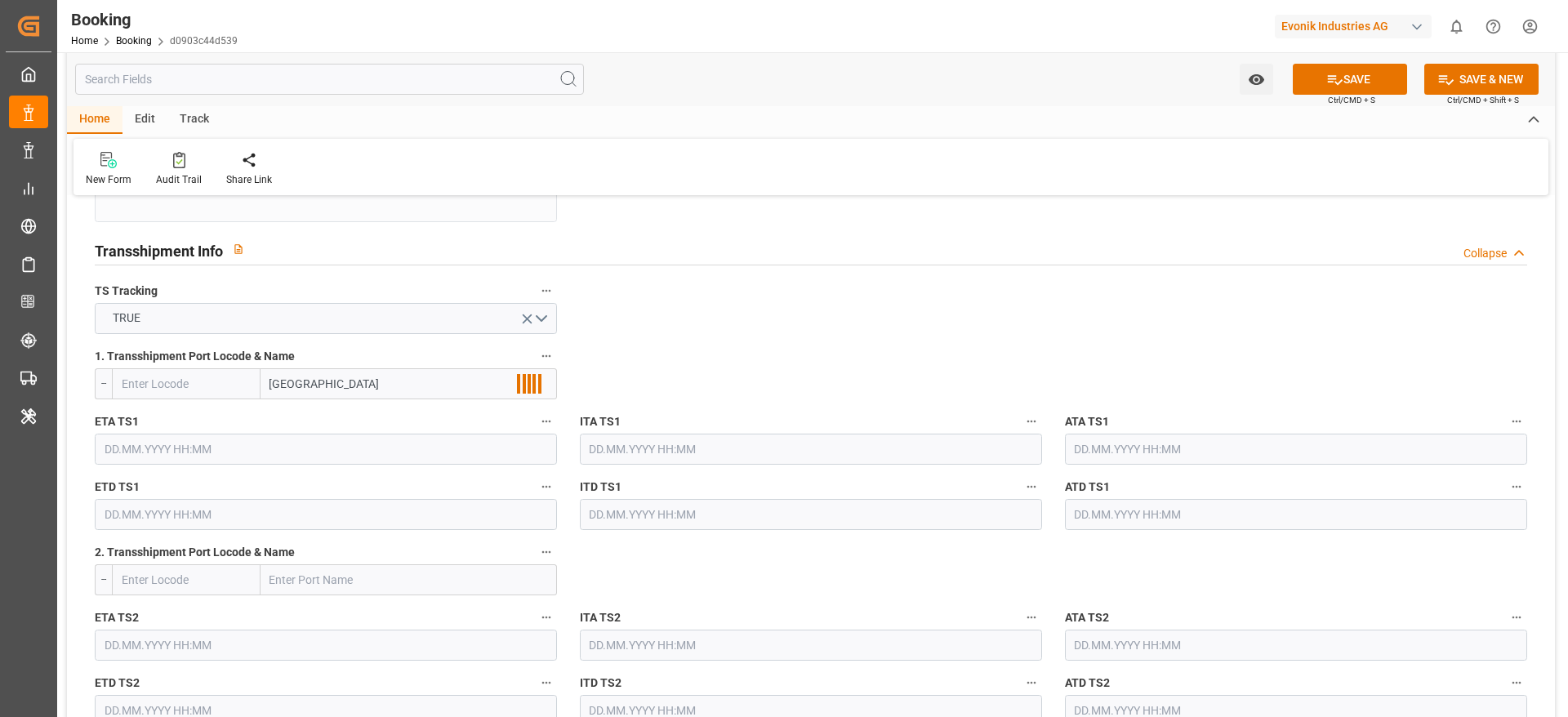
scroll to position [1714, 0]
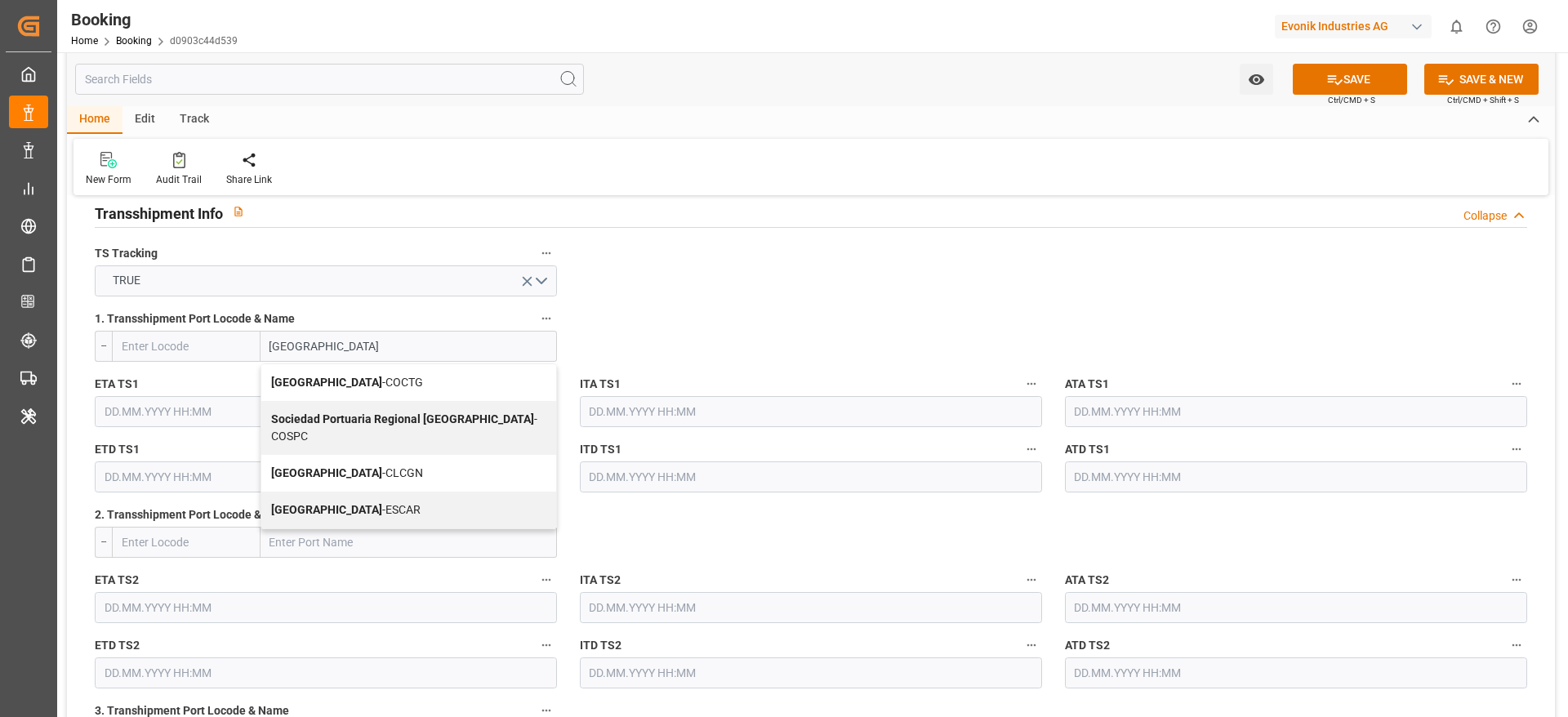
click at [368, 388] on span "Cartagena - COCTG" at bounding box center [346, 382] width 152 height 13
type input "COCTG"
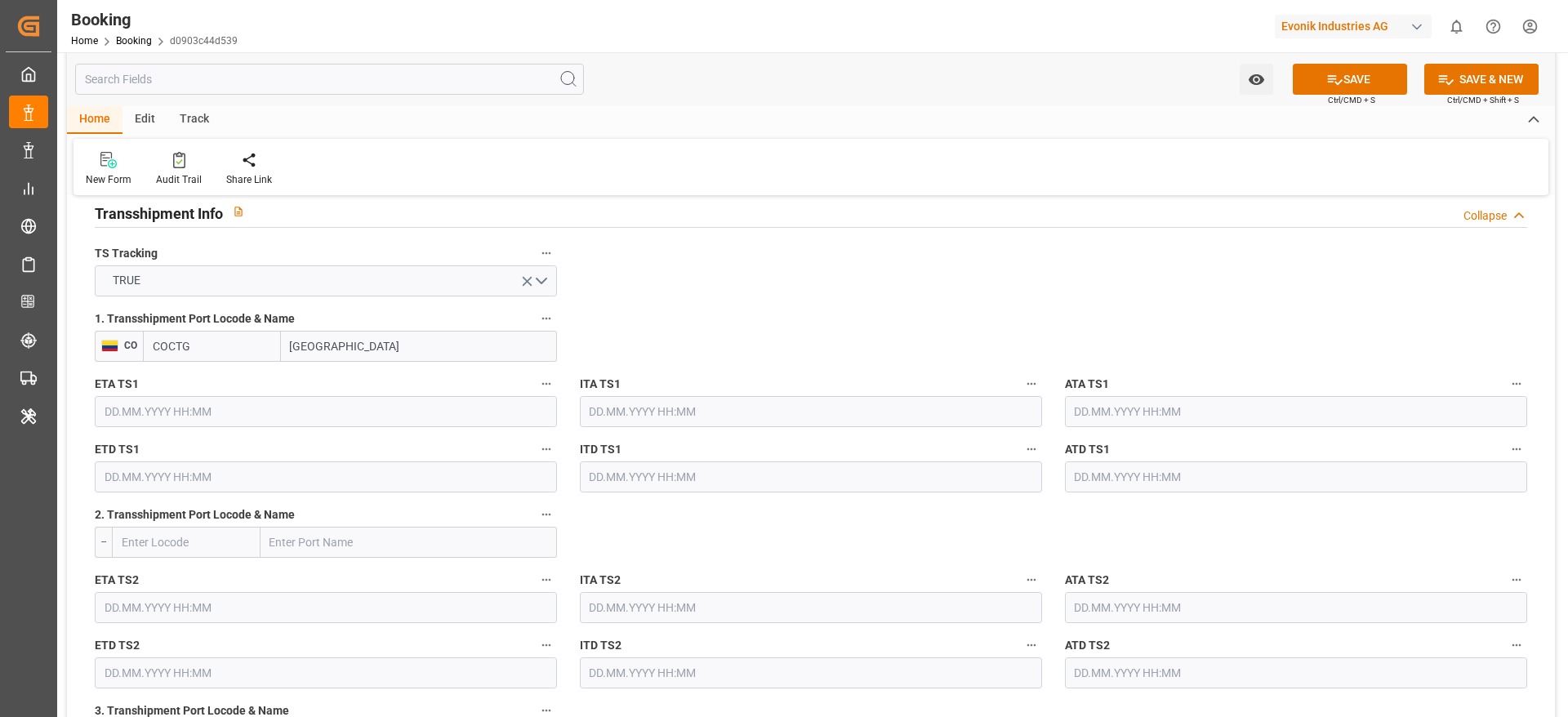
type input "Cartagena"
click at [1101, 414] on input "text" at bounding box center [1296, 412] width 463 height 31
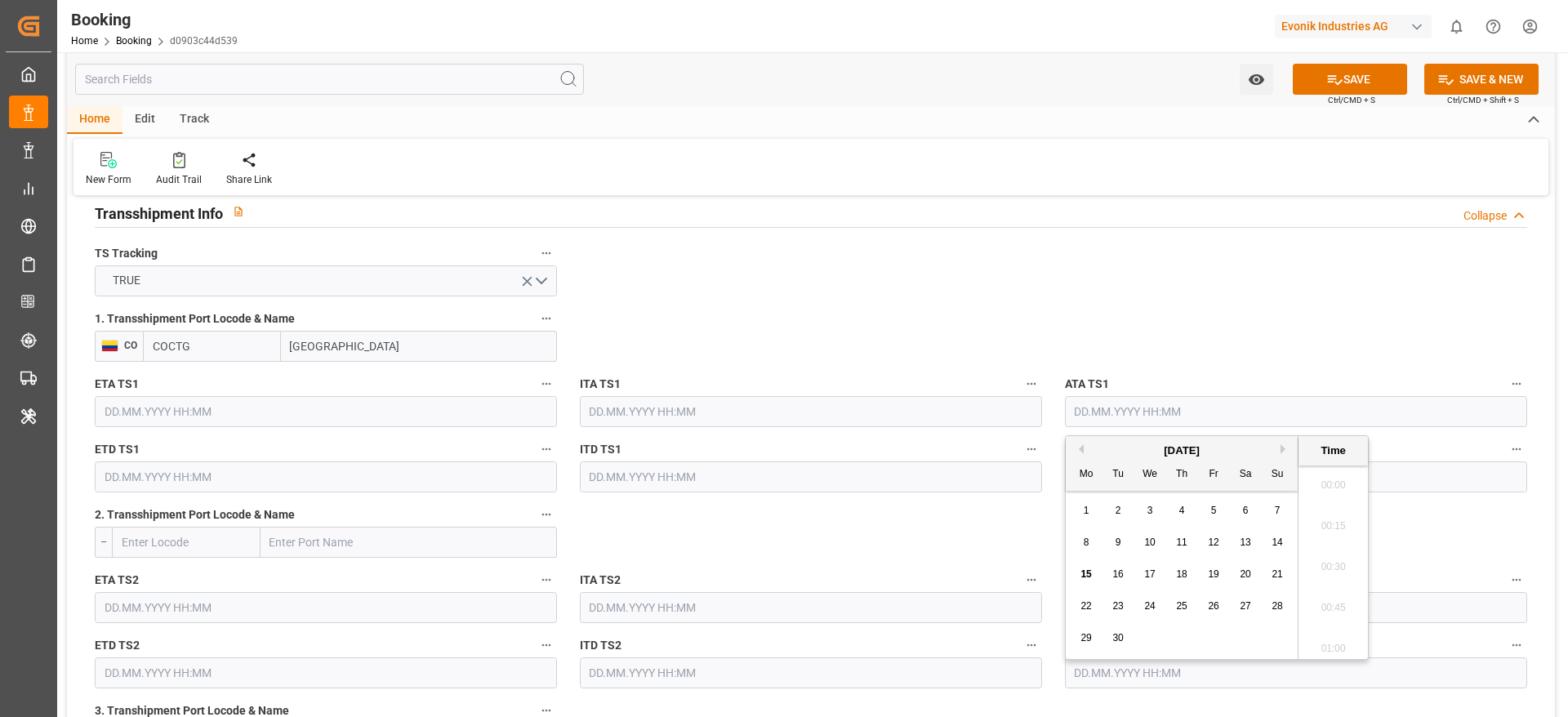
scroll to position [2577, 0]
click at [1076, 450] on button "Previous Month" at bounding box center [1079, 449] width 10 height 10
click at [1248, 509] on span "2" at bounding box center [1245, 510] width 6 height 11
type input "02.08.2025 00:00"
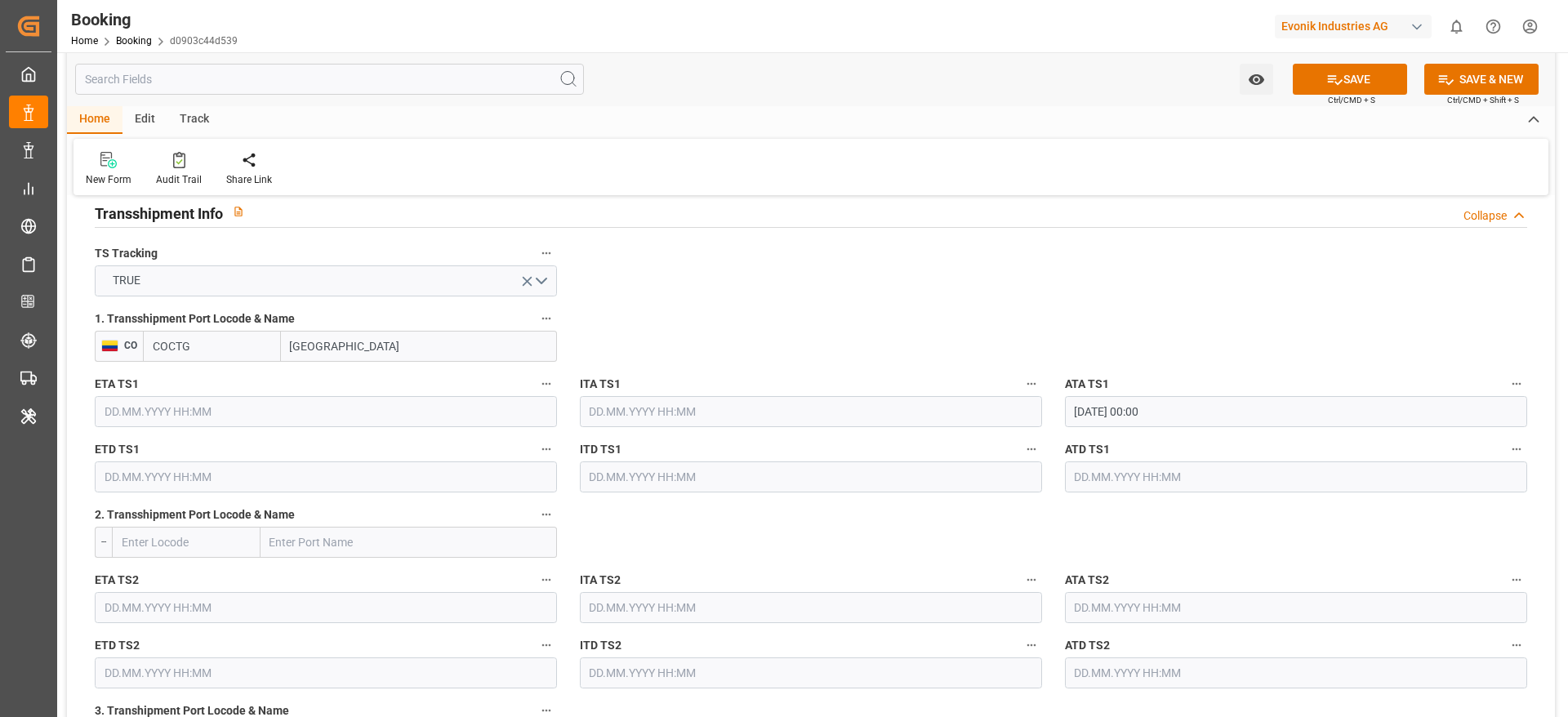
click at [1138, 481] on input "text" at bounding box center [1296, 477] width 463 height 31
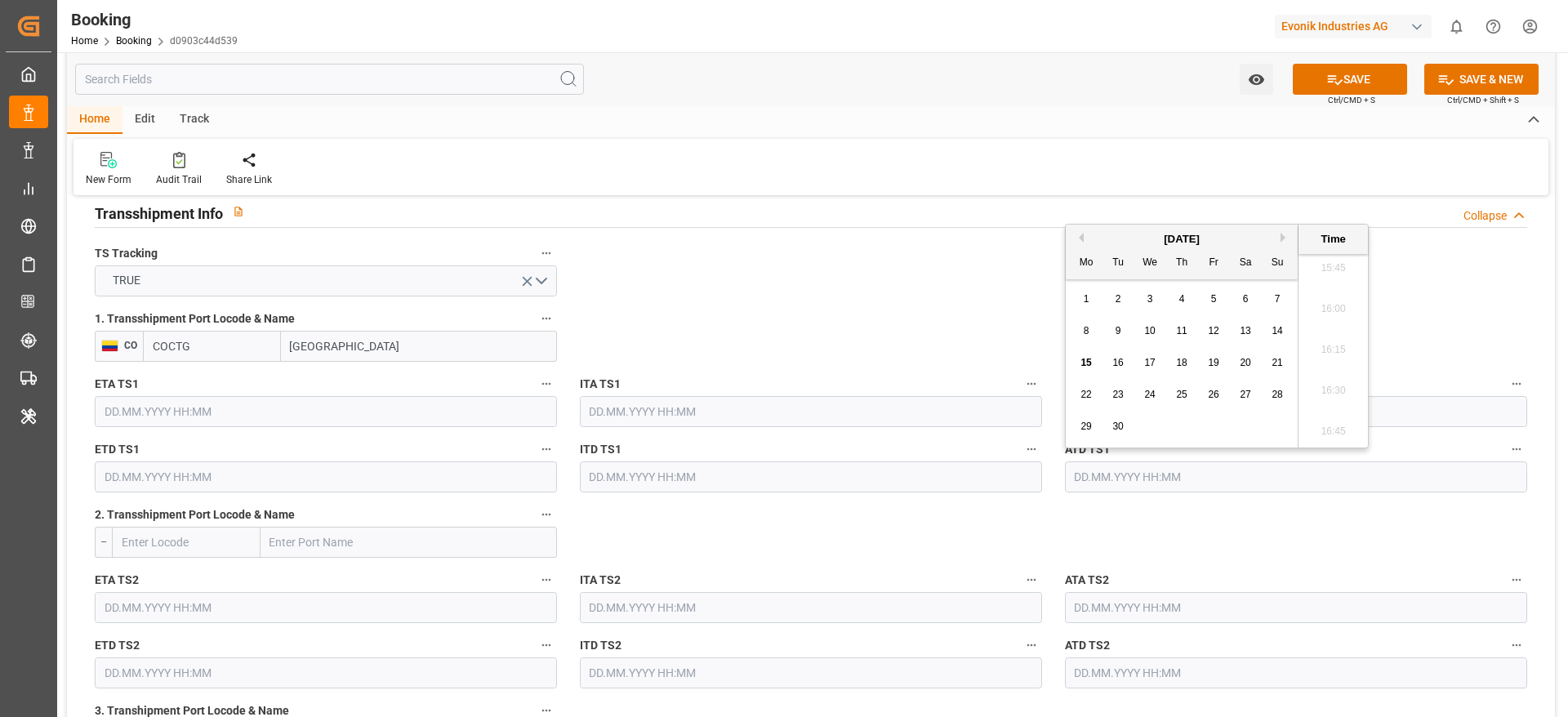
click at [1084, 238] on div "[DATE]" at bounding box center [1182, 238] width 232 height 16
click at [1079, 234] on button "Previous Month" at bounding box center [1079, 238] width 10 height 10
click at [1250, 329] on div "9" at bounding box center [1246, 331] width 20 height 20
type input "[DATE] 00:00"
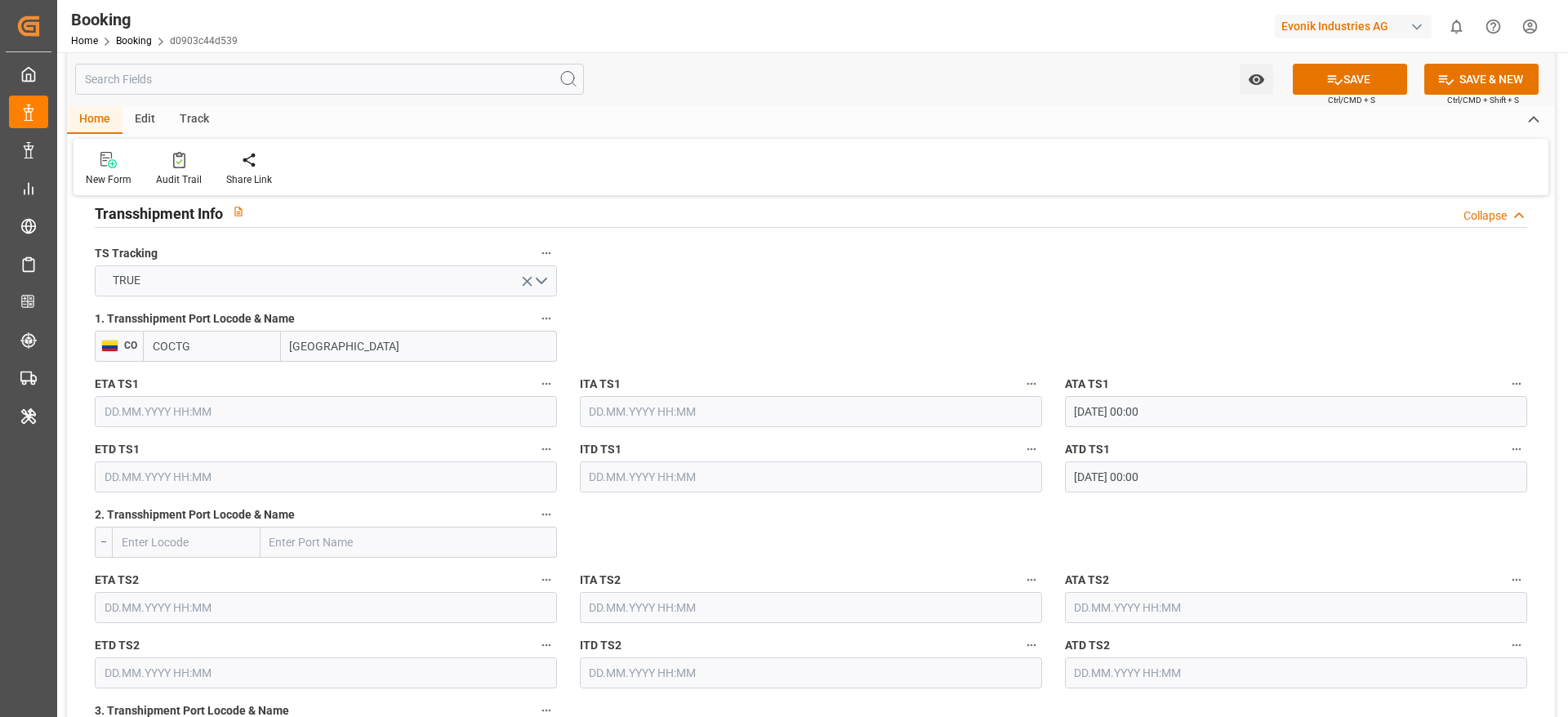
click at [1177, 418] on input "02.08.2025 00:00" at bounding box center [1296, 412] width 463 height 31
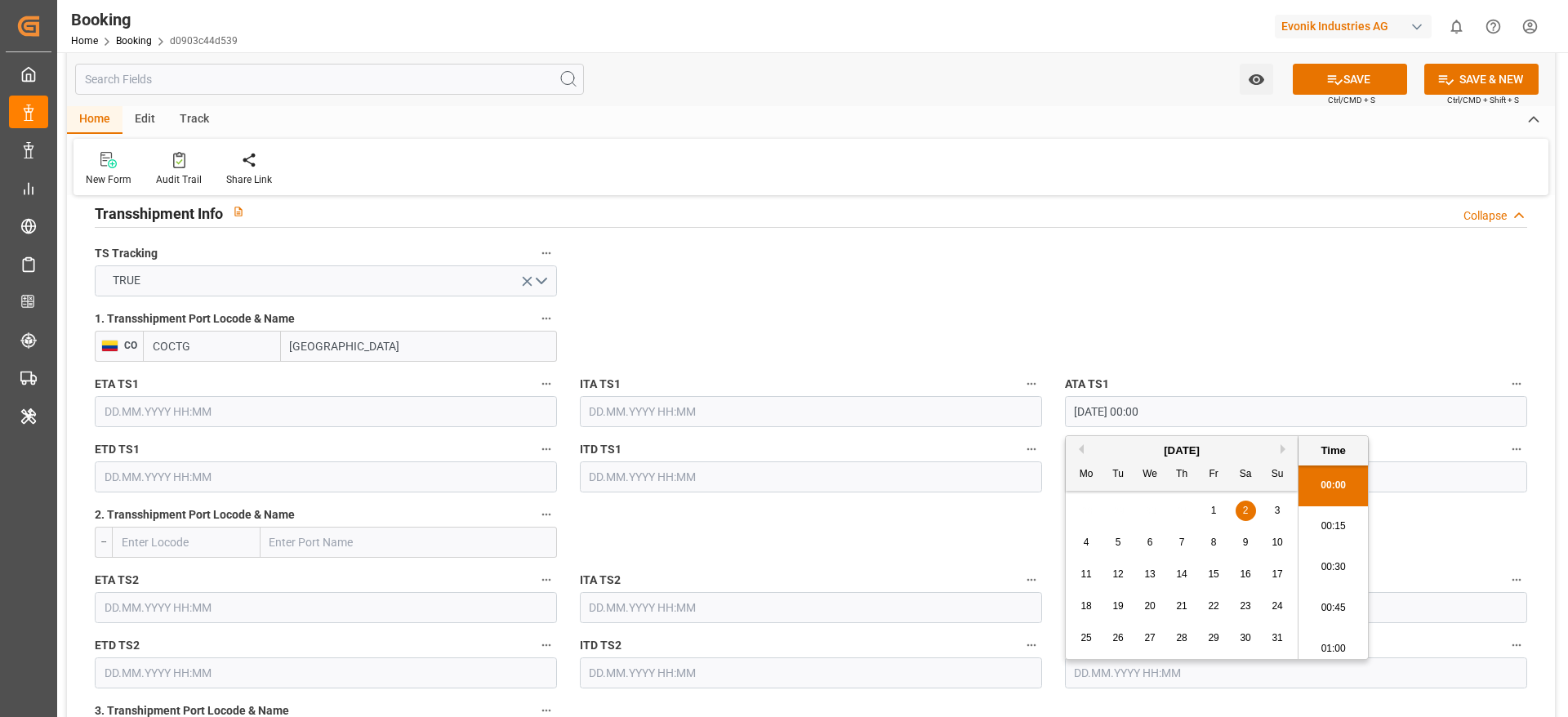
click at [1177, 418] on input "02.08.2025 00:00" at bounding box center [1296, 412] width 463 height 31
click at [374, 414] on input "text" at bounding box center [326, 412] width 463 height 31
paste input "02.08.2025 00:00"
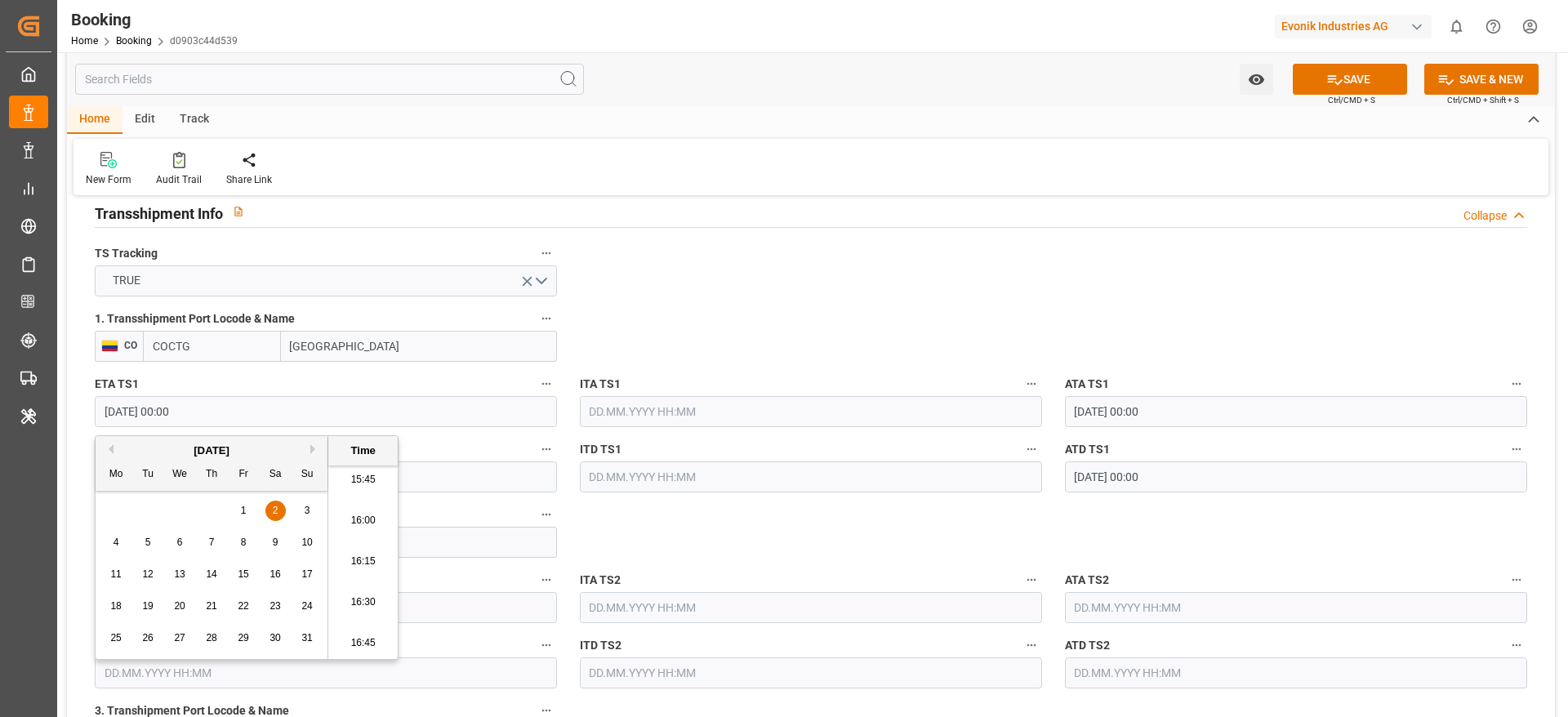
type input "02.08.2025 00:00"
click at [276, 507] on span "2" at bounding box center [275, 510] width 6 height 11
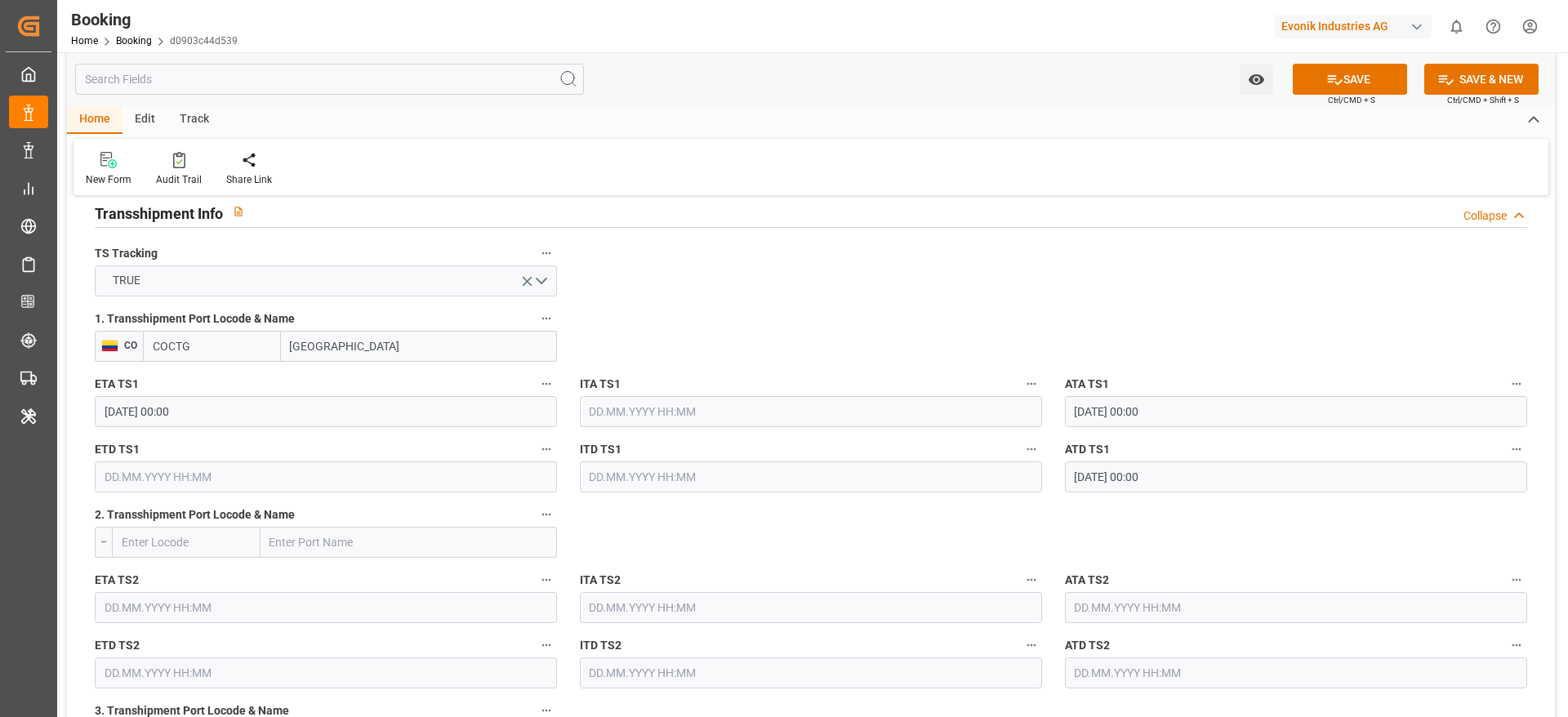
click at [1238, 475] on input "09.08.2025 00:00" at bounding box center [1296, 477] width 463 height 31
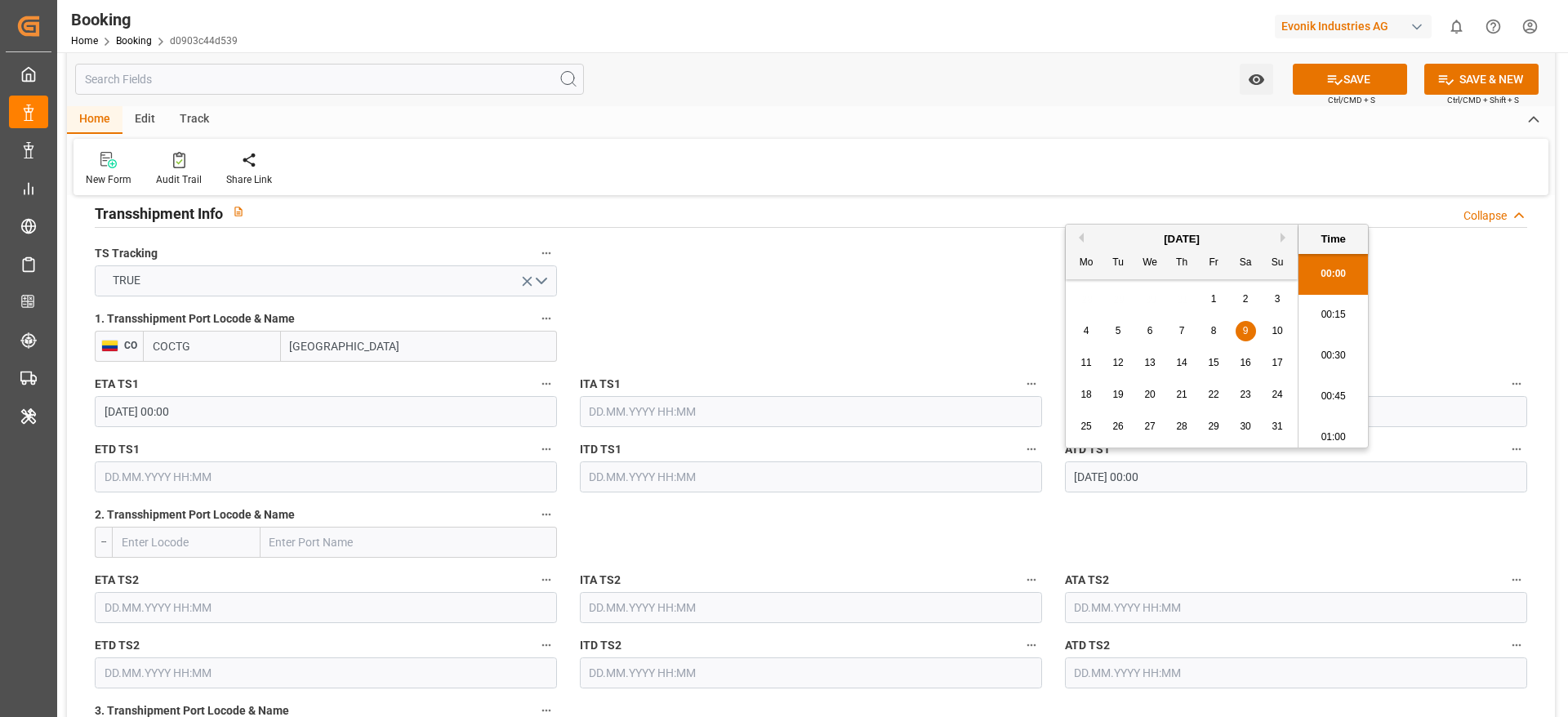
click at [1238, 475] on input "09.08.2025 00:00" at bounding box center [1296, 477] width 463 height 31
click at [294, 483] on input "text" at bounding box center [326, 477] width 463 height 31
paste input "09.08.2025 00:00"
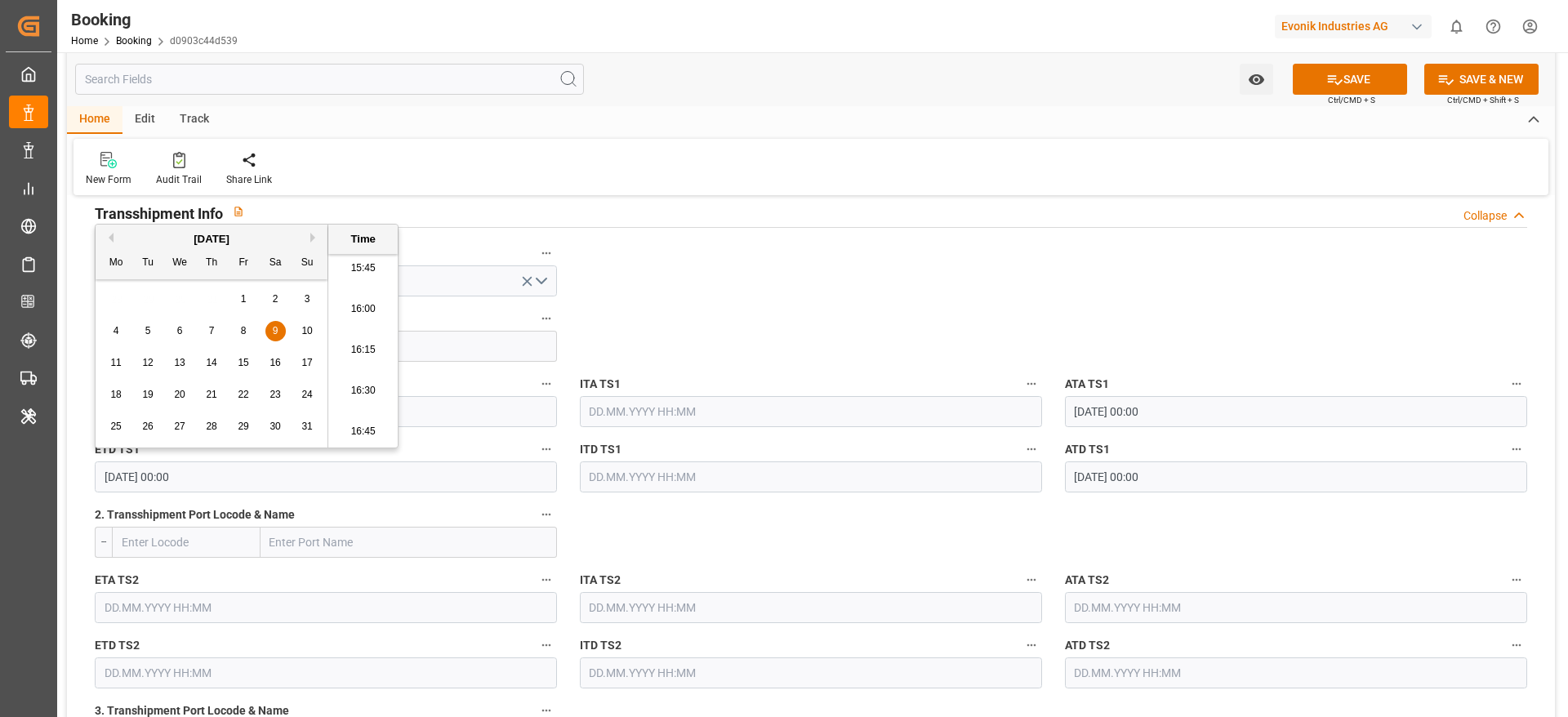
type input "09.08.2025 00:00"
click at [269, 329] on div "9" at bounding box center [276, 331] width 20 height 20
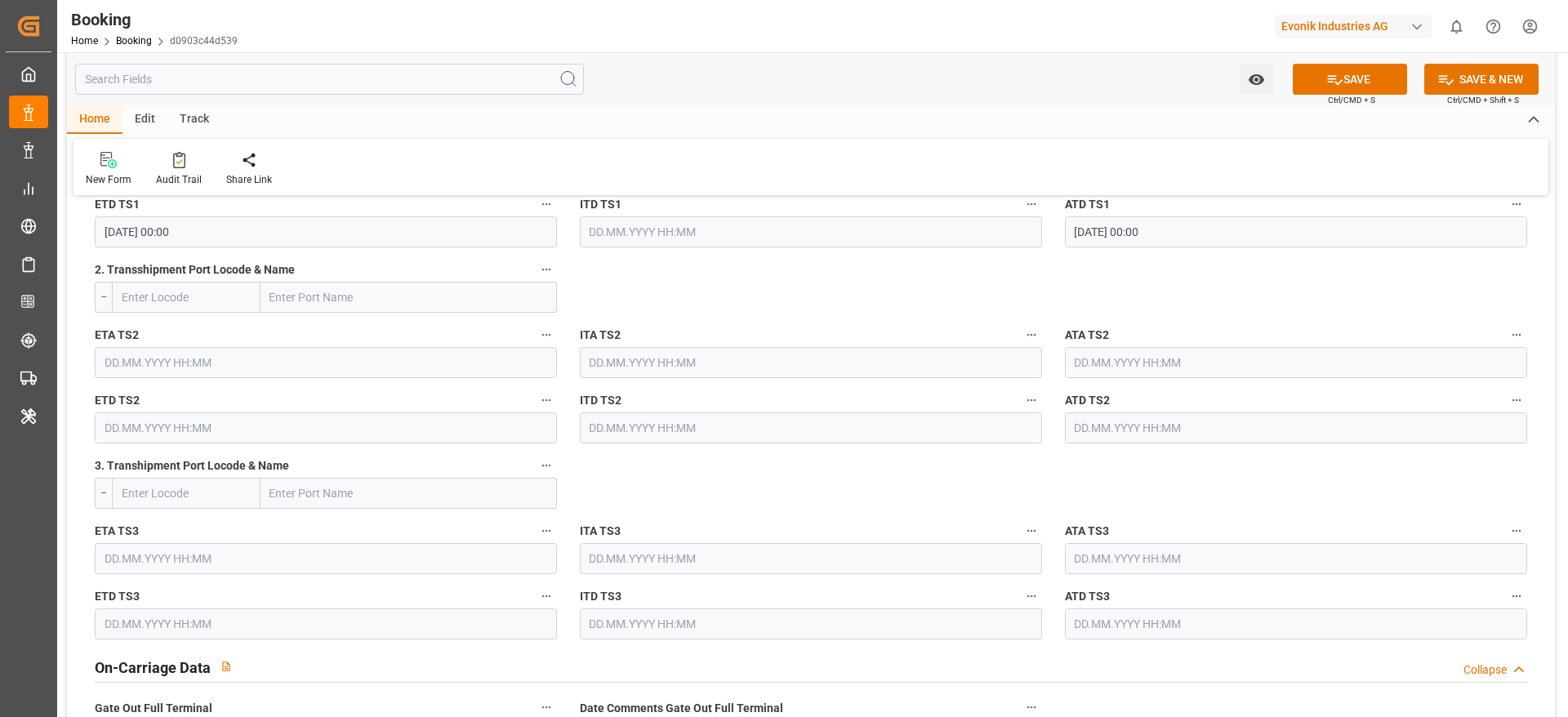
scroll to position [2327, 0]
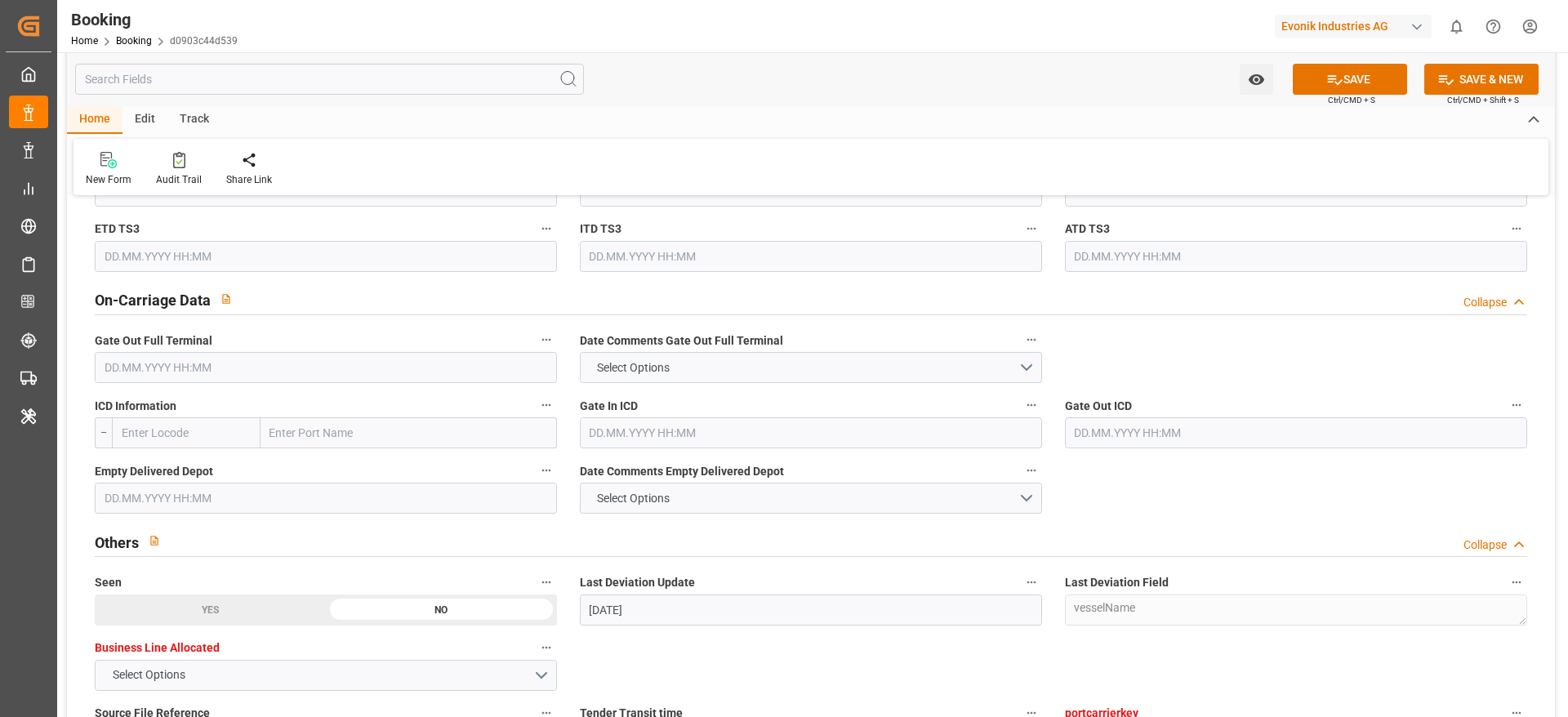
click at [237, 376] on input "text" at bounding box center [326, 367] width 463 height 31
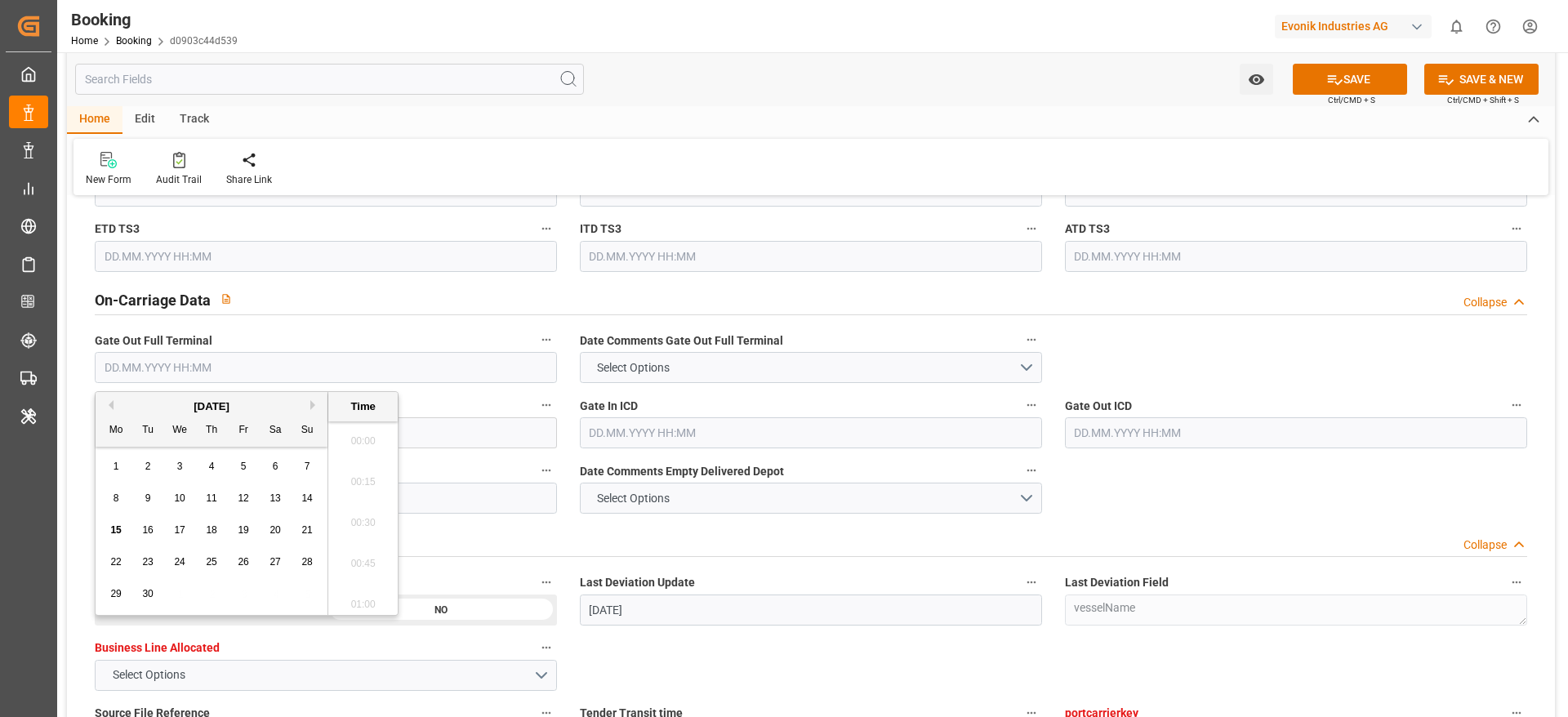
scroll to position [2577, 0]
click at [111, 408] on button "Previous Month" at bounding box center [109, 405] width 10 height 10
click at [214, 567] on span "21" at bounding box center [211, 561] width 11 height 11
type input "21.08.2025 00:00"
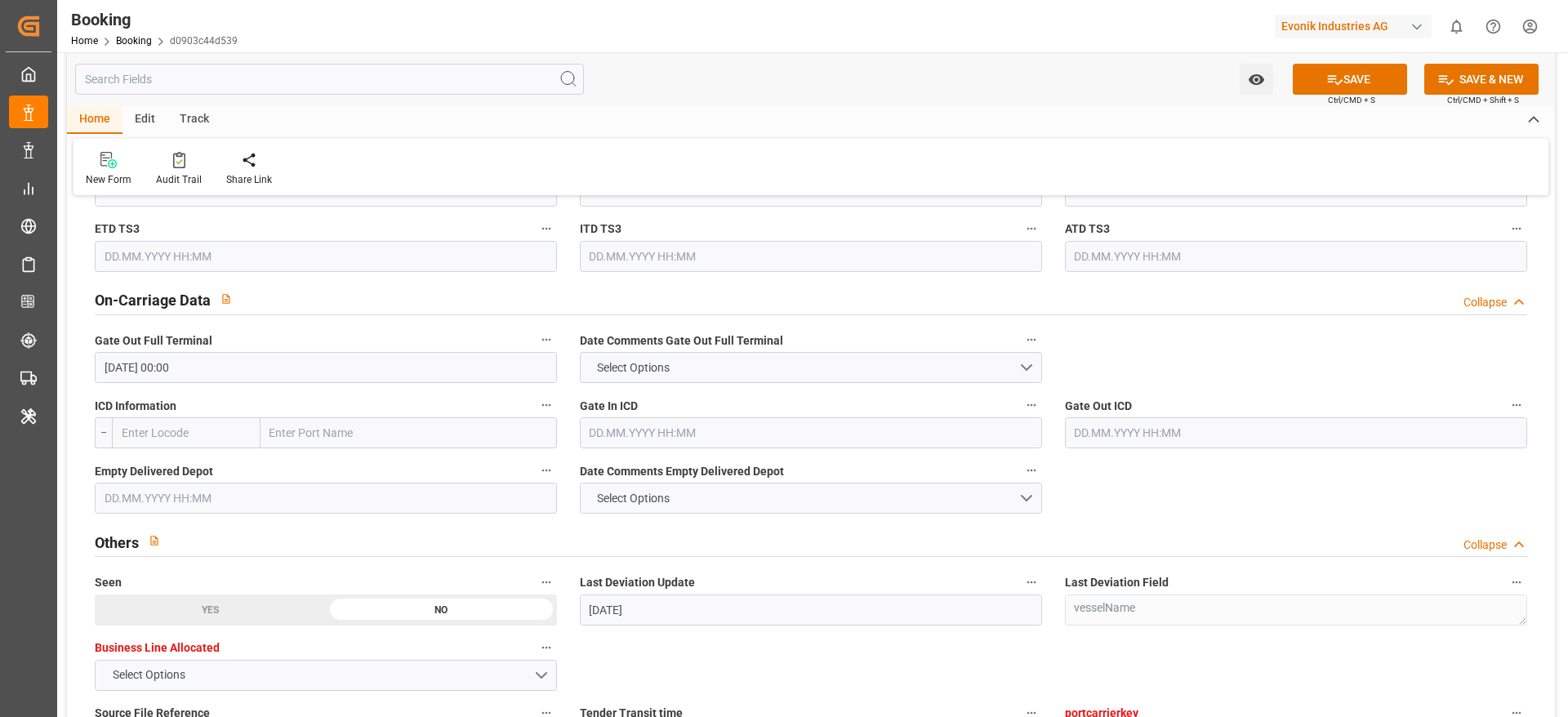
click at [892, 144] on div "New Form Audit Trail Share Link" at bounding box center [812, 167] width 1475 height 56
click at [384, 507] on input "text" at bounding box center [326, 498] width 463 height 31
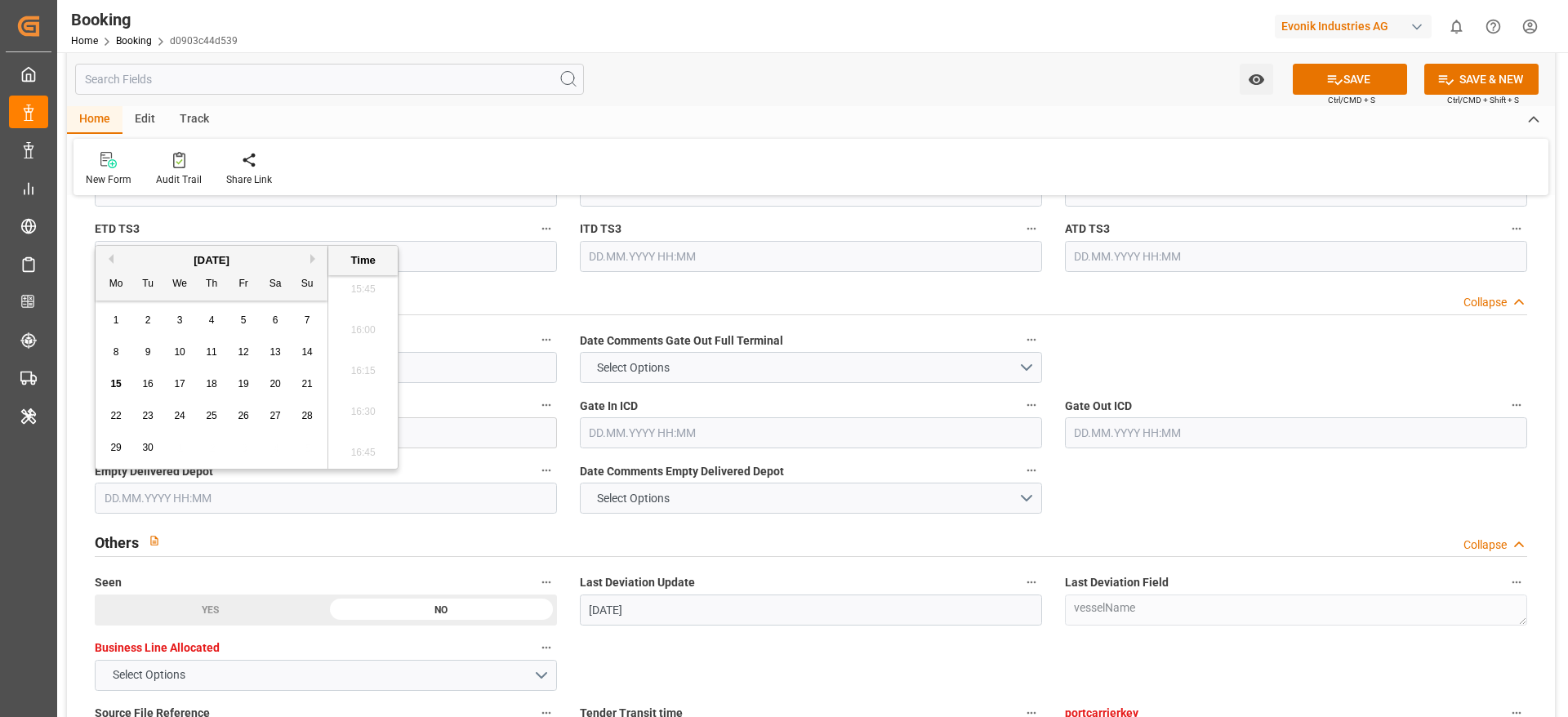
click at [110, 259] on button "Previous Month" at bounding box center [109, 259] width 10 height 10
click at [120, 442] on span "25" at bounding box center [115, 446] width 11 height 11
type input "25.08.2025 00:00"
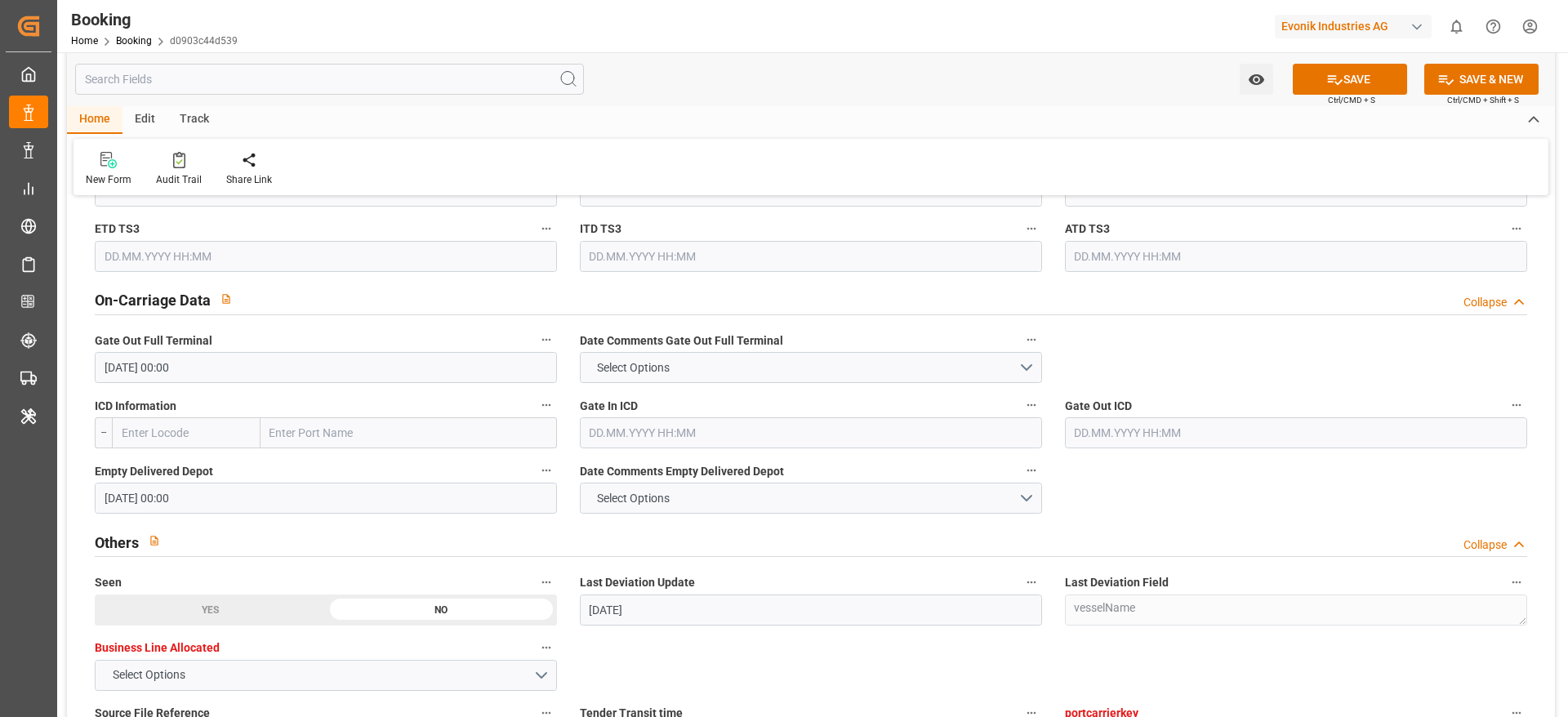
click at [756, 81] on div "Watch Option SAVE Ctrl/CMD + S SAVE & NEW Ctrl/CMD + Shift + S" at bounding box center [811, 79] width 1488 height 53
click at [1326, 82] on icon at bounding box center [1335, 80] width 17 height 17
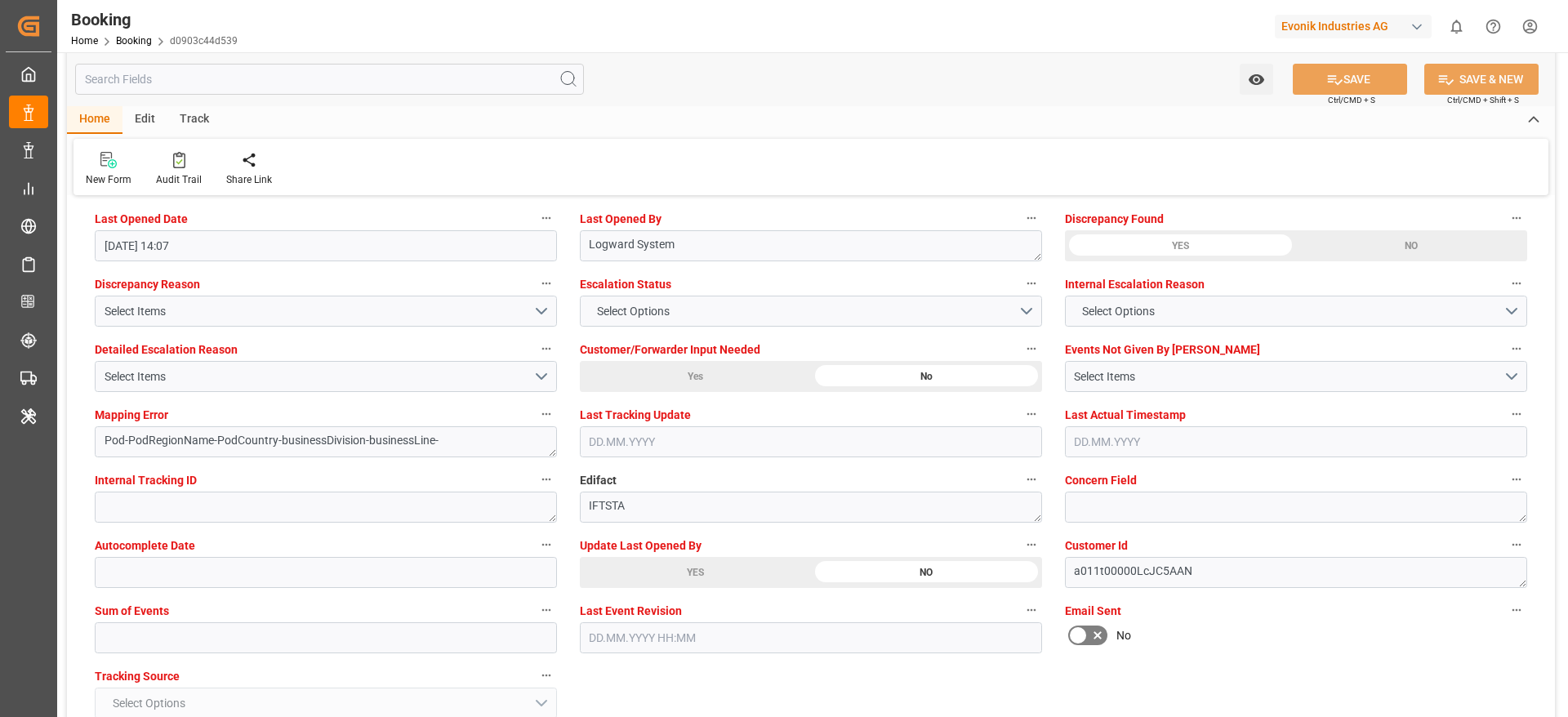
scroll to position [3184, 0]
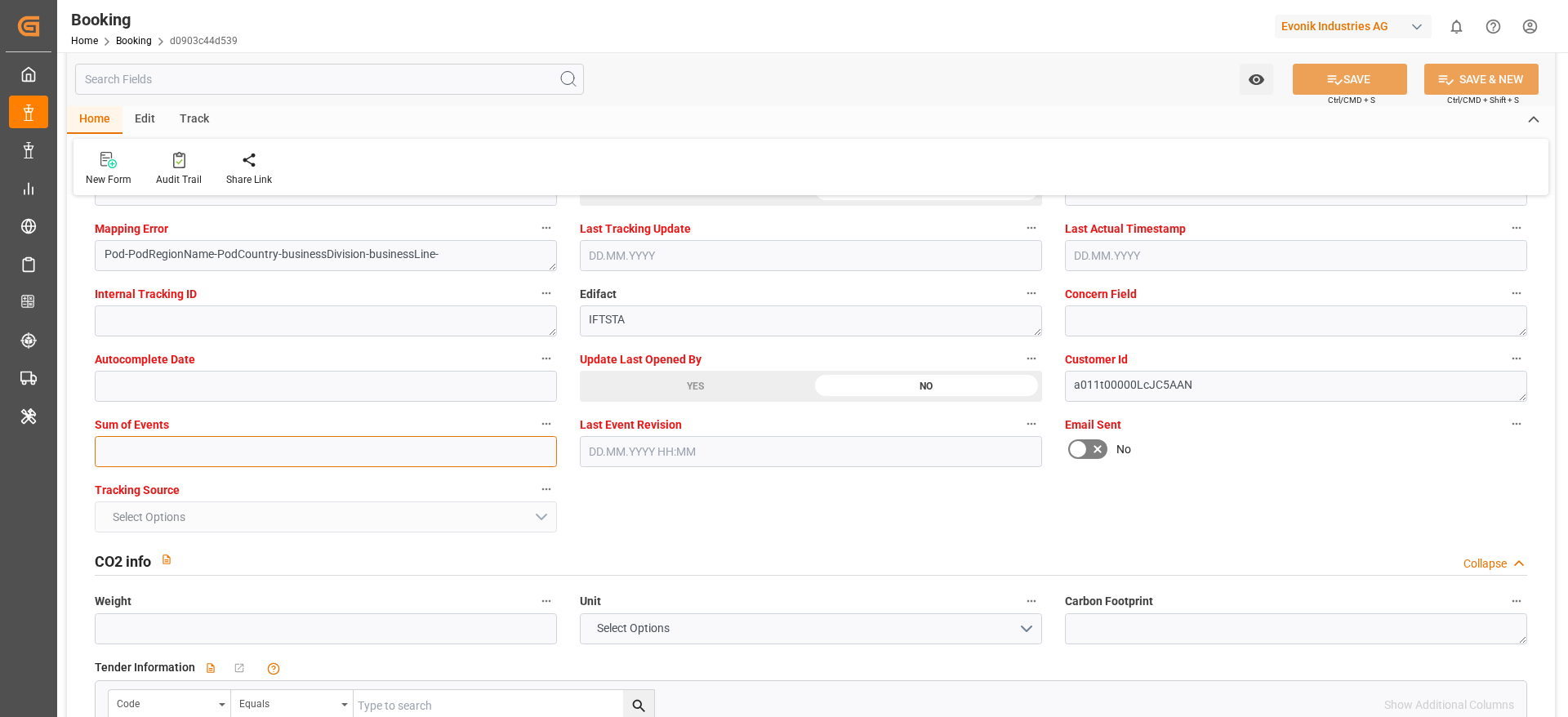
click at [193, 461] on input "text" at bounding box center [326, 451] width 463 height 31
type input "0"
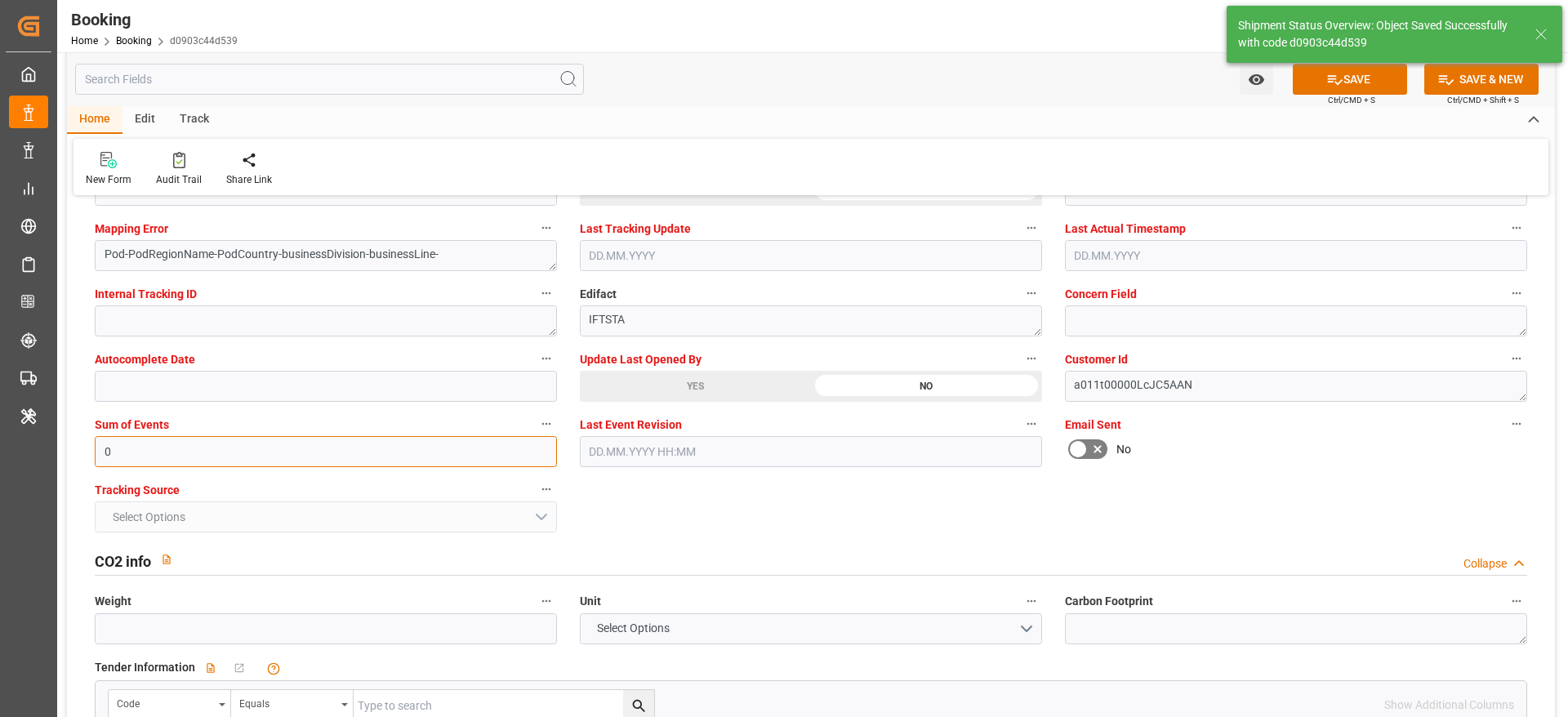
type textarea "NWC/UK North West Continent / UK_PRSJU_HLCU_AT-SE"
type textarea "[PERSON_NAME]"
type textarea "businessDivision-businessLine-"
type textarea "Yes"
type input "29"
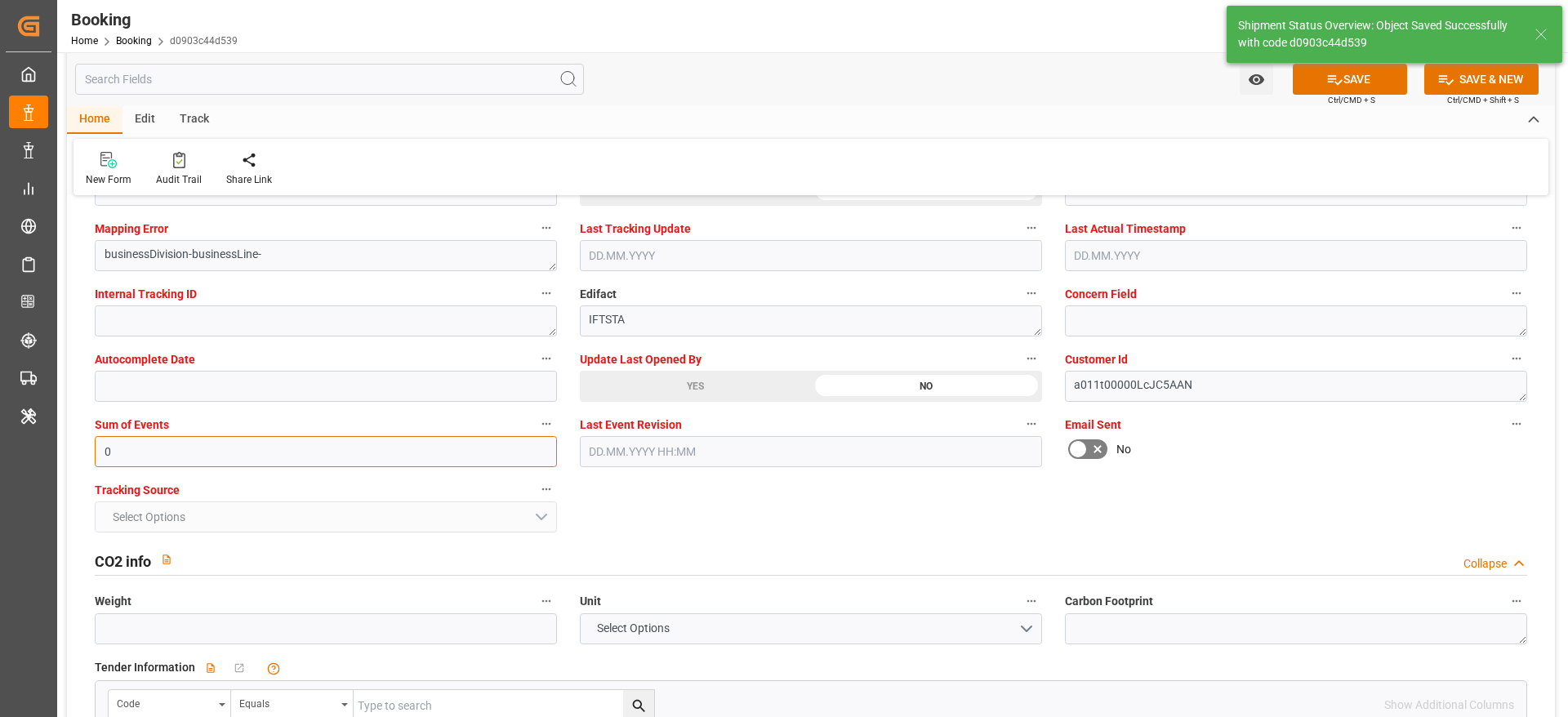
type input "15.07.2025 00:00"
type input "[DATE] 00:00"
type input "02.08.2025 00:00"
type input "09.08.2025 00:00"
type input "15.09.2025 10:56"
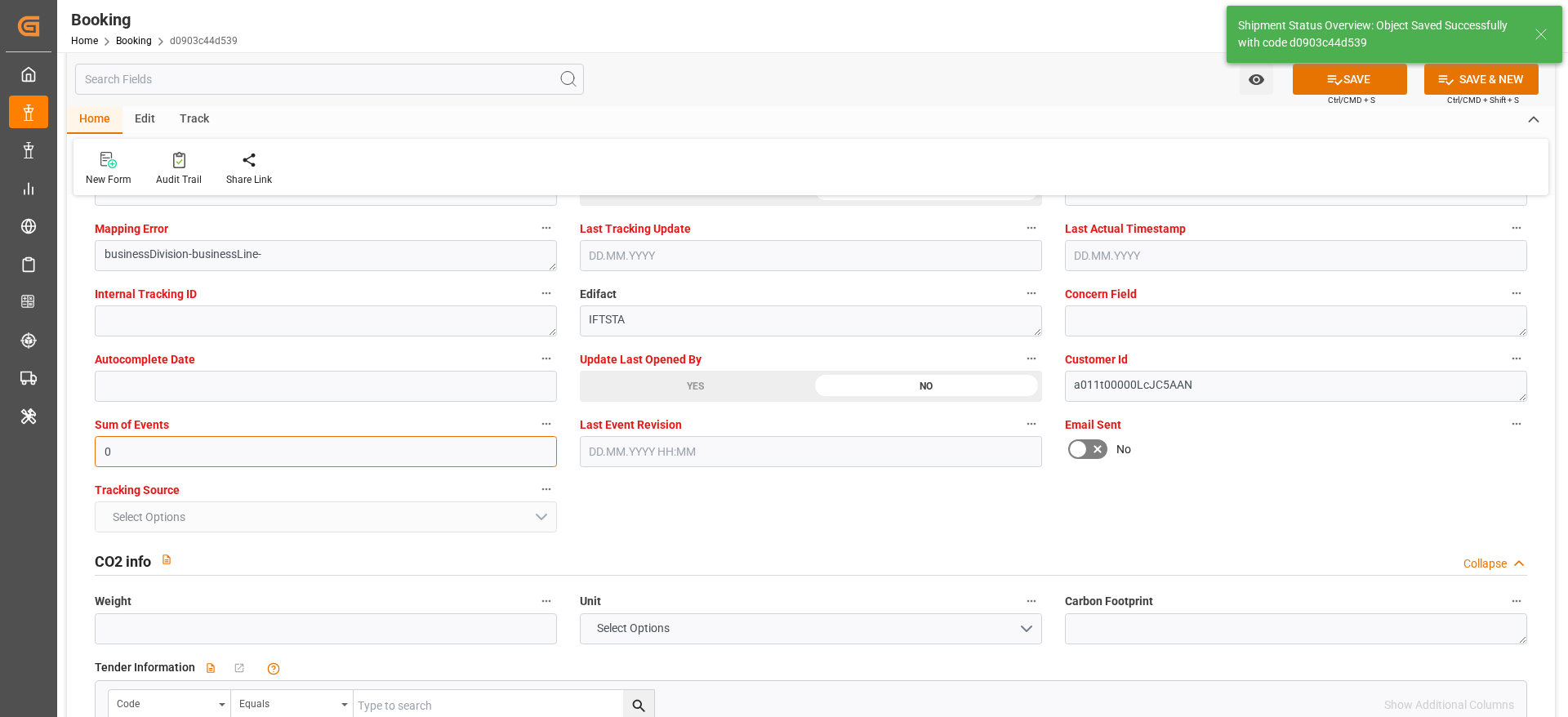
type input "0"
click at [1351, 82] on button "SAVE" at bounding box center [1350, 79] width 115 height 31
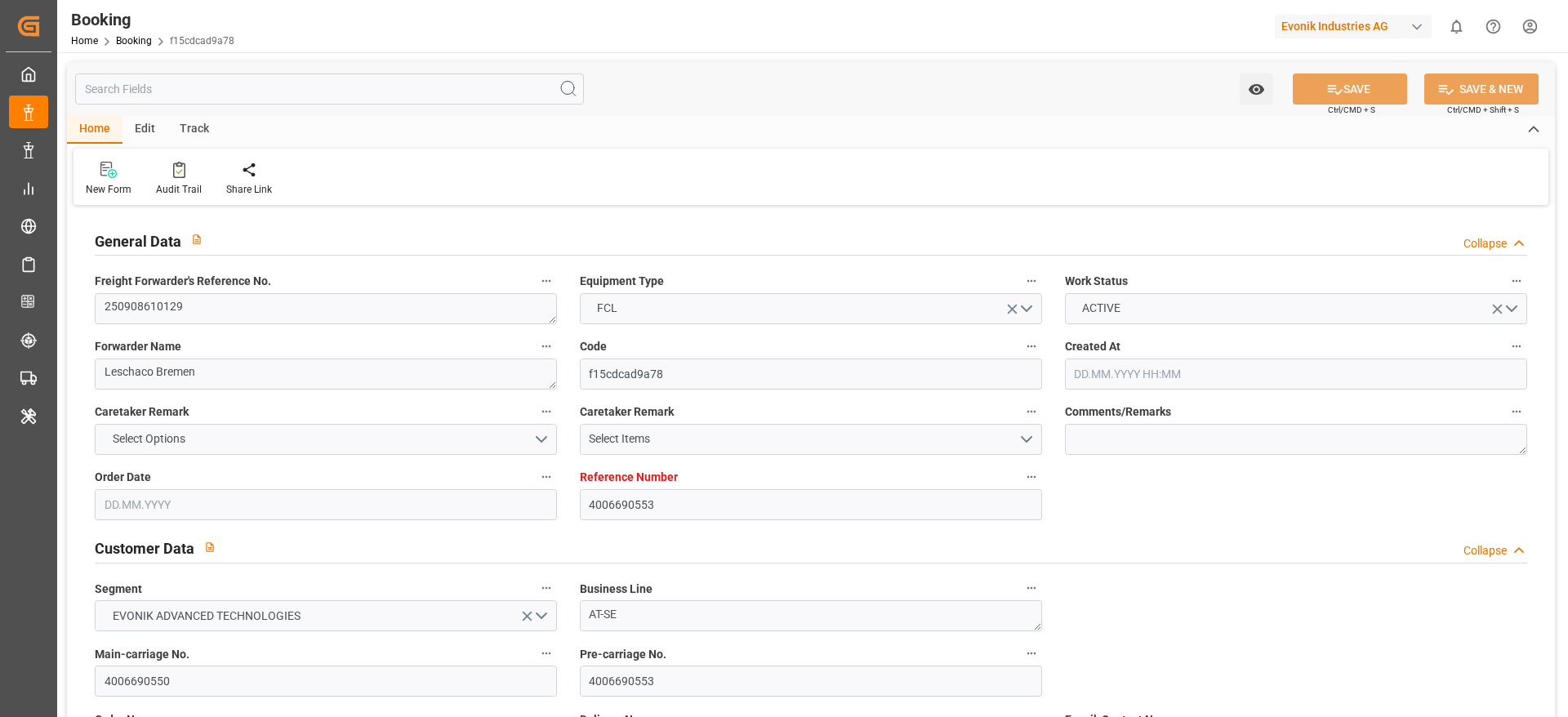
type input "4006690553"
type input "9227340"
type input "Dummy"
type input "Dummy Carrier"
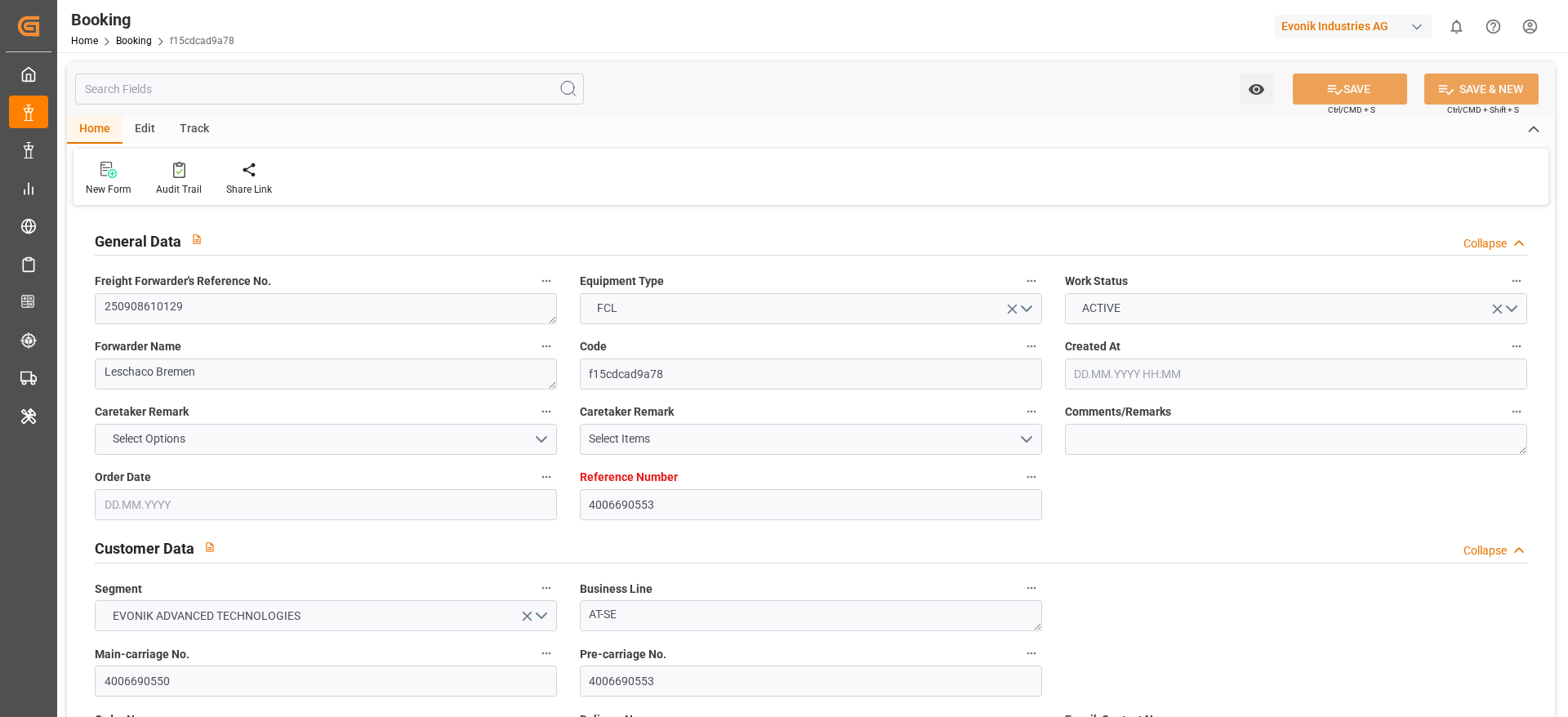
type input "DEHAM"
type input "Biddeford"
type input "[DATE] 08:54"
type input "[DATE]"
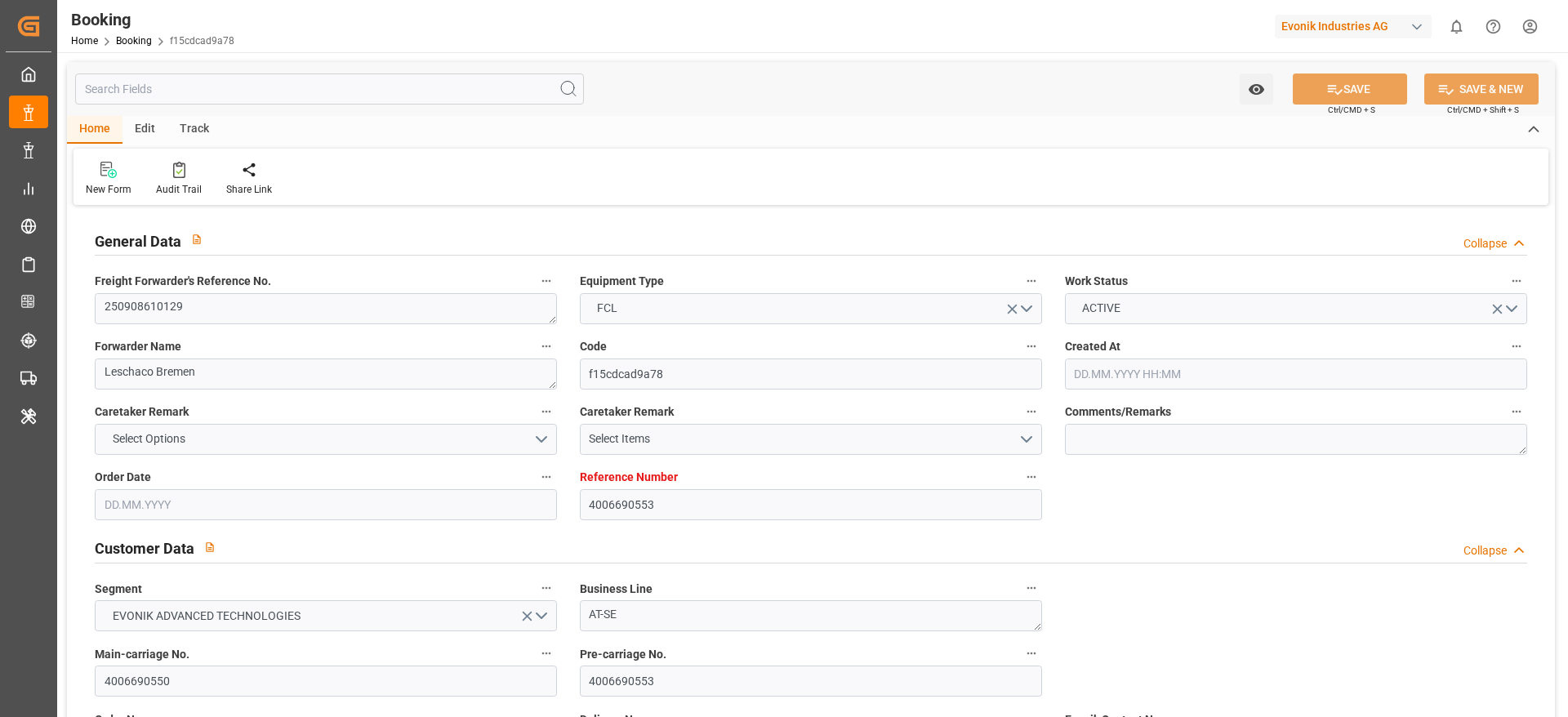
type input "[DATE]"
type input "[DATE] 00:00"
type input "[DATE] 08:02"
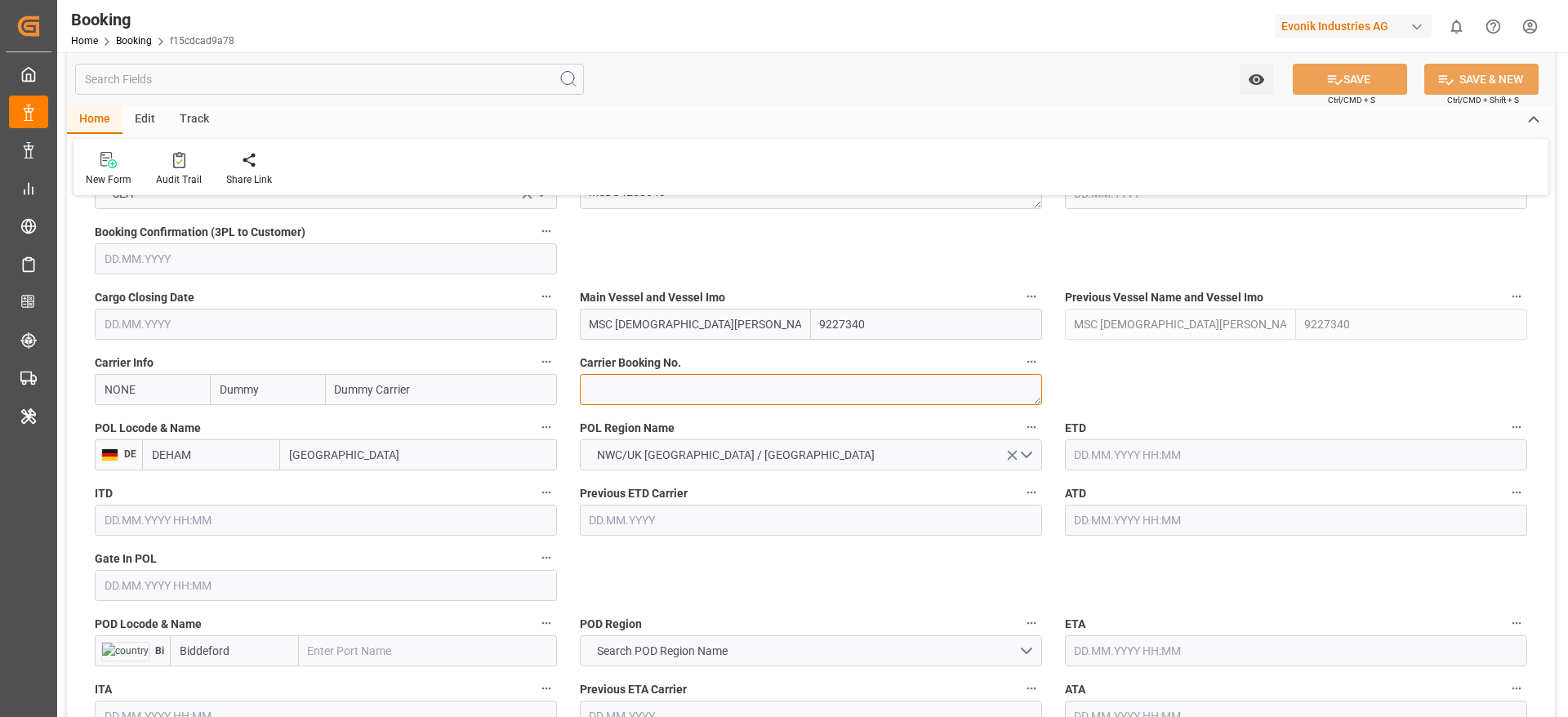
click at [664, 389] on textarea at bounding box center [811, 389] width 463 height 31
paste textarea "459IHA1417757"
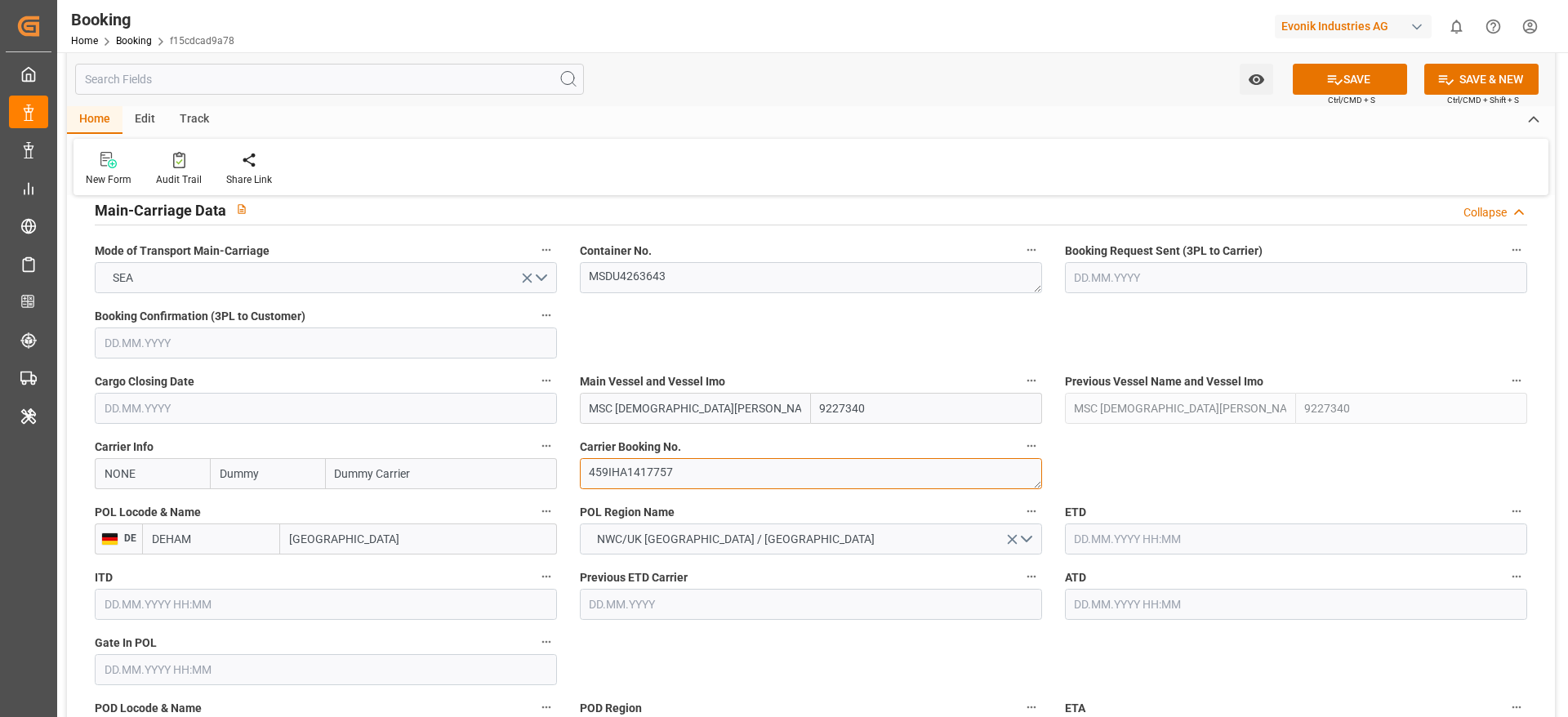
scroll to position [980, 0]
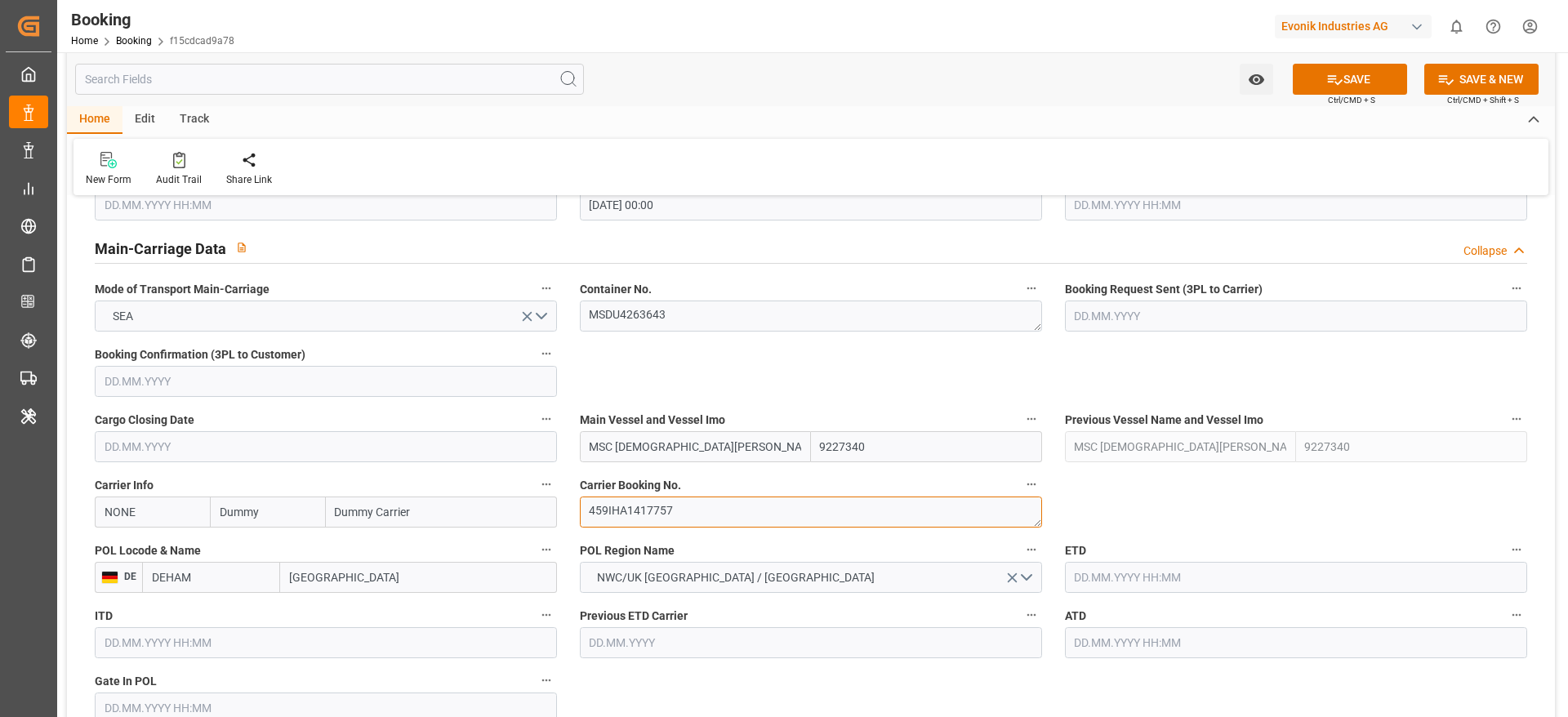
type textarea "459IHA1417757"
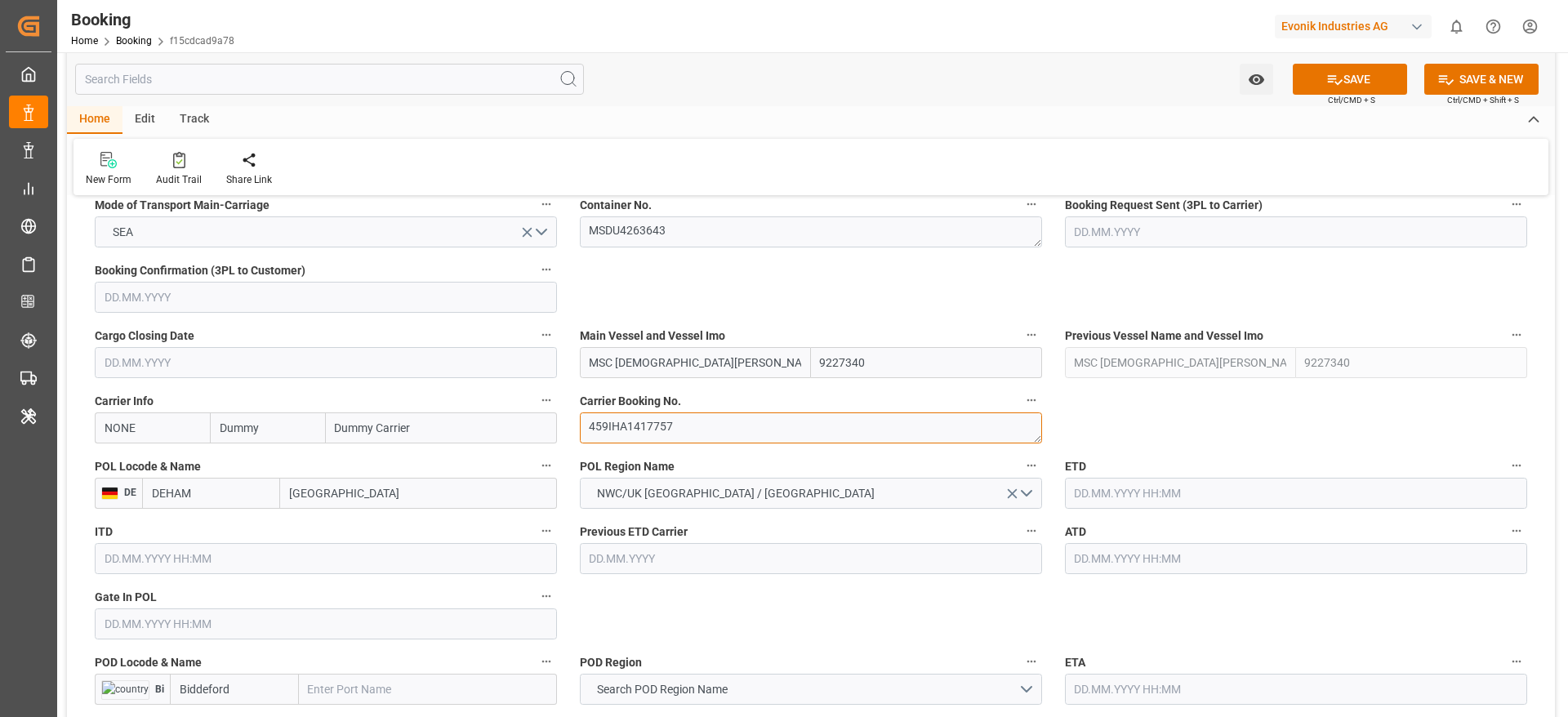
scroll to position [1102, 0]
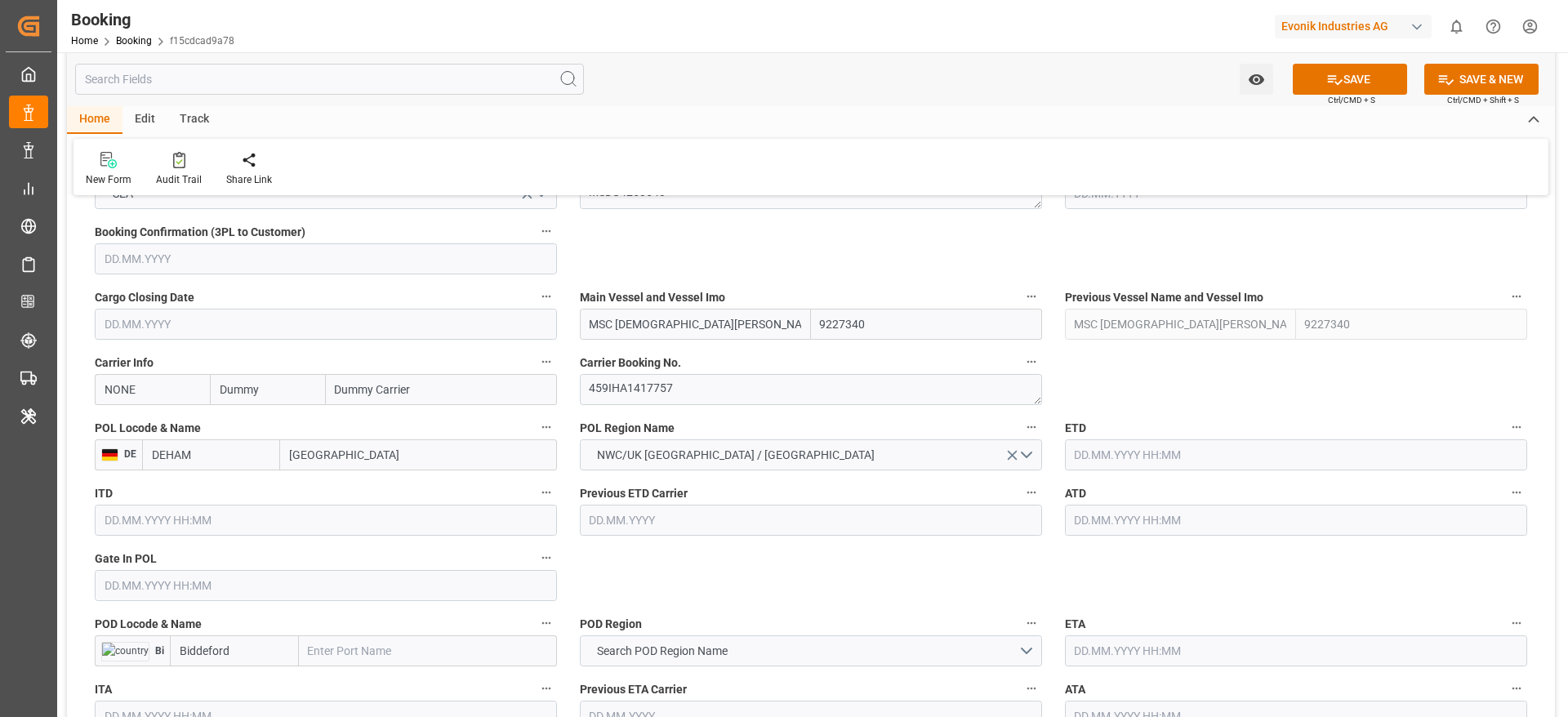
click at [374, 462] on input "[GEOGRAPHIC_DATA]" at bounding box center [419, 455] width 277 height 31
paste input "[GEOGRAPHIC_DATA]"
type input "[GEOGRAPHIC_DATA]"
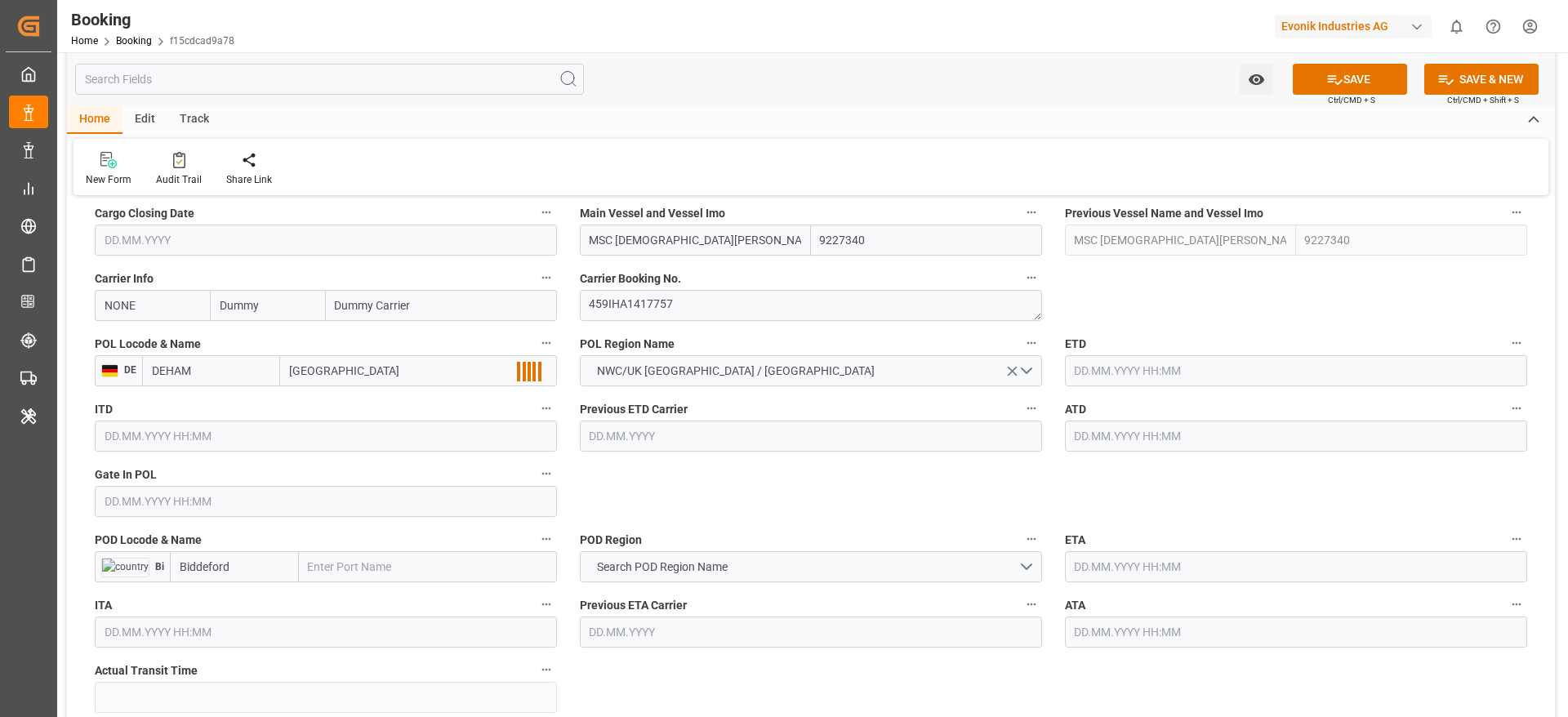
scroll to position [1224, 0]
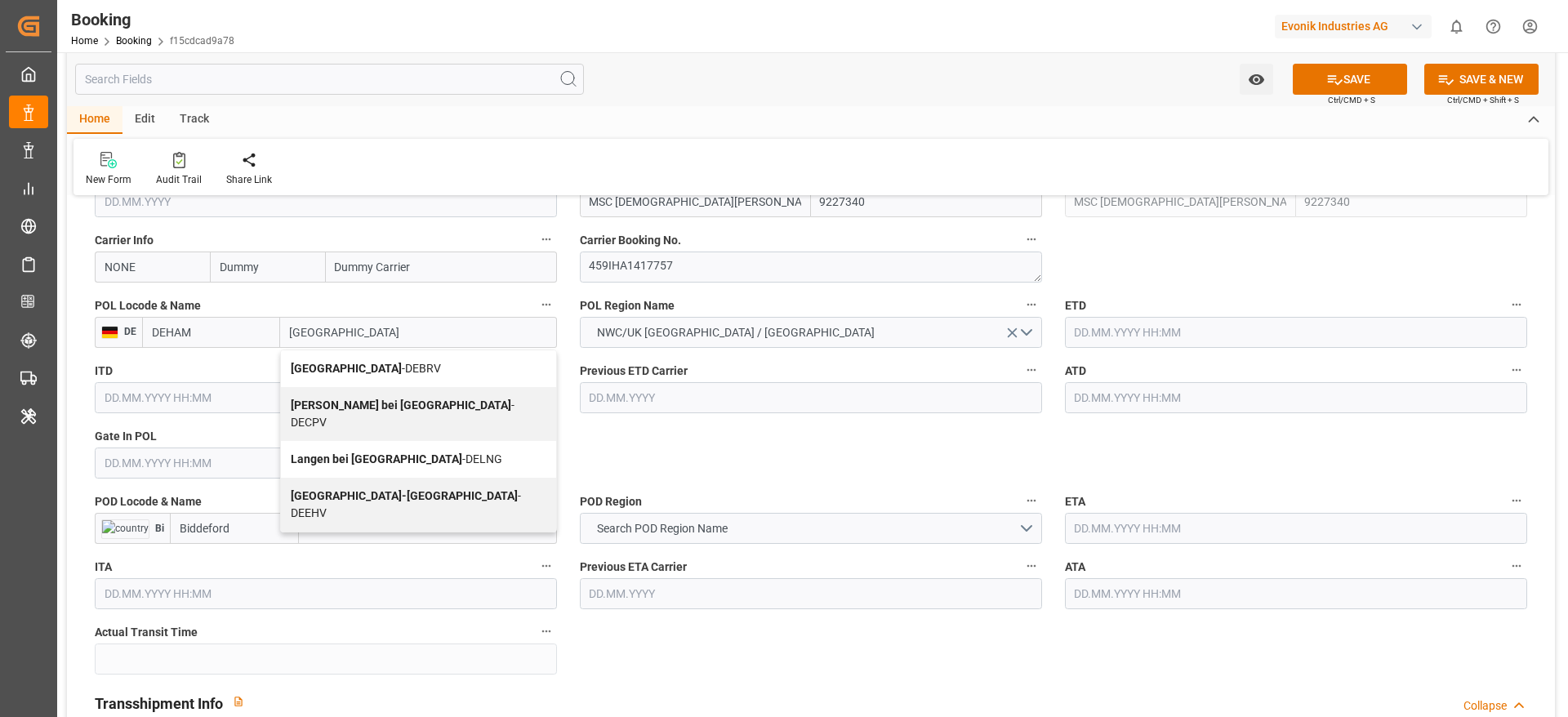
click at [366, 375] on span "[GEOGRAPHIC_DATA] - DEBRV" at bounding box center [366, 367] width 150 height 13
type input "DEBRV"
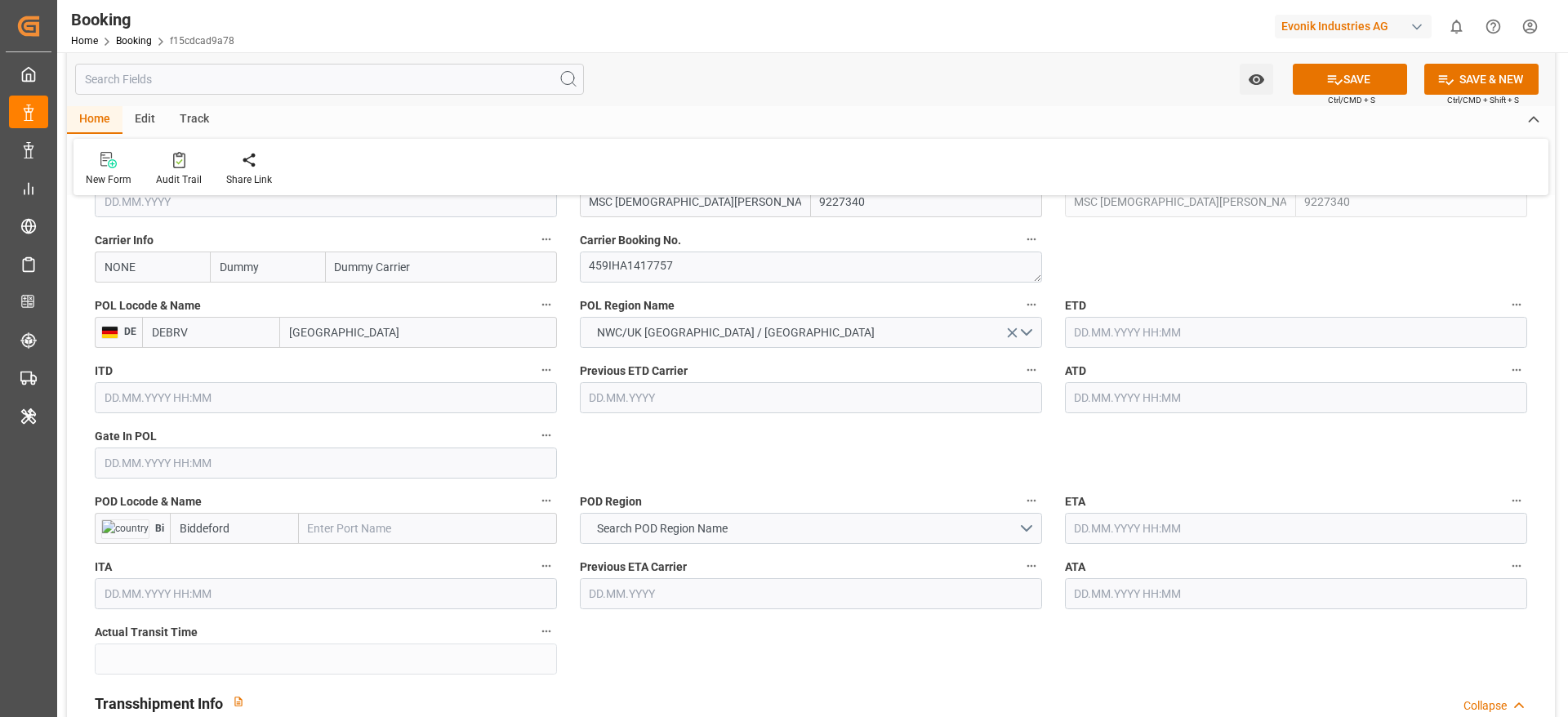
type input "[GEOGRAPHIC_DATA]"
click at [168, 468] on input "text" at bounding box center [326, 462] width 463 height 31
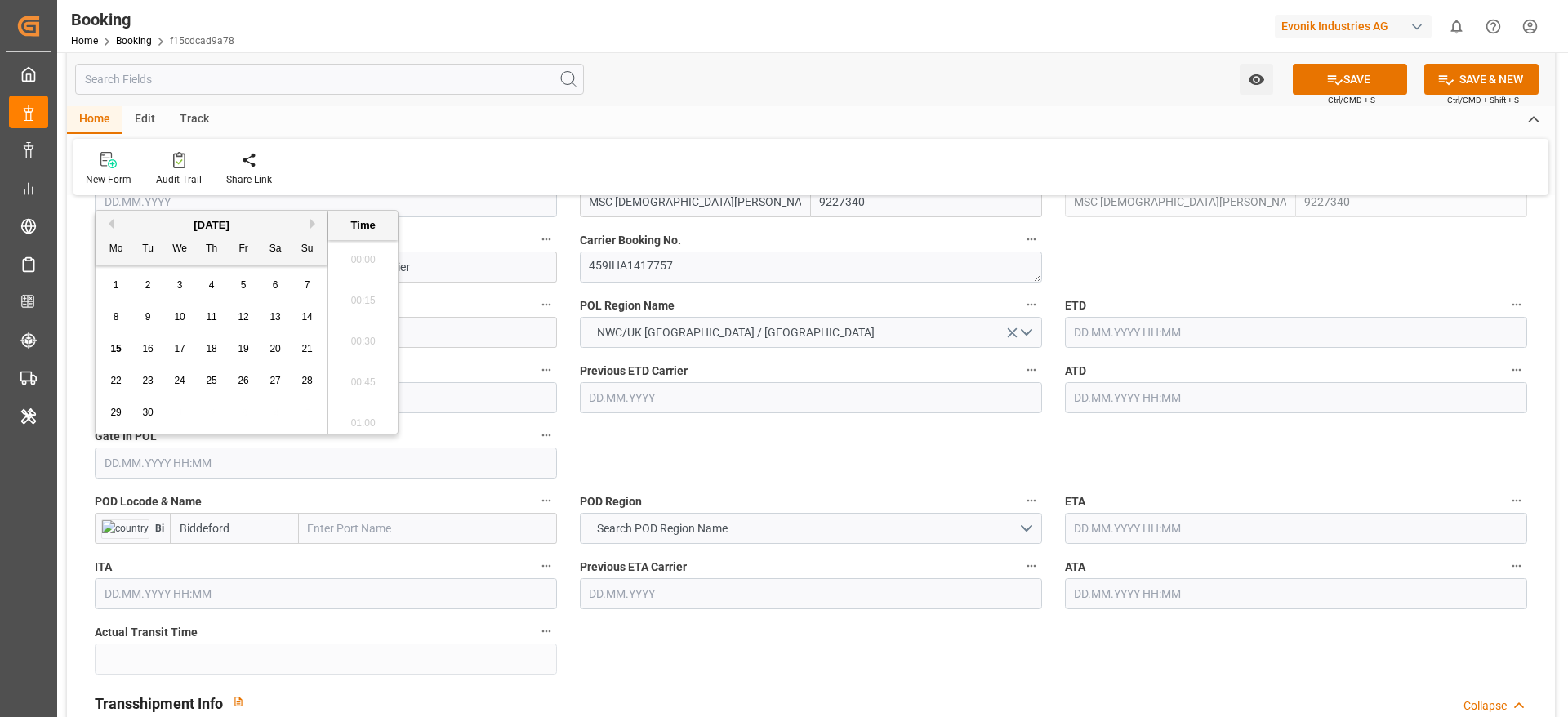
scroll to position [2577, 0]
click at [110, 220] on button "Previous Month" at bounding box center [109, 224] width 10 height 10
click at [269, 316] on div "9" at bounding box center [276, 317] width 20 height 20
type input "[DATE] 00:00"
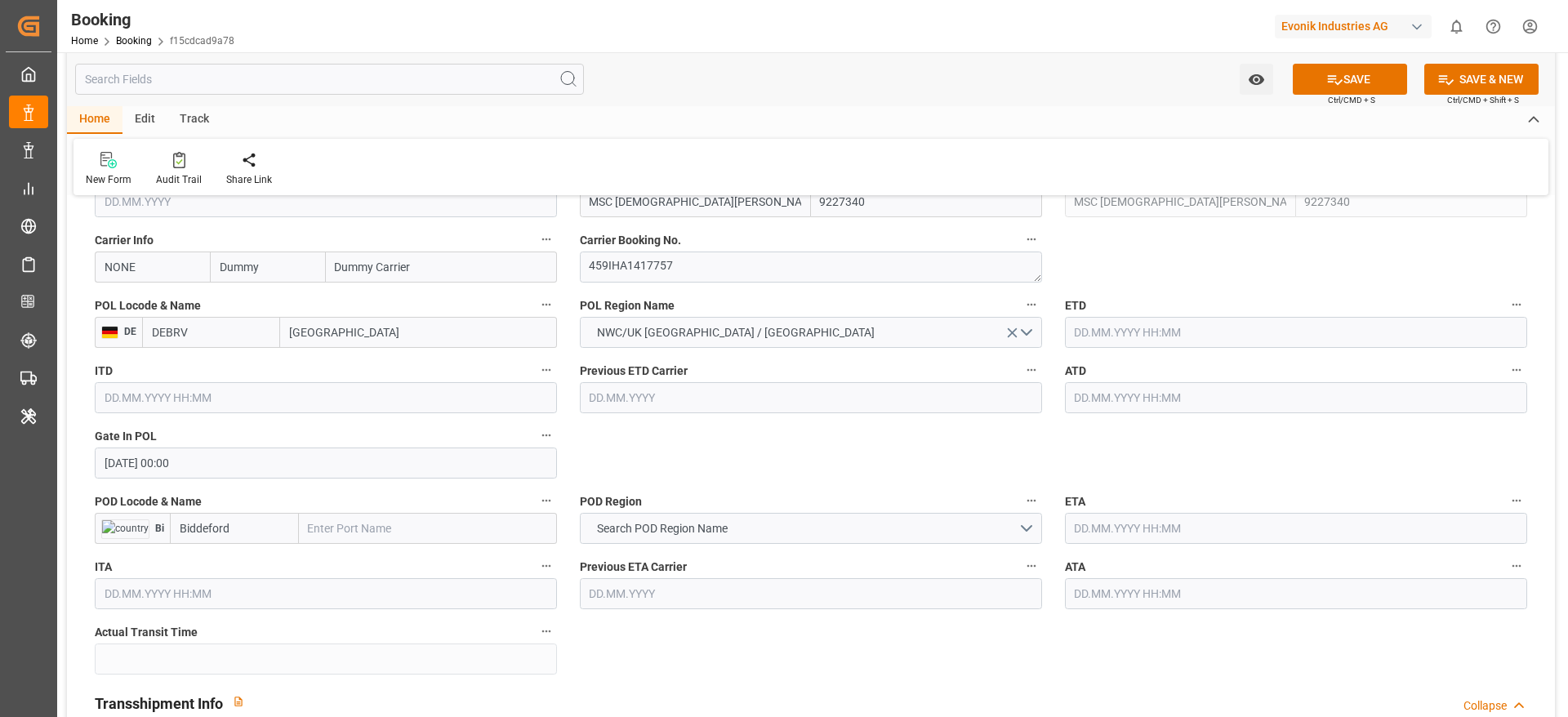
click at [1134, 377] on label "ATD" at bounding box center [1296, 370] width 463 height 23
click at [1506, 377] on button "ATD" at bounding box center [1516, 369] width 21 height 21
click at [1136, 401] on div at bounding box center [784, 358] width 1568 height 717
click at [1123, 399] on input "text" at bounding box center [1296, 397] width 463 height 31
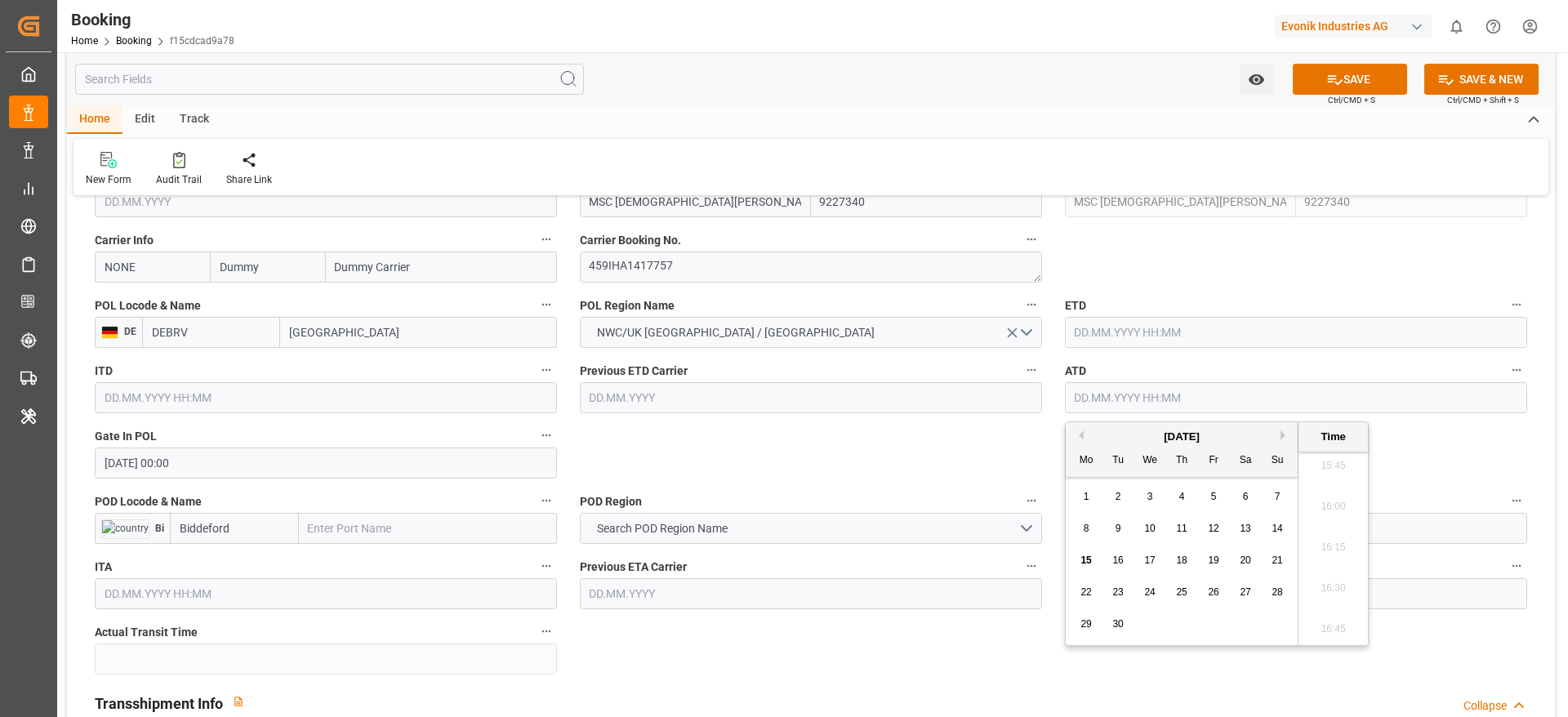
click at [1177, 530] on span "11" at bounding box center [1181, 528] width 11 height 11
type input "[DATE] 00:00"
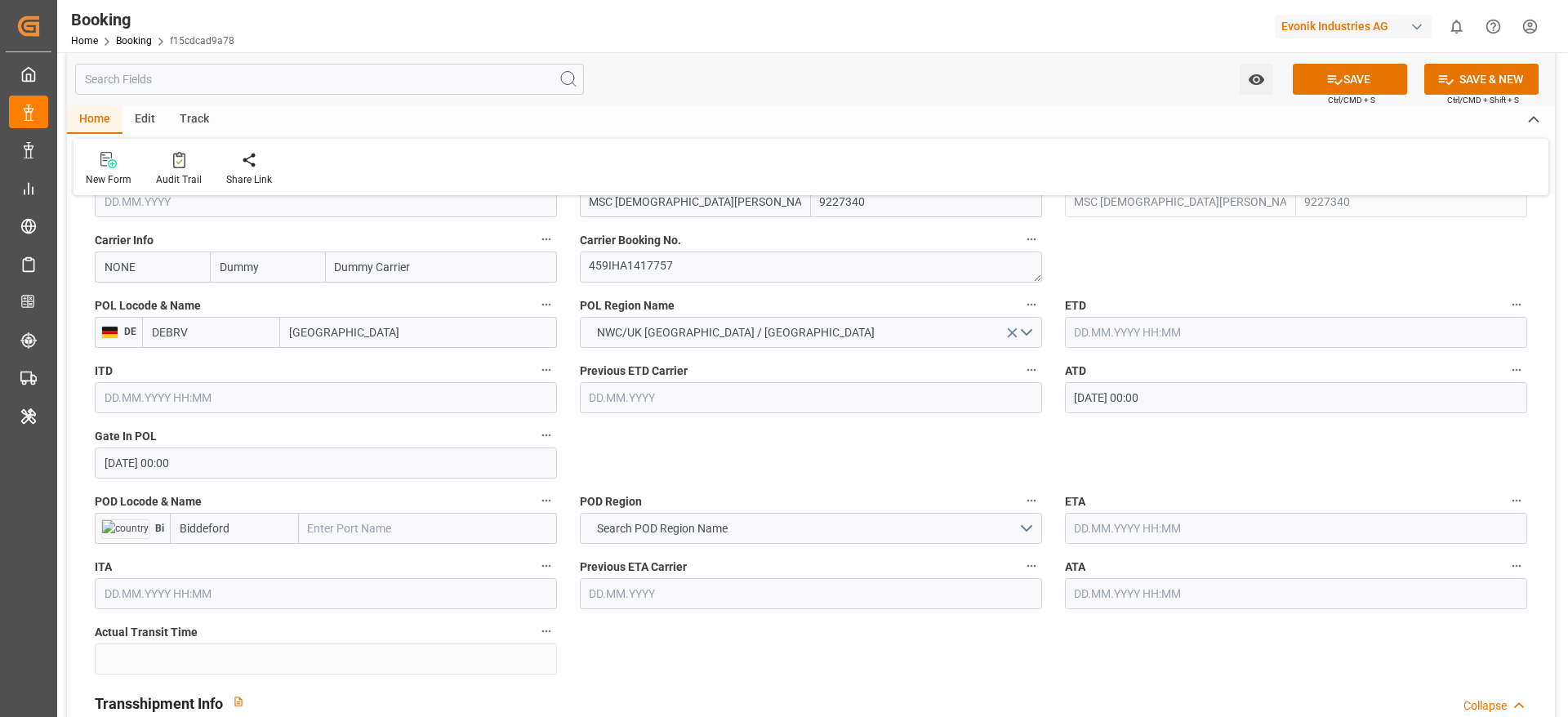
click at [870, 507] on label "POD Region" at bounding box center [811, 501] width 463 height 23
click at [1021, 507] on button "POD Region" at bounding box center [1031, 500] width 21 height 21
click at [1174, 405] on div at bounding box center [784, 358] width 1568 height 717
click at [1174, 405] on div "Description Audits" at bounding box center [784, 358] width 1568 height 717
click at [1178, 398] on input "[DATE] 00:00" at bounding box center [1296, 397] width 463 height 31
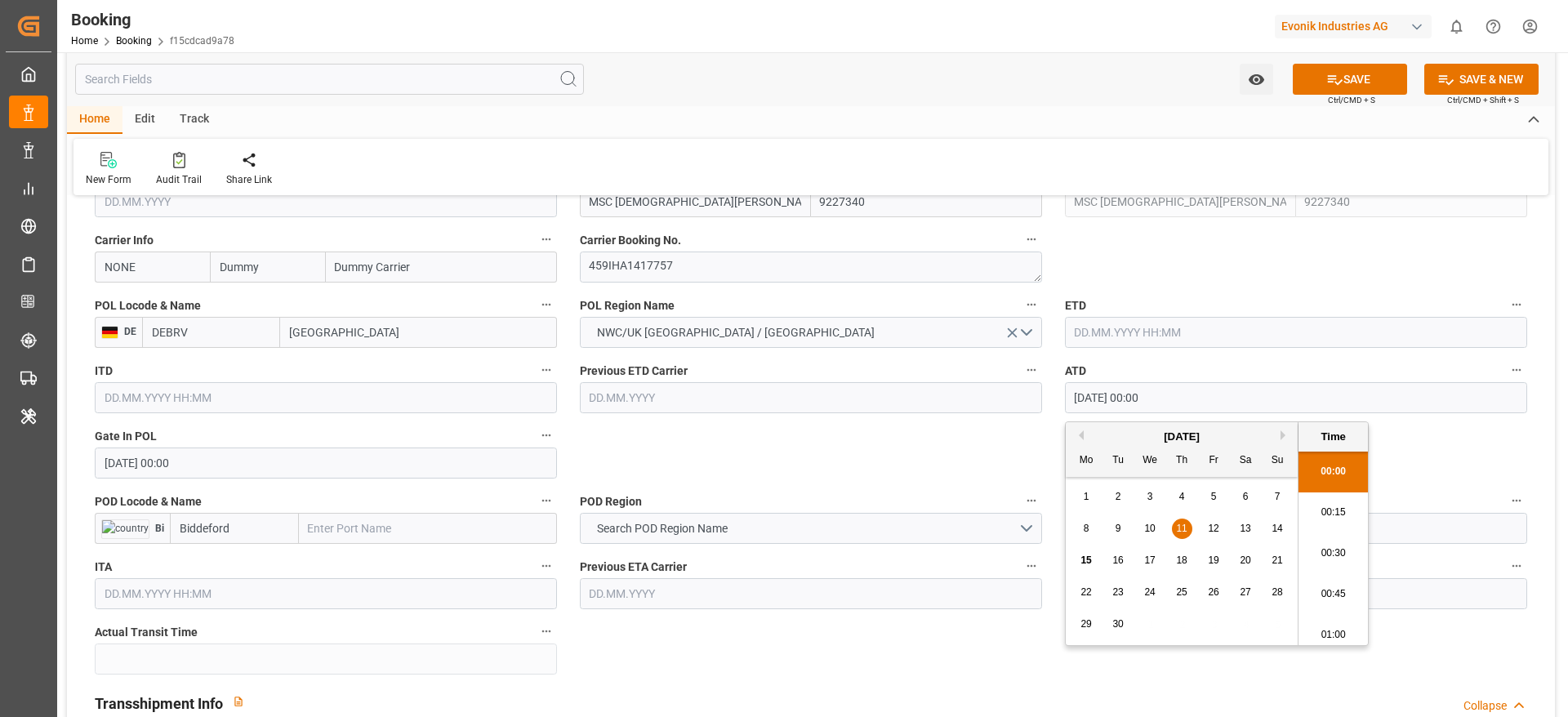
click at [1178, 398] on input "[DATE] 00:00" at bounding box center [1296, 397] width 463 height 31
click at [1180, 398] on input "[DATE] 00:00" at bounding box center [1296, 397] width 463 height 31
click at [1121, 337] on input "text" at bounding box center [1296, 332] width 463 height 31
paste input "[DATE] 00:00"
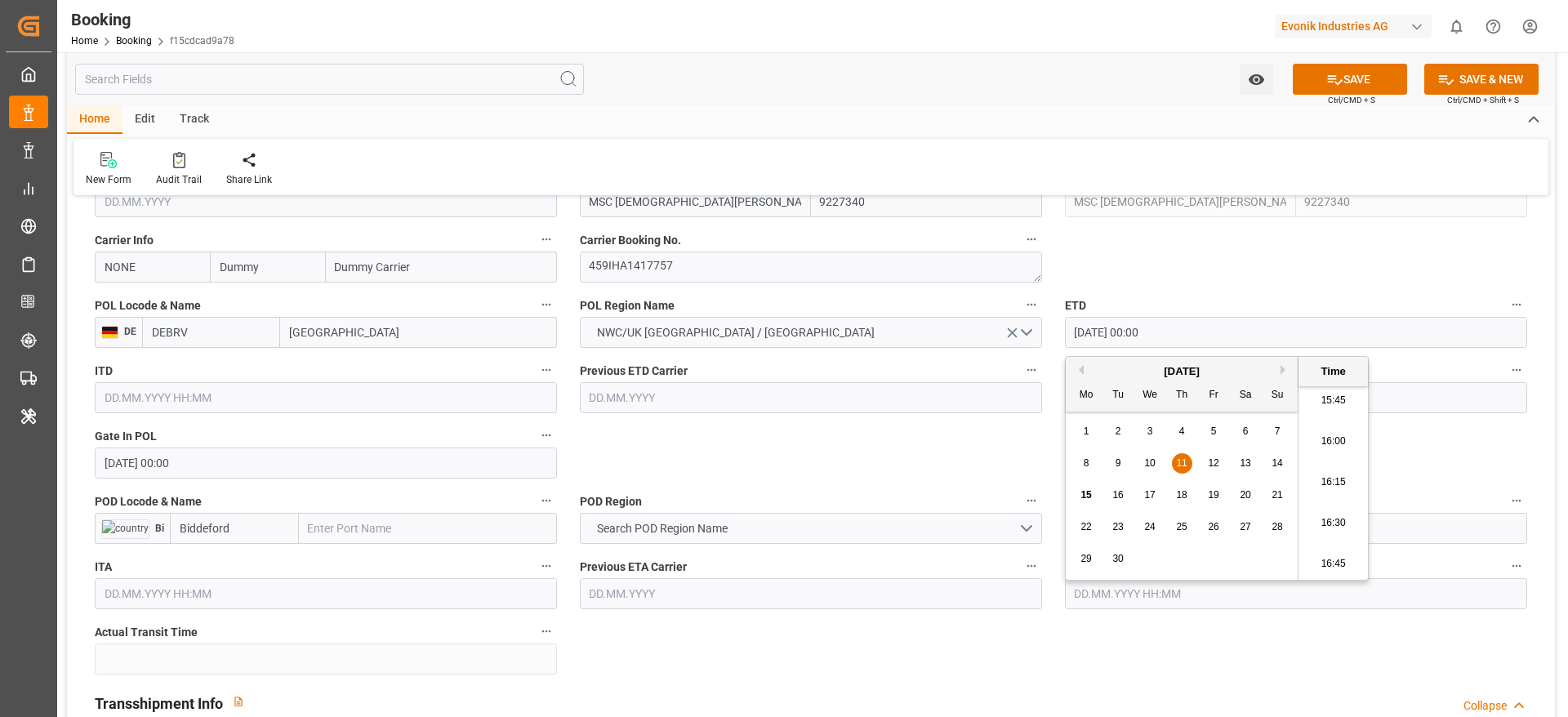
type input "[DATE] 00:00"
click at [1182, 461] on span "11" at bounding box center [1181, 462] width 11 height 11
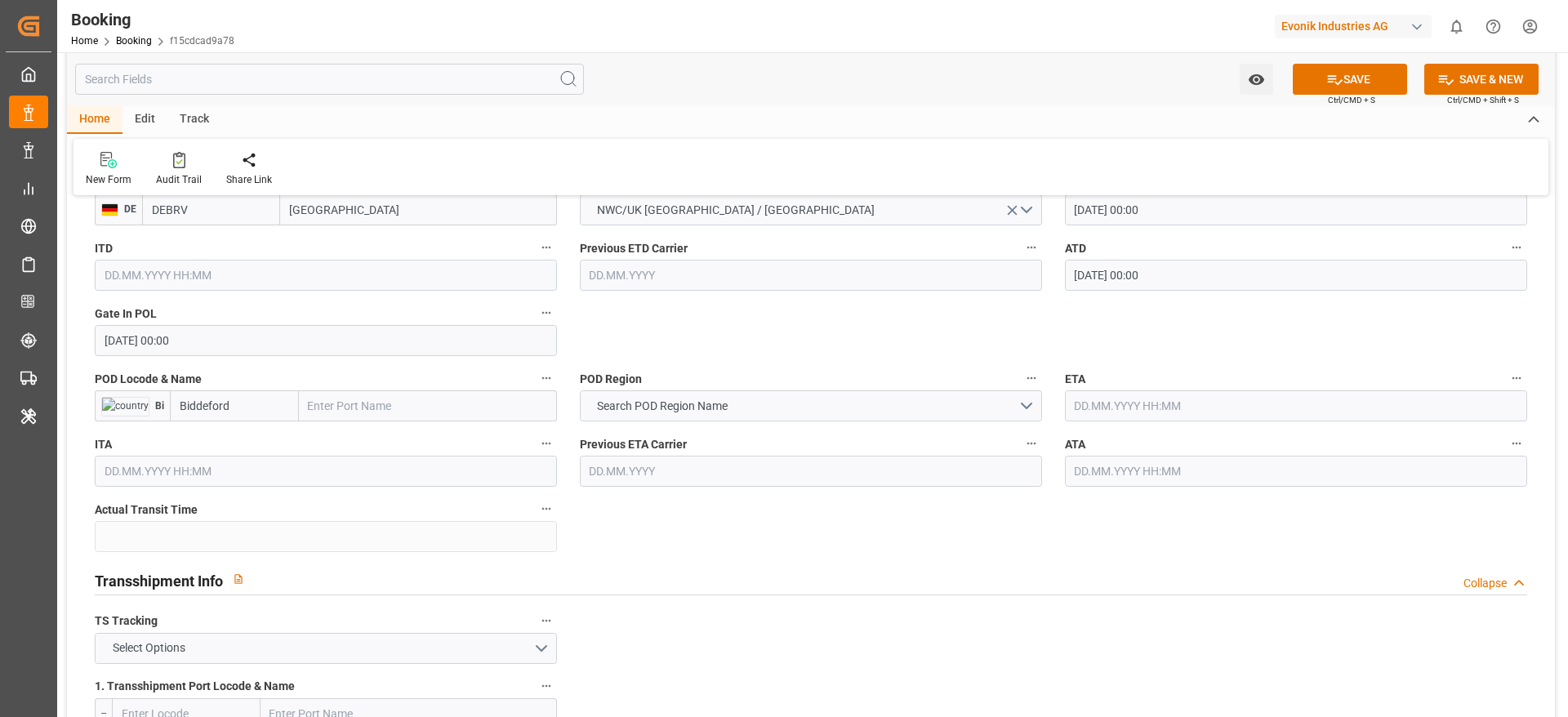
click at [347, 407] on input "text" at bounding box center [428, 406] width 258 height 31
paste input "[GEOGRAPHIC_DATA]"
type input "[GEOGRAPHIC_DATA]"
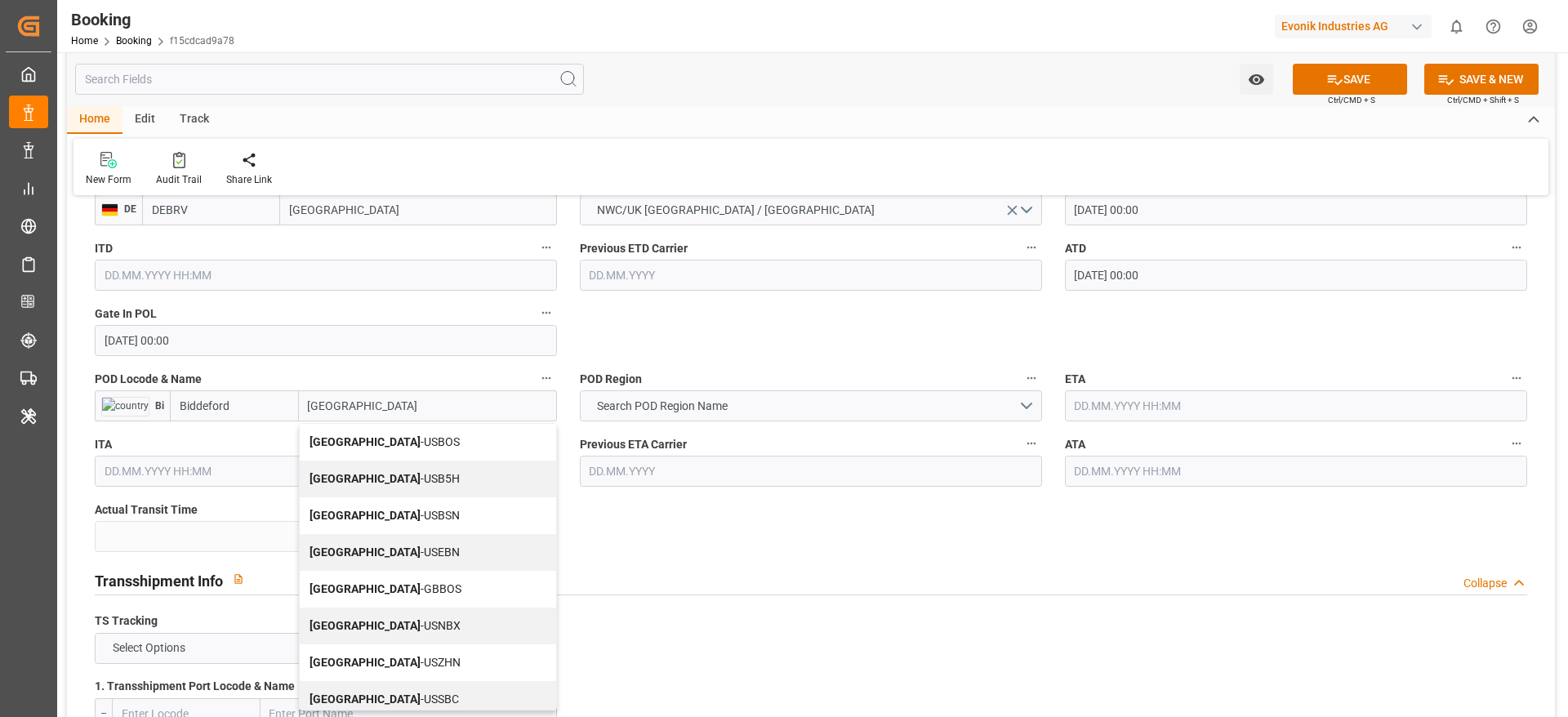
click at [385, 445] on span "Boston - USBOS" at bounding box center [385, 441] width 150 height 13
type input "USBOS"
type input "[GEOGRAPHIC_DATA]"
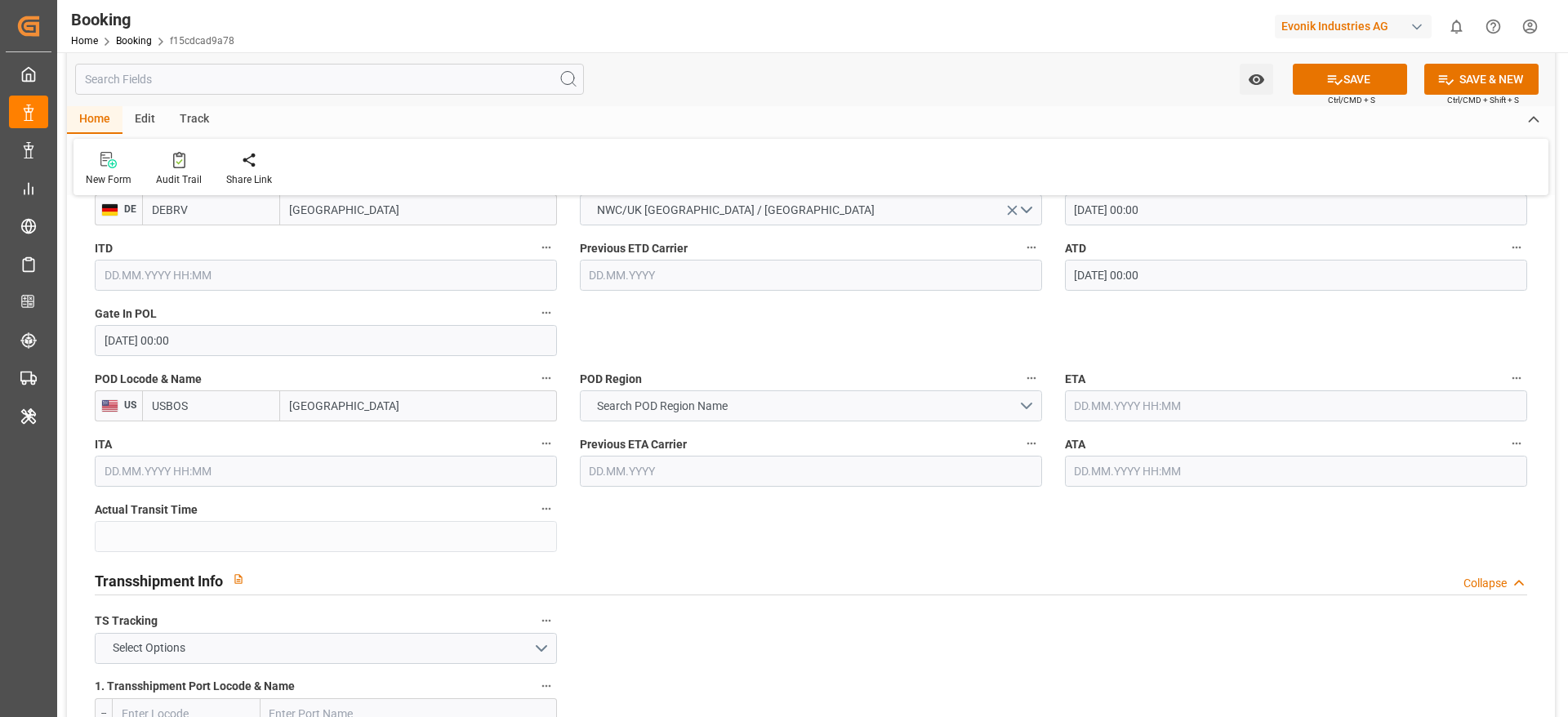
click at [660, 422] on div "POD Region Search POD Region Name" at bounding box center [811, 394] width 485 height 65
click at [662, 408] on span "Search POD Region Name" at bounding box center [662, 406] width 147 height 17
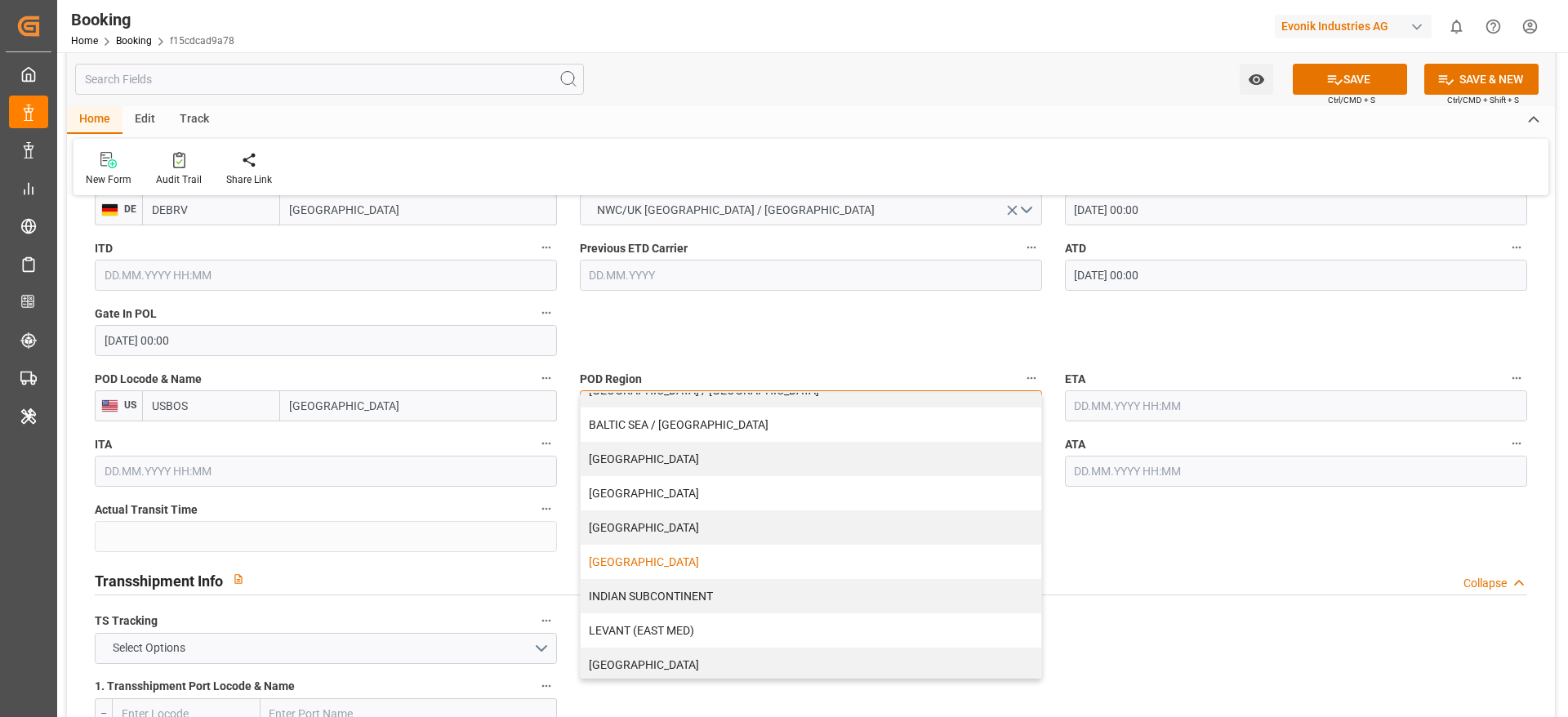
scroll to position [333, 0]
click at [643, 632] on div "[GEOGRAPHIC_DATA]" at bounding box center [811, 626] width 461 height 34
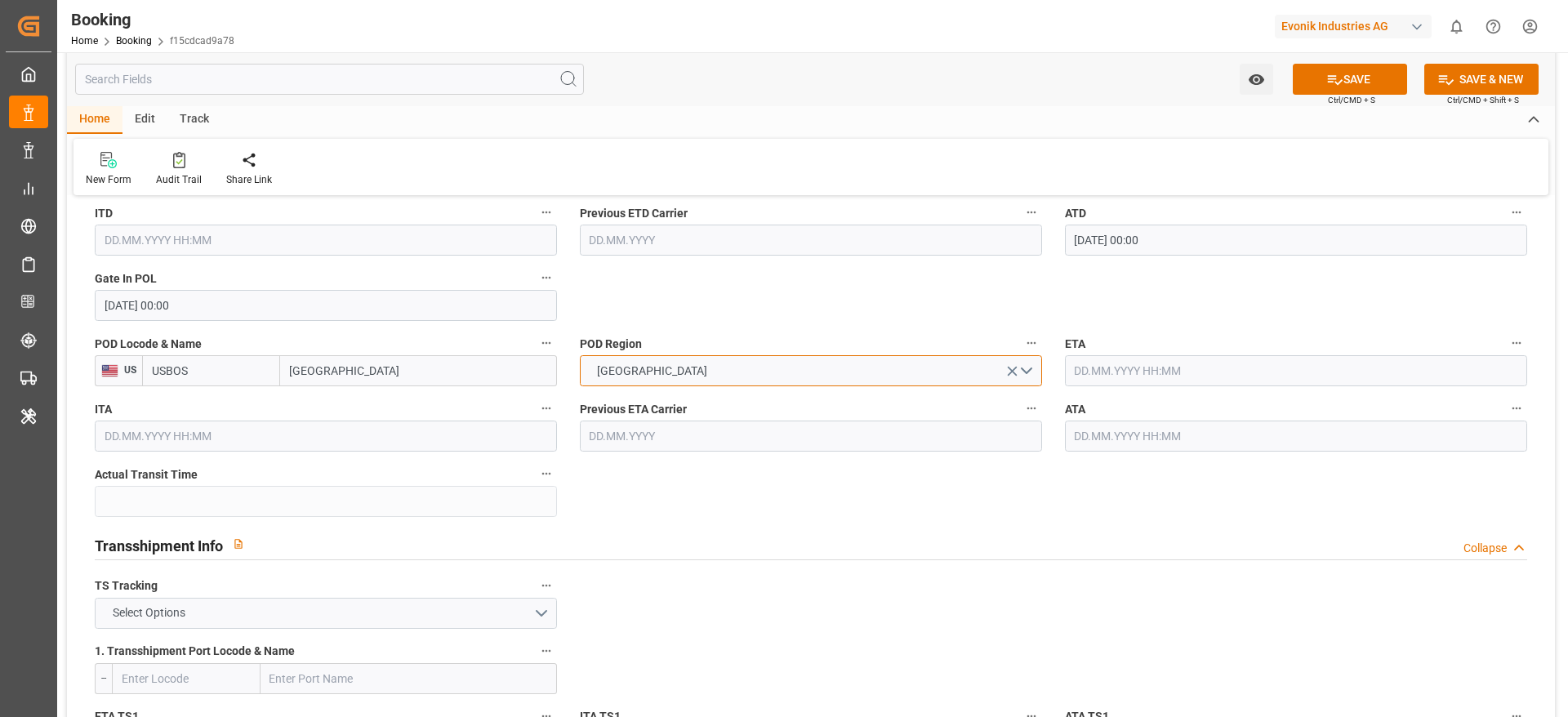
scroll to position [1470, 0]
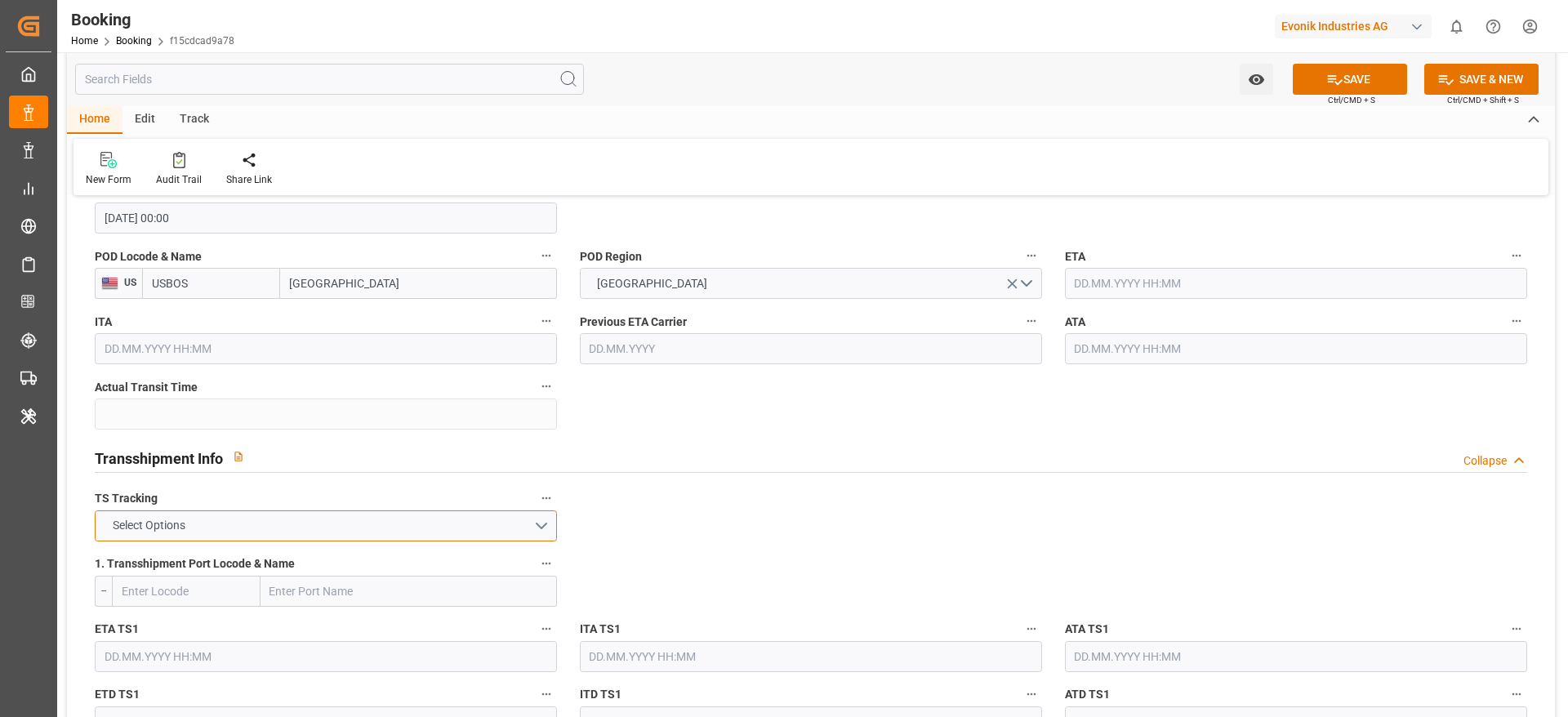
click at [278, 537] on button "Select Options" at bounding box center [326, 525] width 463 height 31
click at [276, 556] on div "FALSE" at bounding box center [326, 564] width 461 height 34
click at [1141, 280] on input "text" at bounding box center [1296, 283] width 463 height 31
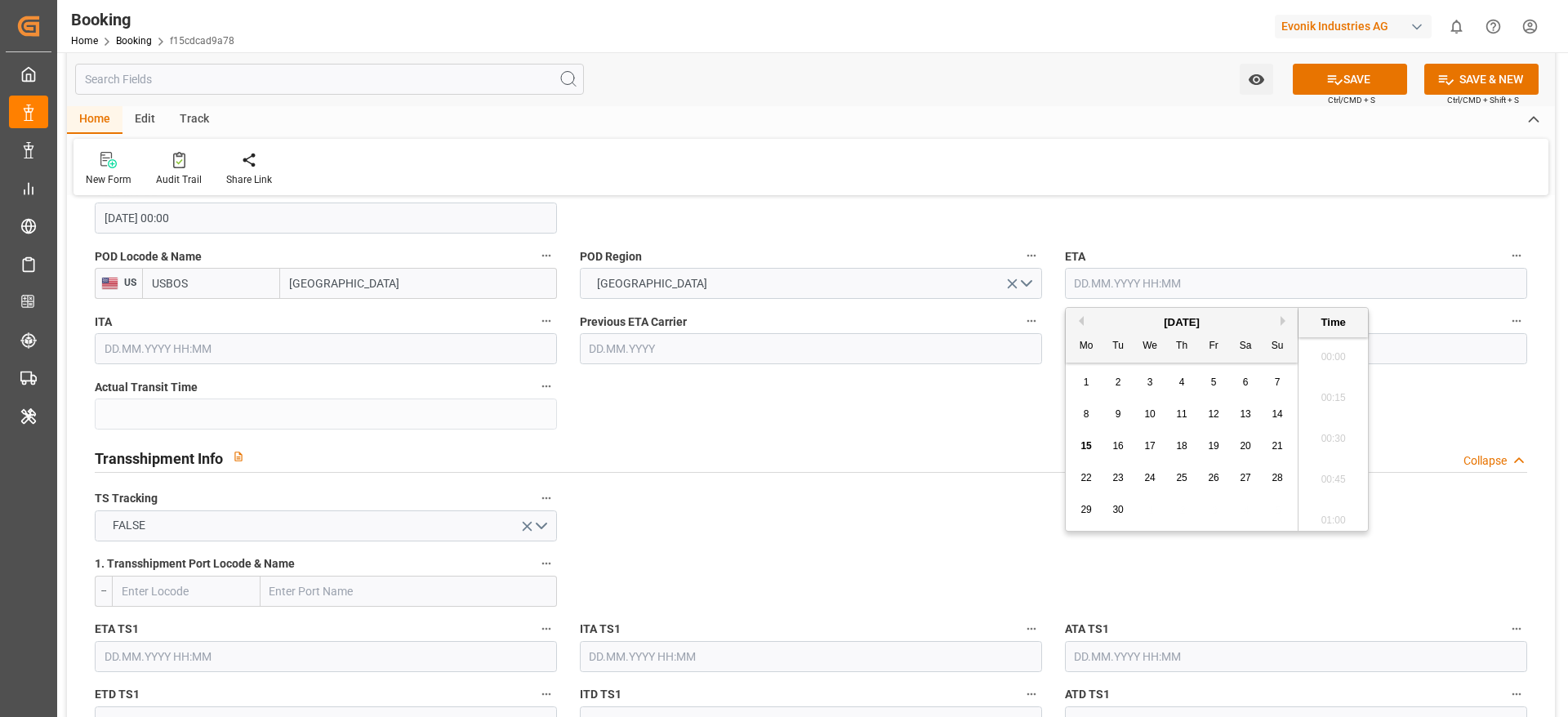
scroll to position [2577, 0]
click at [1156, 482] on div "24" at bounding box center [1150, 478] width 20 height 20
type input "[DATE] 00:00"
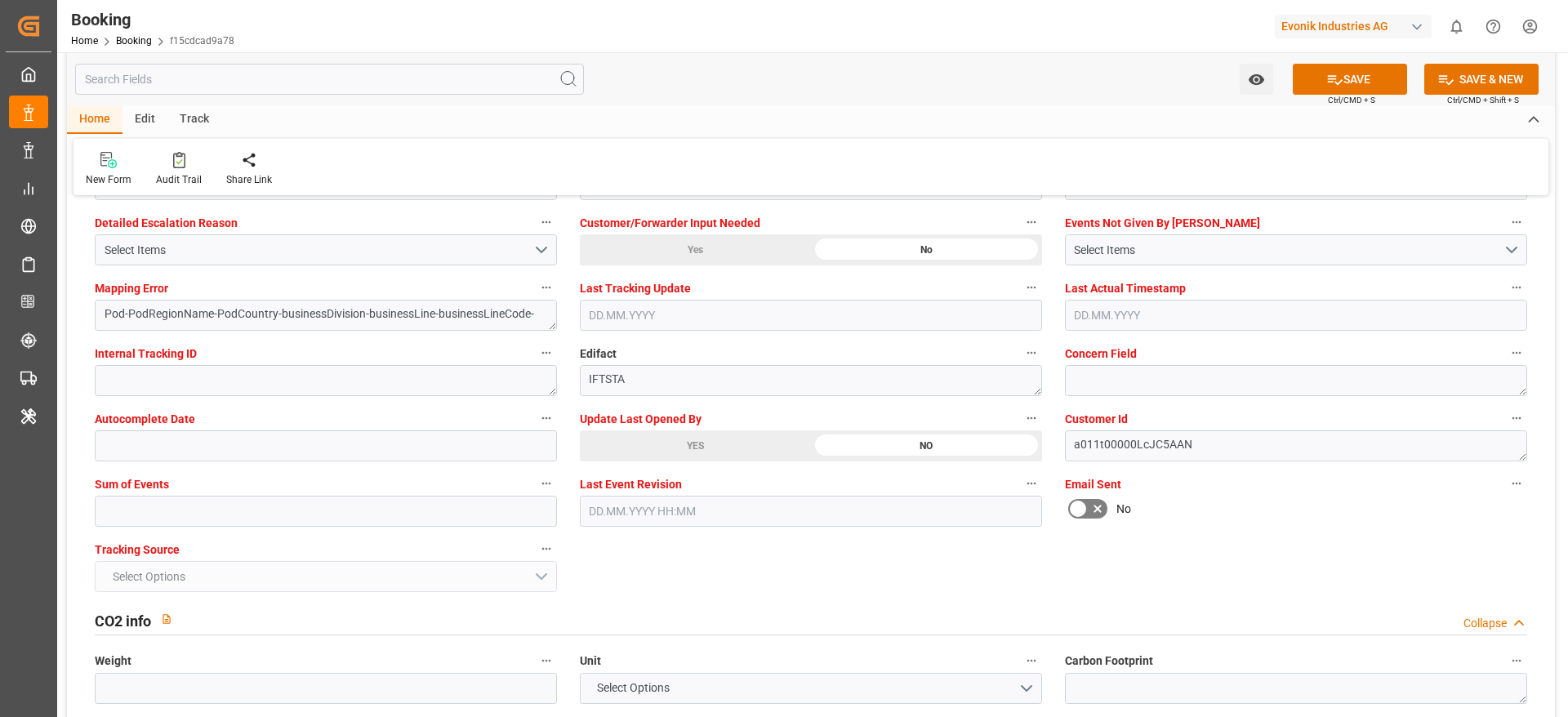
scroll to position [3184, 0]
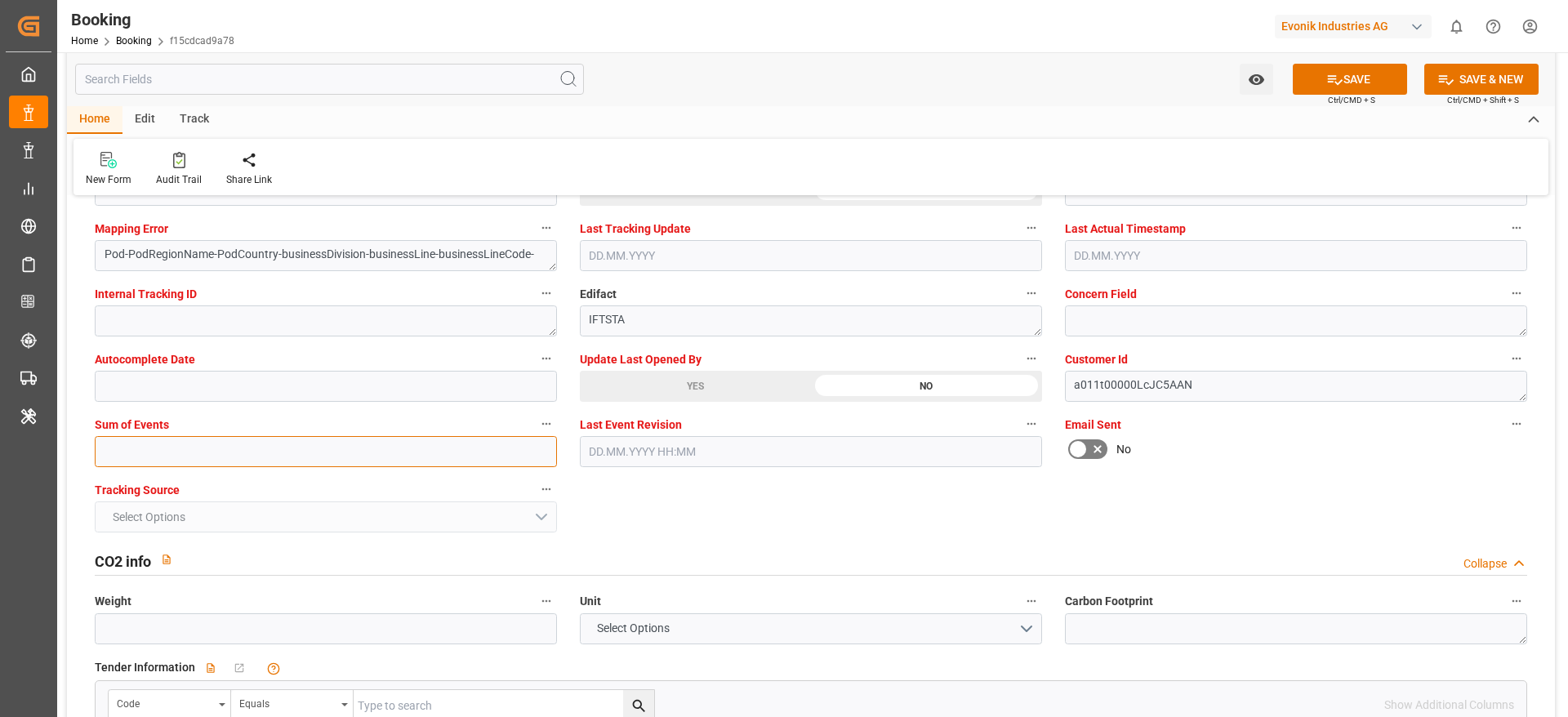
click at [201, 454] on input "text" at bounding box center [326, 451] width 463 height 31
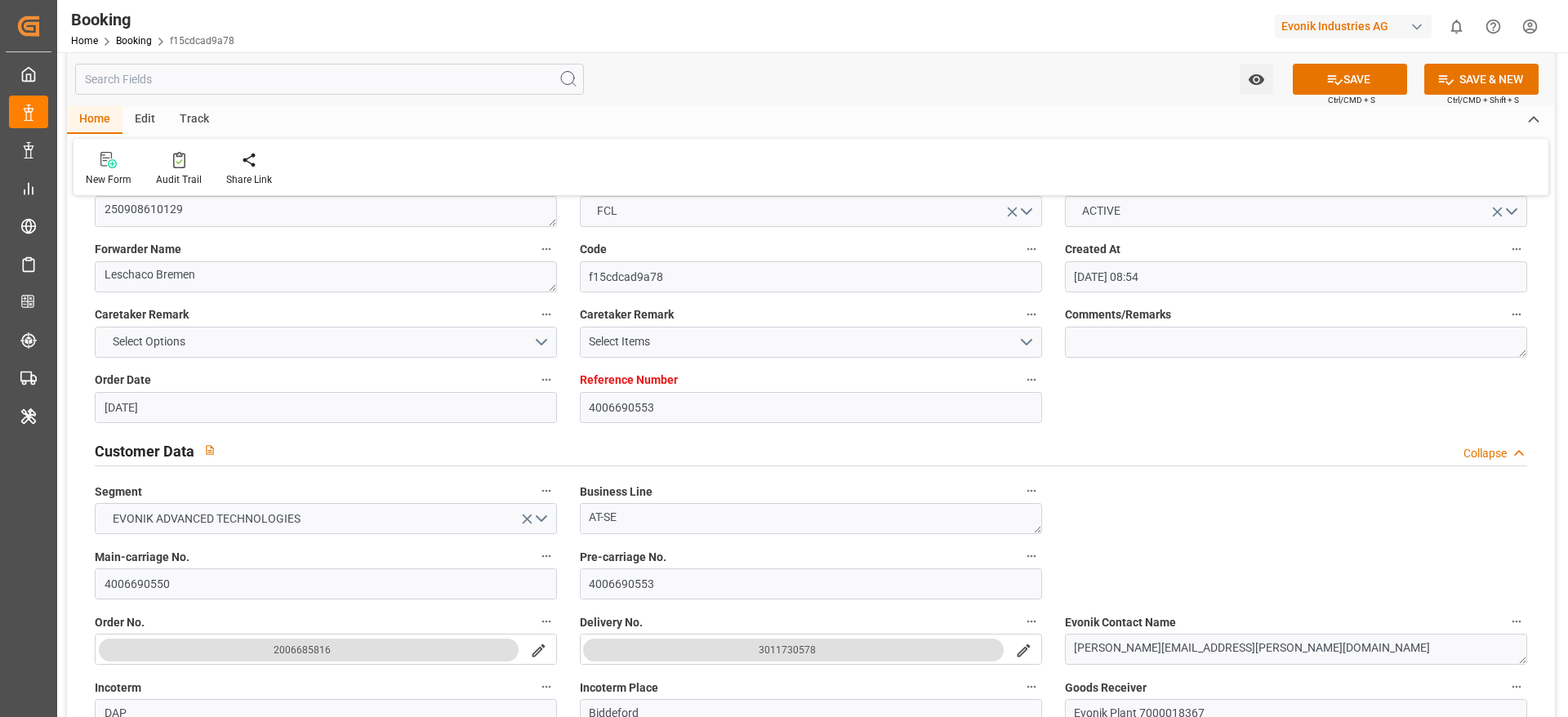
scroll to position [0, 0]
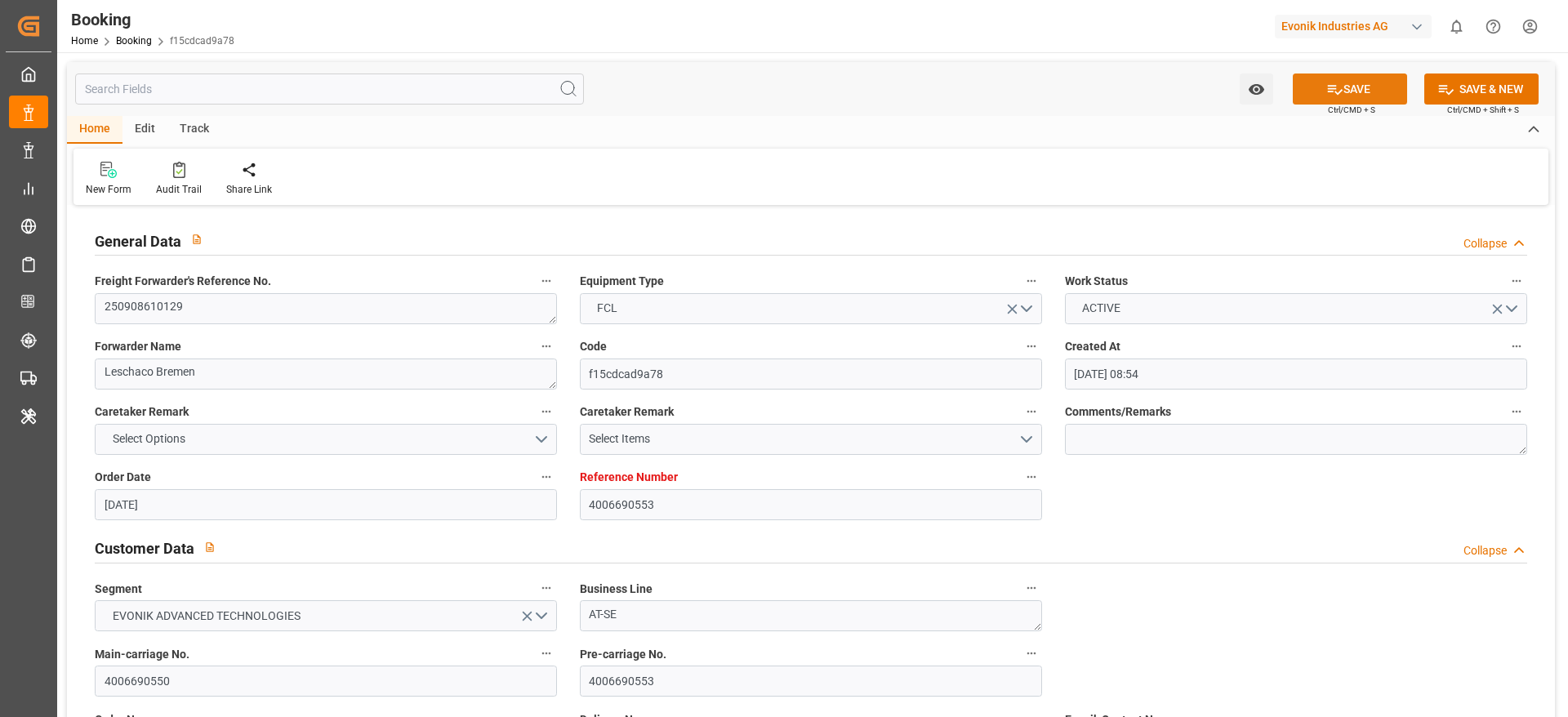
type input "0"
click at [1346, 76] on button "SAVE" at bounding box center [1350, 89] width 115 height 31
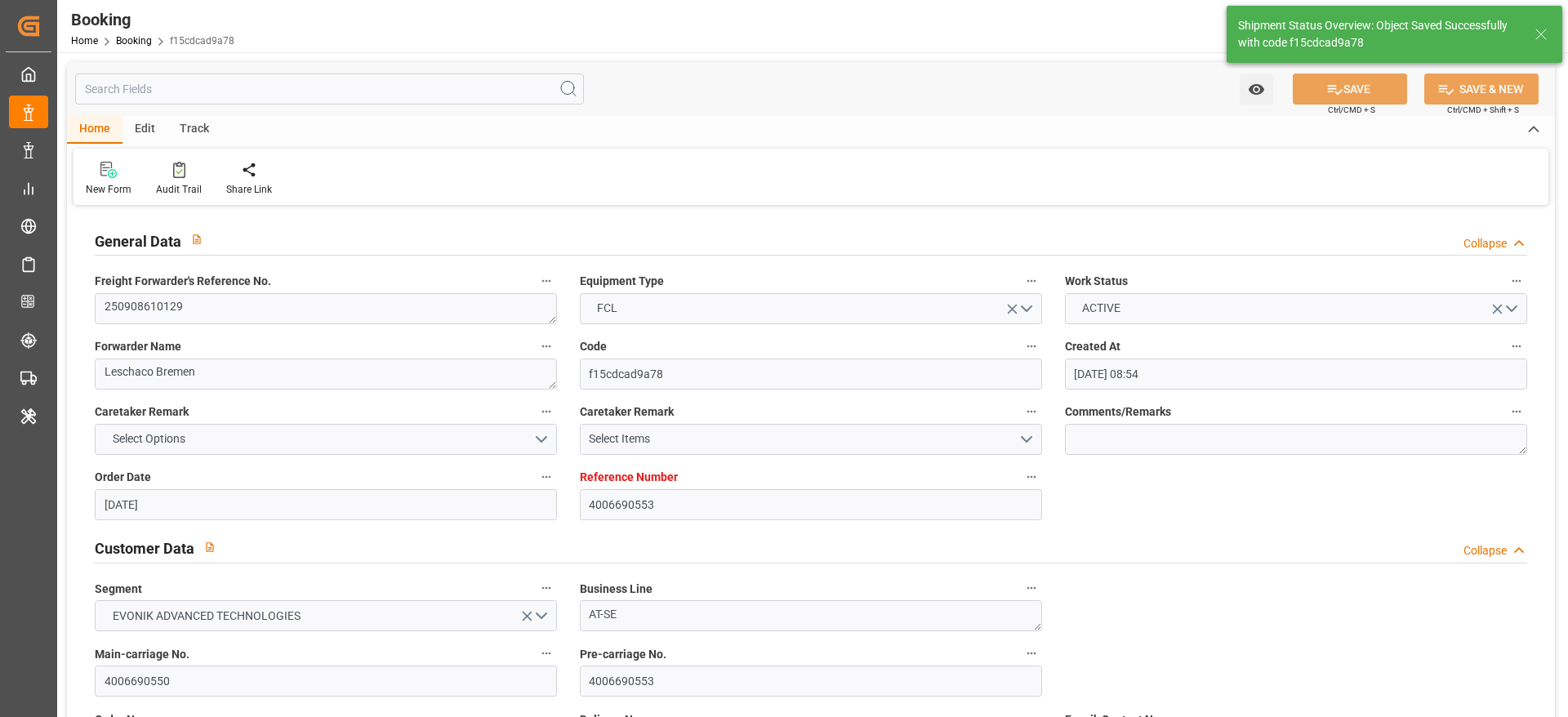
type textarea "NWC/[GEOGRAPHIC_DATA] [GEOGRAPHIC_DATA] Continent / [GEOGRAPHIC_DATA]-SE"
type textarea "[PERSON_NAME]"
type textarea "businessDivision-businessLine-"
type input "[DATE] 00:00"
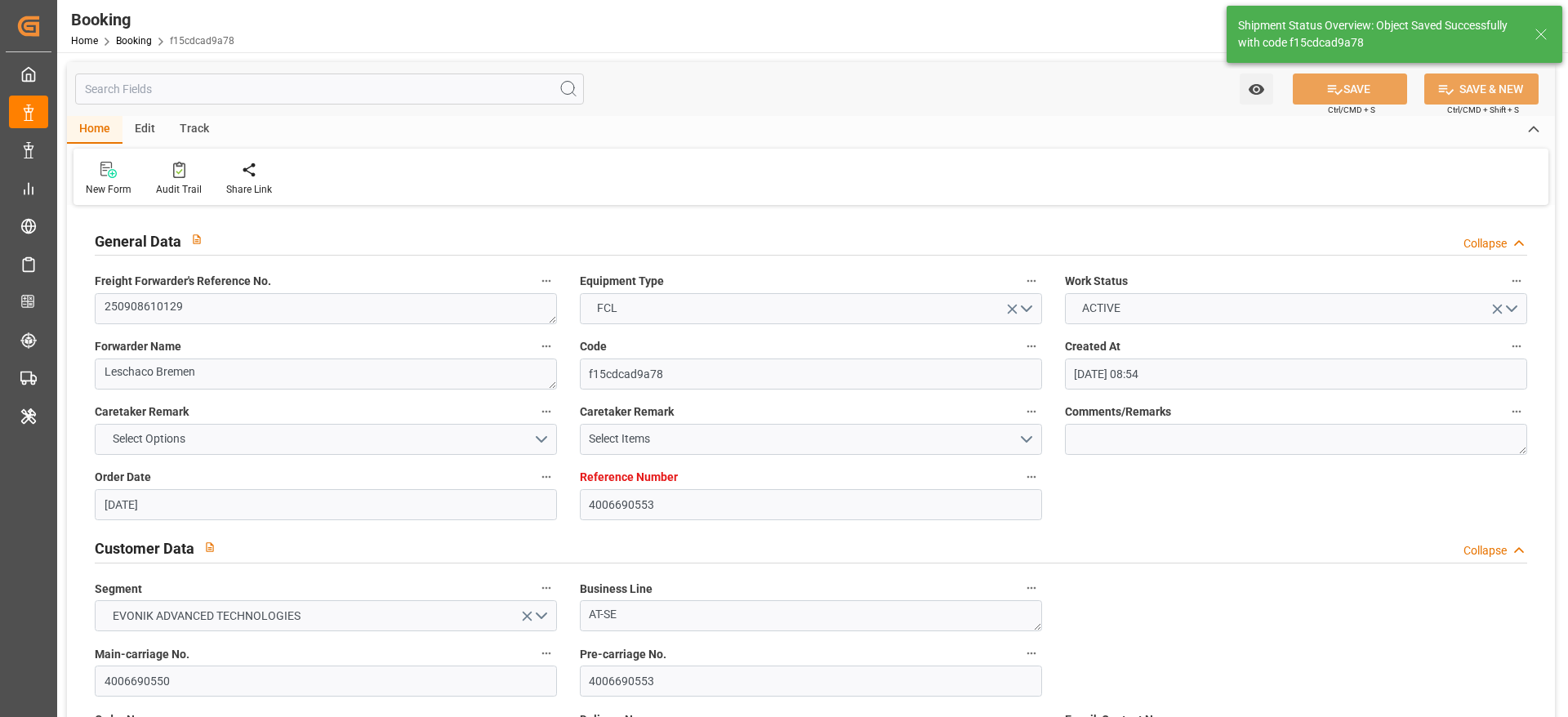
type input "[DATE] 10:58"
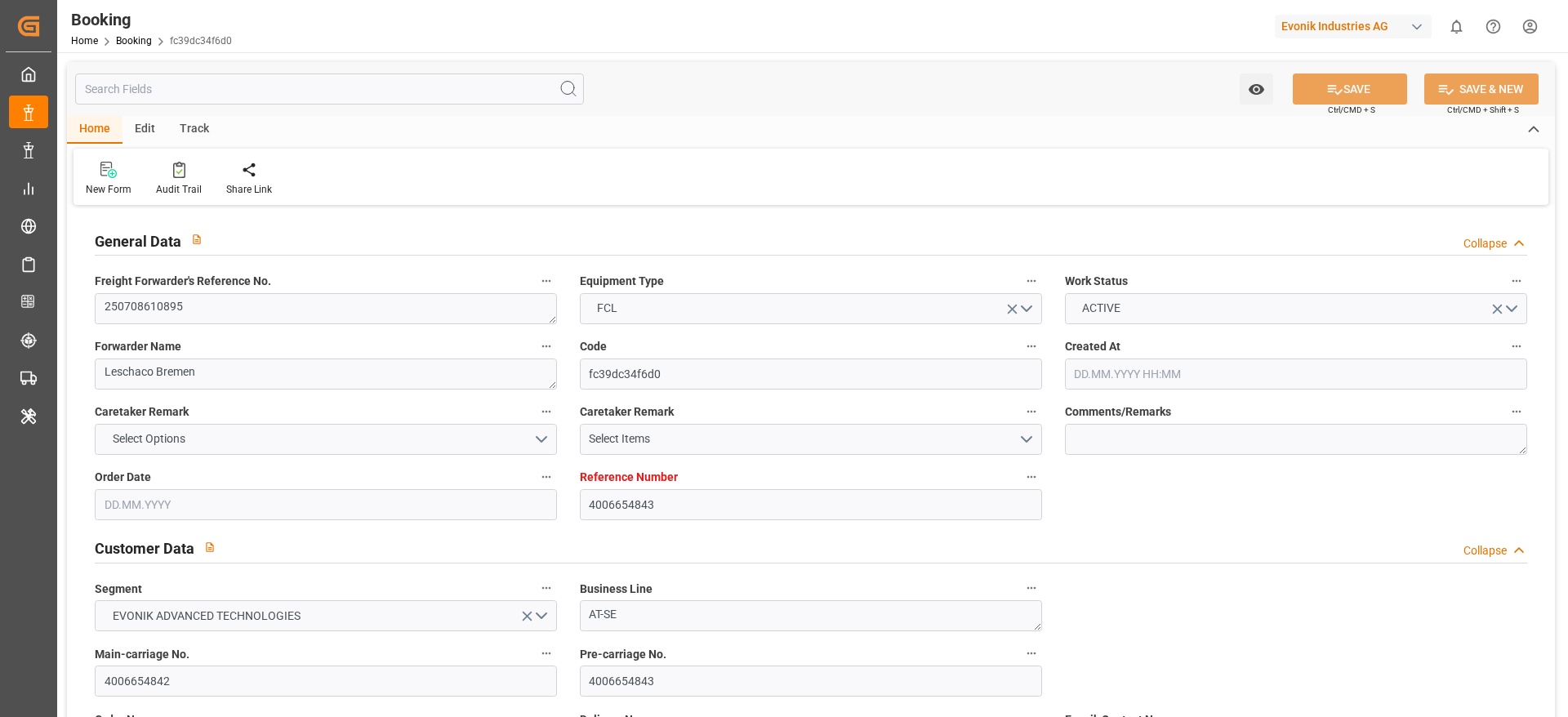
type input "4006654843"
type input "Dummy"
type input "Dummy Carrier"
type input "DEHAM"
type input "TRIST"
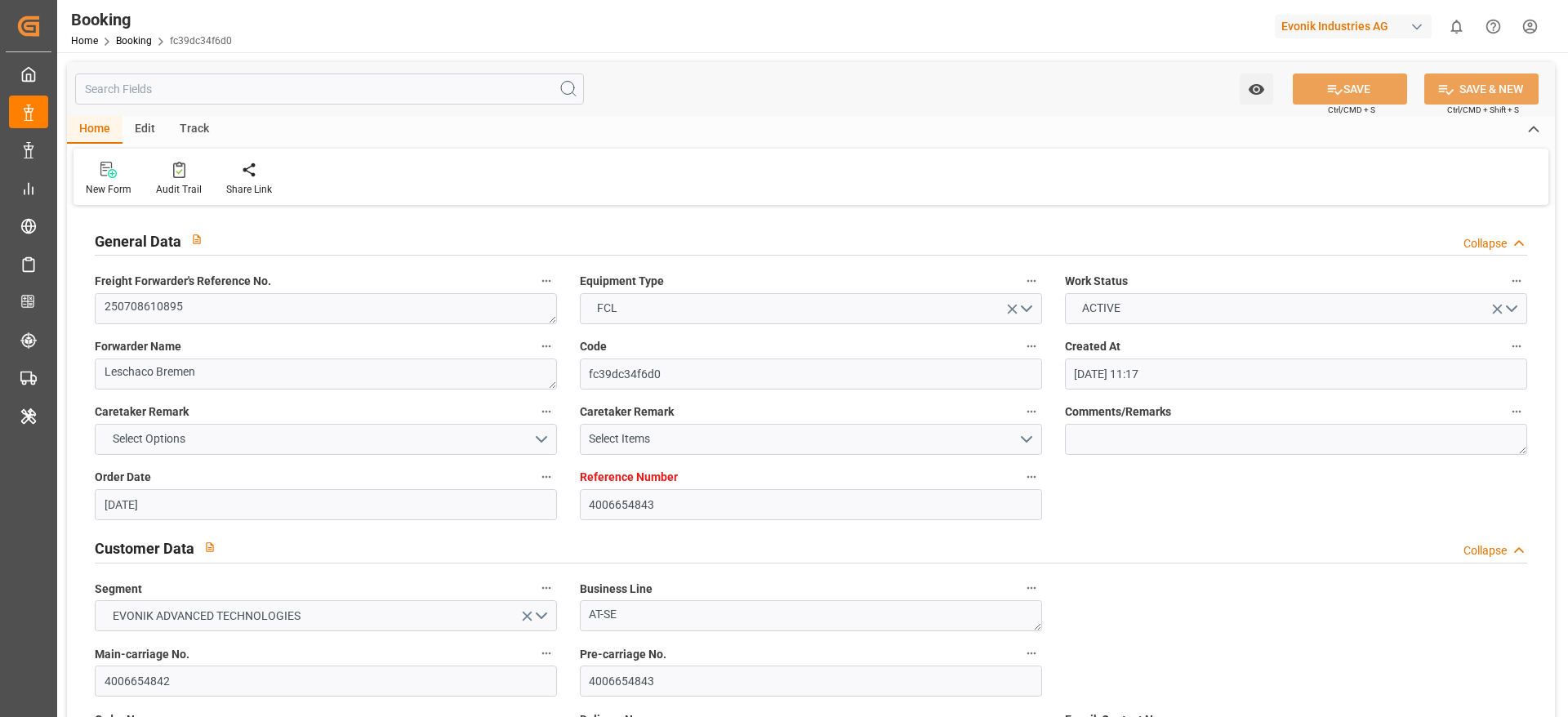
type input "[DATE] 11:17"
type input "[DATE]"
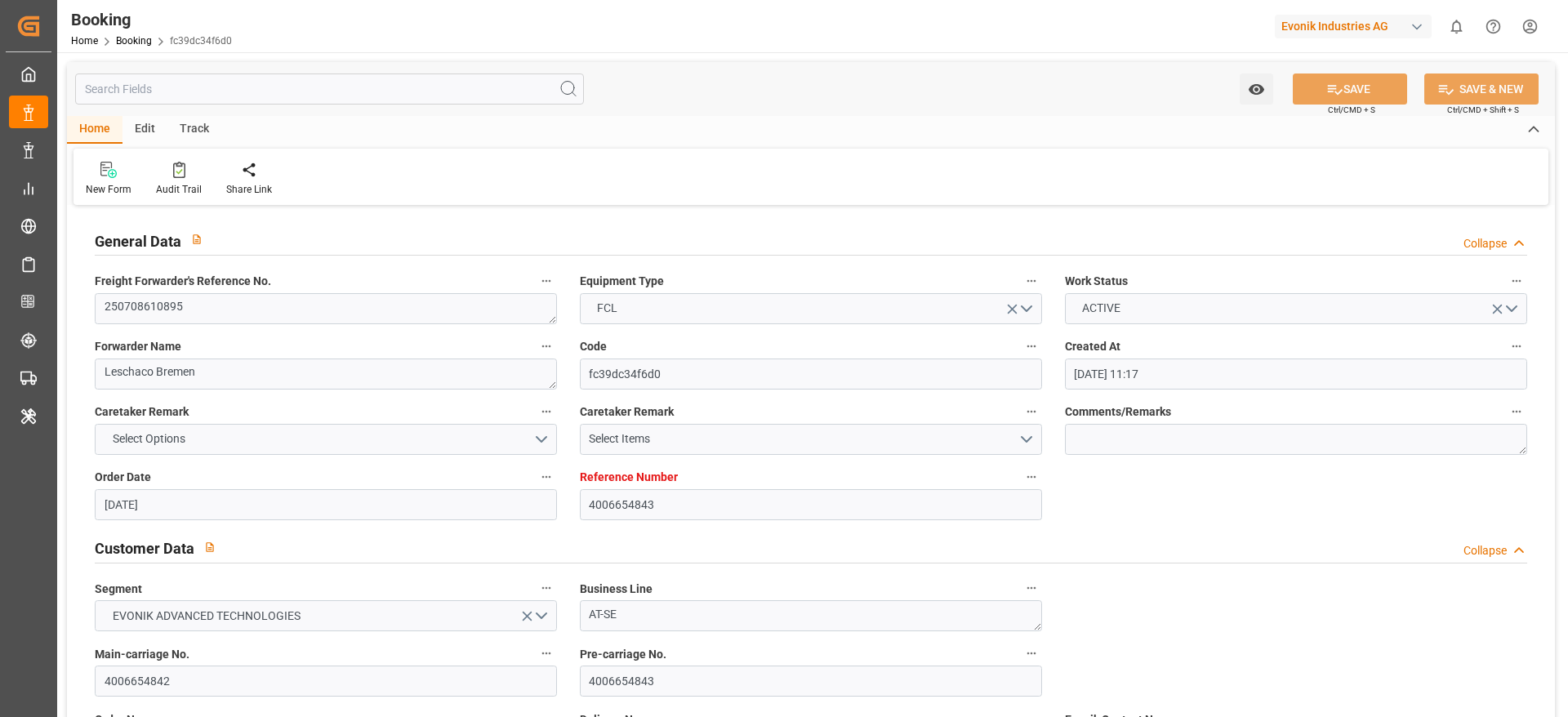
type input "[DATE]"
type input "[DATE] 05:23"
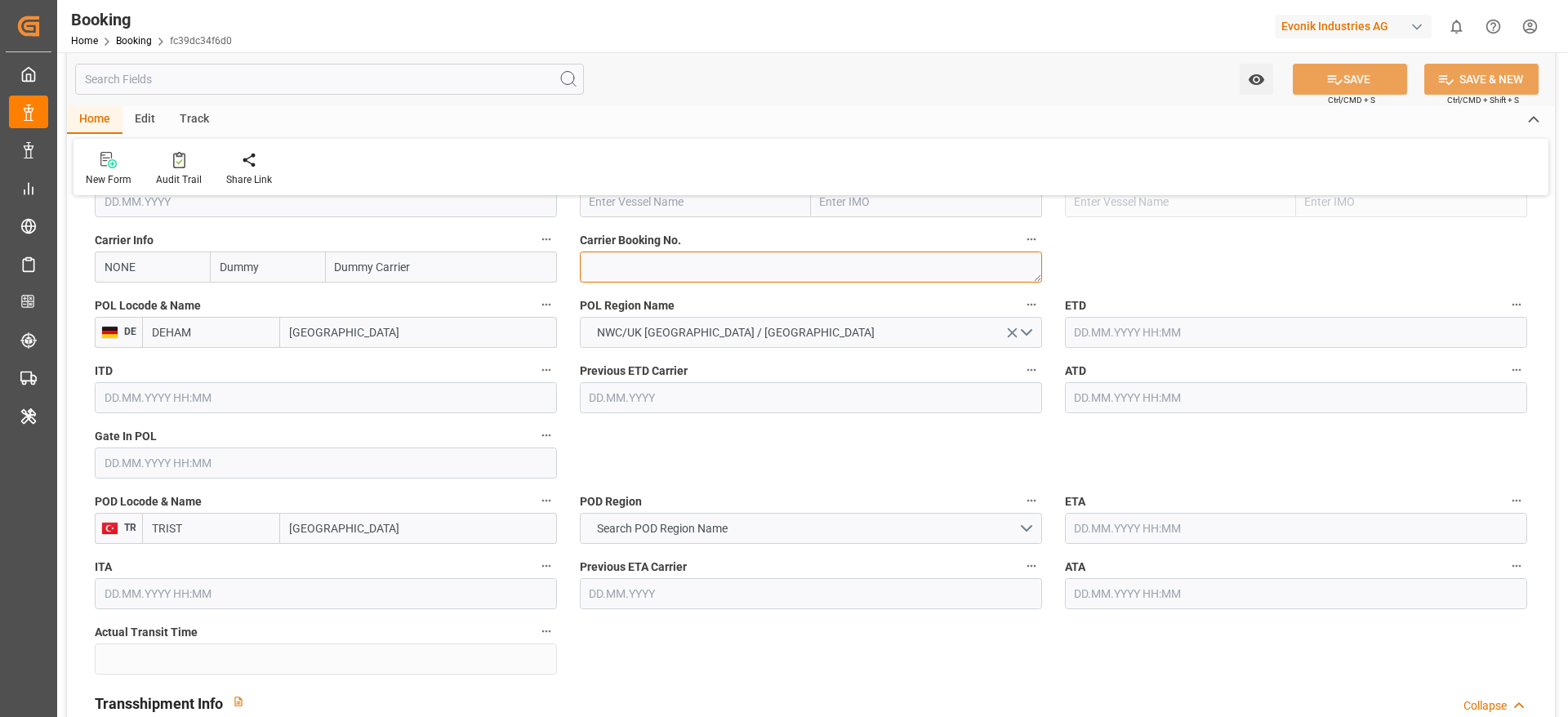
paste textarea "HBG2008979"
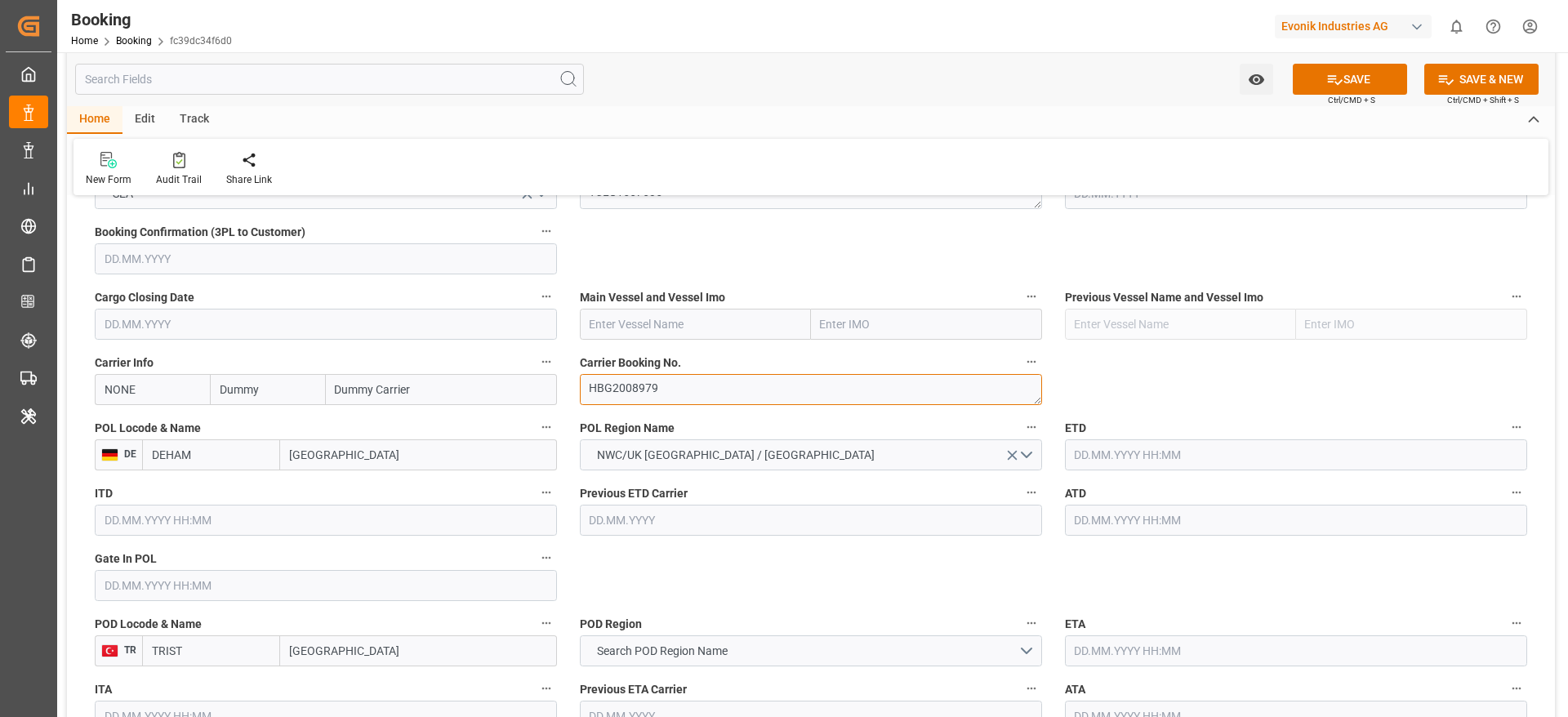
type textarea "HBG2008979"
click at [263, 395] on input "Dummy" at bounding box center [267, 389] width 115 height 31
type input "cmdu"
click at [274, 426] on div "CMACGM" at bounding box center [245, 425] width 70 height 36
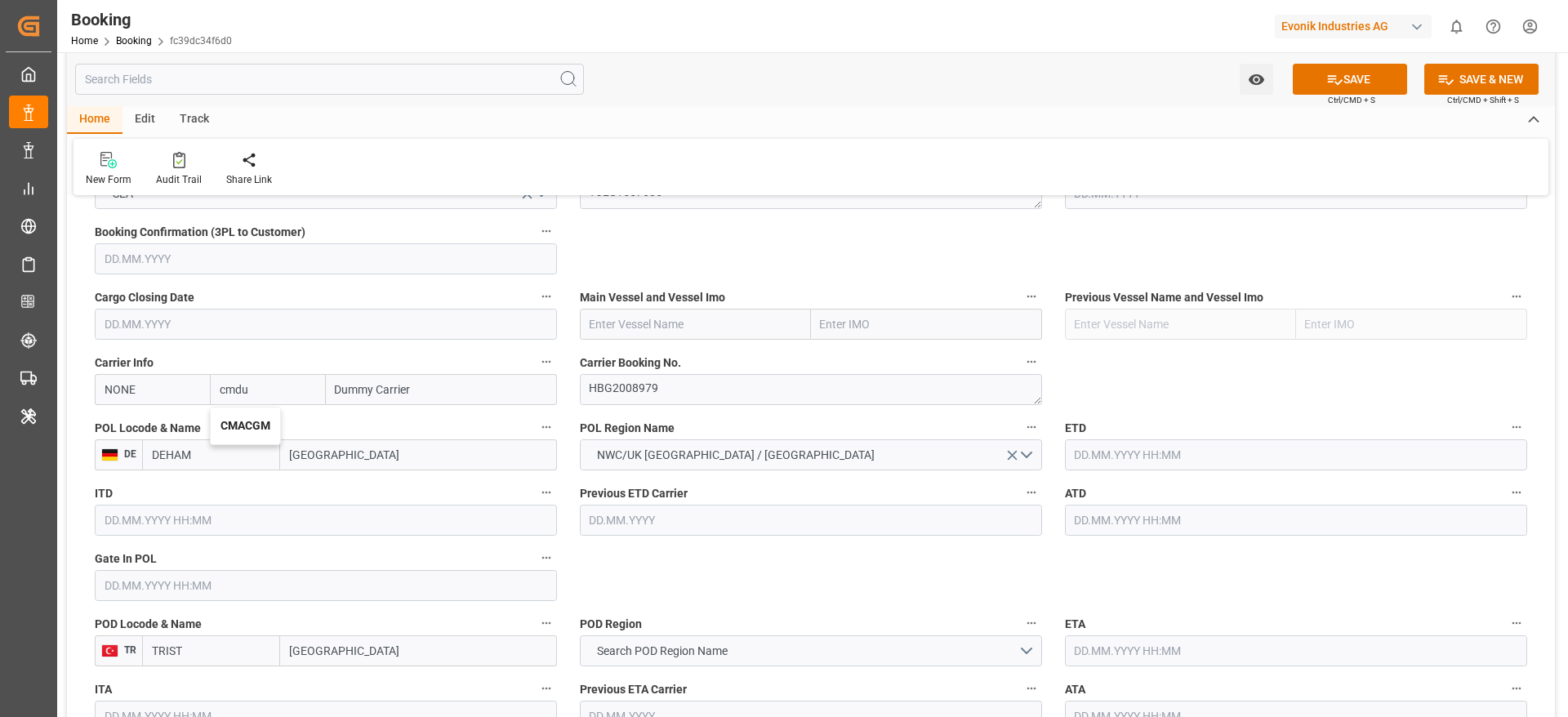
type input "CMDU"
type input "CMACGM"
type input "CMA CGM Group"
type input "CMACGM"
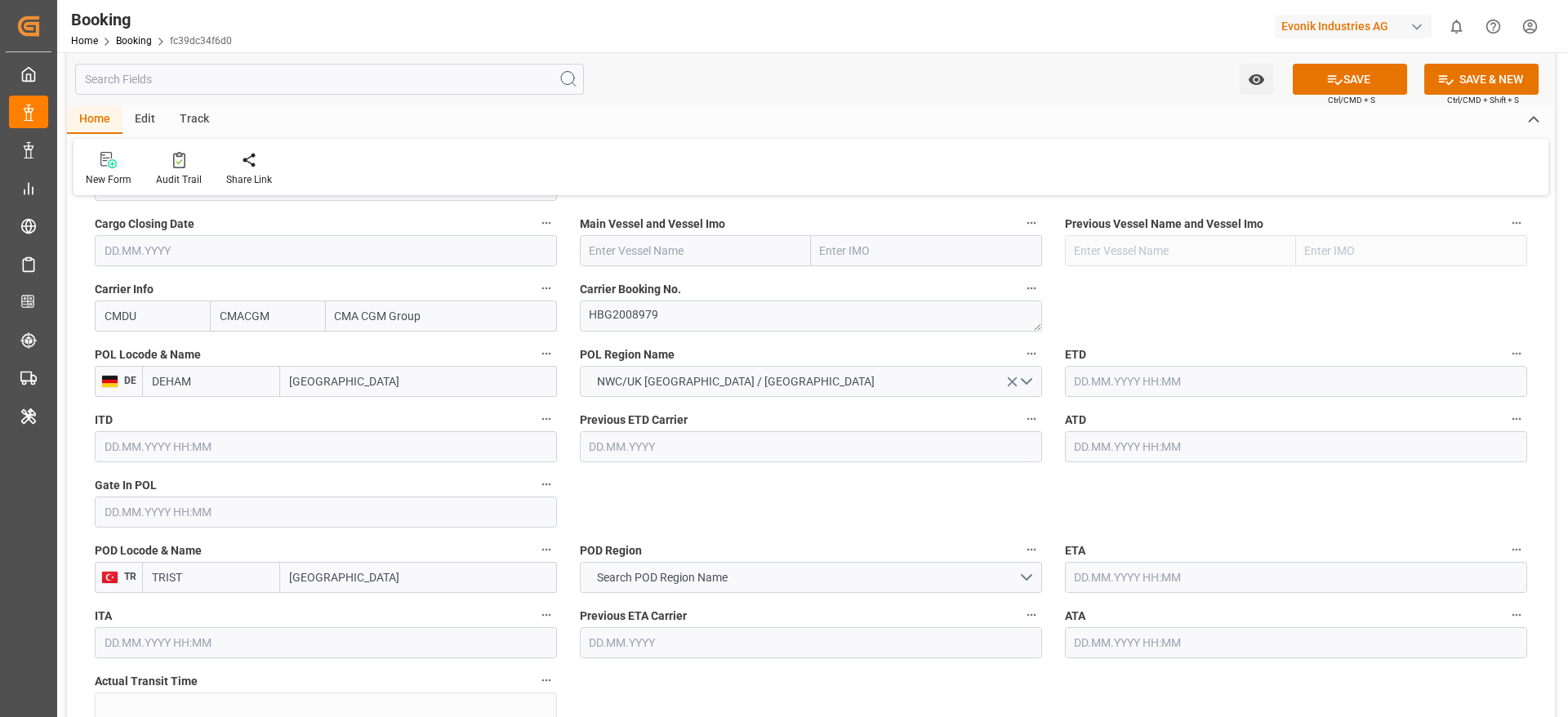
scroll to position [1224, 0]
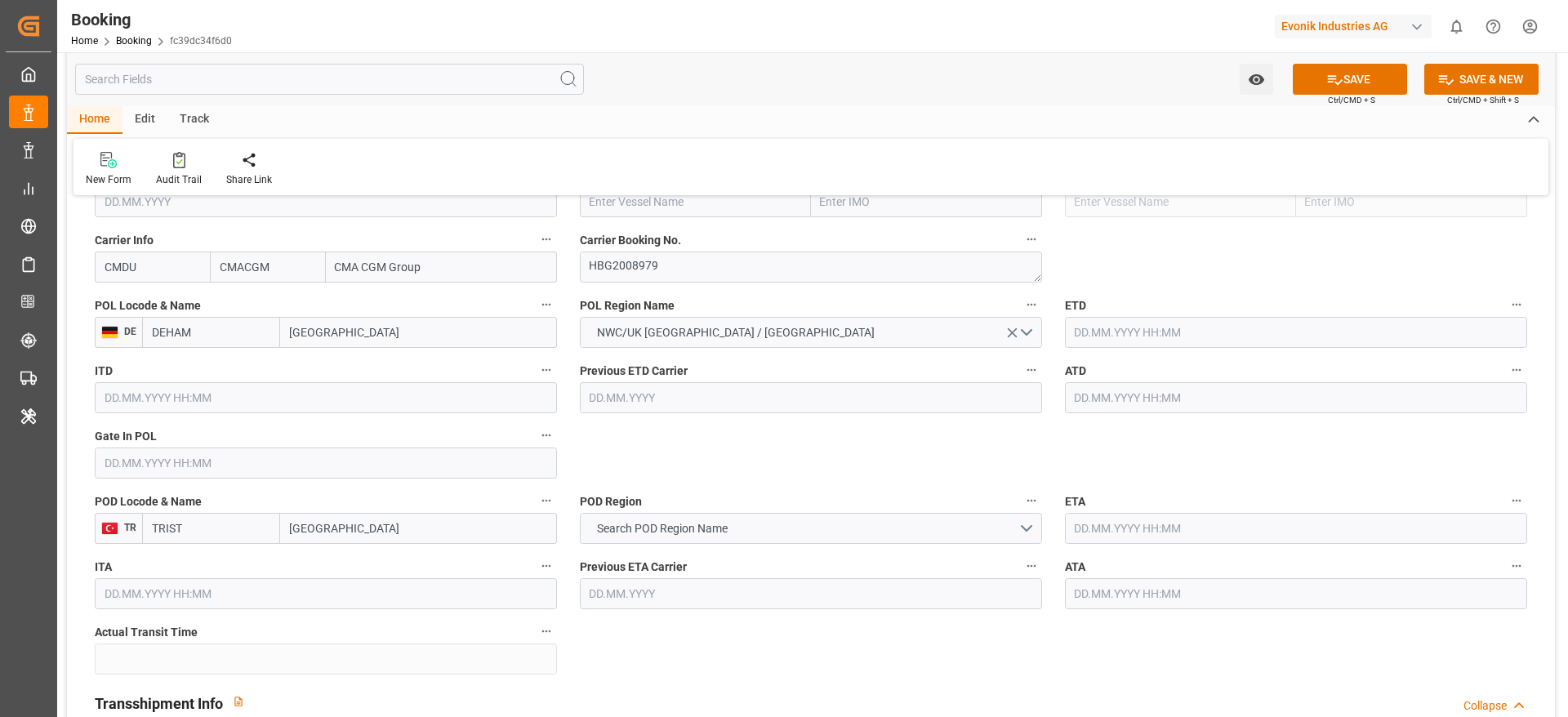
click at [419, 524] on input "Istanbul" at bounding box center [419, 528] width 277 height 31
paste input "STANBUL"
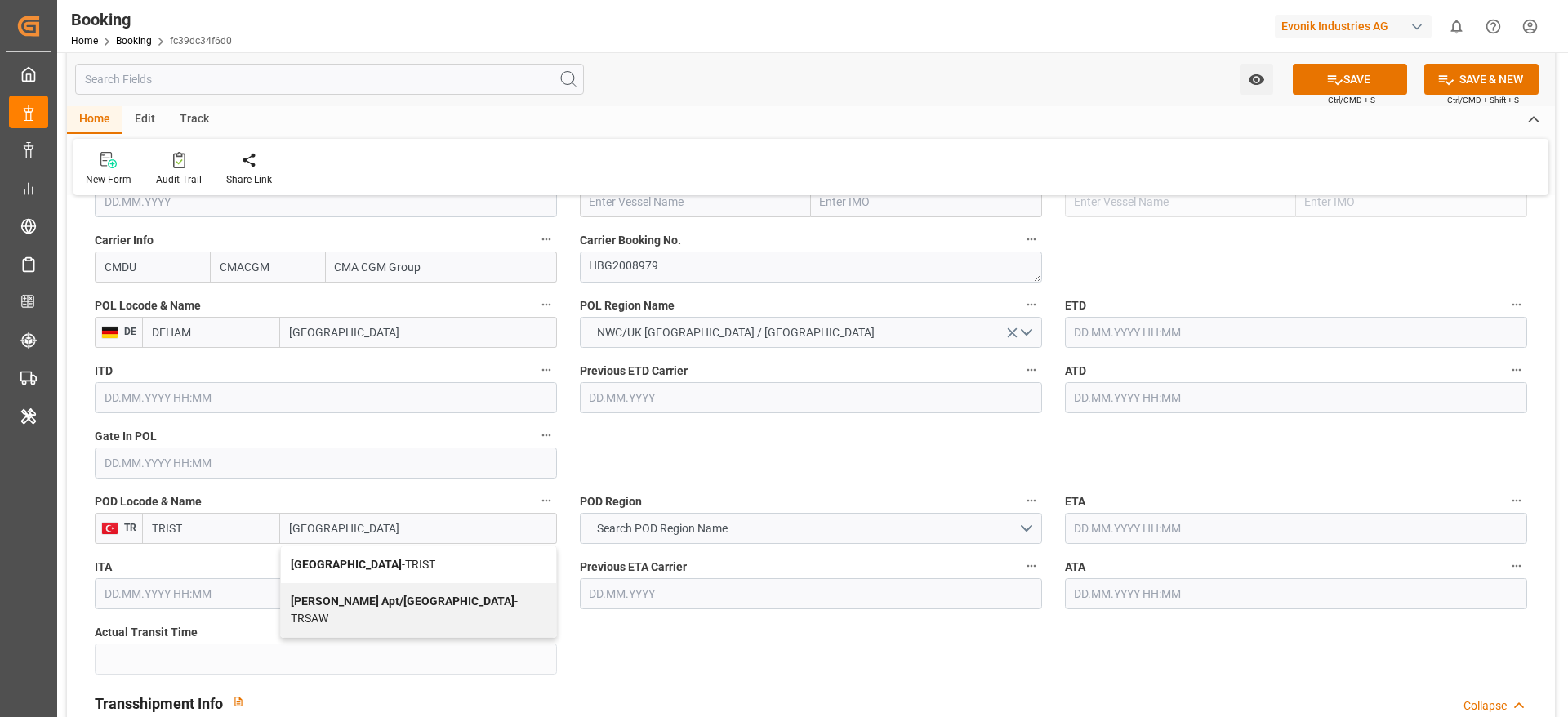
scroll to position [1347, 0]
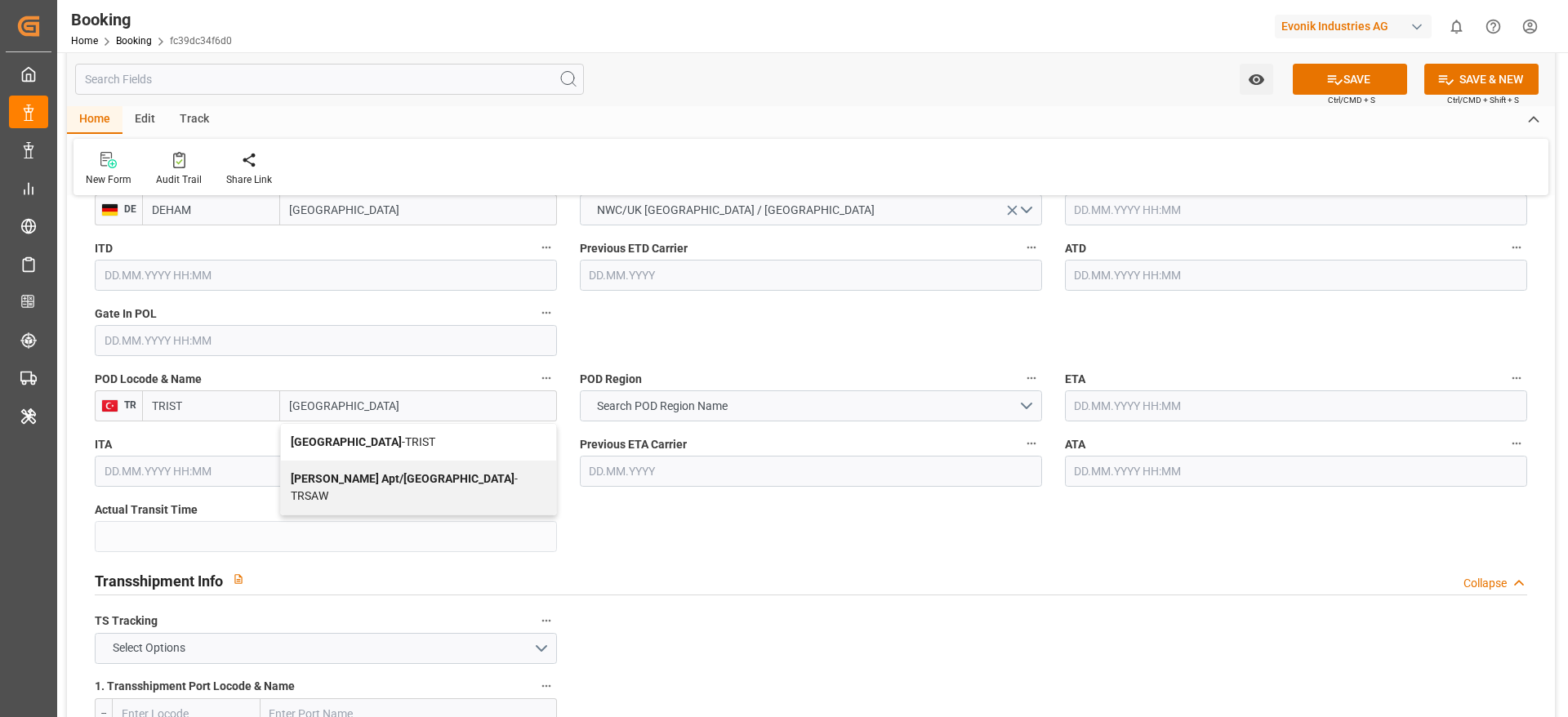
click at [391, 445] on div "Istanbul - TRIST" at bounding box center [419, 441] width 275 height 36
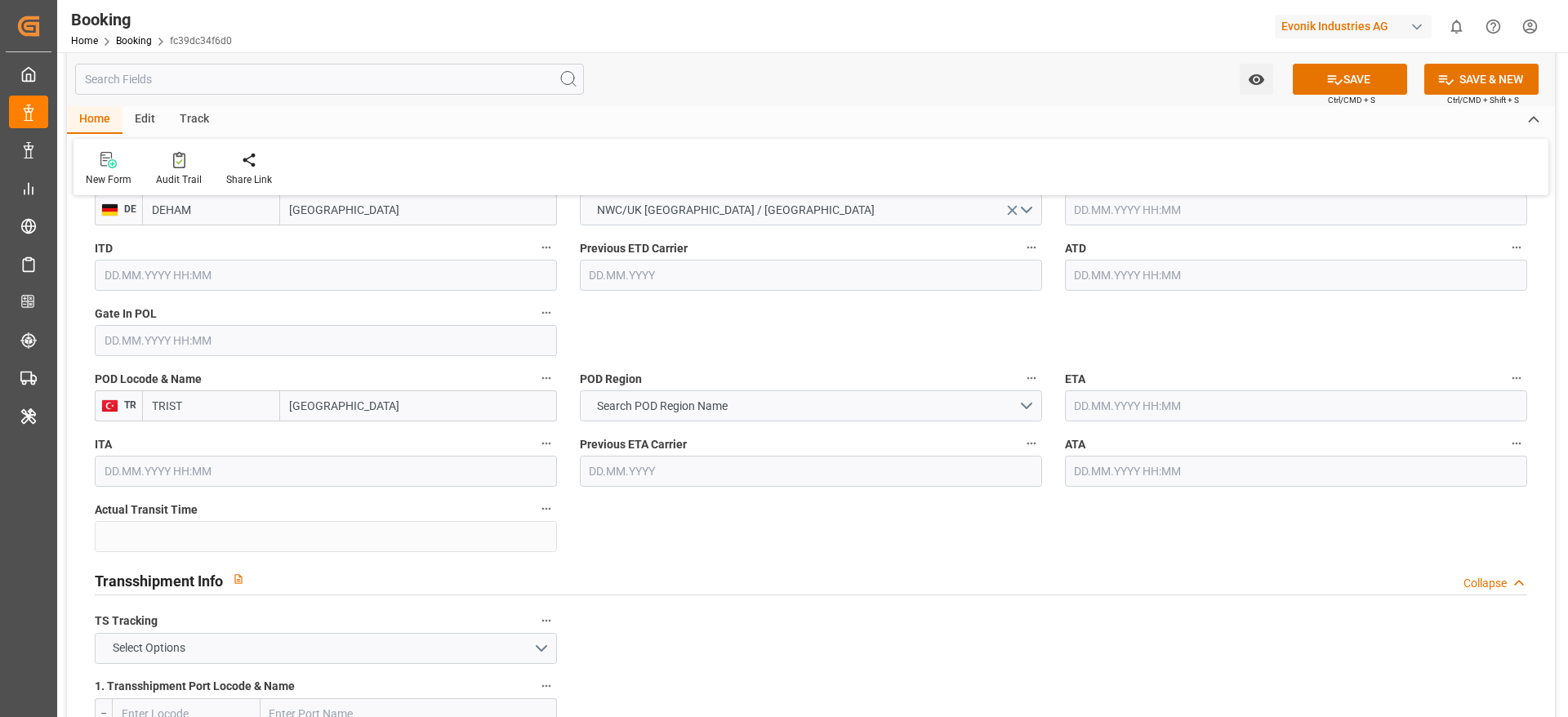
type input "Istanbul"
click at [745, 406] on button "Search POD Region Name" at bounding box center [811, 406] width 463 height 31
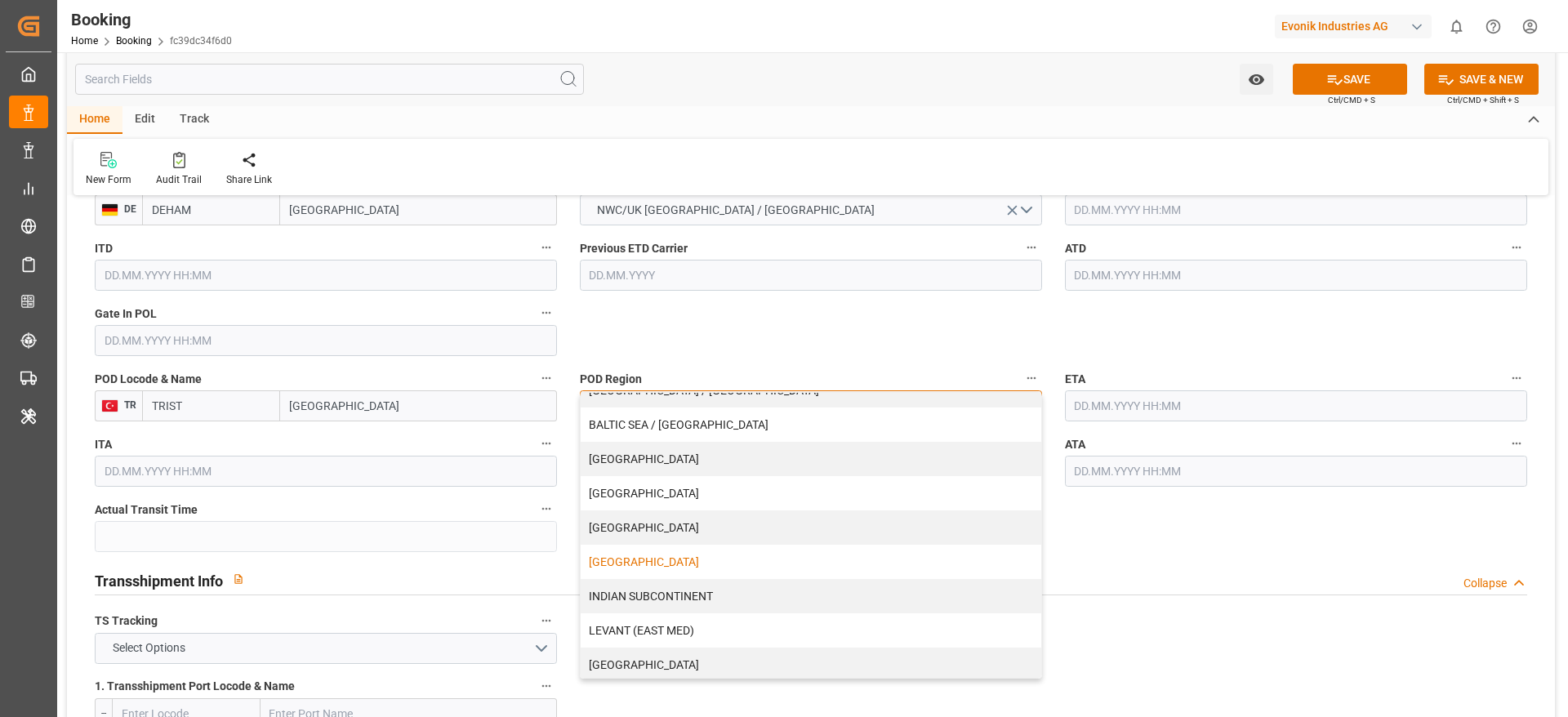
scroll to position [245, 0]
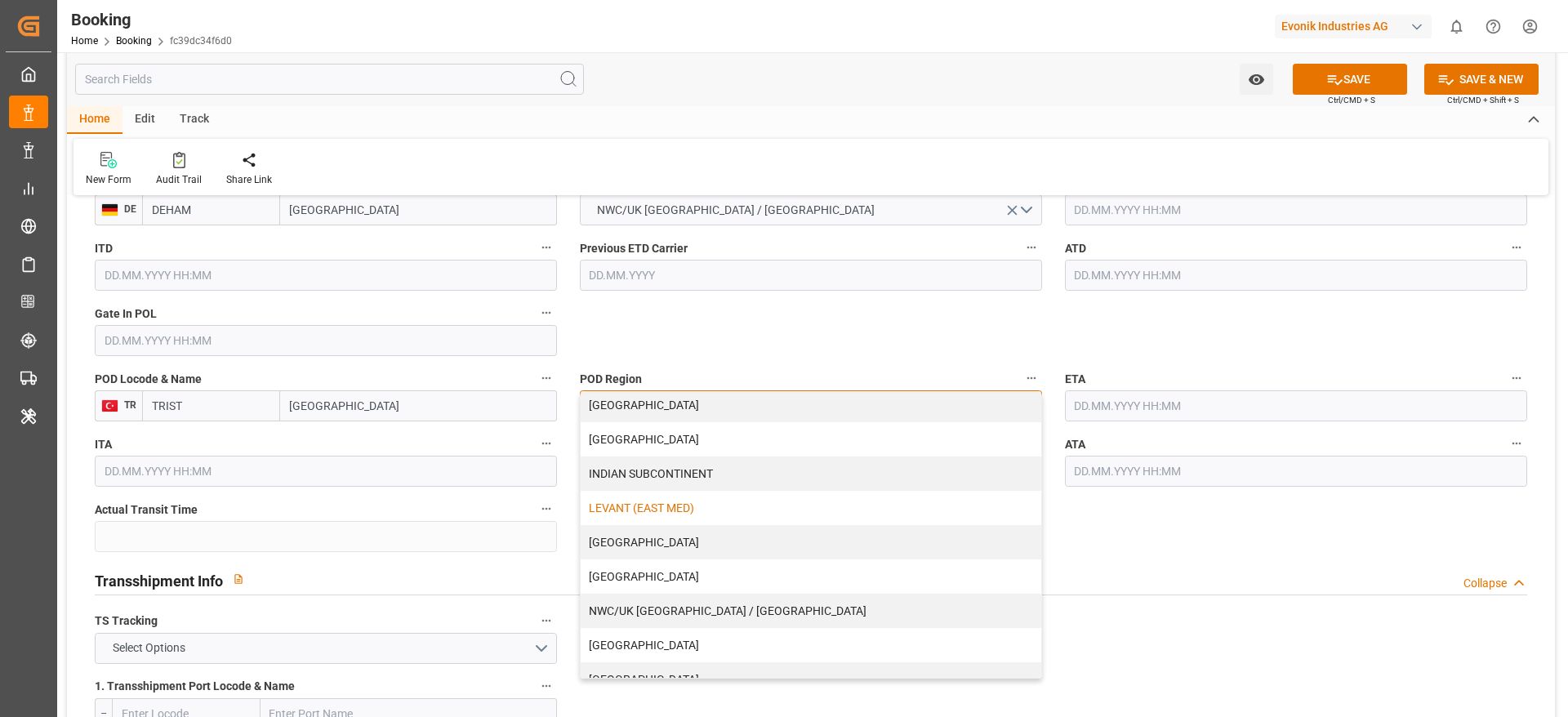
click at [693, 507] on div "LEVANT (EAST MED)" at bounding box center [811, 507] width 461 height 34
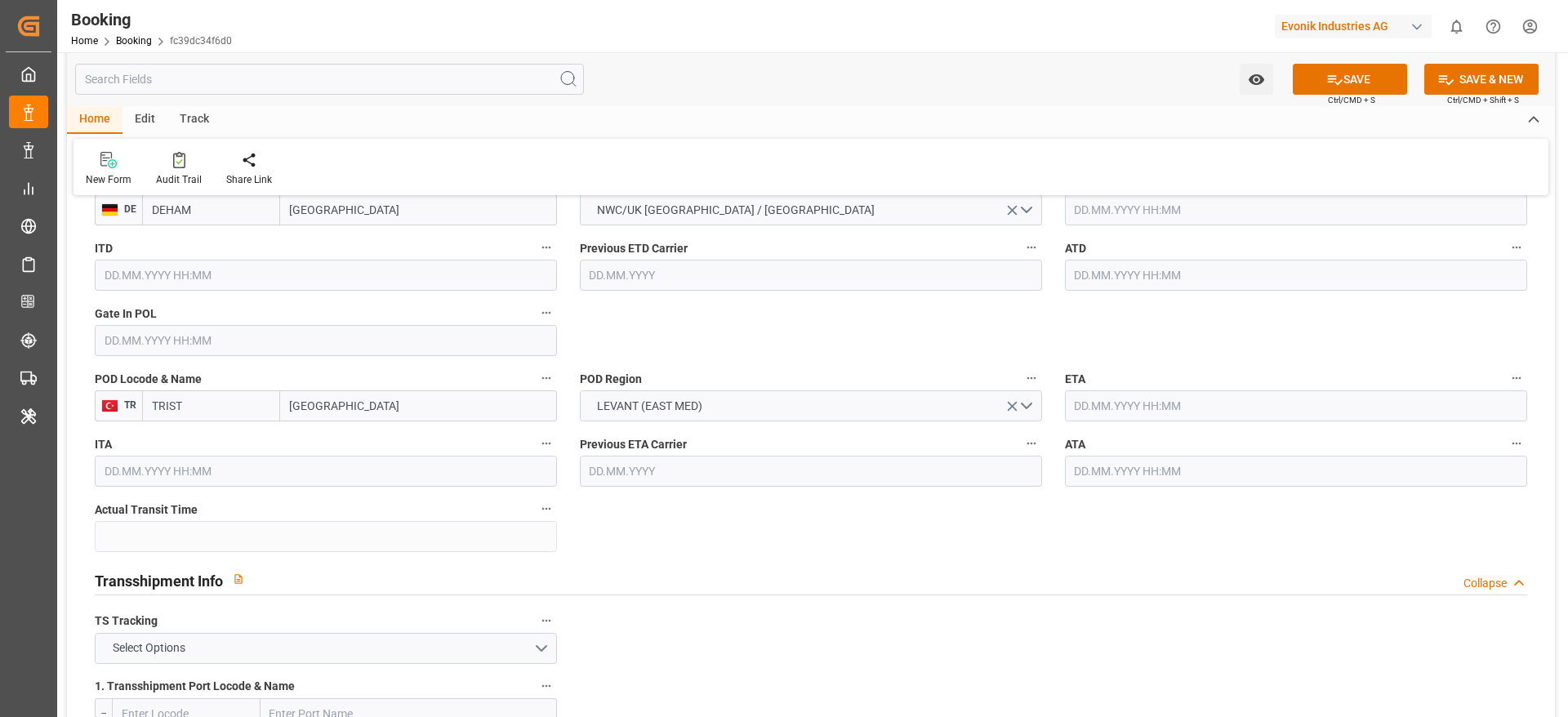
click at [284, 333] on input "text" at bounding box center [326, 340] width 463 height 31
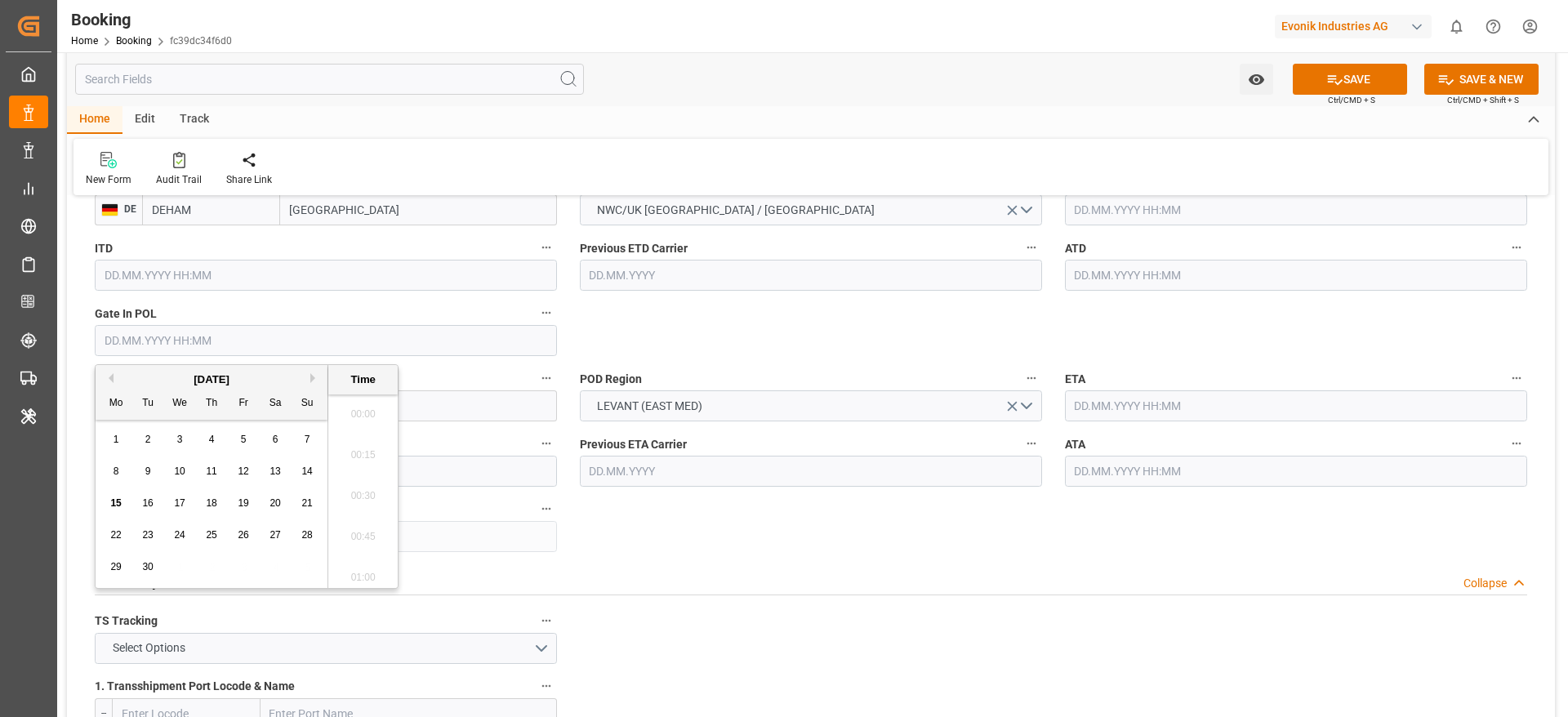
scroll to position [2618, 0]
click at [115, 377] on div "[DATE]" at bounding box center [211, 379] width 232 height 16
click at [113, 377] on button "Previous Month" at bounding box center [109, 378] width 10 height 10
click at [105, 377] on button "Previous Month" at bounding box center [109, 378] width 10 height 10
drag, startPoint x: 171, startPoint y: 503, endPoint x: 185, endPoint y: 489, distance: 19.8
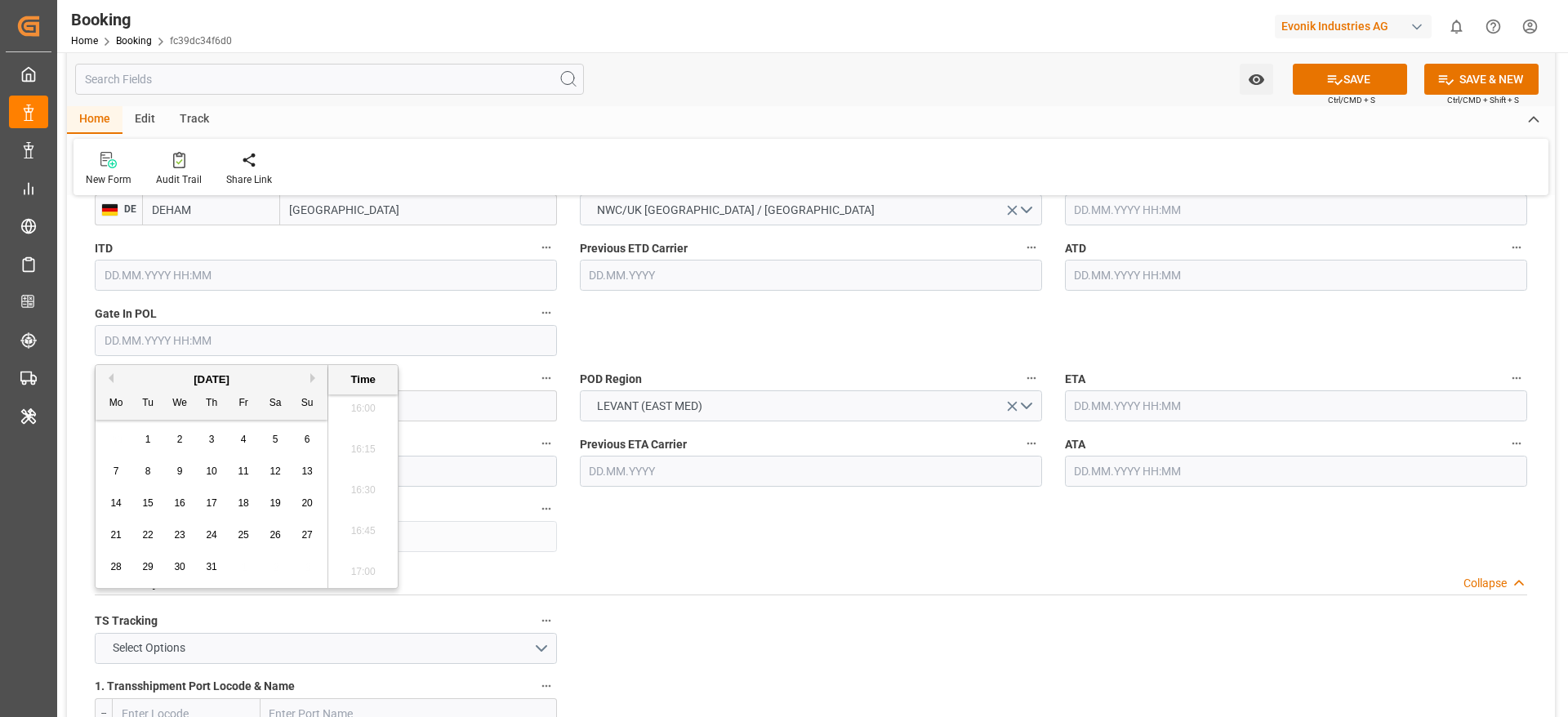
click at [173, 503] on div "16" at bounding box center [180, 503] width 20 height 20
type input "16.07.2025 00:00"
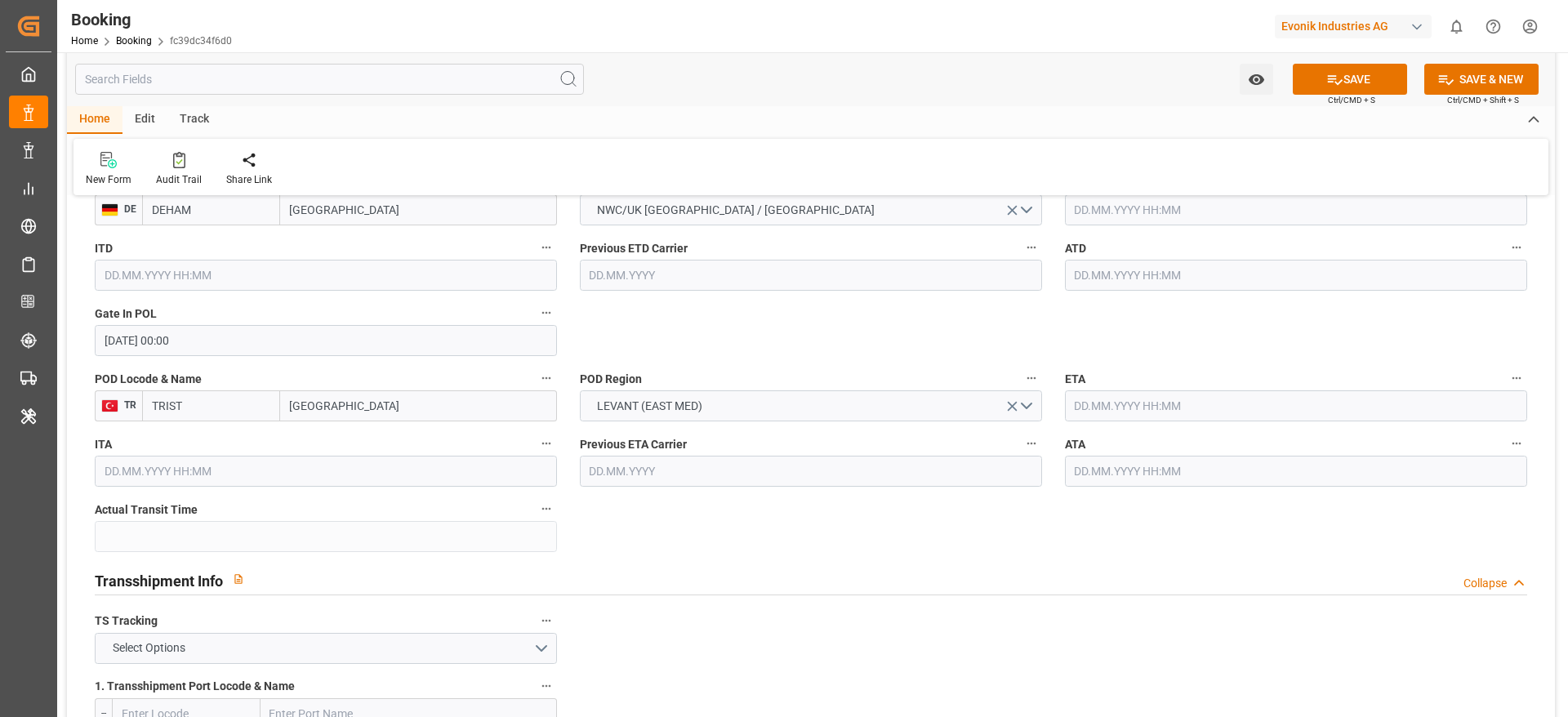
click at [1245, 272] on input "text" at bounding box center [1296, 275] width 463 height 31
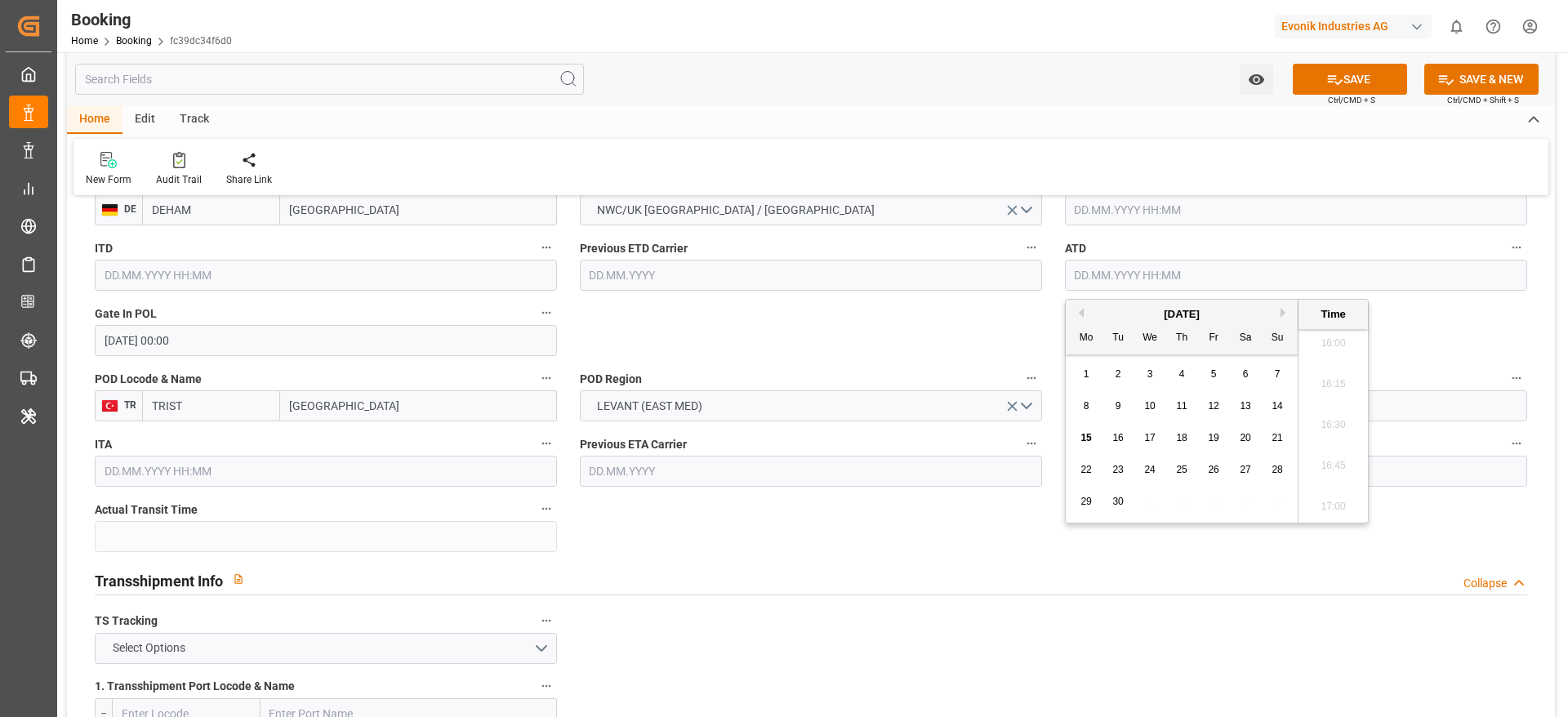
click at [1087, 306] on div "[DATE]" at bounding box center [1182, 314] width 232 height 16
click at [1080, 313] on button "Previous Month" at bounding box center [1079, 313] width 10 height 10
click at [1244, 435] on span "19" at bounding box center [1245, 437] width 11 height 11
type input "19.07.2025 00:00"
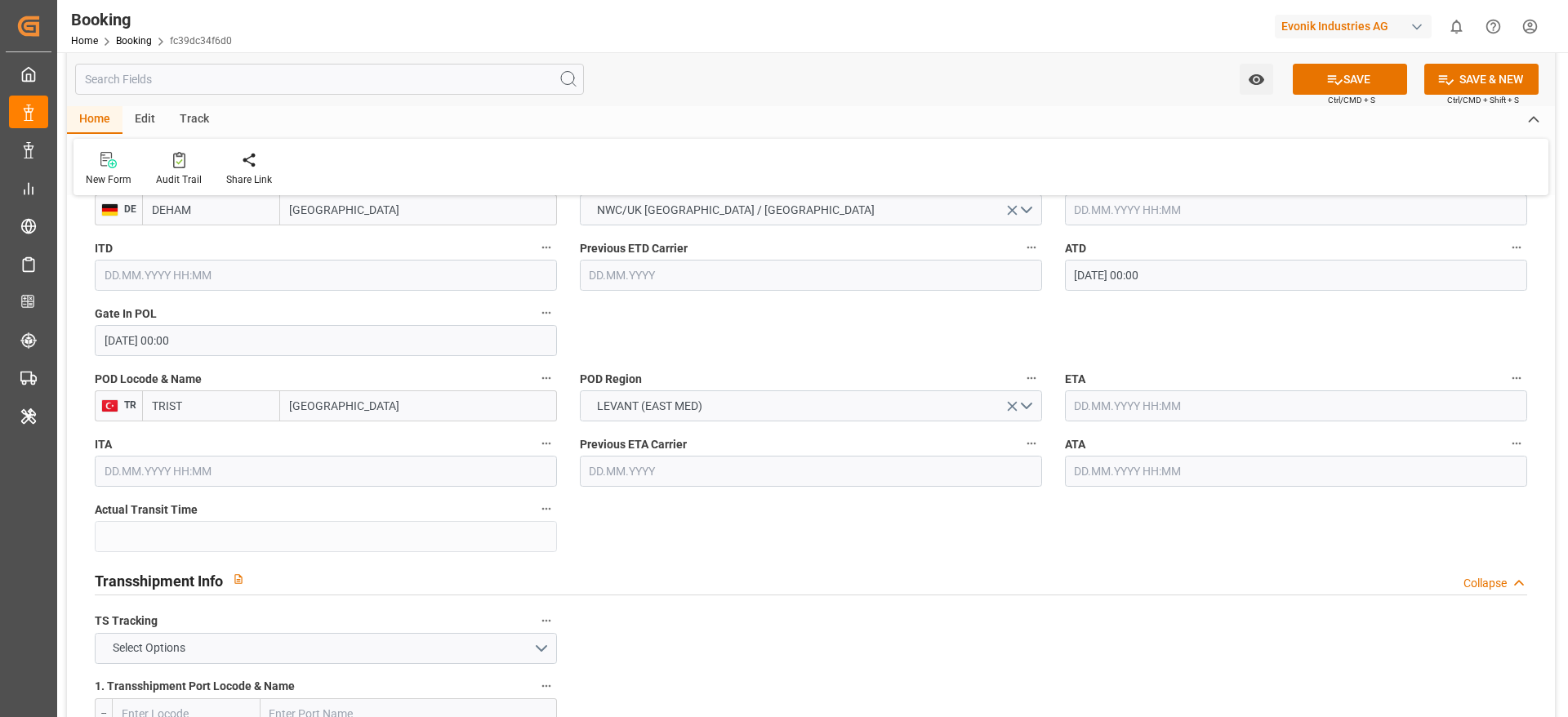
click at [1170, 278] on input "19.07.2025 00:00" at bounding box center [1296, 275] width 463 height 31
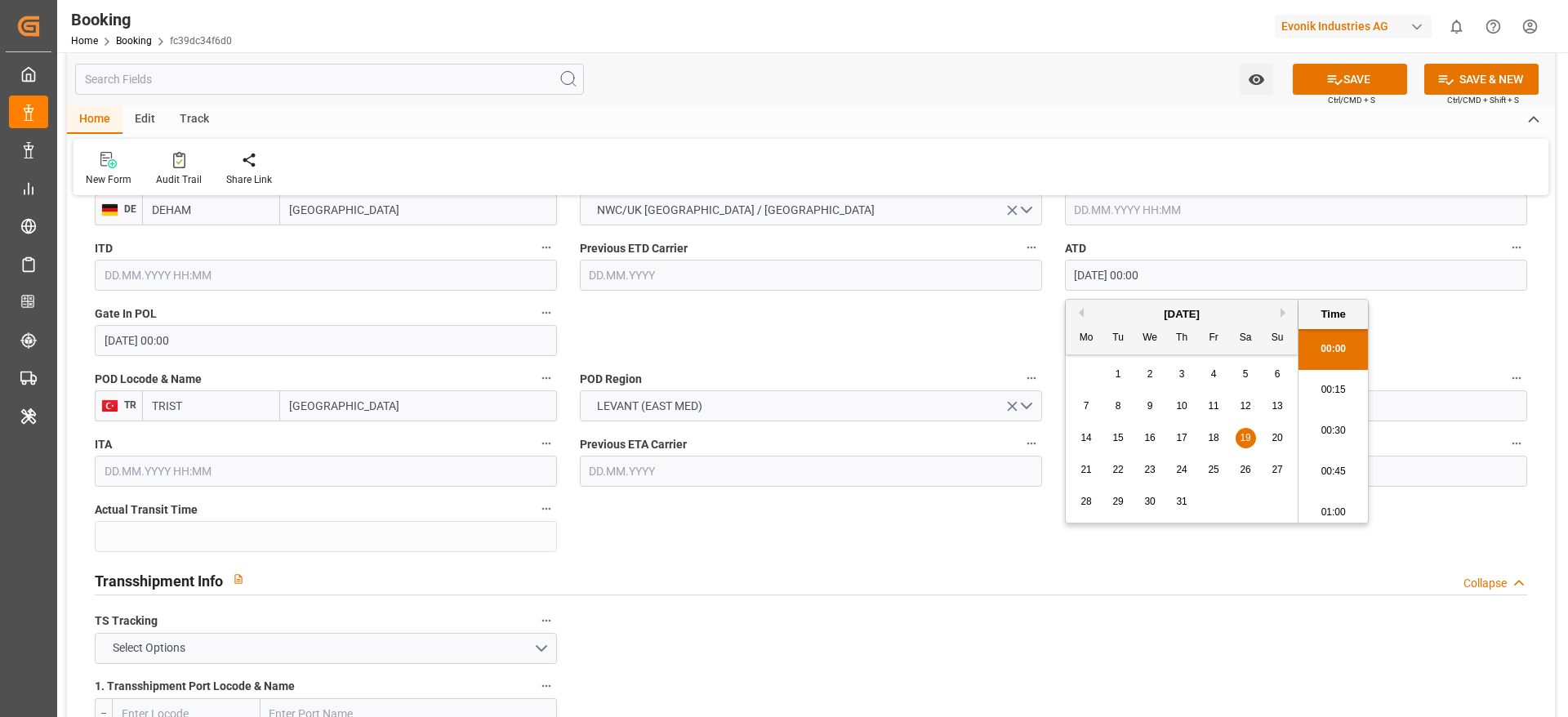
click at [1170, 278] on input "19.07.2025 00:00" at bounding box center [1296, 275] width 463 height 31
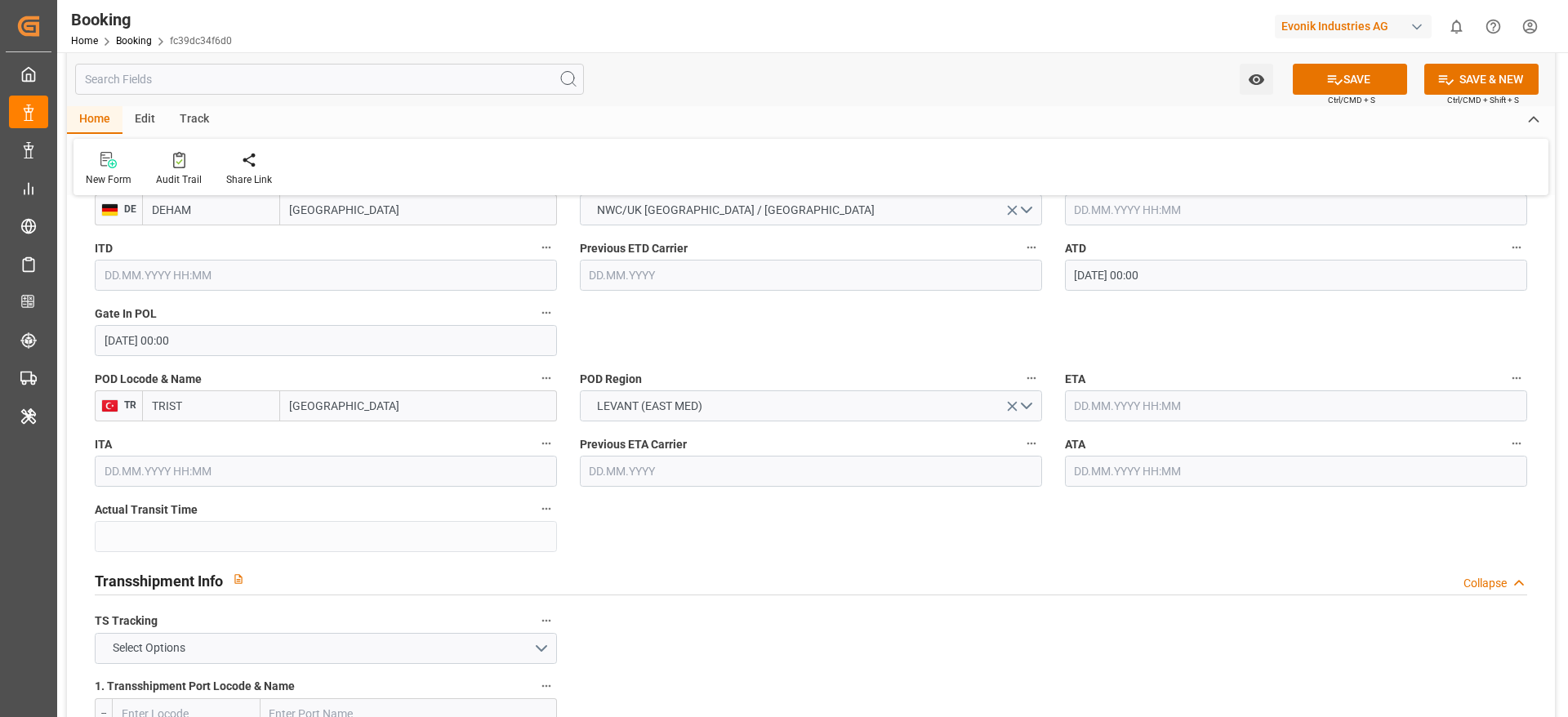
scroll to position [1224, 0]
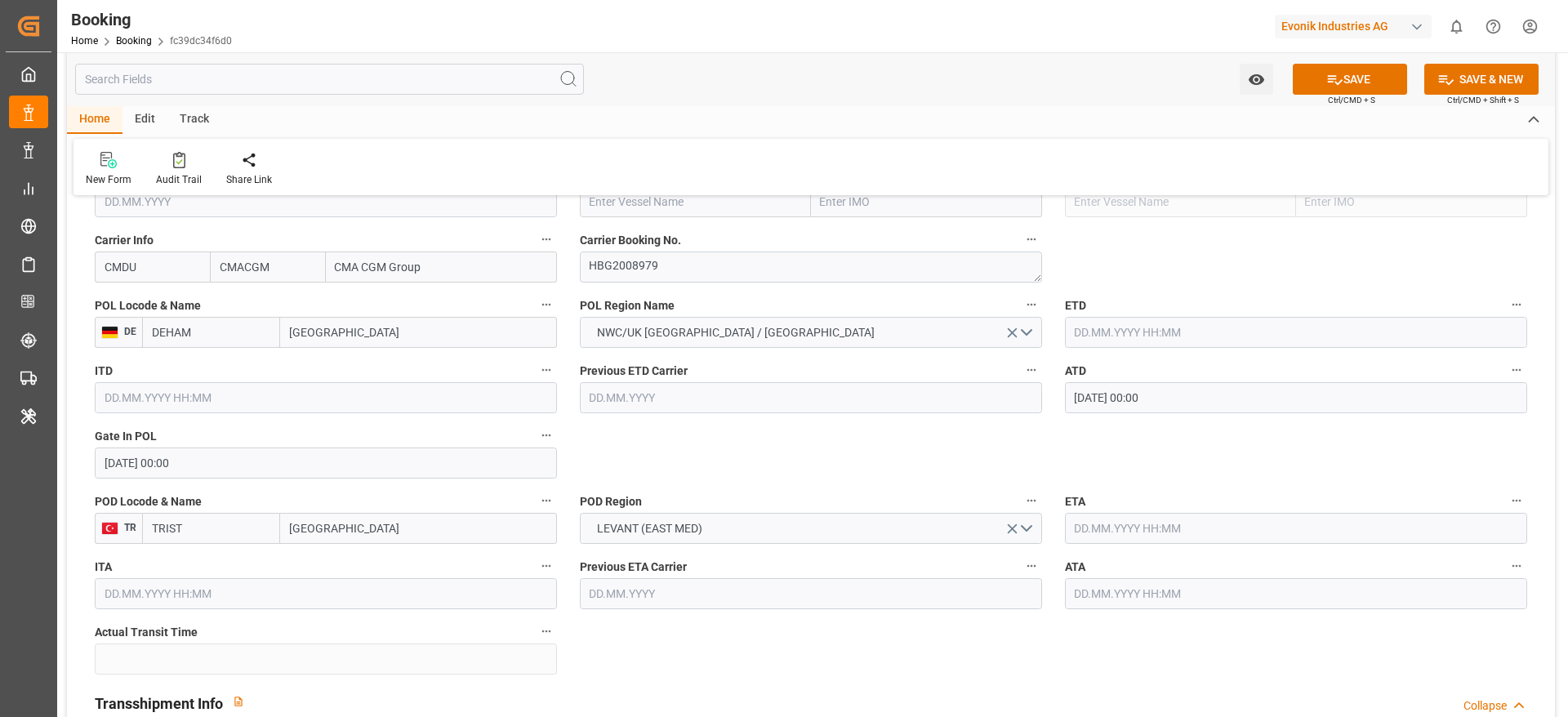
click at [1120, 332] on input "text" at bounding box center [1296, 332] width 463 height 31
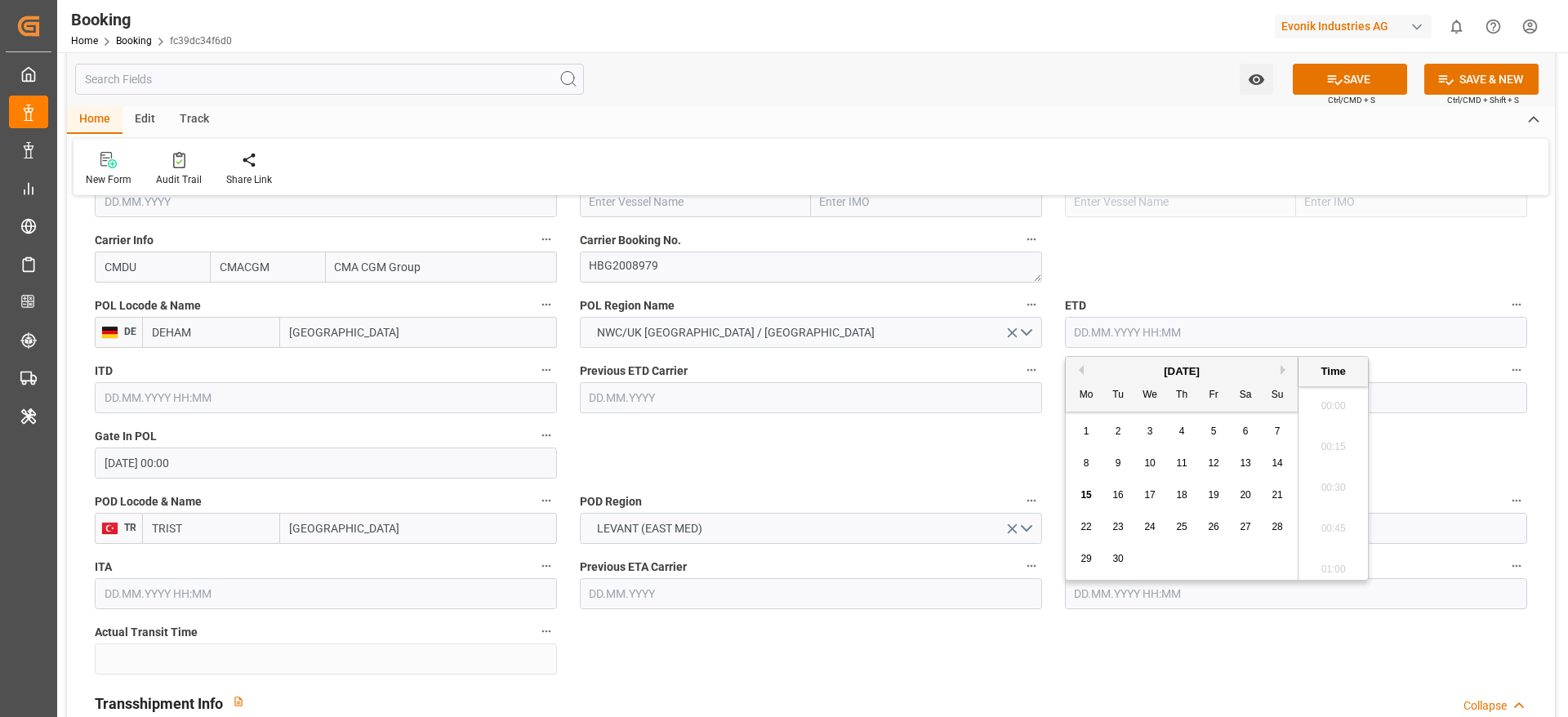
scroll to position [2618, 0]
paste input "19.07.2025 00:00"
type input "19.07.2025 00:00"
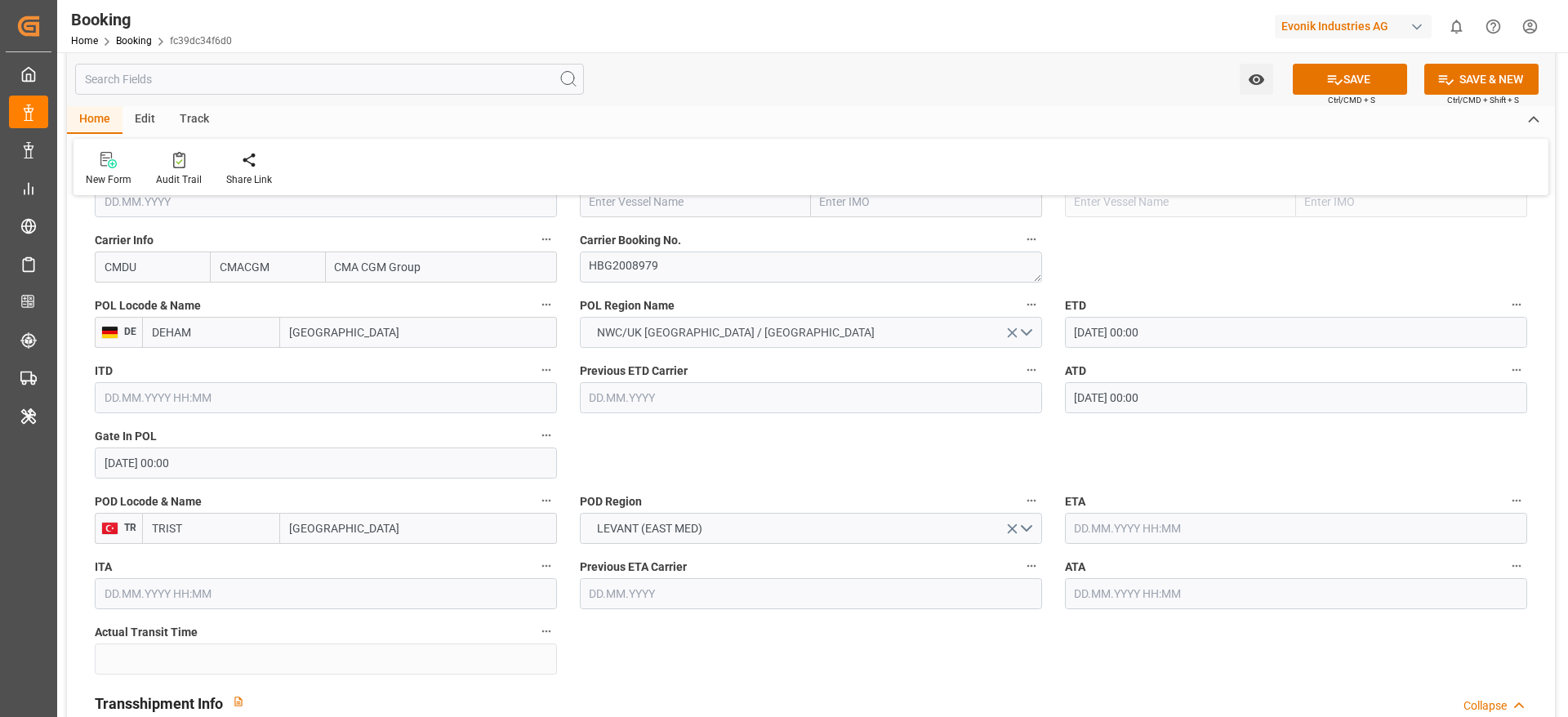
scroll to position [1102, 0]
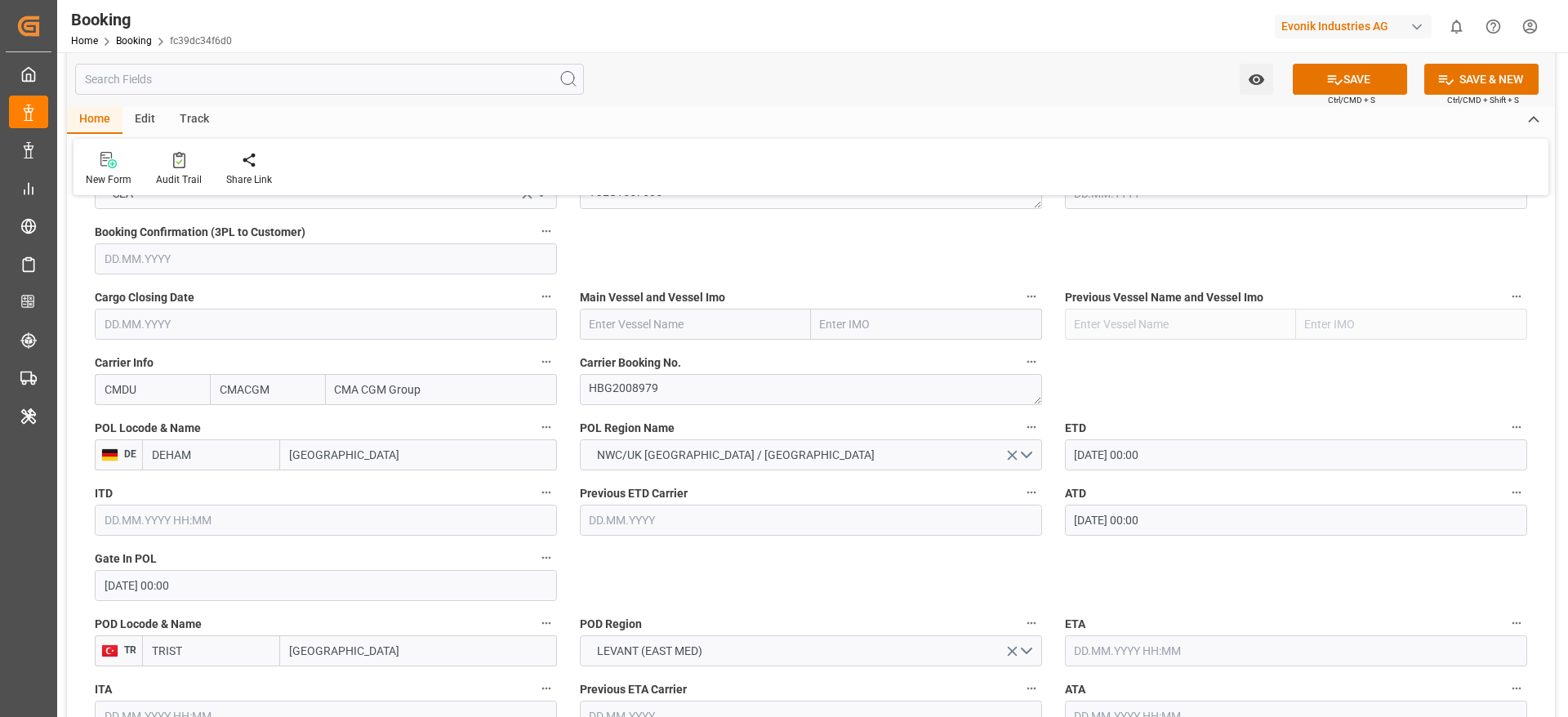
click at [683, 331] on input "text" at bounding box center [695, 324] width 231 height 31
paste input "CMA CGM SYDNEY"
click at [637, 367] on b "CMA CGM SYDNEY" at bounding box center [646, 369] width 111 height 31
type input "CMA CGM SYDNEY"
type input "9315953"
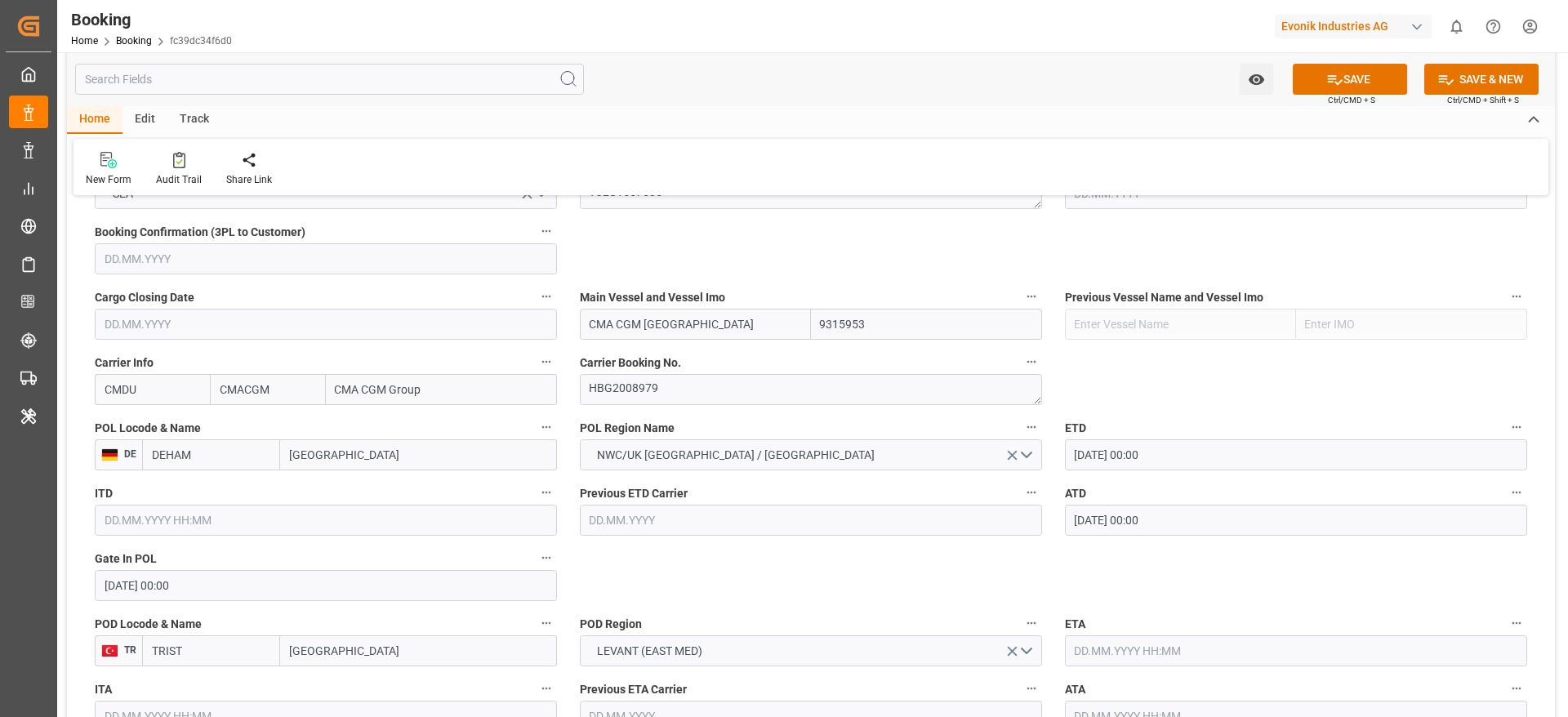
type input "CMA CGM SYDNEY"
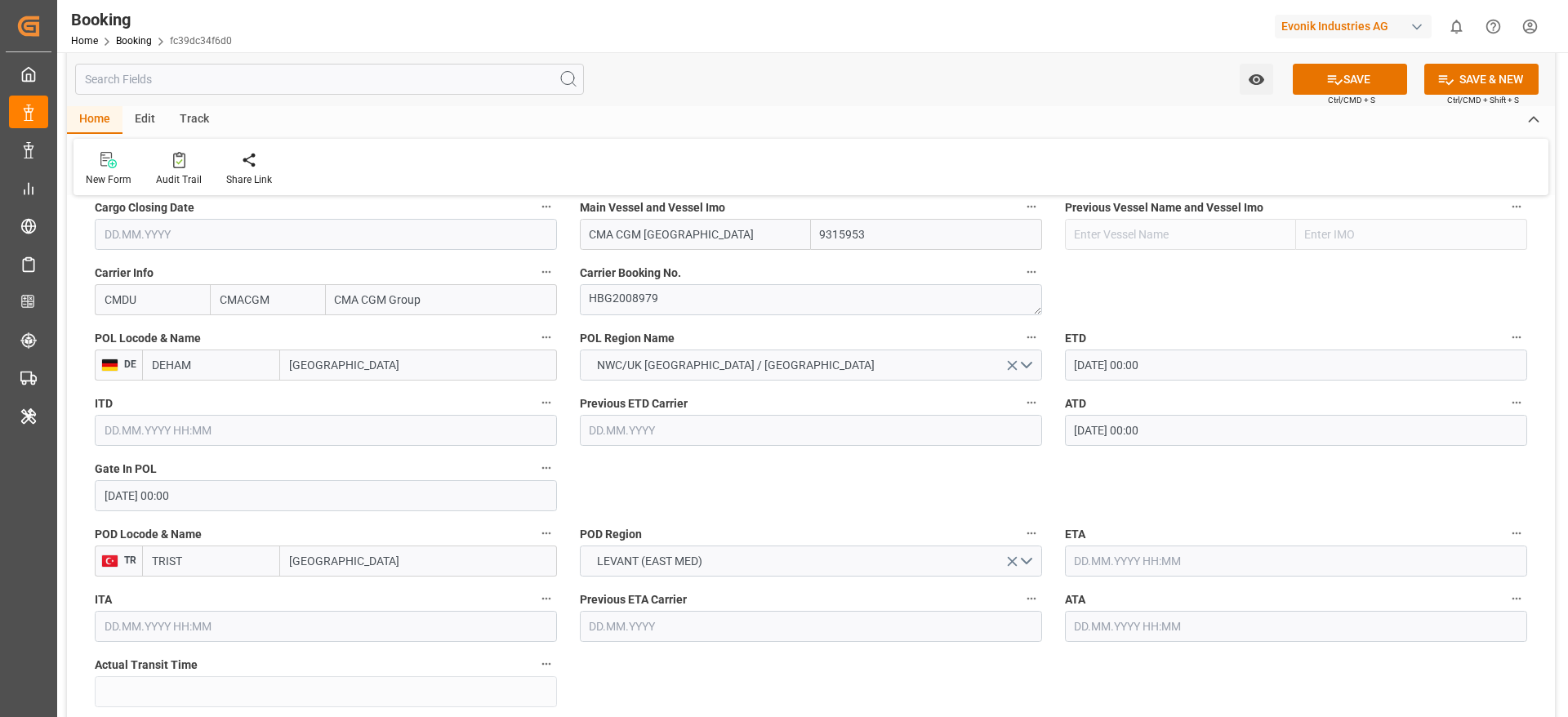
scroll to position [1347, 0]
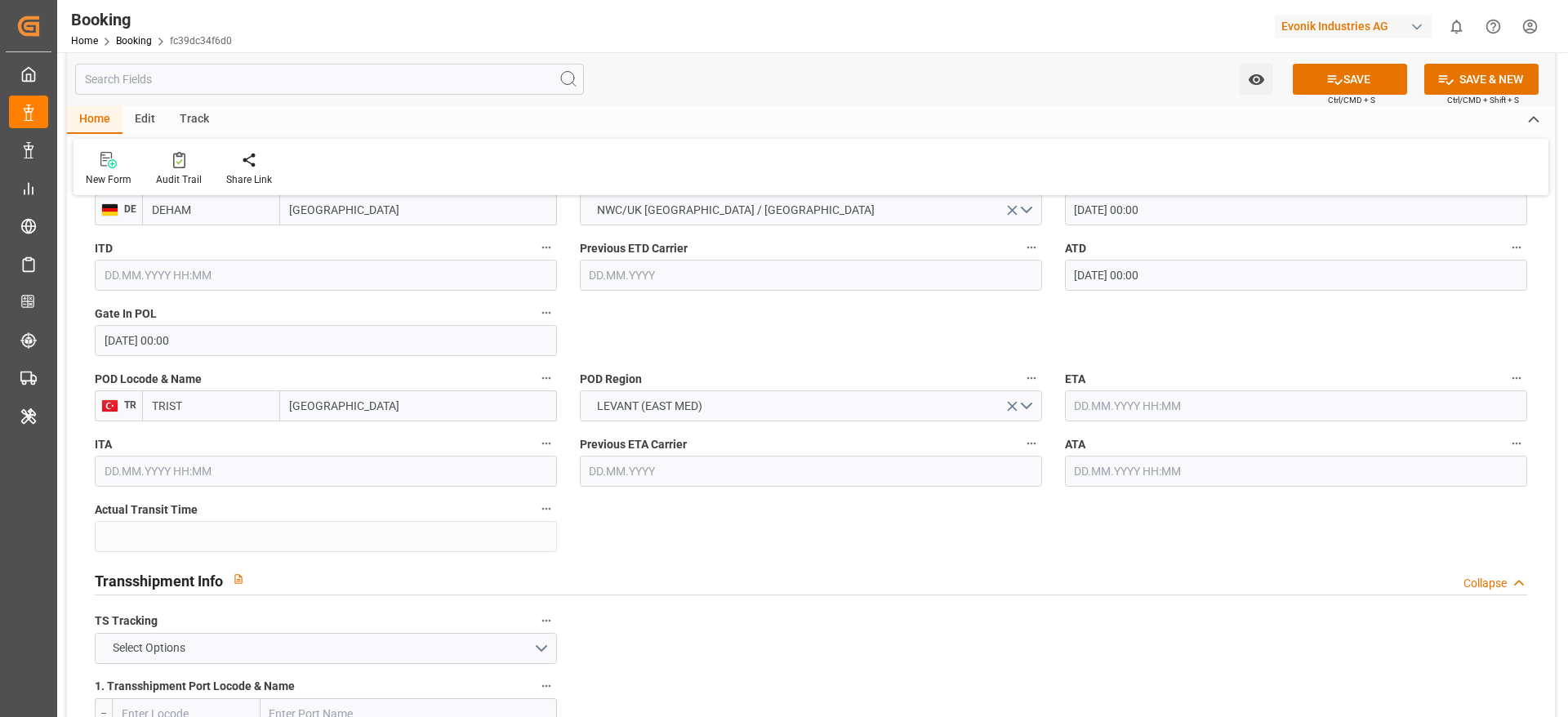
click at [1146, 399] on input "text" at bounding box center [1296, 406] width 463 height 31
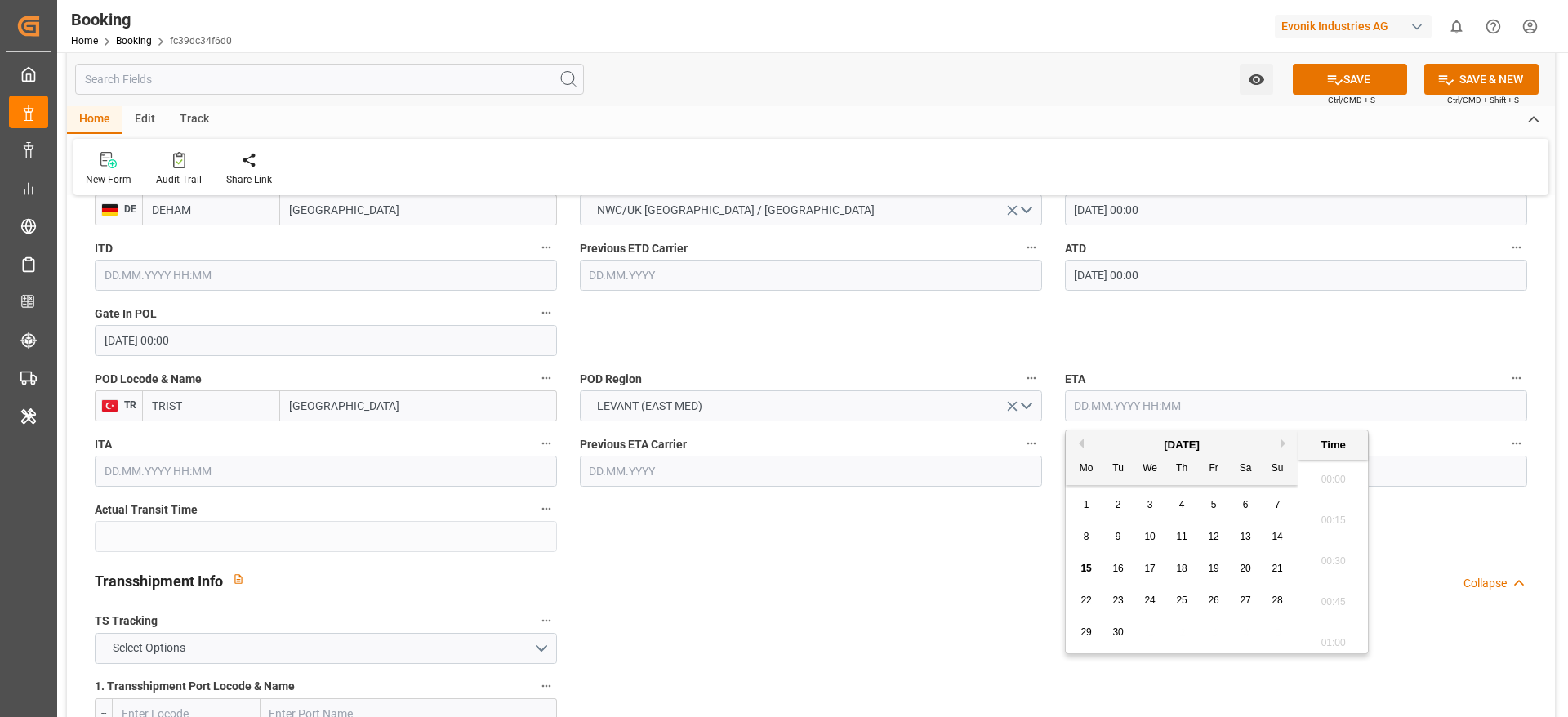
scroll to position [2618, 0]
click at [1083, 442] on button "Previous Month" at bounding box center [1079, 444] width 10 height 10
click at [1186, 538] on div "7" at bounding box center [1183, 537] width 20 height 20
type input "07.08.2025 00:00"
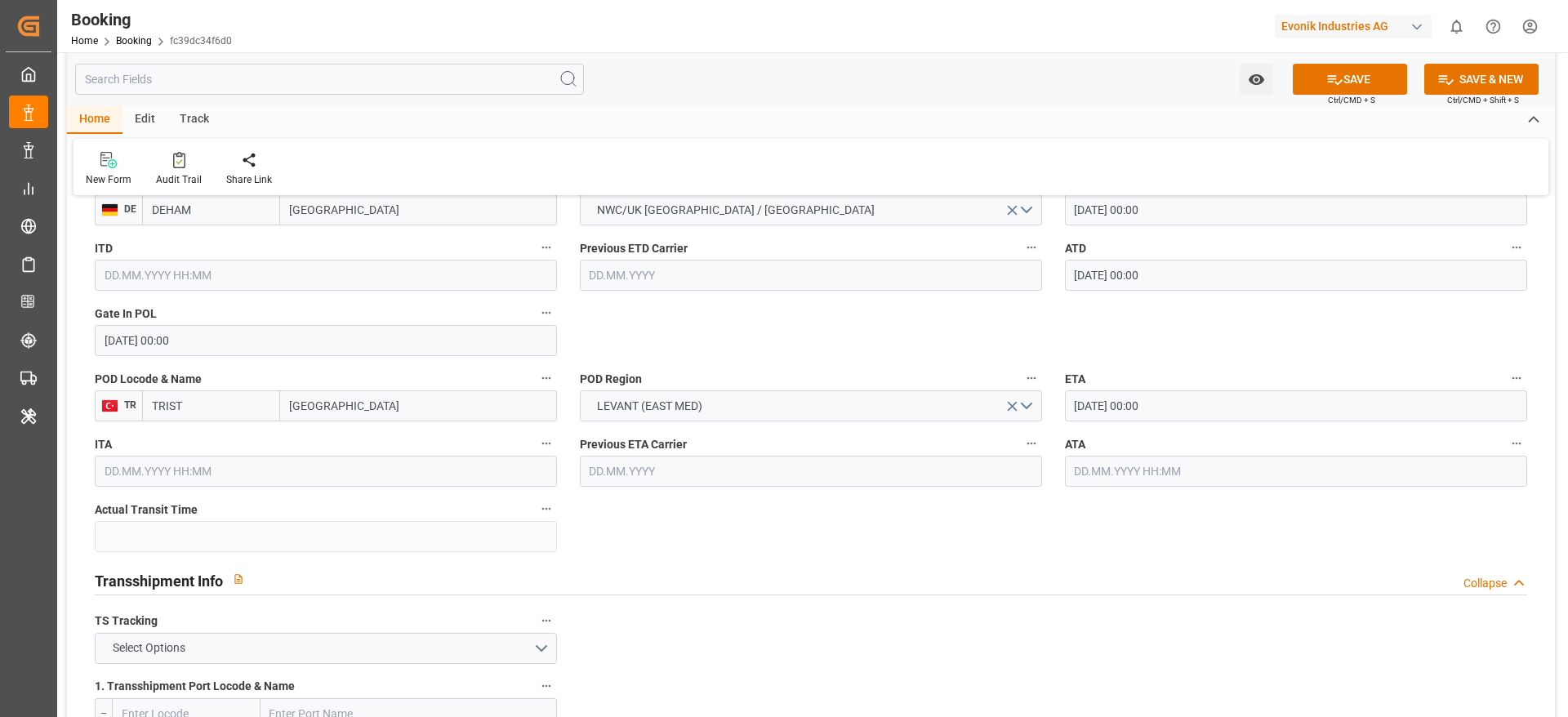
click at [1165, 408] on input "07.08.2025 00:00" at bounding box center [1296, 406] width 463 height 31
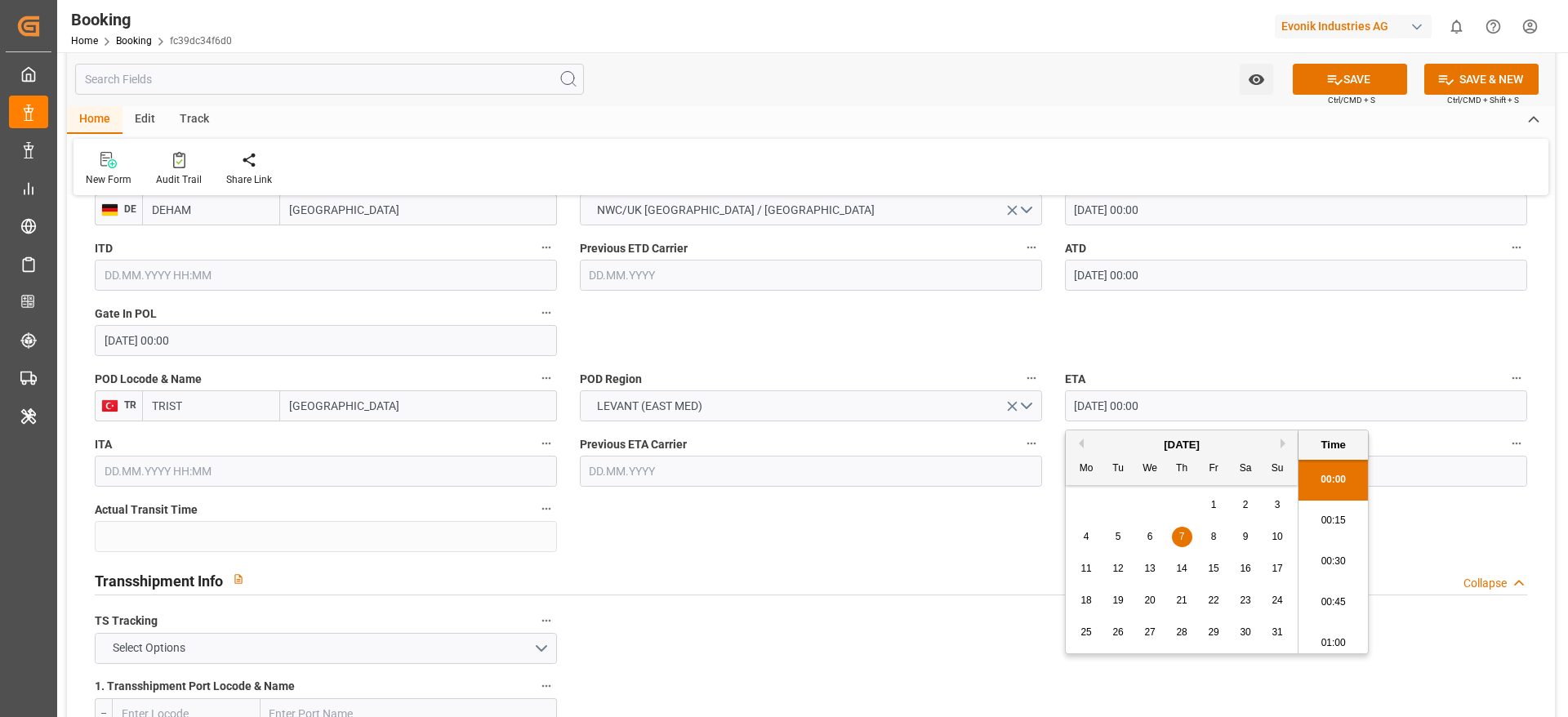
click at [1165, 408] on input "07.08.2025 00:00" at bounding box center [1296, 406] width 463 height 31
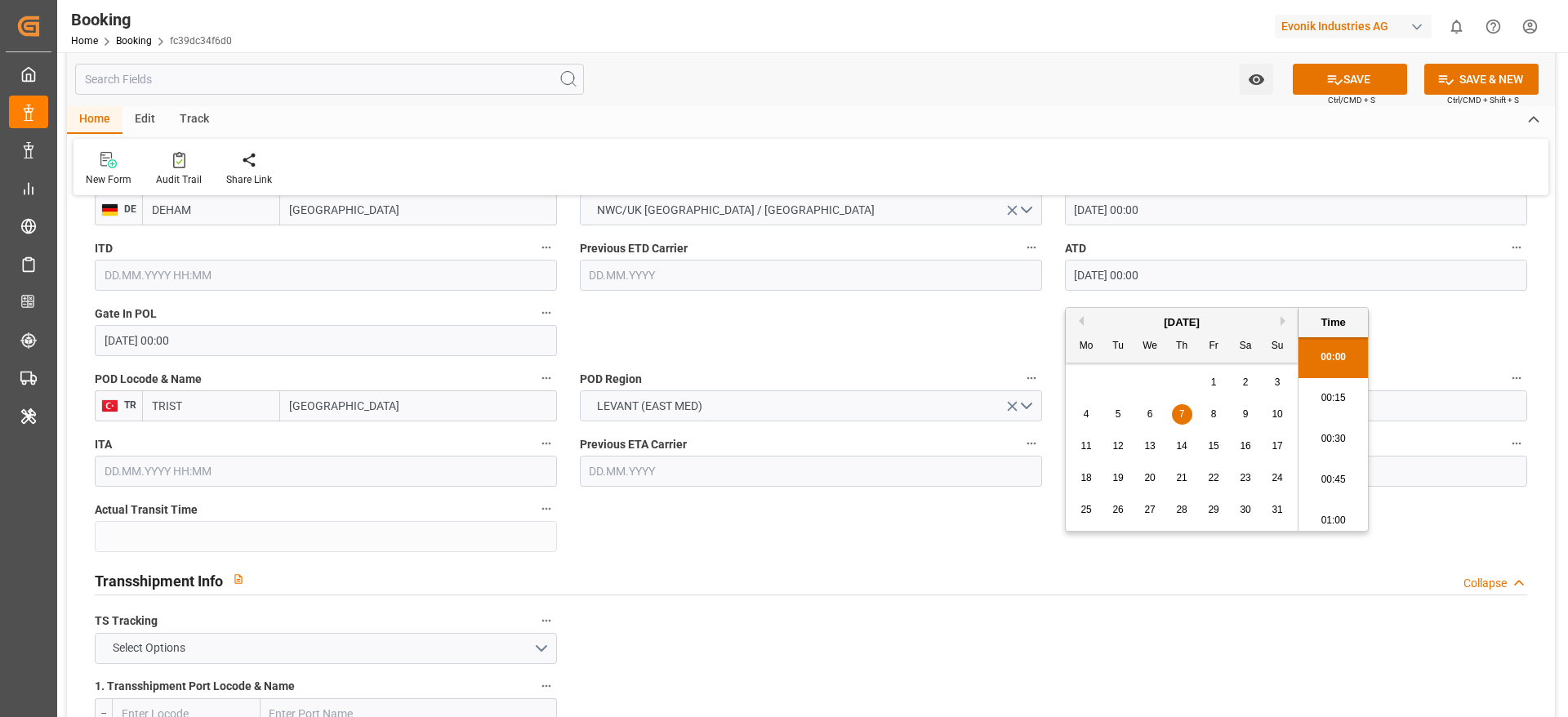
scroll to position [1470, 0]
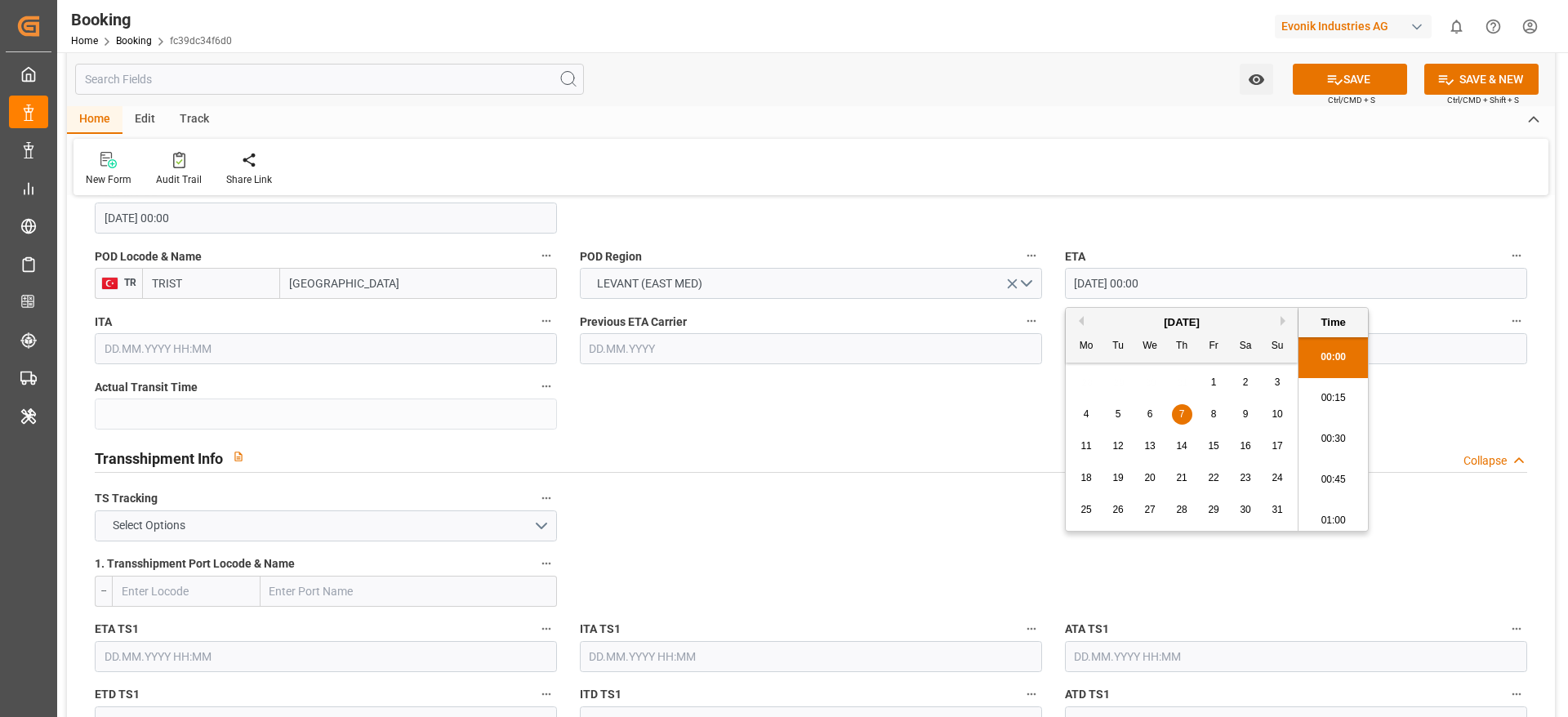
click at [1467, 348] on input "text" at bounding box center [1296, 349] width 463 height 31
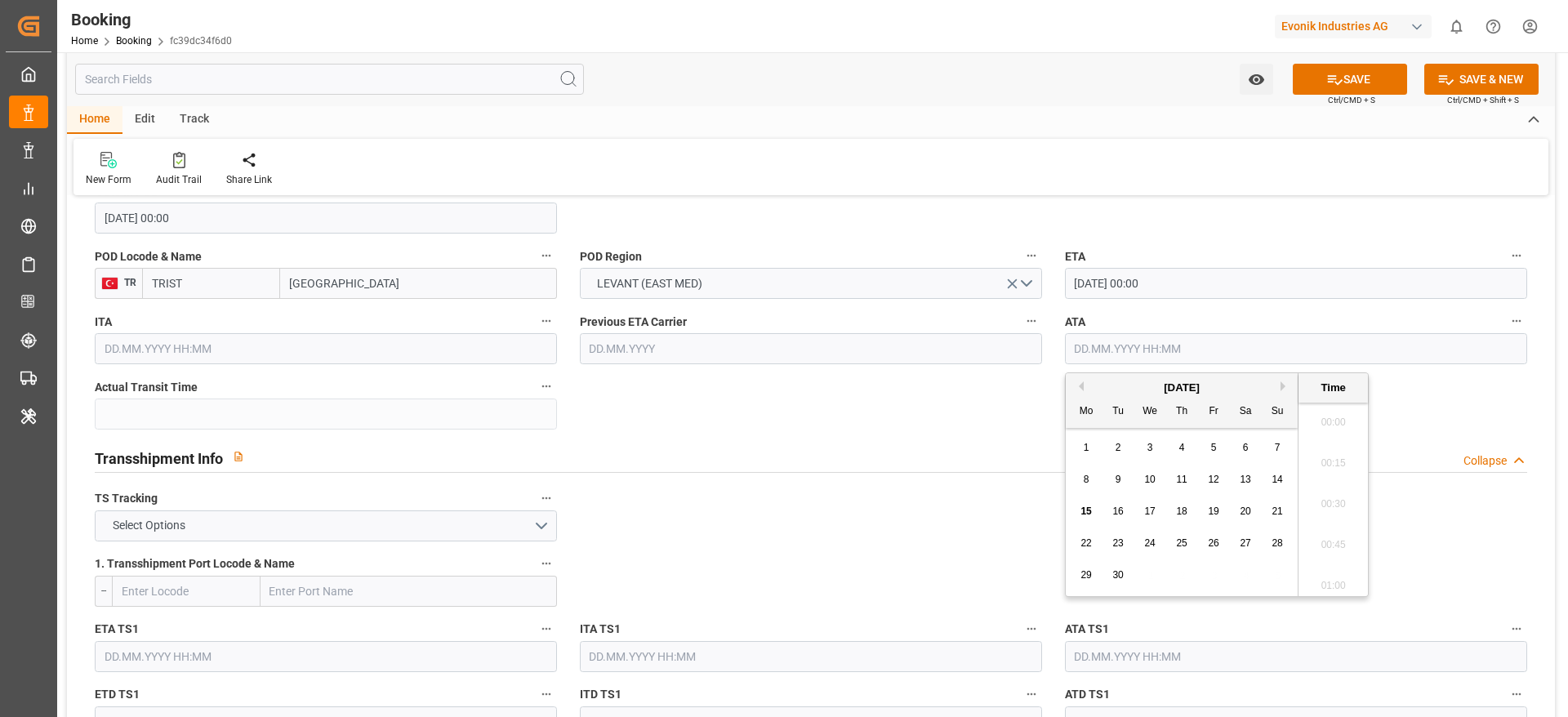
scroll to position [2618, 0]
paste input "07.08.2025 00:00"
type input "07.08.2025 00:00"
drag, startPoint x: 1183, startPoint y: 479, endPoint x: 1019, endPoint y: 450, distance: 166.5
click at [1184, 479] on span "7" at bounding box center [1182, 479] width 6 height 11
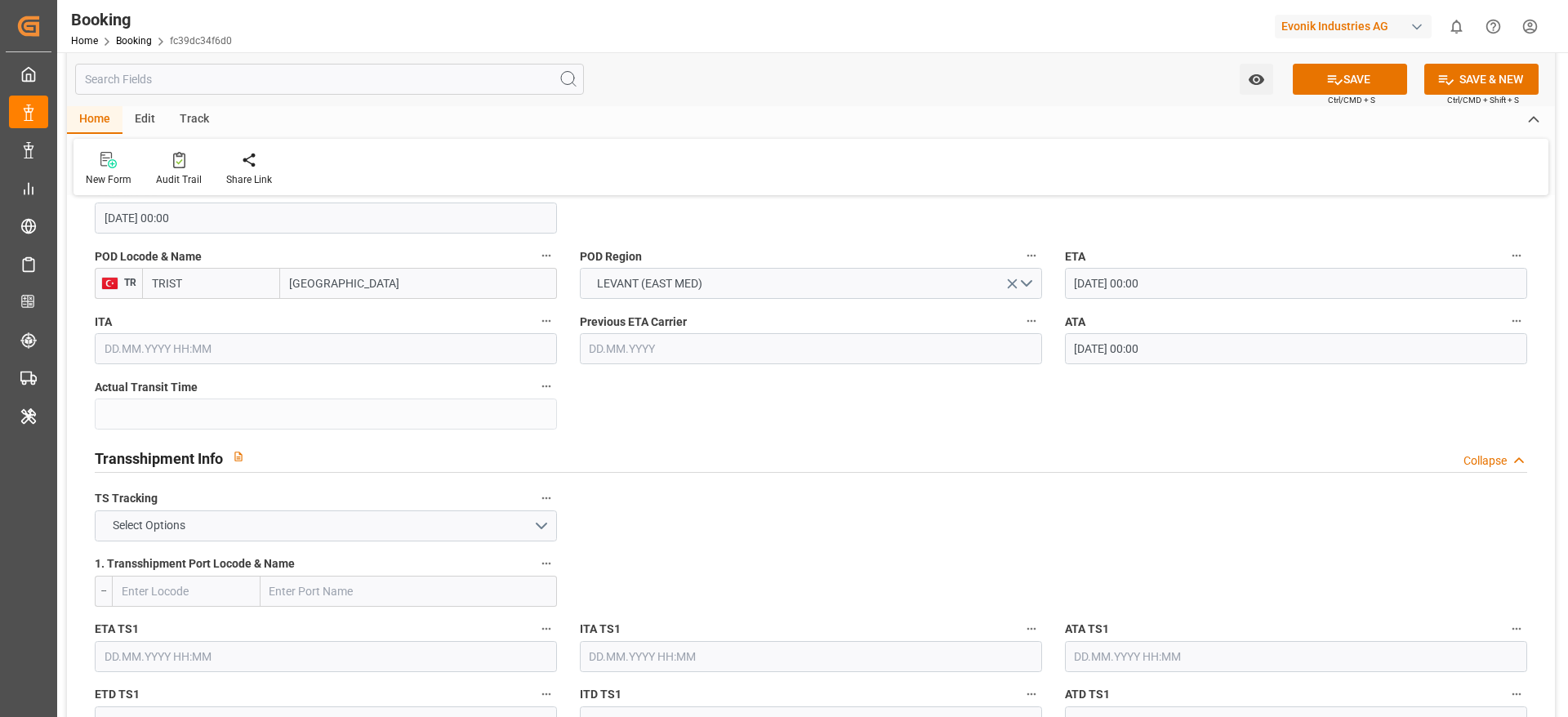
drag, startPoint x: 765, startPoint y: 421, endPoint x: 700, endPoint y: 416, distance: 65.2
click at [312, 520] on button "Select Options" at bounding box center [326, 525] width 463 height 31
click at [306, 524] on div "TRUE" at bounding box center [326, 529] width 461 height 34
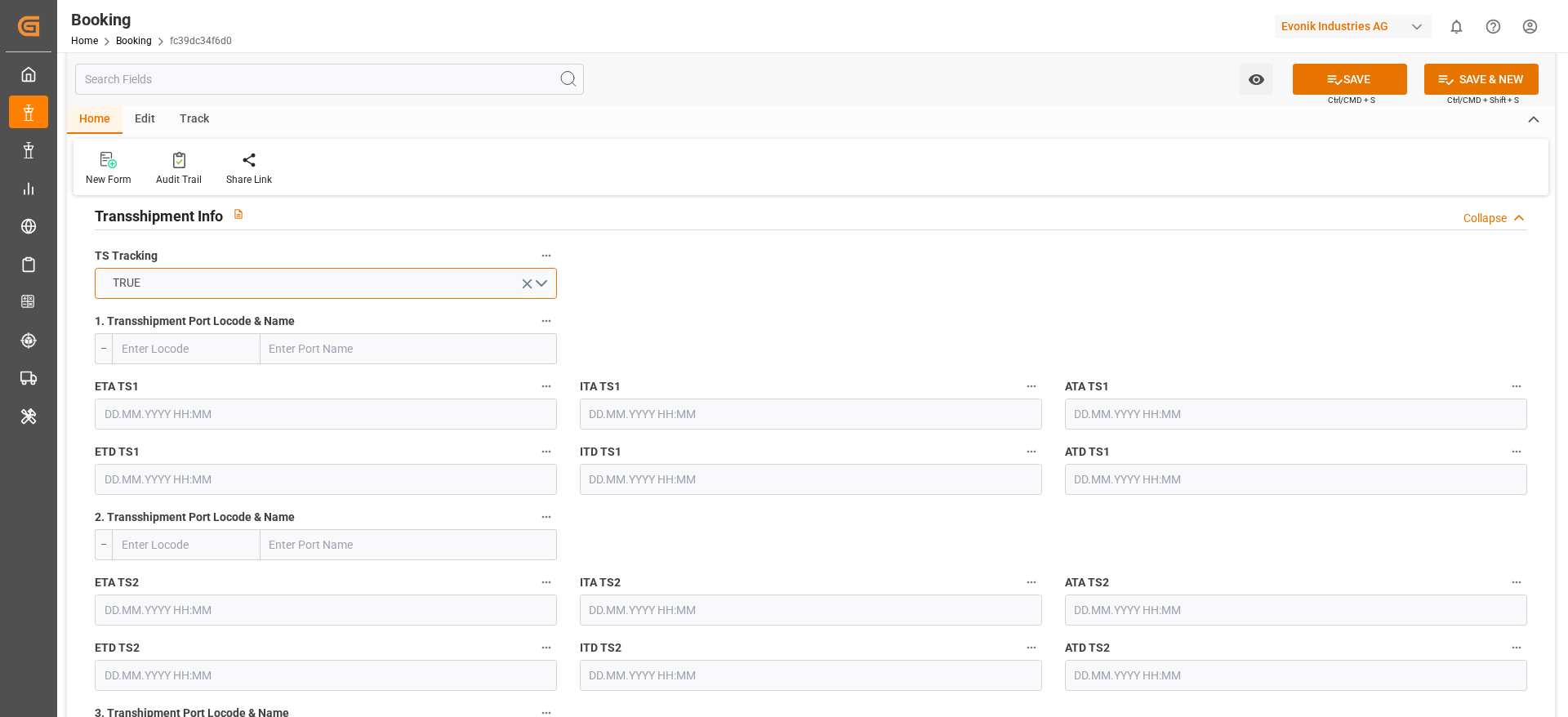
scroll to position [1714, 0]
click at [257, 279] on button "TRUE" at bounding box center [326, 281] width 463 height 31
click at [231, 323] on div "FALSE" at bounding box center [326, 319] width 461 height 34
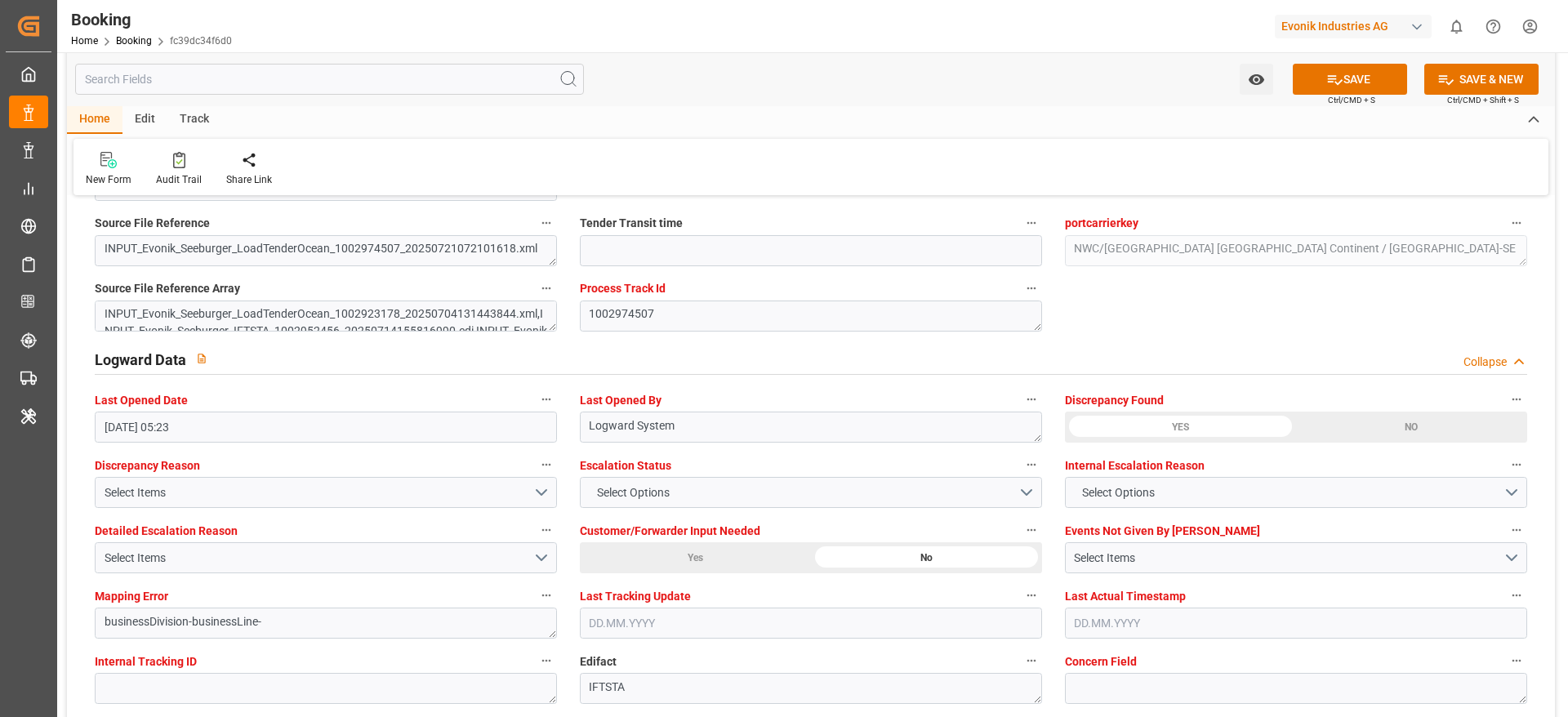
scroll to position [3061, 0]
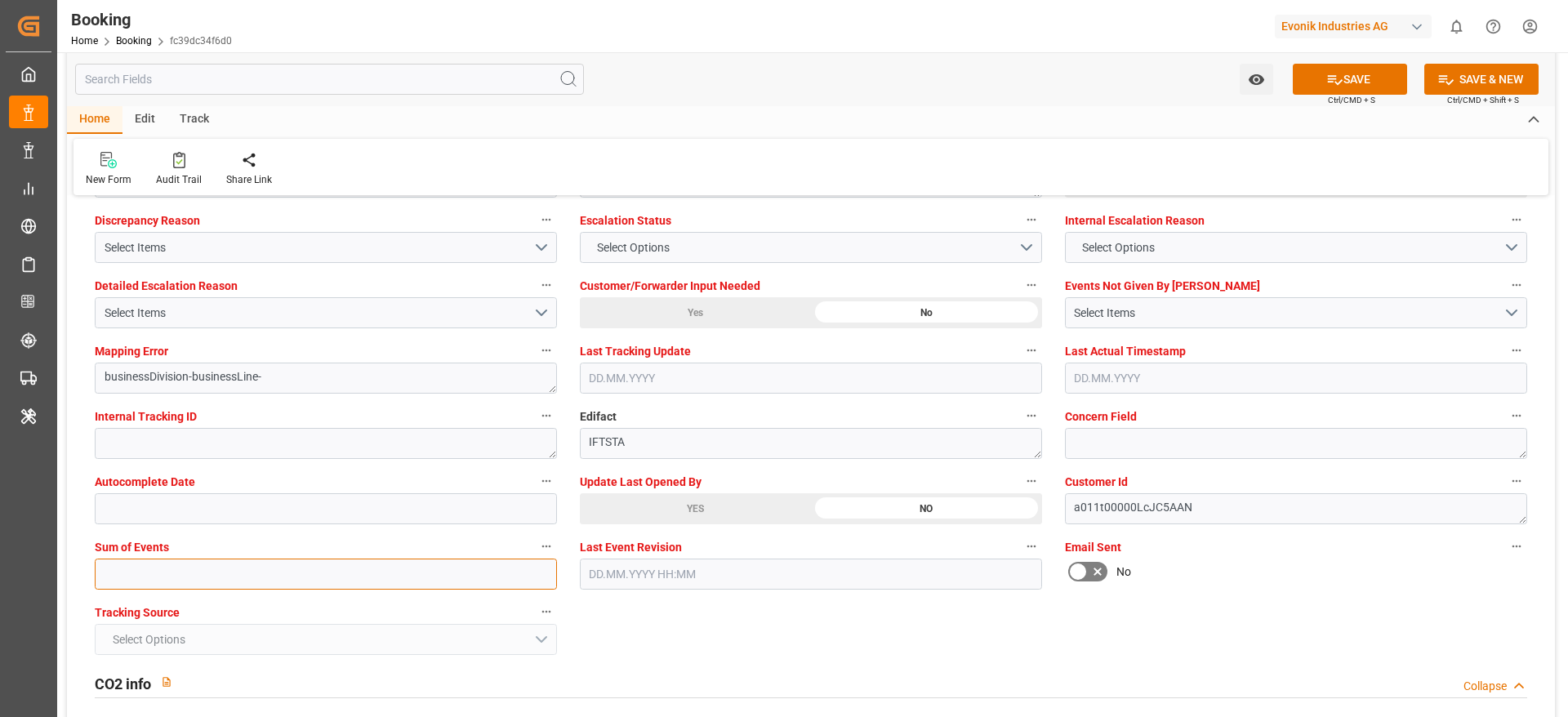
click at [153, 572] on input "text" at bounding box center [326, 574] width 463 height 31
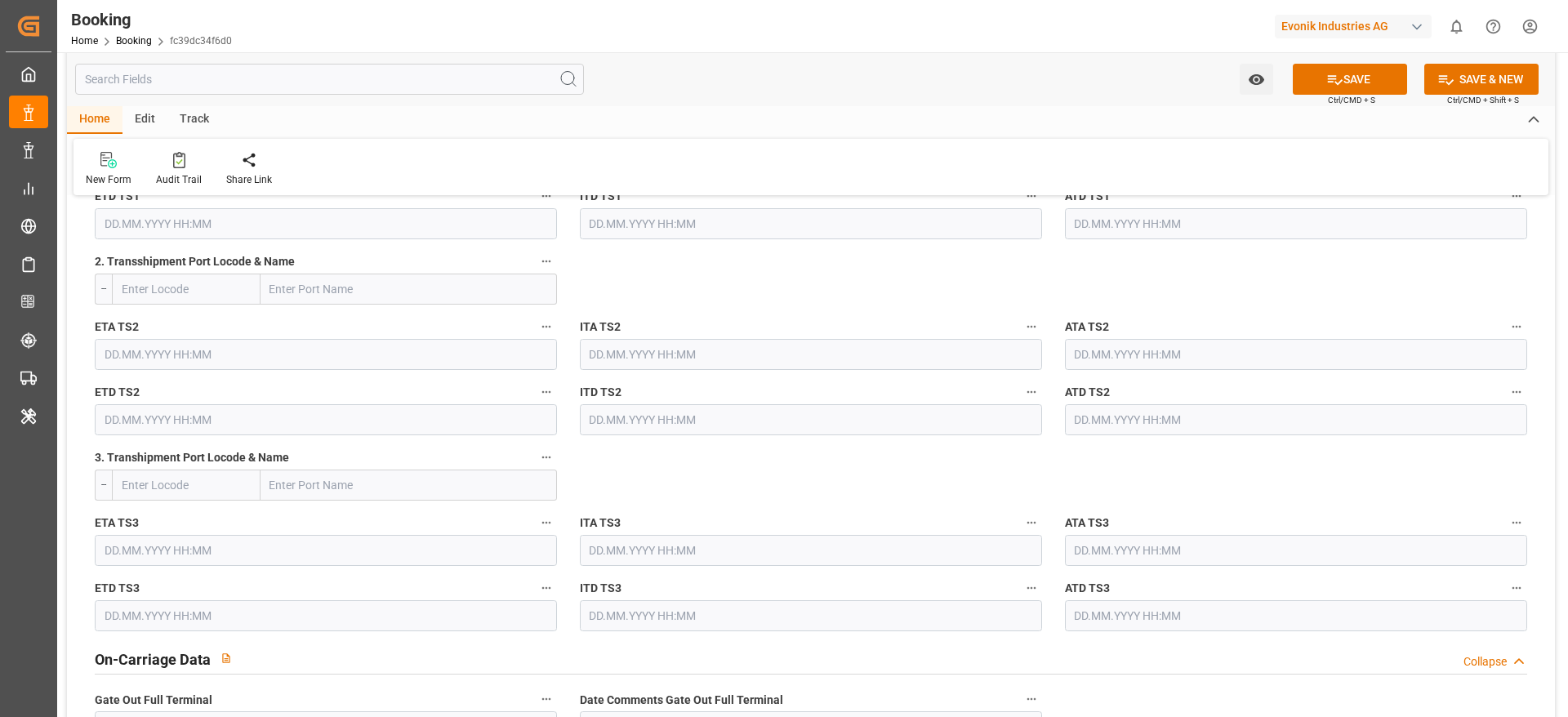
scroll to position [2204, 0]
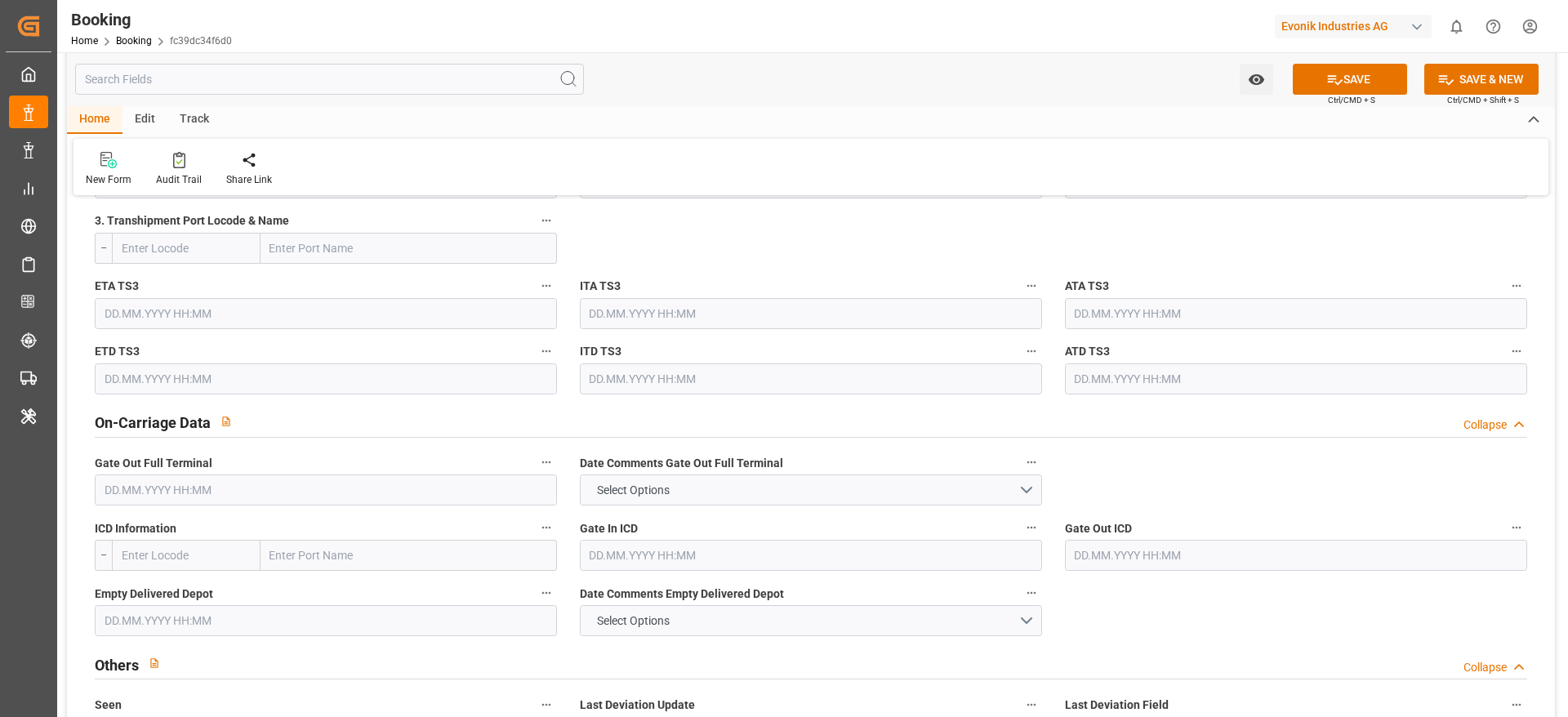
type input "0"
click at [245, 486] on input "text" at bounding box center [326, 490] width 463 height 31
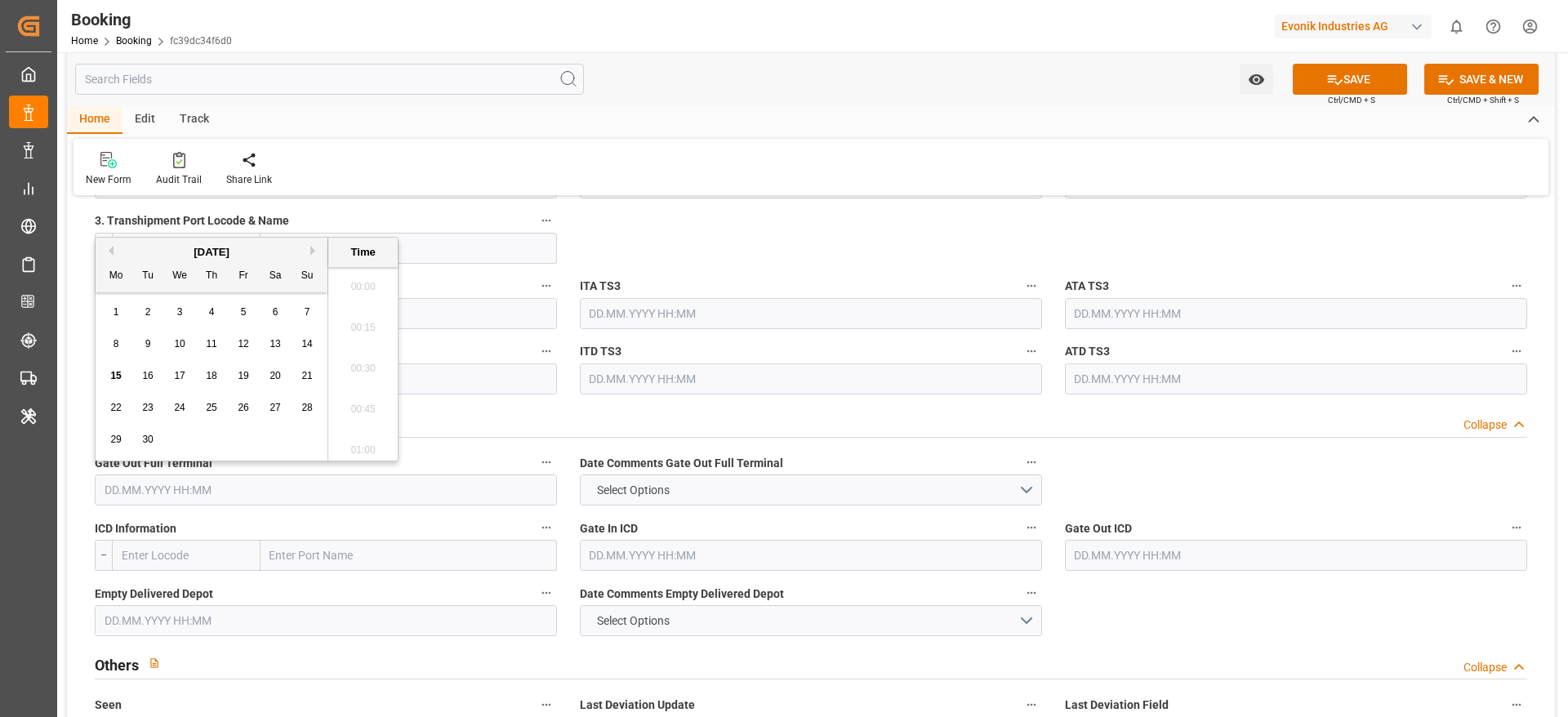
scroll to position [2618, 0]
click at [107, 247] on button "Previous Month" at bounding box center [109, 251] width 10 height 10
click at [182, 381] on div "13" at bounding box center [180, 376] width 20 height 20
click at [142, 382] on div "12" at bounding box center [149, 376] width 20 height 20
type input "12.08.2025 00:00"
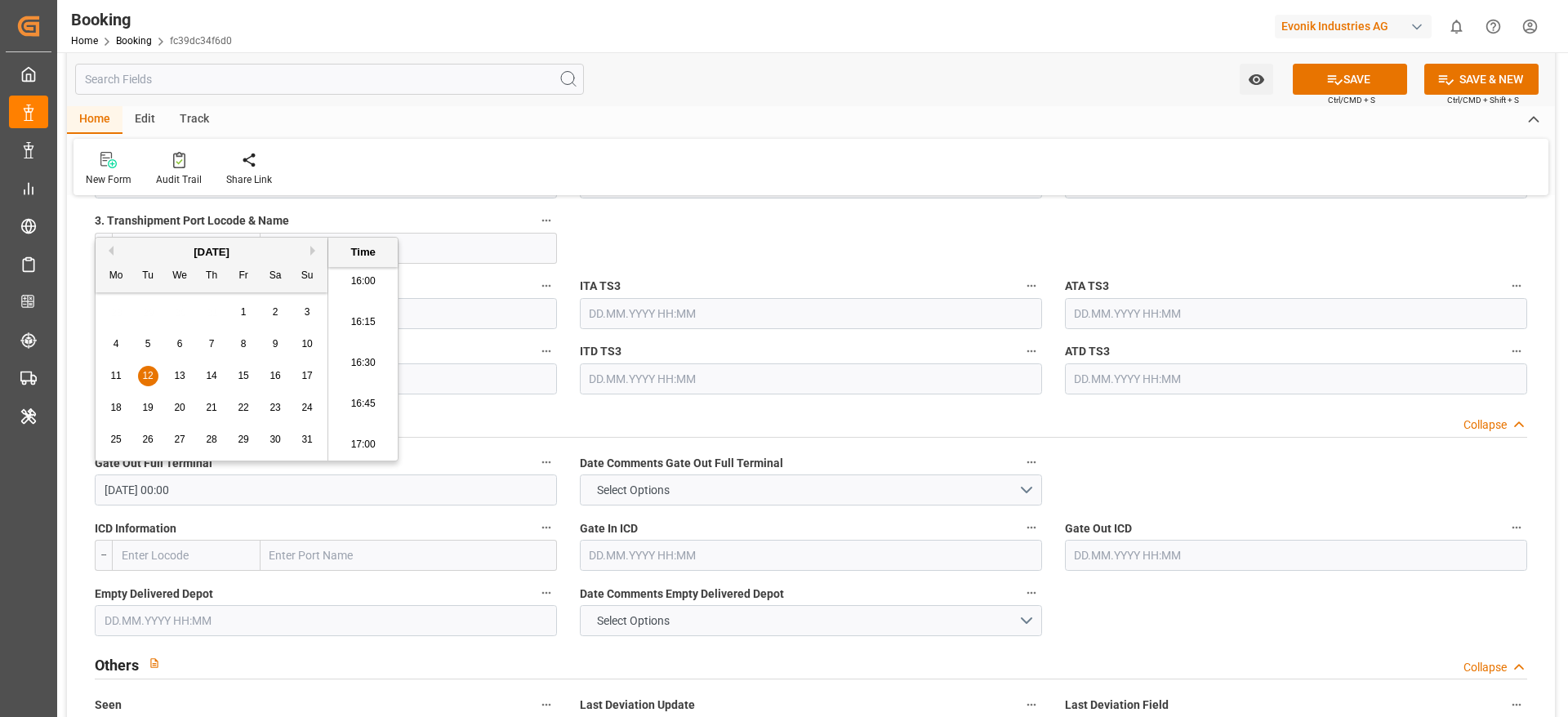
click at [177, 624] on input "text" at bounding box center [326, 620] width 463 height 31
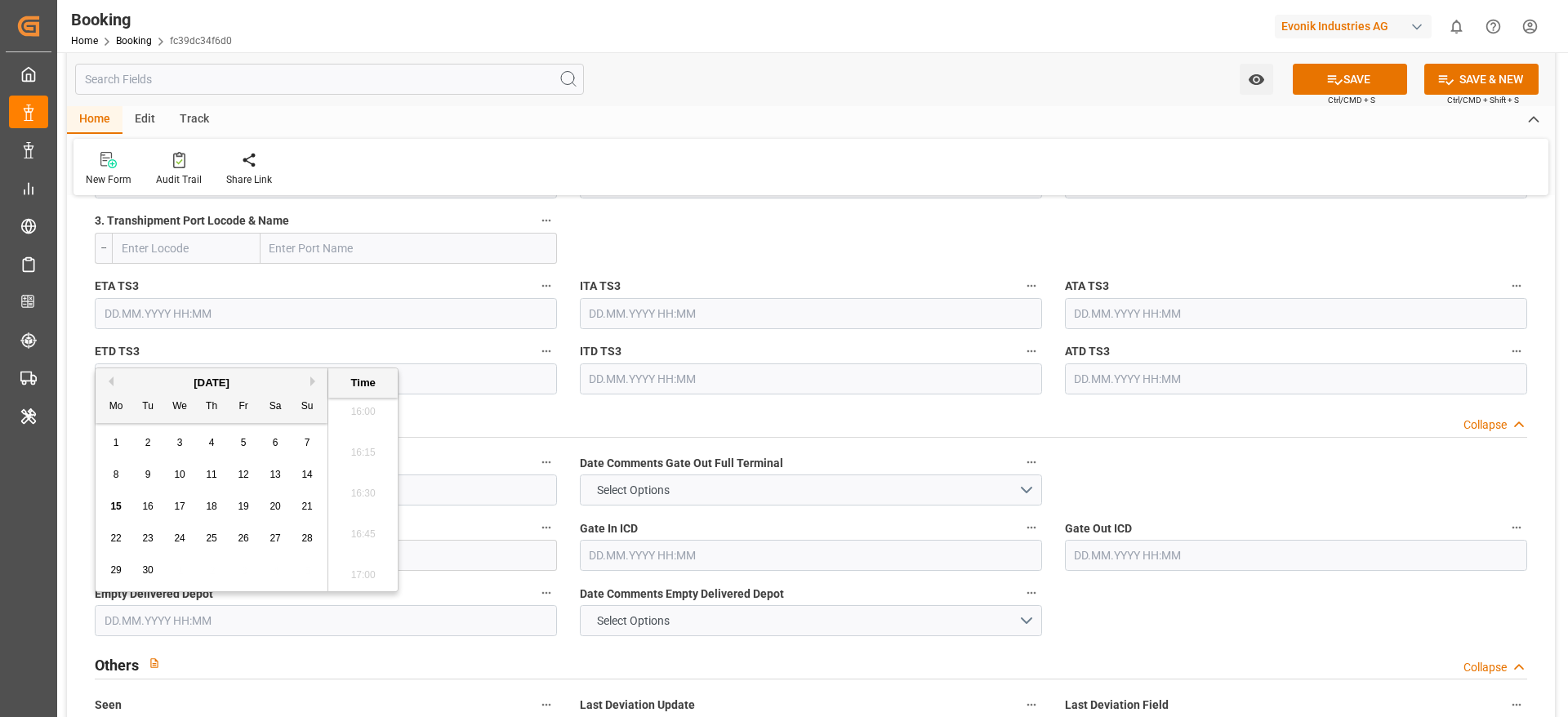
click at [110, 378] on button "Previous Month" at bounding box center [109, 382] width 10 height 10
click at [175, 508] on span "13" at bounding box center [179, 506] width 11 height 11
type input "13.08.2025 00:00"
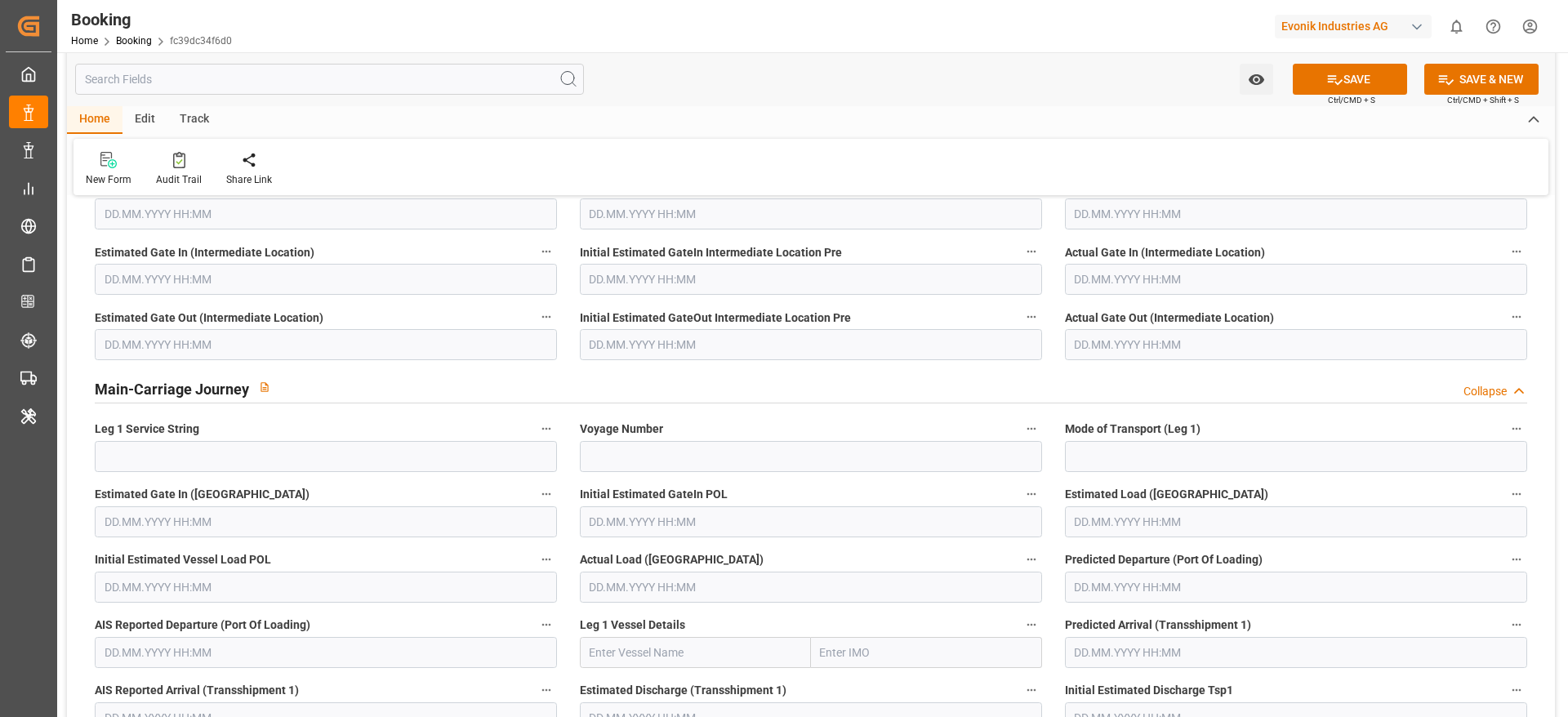
scroll to position [4653, 0]
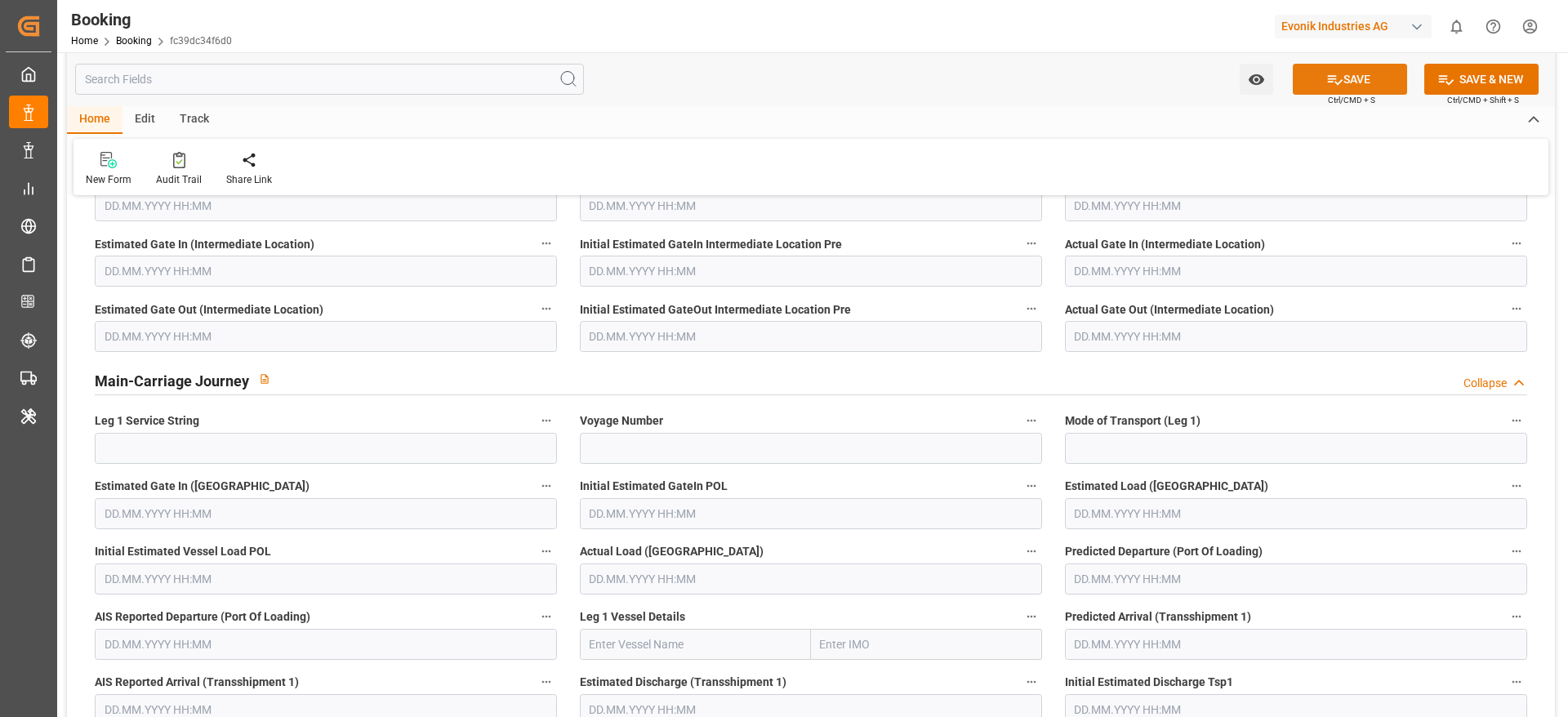
click at [1325, 87] on button "SAVE" at bounding box center [1350, 79] width 115 height 31
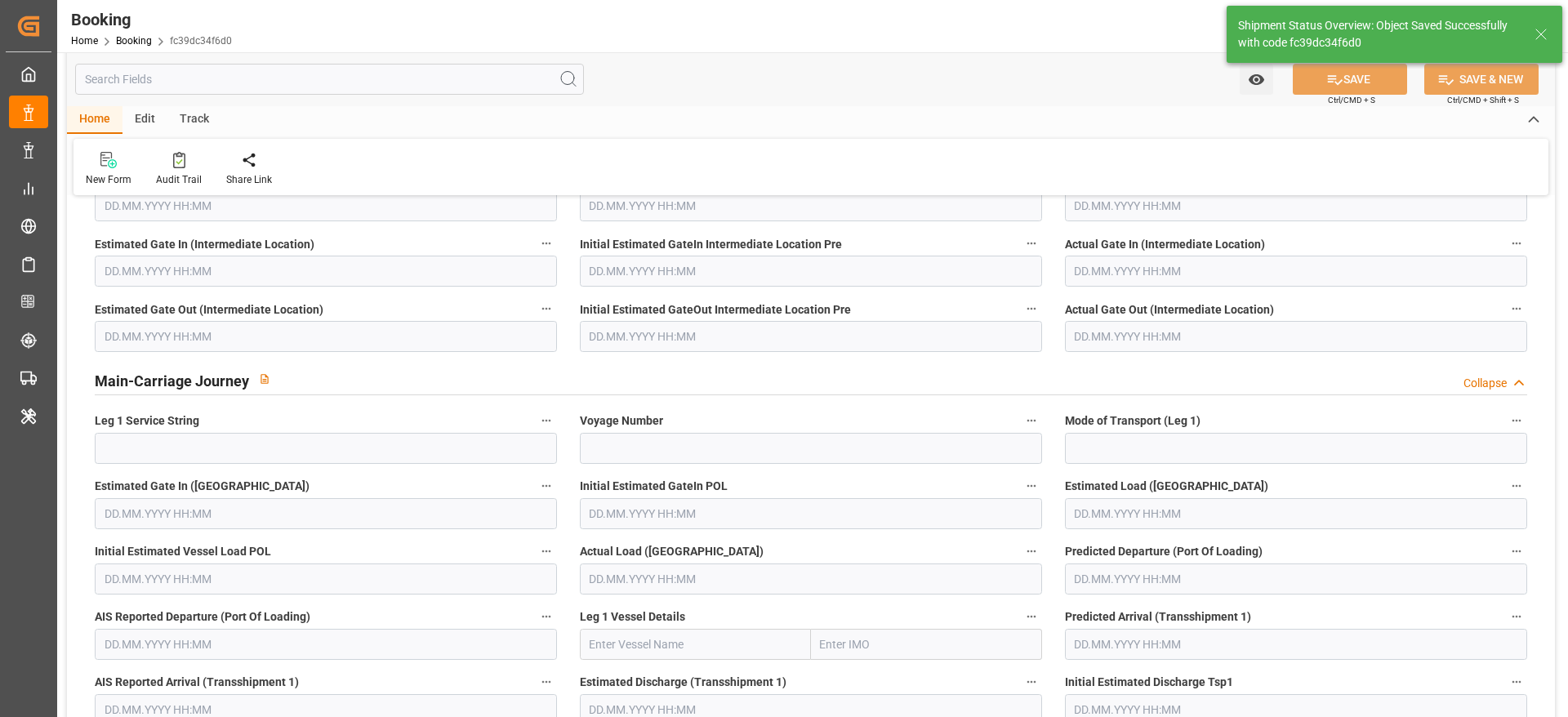
type textarea "NWC/UK North West Continent / UK_TRIST_CMDU_AT-SE"
type textarea "Gagan Prakash"
type input "19"
type input "19.07.2025 00:00"
type input "07.08.2025 00:00"
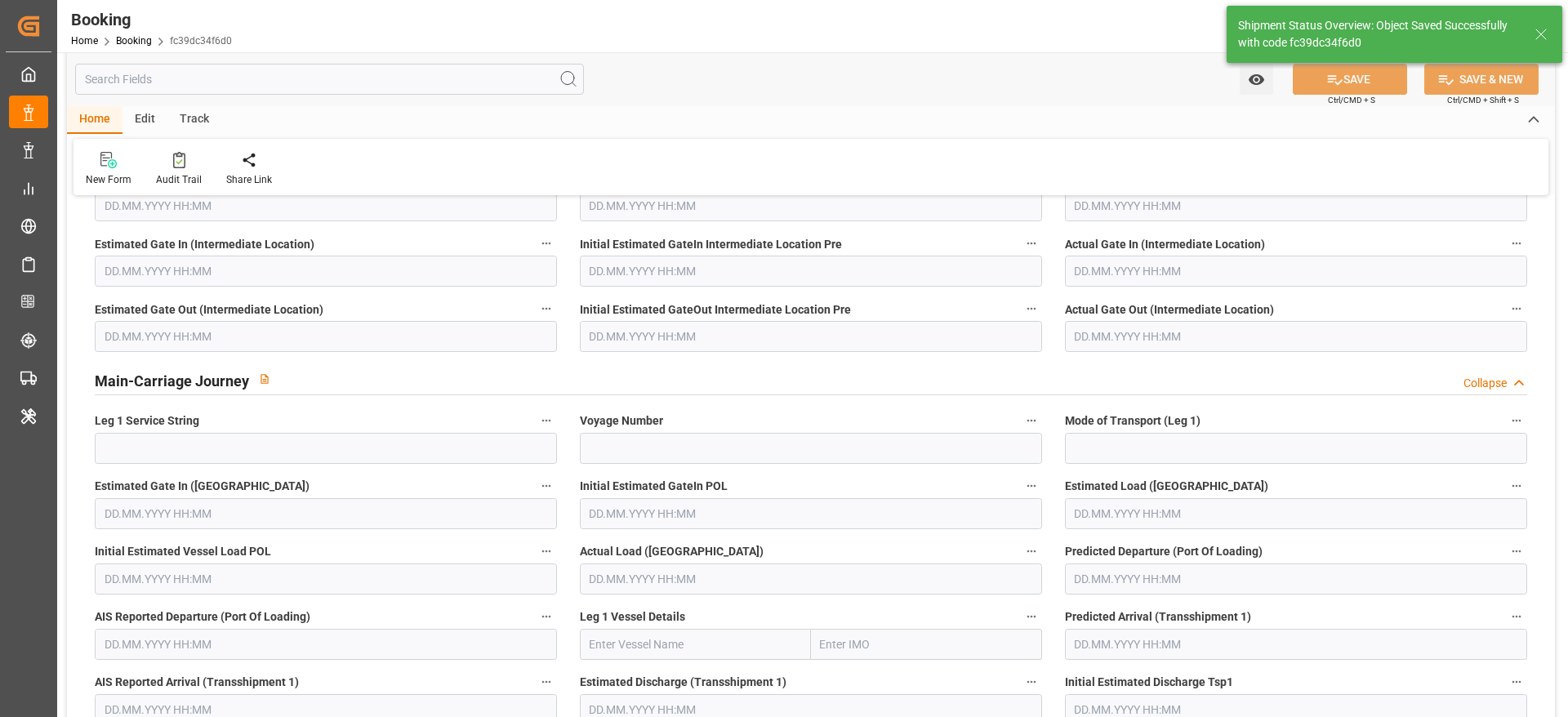
type input "15.09.2025 11:01"
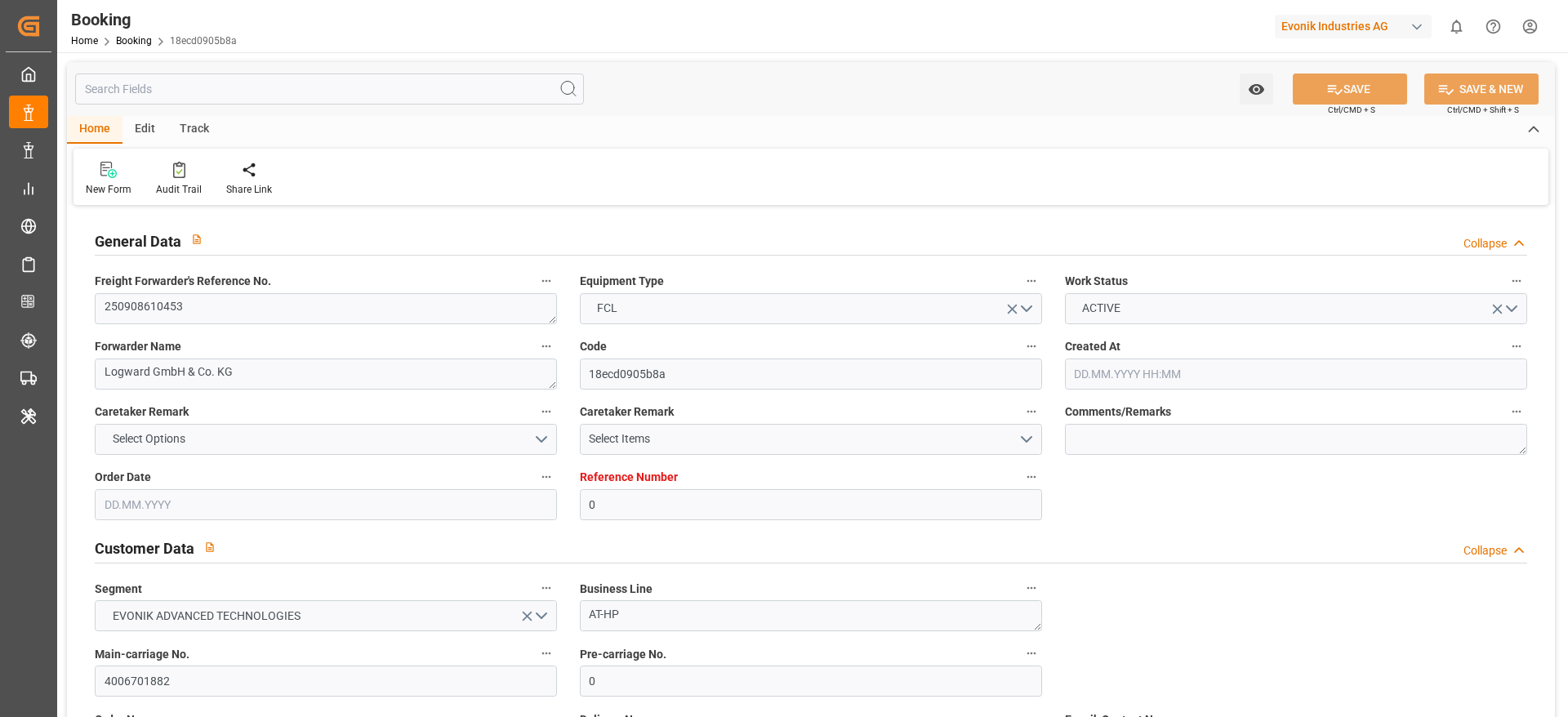
type input "0"
type input "Dummy"
type input "Dummy Carrier"
type input "NLRTM"
type input "INMAA"
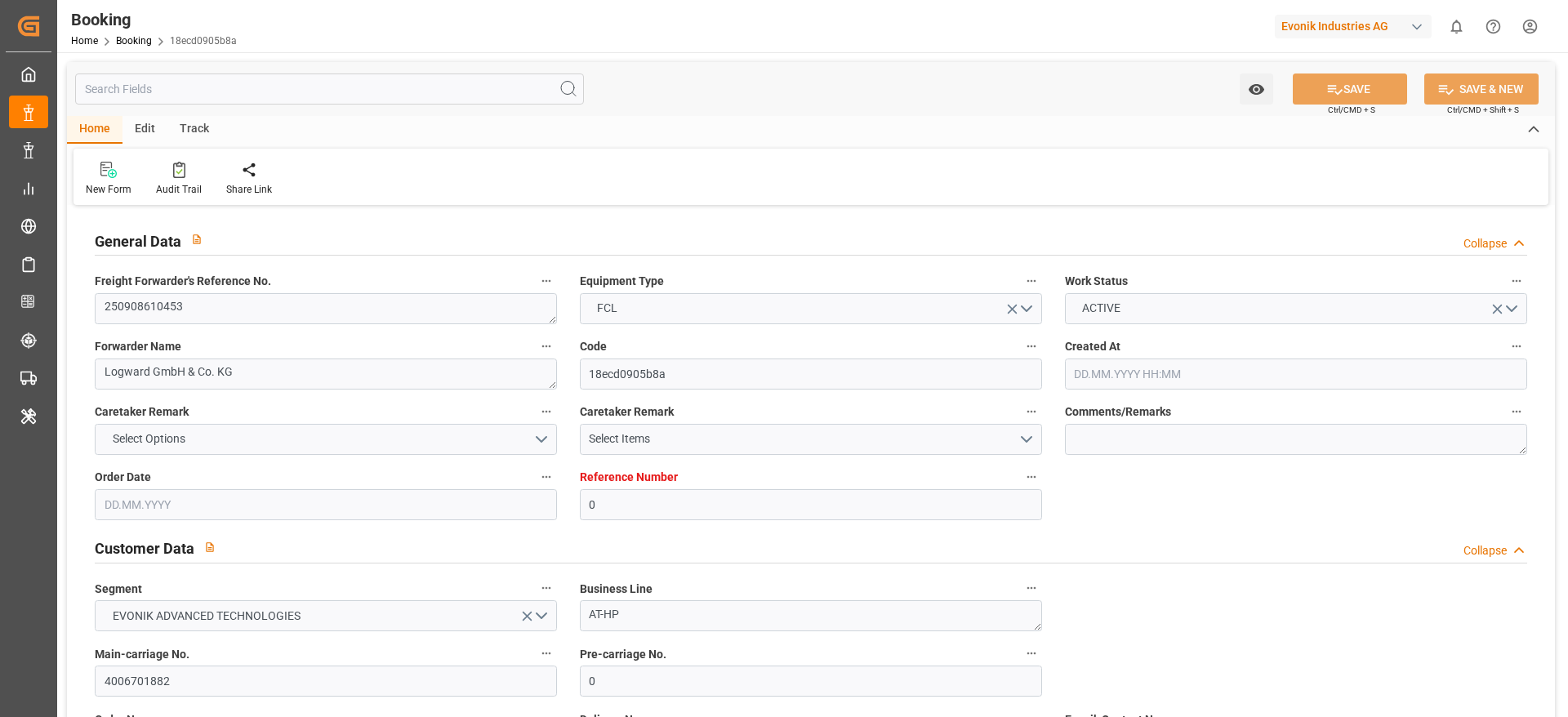
type input "[DATE] 11:49"
type input "[DATE]"
type input "[DATE] 00:00"
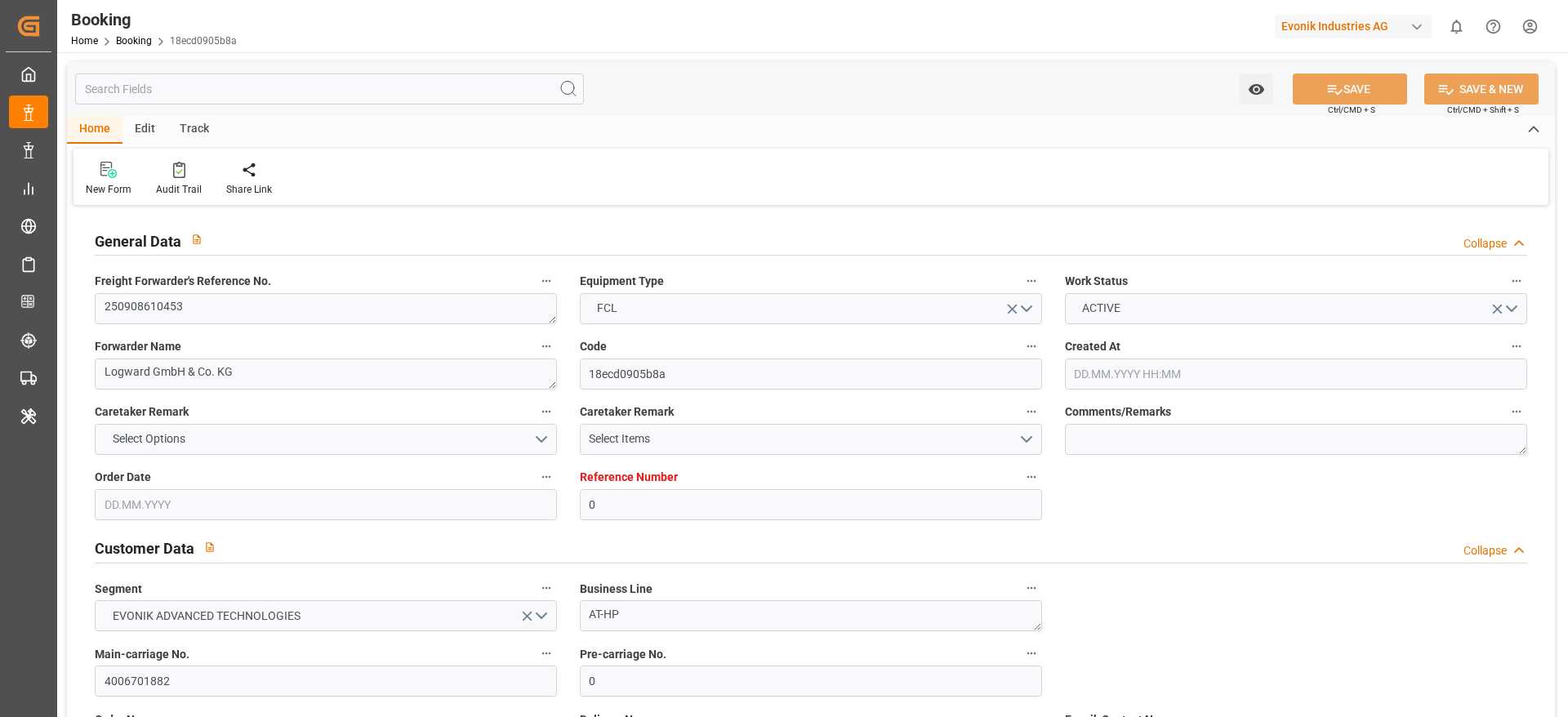
type input "[DATE] 07:34"
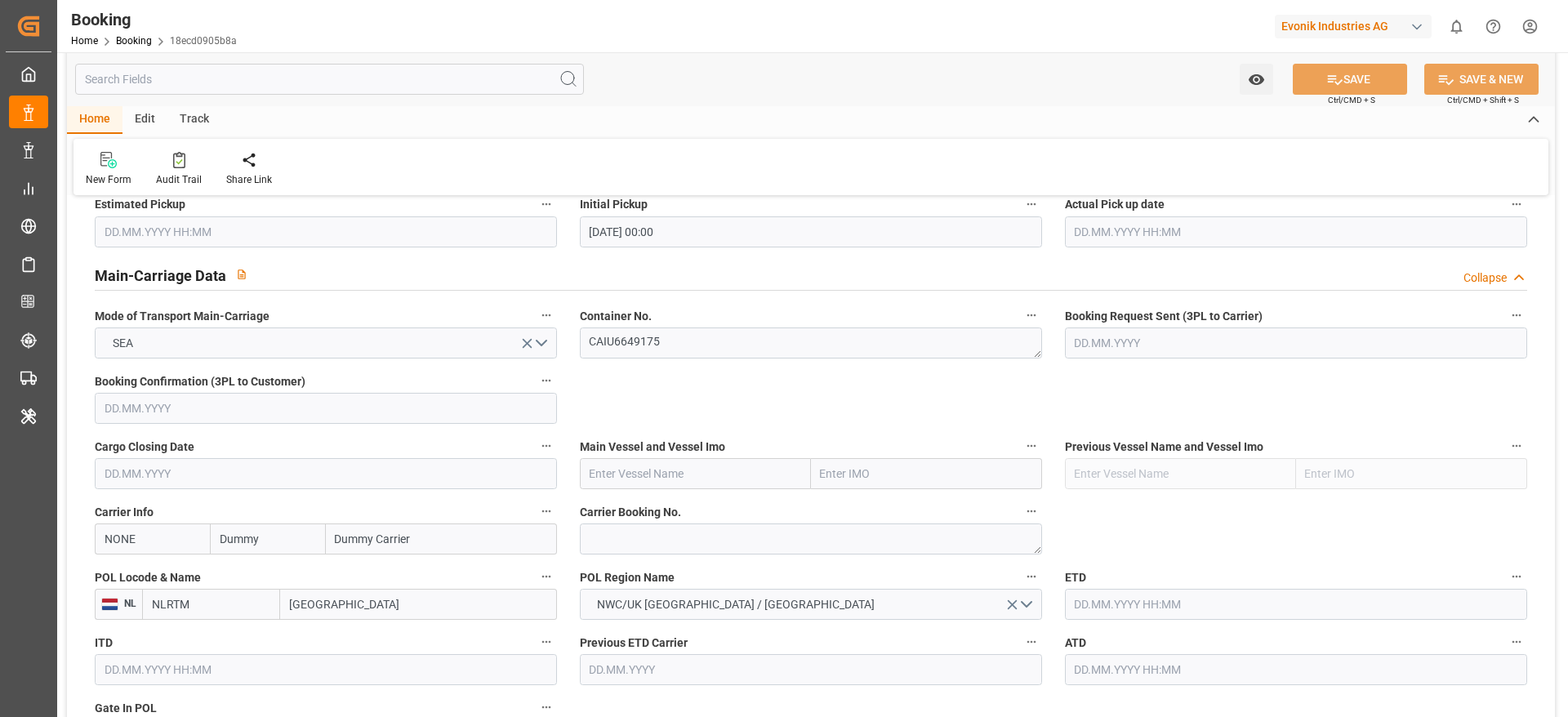
scroll to position [980, 0]
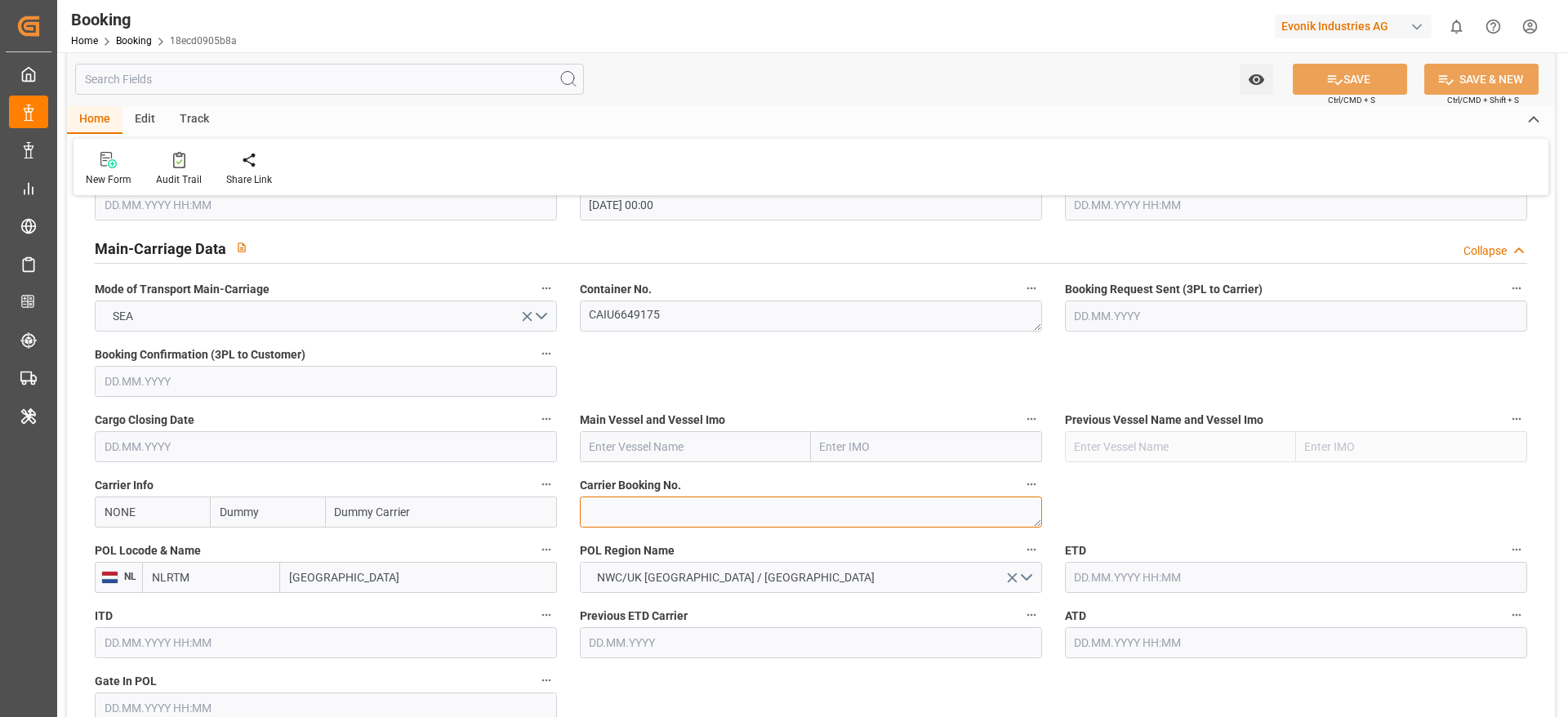
click at [667, 517] on textarea at bounding box center [811, 512] width 463 height 31
paste textarea "10554431"
type textarea "10554431"
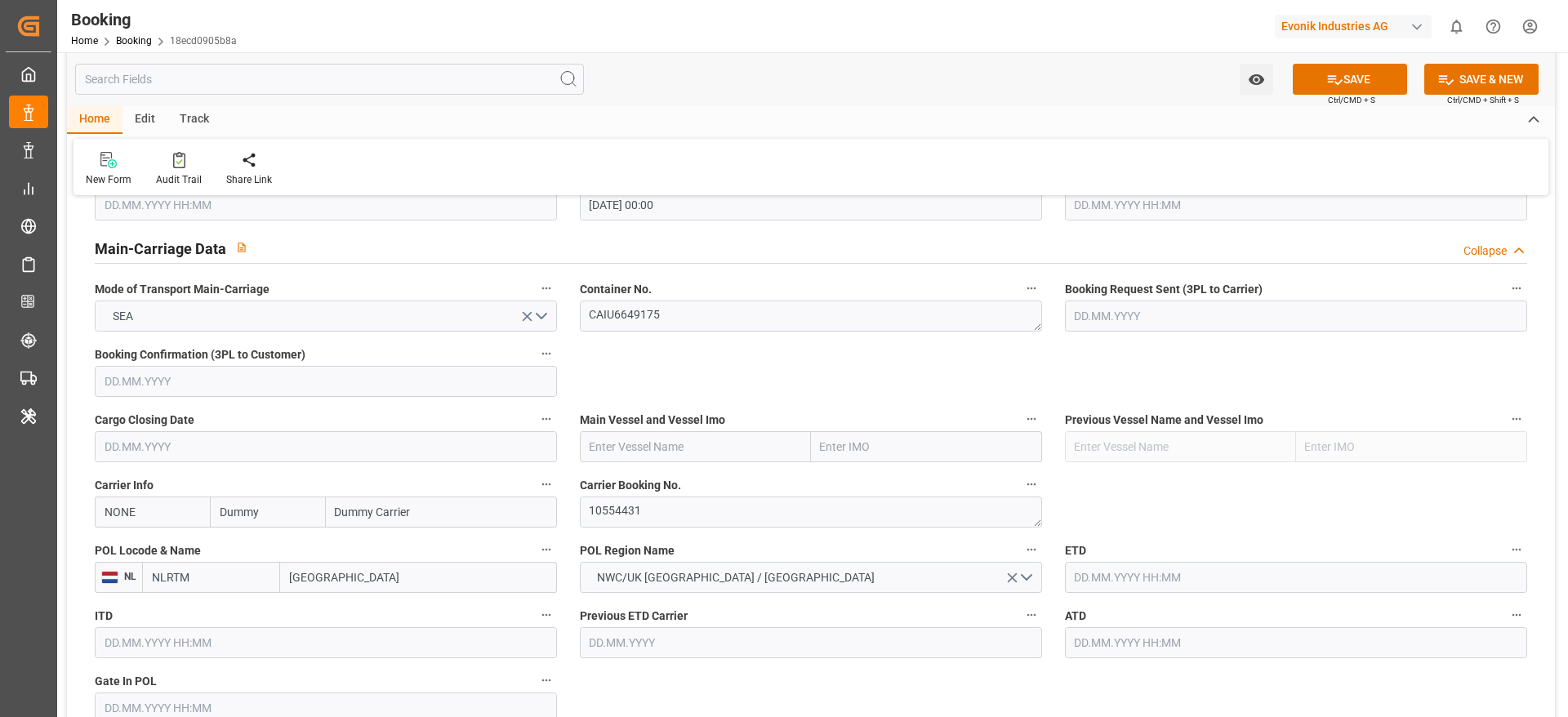
click at [264, 517] on input "Dummy" at bounding box center [267, 512] width 115 height 31
type input "hlcu"
click at [268, 546] on b "Hapag [PERSON_NAME]" at bounding box center [265, 557] width 88 height 31
type input "HLCU"
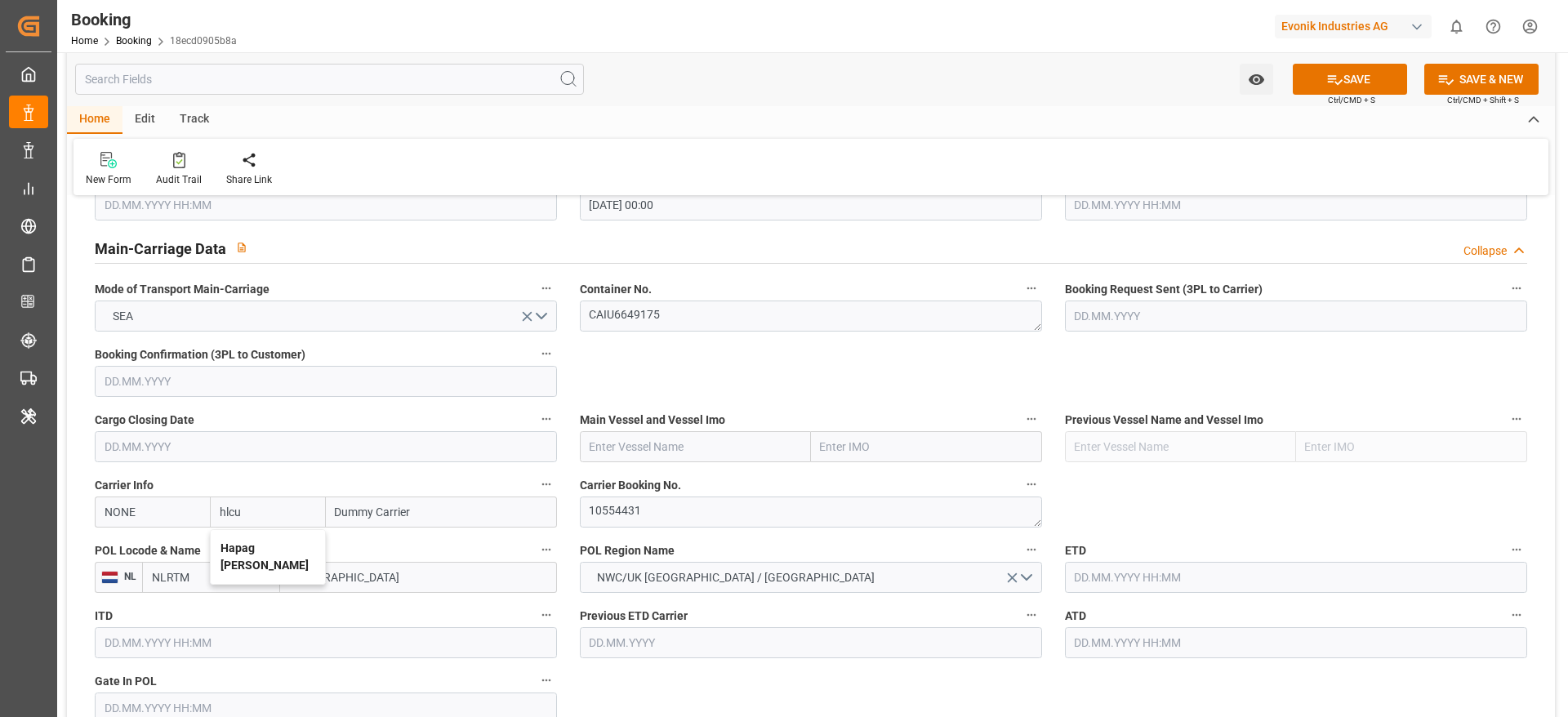
type input "Hapag [PERSON_NAME]"
type input "Hapag Lloyd Aktiengesellschaft"
type input "Hapag [PERSON_NAME]"
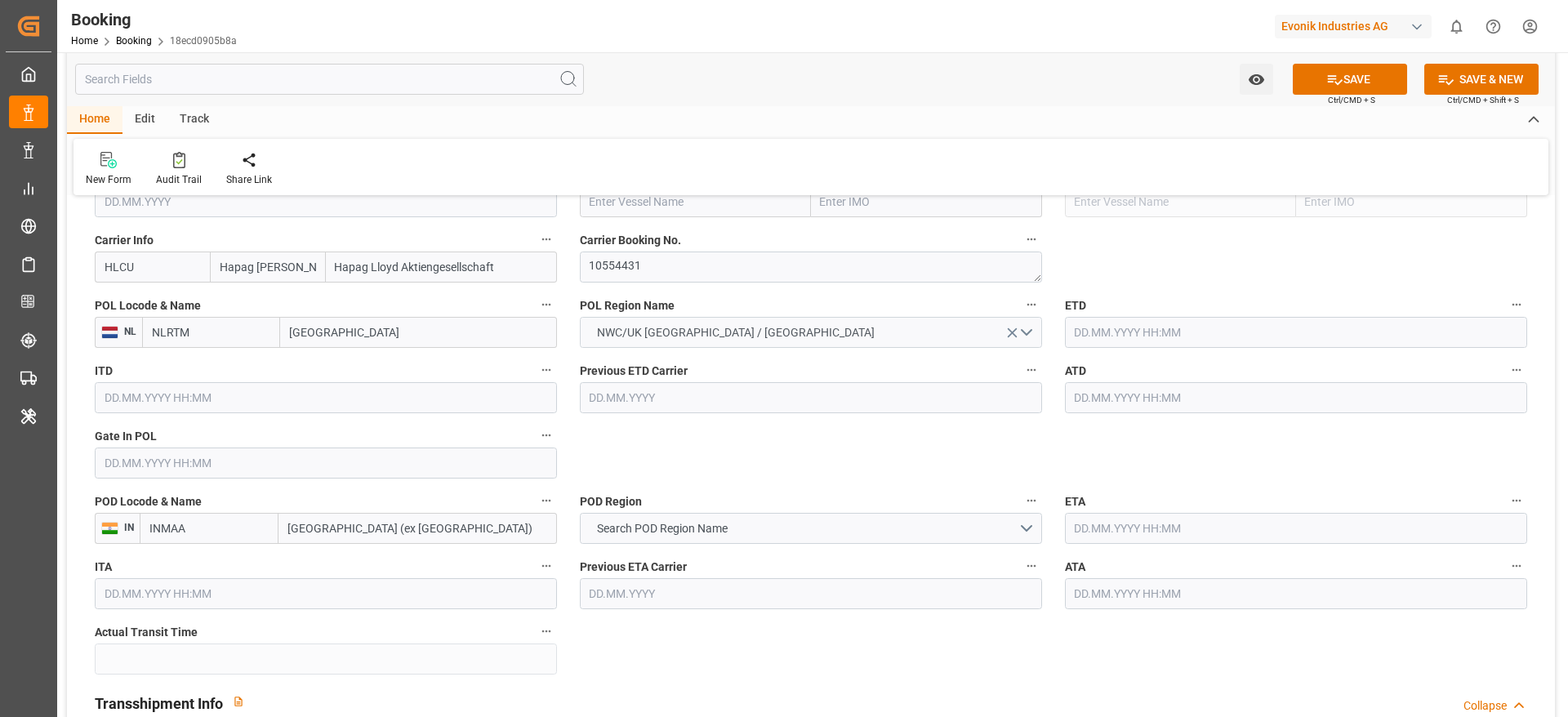
scroll to position [1347, 0]
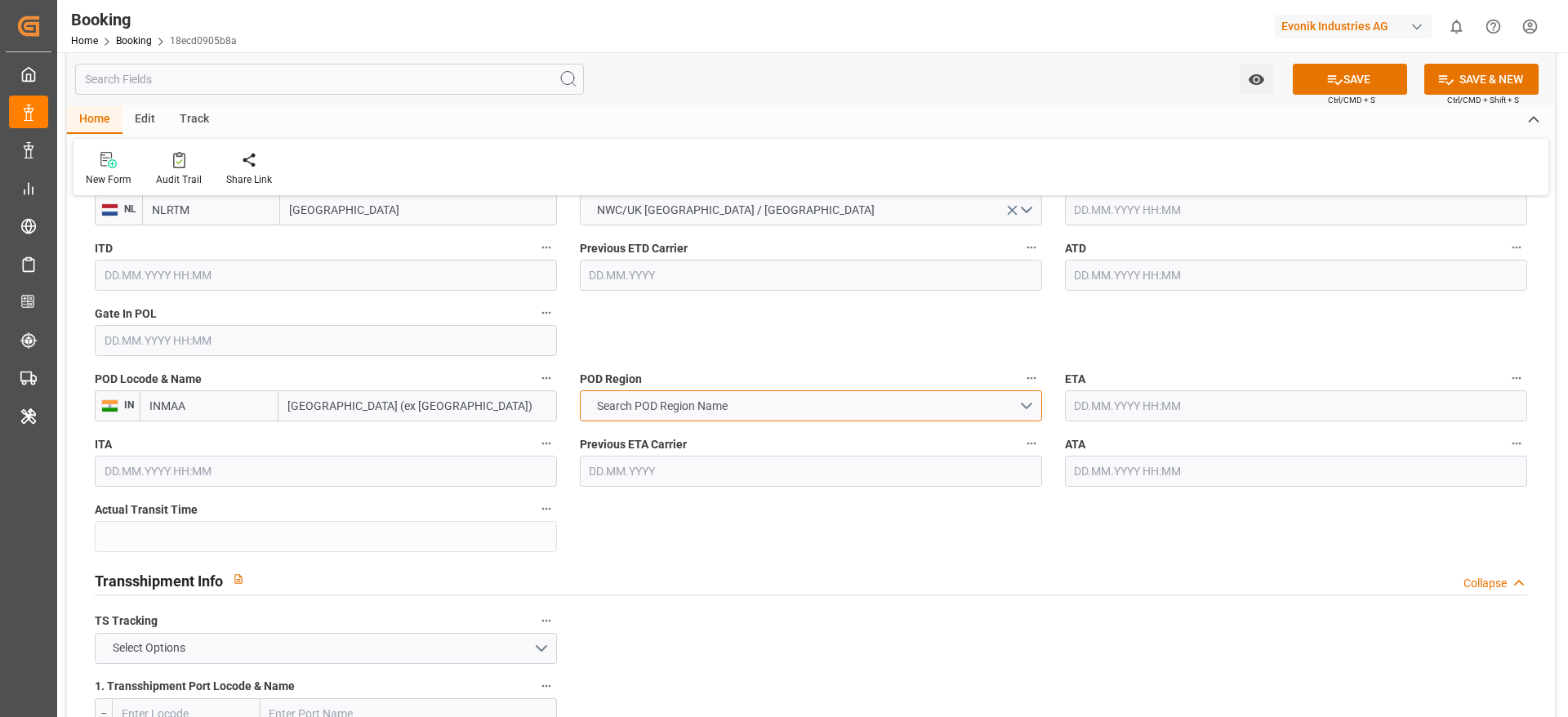
click at [723, 395] on button "Search POD Region Name" at bounding box center [811, 406] width 463 height 31
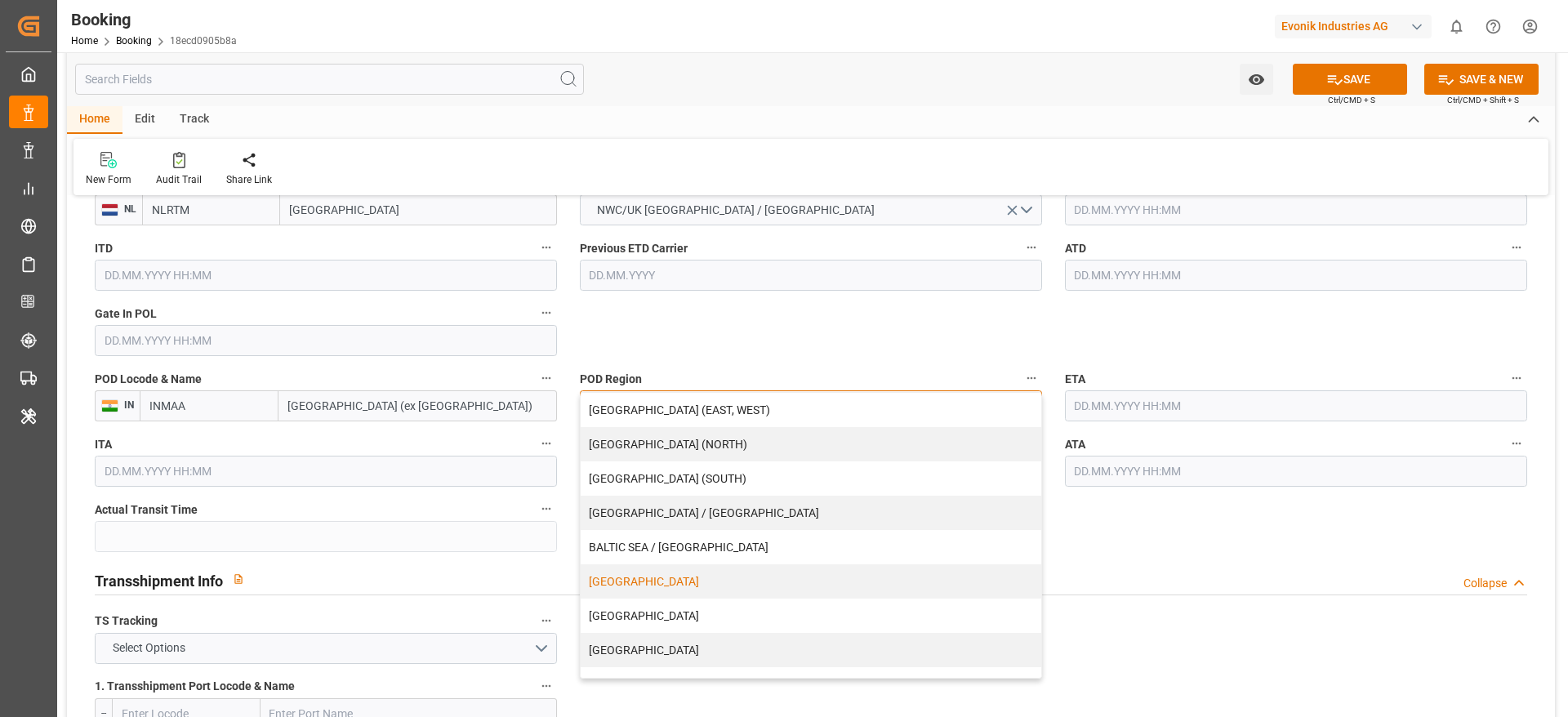
scroll to position [122, 0]
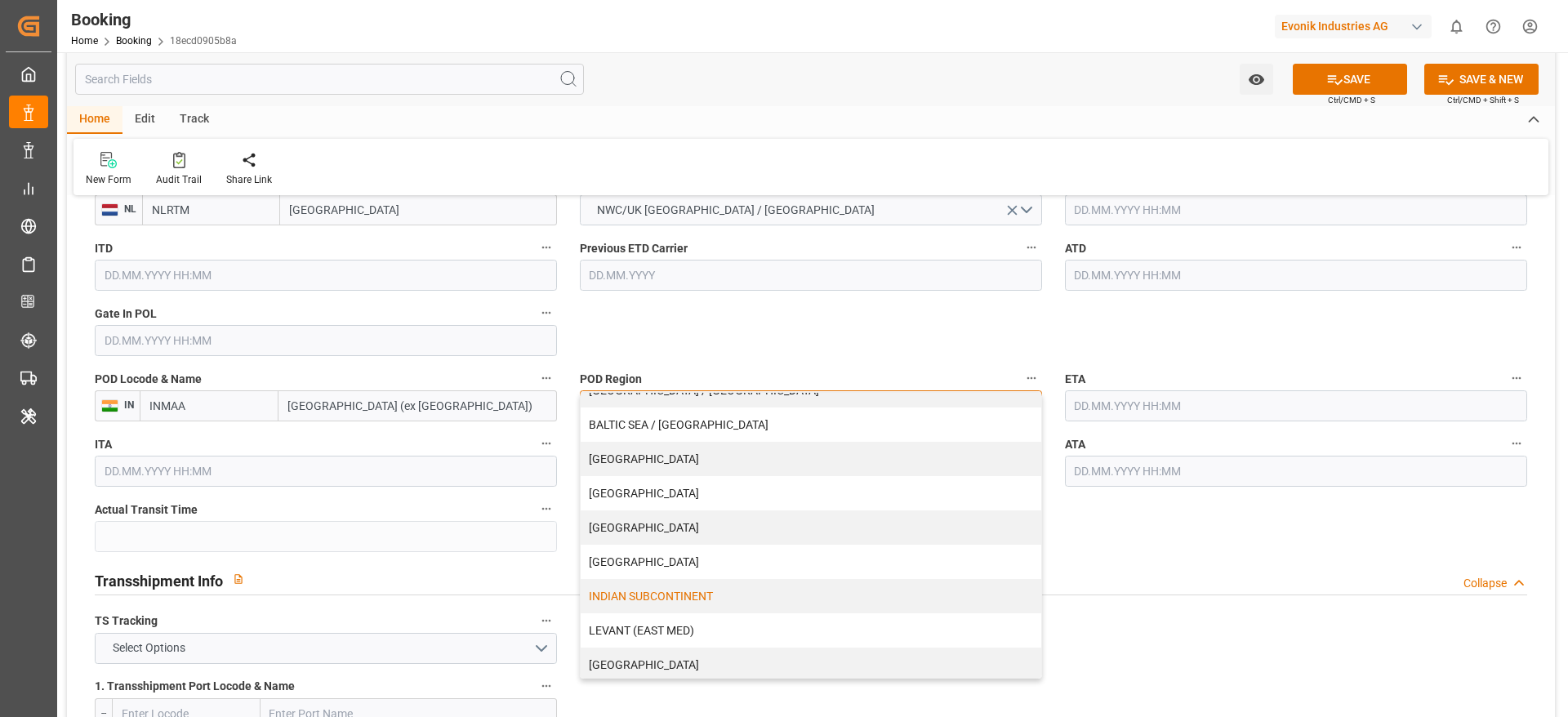
click at [698, 601] on div "INDIAN SUBCONTINENT" at bounding box center [811, 596] width 461 height 34
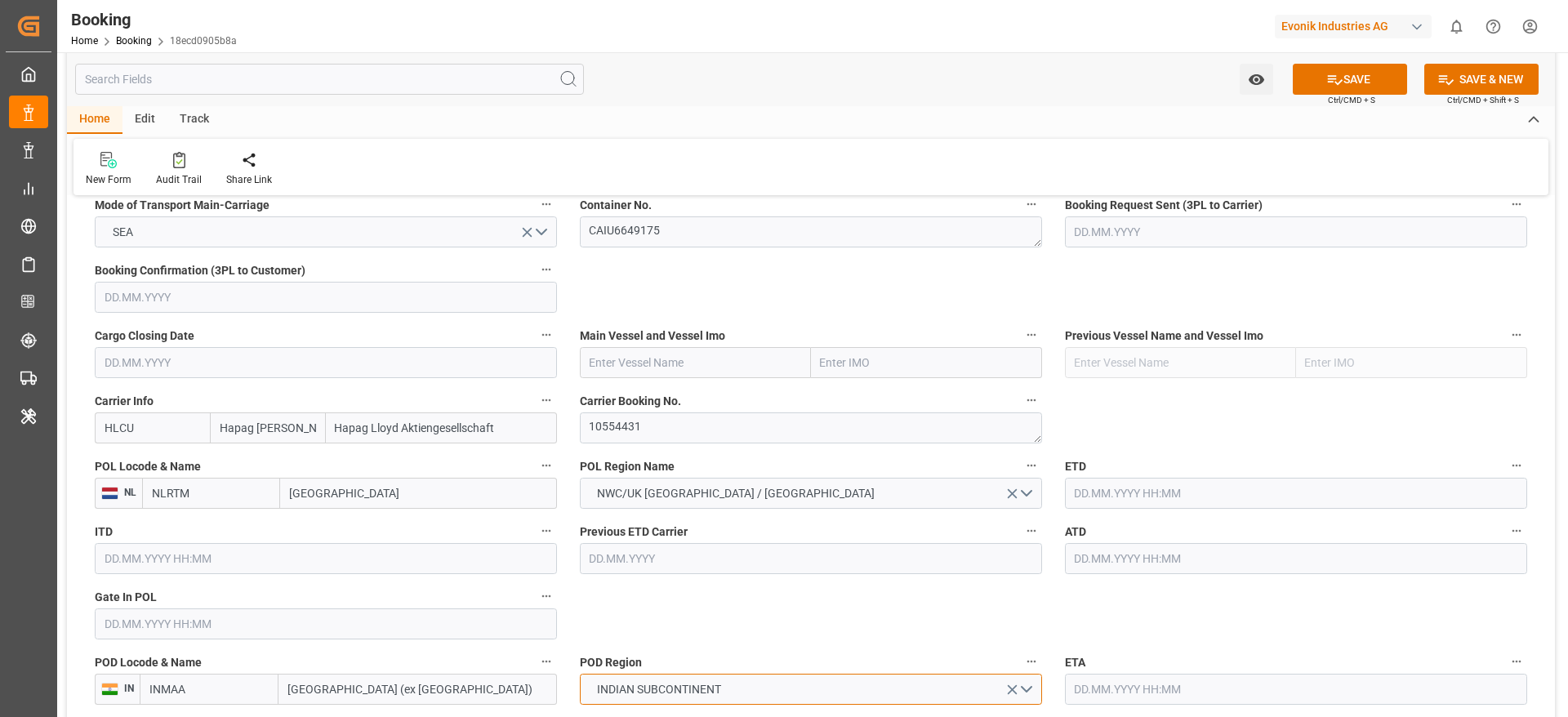
scroll to position [1102, 0]
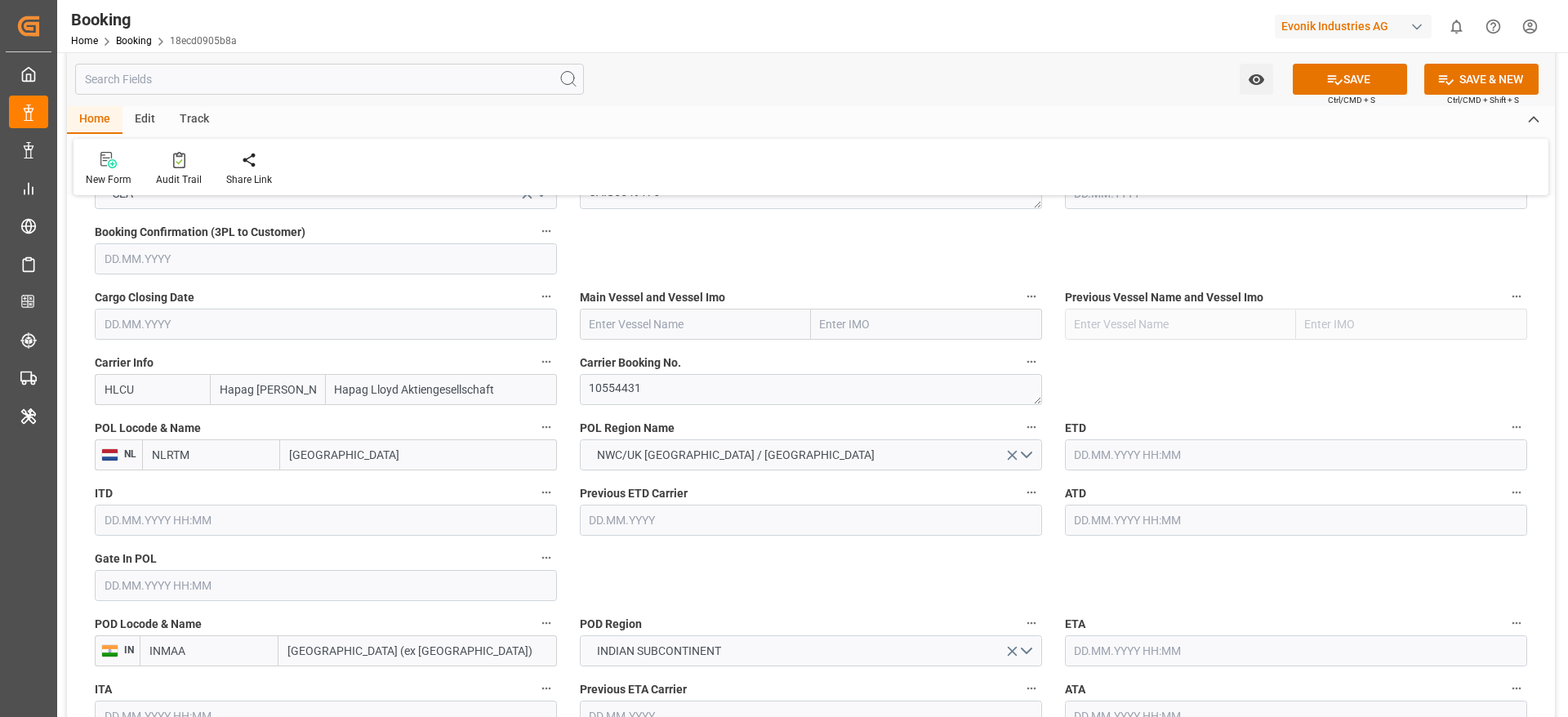
click at [657, 335] on input "text" at bounding box center [695, 324] width 231 height 31
paste input "MAERSK [GEOGRAPHIC_DATA]"
click at [660, 368] on div "MAERSK [GEOGRAPHIC_DATA] - 9713375" at bounding box center [694, 360] width 228 height 36
type input "MAERSK [GEOGRAPHIC_DATA]"
type input "9713375"
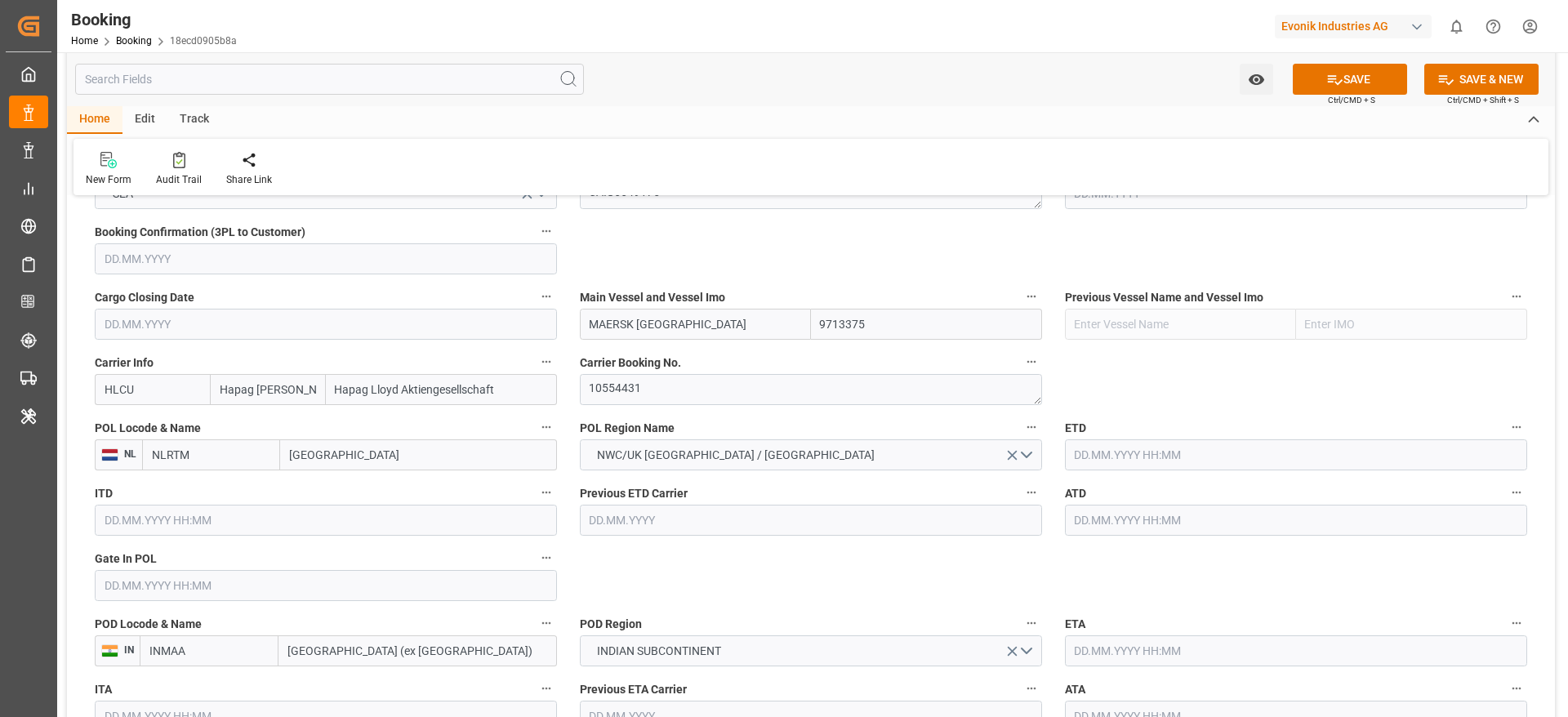
type input "MAERSK [GEOGRAPHIC_DATA]"
click at [1128, 527] on input "text" at bounding box center [1296, 520] width 463 height 31
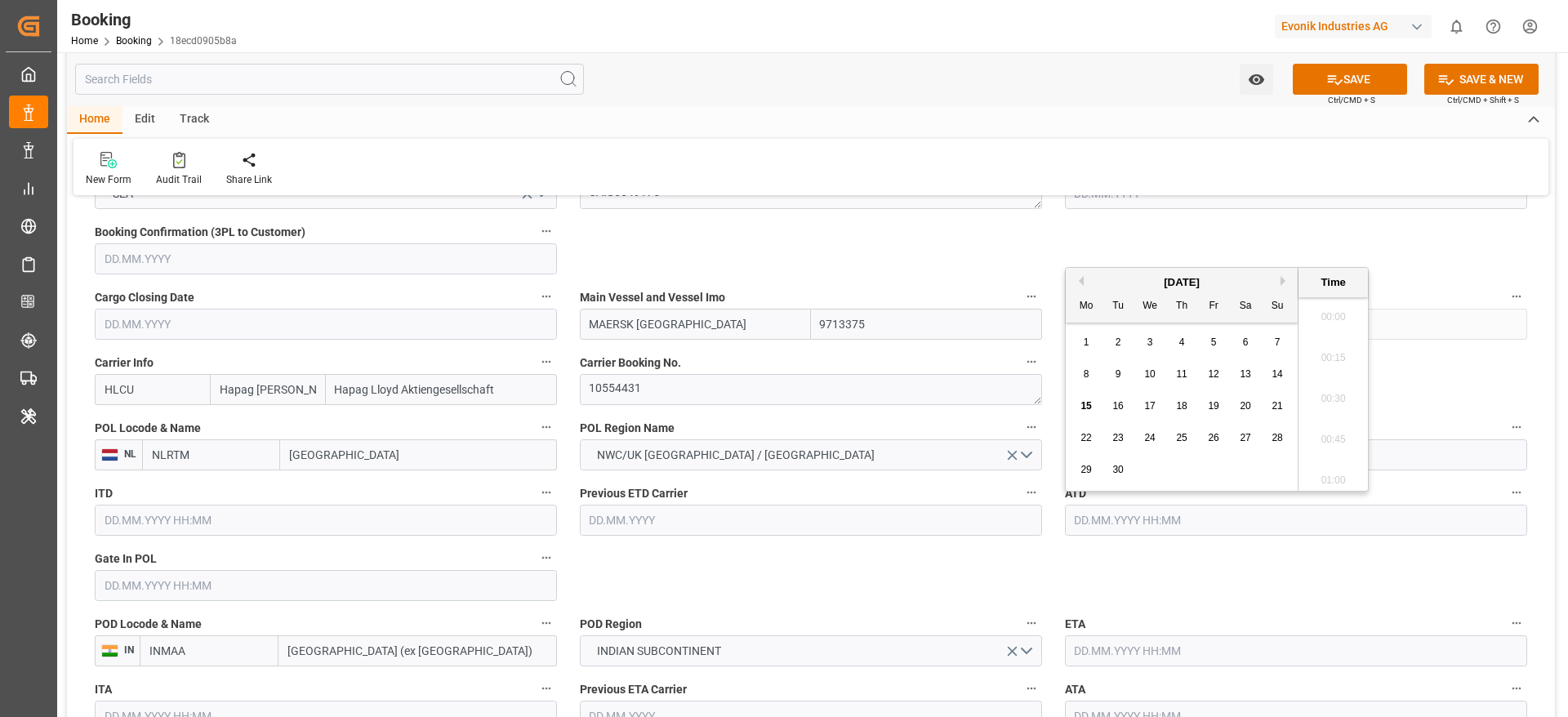
scroll to position [2618, 0]
click at [1268, 375] on div "14" at bounding box center [1278, 374] width 20 height 20
type input "[DATE] 00:00"
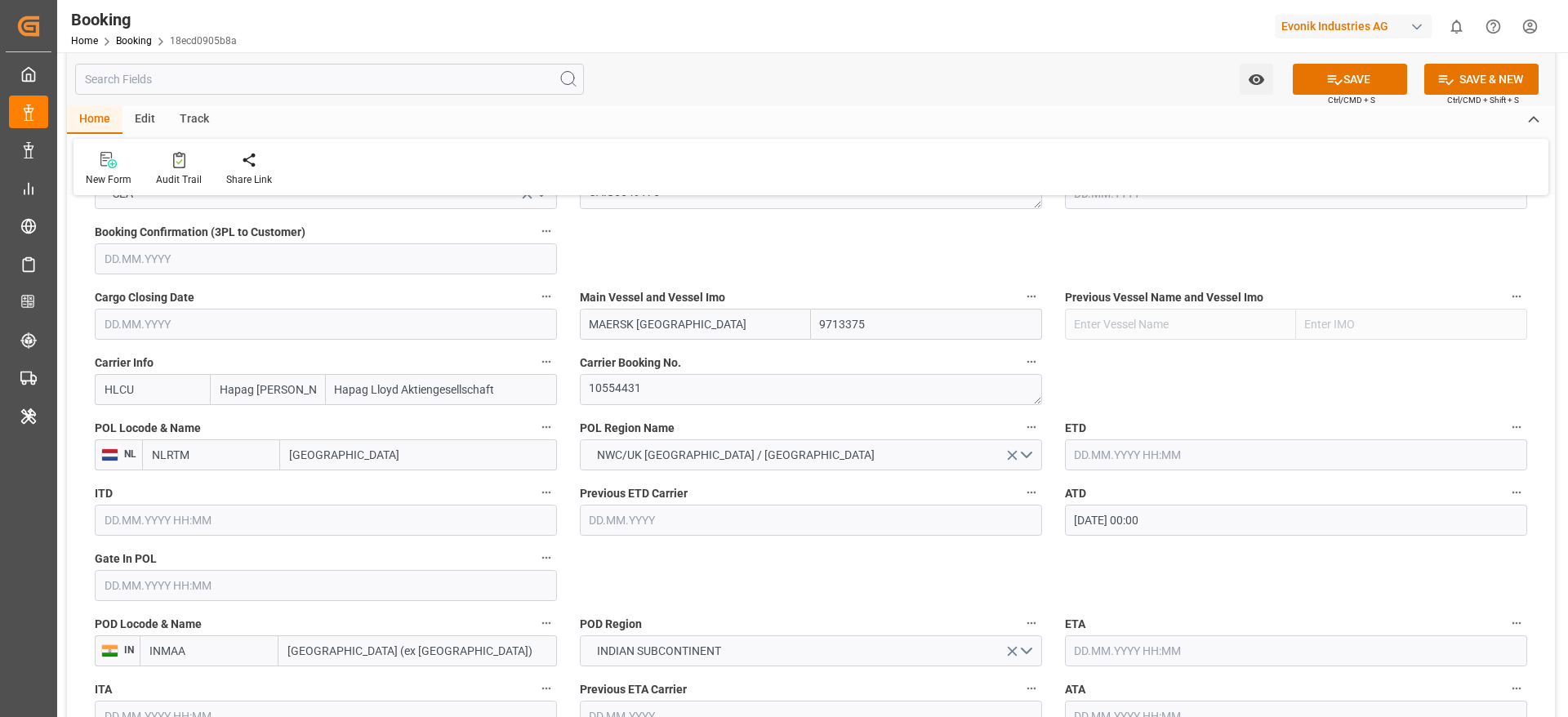
click at [1177, 536] on div "ATD [DATE] 00:00" at bounding box center [1295, 508] width 485 height 65
click at [1181, 524] on input "[DATE] 00:00" at bounding box center [1296, 520] width 463 height 31
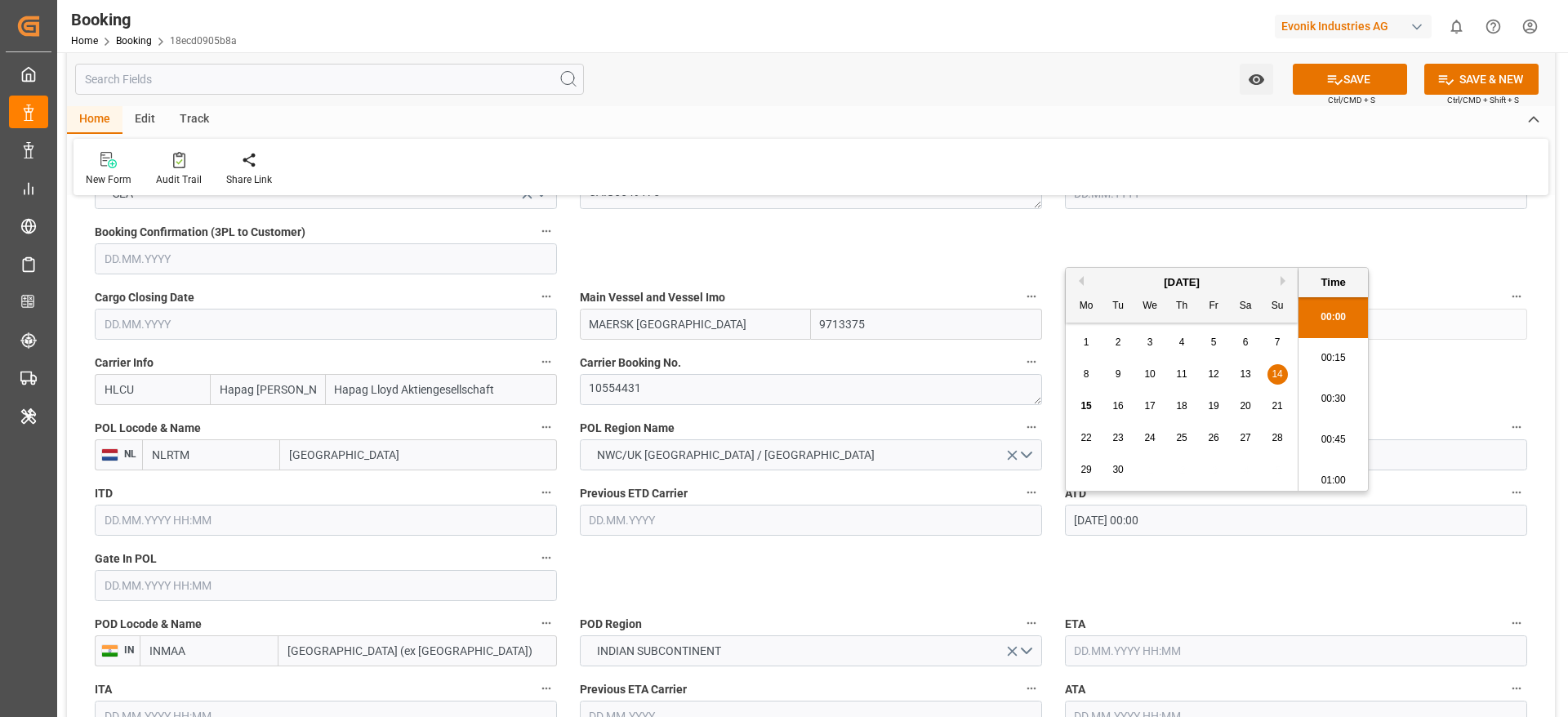
click at [1181, 524] on input "[DATE] 00:00" at bounding box center [1296, 520] width 463 height 31
click at [1445, 461] on input "text" at bounding box center [1296, 455] width 463 height 31
paste input "[DATE] 00:00"
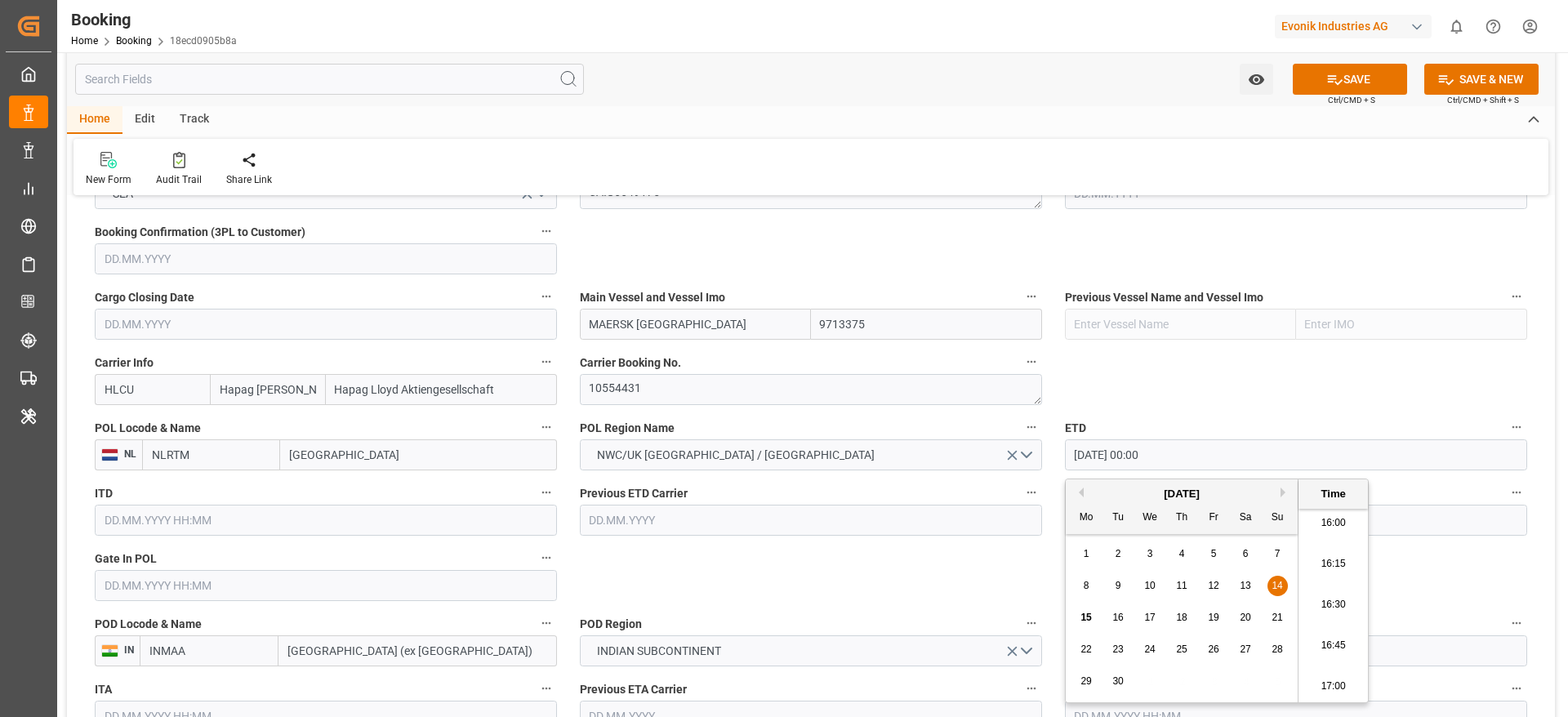
type input "[DATE] 00:00"
click at [1273, 580] on span "14" at bounding box center [1277, 585] width 11 height 11
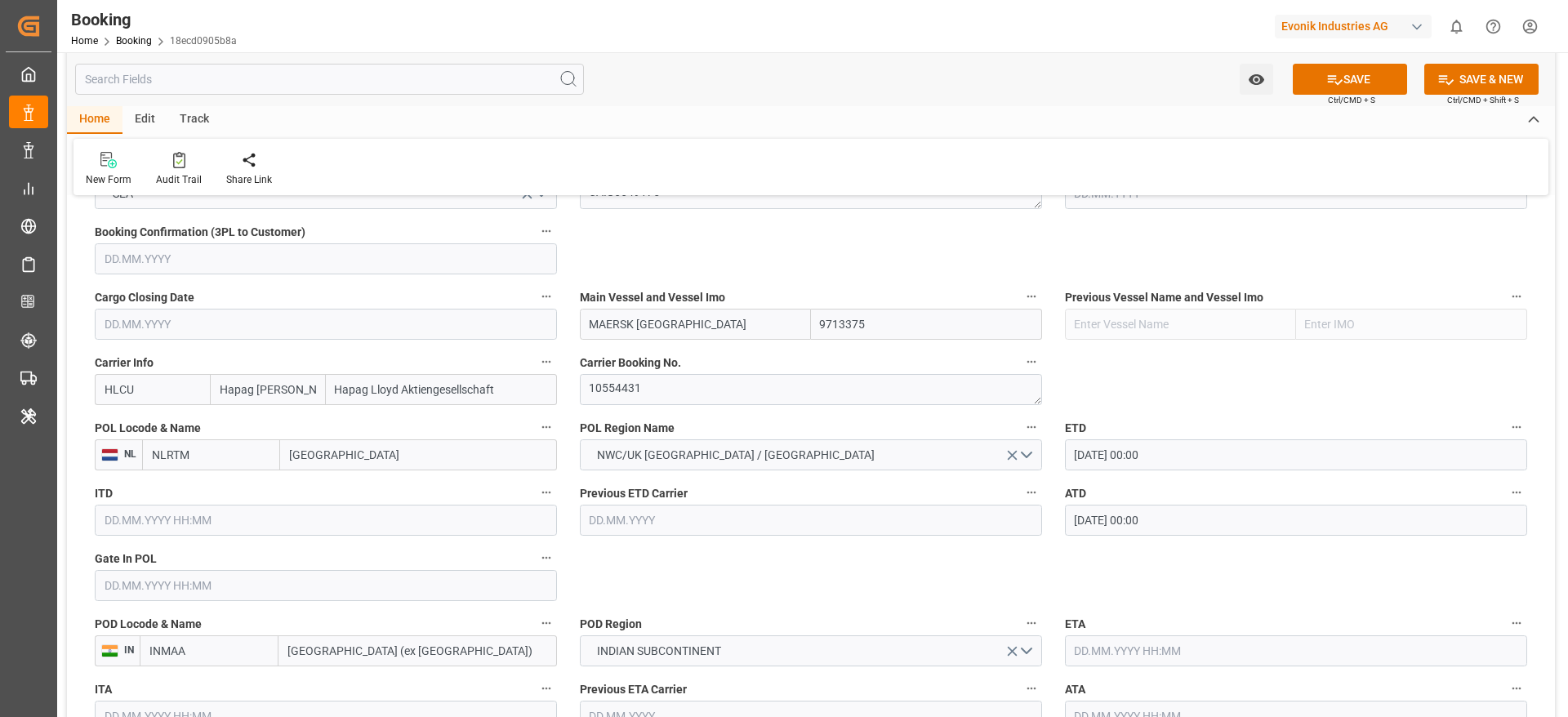
click at [215, 592] on input "text" at bounding box center [326, 585] width 463 height 31
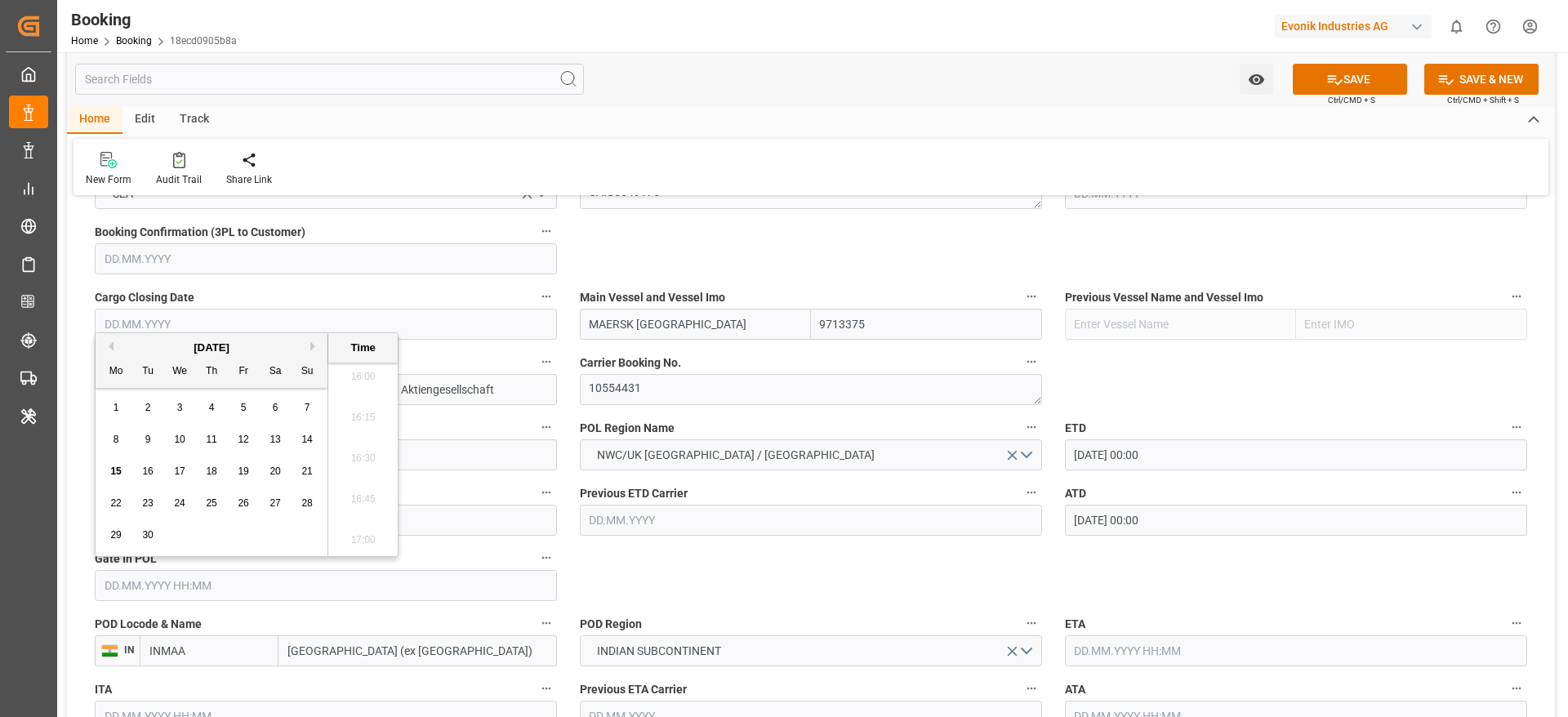
click at [155, 442] on div "9" at bounding box center [149, 440] width 20 height 20
type input "[DATE] 00:00"
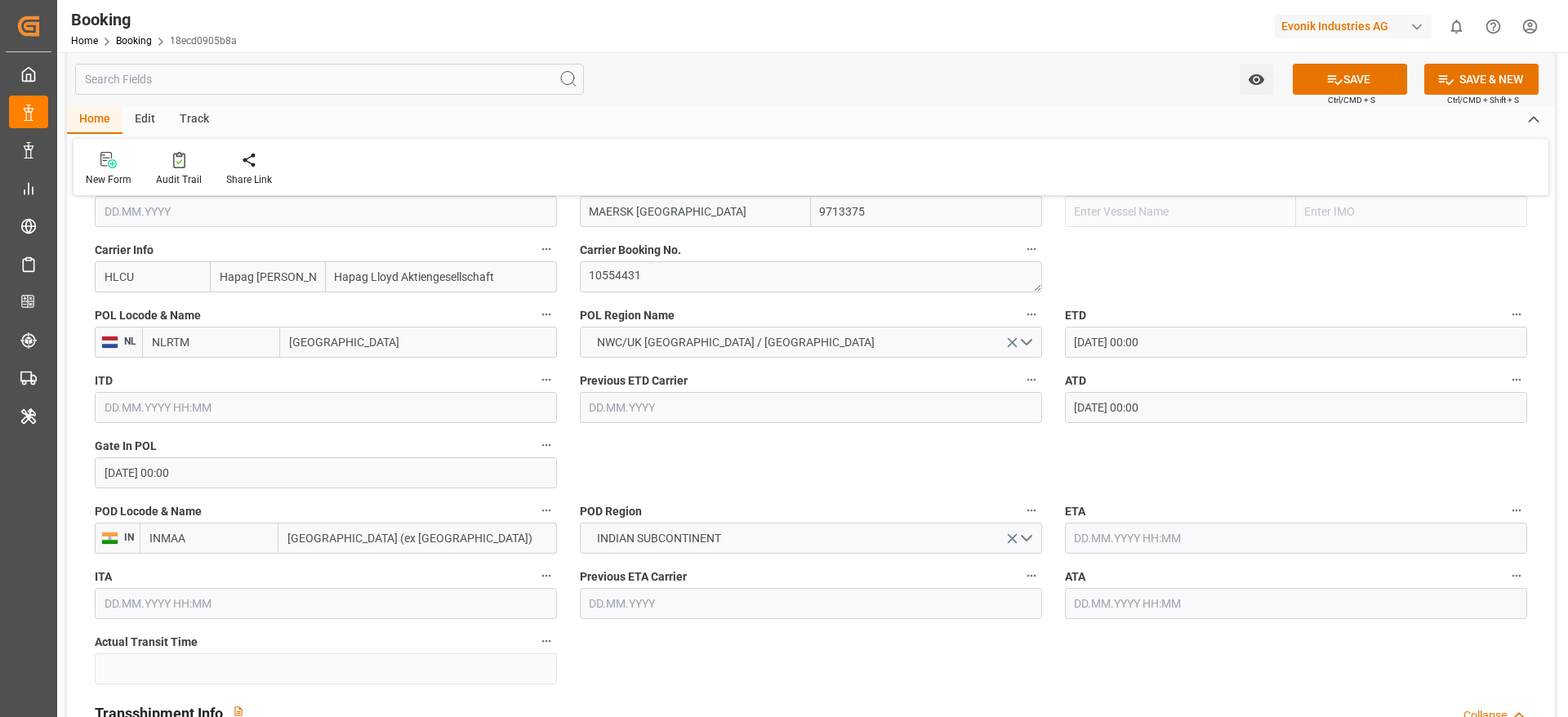
scroll to position [1347, 0]
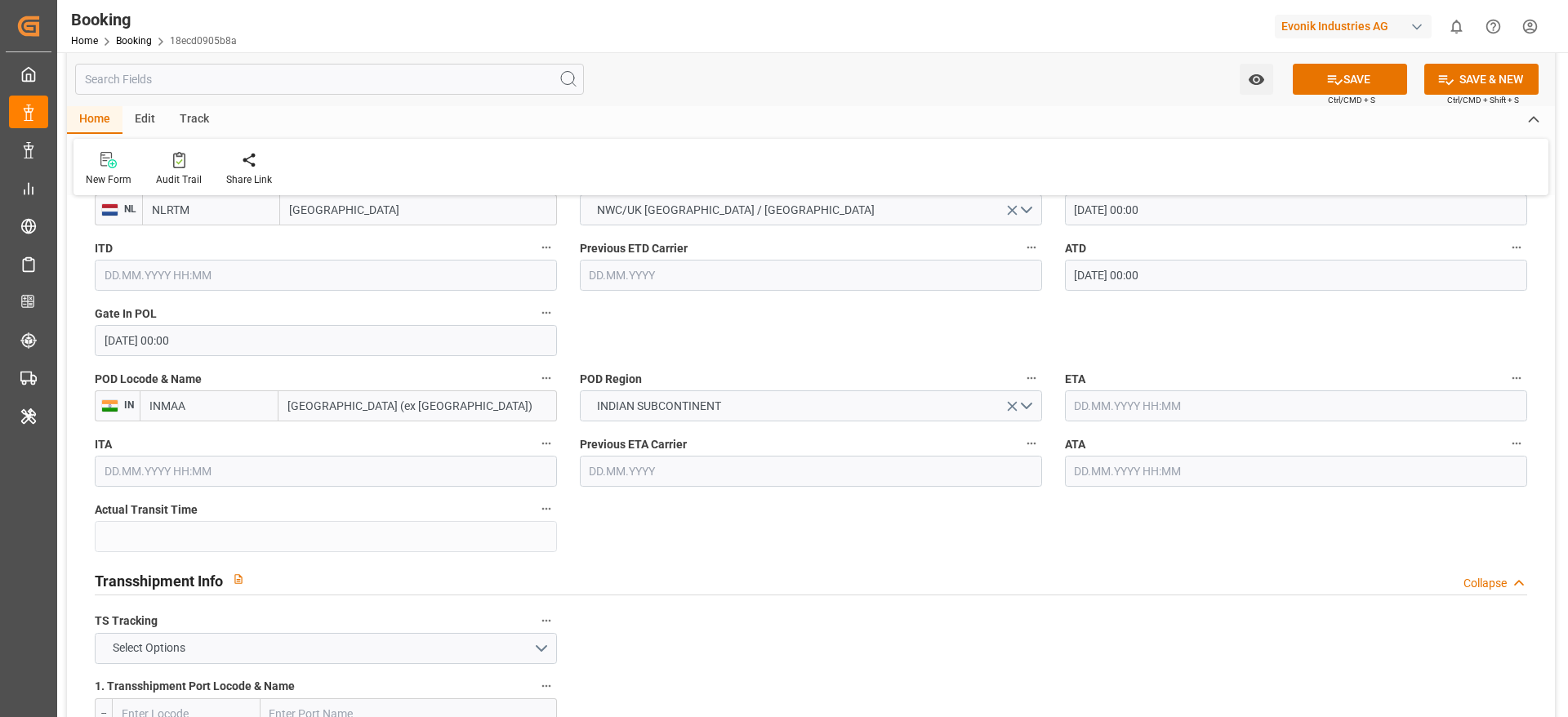
click at [1116, 411] on input "text" at bounding box center [1296, 406] width 463 height 31
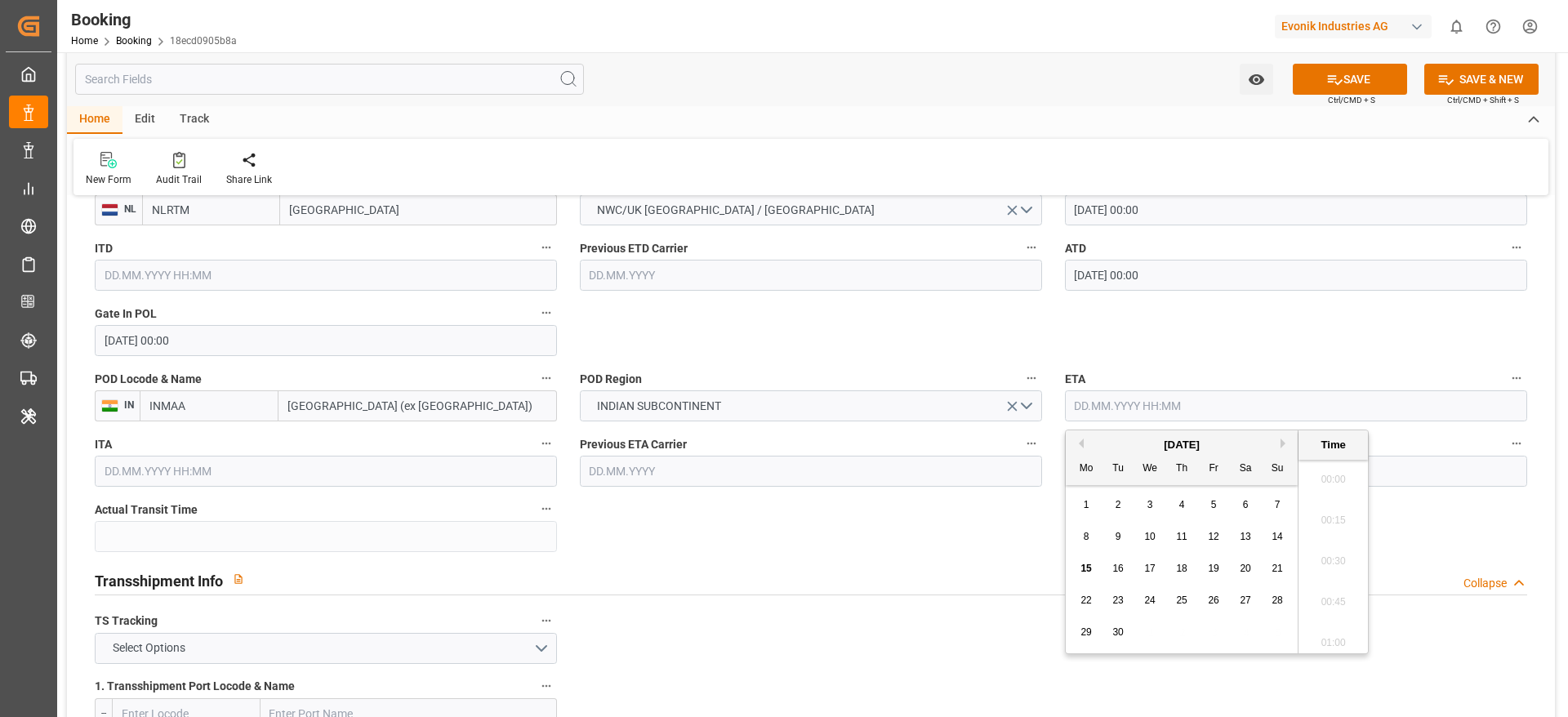
scroll to position [2618, 0]
click at [1284, 444] on button "Next Month" at bounding box center [1286, 444] width 10 height 10
click at [1239, 602] on div "25" at bounding box center [1246, 601] width 20 height 20
type input "[DATE] 00:00"
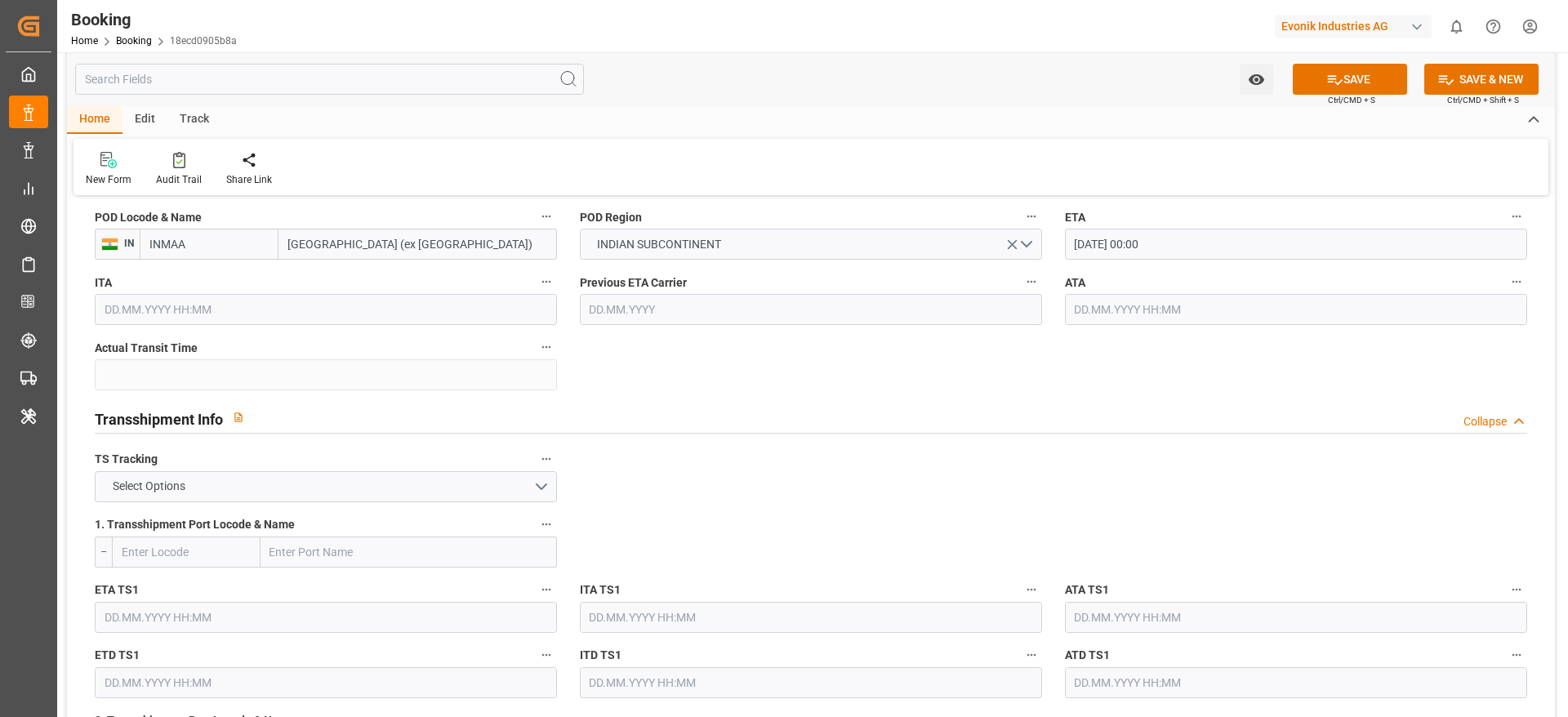
scroll to position [1592, 0]
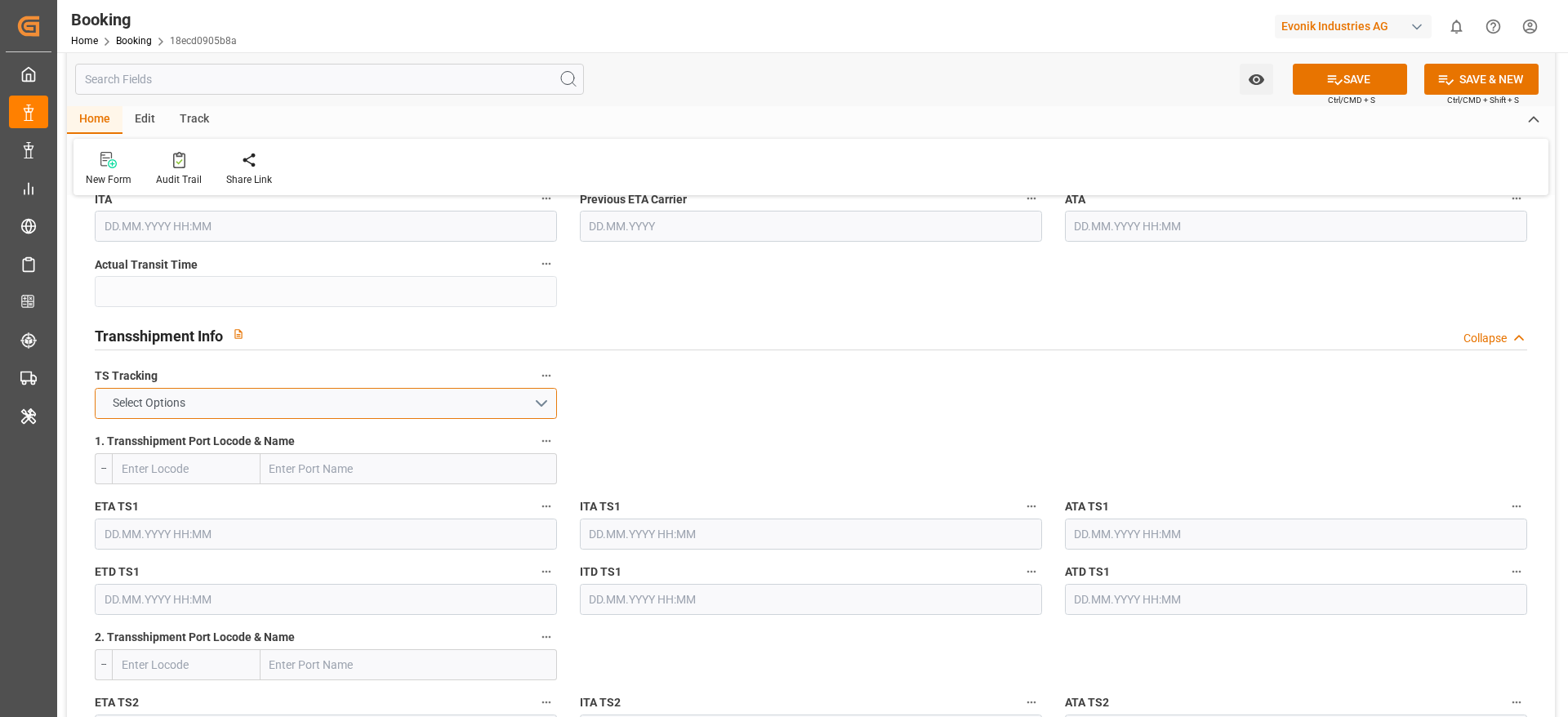
click at [254, 412] on button "Select Options" at bounding box center [326, 403] width 463 height 31
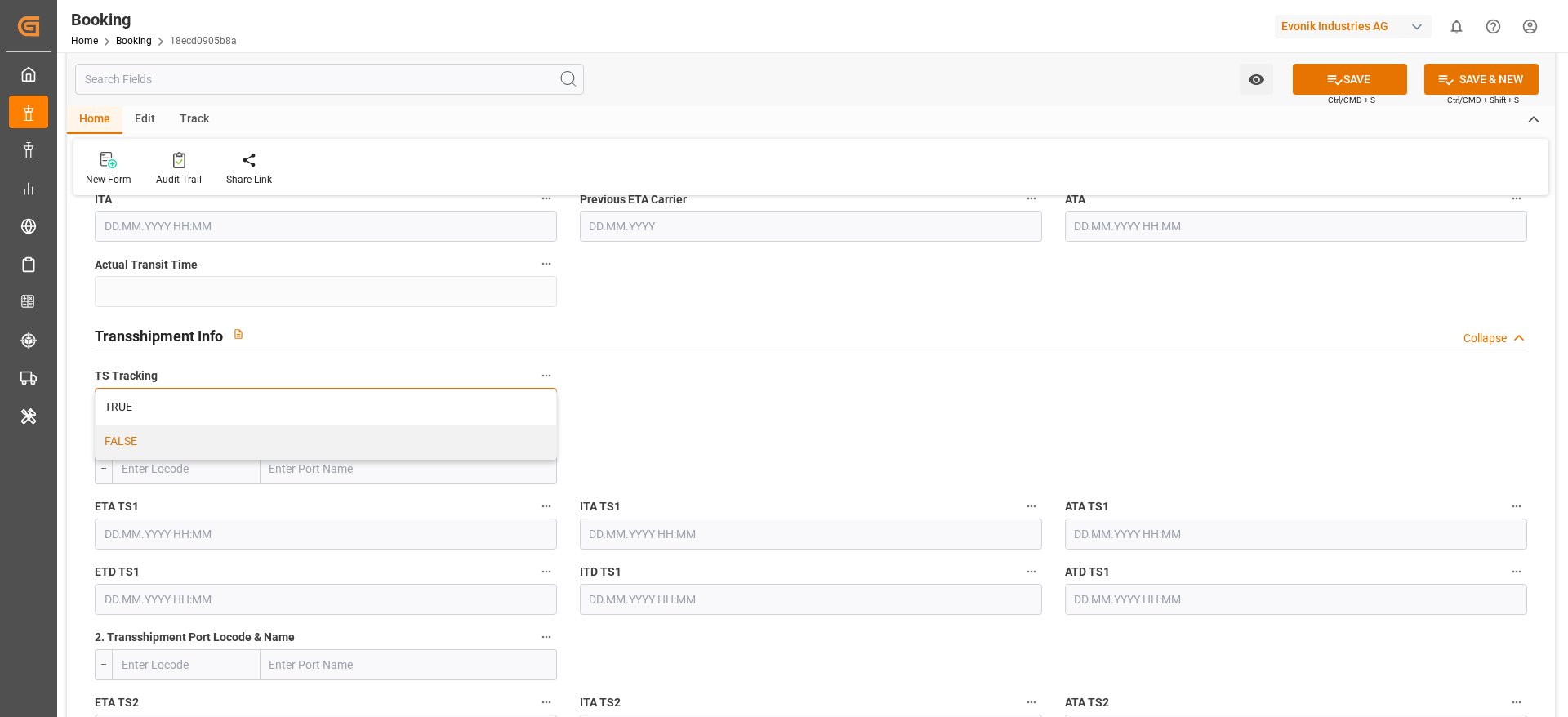
click at [231, 440] on div "FALSE" at bounding box center [326, 441] width 461 height 34
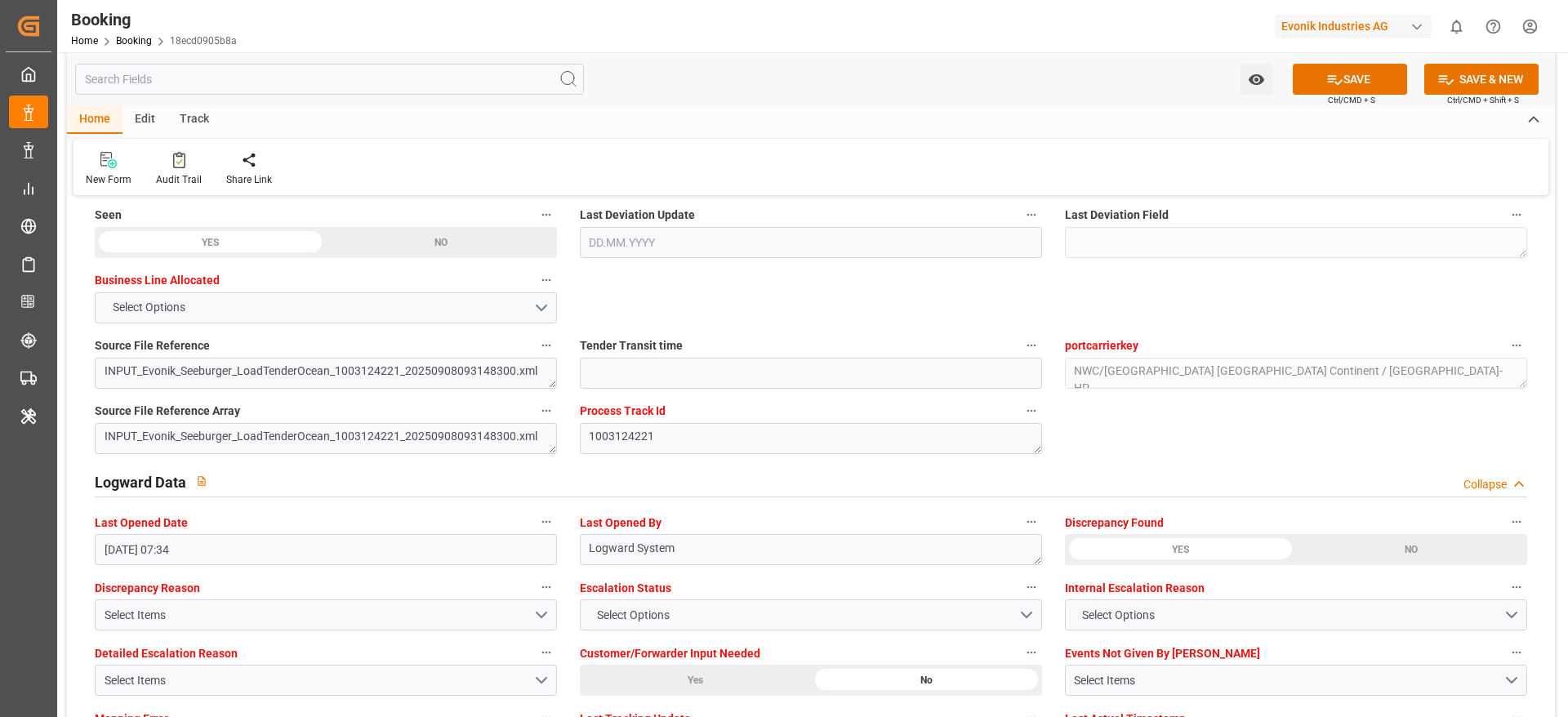
scroll to position [3061, 0]
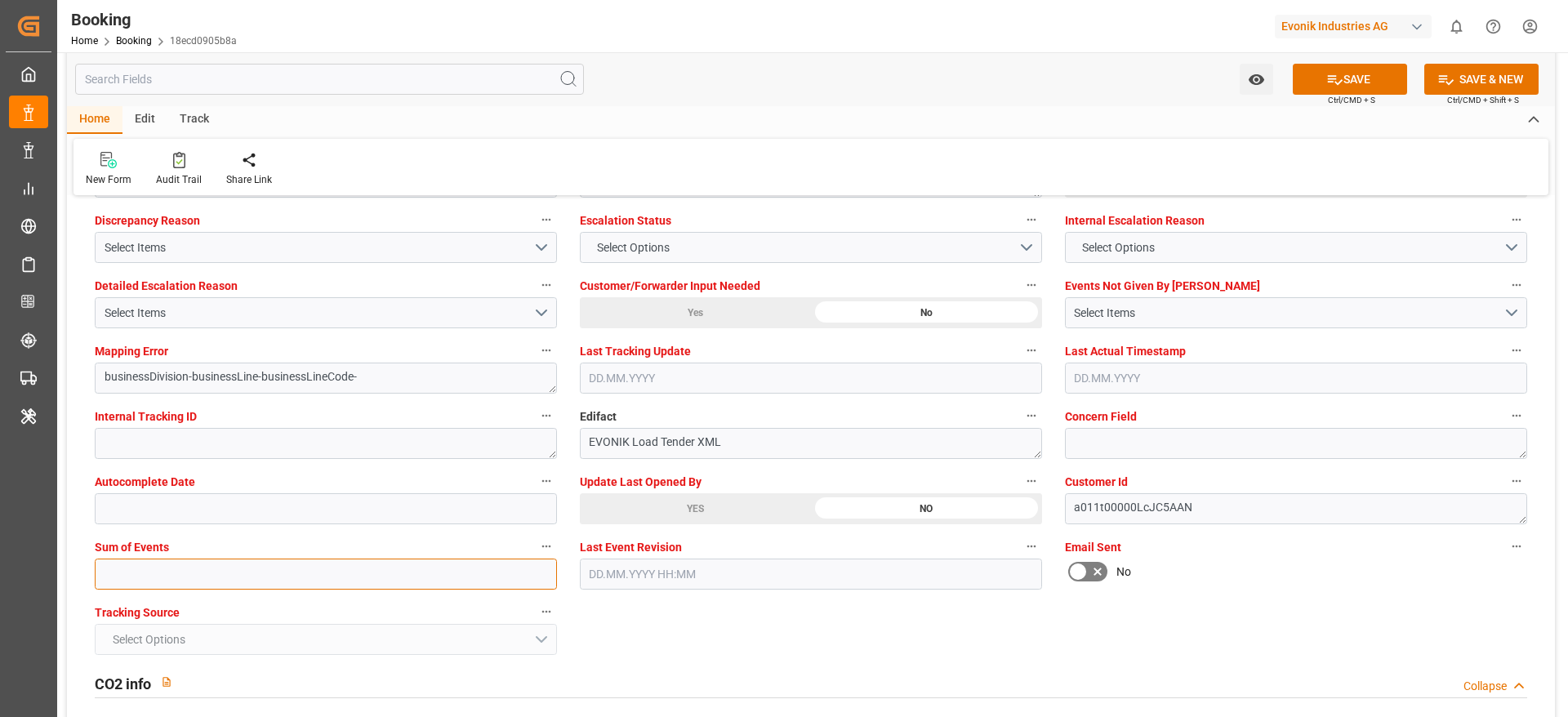
click at [197, 563] on input "text" at bounding box center [326, 574] width 463 height 31
type input "0"
click at [1350, 76] on button "SAVE" at bounding box center [1350, 79] width 115 height 31
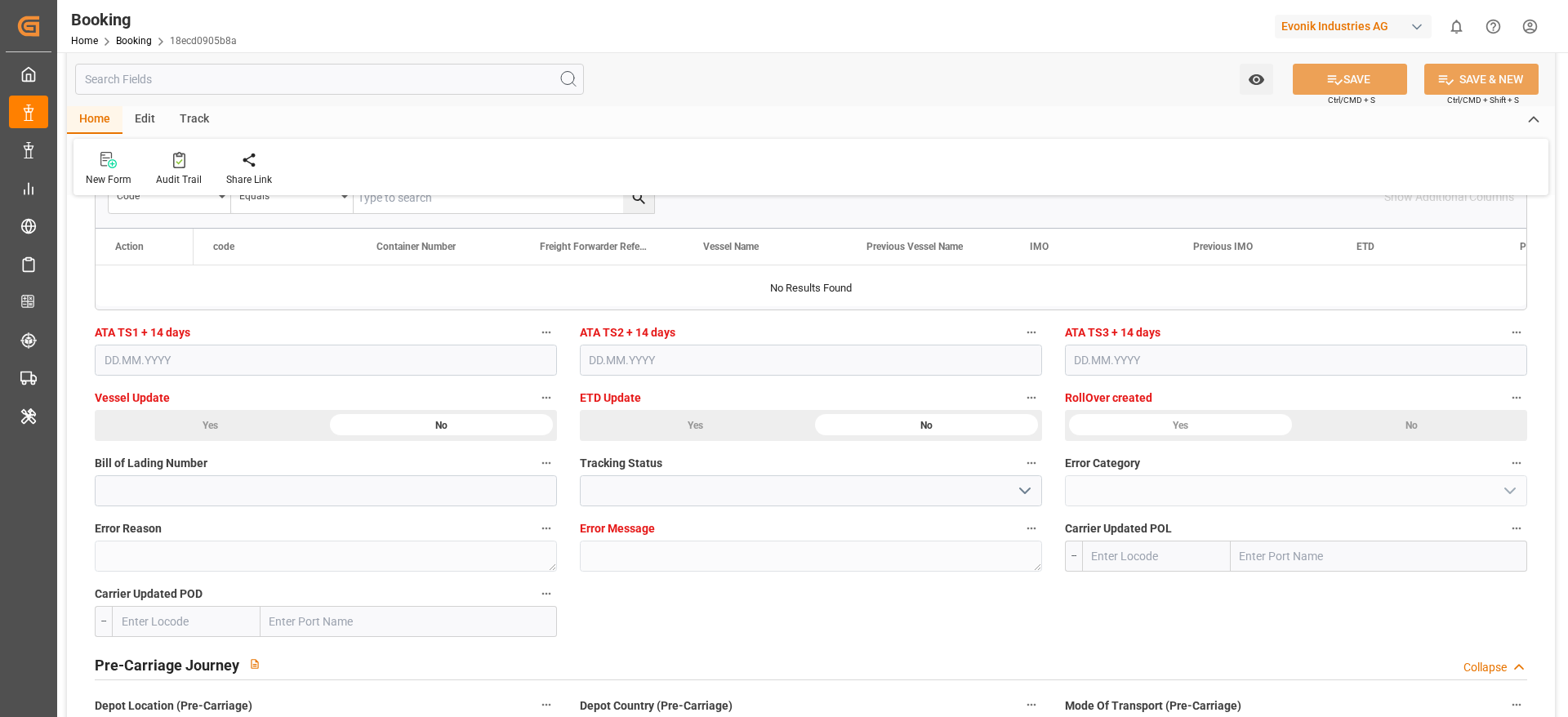
scroll to position [4408, 0]
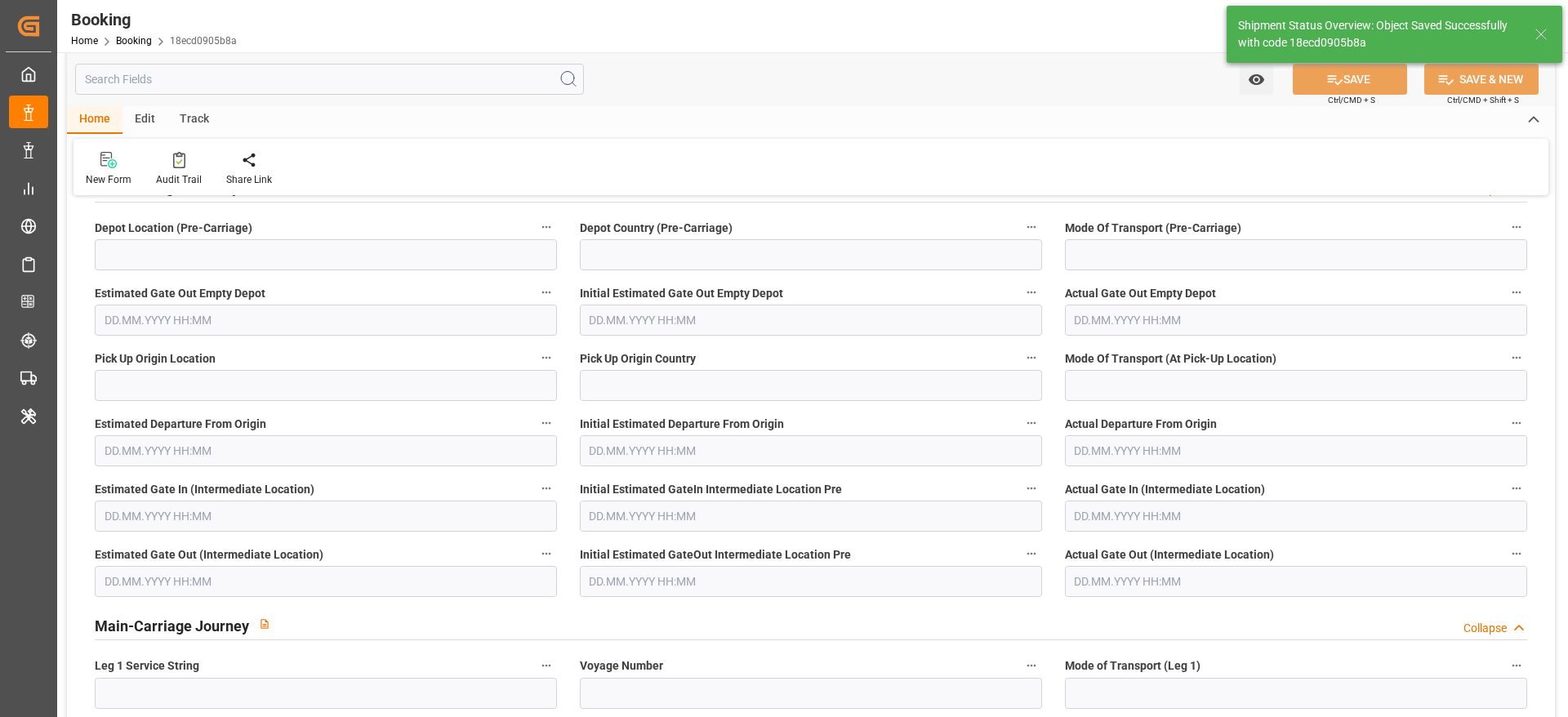
type textarea "NWC/[GEOGRAPHIC_DATA] [GEOGRAPHIC_DATA] Continent / [GEOGRAPHIC_DATA]-HP"
type textarea "[PERSON_NAME]"
type textarea "businessDivision-businessLine-"
type input "[DATE] 00:00"
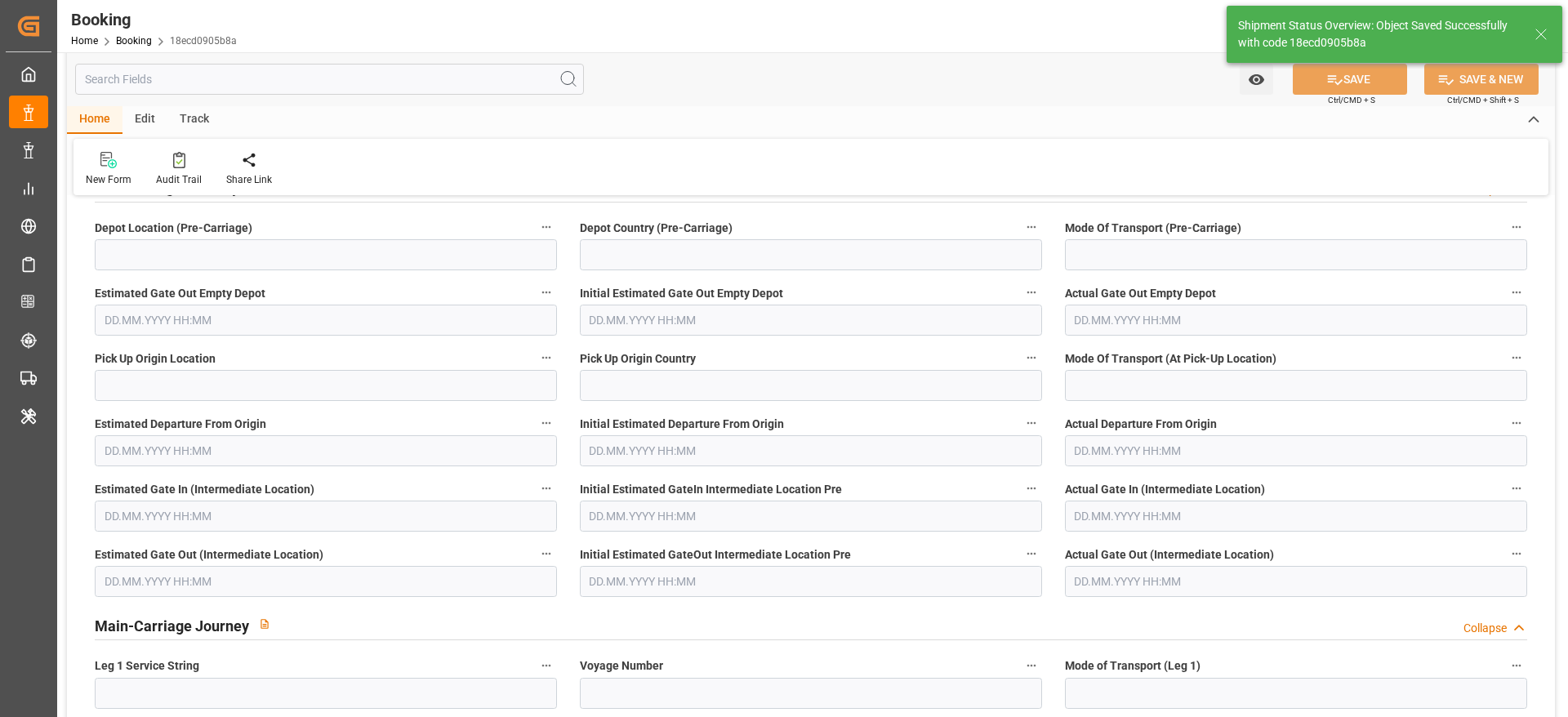
type input "[DATE] 11:03"
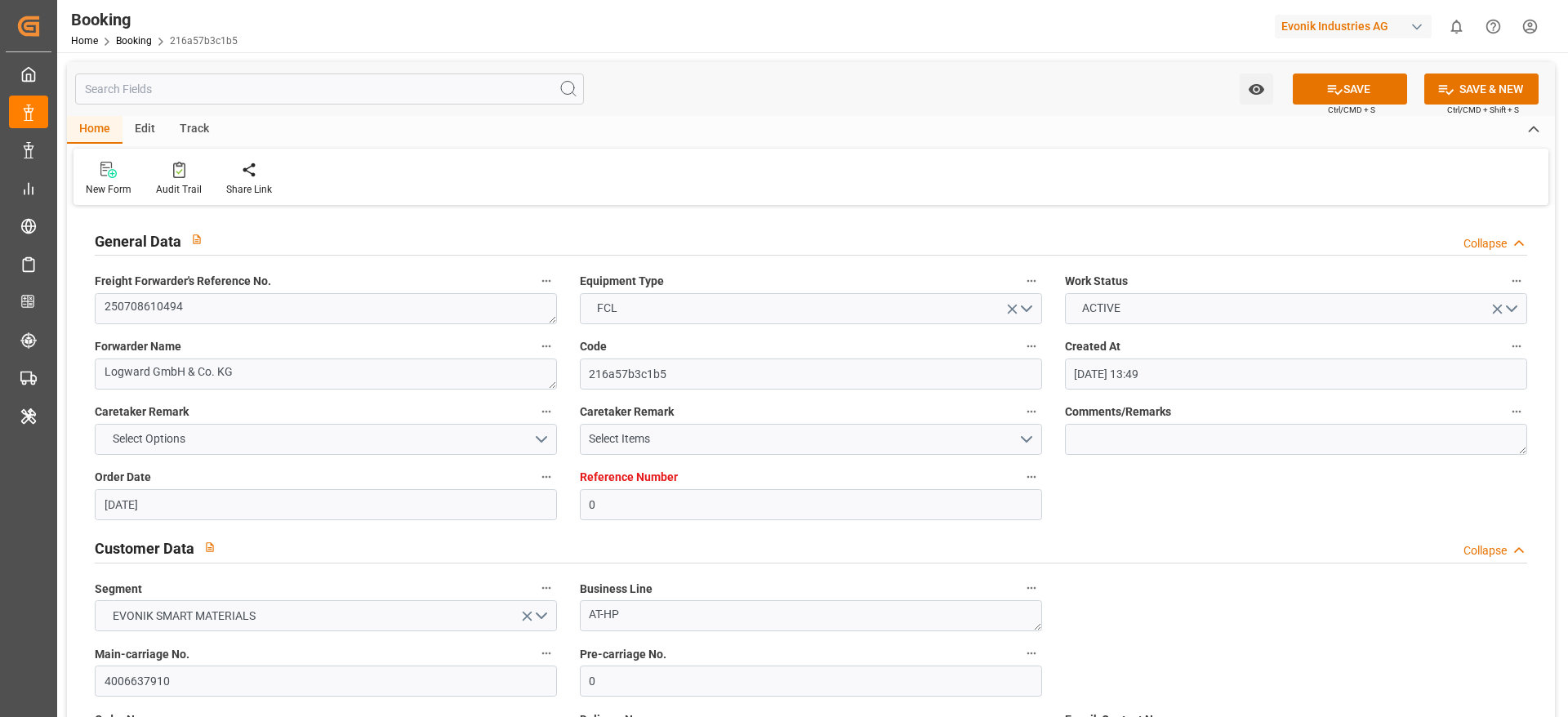
scroll to position [1102, 0]
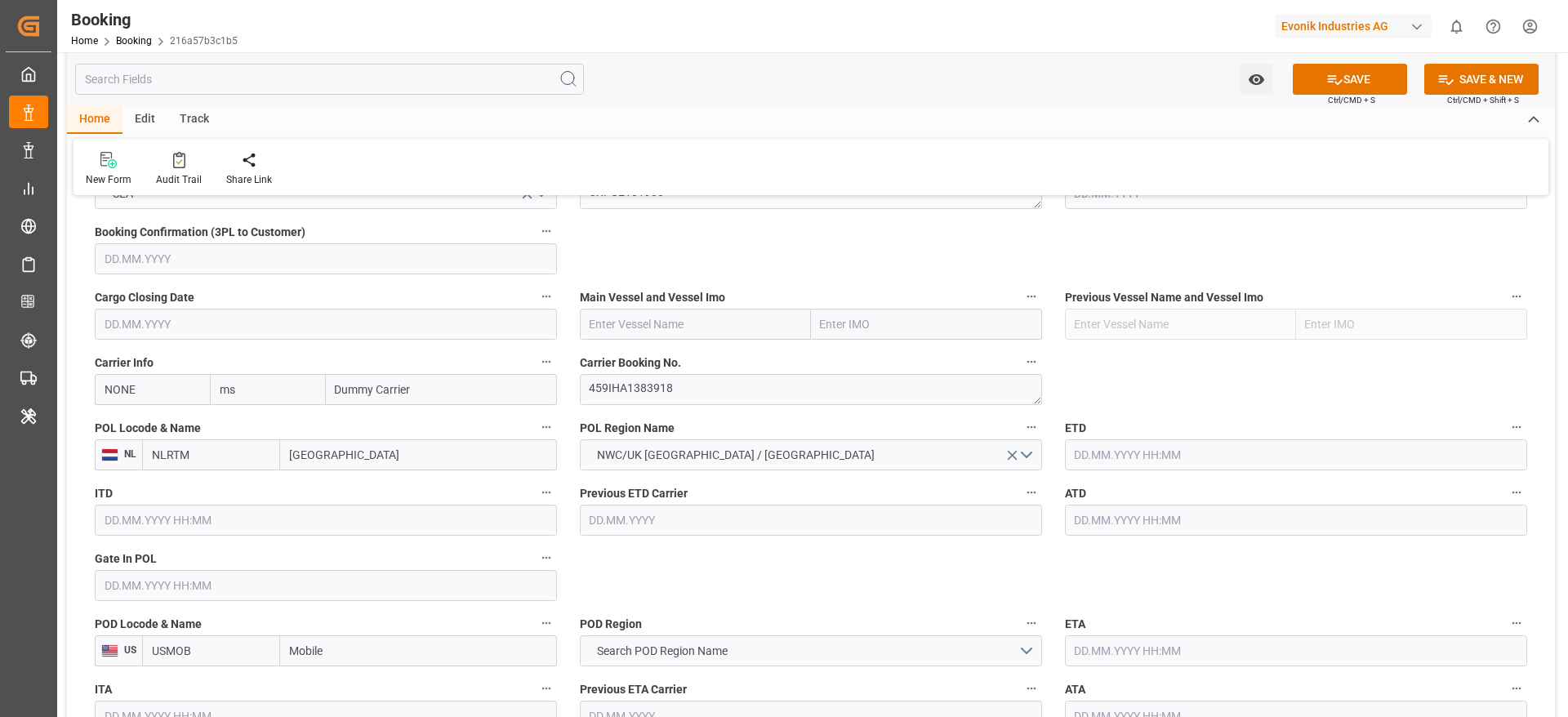
type input "msc"
click at [250, 420] on div "MSC" at bounding box center [233, 425] width 44 height 36
type input "MSCU"
type input "MSC"
type input "Mediterranean Shipping Company"
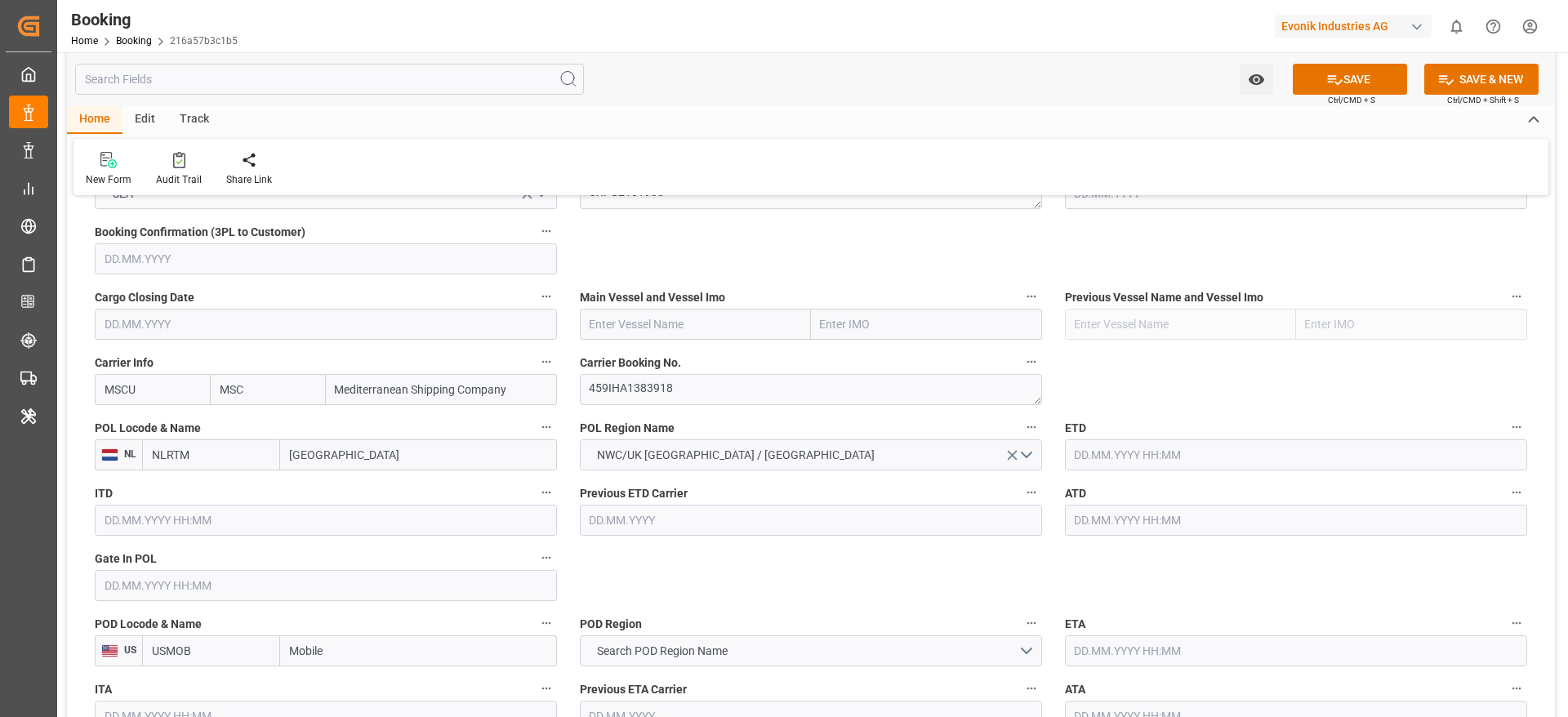
scroll to position [980, 0]
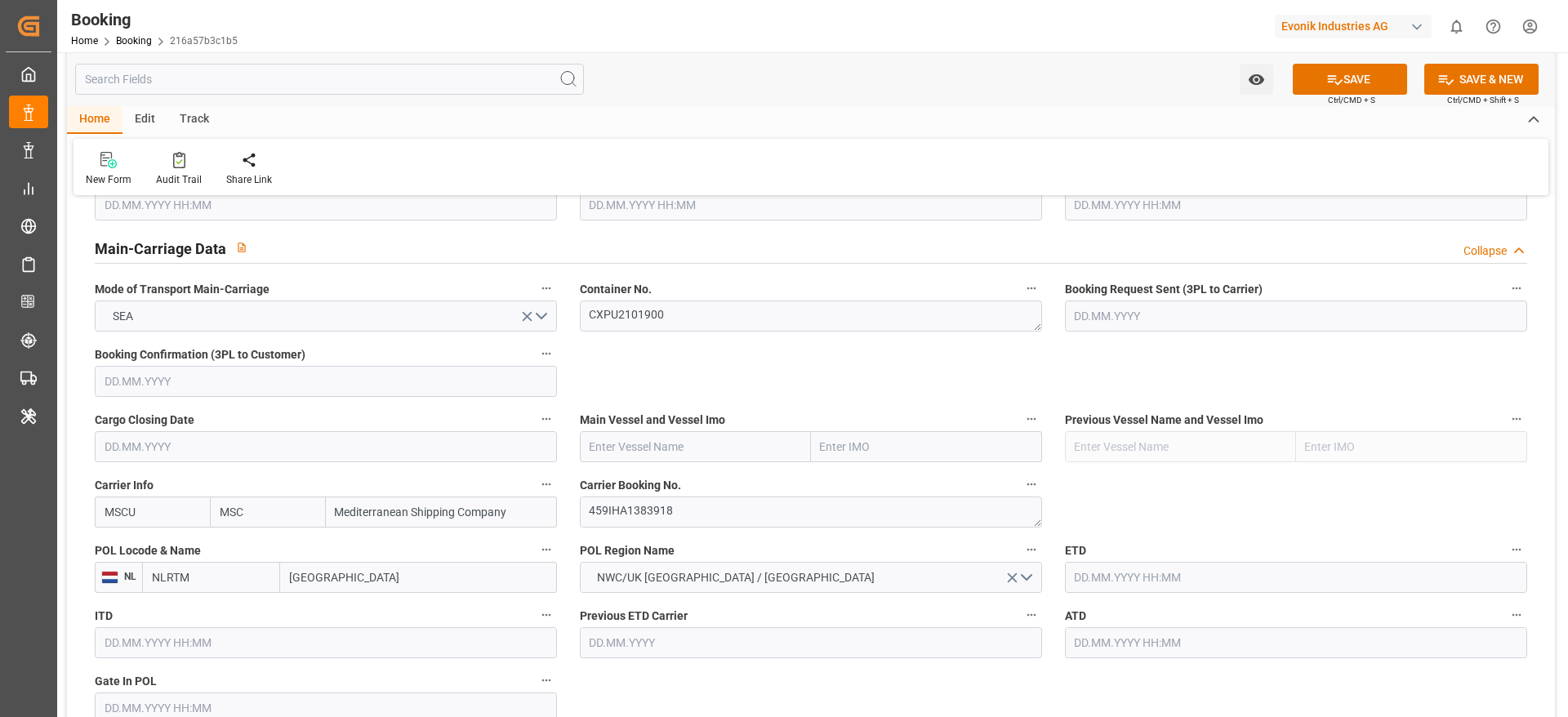
type input "MSC"
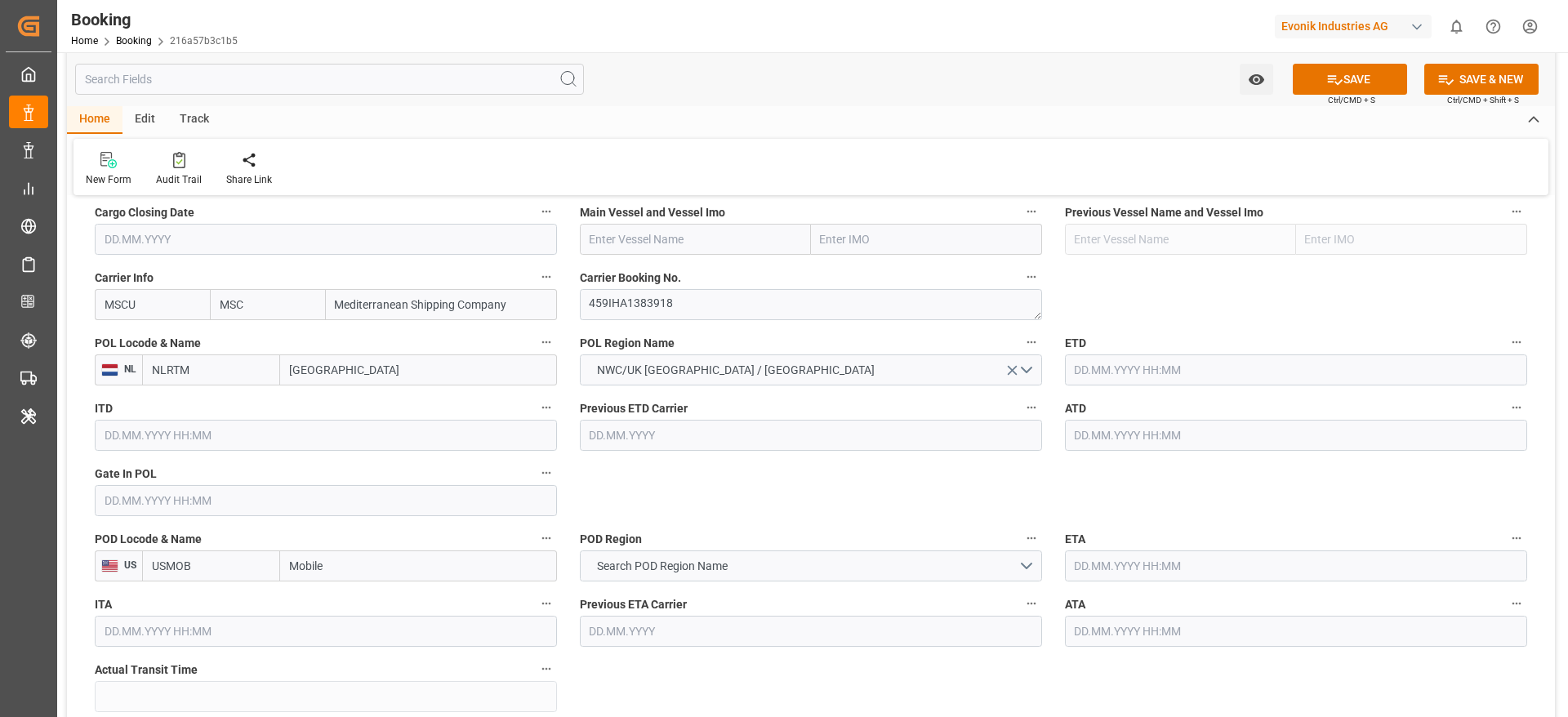
scroll to position [1224, 0]
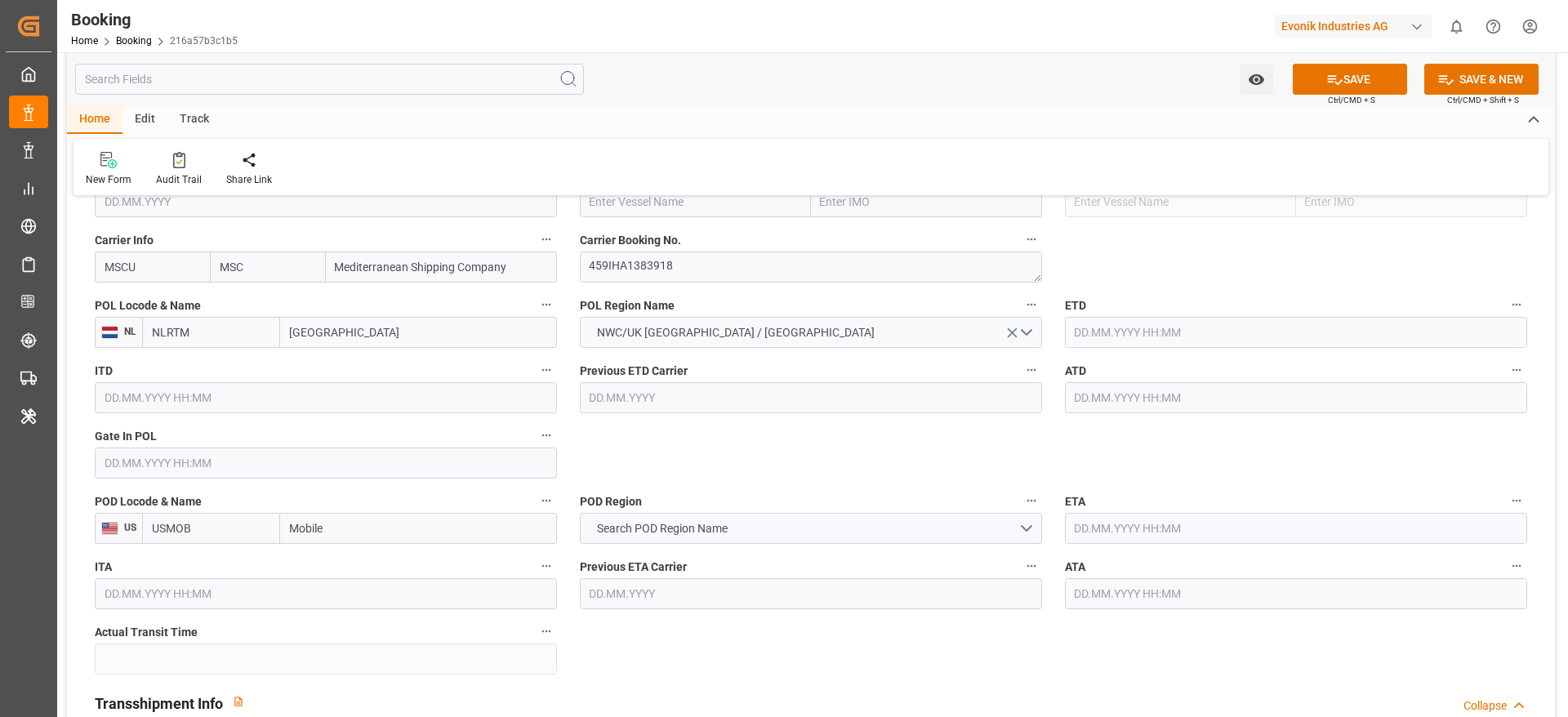
click at [385, 332] on input "[GEOGRAPHIC_DATA]" at bounding box center [419, 332] width 277 height 31
paste input "[GEOGRAPHIC_DATA]"
type input "[GEOGRAPHIC_DATA]"
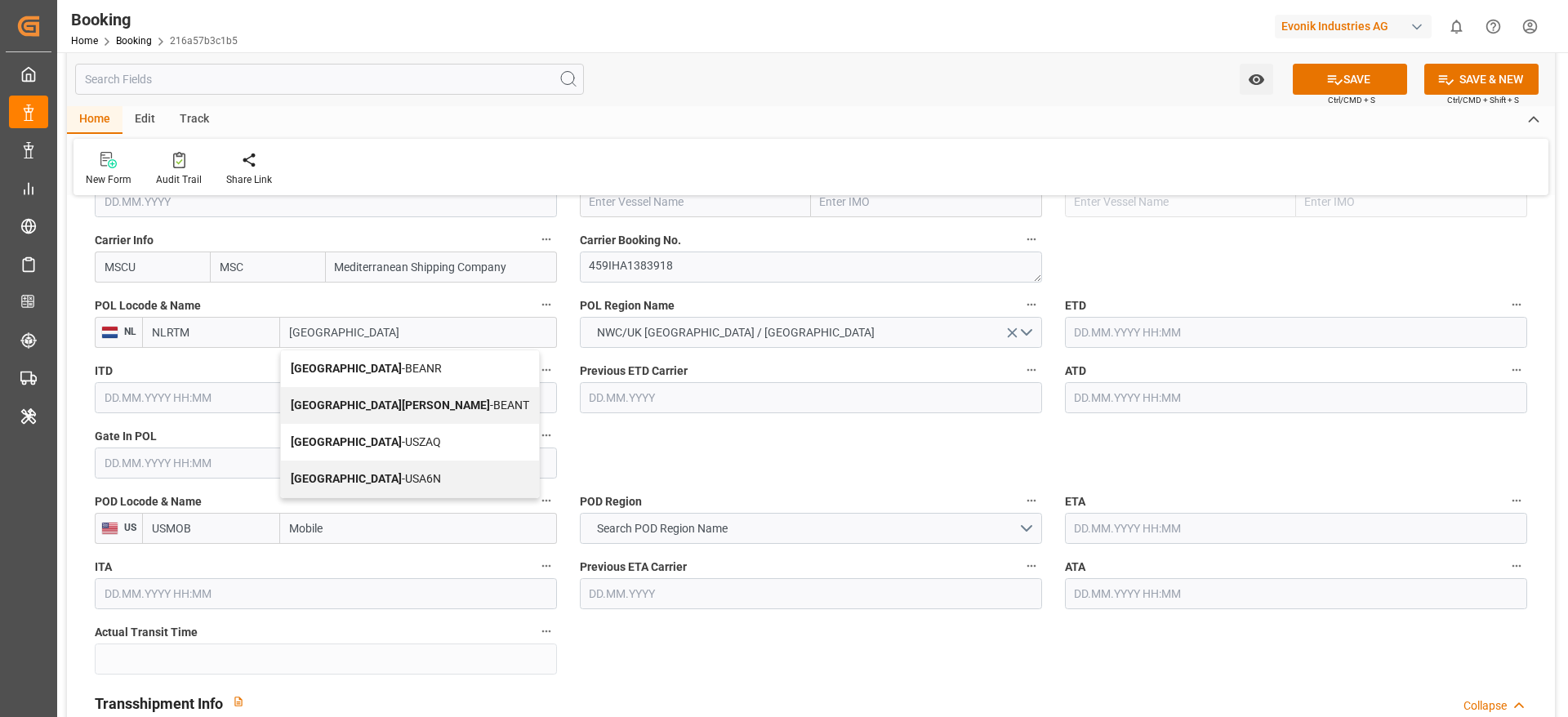
click at [361, 374] on span "Antwerp - BEANR" at bounding box center [367, 367] width 151 height 13
type input "BEANR"
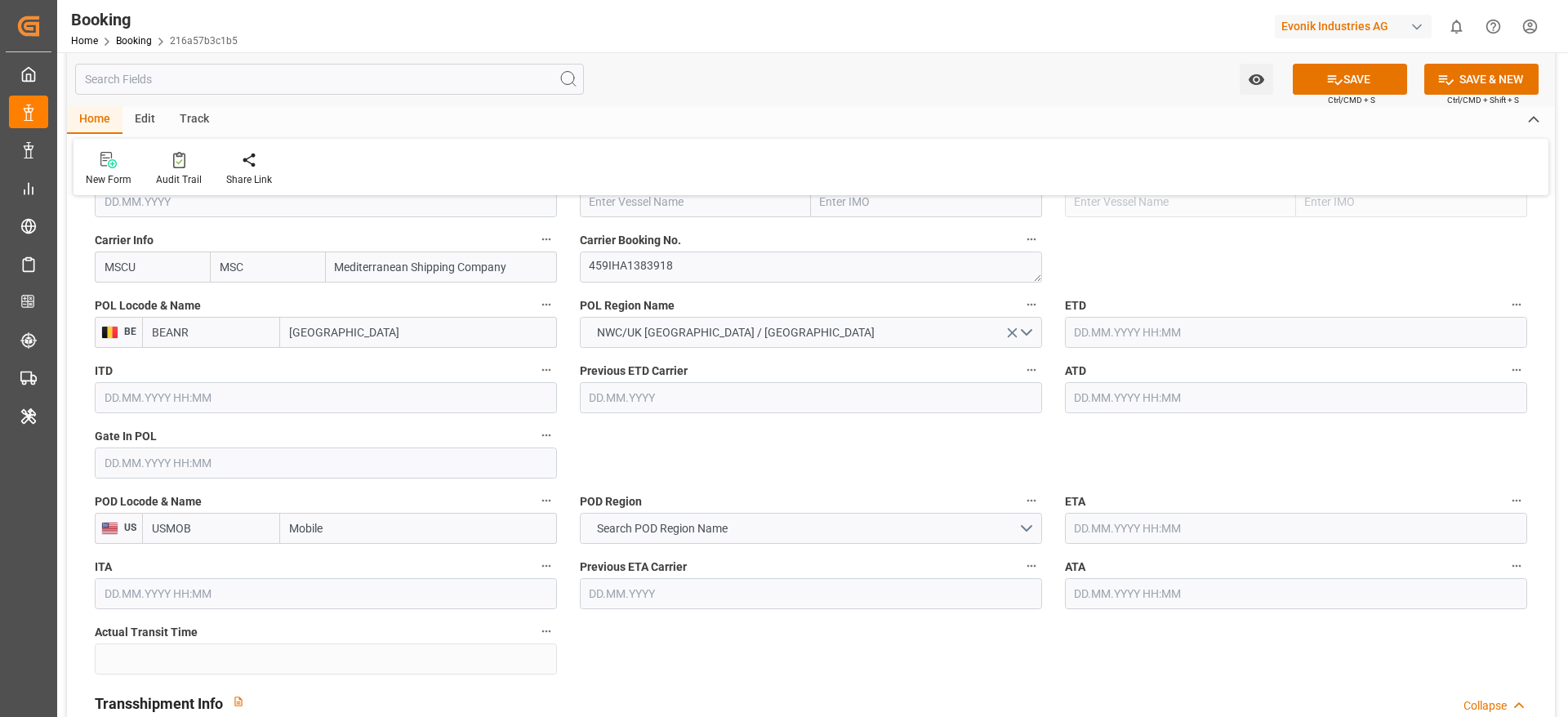
type input "[GEOGRAPHIC_DATA]"
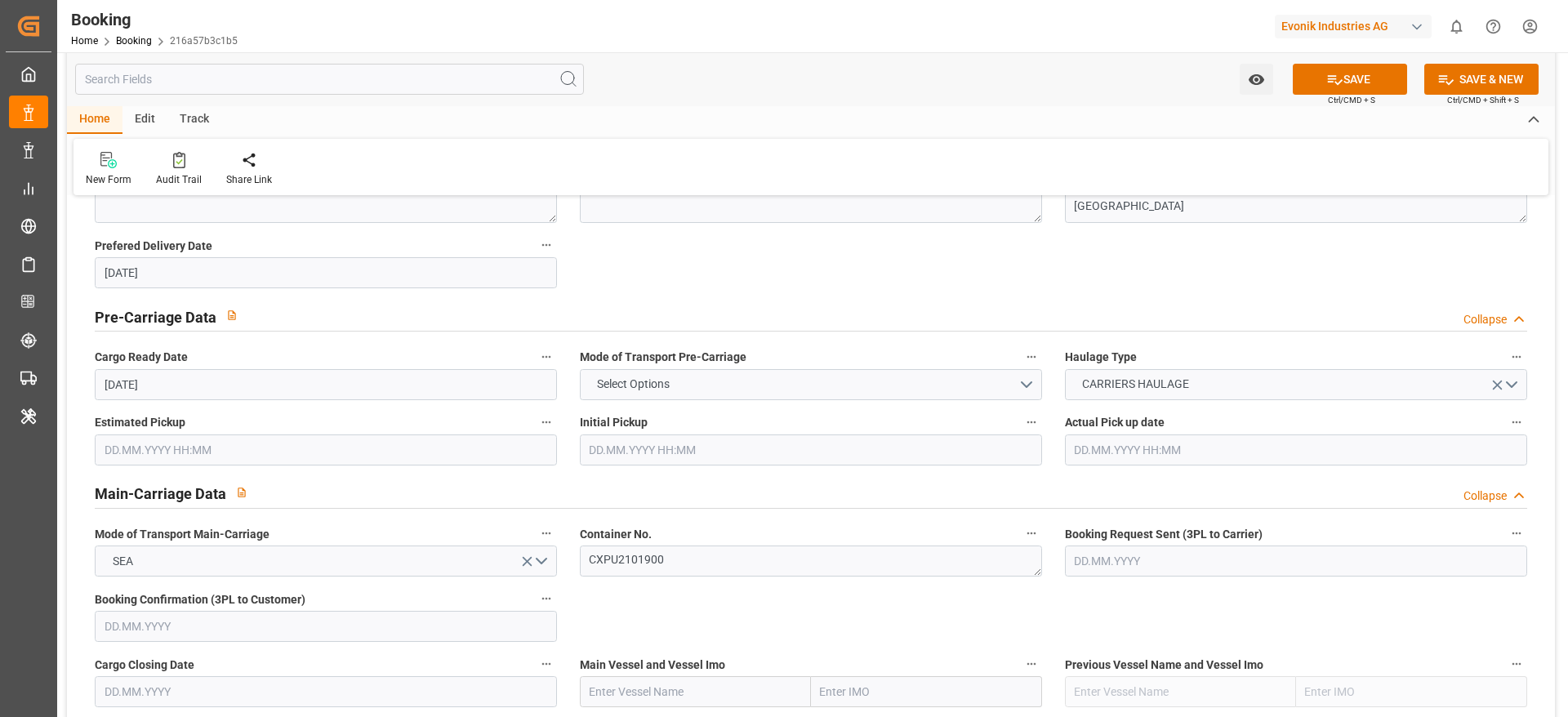
scroll to position [1102, 0]
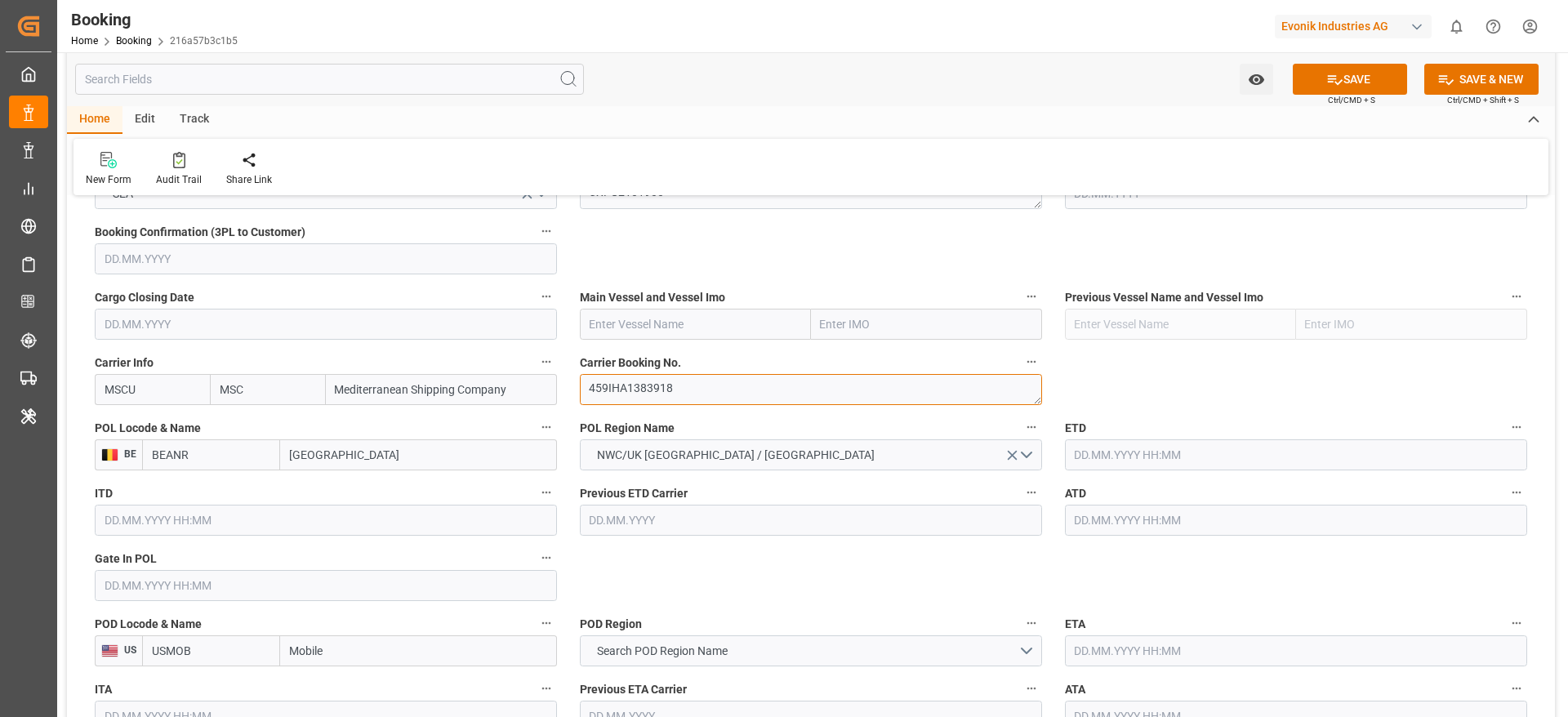
click at [698, 393] on textarea "459IHA1383918" at bounding box center [811, 389] width 463 height 31
click at [711, 382] on textarea "459IHA1383918" at bounding box center [811, 389] width 463 height 31
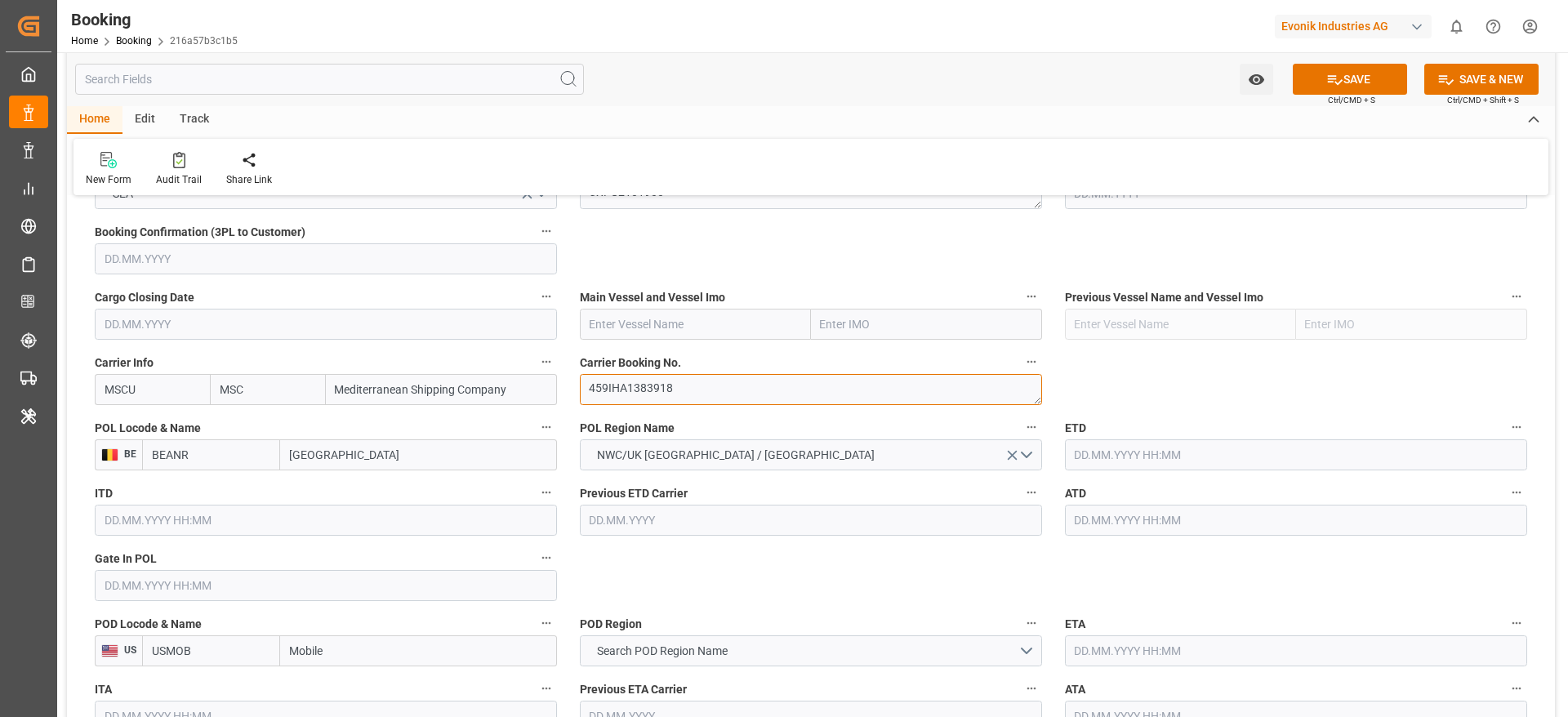
click at [711, 382] on textarea "459IHA1383918" at bounding box center [811, 389] width 463 height 31
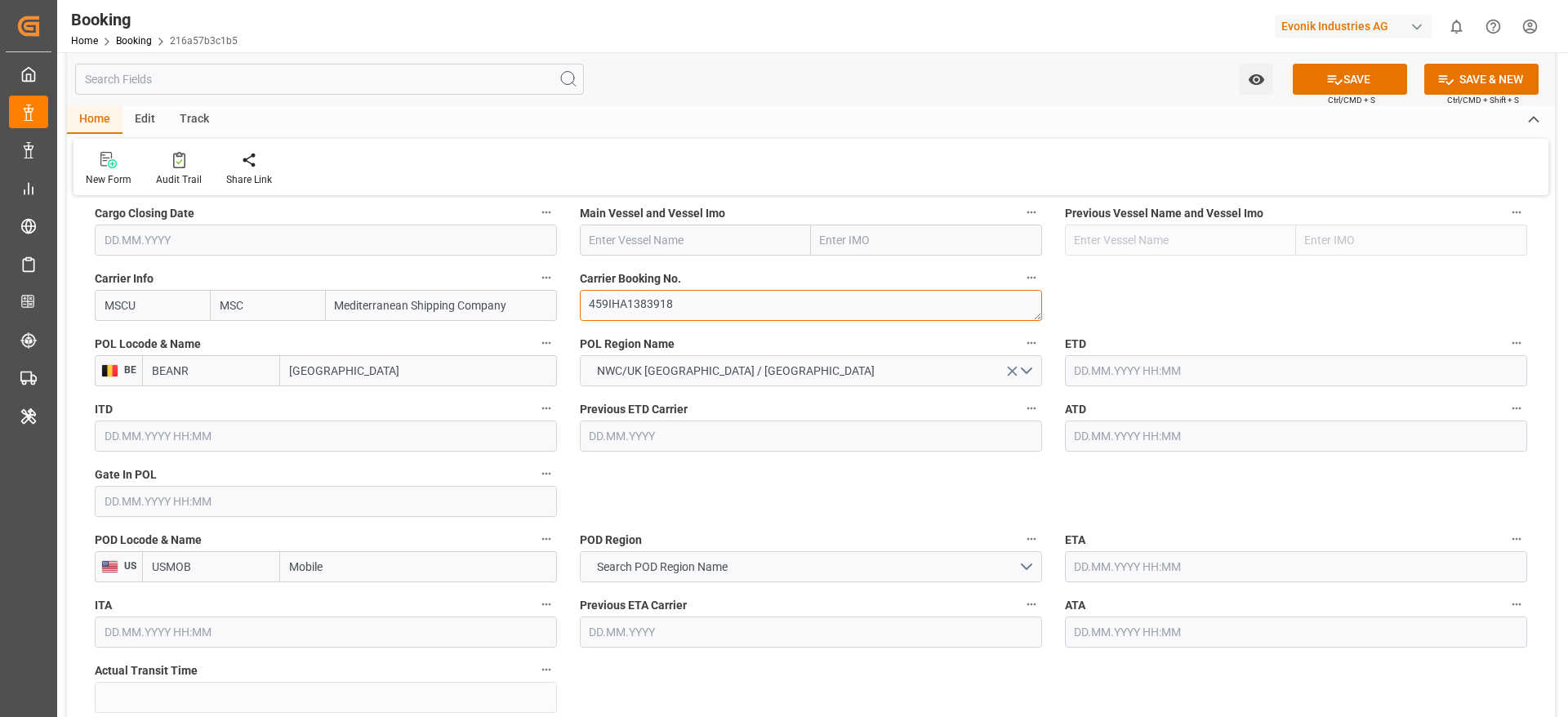
scroll to position [1224, 0]
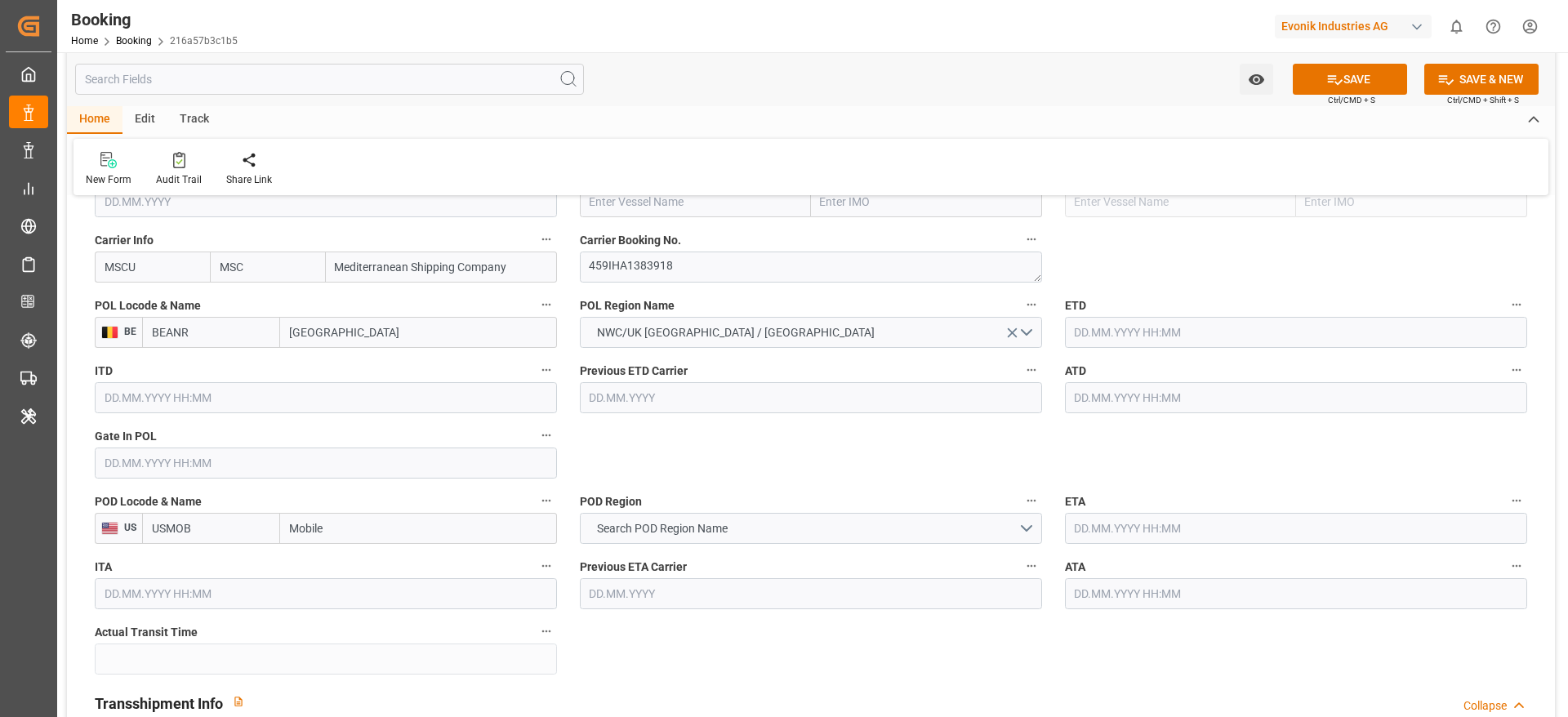
click at [1045, 404] on input "text" at bounding box center [1296, 397] width 463 height 31
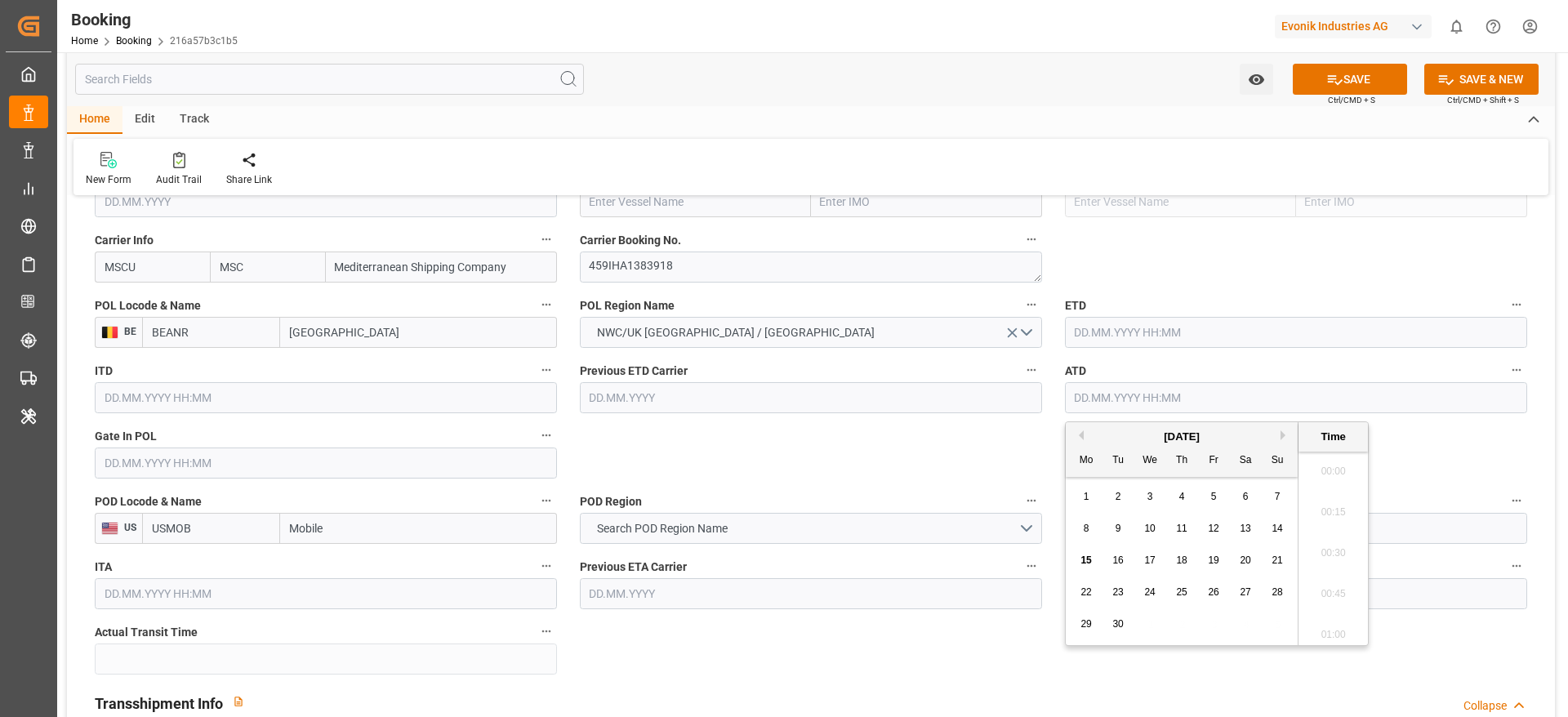
scroll to position [2618, 0]
click at [1045, 430] on button "Previous Month" at bounding box center [1079, 435] width 10 height 10
click at [1045, 432] on button "Next Month" at bounding box center [1286, 435] width 10 height 10
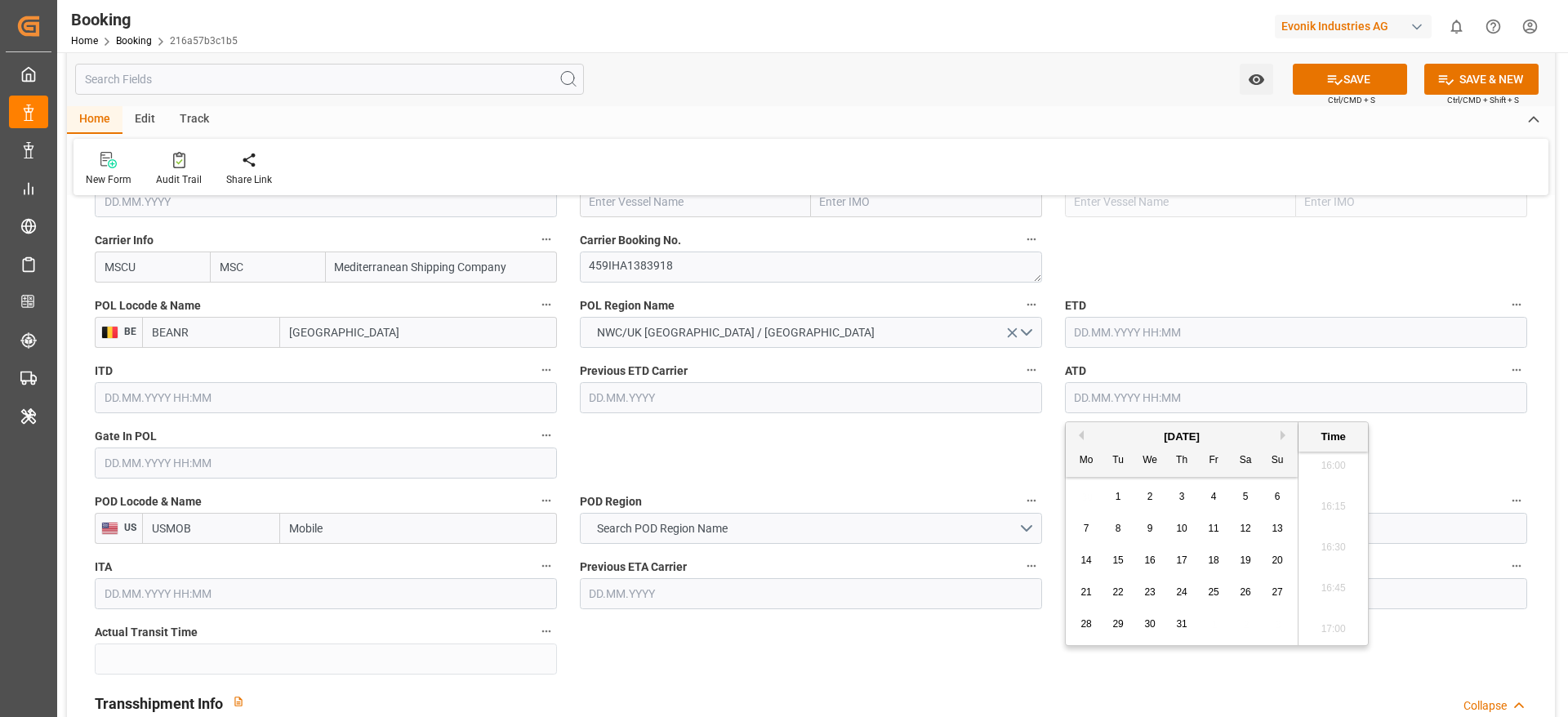
click at [1045, 477] on span "12" at bounding box center [1245, 528] width 11 height 11
type input "[DATE] 00:00"
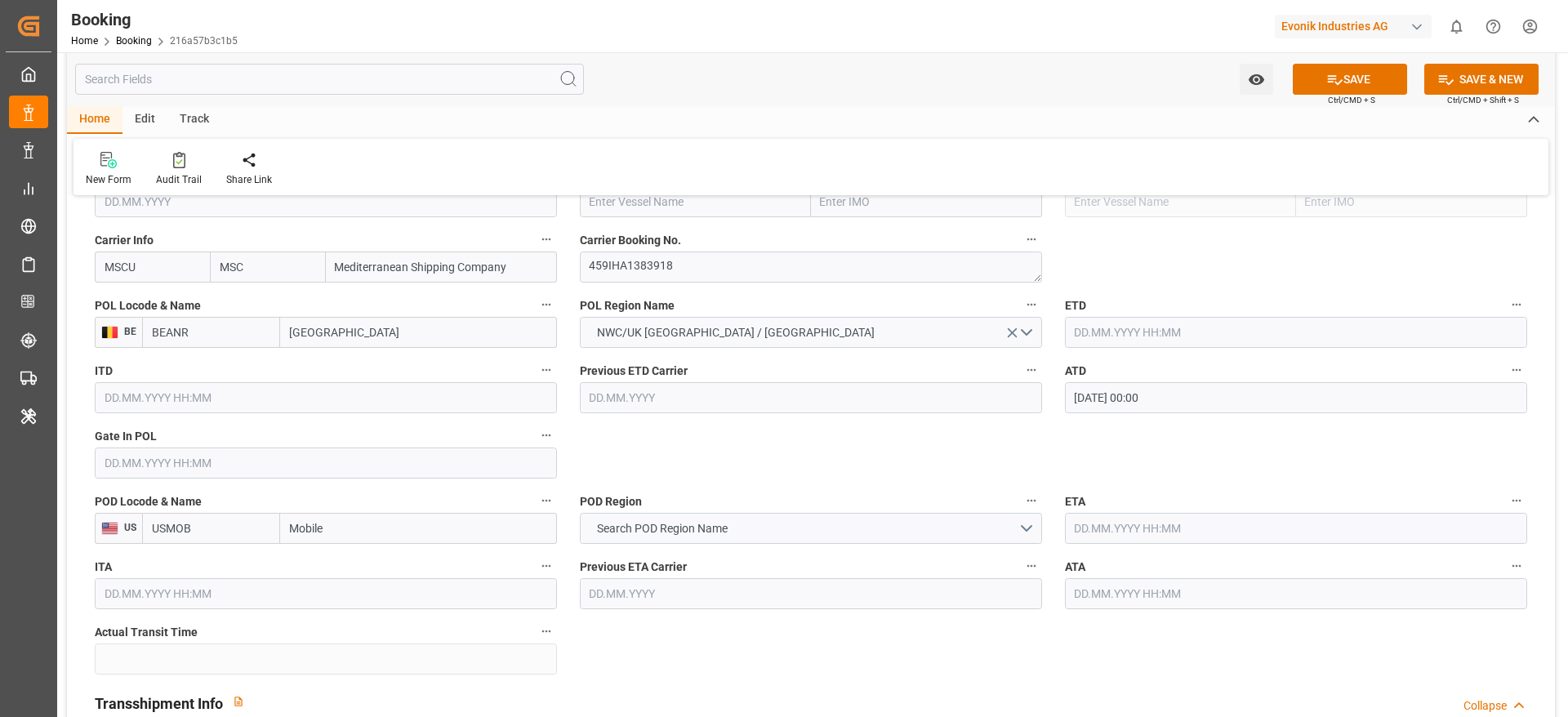
click at [1045, 408] on input "[DATE] 00:00" at bounding box center [1296, 397] width 463 height 31
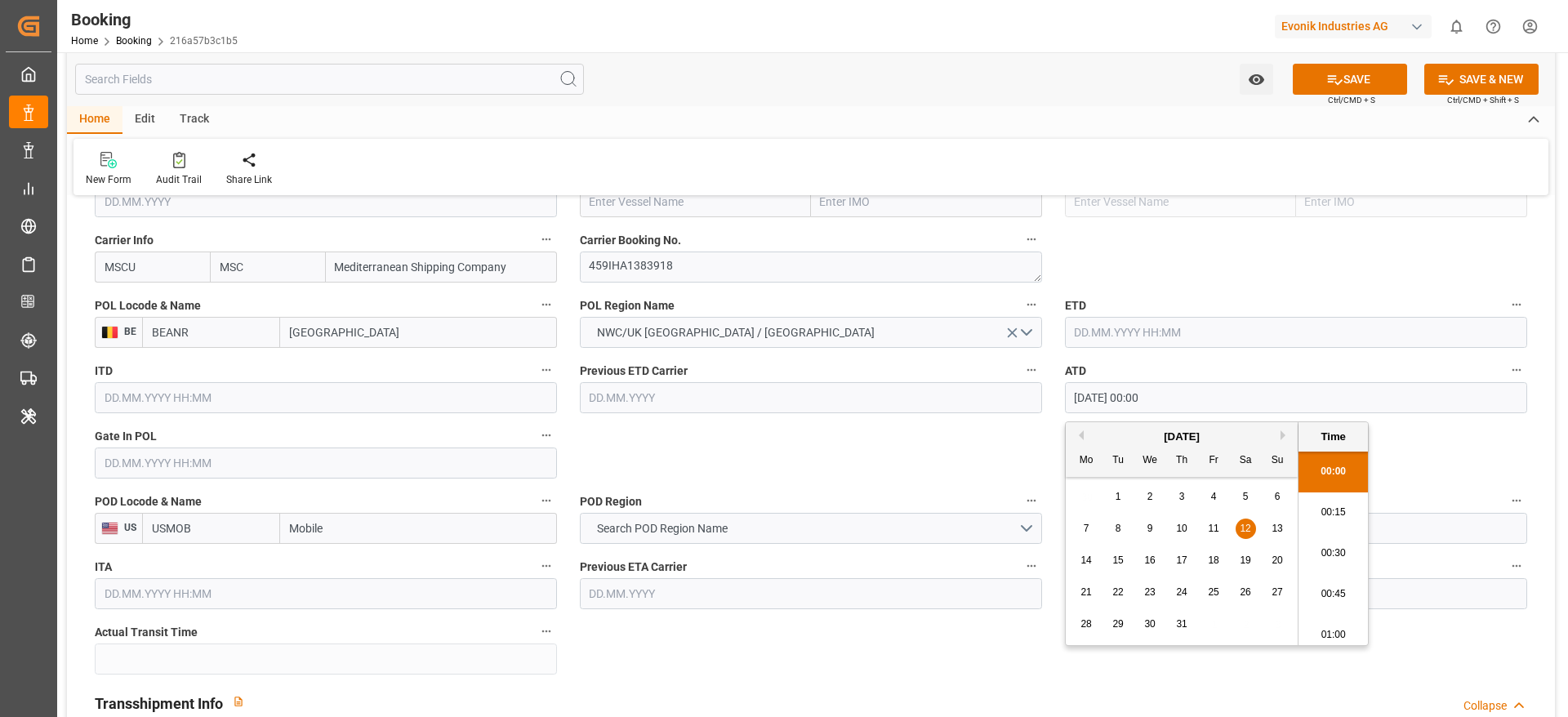
click at [1045, 408] on input "[DATE] 00:00" at bounding box center [1296, 397] width 463 height 31
click at [1045, 339] on input "text" at bounding box center [1296, 332] width 463 height 31
paste input "[DATE] 00:00"
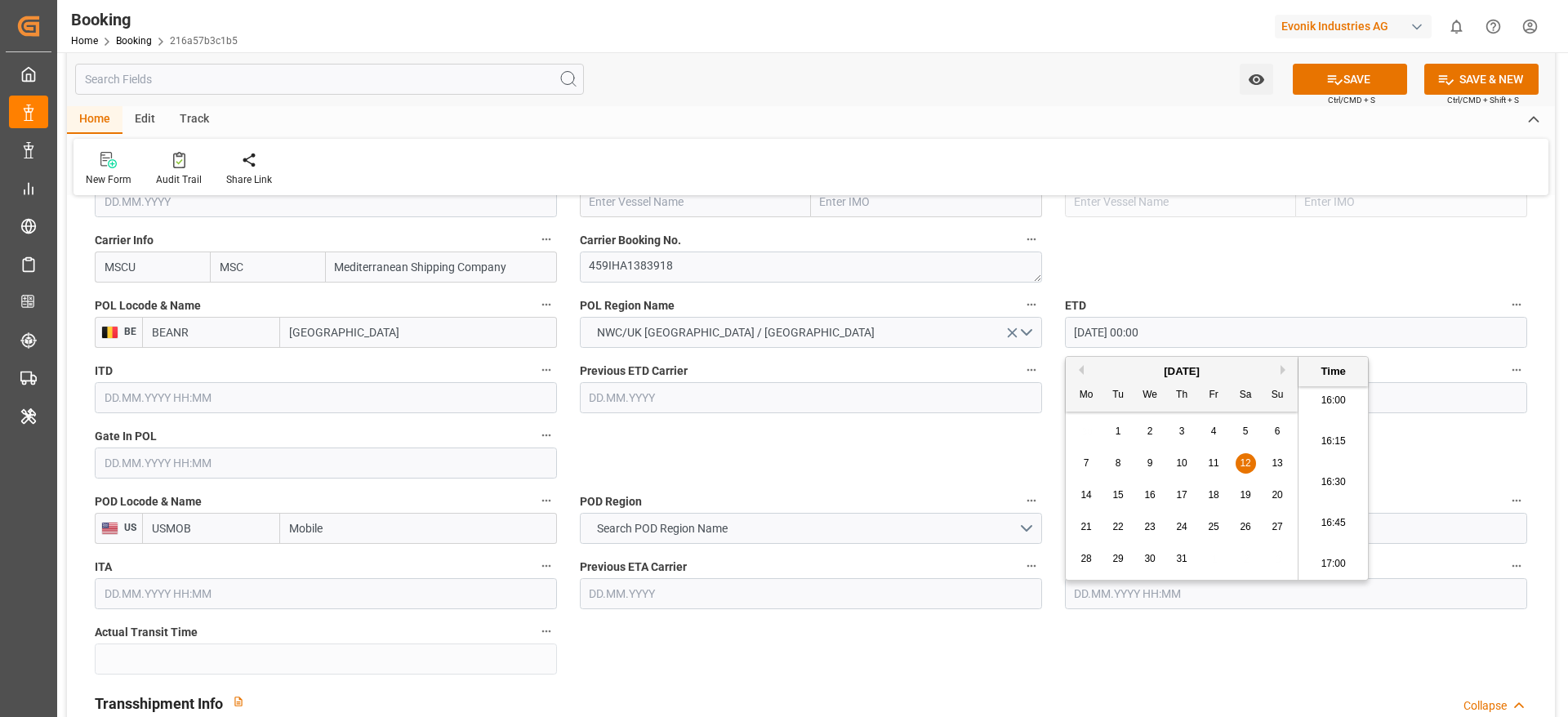
type input "[DATE] 00:00"
click at [231, 477] on input "text" at bounding box center [326, 462] width 463 height 31
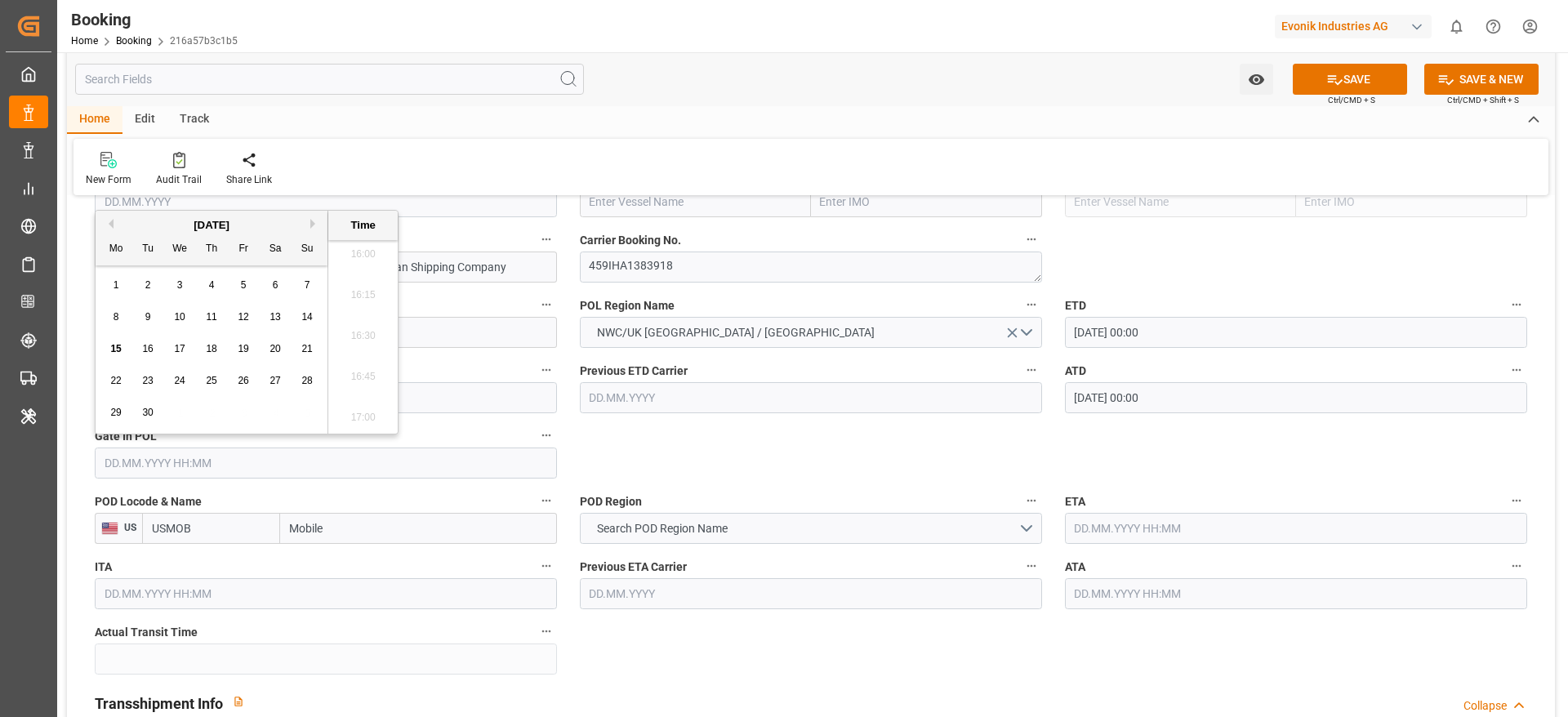
click at [110, 224] on button "Previous Month" at bounding box center [109, 224] width 10 height 10
click at [149, 313] on span "8" at bounding box center [148, 316] width 6 height 11
type input "[DATE] 00:00"
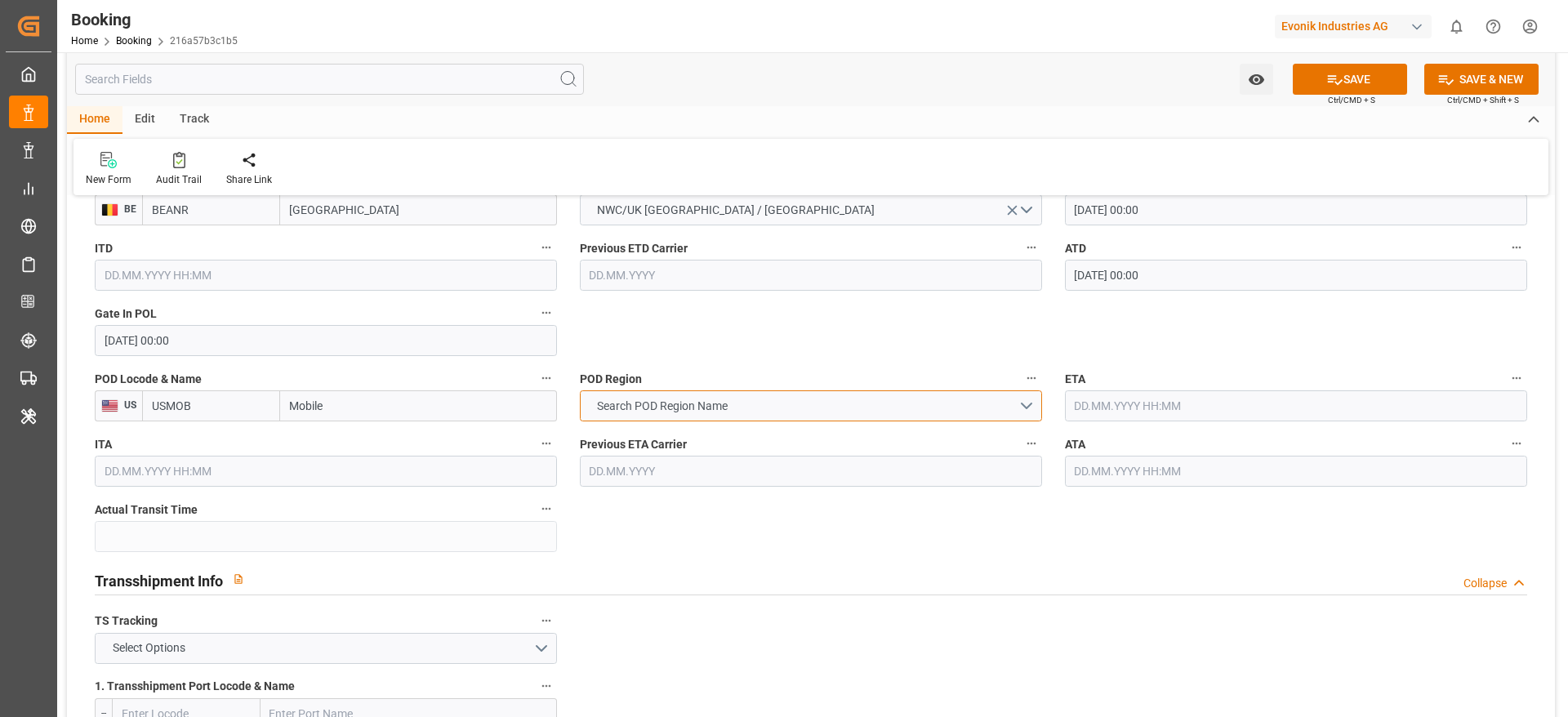
click at [711, 404] on span "Search POD Region Name" at bounding box center [662, 406] width 147 height 17
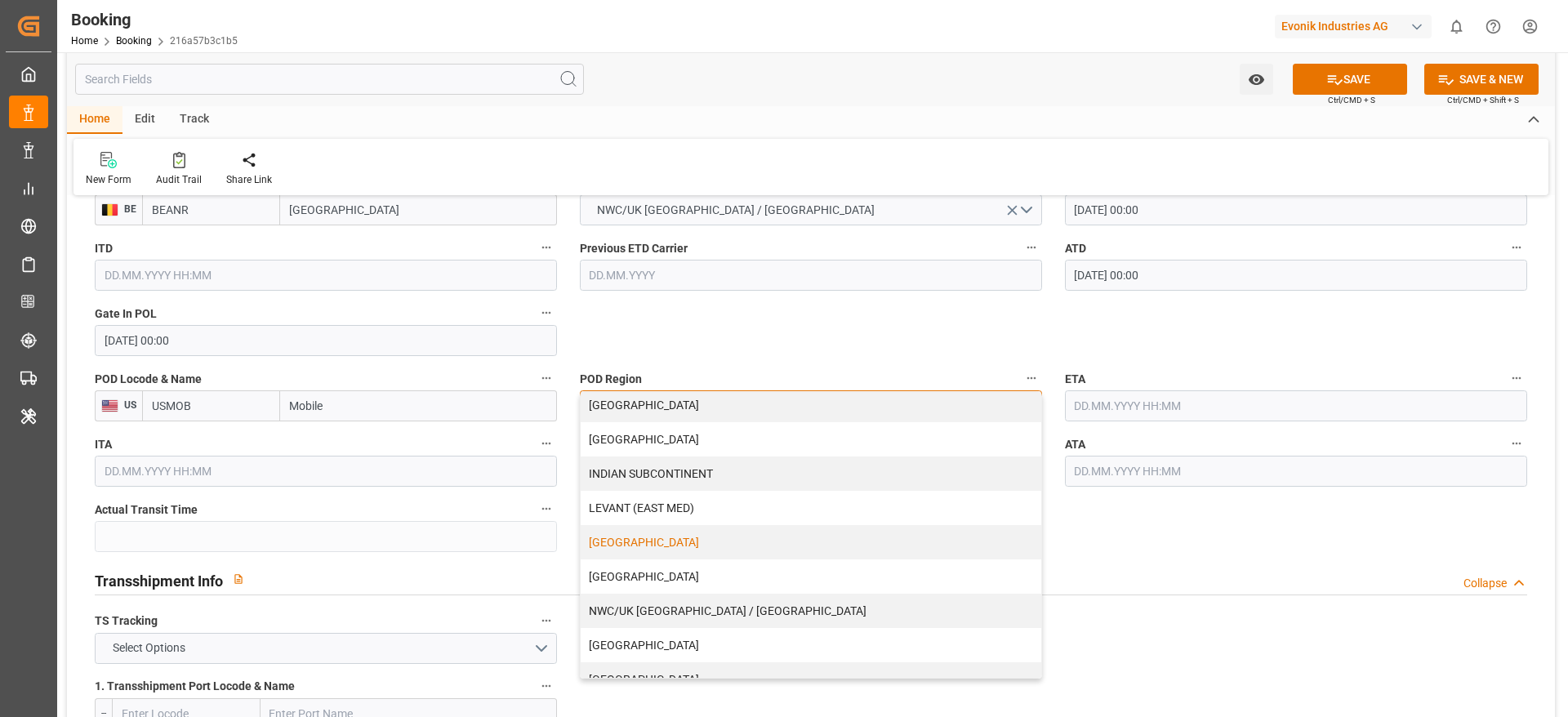
scroll to position [333, 0]
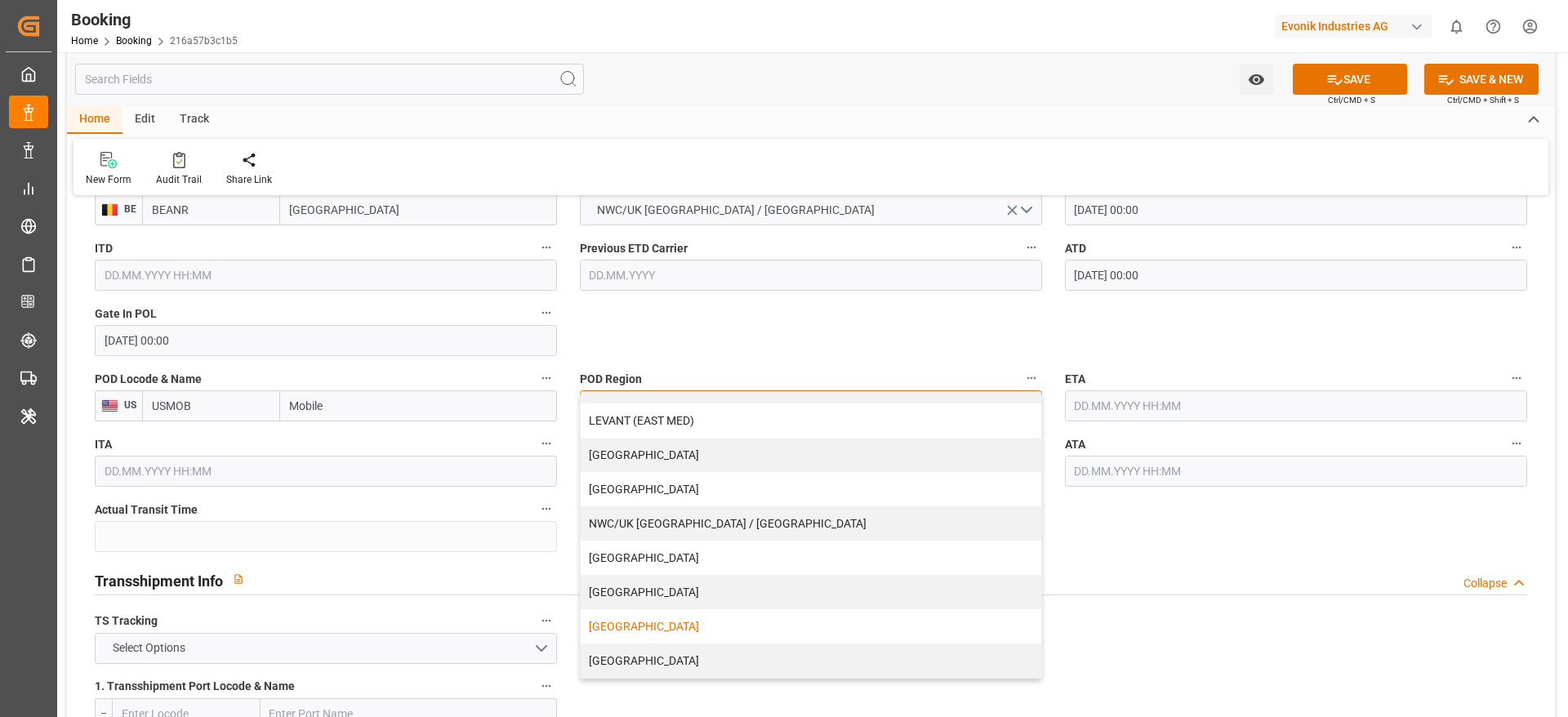
click at [664, 477] on div "[GEOGRAPHIC_DATA]" at bounding box center [811, 626] width 461 height 34
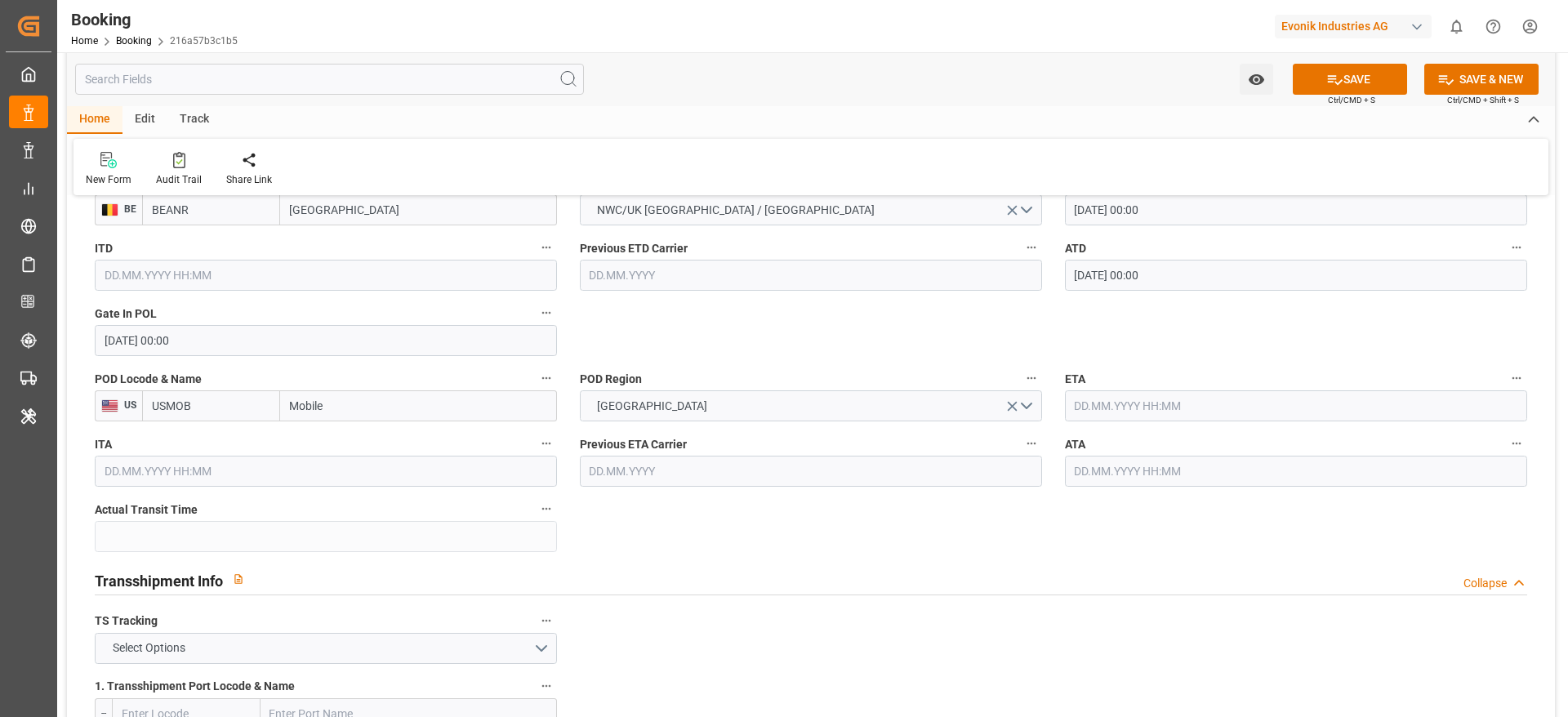
click at [1045, 395] on input "text" at bounding box center [1296, 406] width 463 height 31
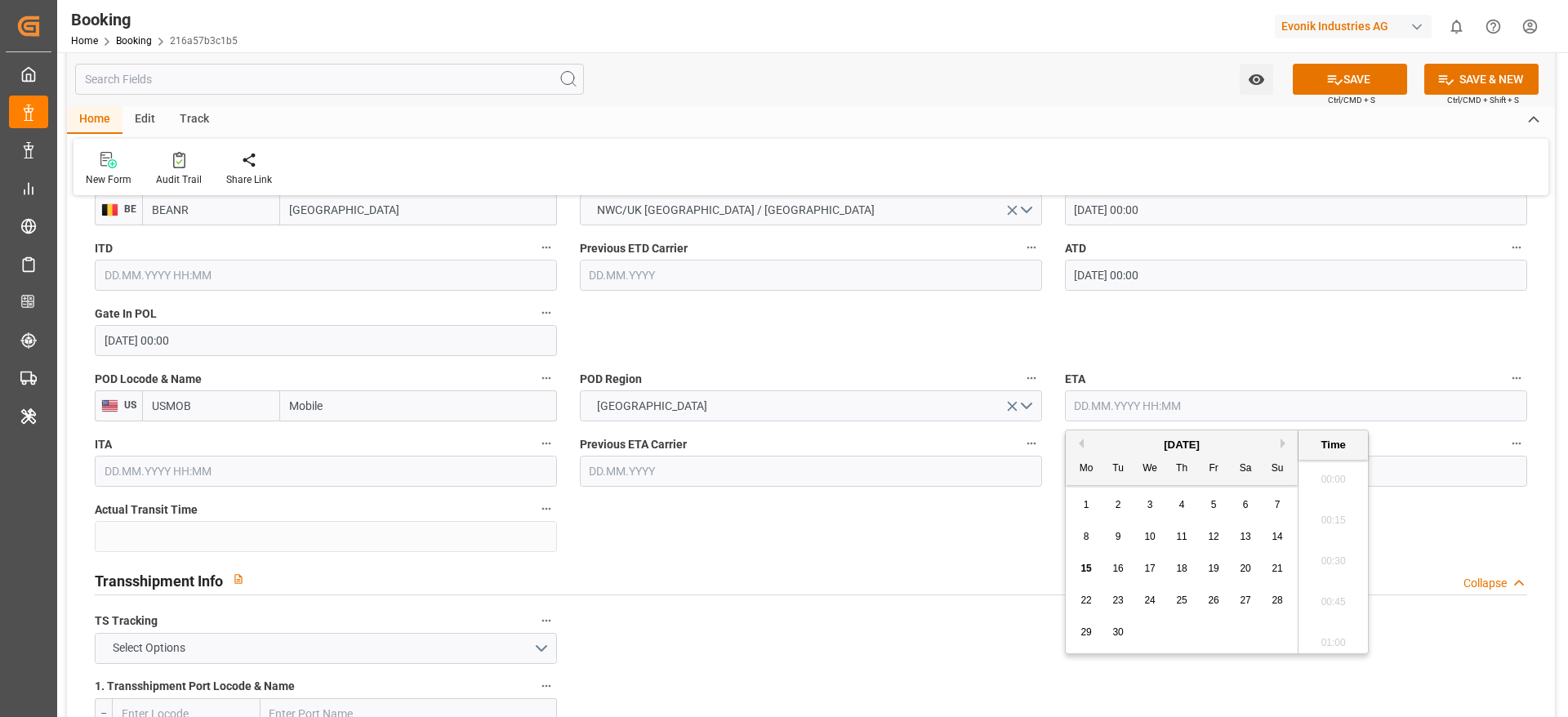
scroll to position [2618, 0]
click at [1045, 441] on button "Previous Month" at bounding box center [1079, 444] width 10 height 10
click at [1045, 477] on span "7" at bounding box center [1182, 535] width 6 height 11
type input "[DATE] 00:00"
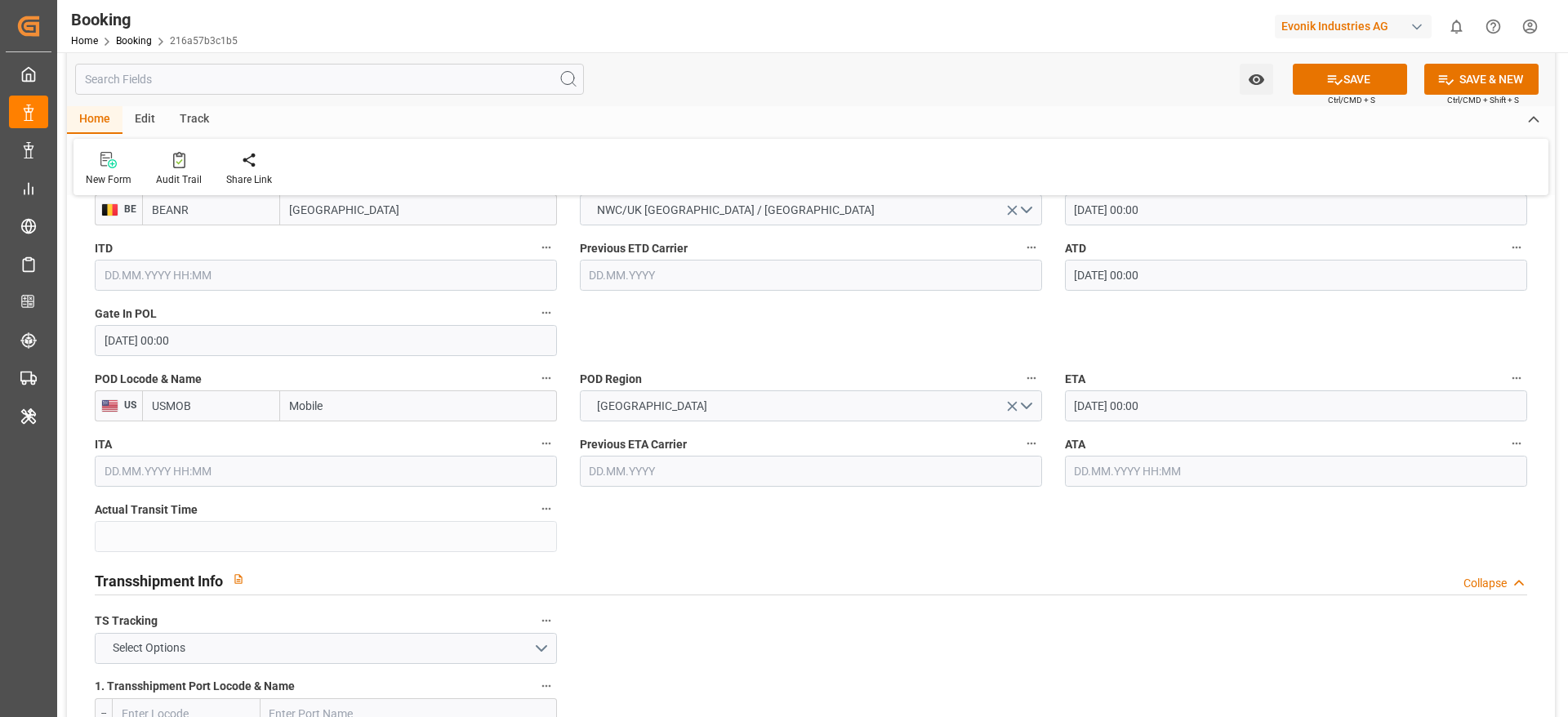
click at [1045, 406] on input "[DATE] 00:00" at bounding box center [1296, 406] width 463 height 31
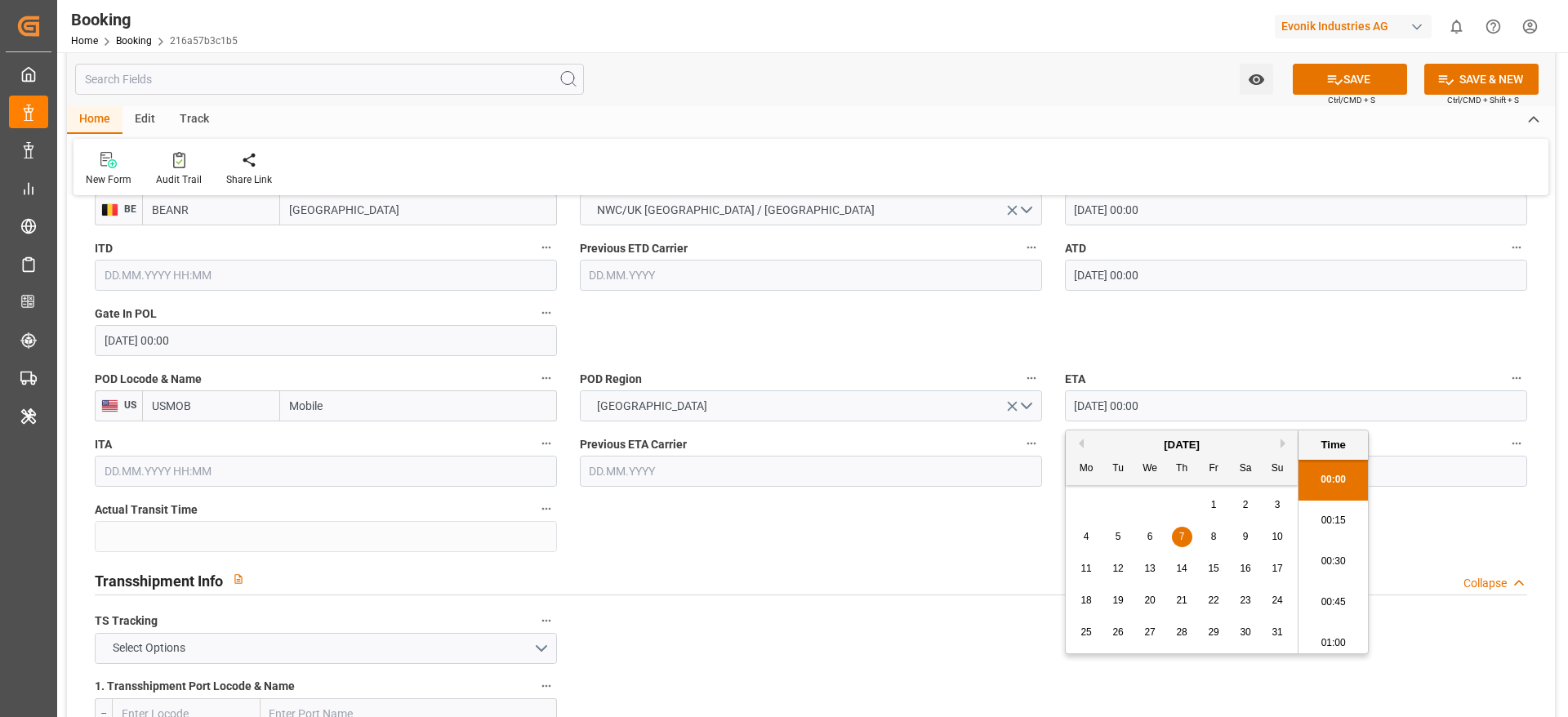
click at [1045, 406] on input "[DATE] 00:00" at bounding box center [1296, 406] width 463 height 31
click at [1045, 459] on input "text" at bounding box center [1296, 471] width 463 height 31
paste input "[DATE] 00:00"
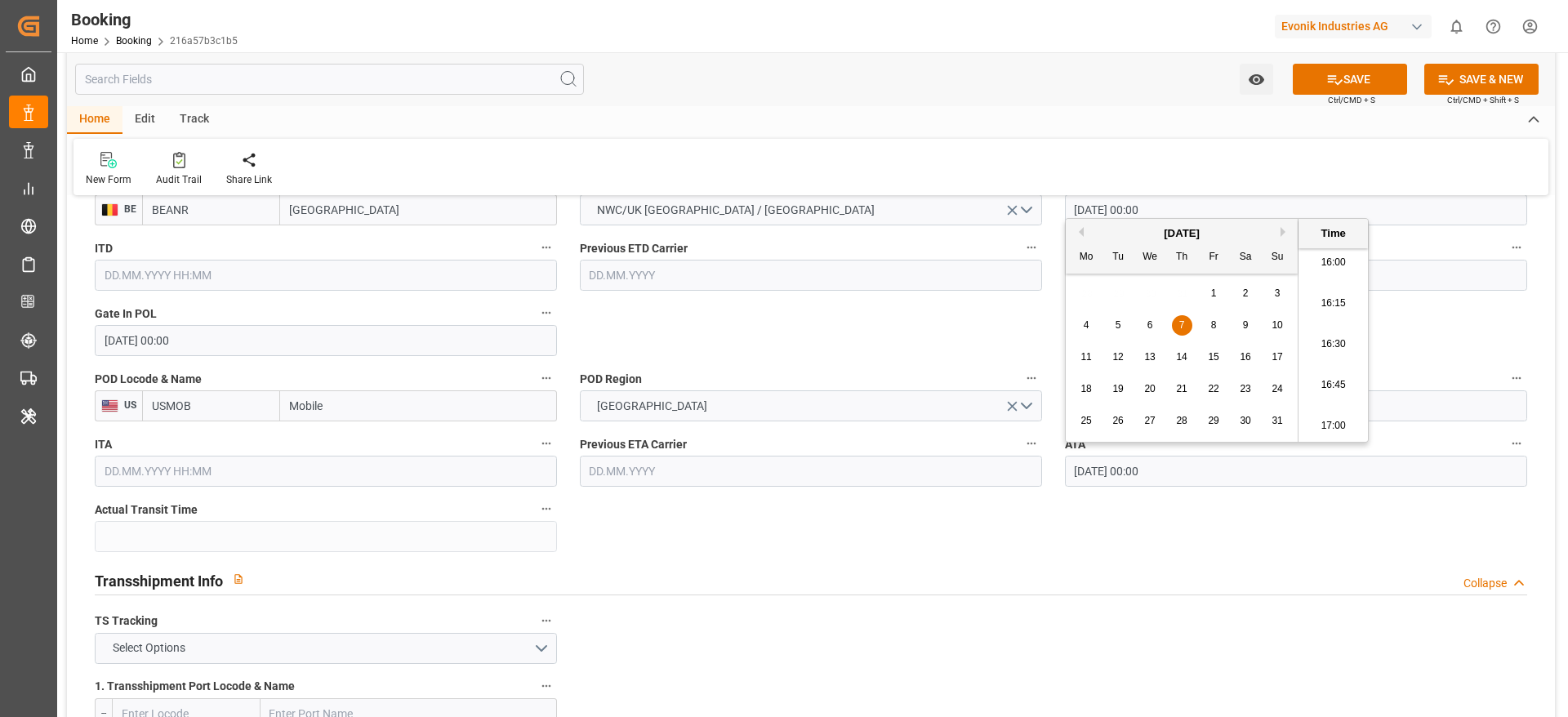
type input "[DATE] 00:00"
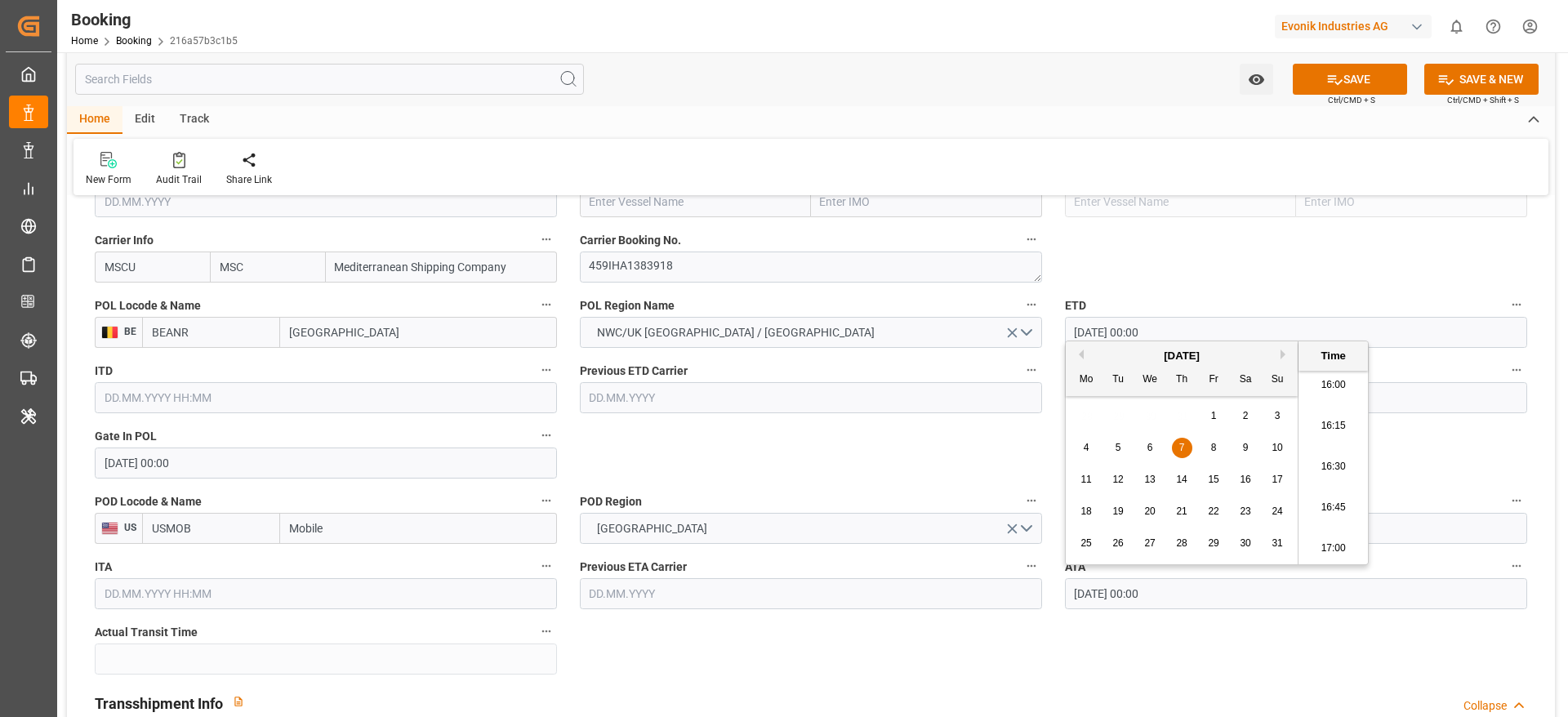
click at [773, 477] on label "POD Region" at bounding box center [811, 501] width 463 height 23
click at [1021, 477] on button "POD Region" at bounding box center [1031, 500] width 21 height 21
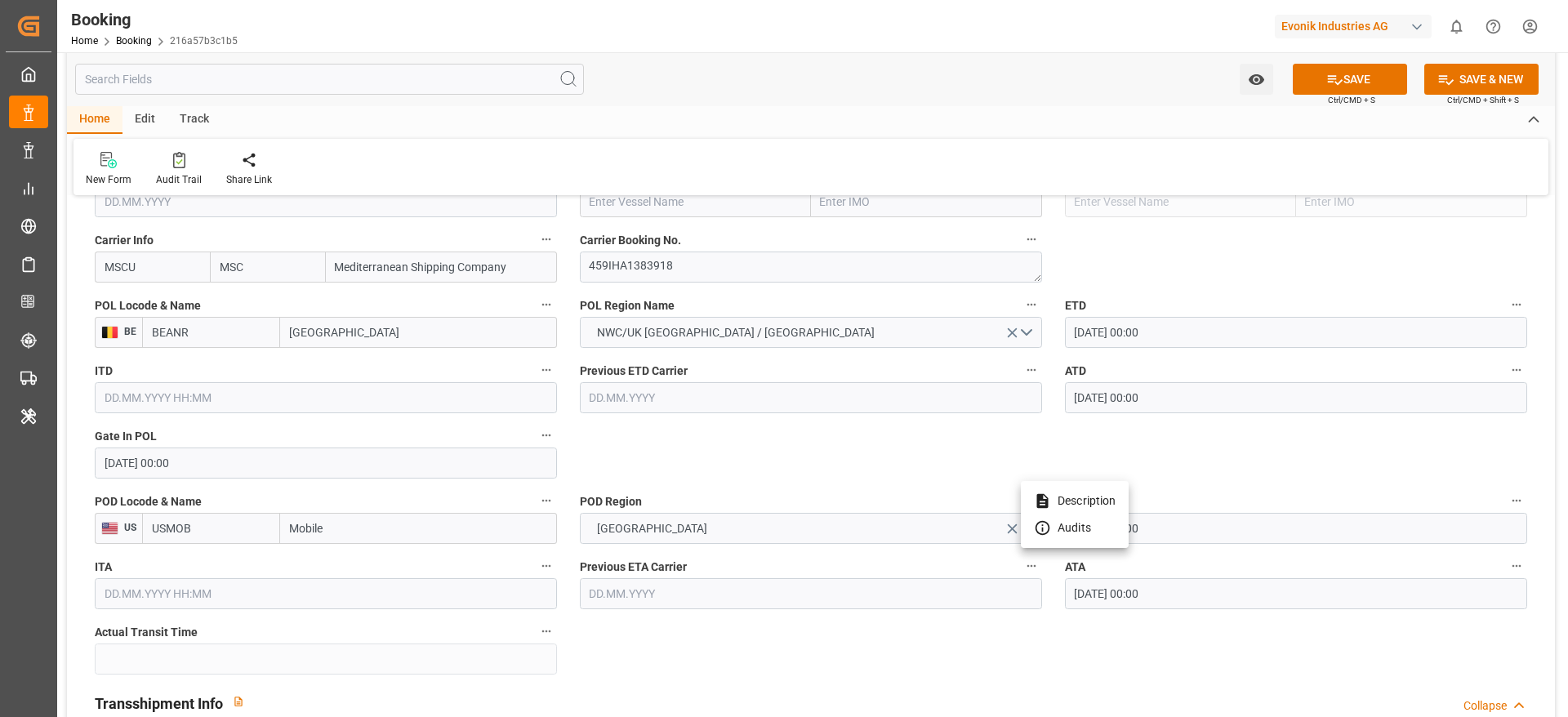
click at [632, 213] on div at bounding box center [784, 358] width 1568 height 717
click at [632, 205] on input "text" at bounding box center [695, 201] width 231 height 31
paste input "MSC CORUNA"
type input "MSC CORUNA"
click at [680, 236] on span "MSC CORUNA - 9480215" at bounding box center [651, 237] width 121 height 13
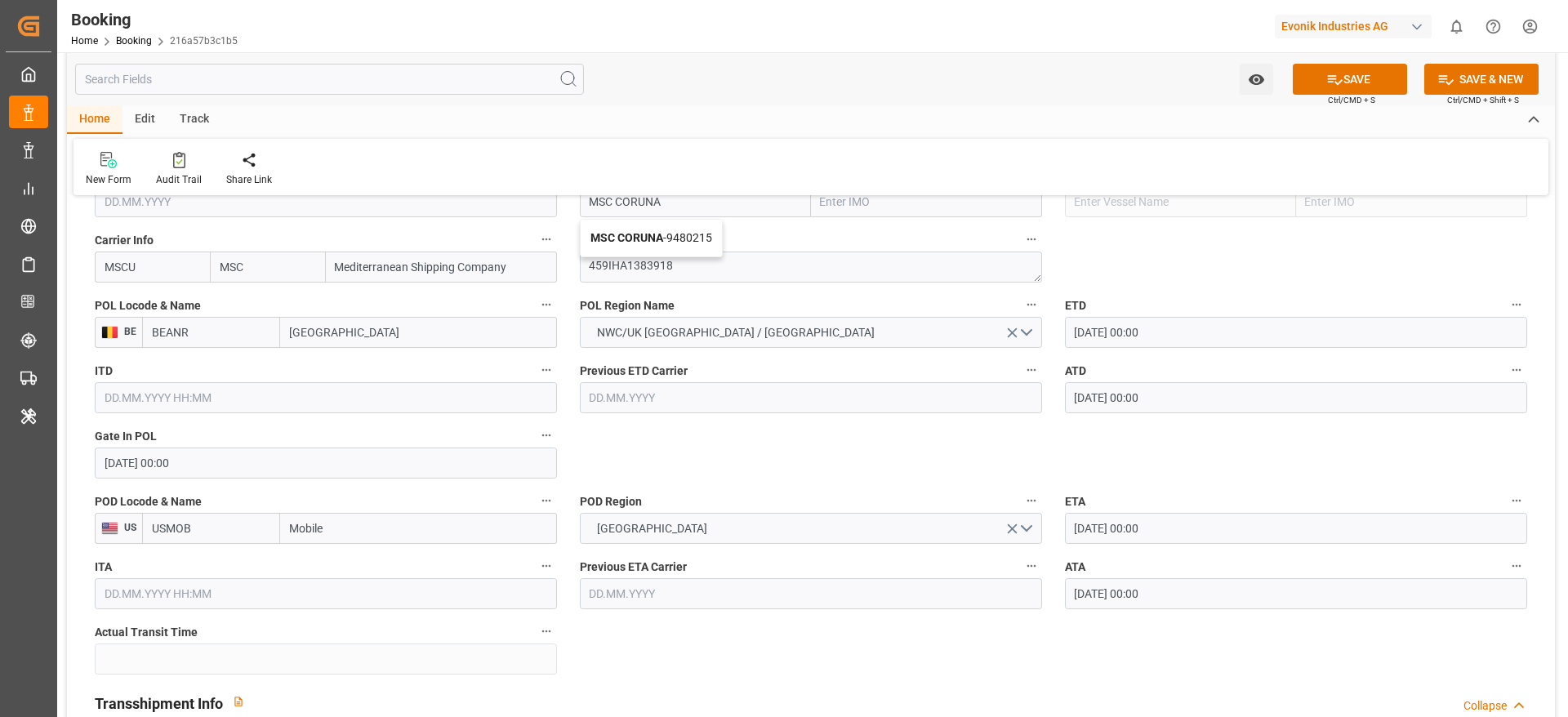
type input "9480215"
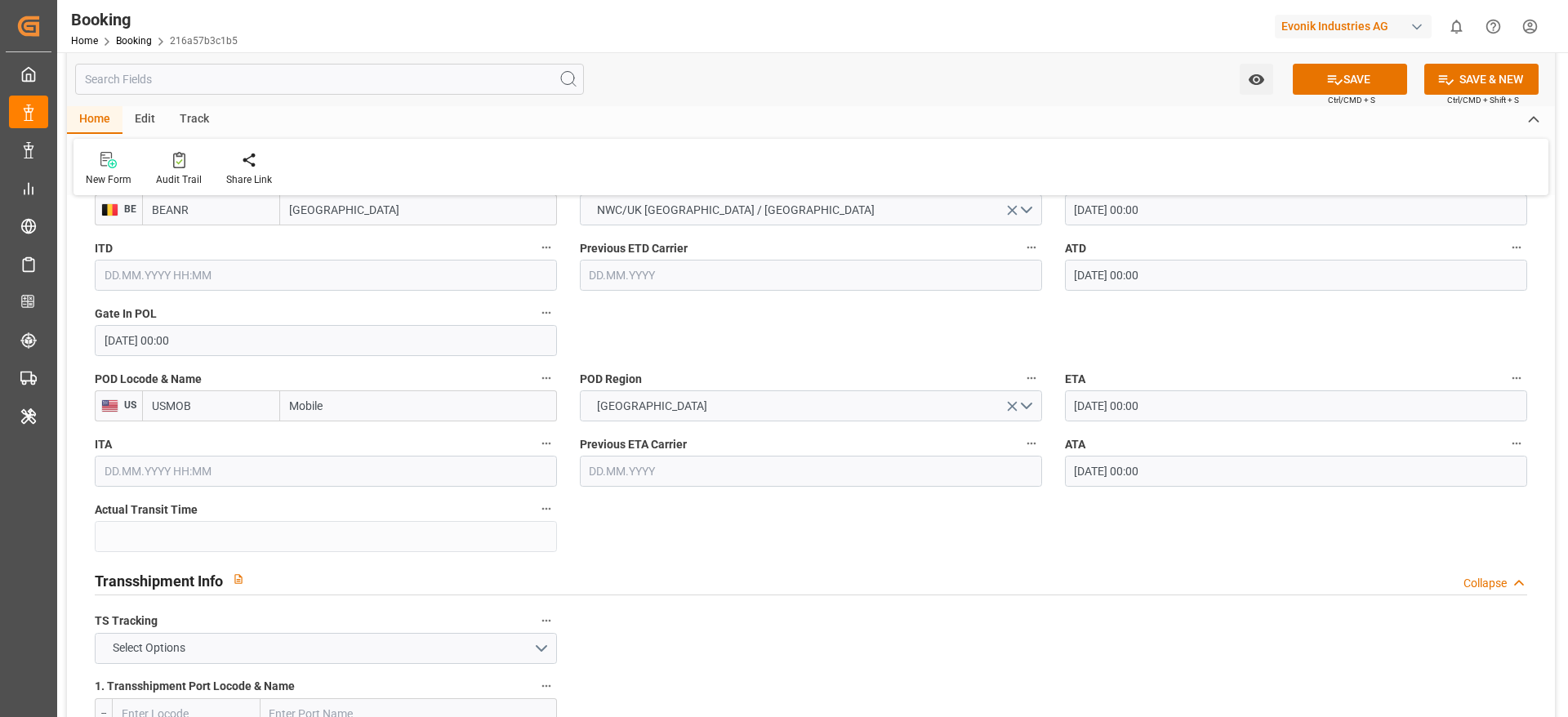
type input "MSC CORUNA"
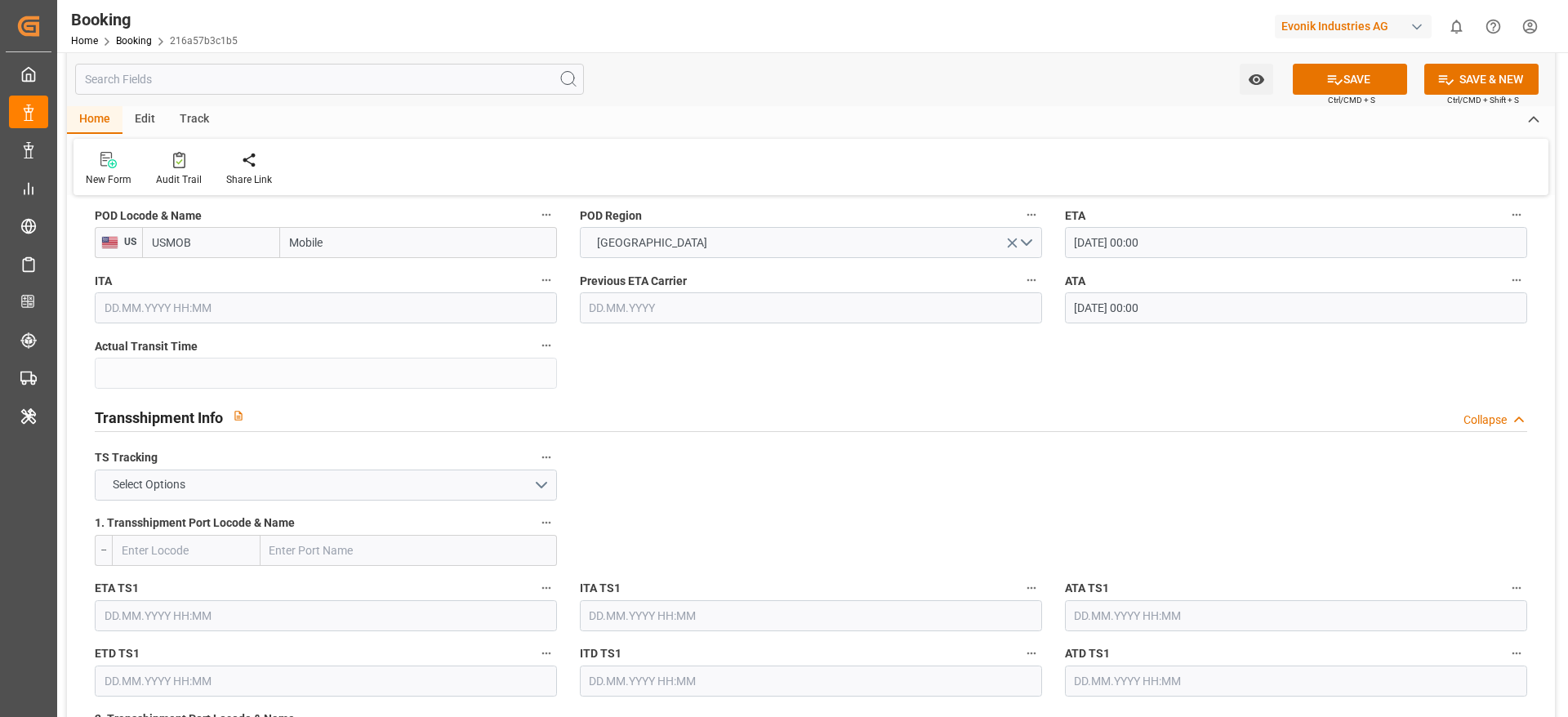
scroll to position [1592, 0]
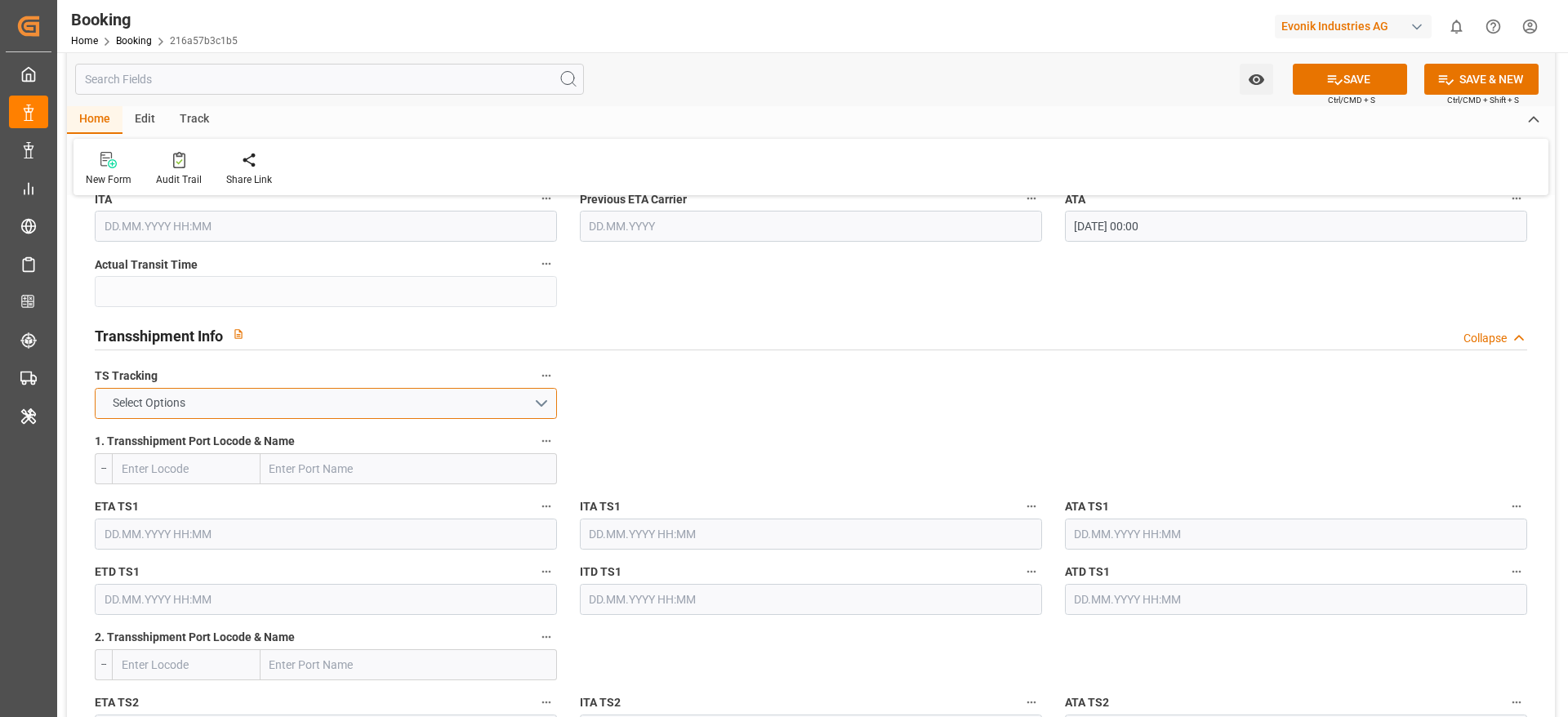
click at [248, 398] on button "Select Options" at bounding box center [326, 403] width 463 height 31
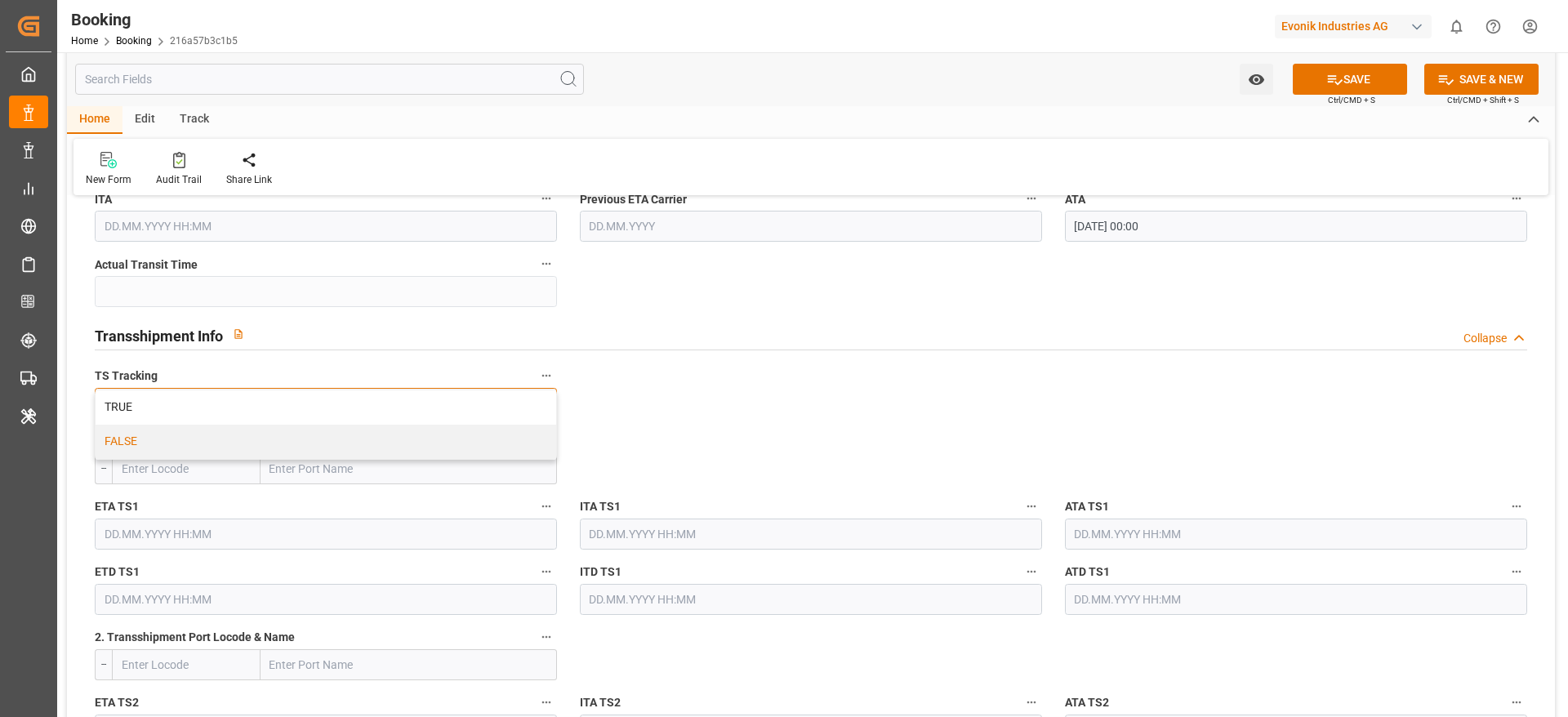
click at [205, 438] on div "FALSE" at bounding box center [326, 441] width 461 height 34
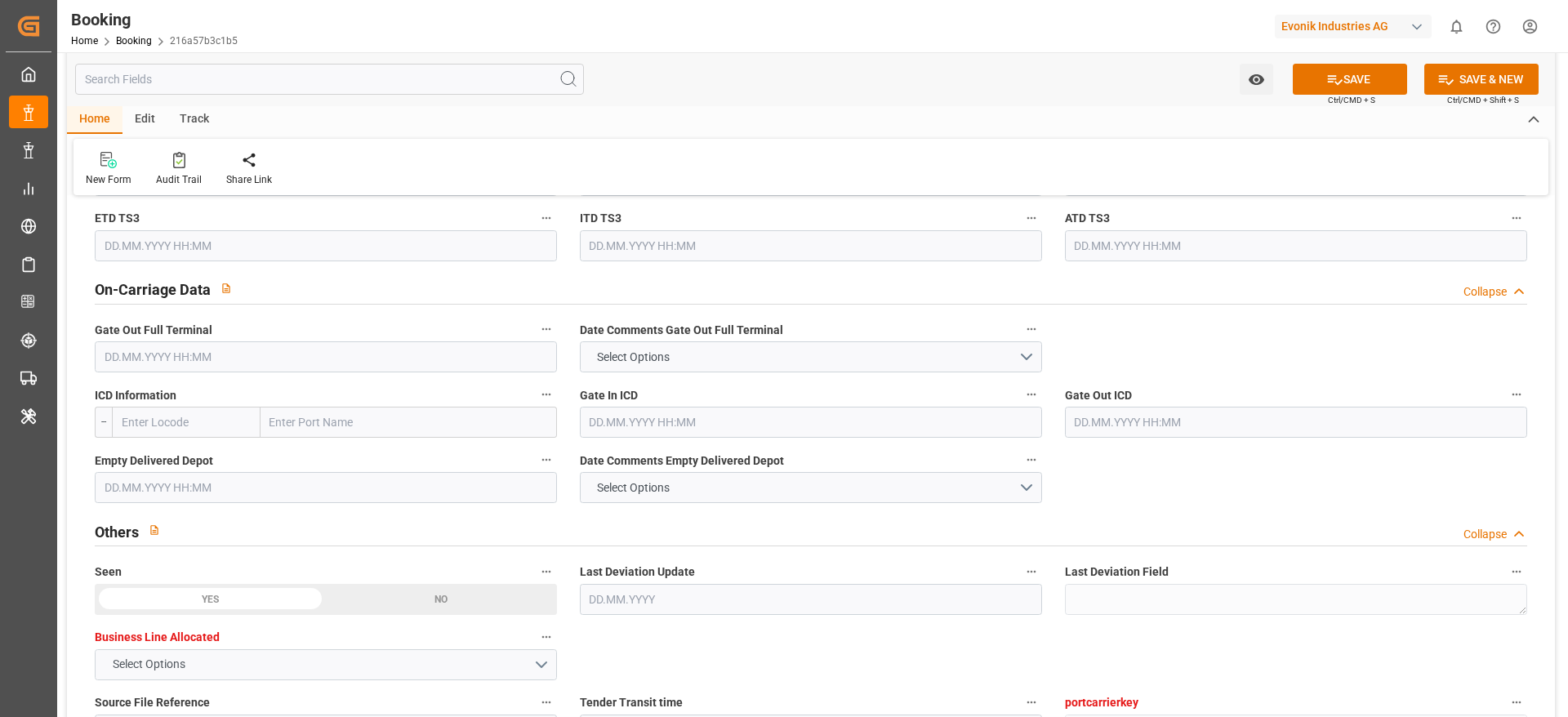
scroll to position [2327, 0]
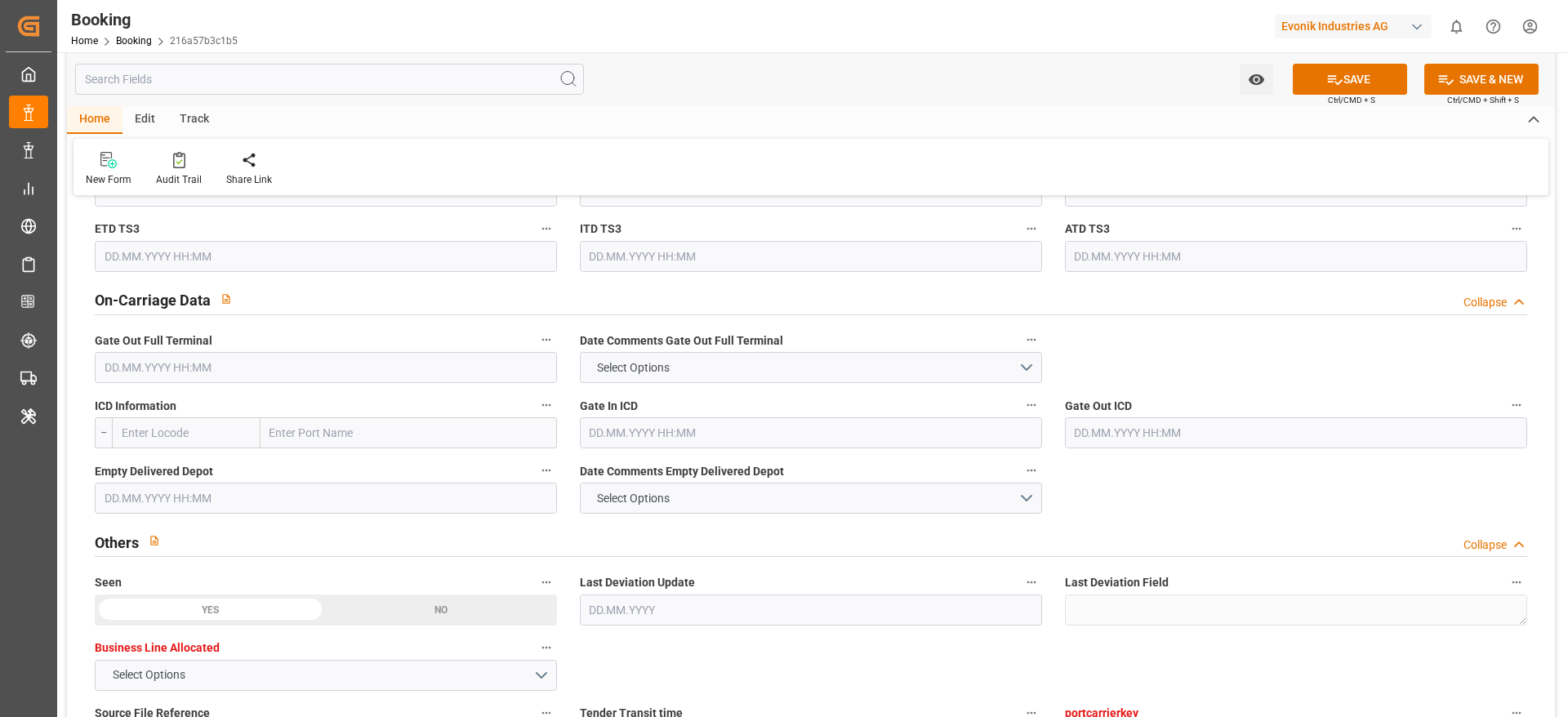
click at [183, 369] on input "text" at bounding box center [326, 367] width 463 height 31
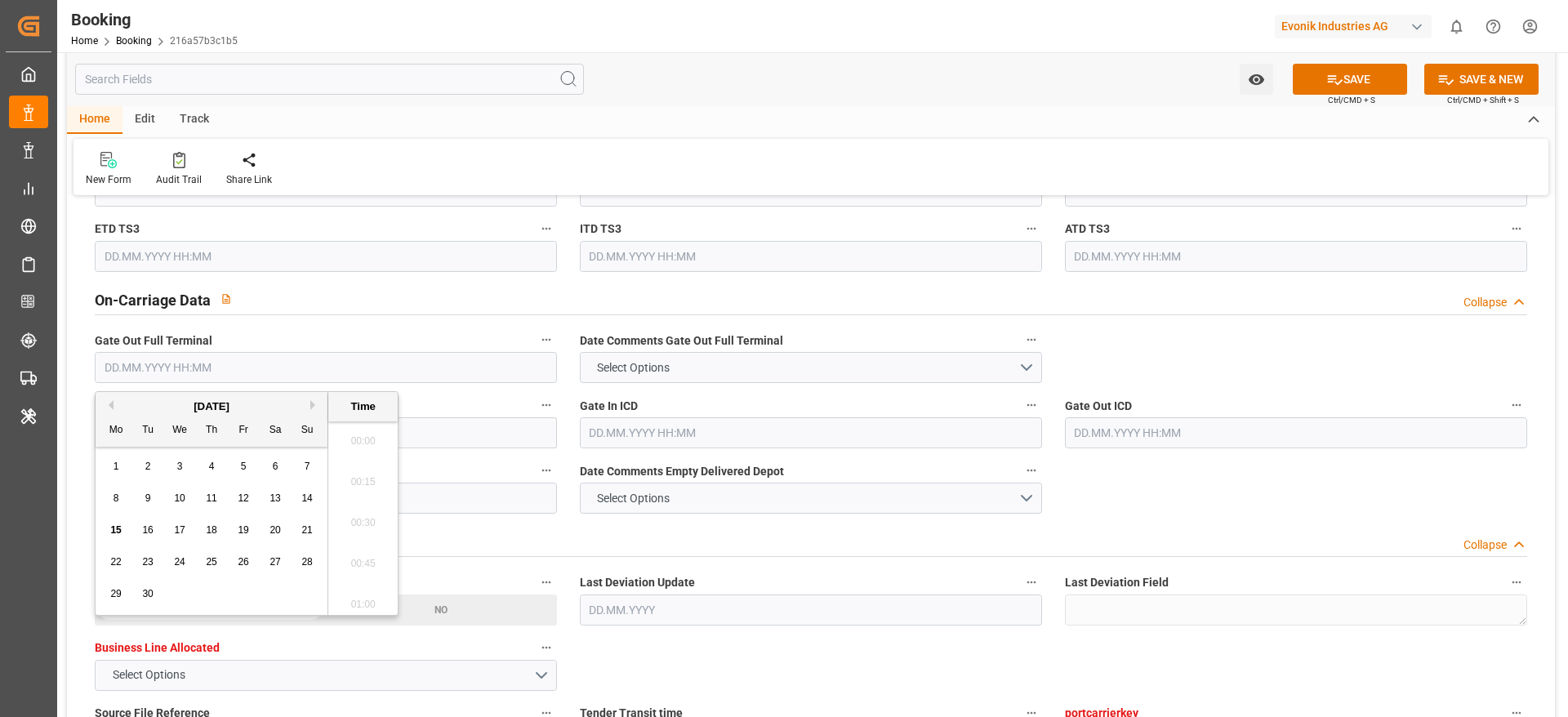
scroll to position [2618, 0]
click at [102, 400] on div "[DATE]" at bounding box center [211, 406] width 232 height 16
click at [107, 401] on button "Previous Month" at bounding box center [109, 405] width 10 height 10
click at [170, 477] on div "13" at bounding box center [180, 530] width 20 height 20
type input "[DATE] 00:00"
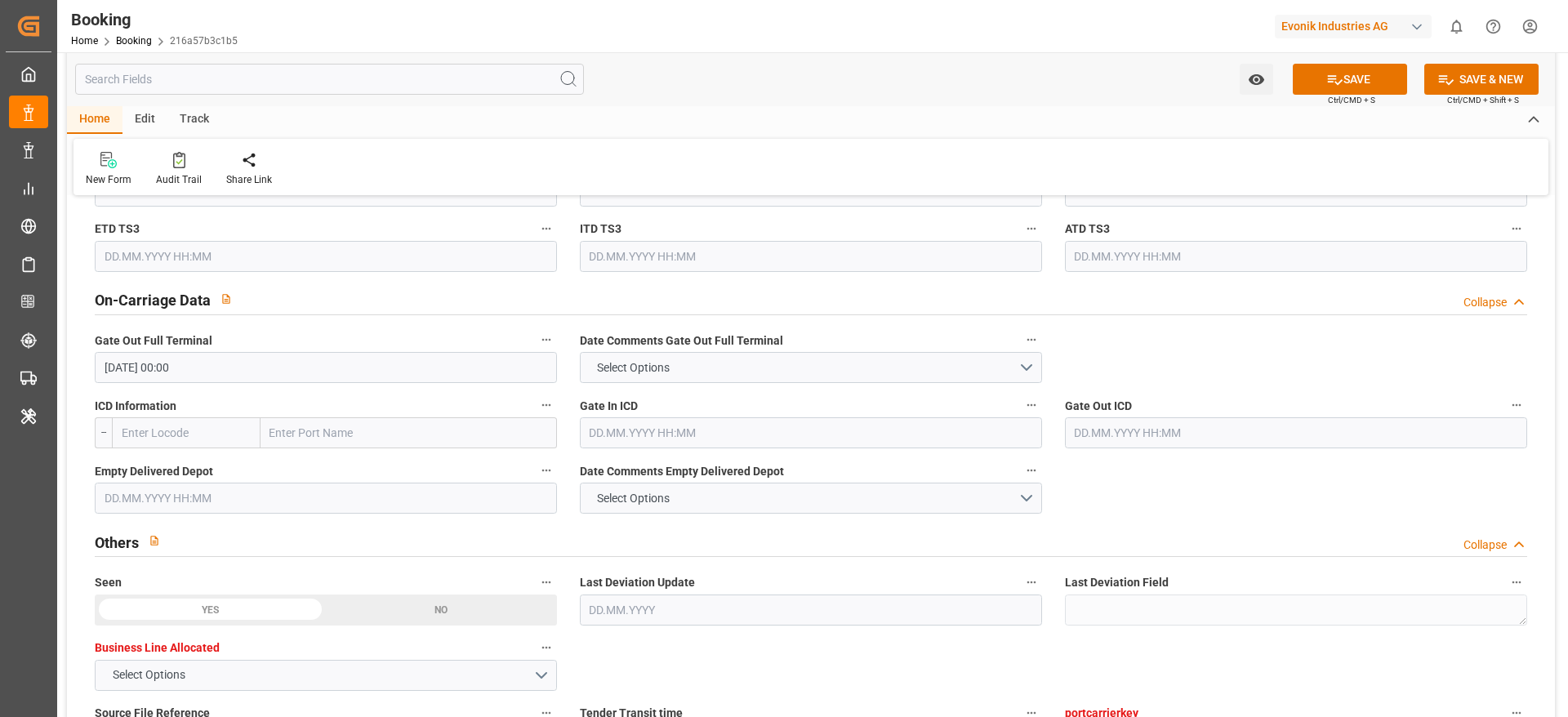
click at [957, 126] on div "Home Edit Track" at bounding box center [811, 120] width 1488 height 28
click at [238, 477] on input "text" at bounding box center [326, 498] width 463 height 31
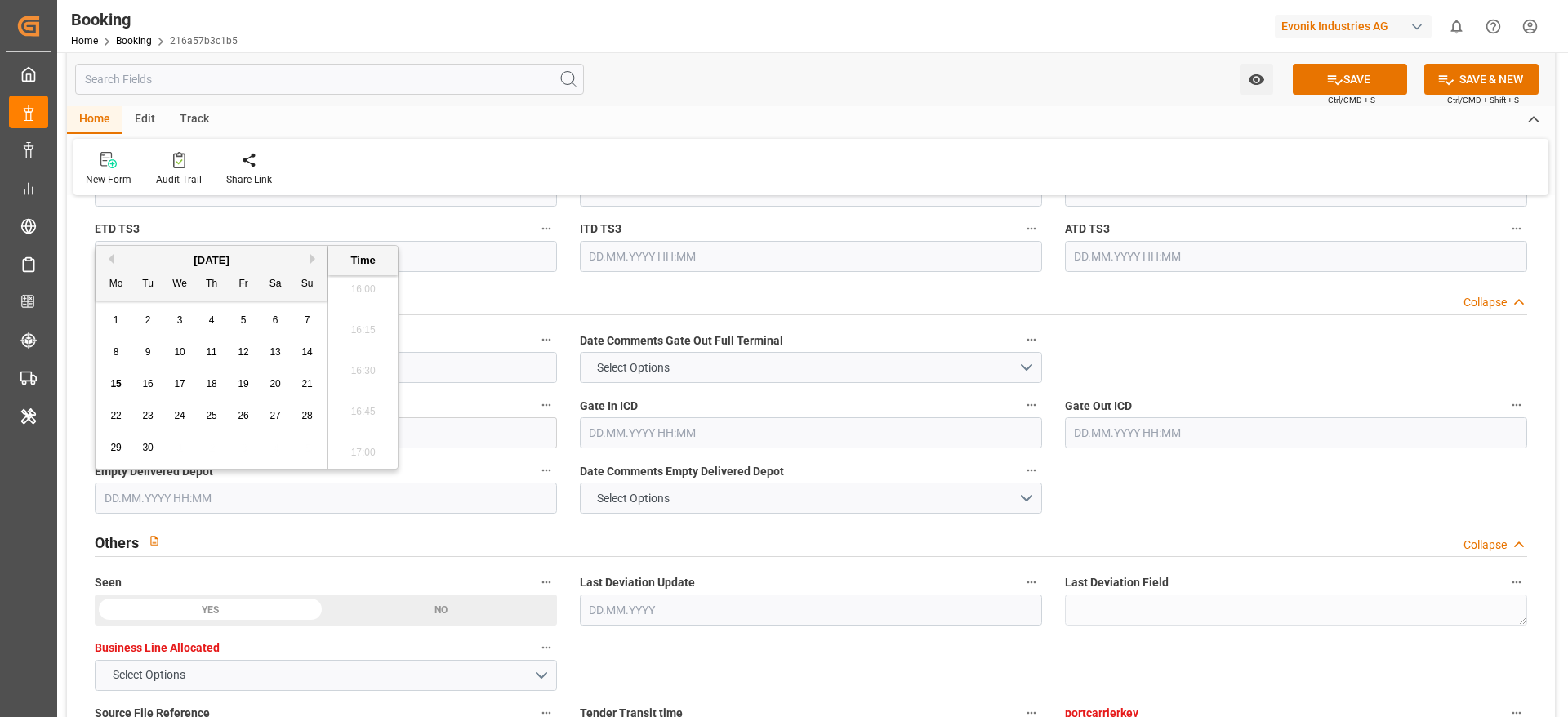
click at [111, 261] on button "Previous Month" at bounding box center [109, 259] width 10 height 10
click at [176, 381] on span "13" at bounding box center [179, 383] width 11 height 11
type input "[DATE] 00:00"
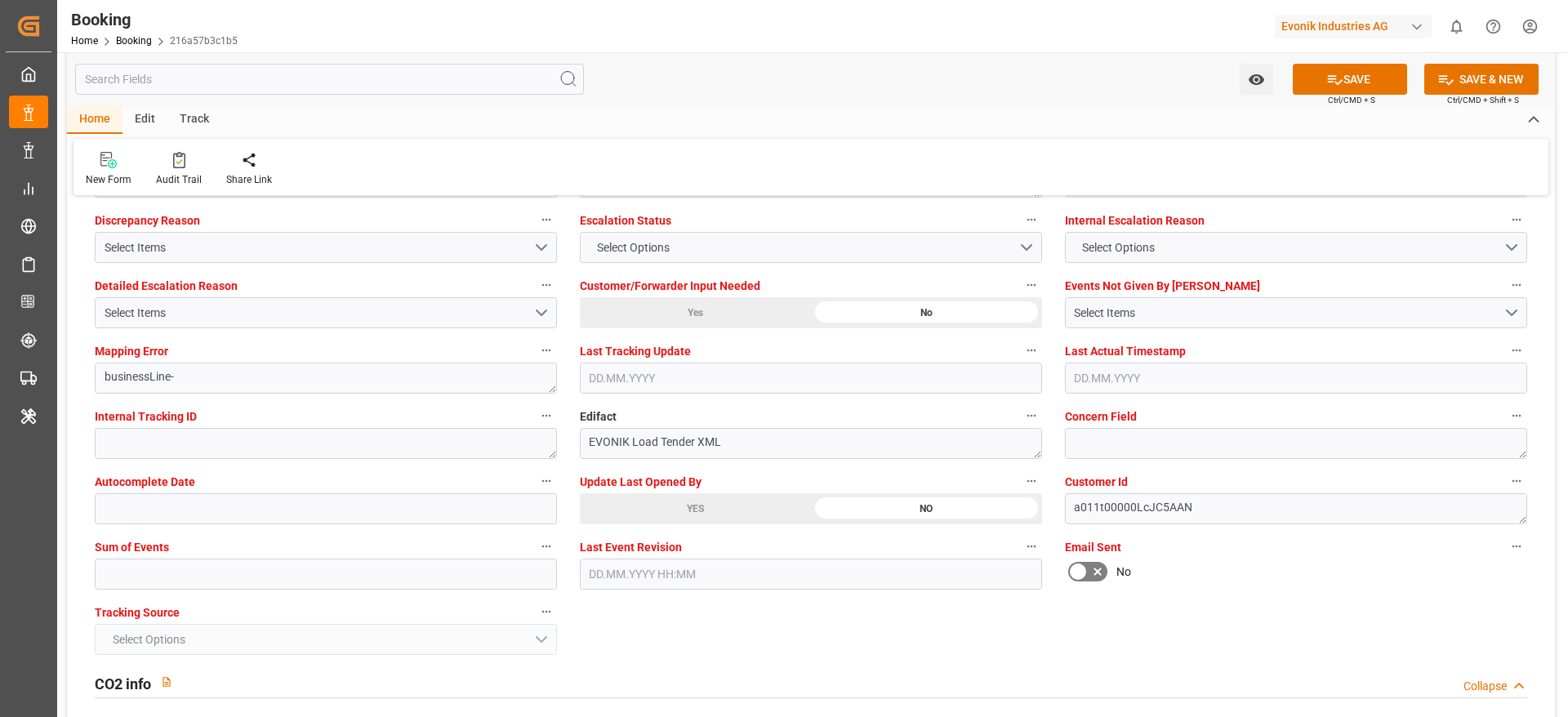
scroll to position [3306, 0]
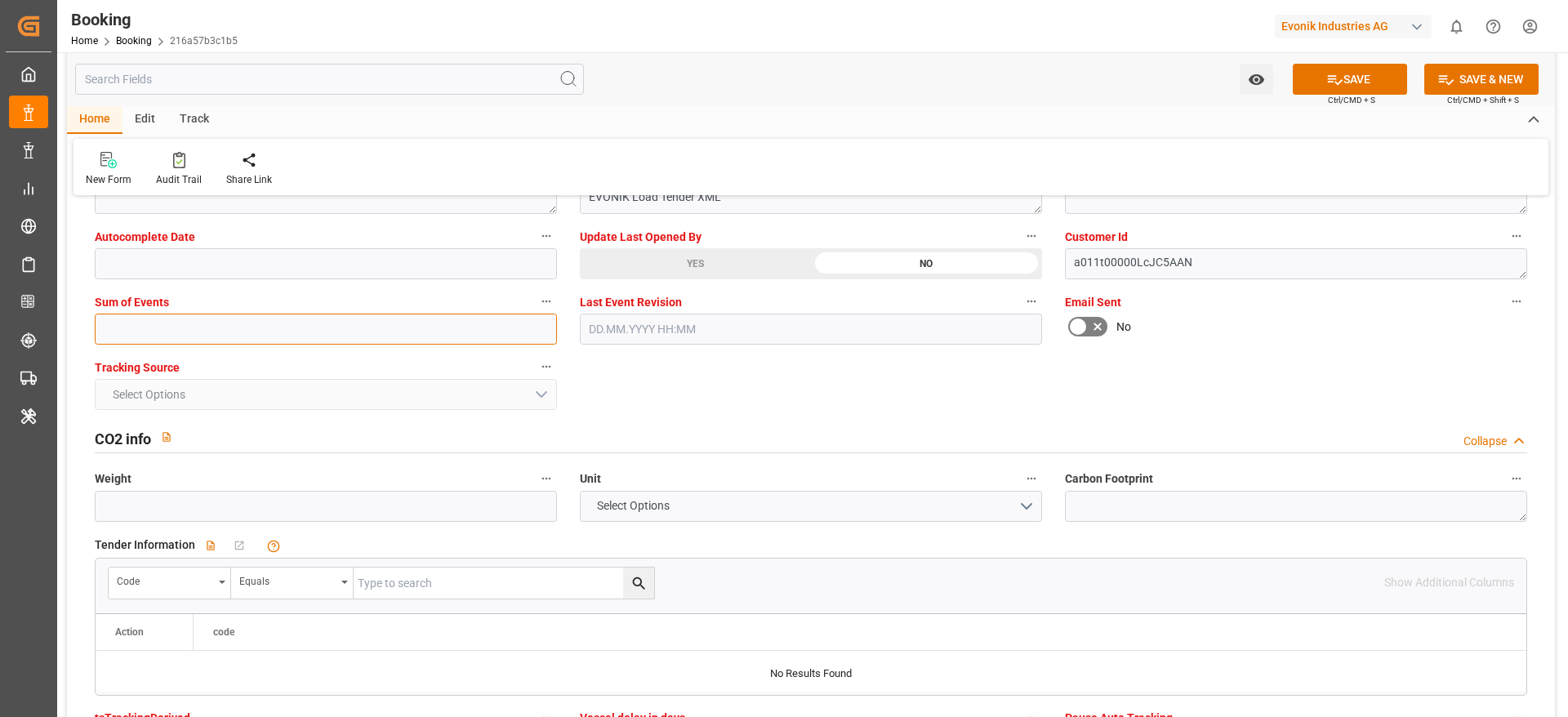
click at [177, 328] on input "text" at bounding box center [326, 328] width 463 height 31
type input "0"
click at [1045, 75] on icon at bounding box center [1335, 80] width 17 height 17
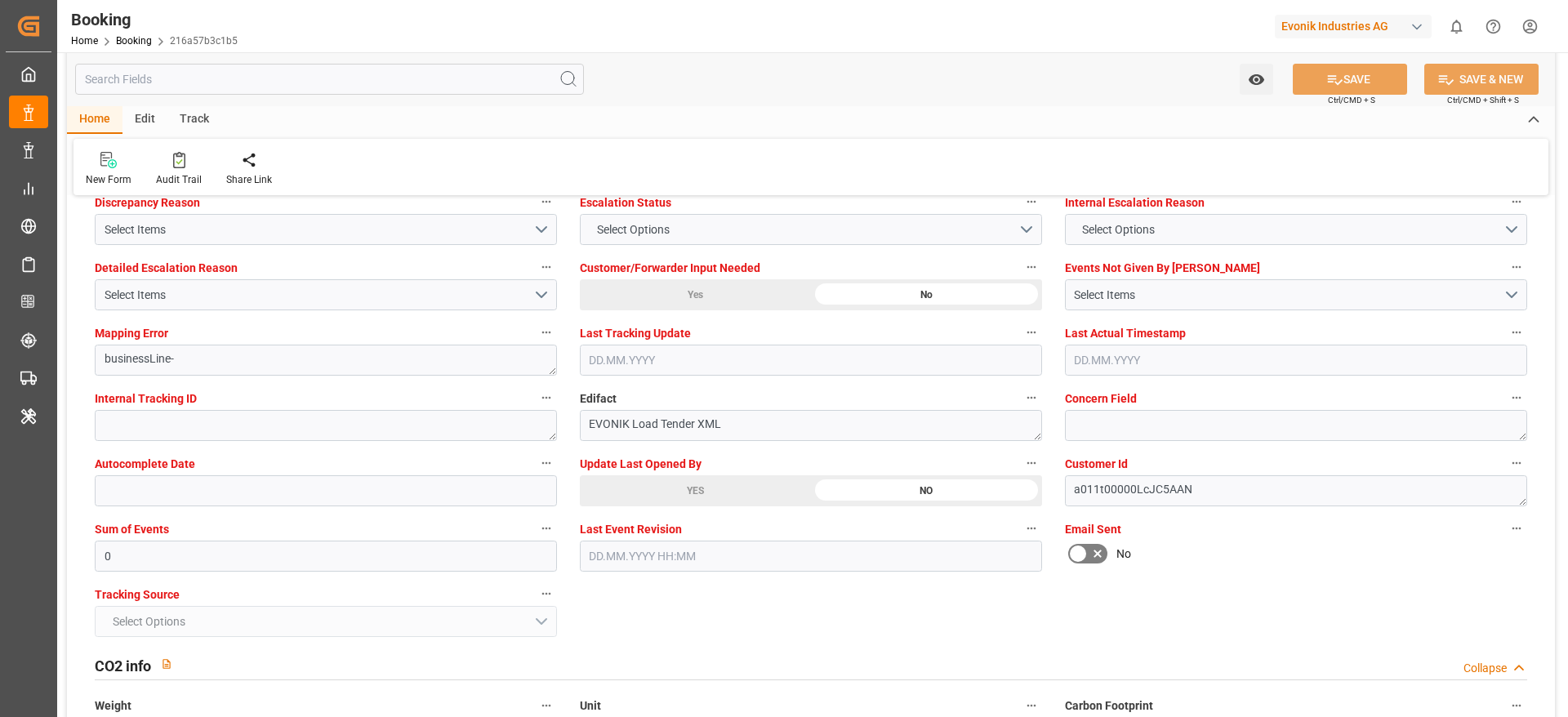
scroll to position [3061, 0]
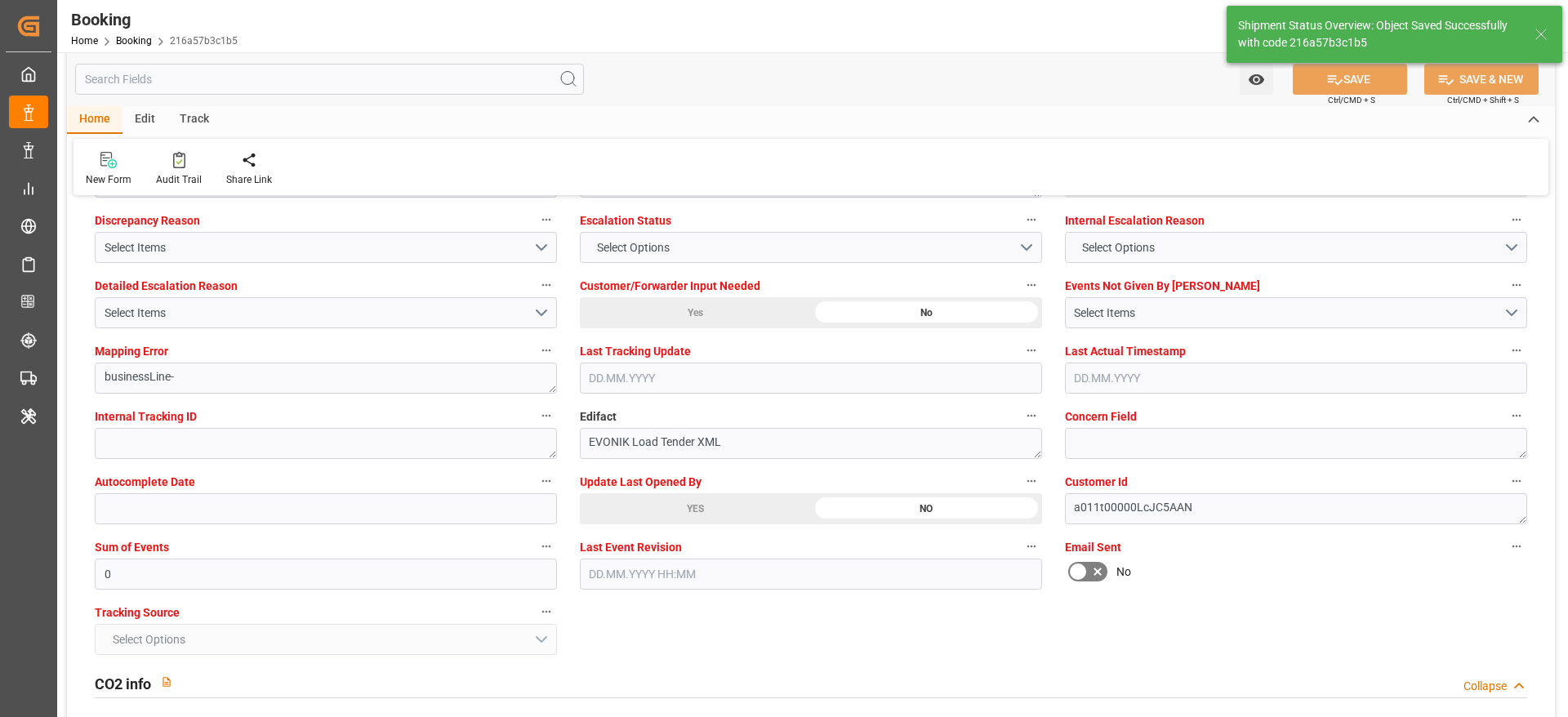
type input "26"
type input "[DATE] 00:00"
type input "[DATE] 11:08"
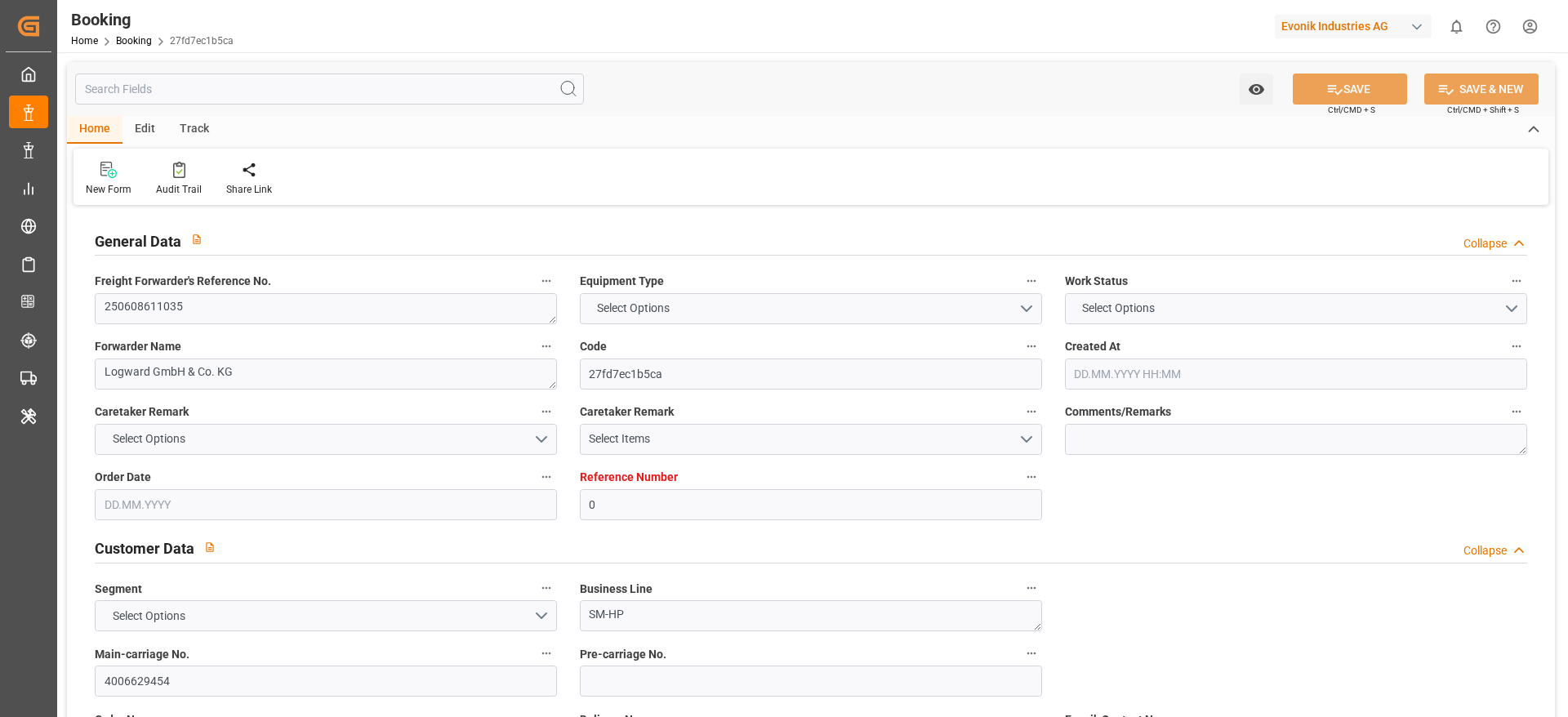
type textarea "250608611035"
type textarea "Logward GmbH & Co. KG"
type input "27fd7ec1b5ca"
type input "0"
type textarea "SM-HP"
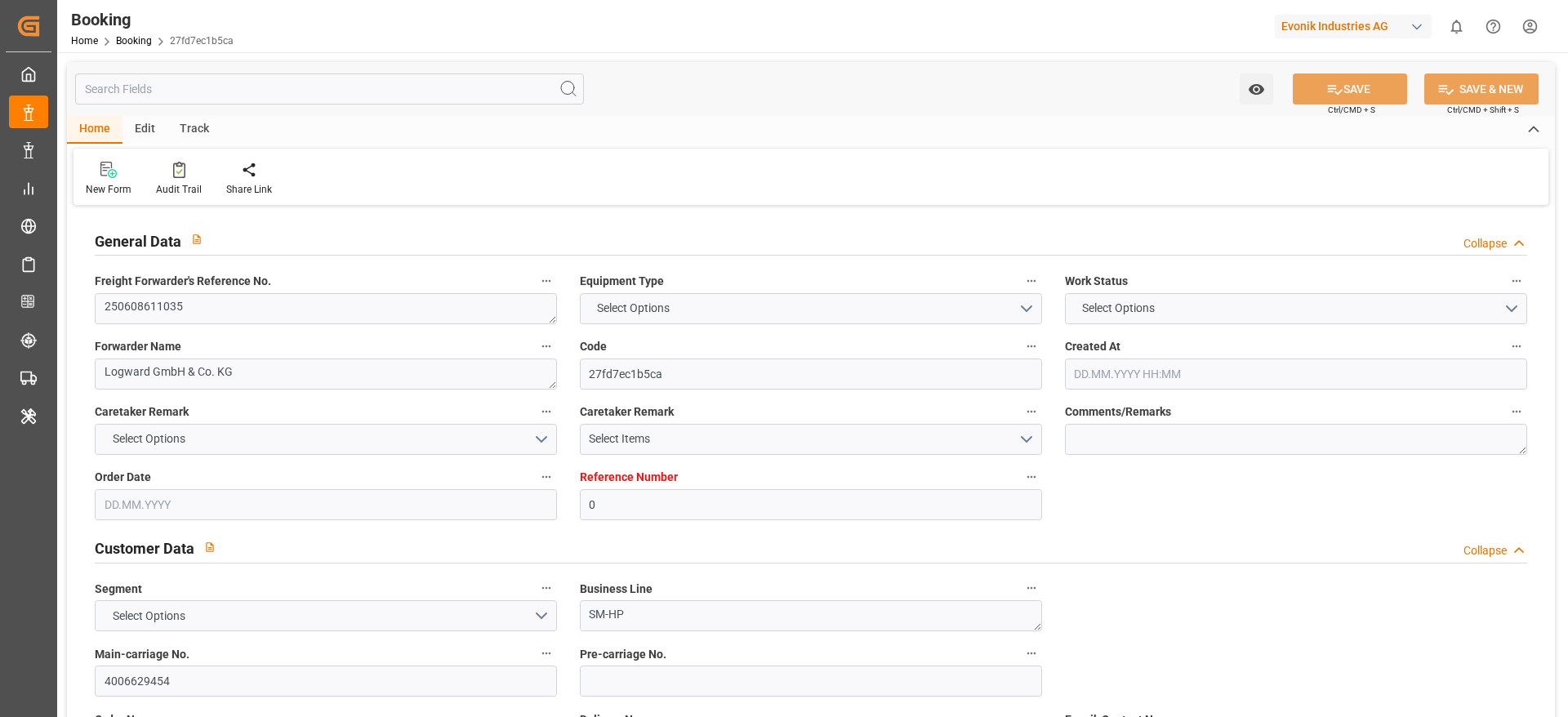
type input "4006629454"
type textarea "[PERSON_NAME][EMAIL_ADDRESS][PERSON_NAME][DOMAIN_NAME]"
type textarea "CIF"
type textarea "Shanghai Port"
type textarea "Evonik Plant 0000501175"
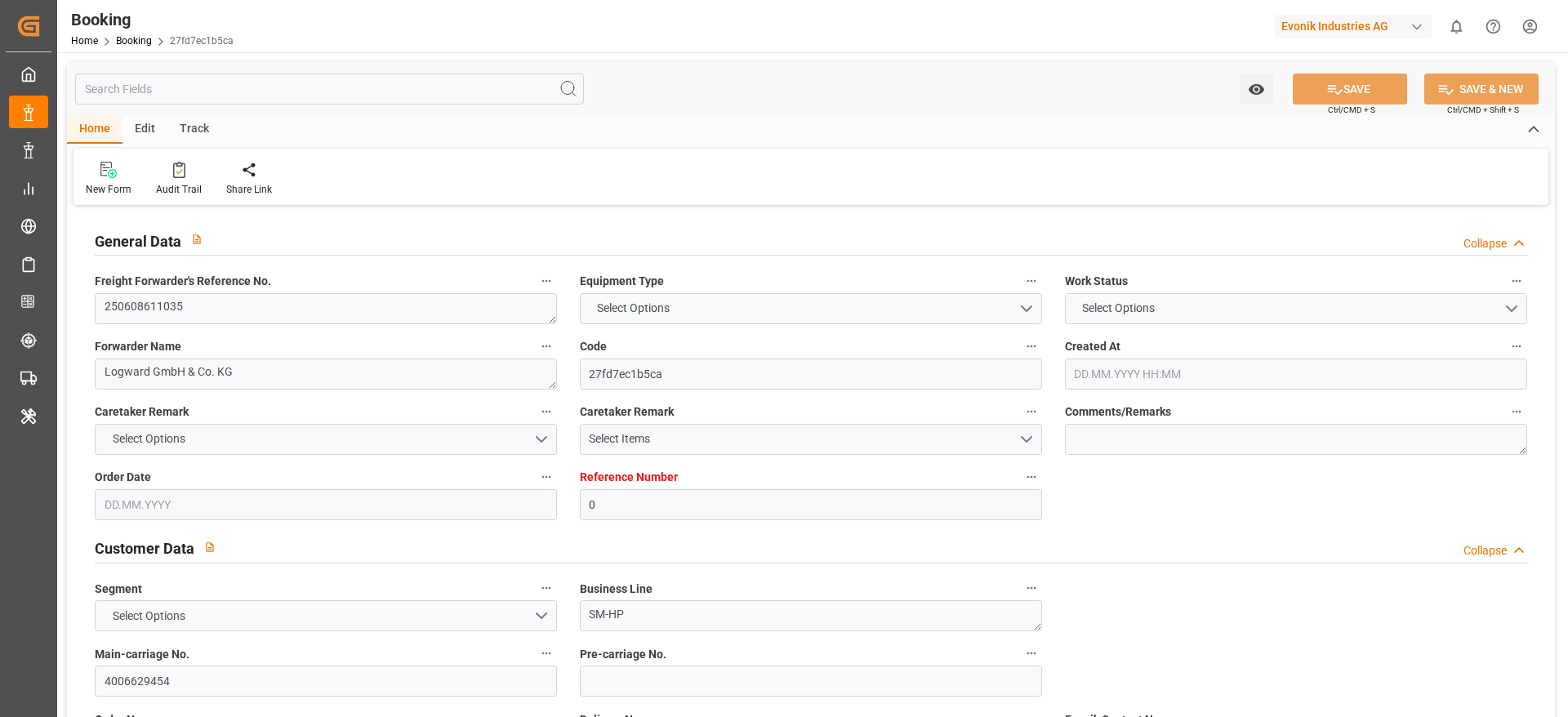
type textarea "[GEOGRAPHIC_DATA]"
type textarea "ONEU1580595"
type input "NONE"
type input "[GEOGRAPHIC_DATA]"
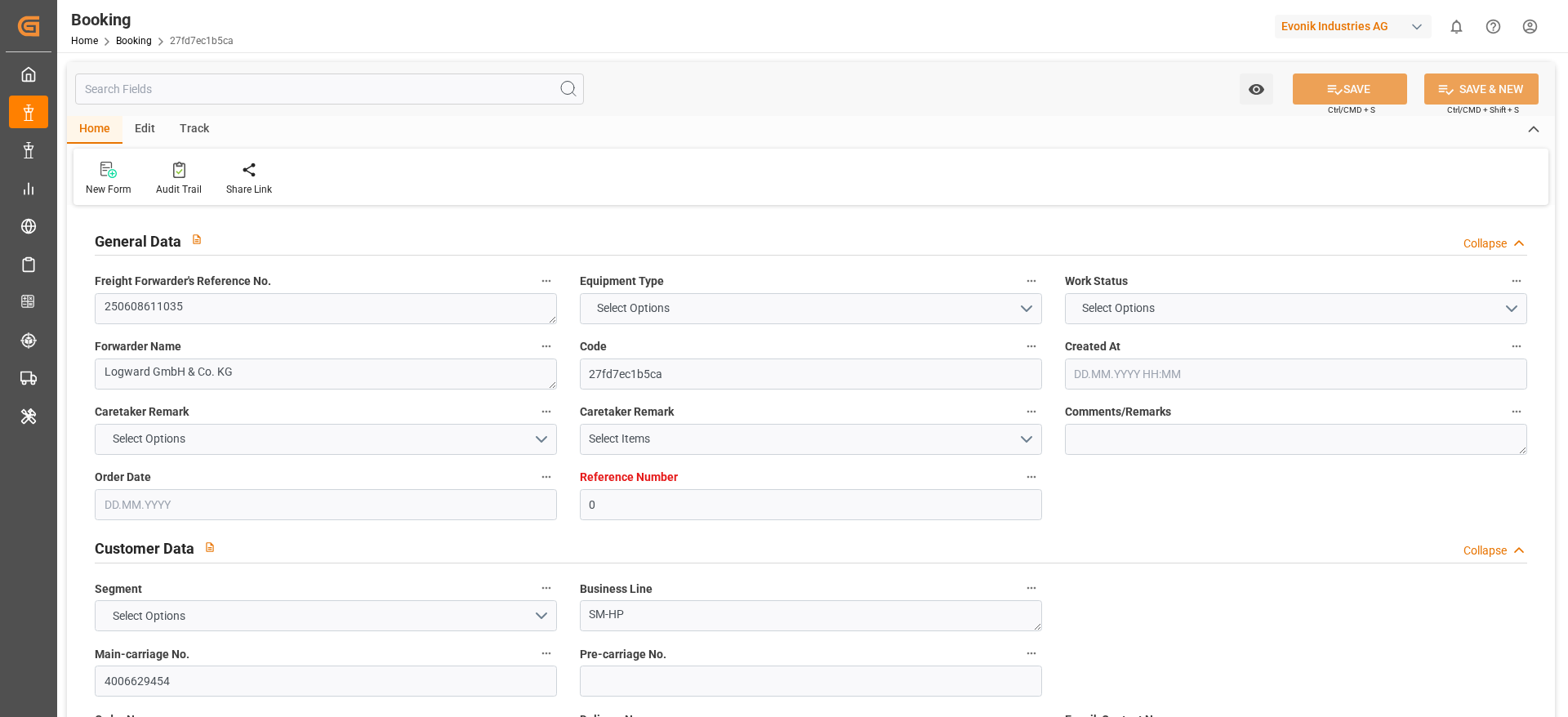
type textarea "INPUT_Evonik_Seeburger_LoadTenderOcean_1002892650_20250625081138558.xml"
type textarea "NWC/[GEOGRAPHIC_DATA] [GEOGRAPHIC_DATA] Continent / [GEOGRAPHIC_DATA]-HP"
type textarea "INPUT_Evonik_Seeburger_LoadTenderOcean_1002833488_20250605145559903.xml,INPUT_E…"
type textarea "1002892650"
type textarea "Logward System"
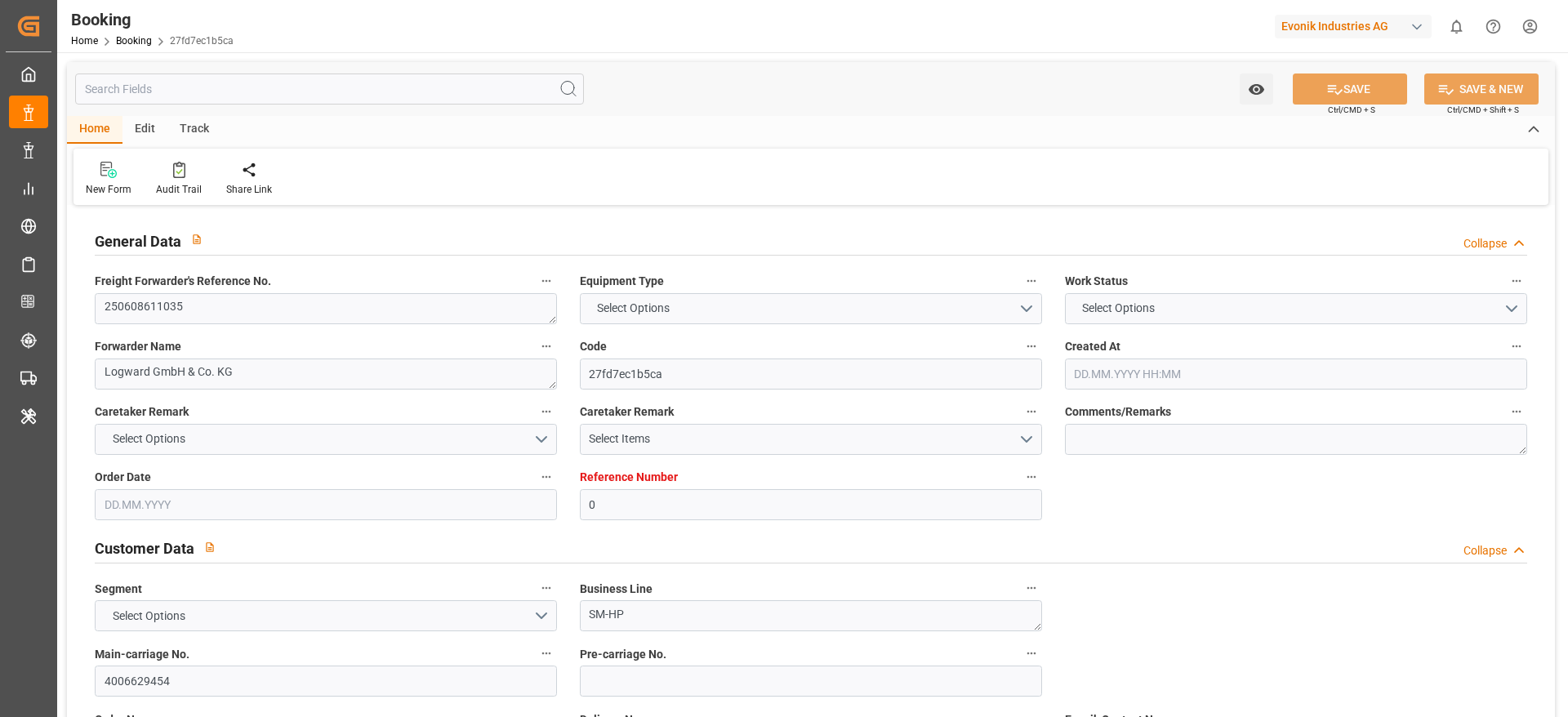
type textarea "PodCountry-"
type textarea "EVONIK Load Tender XML"
type textarea "a016N000000wbCAQAY"
type textarea "No"
type input "0"
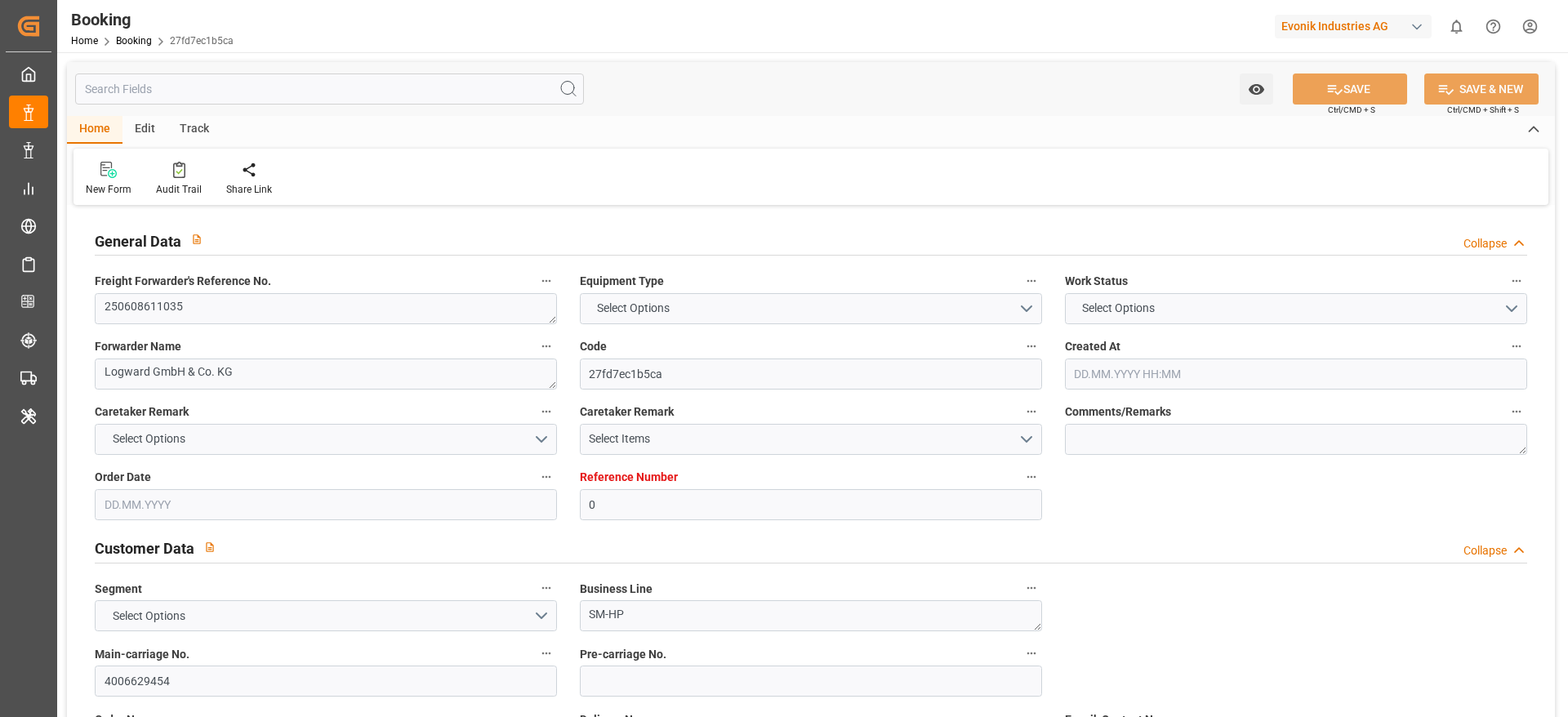
type input "Dummy"
type input "Dummy Carrier"
type input "NLRTM"
type input "CNSHA"
type input "[DATE] 13:00"
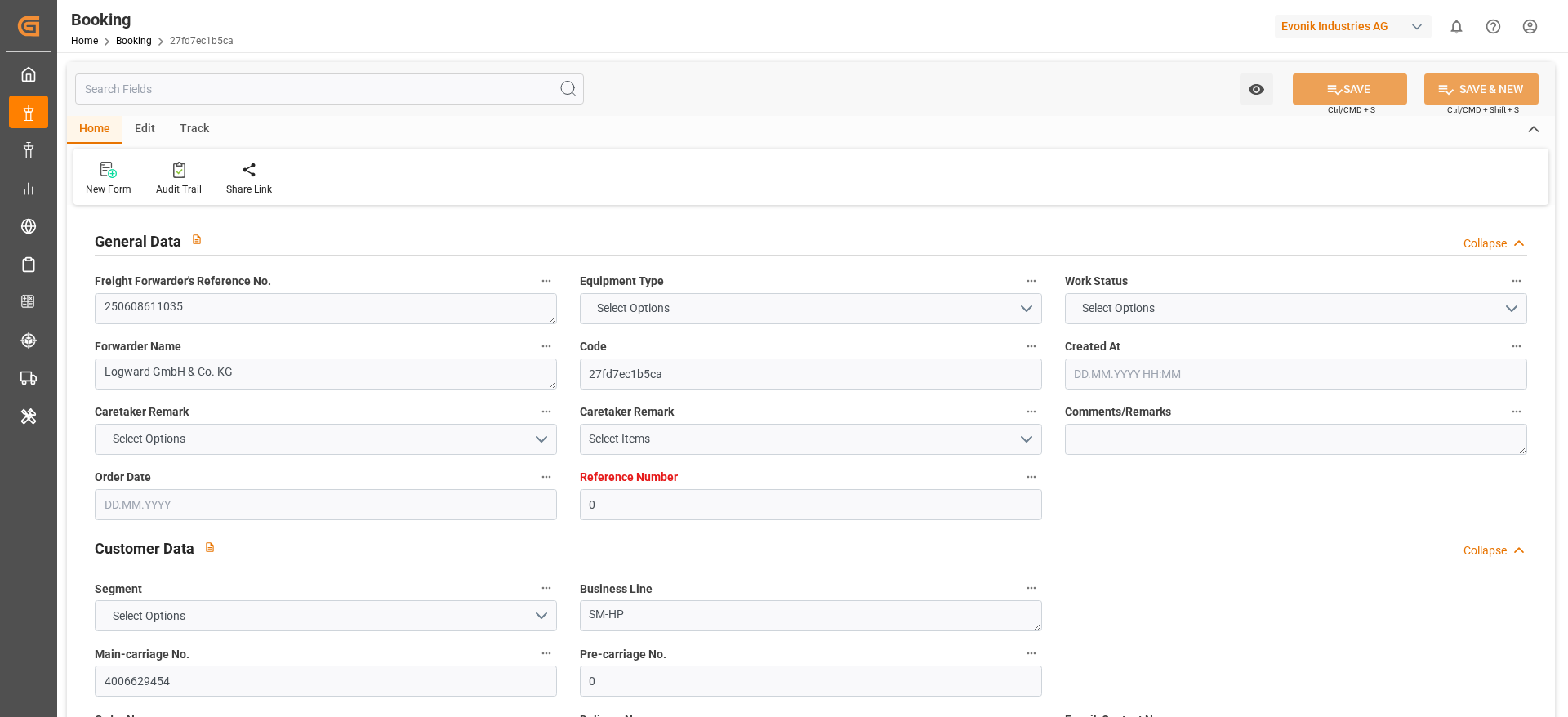
type input "[DATE]"
type input "[DATE] 06:14"
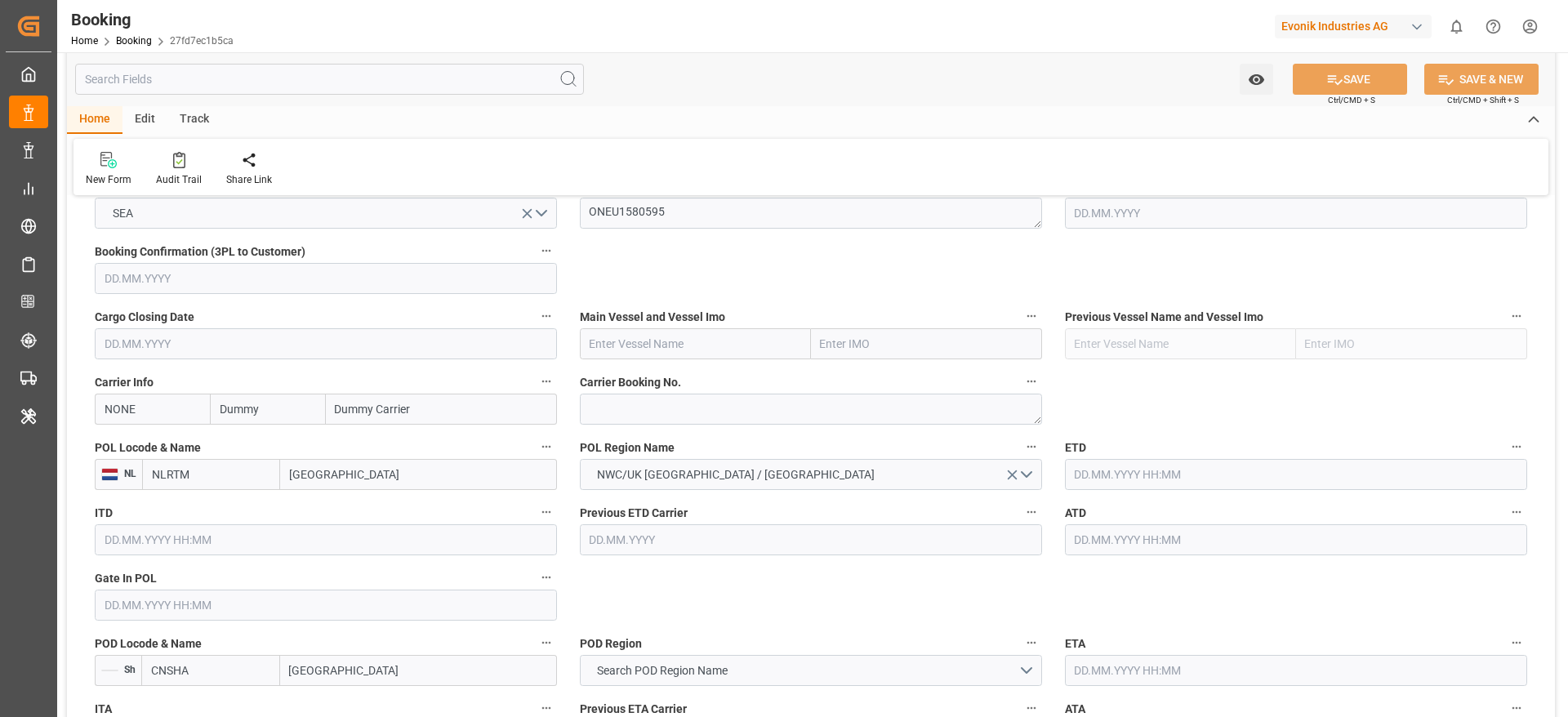
scroll to position [1102, 0]
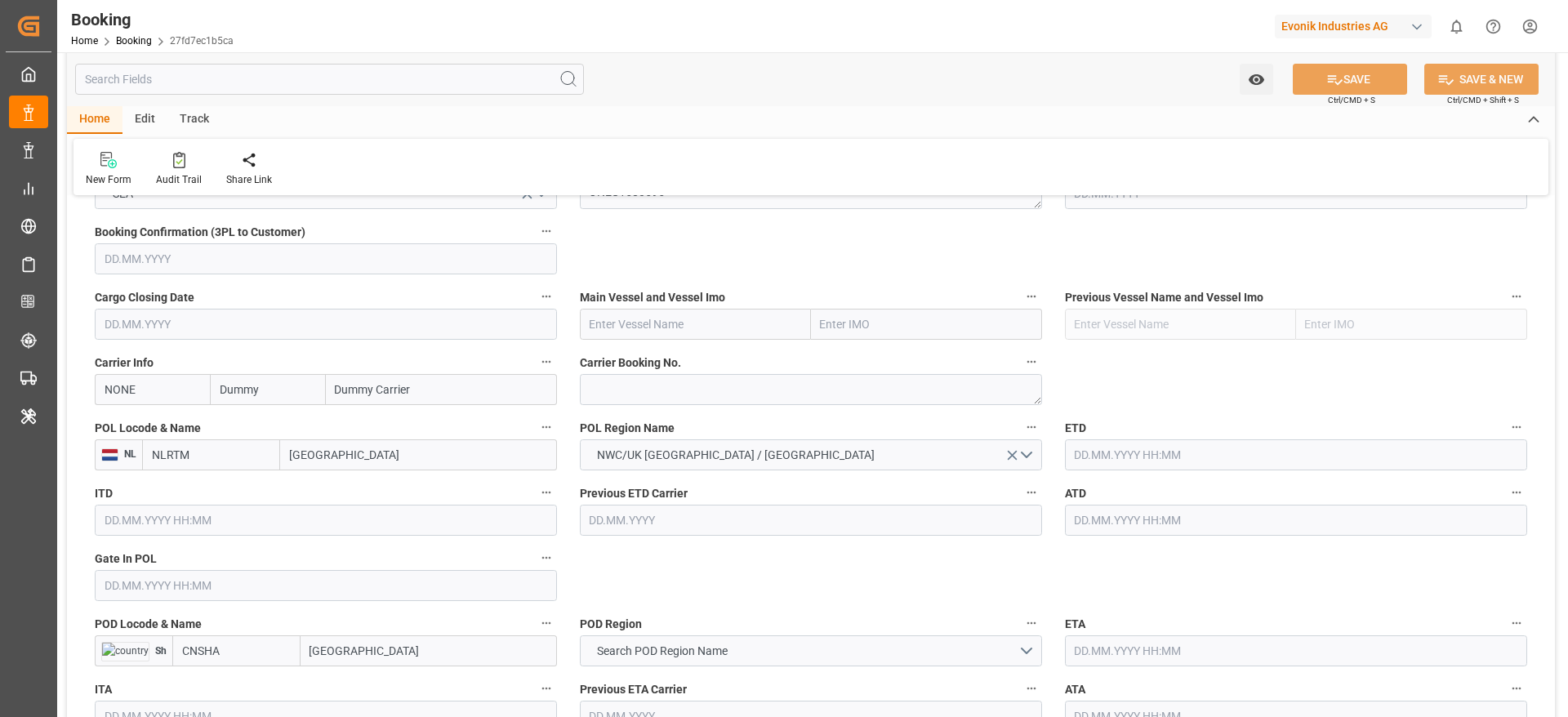
click at [274, 389] on input "Dummy" at bounding box center [267, 389] width 115 height 31
type input "[PERSON_NAME]"
click at [250, 429] on div "ONE" at bounding box center [232, 425] width 42 height 36
type input "ONEY"
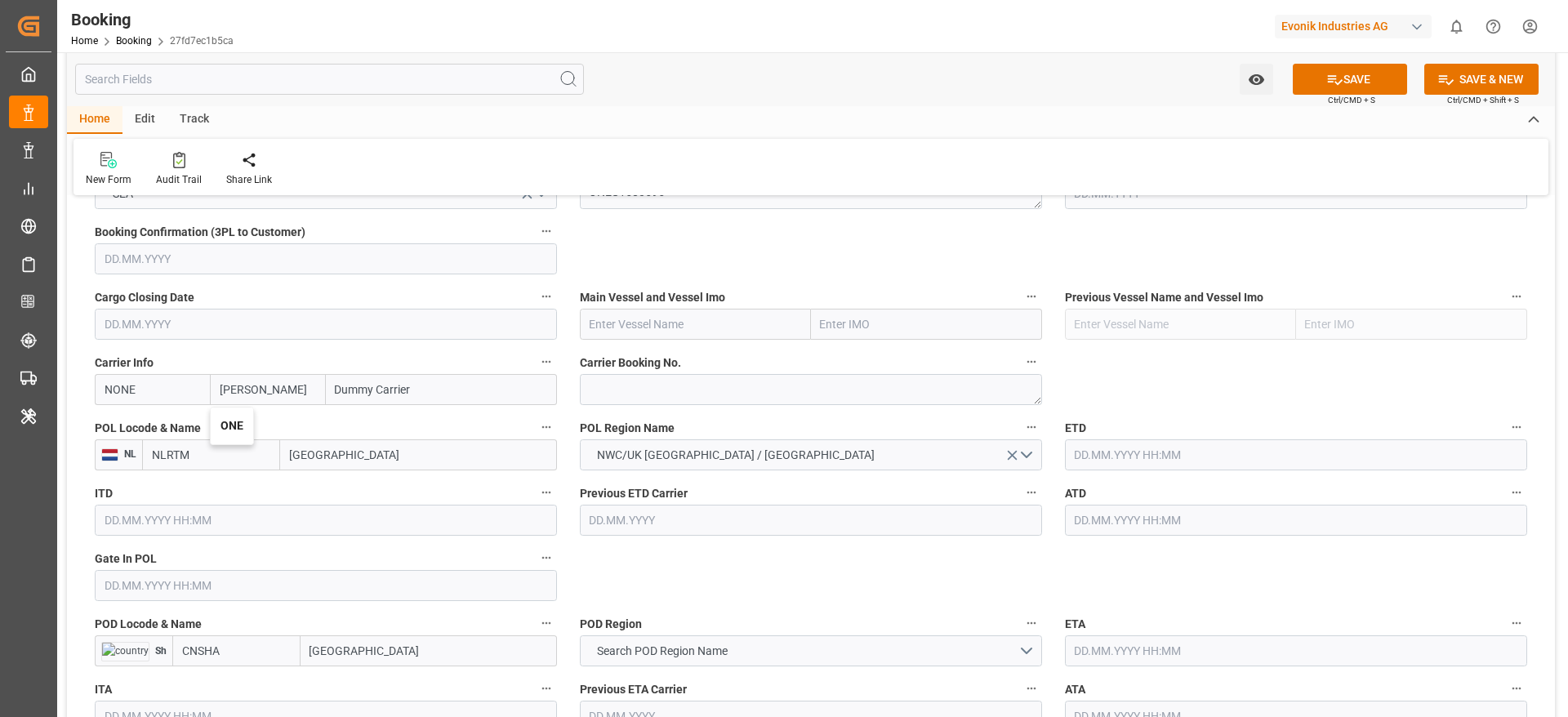
type input "ONE"
type input "Ocean Network Express"
type input "ONE"
click at [649, 401] on textarea at bounding box center [811, 389] width 463 height 31
paste textarea "HAMF51920500"
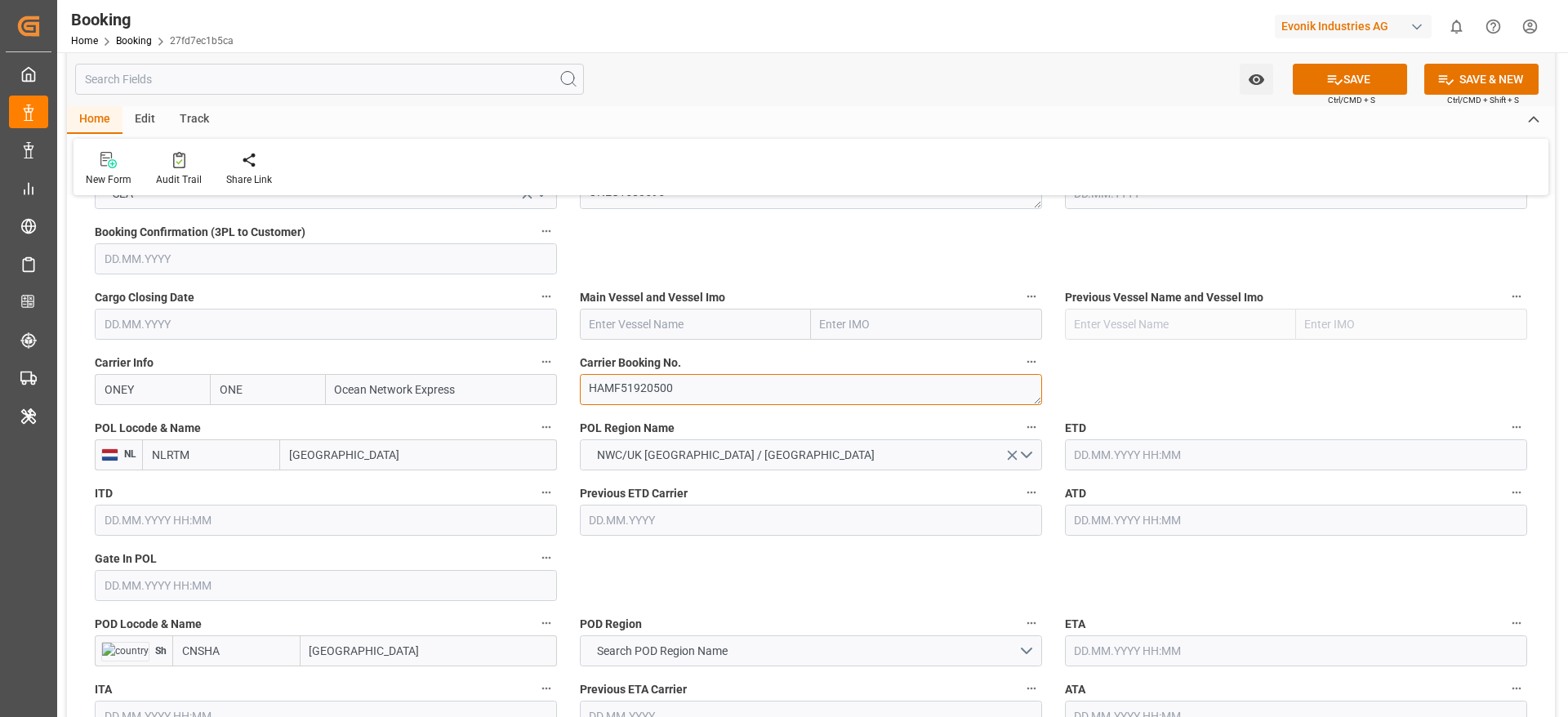
type textarea "HAMF51920500"
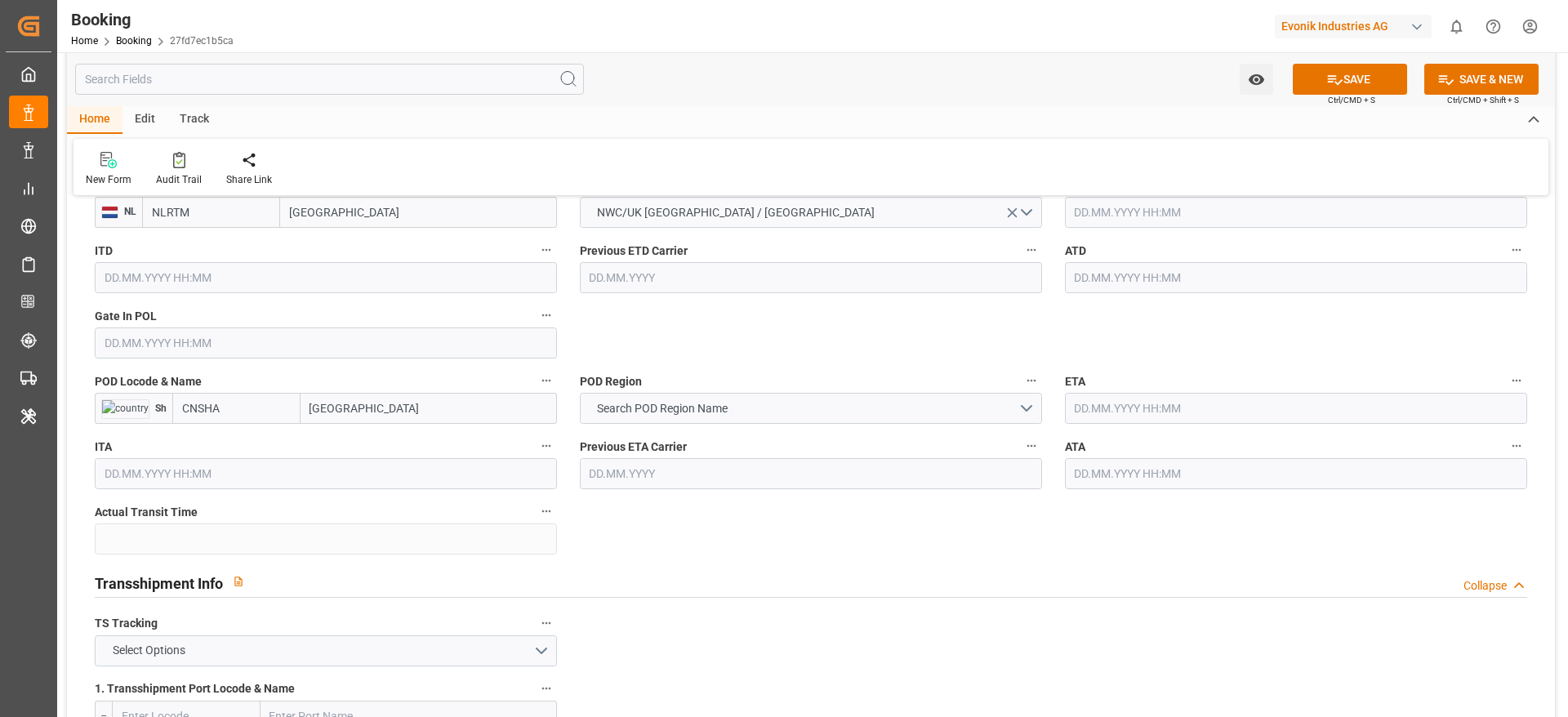
scroll to position [1347, 0]
click at [407, 410] on input "[GEOGRAPHIC_DATA]" at bounding box center [429, 406] width 256 height 31
paste input "HANGHAI"
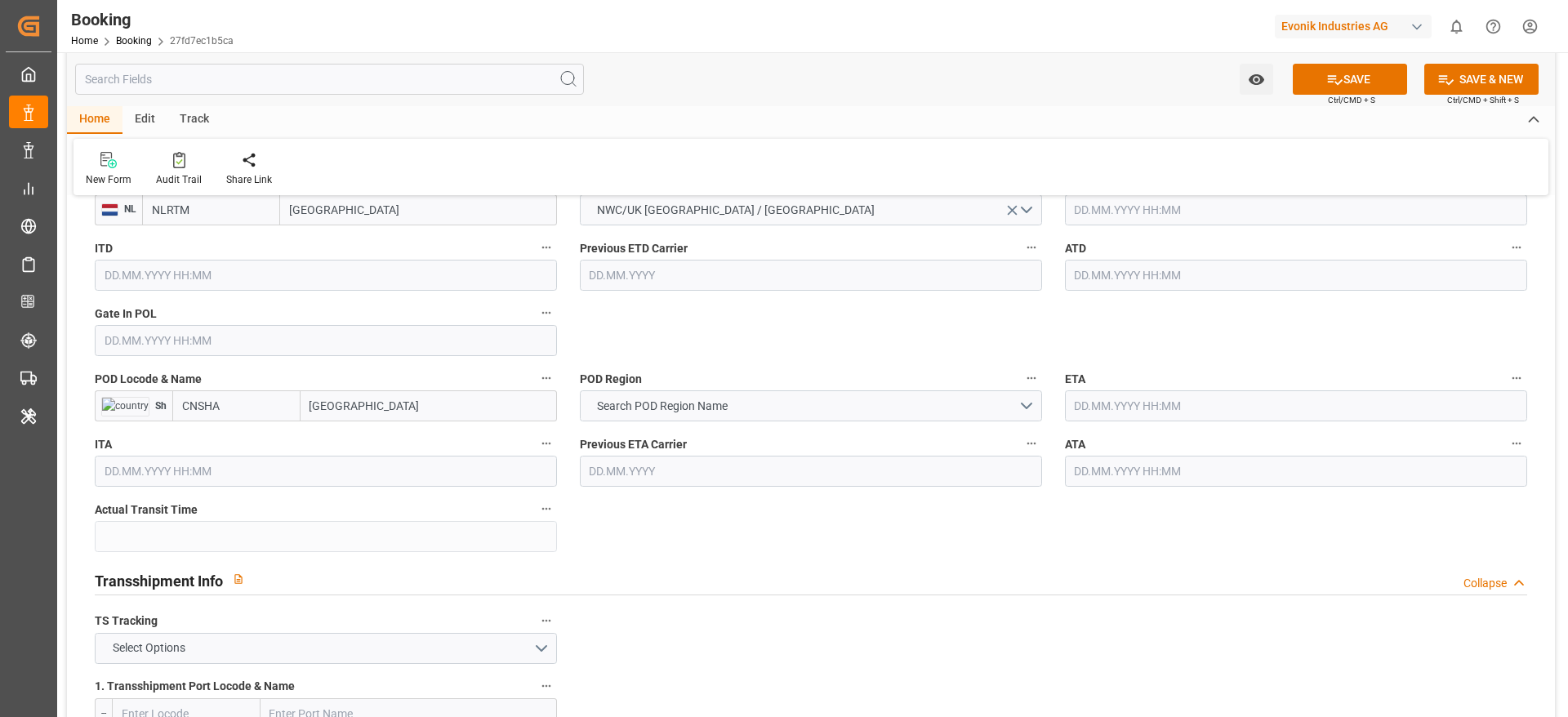
type input "[GEOGRAPHIC_DATA]"
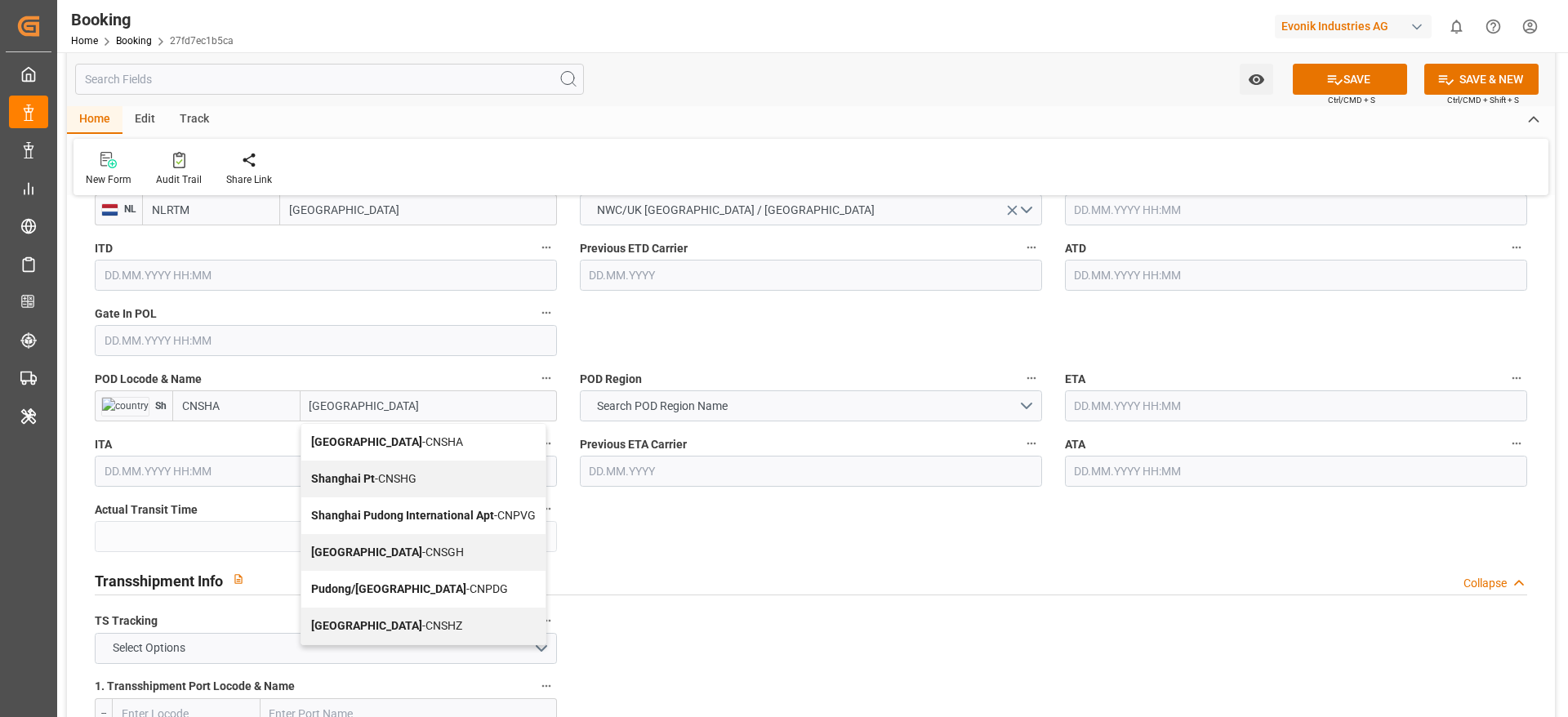
click at [380, 477] on div "Shanghai - CNSGH" at bounding box center [424, 552] width 244 height 36
type input "CNSGH"
type input "[GEOGRAPHIC_DATA]"
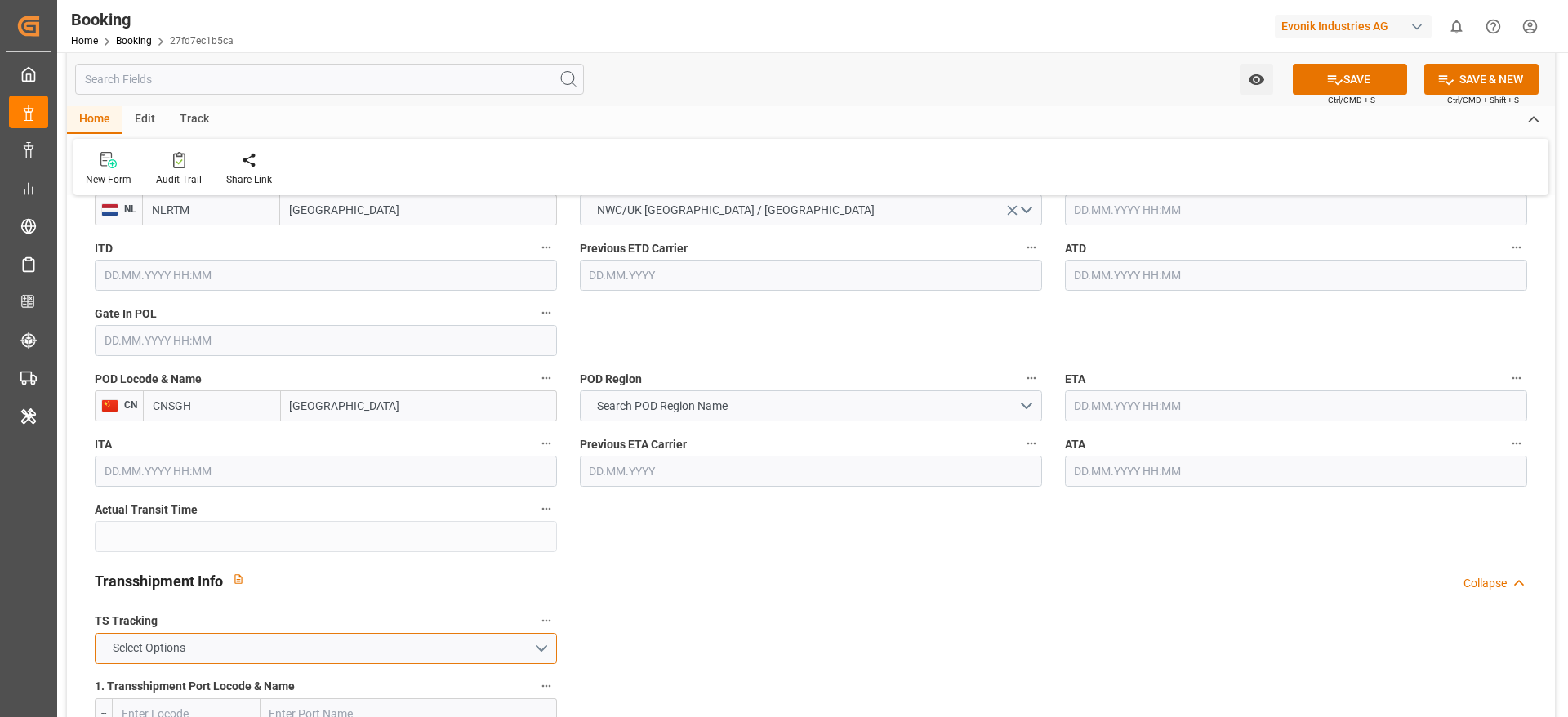
click at [193, 477] on button "Select Options" at bounding box center [326, 648] width 463 height 31
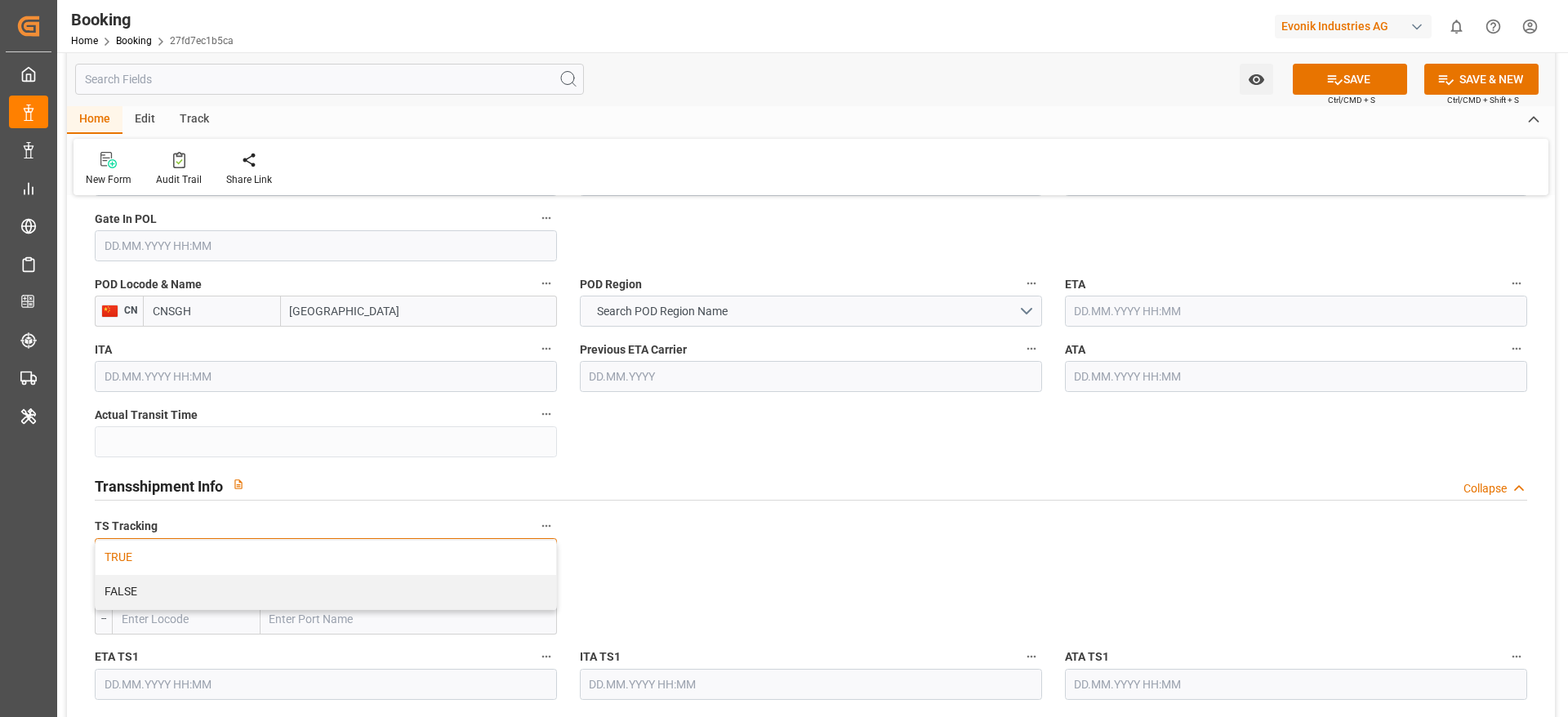
scroll to position [1592, 0]
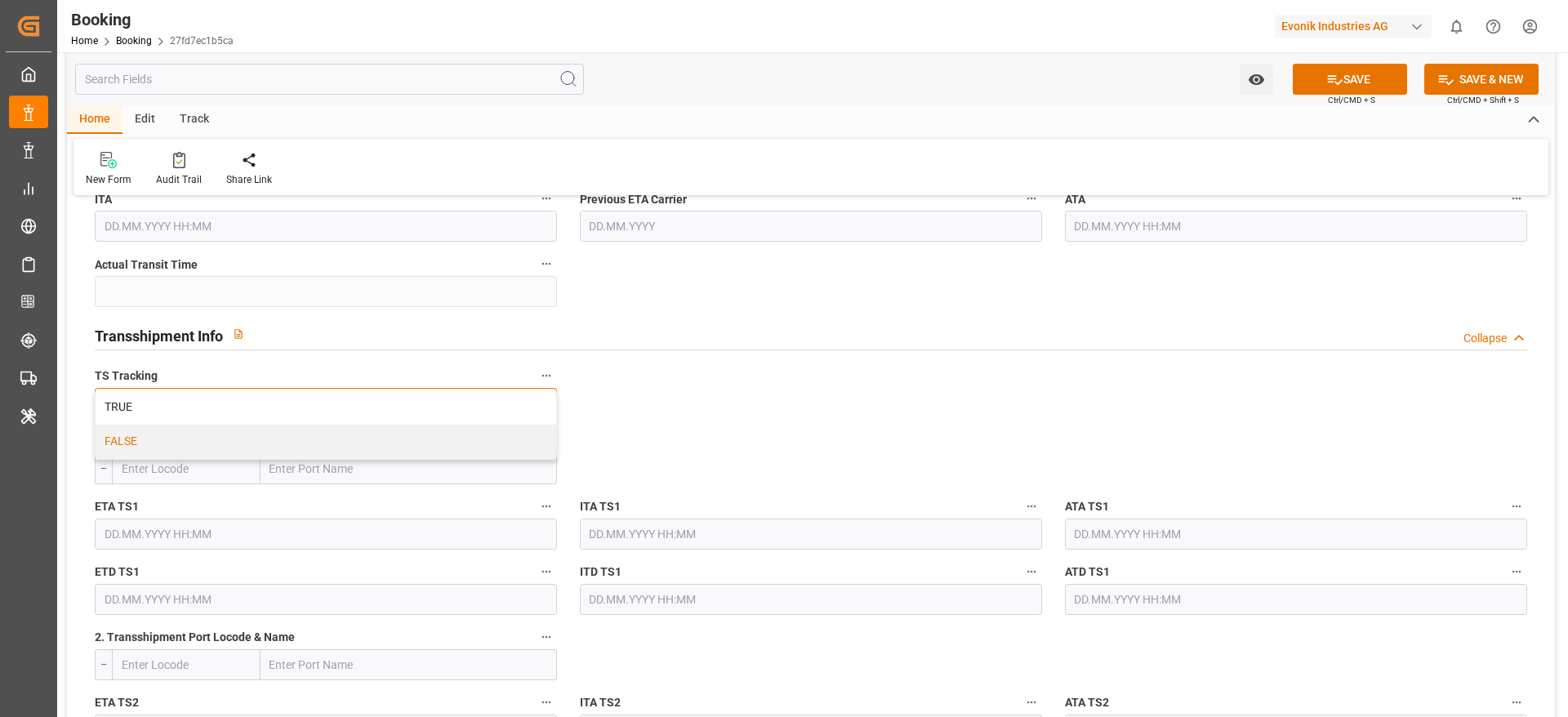
click at [195, 442] on div "FALSE" at bounding box center [326, 441] width 461 height 34
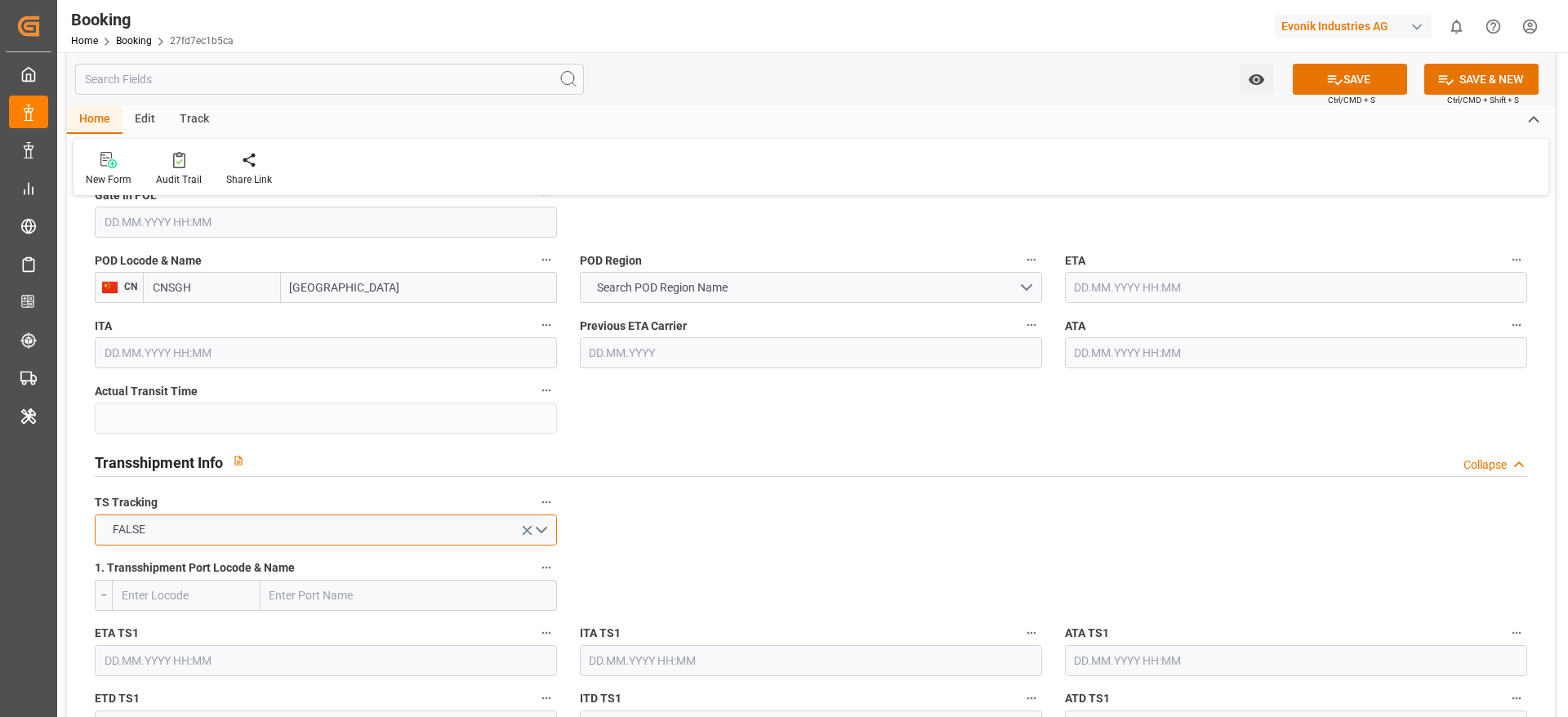
scroll to position [1347, 0]
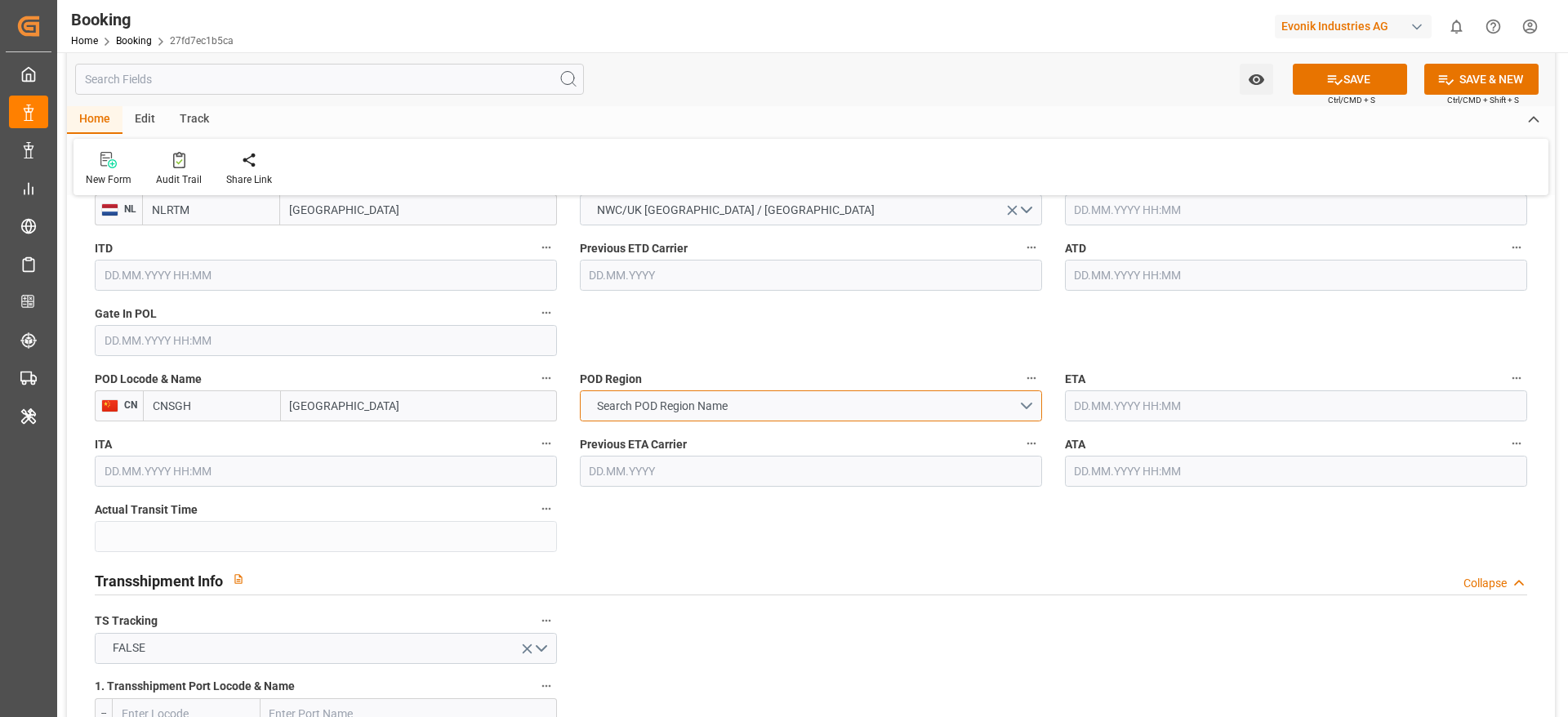
click at [736, 412] on span "Search POD Region Name" at bounding box center [662, 406] width 147 height 17
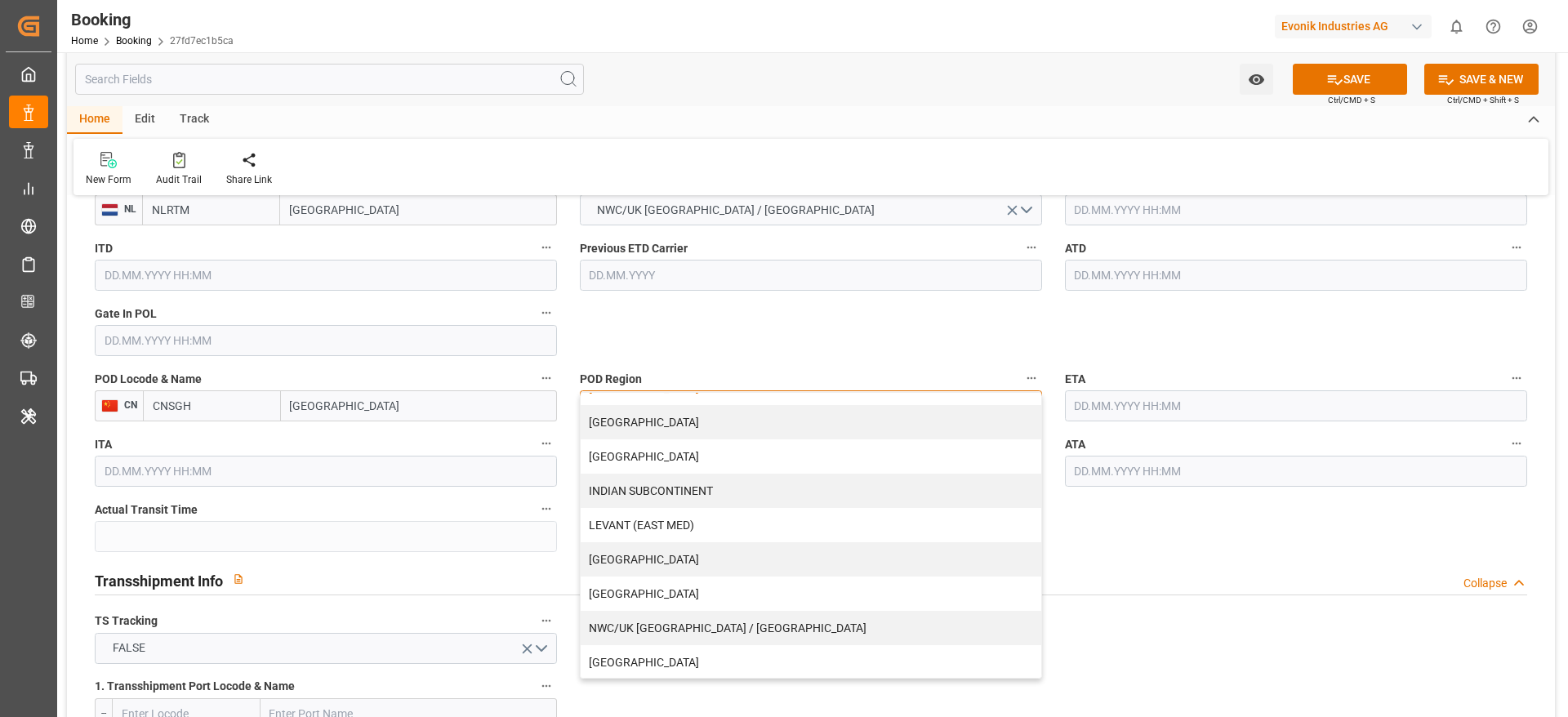
scroll to position [245, 0]
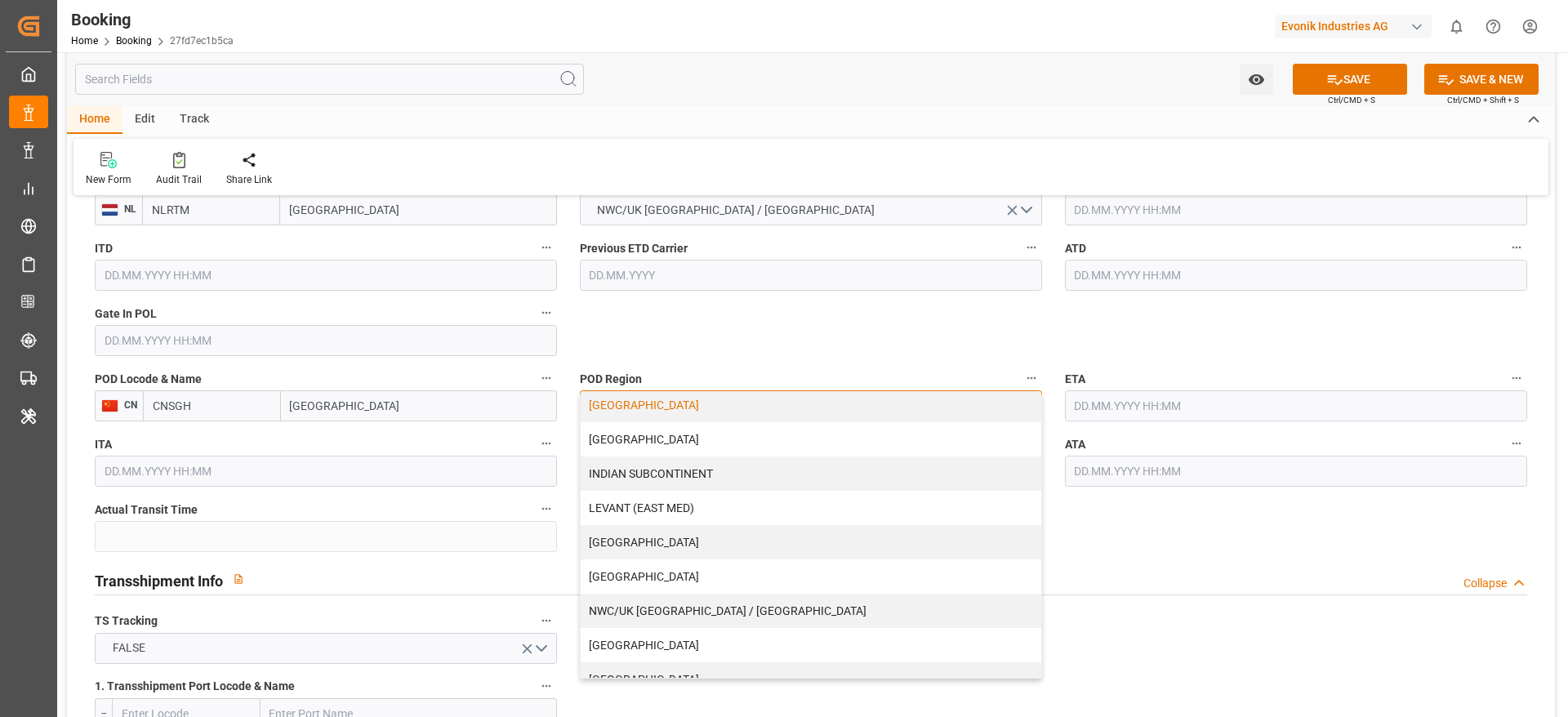
click at [661, 415] on div "[GEOGRAPHIC_DATA]" at bounding box center [811, 405] width 461 height 34
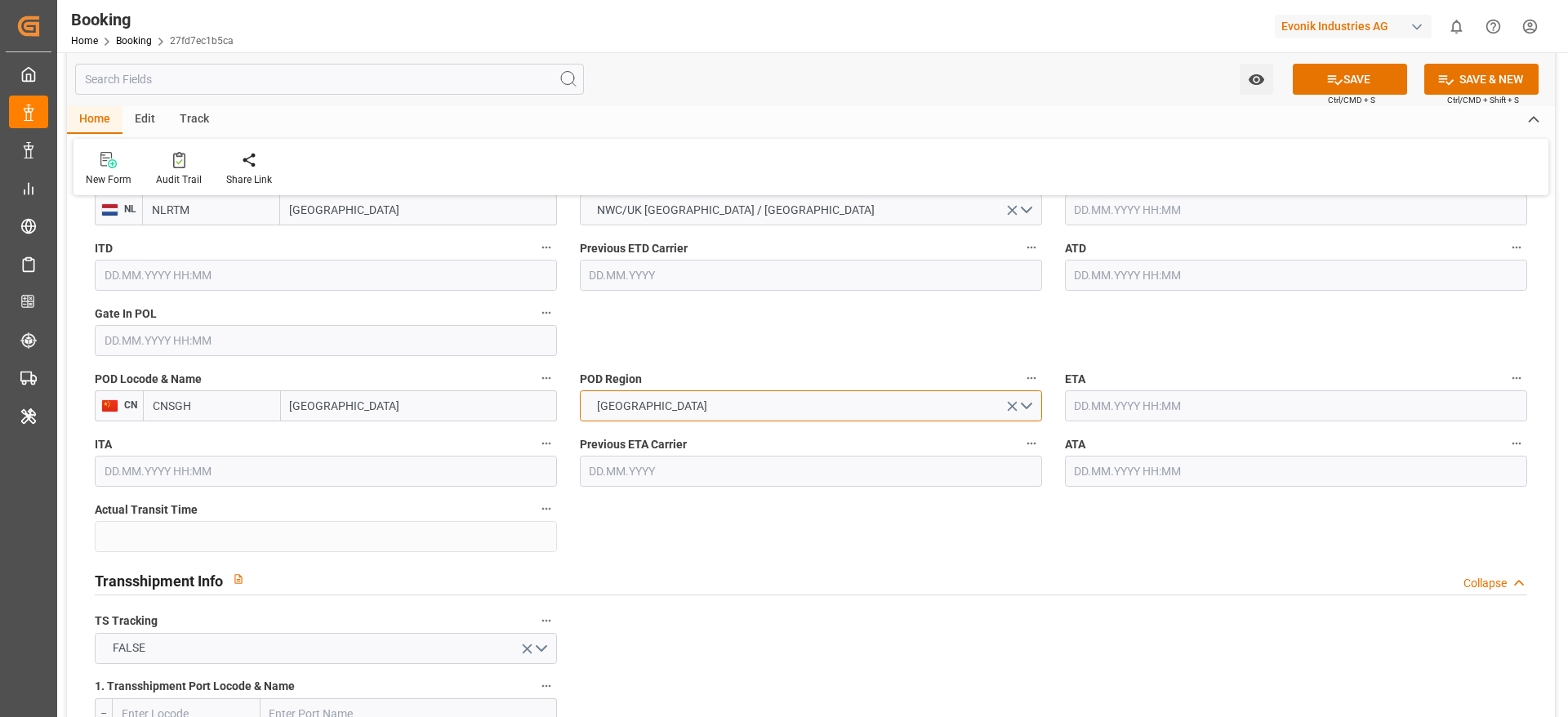
scroll to position [1224, 0]
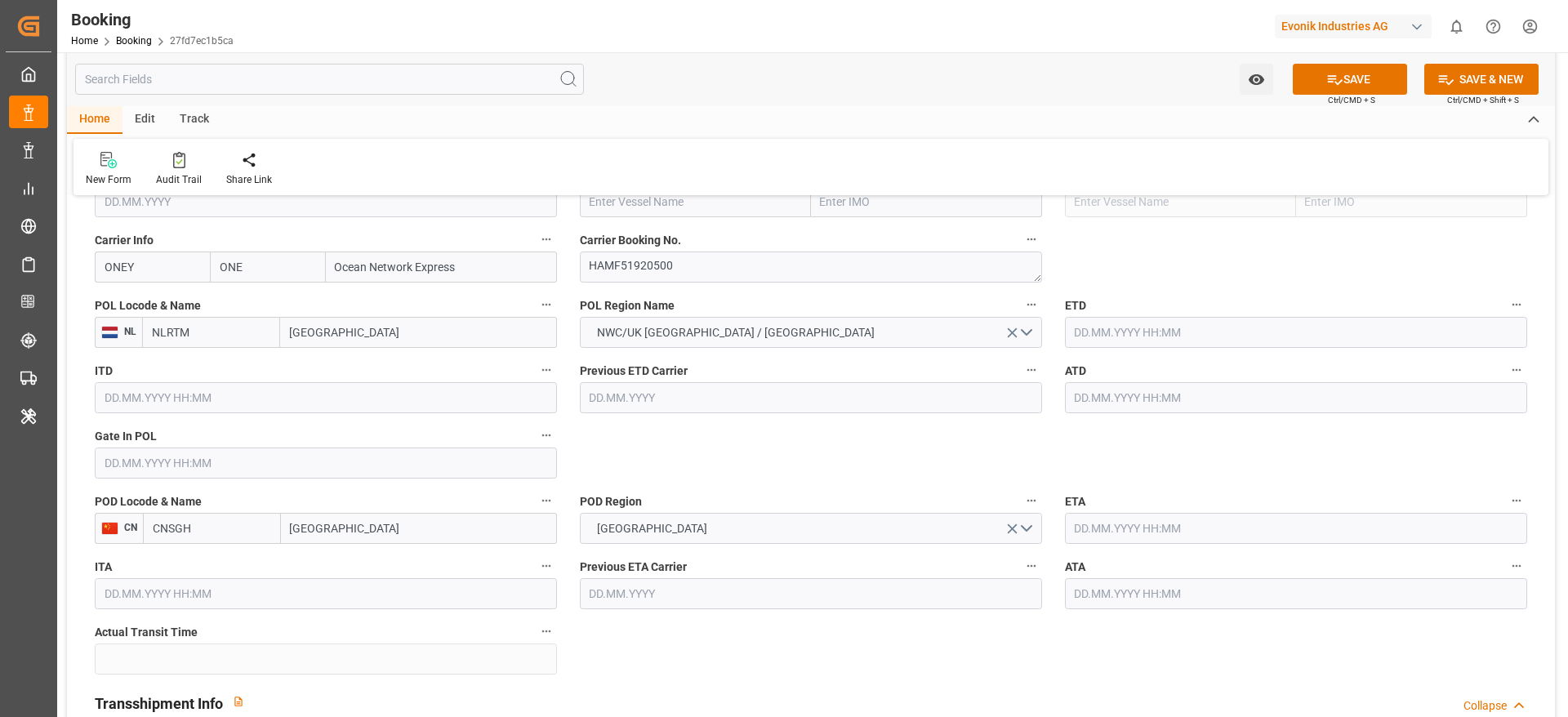
click at [1045, 402] on input "text" at bounding box center [1296, 397] width 463 height 31
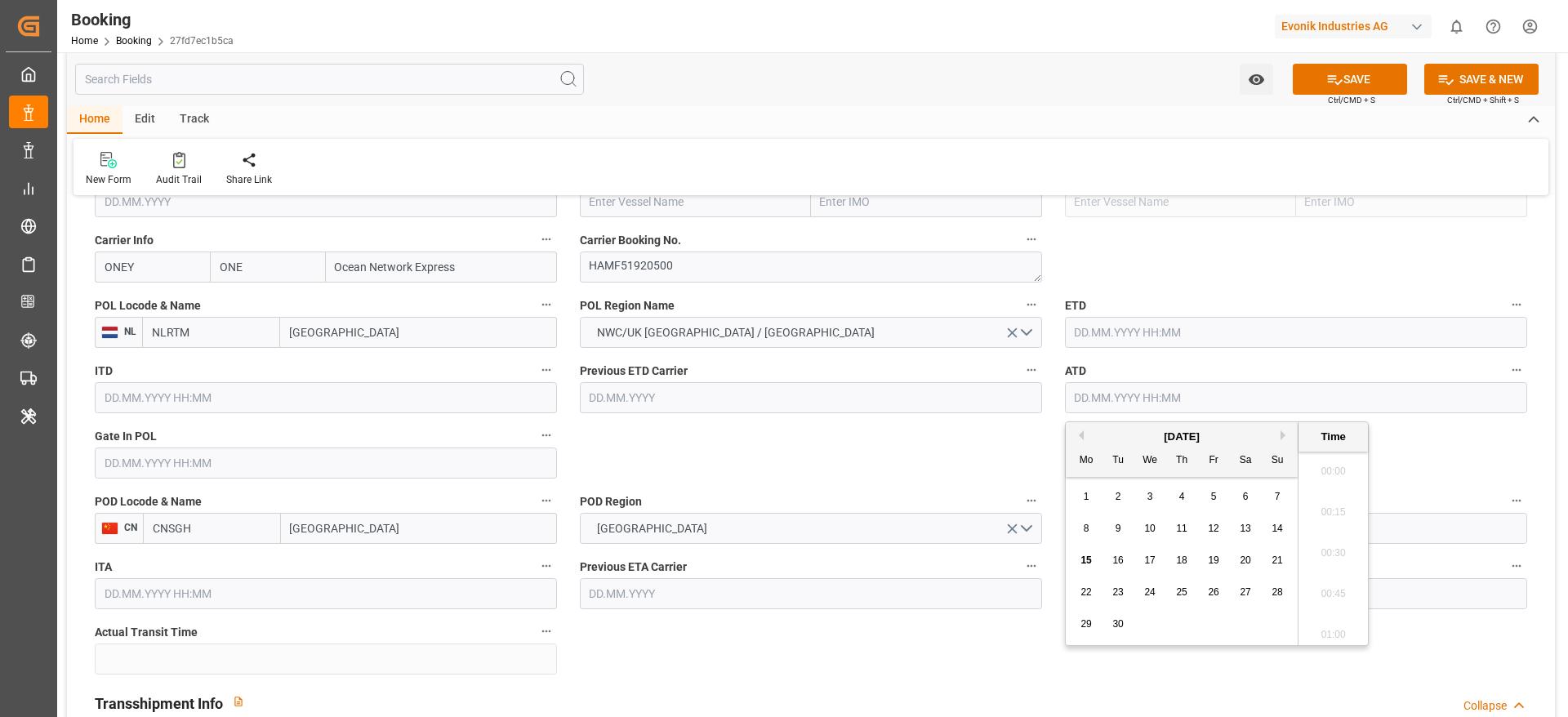
scroll to position [2618, 0]
click at [1045, 440] on div "[DATE]" at bounding box center [1182, 436] width 232 height 16
click at [1045, 434] on button "Previous Month" at bounding box center [1079, 435] width 10 height 10
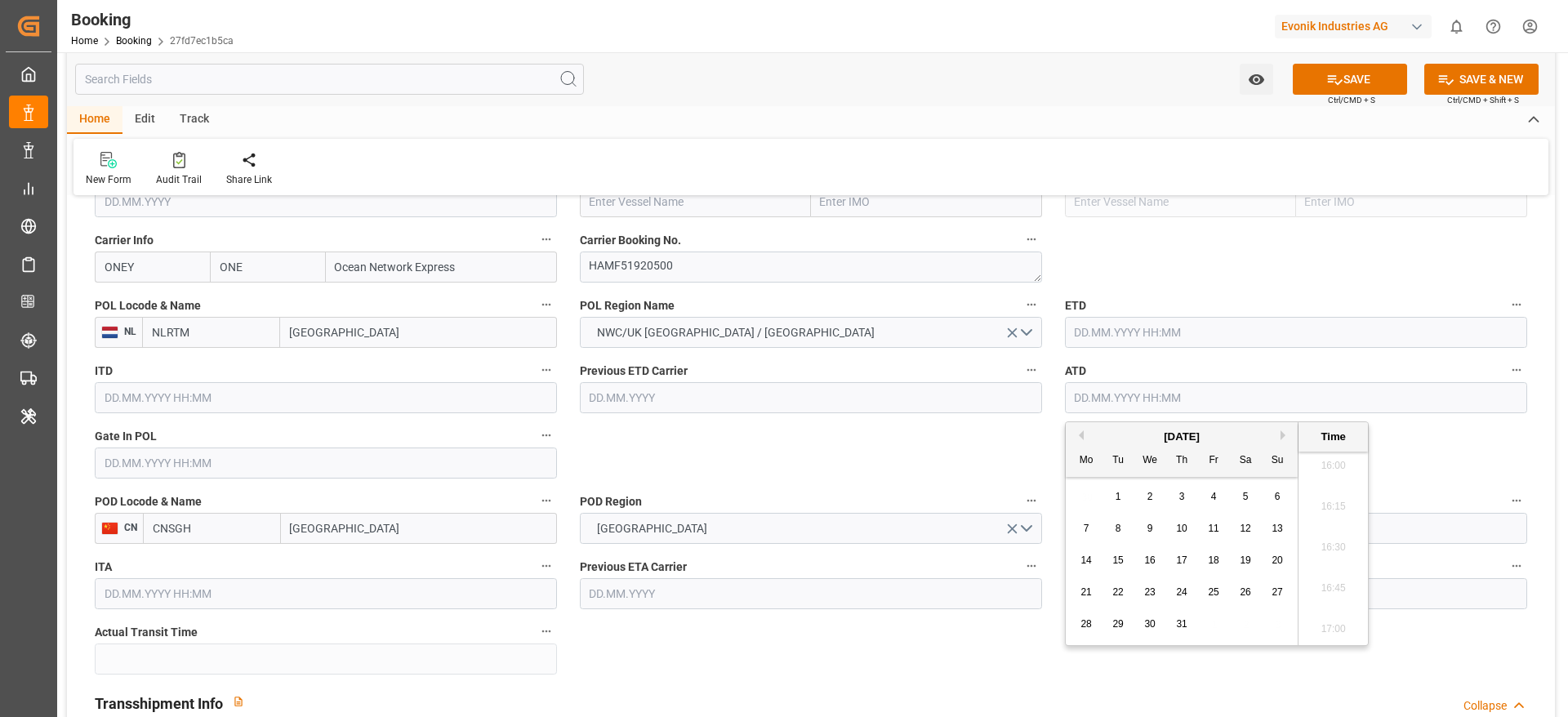
click at [1045, 434] on button "Previous Month" at bounding box center [1079, 435] width 10 height 10
click at [1045, 477] on div "24" at bounding box center [1119, 624] width 20 height 20
type input "[DATE] 00:00"
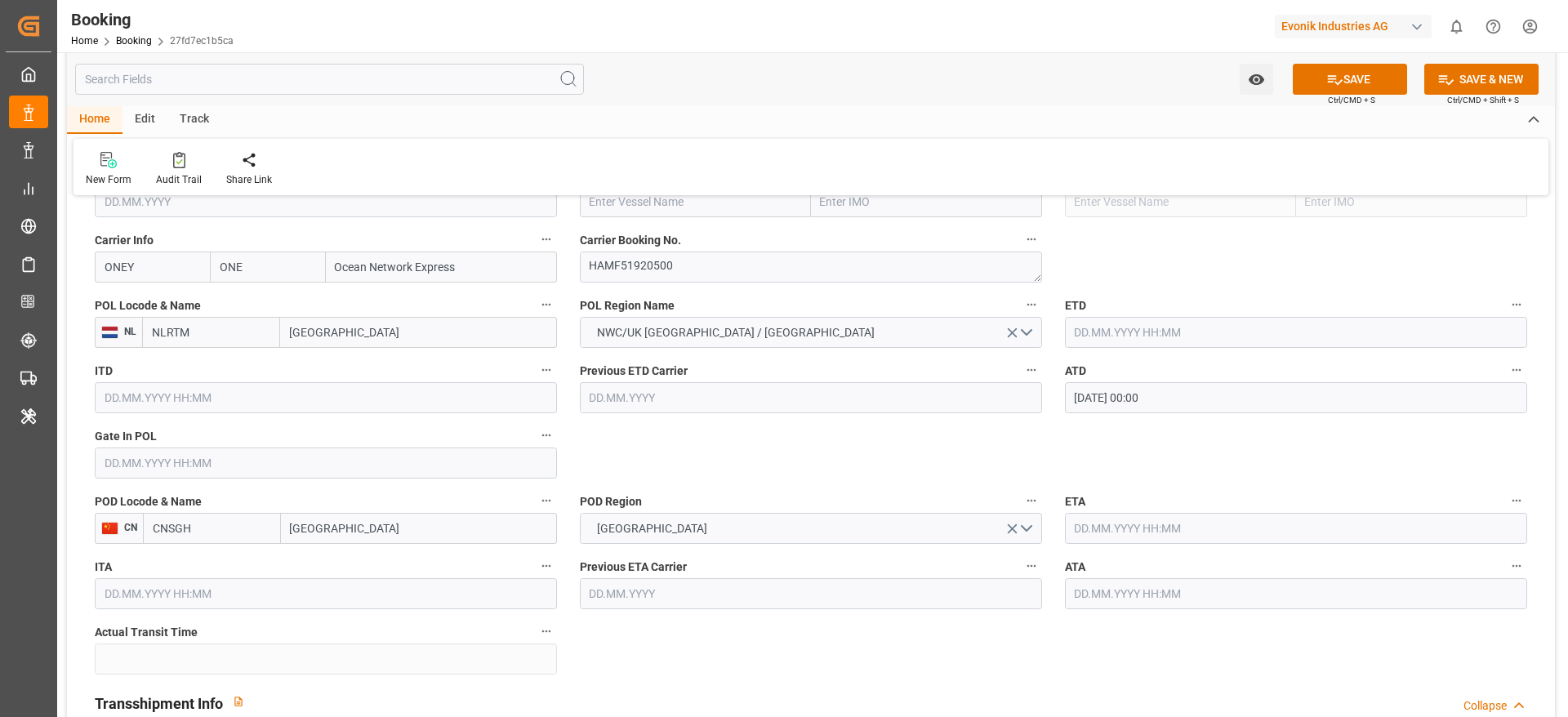
click at [1045, 407] on input "[DATE] 00:00" at bounding box center [1296, 397] width 463 height 31
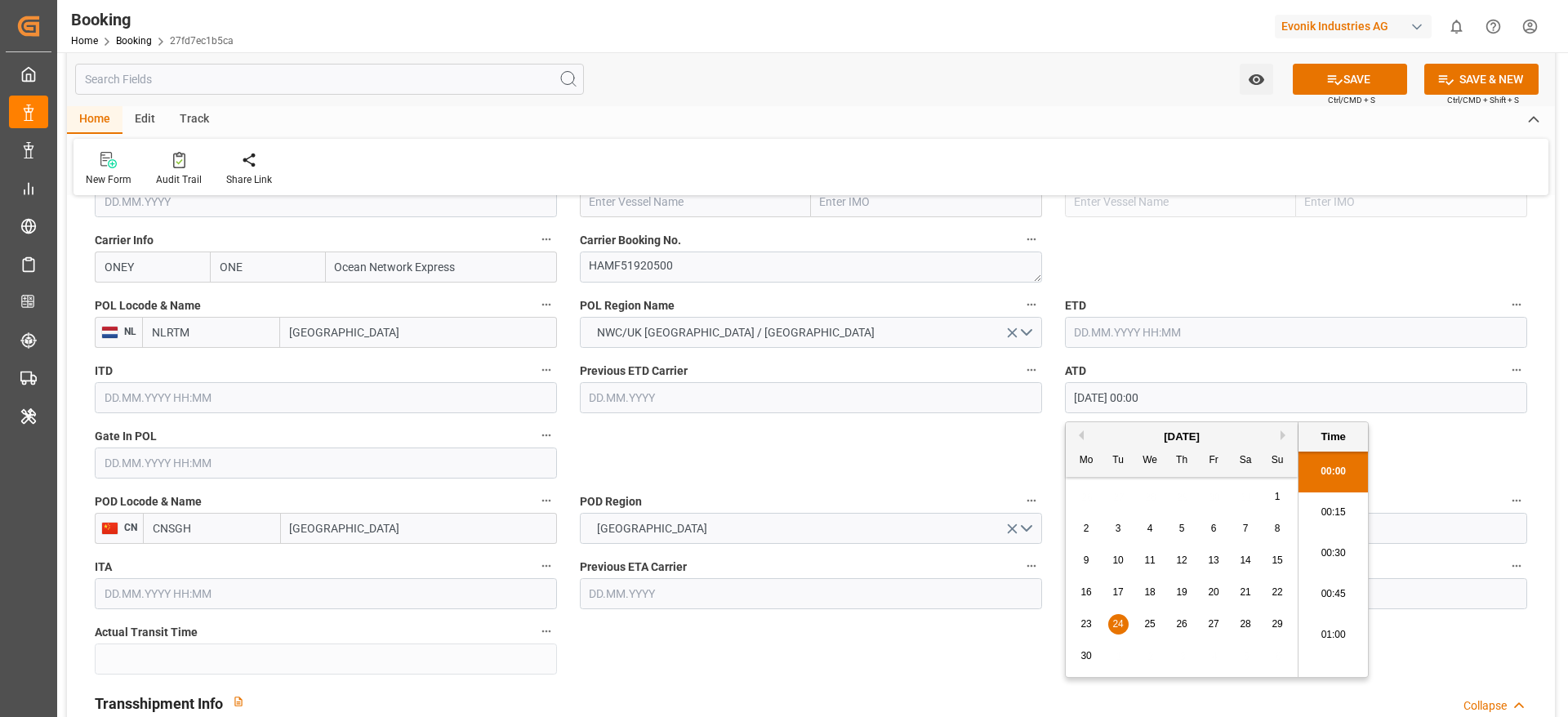
click at [1045, 407] on input "[DATE] 00:00" at bounding box center [1296, 397] width 463 height 31
click at [1045, 347] on input "text" at bounding box center [1296, 332] width 463 height 31
paste input "[DATE] 00:00"
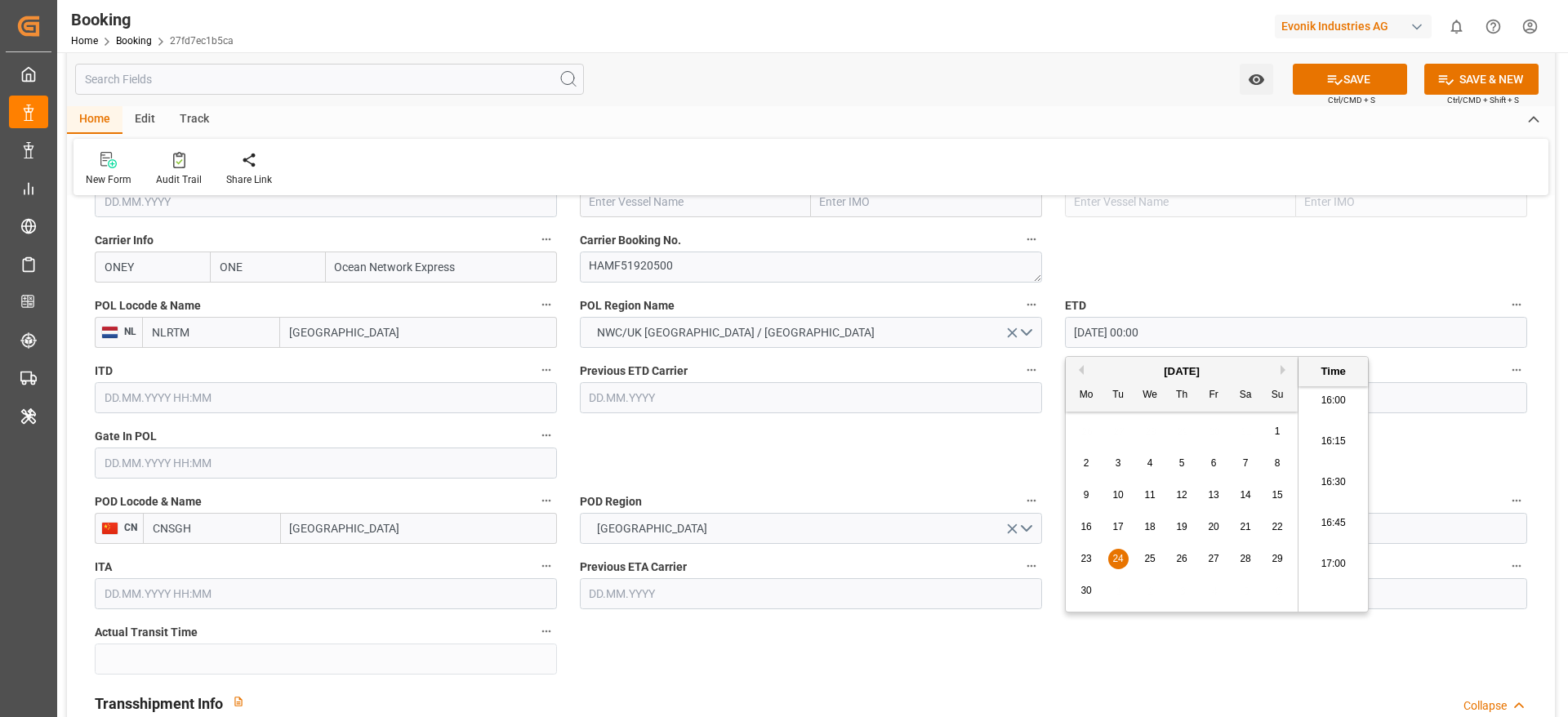
type input "[DATE] 00:00"
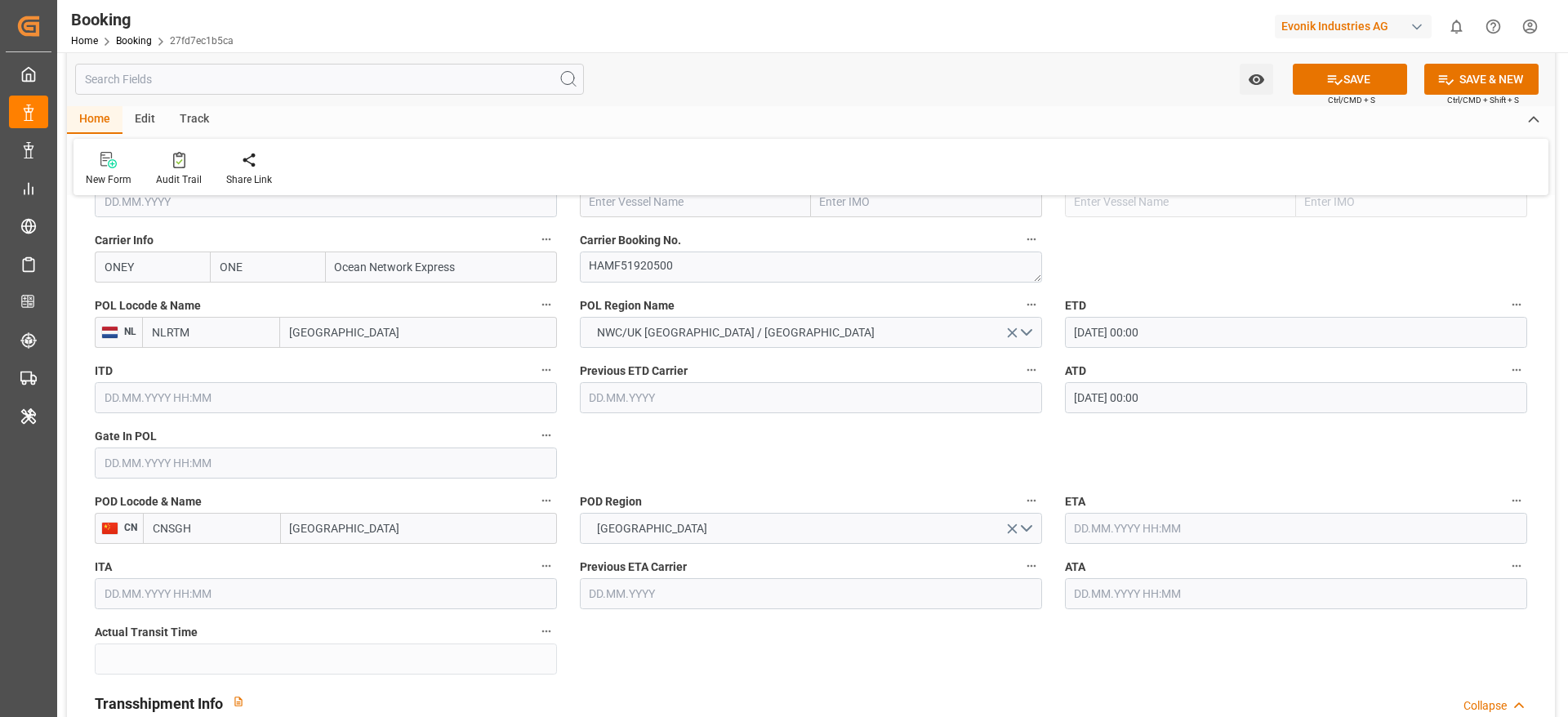
click at [1045, 477] on input "text" at bounding box center [1296, 528] width 463 height 31
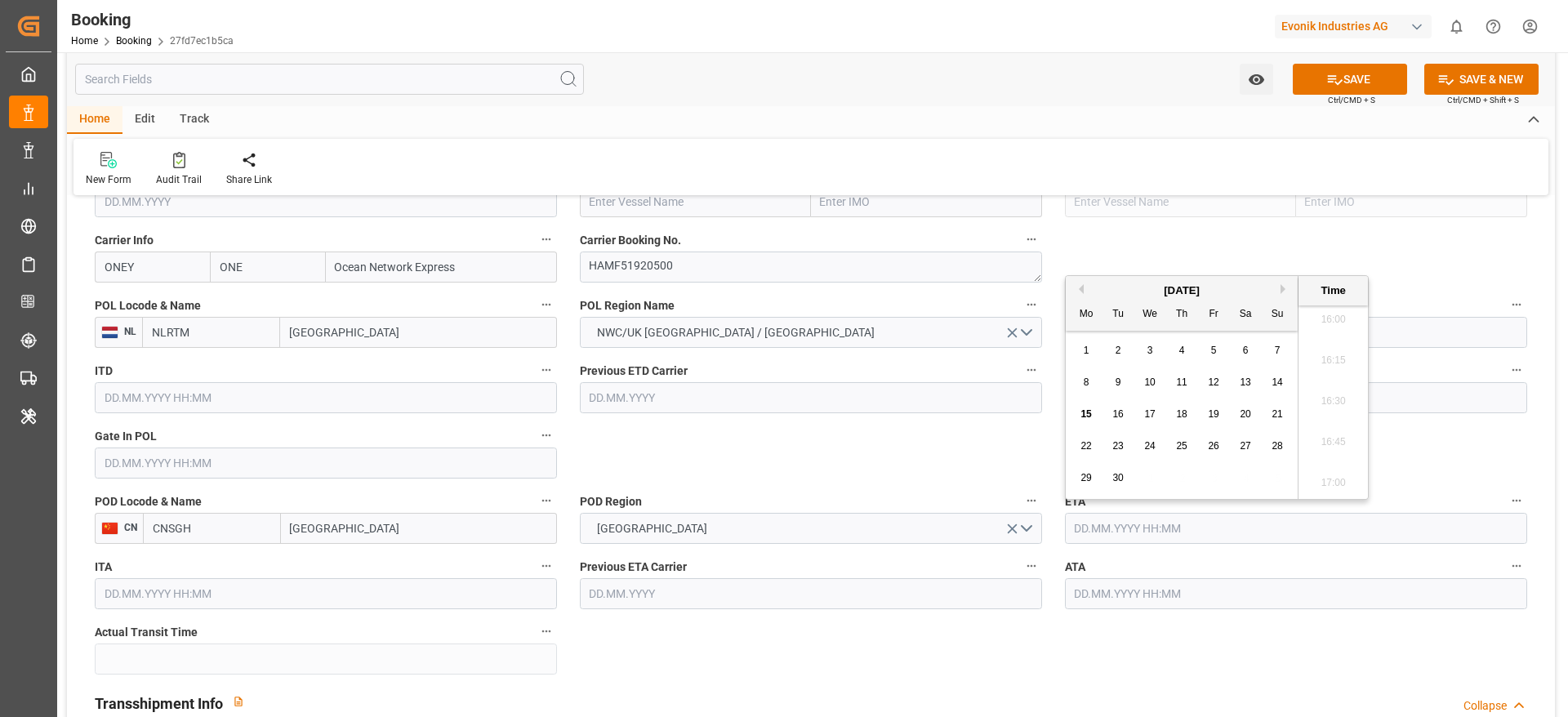
click at [1045, 290] on button "Previous Month" at bounding box center [1079, 289] width 10 height 10
click at [1045, 442] on span "21" at bounding box center [1181, 445] width 11 height 11
type input "21.08.2025 00:00"
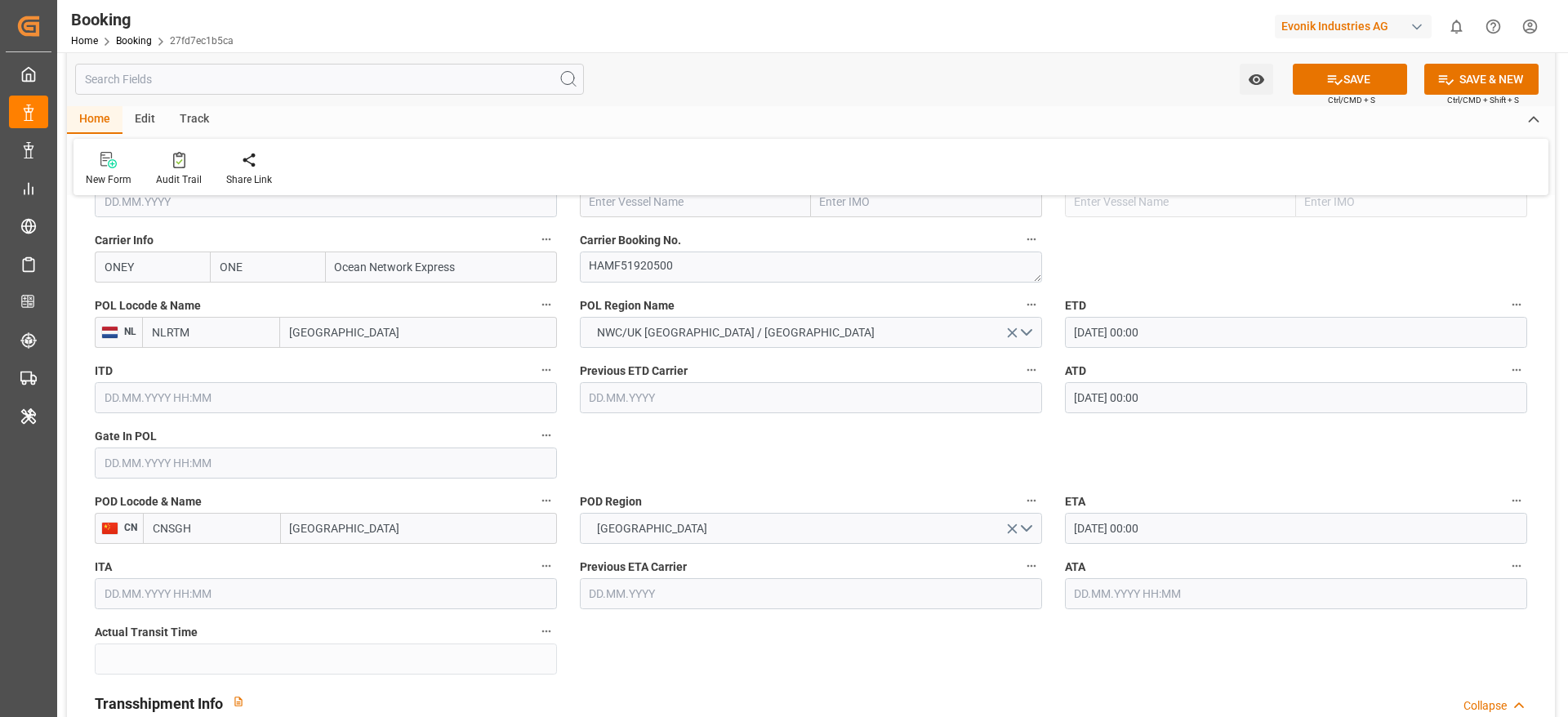
click at [1045, 477] on input "21.08.2025 00:00" at bounding box center [1296, 528] width 463 height 31
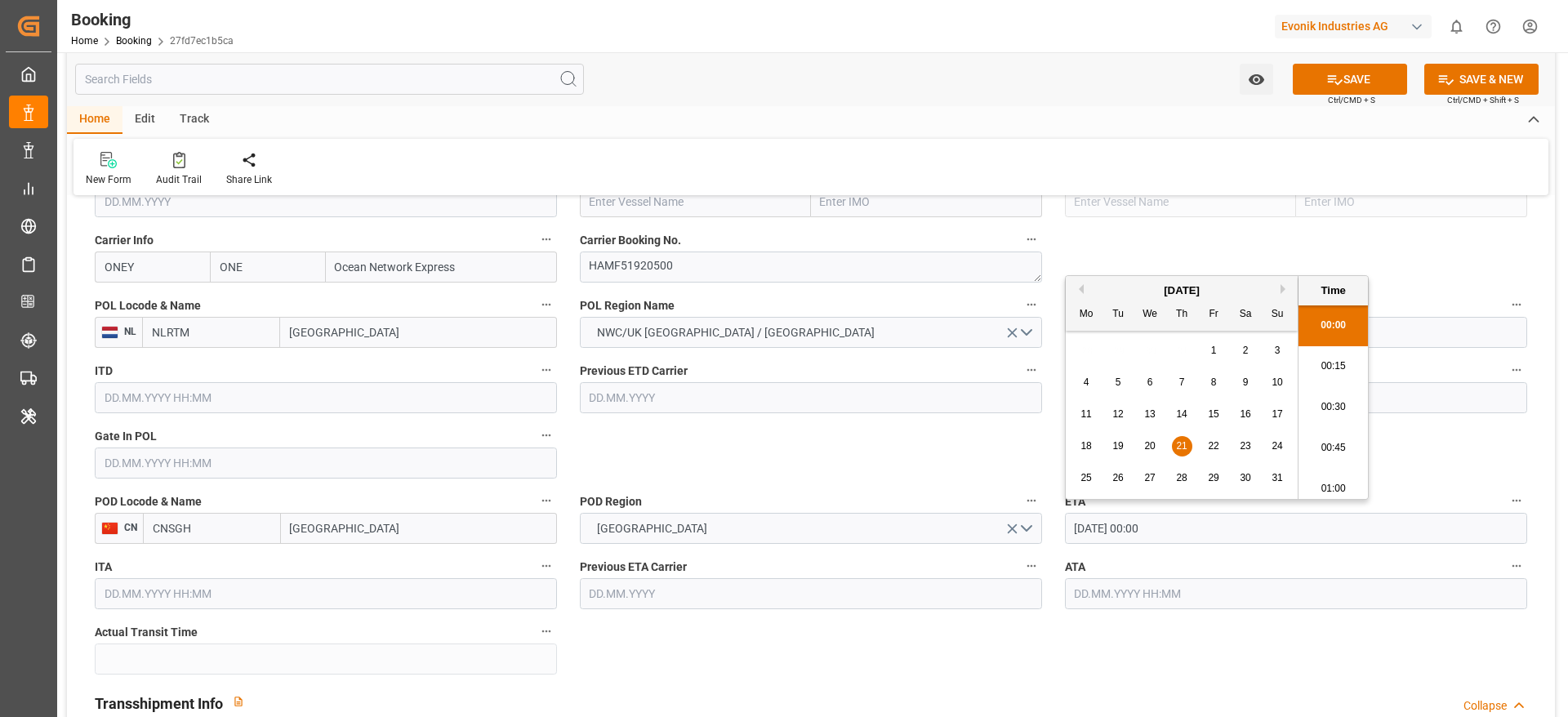
click at [1045, 477] on input "21.08.2025 00:00" at bounding box center [1296, 528] width 463 height 31
click at [1045, 477] on input "text" at bounding box center [1296, 593] width 463 height 31
paste input "21.08.2025 00:00"
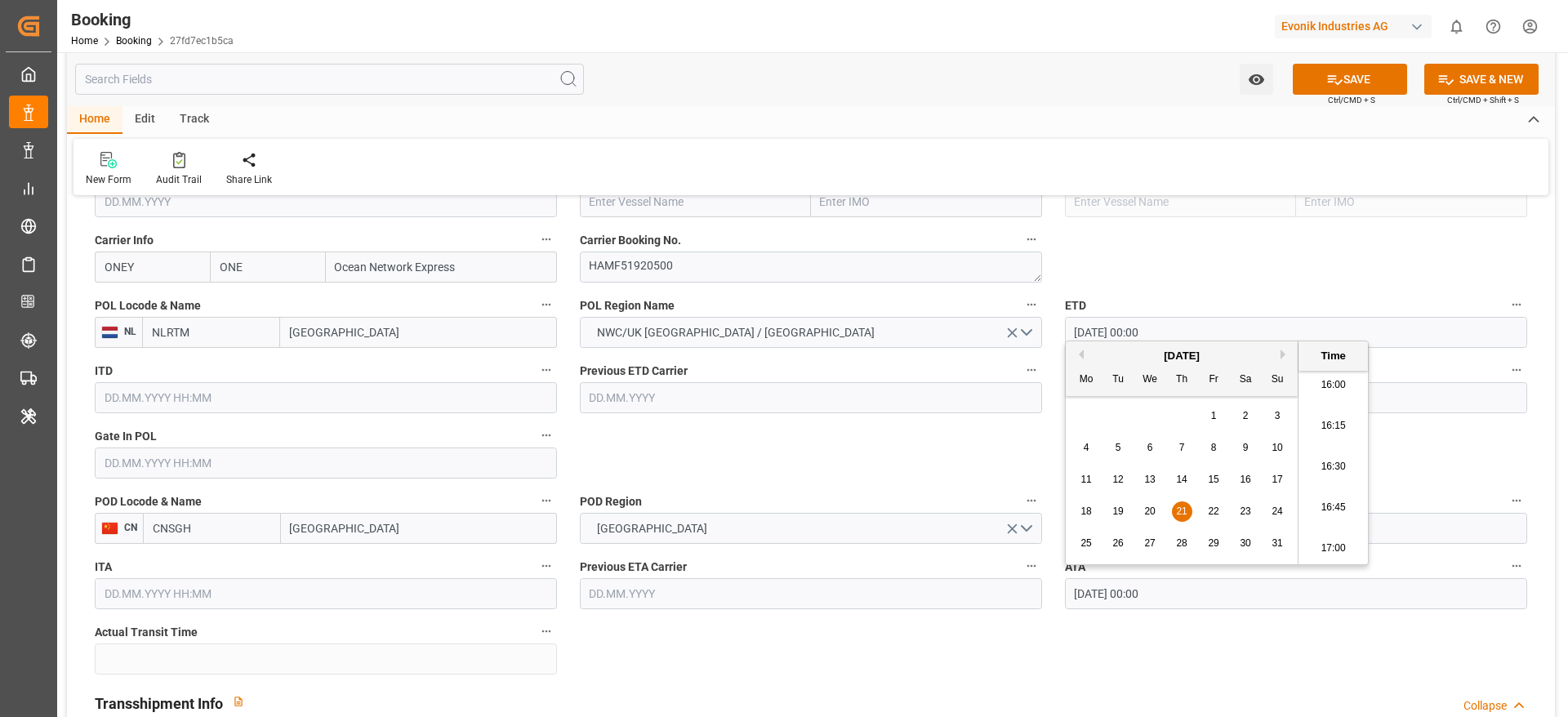
type input "21.08.2025 00:00"
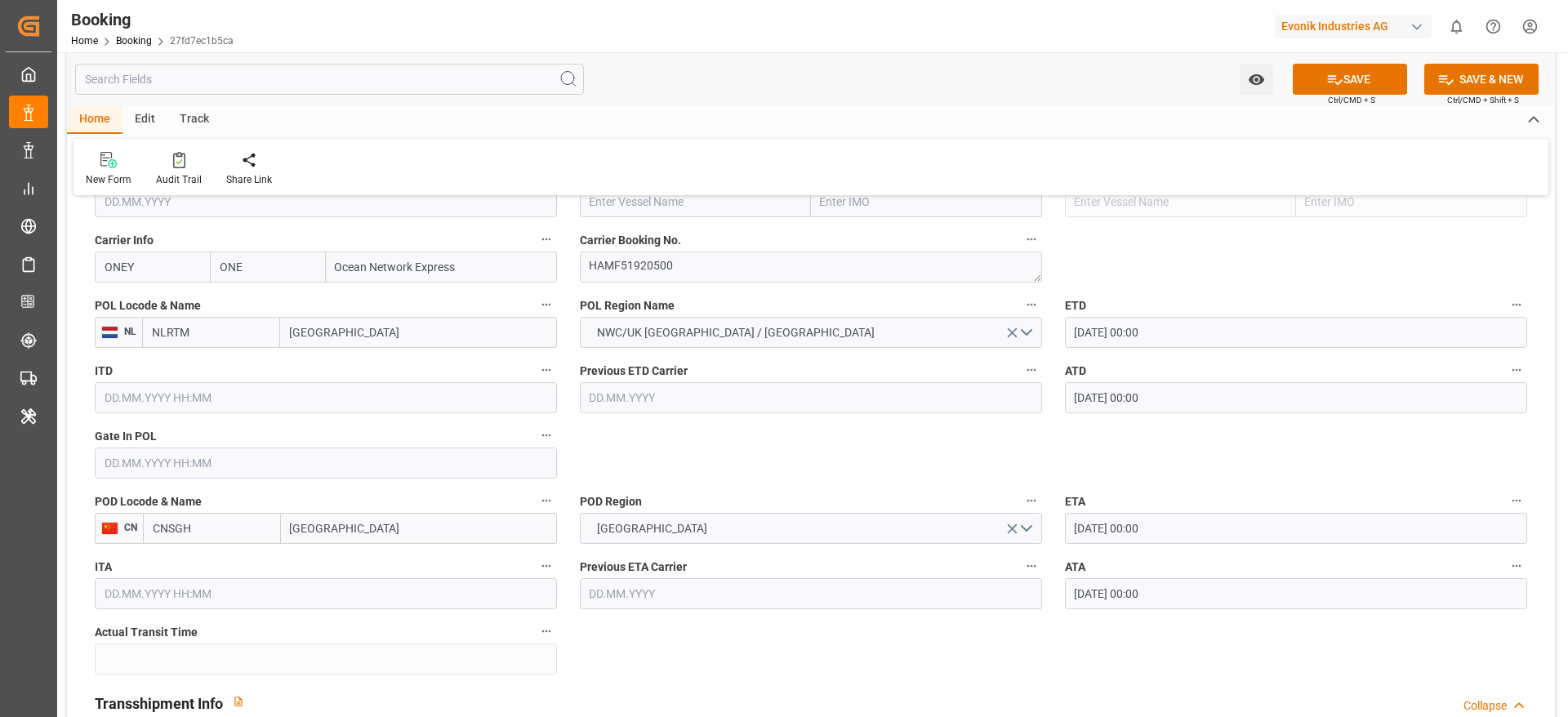
click at [222, 467] on input "text" at bounding box center [326, 462] width 463 height 31
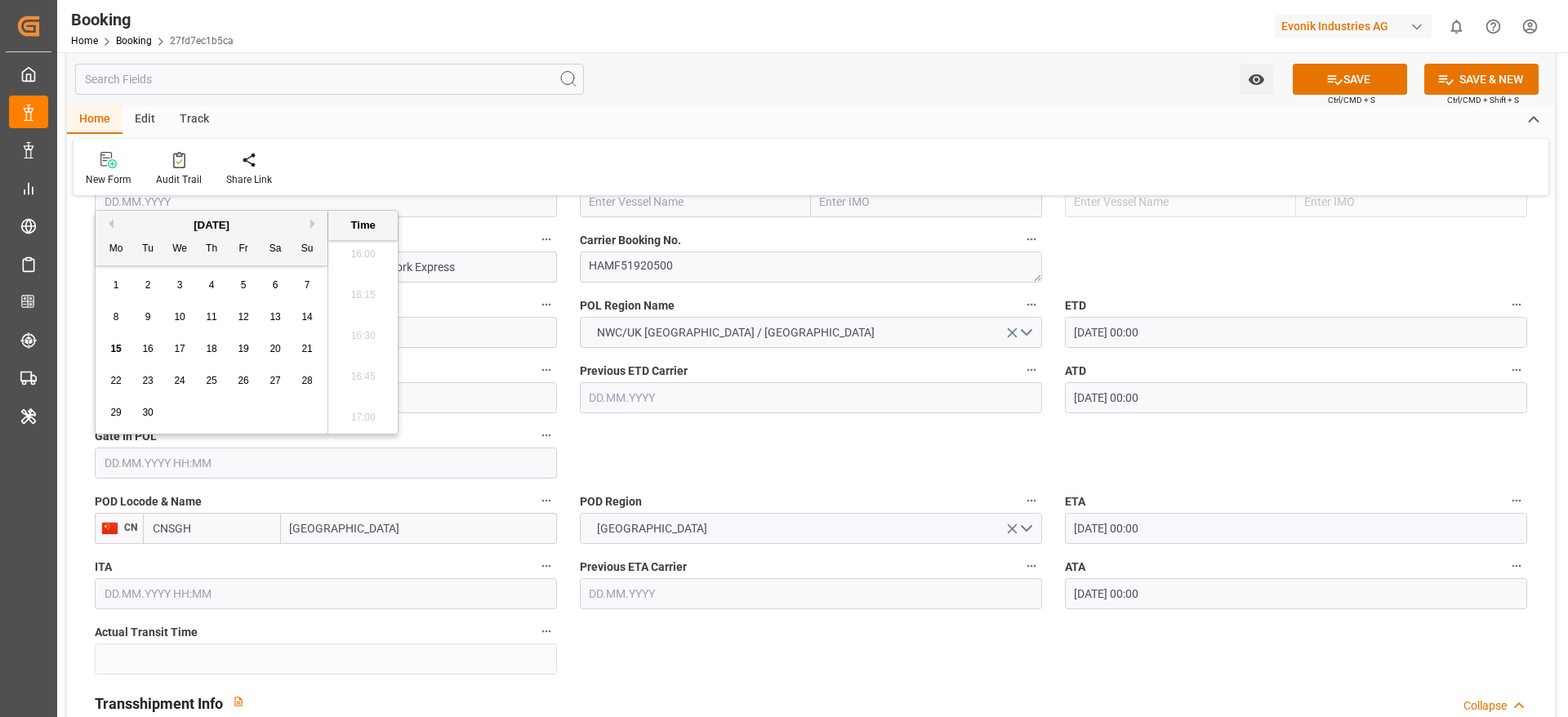
click at [114, 225] on div "[DATE]" at bounding box center [211, 225] width 232 height 16
click at [106, 223] on button "Previous Month" at bounding box center [109, 224] width 10 height 10
click at [306, 348] on span "15" at bounding box center [306, 348] width 11 height 11
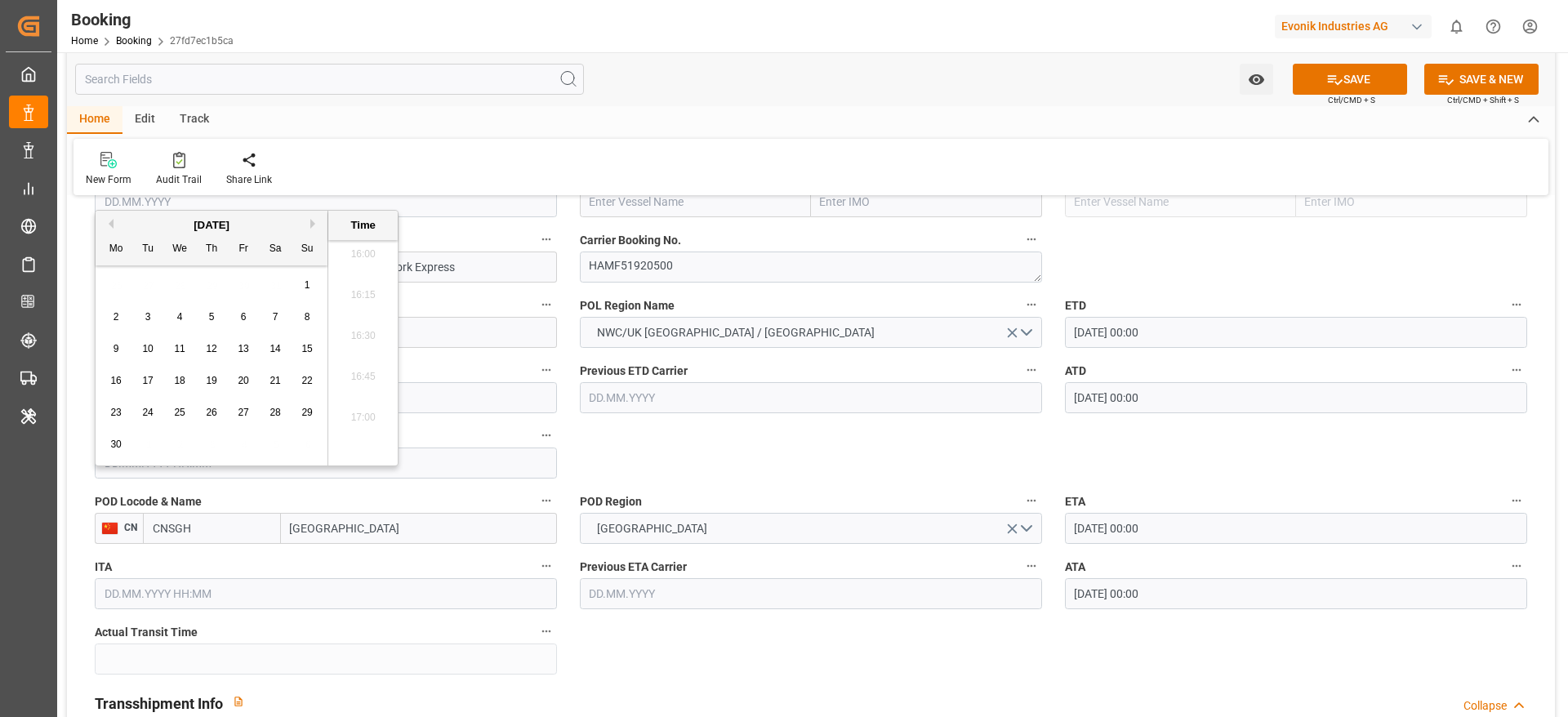
type input "15.06.2025 00:00"
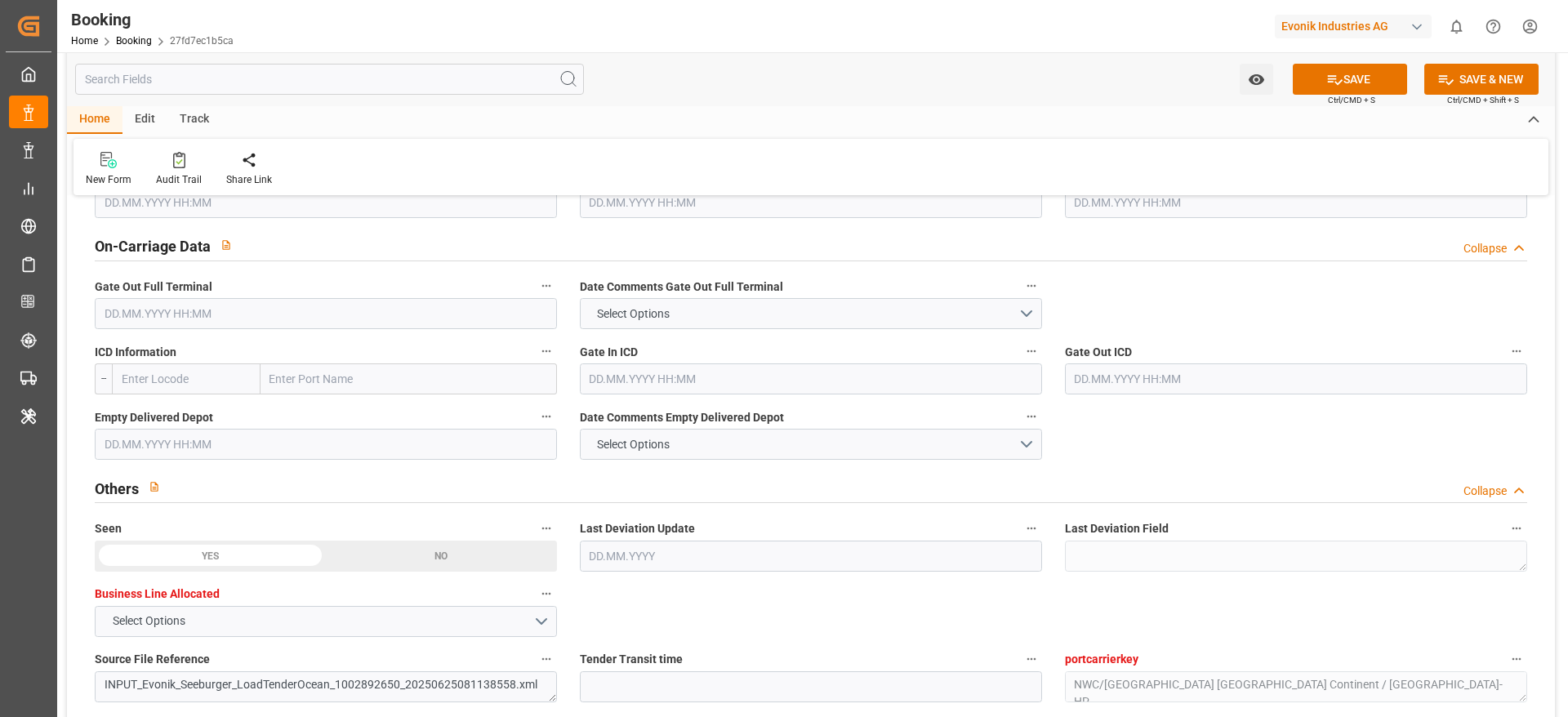
scroll to position [2327, 0]
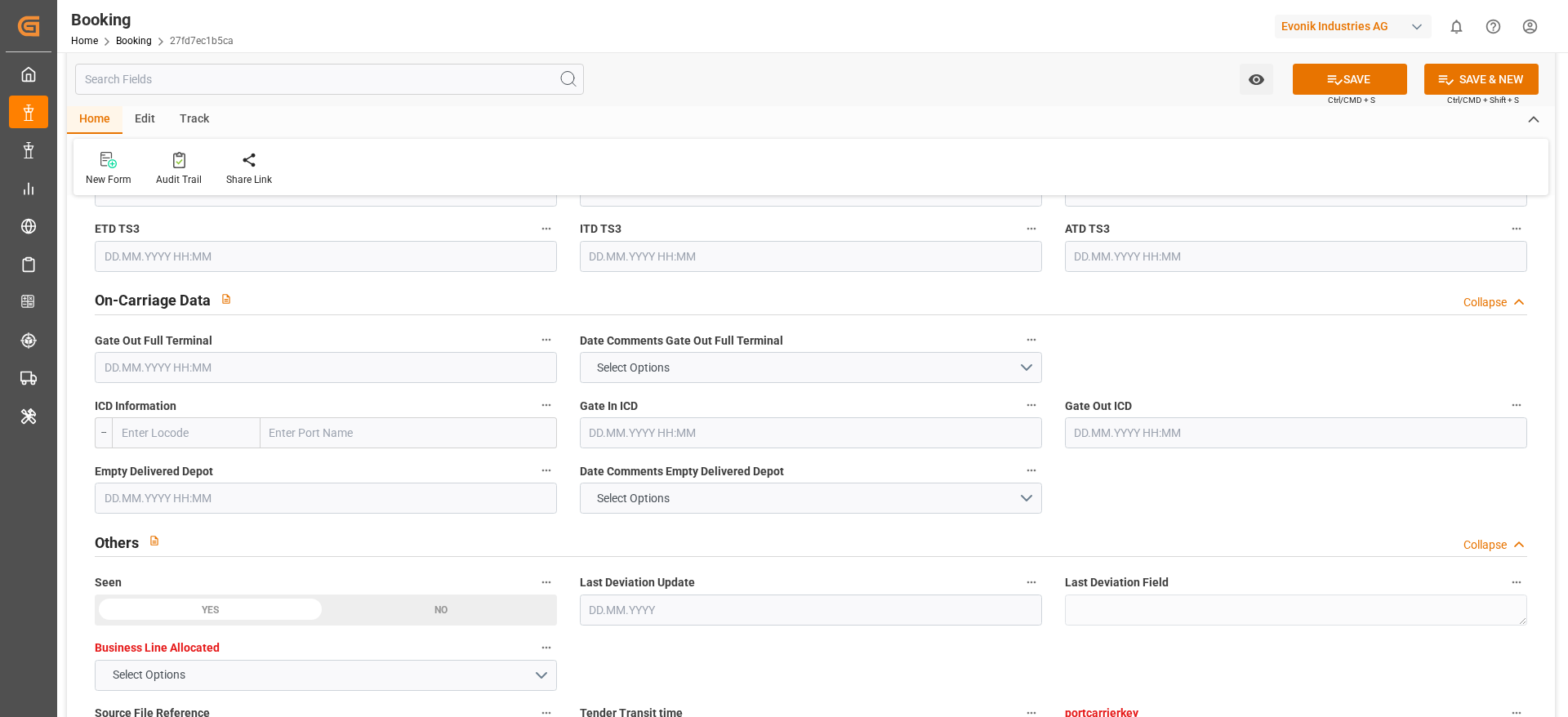
click at [185, 367] on input "text" at bounding box center [326, 367] width 463 height 31
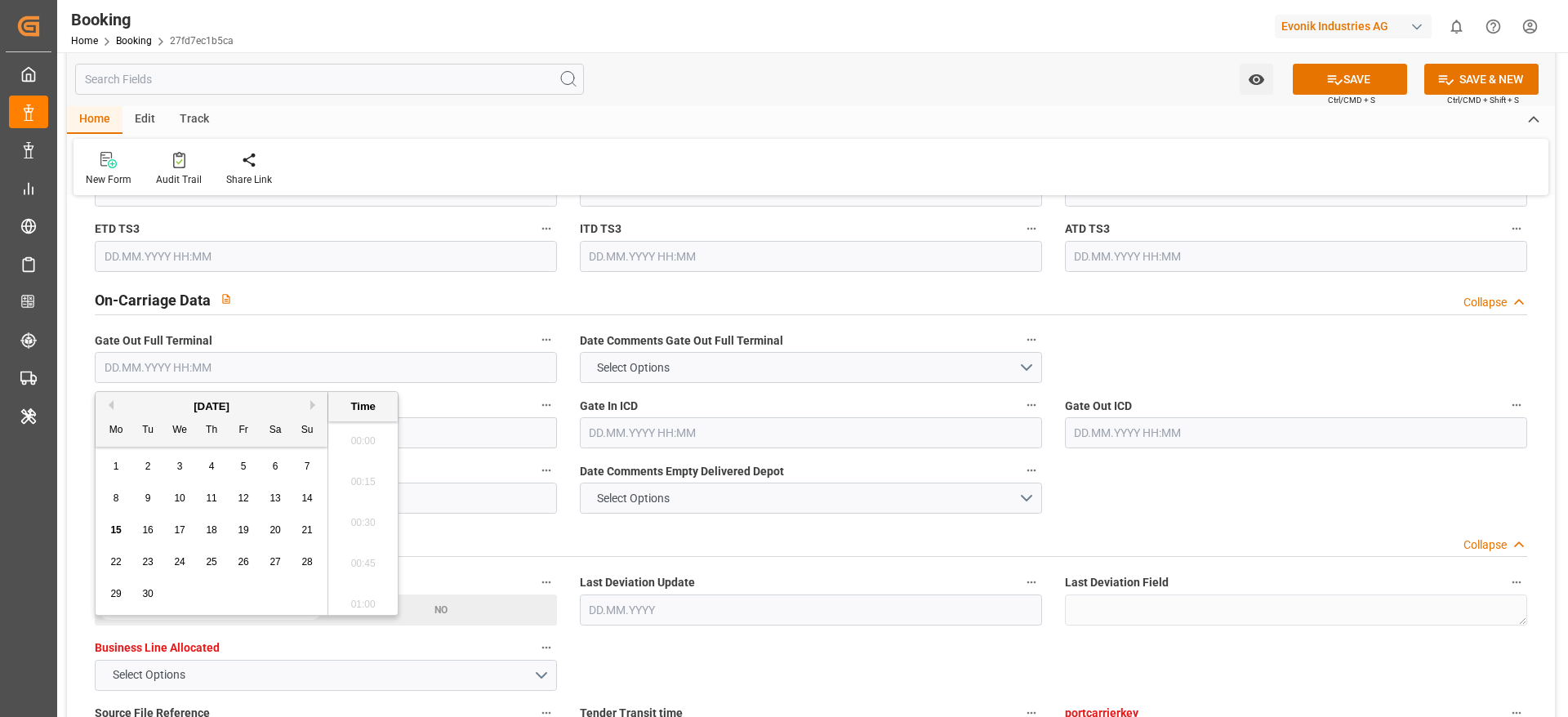
scroll to position [2618, 0]
click at [107, 401] on button "Previous Month" at bounding box center [109, 405] width 10 height 10
click at [245, 477] on span "22" at bounding box center [243, 561] width 11 height 11
type input "22.08.2025 00:00"
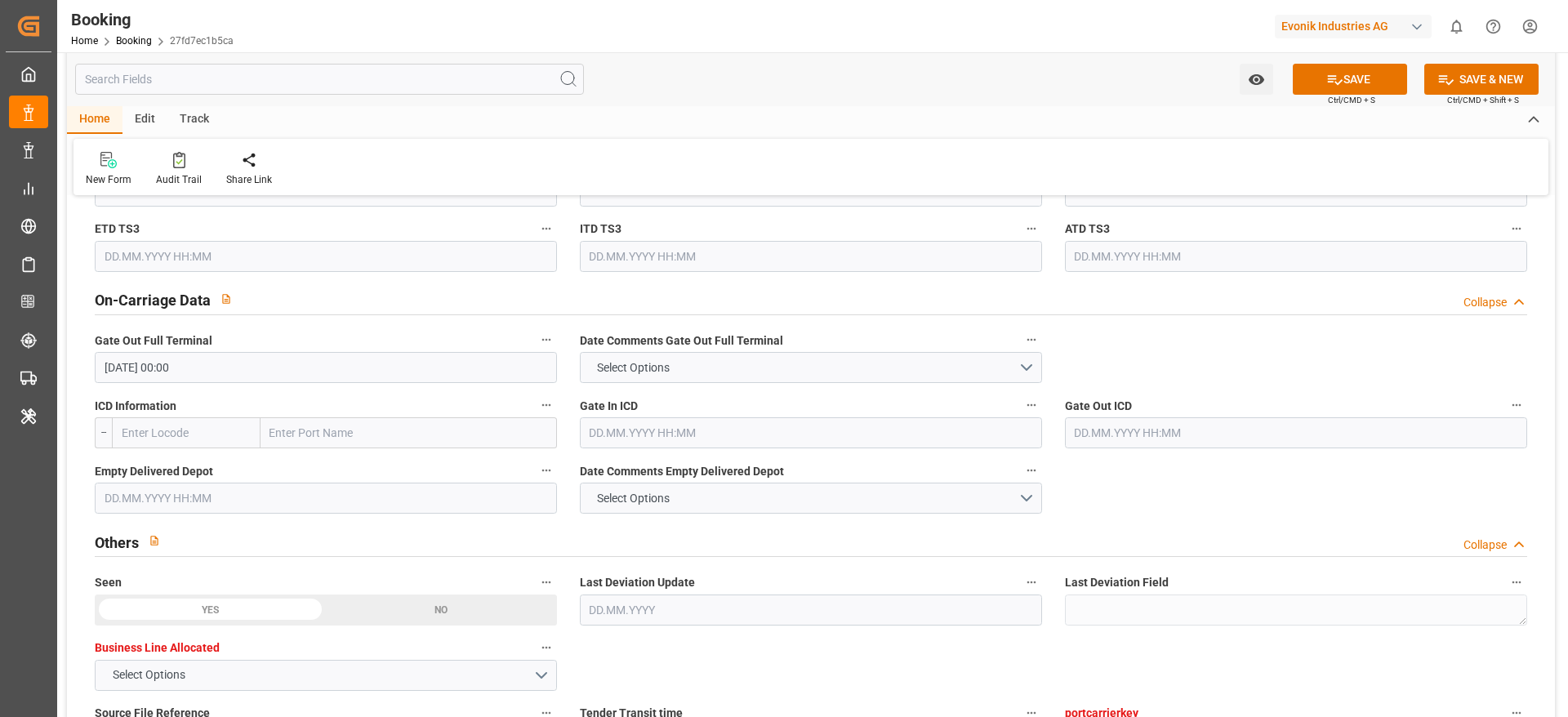
click at [1014, 128] on div "Home Edit Track" at bounding box center [811, 120] width 1488 height 28
click at [266, 477] on input "text" at bounding box center [326, 498] width 463 height 31
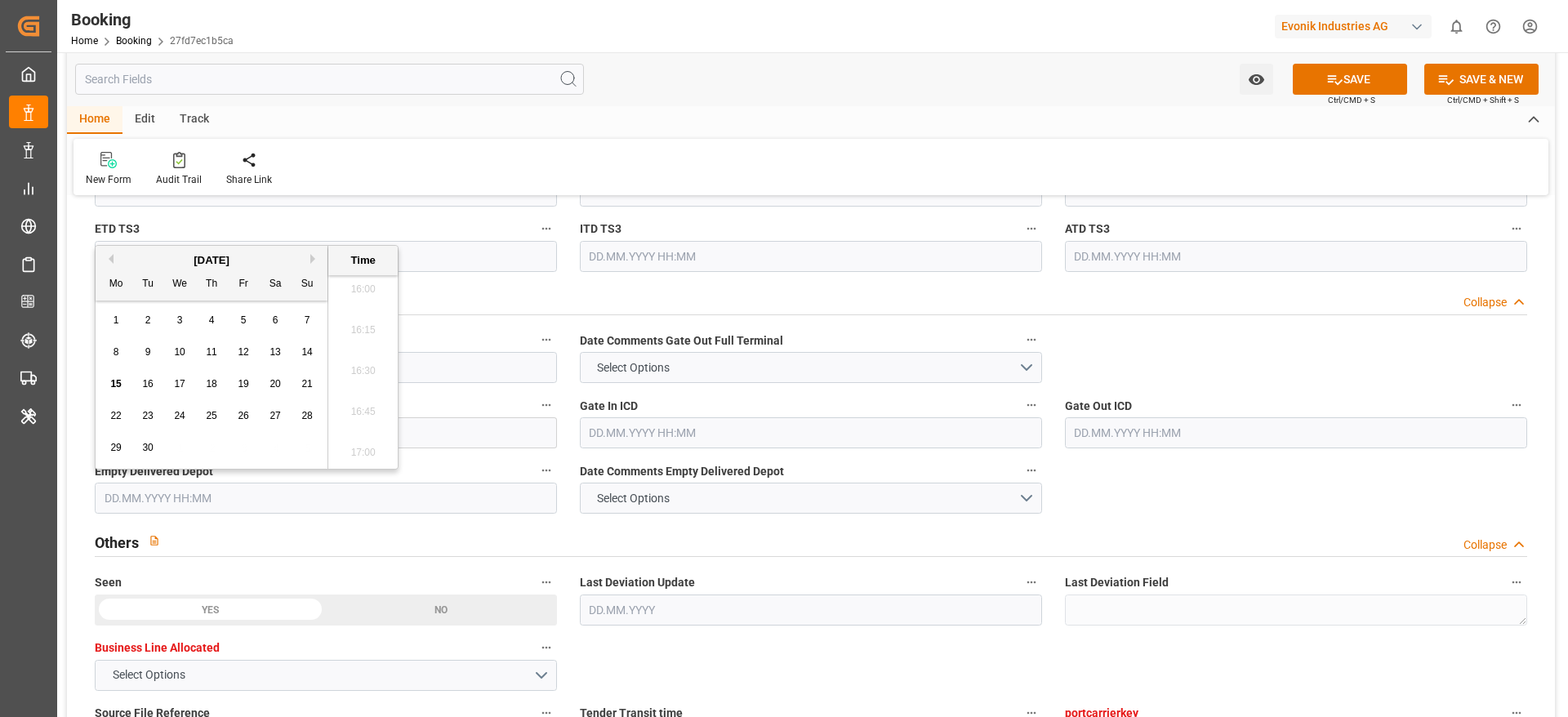
click at [110, 254] on button "Previous Month" at bounding box center [109, 259] width 10 height 10
click at [249, 423] on div "22" at bounding box center [244, 416] width 20 height 20
type input "22.08.2025 00:00"
click at [668, 118] on div "Home Edit Track" at bounding box center [811, 120] width 1488 height 28
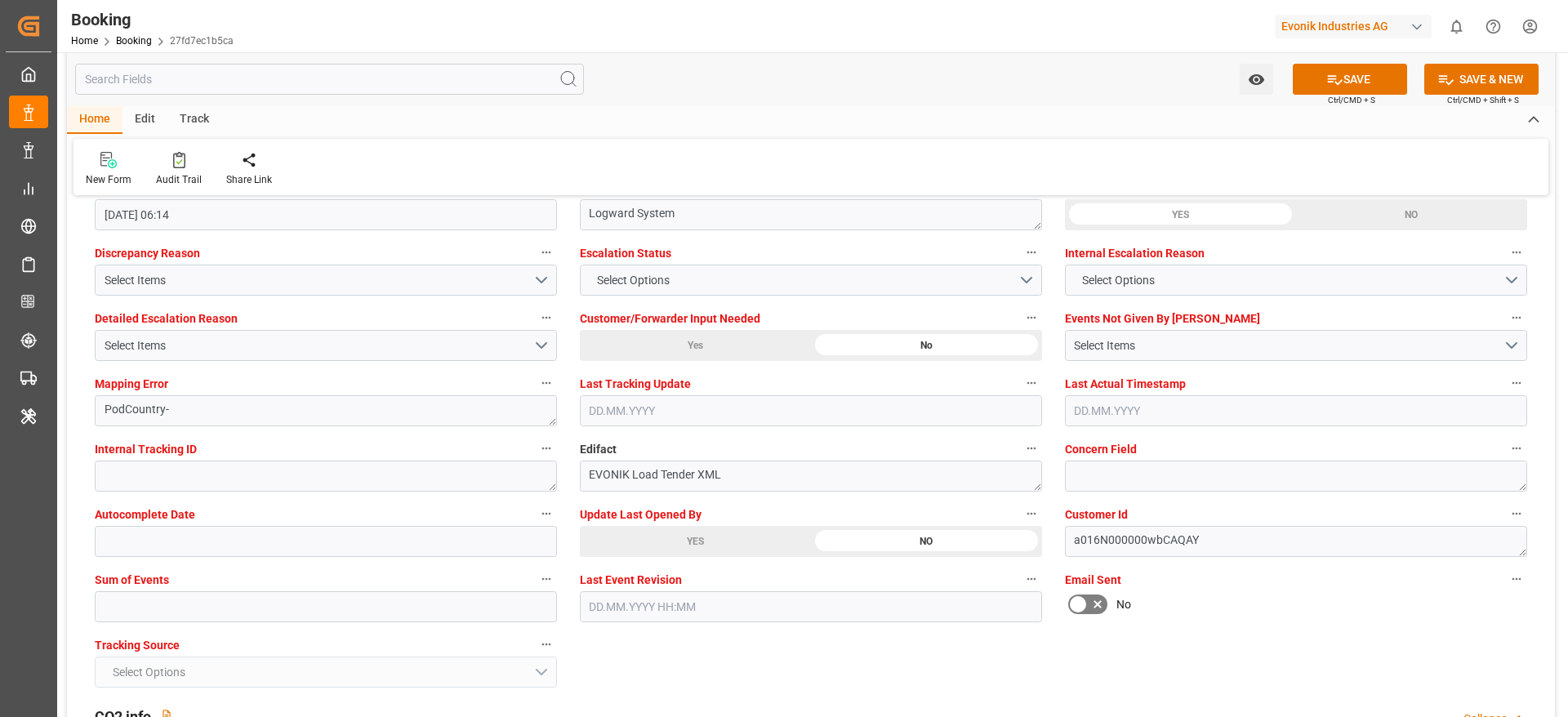
scroll to position [3061, 0]
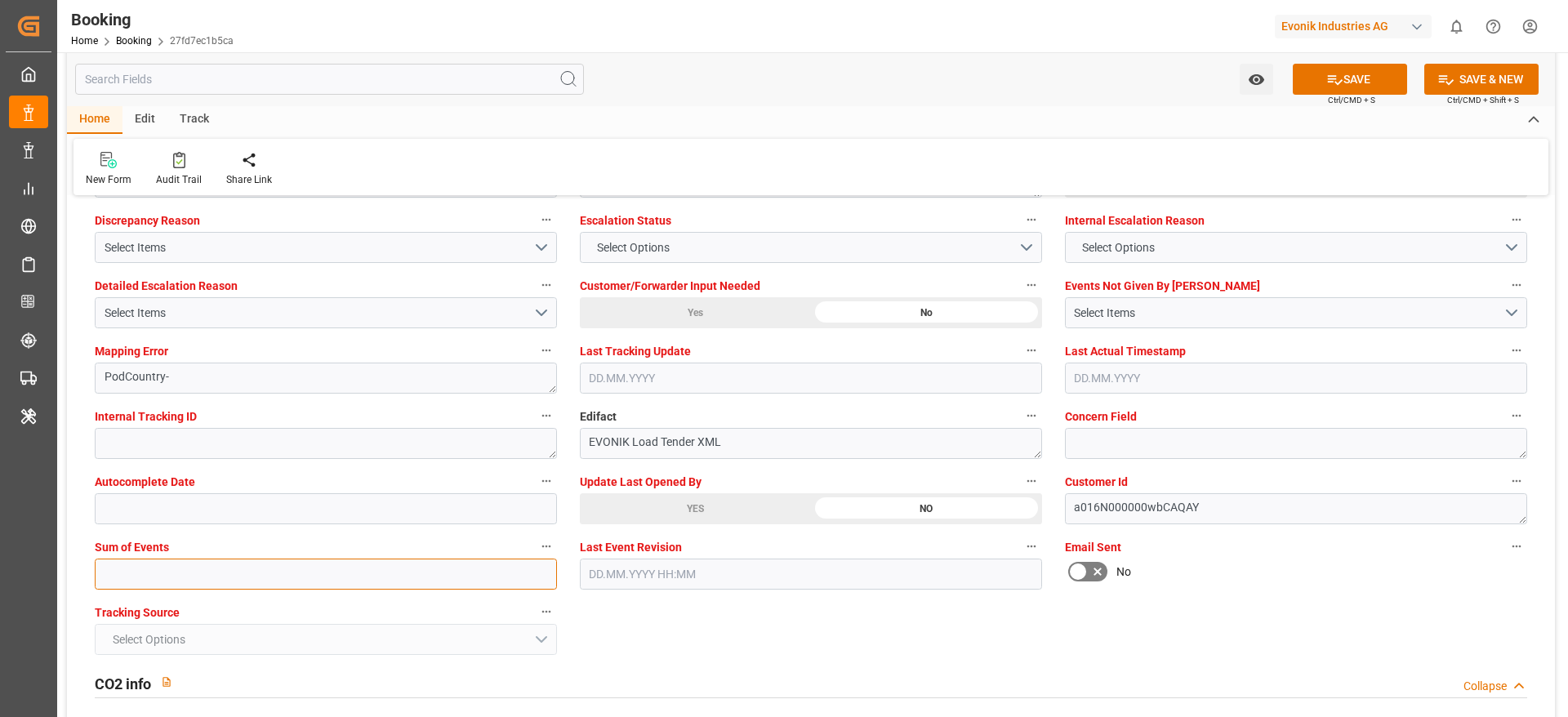
click at [173, 477] on input "text" at bounding box center [326, 574] width 463 height 31
type input "0"
click at [1045, 66] on button "SAVE" at bounding box center [1350, 79] width 115 height 31
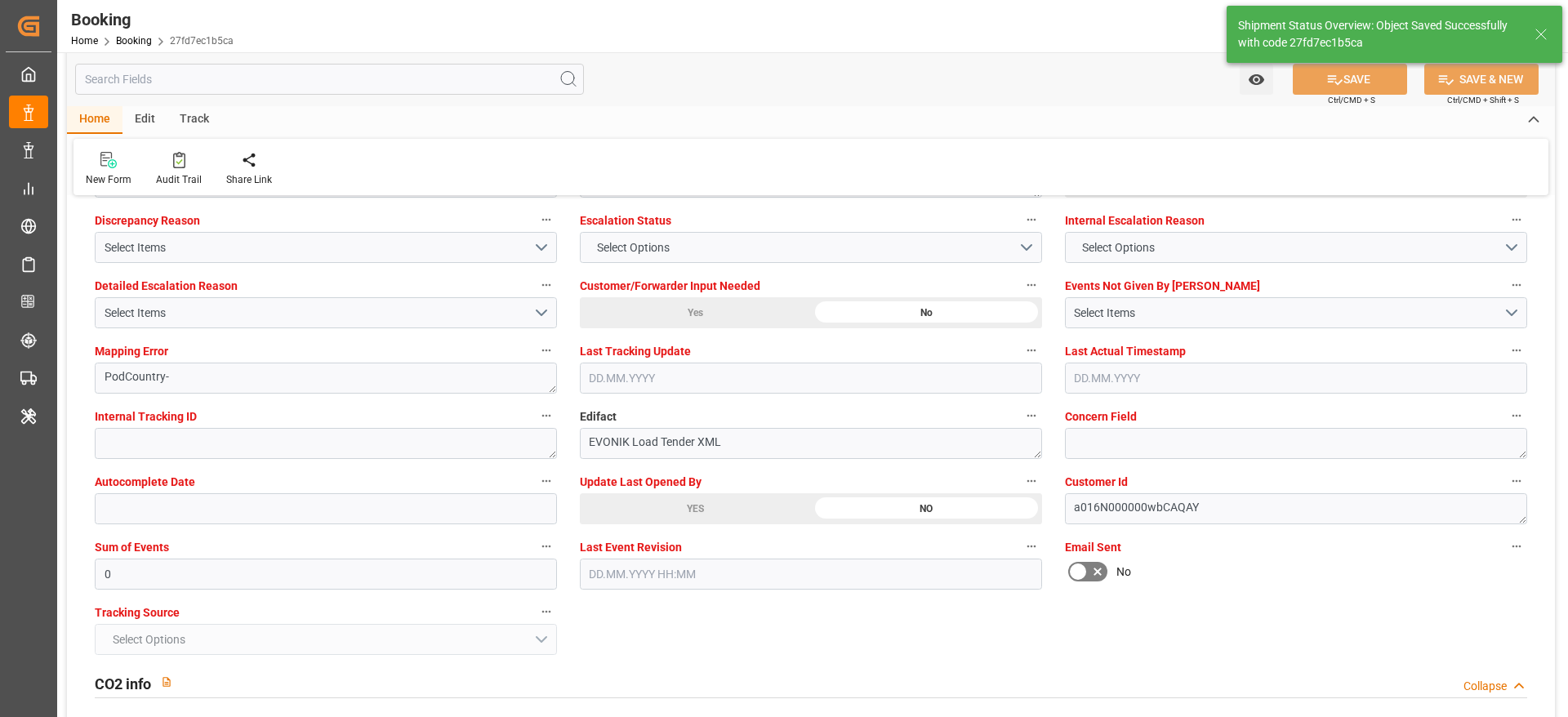
type textarea "NWC/UK North West Continent / UK_CNSGH_ONEY_SM-HP"
type textarea "[PERSON_NAME]"
type textarea "Pod-PodRegionName-"
type input "58"
type input "24.06.2025 00:00"
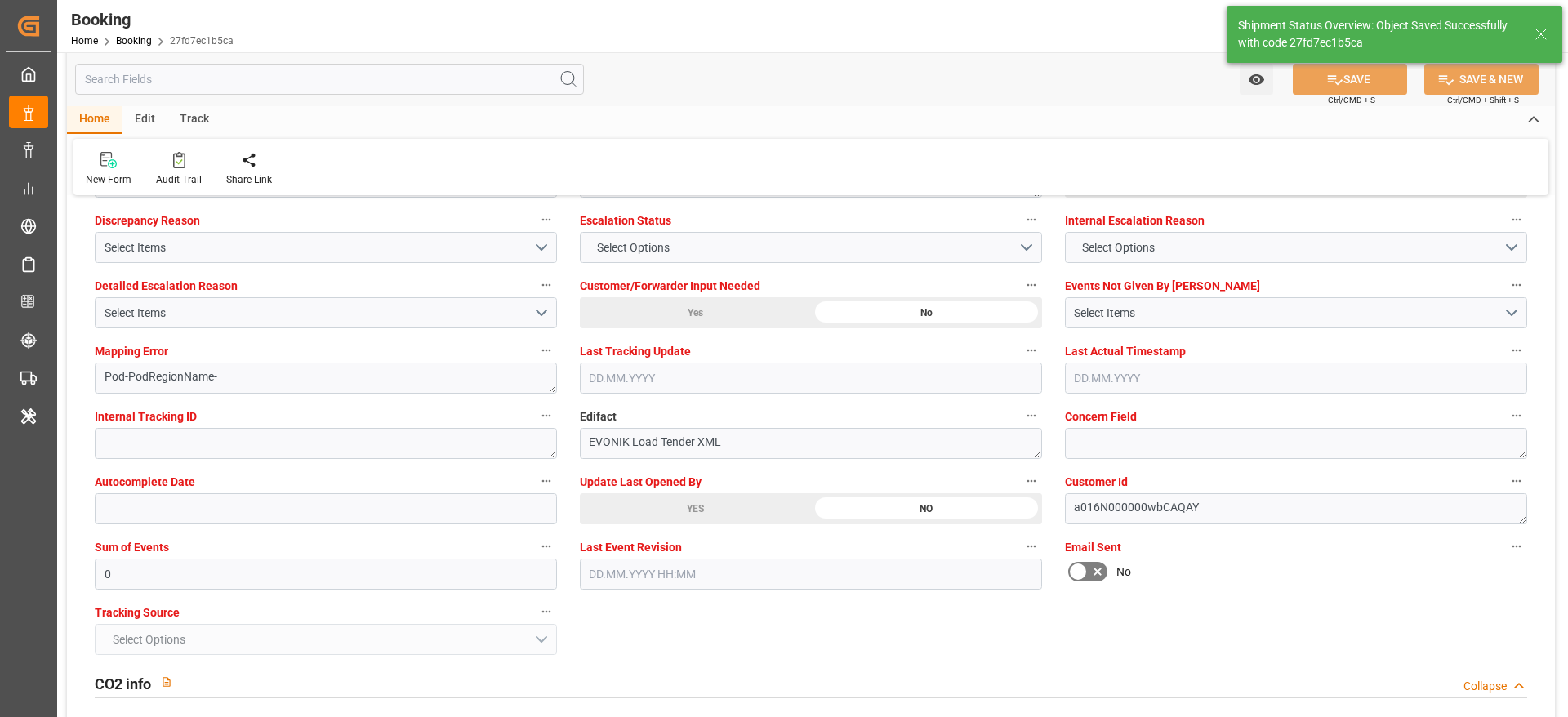
type input "21.08.2025 00:00"
type input "15.09.2025 11:10"
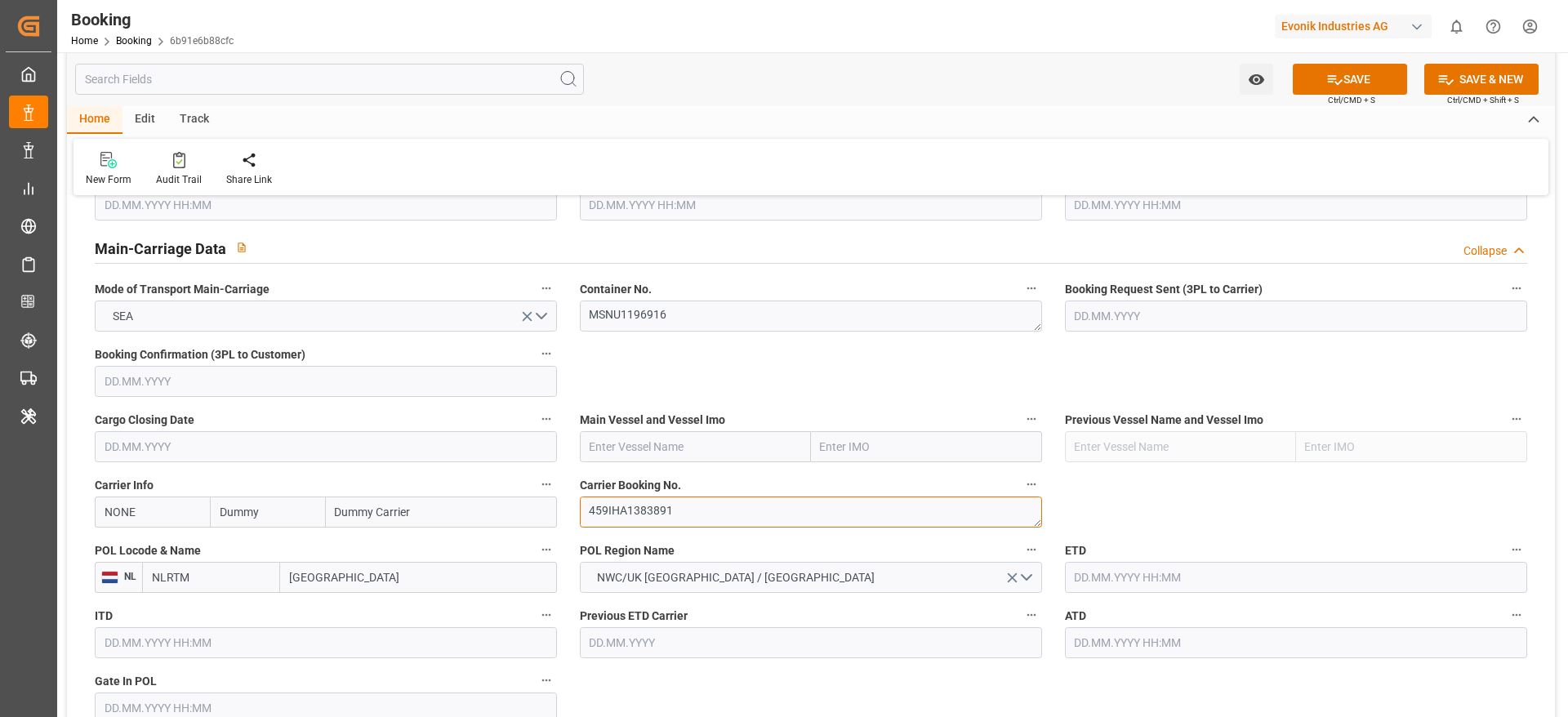
scroll to position [1102, 0]
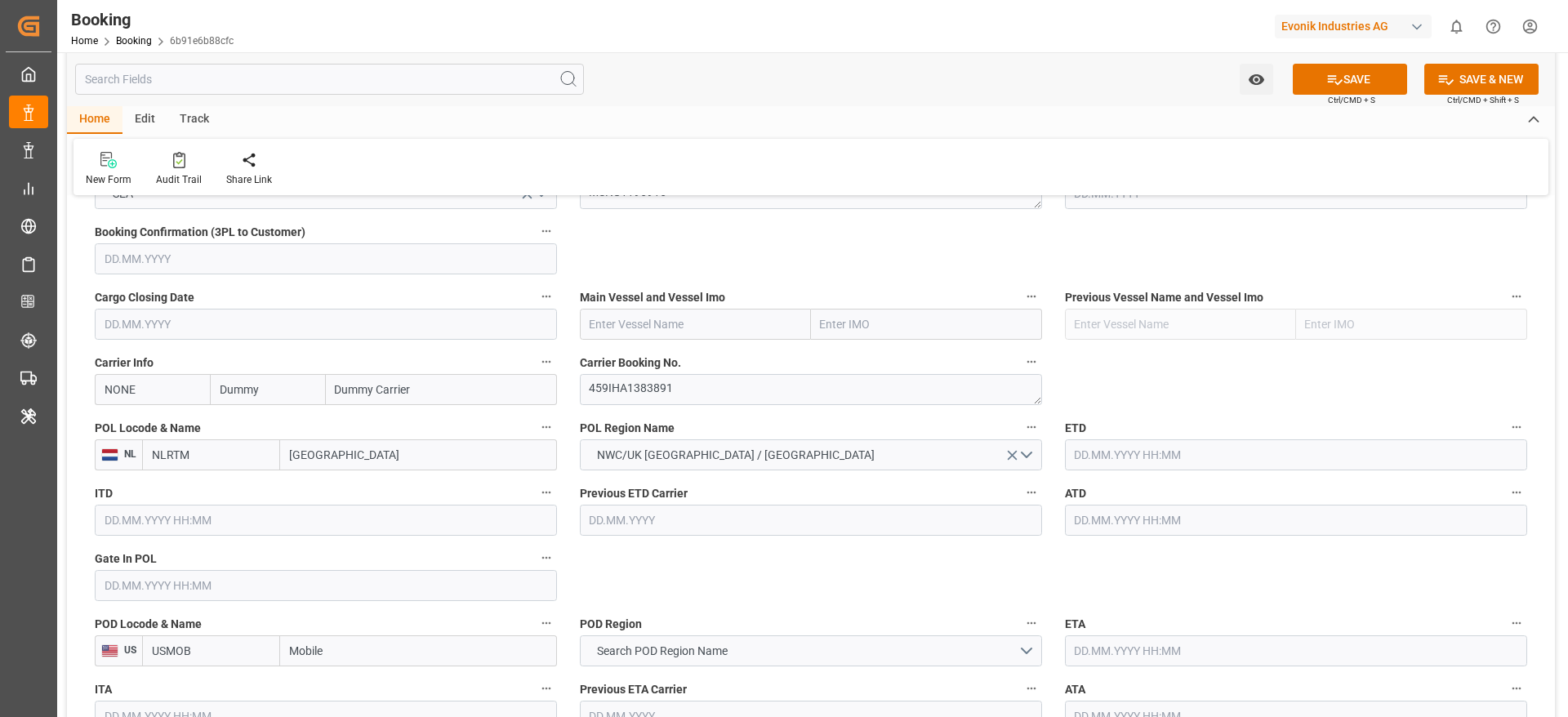
click at [365, 457] on input "[GEOGRAPHIC_DATA]" at bounding box center [419, 455] width 277 height 31
paste input "[GEOGRAPHIC_DATA]"
type input "[GEOGRAPHIC_DATA]"
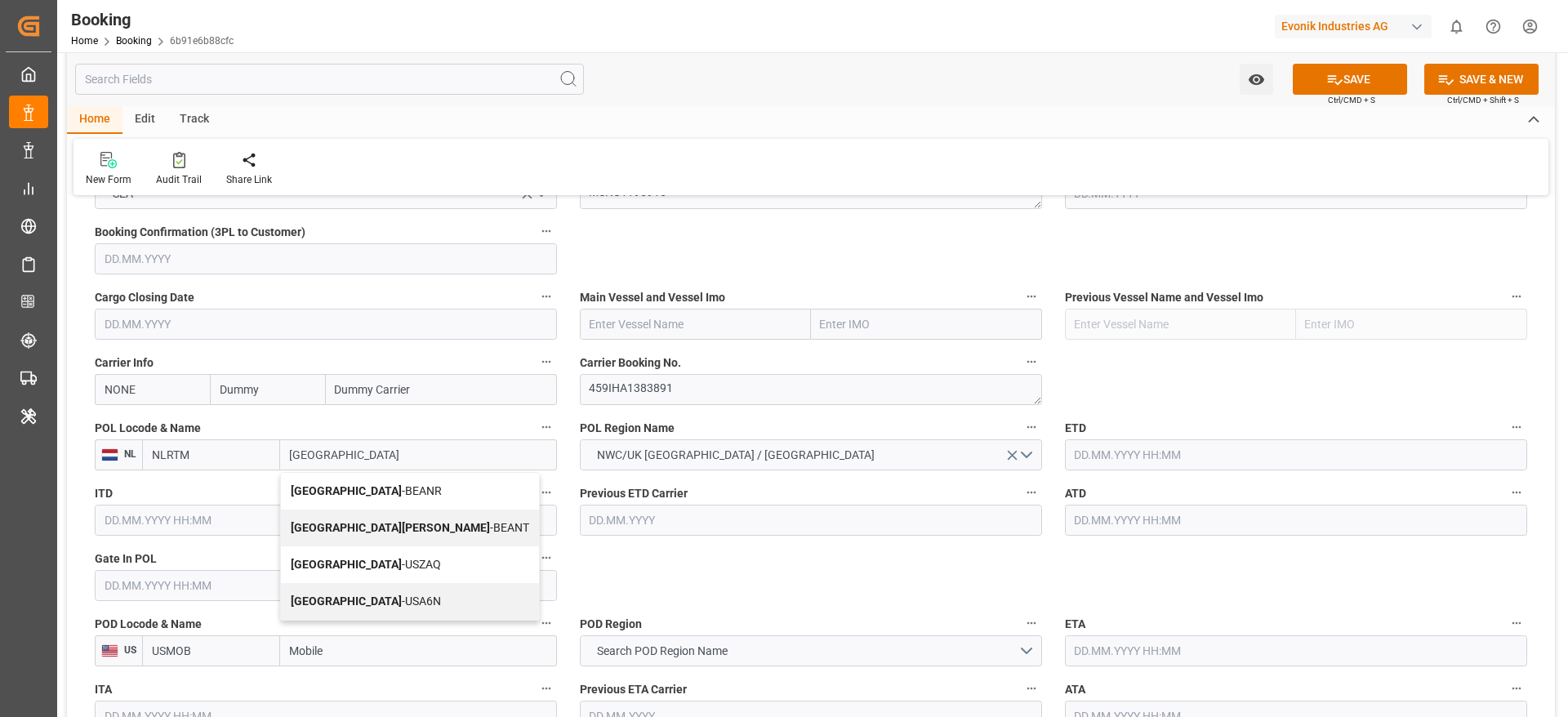
click at [371, 490] on span "Antwerp - BEANR" at bounding box center [367, 490] width 151 height 13
type input "BEANR"
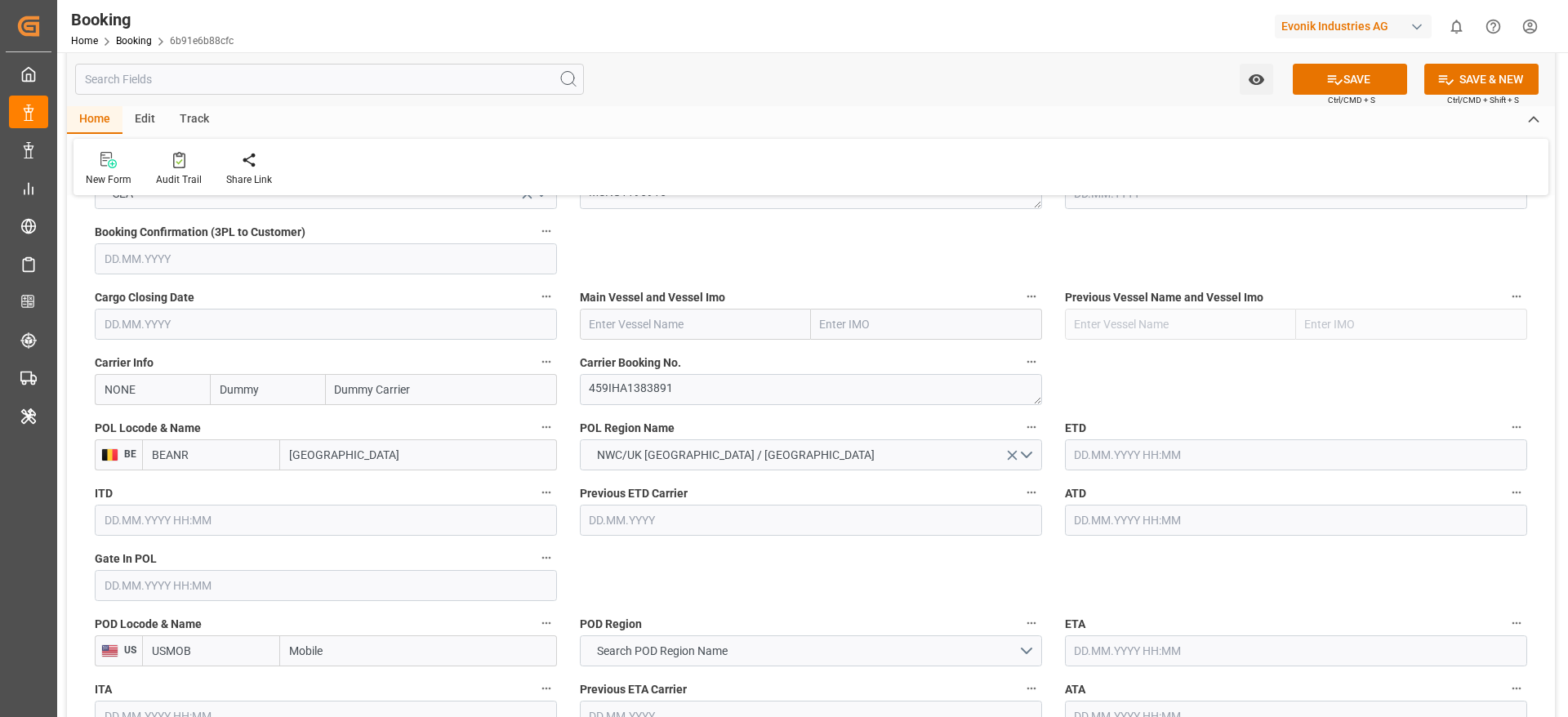
type input "[GEOGRAPHIC_DATA]"
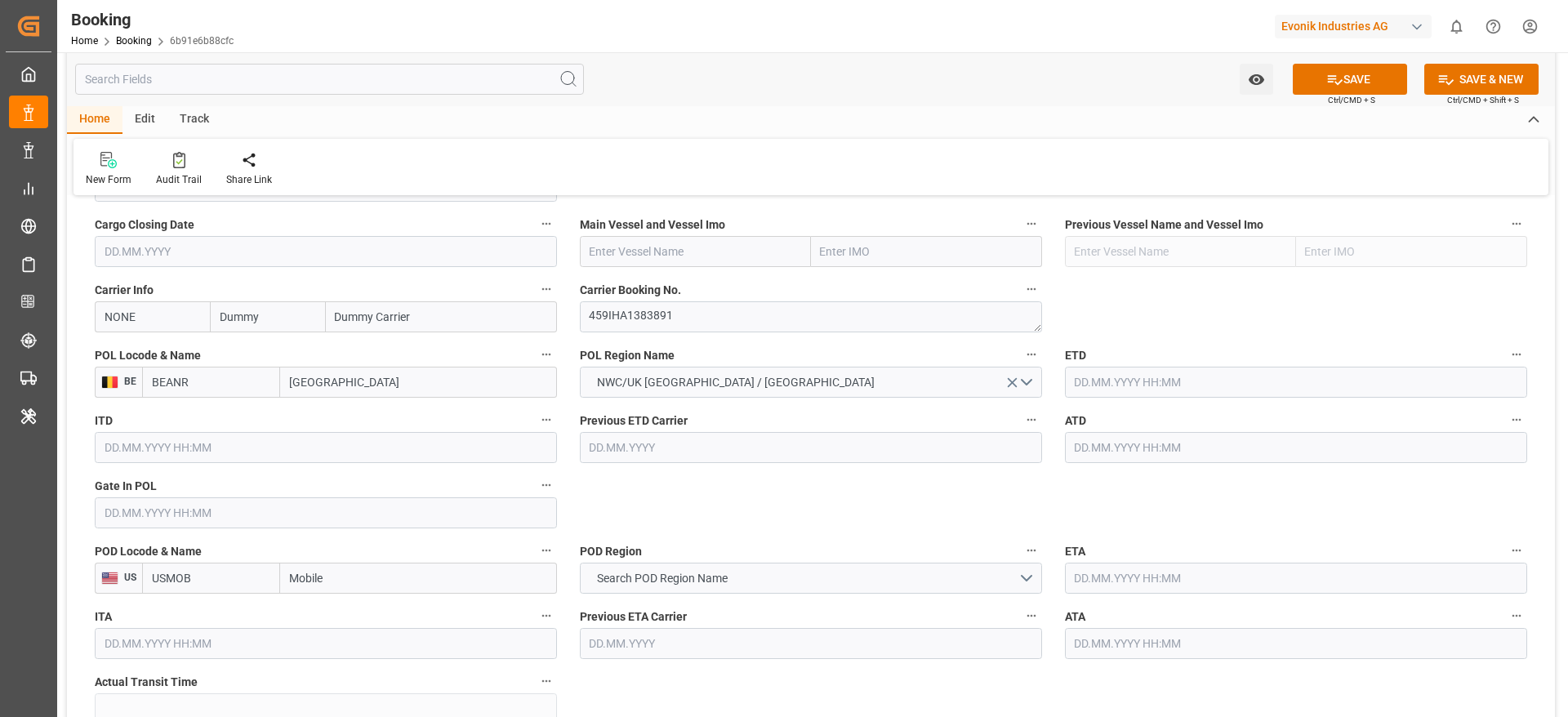
scroll to position [1224, 0]
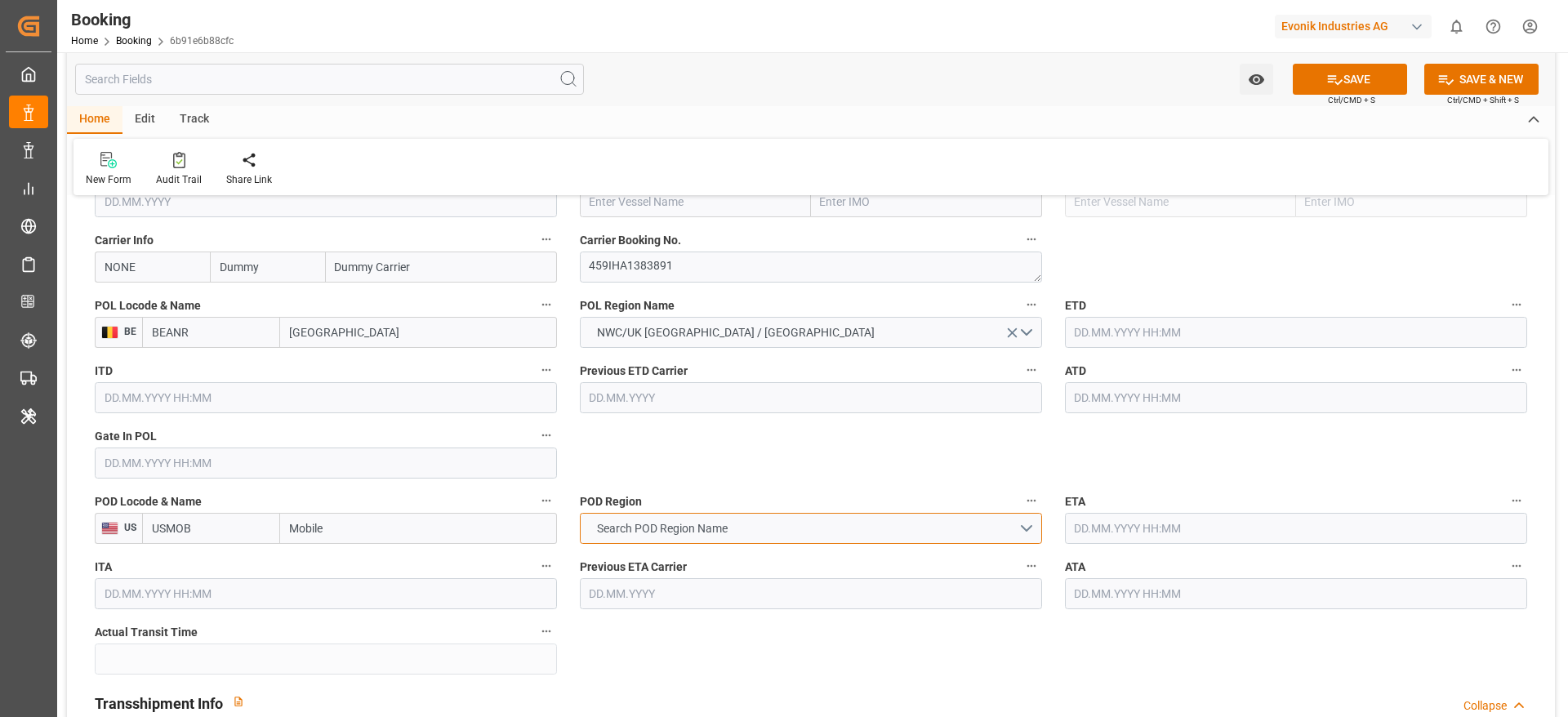
click at [666, 532] on span "Search POD Region Name" at bounding box center [662, 529] width 147 height 17
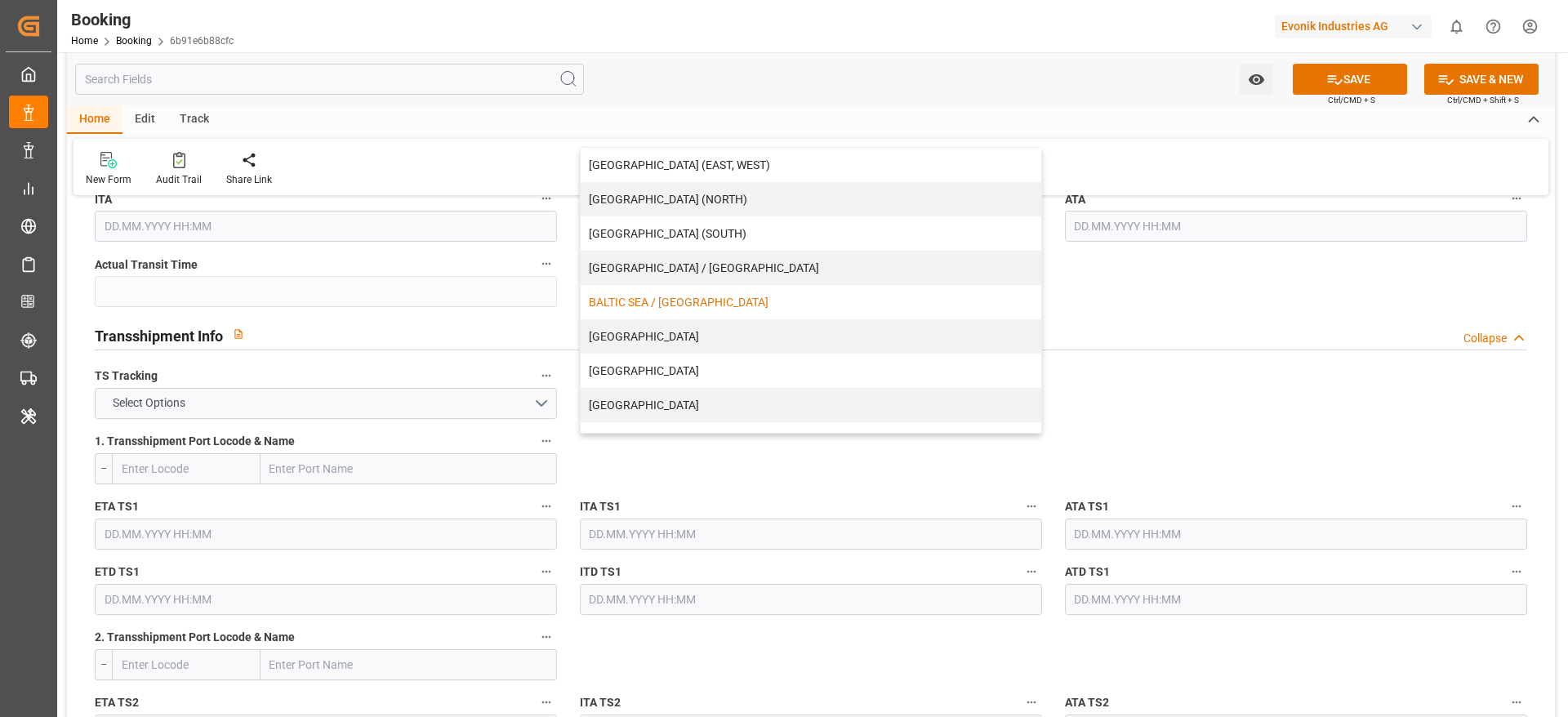
scroll to position [333, 0]
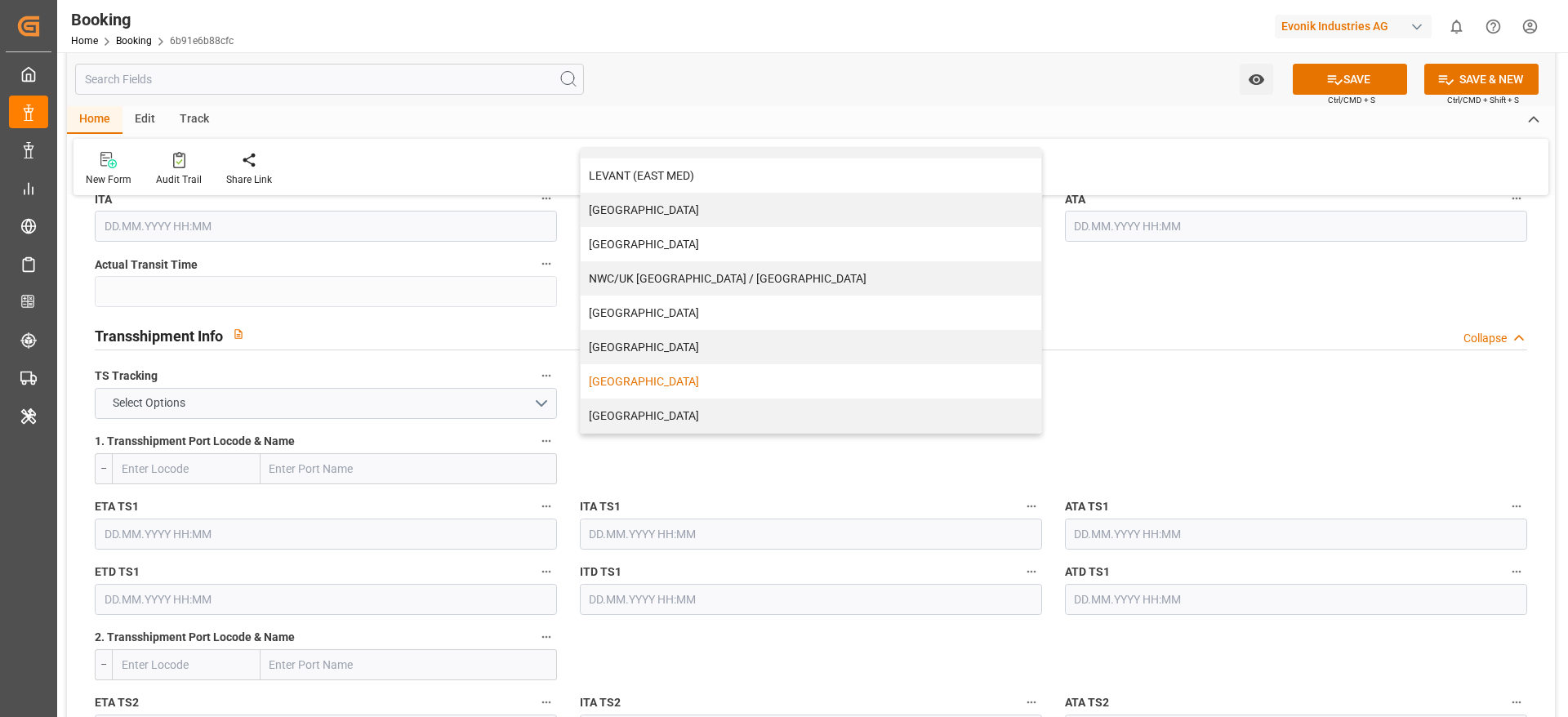
click at [672, 380] on div "[GEOGRAPHIC_DATA]" at bounding box center [811, 381] width 461 height 34
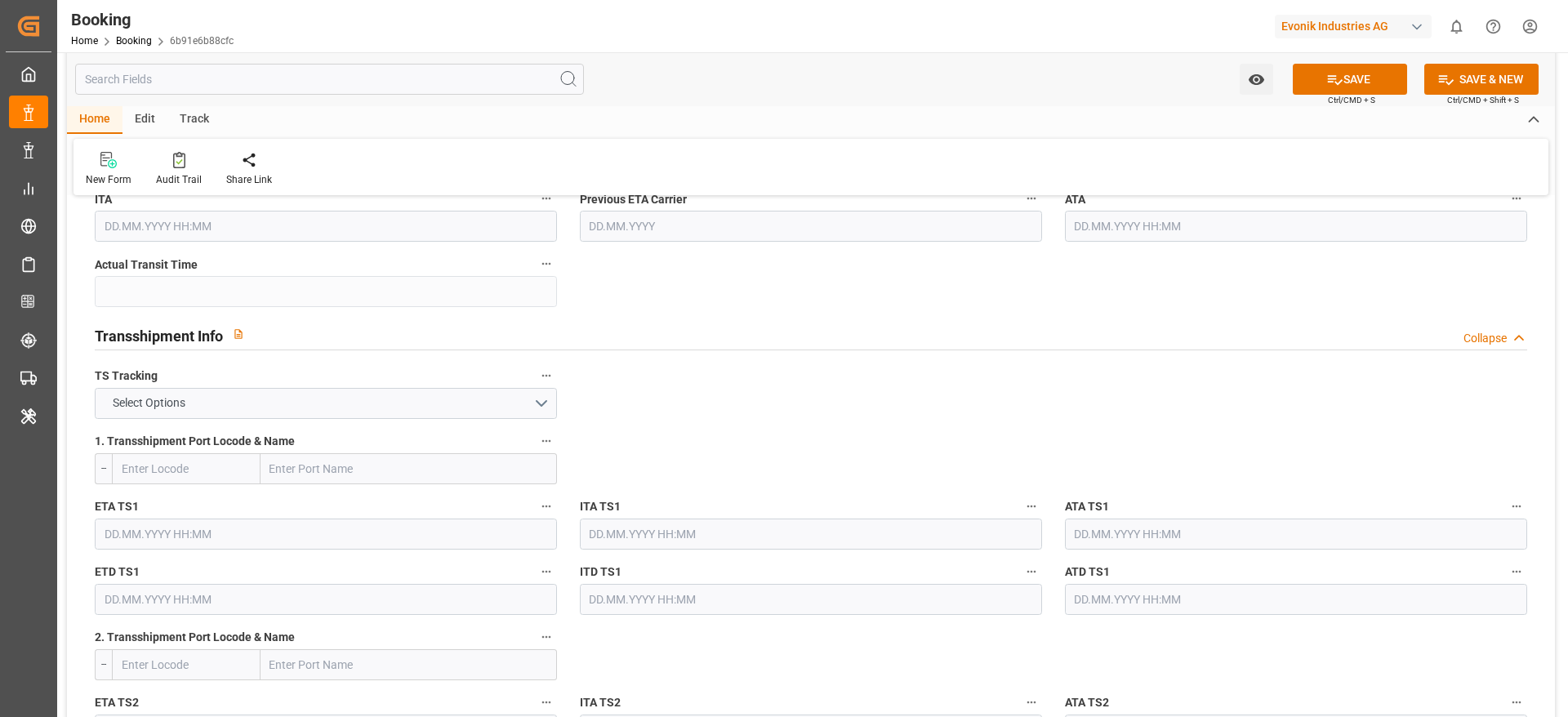
scroll to position [1470, 0]
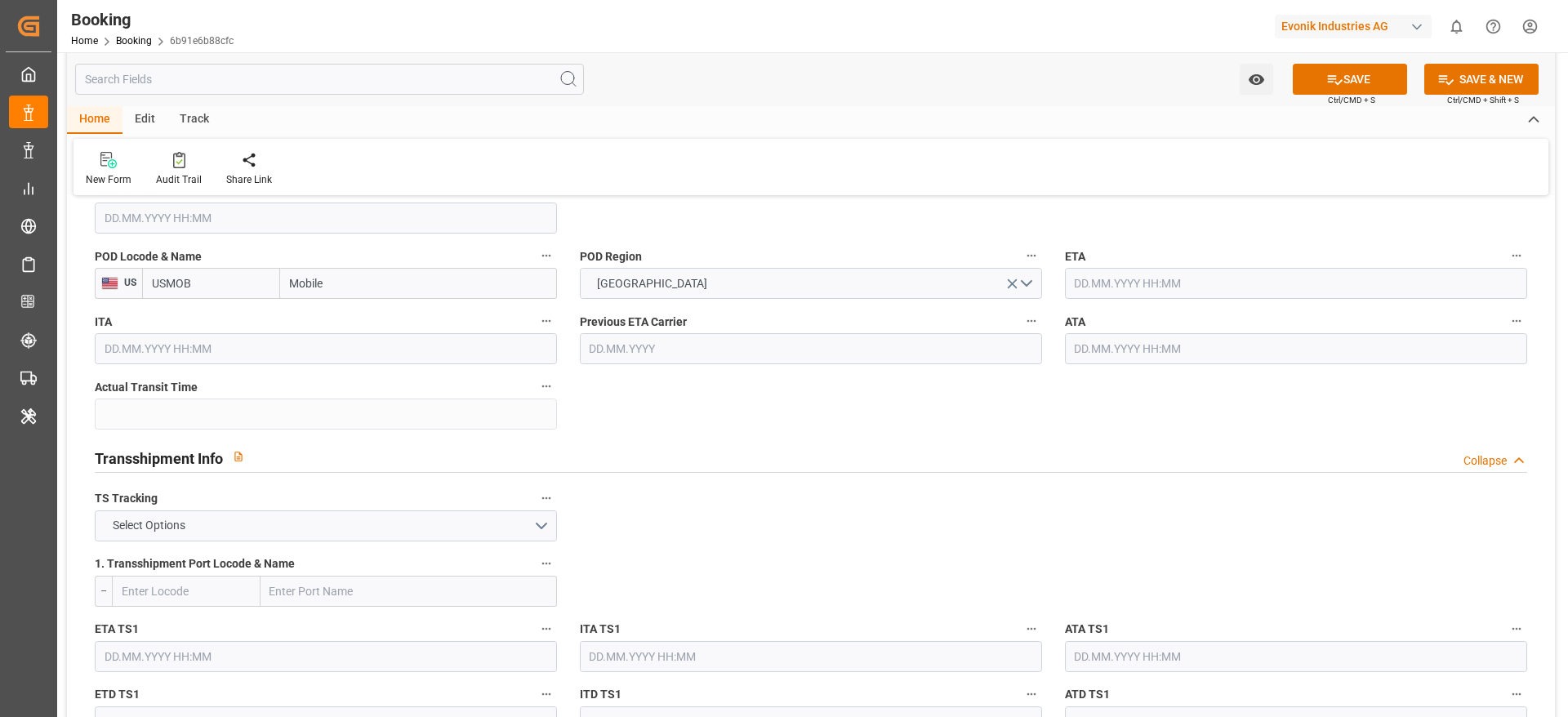
click at [1097, 268] on input "text" at bounding box center [1296, 283] width 463 height 31
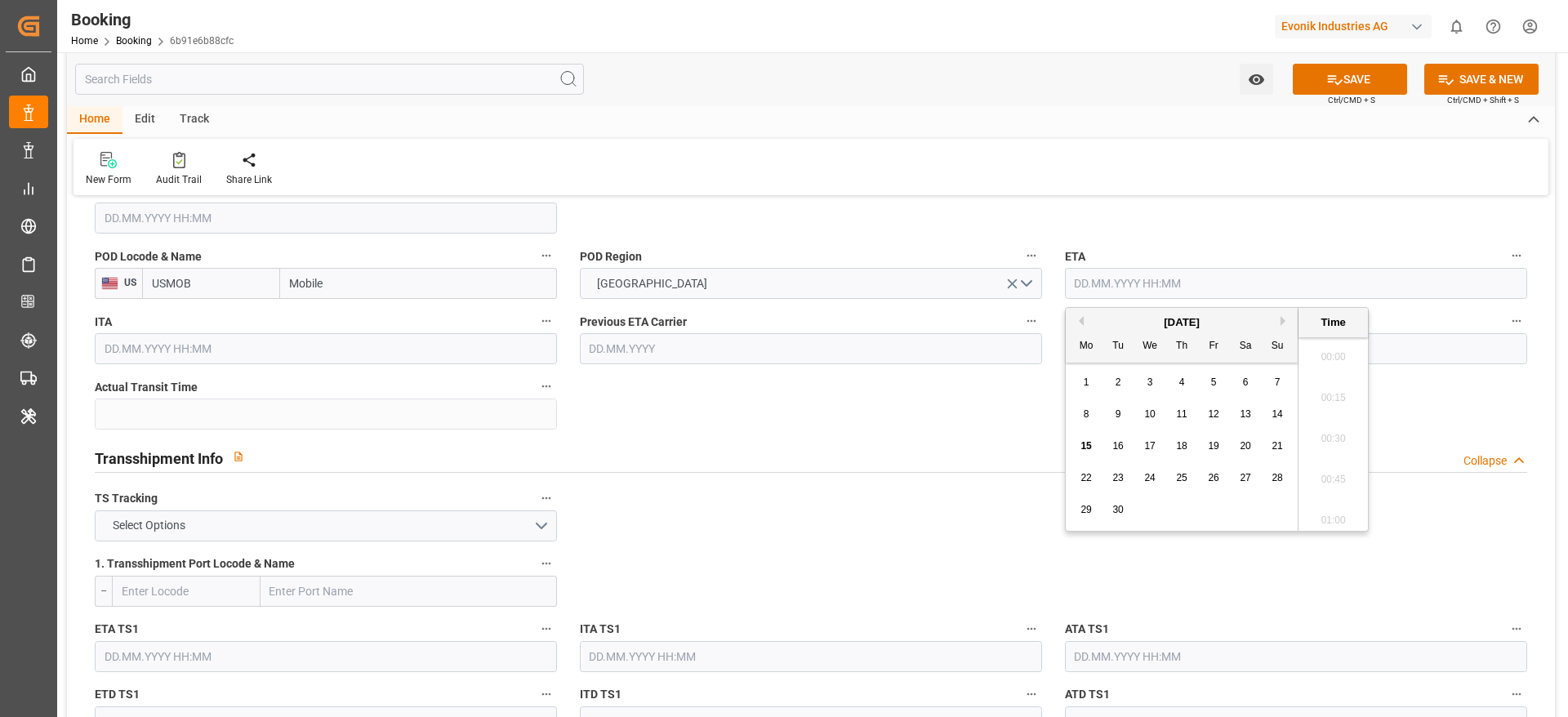
scroll to position [2618, 0]
click at [1078, 316] on button "Previous Month" at bounding box center [1079, 321] width 10 height 10
click at [1123, 412] on div "8" at bounding box center [1119, 414] width 20 height 20
type input "[DATE] 00:00"
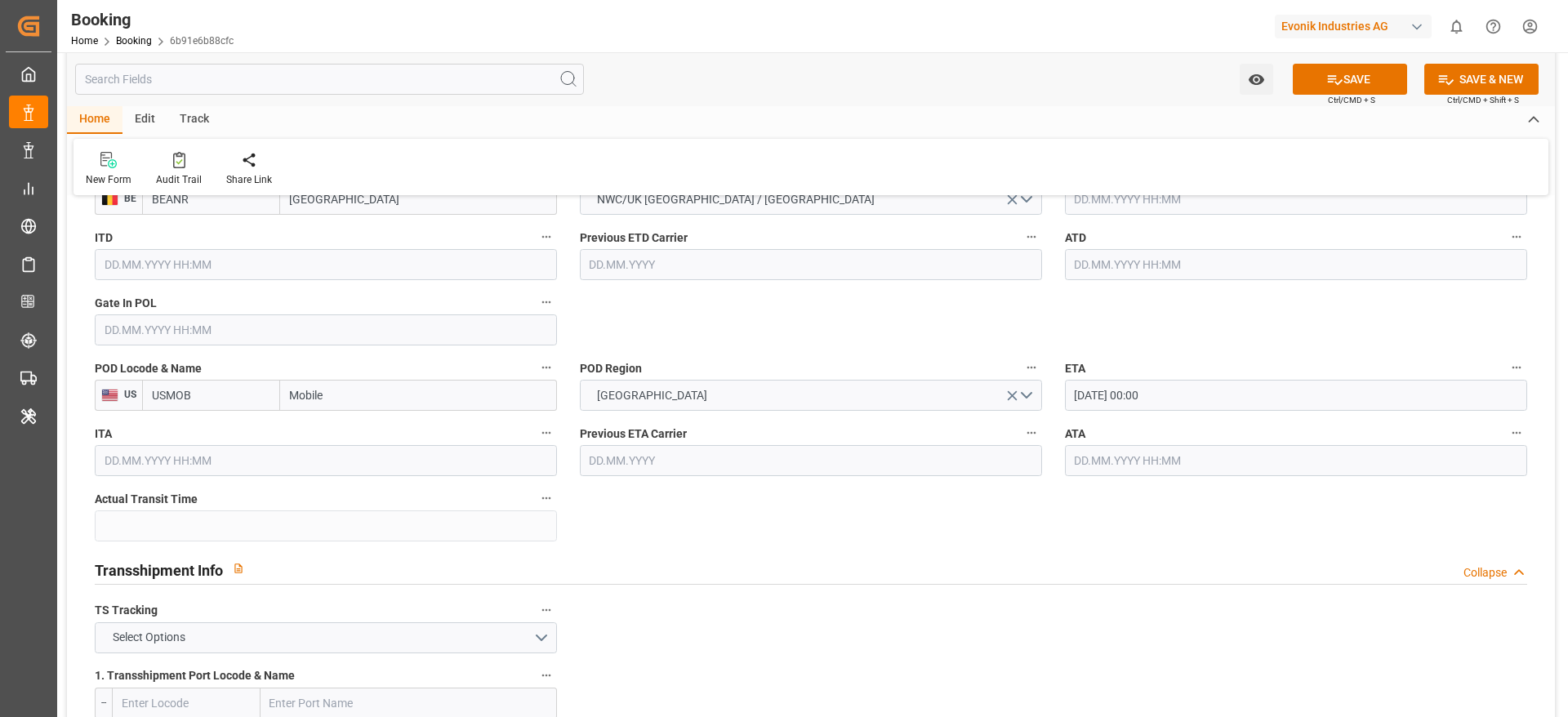
scroll to position [1224, 0]
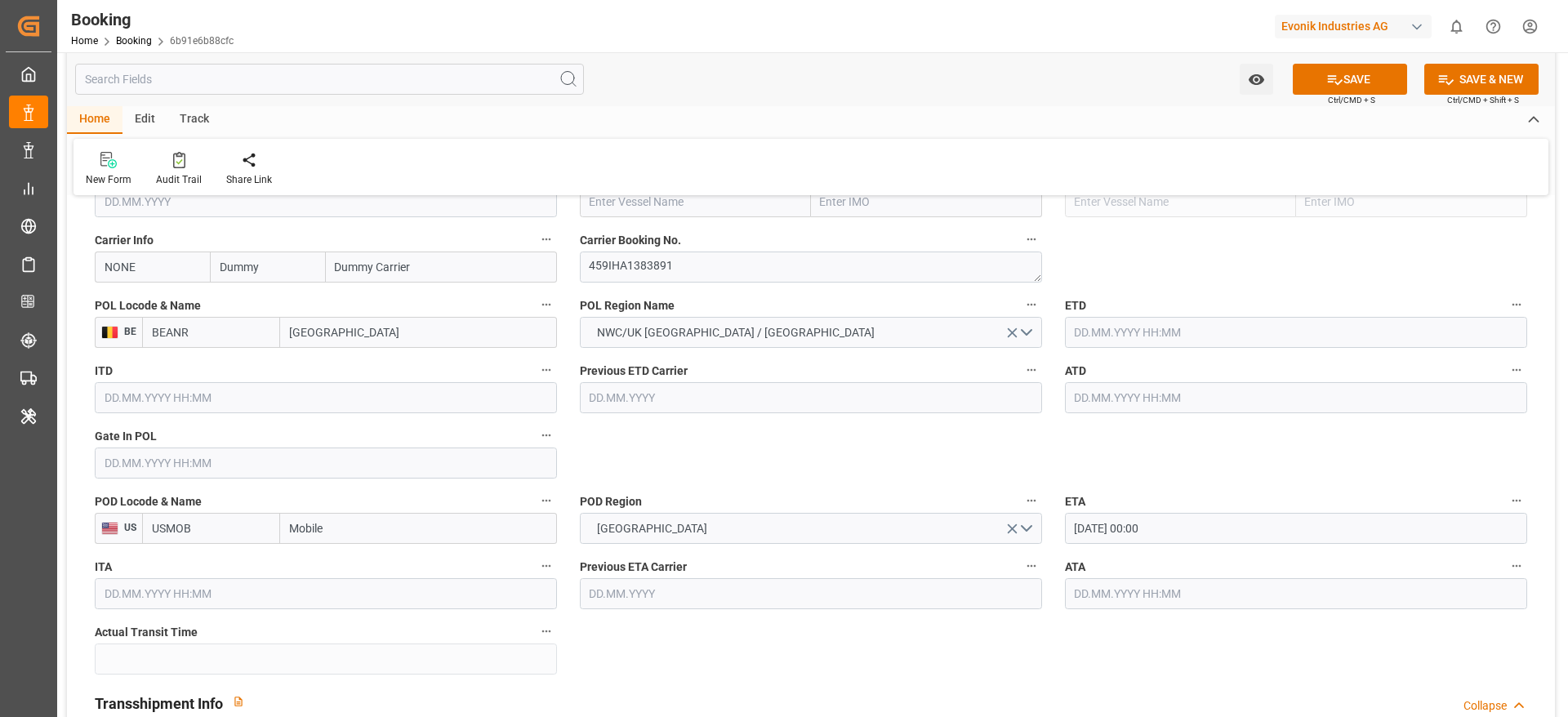
click at [1149, 408] on input "text" at bounding box center [1296, 397] width 463 height 31
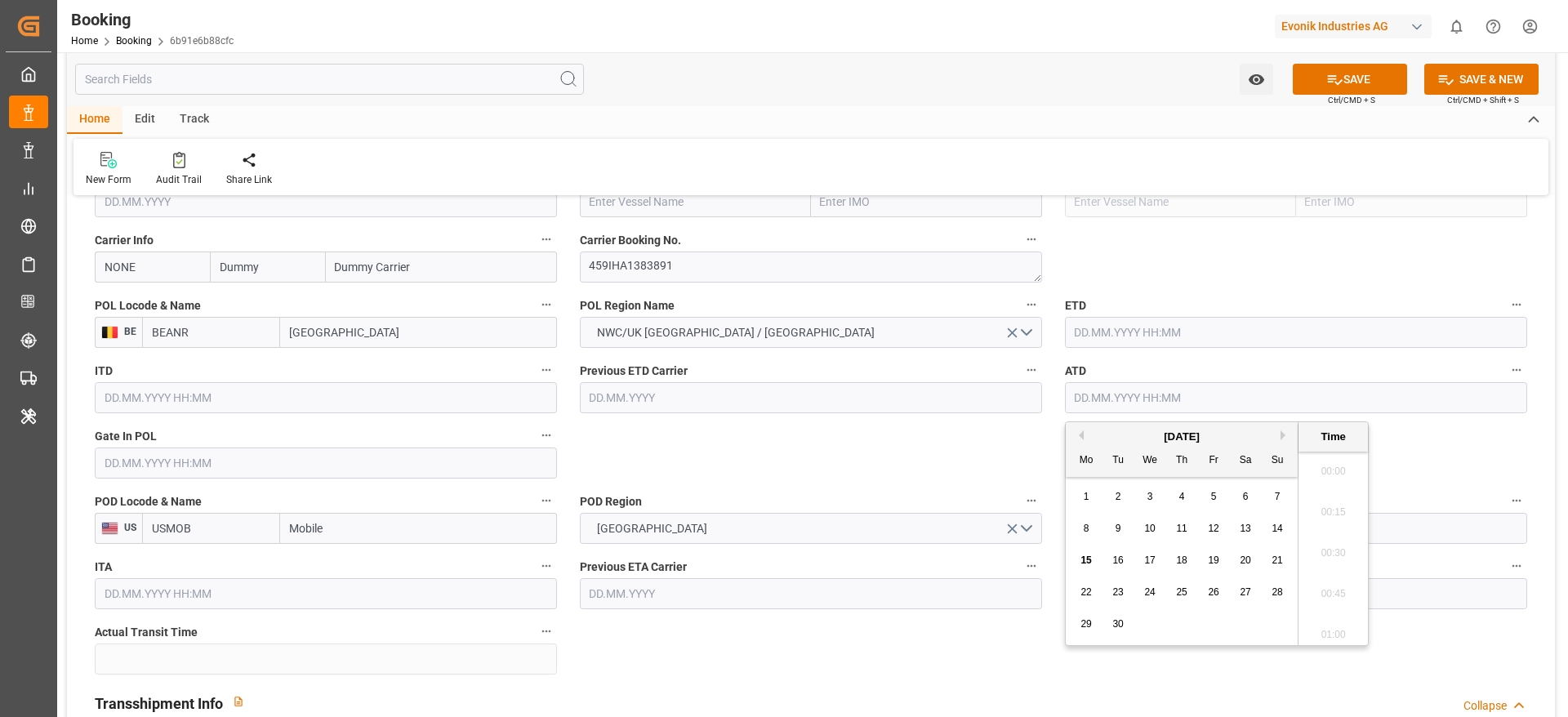
scroll to position [2618, 0]
click at [1084, 435] on div "[DATE]" at bounding box center [1182, 436] width 232 height 16
click at [1079, 435] on button "Previous Month" at bounding box center [1079, 435] width 10 height 10
click at [1236, 530] on div "12" at bounding box center [1246, 529] width 20 height 20
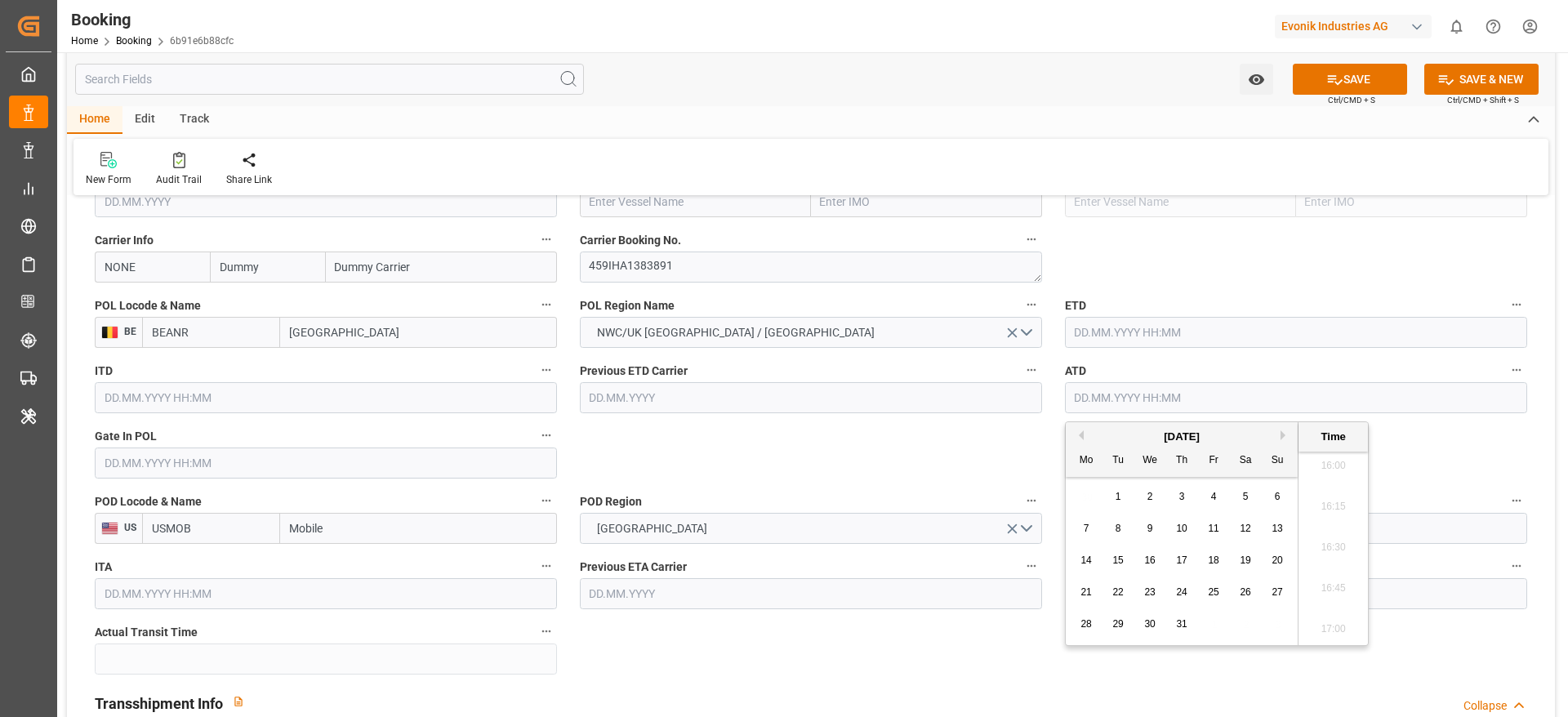
type input "12.07.2025 00:00"
click at [200, 467] on input "text" at bounding box center [326, 462] width 463 height 31
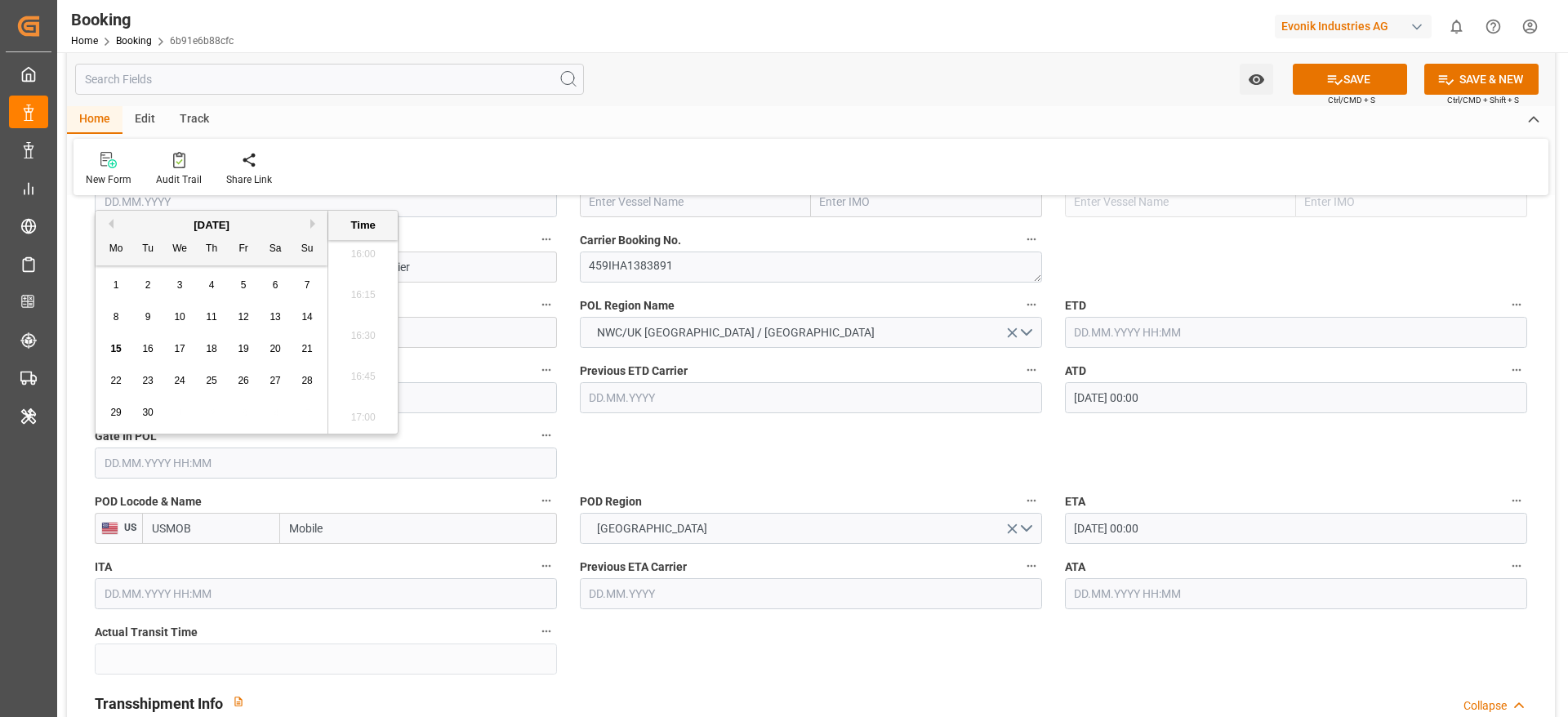
click at [109, 221] on button "Previous Month" at bounding box center [109, 224] width 10 height 10
click at [248, 313] on span "11" at bounding box center [243, 316] width 11 height 11
type input "11.07.2025 00:00"
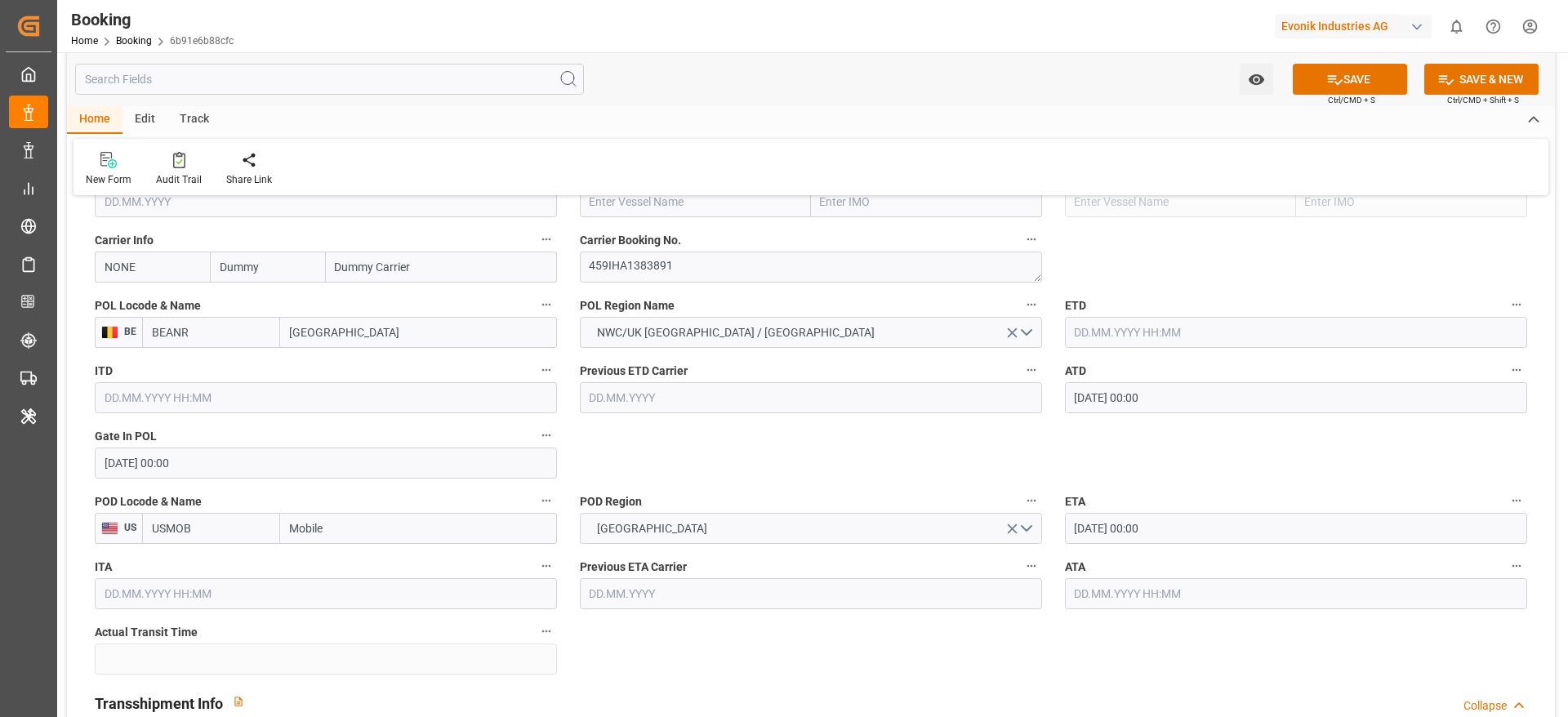
click at [1185, 397] on input "12.07.2025 00:00" at bounding box center [1296, 397] width 463 height 31
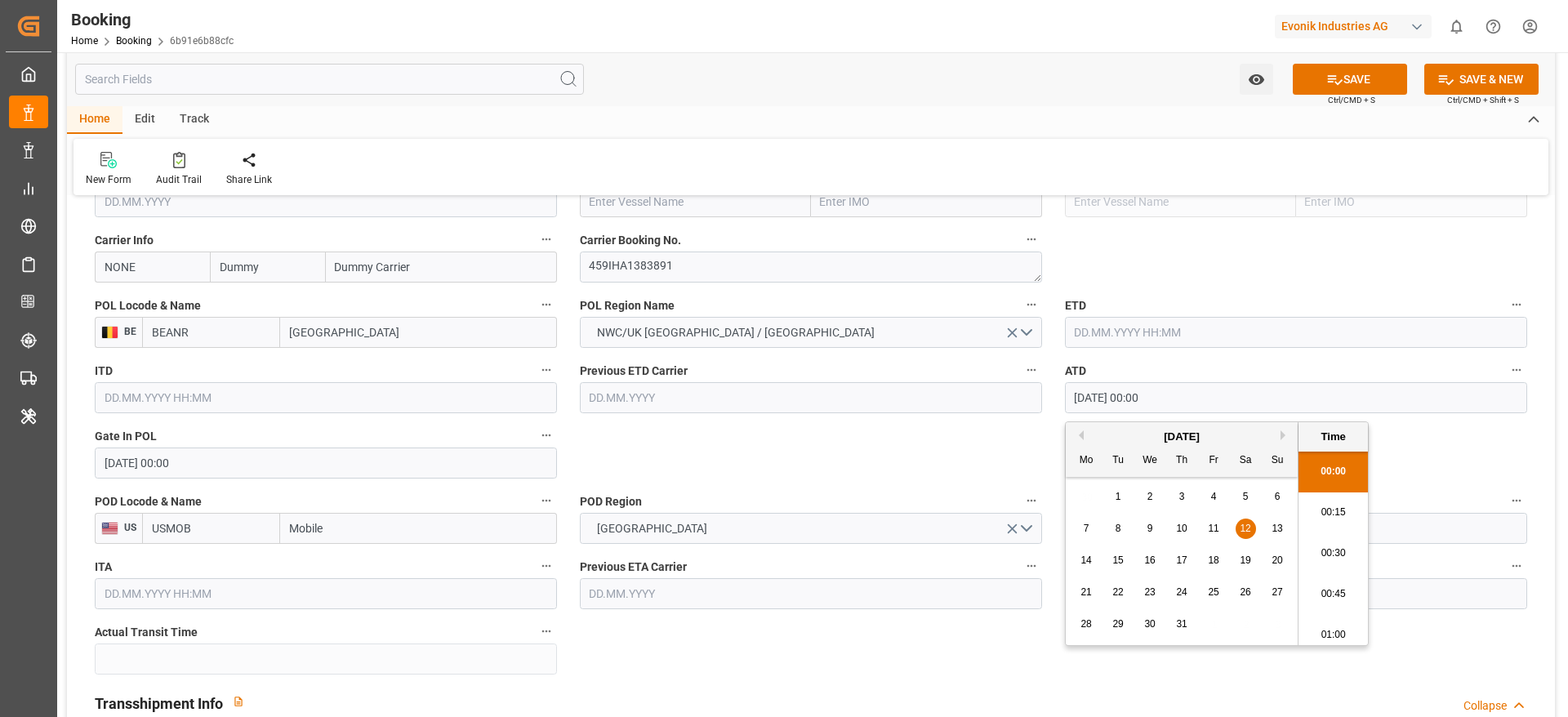
click at [1185, 397] on input "12.07.2025 00:00" at bounding box center [1296, 397] width 463 height 31
click at [1165, 326] on input "text" at bounding box center [1296, 332] width 463 height 31
paste input "12.07.2025 00:00"
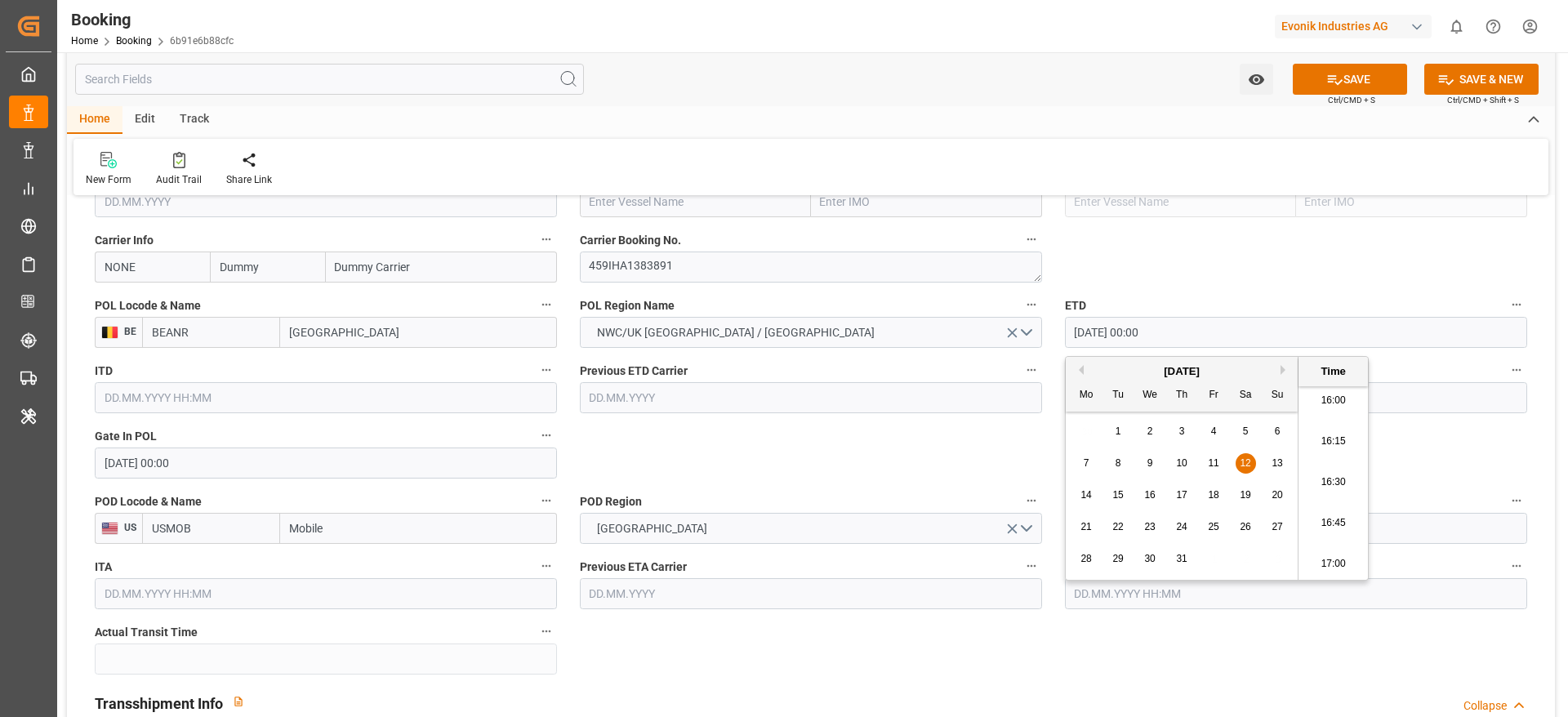
type input "12.07.2025 00:00"
click at [1240, 463] on span "12" at bounding box center [1245, 462] width 11 height 11
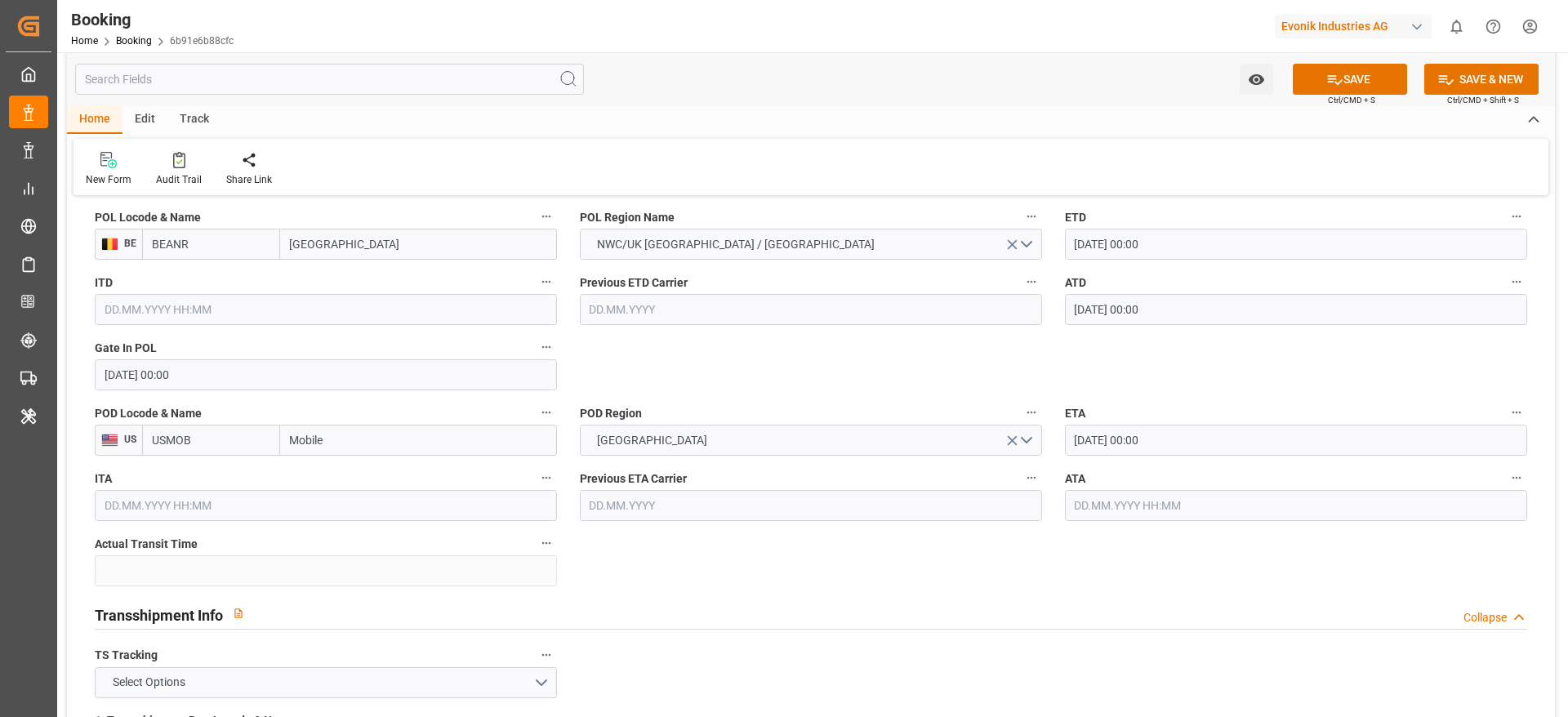
scroll to position [1347, 0]
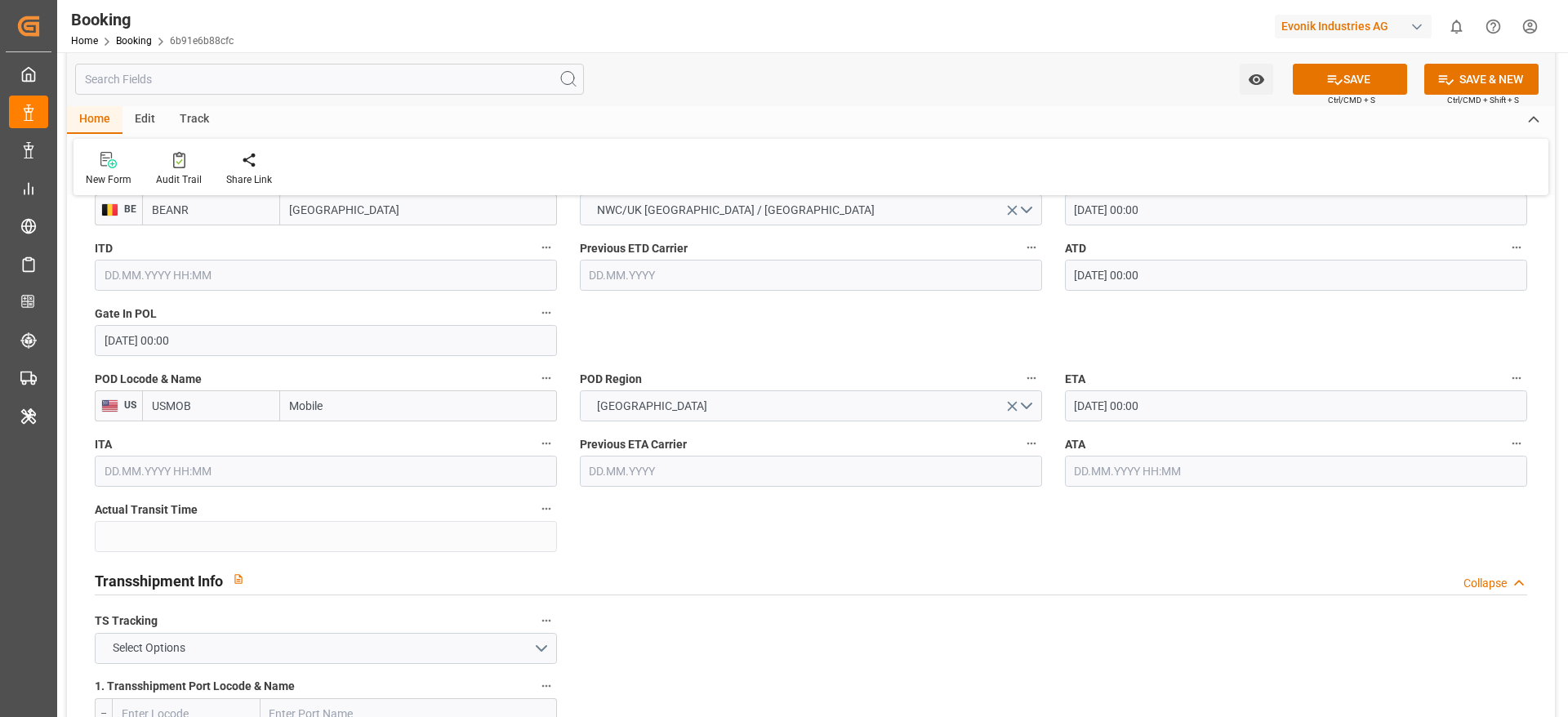
click at [1168, 412] on input "08.07.2025 00:00" at bounding box center [1296, 406] width 463 height 31
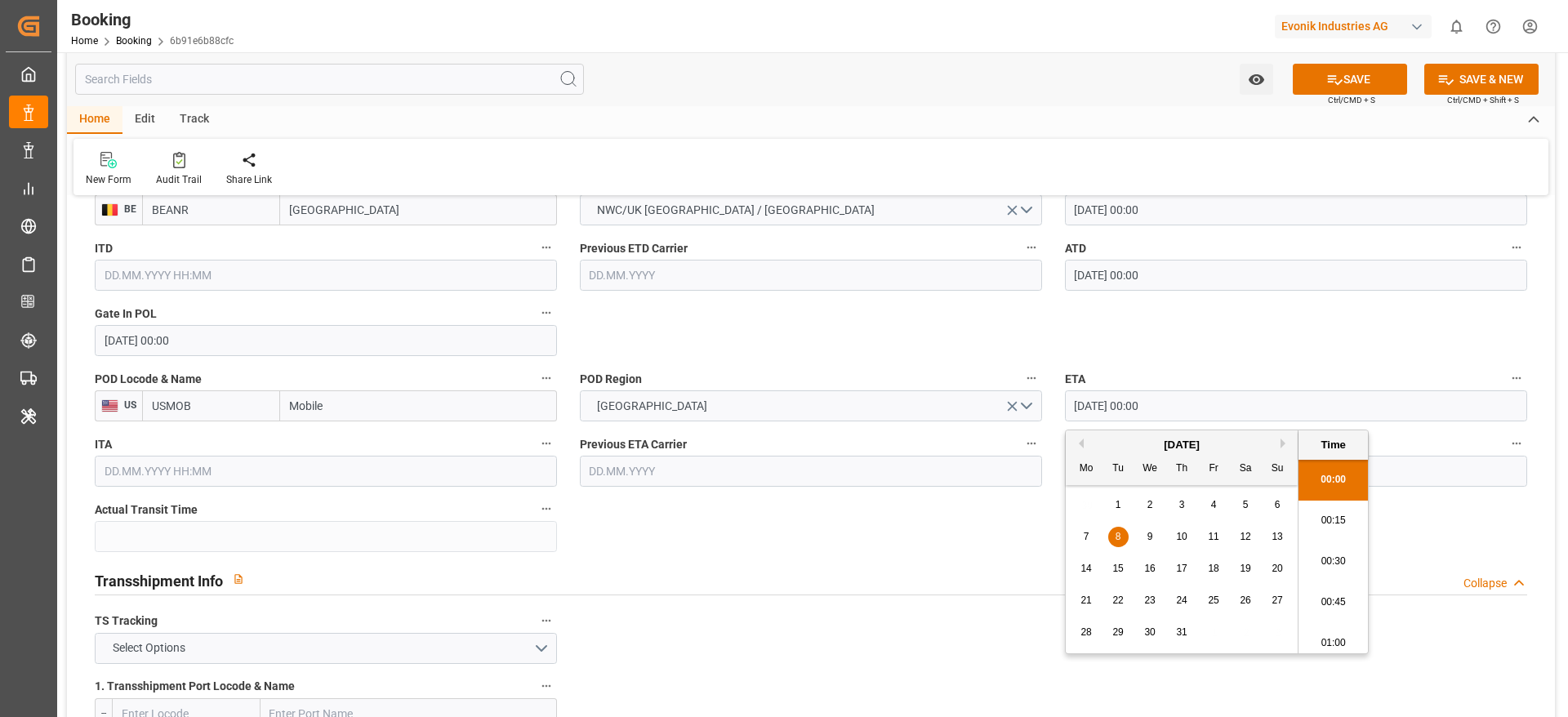
click at [1168, 412] on input "08.07.2025 00:00" at bounding box center [1296, 406] width 463 height 31
click at [1469, 464] on input "text" at bounding box center [1296, 471] width 463 height 31
paste input "08.07.2025 00:00"
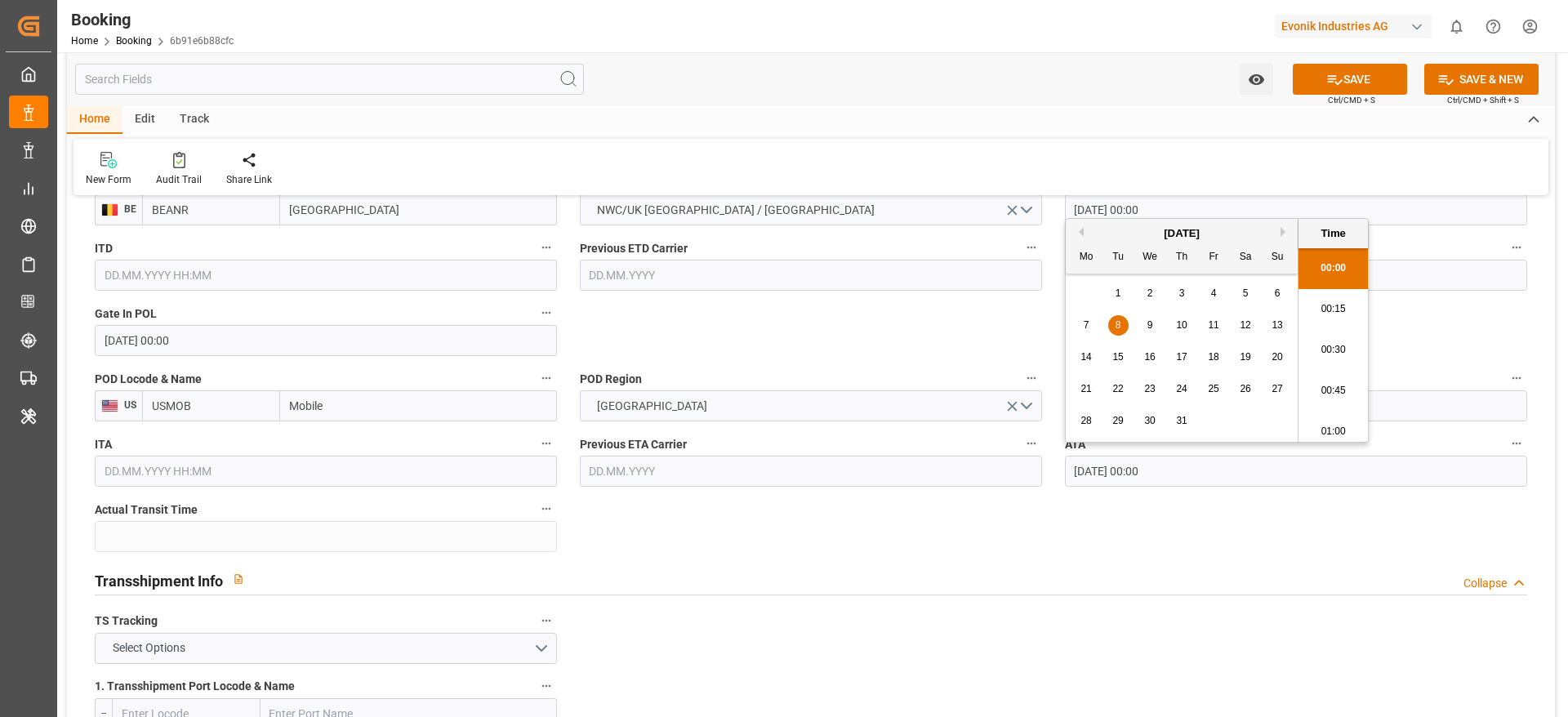
scroll to position [2618, 0]
type input "08.07.2025 00:00"
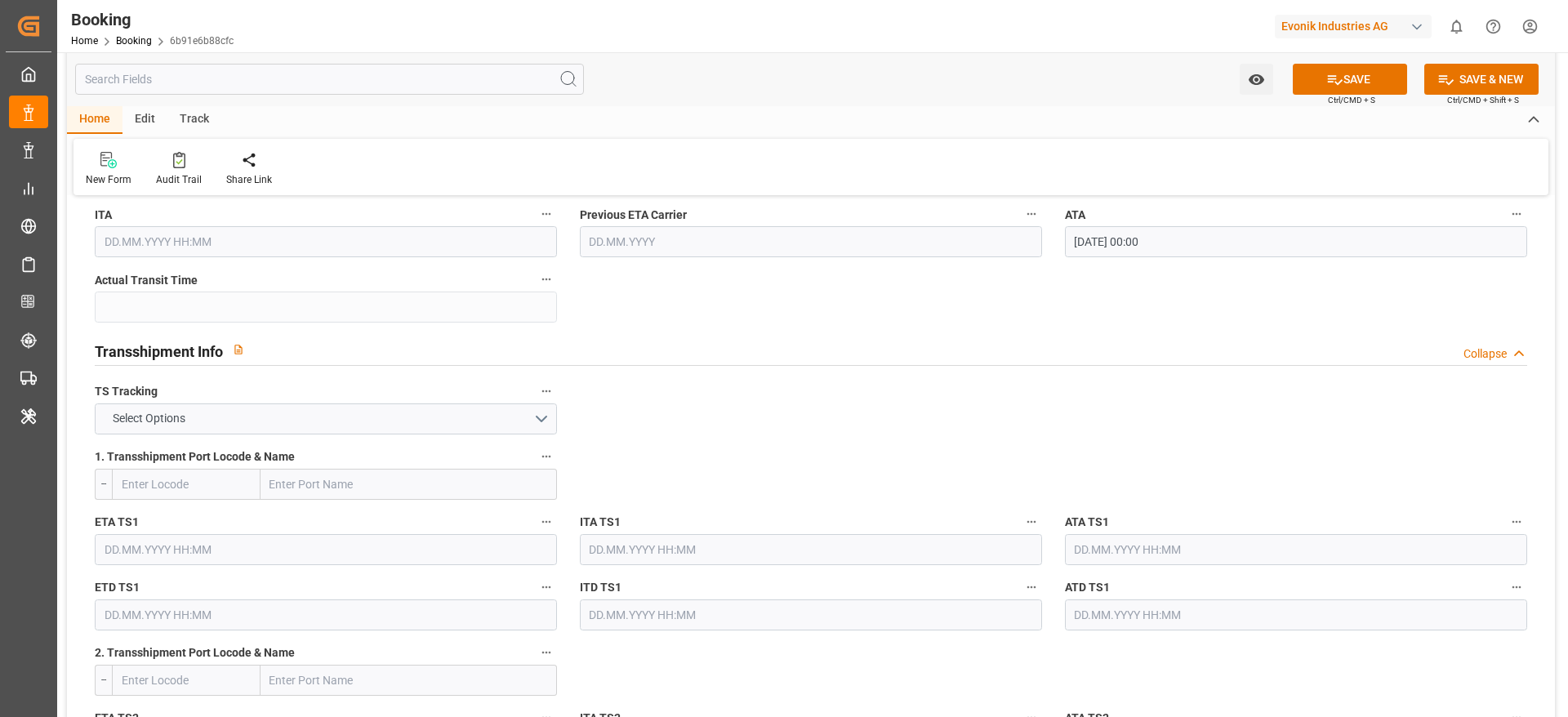
scroll to position [1592, 0]
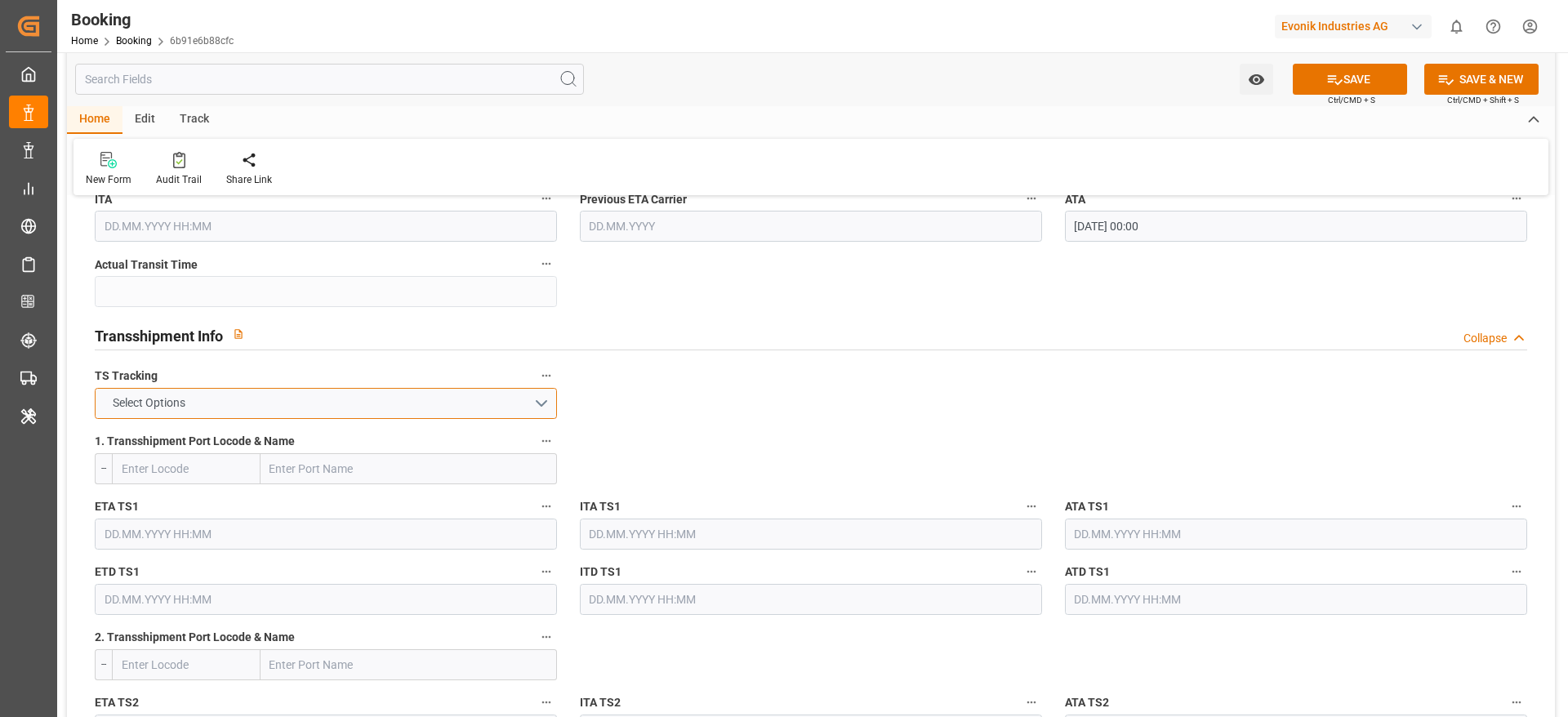
click at [334, 413] on button "Select Options" at bounding box center [326, 403] width 463 height 31
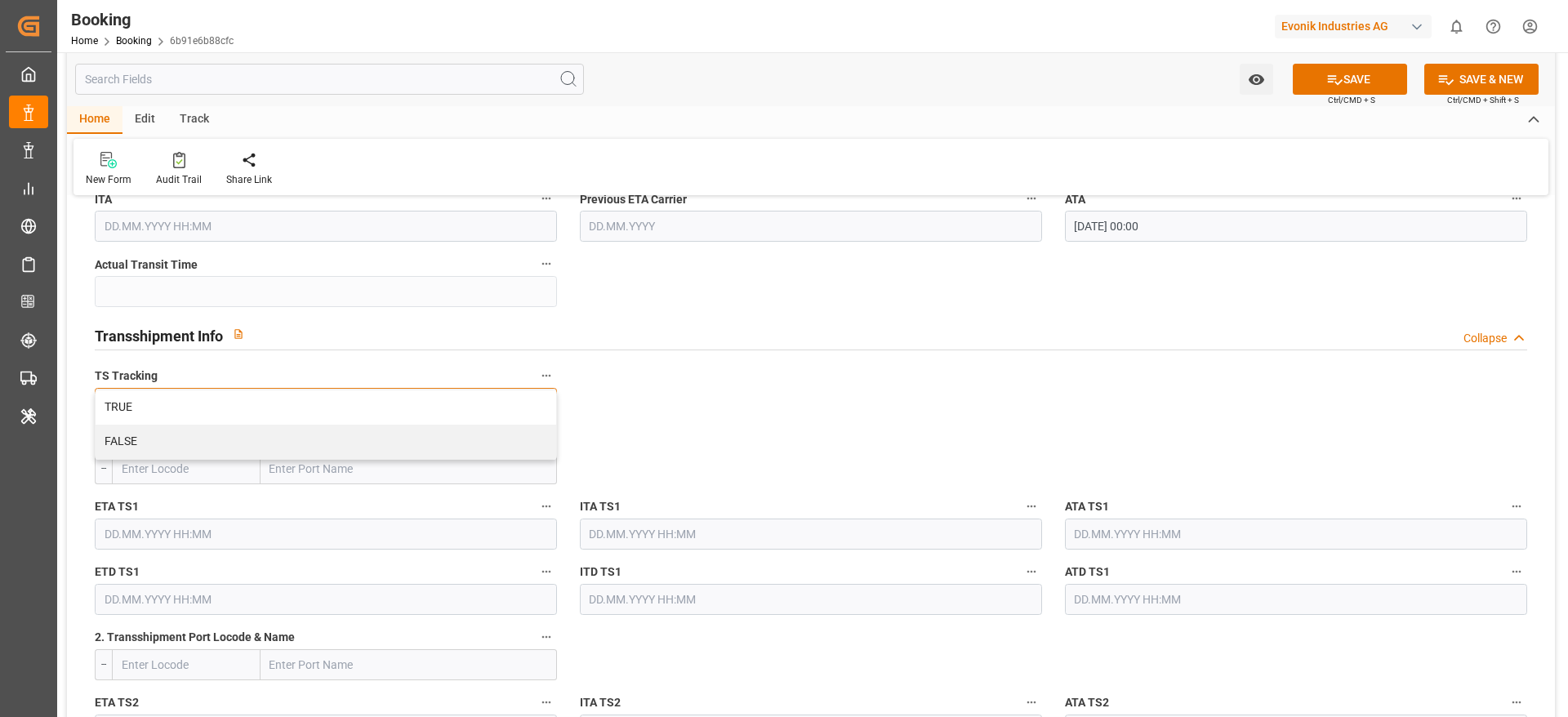
click at [323, 433] on div "FALSE" at bounding box center [326, 441] width 461 height 34
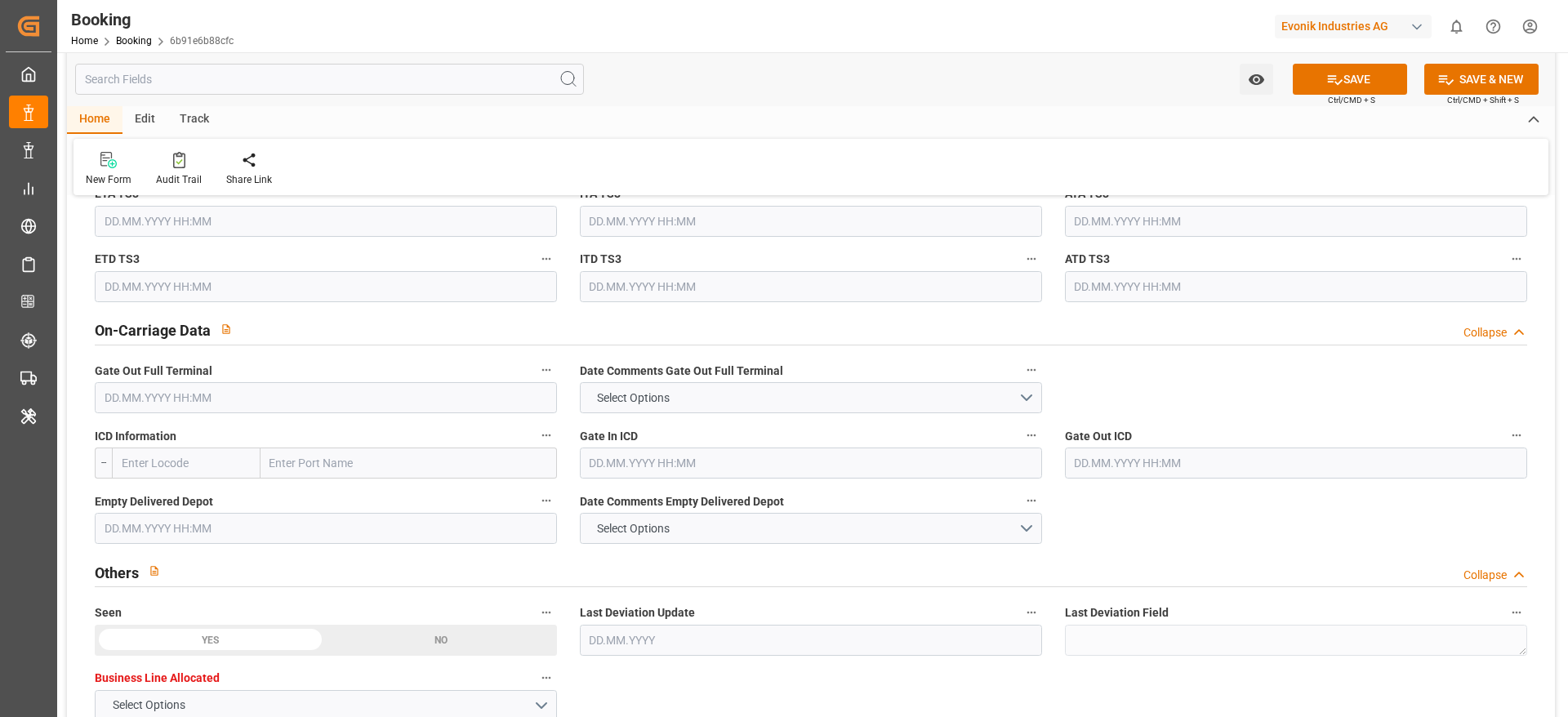
scroll to position [2327, 0]
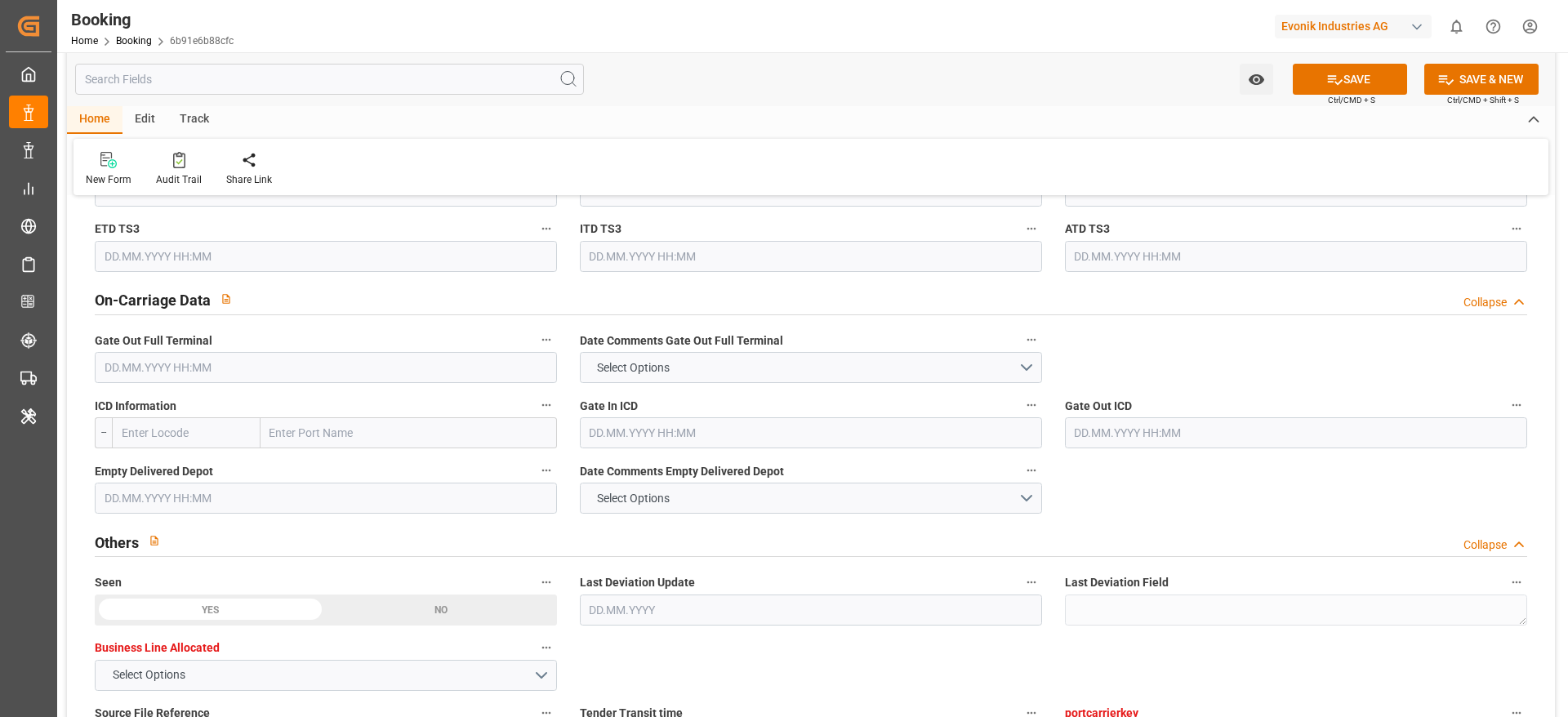
click at [198, 391] on div "ICD Information --" at bounding box center [325, 421] width 485 height 65
click at [197, 372] on input "text" at bounding box center [326, 367] width 463 height 31
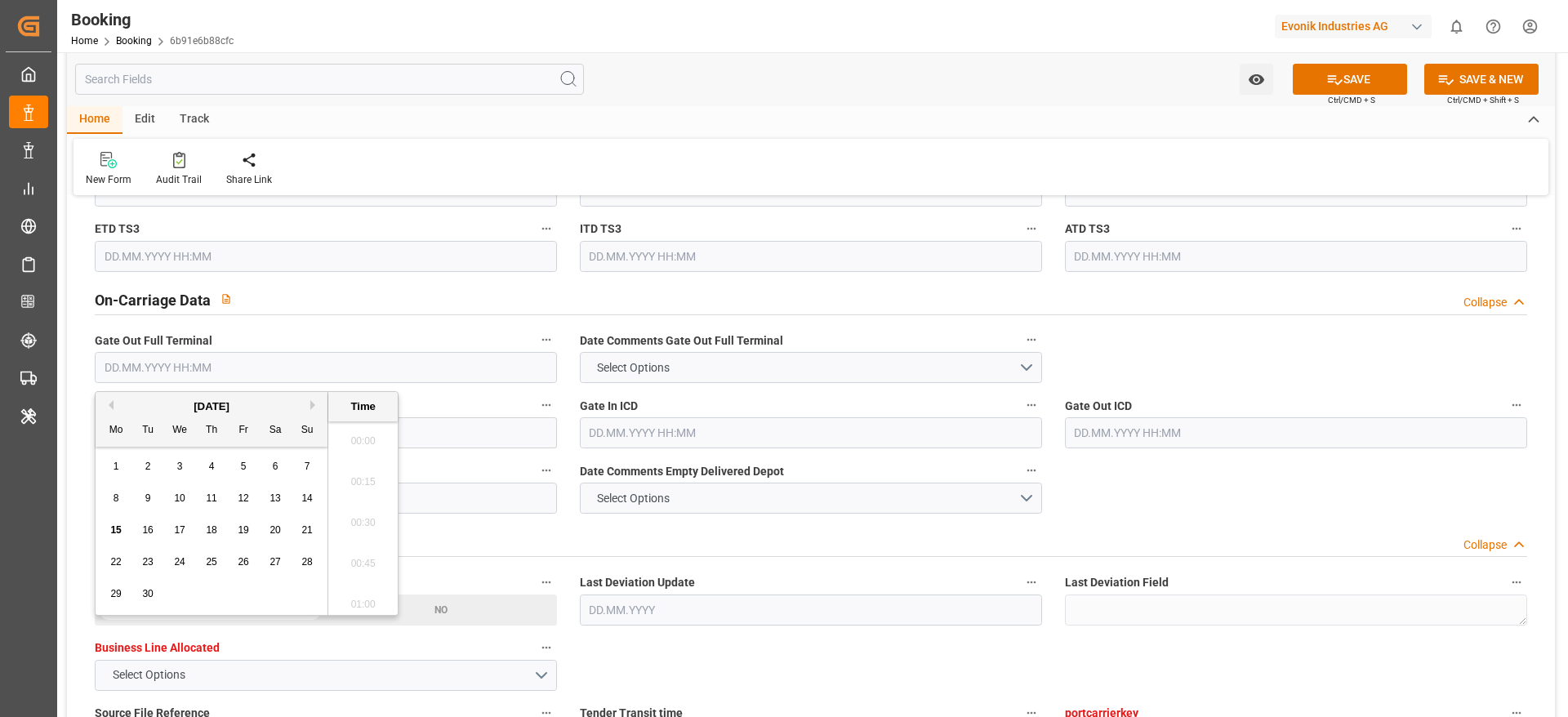
scroll to position [2618, 0]
click at [111, 403] on button "Previous Month" at bounding box center [109, 405] width 10 height 10
click at [246, 503] on span "8" at bounding box center [244, 497] width 6 height 11
type input "[DATE] 00:00"
click at [865, 135] on div "Home Edit Track New Form Audit Trail Share Link" at bounding box center [811, 150] width 1488 height 89
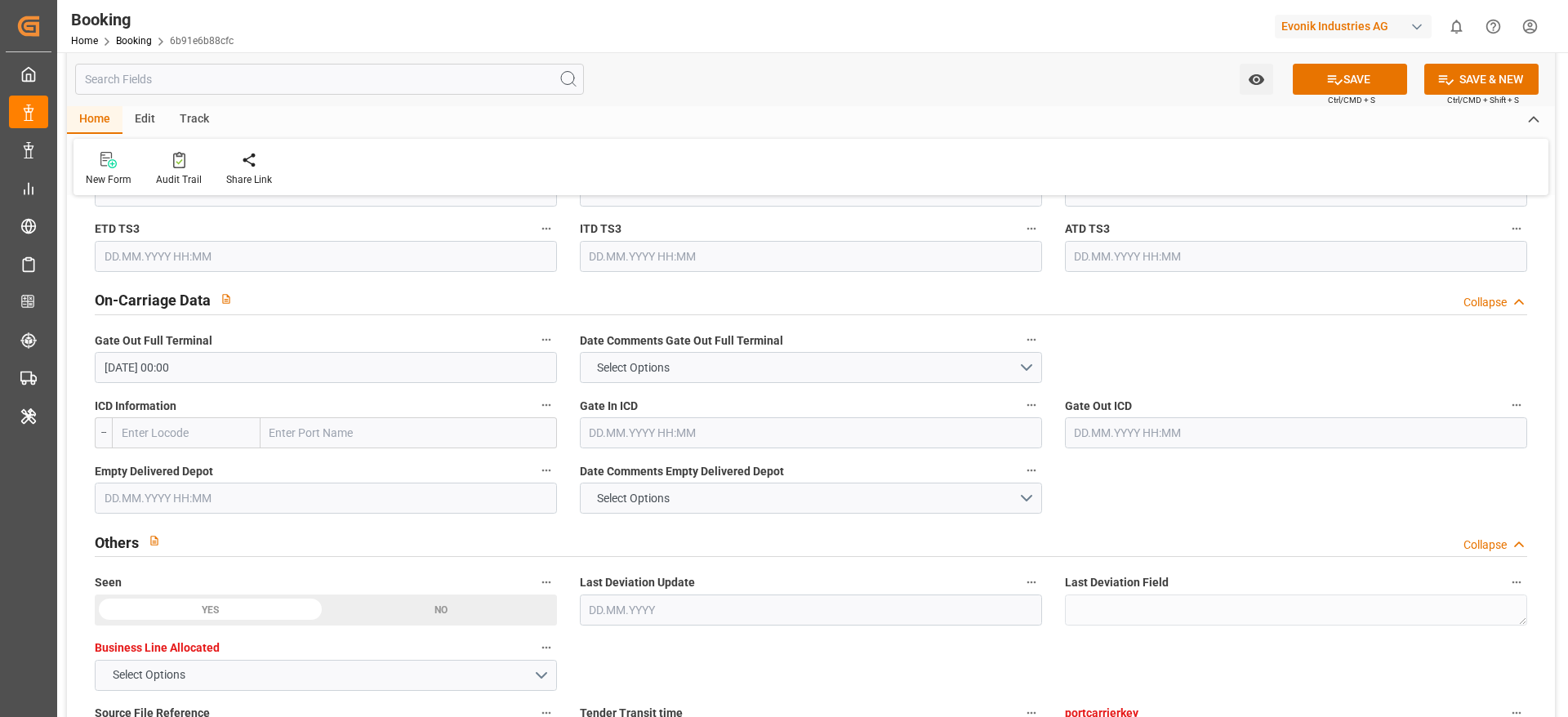
click at [152, 492] on input "text" at bounding box center [326, 498] width 463 height 31
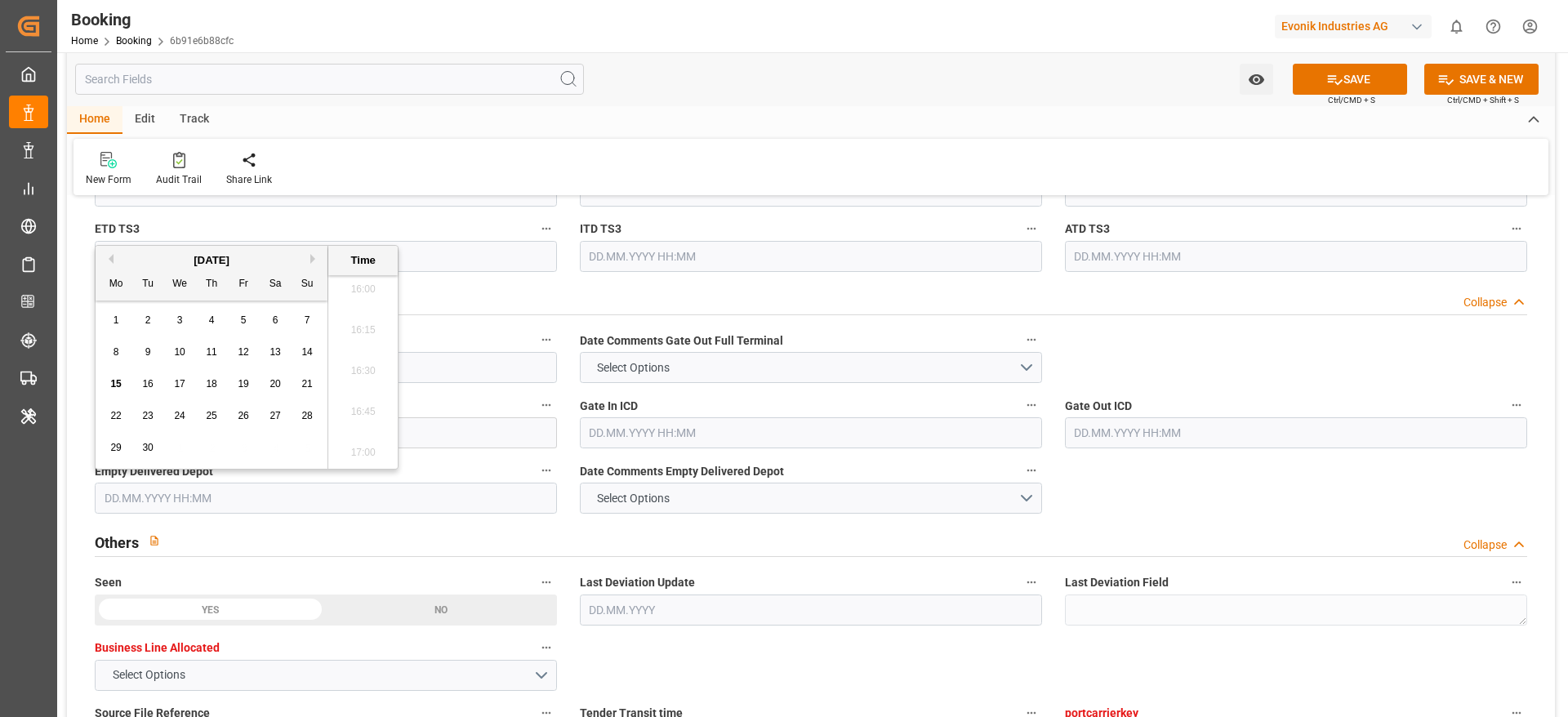
click at [110, 249] on div "September 2025 Mo Tu We Th Fr Sa Su" at bounding box center [211, 273] width 232 height 54
click at [110, 258] on button "Previous Month" at bounding box center [109, 259] width 10 height 10
click at [106, 386] on div "11" at bounding box center [116, 384] width 20 height 20
type input "11.08.2025 00:00"
click at [690, 97] on div "Watch Option SAVE Ctrl/CMD + S SAVE & NEW Ctrl/CMD + Shift + S" at bounding box center [811, 79] width 1488 height 53
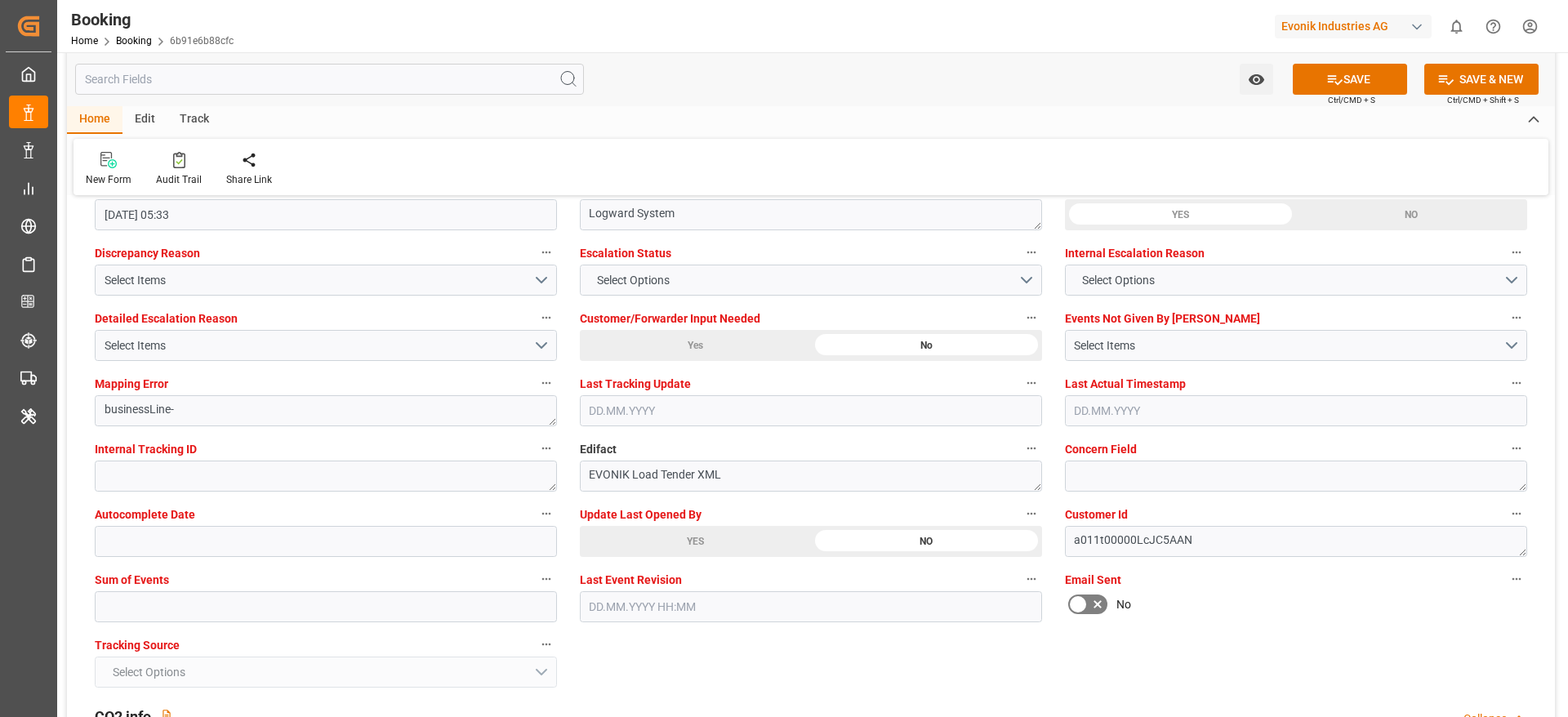
scroll to position [3306, 0]
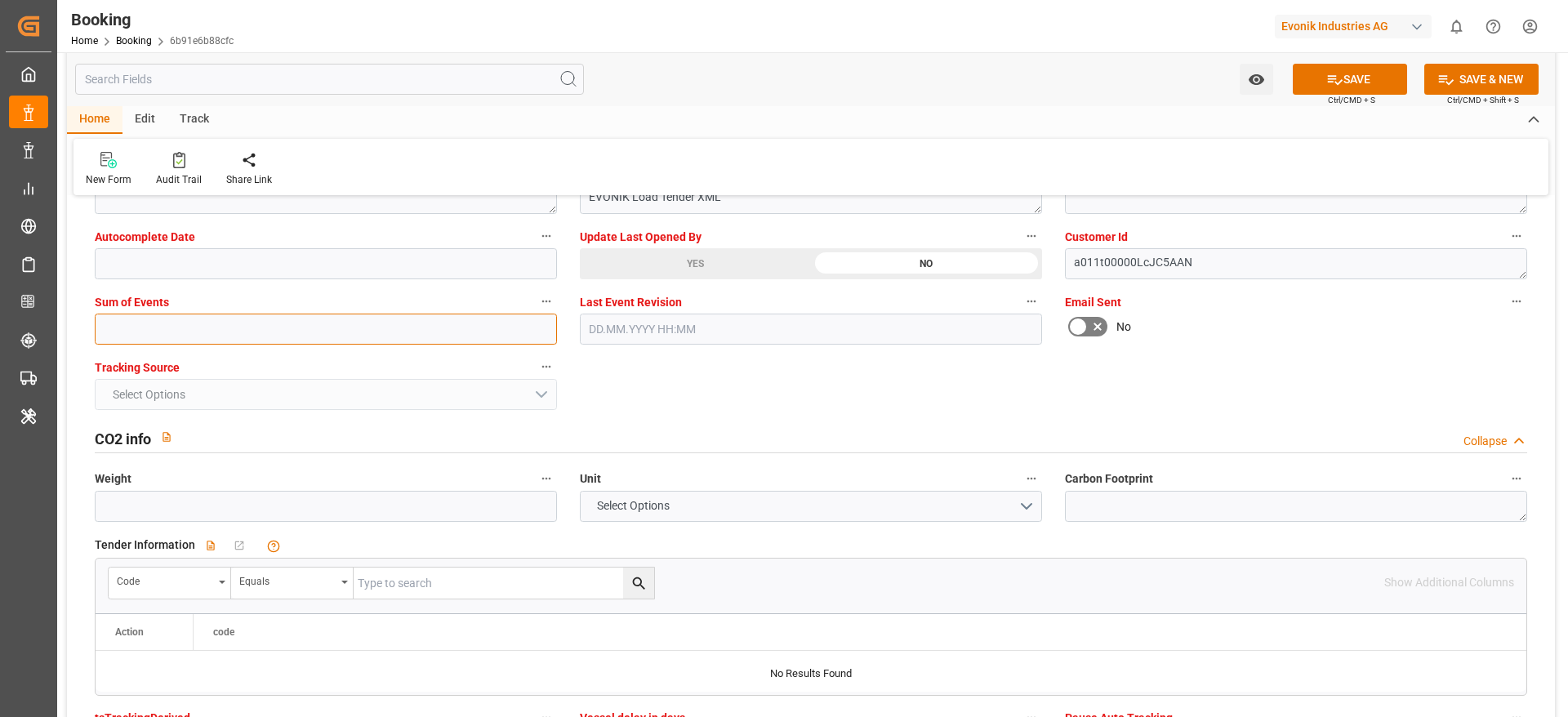
click at [207, 337] on input "text" at bounding box center [326, 328] width 463 height 31
type input "0"
click at [1371, 74] on button "SAVE" at bounding box center [1350, 79] width 115 height 31
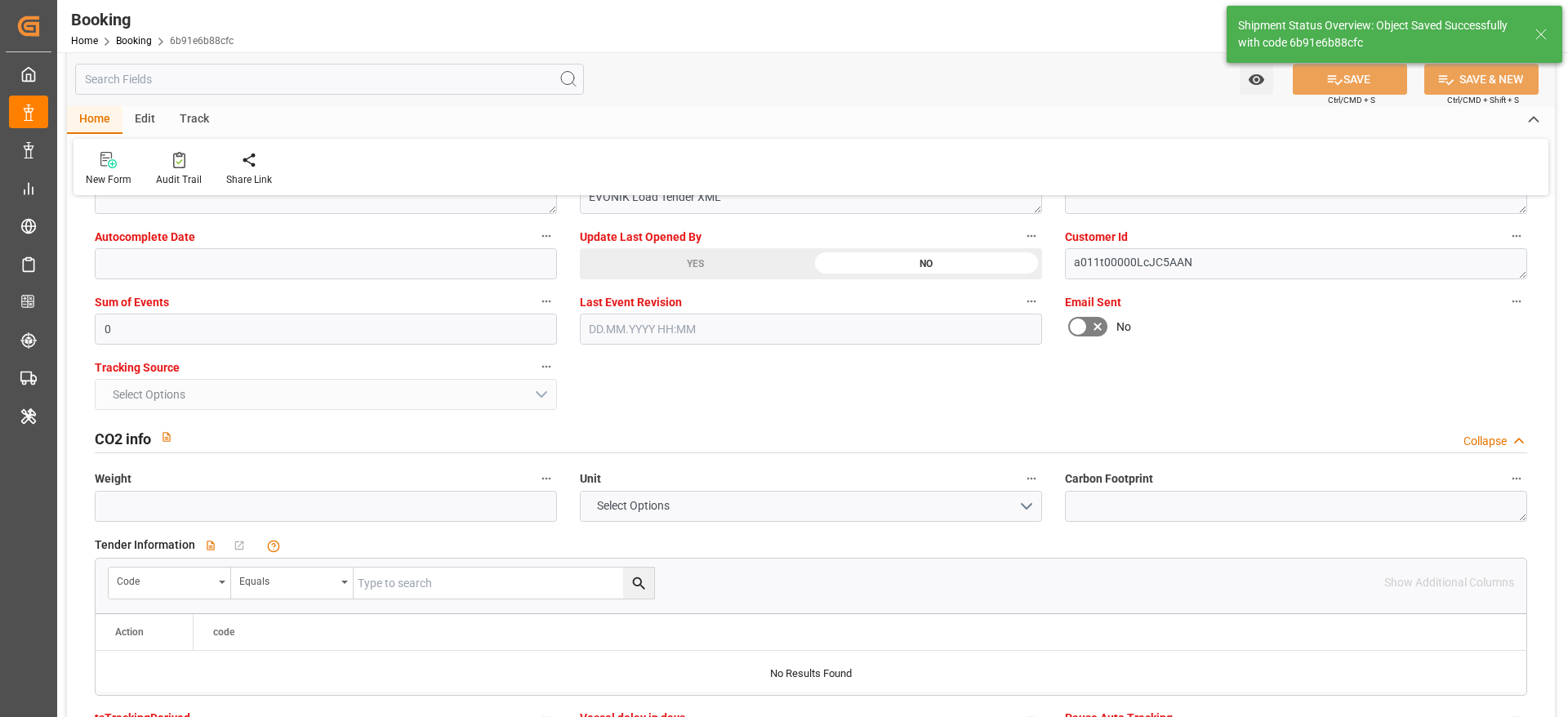
type input "-4"
type input "12.07.2025 00:00"
type input "08.07.2025 00:00"
type input "15.09.2025 11:14"
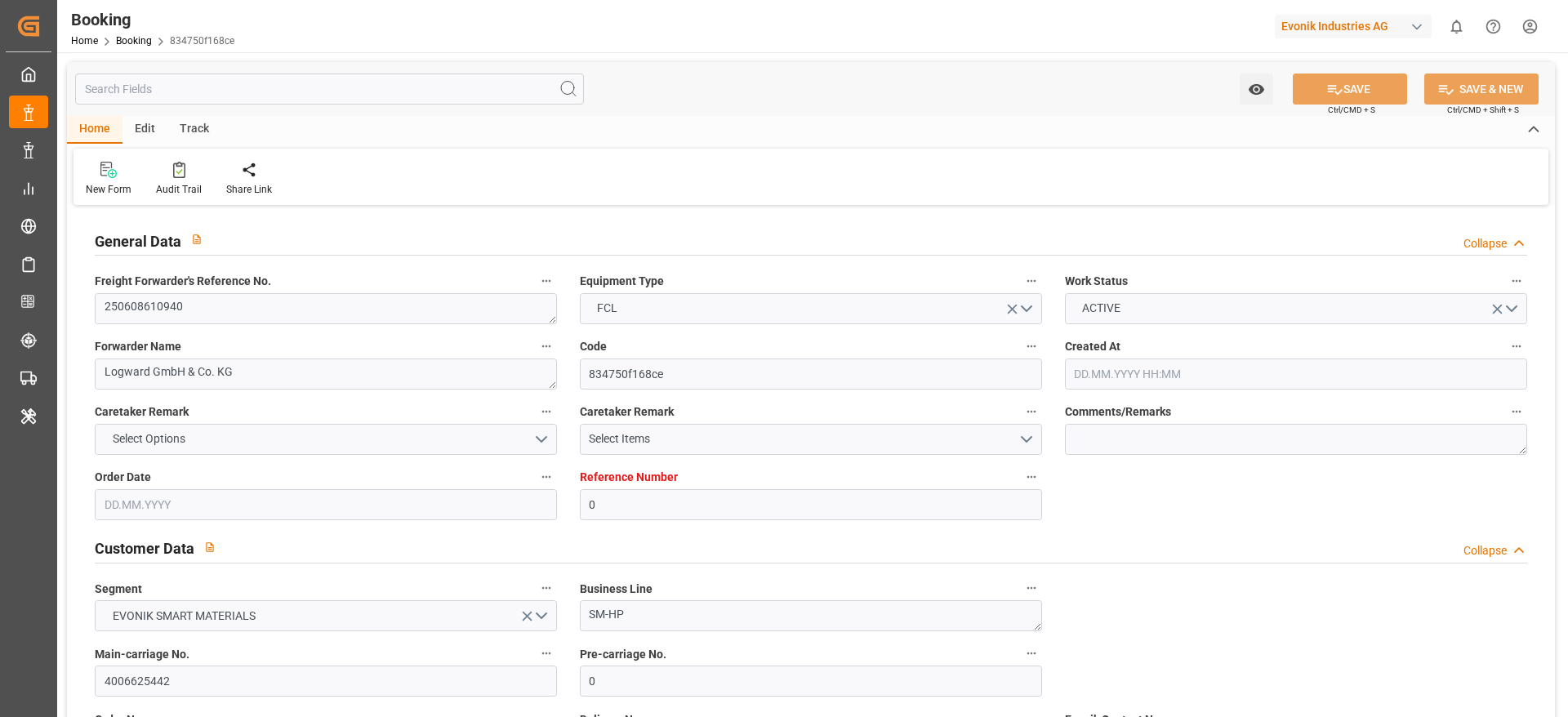
type input "0"
type input "Dummy"
type input "Dummy Carrier"
type input "NLRTM"
type input "CNSHA"
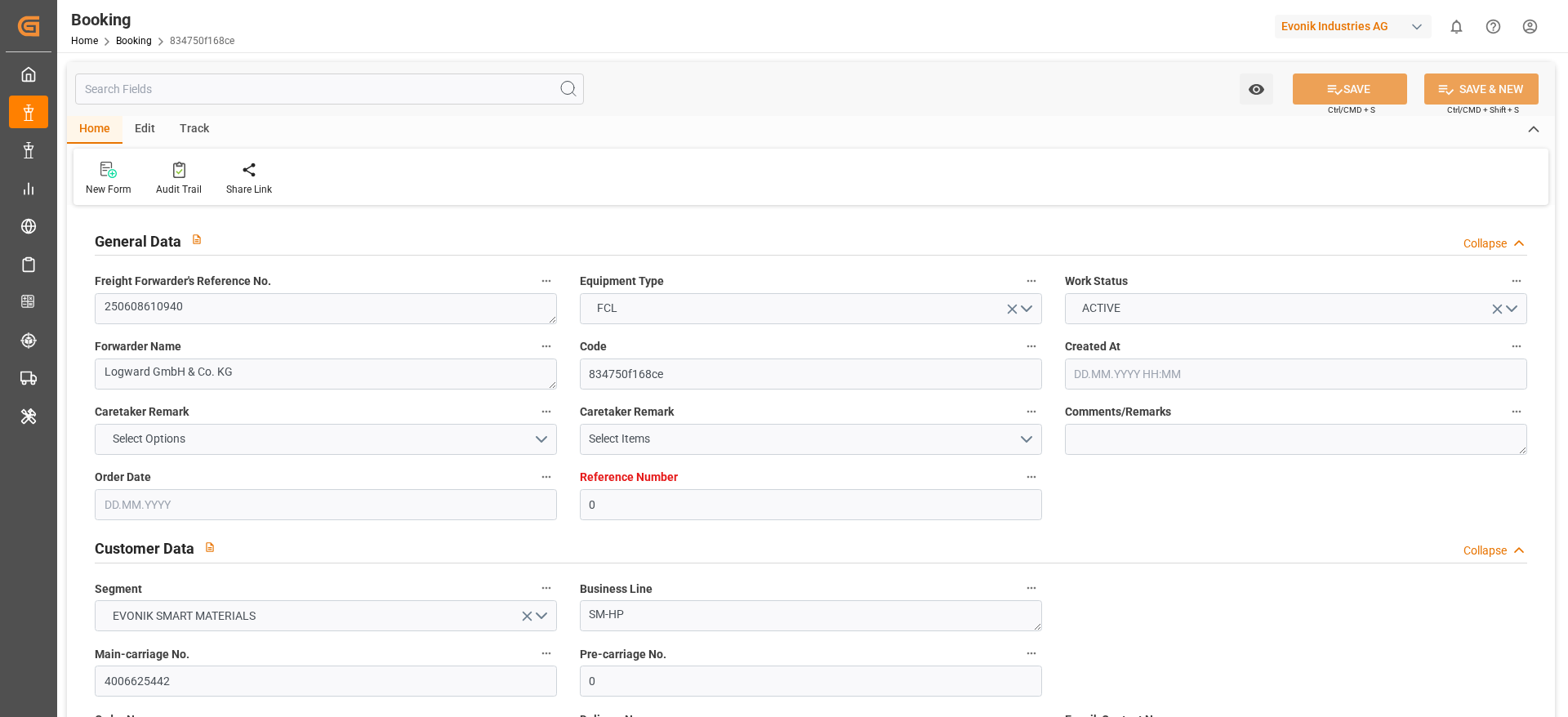
type input "[DATE] 15:22"
type input "[DATE]"
type input "[DATE] 08:47"
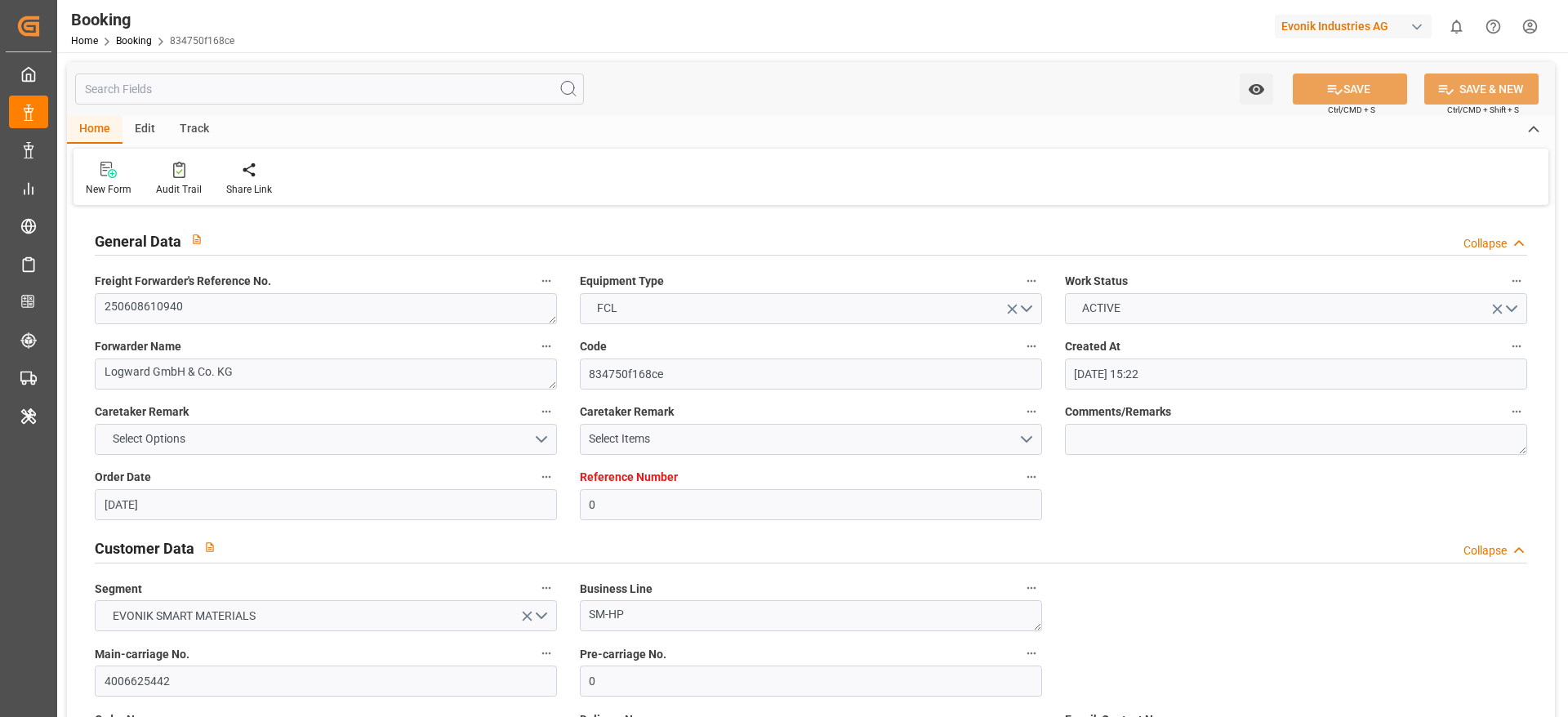
scroll to position [1224, 0]
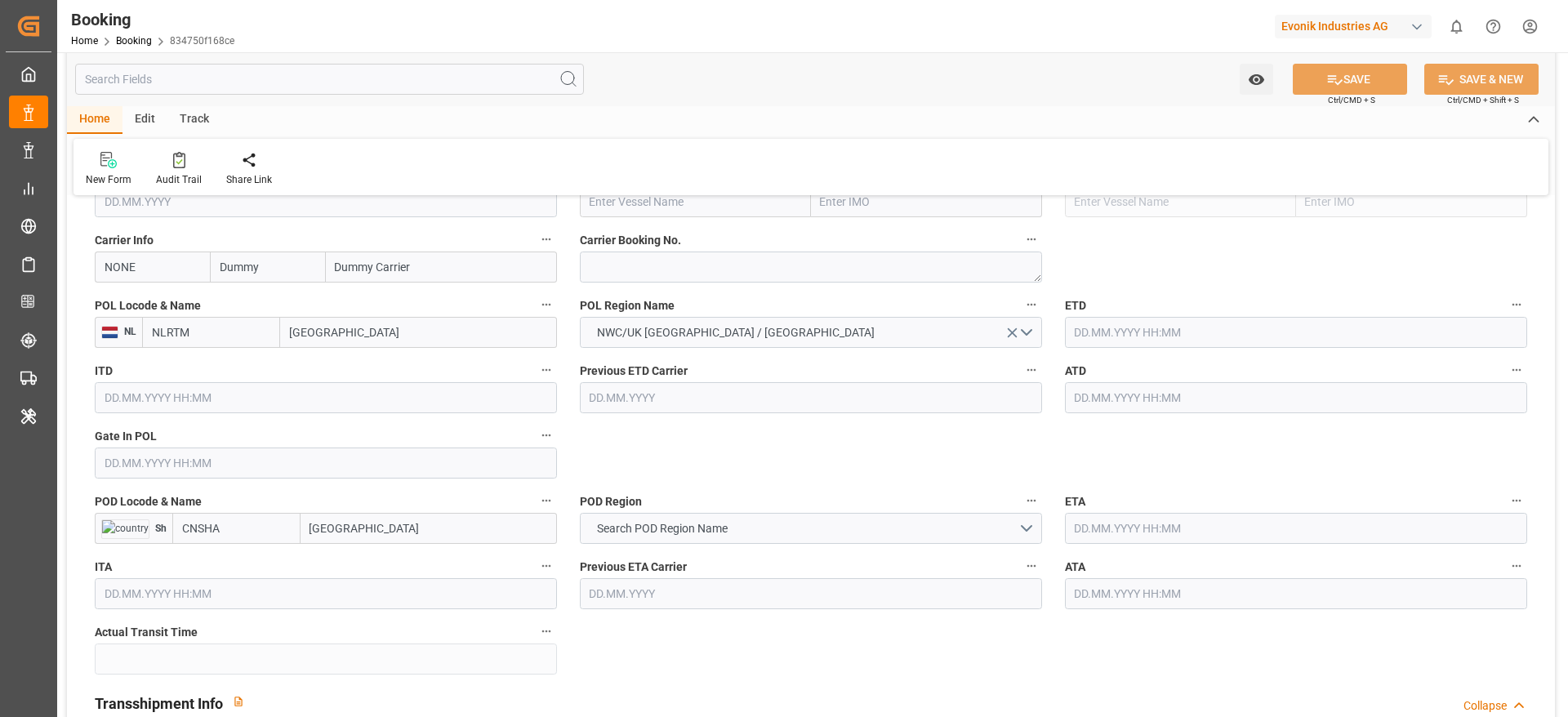
click at [645, 286] on div "Carrier Booking No." at bounding box center [811, 255] width 485 height 65
click at [645, 274] on textarea at bounding box center [811, 266] width 463 height 31
paste textarea "93131508"
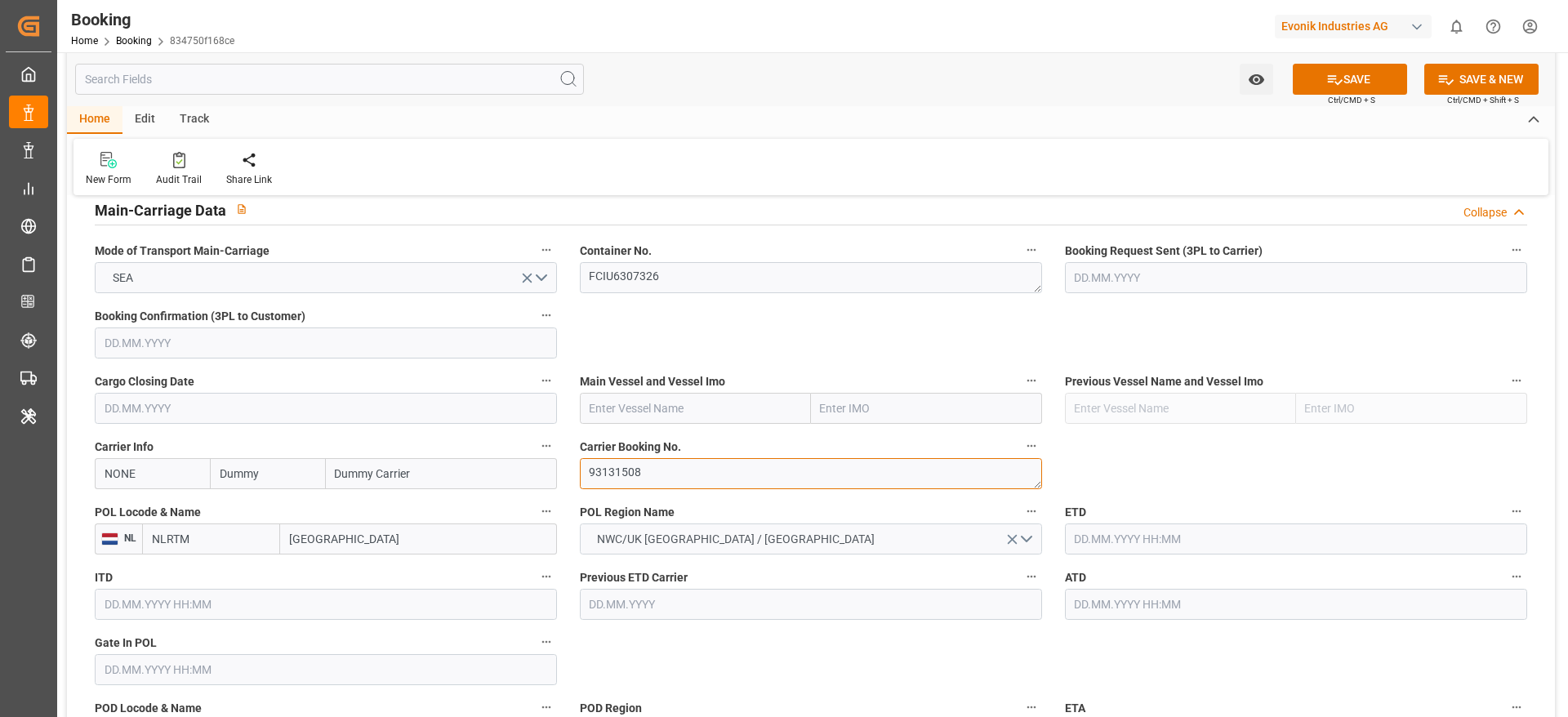
scroll to position [980, 0]
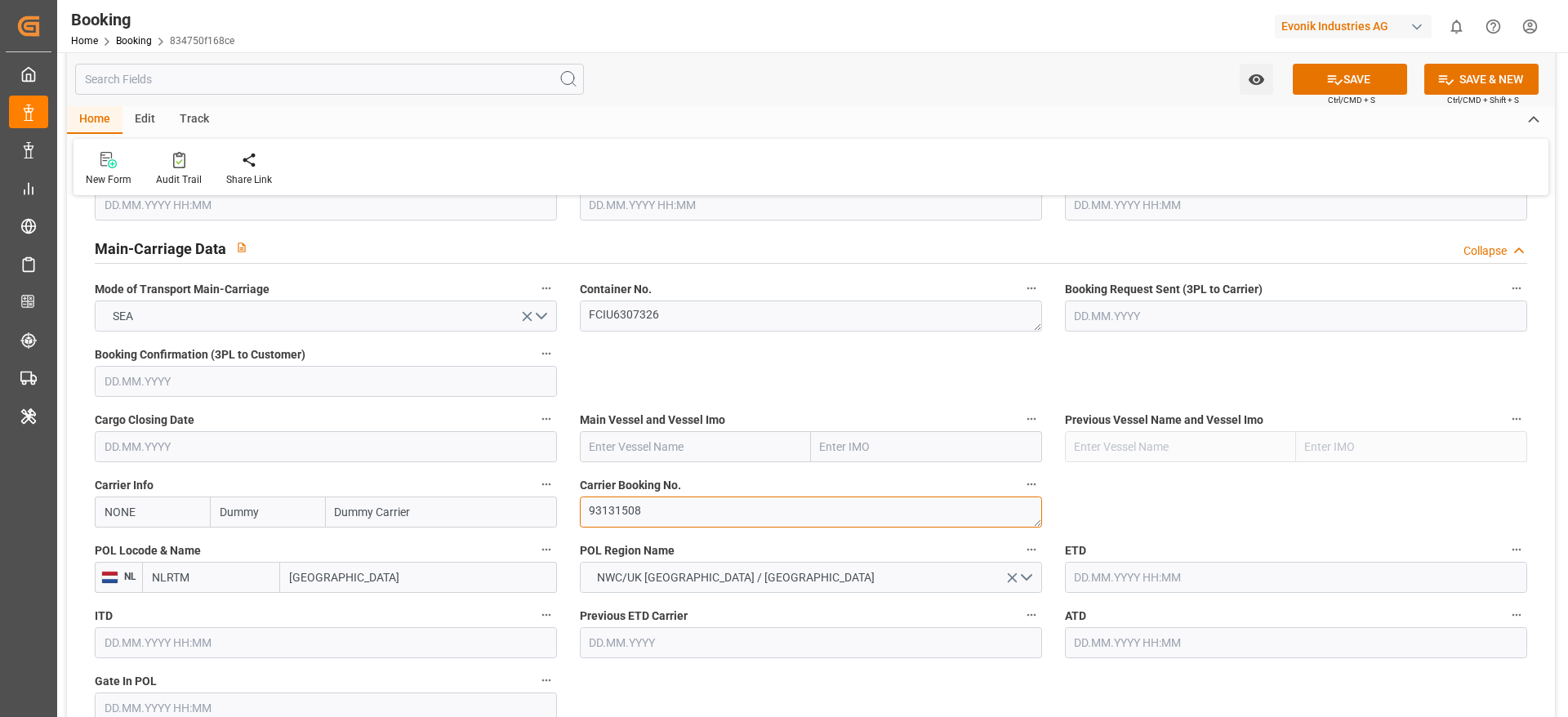
type textarea "93131508"
click at [272, 510] on input "Dummy" at bounding box center [267, 512] width 115 height 31
type input "hlcu"
click at [268, 547] on b "Hapag [PERSON_NAME]" at bounding box center [265, 557] width 88 height 31
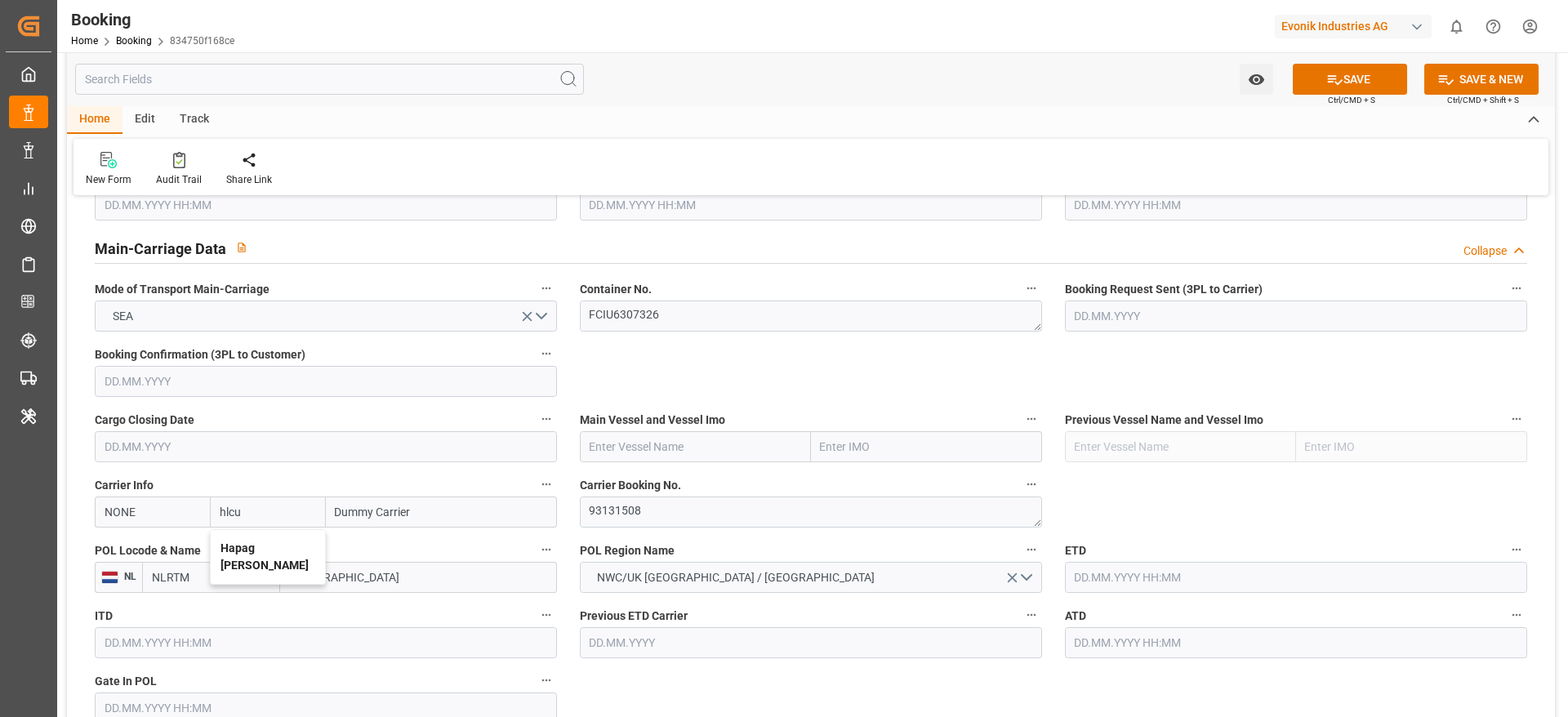
type input "HLCU"
type input "Hapag [PERSON_NAME]"
type input "Hapag Lloyd Aktiengesellschaft"
type input "Hapag [PERSON_NAME]"
click at [677, 525] on textarea "93131508" at bounding box center [811, 512] width 463 height 31
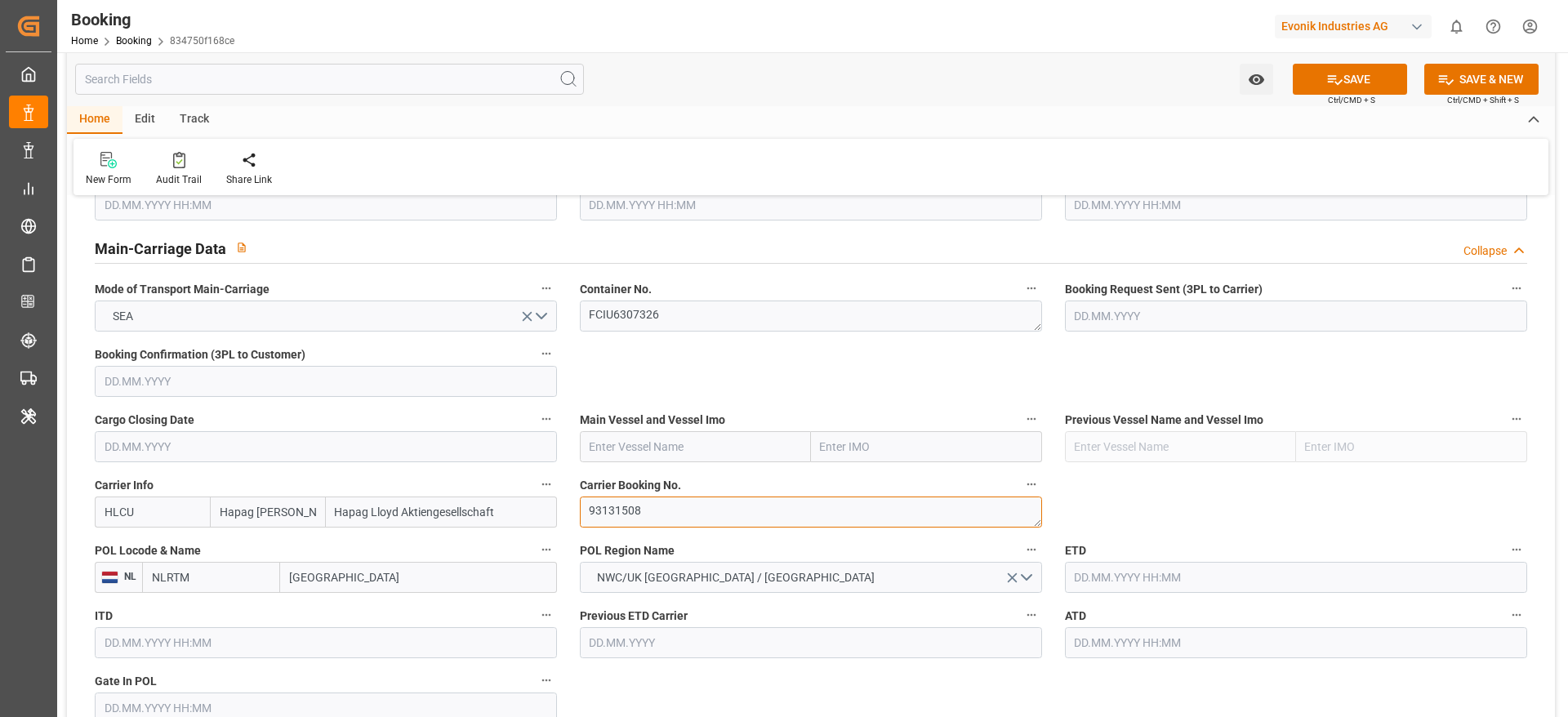
click at [677, 525] on textarea "93131508" at bounding box center [811, 512] width 463 height 31
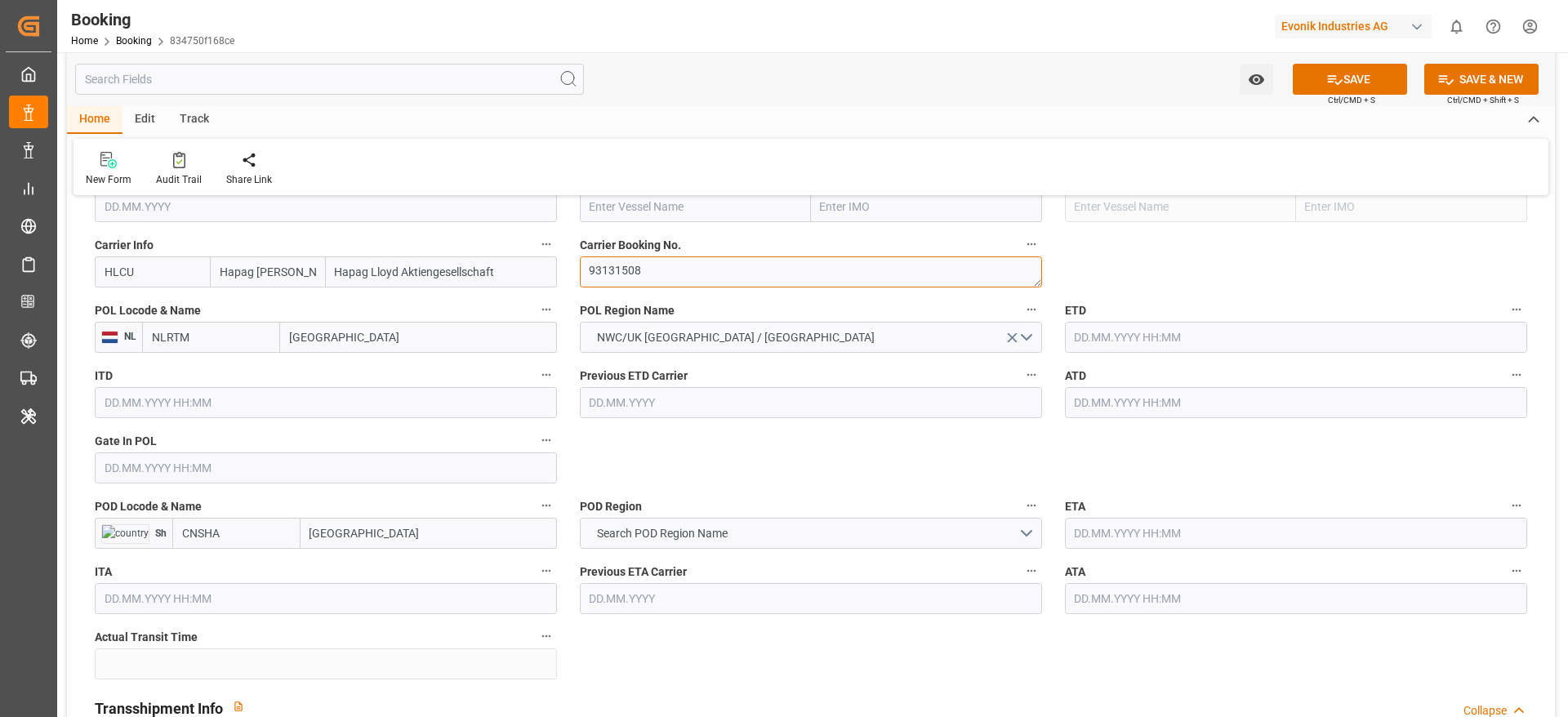
scroll to position [1224, 0]
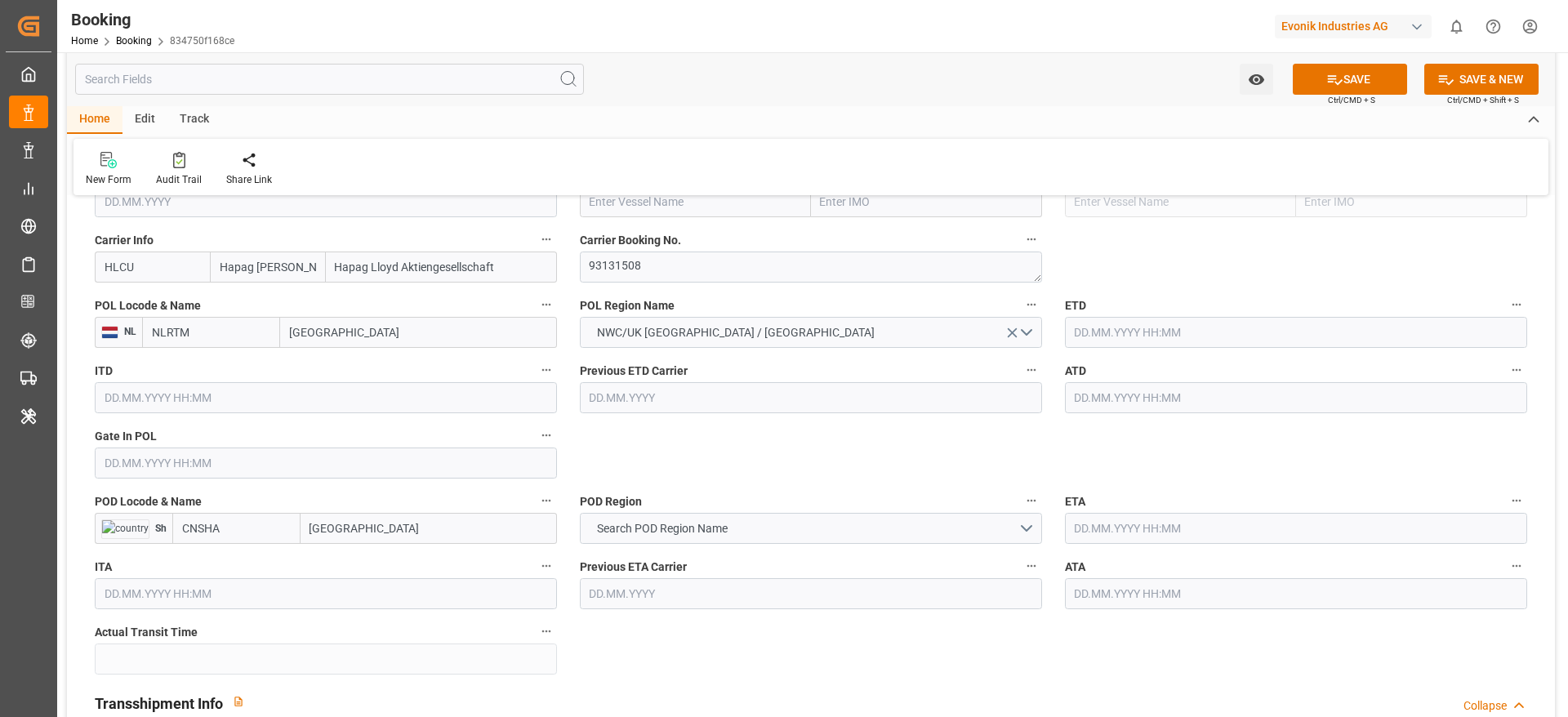
click at [1177, 399] on input "text" at bounding box center [1296, 397] width 463 height 31
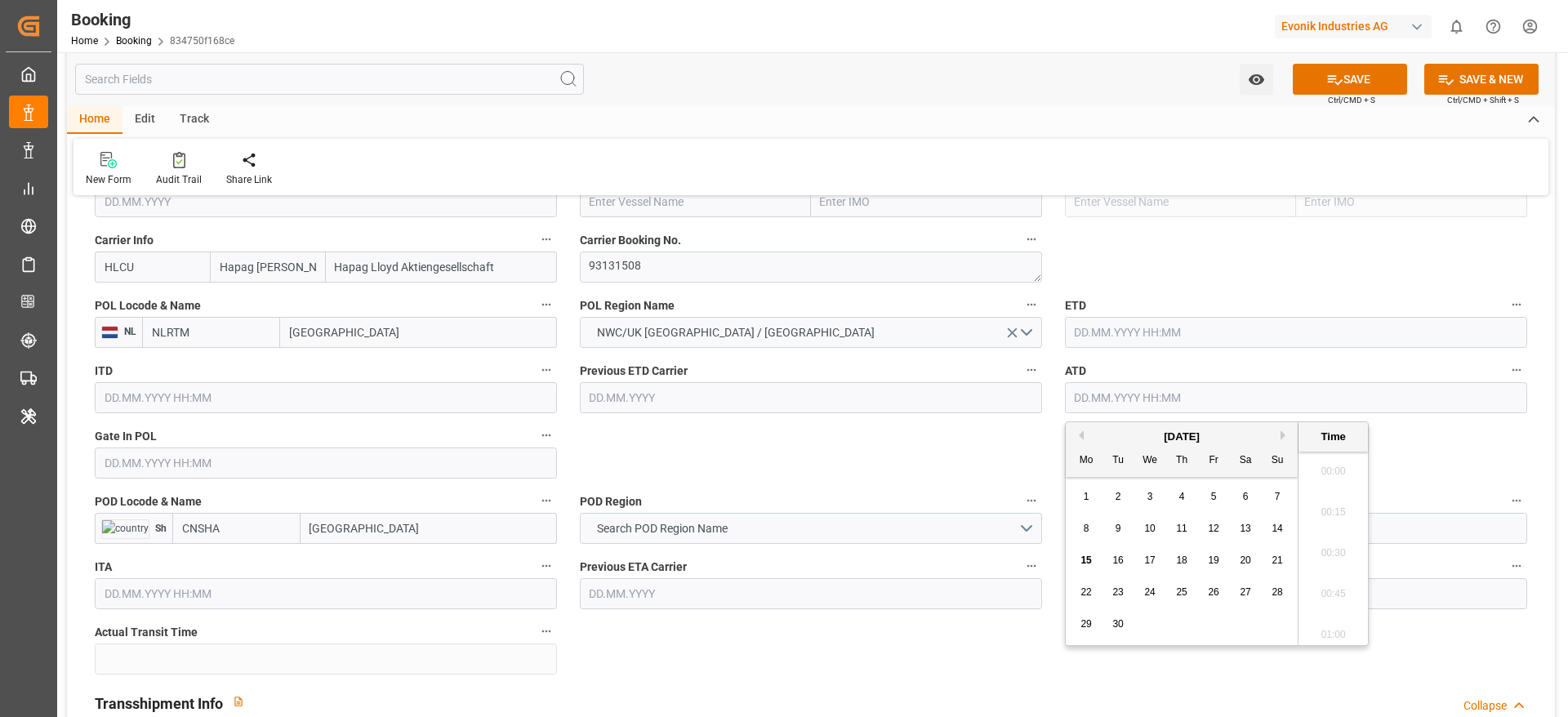
scroll to position [2659, 0]
click at [1076, 432] on button "Previous Month" at bounding box center [1079, 435] width 10 height 10
click at [1080, 435] on button "Previous Month" at bounding box center [1079, 435] width 10 height 10
click at [1277, 601] on div "22" at bounding box center [1278, 592] width 20 height 20
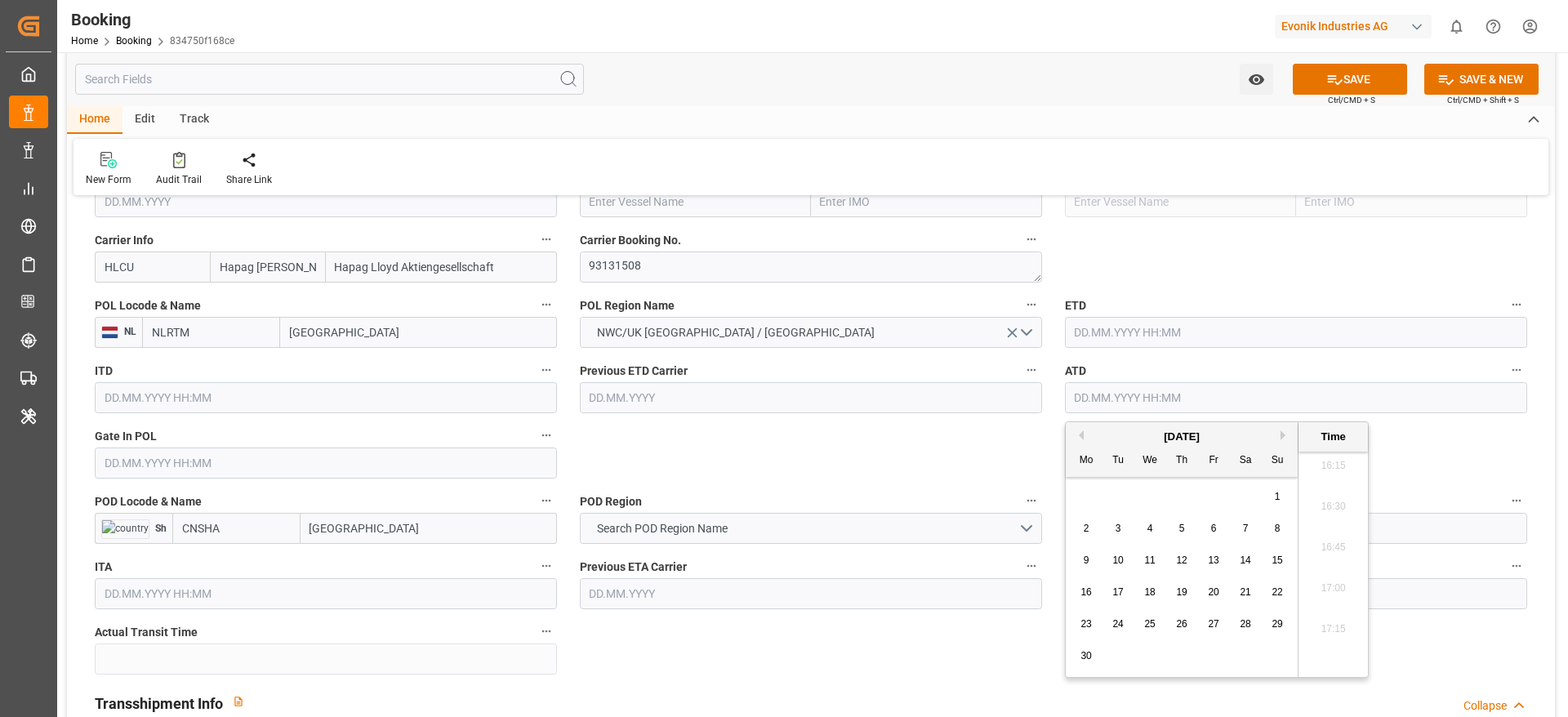
type input "[DATE] 00:00"
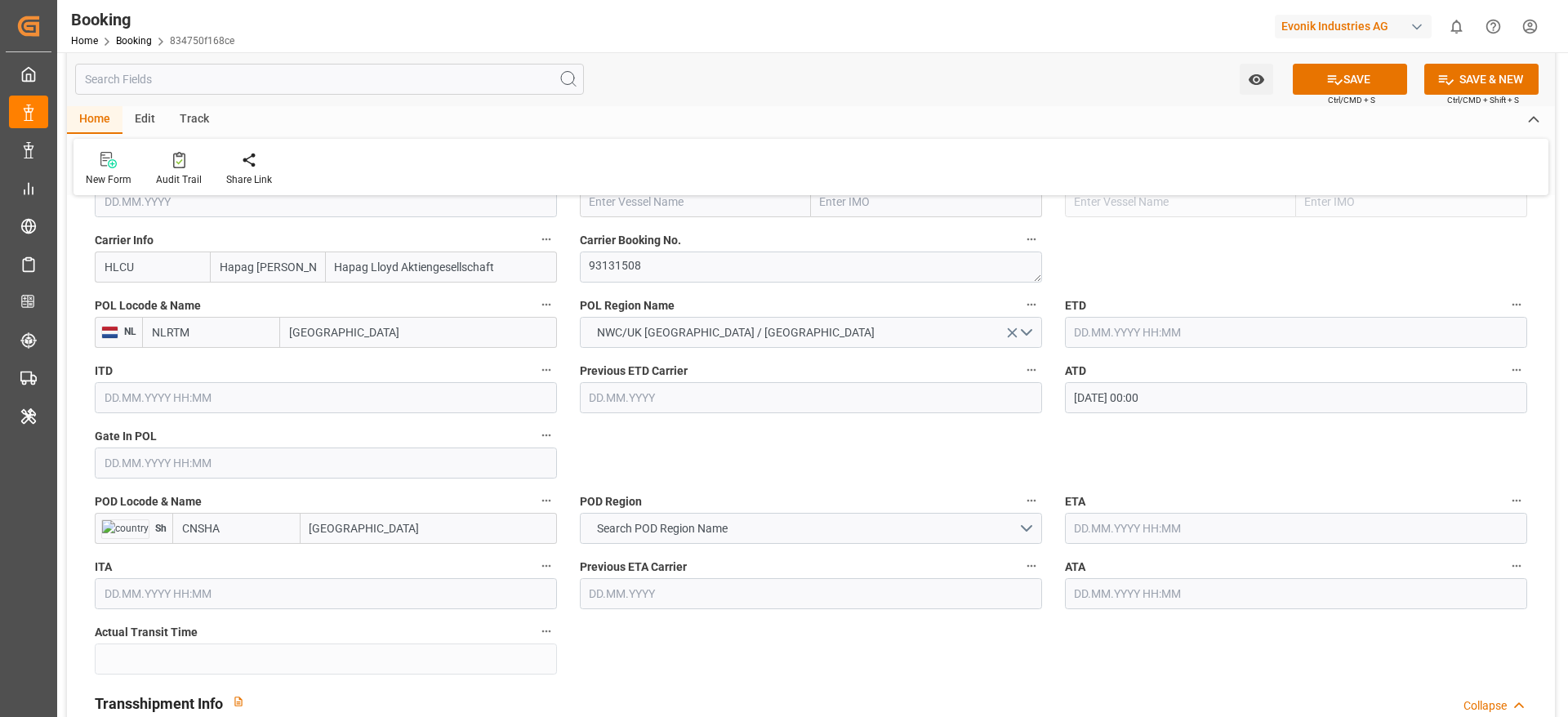
click at [1172, 399] on input "[DATE] 00:00" at bounding box center [1296, 397] width 463 height 31
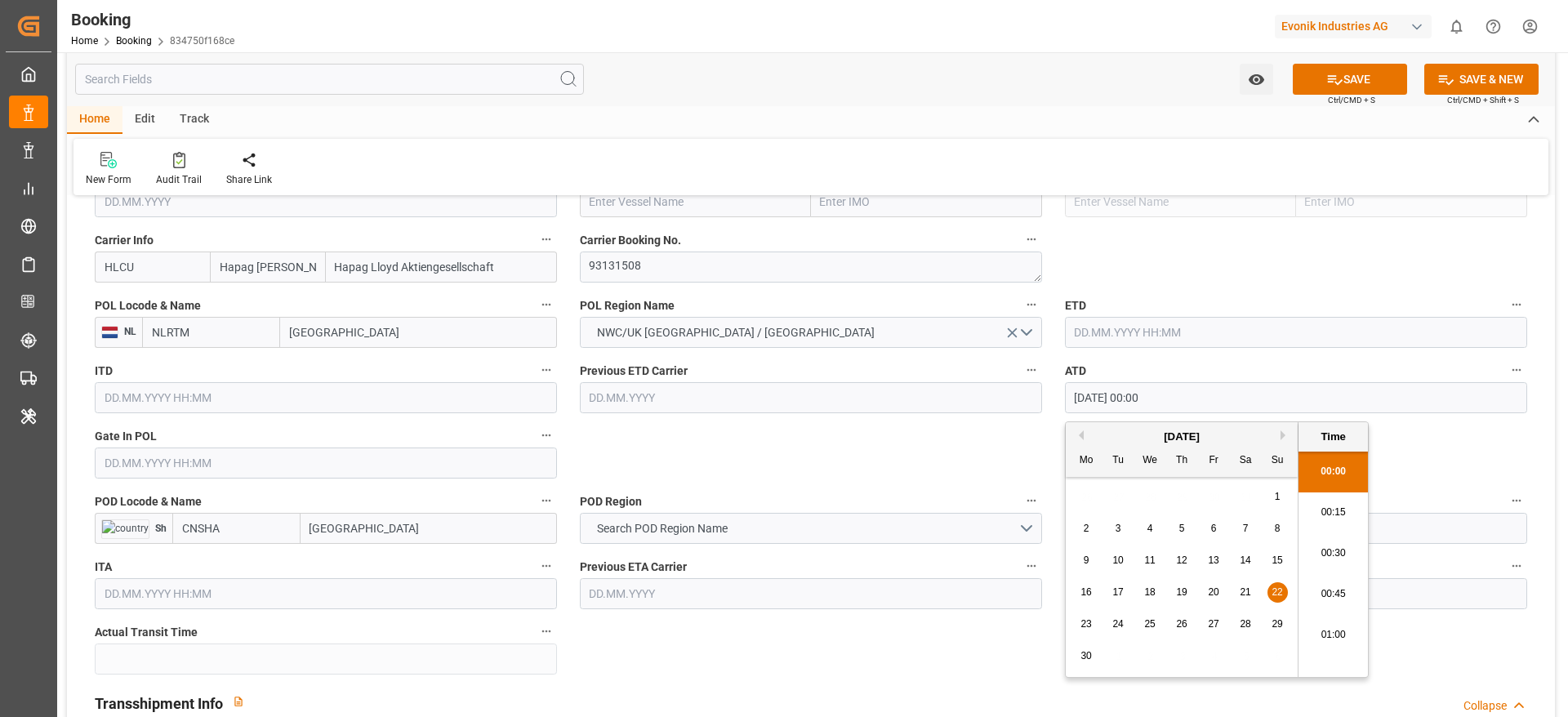
click at [1172, 399] on input "[DATE] 00:00" at bounding box center [1296, 397] width 463 height 31
click at [1134, 335] on input "text" at bounding box center [1296, 332] width 463 height 31
paste input "[DATE] 00:00"
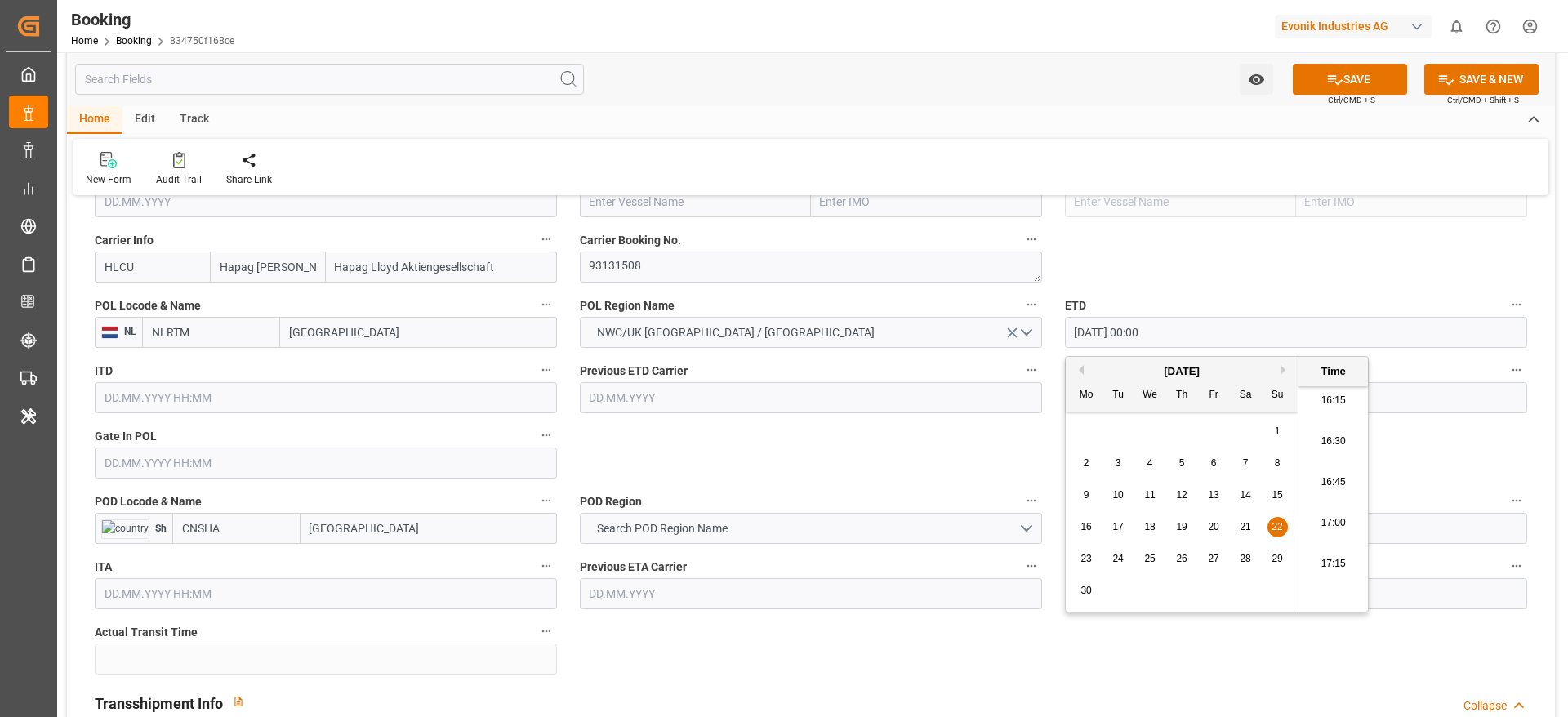
type input "[DATE] 00:00"
click at [1273, 528] on span "22" at bounding box center [1277, 526] width 11 height 11
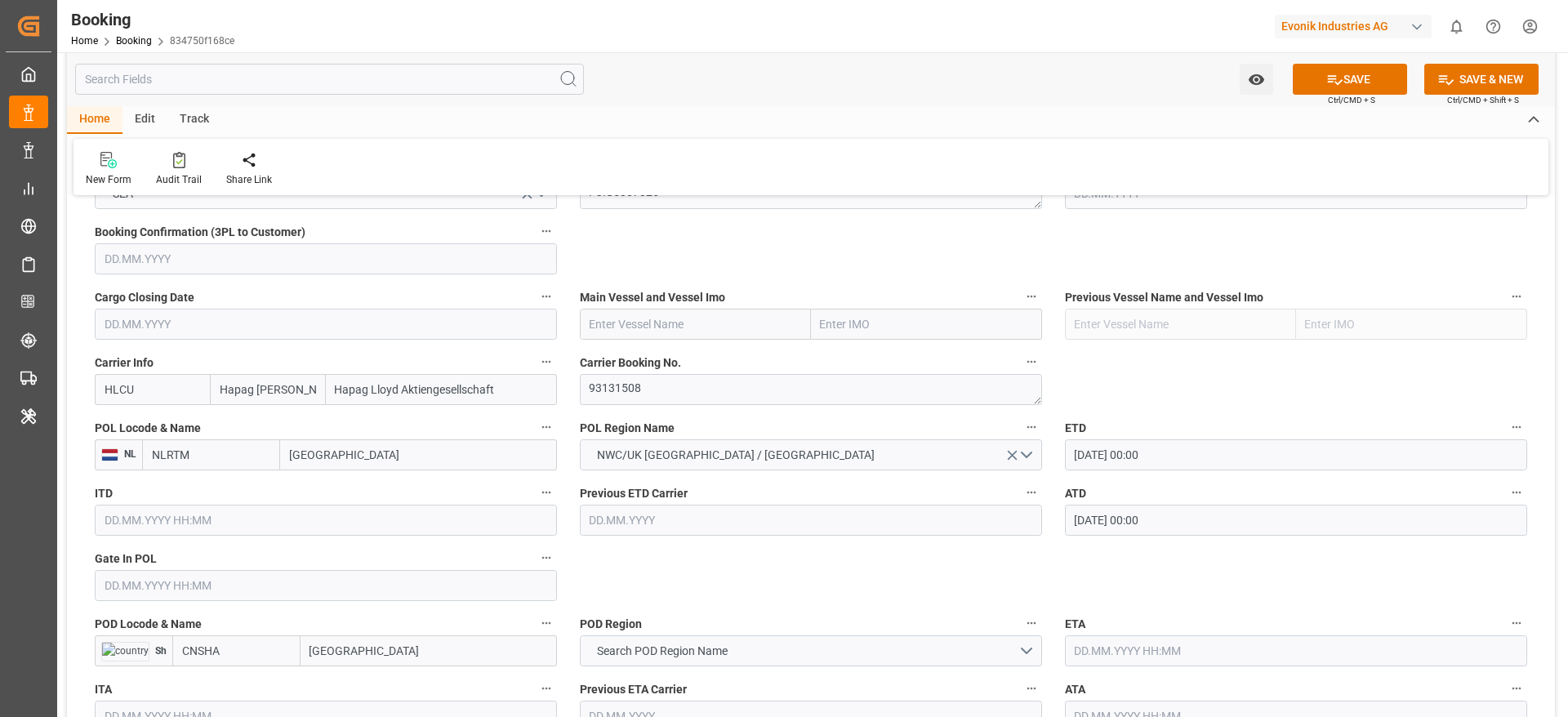
click at [709, 323] on input "text" at bounding box center [695, 324] width 231 height 31
paste input "[PERSON_NAME]"
click at [693, 361] on span "ESTELLE MAERSK - 9321495" at bounding box center [660, 360] width 138 height 13
type input "[PERSON_NAME]"
type input "9321495"
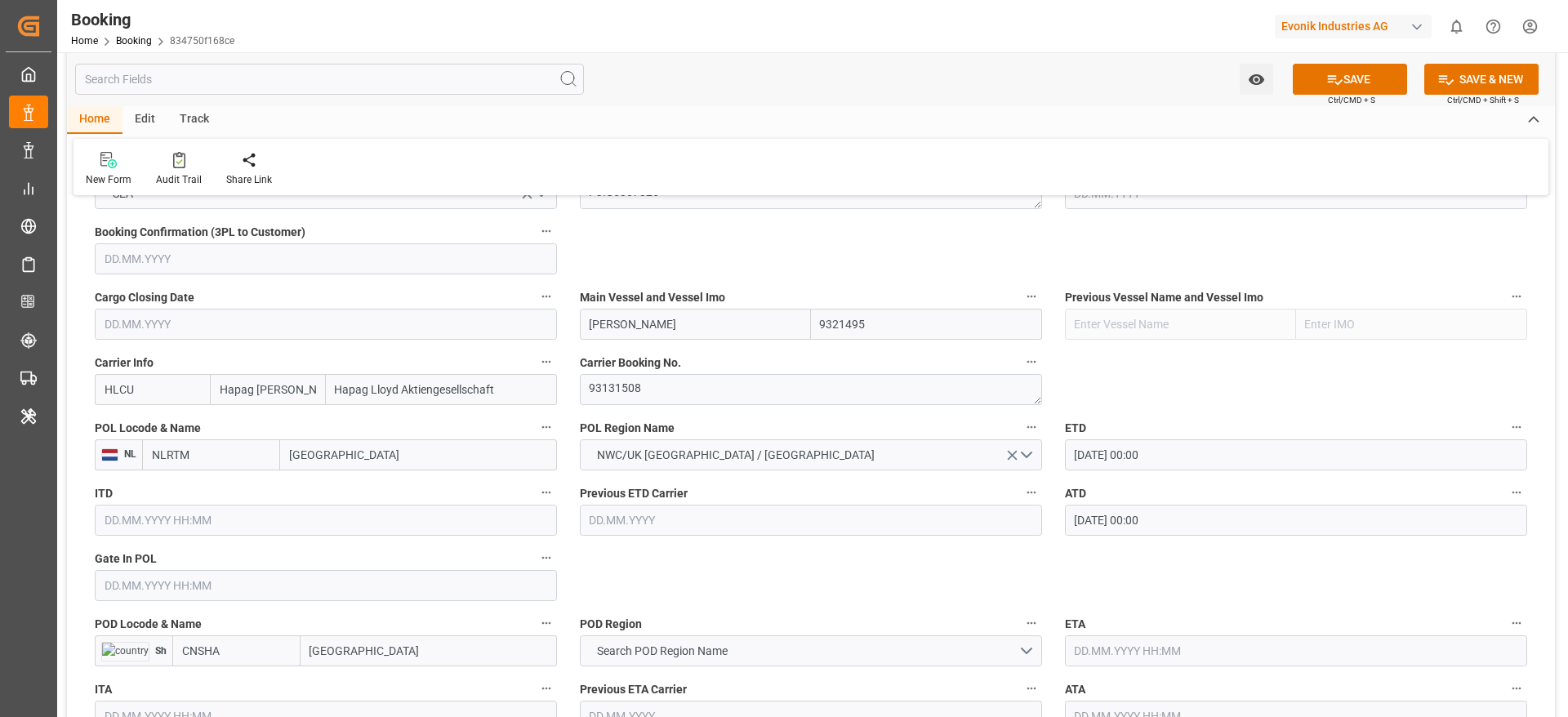
type input "[PERSON_NAME]"
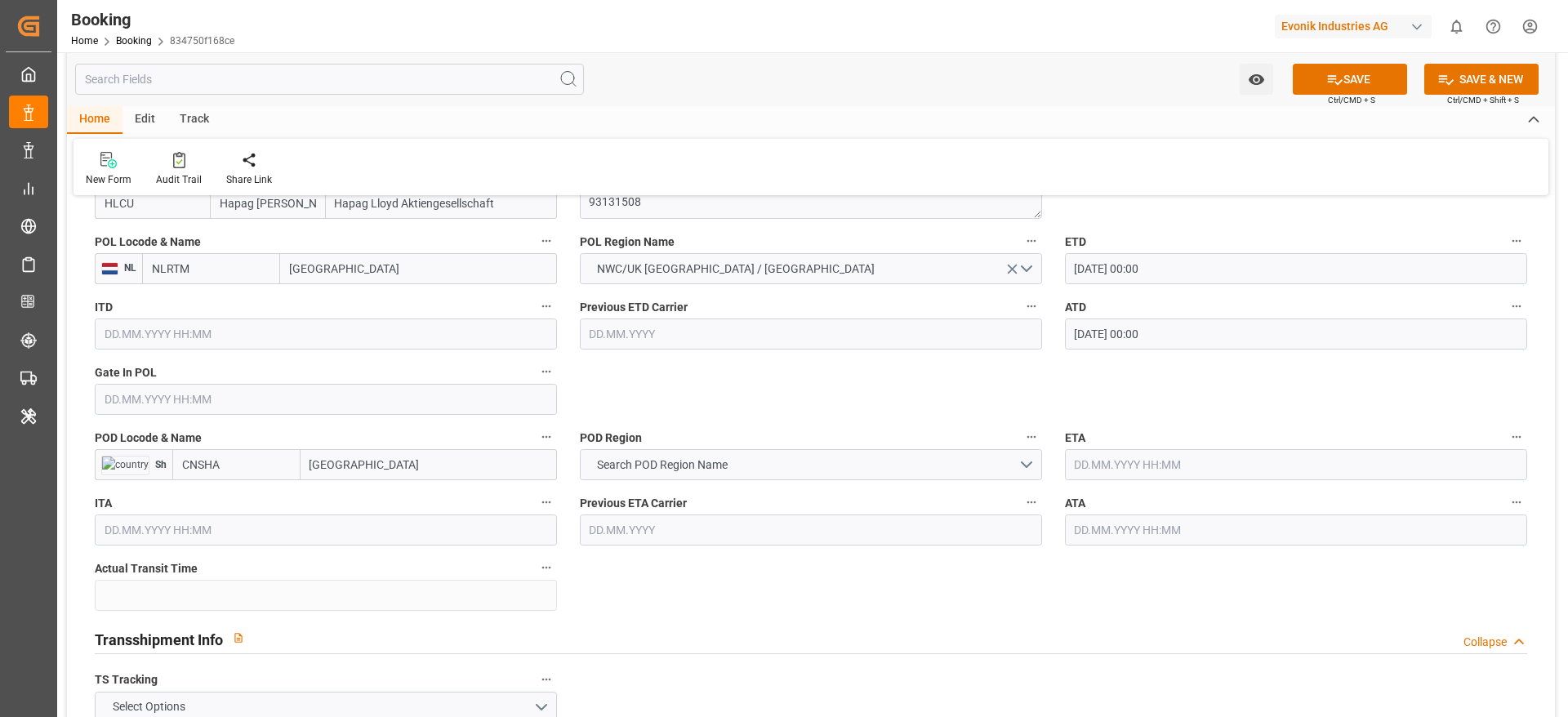
scroll to position [1347, 0]
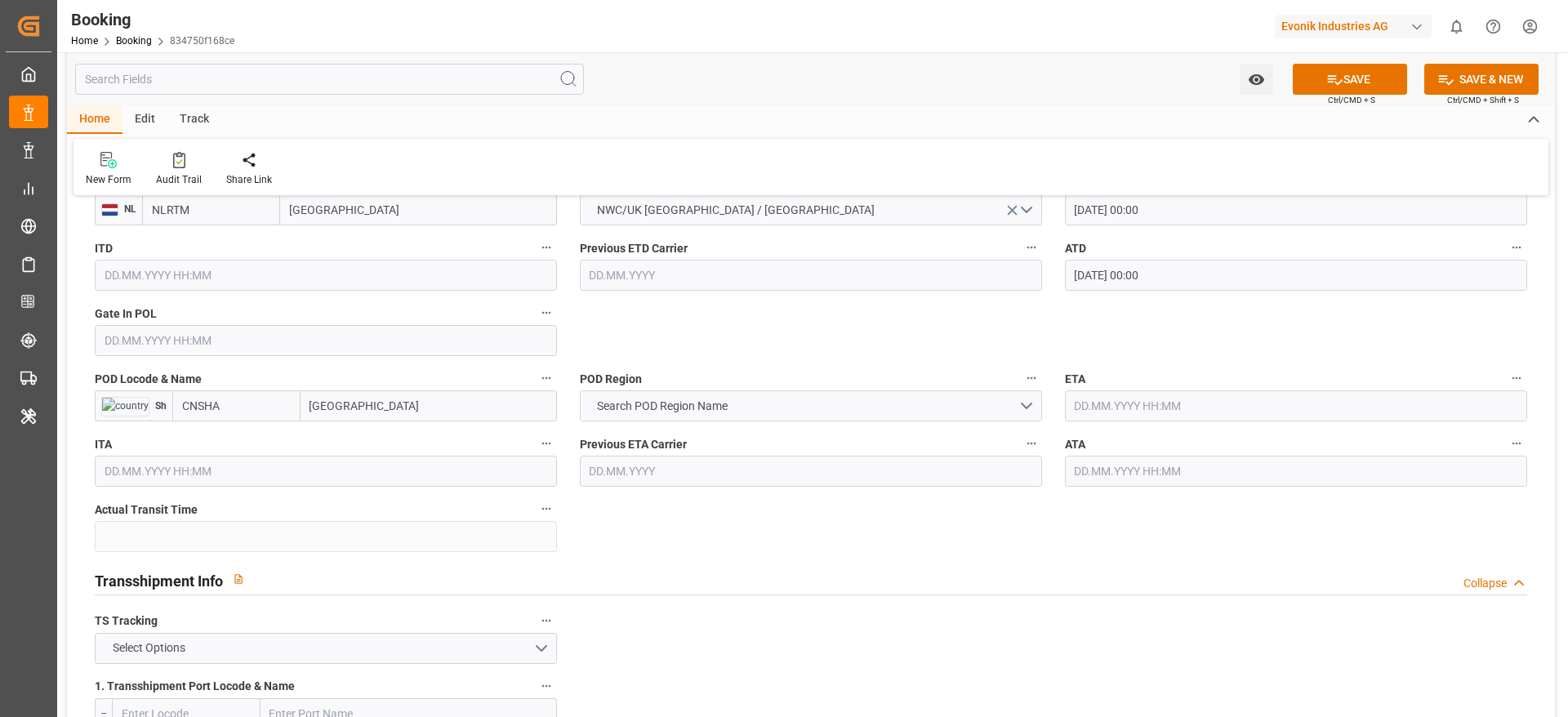
click at [212, 350] on input "text" at bounding box center [326, 340] width 463 height 31
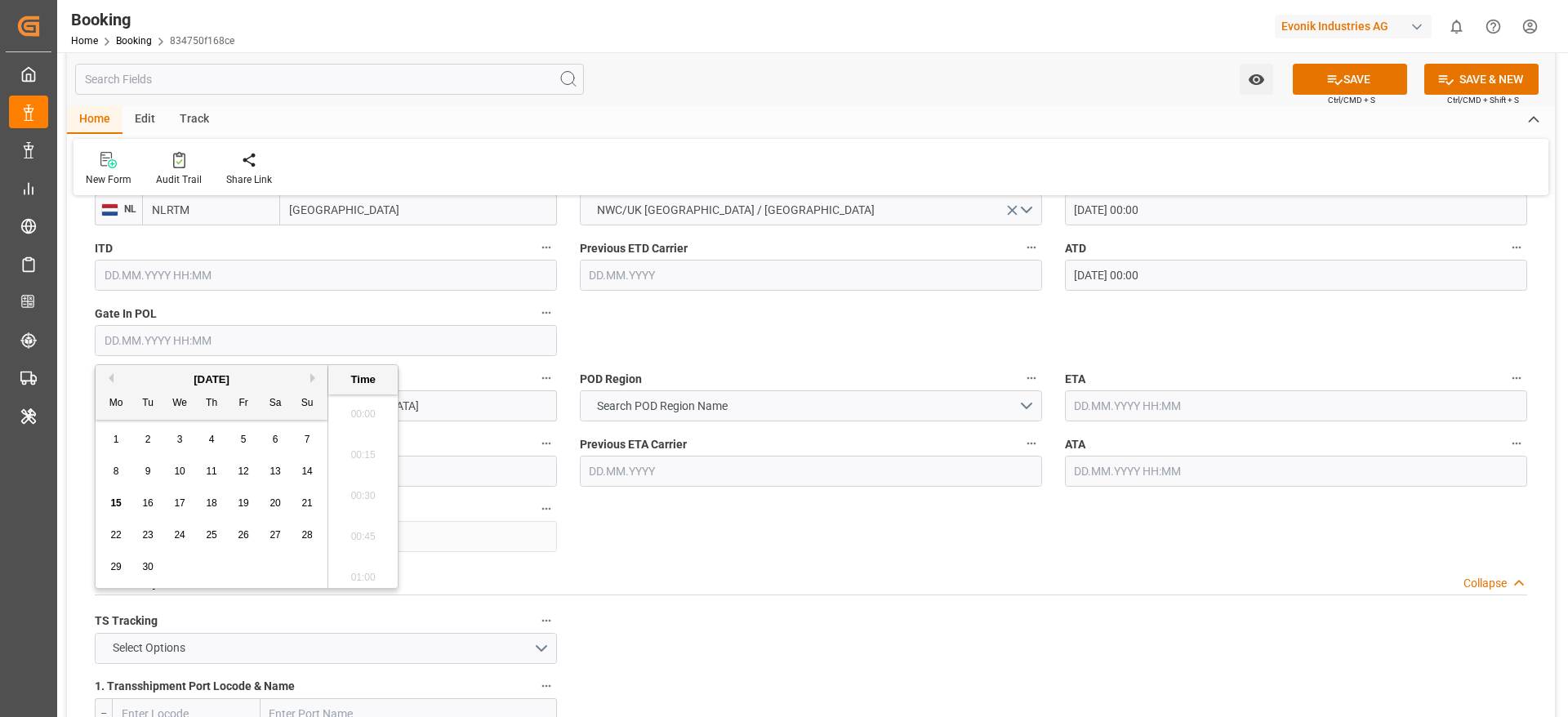
scroll to position [2659, 0]
click at [110, 373] on button "Previous Month" at bounding box center [109, 378] width 10 height 10
click at [110, 376] on button "Previous Month" at bounding box center [109, 378] width 10 height 10
click at [269, 538] on span "21" at bounding box center [274, 534] width 11 height 11
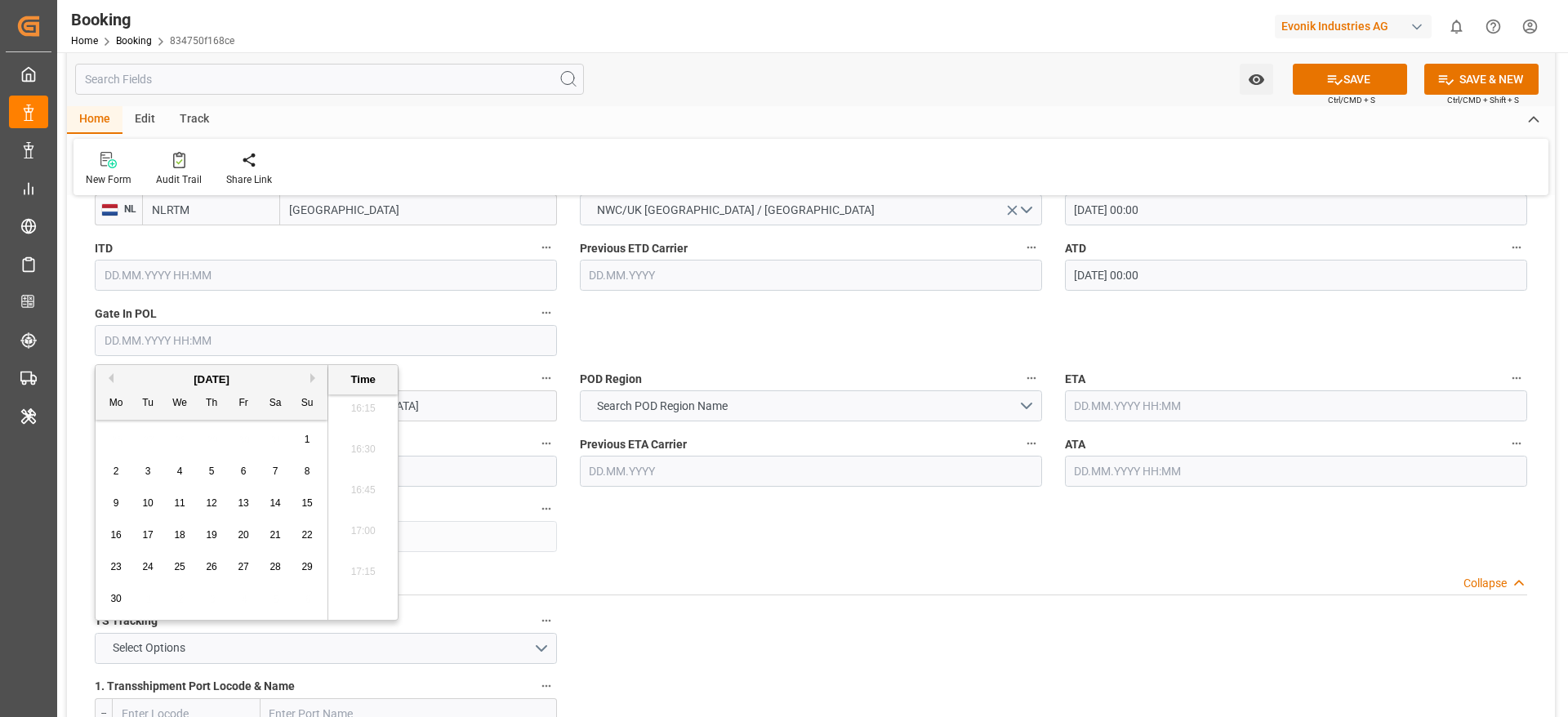
type input "21.06.2025 00:00"
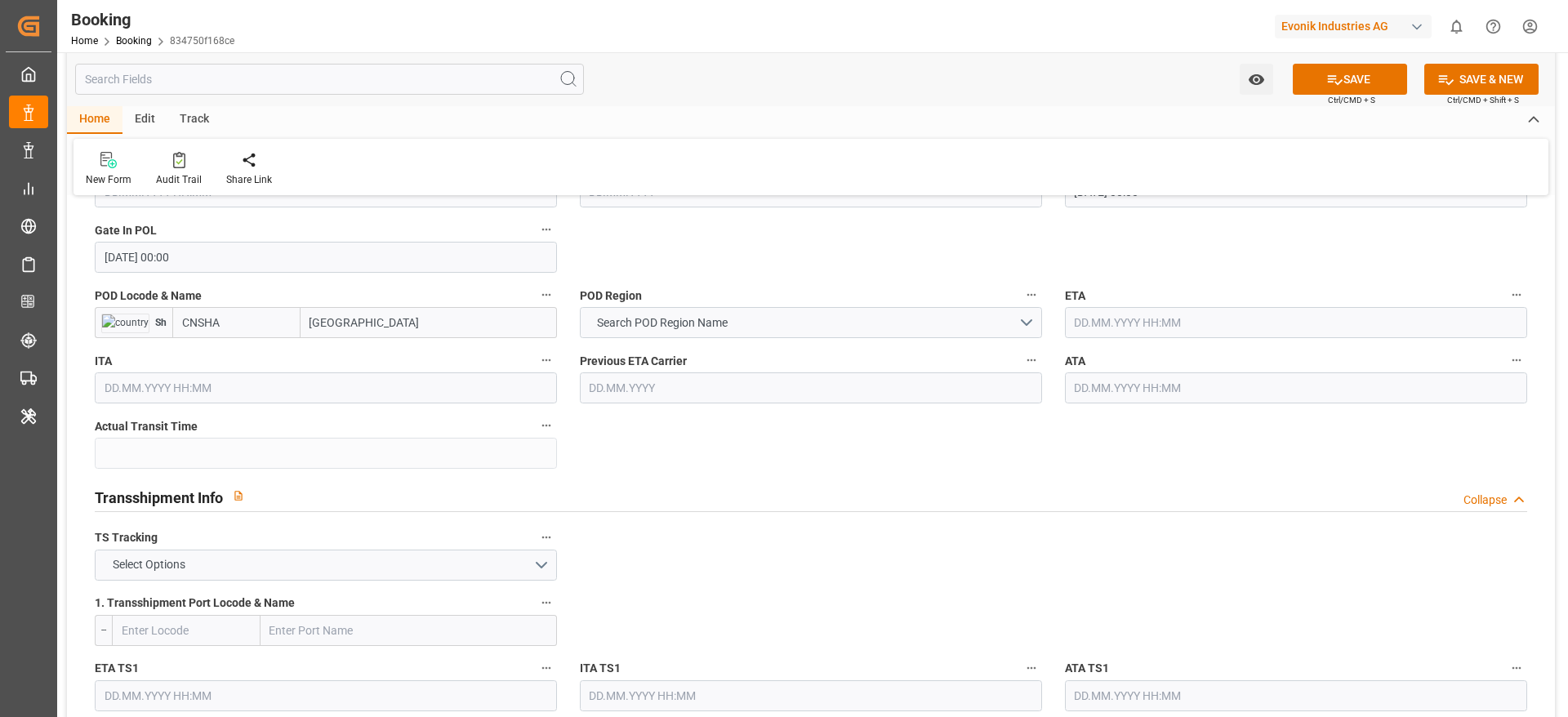
scroll to position [1470, 0]
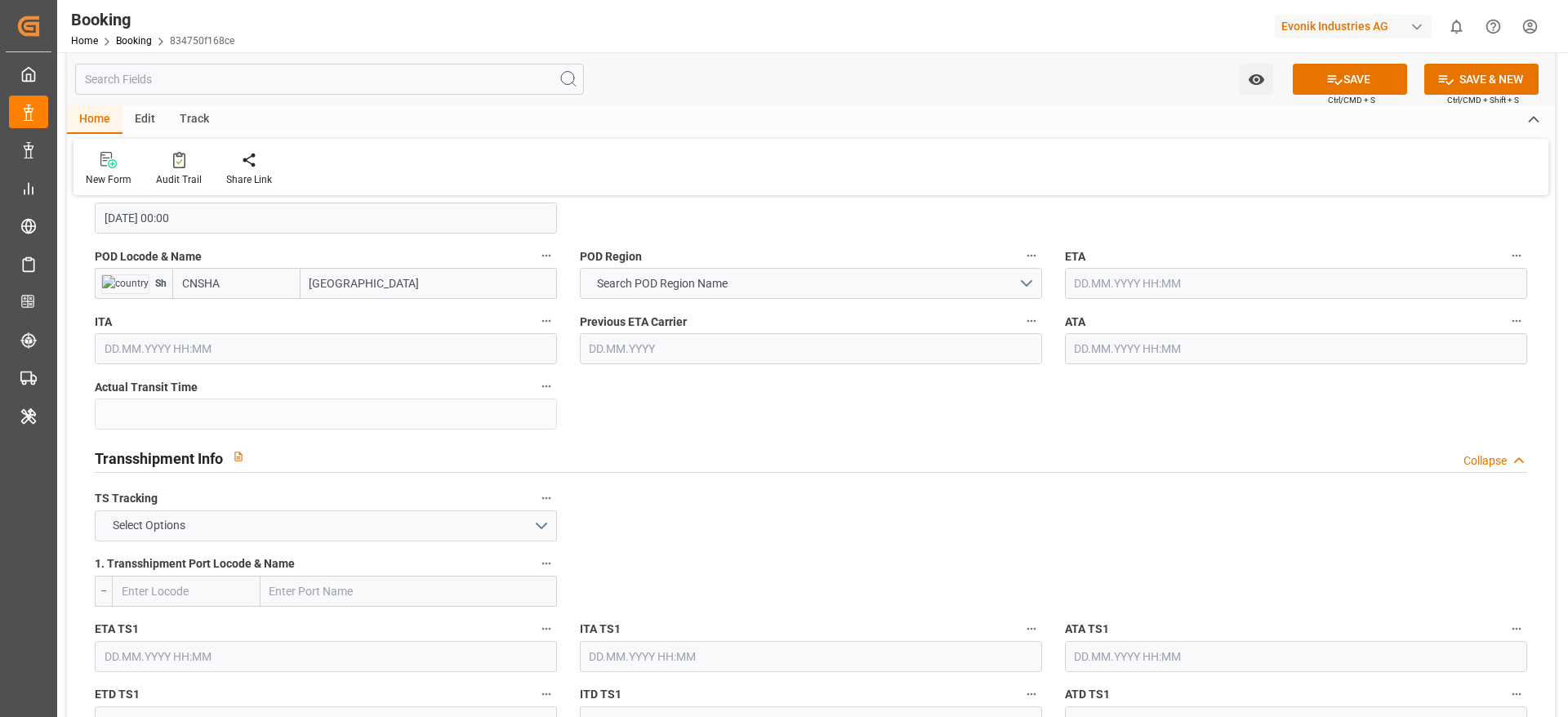
click at [383, 294] on input "[GEOGRAPHIC_DATA]" at bounding box center [429, 283] width 256 height 31
paste input "HANGHAI"
type input "SHANGHAI"
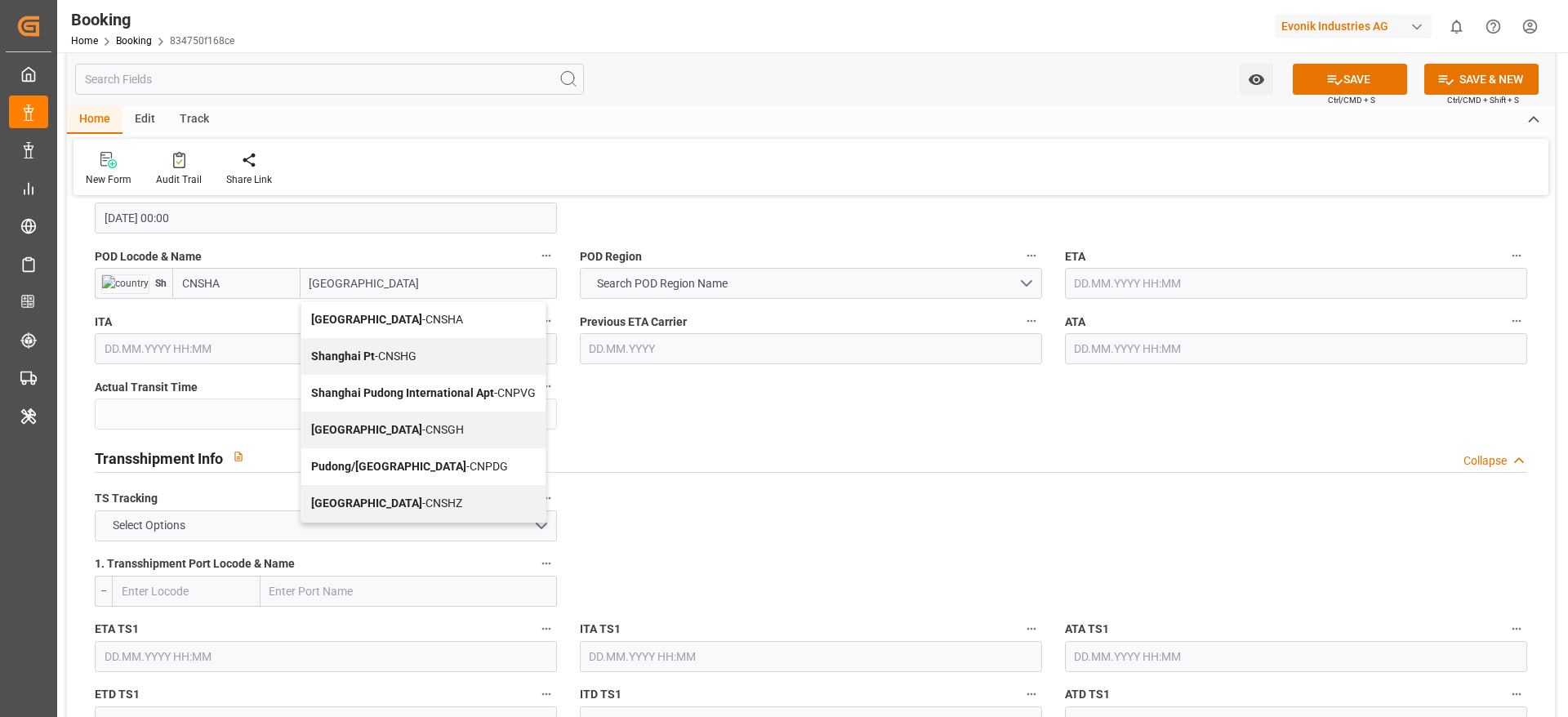
click at [375, 431] on span "Shanghai - CNSGH" at bounding box center [388, 429] width 153 height 13
type input "CNSGH"
type input "[GEOGRAPHIC_DATA]"
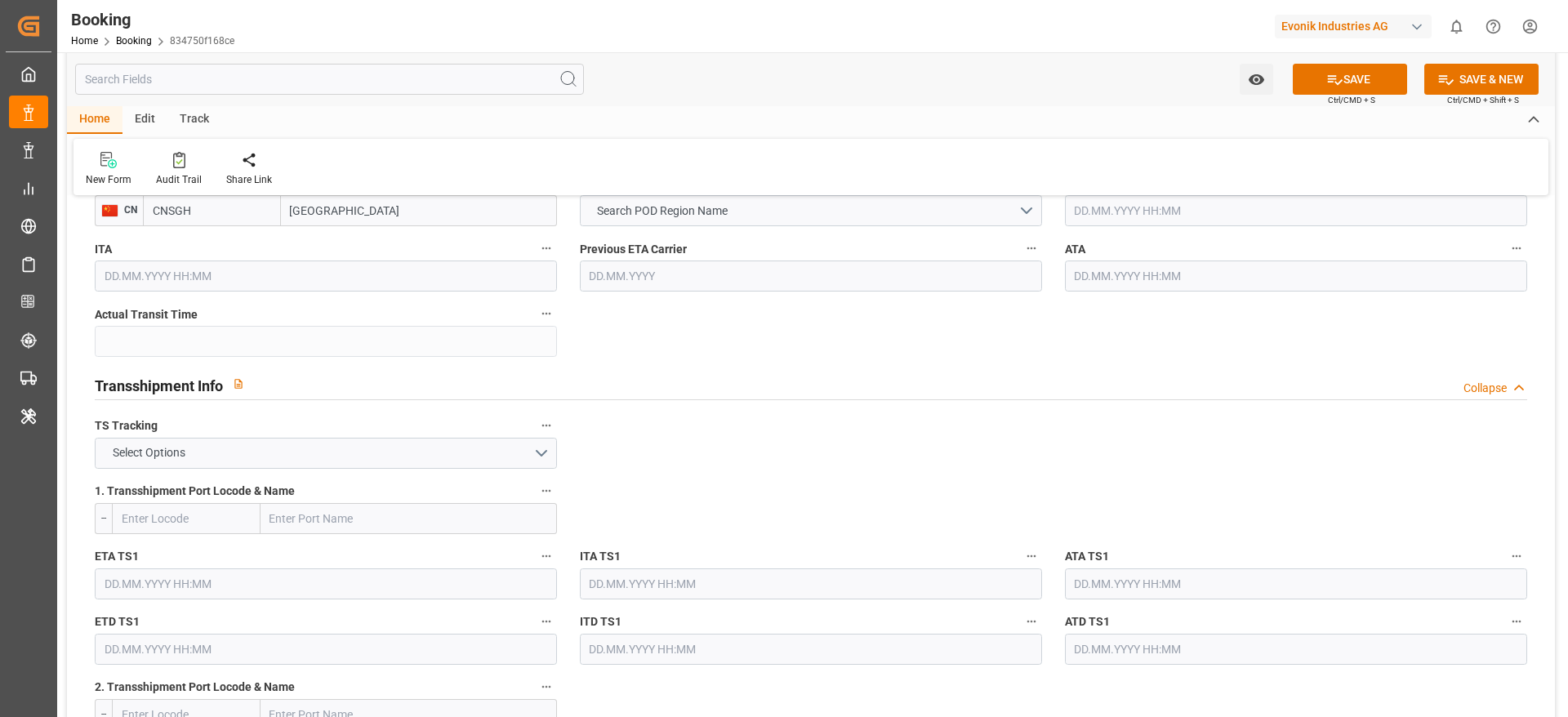
scroll to position [1592, 0]
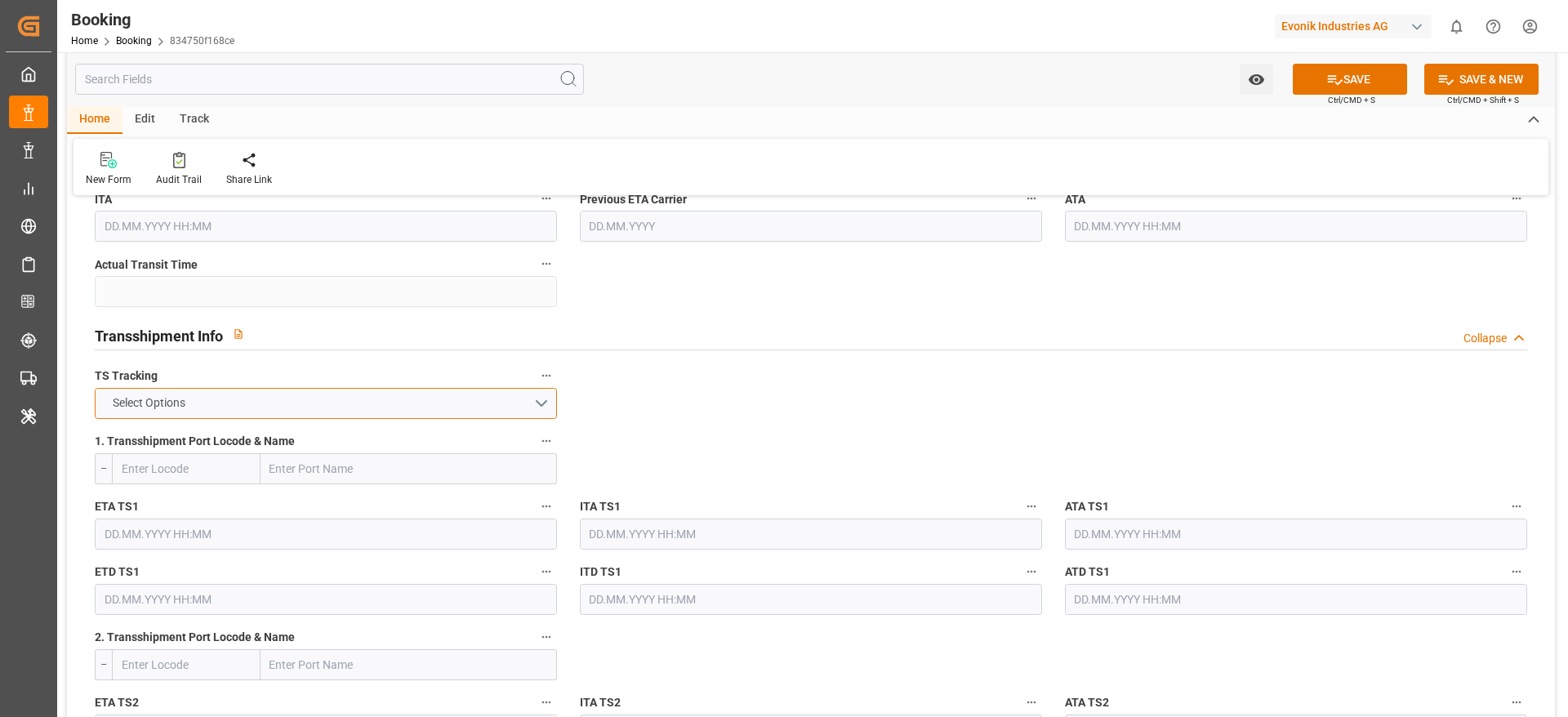
click at [306, 412] on button "Select Options" at bounding box center [326, 403] width 463 height 31
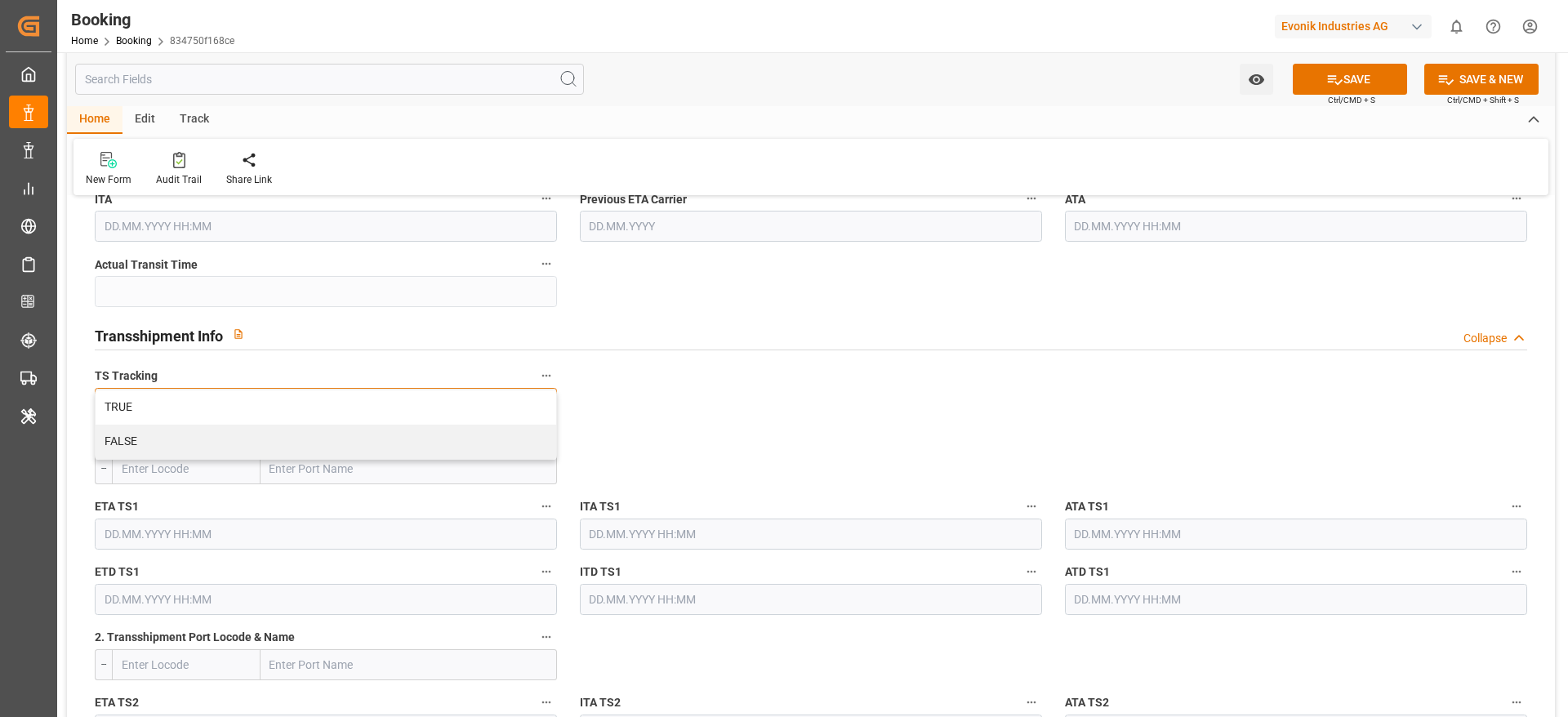
click at [306, 412] on div "TRUE" at bounding box center [326, 407] width 461 height 34
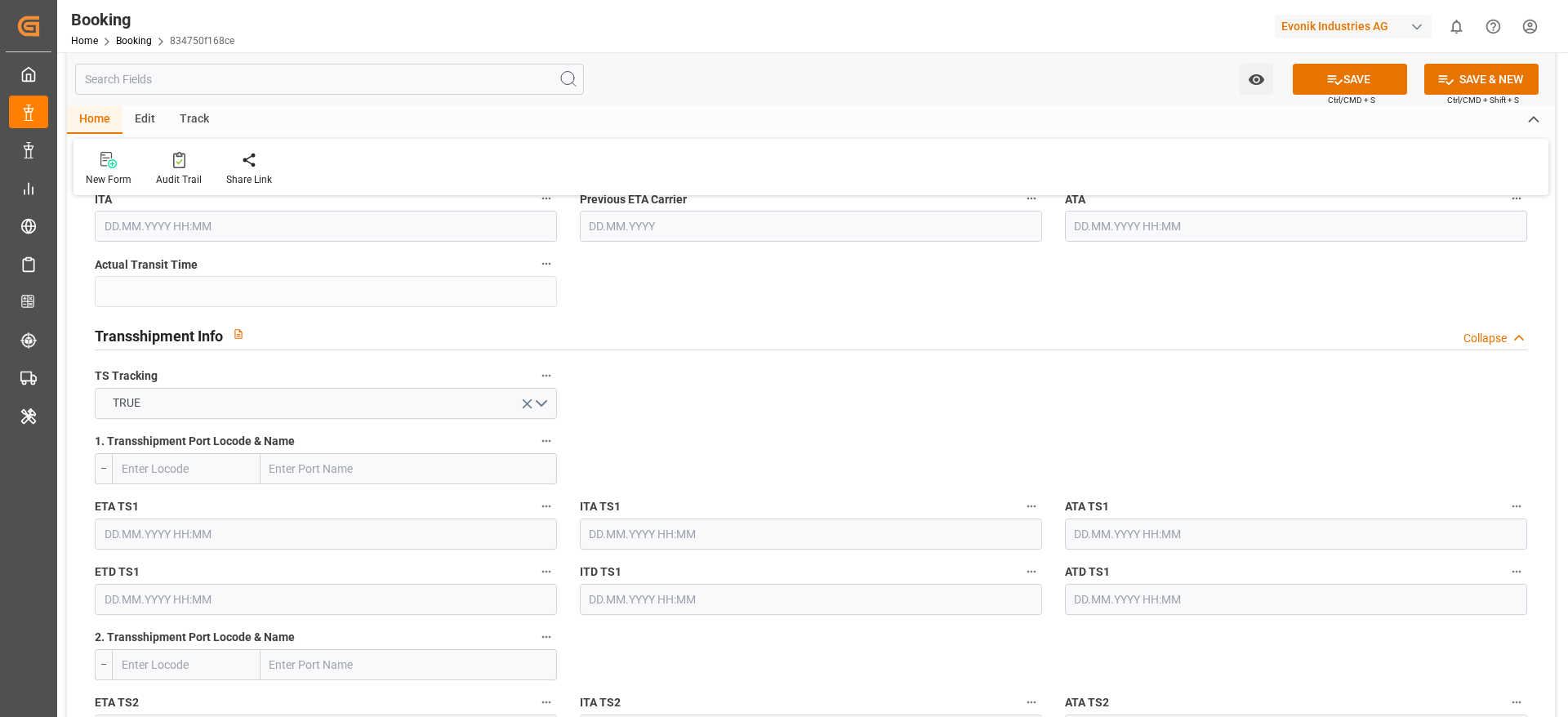
click at [312, 478] on input "text" at bounding box center [408, 468] width 296 height 31
paste input "NINGBO"
type input "NINGBO"
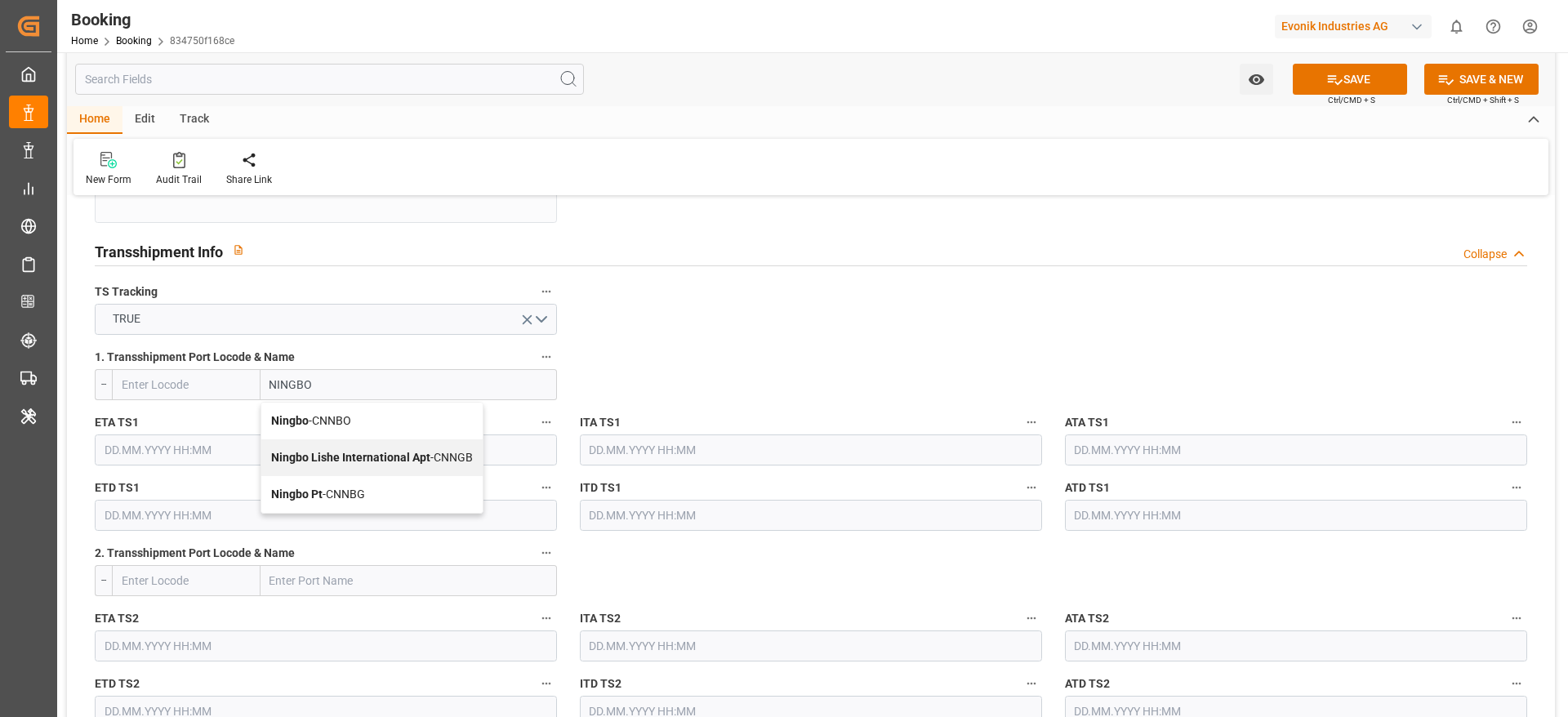
scroll to position [1714, 0]
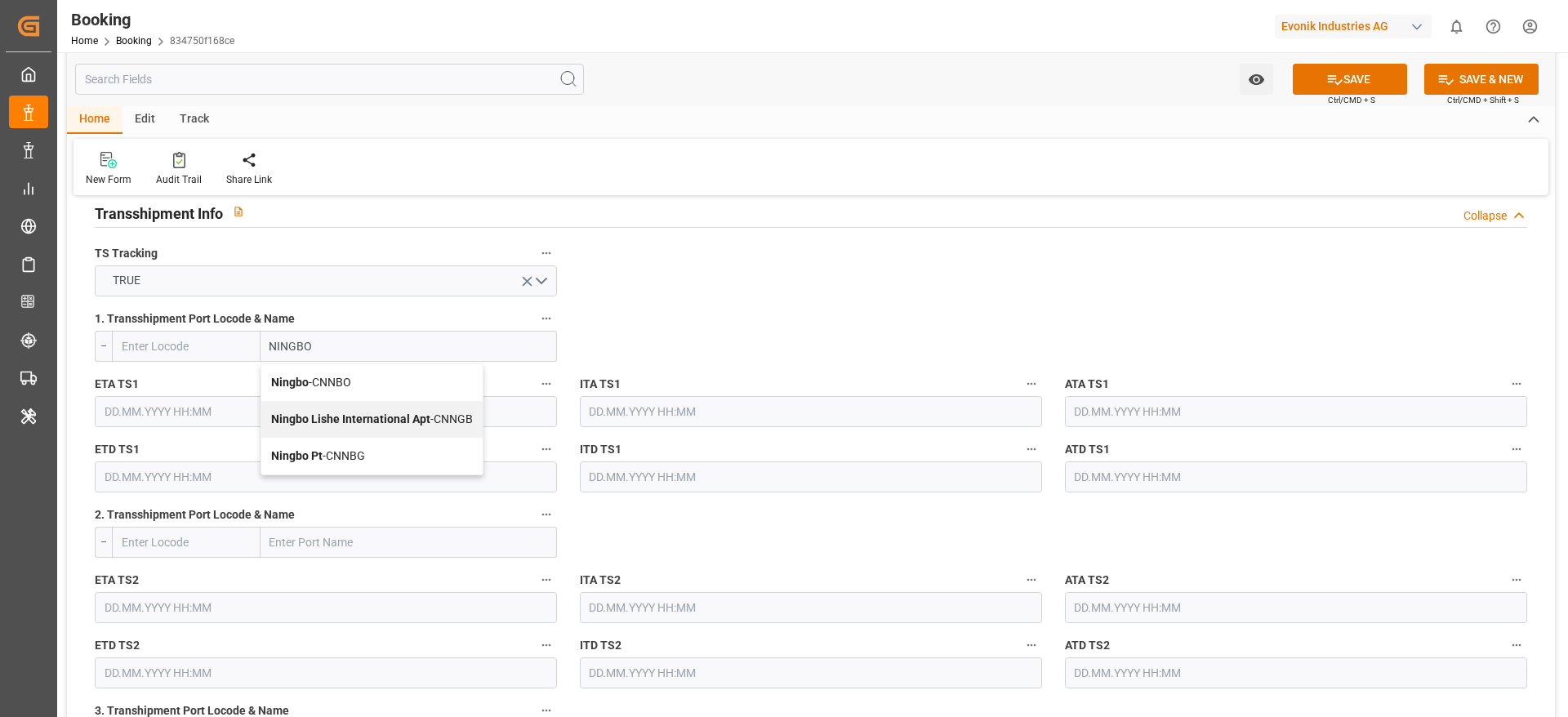
click at [329, 376] on span "Ningbo - CNNBO" at bounding box center [311, 382] width 80 height 13
type input "CNNBO"
type input "Ningbo"
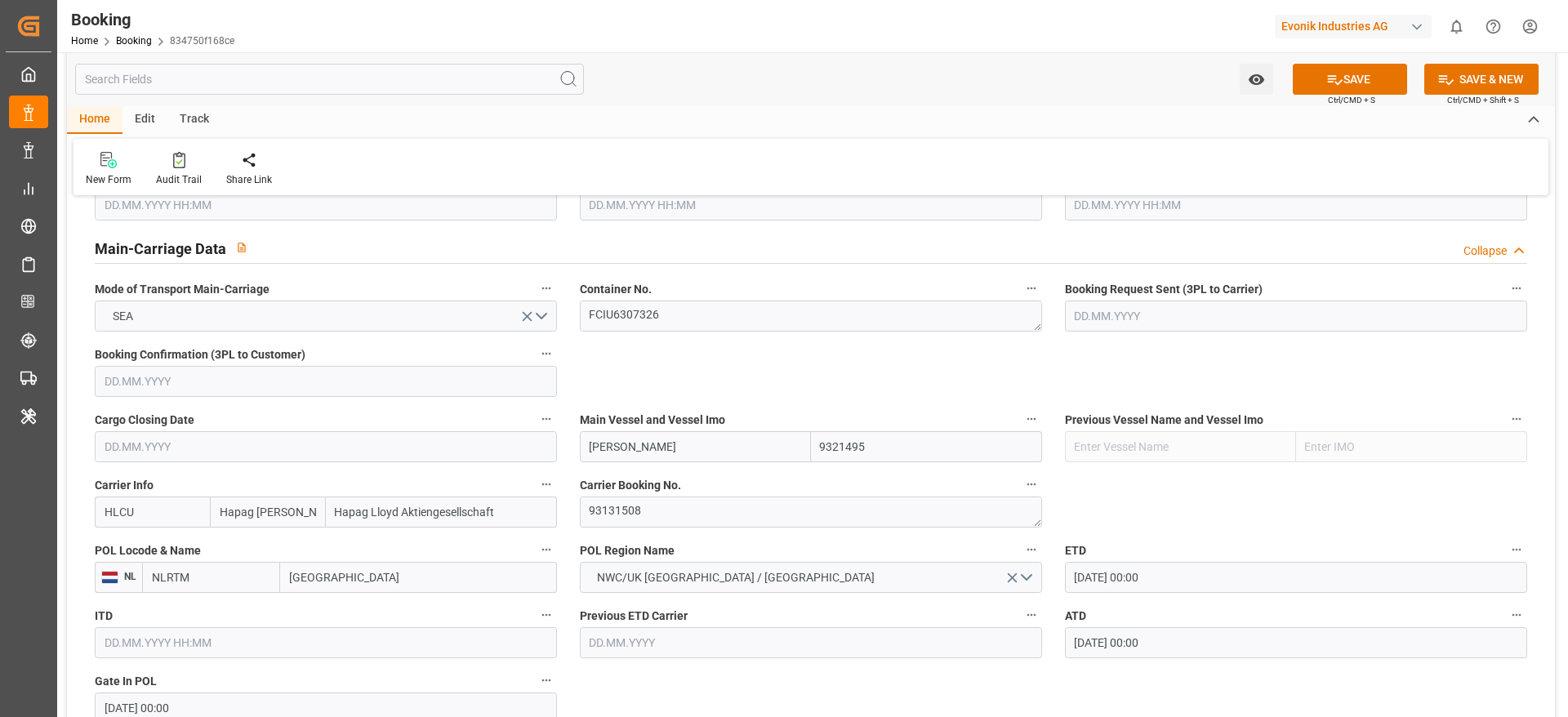
scroll to position [1102, 0]
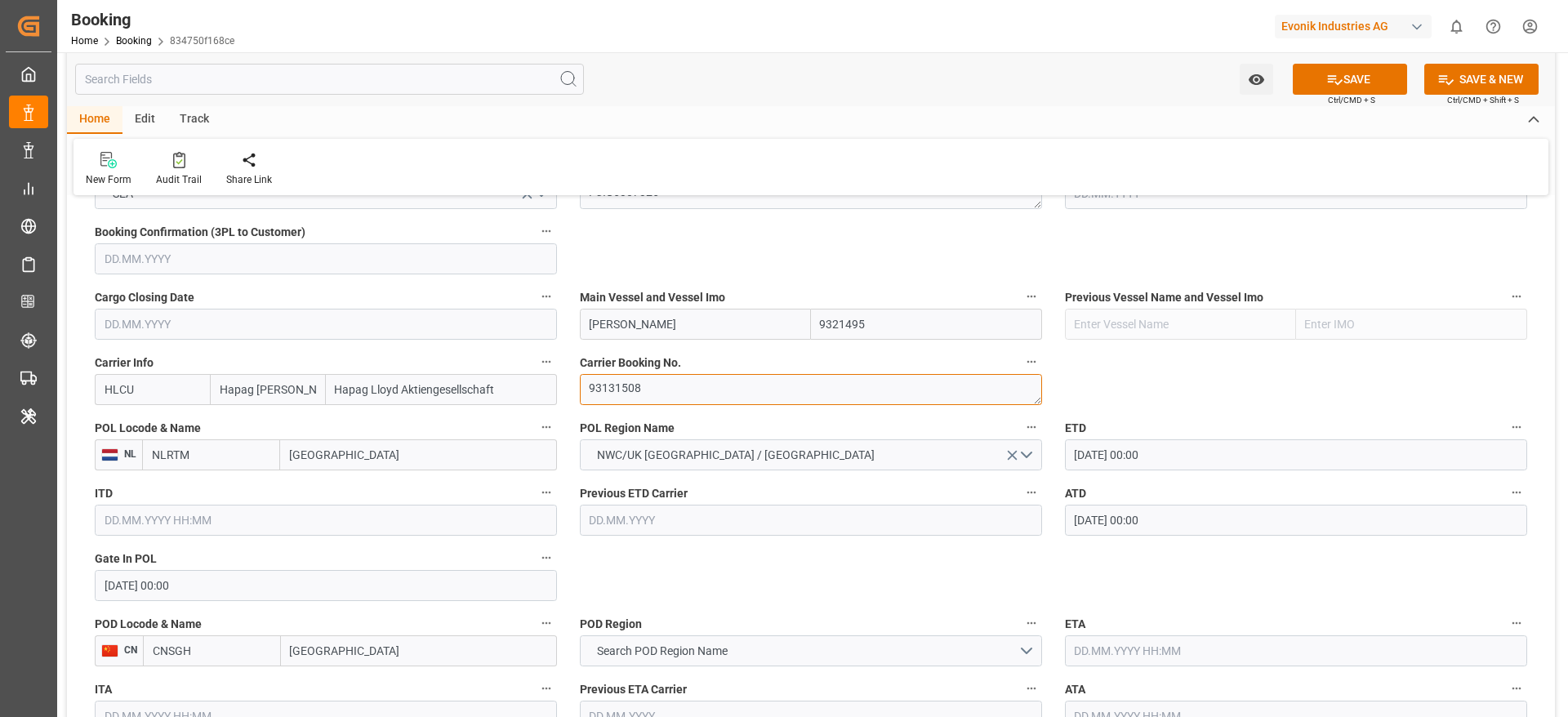
click at [722, 394] on textarea "93131508" at bounding box center [811, 389] width 463 height 31
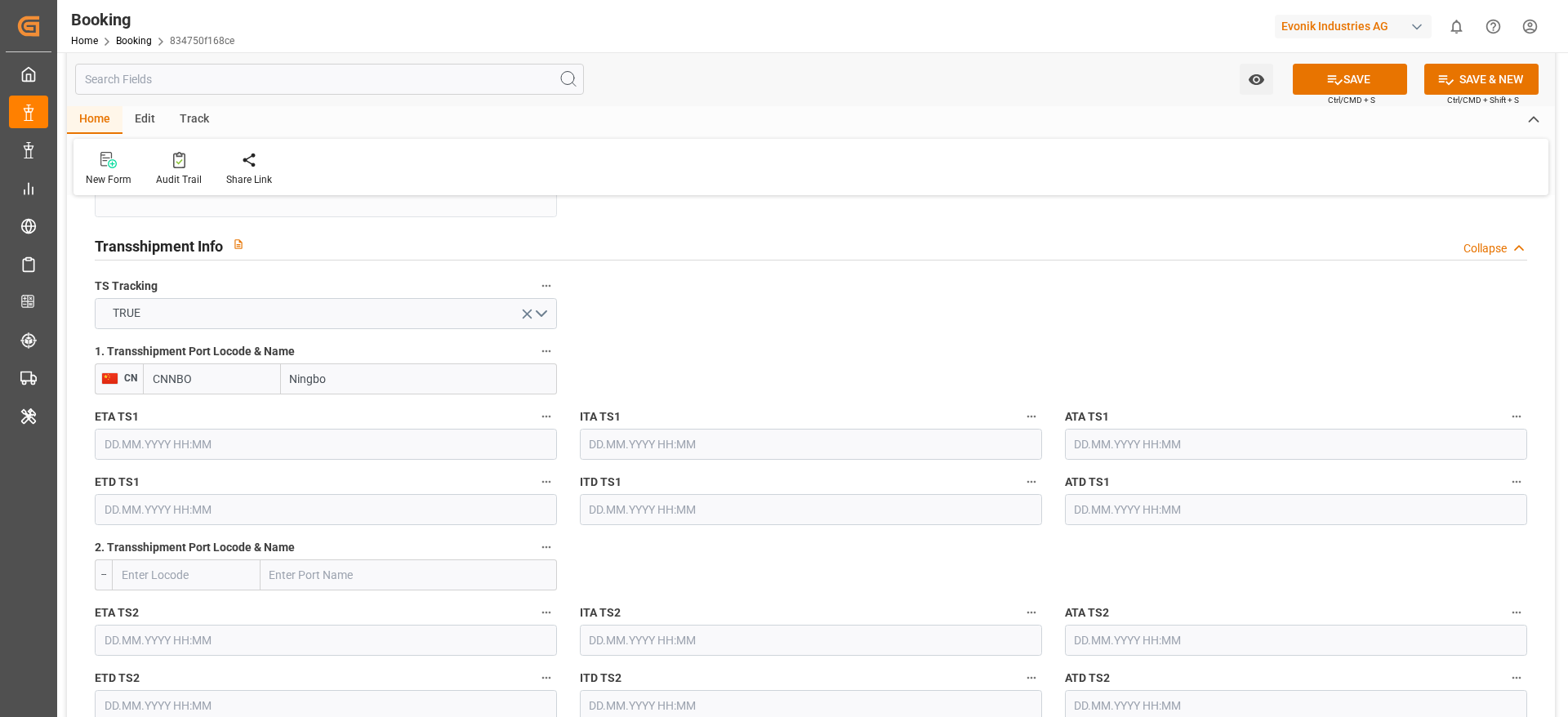
scroll to position [1714, 0]
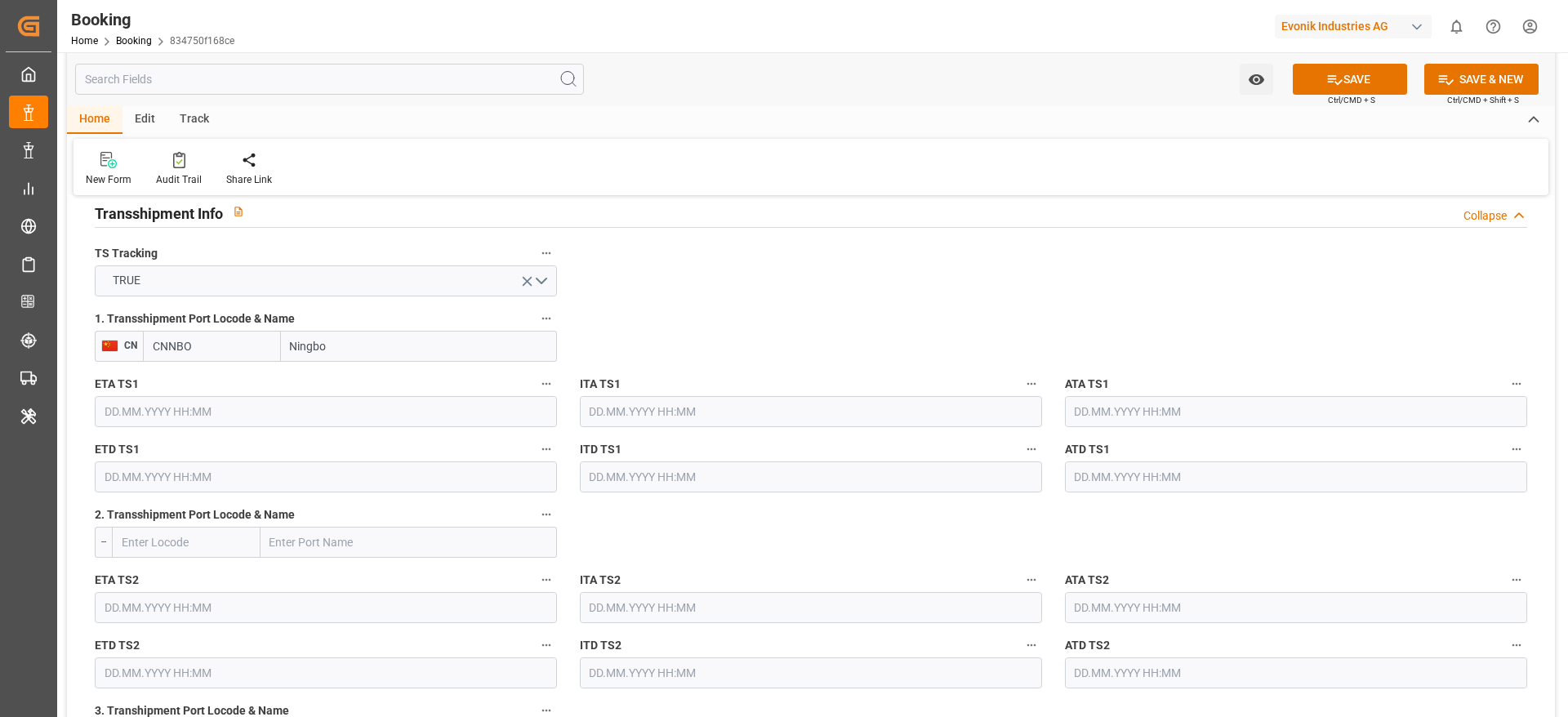
click at [1129, 406] on input "text" at bounding box center [1296, 412] width 463 height 31
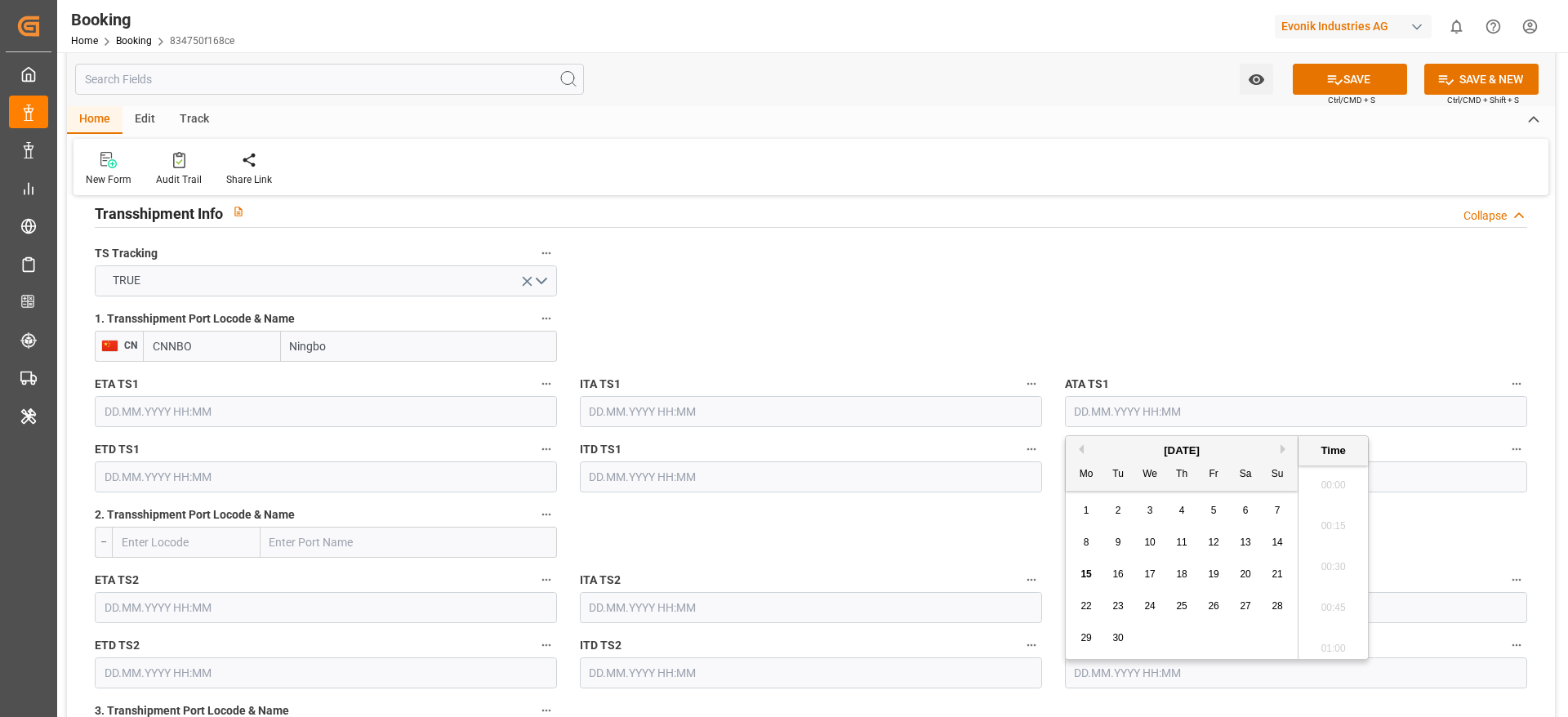
scroll to position [2659, 0]
click at [1078, 445] on button "Previous Month" at bounding box center [1079, 449] width 10 height 10
click at [1204, 545] on div "8" at bounding box center [1214, 542] width 20 height 20
type input "[DATE] 00:00"
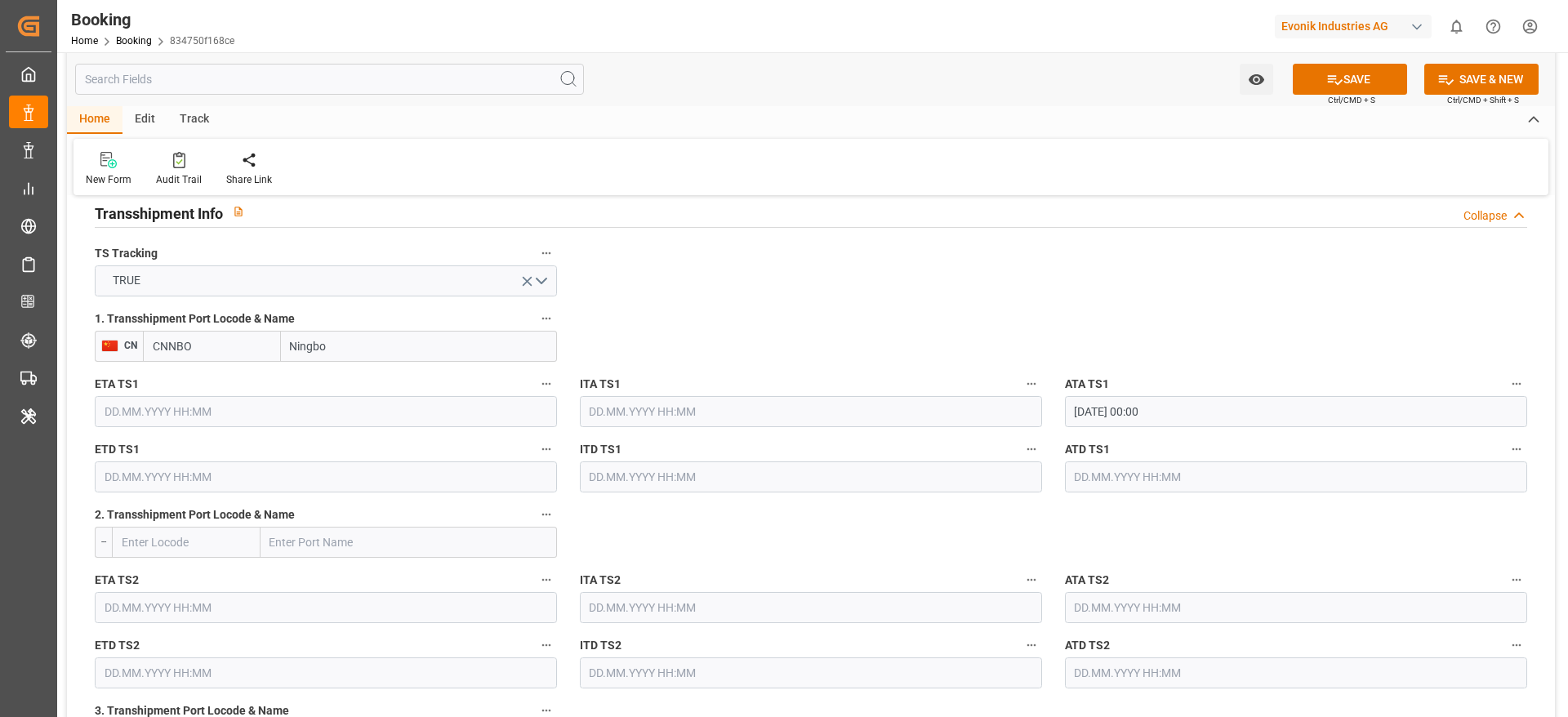
click at [1175, 477] on input "text" at bounding box center [1296, 477] width 463 height 31
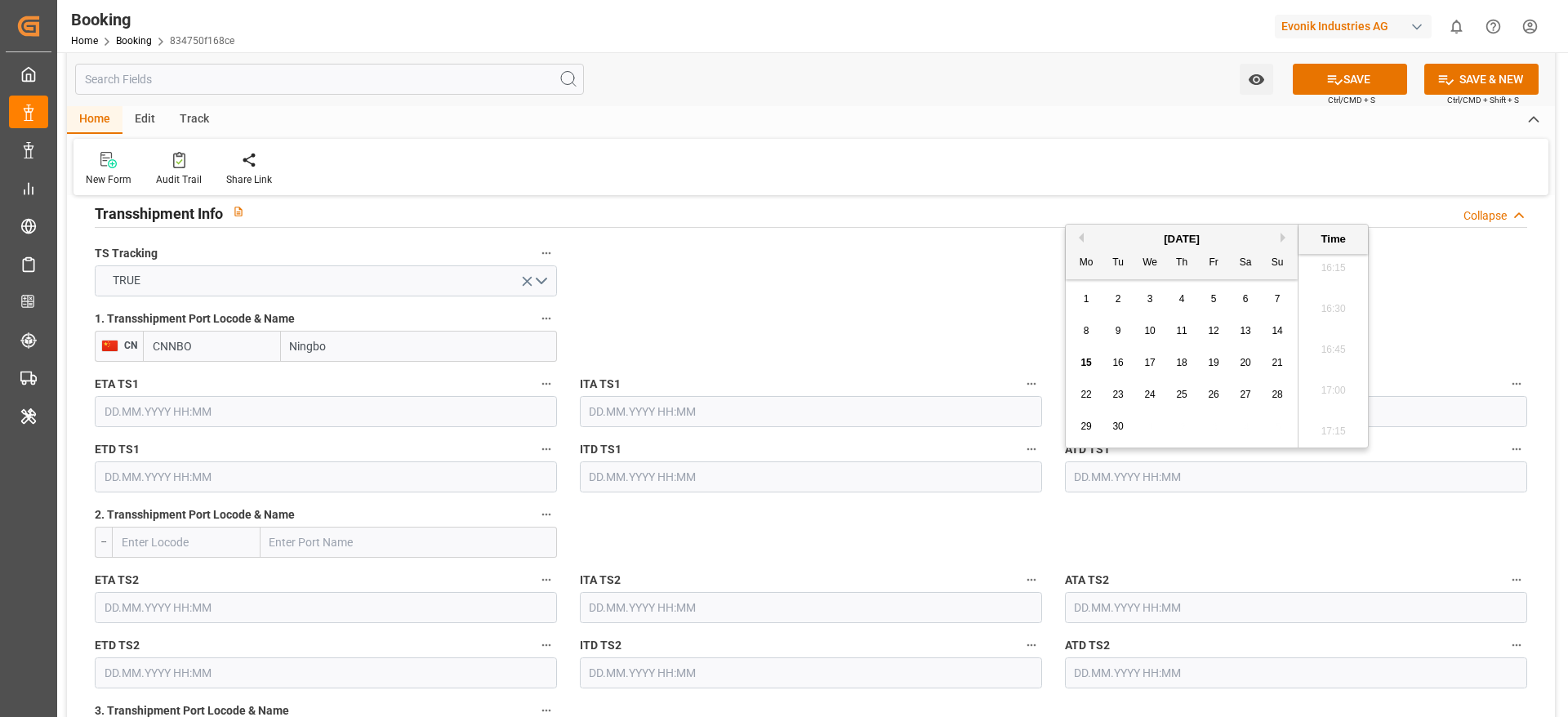
click at [1081, 235] on button "Previous Month" at bounding box center [1079, 238] width 10 height 10
click at [1149, 364] on span "13" at bounding box center [1149, 361] width 11 height 11
type input "[DATE] 00:00"
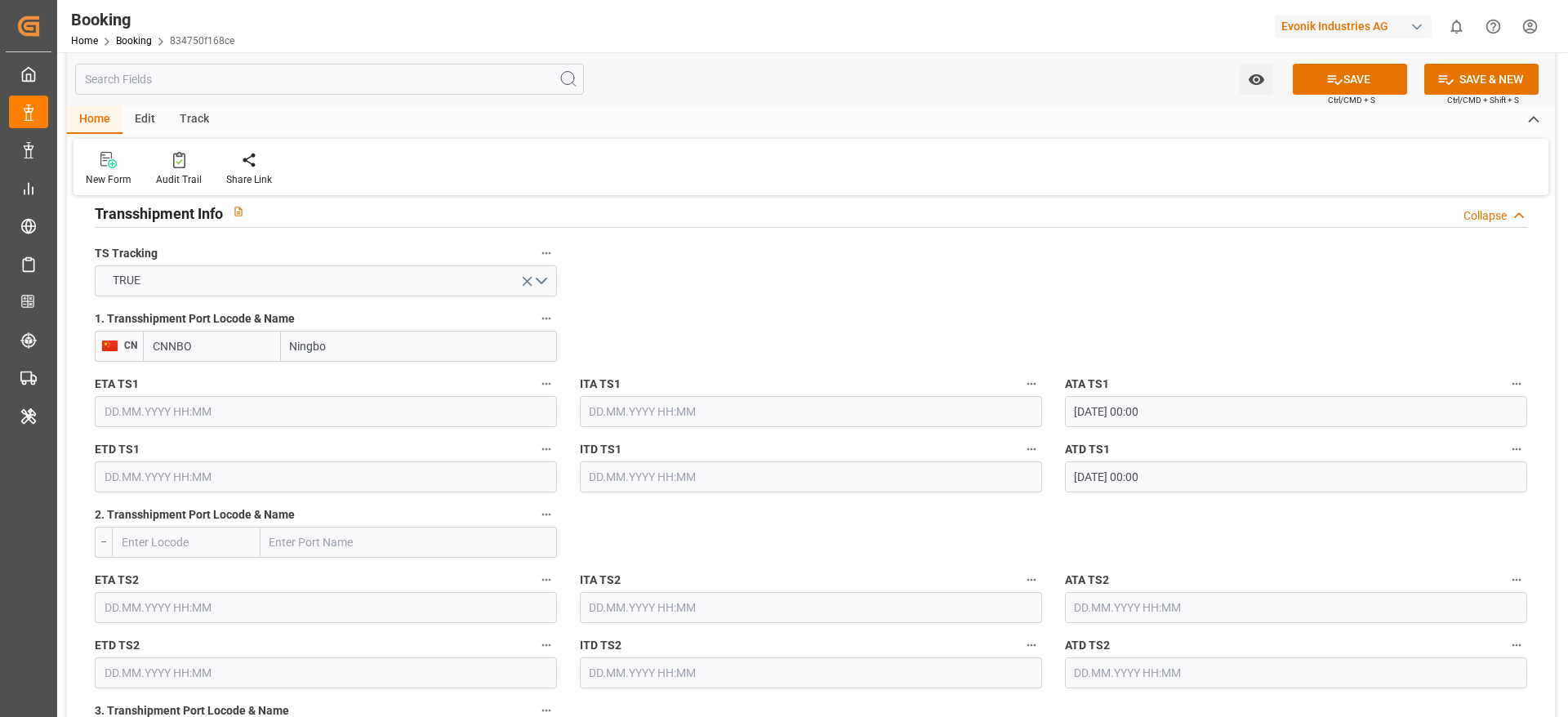
click at [1195, 414] on input "[DATE] 00:00" at bounding box center [1296, 412] width 463 height 31
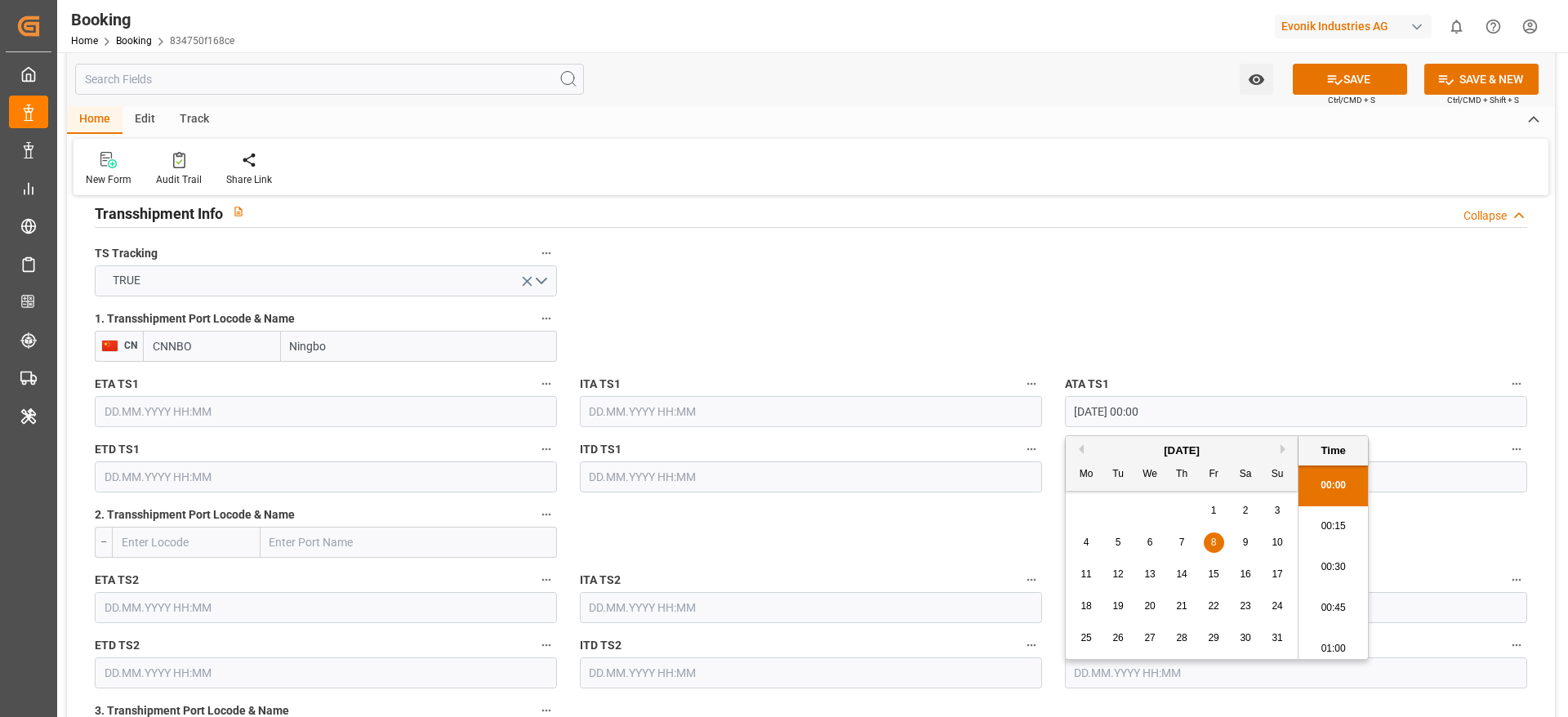
click at [1195, 414] on input "[DATE] 00:00" at bounding box center [1296, 412] width 463 height 31
click at [374, 406] on input "text" at bounding box center [326, 412] width 463 height 31
paste input "[DATE] 00:00"
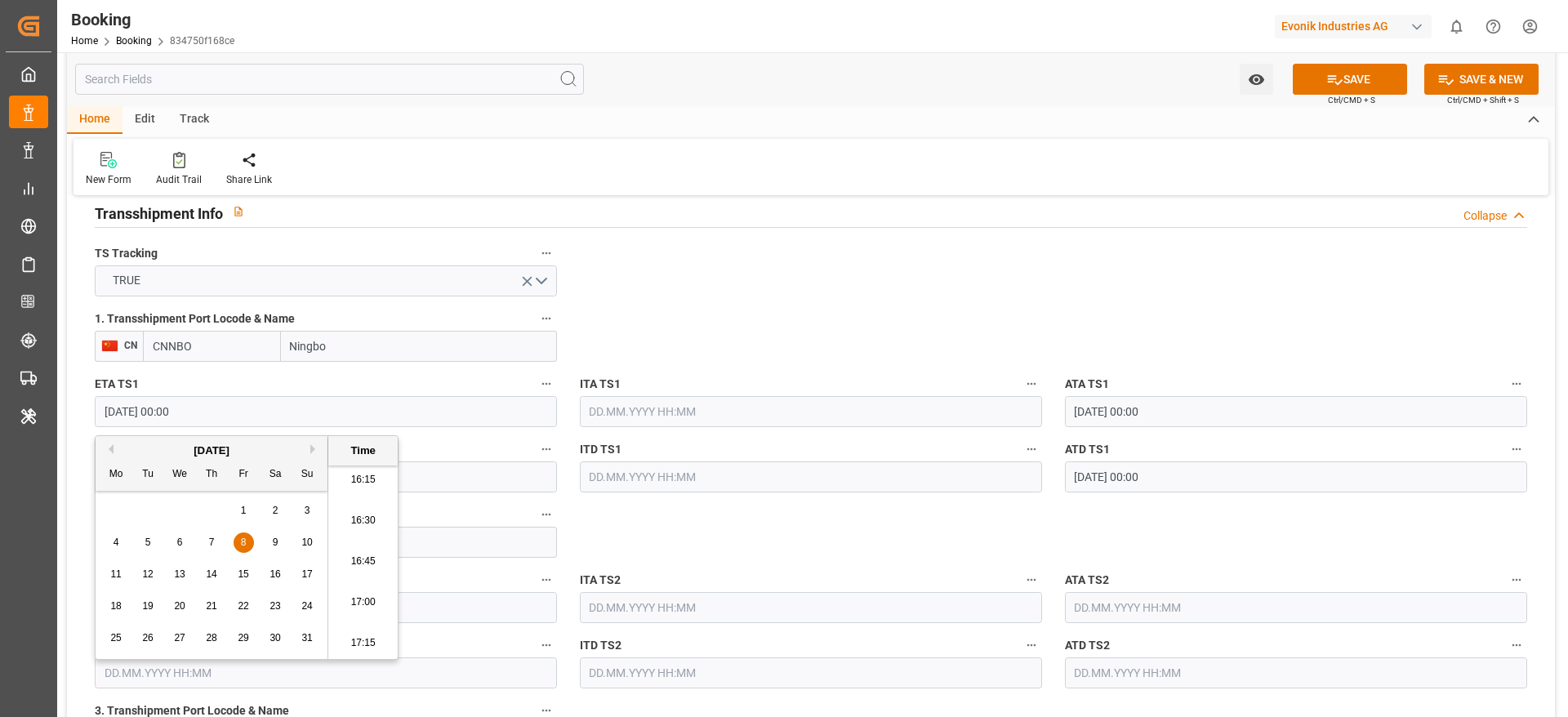
type input "[DATE] 00:00"
click at [239, 545] on div "8" at bounding box center [244, 542] width 20 height 20
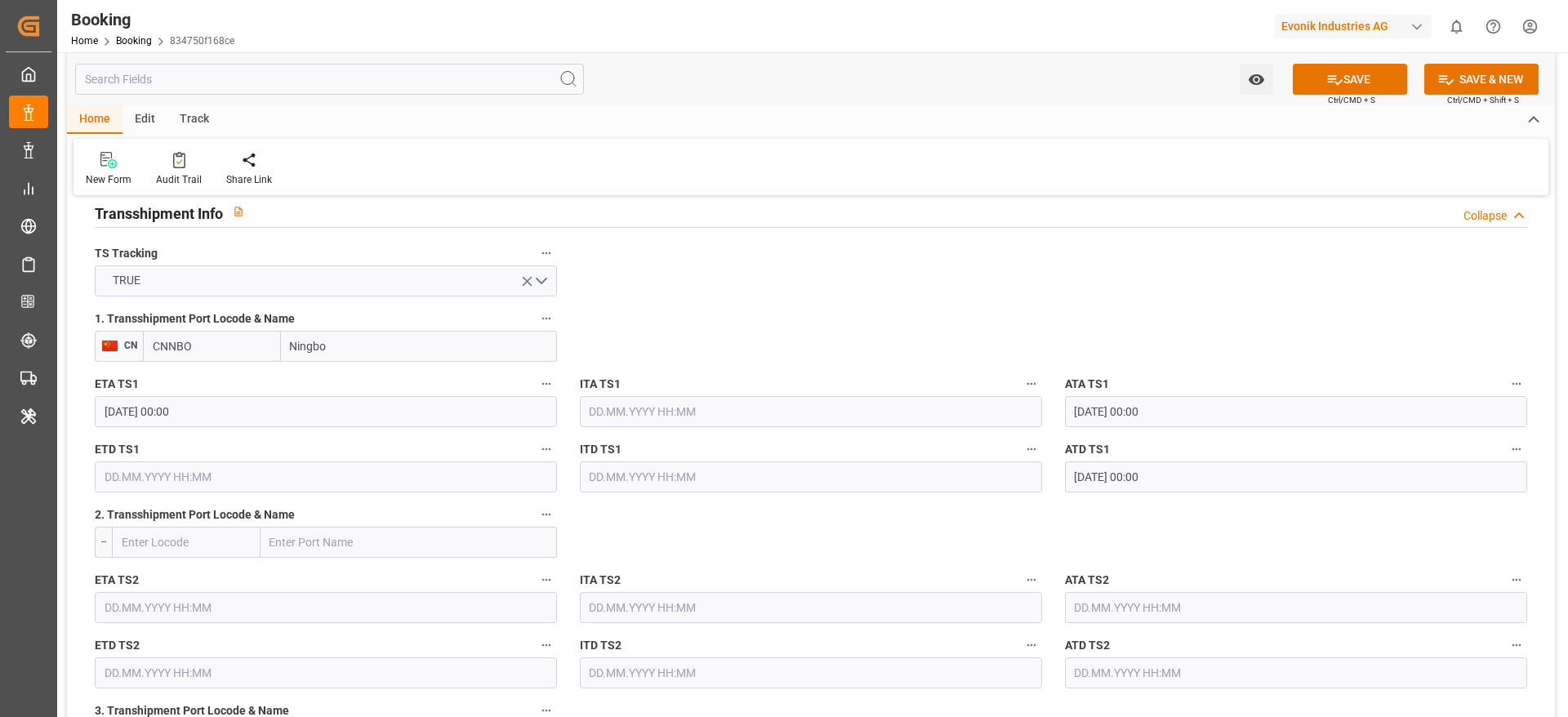
click at [1218, 473] on input "[DATE] 00:00" at bounding box center [1296, 477] width 463 height 31
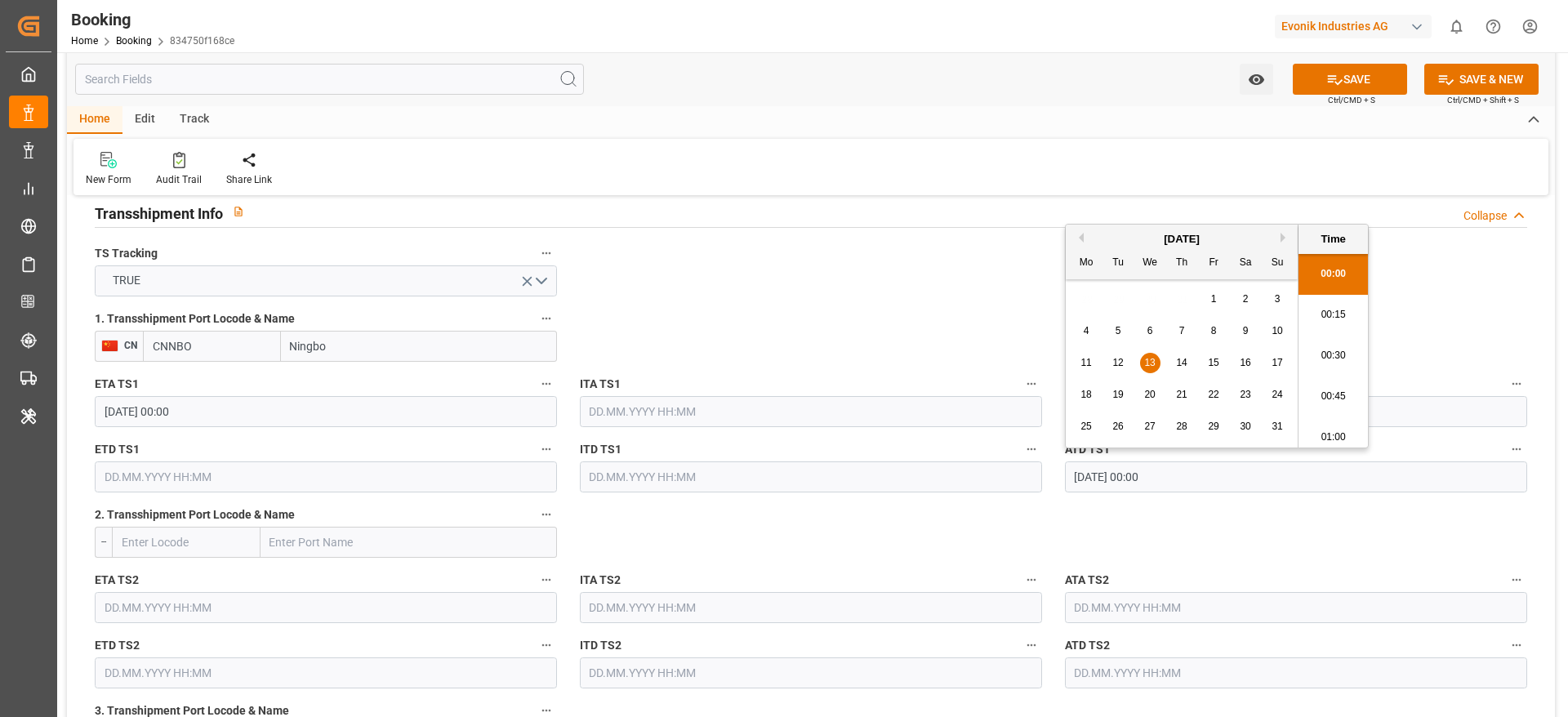
click at [1218, 473] on input "[DATE] 00:00" at bounding box center [1296, 477] width 463 height 31
click at [233, 463] on input "text" at bounding box center [326, 477] width 463 height 31
paste input "[DATE] 00:00"
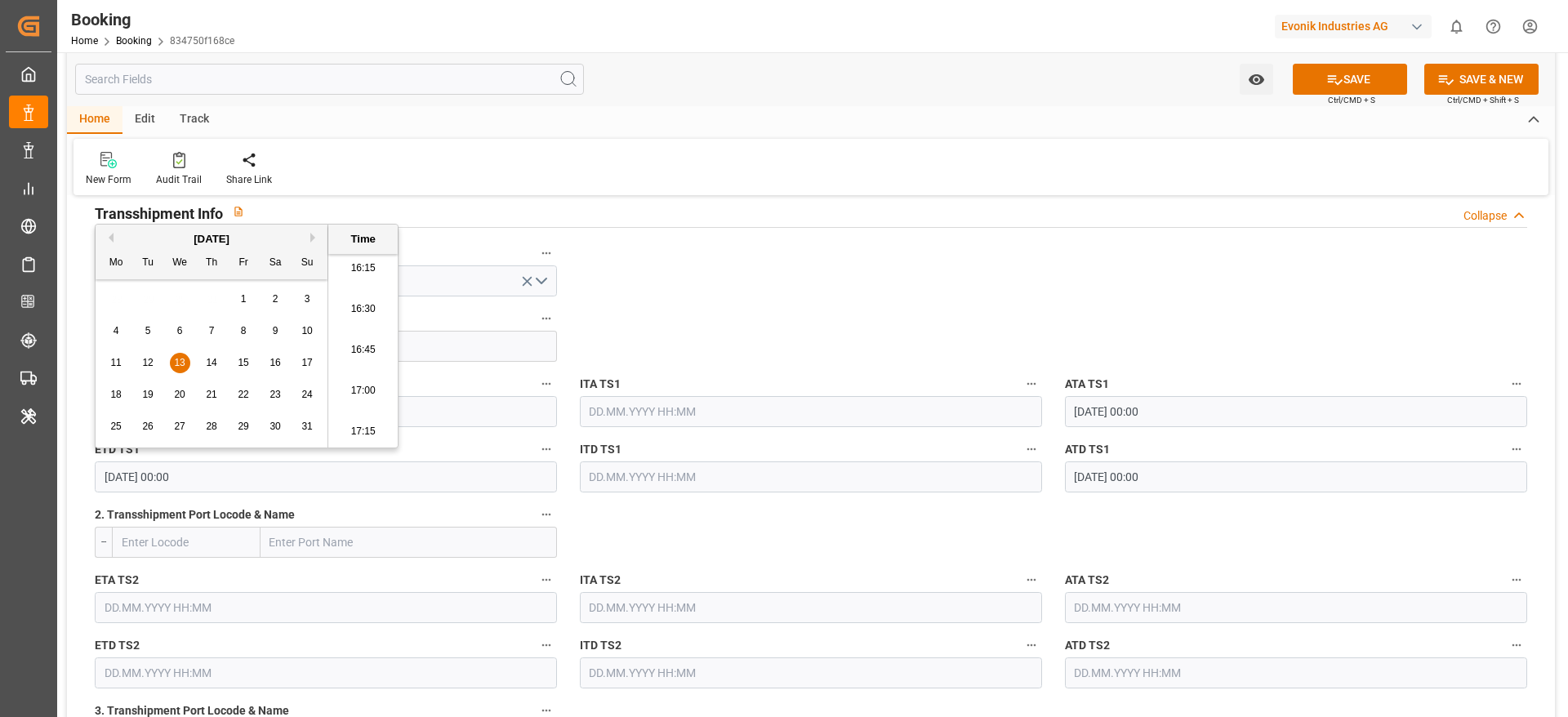
type input "[DATE] 00:00"
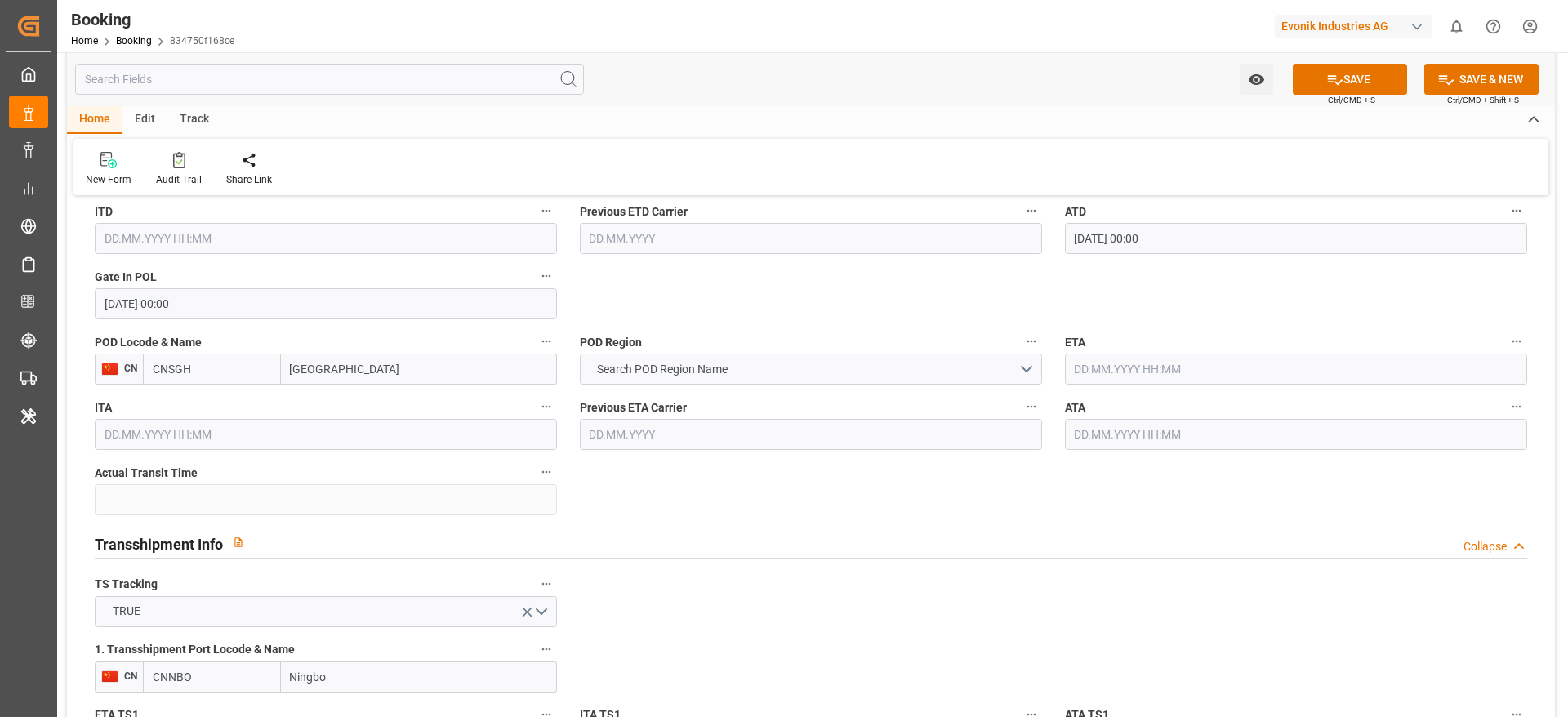
scroll to position [1347, 0]
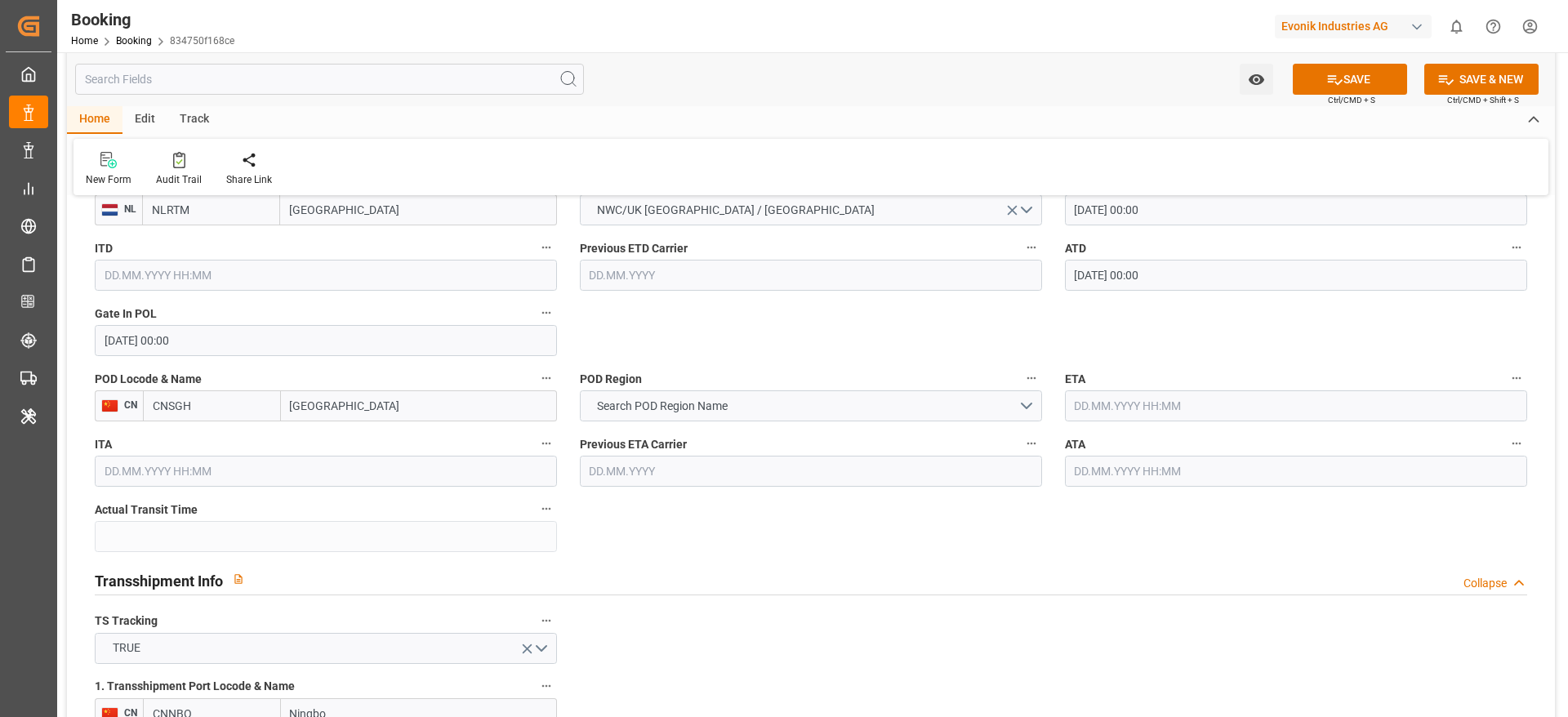
click at [1113, 398] on input "text" at bounding box center [1296, 406] width 463 height 31
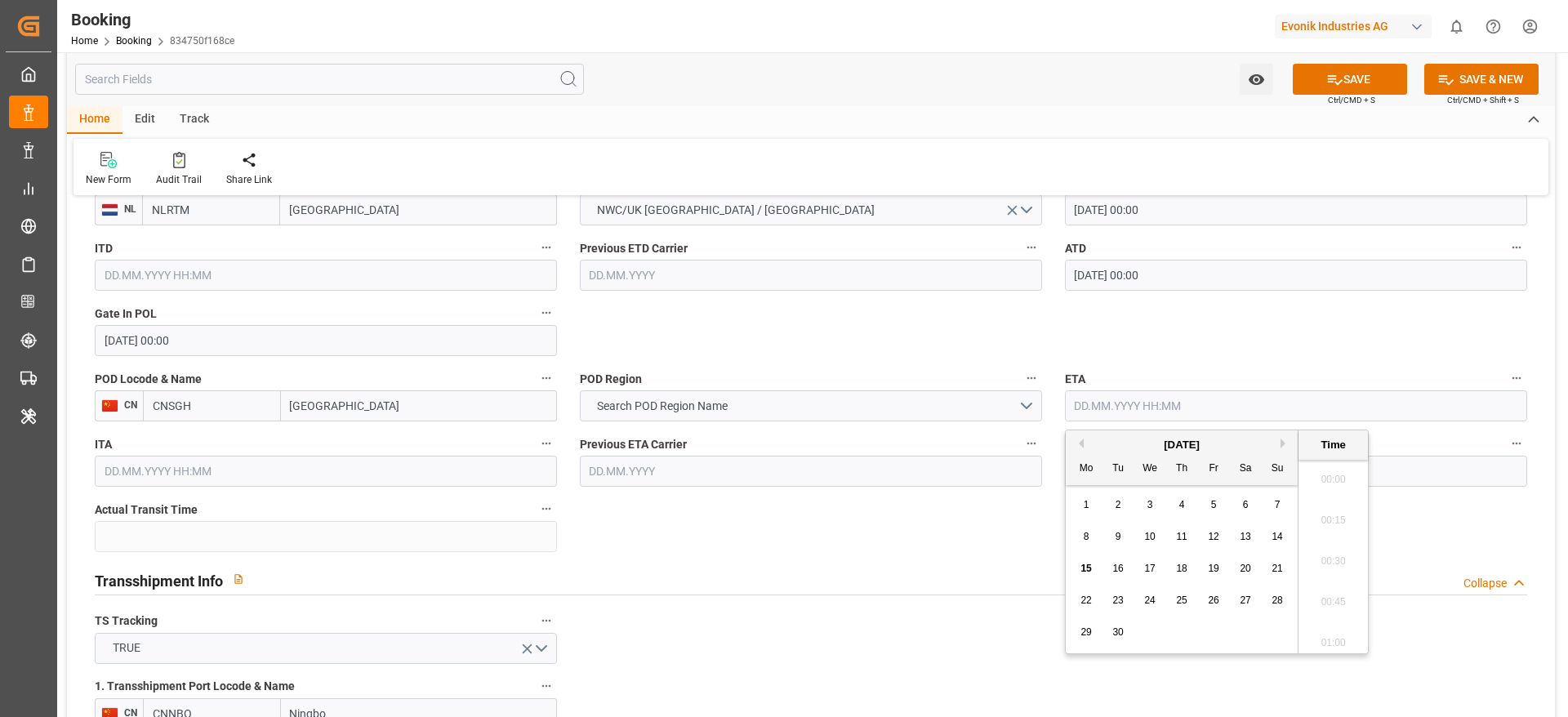
scroll to position [2659, 0]
click at [1080, 441] on button "Previous Month" at bounding box center [1079, 444] width 10 height 10
click at [1242, 572] on span "16" at bounding box center [1245, 568] width 11 height 11
type input "[DATE] 00:00"
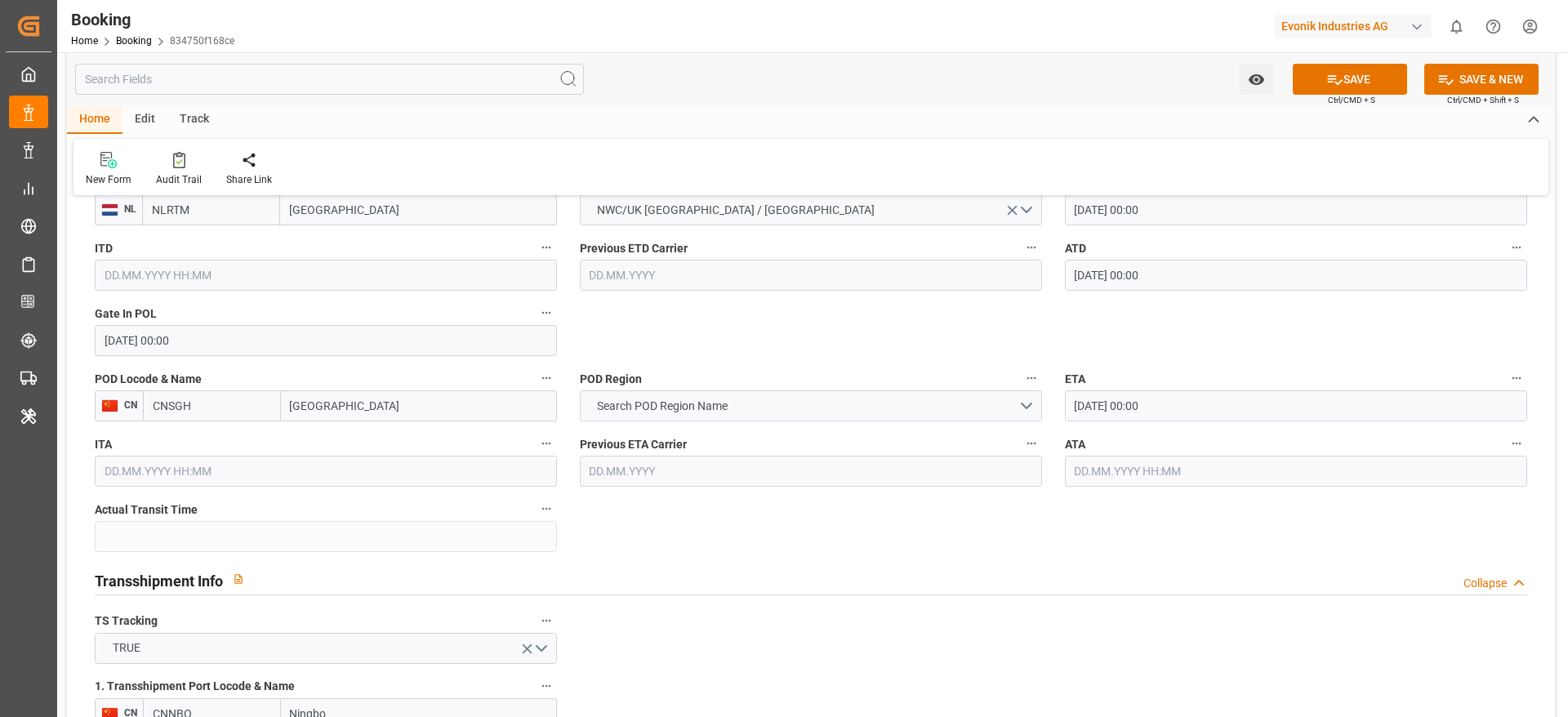
click at [1179, 417] on input "[DATE] 00:00" at bounding box center [1296, 406] width 463 height 31
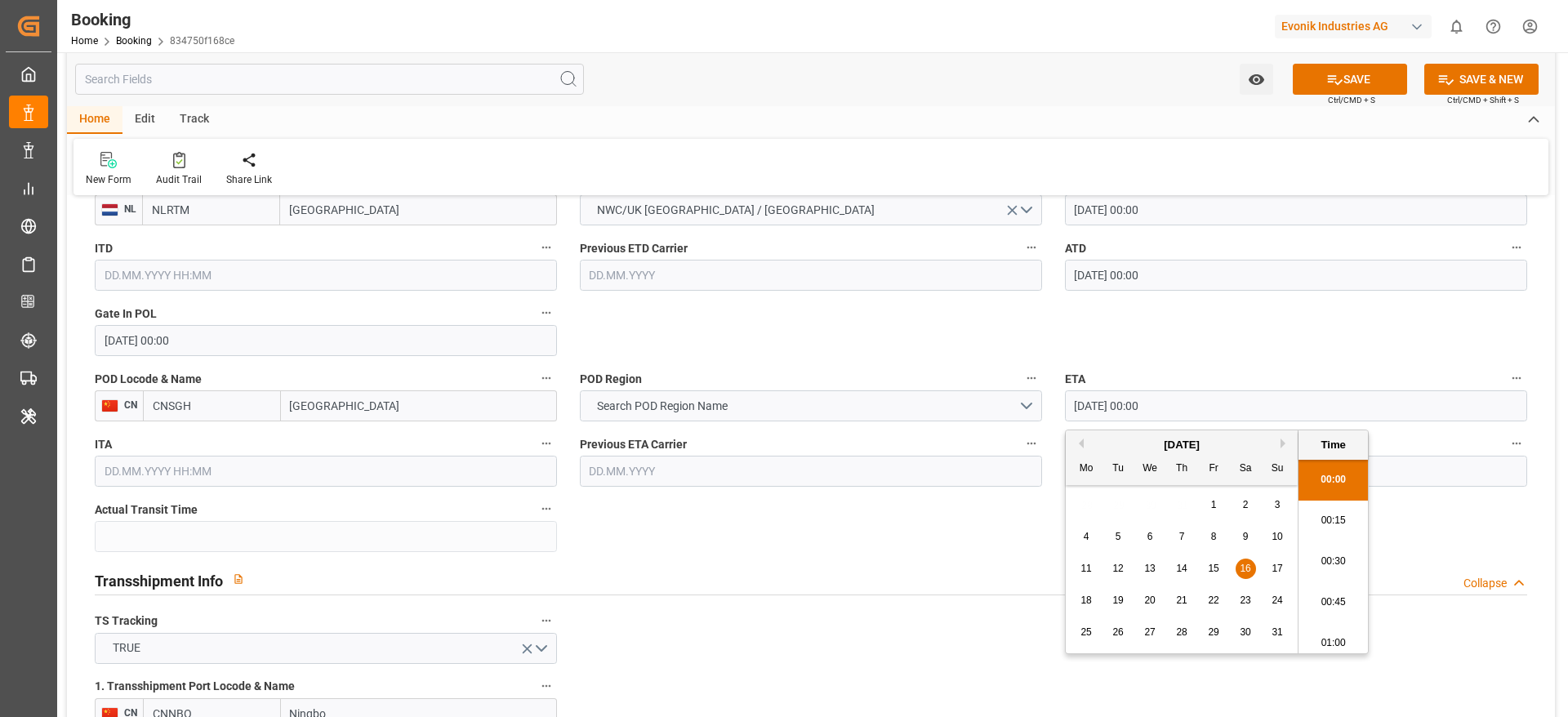
click at [1179, 417] on input "[DATE] 00:00" at bounding box center [1296, 406] width 463 height 31
click at [1454, 476] on input "text" at bounding box center [1296, 471] width 463 height 31
paste input "[DATE] 00:00"
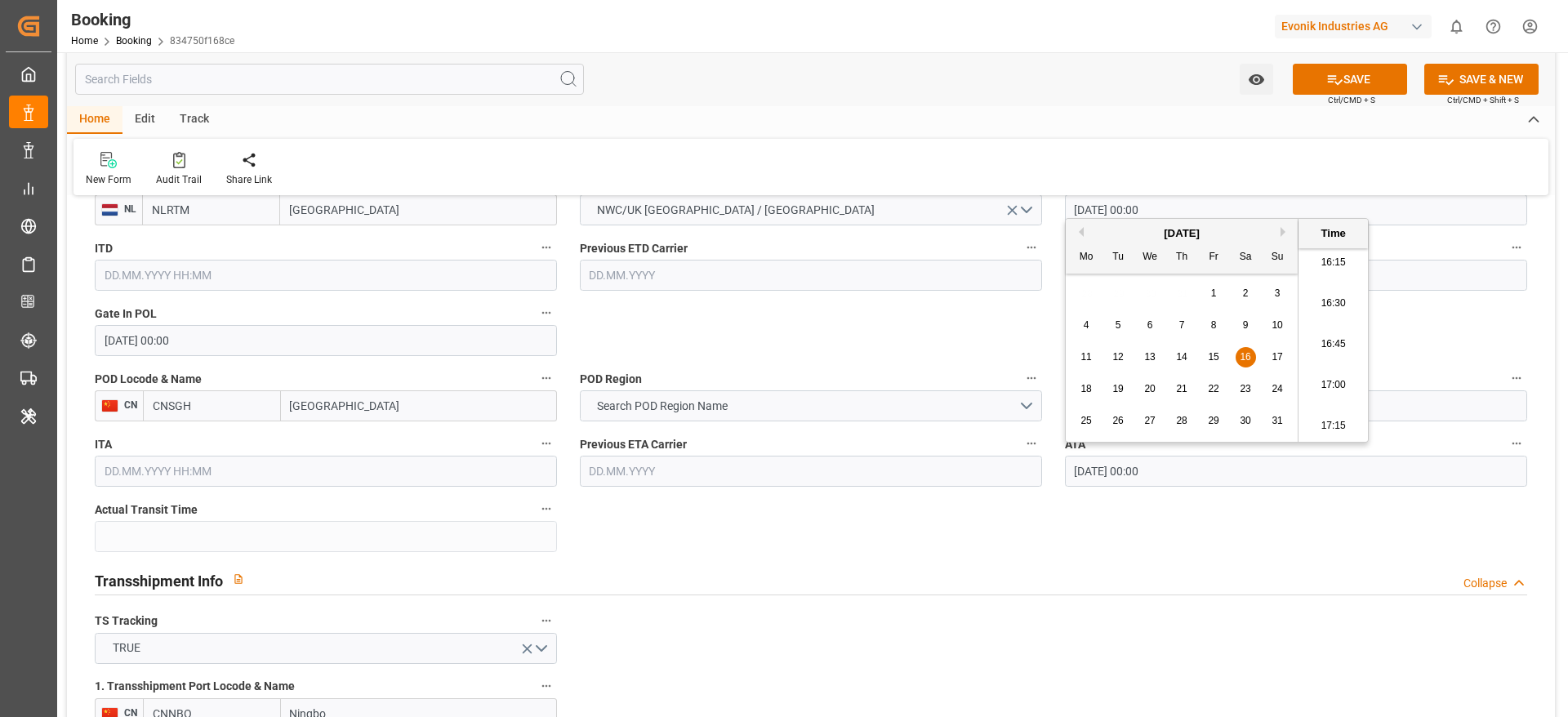
type input "[DATE] 00:00"
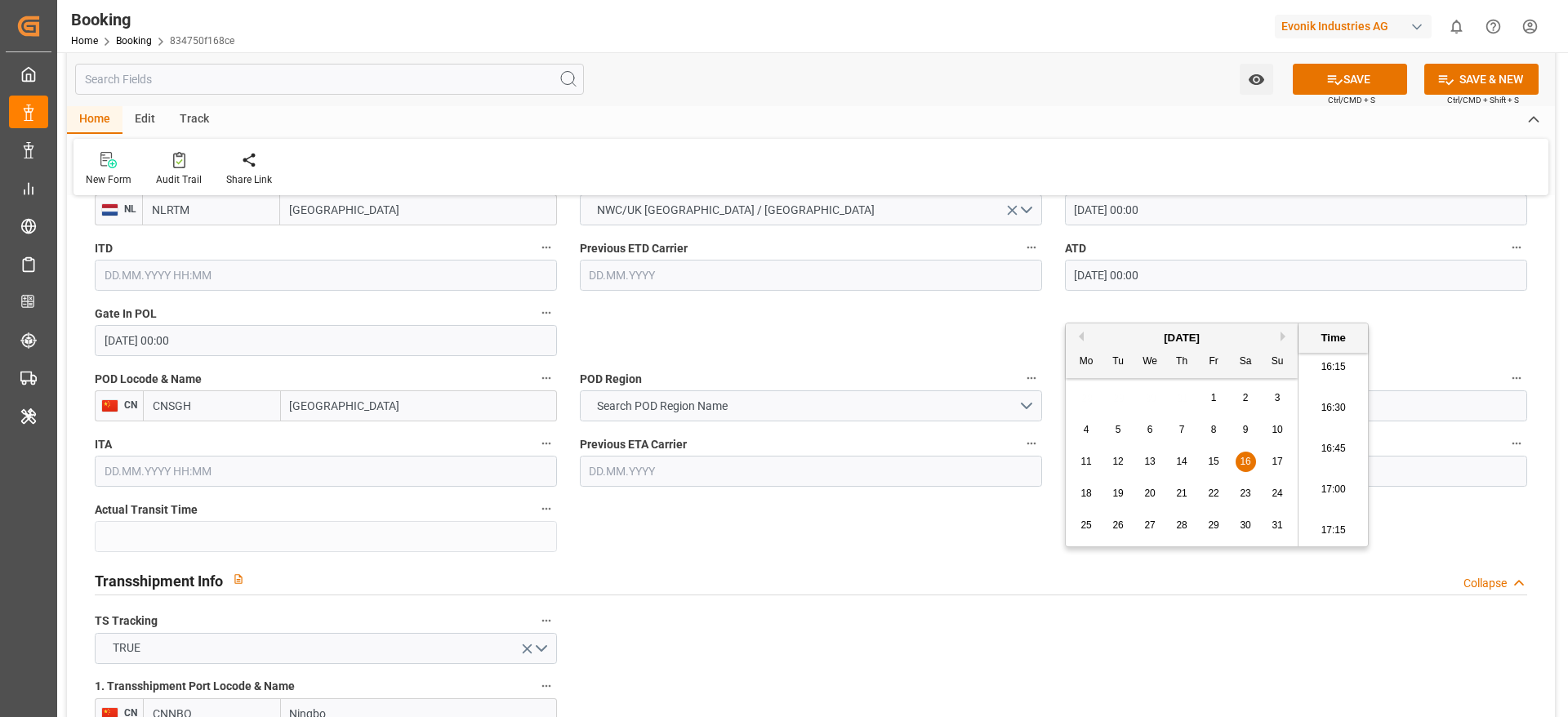
scroll to position [1714, 0]
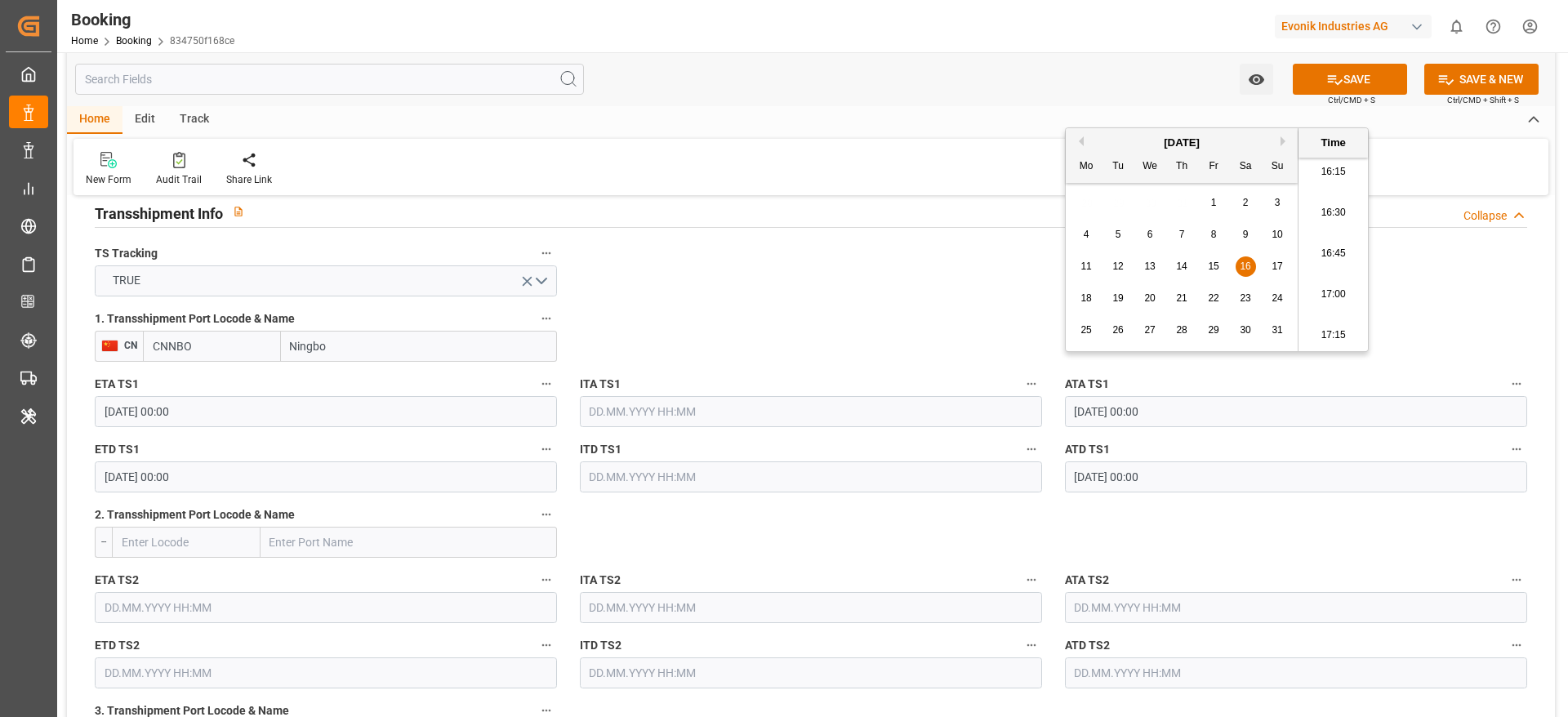
click at [1173, 422] on input "[DATE] 00:00" at bounding box center [1296, 412] width 463 height 31
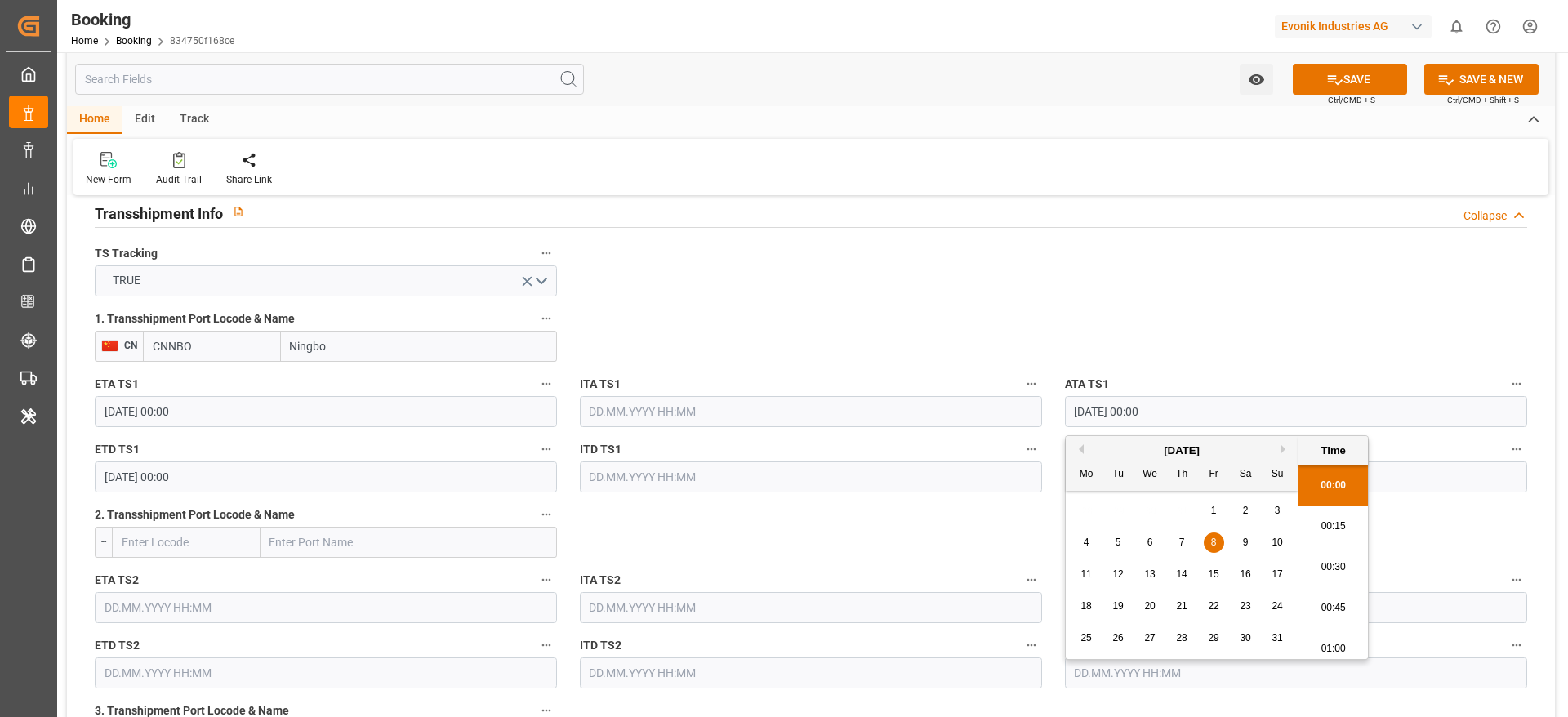
click at [1173, 422] on input "[DATE] 00:00" at bounding box center [1296, 412] width 463 height 31
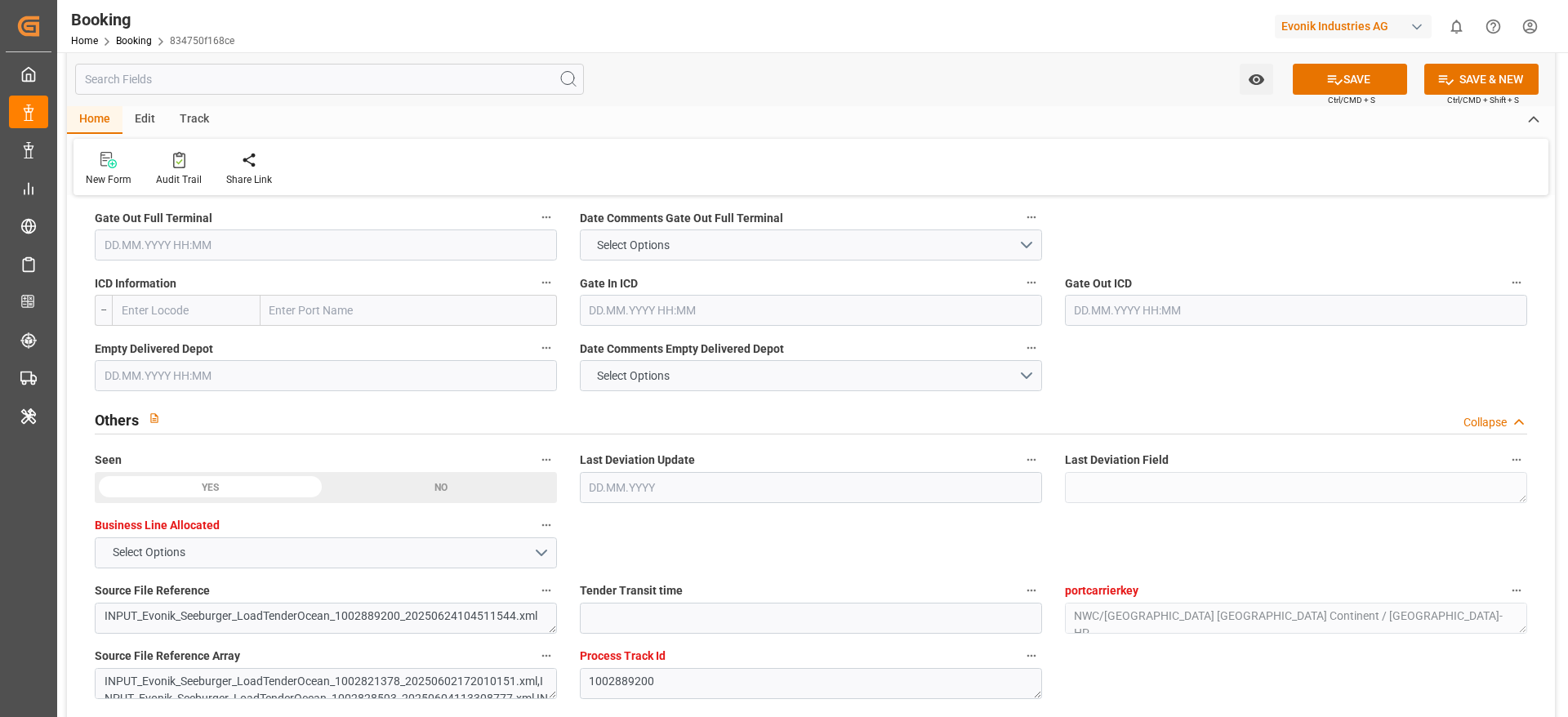
scroll to position [2327, 0]
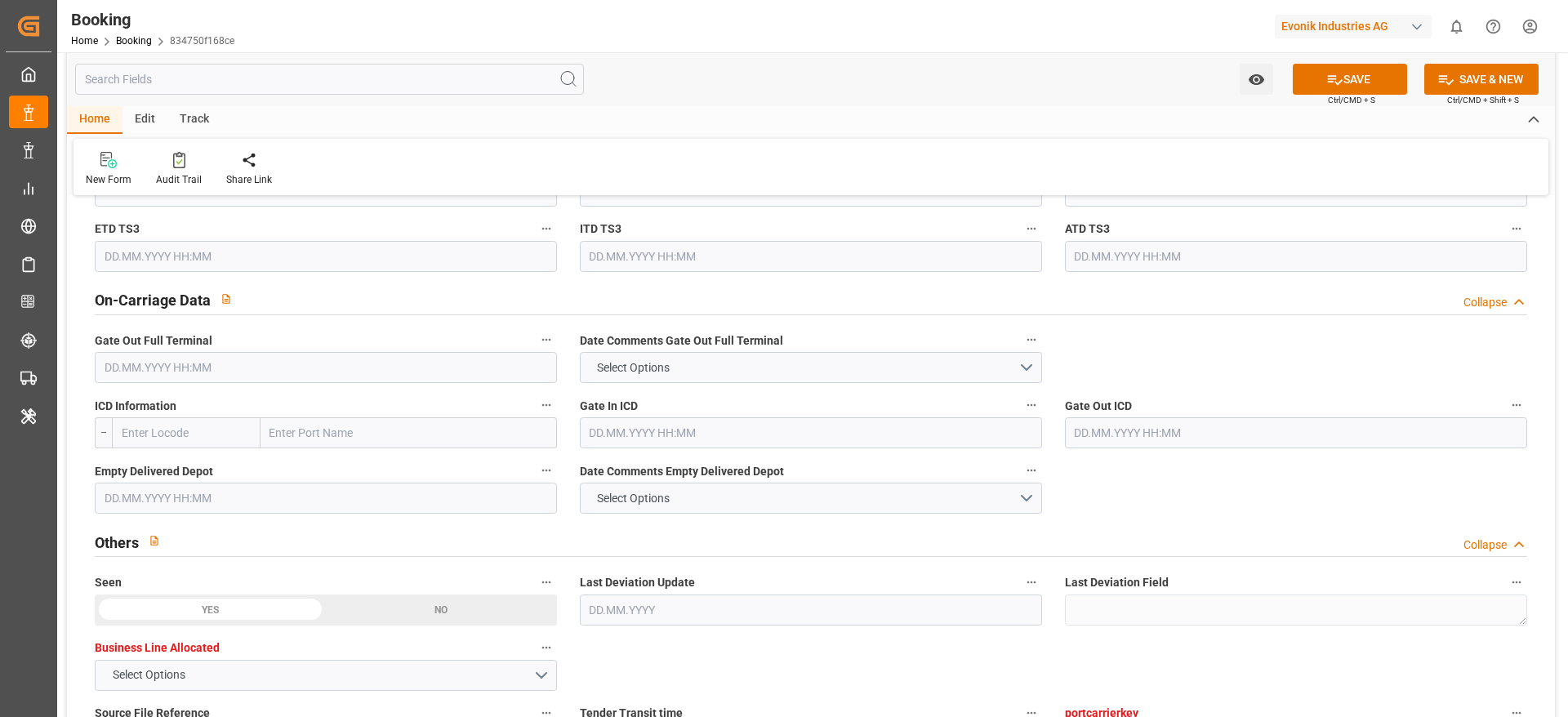
click at [183, 366] on input "text" at bounding box center [326, 367] width 463 height 31
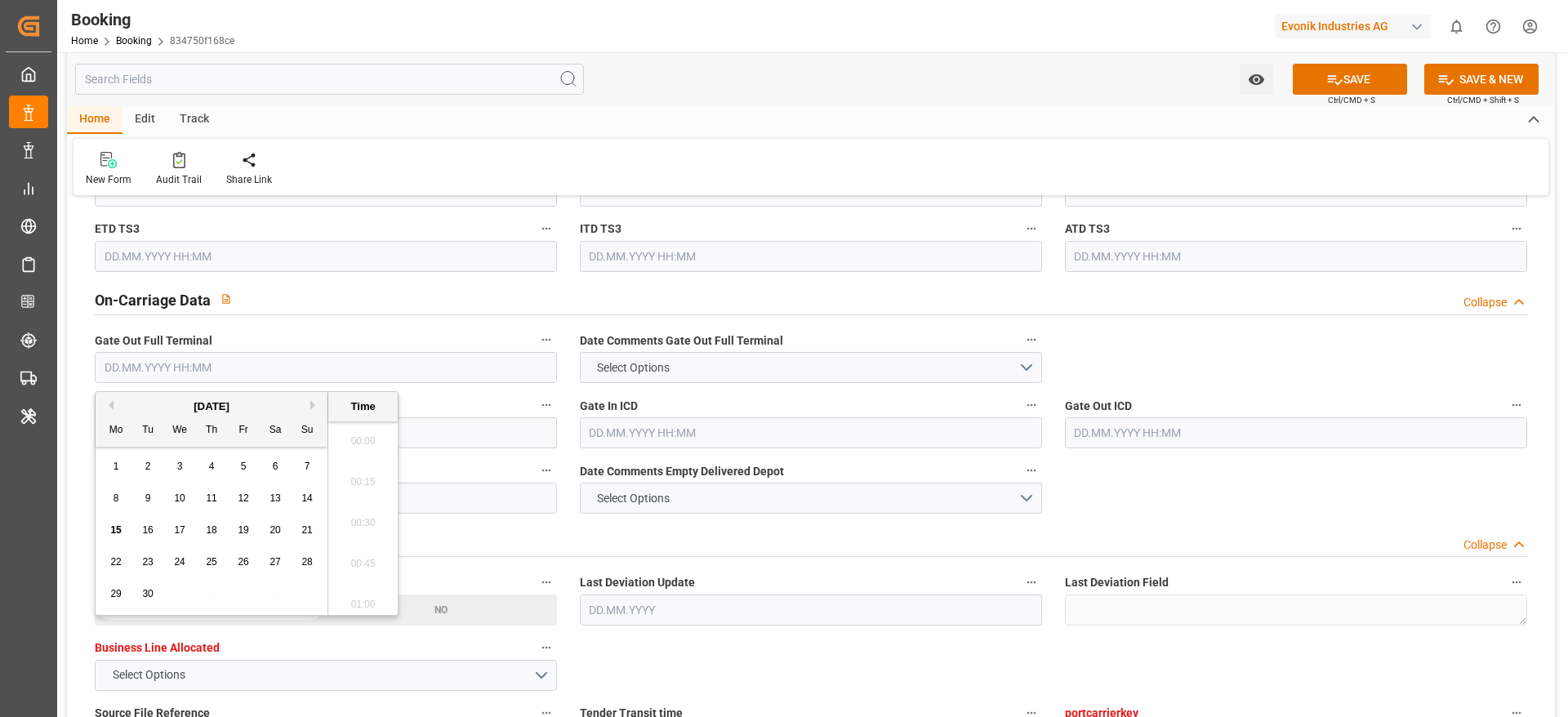
scroll to position [2659, 0]
click at [104, 404] on button "Previous Month" at bounding box center [109, 405] width 10 height 10
click at [302, 531] on span "17" at bounding box center [306, 529] width 11 height 11
type input "[DATE] 00:00"
click at [872, 120] on div "Home Edit Track" at bounding box center [811, 120] width 1488 height 28
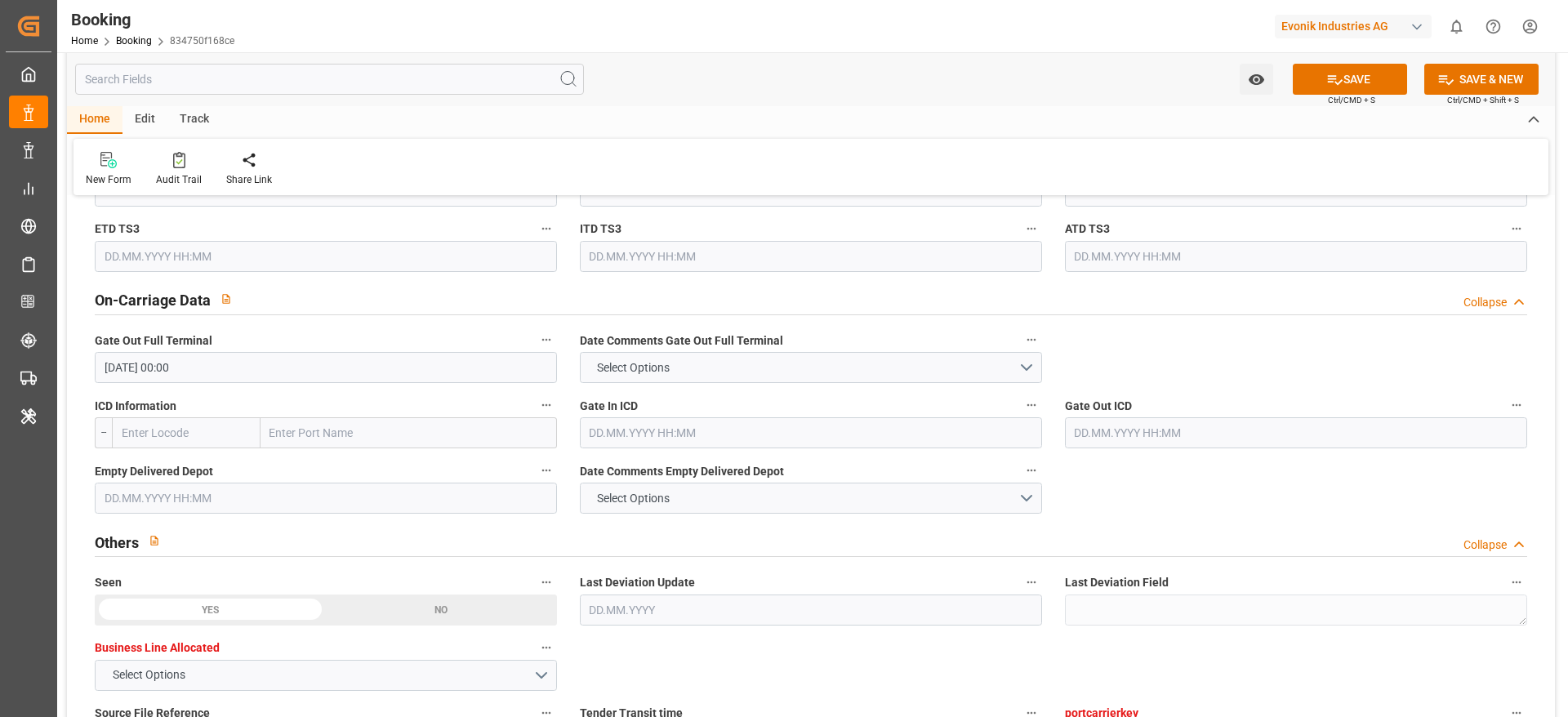
click at [175, 497] on input "text" at bounding box center [326, 498] width 463 height 31
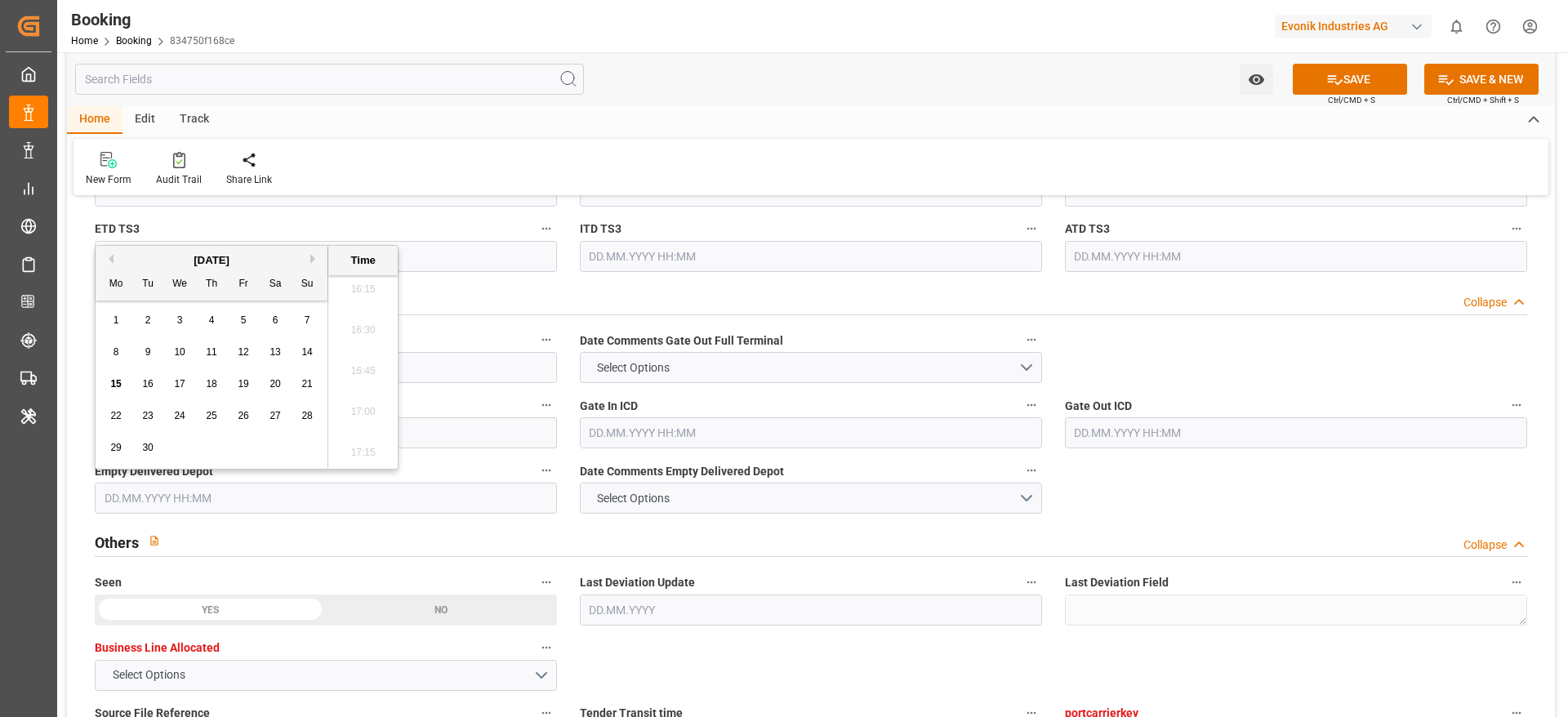
click at [107, 257] on button "Previous Month" at bounding box center [109, 259] width 10 height 10
click at [317, 387] on div "17" at bounding box center [307, 384] width 20 height 20
type input "[DATE] 00:00"
click at [847, 179] on div "New Form Audit Trail Share Link" at bounding box center [812, 167] width 1475 height 56
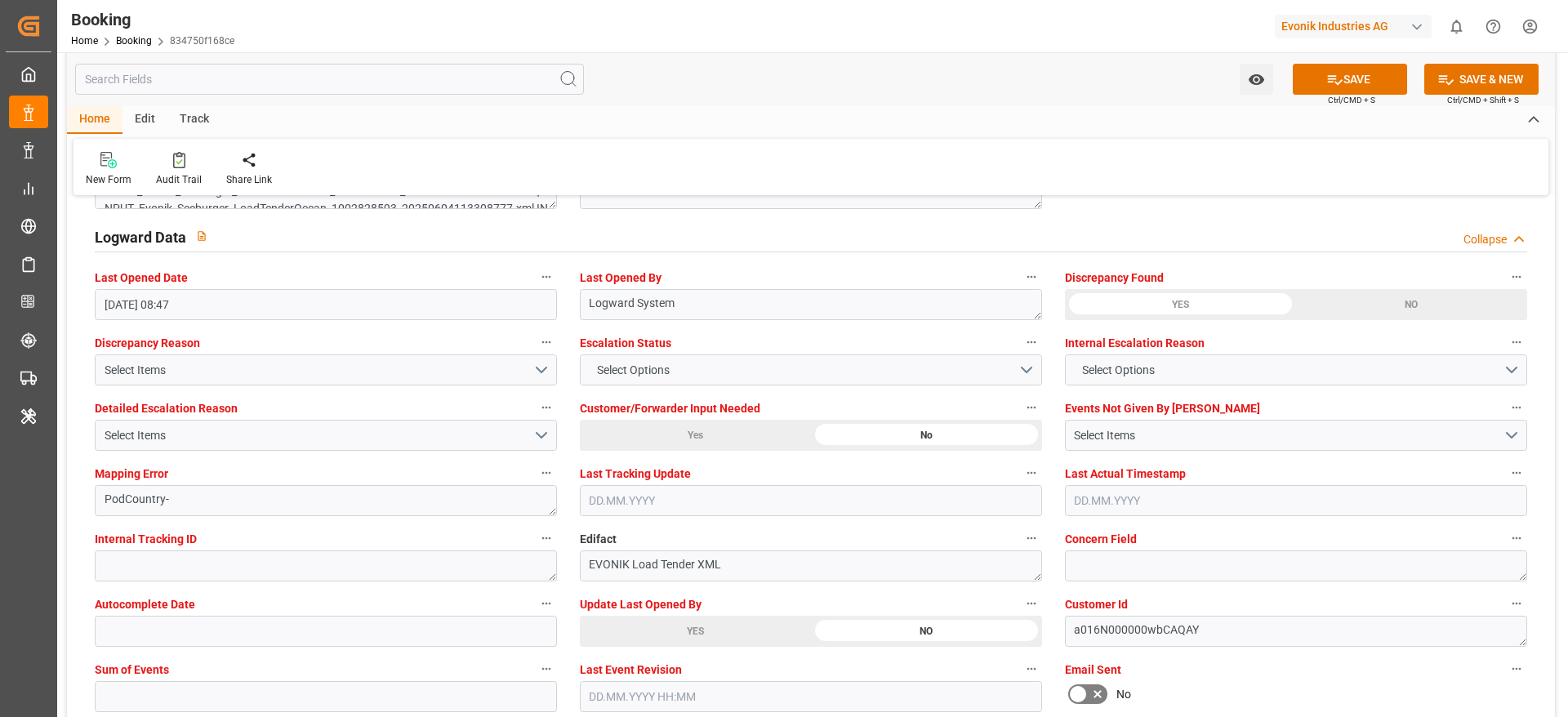
scroll to position [3061, 0]
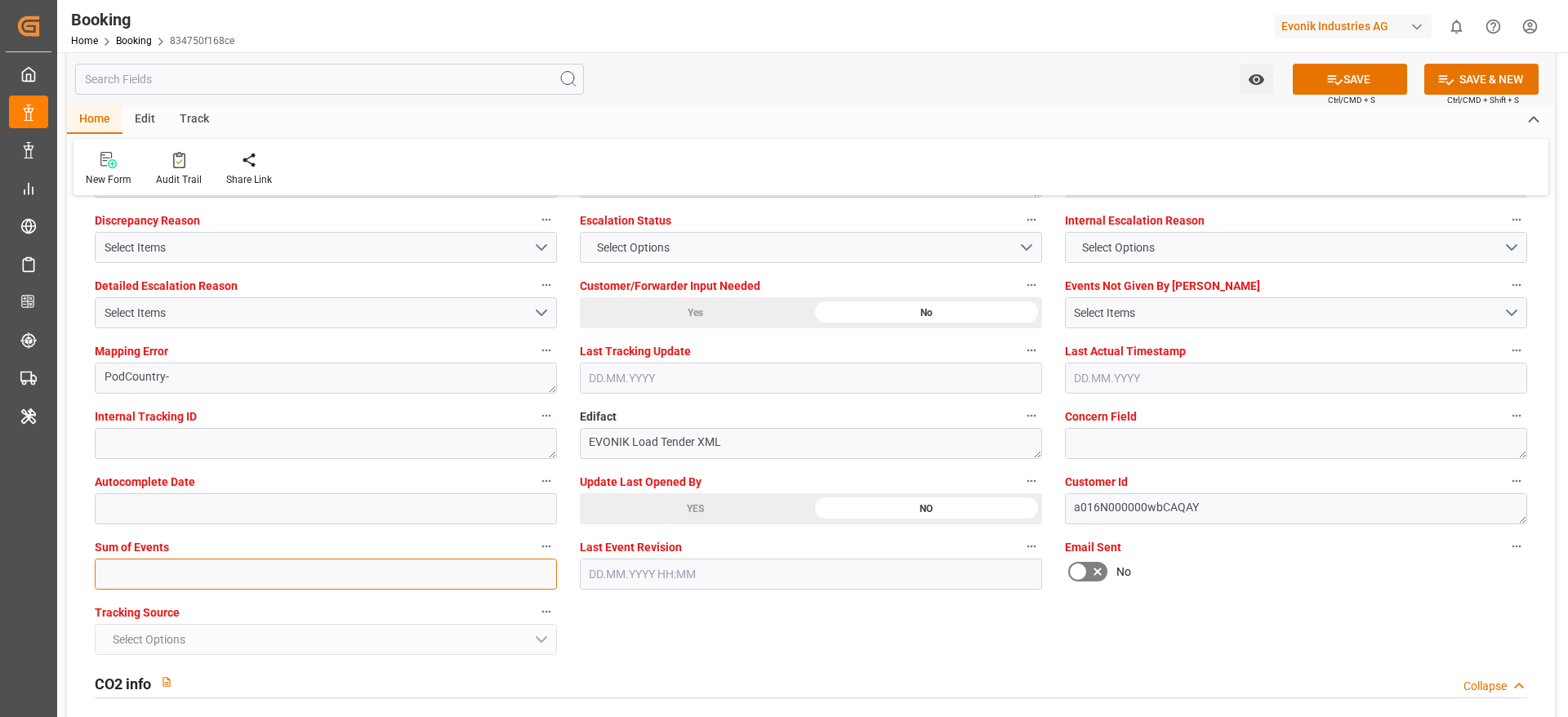
click at [182, 583] on input "text" at bounding box center [326, 574] width 463 height 31
type input "0"
click at [1326, 88] on button "SAVE" at bounding box center [1350, 79] width 115 height 31
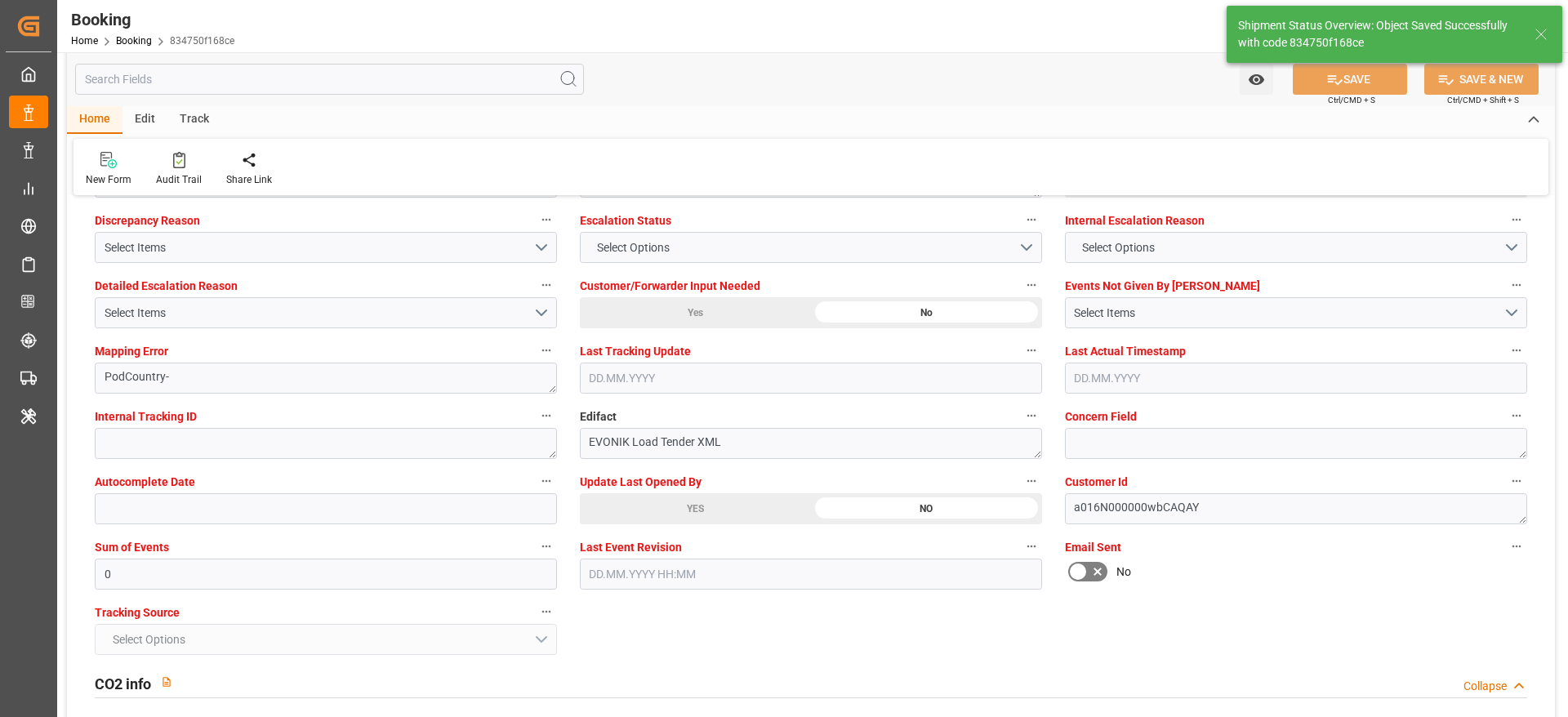
type textarea "NWC/[GEOGRAPHIC_DATA] [GEOGRAPHIC_DATA] Continent / [GEOGRAPHIC_DATA]-HP"
type textarea "[PERSON_NAME]"
type textarea "Pod-PodRegionName-"
type textarea "Yes"
type input "55"
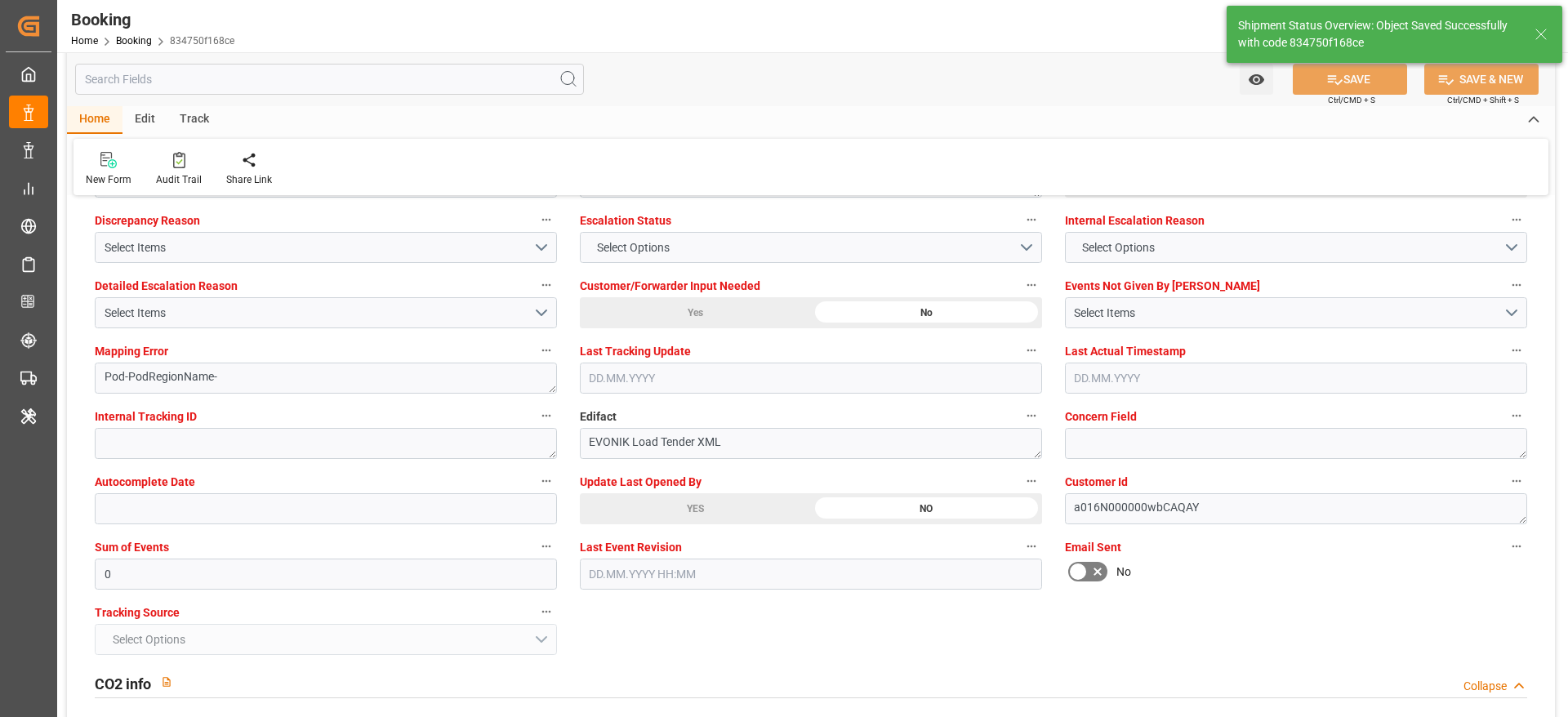
type input "[DATE] 00:00"
type input "15.09.2025 11:18"
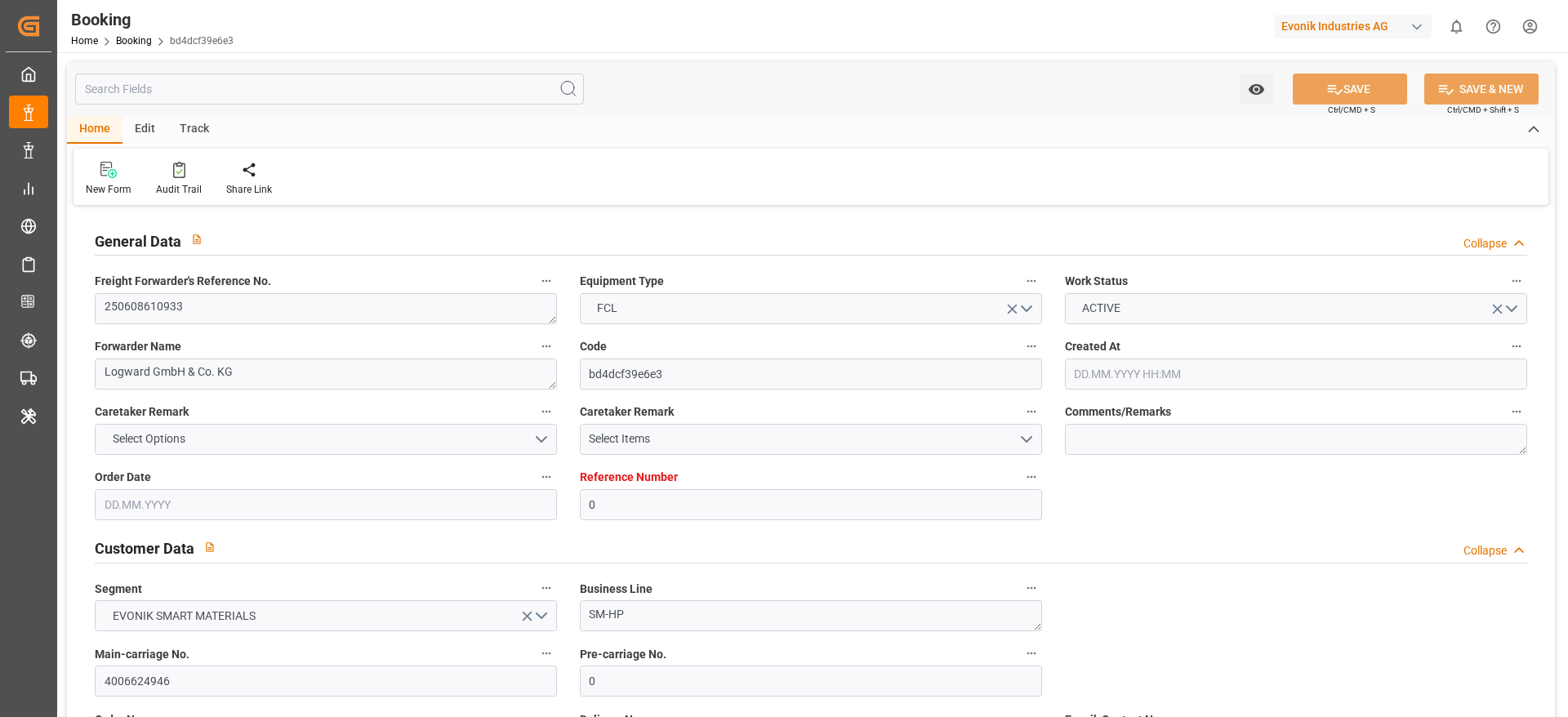
type input "0"
type input "Dummy"
type input "Dummy Carrier"
type input "NLRTM"
type input "CNSHA"
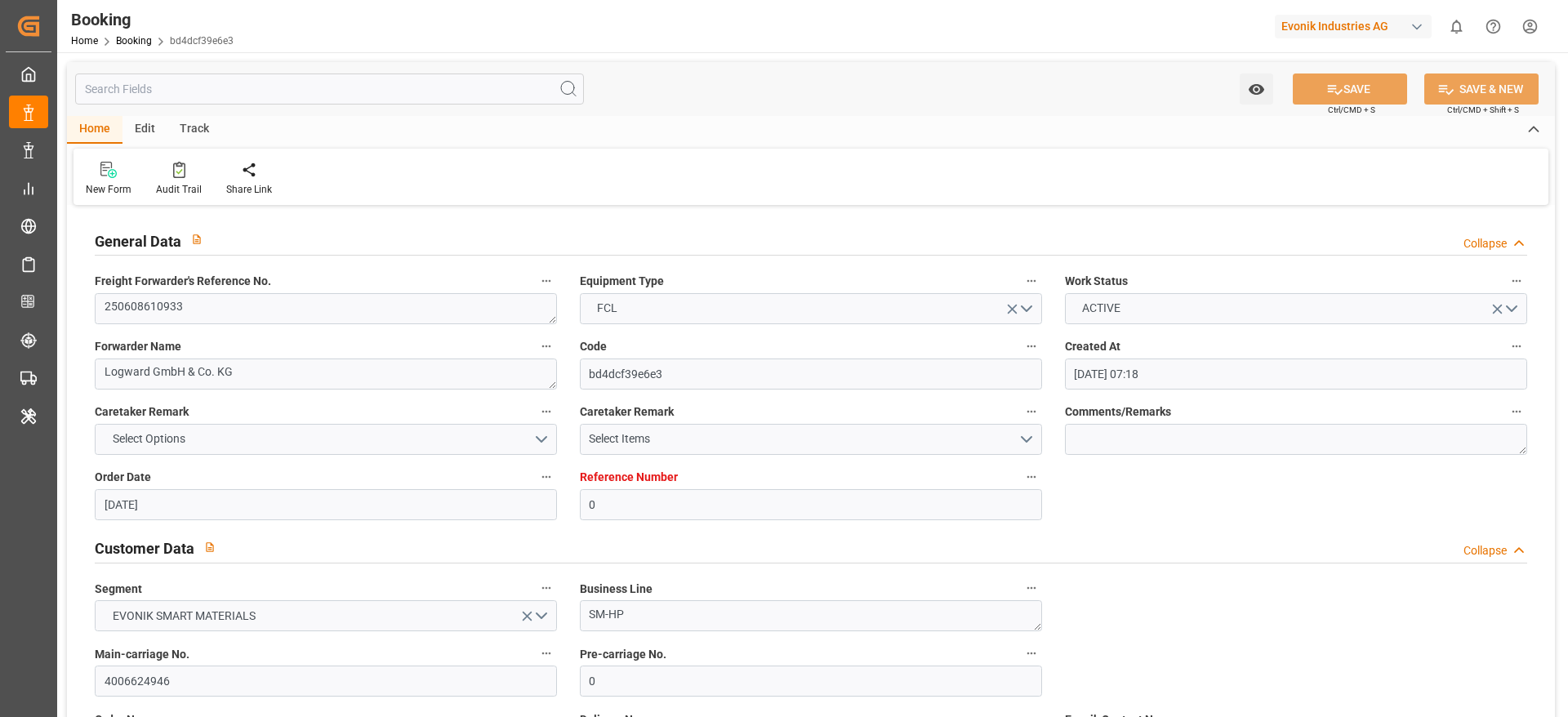
type input "[DATE] 07:18"
type input "[DATE]"
type input "[DATE] 08:47"
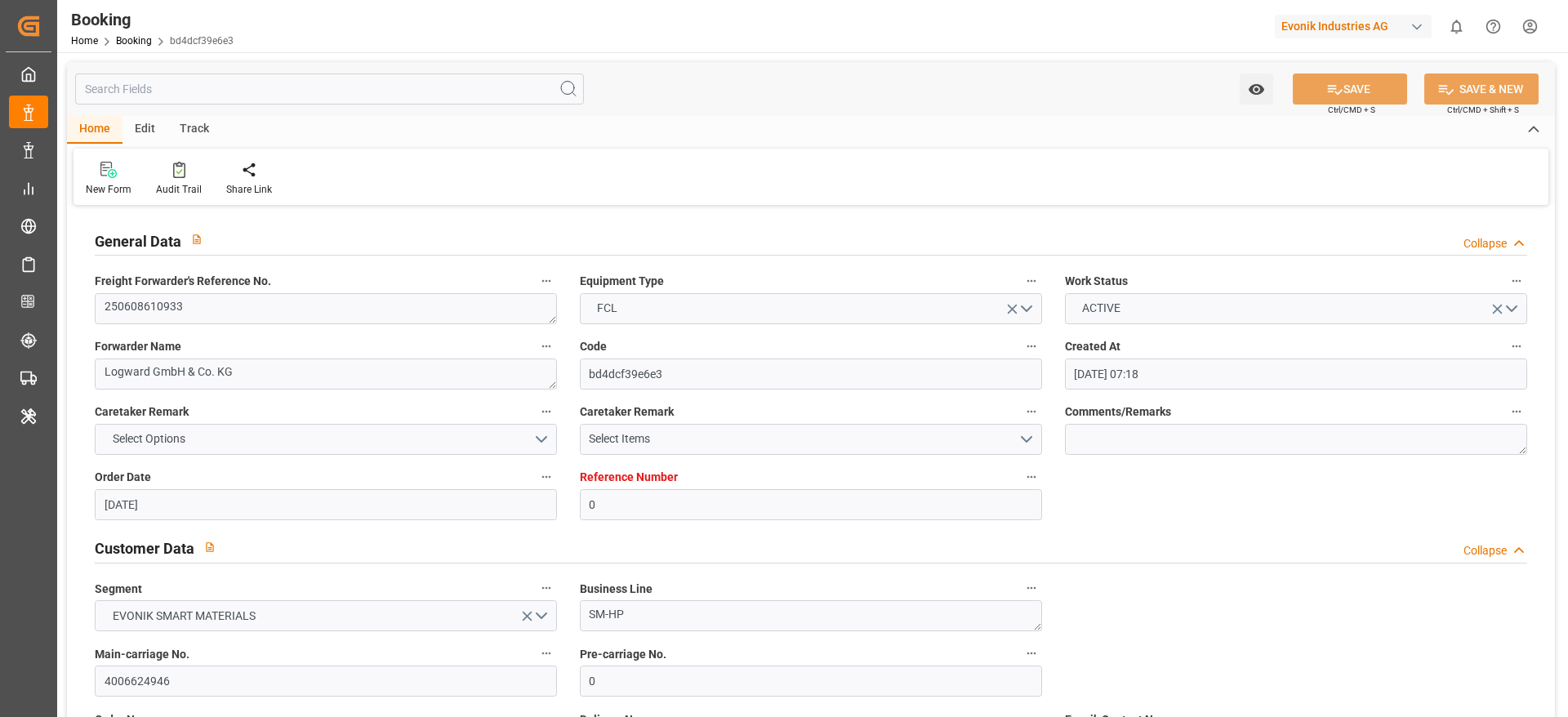
scroll to position [1102, 0]
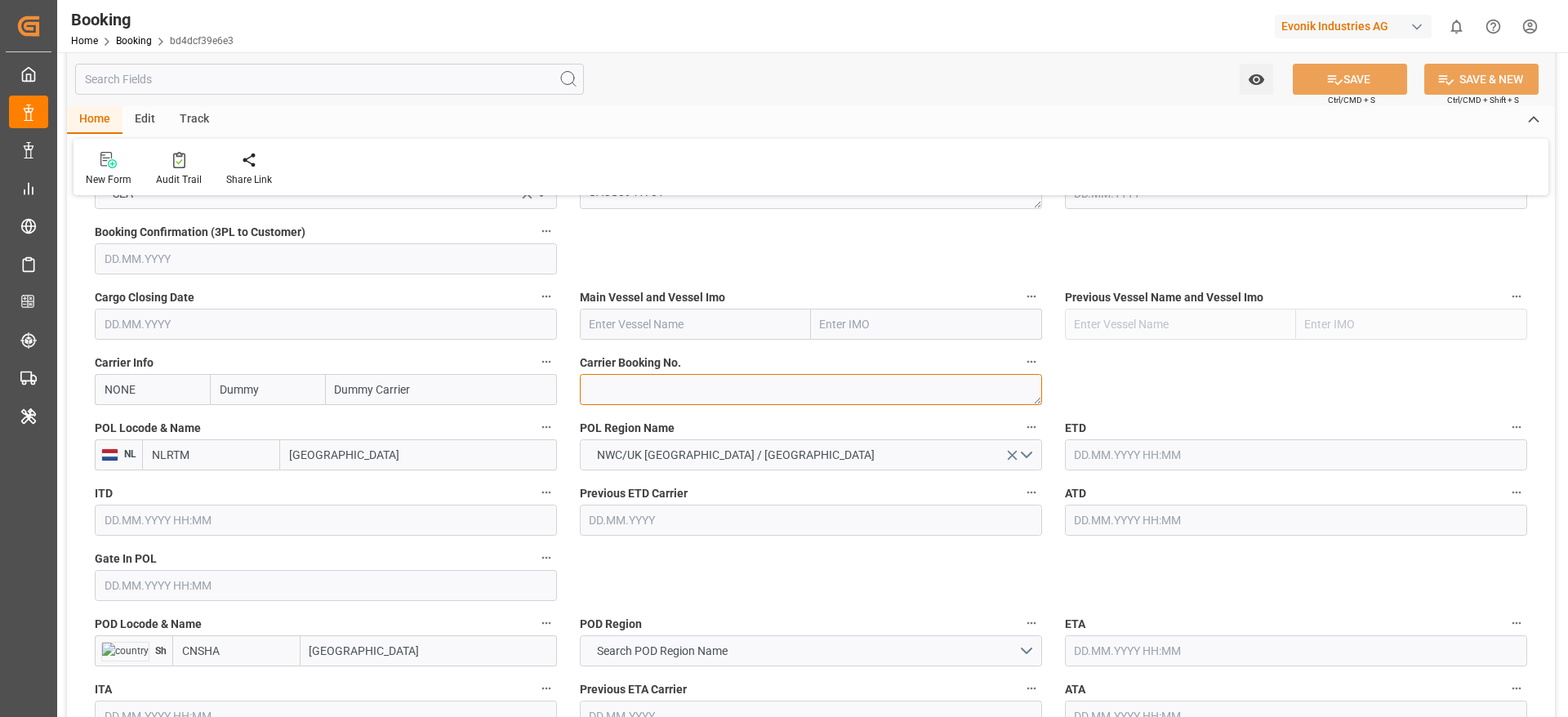
click at [694, 392] on textarea at bounding box center [811, 389] width 463 height 31
paste textarea "59432285"
type textarea "59432285"
click at [280, 395] on input "Dummy" at bounding box center [267, 389] width 115 height 31
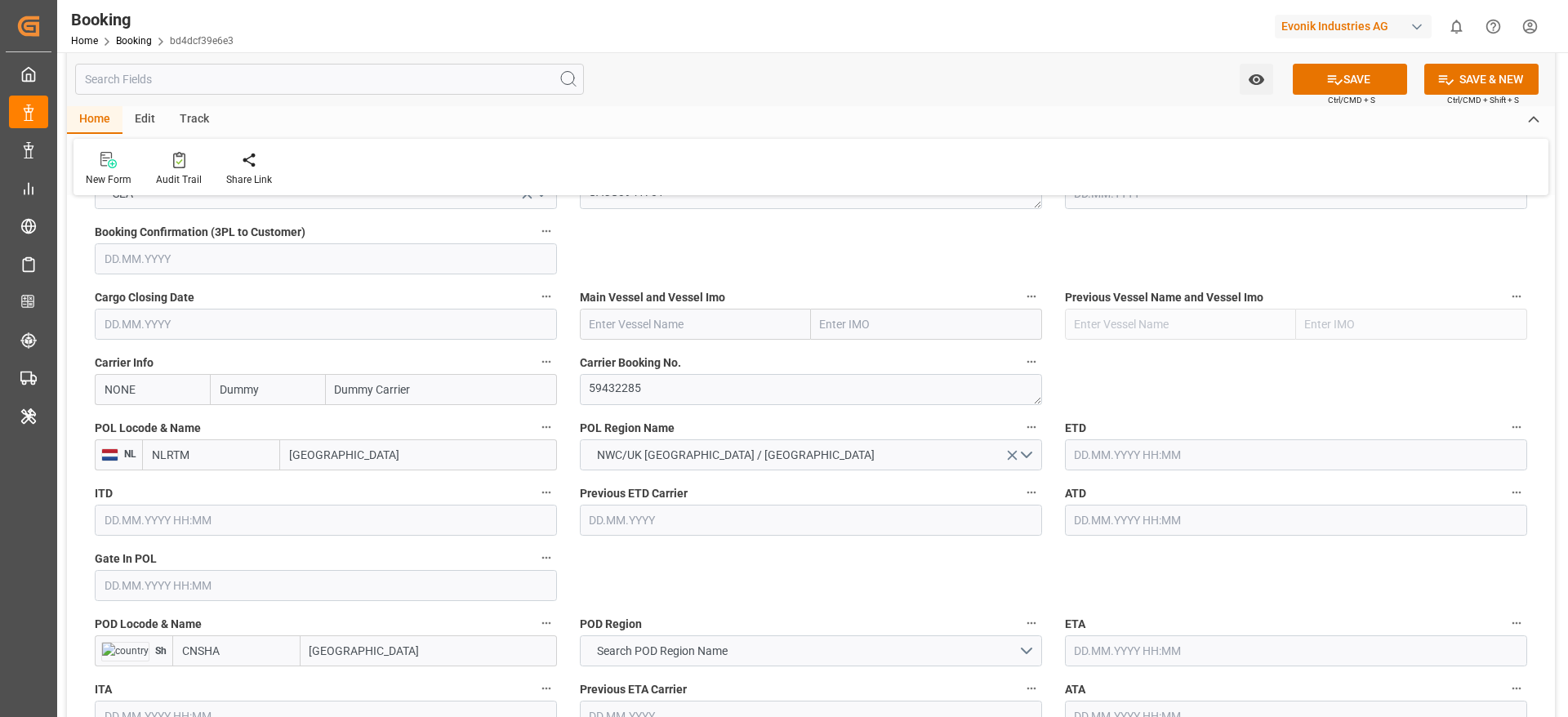
click at [280, 395] on input "Dummy" at bounding box center [267, 389] width 115 height 31
type input "hlcu"
click at [255, 419] on b "Hapag [PERSON_NAME]" at bounding box center [265, 434] width 88 height 31
type input "HLCU"
type input "Hapag [PERSON_NAME]"
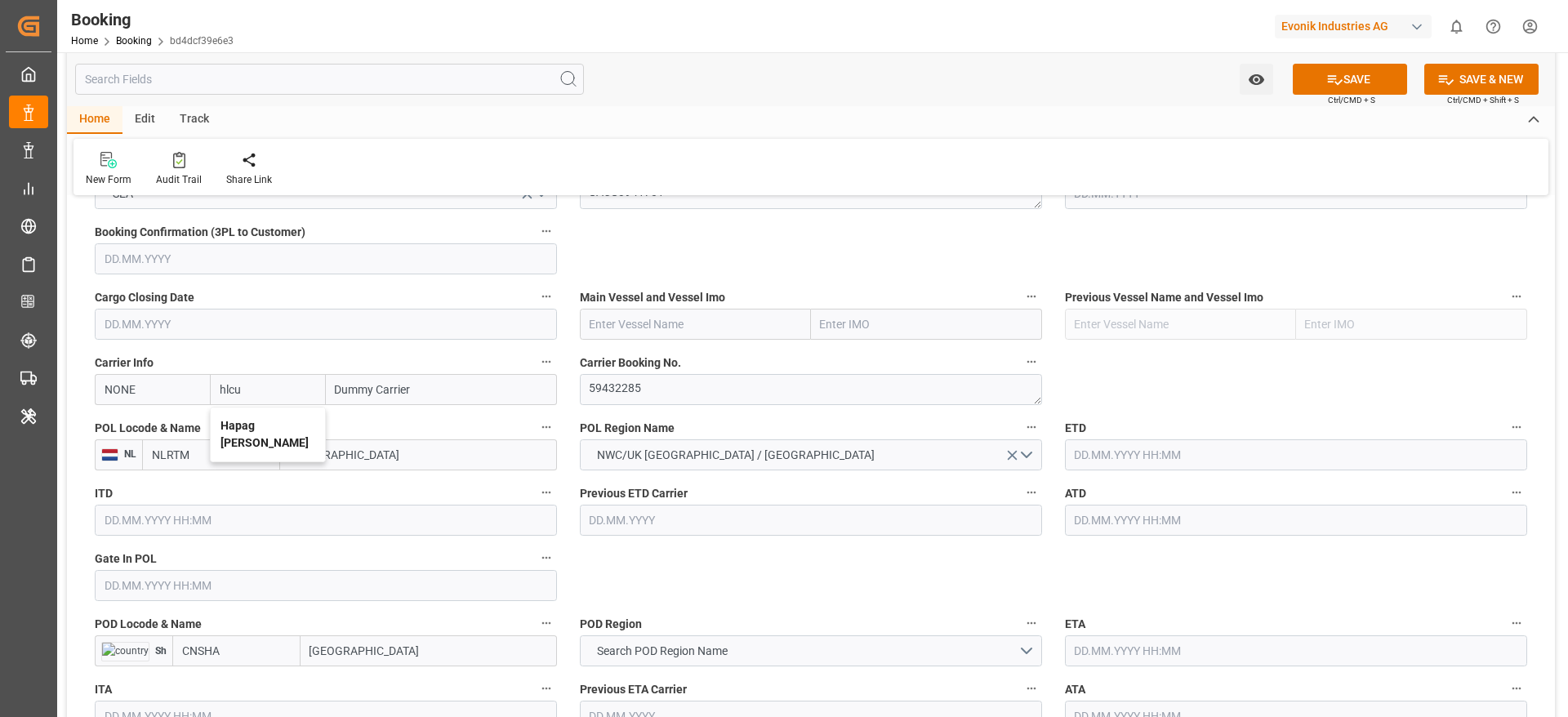
type input "Hapag Lloyd Aktiengesellschaft"
type input "Hapag [PERSON_NAME]"
click at [649, 315] on input "text" at bounding box center [695, 324] width 231 height 31
paste input "[PERSON_NAME]"
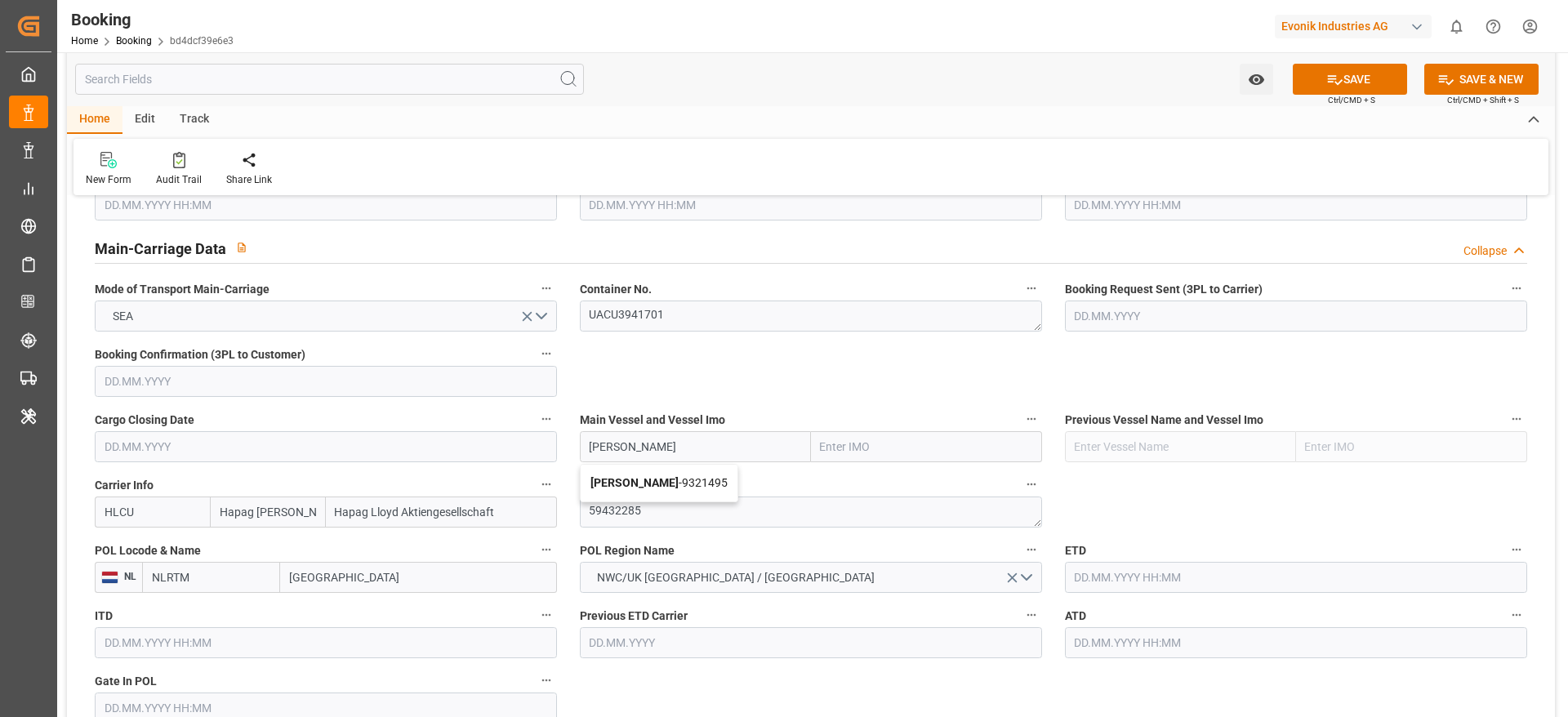
click at [678, 485] on b "[PERSON_NAME]" at bounding box center [635, 482] width 88 height 13
type input "[PERSON_NAME]"
type input "9321495"
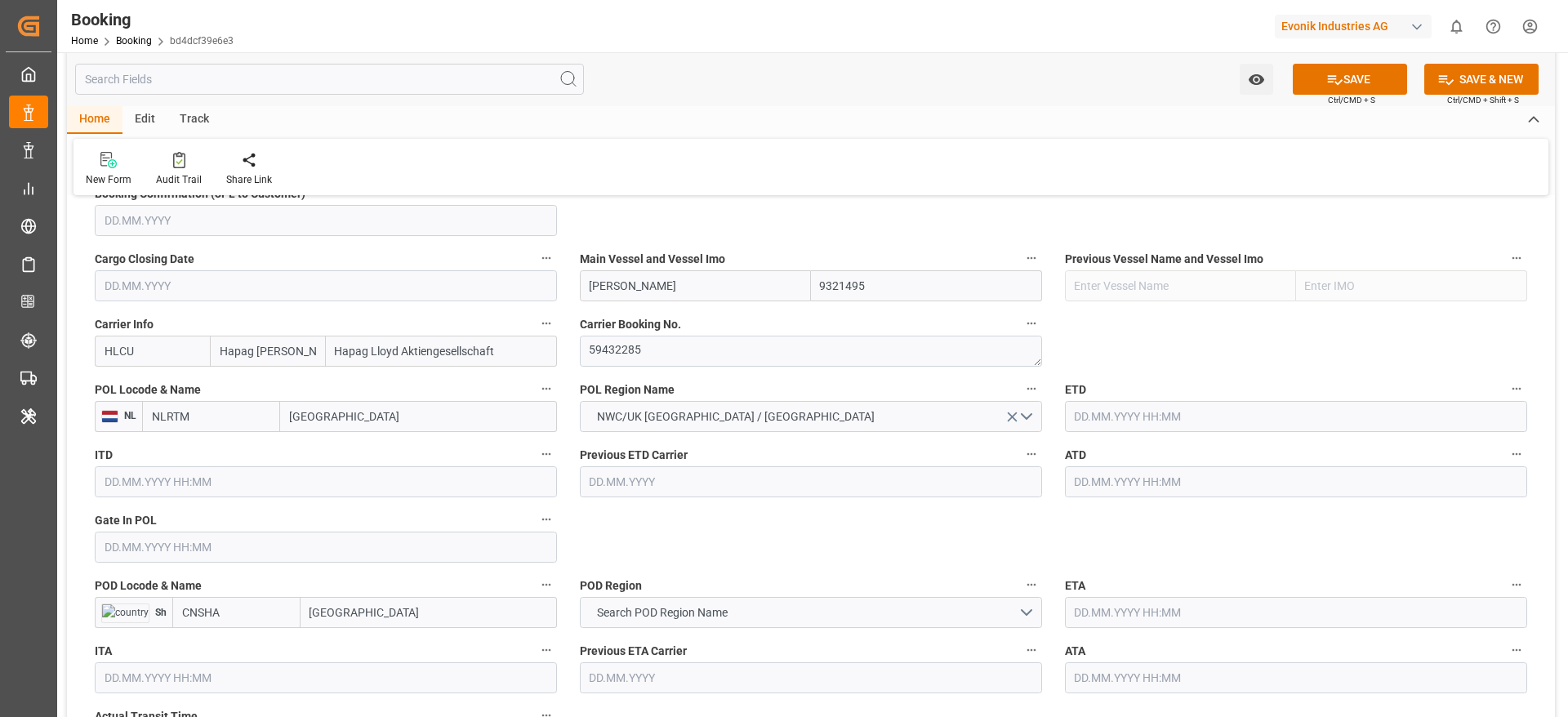
scroll to position [1224, 0]
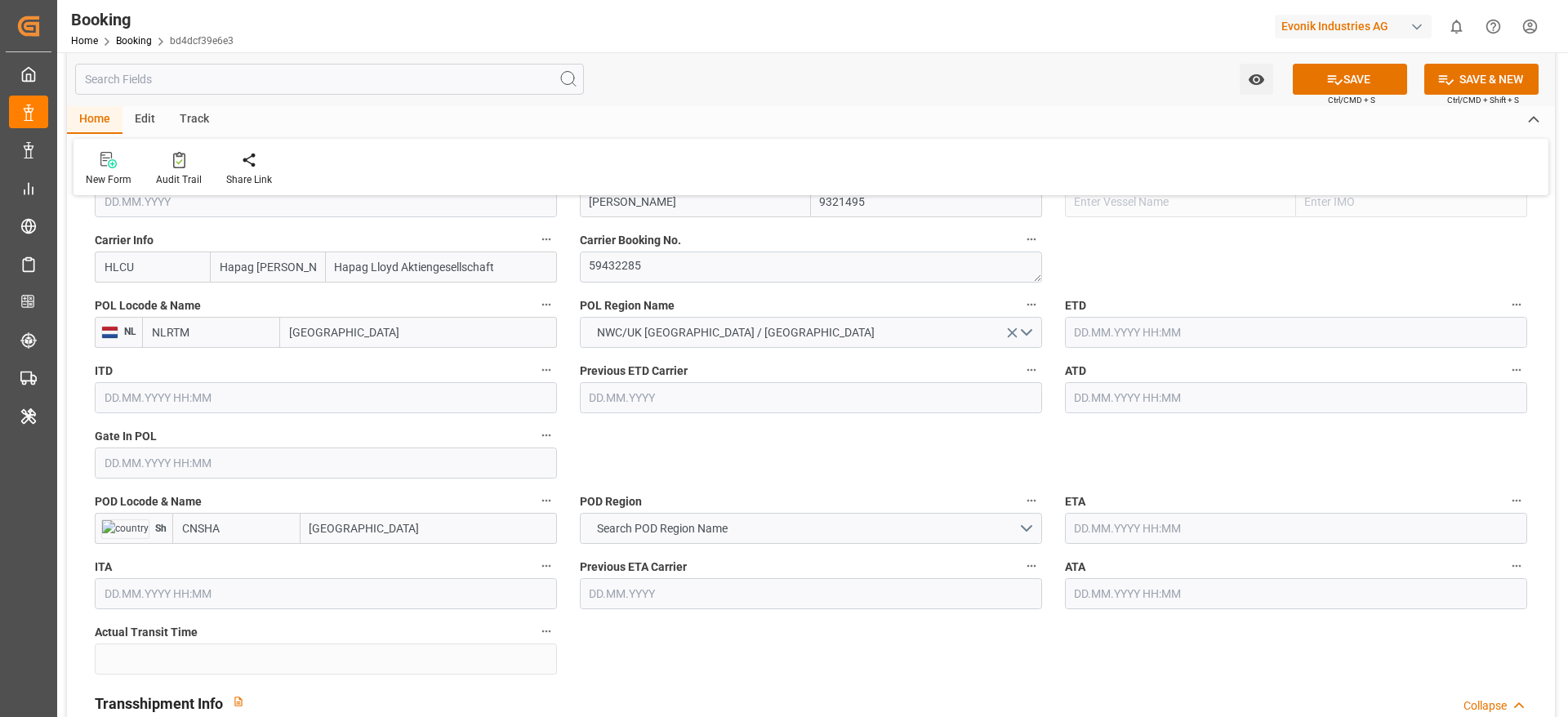
type input "[PERSON_NAME]"
click at [679, 269] on textarea "59432285" at bounding box center [811, 266] width 463 height 31
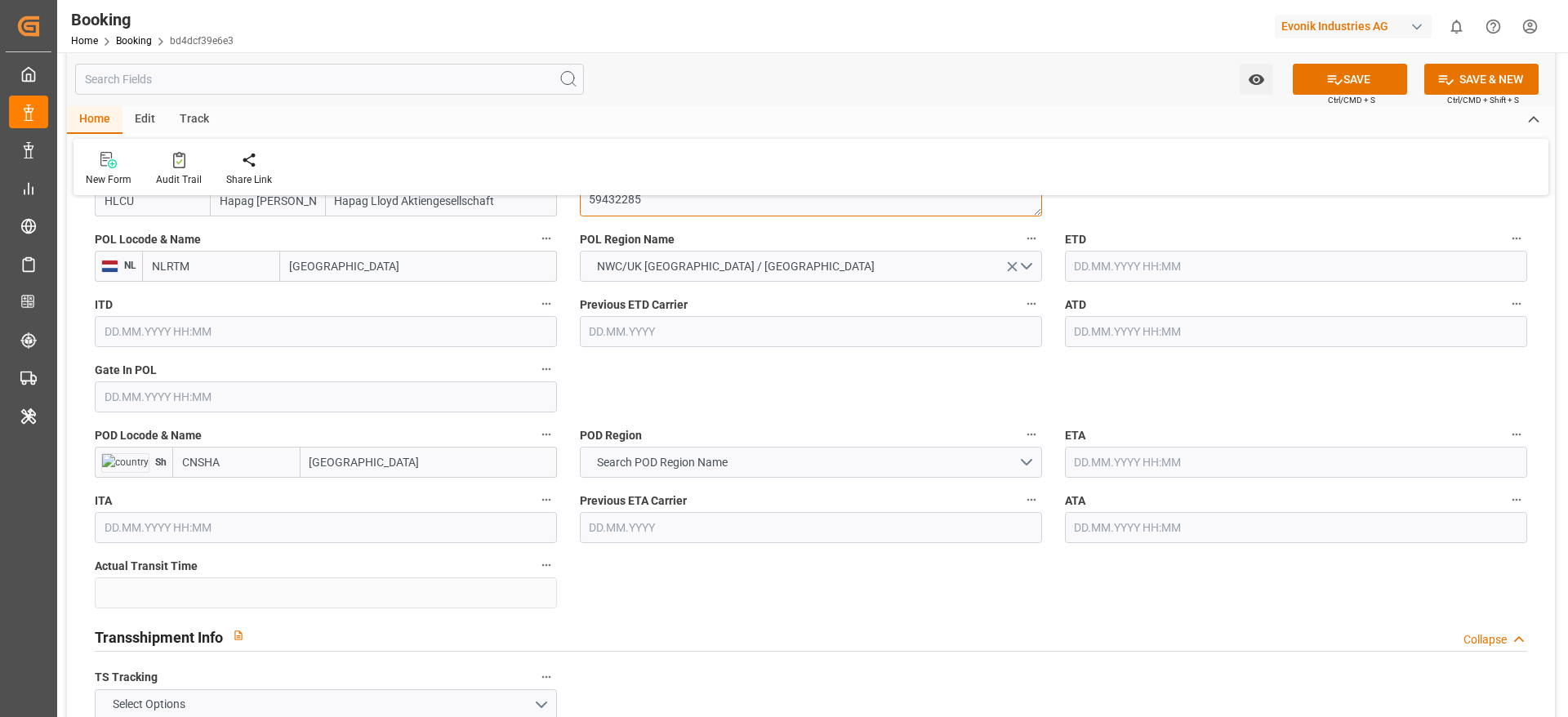
scroll to position [1347, 0]
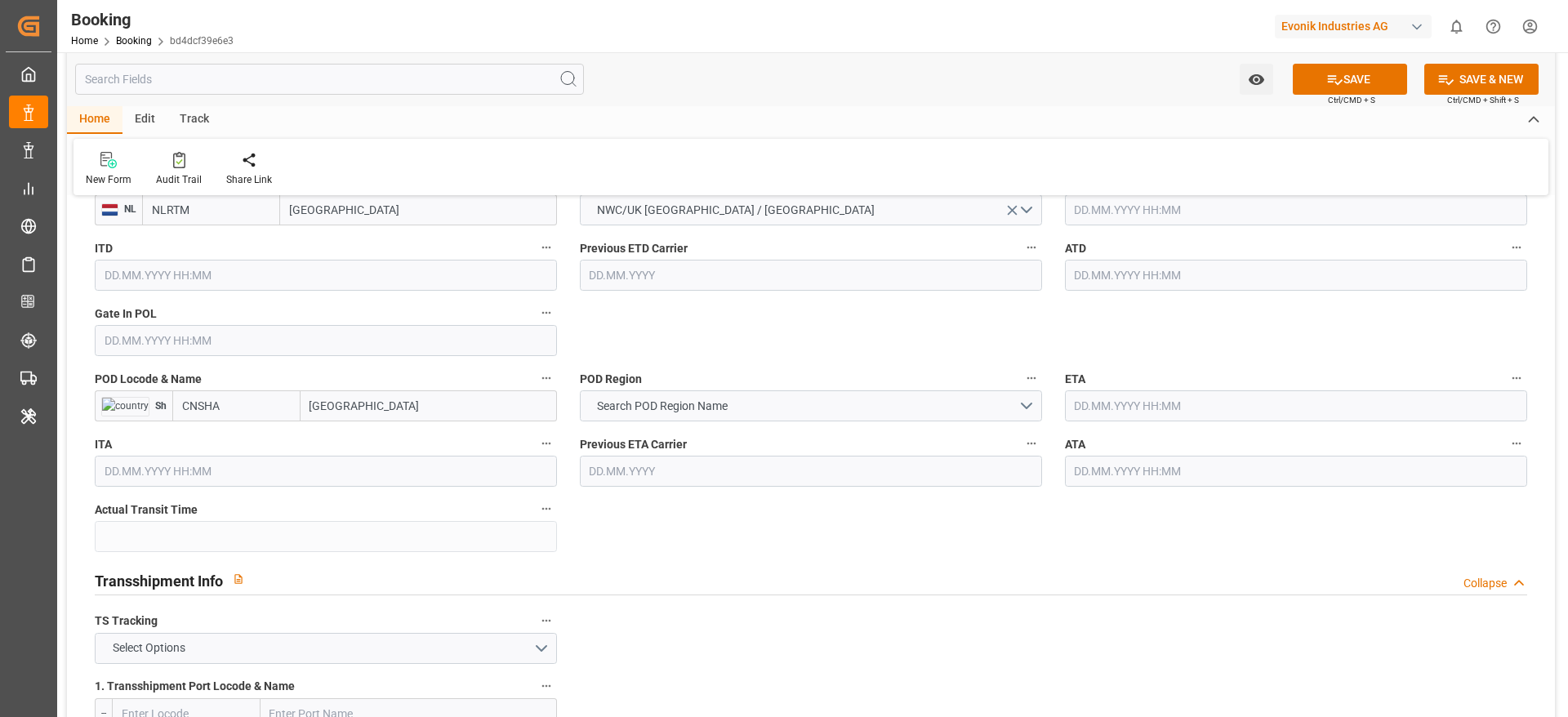
click at [228, 346] on input "text" at bounding box center [326, 340] width 463 height 31
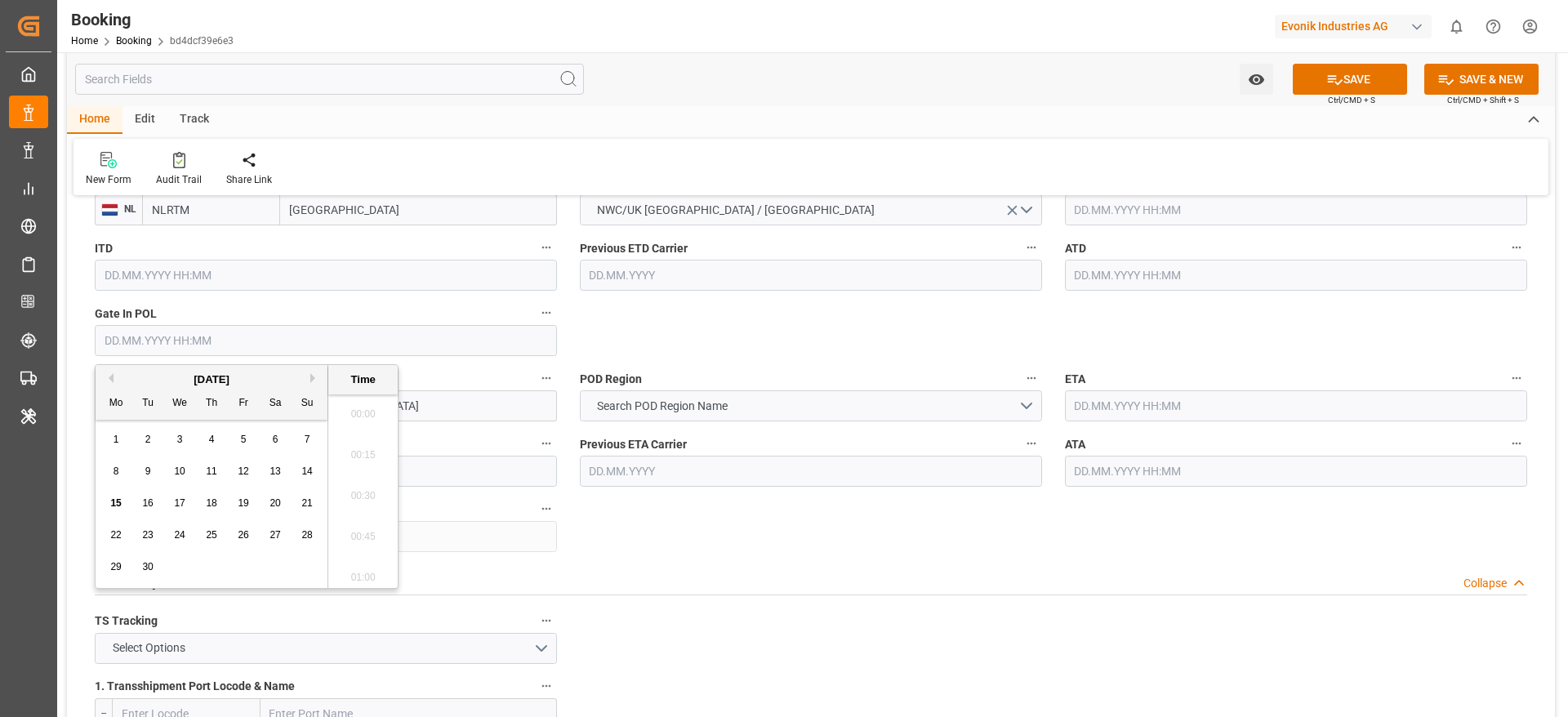
scroll to position [2659, 0]
click at [108, 378] on button "Previous Month" at bounding box center [109, 378] width 10 height 10
click at [117, 534] on span "21" at bounding box center [115, 534] width 11 height 11
type input "[DATE] 00:00"
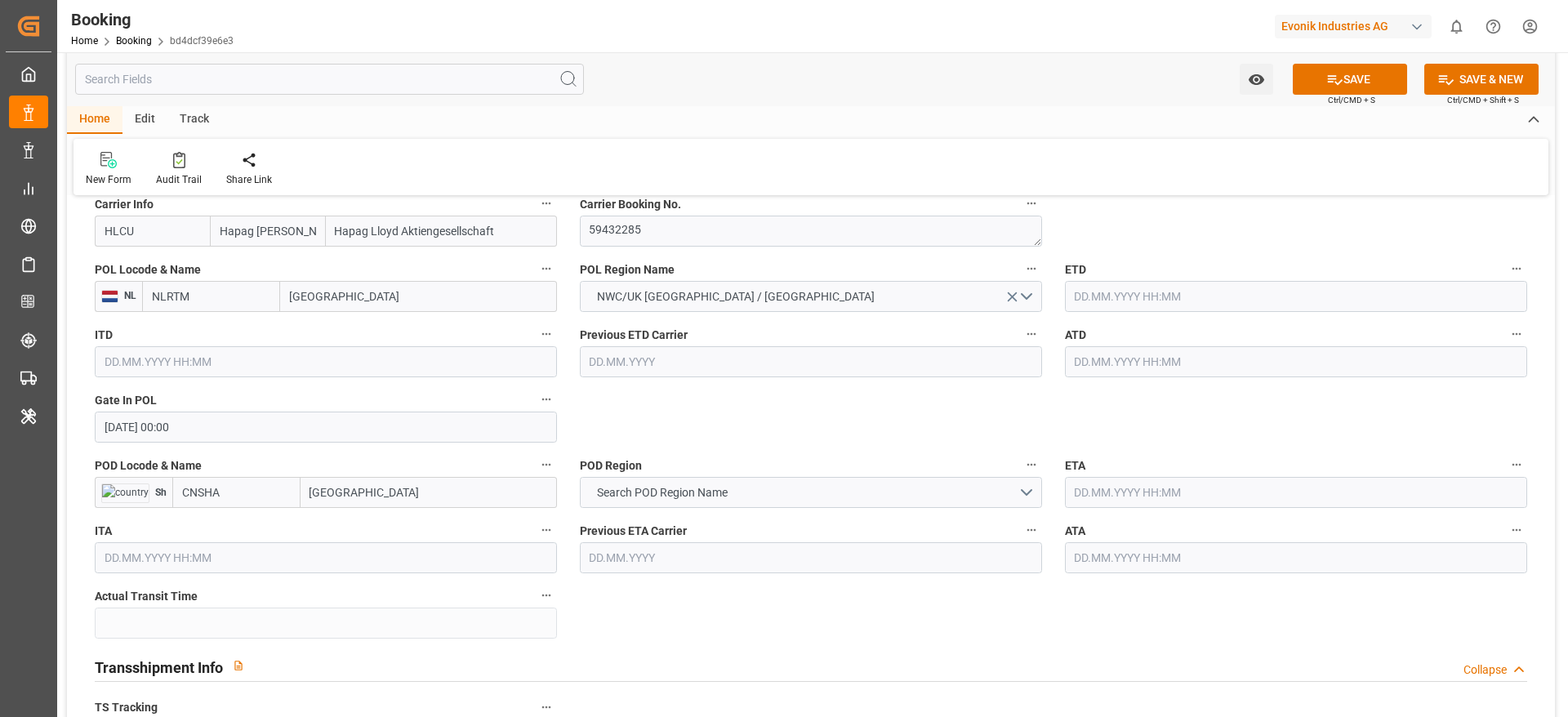
scroll to position [1224, 0]
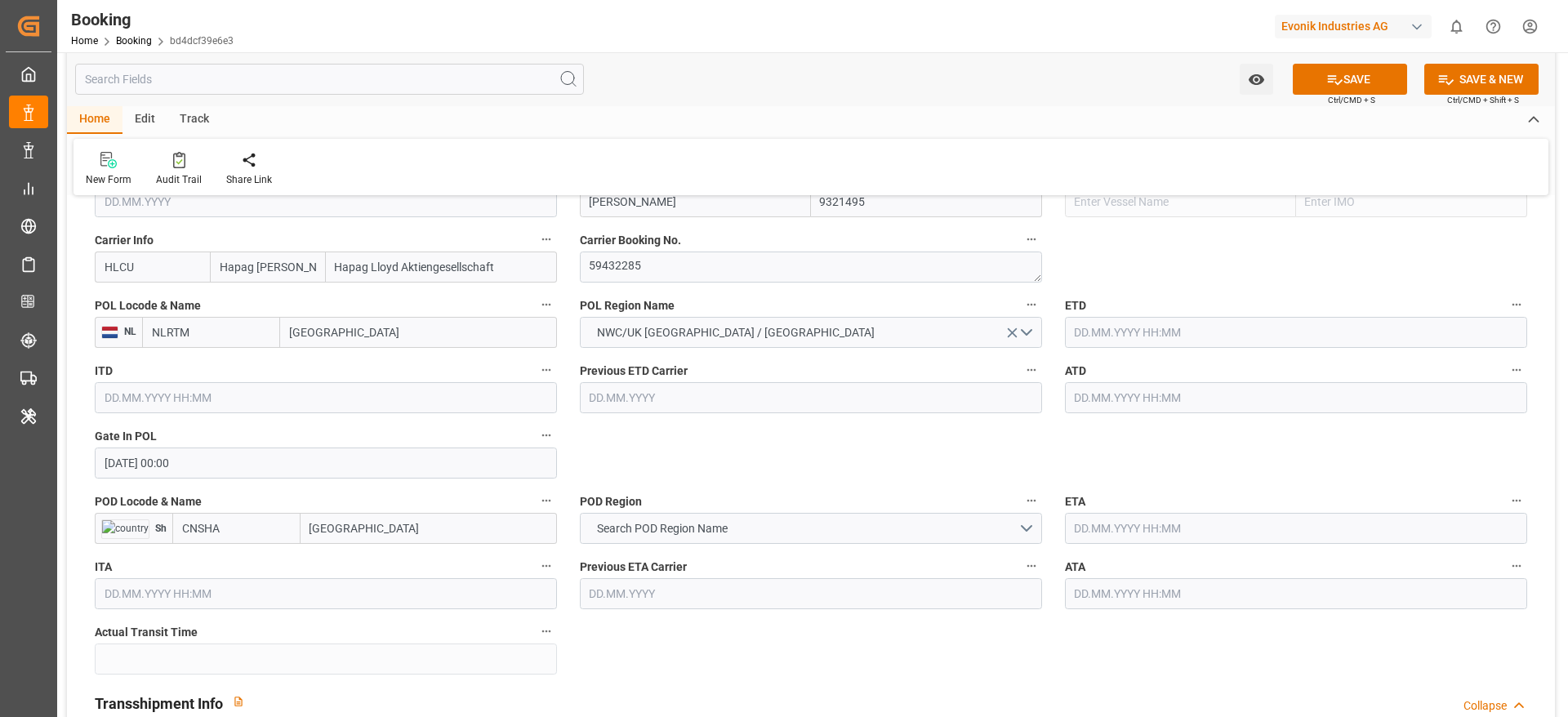
click at [1144, 400] on input "text" at bounding box center [1296, 397] width 463 height 31
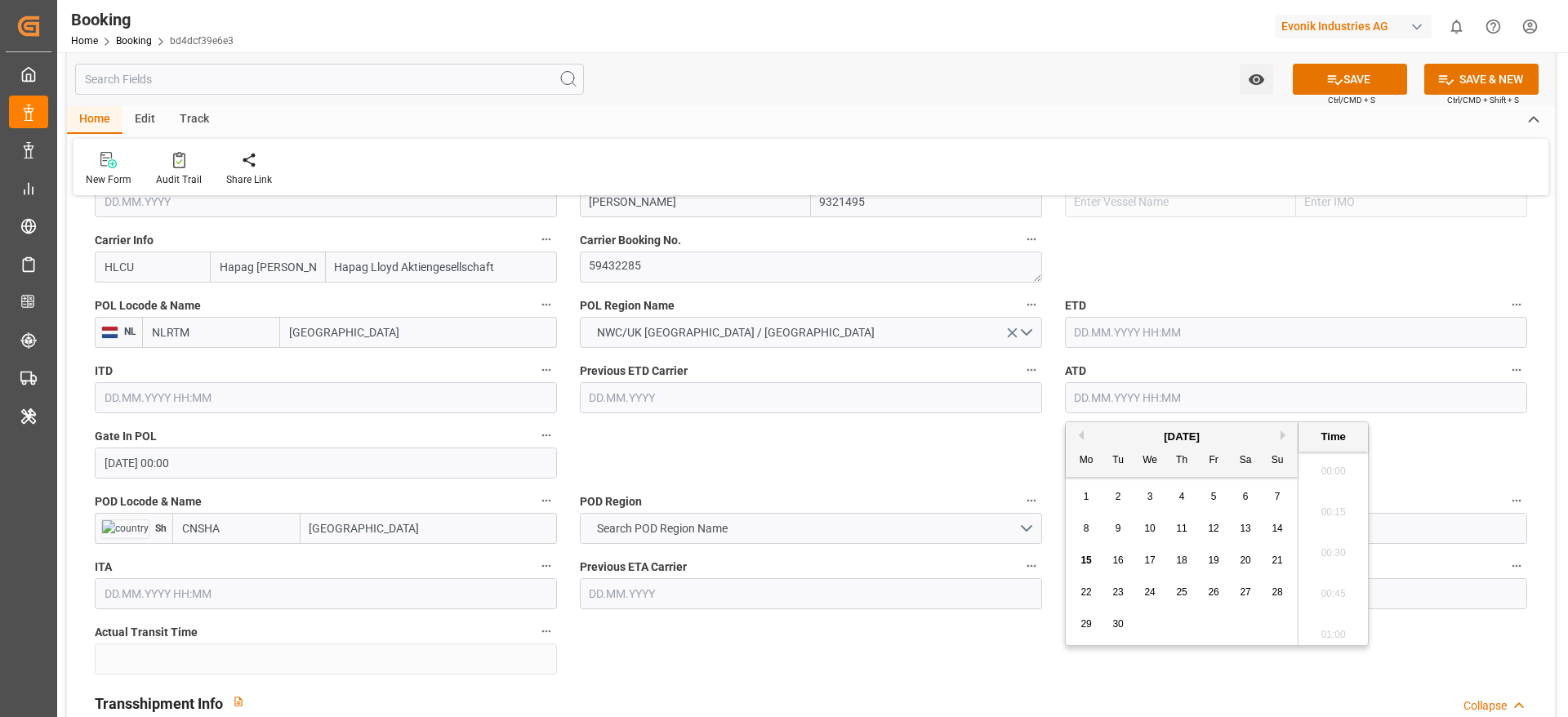
scroll to position [2659, 0]
click at [1079, 436] on button "Previous Month" at bounding box center [1079, 435] width 10 height 10
click at [1110, 591] on div "22" at bounding box center [1119, 592] width 20 height 20
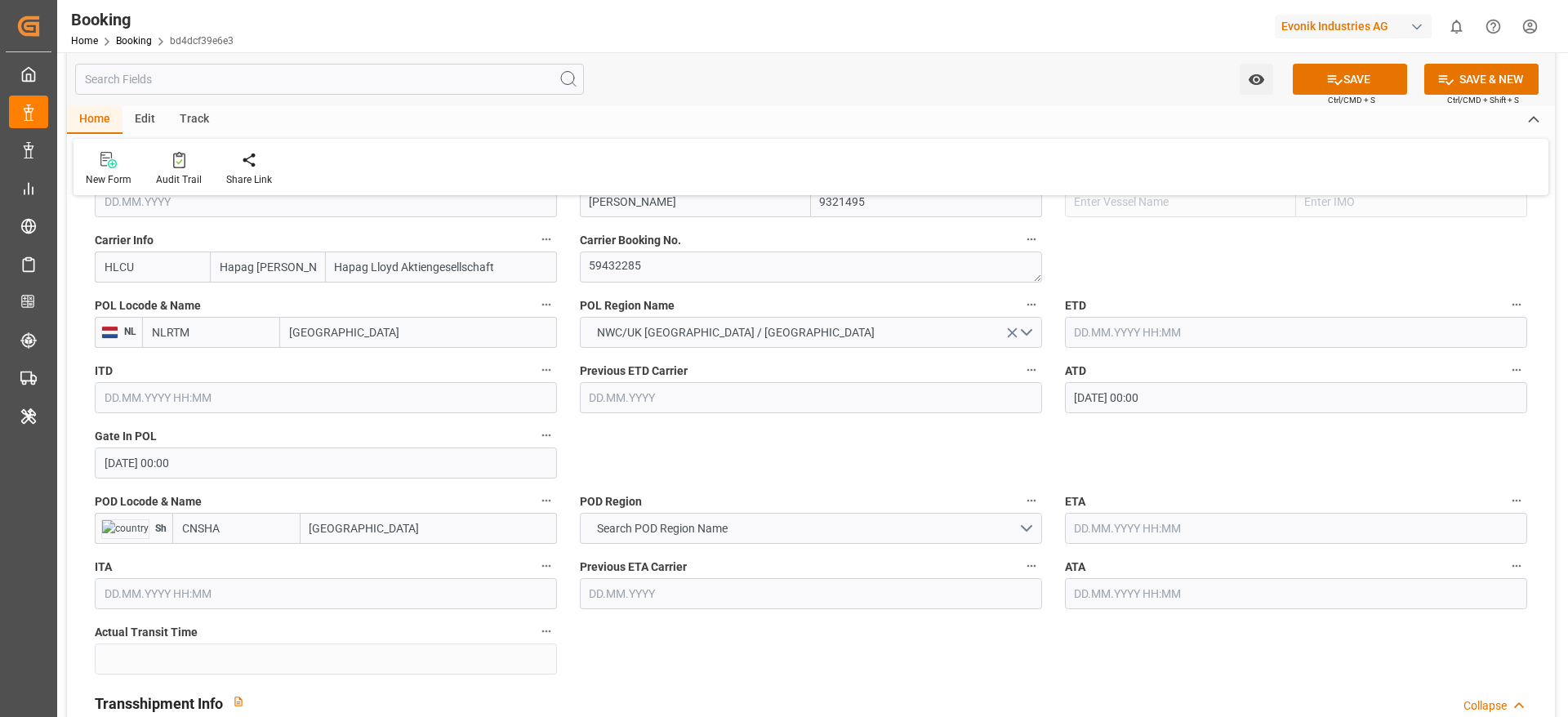
click at [1144, 404] on input "22.07.2025 00:00" at bounding box center [1296, 397] width 463 height 31
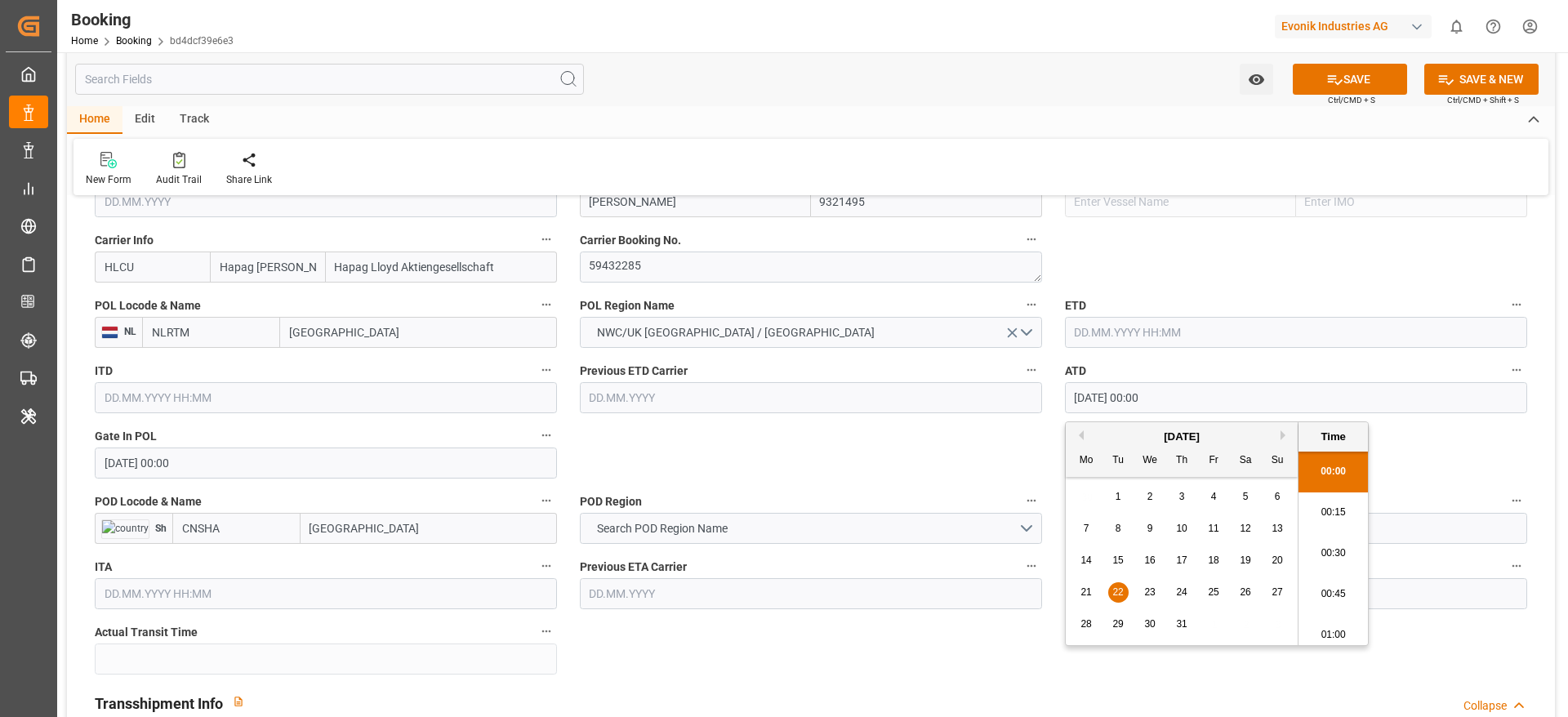
click at [1084, 434] on div "July 2025" at bounding box center [1182, 436] width 232 height 16
click at [1080, 432] on button "Previous Month" at bounding box center [1079, 435] width 10 height 10
click at [1271, 596] on div "22" at bounding box center [1278, 592] width 20 height 20
type input "22.06.2025 00:00"
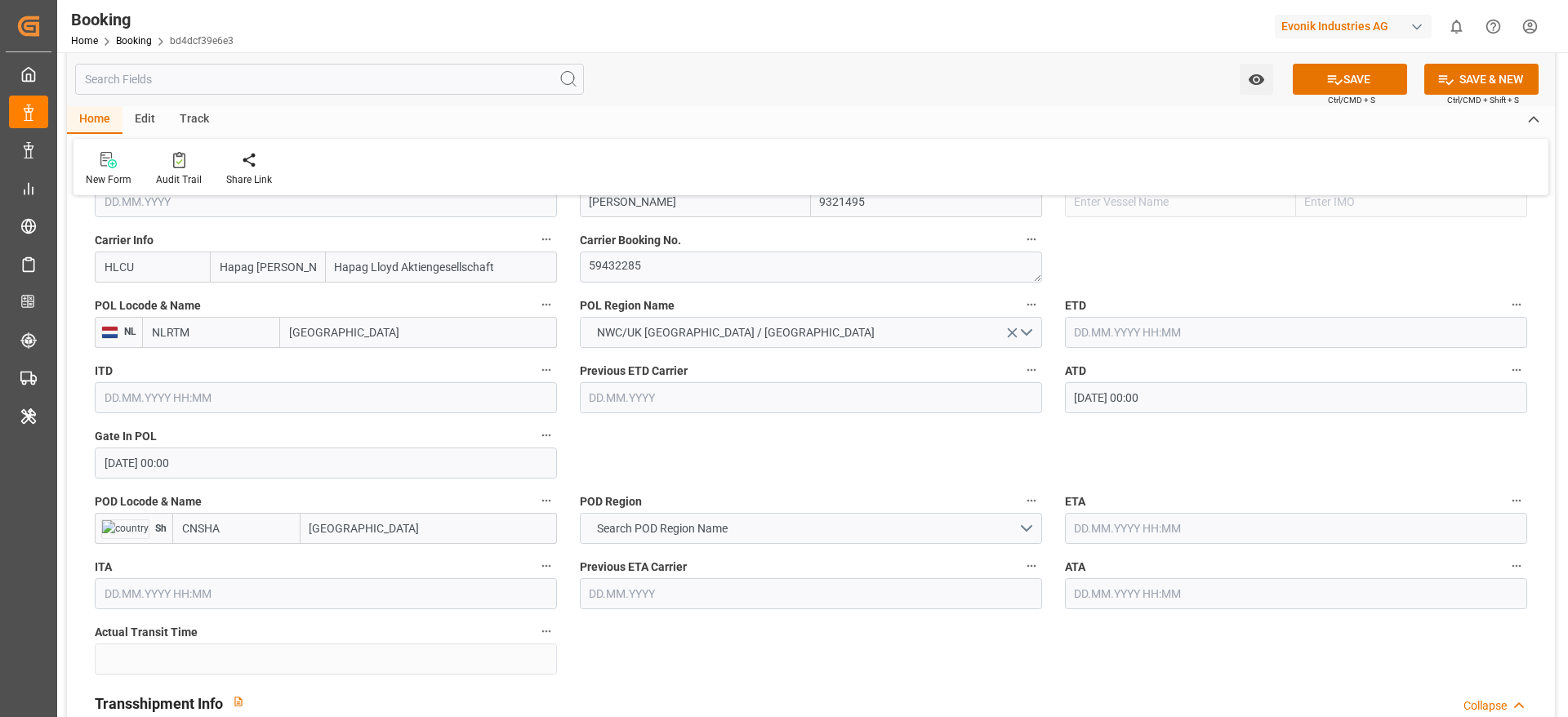
click at [897, 501] on label "POD Region" at bounding box center [811, 501] width 463 height 23
click at [1021, 501] on button "POD Region" at bounding box center [1031, 500] width 21 height 21
click at [1185, 389] on div at bounding box center [784, 358] width 1568 height 717
click at [1186, 395] on input "22.06.2025 00:00" at bounding box center [1296, 397] width 463 height 31
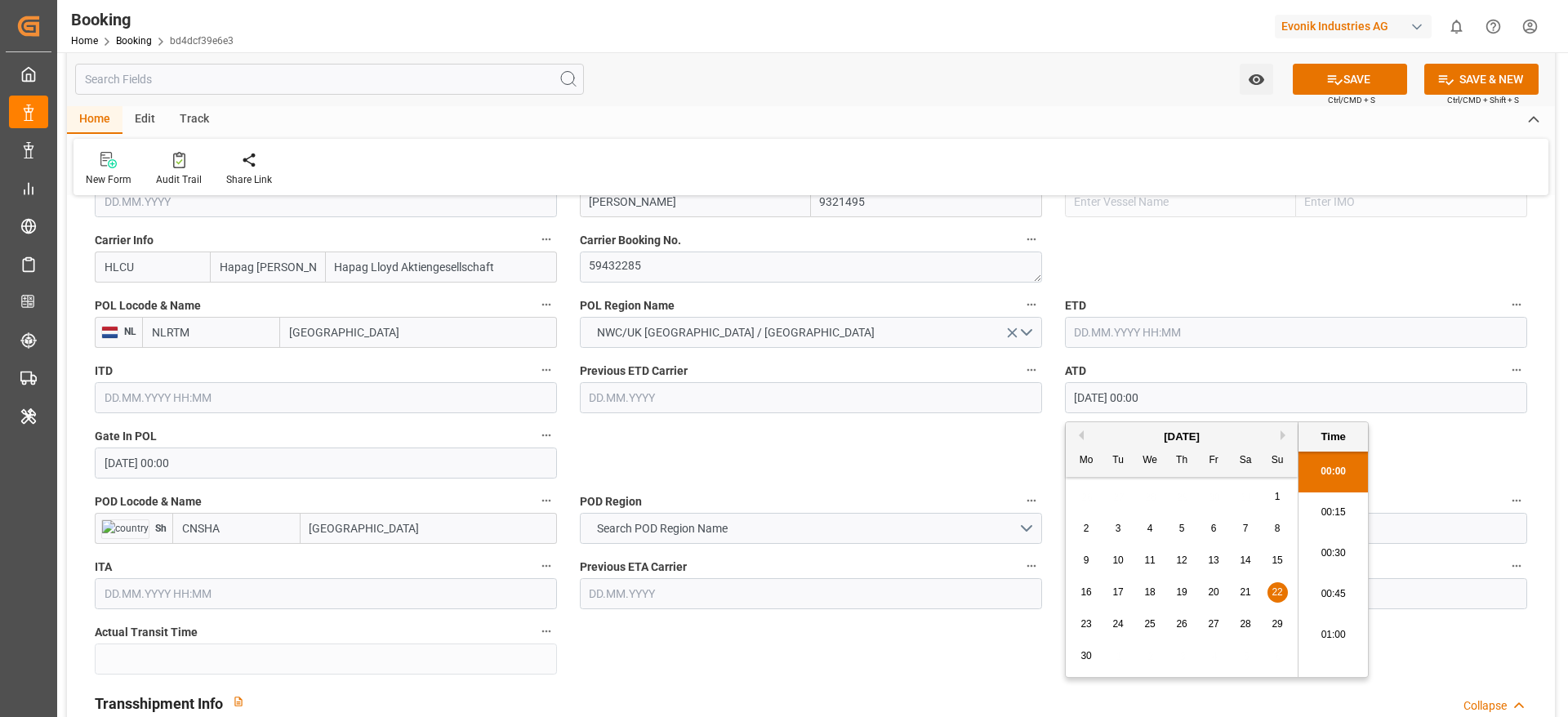
click at [1186, 395] on input "22.06.2025 00:00" at bounding box center [1296, 397] width 463 height 31
click at [1152, 334] on input "text" at bounding box center [1296, 332] width 463 height 31
paste input "22.06.2025 00:00"
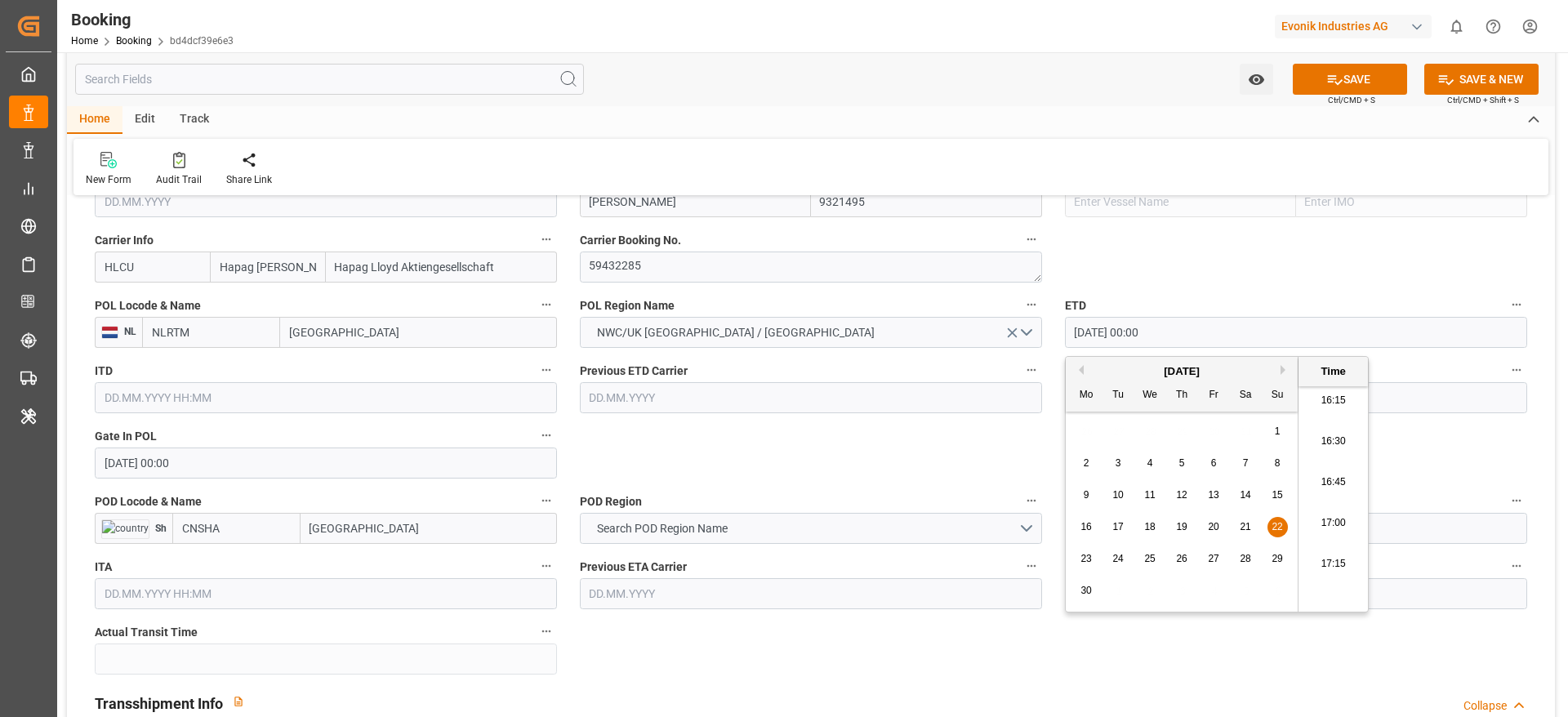
type input "22.06.2025 00:00"
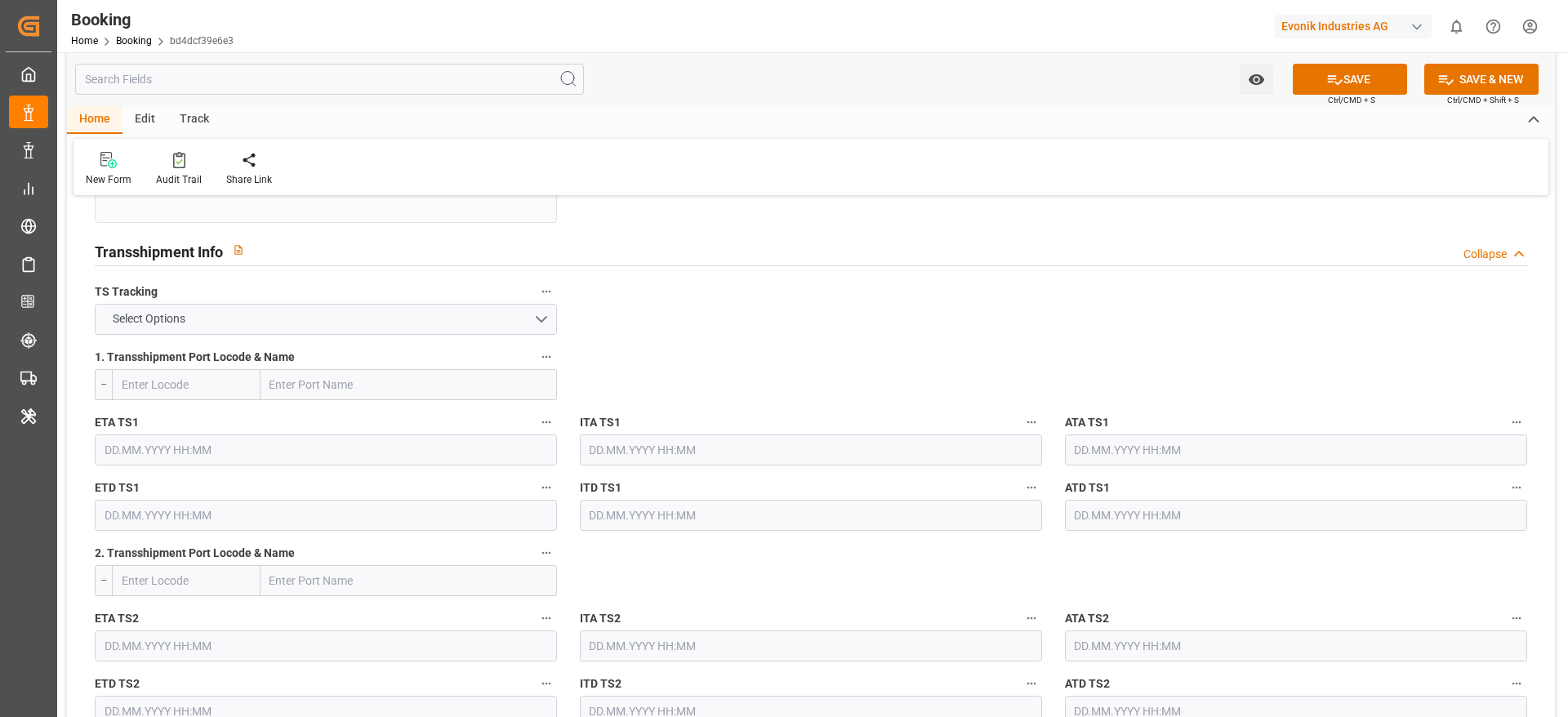
scroll to position [1714, 0]
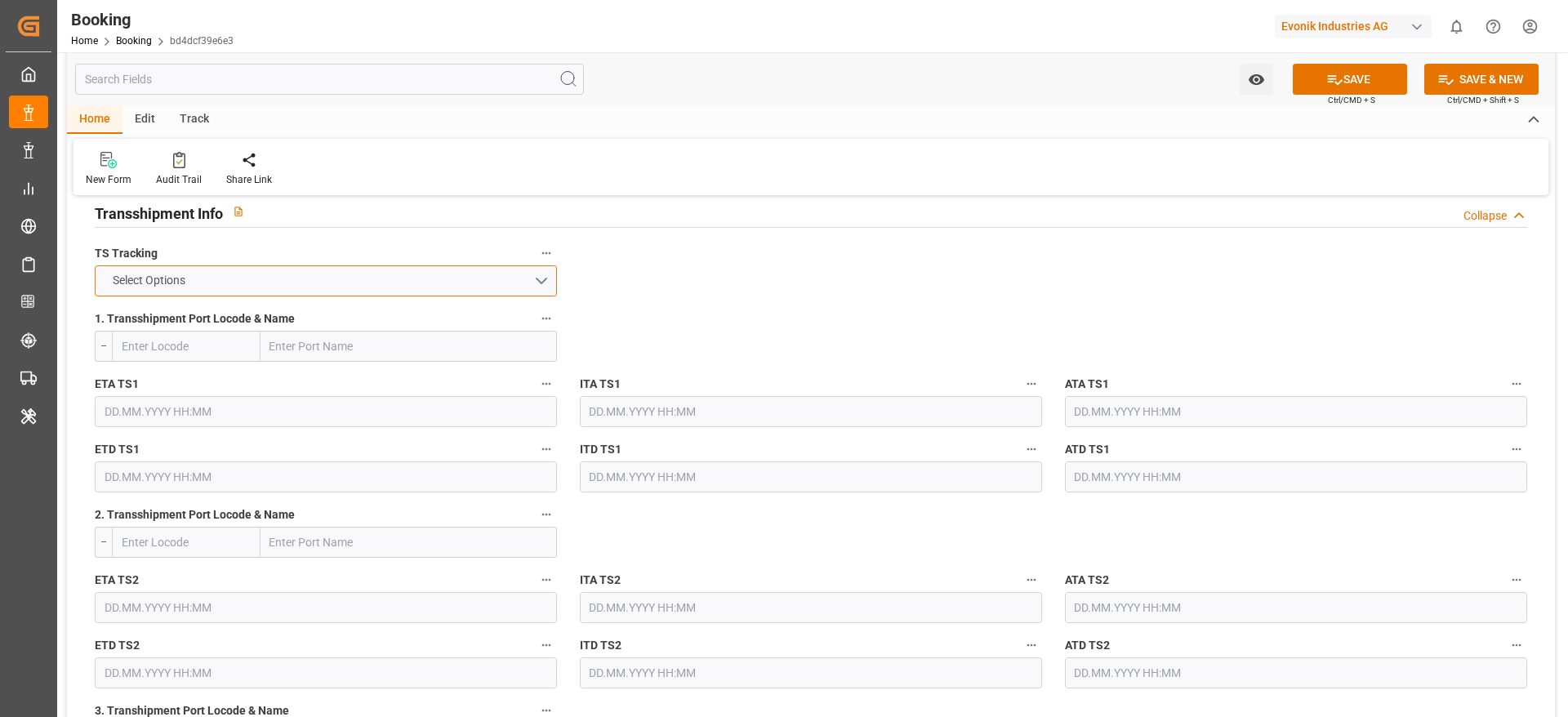
click at [285, 290] on button "Select Options" at bounding box center [326, 281] width 463 height 31
click at [285, 290] on div "TRUE" at bounding box center [326, 285] width 461 height 34
click at [338, 357] on input "text" at bounding box center [408, 346] width 296 height 31
paste input "Ningbo"
type input "Ningbo"
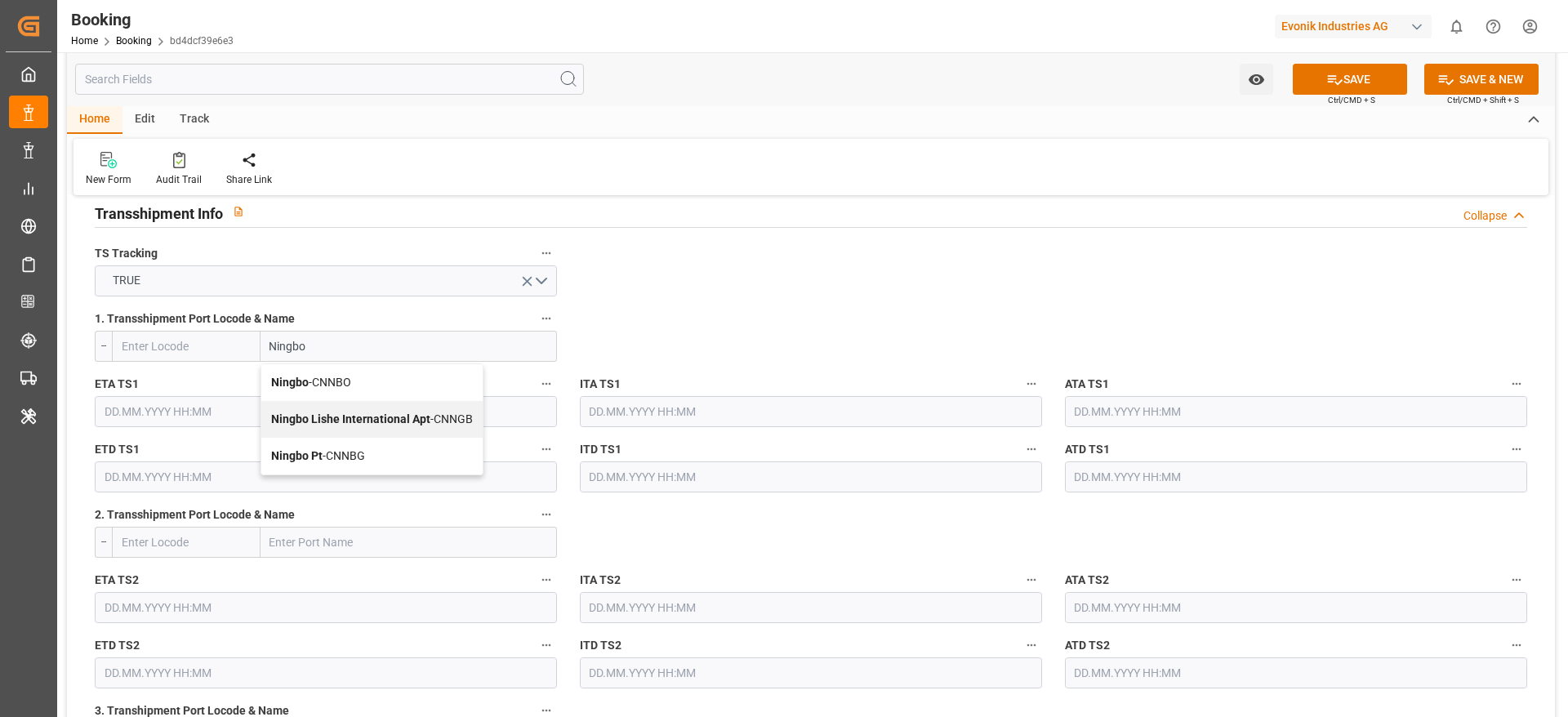
click at [334, 392] on div "Ningbo - CNNBO" at bounding box center [372, 382] width 222 height 36
type input "CNNBO"
type input "Ningbo"
click at [1095, 412] on input "text" at bounding box center [1296, 412] width 463 height 31
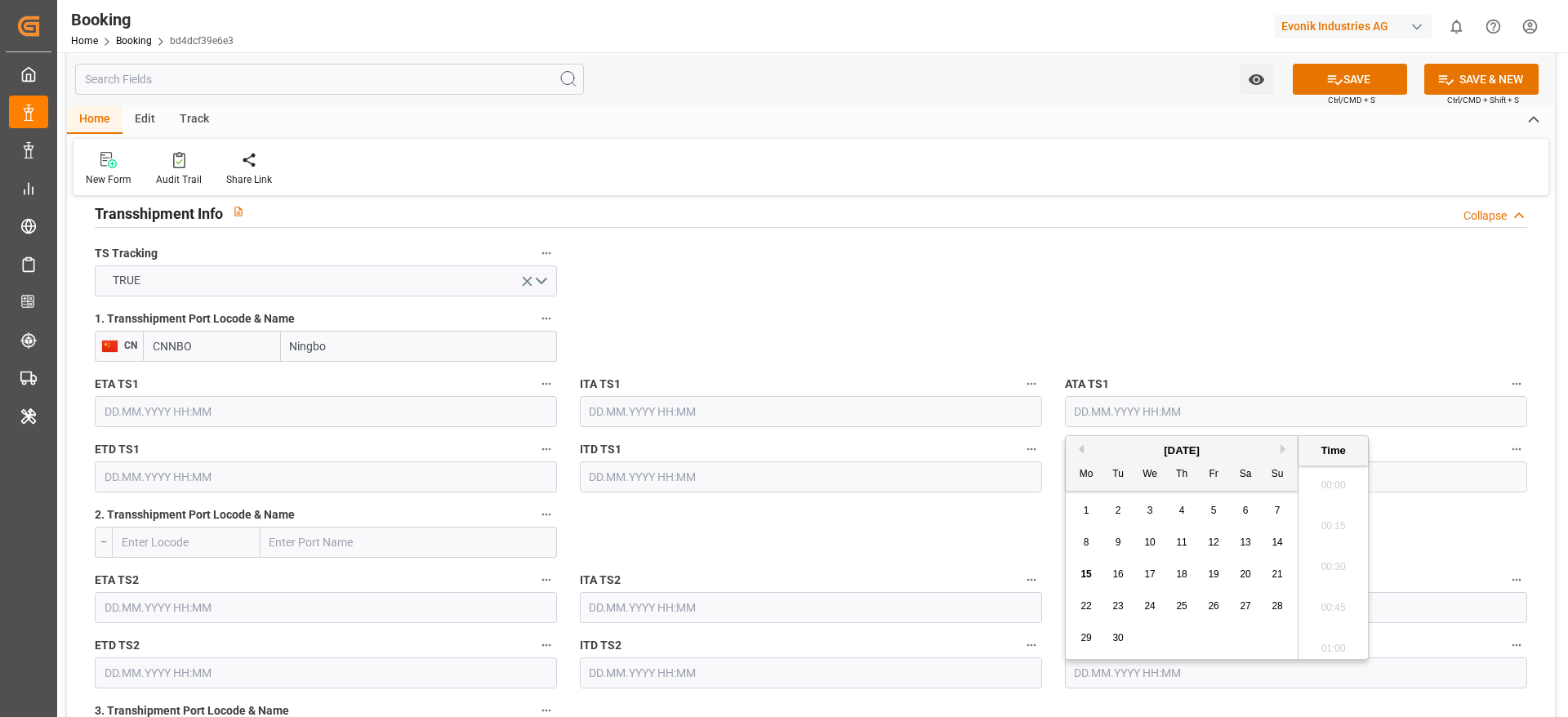
scroll to position [2659, 0]
click at [1082, 446] on button "Previous Month" at bounding box center [1079, 449] width 10 height 10
click at [1219, 547] on div "8" at bounding box center [1214, 542] width 20 height 20
type input "08.08.2025 00:00"
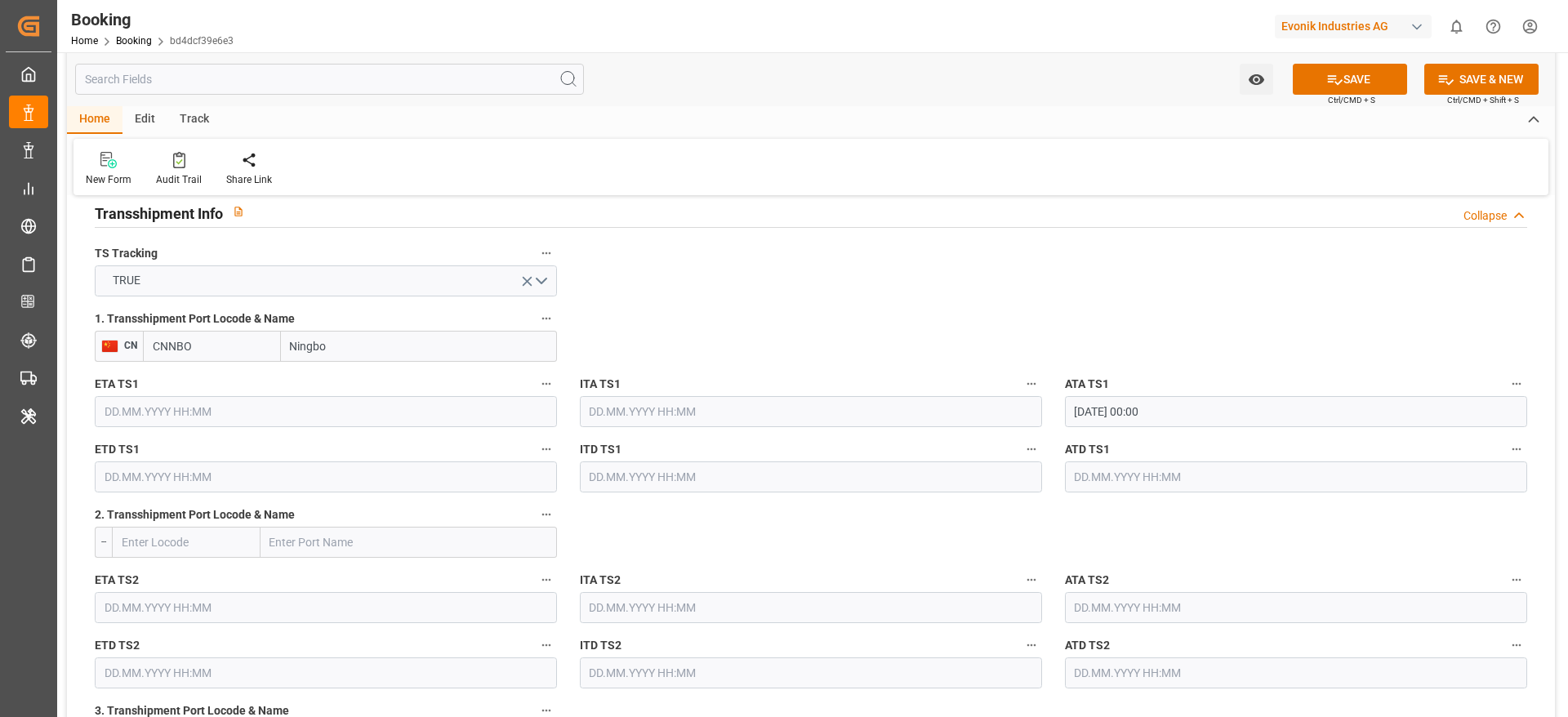
click at [1105, 492] on div "ATD TS1" at bounding box center [1295, 465] width 485 height 65
click at [1106, 490] on input "text" at bounding box center [1296, 477] width 463 height 31
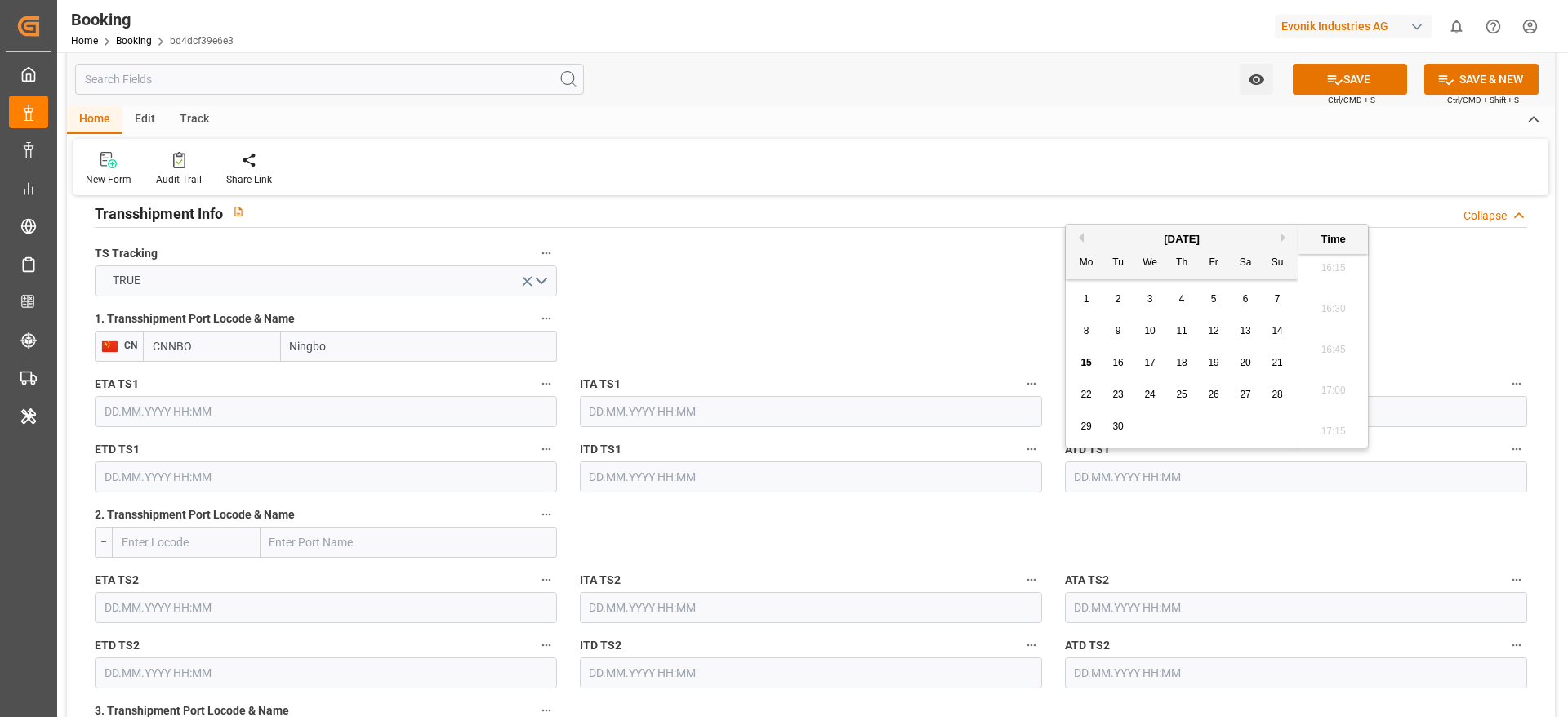
click at [1076, 233] on button "Previous Month" at bounding box center [1079, 238] width 10 height 10
click at [1153, 368] on div "13" at bounding box center [1150, 363] width 20 height 20
type input "13.08.2025 00:00"
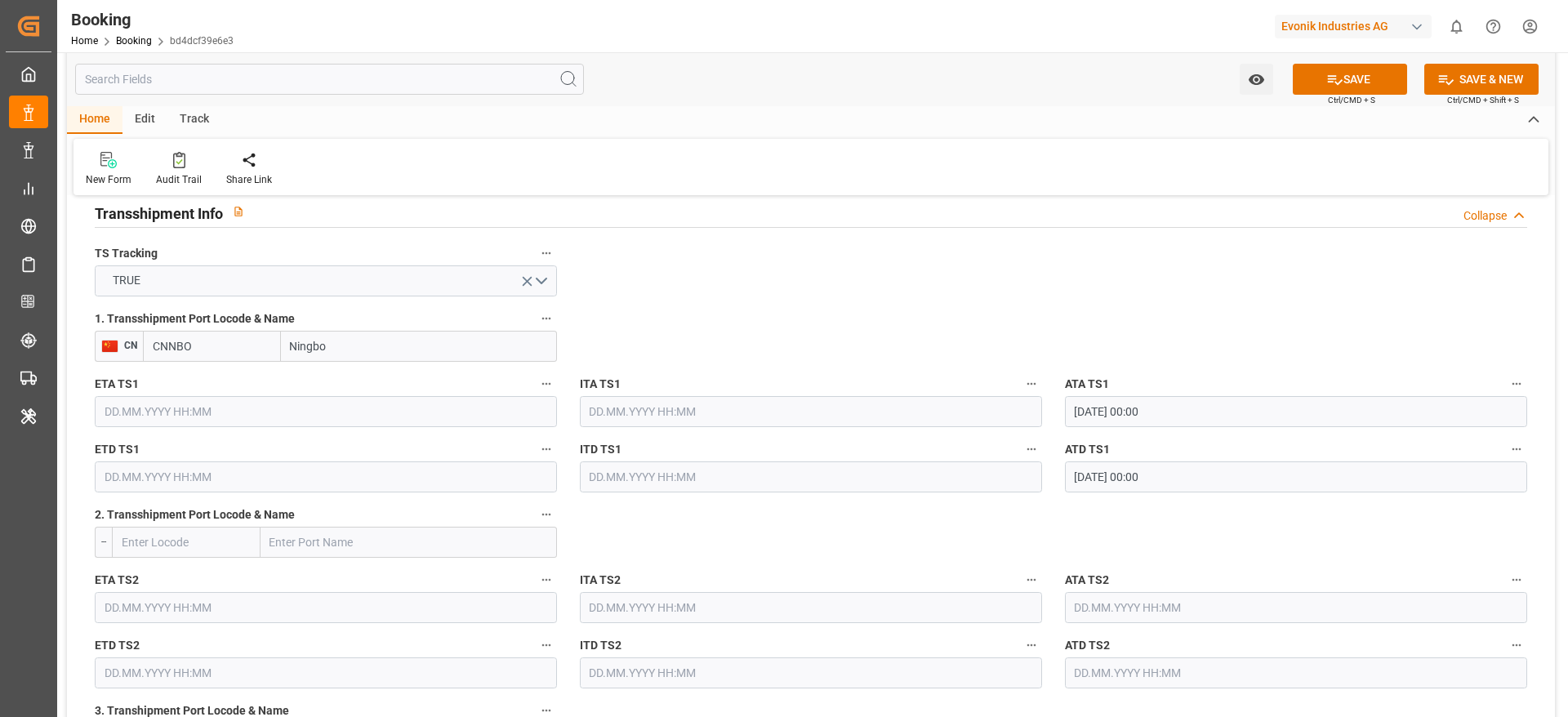
click at [1181, 407] on input "08.08.2025 00:00" at bounding box center [1296, 412] width 463 height 31
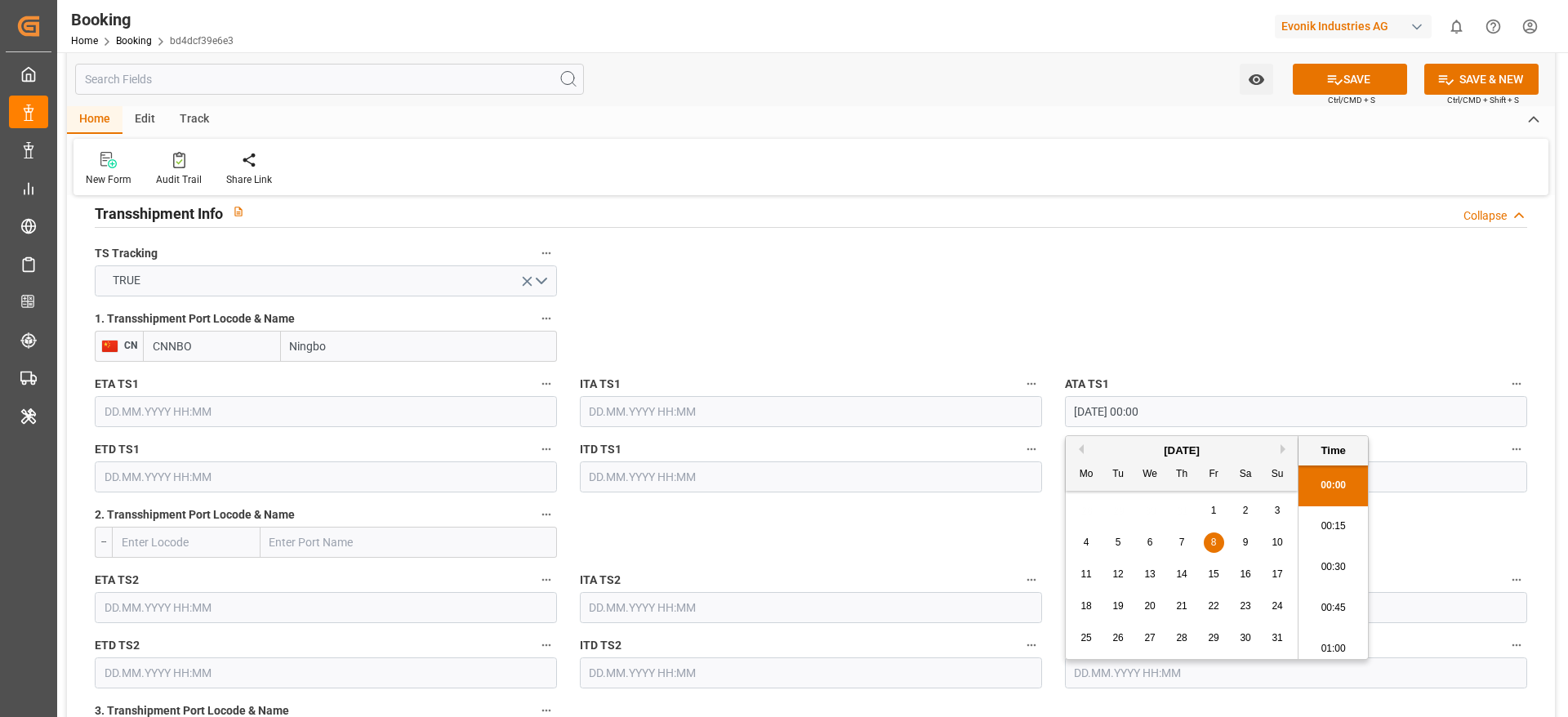
click at [1181, 407] on input "08.08.2025 00:00" at bounding box center [1296, 412] width 463 height 31
click at [394, 419] on input "text" at bounding box center [326, 412] width 463 height 31
paste input "08.08.2025 00:00"
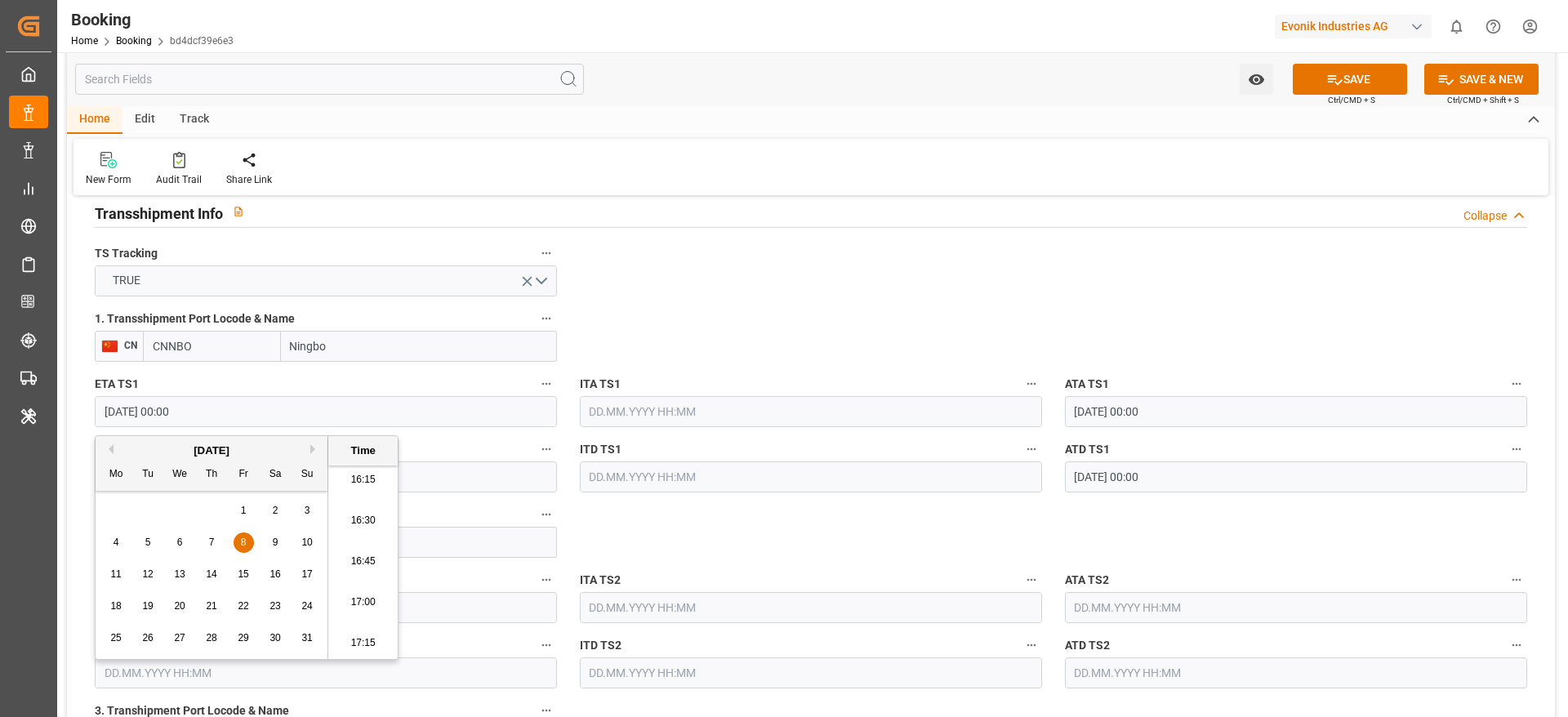
type input "08.08.2025 00:00"
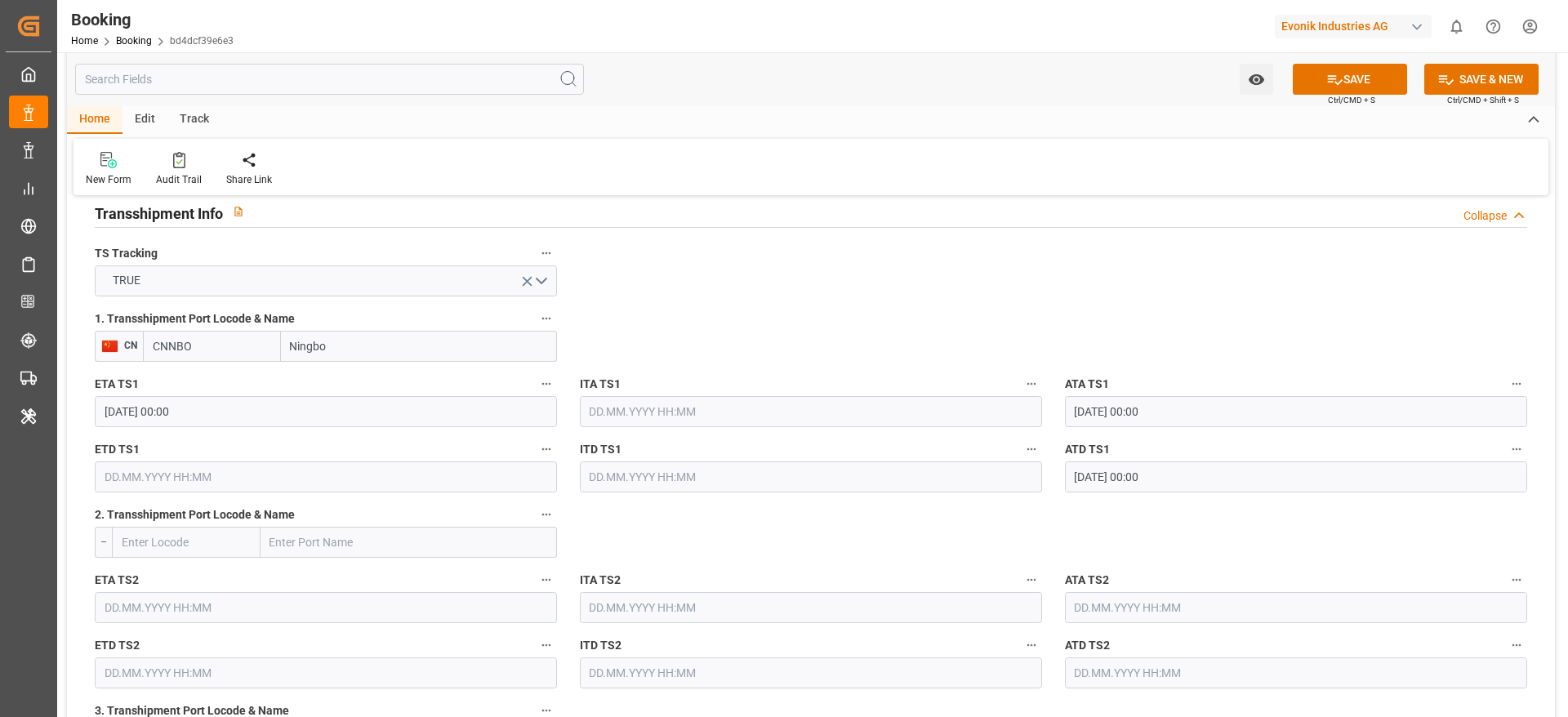
click at [1224, 479] on input "13.08.2025 00:00" at bounding box center [1296, 477] width 463 height 31
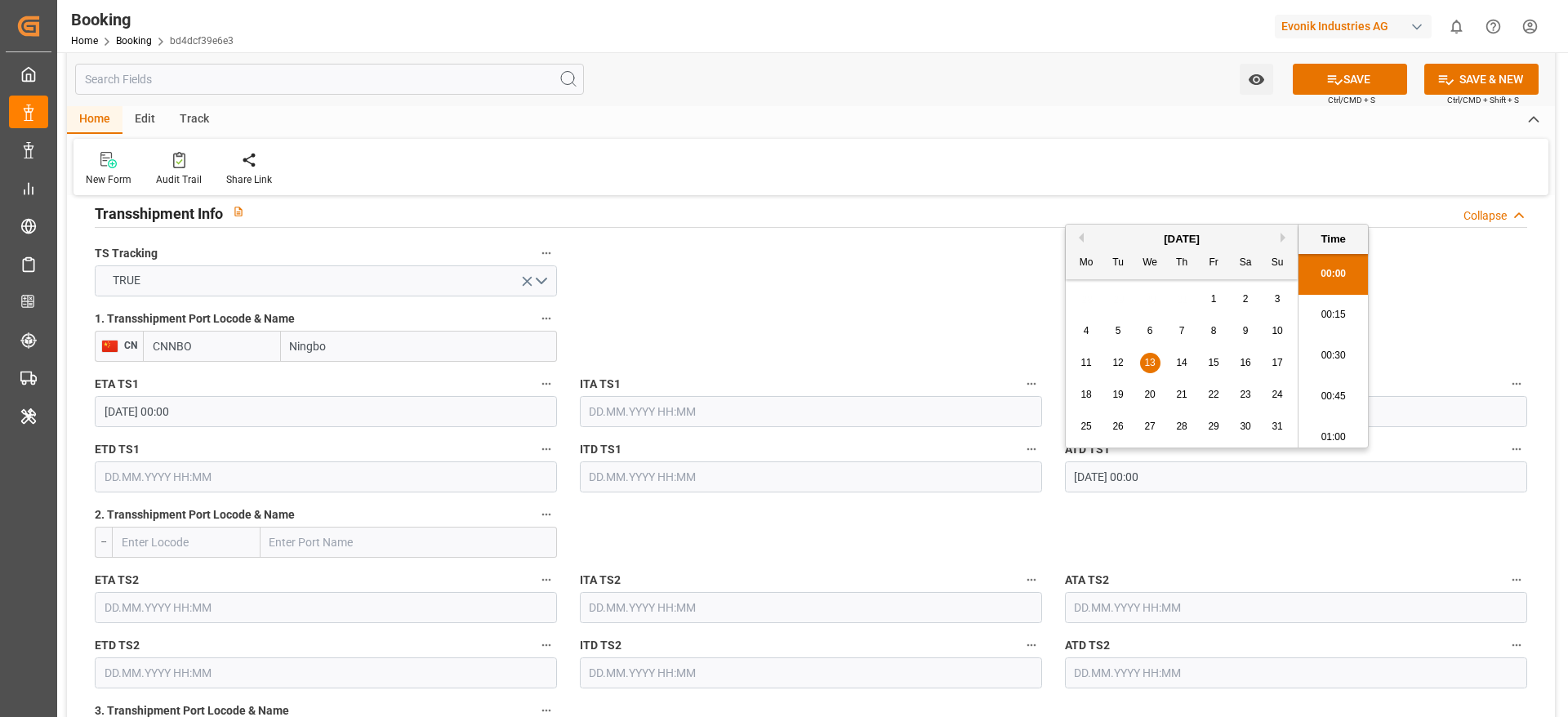
click at [1224, 479] on input "13.08.2025 00:00" at bounding box center [1296, 477] width 463 height 31
click at [336, 484] on input "text" at bounding box center [326, 477] width 463 height 31
paste input "13.08.2025 00:00"
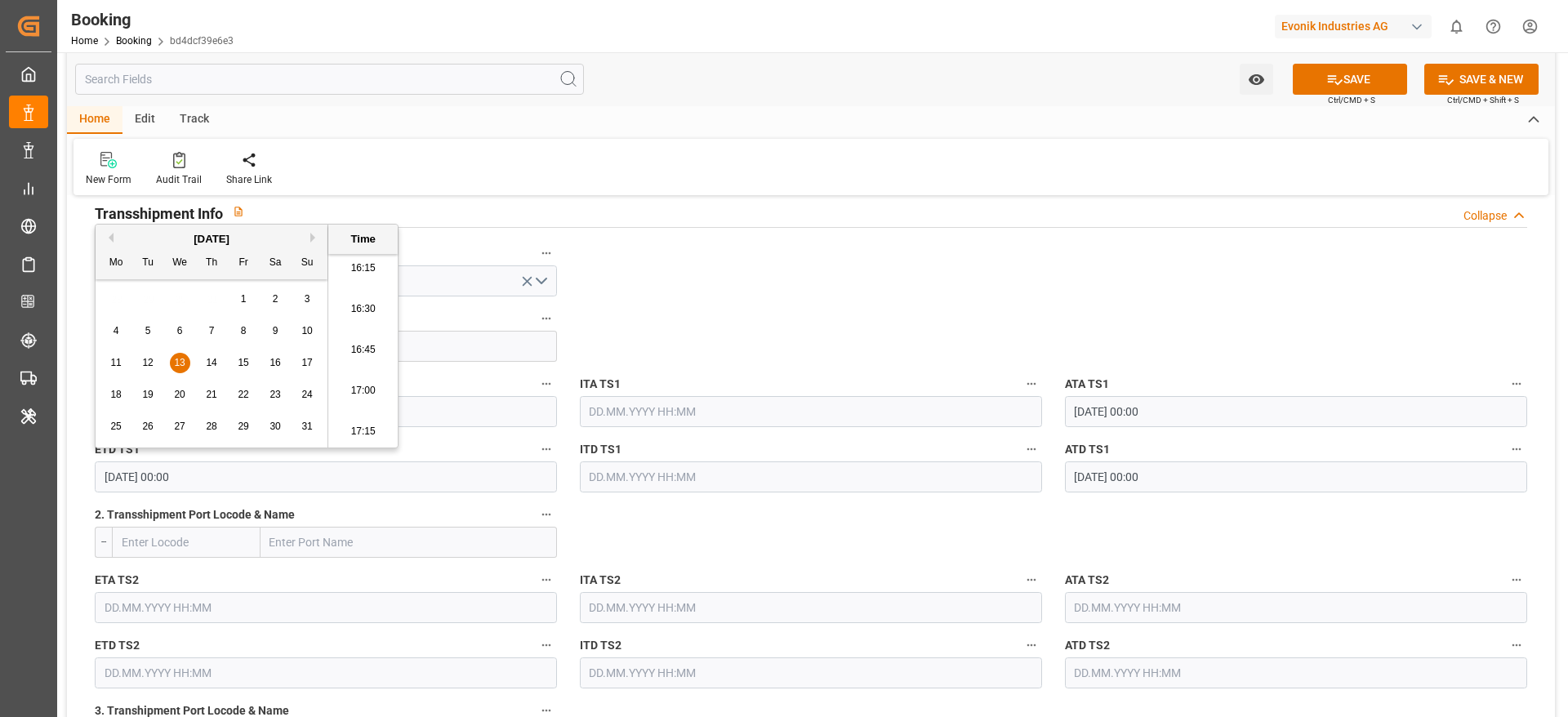
type input "13.08.2025 00:00"
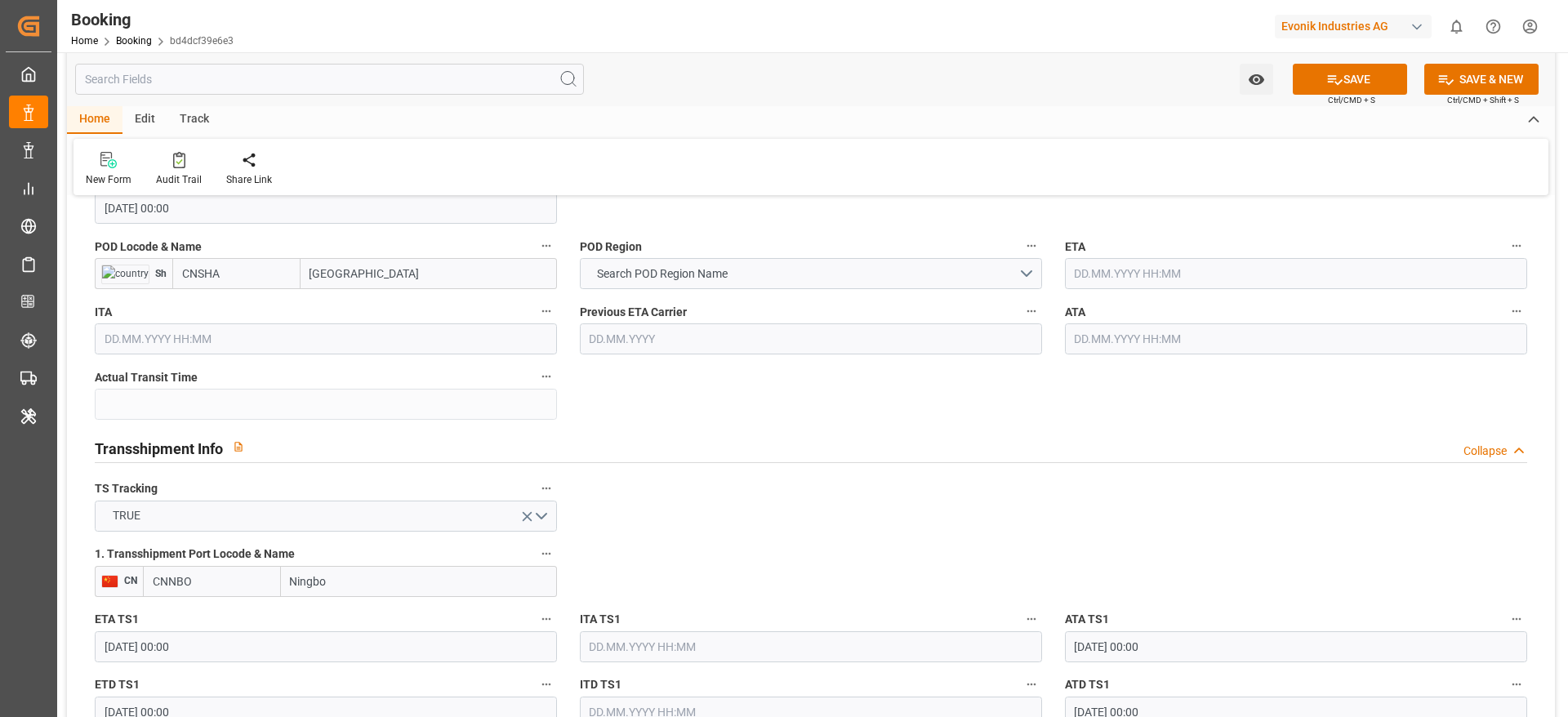
scroll to position [1470, 0]
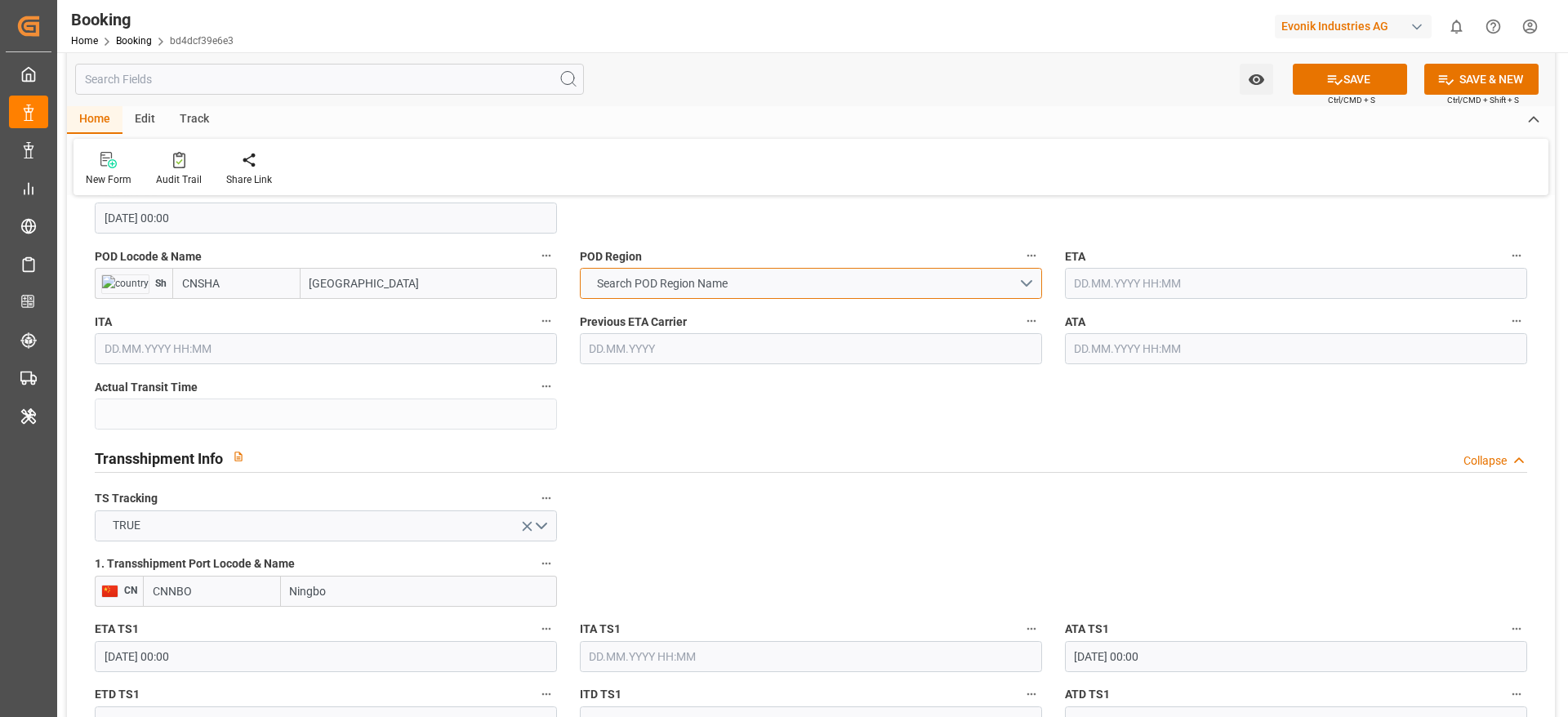
click at [760, 293] on button "Search POD Region Name" at bounding box center [811, 283] width 463 height 31
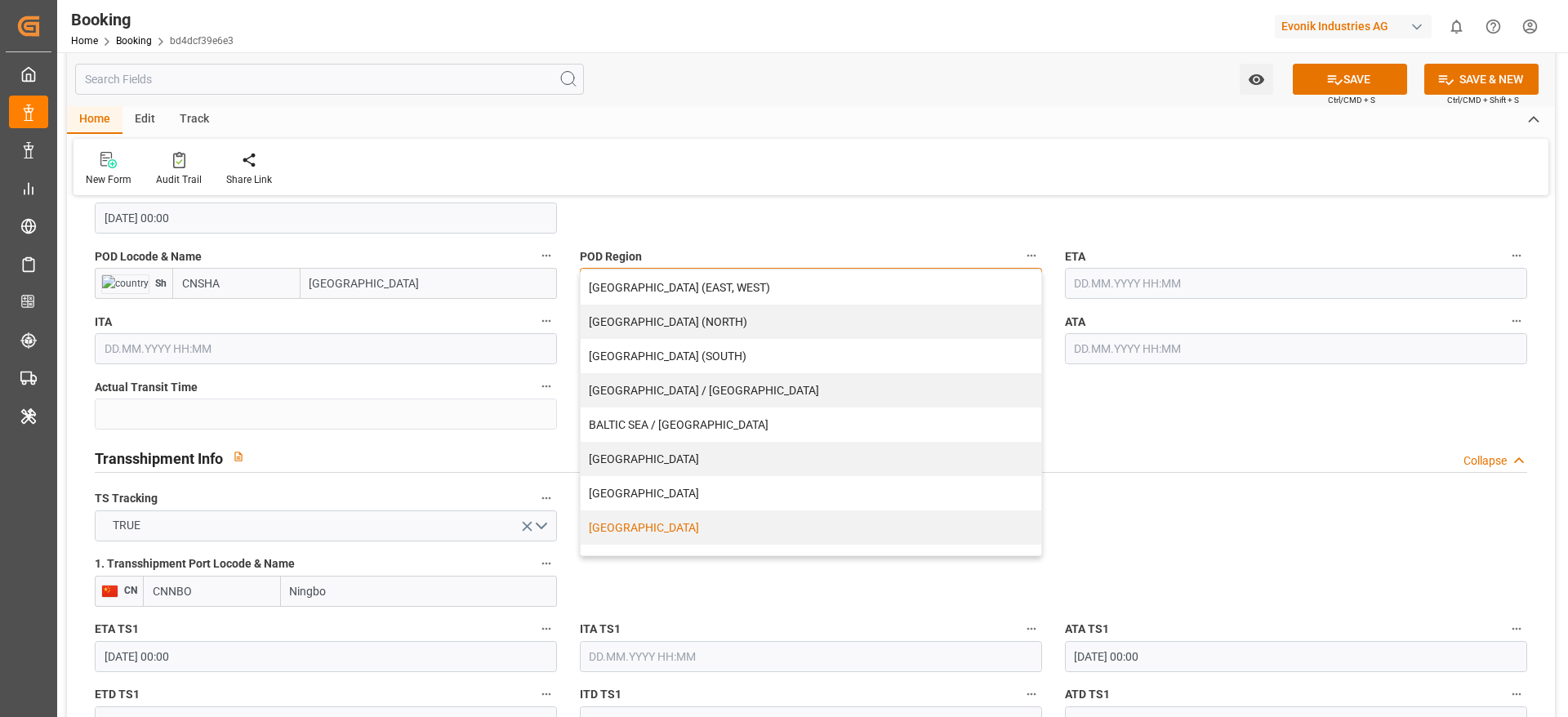
click at [692, 519] on div "[GEOGRAPHIC_DATA]" at bounding box center [811, 527] width 461 height 34
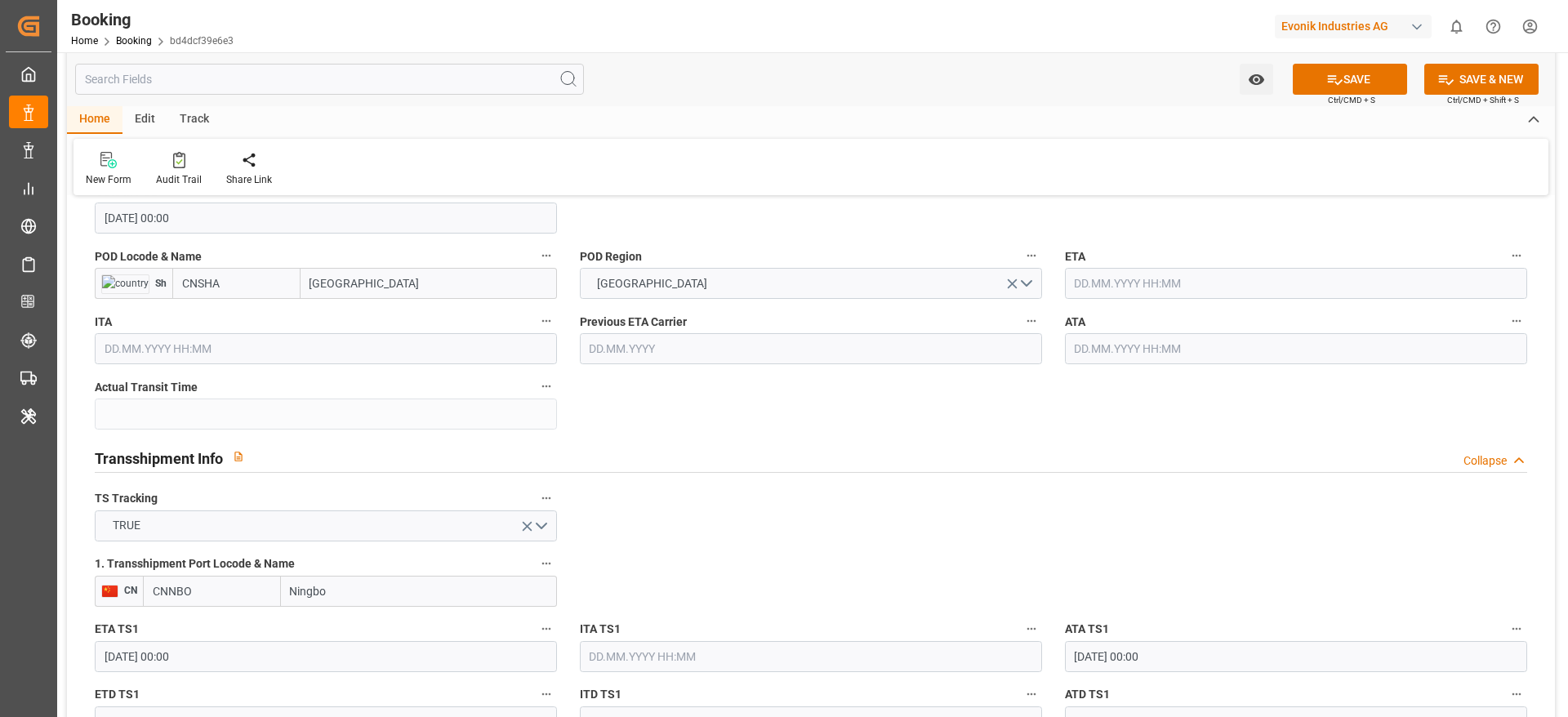
click at [389, 272] on input "[GEOGRAPHIC_DATA]" at bounding box center [429, 283] width 256 height 31
paste input "text"
type input "[GEOGRAPHIC_DATA]"
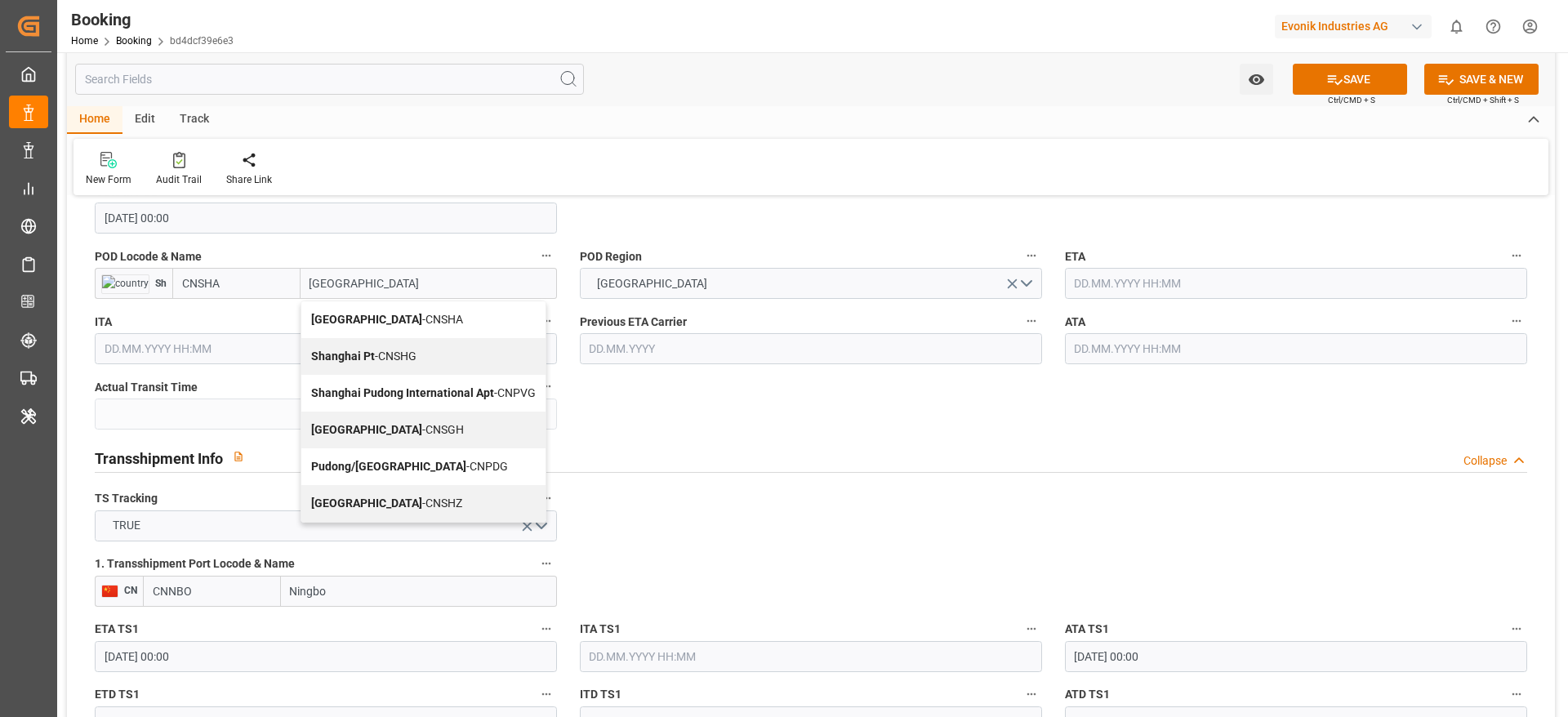
click at [406, 440] on div "Shanghai - CNSGH" at bounding box center [424, 429] width 244 height 36
type input "CNSGH"
type input "[GEOGRAPHIC_DATA]"
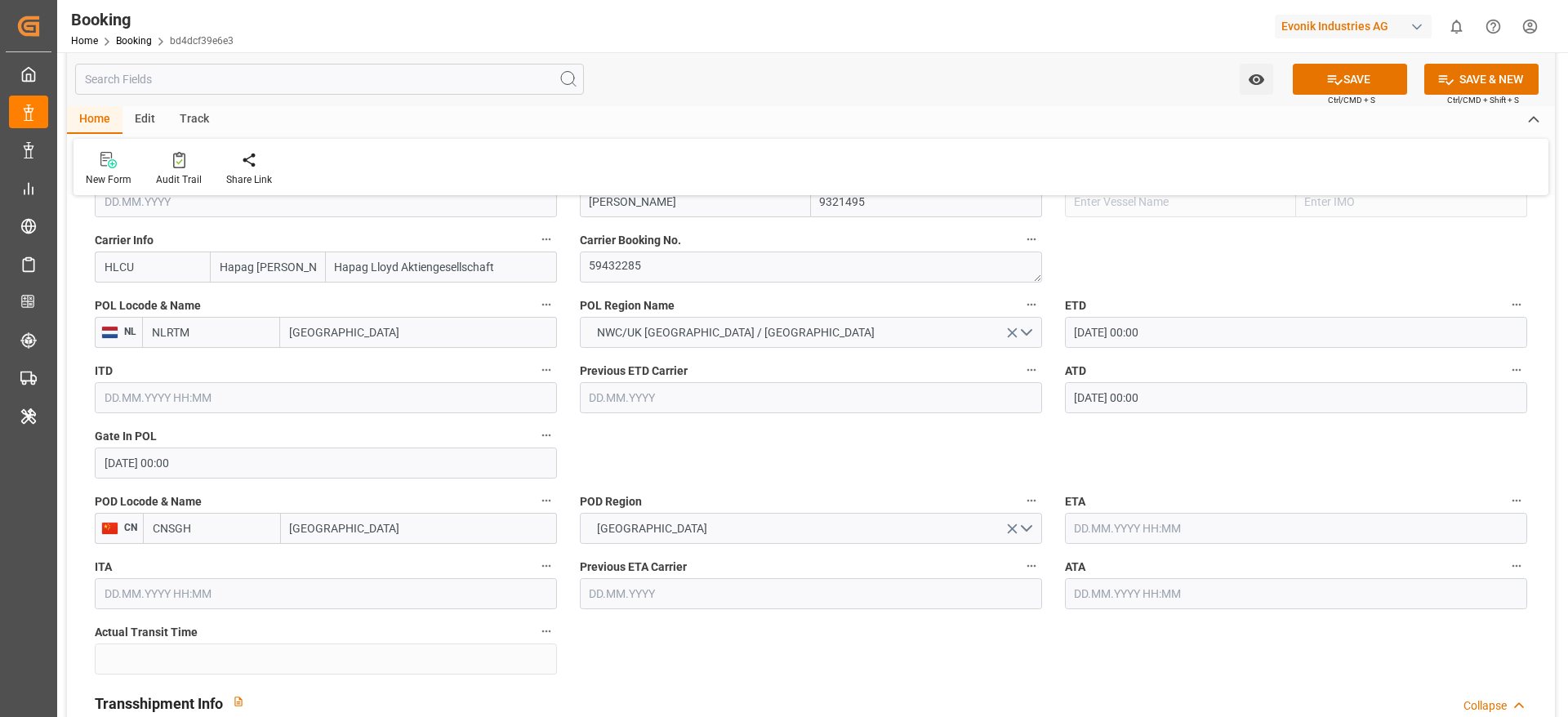
scroll to position [1347, 0]
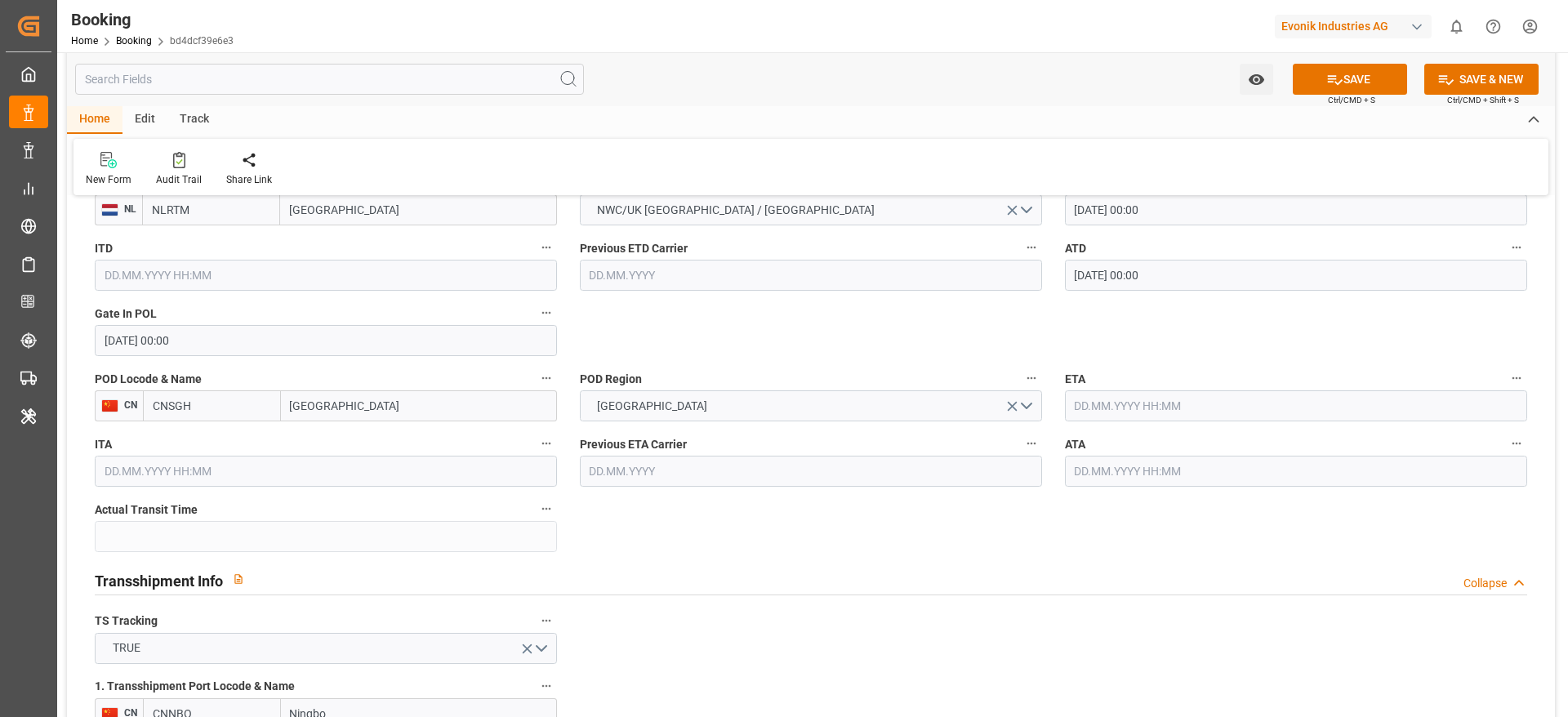
click at [1107, 390] on input "text" at bounding box center [1296, 406] width 463 height 31
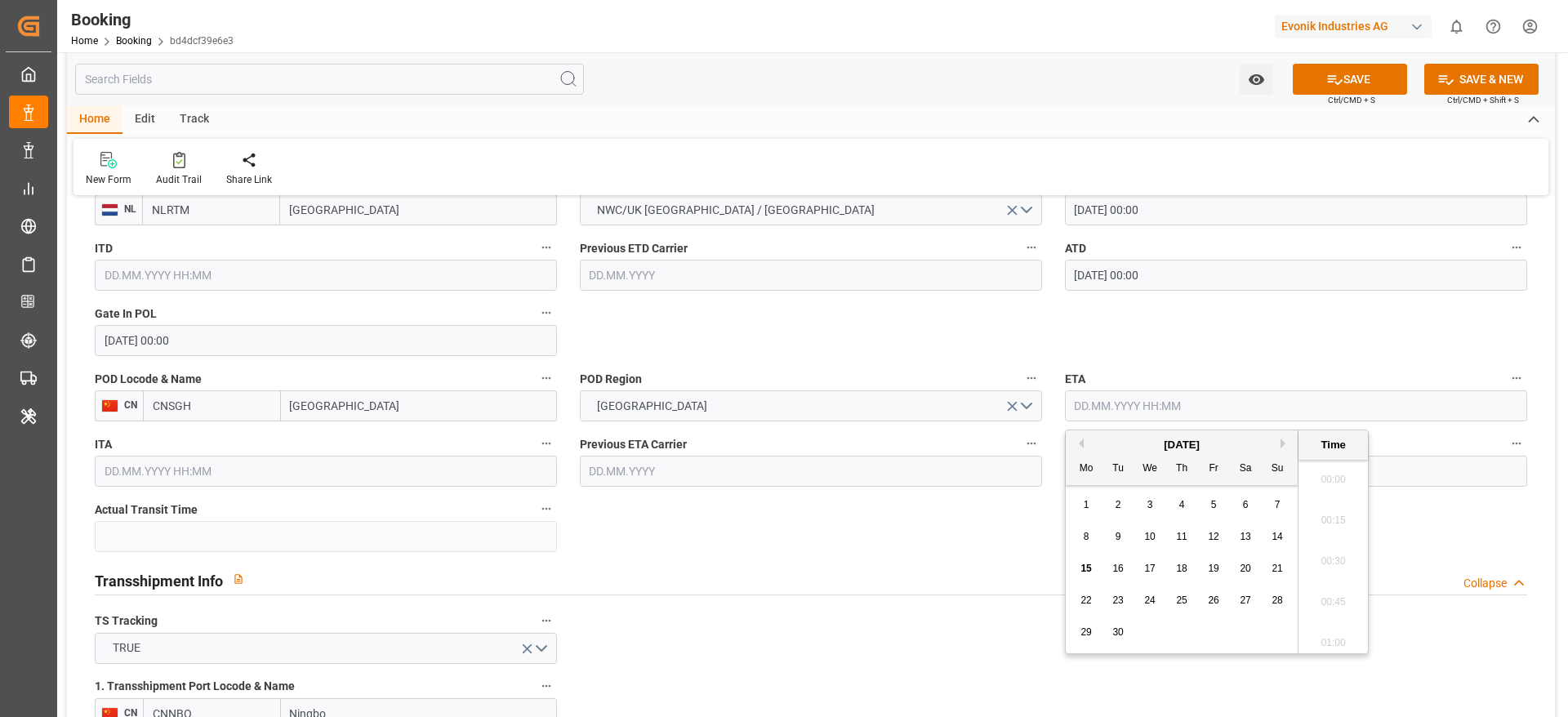
scroll to position [2659, 0]
click at [1080, 440] on button "Previous Month" at bounding box center [1079, 444] width 10 height 10
click at [1242, 571] on span "16" at bounding box center [1245, 568] width 11 height 11
type input "16.08.2025 00:00"
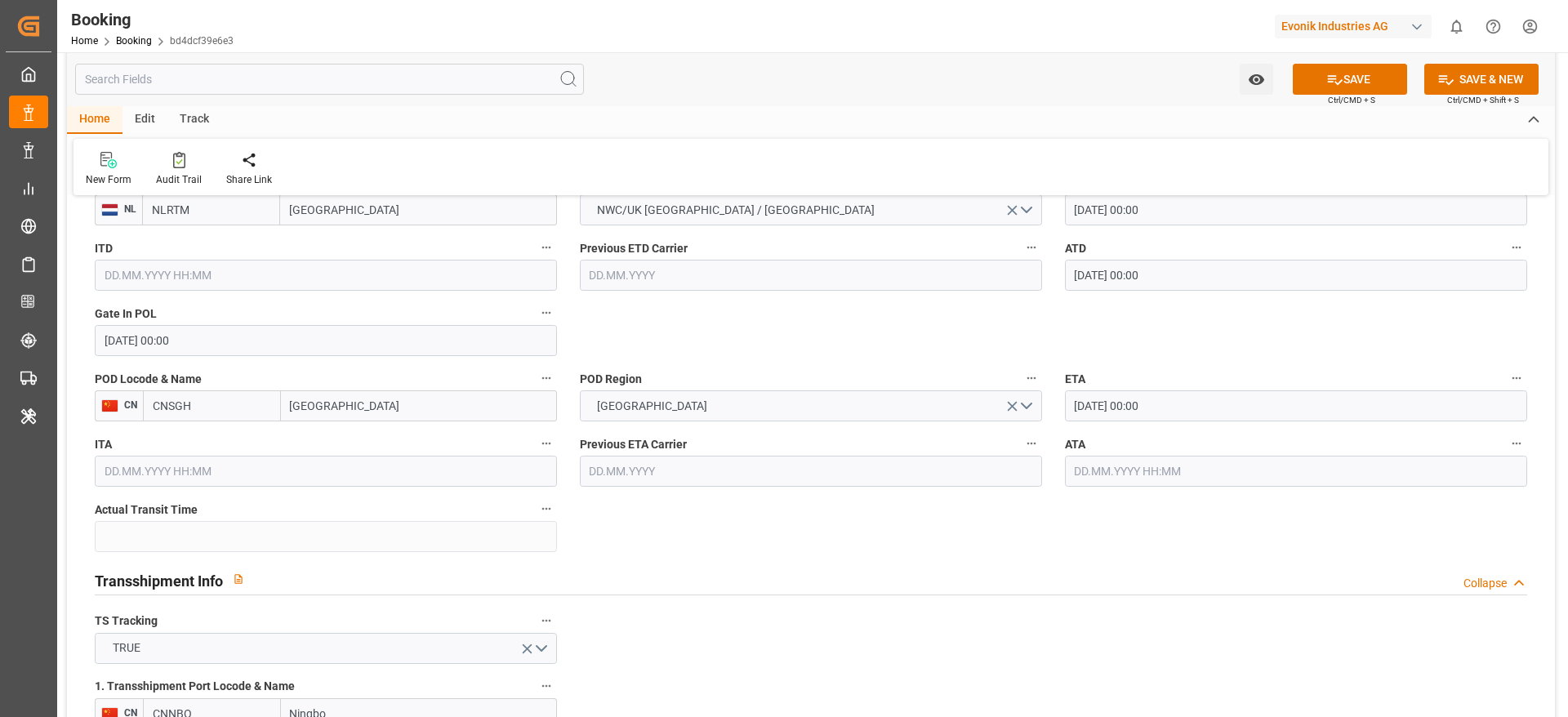
click at [1186, 399] on input "16.08.2025 00:00" at bounding box center [1296, 406] width 463 height 31
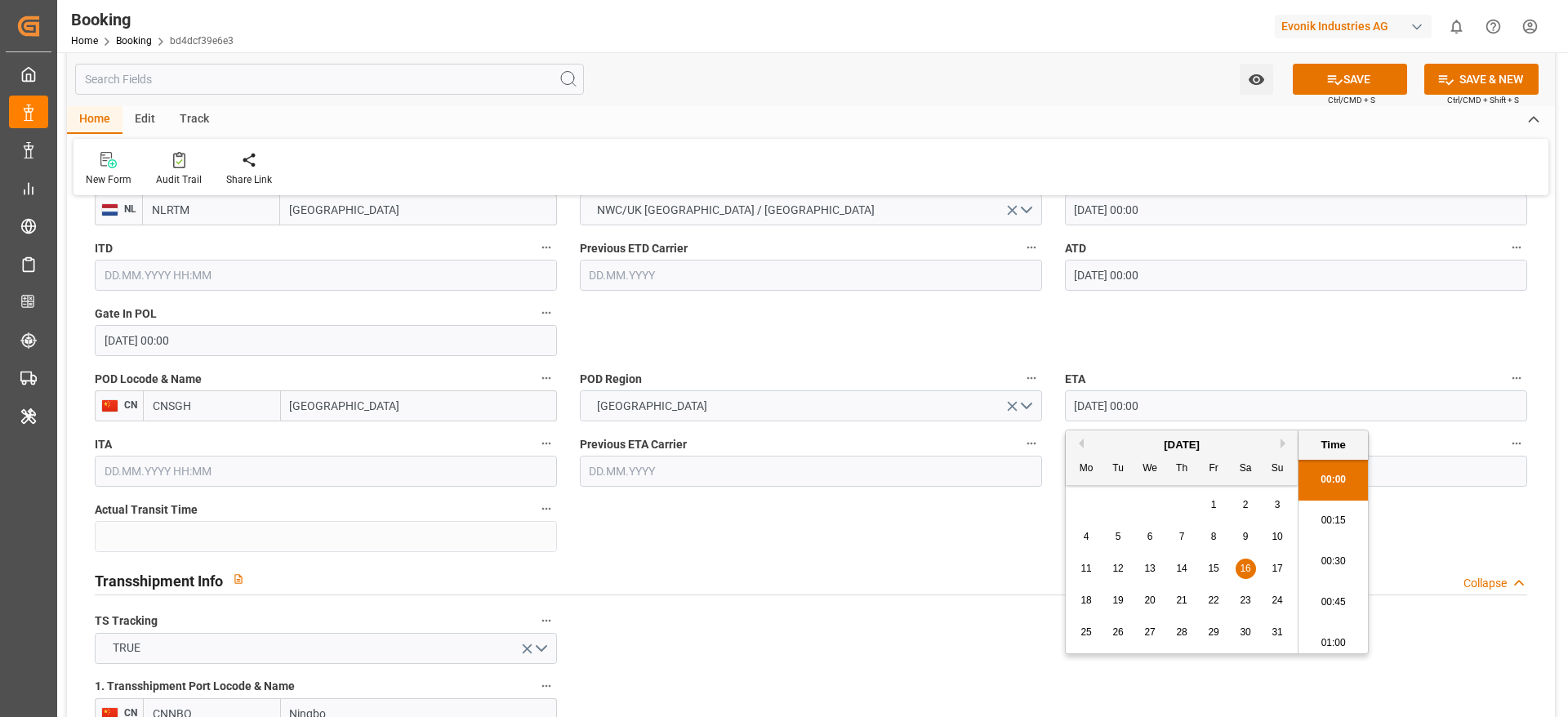
click at [1186, 399] on input "16.08.2025 00:00" at bounding box center [1296, 406] width 463 height 31
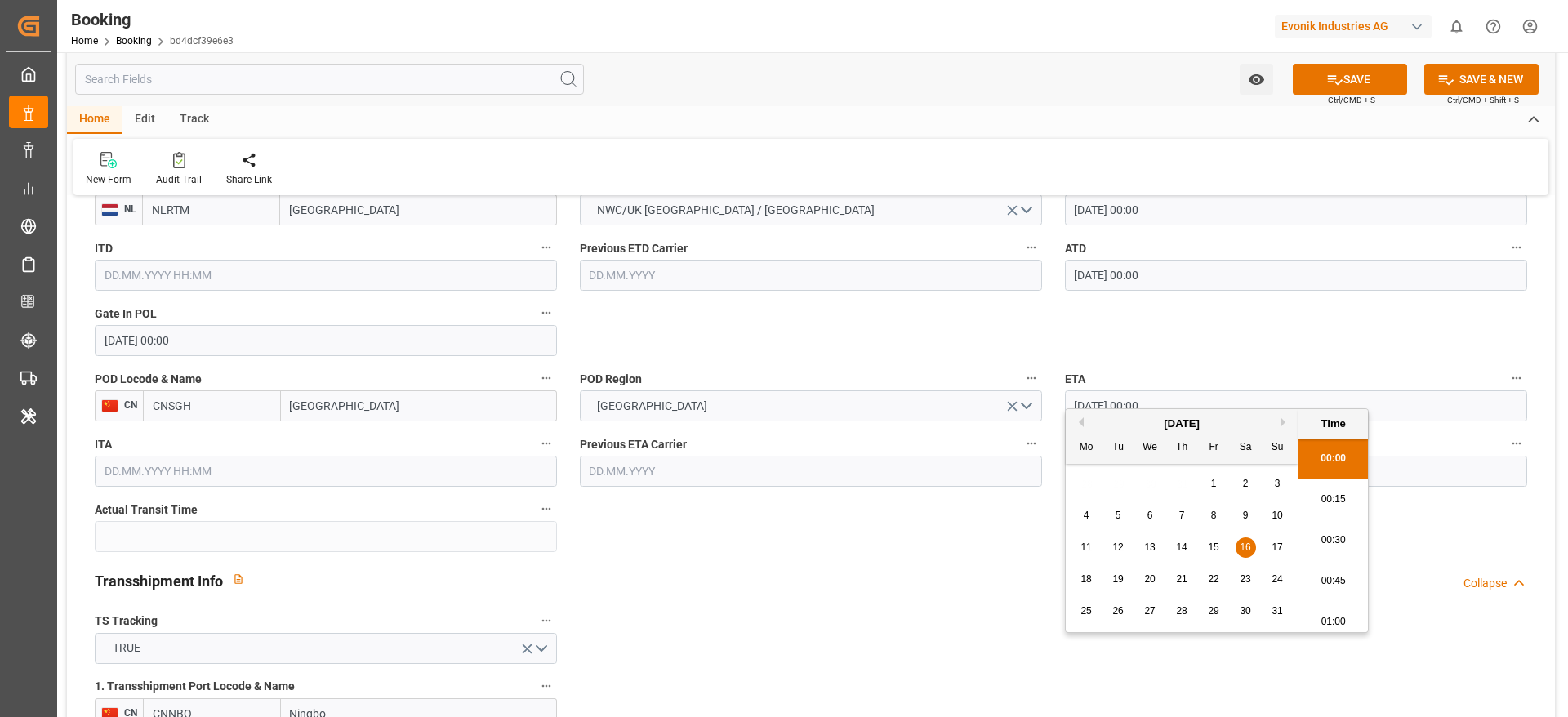
scroll to position [1470, 0]
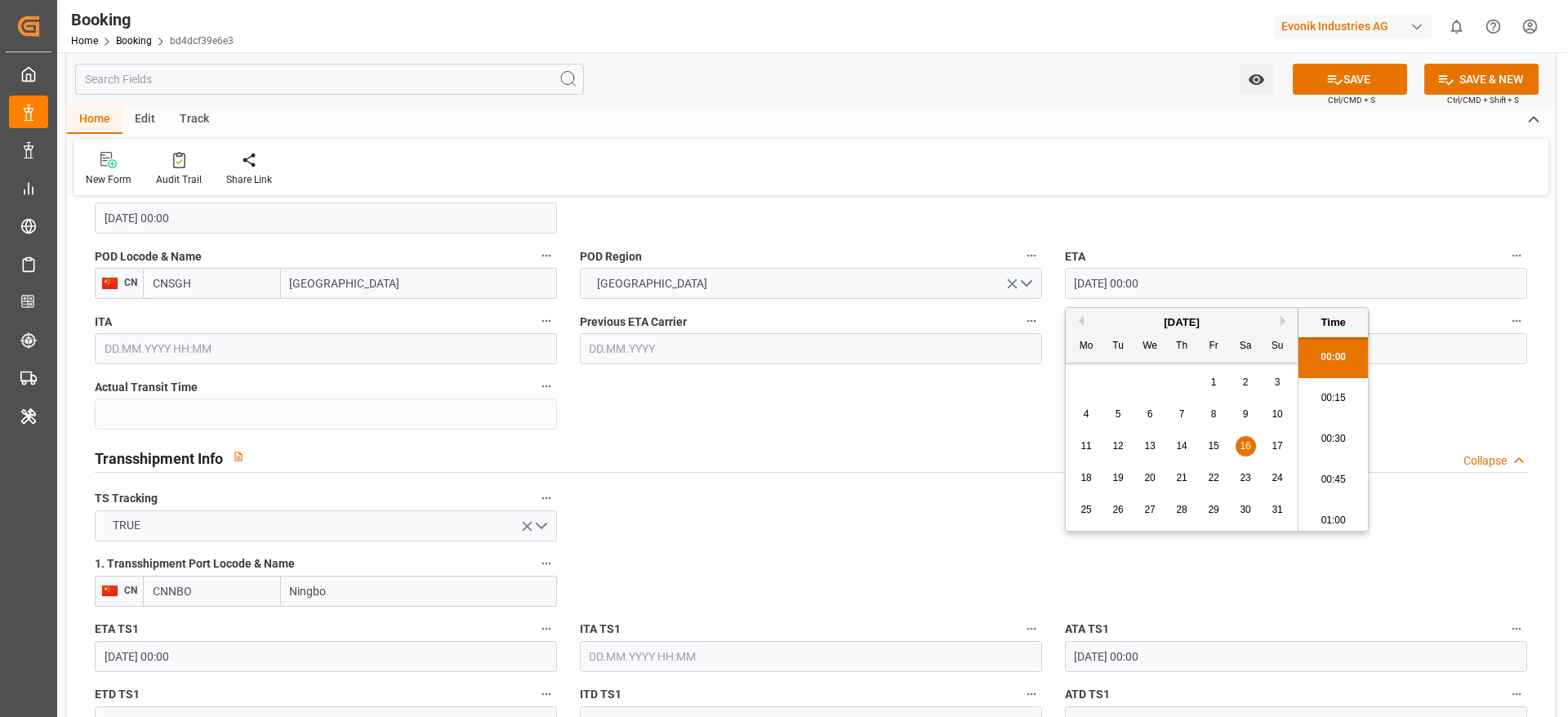
click at [1449, 343] on input "text" at bounding box center [1296, 349] width 463 height 31
paste input "16.08.2025 00:00"
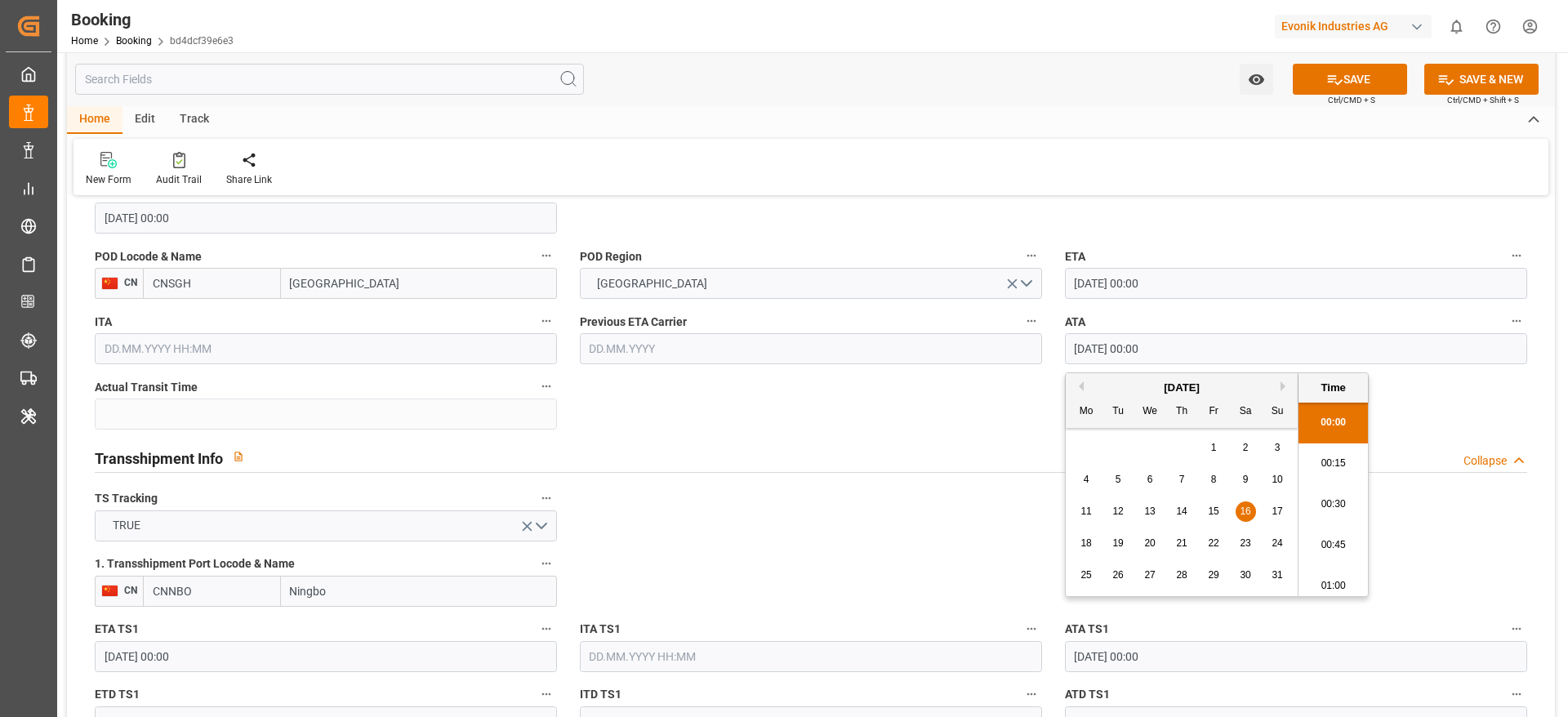
scroll to position [2659, 0]
type input "16.08.2025 00:00"
click at [763, 436] on div "Transshipment Info Collapse" at bounding box center [811, 458] width 1455 height 47
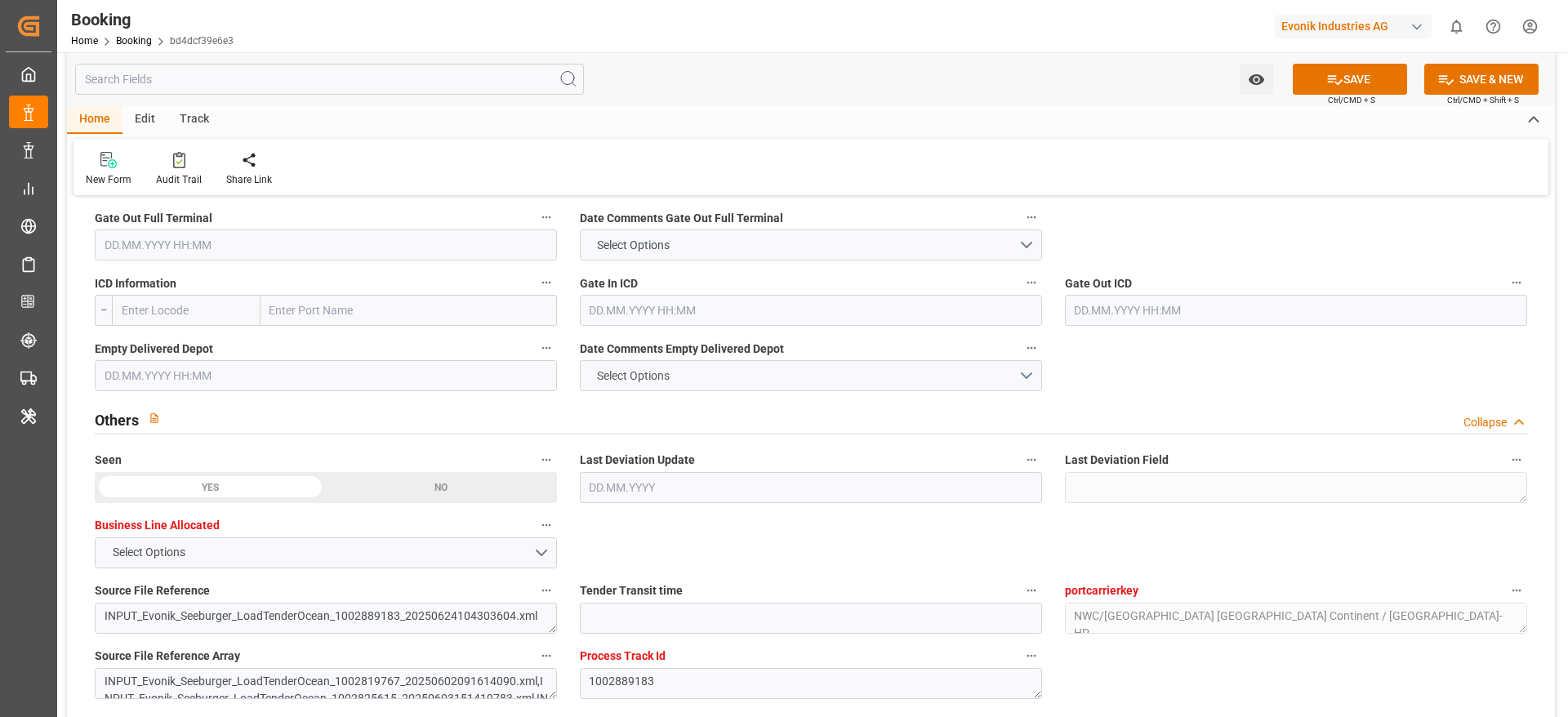
scroll to position [2327, 0]
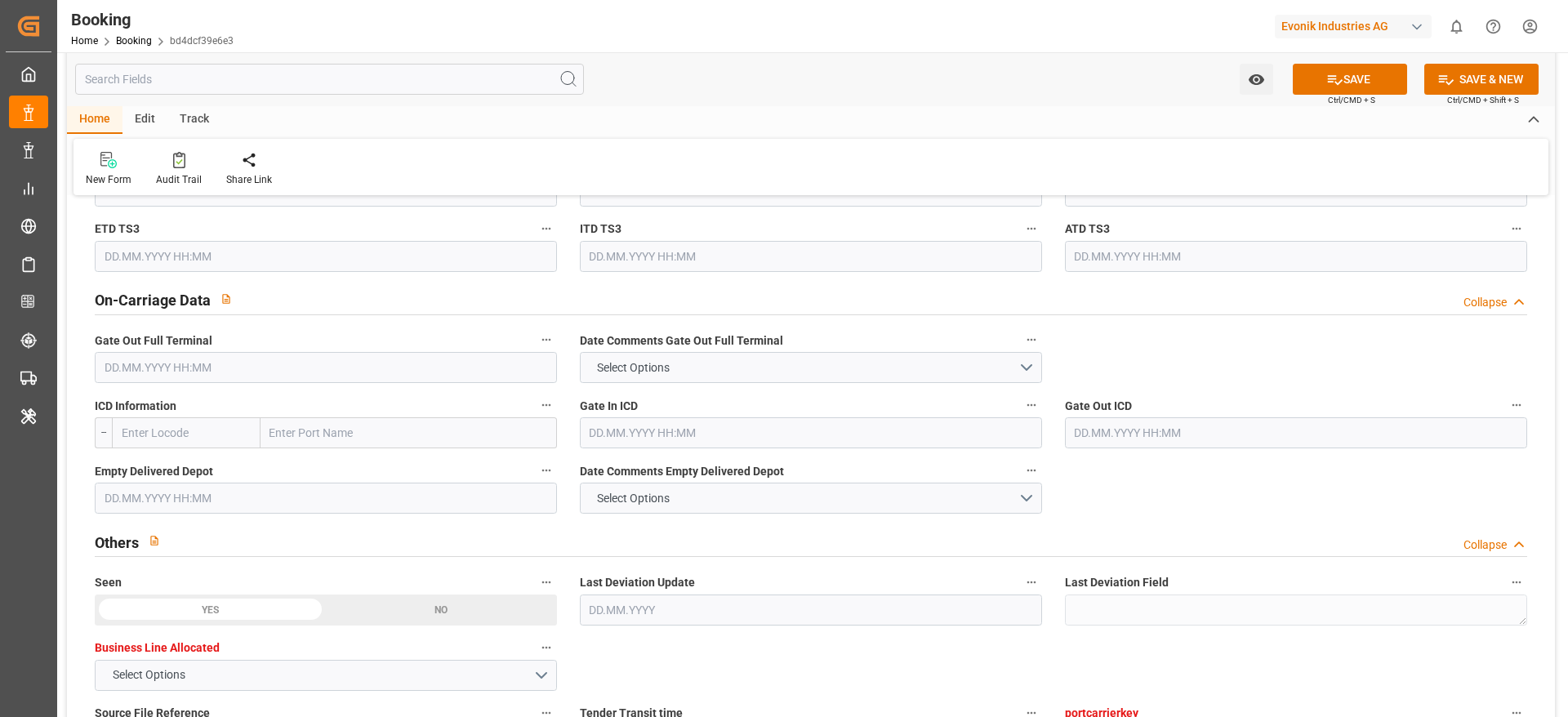
click at [205, 371] on input "text" at bounding box center [326, 367] width 463 height 31
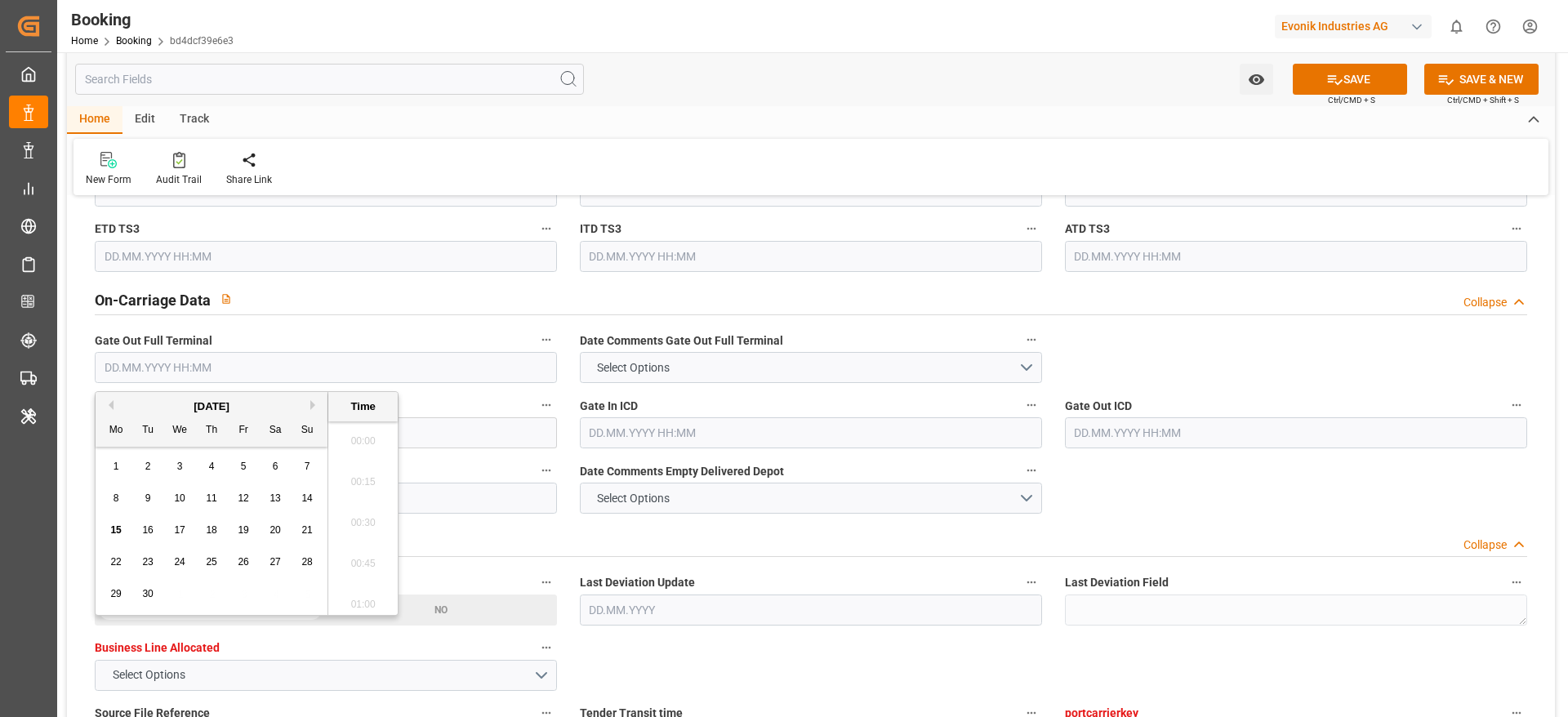
scroll to position [2659, 0]
click at [312, 406] on button "Next Month" at bounding box center [316, 405] width 10 height 10
click at [107, 400] on button "Previous Month" at bounding box center [109, 405] width 10 height 10
click at [113, 404] on button "Previous Month" at bounding box center [109, 405] width 10 height 10
click at [299, 528] on div "17" at bounding box center [307, 530] width 20 height 20
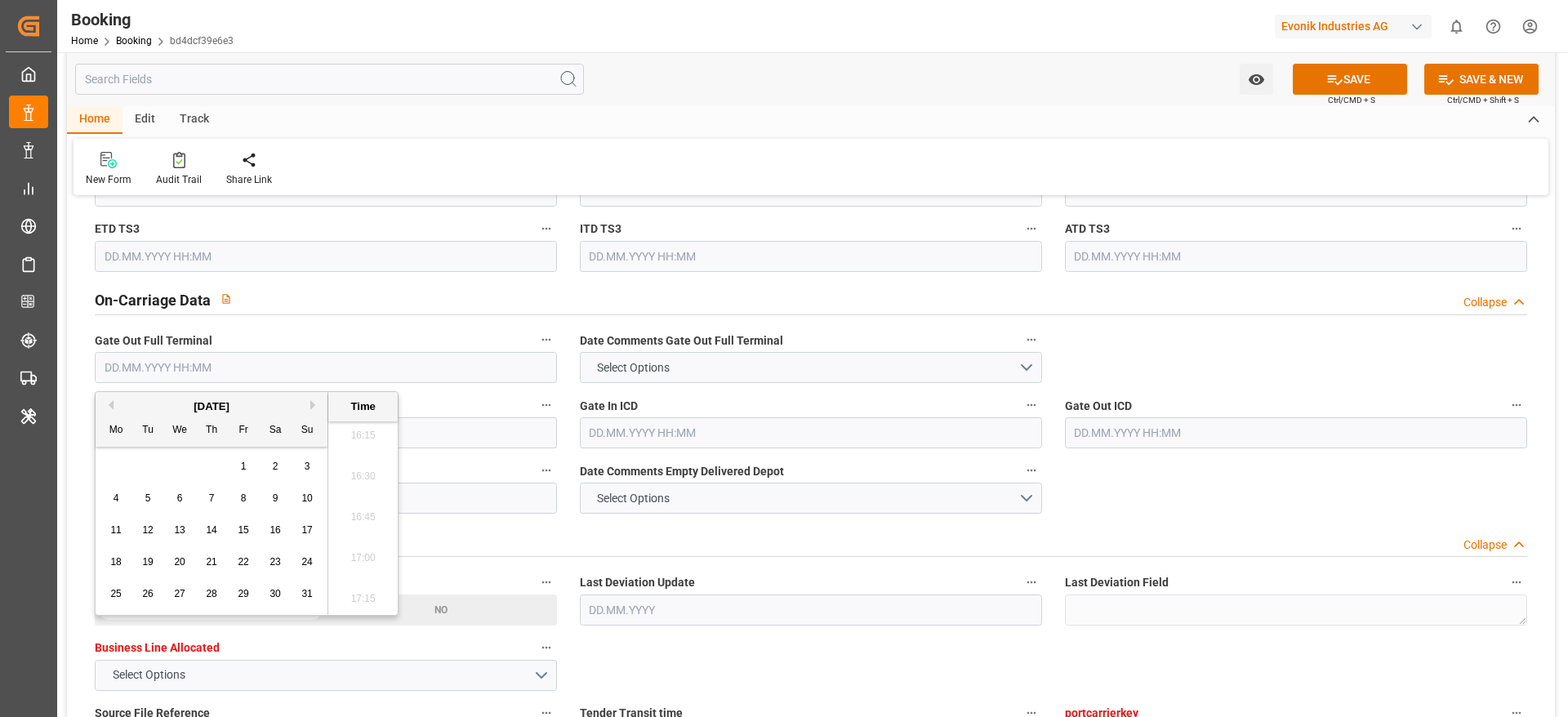
type input "17.08.2025 00:00"
click at [799, 66] on div "Watch Option SAVE Ctrl/CMD + S SAVE & NEW Ctrl/CMD + Shift + S" at bounding box center [811, 79] width 1488 height 53
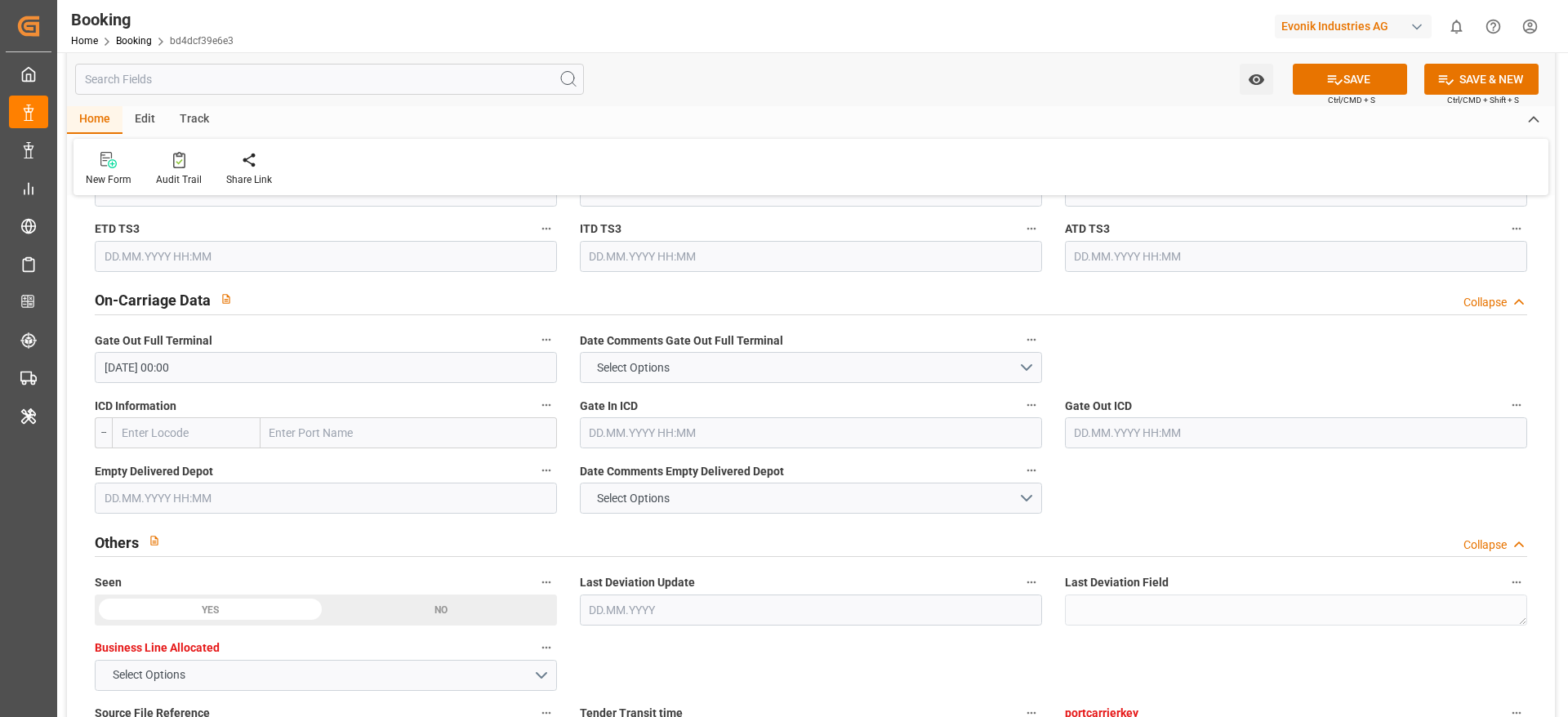
click at [204, 490] on input "text" at bounding box center [326, 498] width 463 height 31
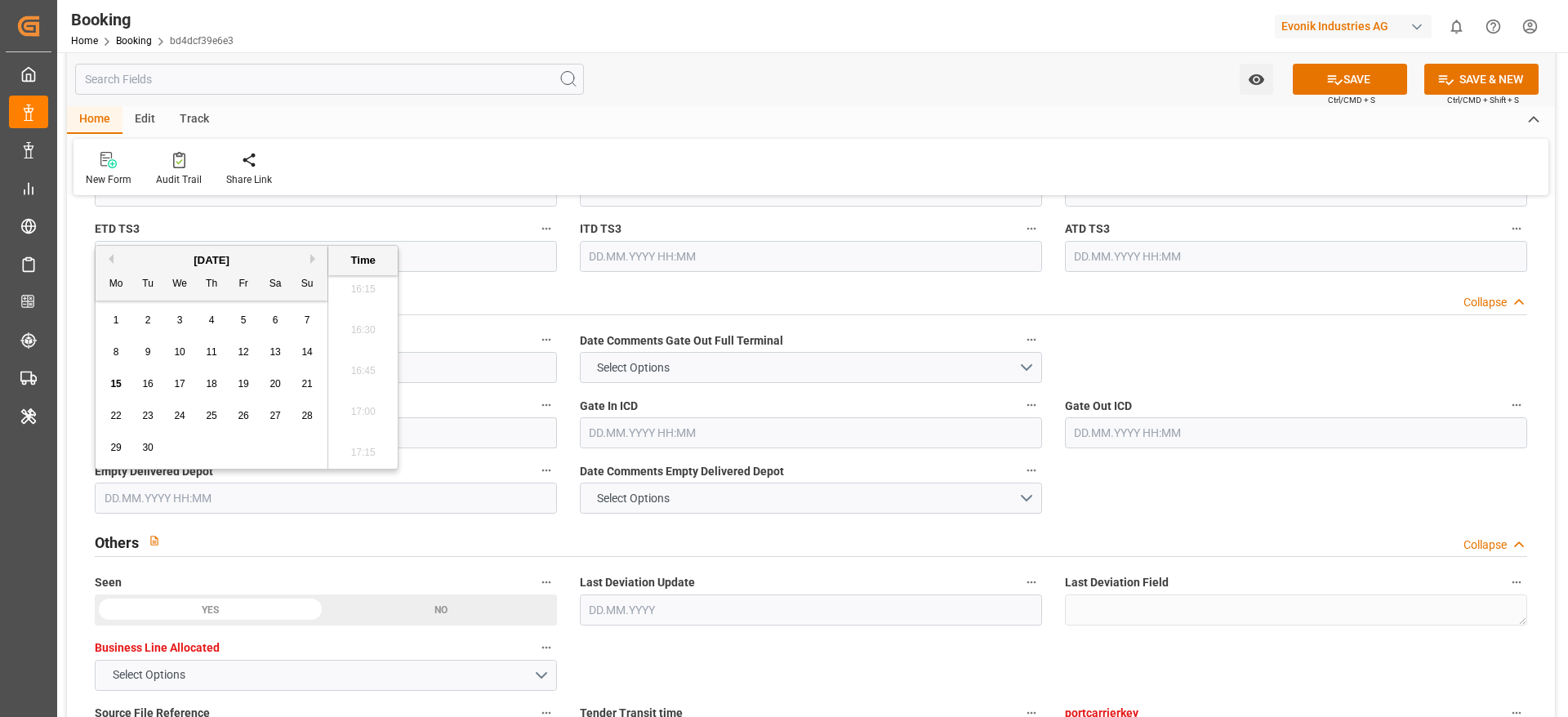
click at [106, 257] on button "Previous Month" at bounding box center [109, 259] width 10 height 10
click at [303, 385] on span "17" at bounding box center [306, 383] width 11 height 11
type input "17.08.2025 00:00"
click at [754, 117] on div "Home Edit Track" at bounding box center [811, 120] width 1488 height 28
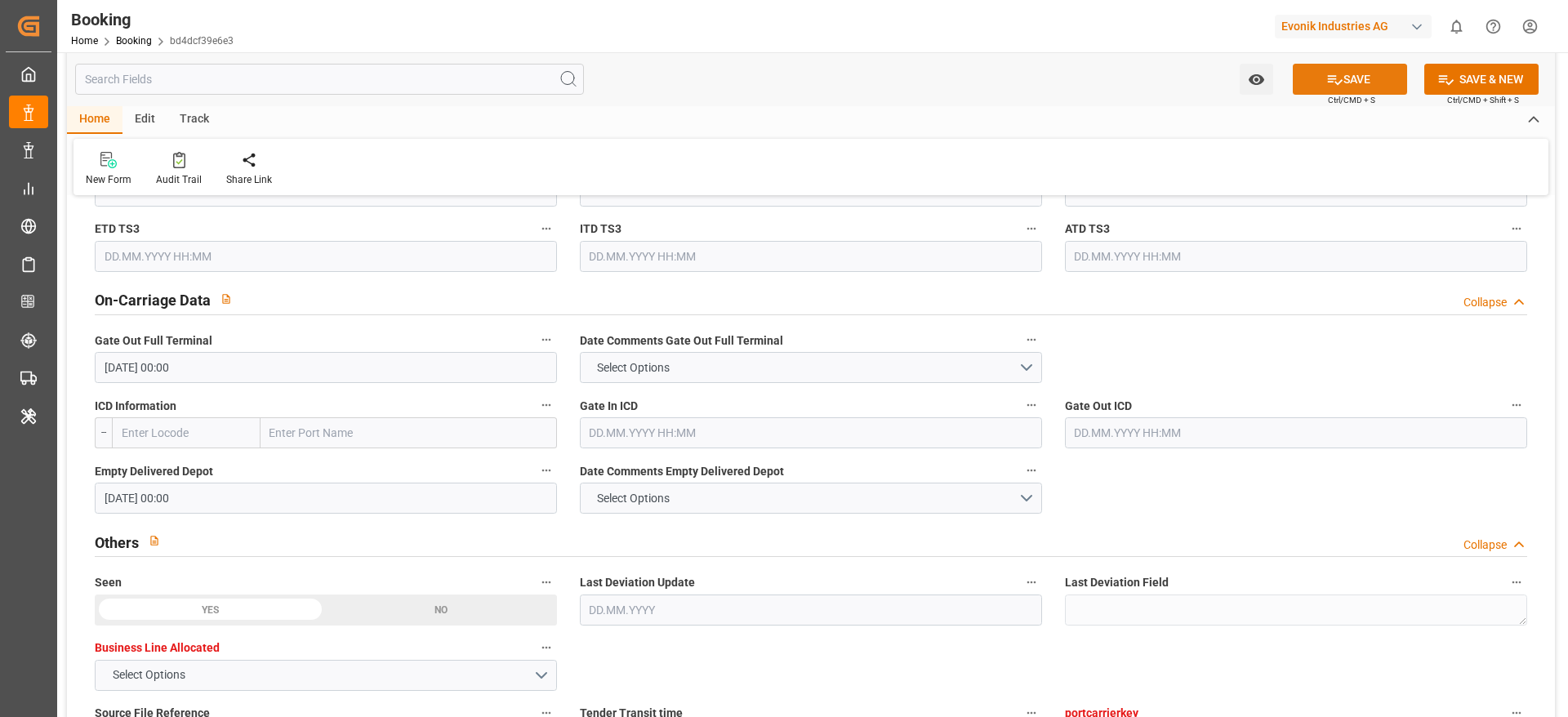
click at [1338, 76] on icon at bounding box center [1335, 80] width 17 height 17
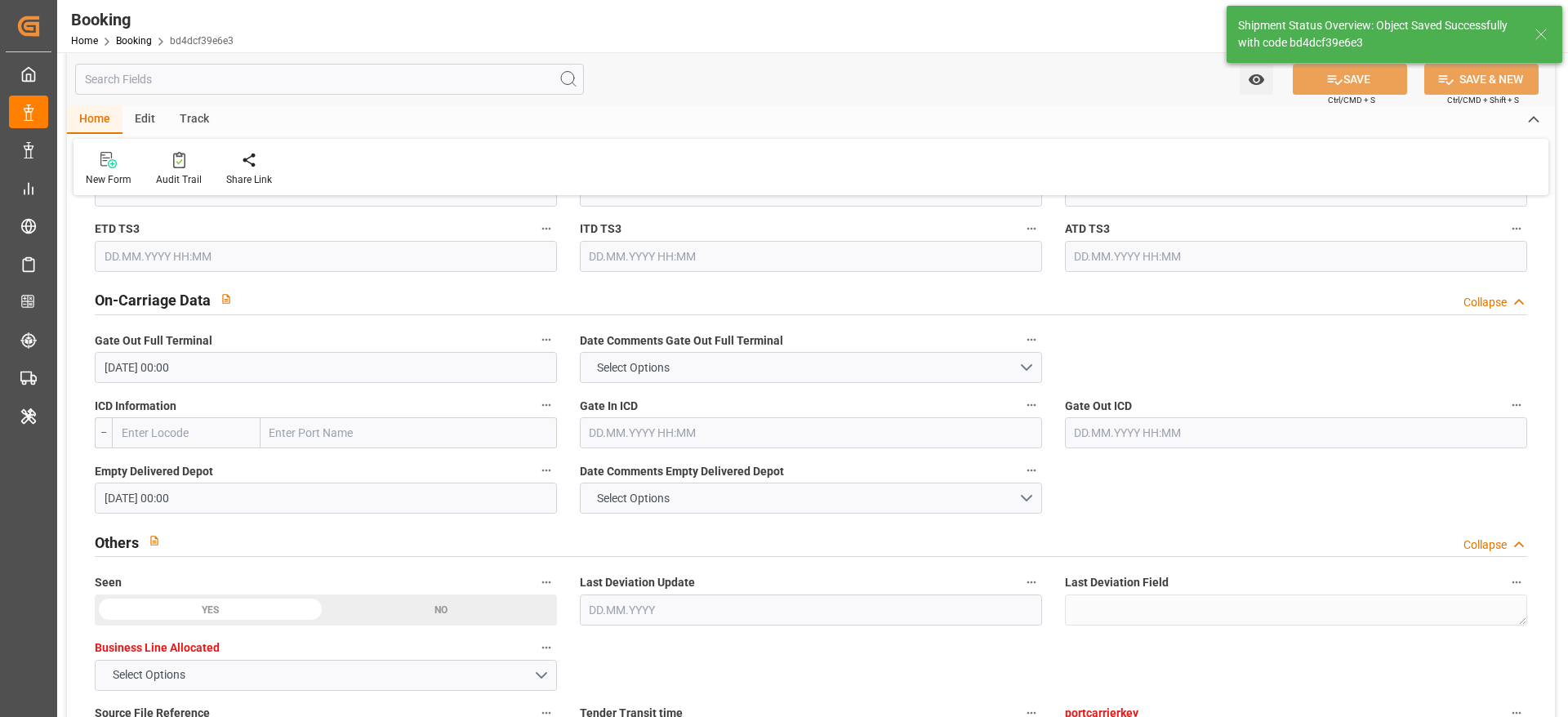
type textarea "NWC/UK North West Continent / UK_CNSGH_HLCU_SM-HP"
type textarea "[PERSON_NAME]"
type textarea "Pod-PodRegionName-"
type textarea "Yes"
type input "55"
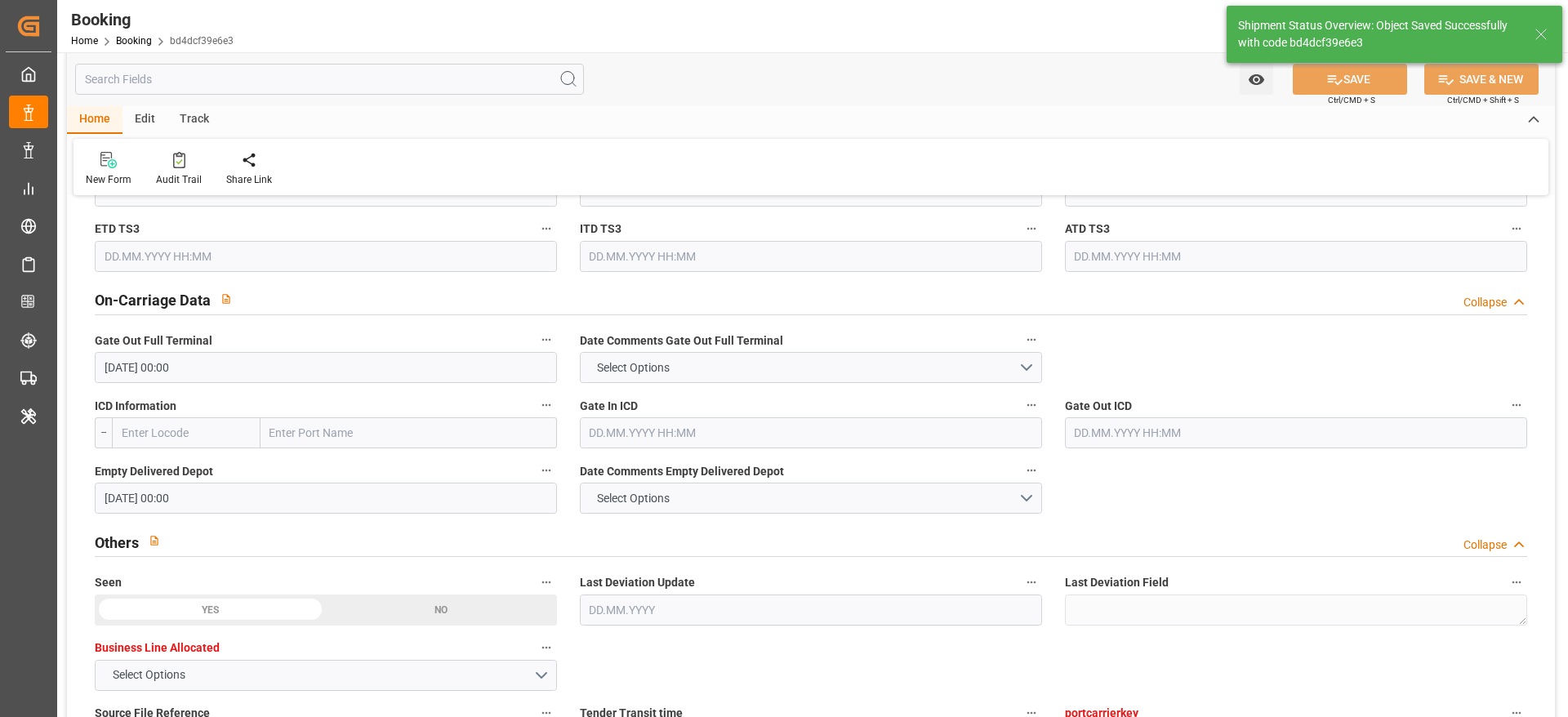
type input "22.06.2025 00:00"
type input "16.08.2025 00:00"
type input "08.08.2025 00:00"
type input "13.08.2025 00:00"
type input "15.09.2025 11:22"
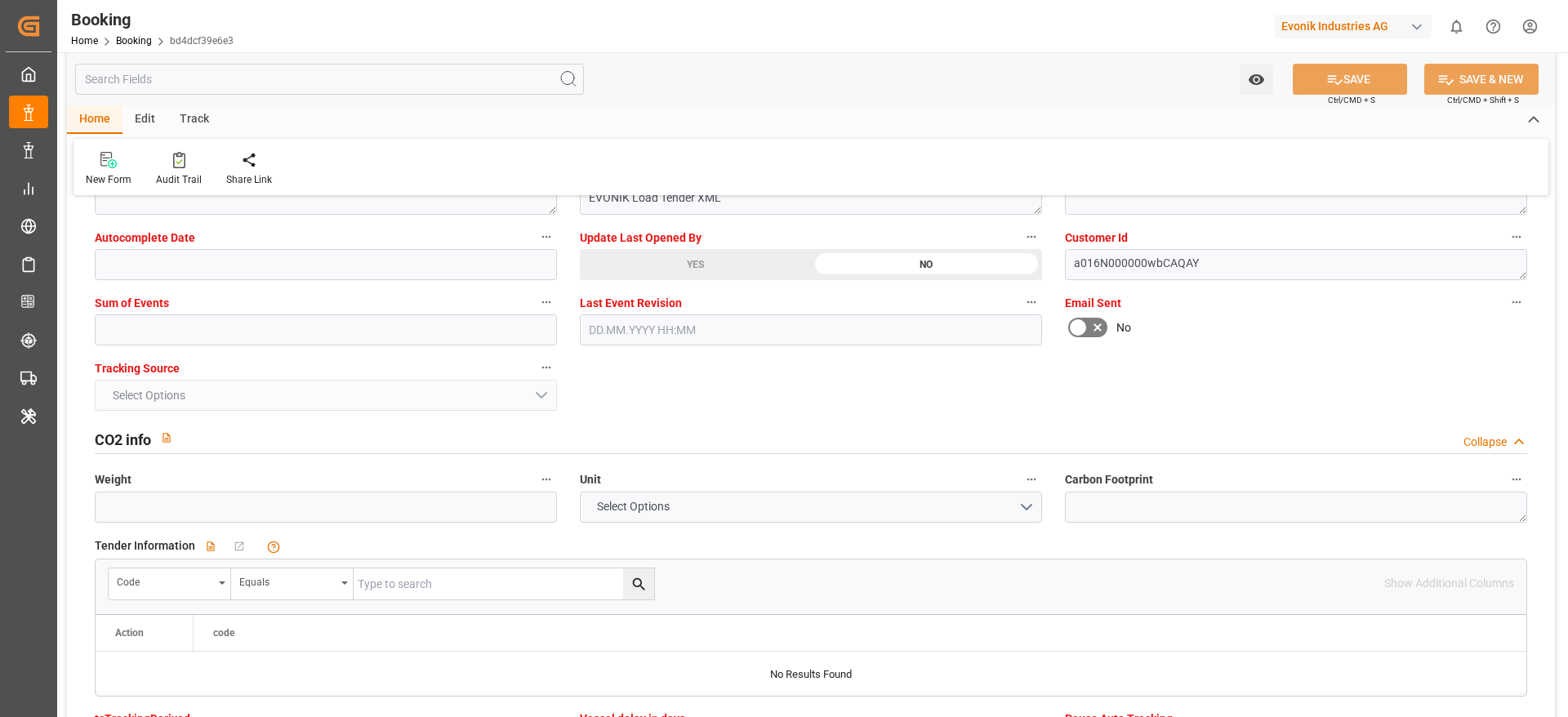
scroll to position [3306, 0]
click at [294, 321] on input "text" at bounding box center [326, 328] width 463 height 31
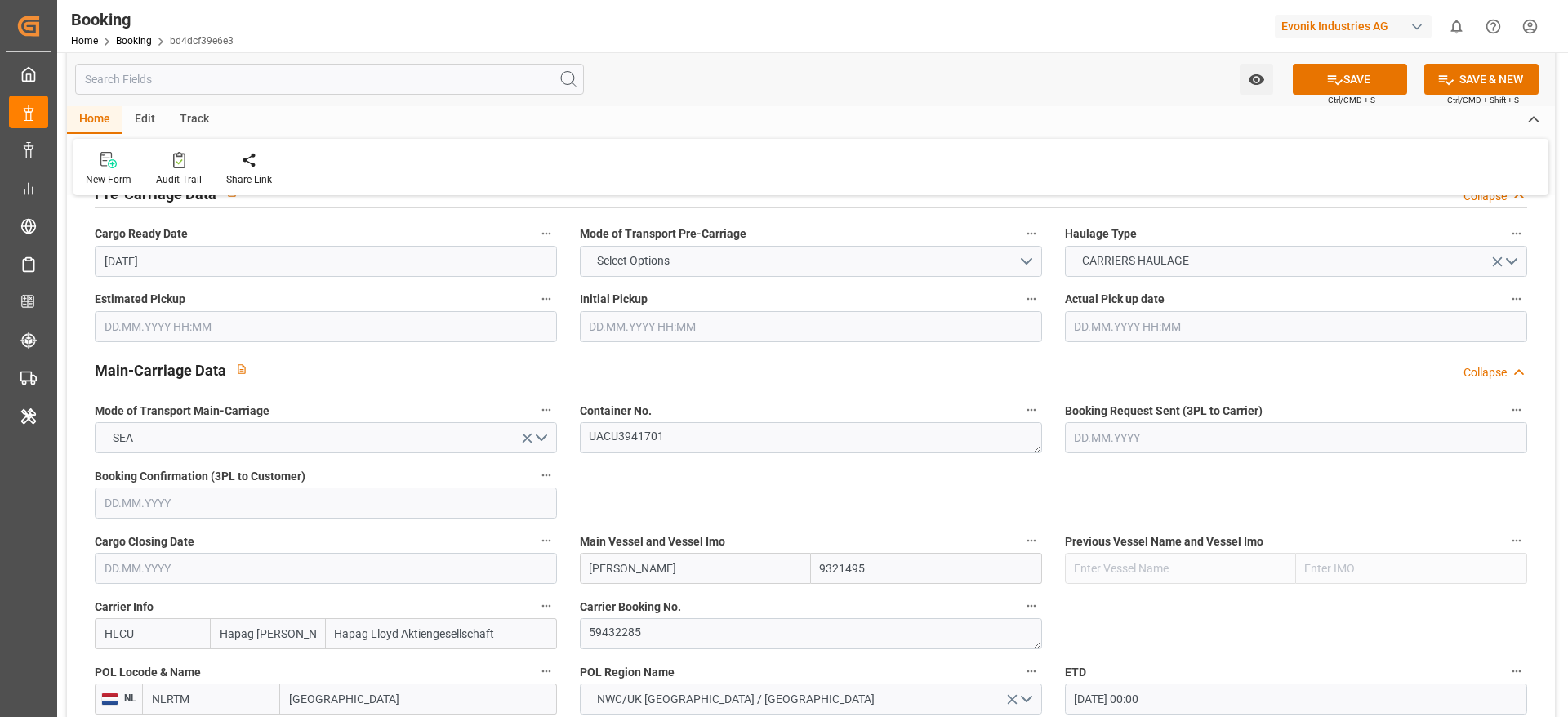
scroll to position [857, 0]
type input "0"
click at [1382, 70] on button "SAVE" at bounding box center [1350, 79] width 115 height 31
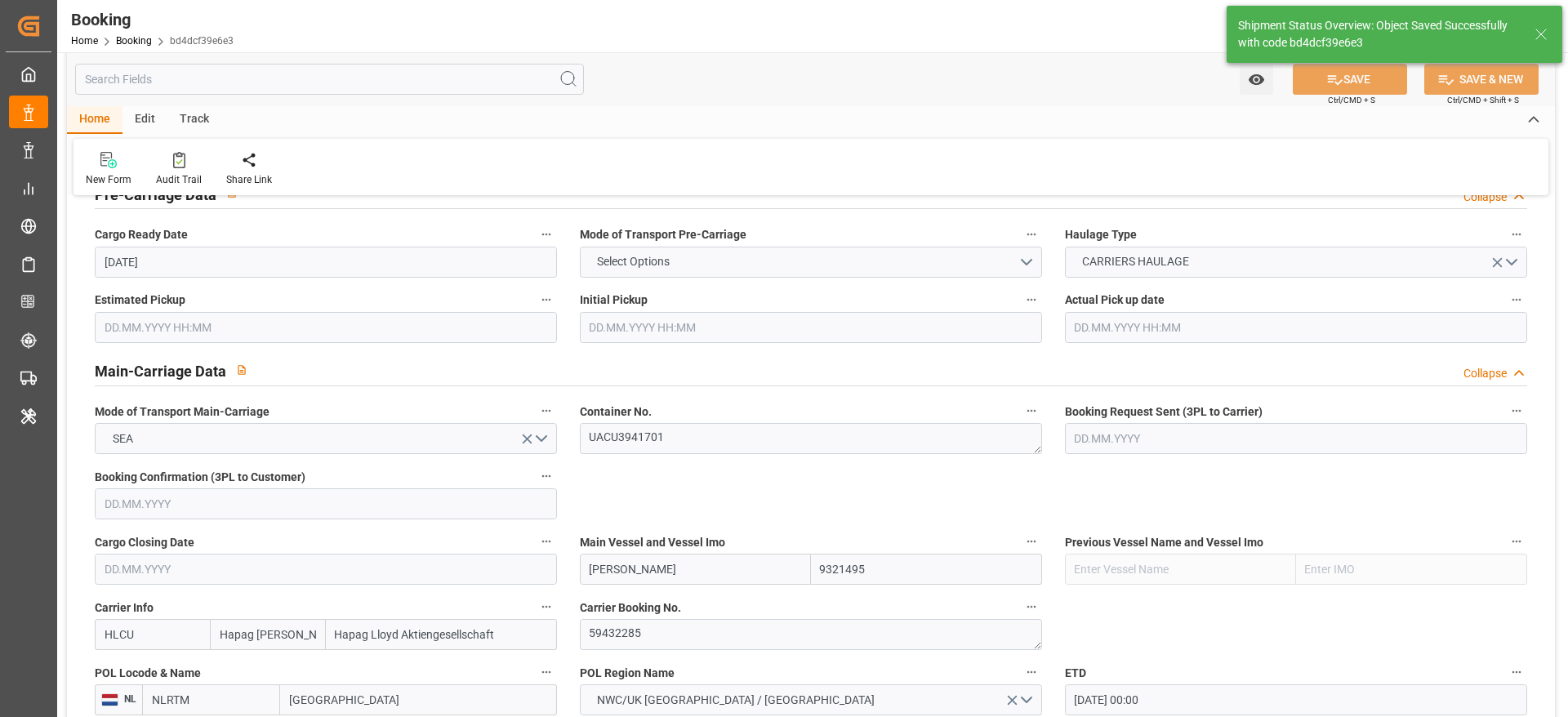
type input "15.09.2025 11:24"
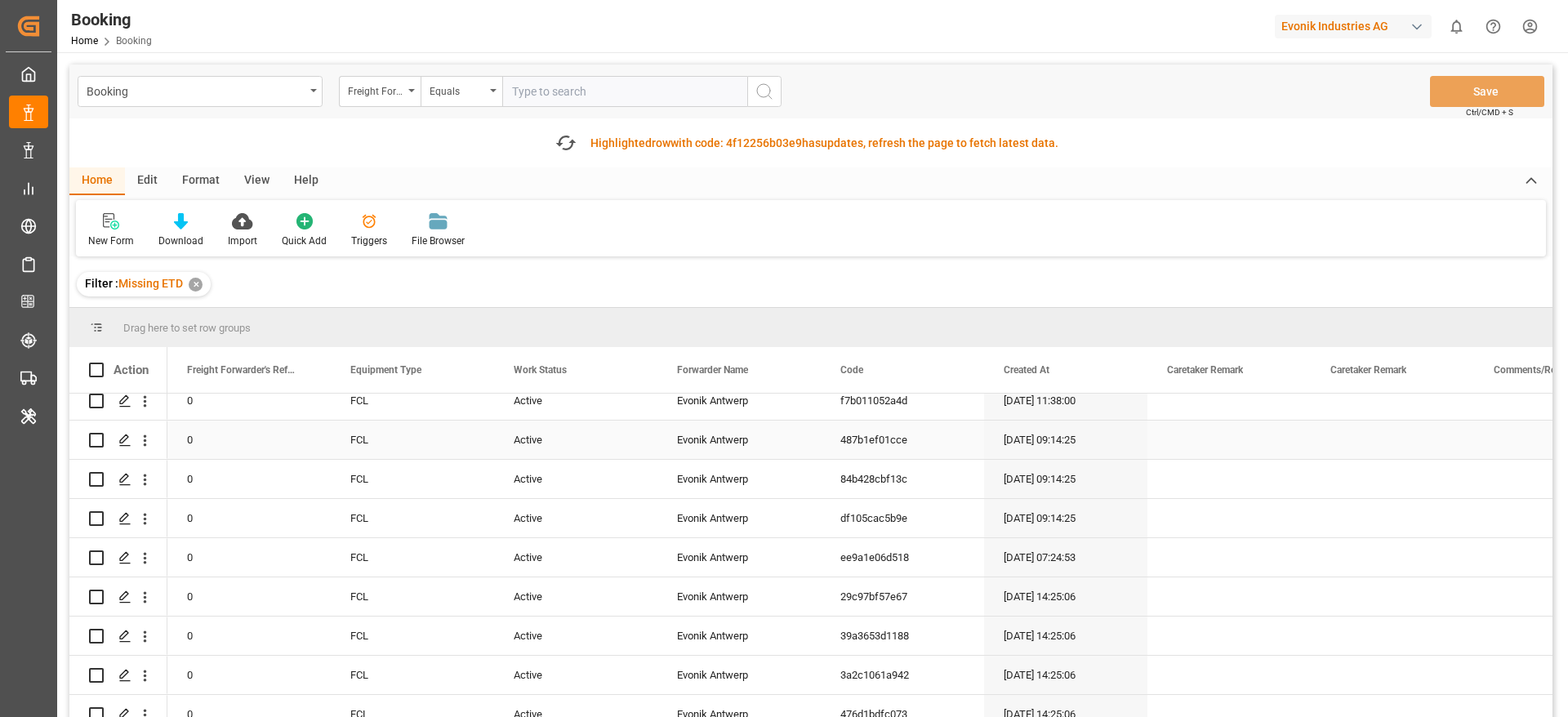
scroll to position [3547, 0]
click at [196, 288] on div "✕" at bounding box center [195, 284] width 14 height 14
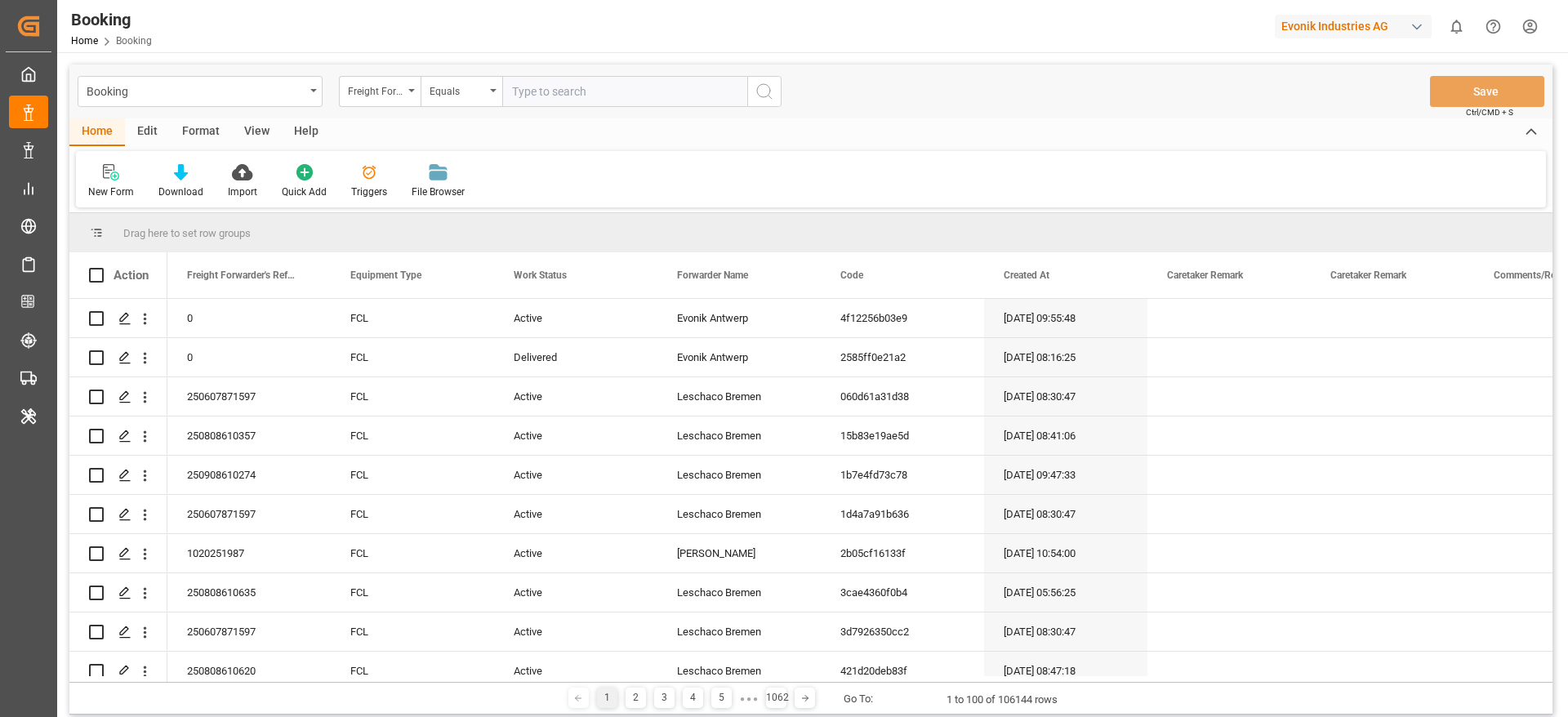
click at [202, 132] on div "Format" at bounding box center [200, 132] width 62 height 28
click at [113, 201] on div "Filter Rows Row Format" at bounding box center [811, 179] width 1470 height 56
click at [113, 186] on div "Filter Rows" at bounding box center [112, 191] width 48 height 14
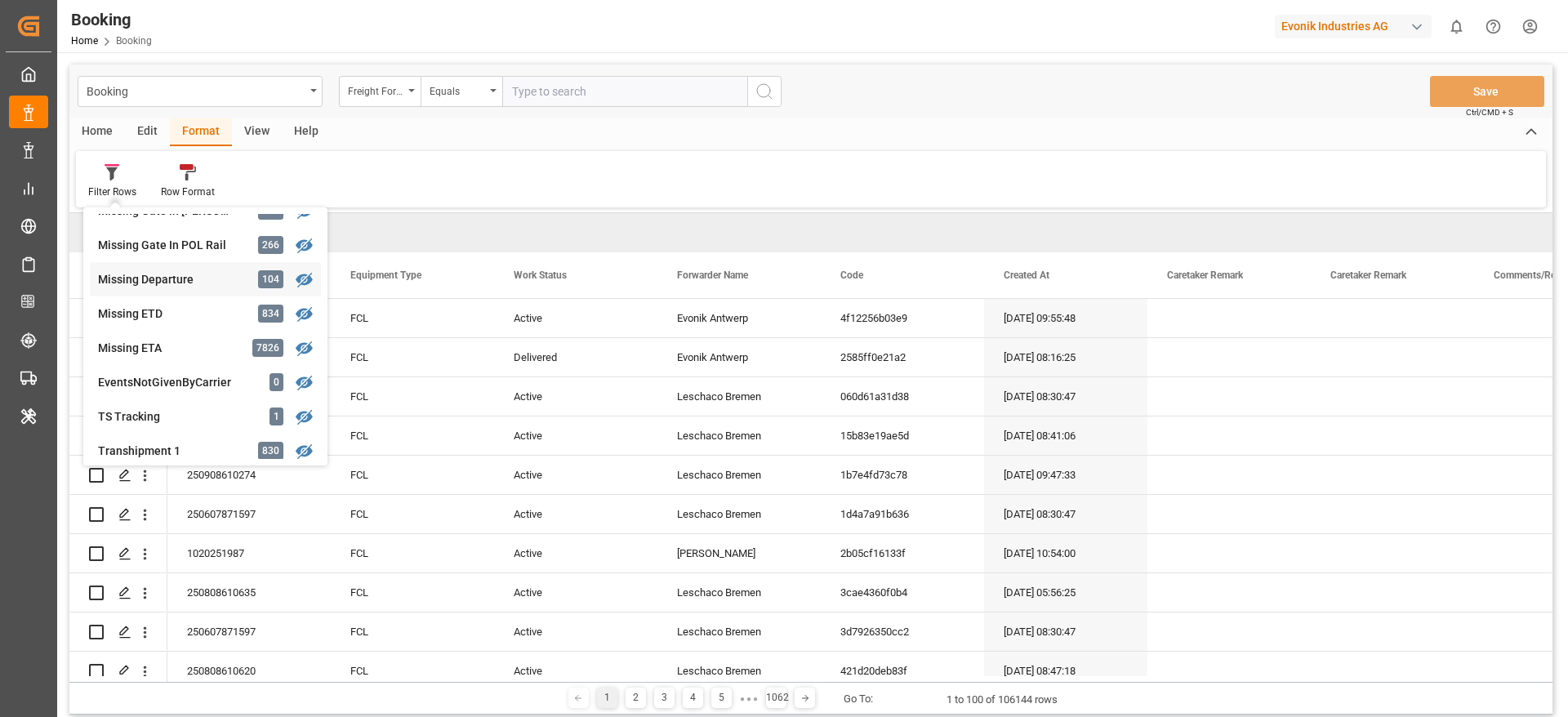
scroll to position [367, 0]
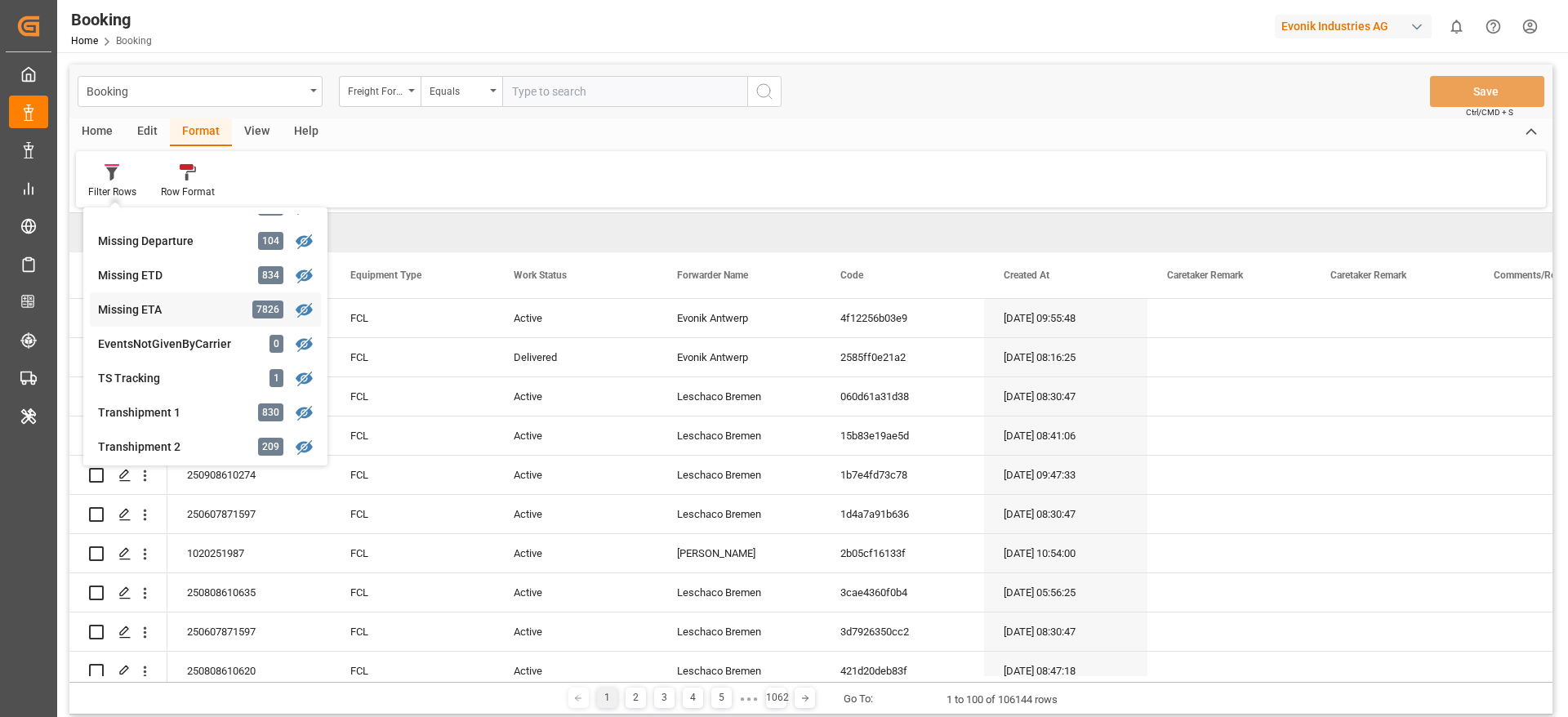
click at [222, 301] on div "Missing ETA" at bounding box center [169, 310] width 143 height 17
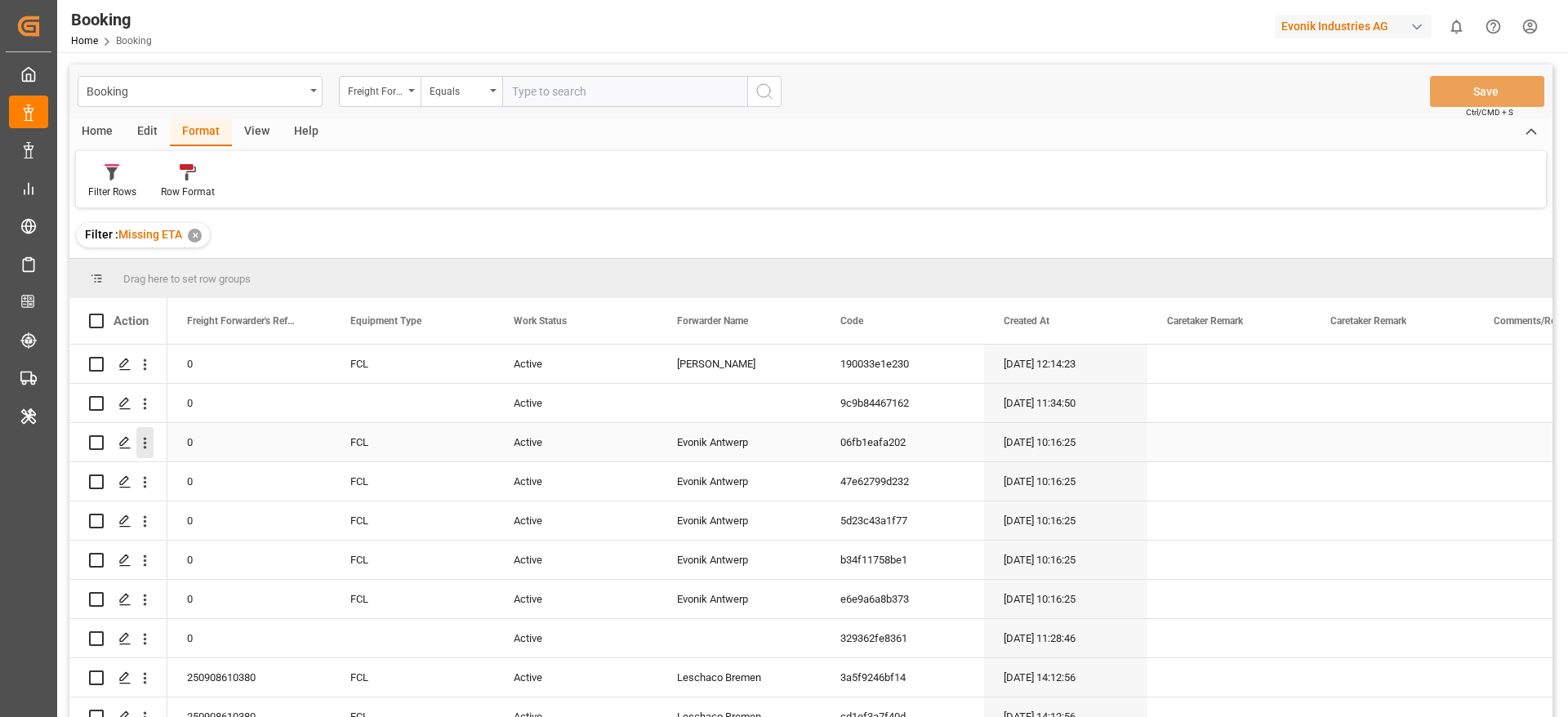
click at [151, 441] on icon "open menu" at bounding box center [145, 443] width 17 height 17
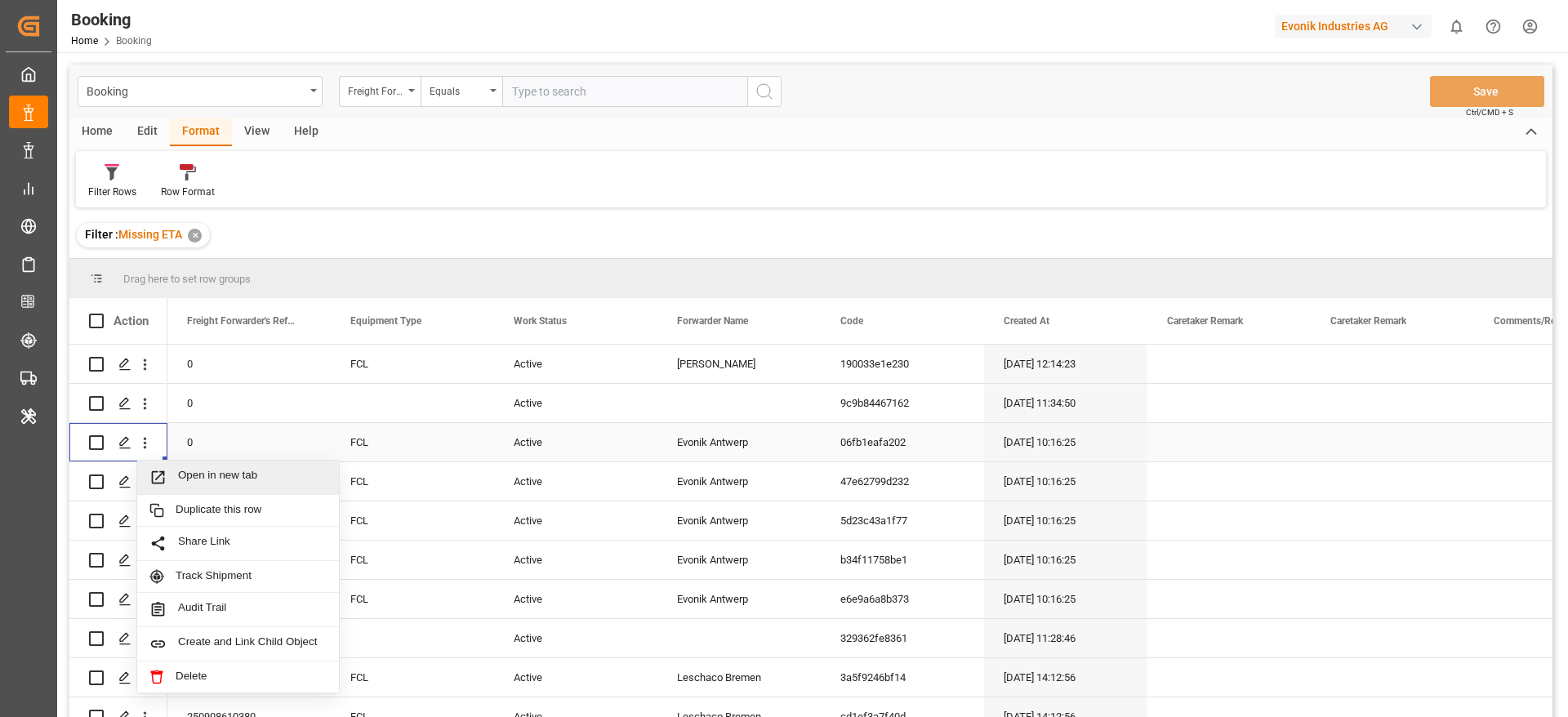
click at [247, 468] on span "Open in new tab" at bounding box center [252, 477] width 149 height 17
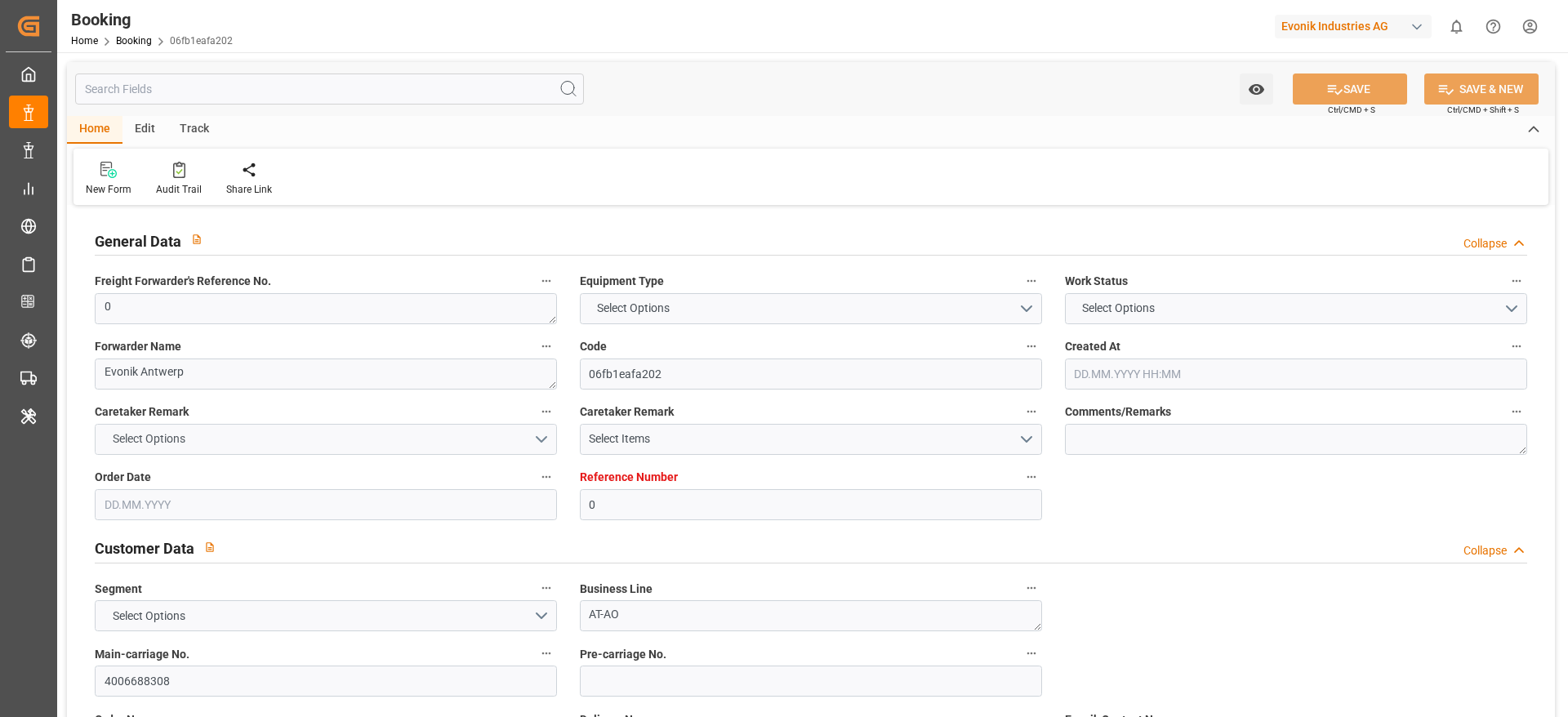
type input "0"
type input "Hapag [PERSON_NAME]"
type input "Hapag Lloyd Aktiengesellschaft"
type input "NLRTM"
type input "THLCH"
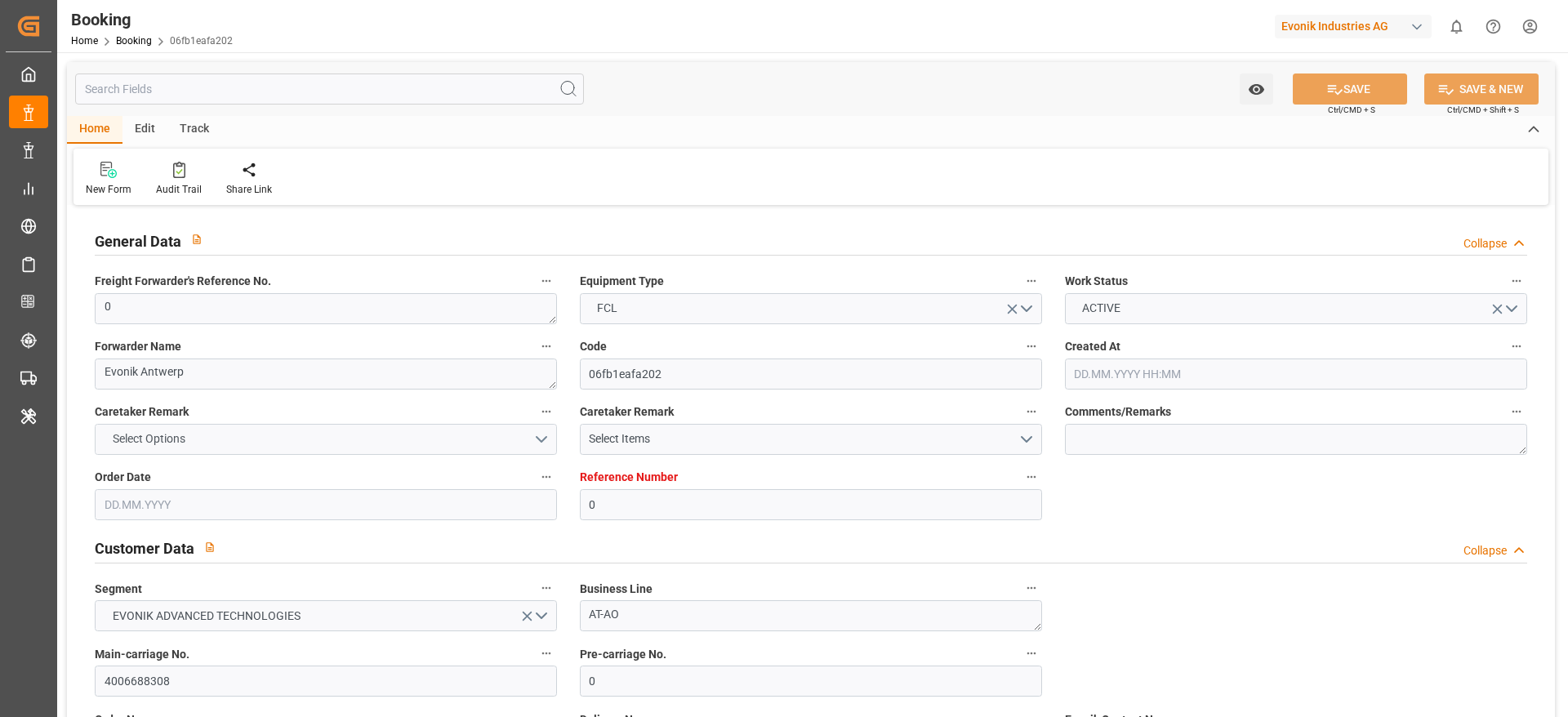
type input "[DATE] 10:16"
type input "[DATE]"
type input "[DATE] 00:00"
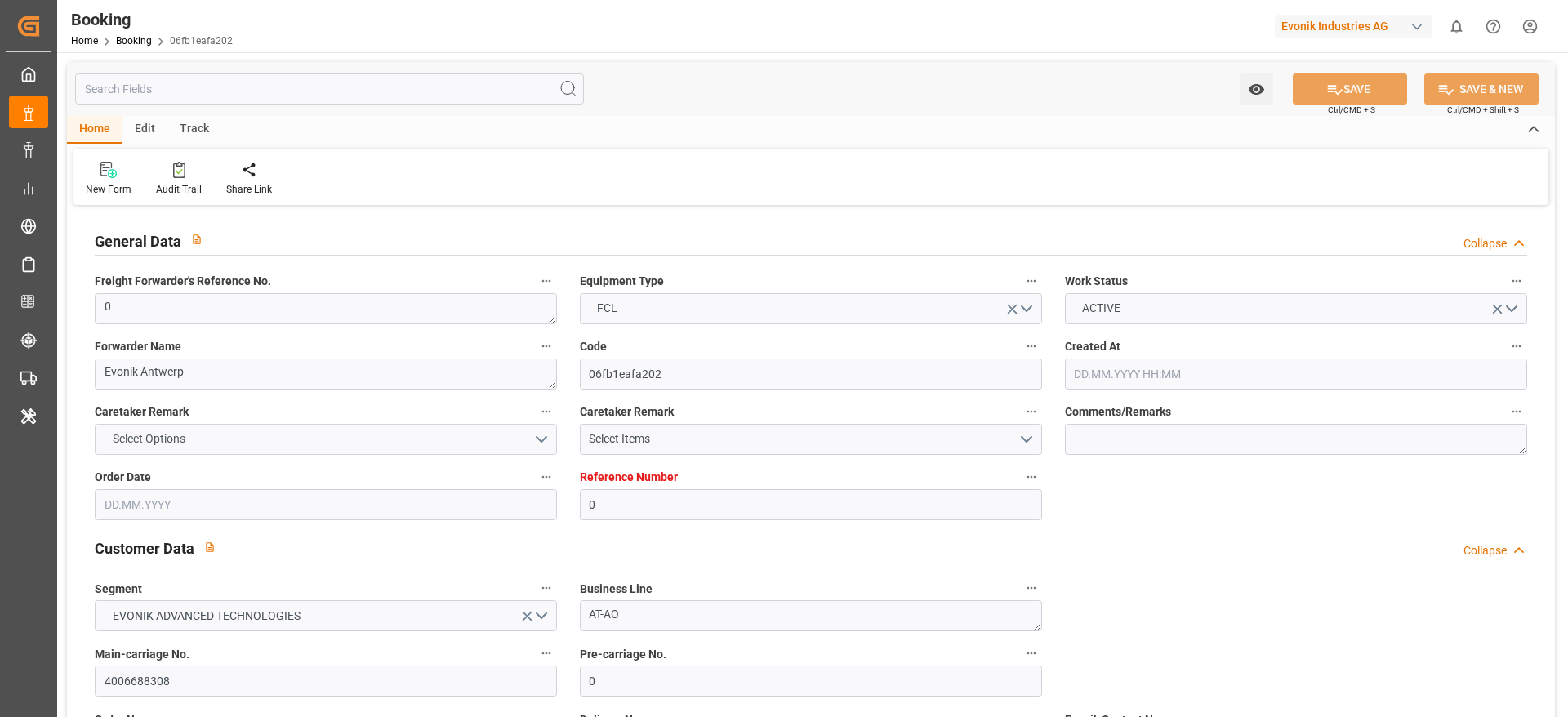
type input "[DATE] 11:32"
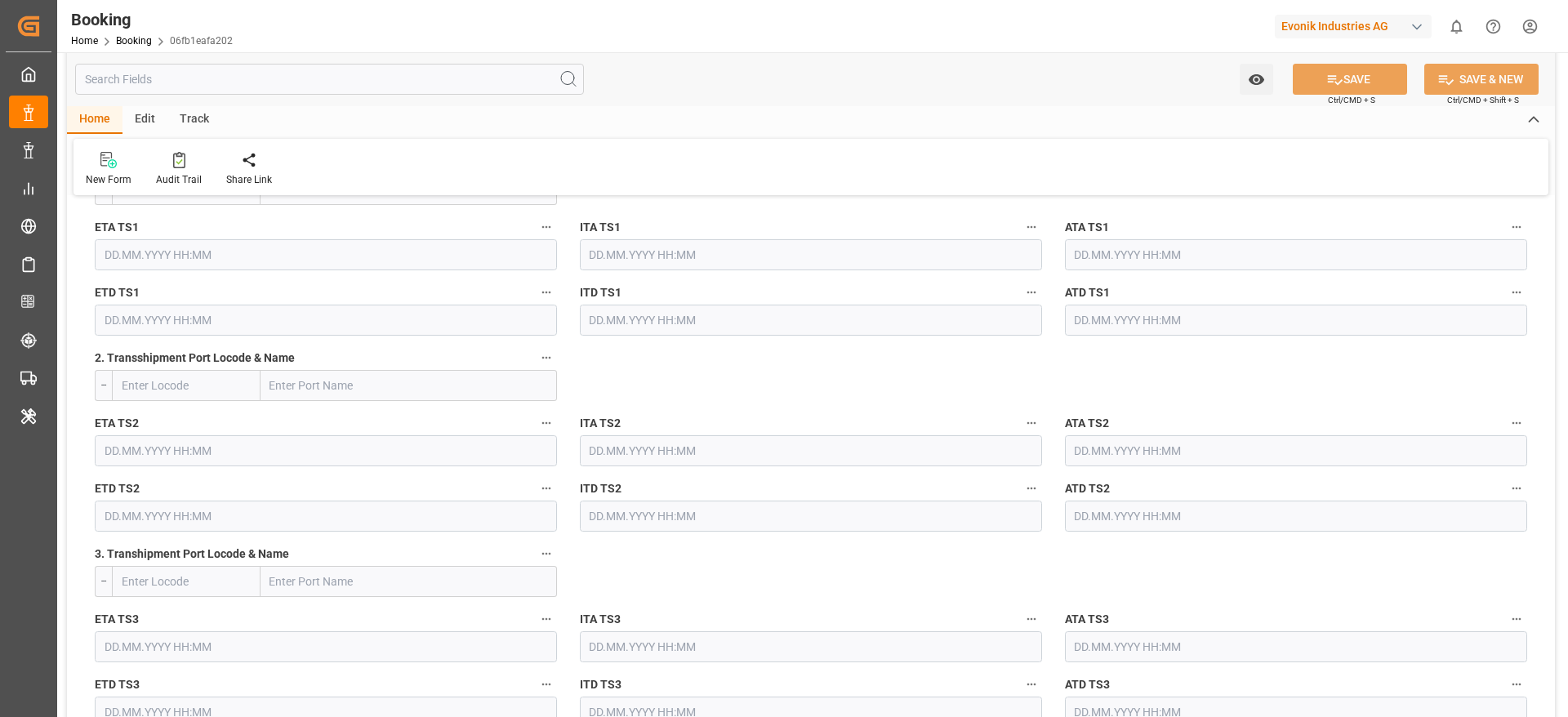
scroll to position [2081, 0]
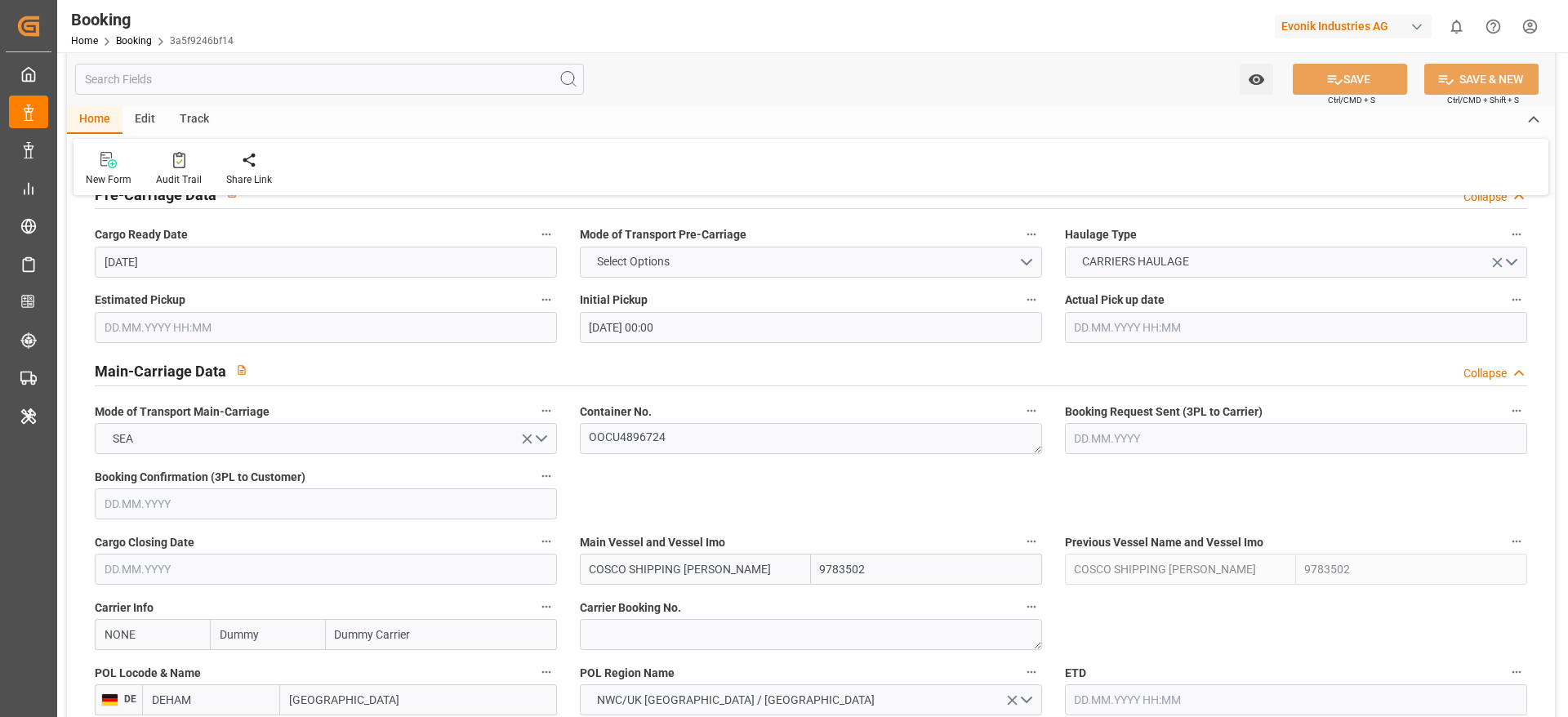
scroll to position [980, 0]
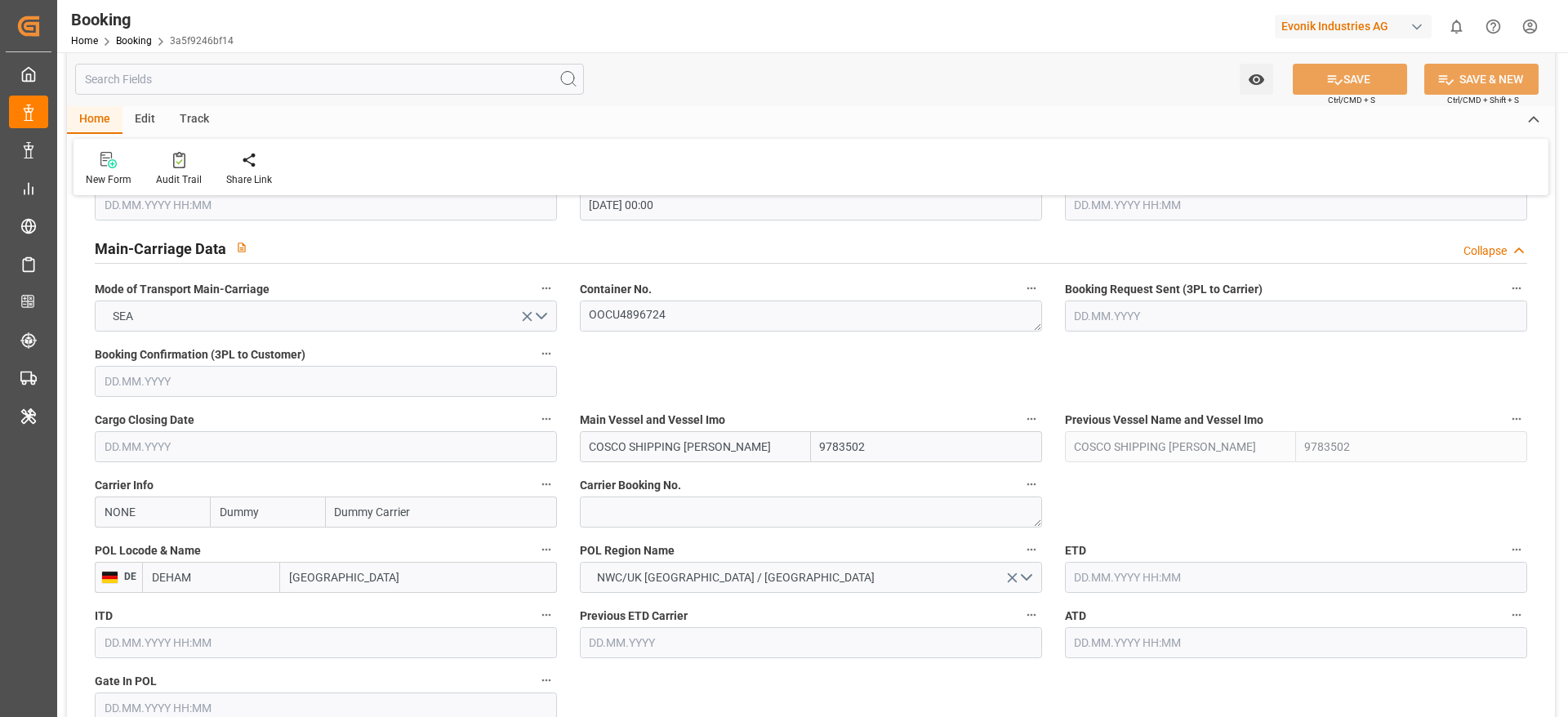
click at [306, 477] on input "Dummy" at bounding box center [267, 512] width 115 height 31
type input "oo"
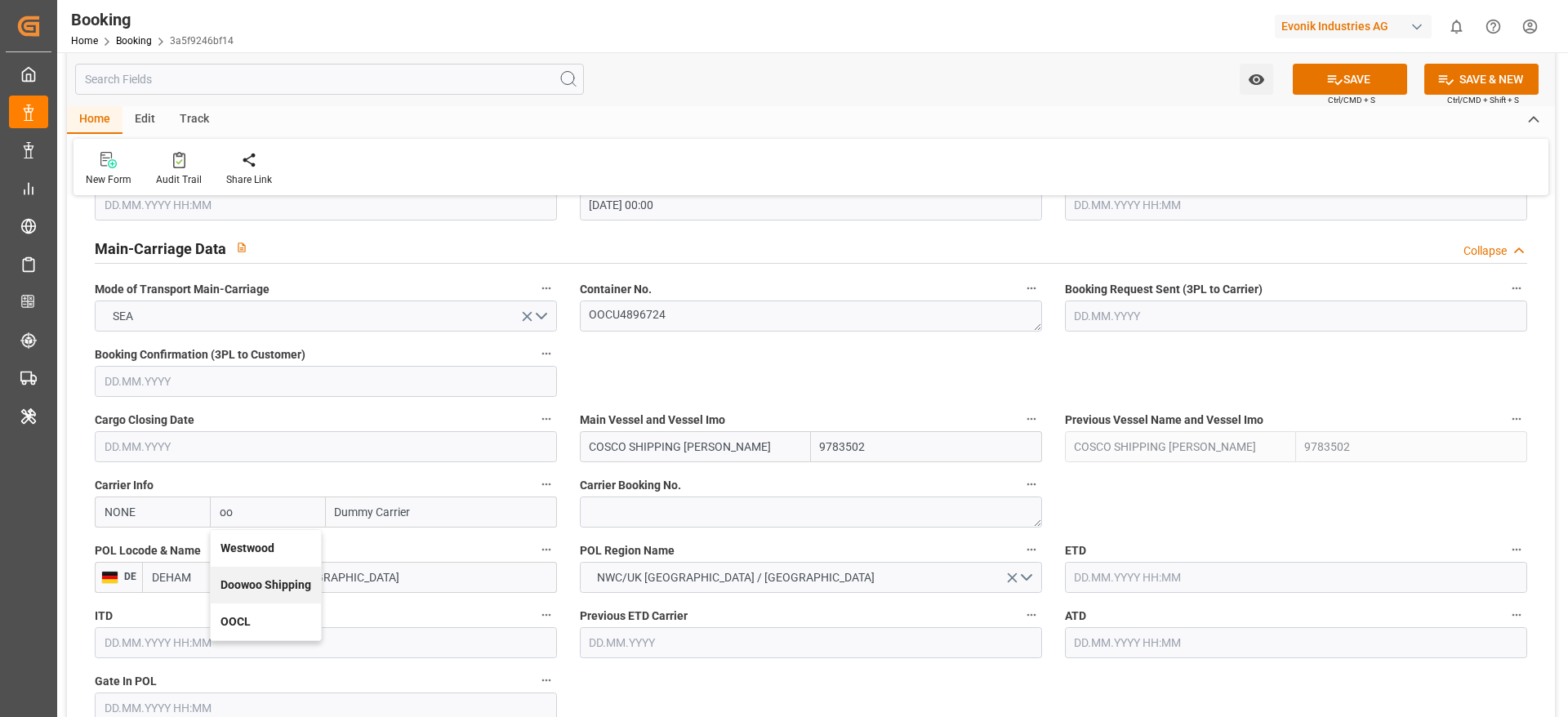
click at [256, 477] on div "OOCL" at bounding box center [266, 621] width 110 height 36
type input "OOLU"
type input "OOCL"
type input "Orient Overseas Container Line Ltd"
type input "OOCL"
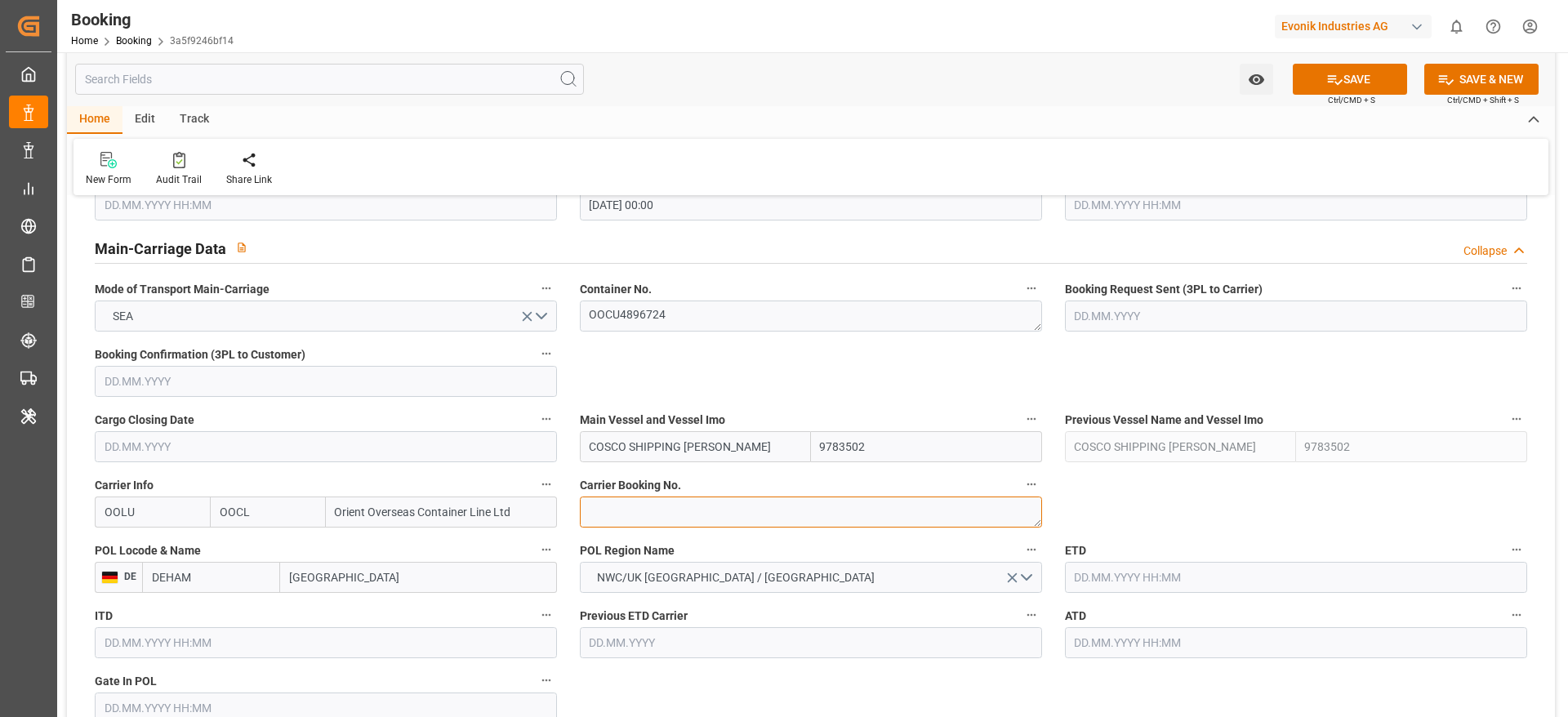
click at [689, 477] on textarea at bounding box center [811, 512] width 463 height 31
paste textarea "2162038460"
type textarea "2162038460"
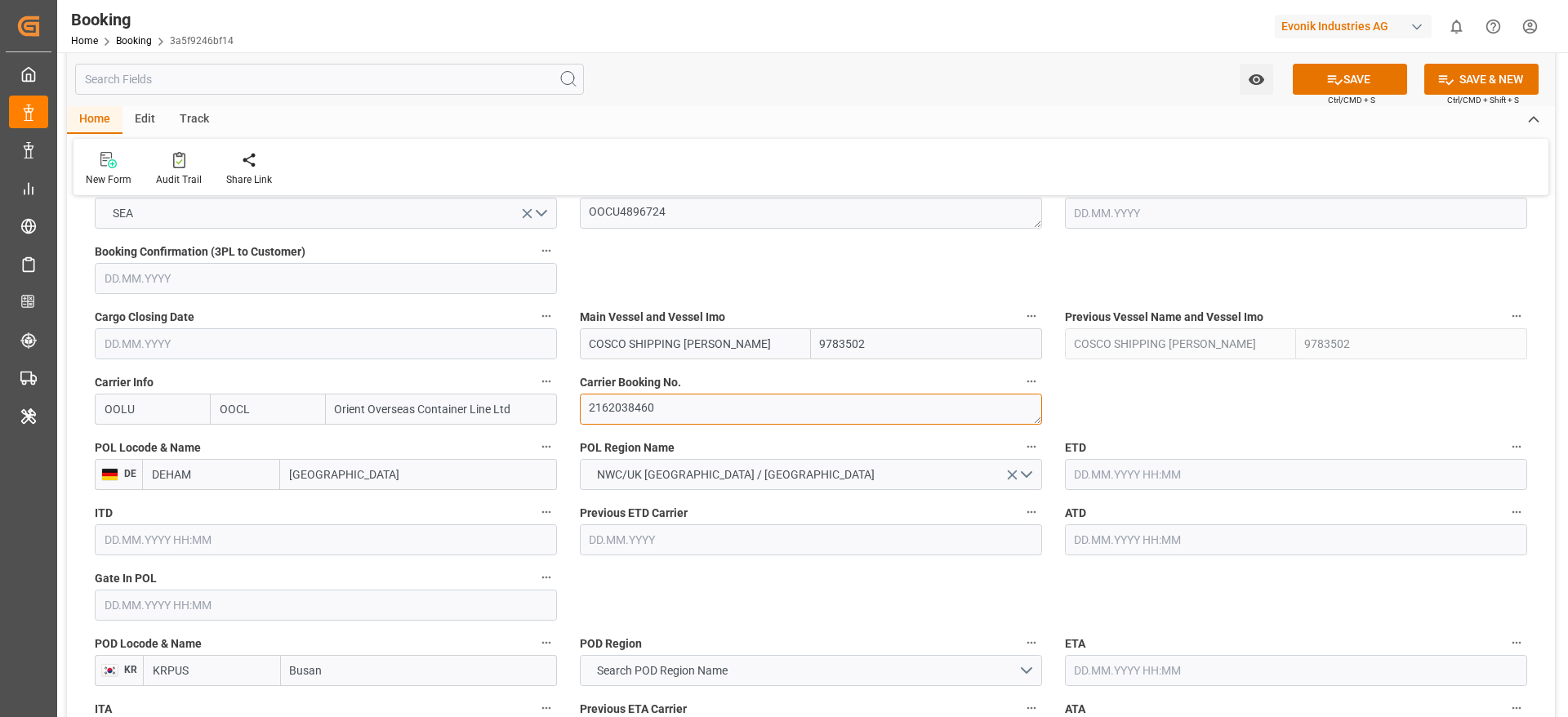
scroll to position [1224, 0]
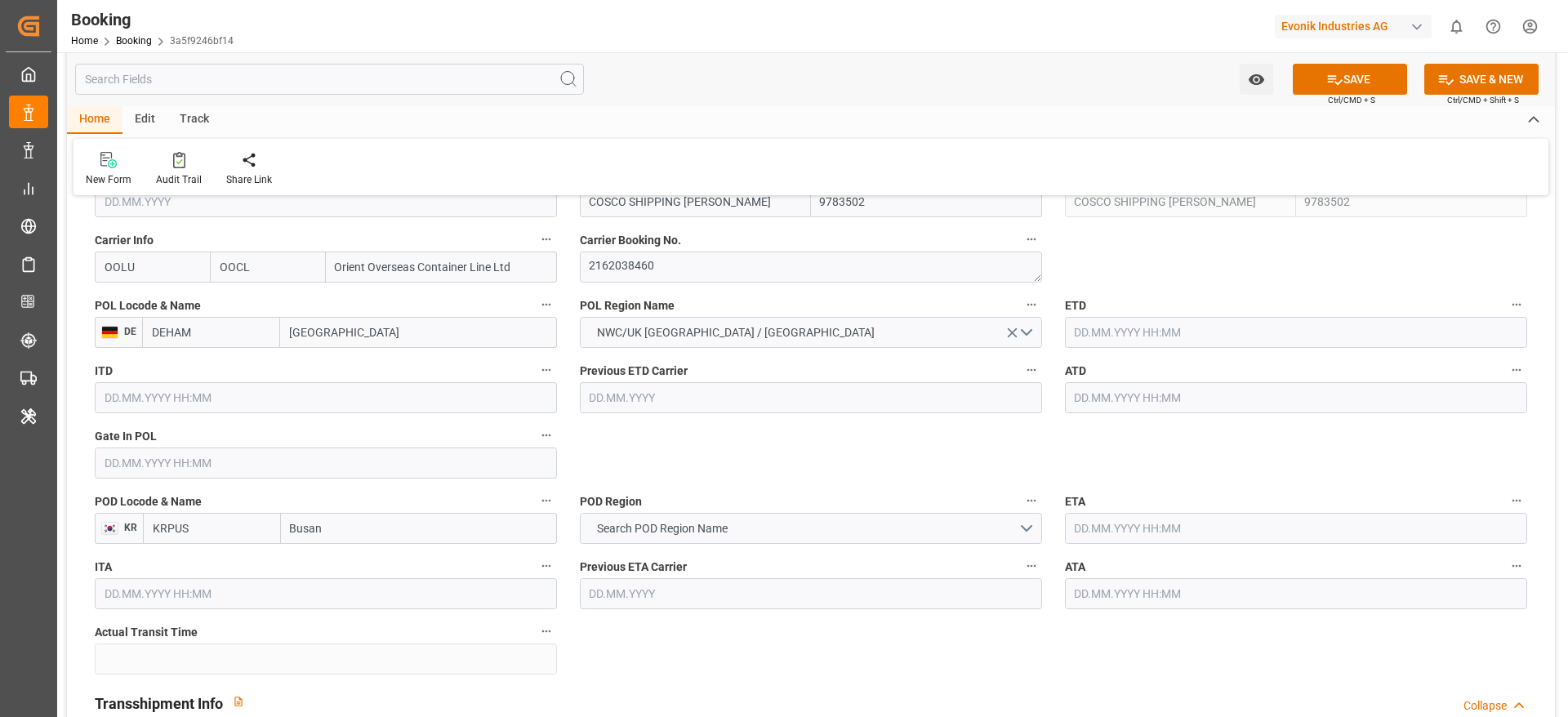
click at [1045, 333] on input "text" at bounding box center [1296, 332] width 463 height 31
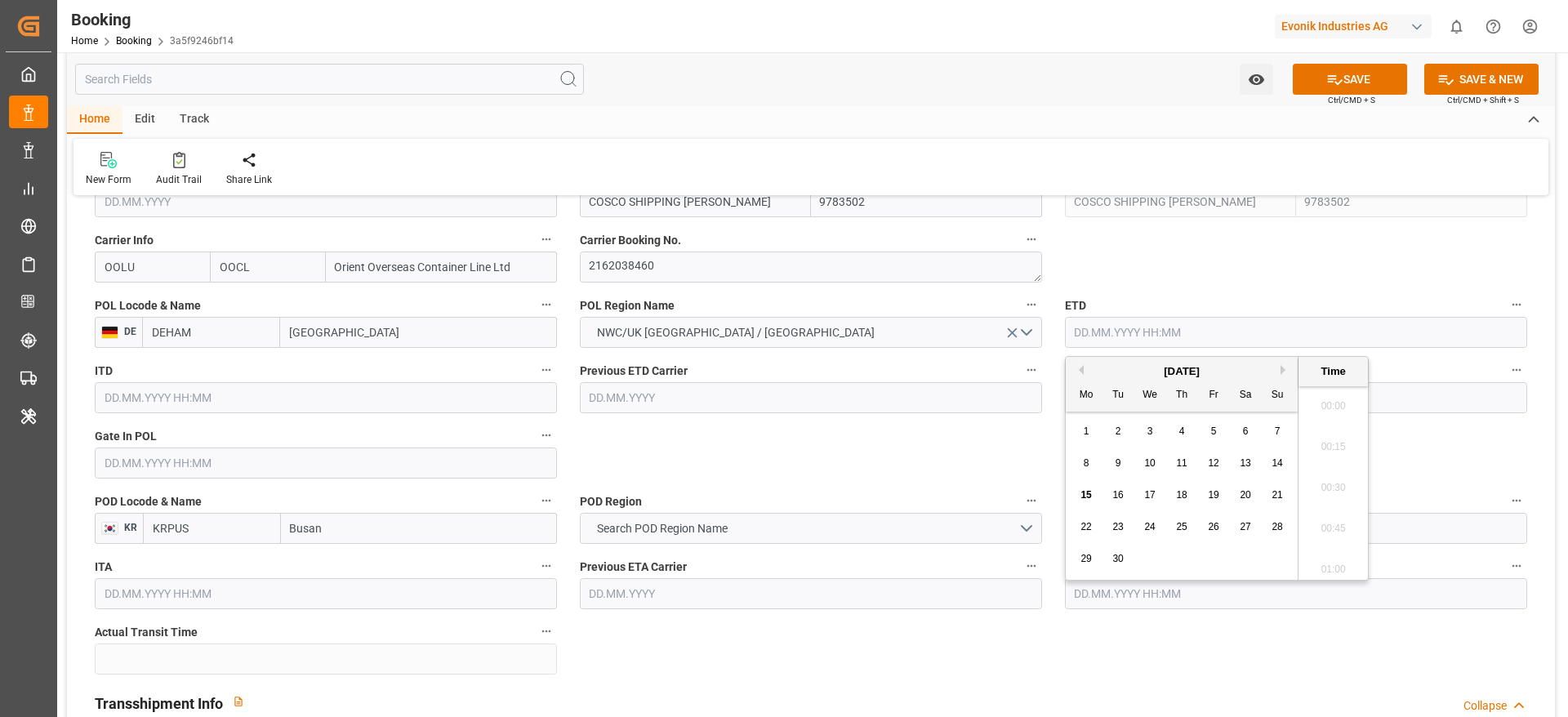
scroll to position [2700, 0]
click at [1045, 477] on div "20" at bounding box center [1246, 495] width 20 height 20
type input "[DATE] 00:00"
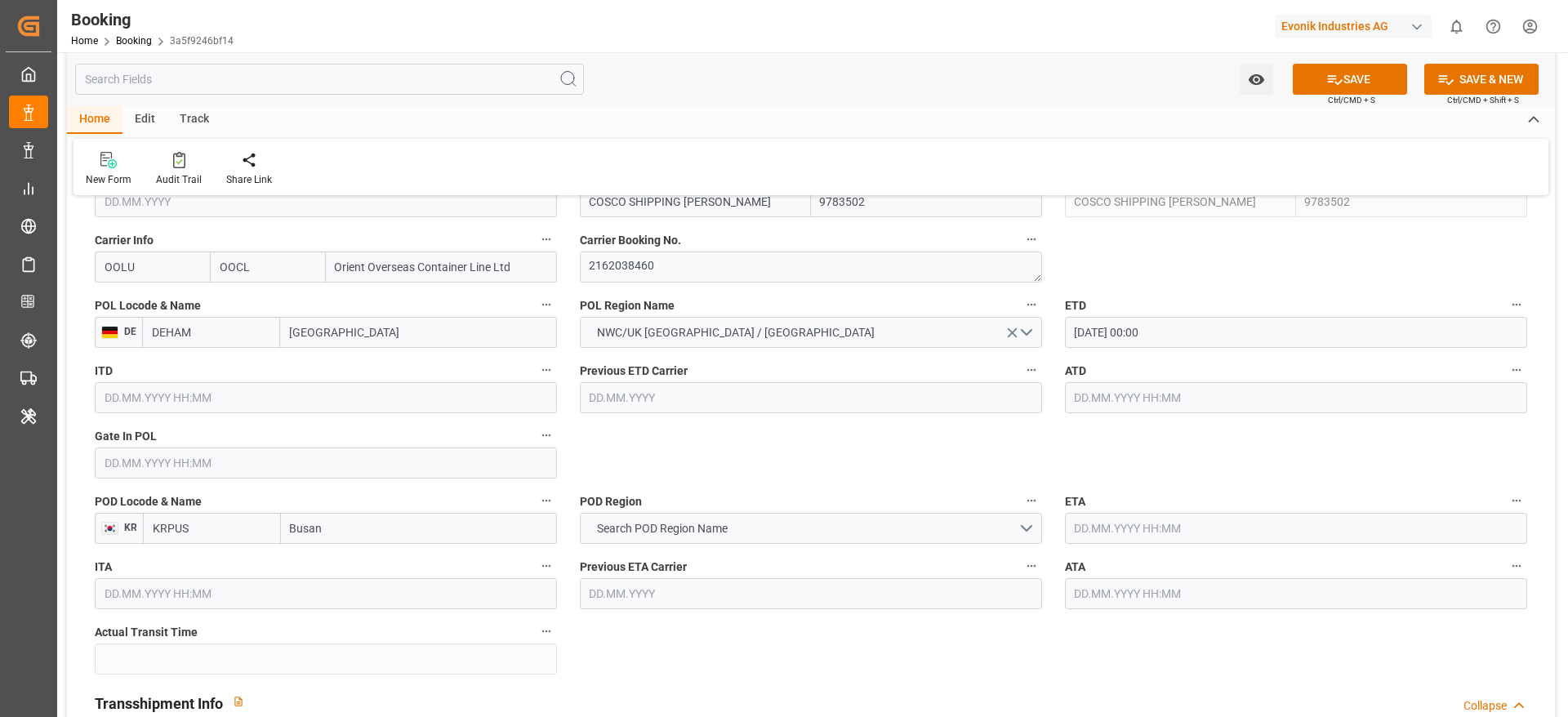
click at [1045, 477] on input "text" at bounding box center [1296, 528] width 463 height 31
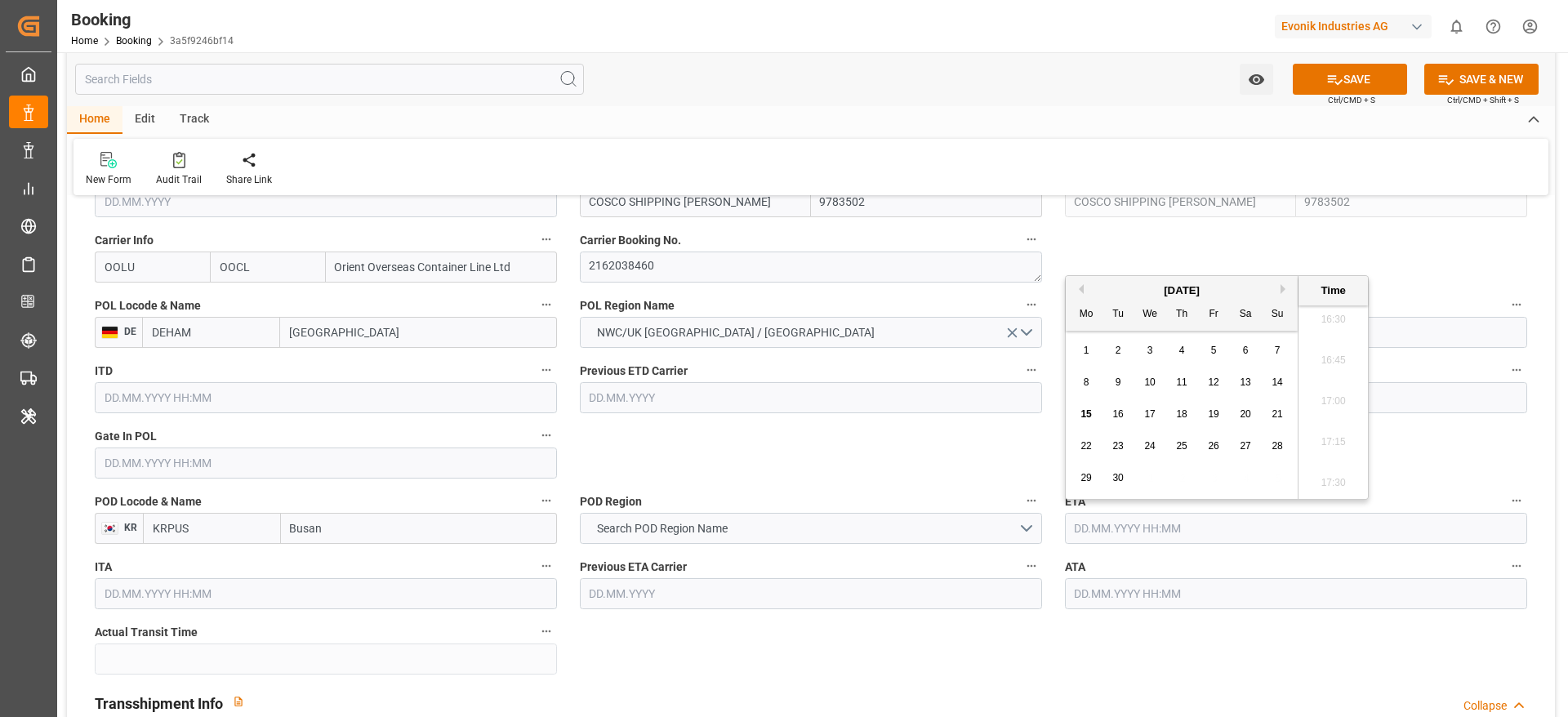
click at [1045, 287] on button "Next Month" at bounding box center [1286, 289] width 10 height 10
click at [1045, 383] on span "5" at bounding box center [1150, 382] width 6 height 11
type input "[DATE] 00:00"
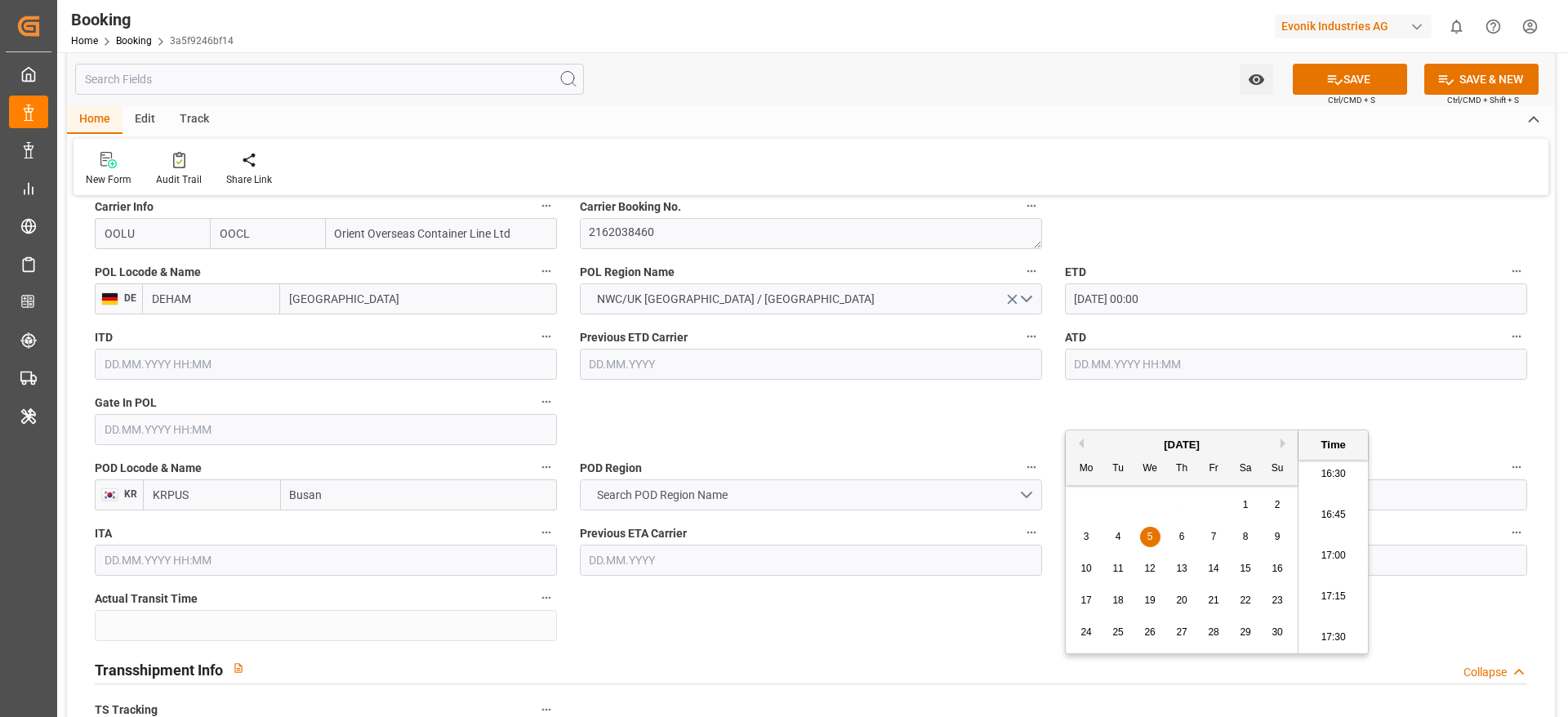
scroll to position [1347, 0]
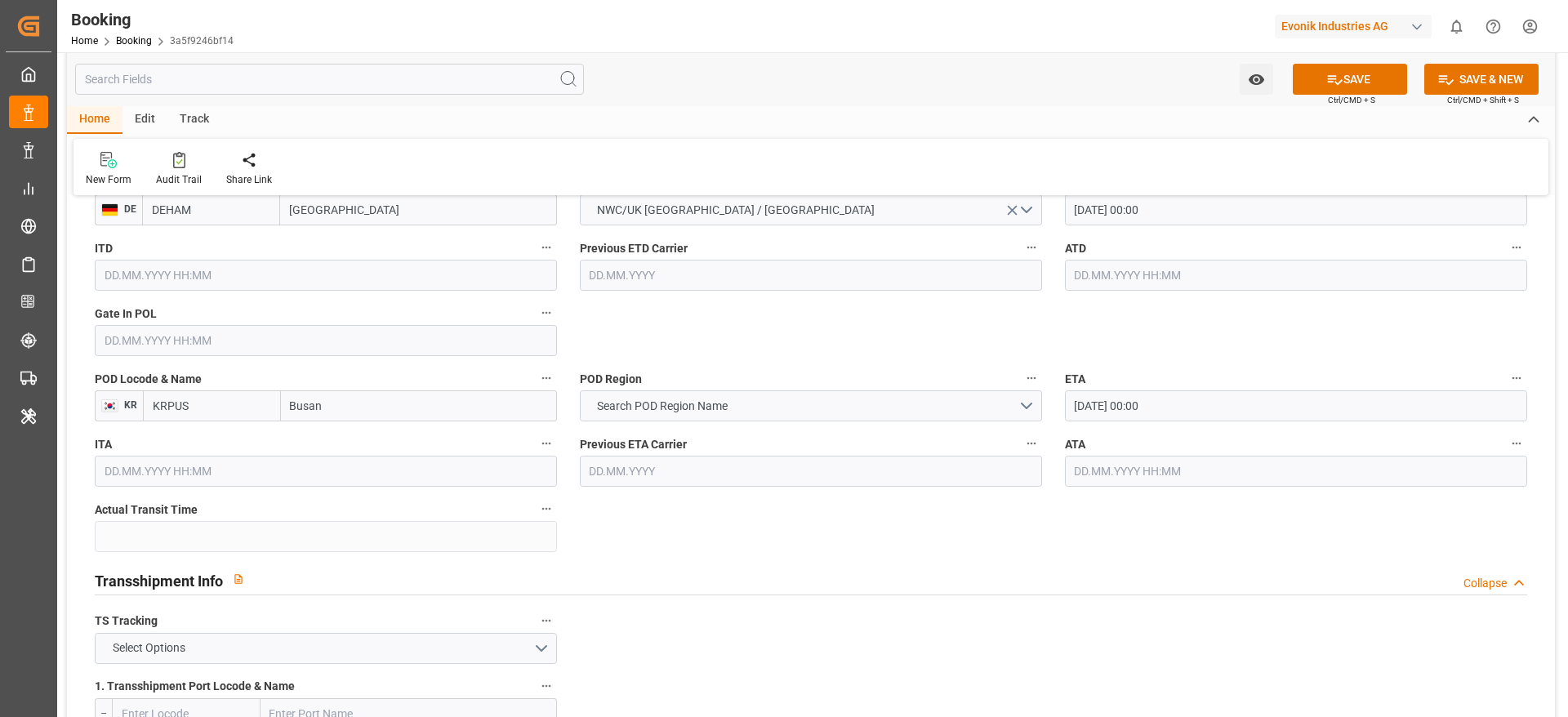
click at [688, 428] on div "Previous ETA Carrier" at bounding box center [811, 459] width 485 height 65
click at [674, 416] on button "Search POD Region Name" at bounding box center [811, 406] width 463 height 31
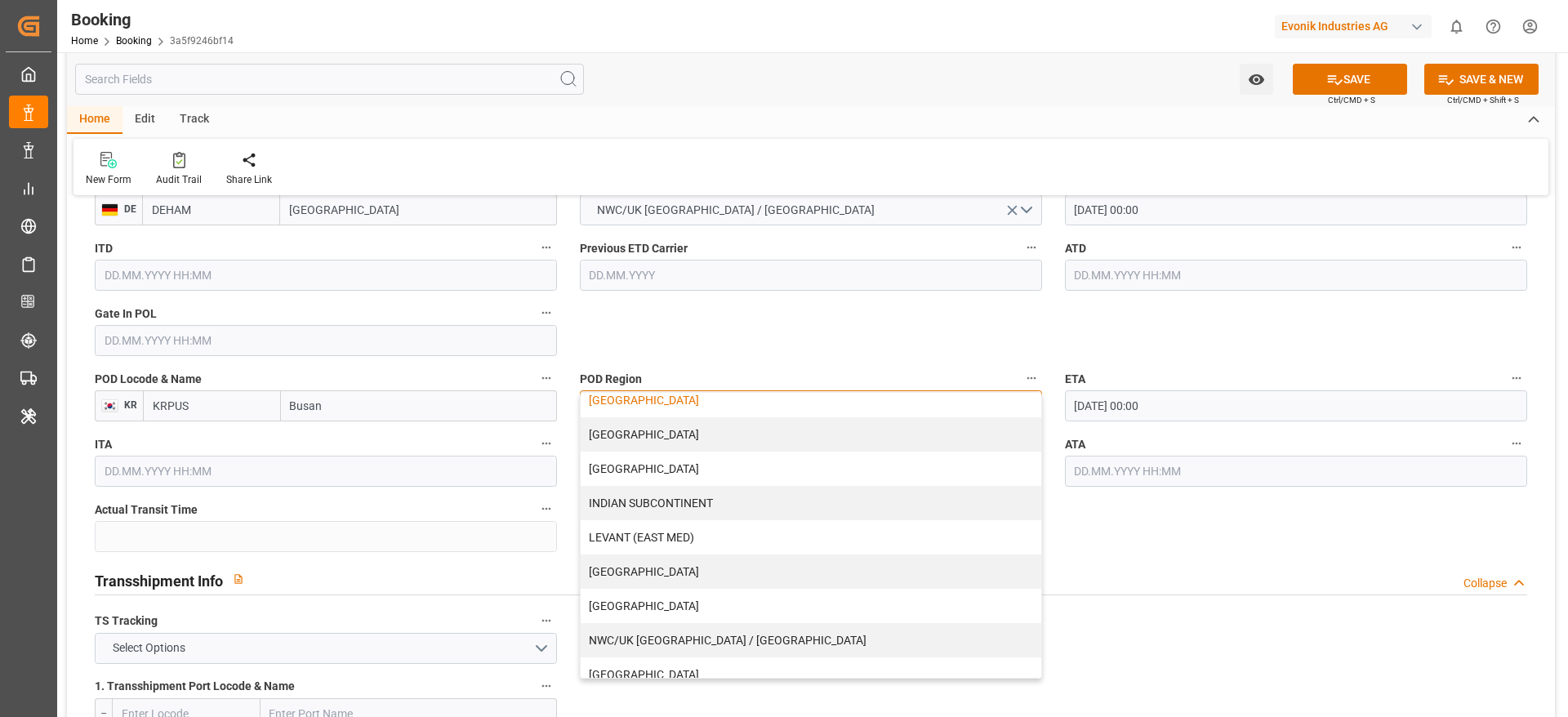
scroll to position [245, 0]
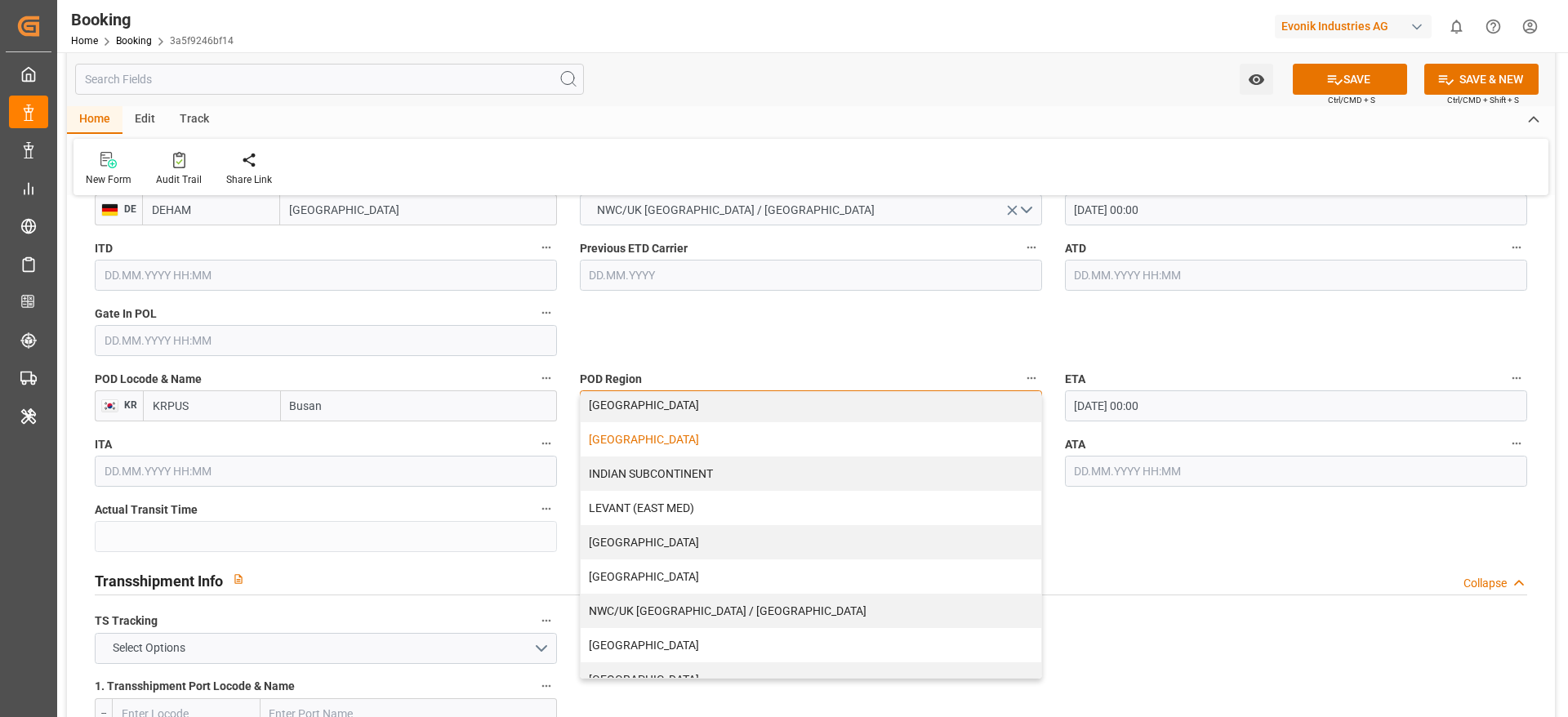
click at [660, 444] on div "[GEOGRAPHIC_DATA]" at bounding box center [811, 439] width 461 height 34
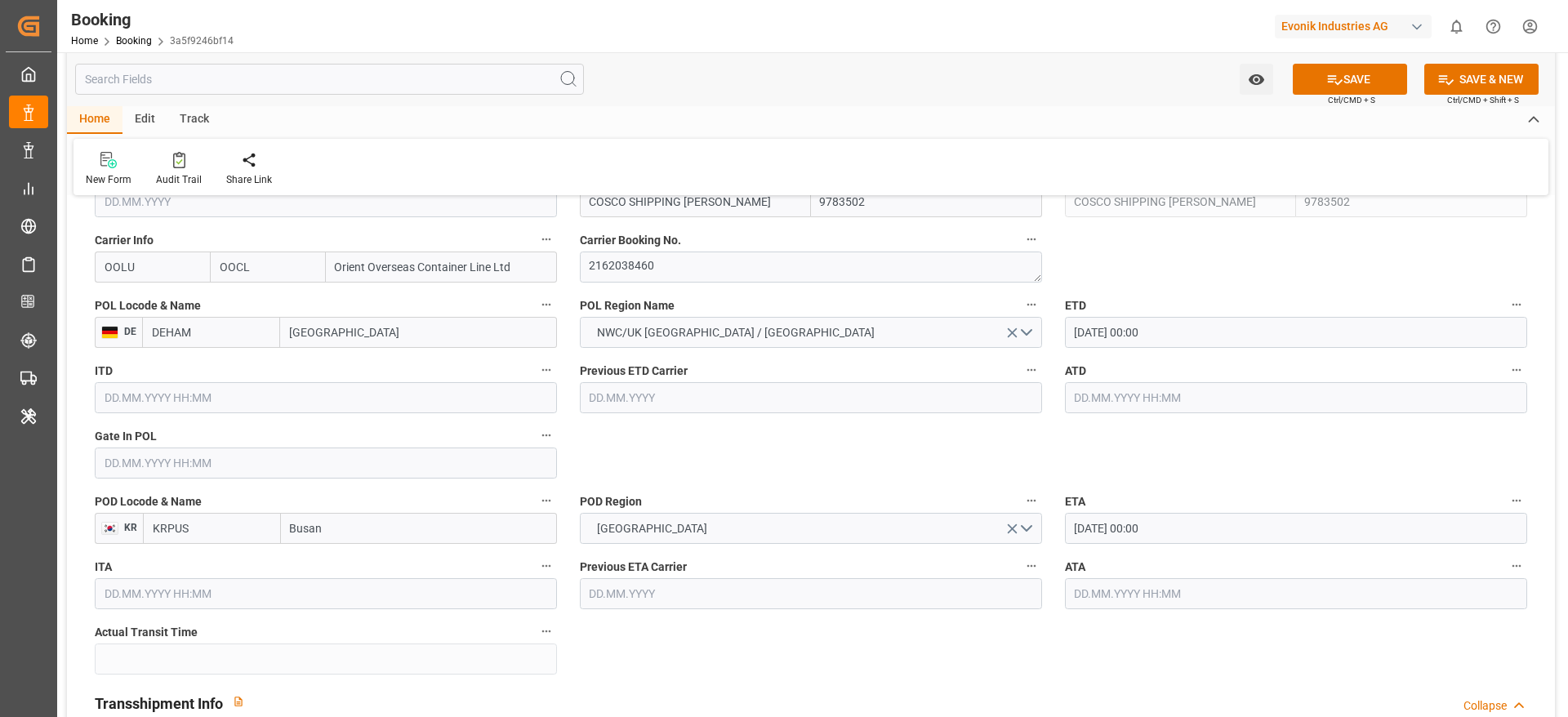
click at [1045, 336] on input "[DATE] 00:00" at bounding box center [1296, 332] width 463 height 31
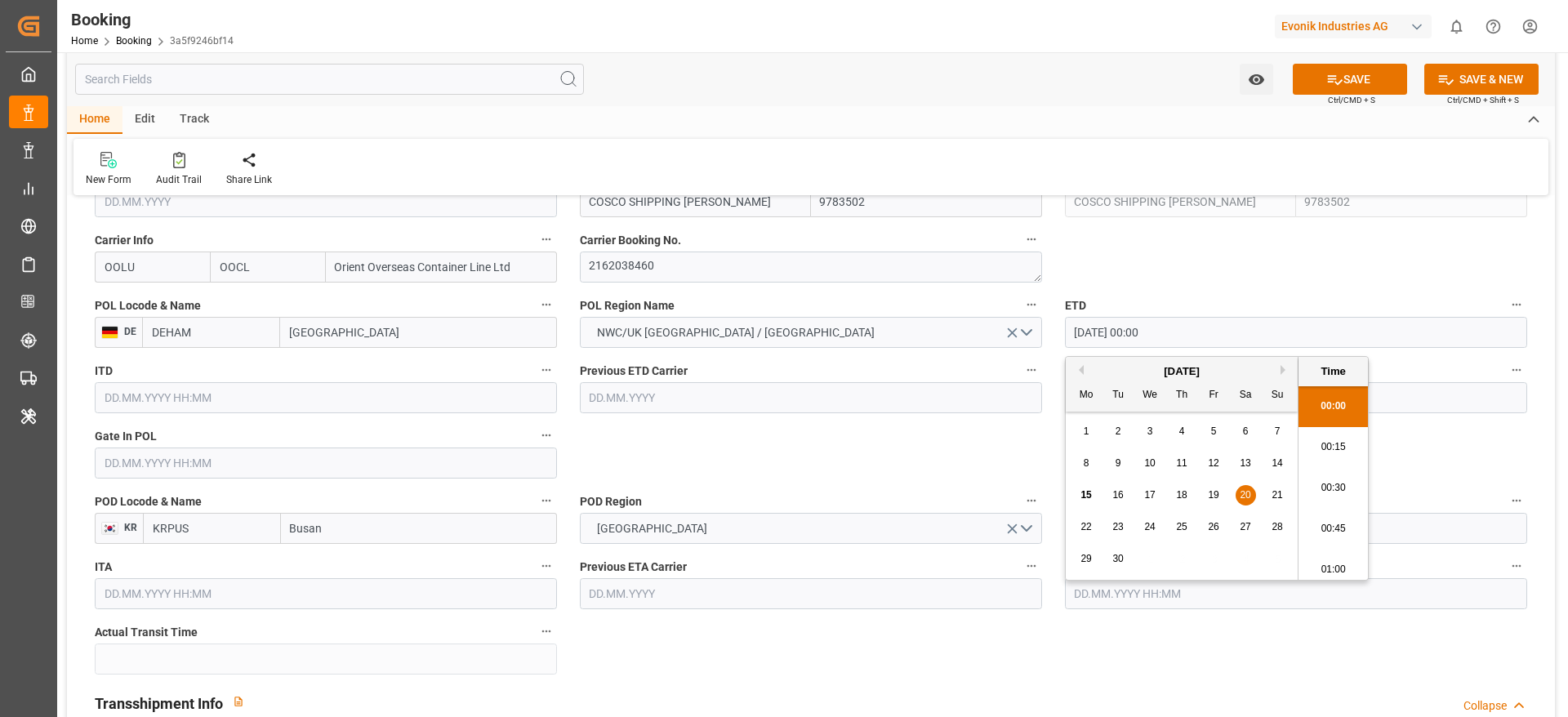
click at [1045, 336] on input "[DATE] 00:00" at bounding box center [1296, 332] width 463 height 31
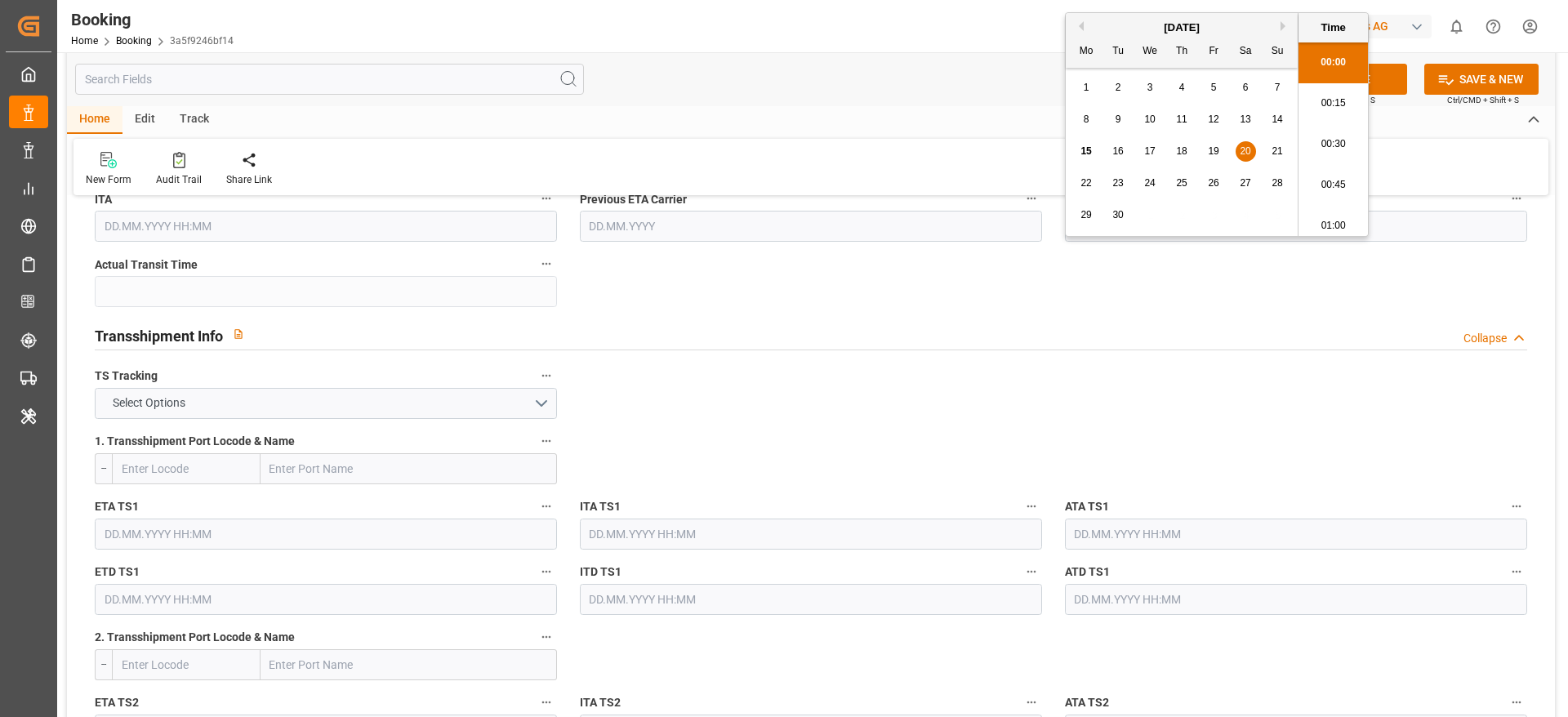
scroll to position [1714, 0]
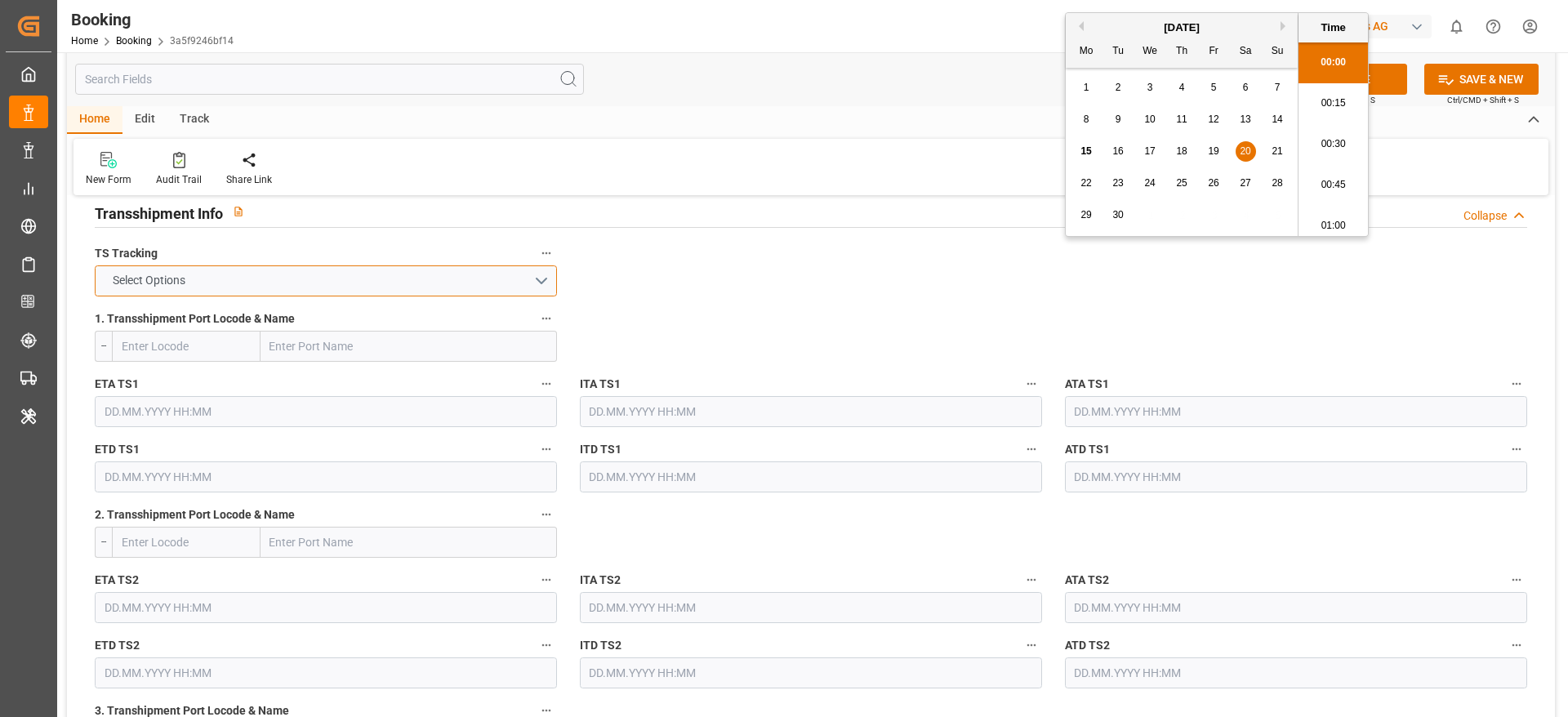
click at [315, 293] on button "Select Options" at bounding box center [326, 281] width 463 height 31
click at [315, 274] on button "Select Options" at bounding box center [326, 281] width 463 height 31
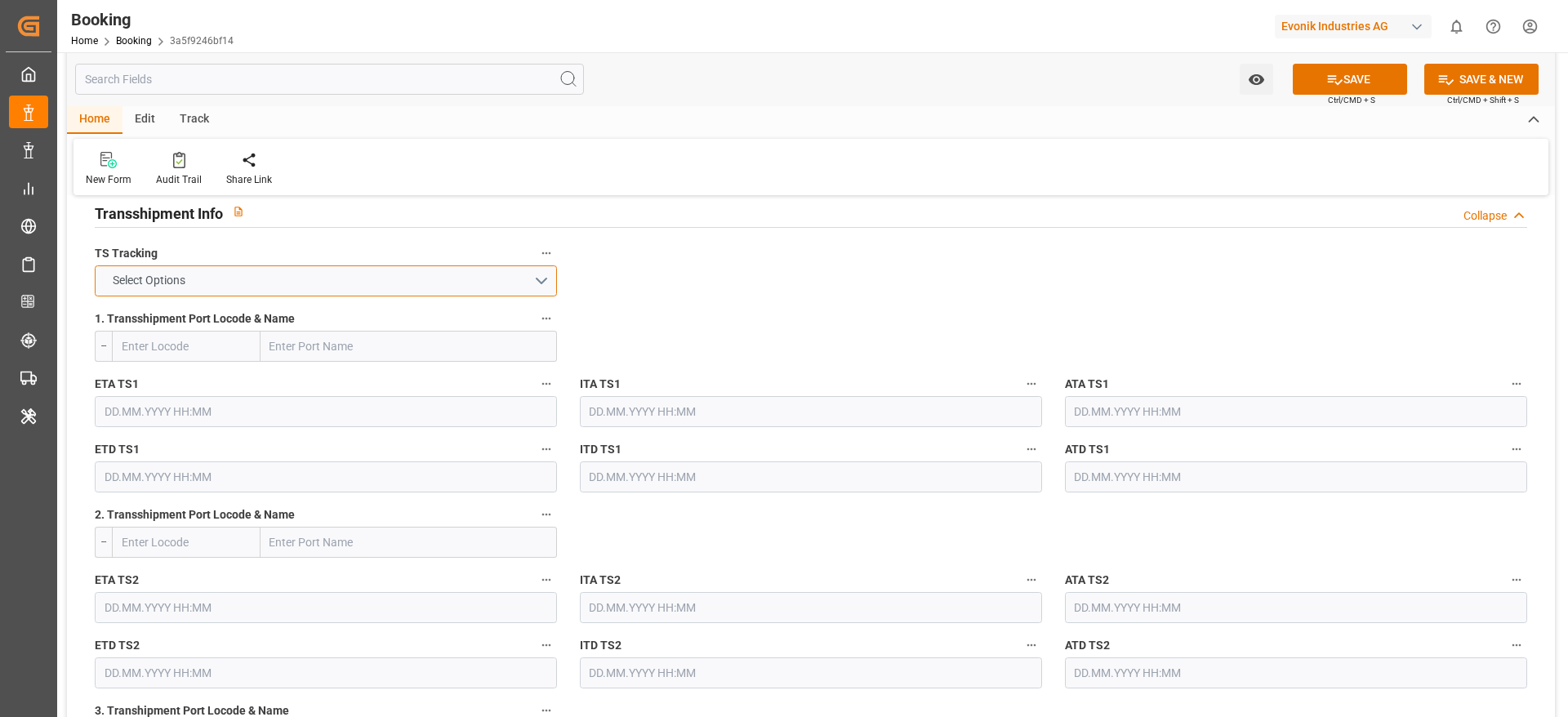
click at [315, 277] on button "Select Options" at bounding box center [326, 281] width 463 height 31
click at [315, 277] on div "TRUE" at bounding box center [326, 285] width 461 height 34
click at [359, 356] on input "text" at bounding box center [408, 346] width 296 height 31
paste input "[GEOGRAPHIC_DATA]"
type input "[GEOGRAPHIC_DATA]"
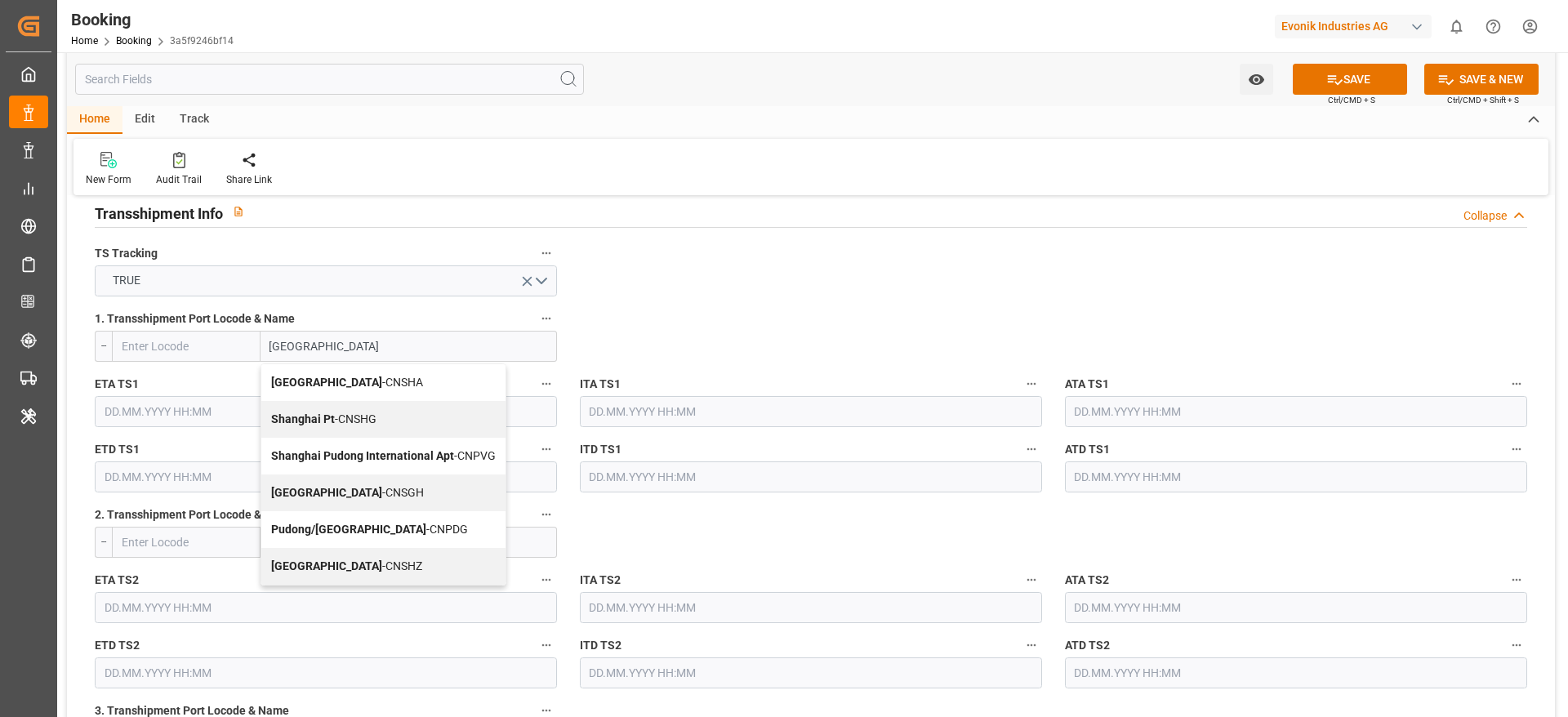
click at [331, 477] on span "Shanghai - CNSGH" at bounding box center [347, 491] width 153 height 13
type input "CNSGH"
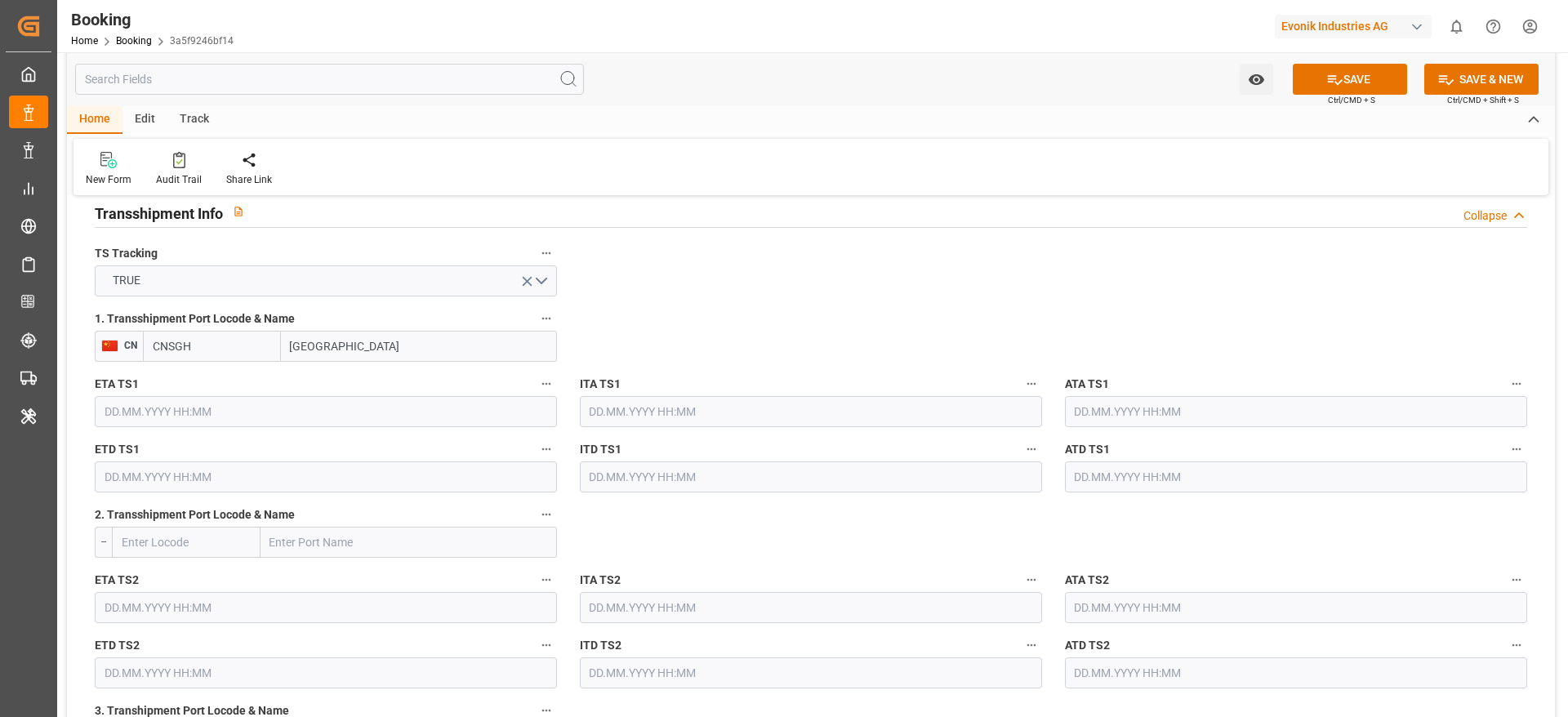
type input "[GEOGRAPHIC_DATA]"
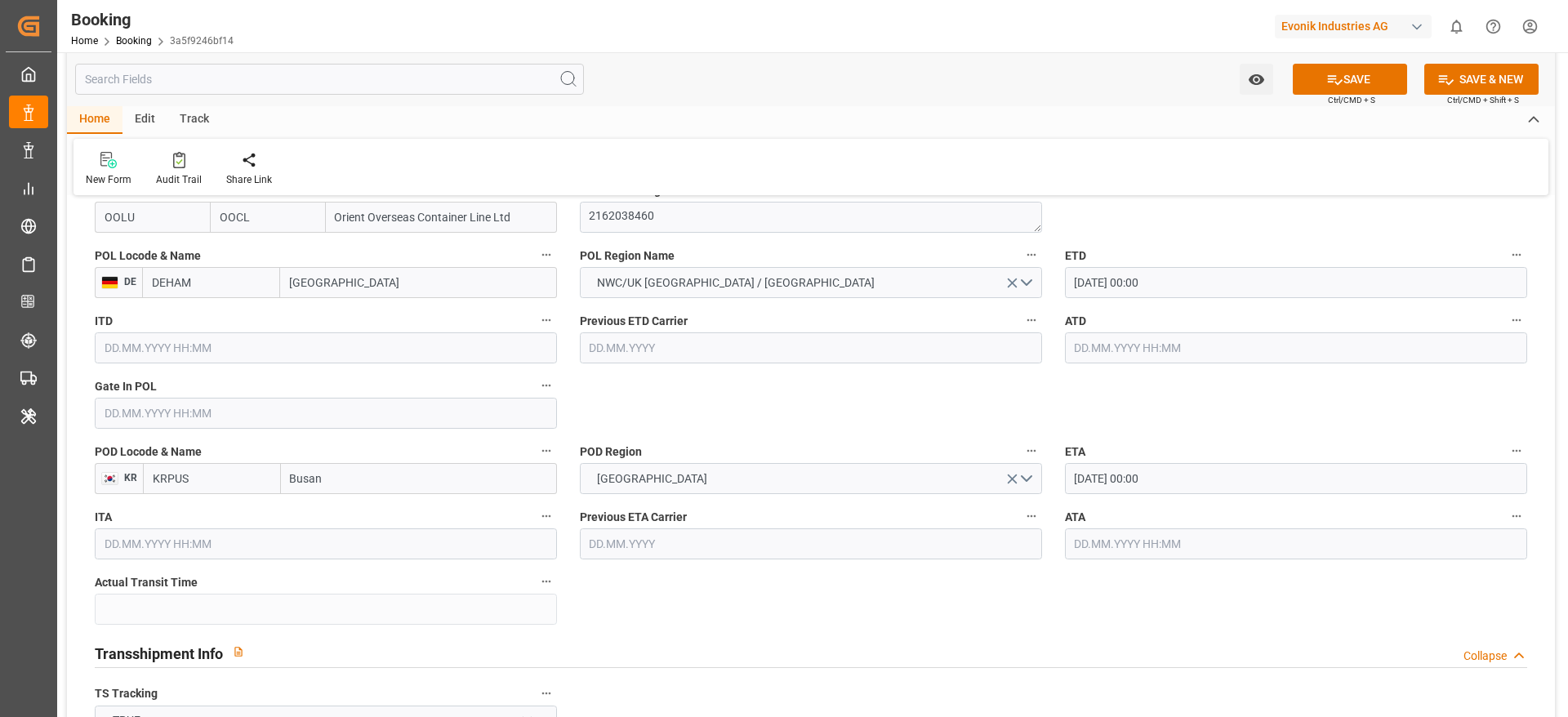
scroll to position [1224, 0]
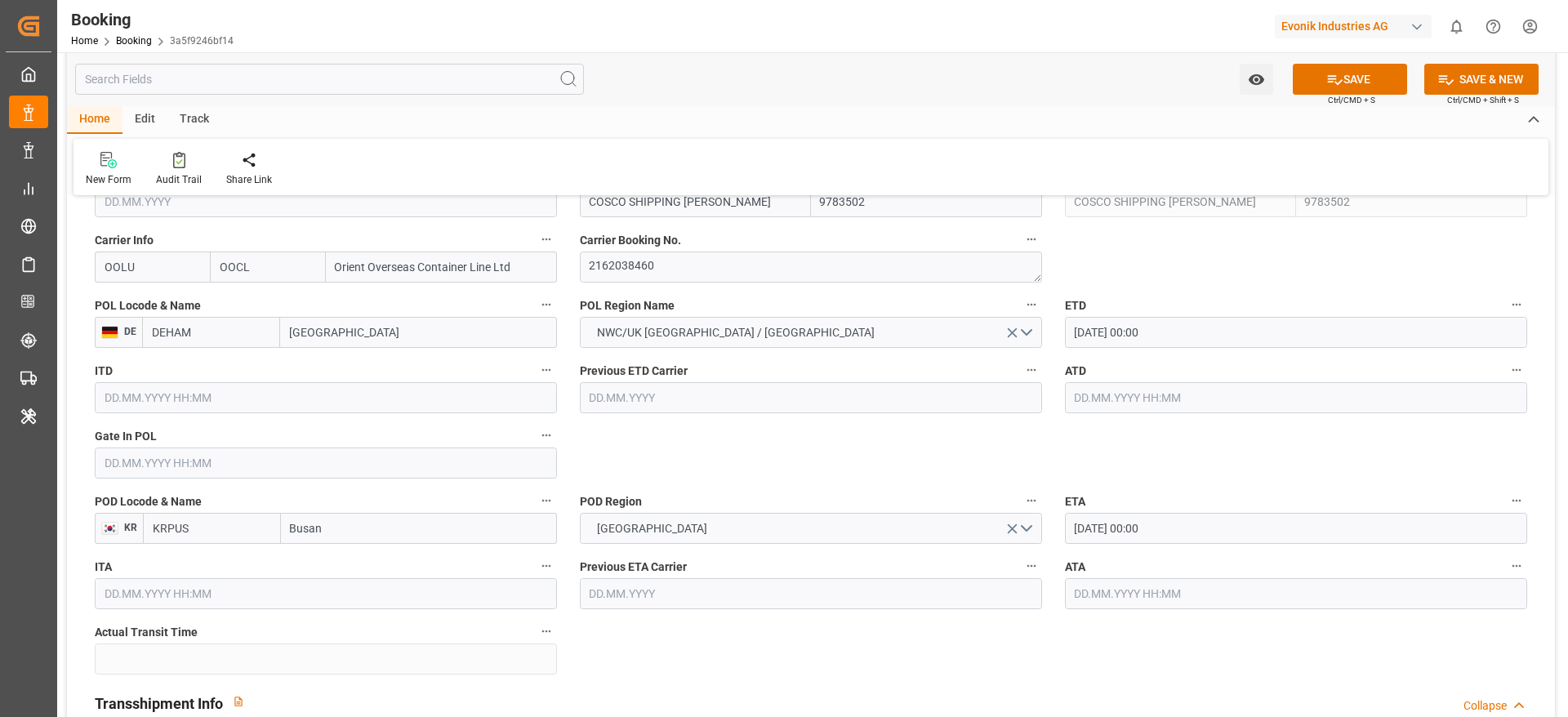
drag, startPoint x: 188, startPoint y: 461, endPoint x: 206, endPoint y: 440, distance: 27.7
click at [188, 462] on input "text" at bounding box center [326, 462] width 463 height 31
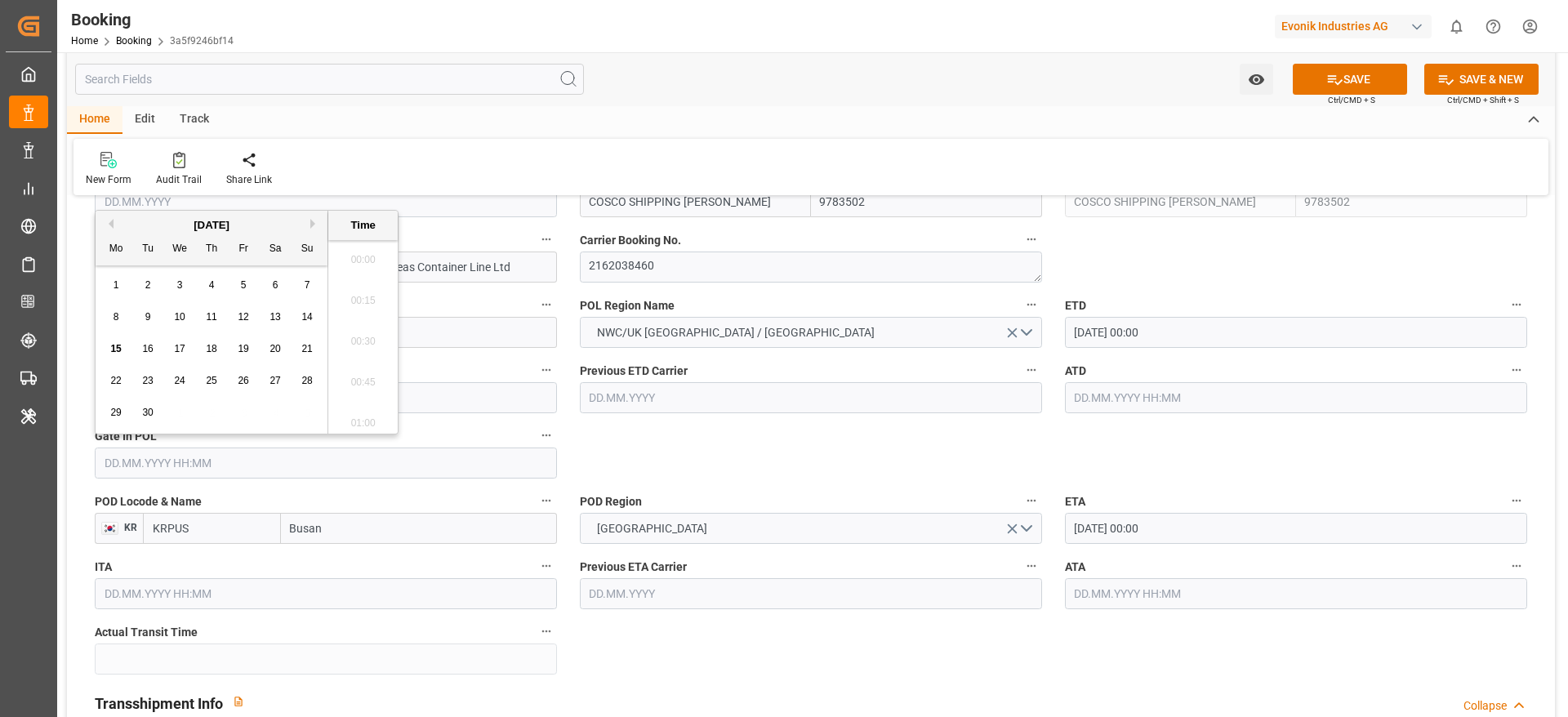
scroll to position [2700, 0]
click at [250, 315] on div "12" at bounding box center [244, 317] width 20 height 20
type input "[DATE] 00:00"
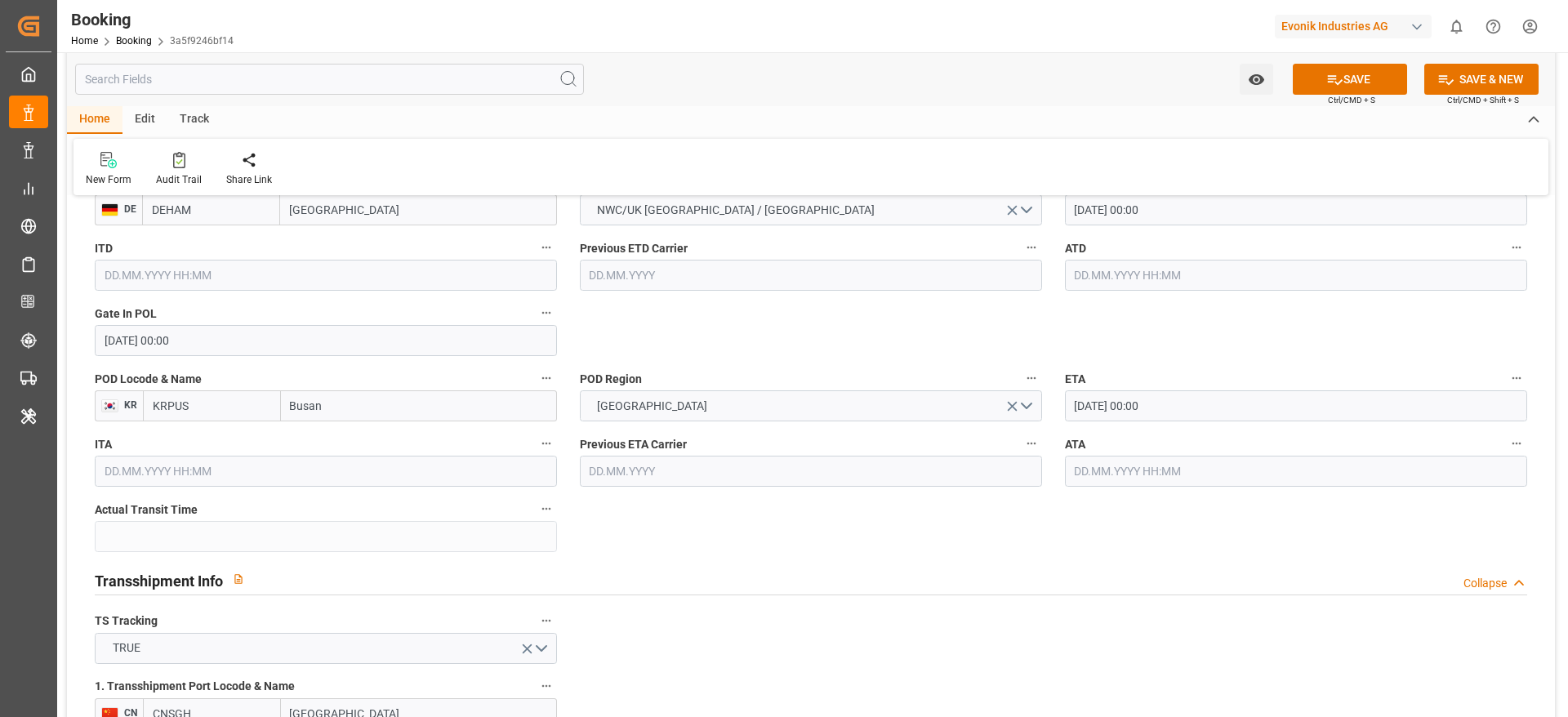
scroll to position [1837, 0]
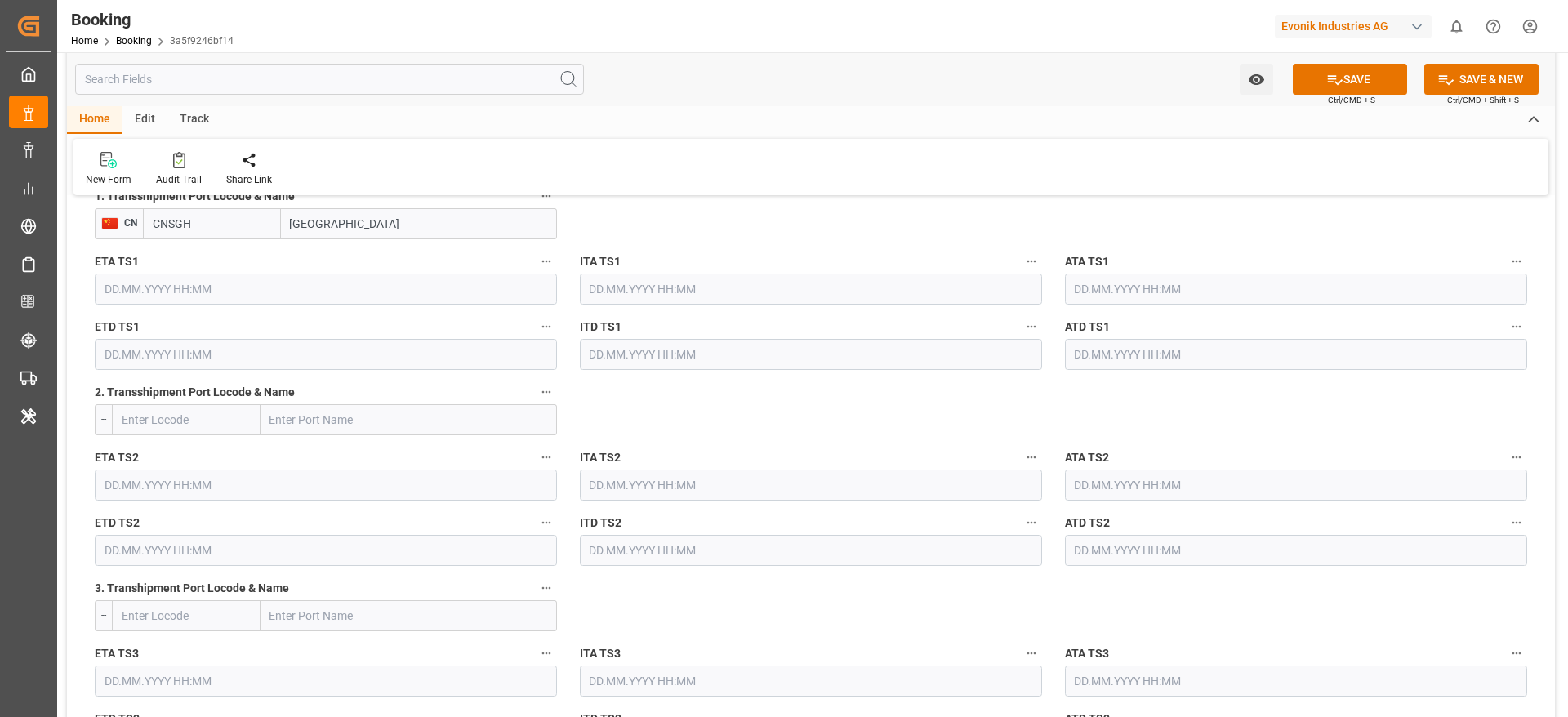
click at [298, 299] on input "text" at bounding box center [326, 288] width 463 height 31
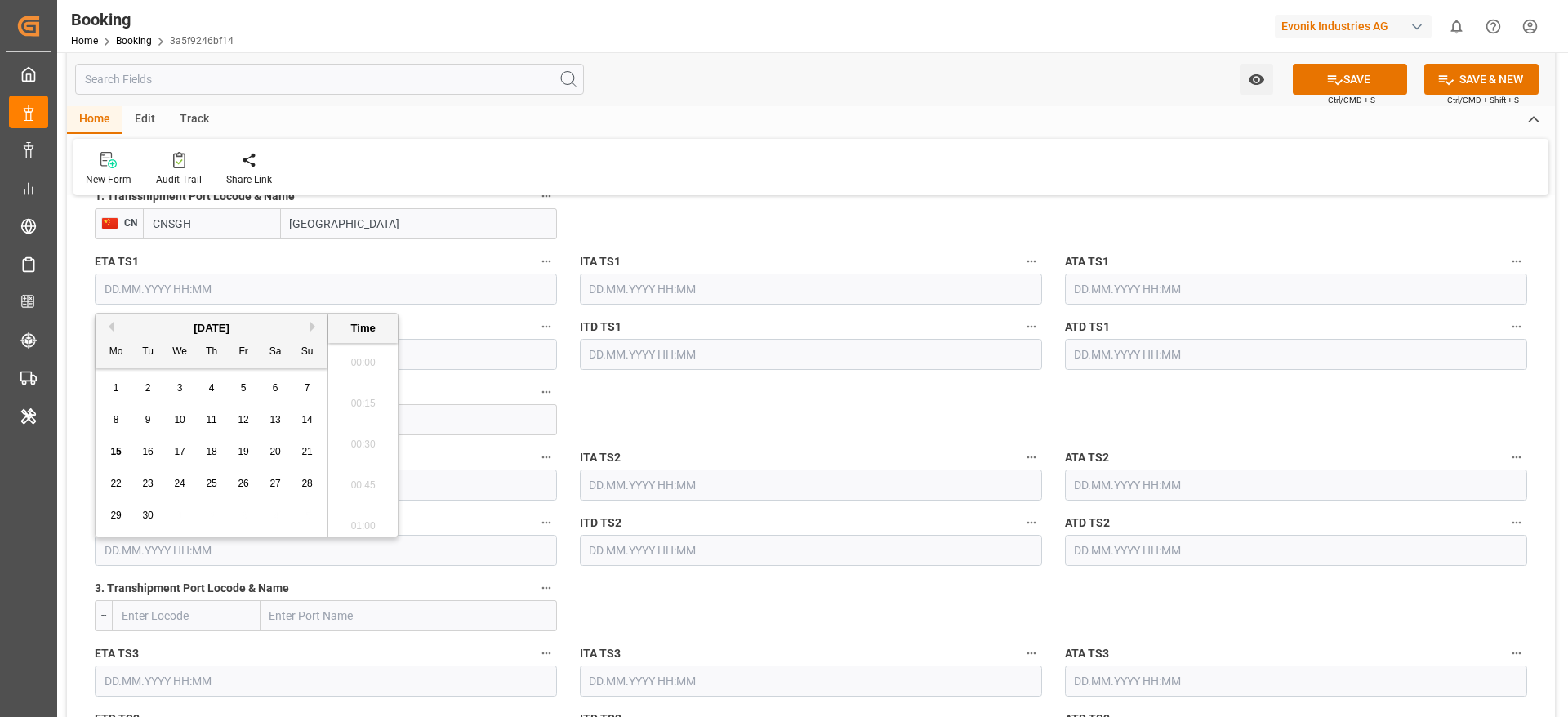
scroll to position [2700, 0]
click at [305, 477] on span "28" at bounding box center [306, 483] width 11 height 11
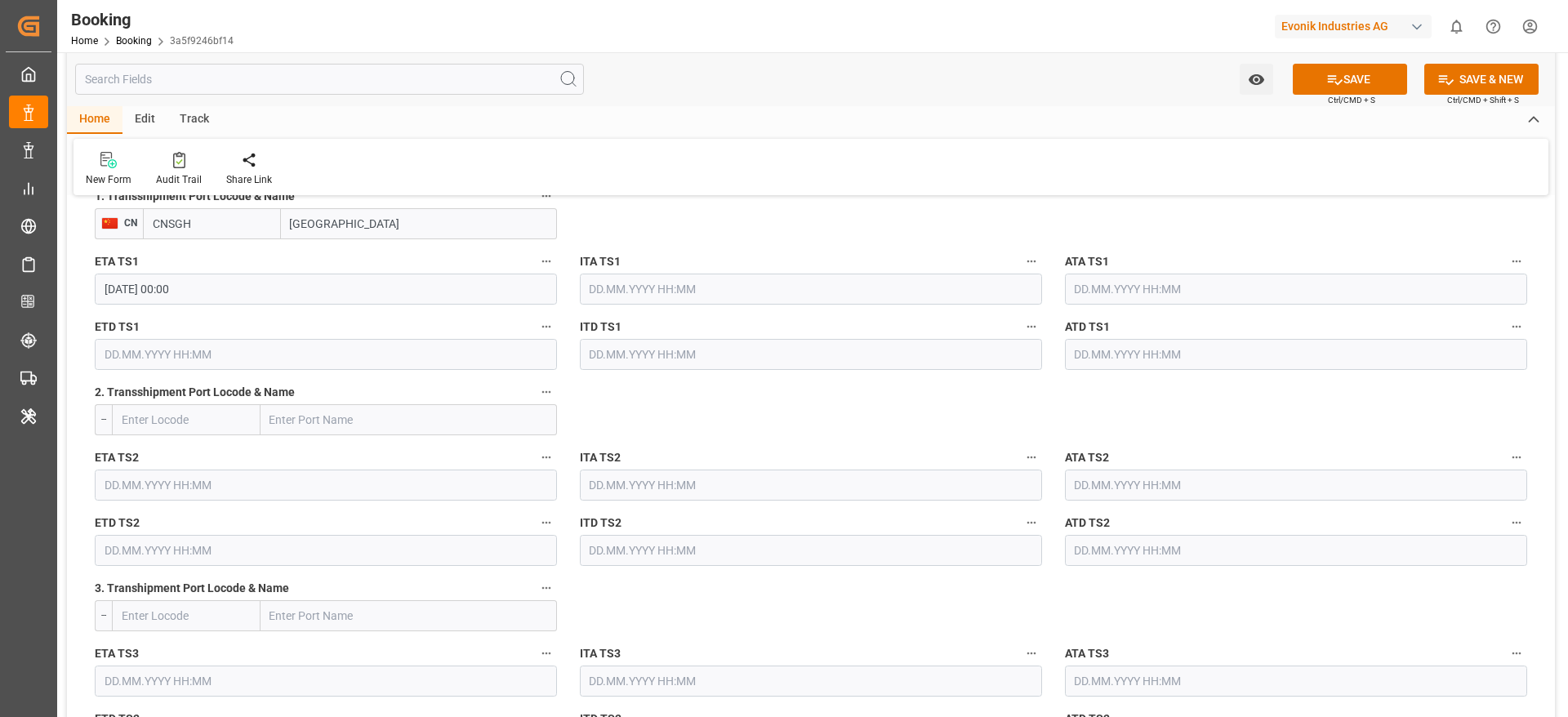
click at [385, 291] on input "[DATE] 00:00" at bounding box center [326, 288] width 463 height 31
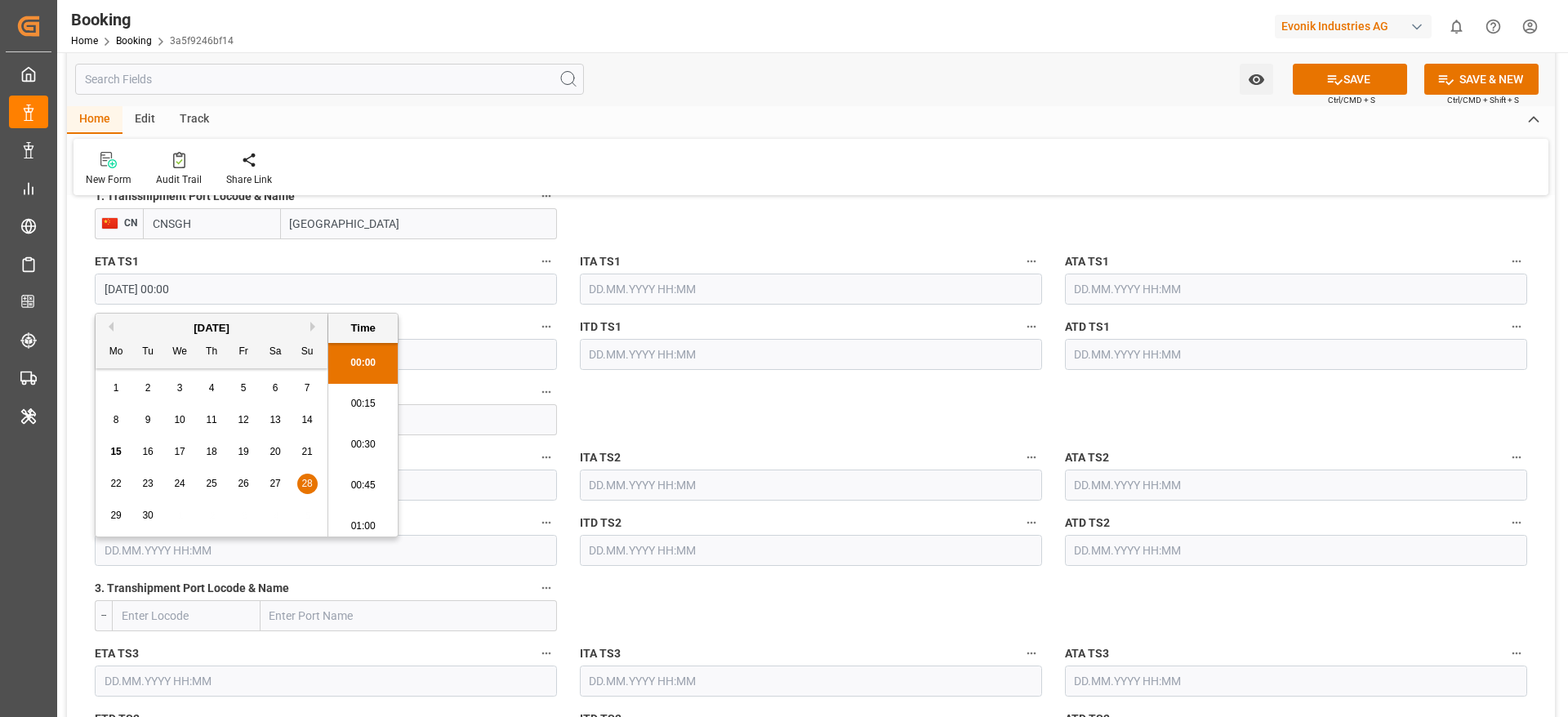
click at [313, 328] on button "Next Month" at bounding box center [316, 327] width 10 height 10
click at [152, 477] on div "28" at bounding box center [149, 515] width 20 height 20
type input "[DATE] 00:00"
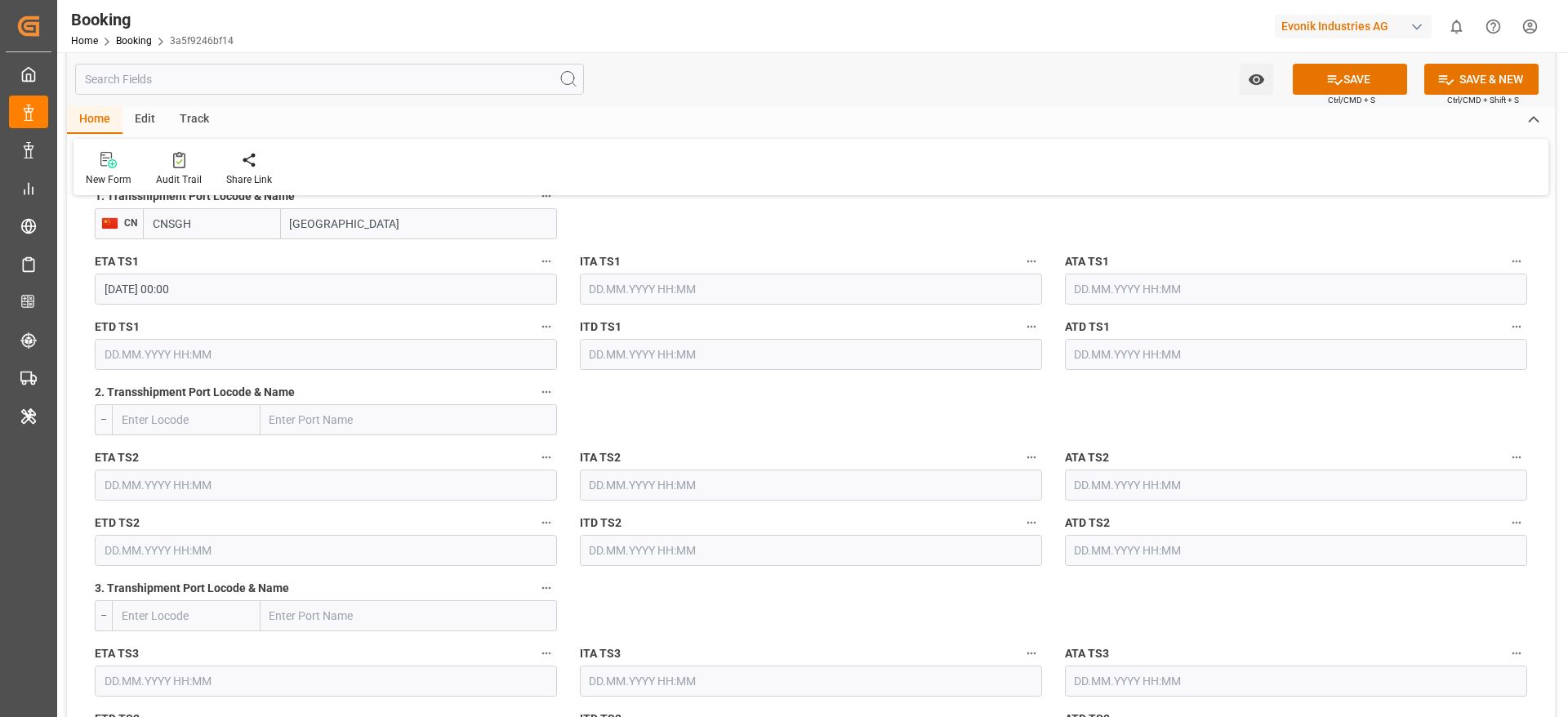
click at [213, 360] on input "text" at bounding box center [326, 354] width 463 height 31
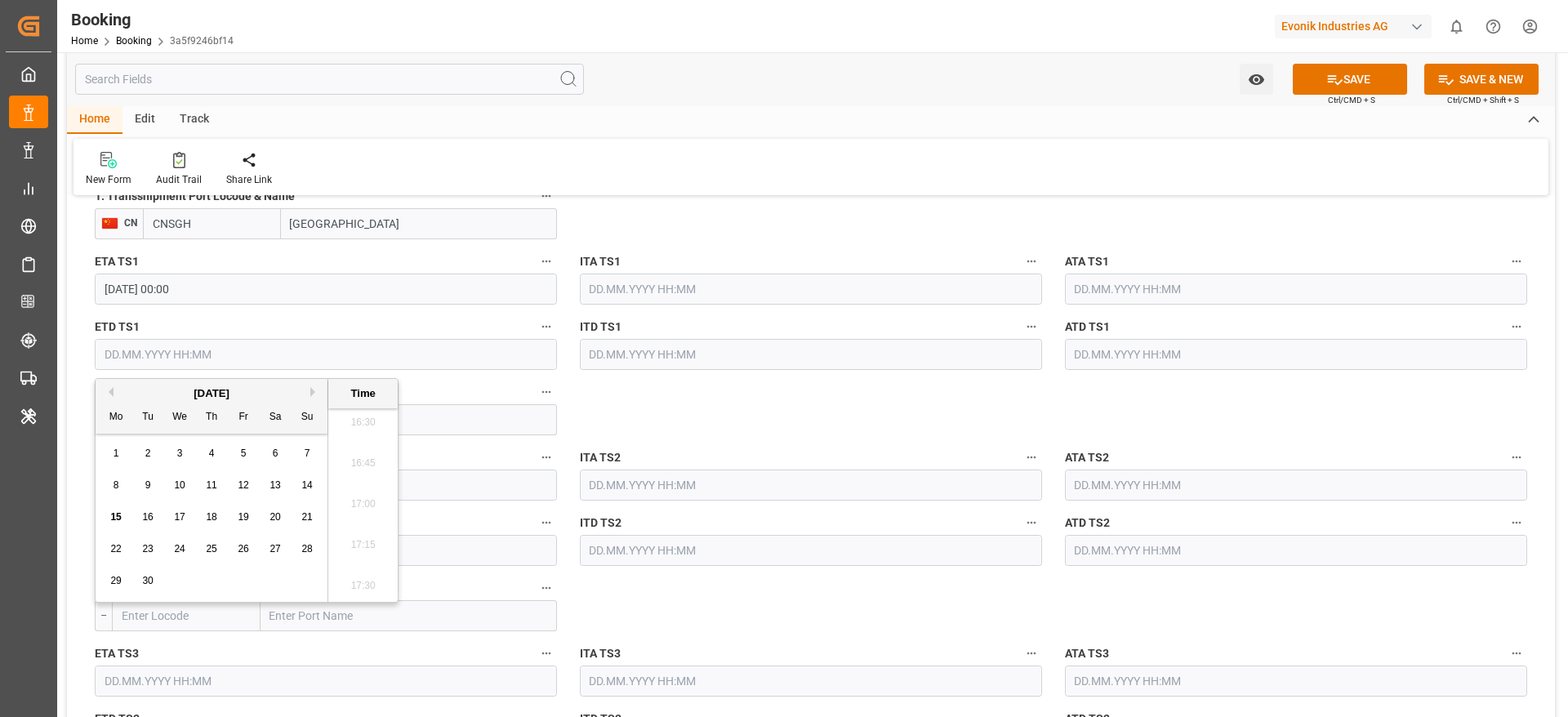
click at [312, 390] on button "Next Month" at bounding box center [316, 392] width 10 height 10
click at [316, 390] on button "Next Month" at bounding box center [316, 392] width 10 height 10
click at [149, 477] on span "4" at bounding box center [148, 485] width 6 height 11
type input "[DATE] 00:00"
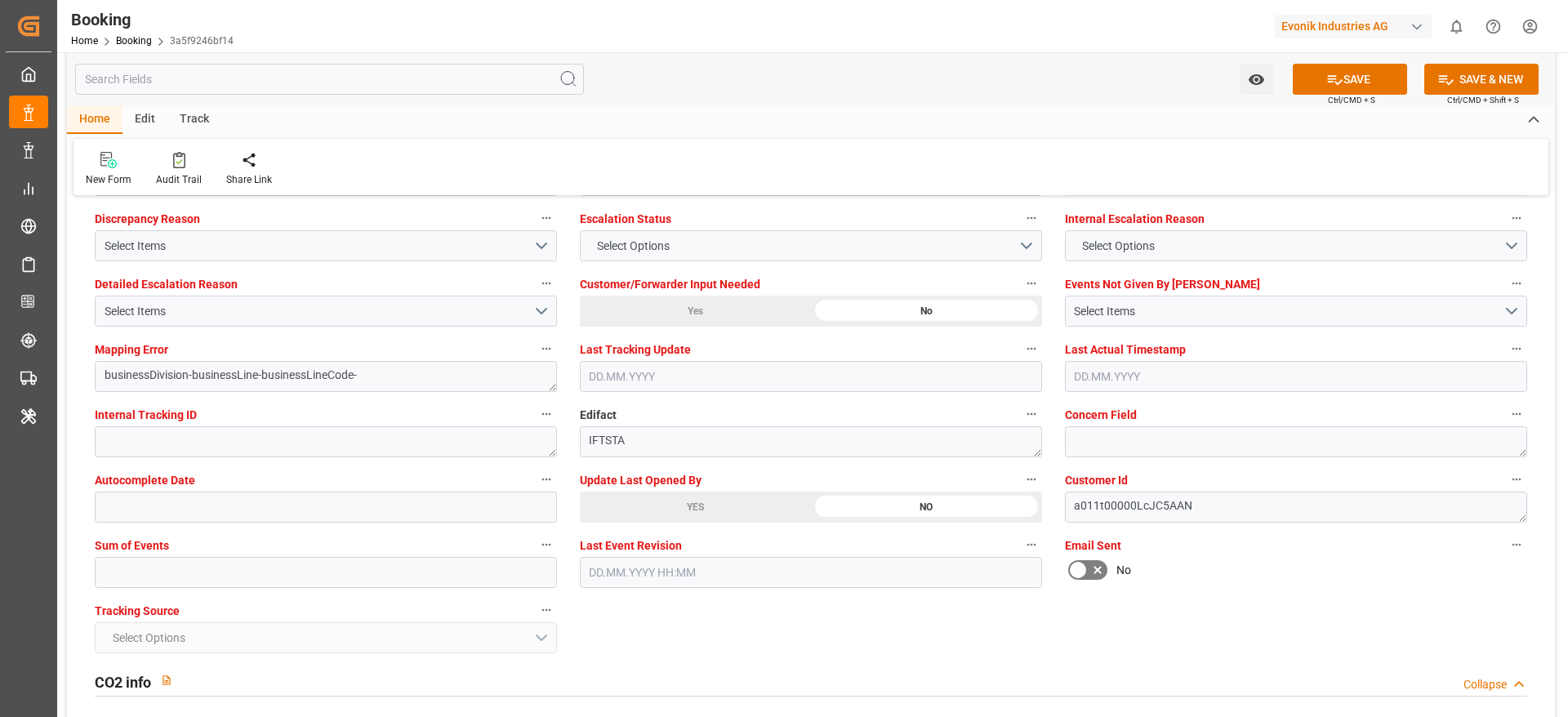
scroll to position [3184, 0]
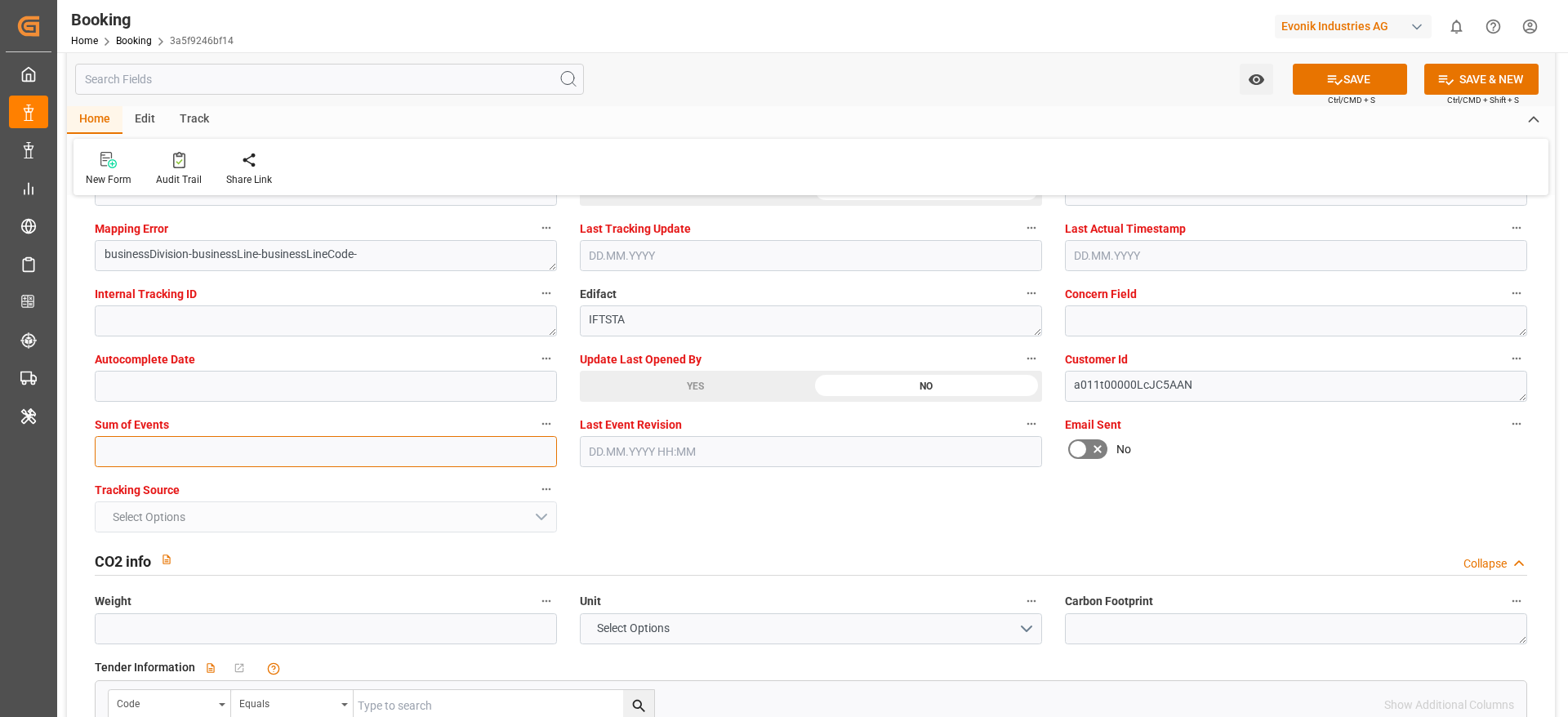
click at [168, 455] on input "text" at bounding box center [326, 451] width 463 height 31
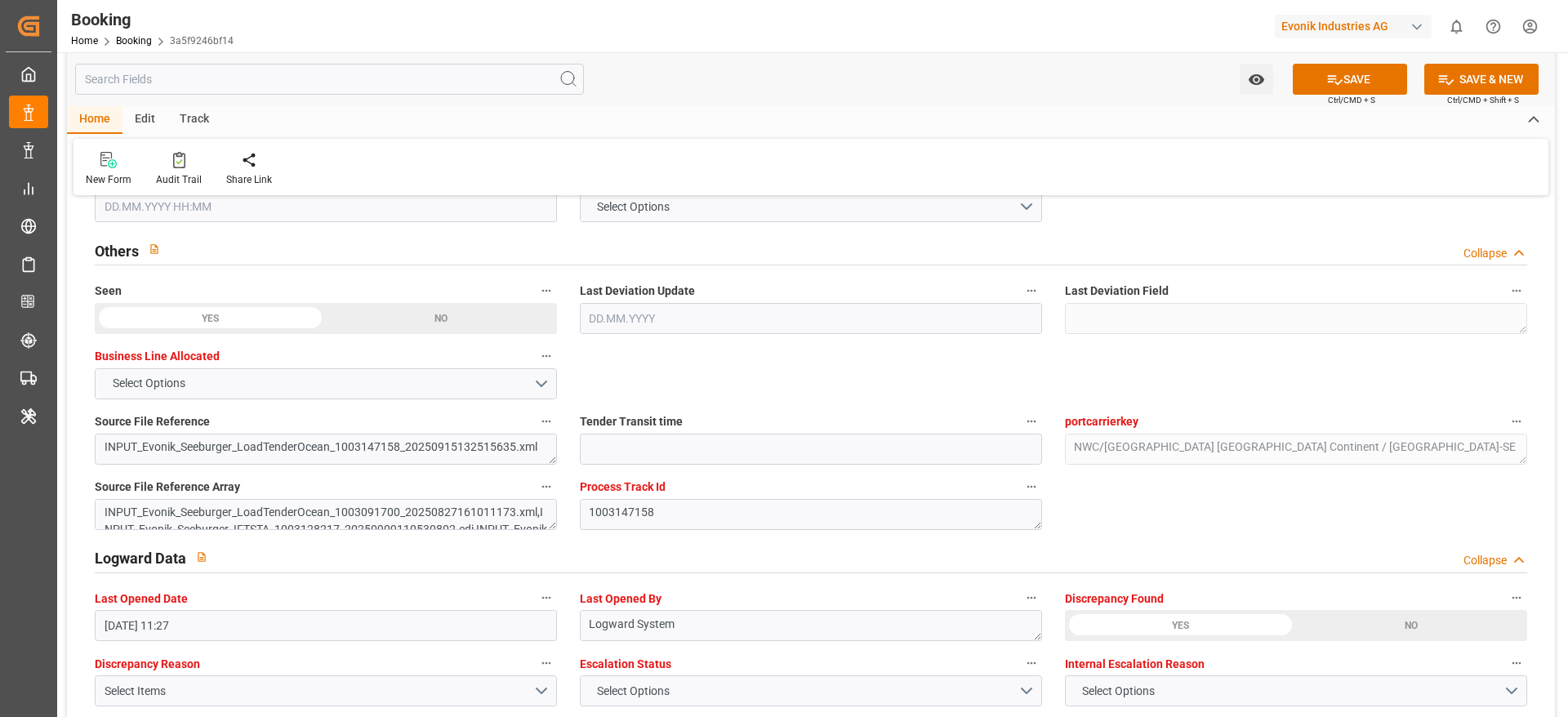
scroll to position [2449, 0]
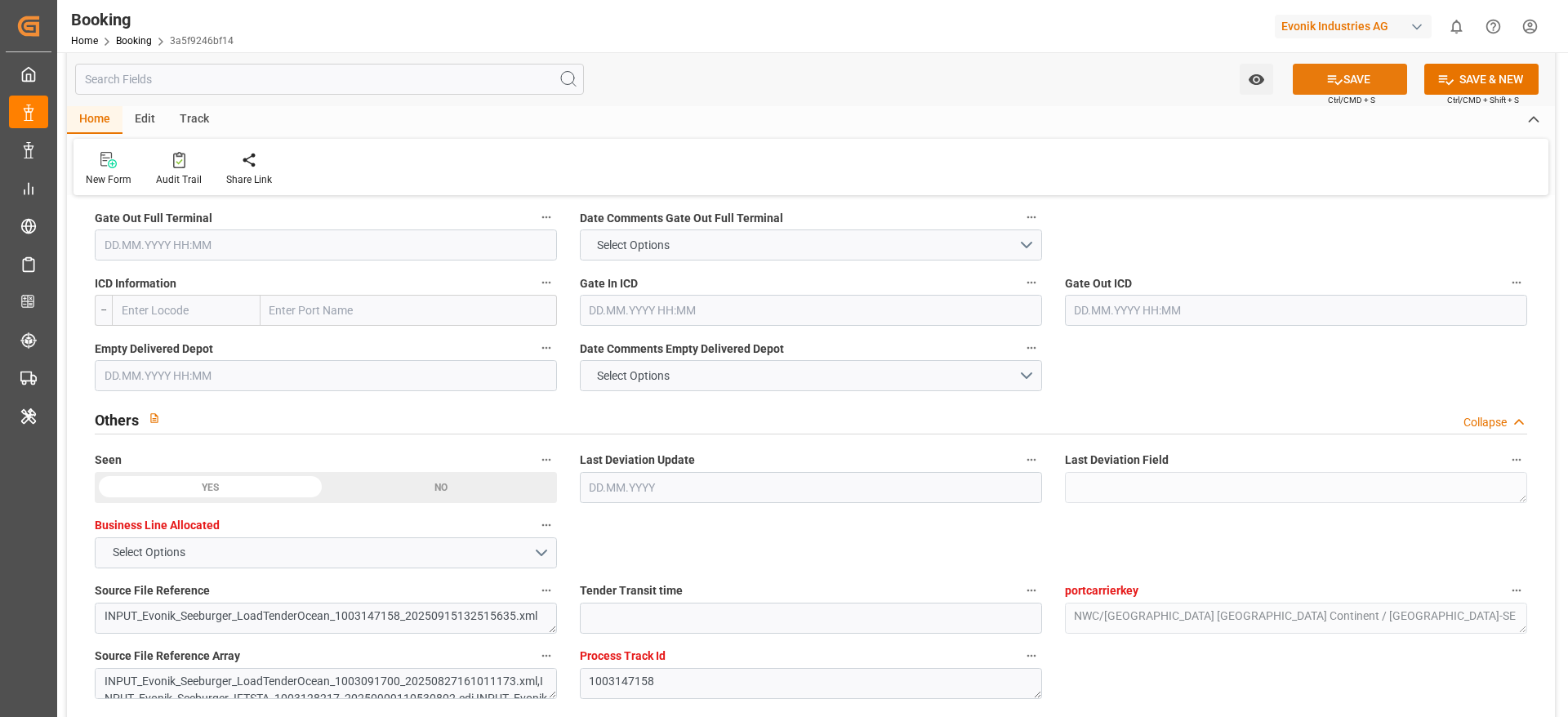
type input "0"
click at [1045, 80] on button "SAVE" at bounding box center [1350, 79] width 115 height 31
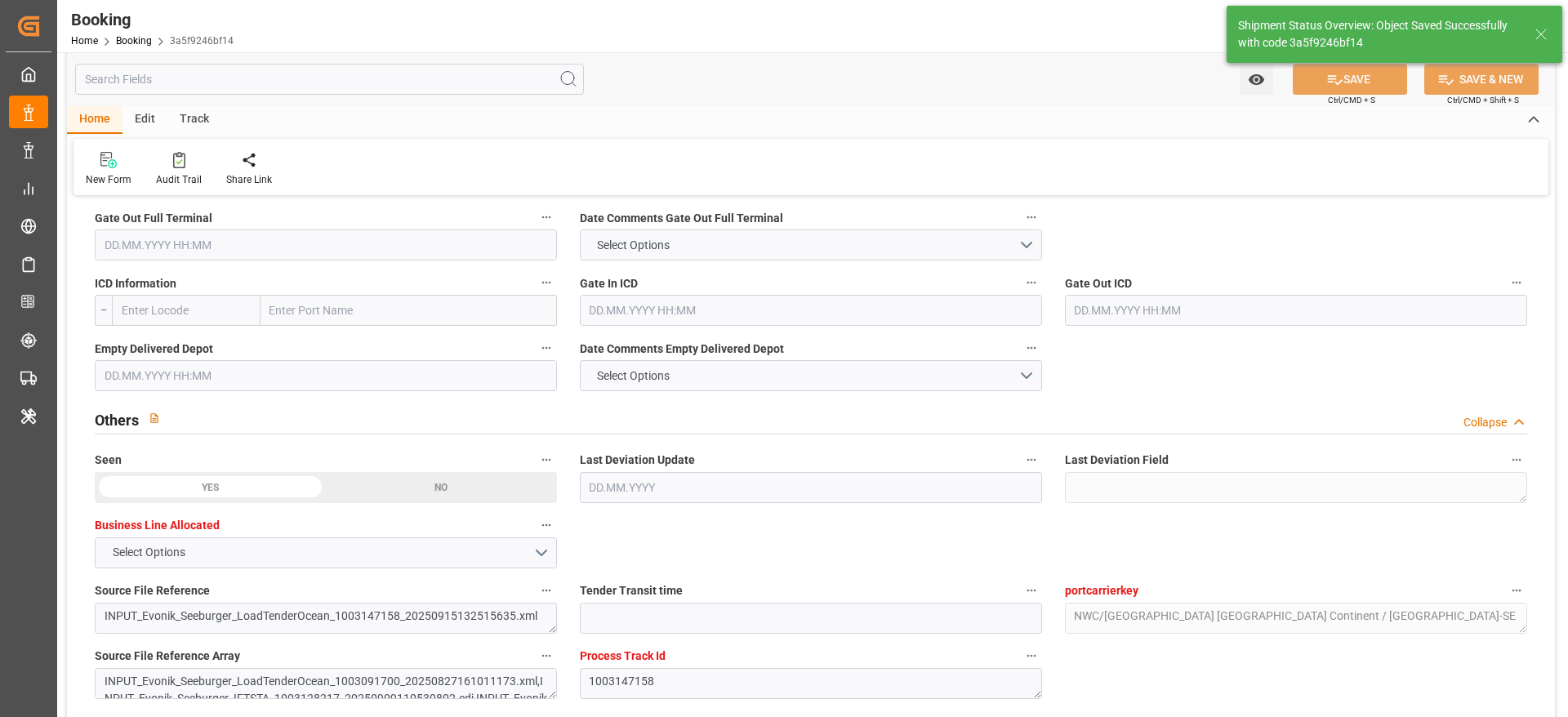
type textarea "NWC/[GEOGRAPHIC_DATA] [GEOGRAPHIC_DATA] / [GEOGRAPHIC_DATA]-SE"
type textarea "[PERSON_NAME]"
type textarea "businessDivision-businessLine-"
type textarea "Yes"
type input "[DATE] 00:00"
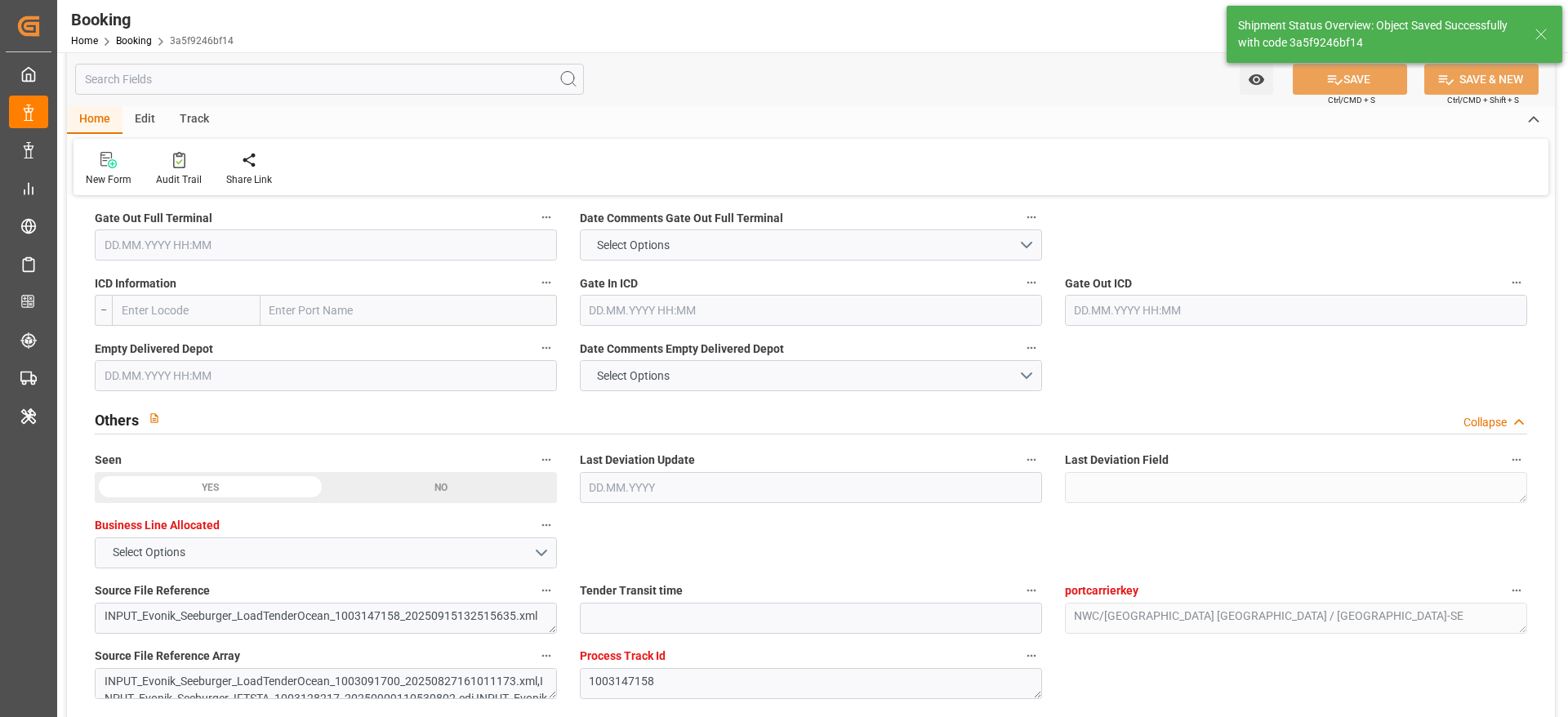
type input "[DATE] 00:00"
type input "[DATE] 11:39"
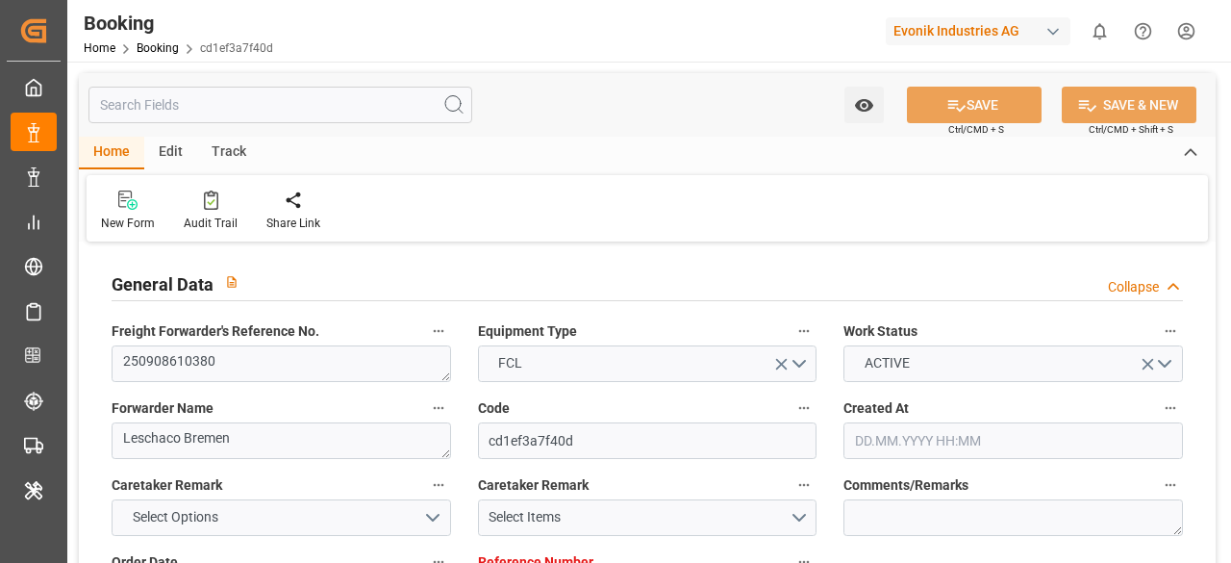
type input "[DATE] 14:12"
type input "[DATE]"
type input "[DATE] 00:00"
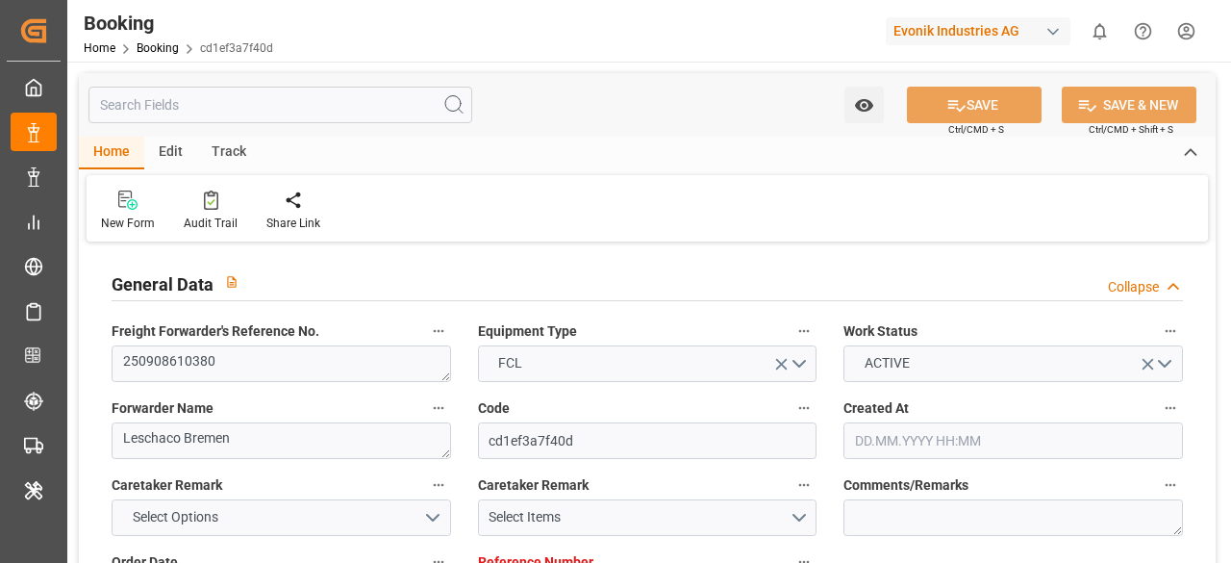
type input "[DATE] 11:27"
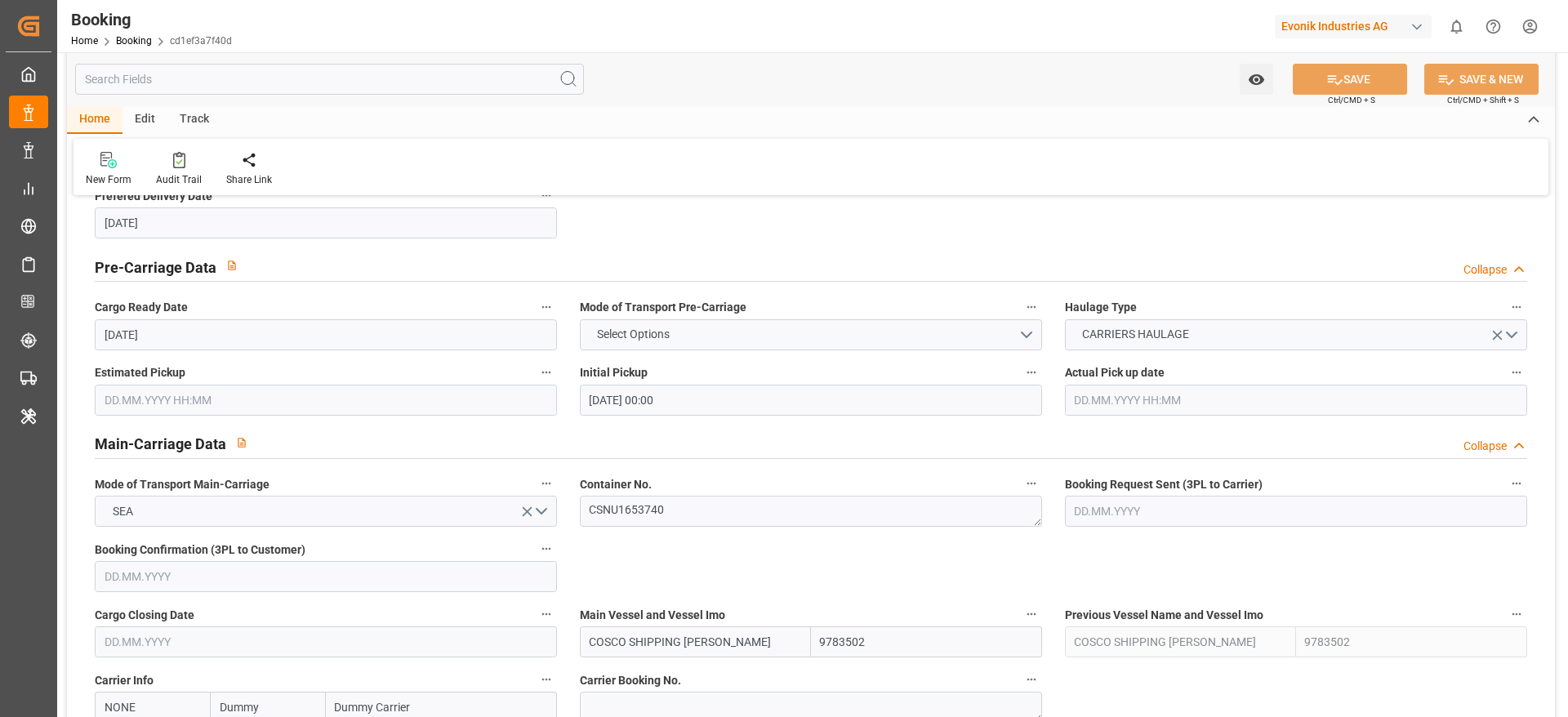
scroll to position [1102, 0]
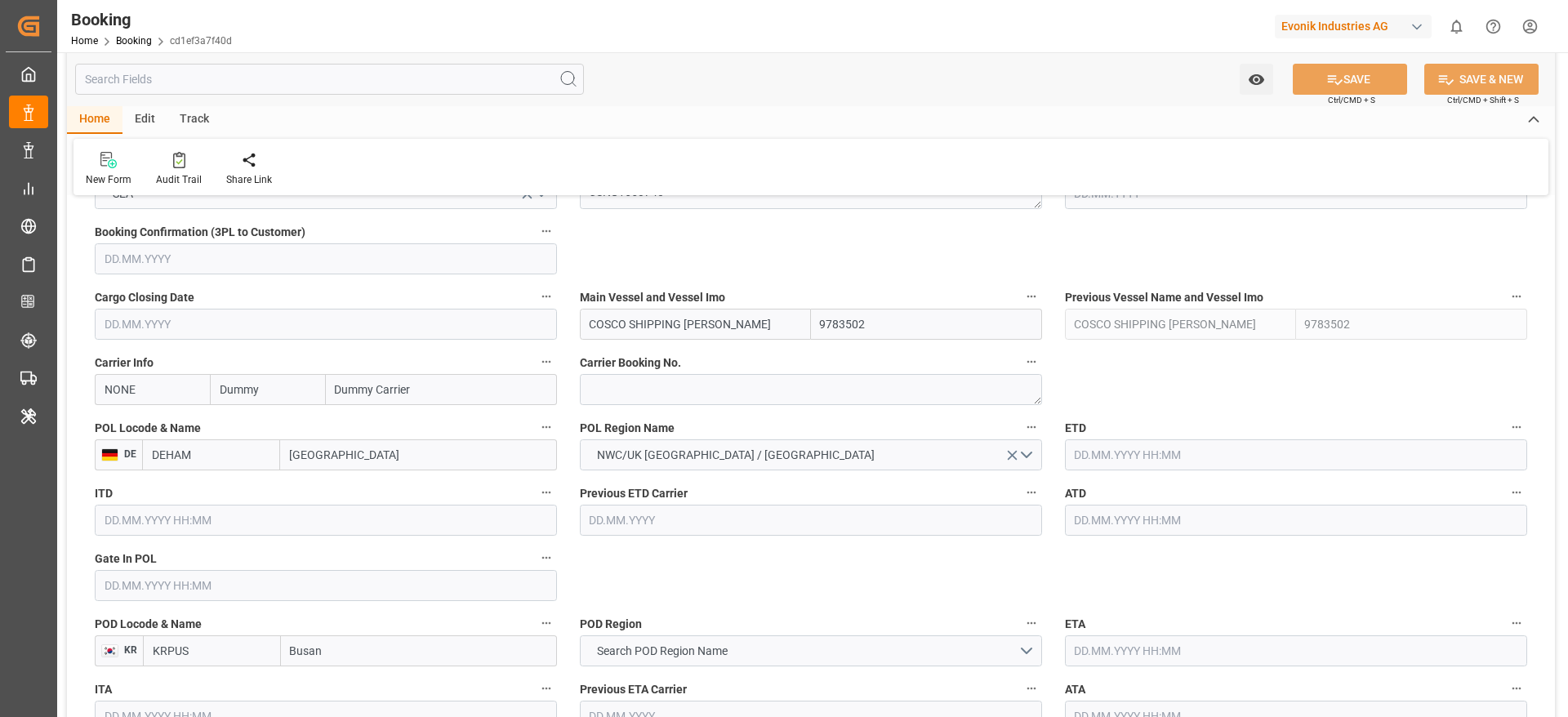
click at [262, 395] on input "Dummy" at bounding box center [267, 389] width 115 height 31
type input "oo"
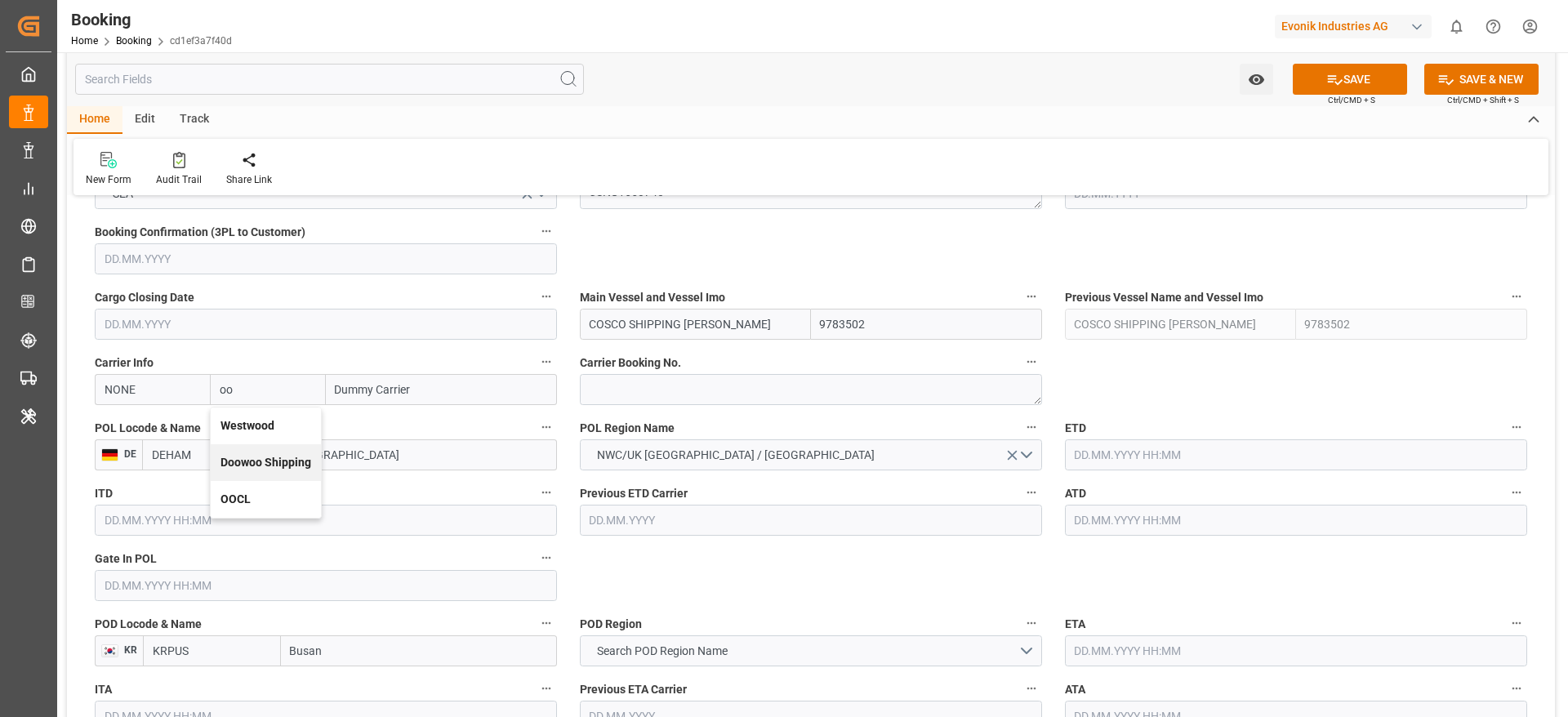
click at [234, 477] on b "OOCL" at bounding box center [236, 498] width 31 height 13
type input "OOLU"
type input "OOCL"
type input "Orient Overseas Container Line Ltd"
type input "OOCL"
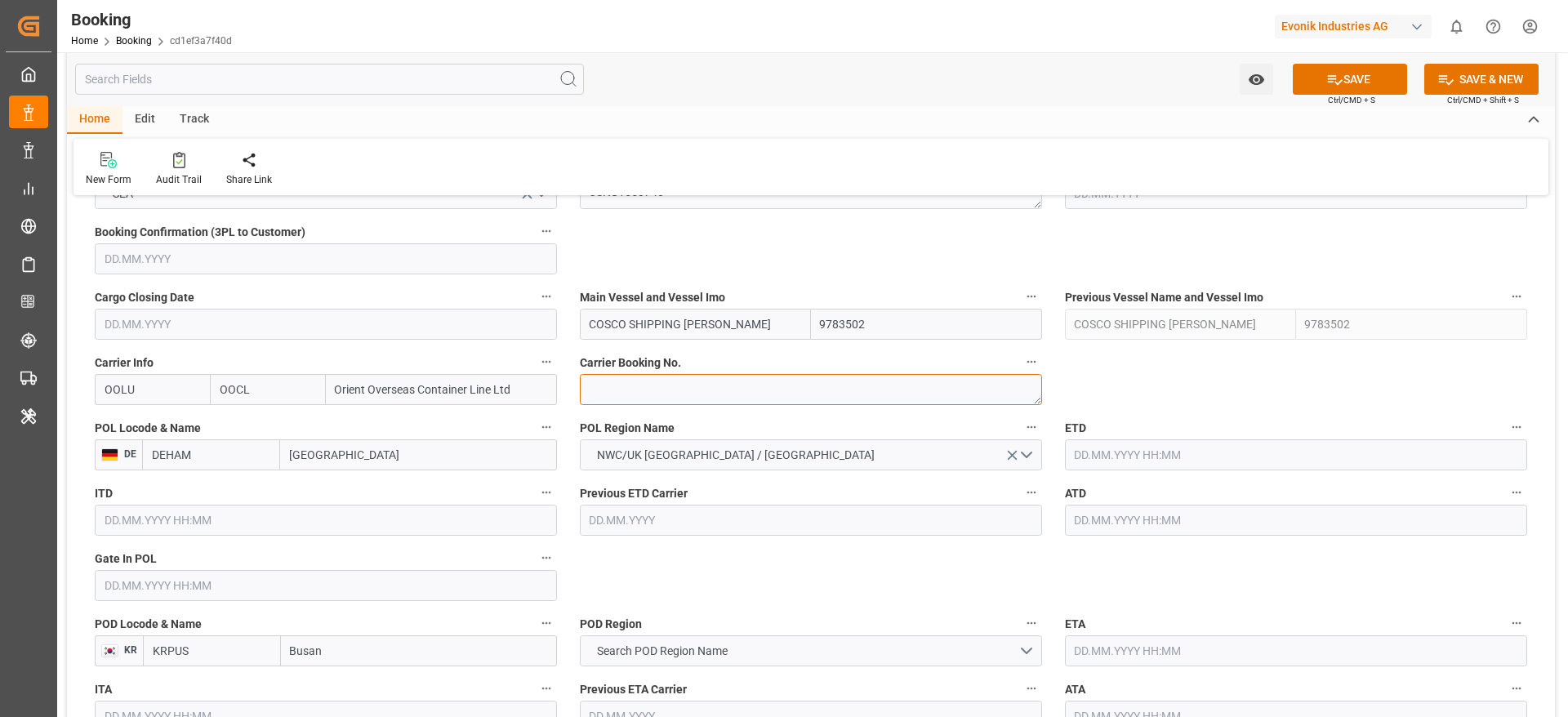
click at [676, 390] on textarea at bounding box center [811, 389] width 463 height 31
paste textarea "2162038460"
type textarea "2162038460"
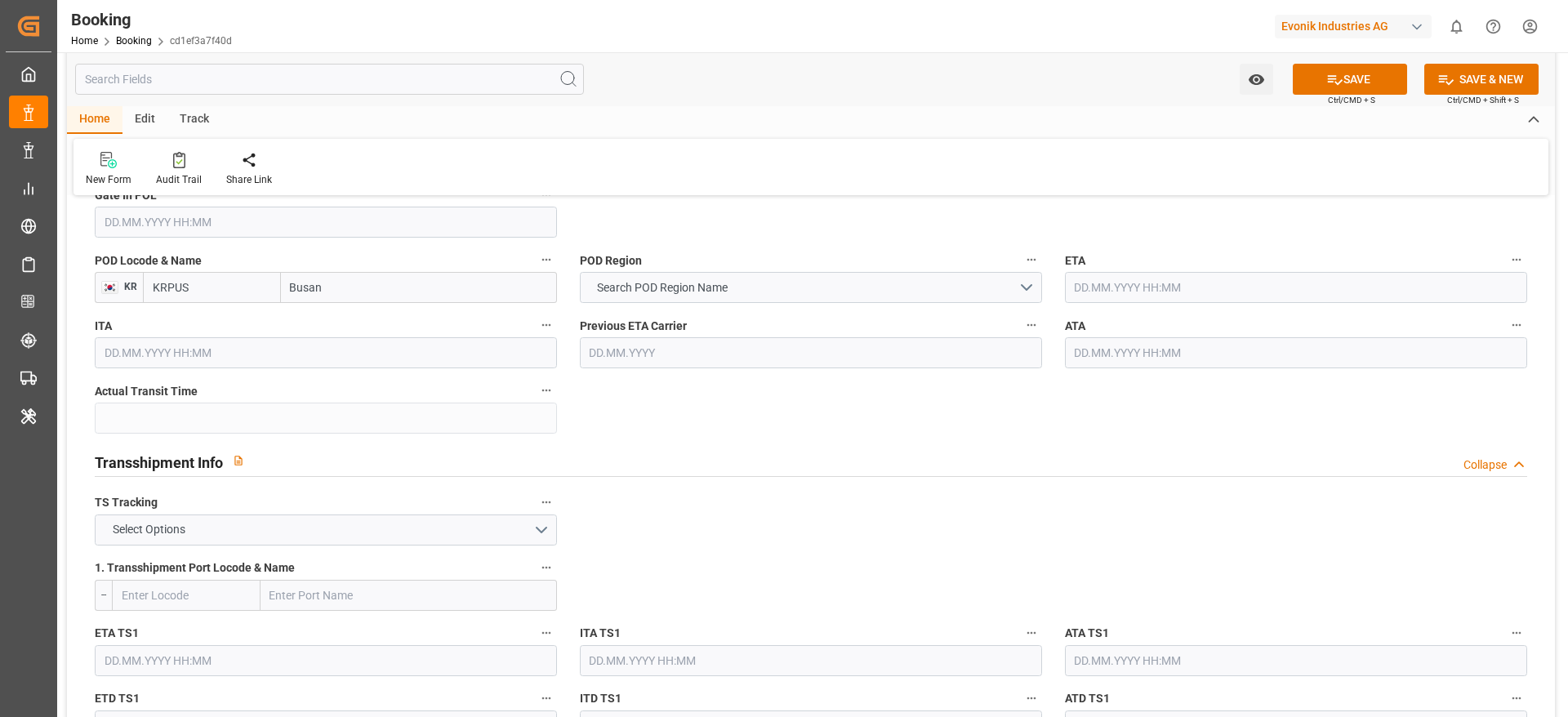
scroll to position [1470, 0]
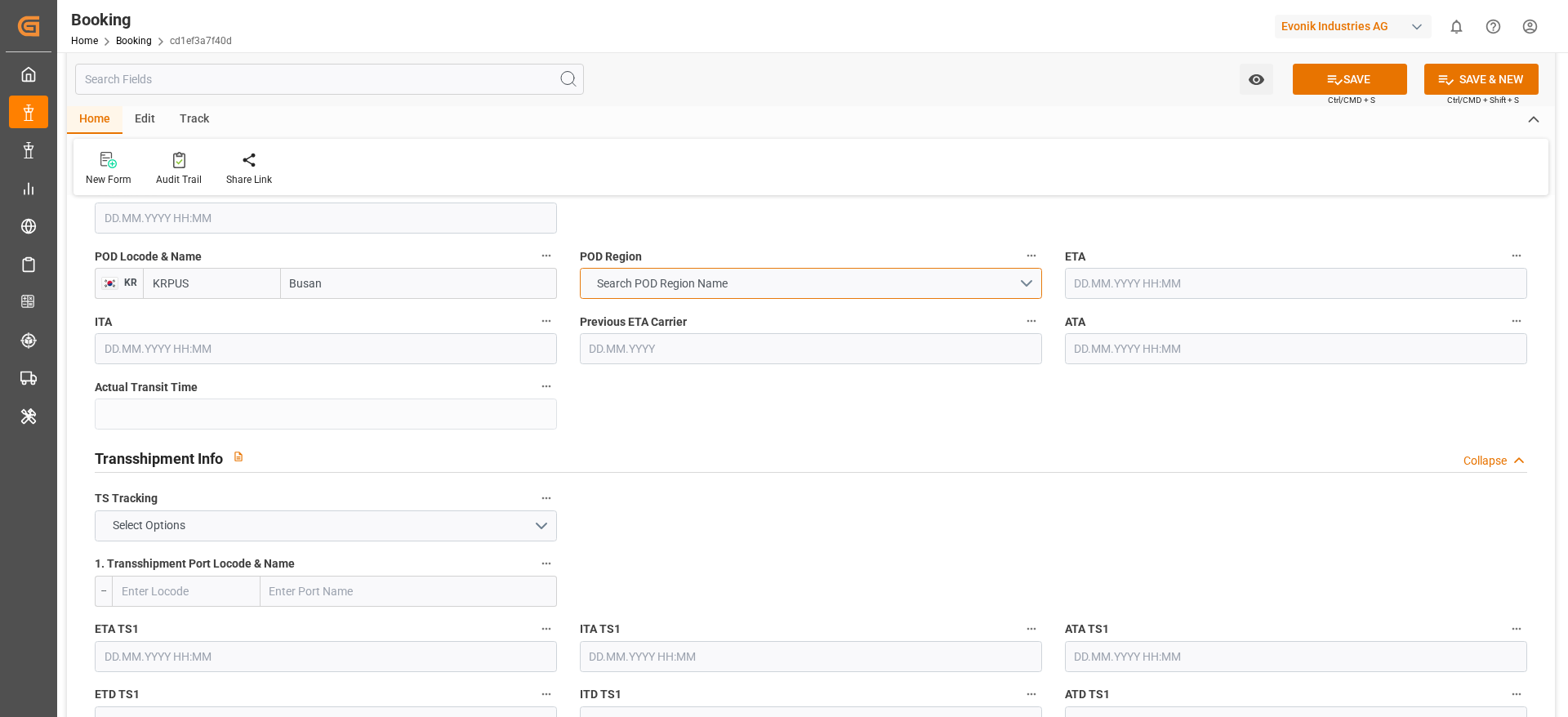
click at [678, 277] on span "Search POD Region Name" at bounding box center [662, 283] width 147 height 17
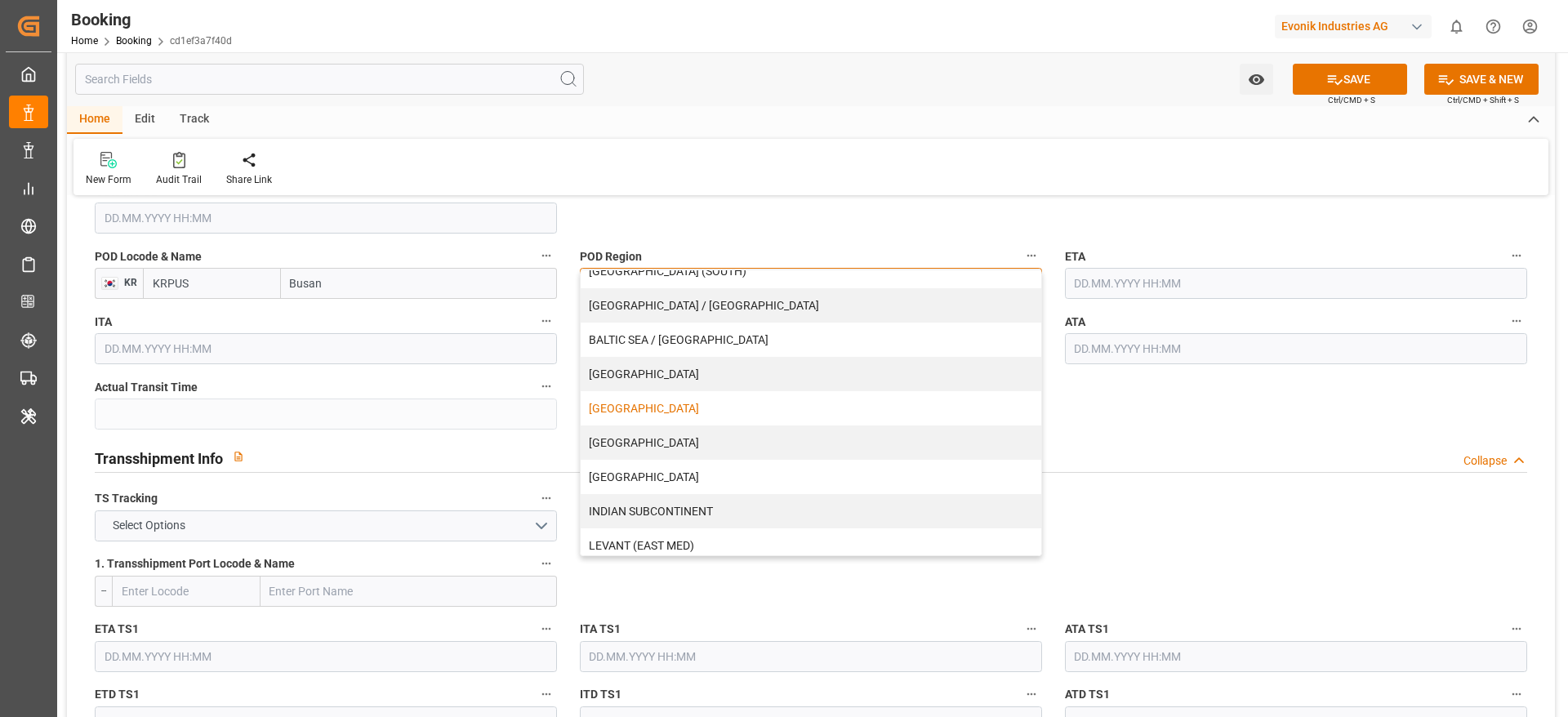
scroll to position [122, 0]
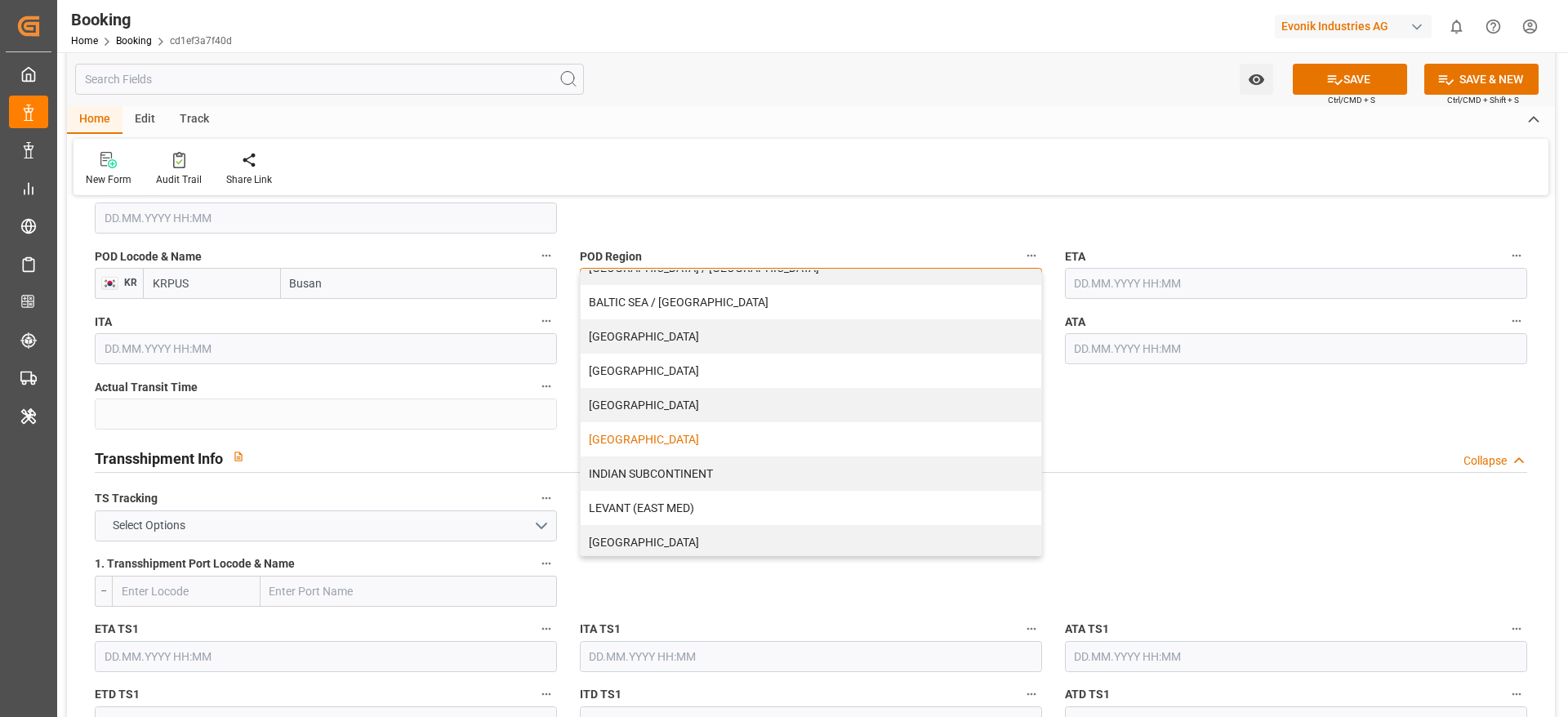
click at [670, 445] on div "FAR EAST" at bounding box center [811, 439] width 461 height 34
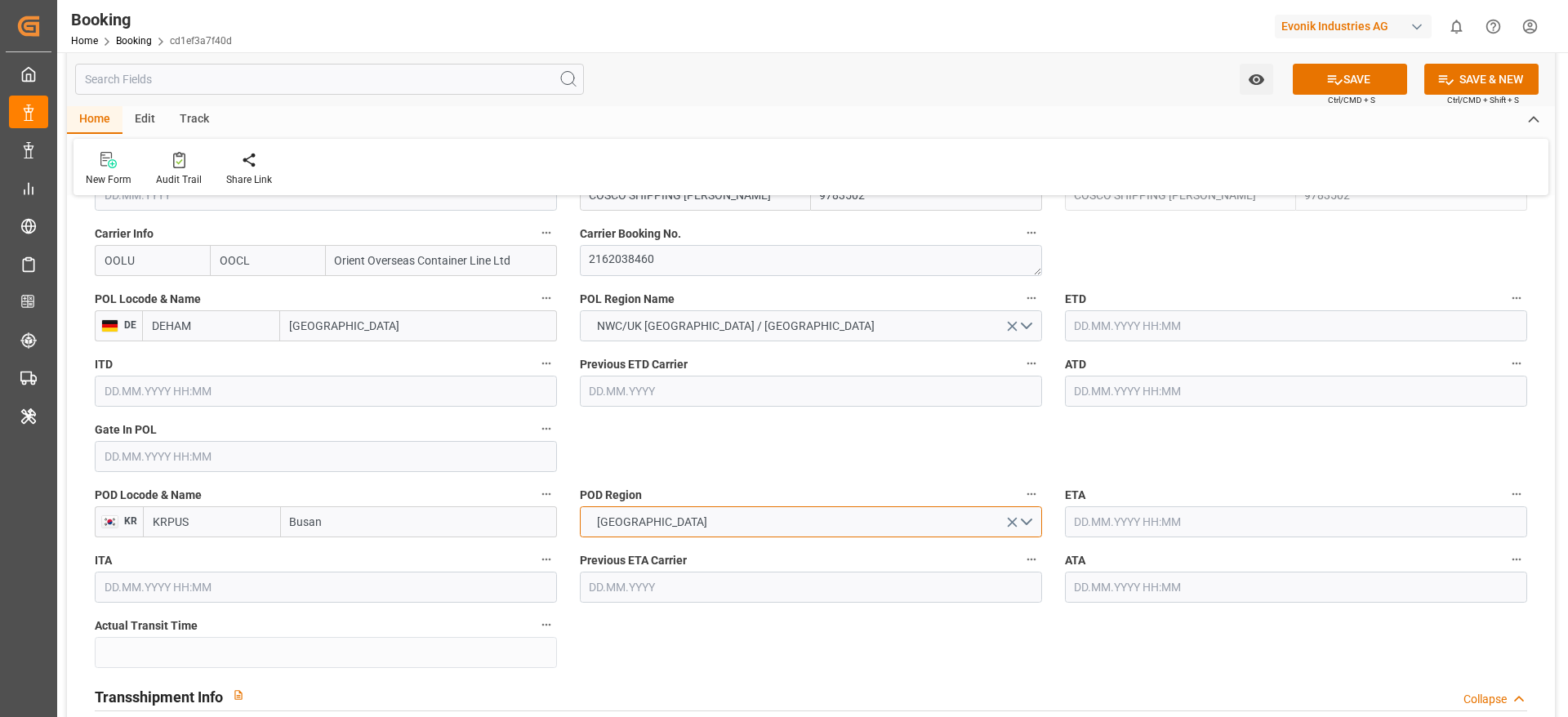
scroll to position [1224, 0]
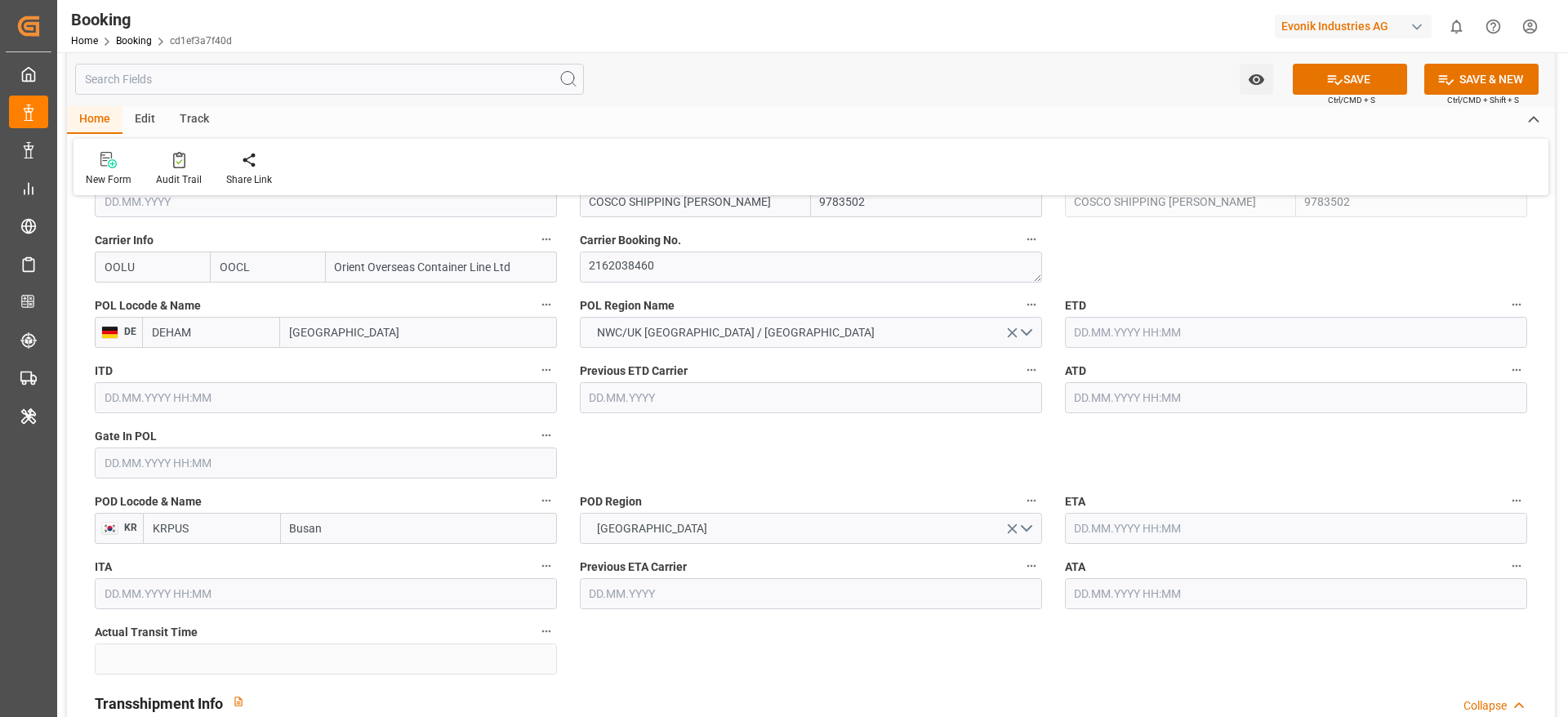
click at [1045, 338] on input "text" at bounding box center [1296, 332] width 463 height 31
paste input "20.09.2025 00:00"
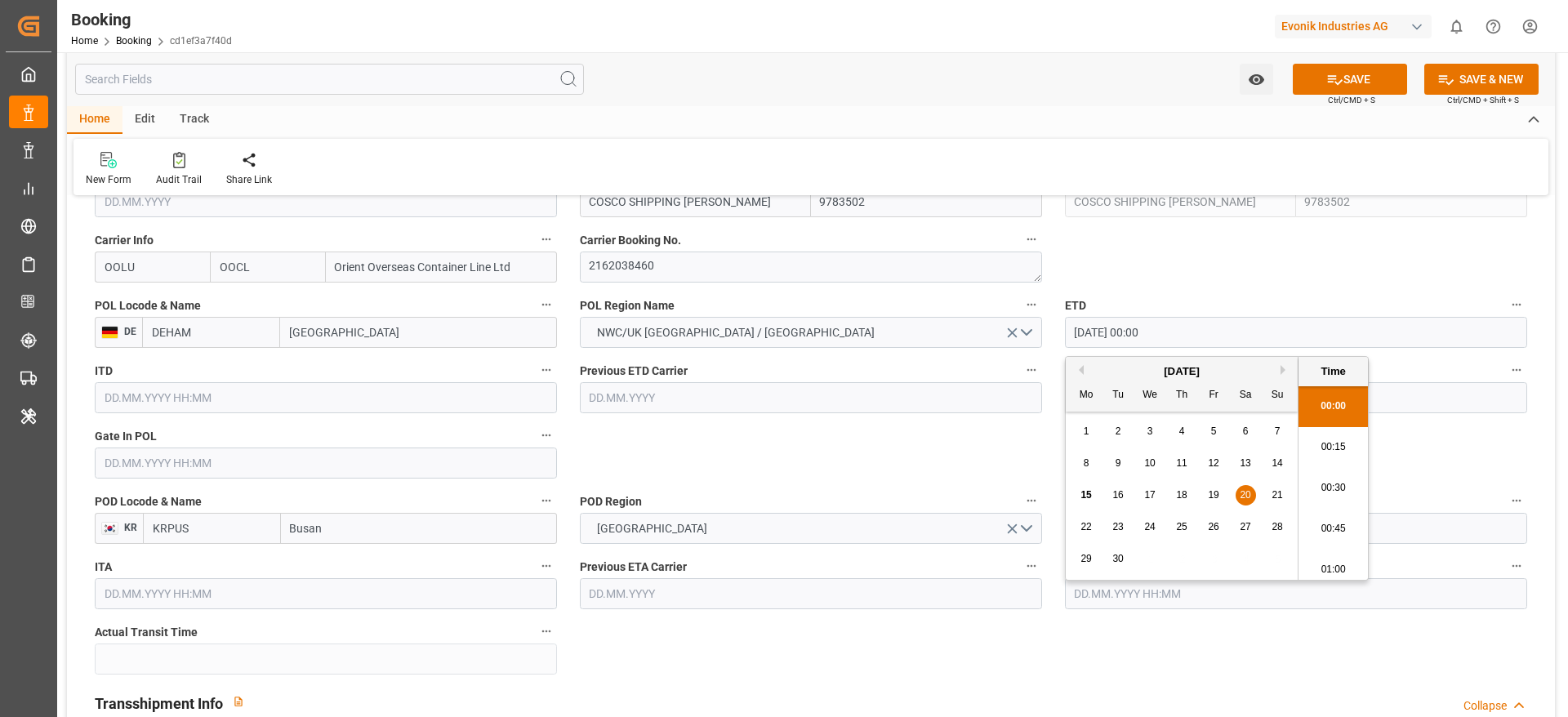
scroll to position [2700, 0]
type input "20.09.2025 00:00"
click at [805, 477] on label "POD Region" at bounding box center [811, 501] width 463 height 23
click at [1021, 477] on button "POD Region" at bounding box center [1031, 500] width 21 height 21
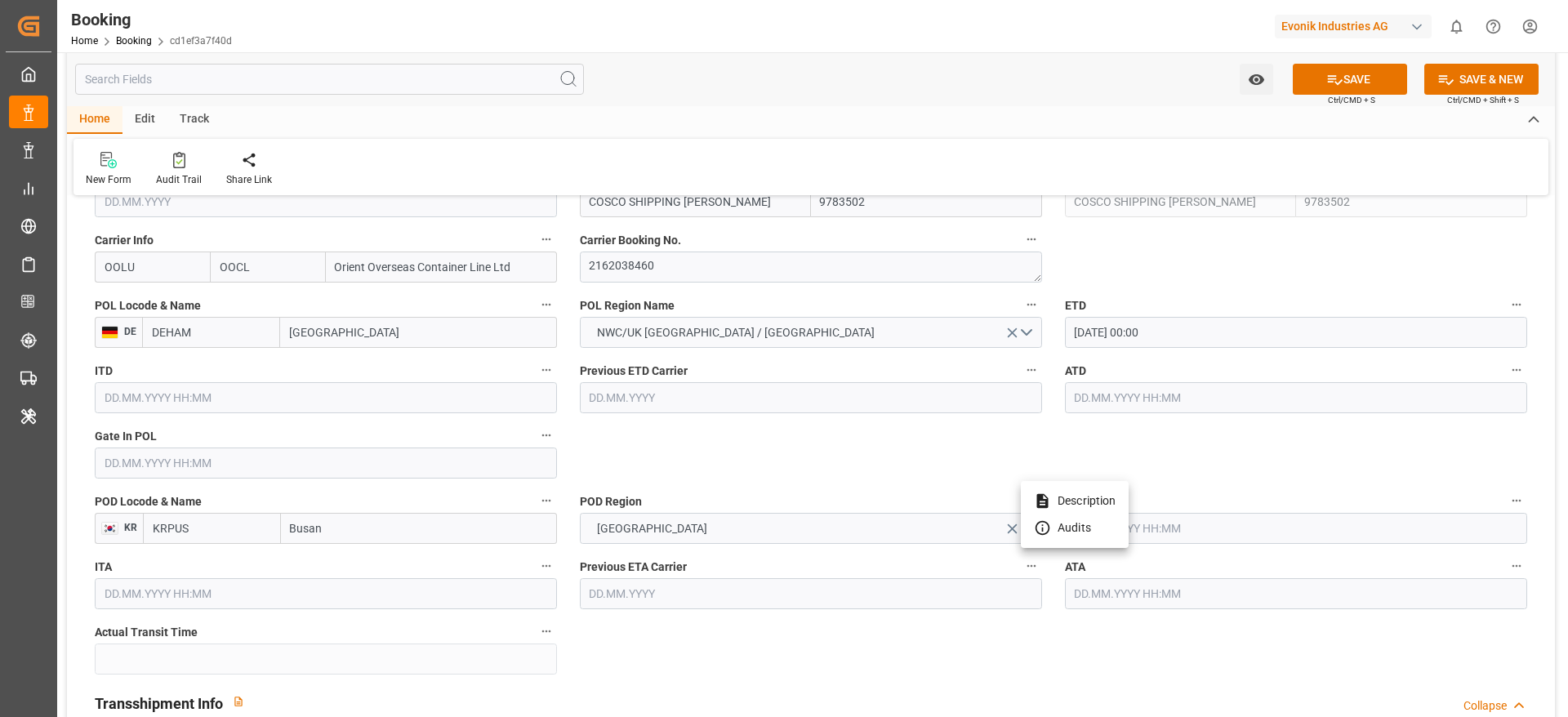
click at [1045, 477] on div at bounding box center [784, 358] width 1568 height 717
click at [1045, 477] on input "text" at bounding box center [1296, 528] width 463 height 31
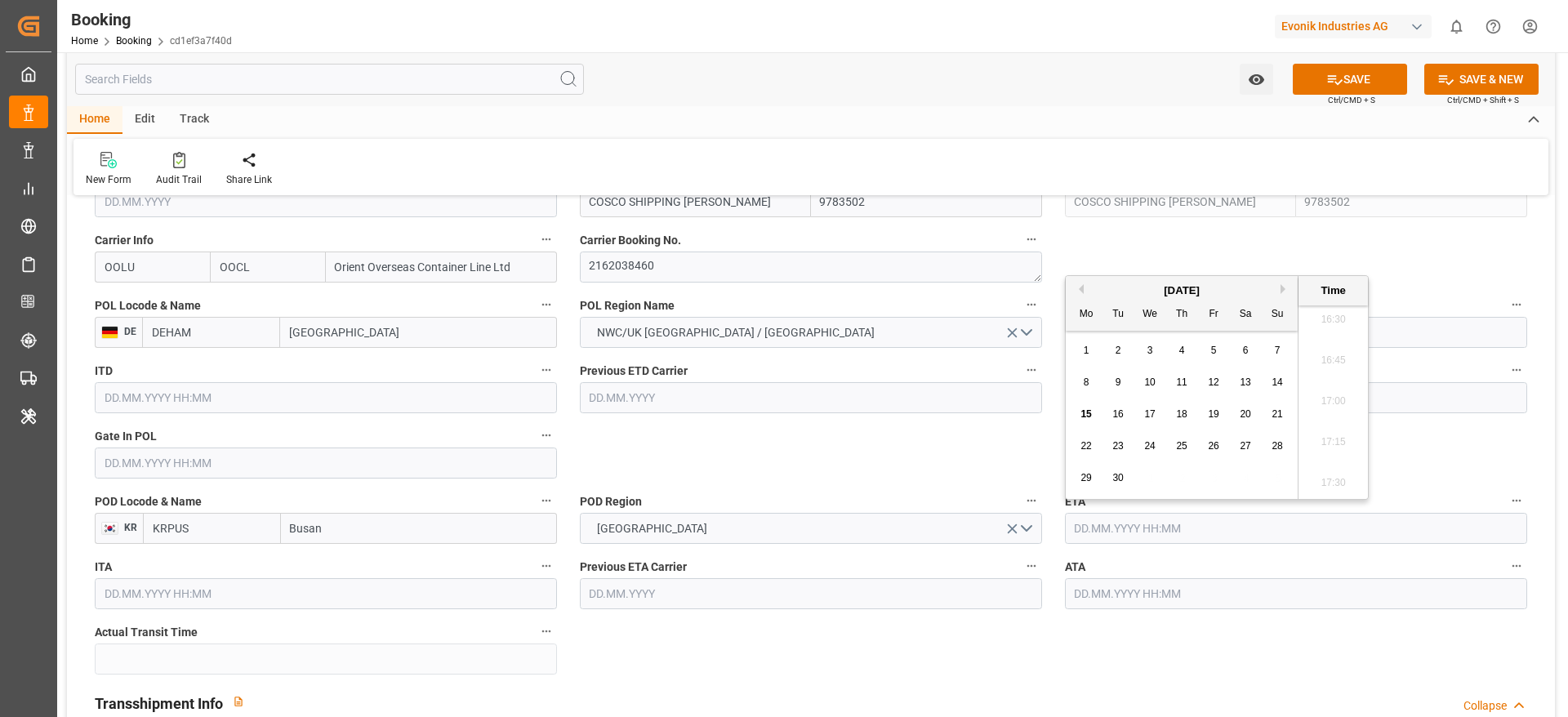
click at [1045, 285] on button "Next Month" at bounding box center [1286, 289] width 10 height 10
click at [1045, 384] on div "5" at bounding box center [1150, 383] width 20 height 20
type input "05.11.2025 00:00"
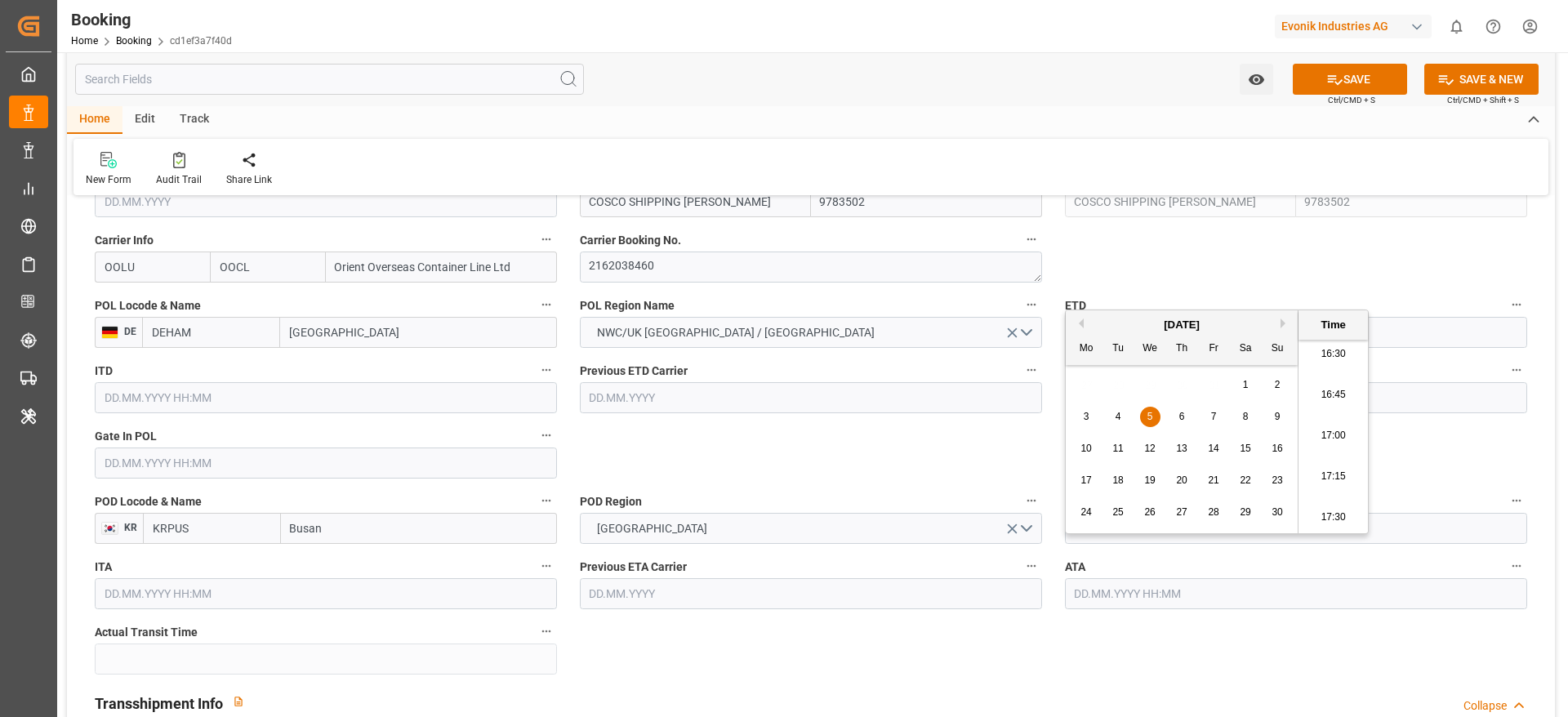
scroll to position [1470, 0]
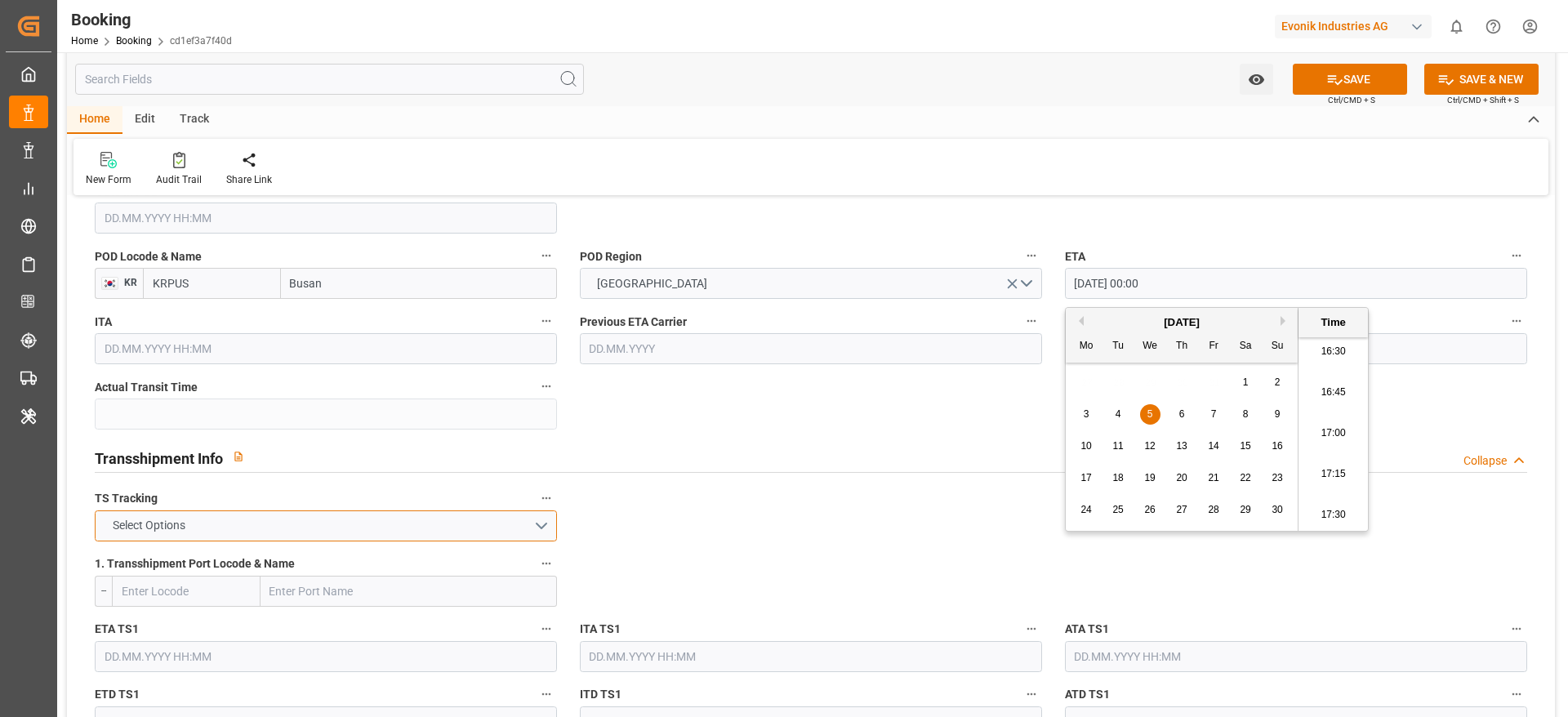
click at [301, 477] on button "Select Options" at bounding box center [326, 525] width 463 height 31
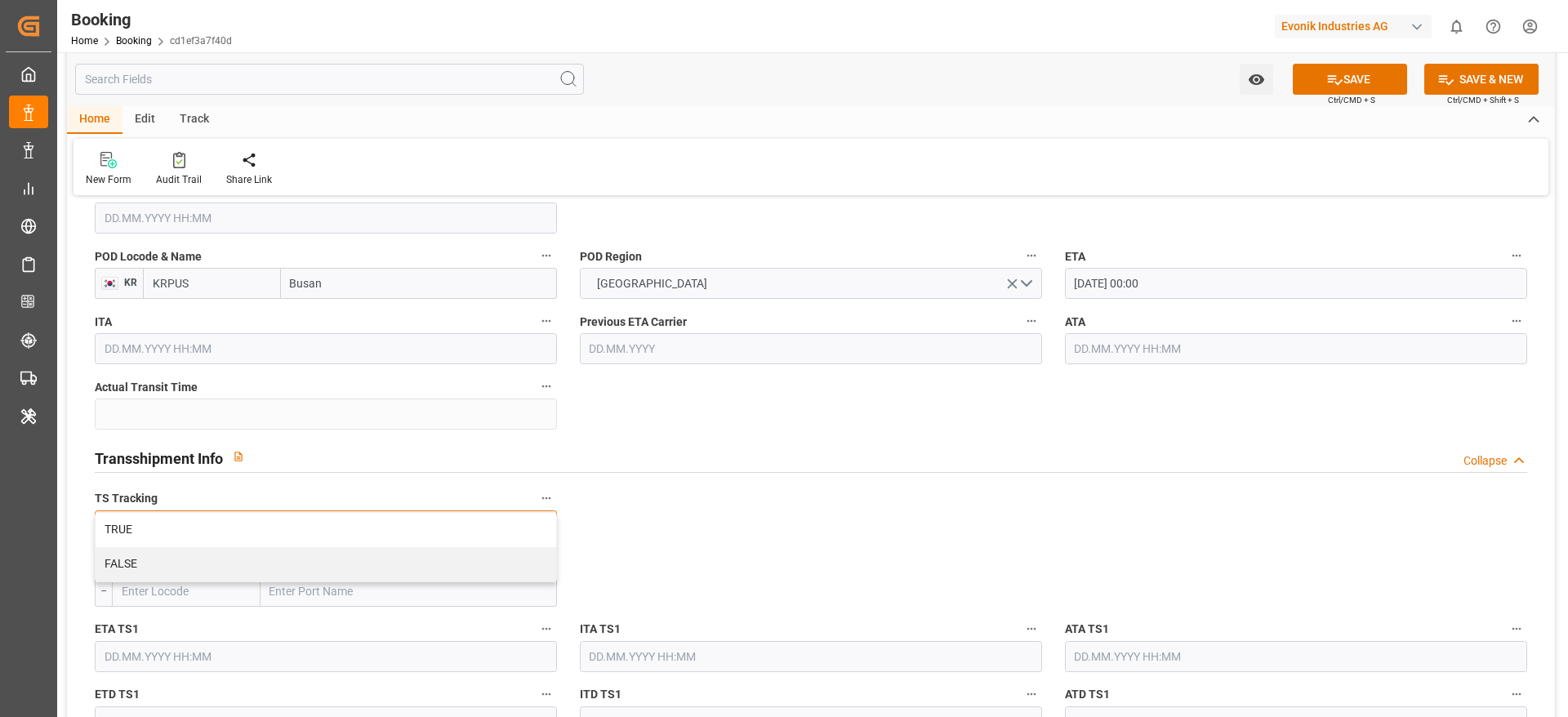
click at [301, 477] on div "TRUE" at bounding box center [326, 529] width 461 height 34
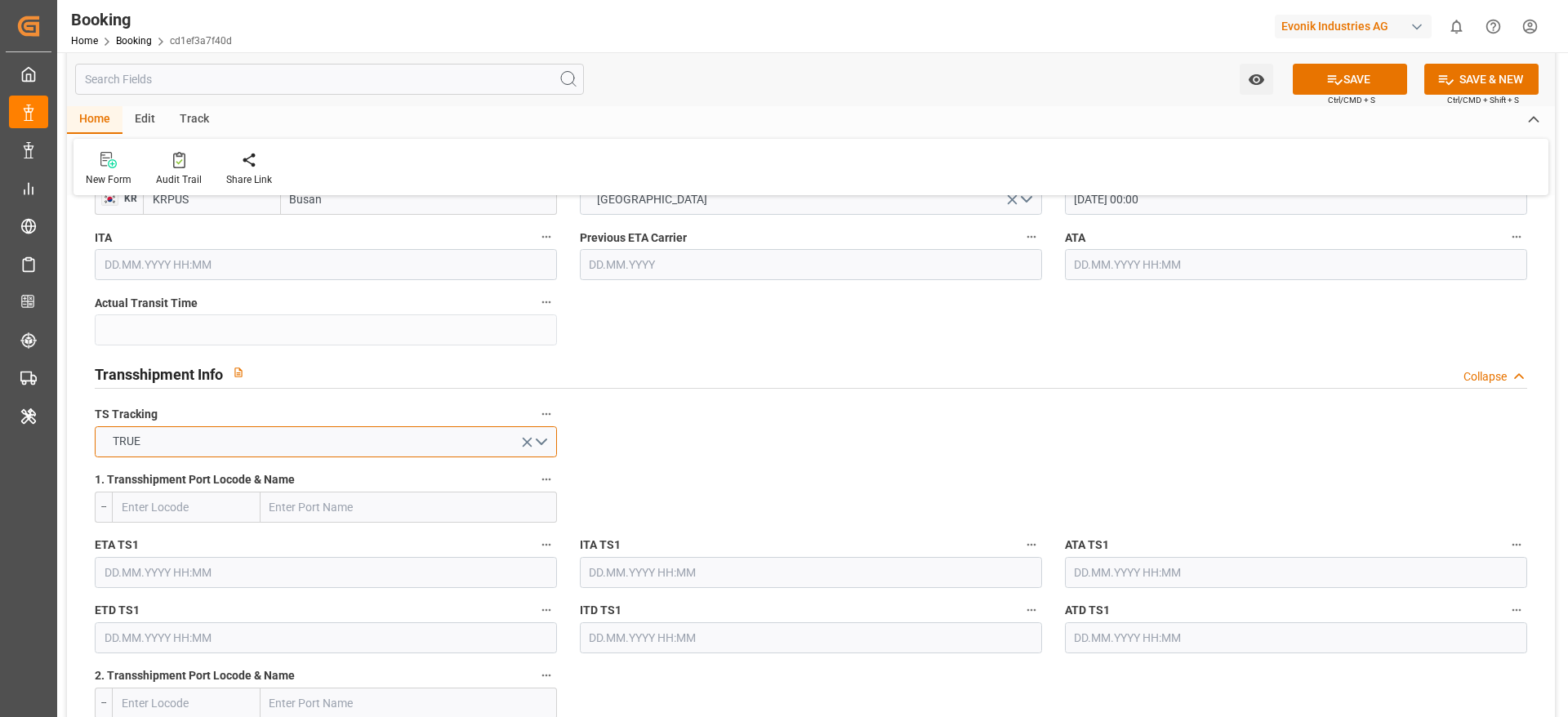
scroll to position [1592, 0]
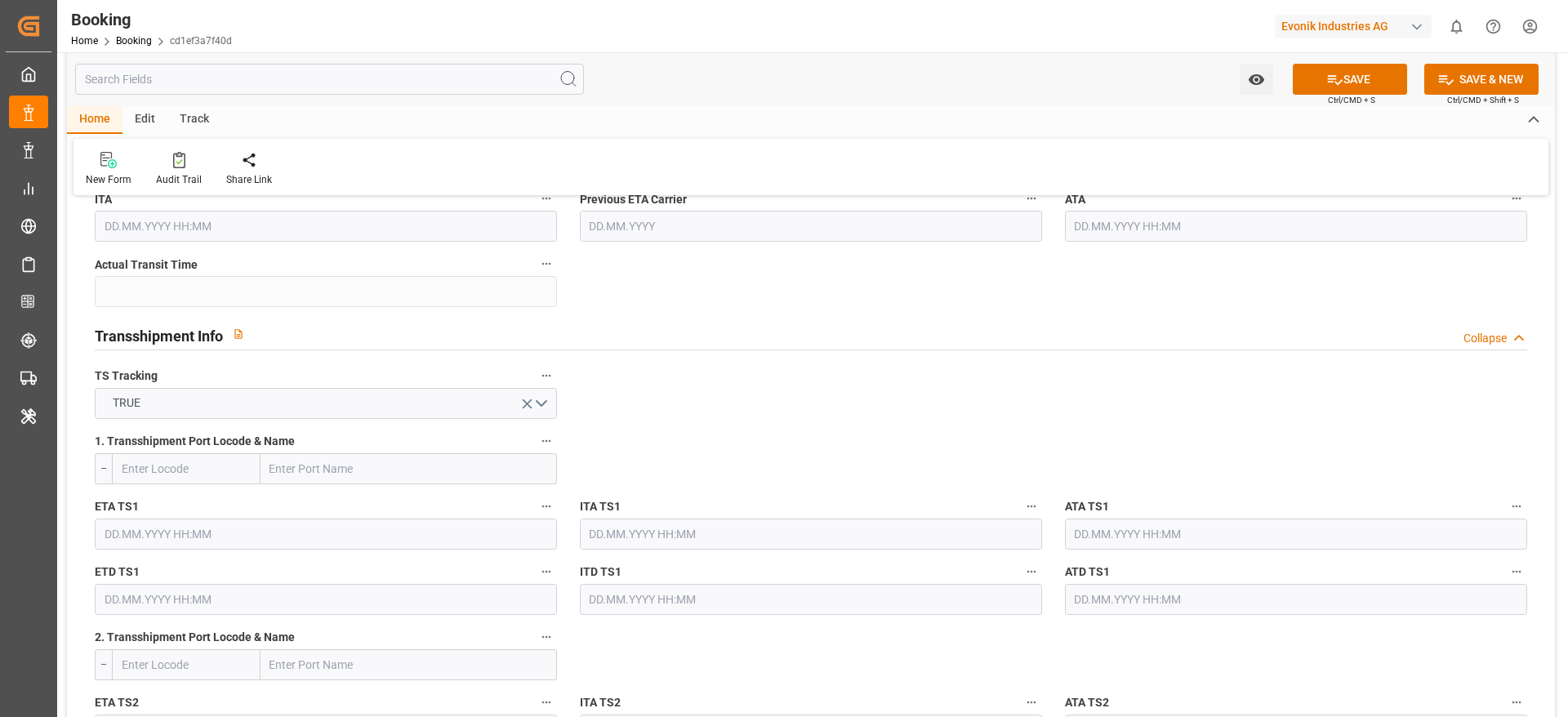
click at [338, 472] on input "text" at bounding box center [408, 468] width 296 height 31
paste input "Shanghai"
type input "Shanghai"
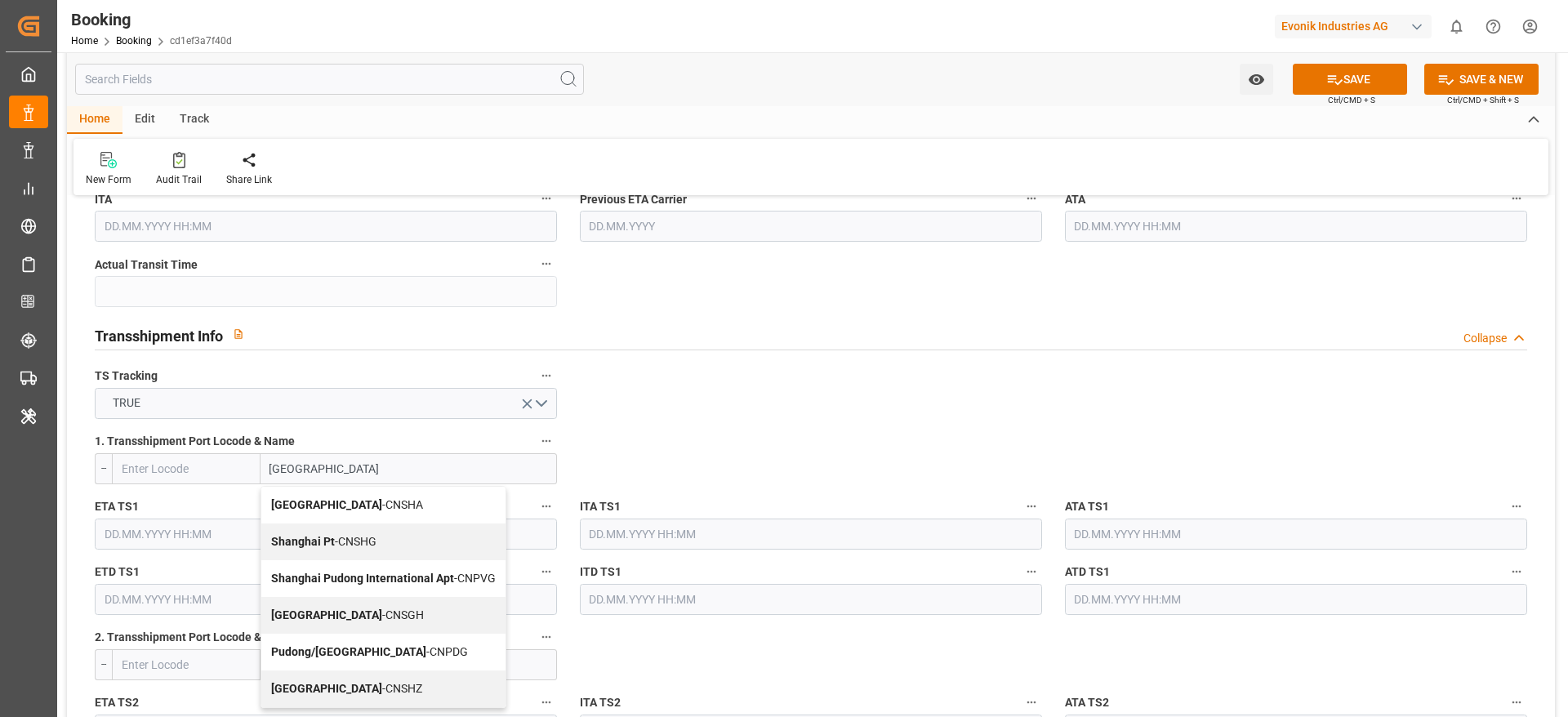
click at [337, 477] on span "Shanghai - CNSGH" at bounding box center [347, 614] width 153 height 13
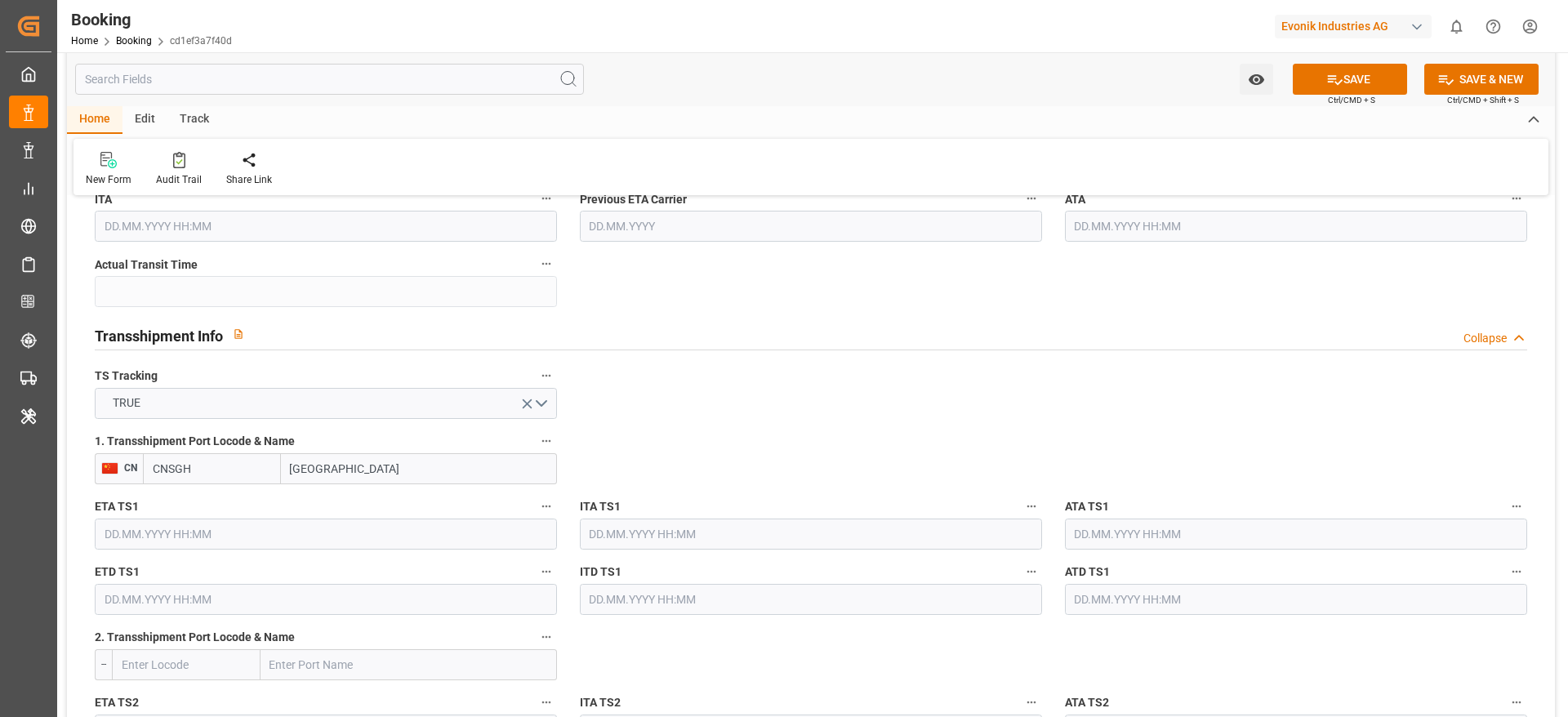
type input "CNSGH"
type input "Shanghai"
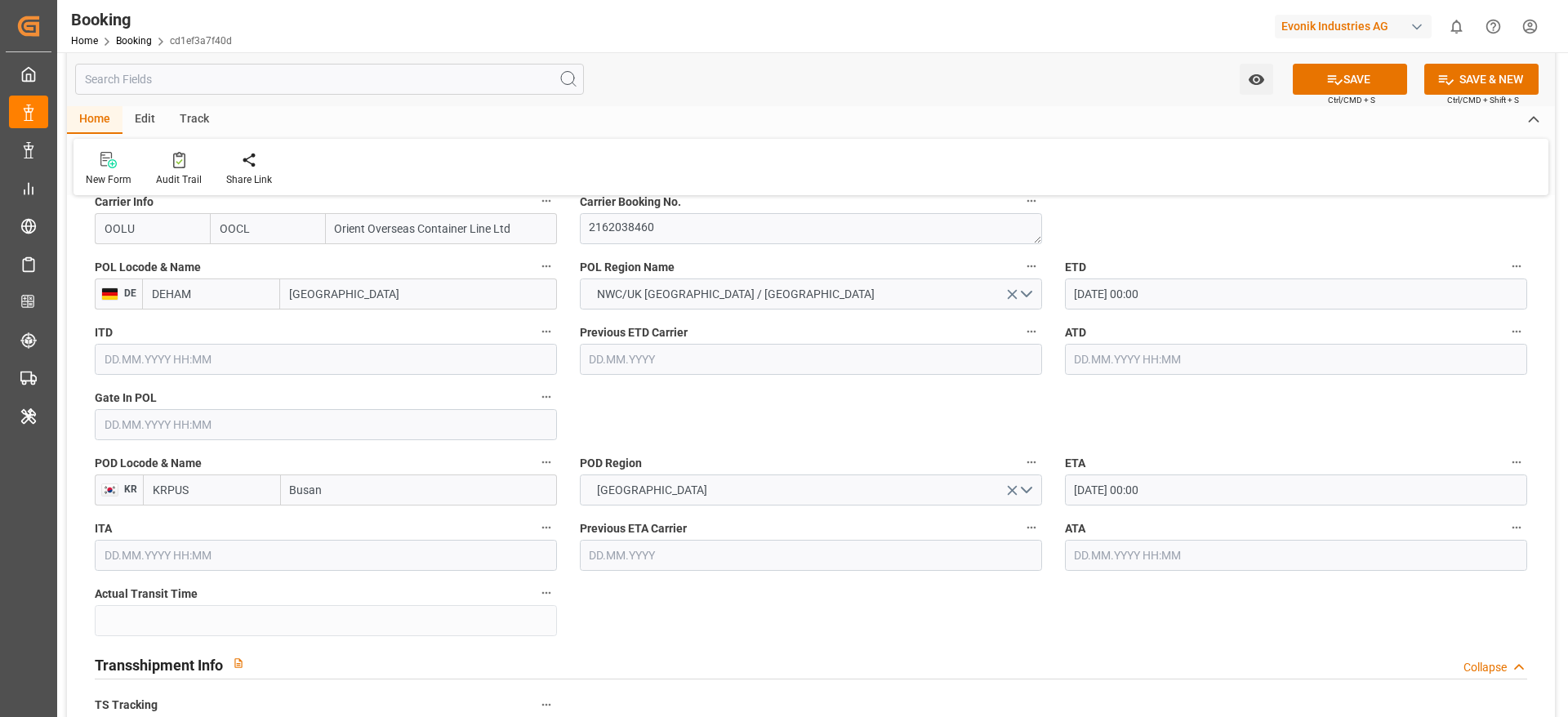
scroll to position [1224, 0]
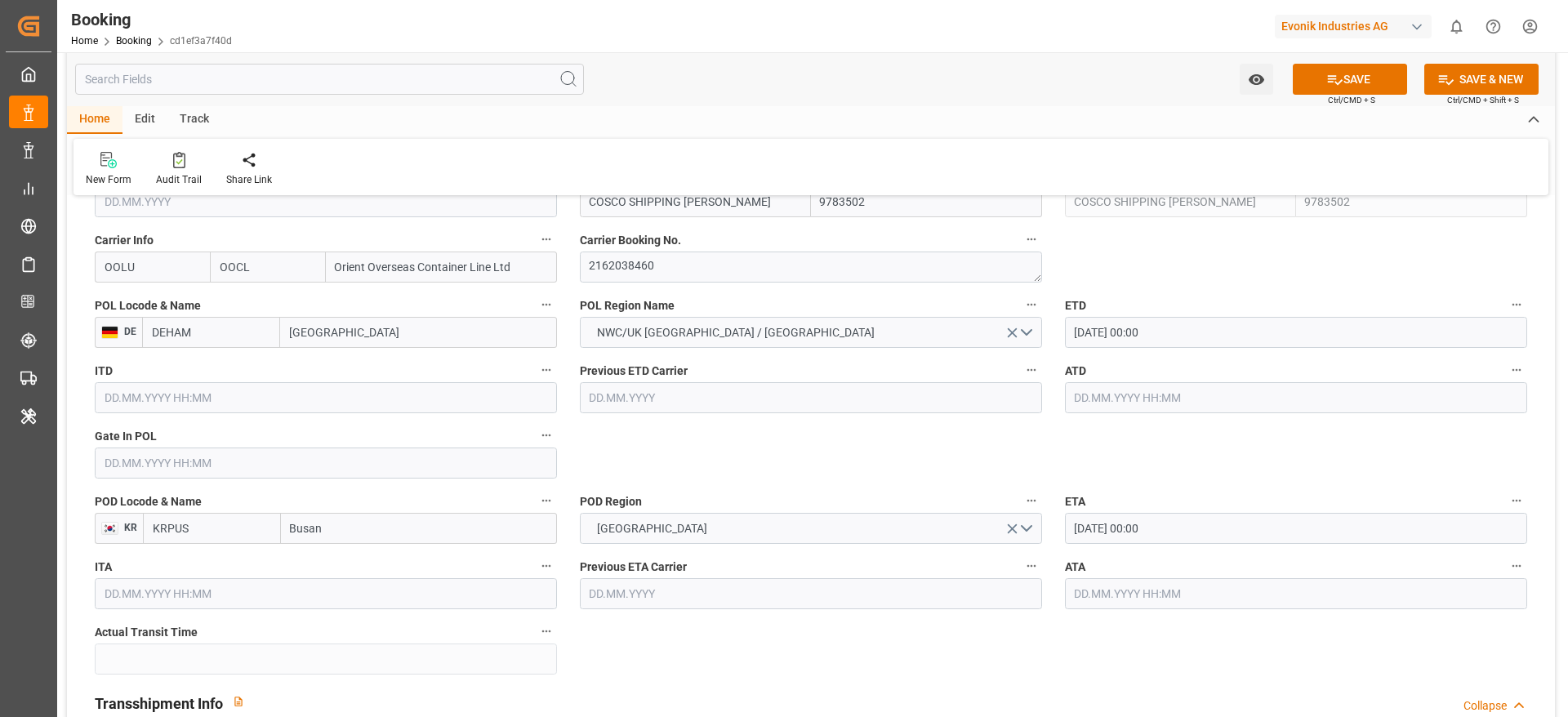
click at [239, 473] on input "text" at bounding box center [326, 462] width 463 height 31
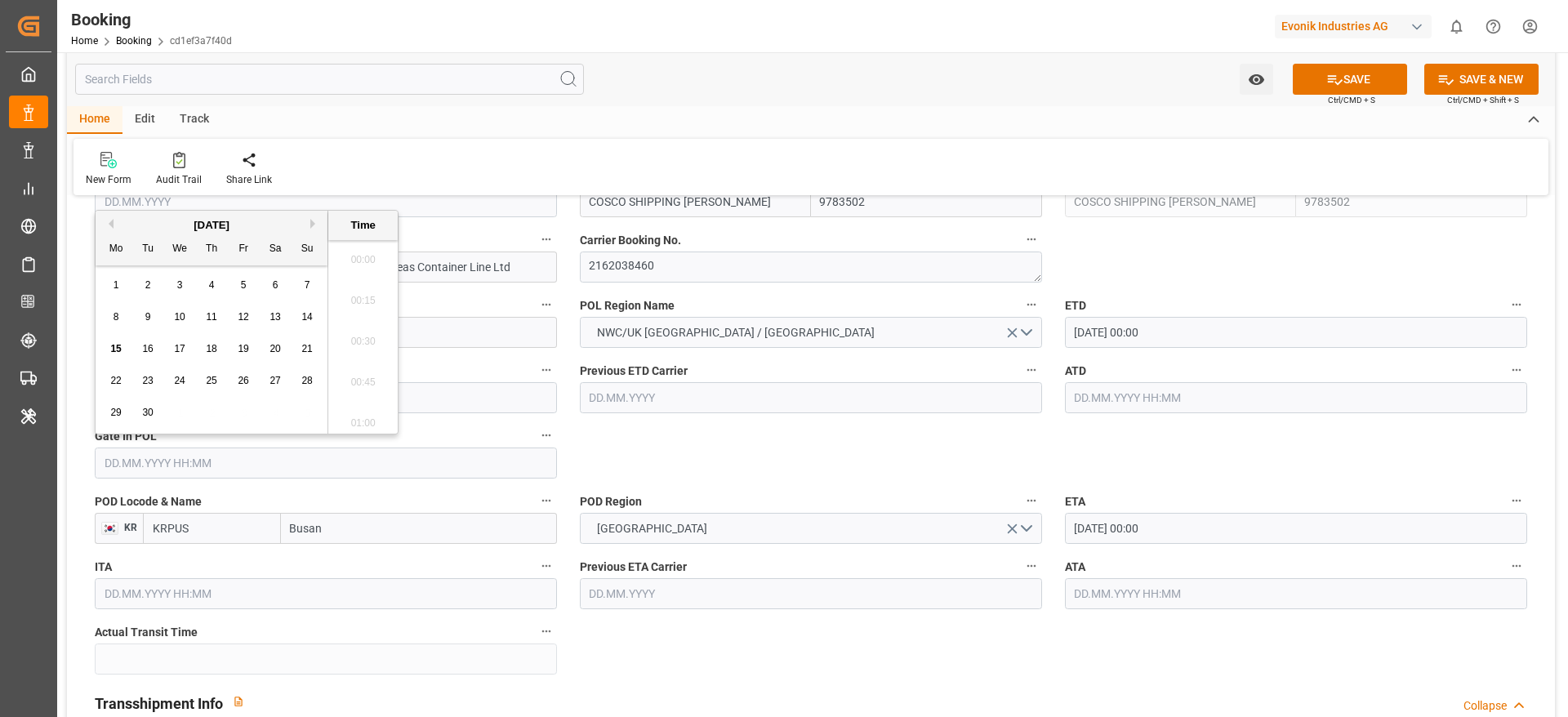
scroll to position [2700, 0]
click at [248, 314] on span "12" at bounding box center [243, 316] width 11 height 11
type input "12.09.2025 00:00"
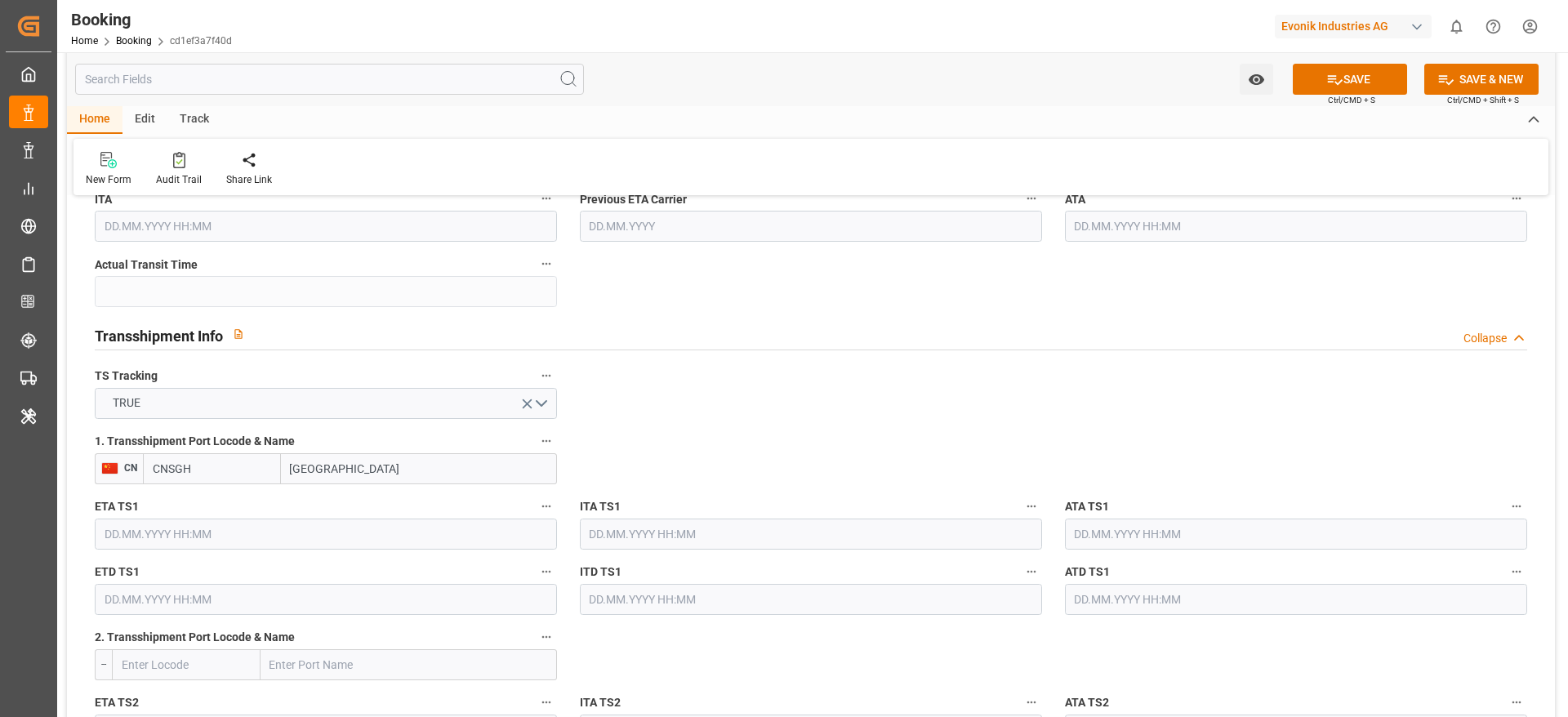
scroll to position [1714, 0]
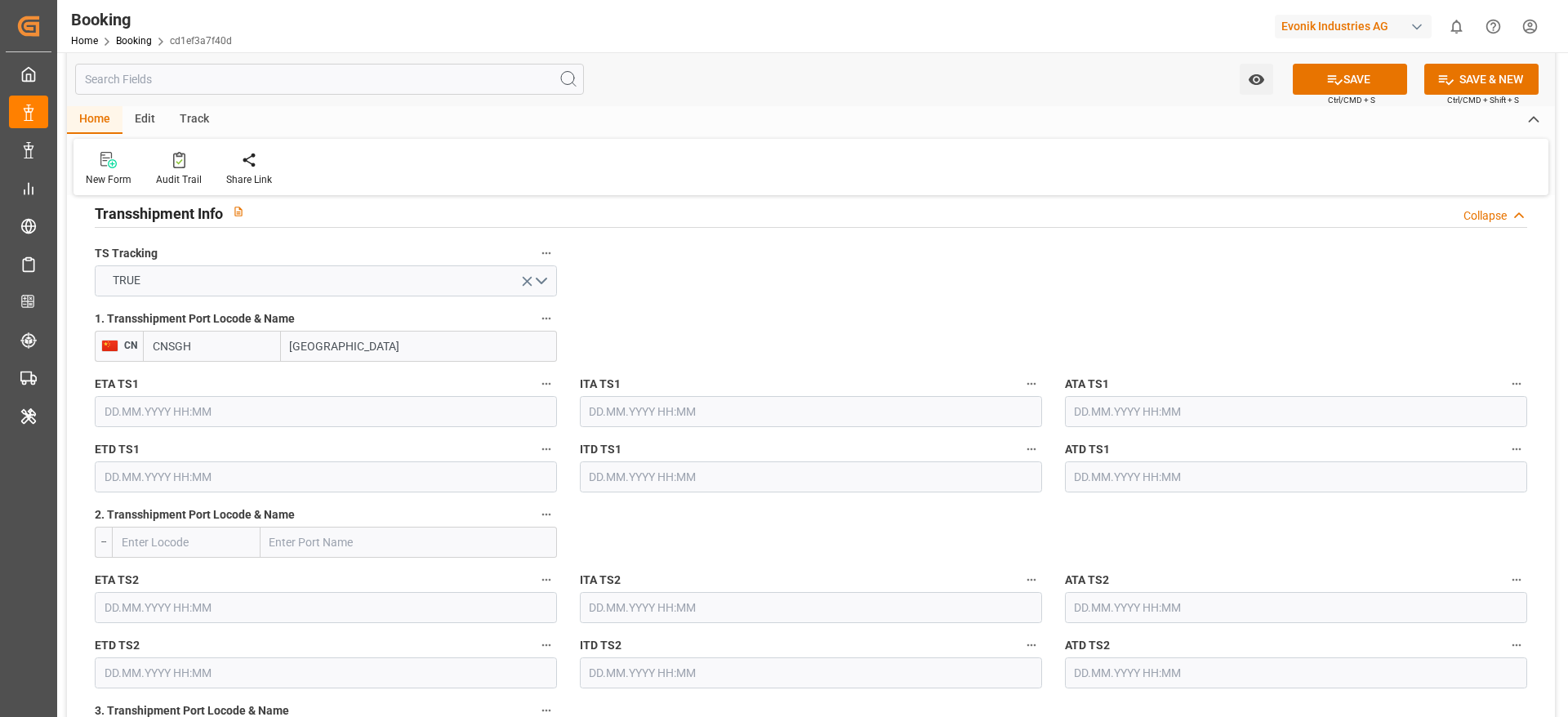
click at [256, 420] on input "text" at bounding box center [326, 412] width 463 height 31
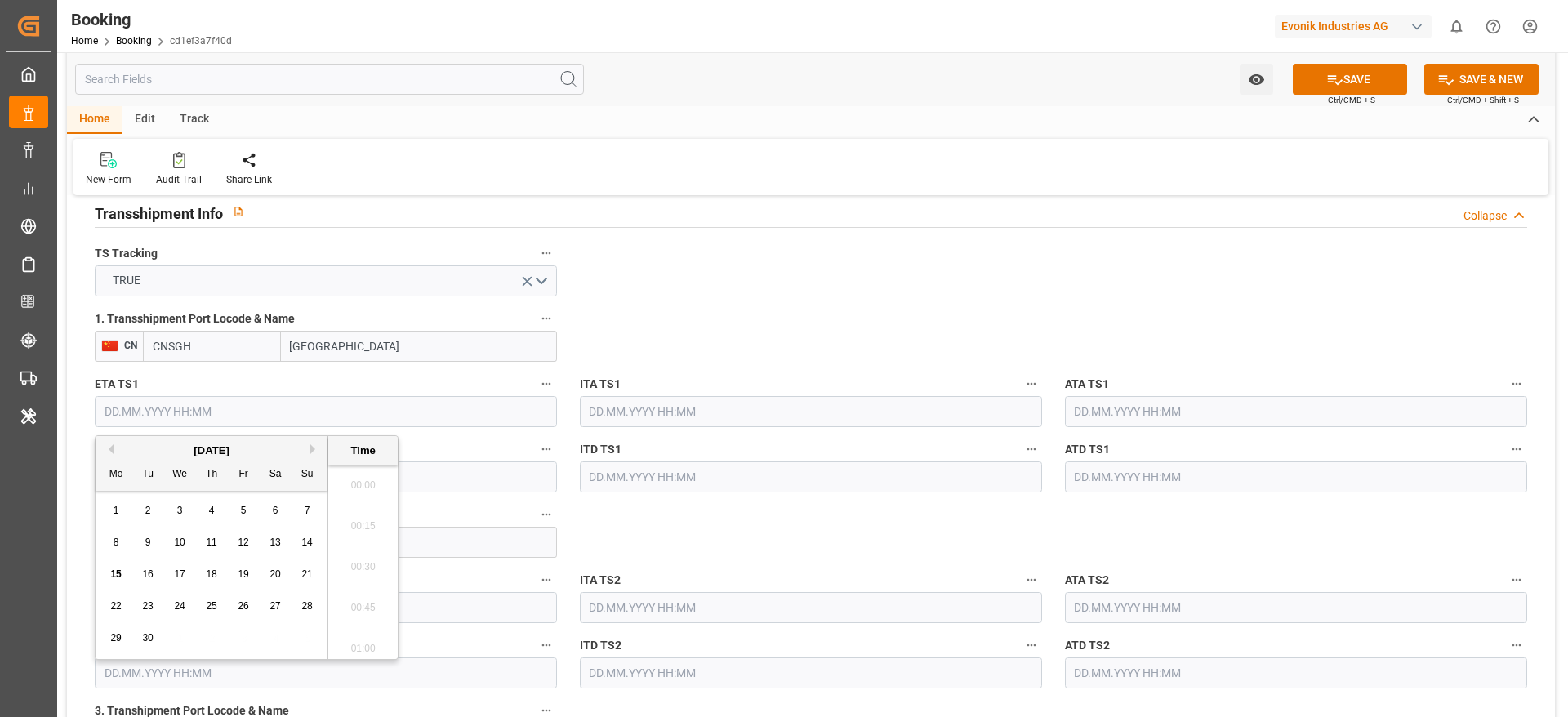
scroll to position [2700, 0]
click at [312, 451] on button "Next Month" at bounding box center [316, 449] width 10 height 10
click at [144, 477] on span "28" at bounding box center [147, 637] width 11 height 11
type input "28.10.2025 00:00"
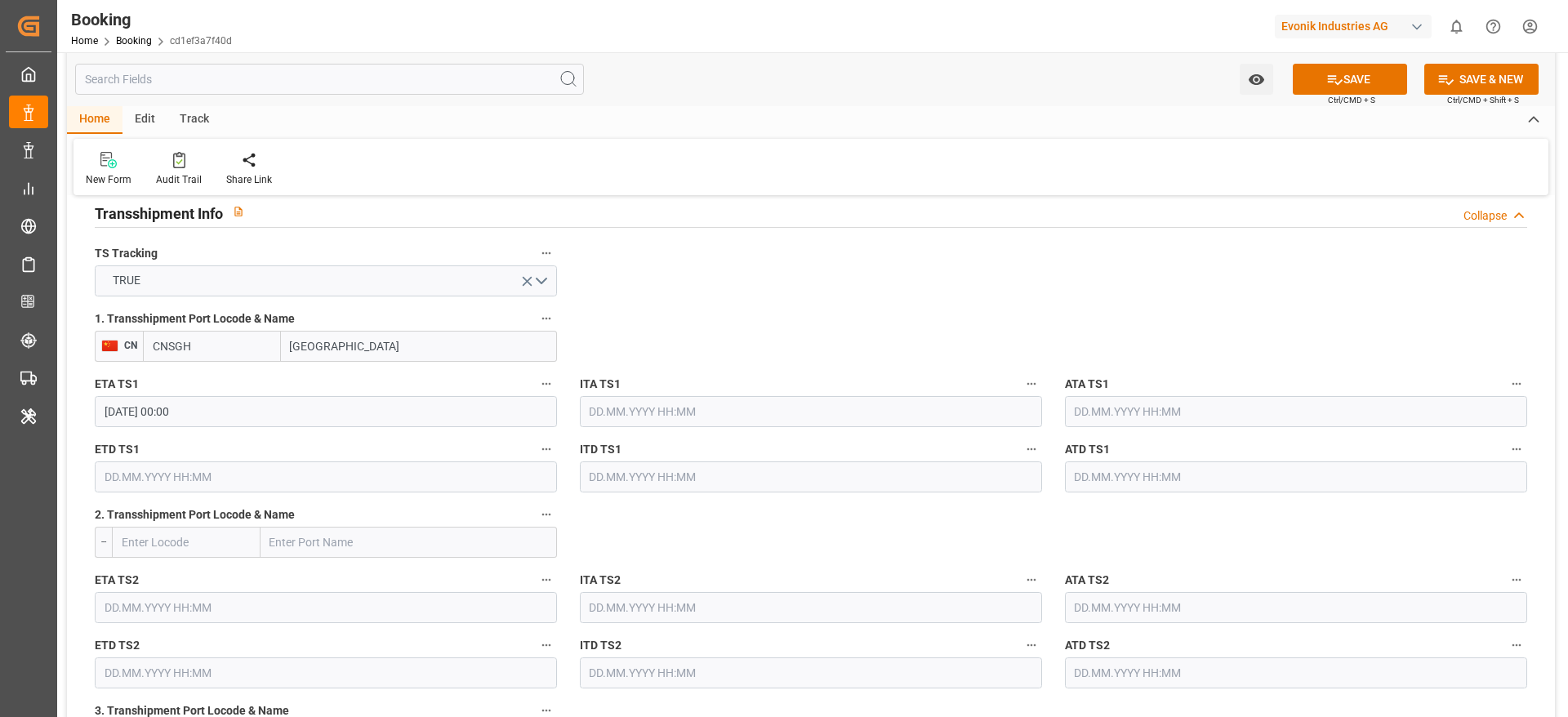
click at [329, 471] on input "text" at bounding box center [326, 477] width 463 height 31
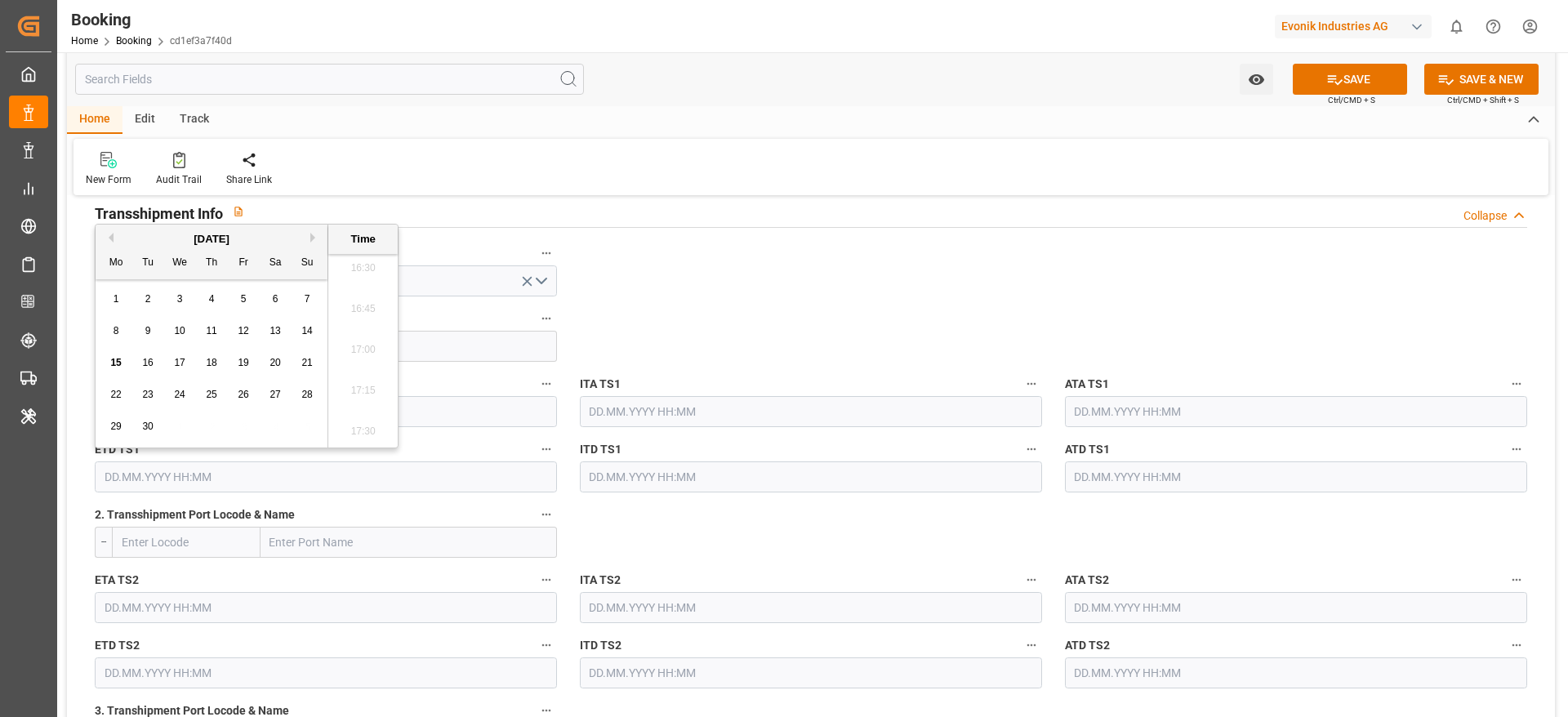
click at [315, 236] on button "Next Month" at bounding box center [316, 238] width 10 height 10
click at [148, 333] on span "4" at bounding box center [148, 330] width 6 height 11
type input "04.11.2025 00:00"
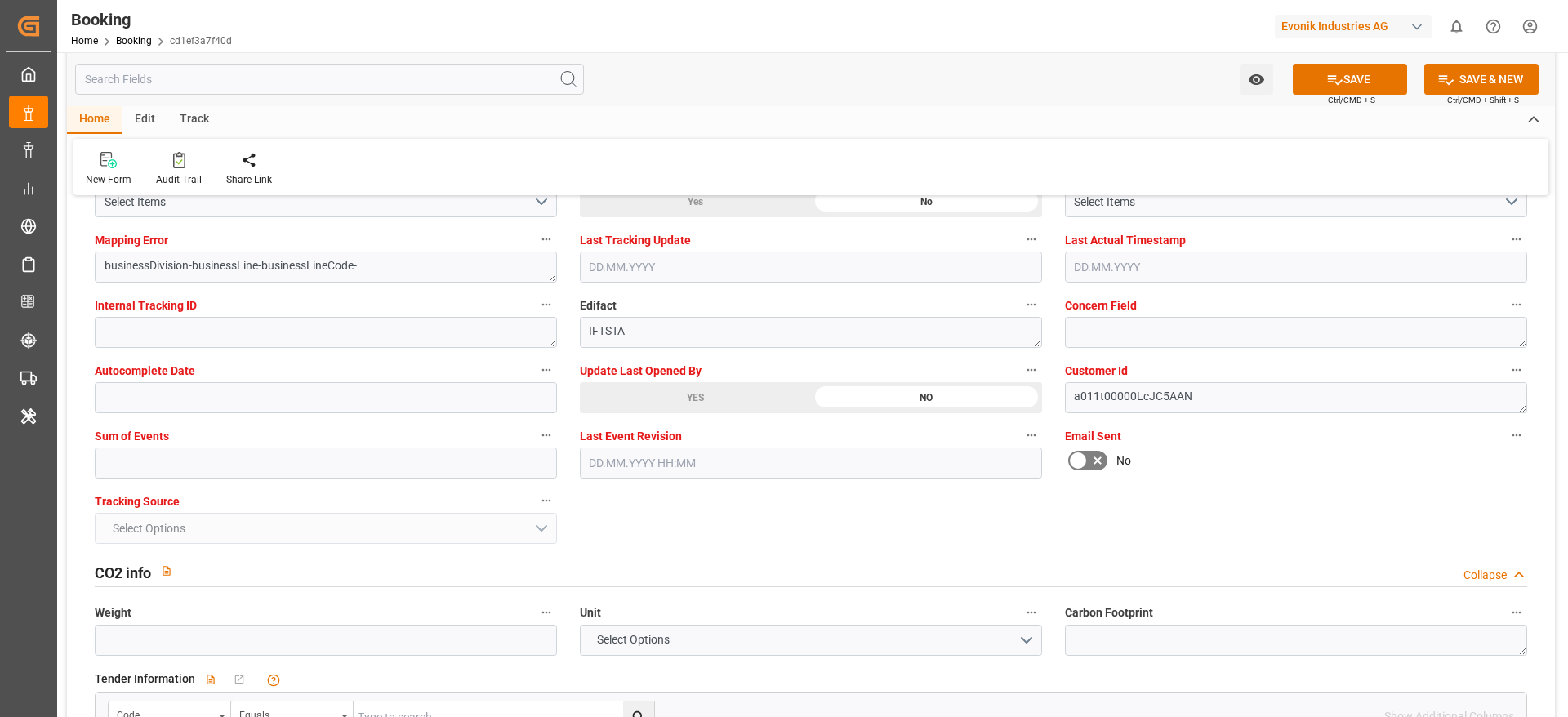
scroll to position [3184, 0]
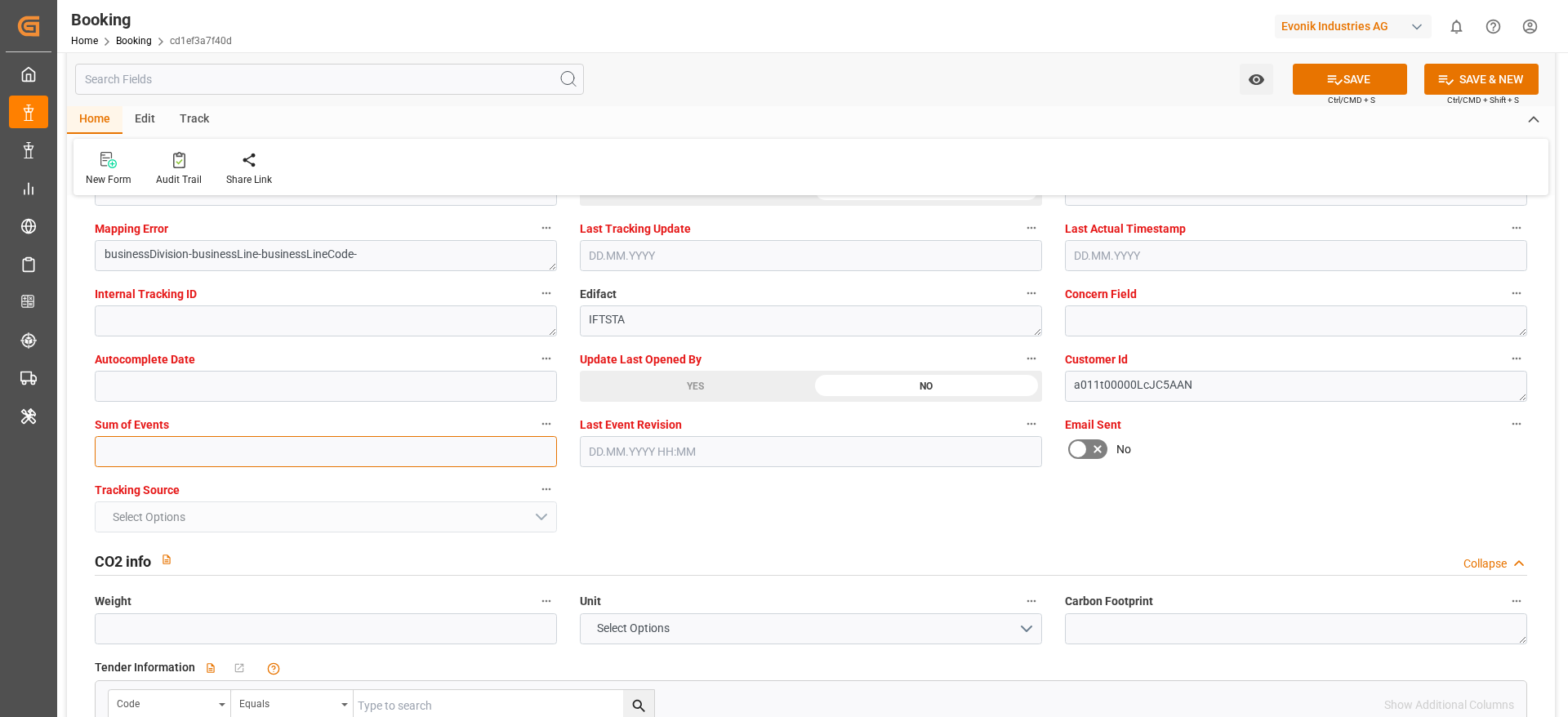
click at [201, 460] on input "text" at bounding box center [326, 451] width 463 height 31
type input "0"
click at [1045, 79] on button "SAVE" at bounding box center [1350, 79] width 115 height 31
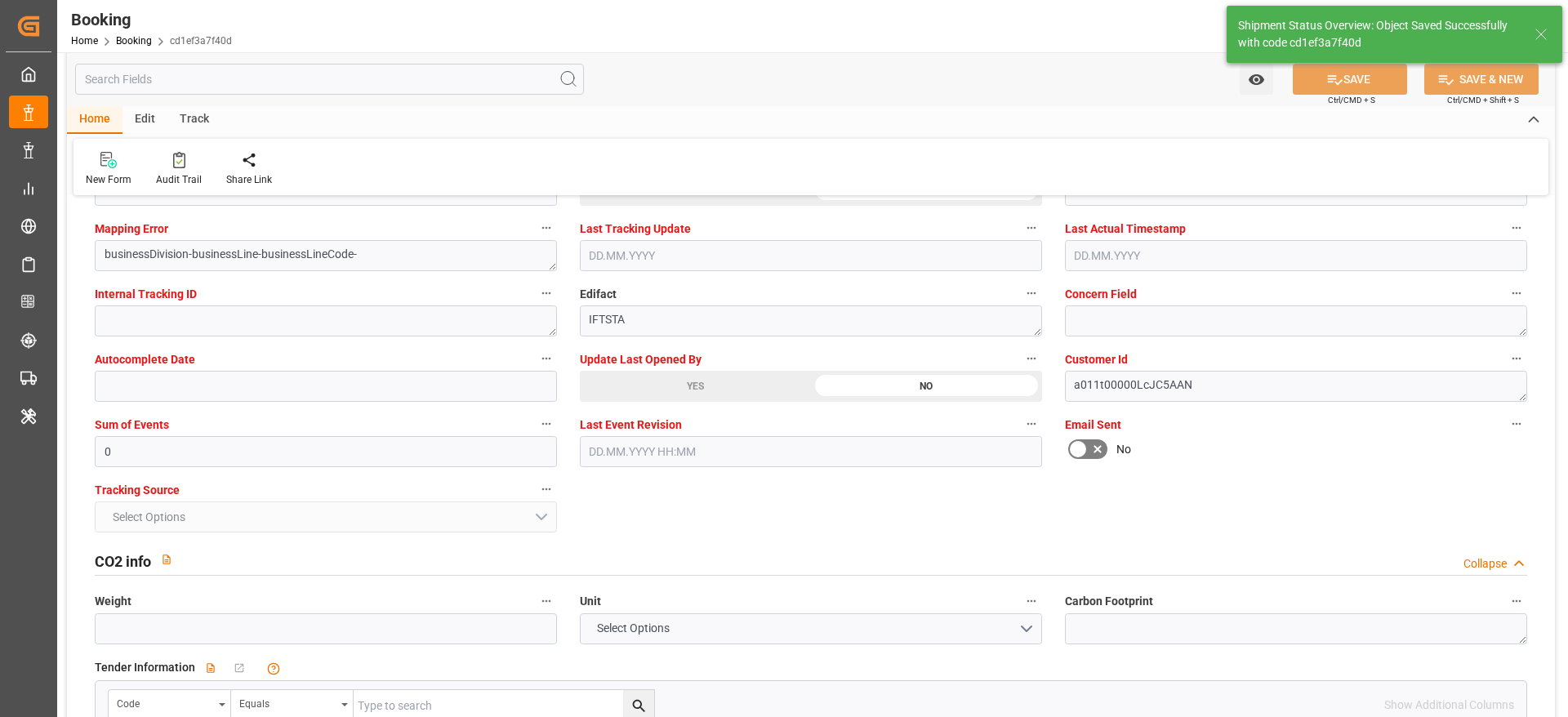
type textarea "NWC/UK North West Continent / UK_KRPUS_OOLU_AT-SE"
type textarea "Gagan Prakash"
type textarea "businessDivision-businessLine-"
type textarea "Yes"
type input "20.09.2025 00:00"
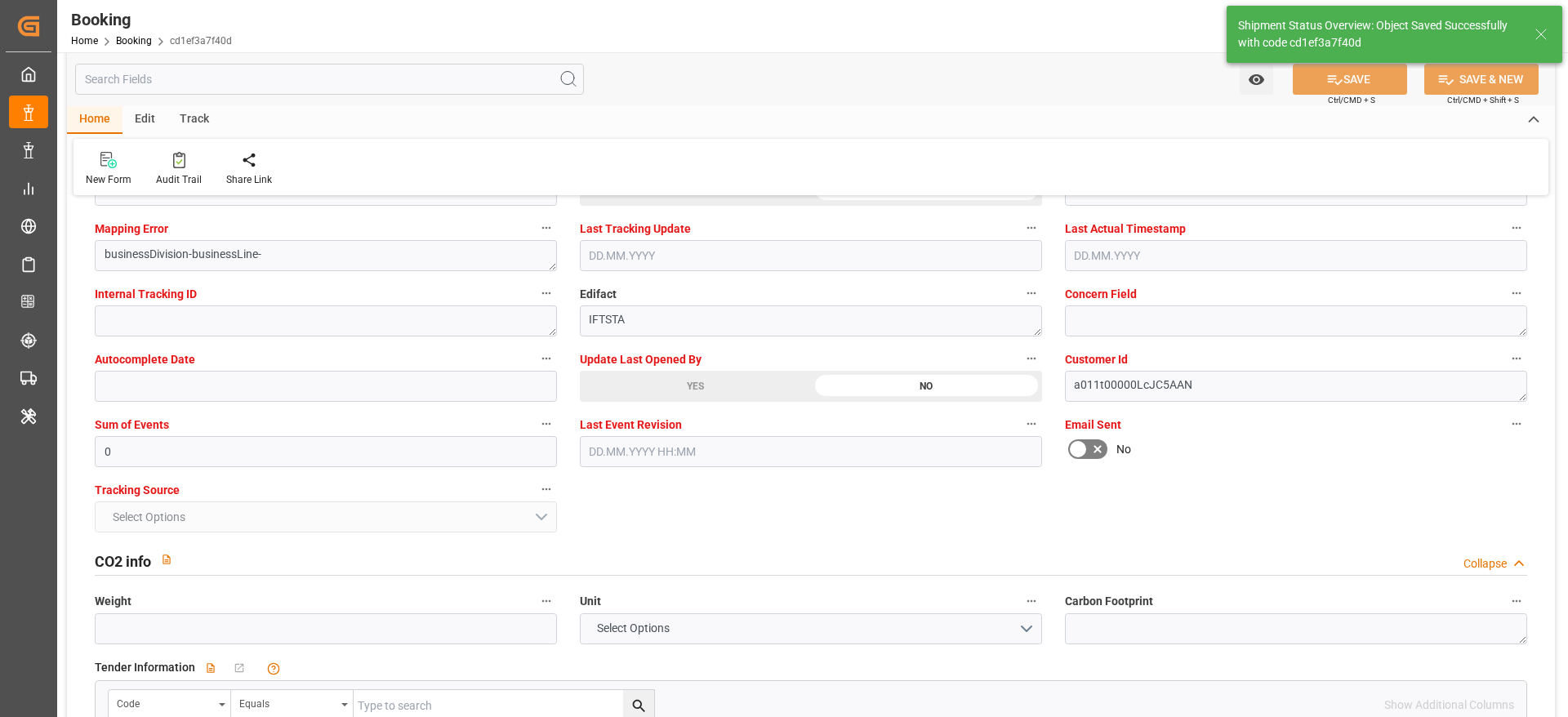
type input "05.11.2025 00:00"
type input "28.10.2025 00:00"
type input "04.11.2025 00:00"
type input "15.09.2025 11:39"
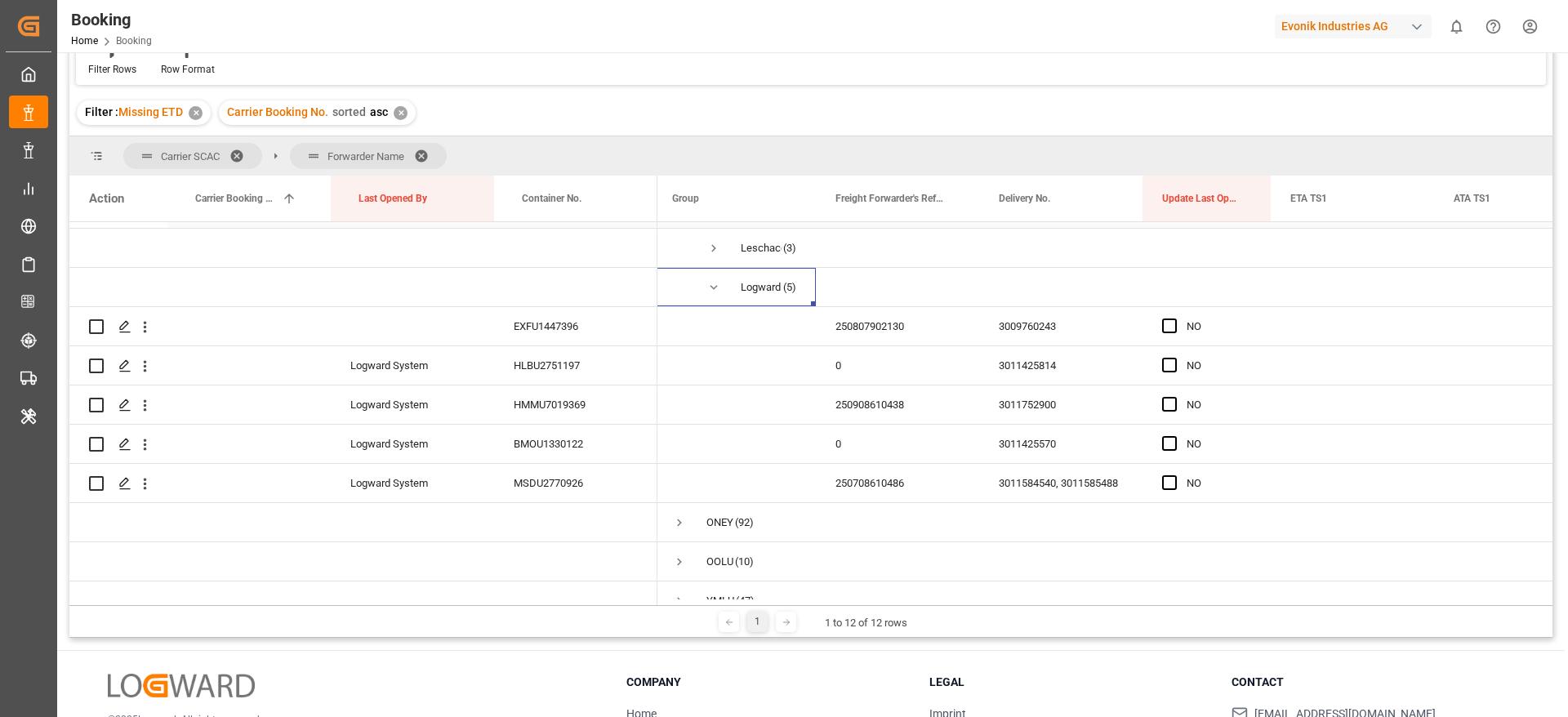
scroll to position [451, 0]
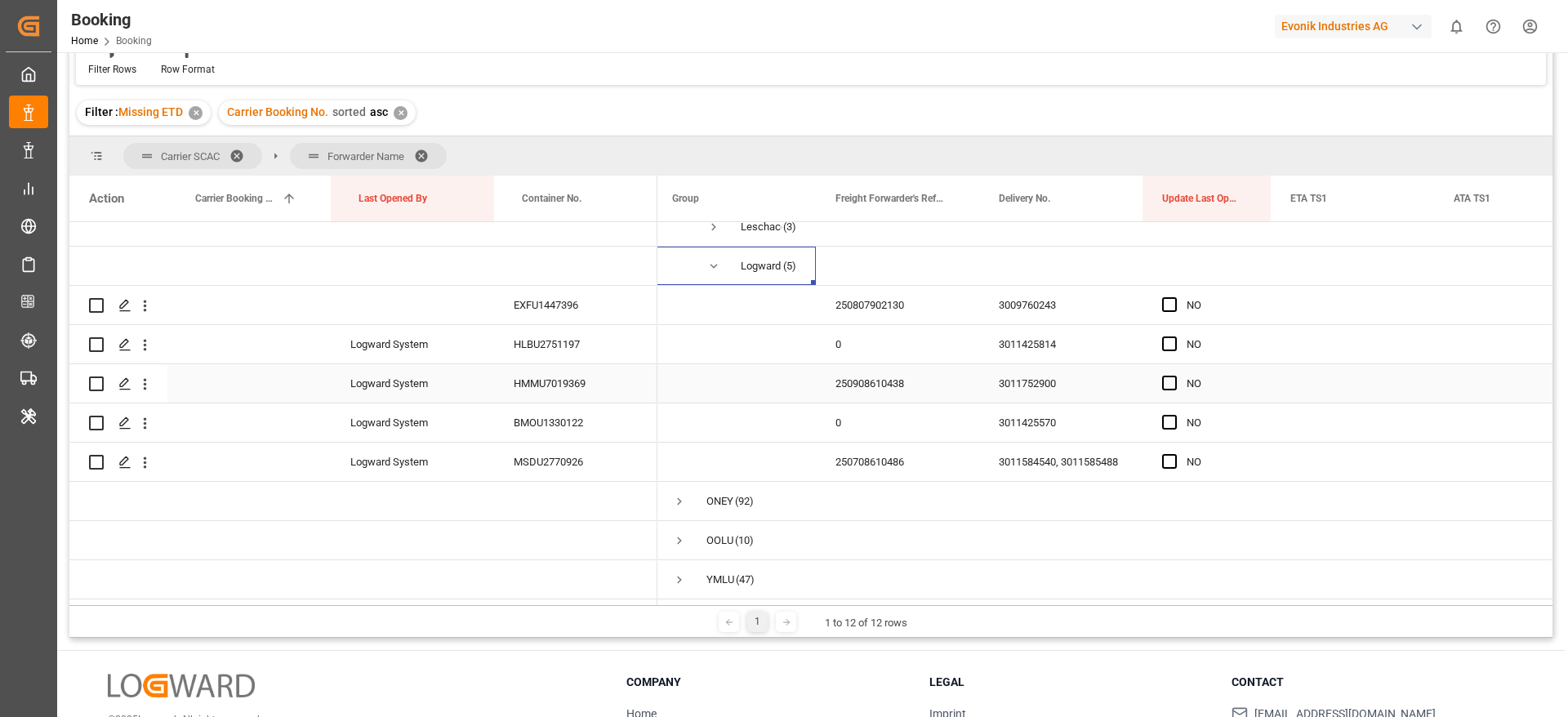
click at [849, 377] on div "250908610438" at bounding box center [897, 383] width 163 height 38
click at [879, 466] on div "250708610486" at bounding box center [897, 461] width 163 height 38
click at [1045, 329] on div "3011425814" at bounding box center [1061, 344] width 163 height 38
click at [864, 454] on div "250708610486" at bounding box center [897, 461] width 163 height 38
click at [144, 455] on icon "open menu" at bounding box center [145, 462] width 17 height 17
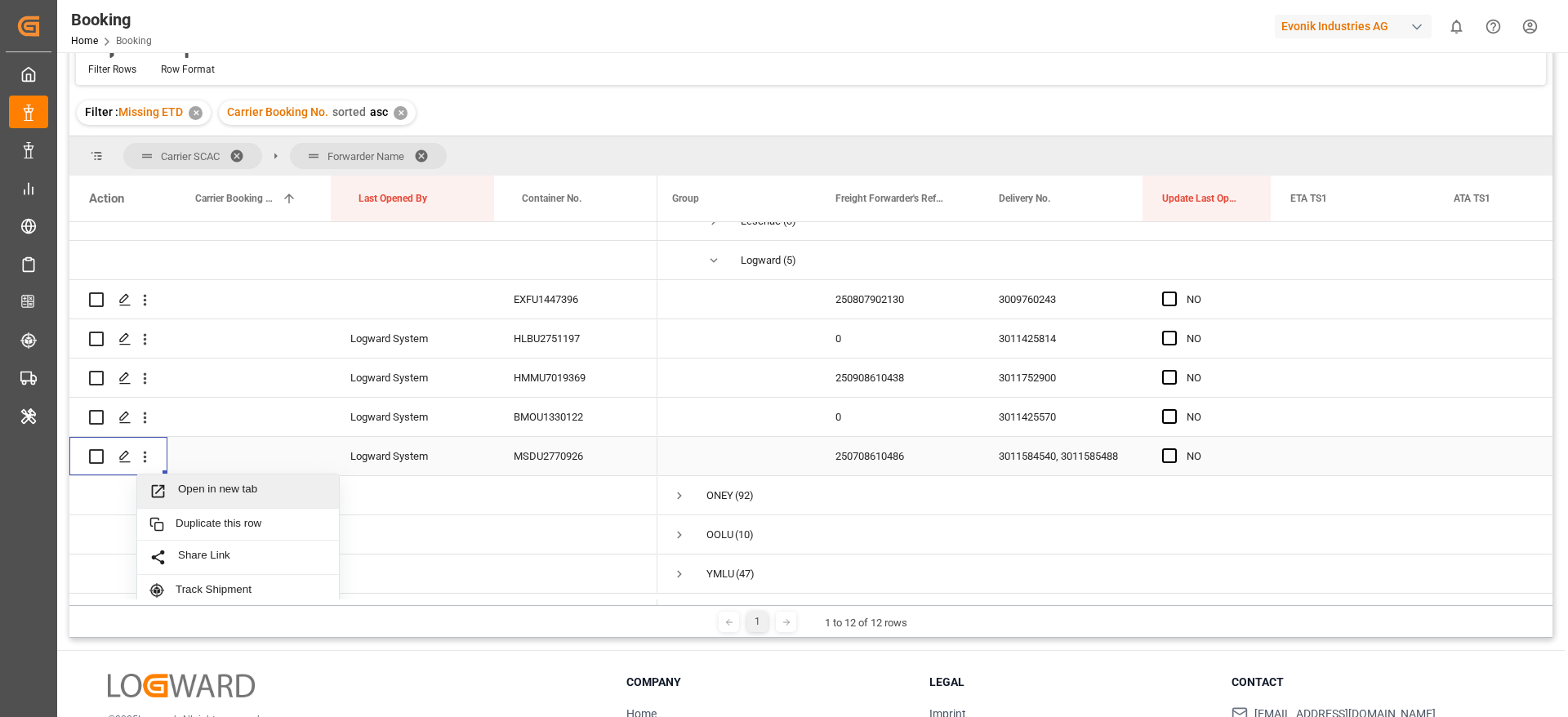
click at [222, 491] on span "Open in new tab" at bounding box center [252, 491] width 149 height 17
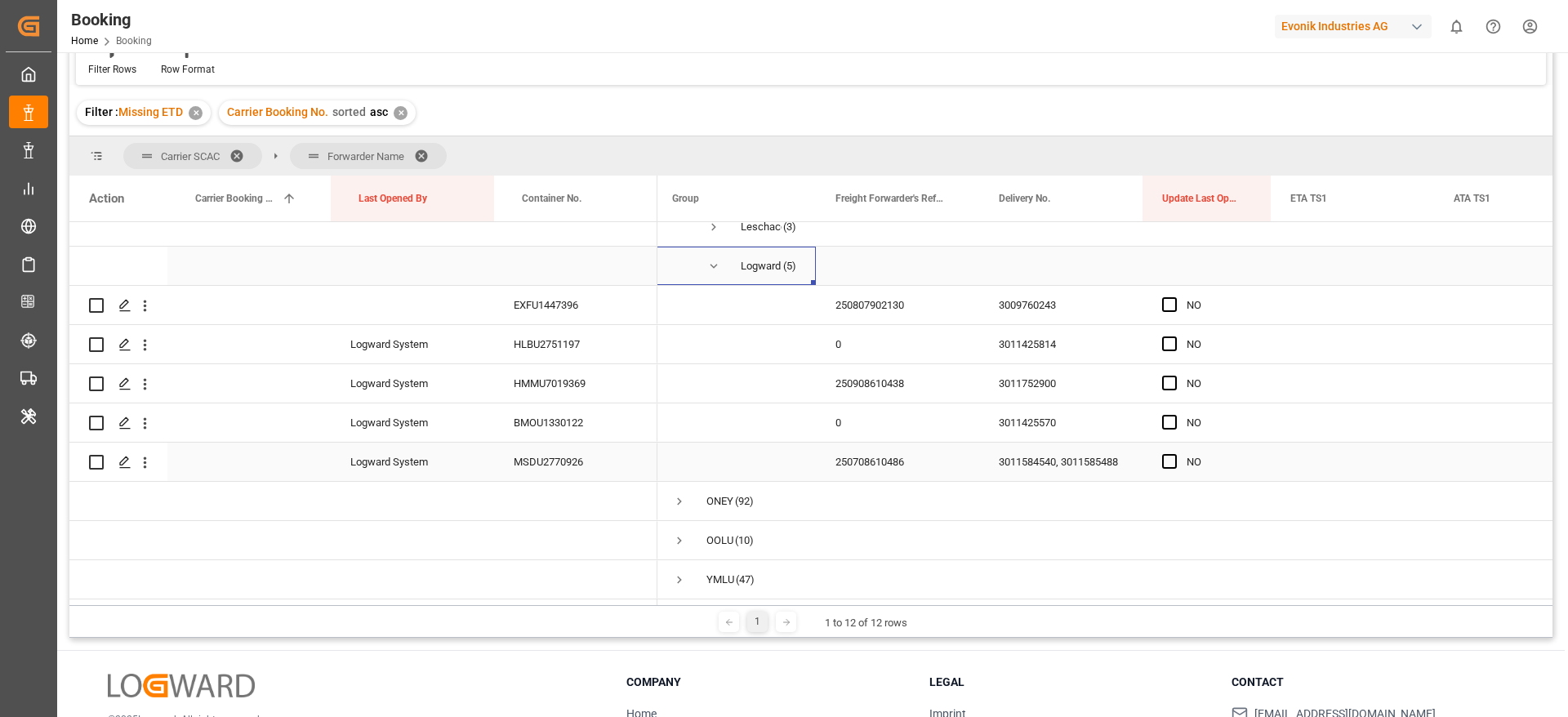
click at [712, 263] on span "Press SPACE to select this row." at bounding box center [713, 266] width 14 height 14
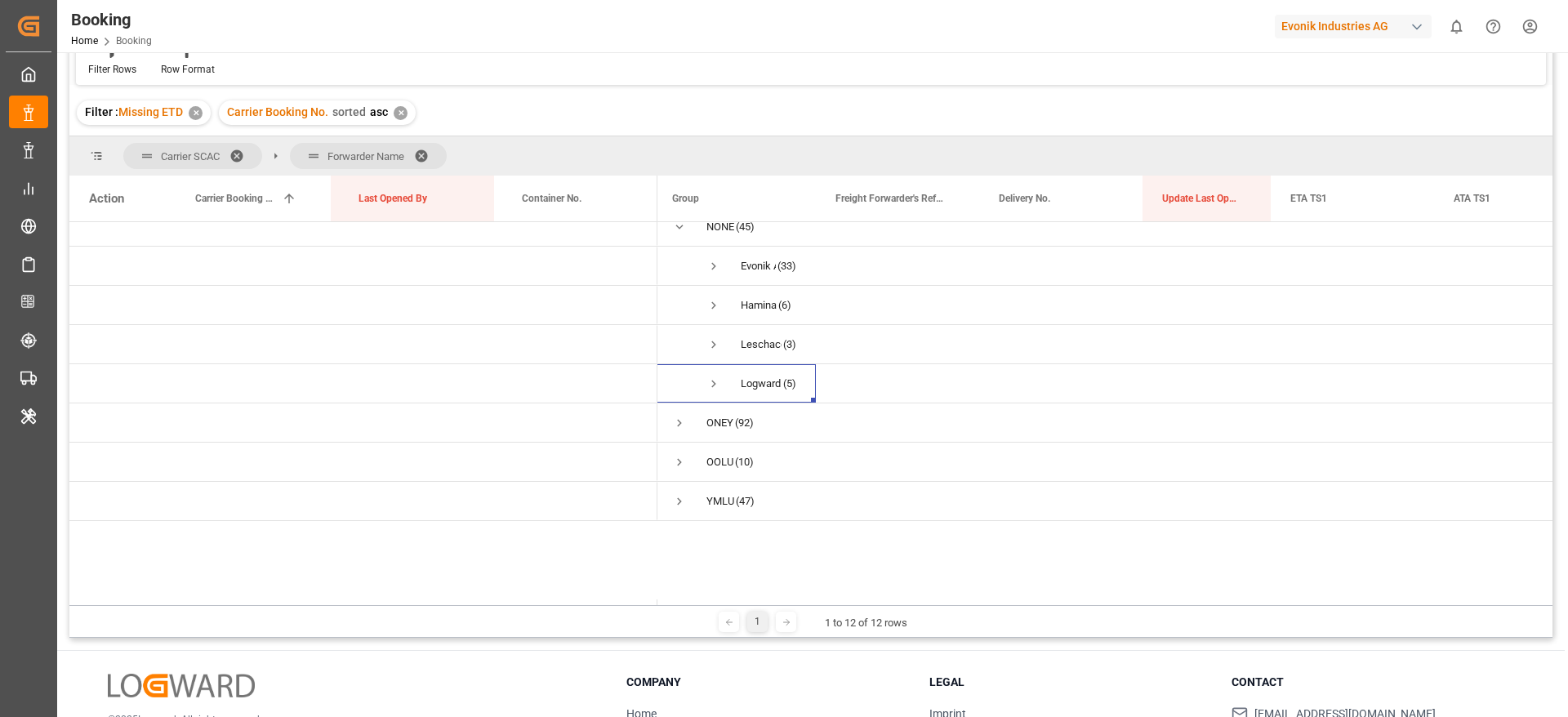
scroll to position [255, 0]
click at [706, 378] on span "Press SPACE to select this row." at bounding box center [713, 384] width 14 height 14
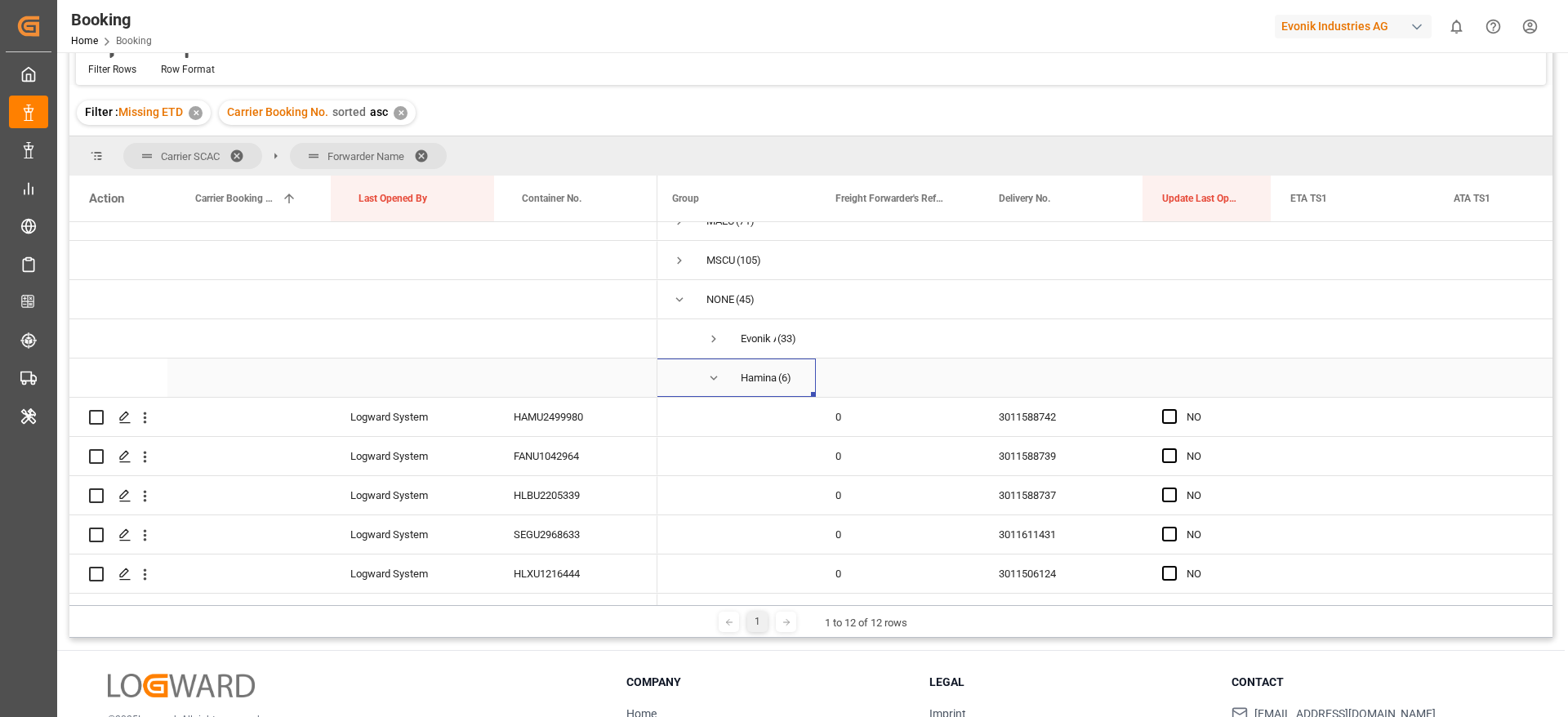
click at [706, 378] on span "Press SPACE to select this row." at bounding box center [713, 378] width 14 height 14
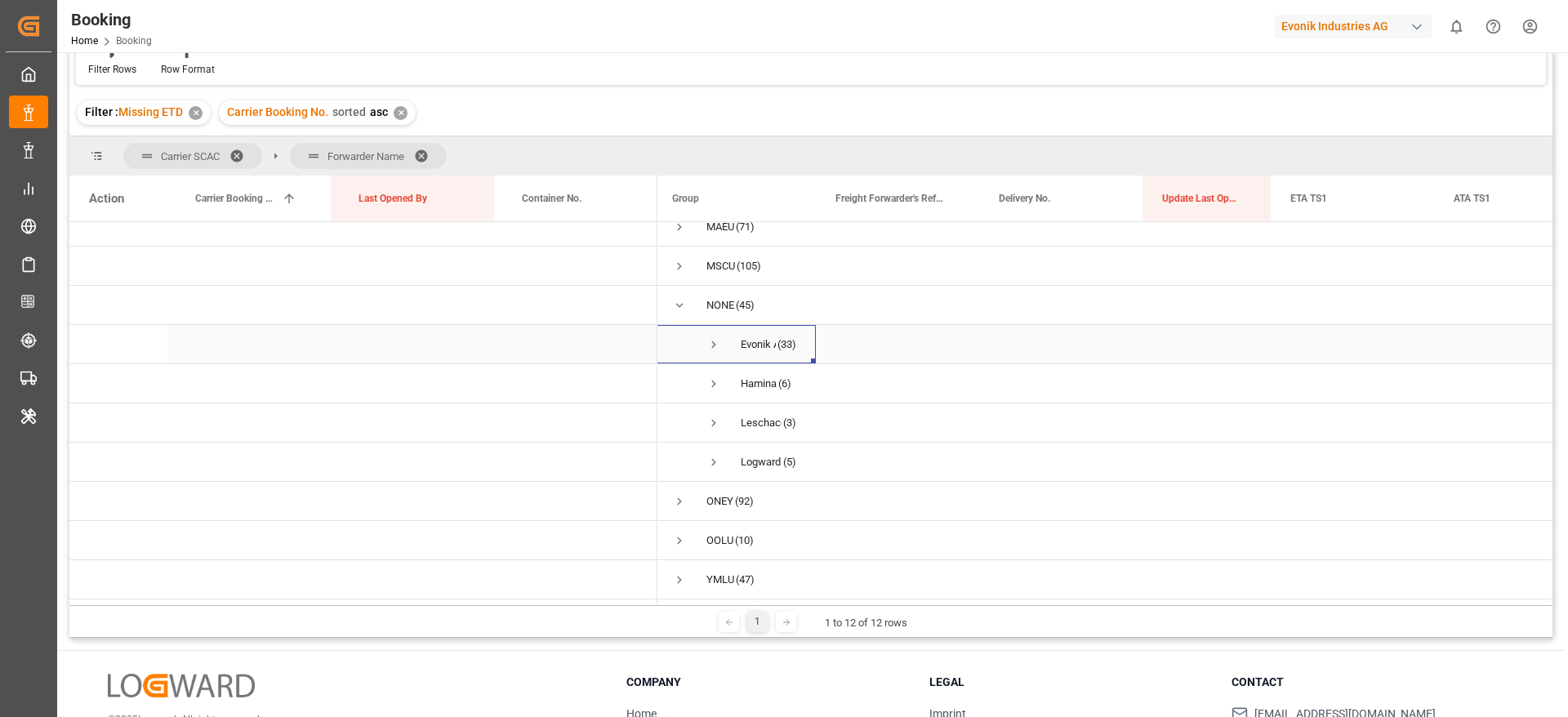
click at [707, 339] on span "Press SPACE to select this row." at bounding box center [713, 344] width 14 height 14
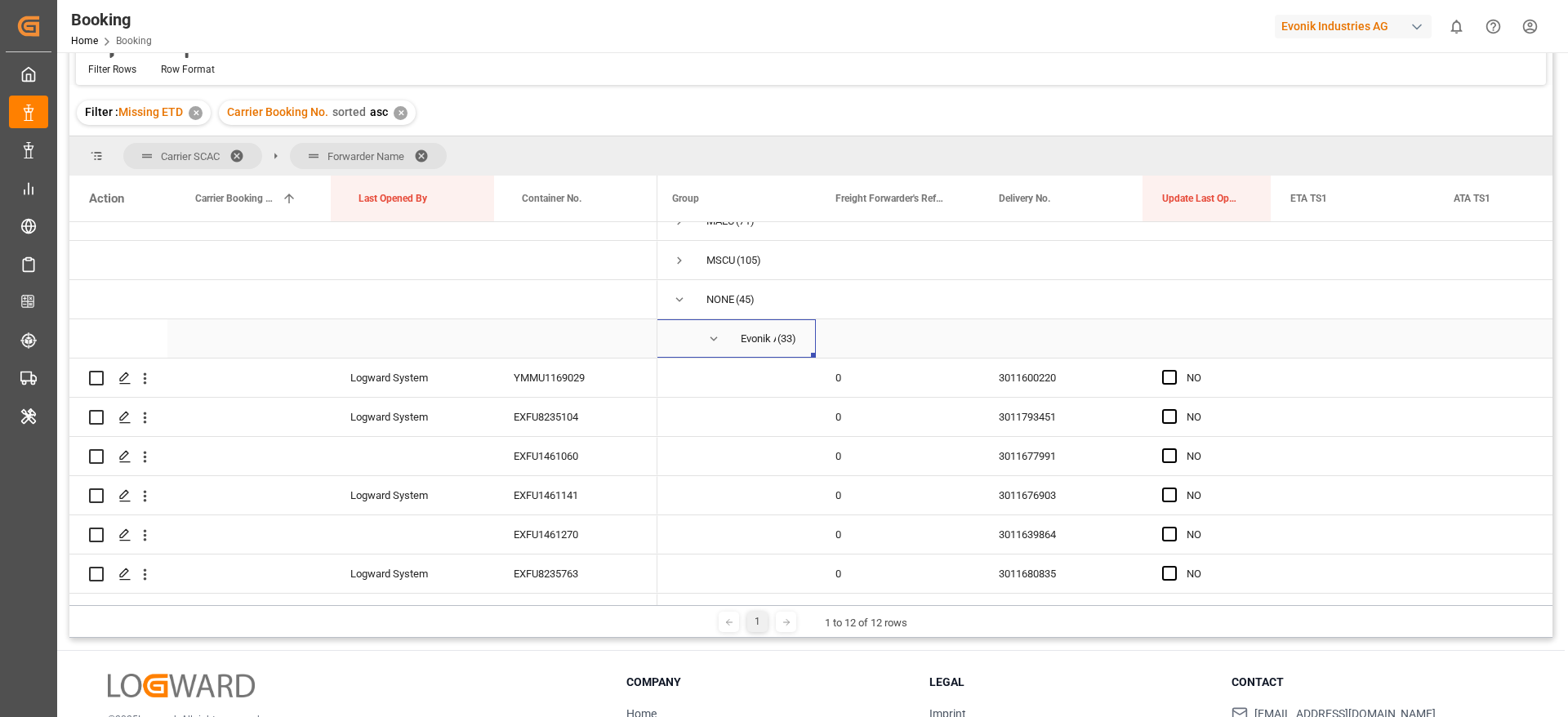
click at [709, 334] on span "Press SPACE to select this row." at bounding box center [713, 339] width 14 height 14
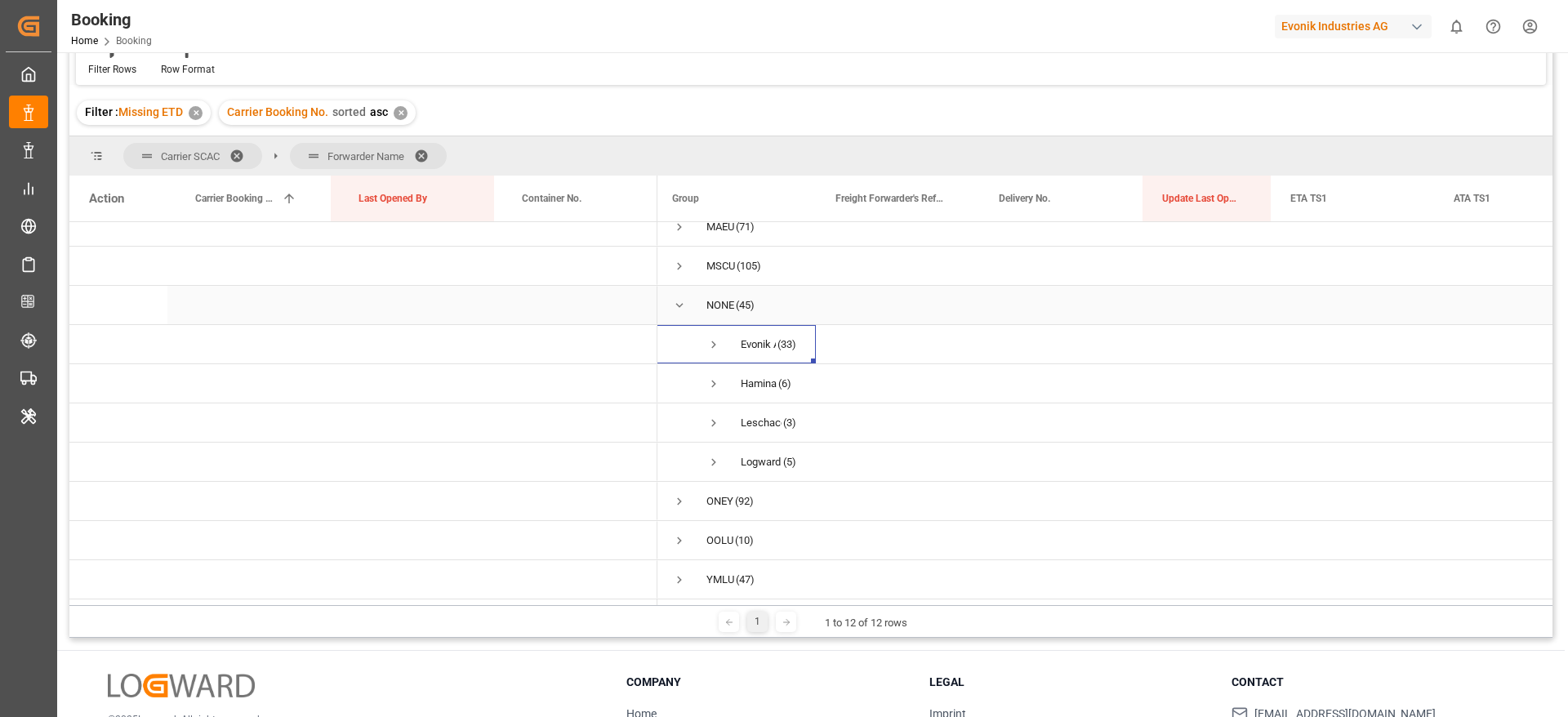
click at [683, 304] on span "Press SPACE to select this row." at bounding box center [679, 305] width 14 height 14
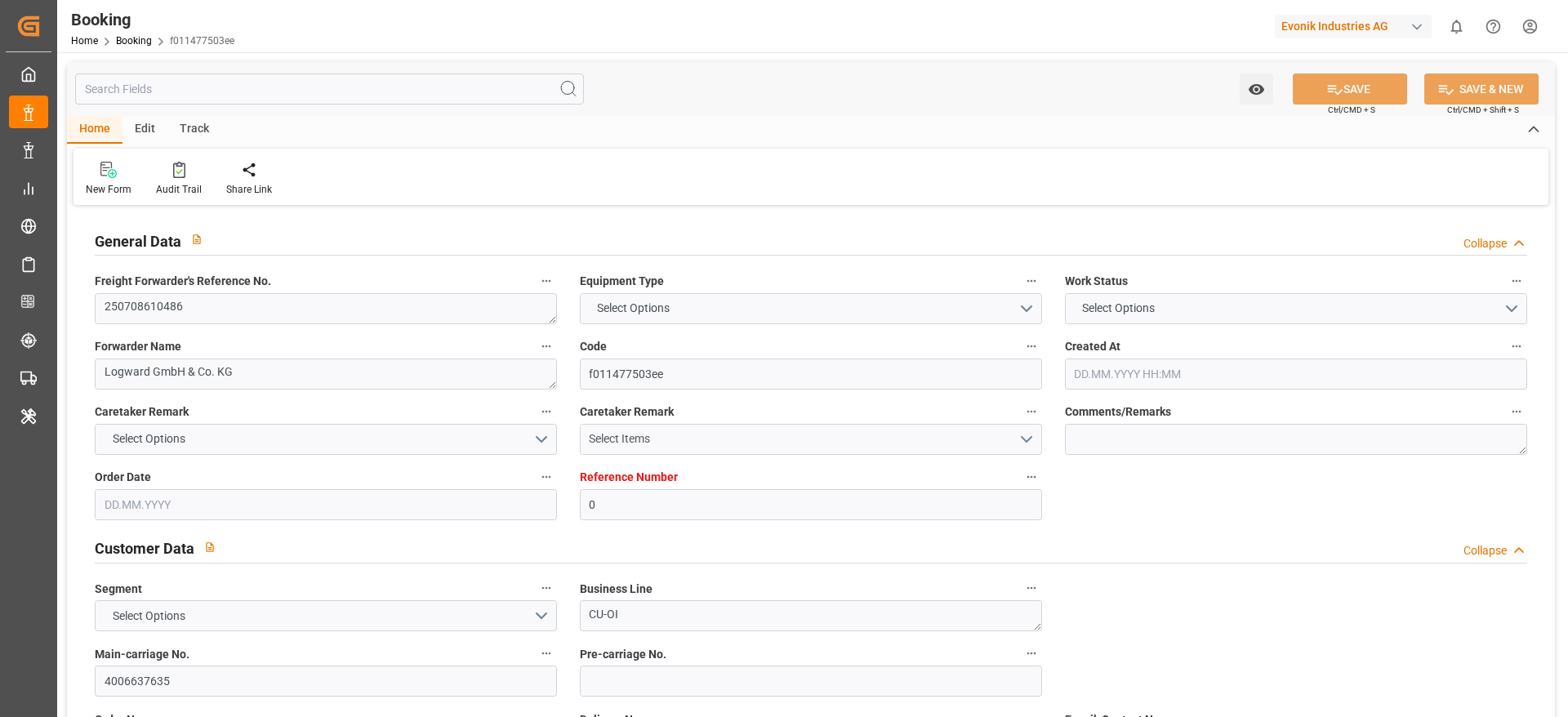
type input "0"
type input "9974498"
type input "MSC"
type input "Mediterranean Shipping Company"
type input "BEANR"
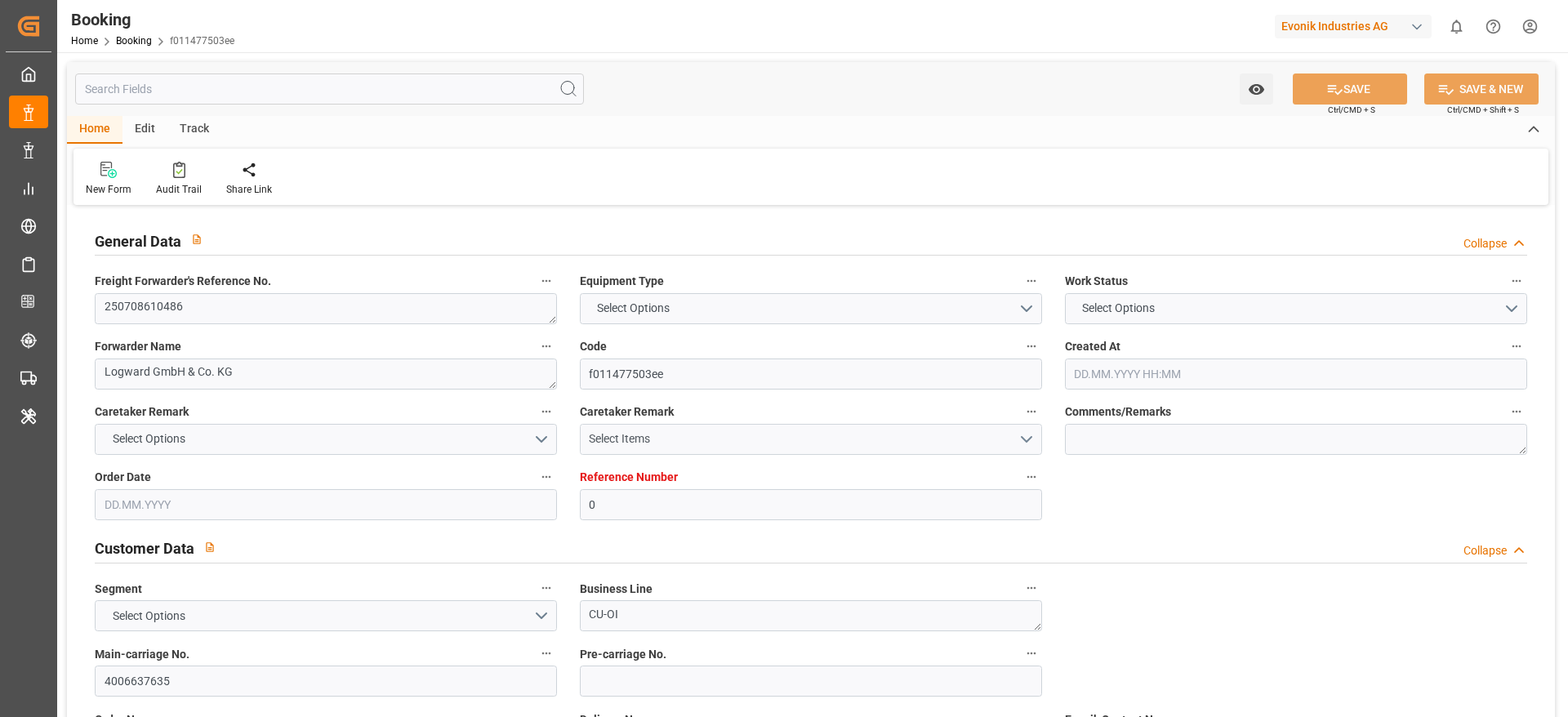
type input "CAVAN"
type input "43"
type input "PTSIE"
type input "0"
type input "[DATE] 09:37"
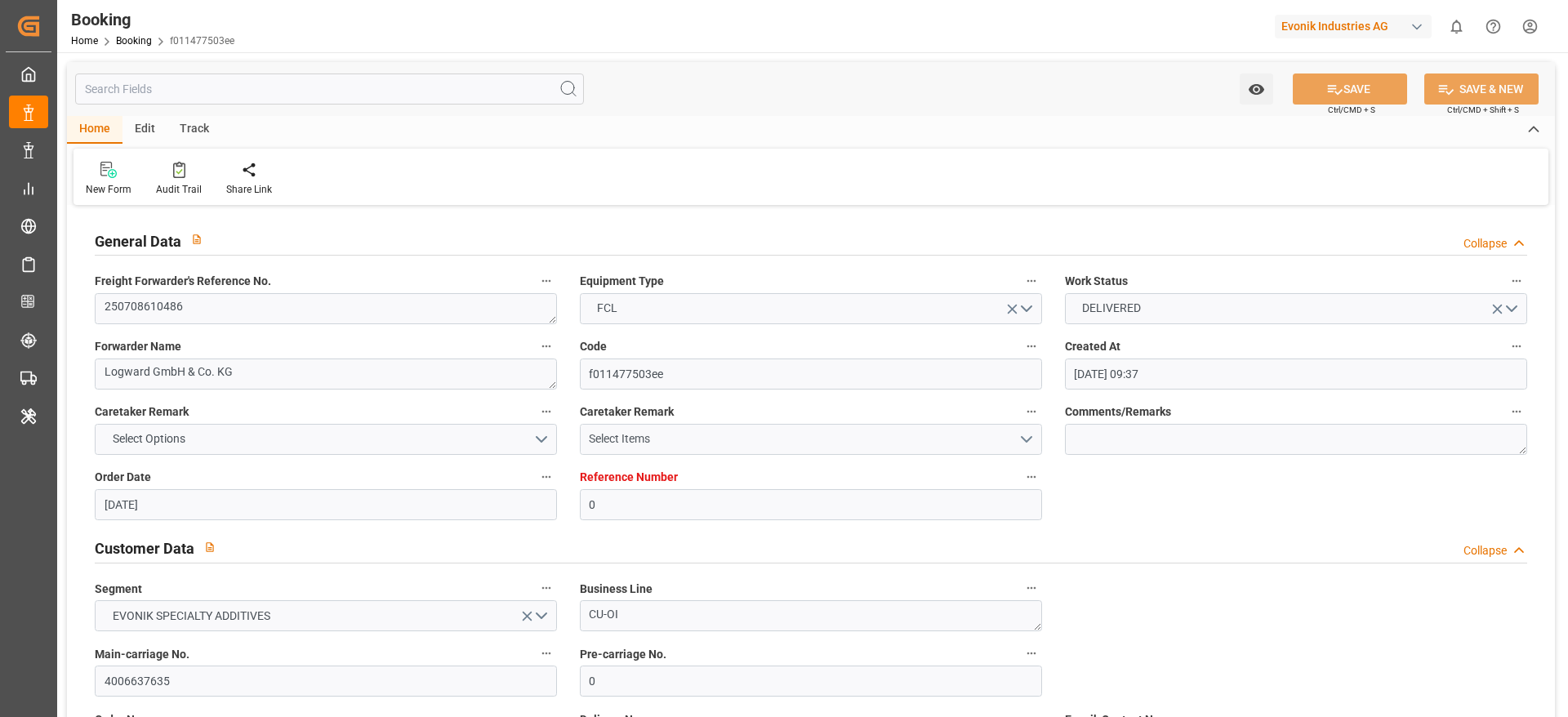
type input "[DATE]"
type input "[DATE] 00:00"
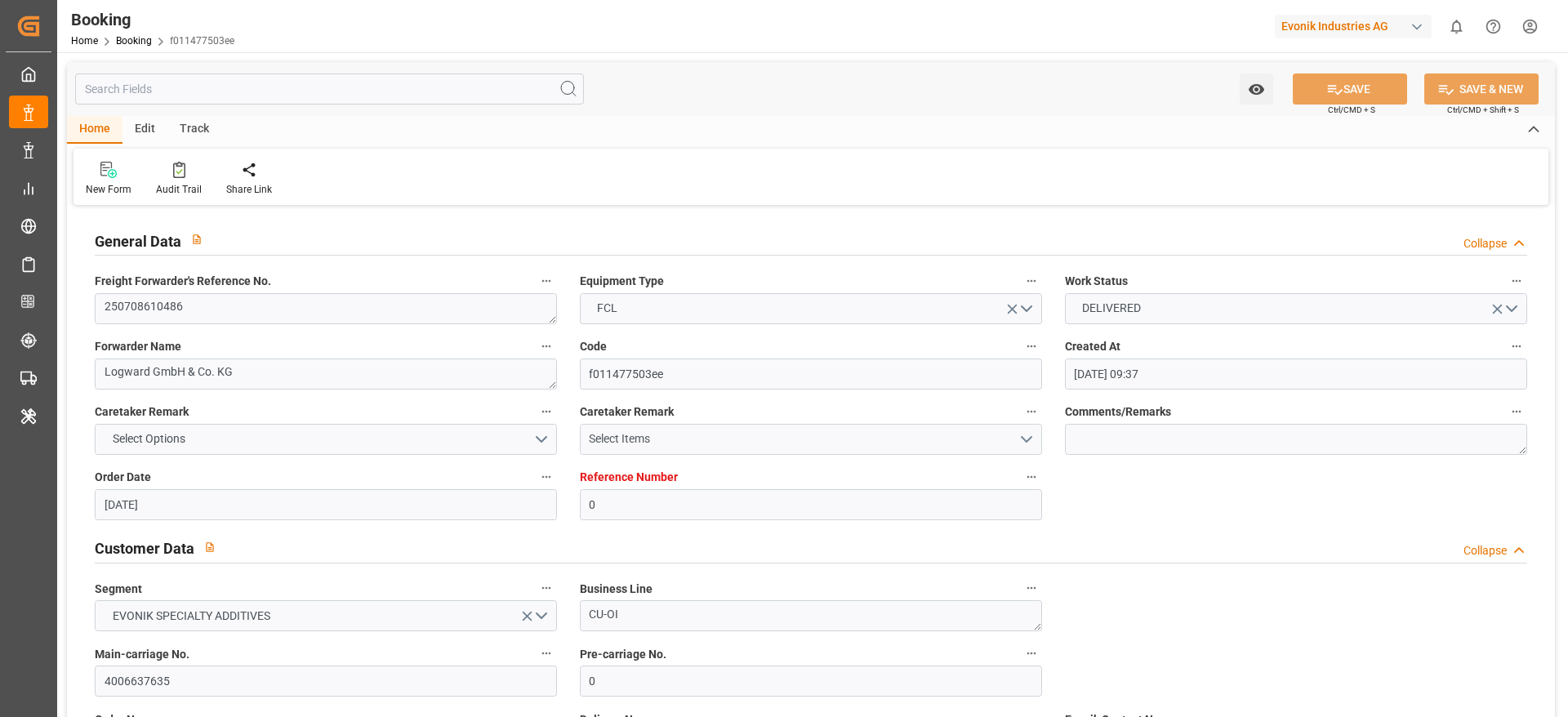
type input "[DATE] 00:00"
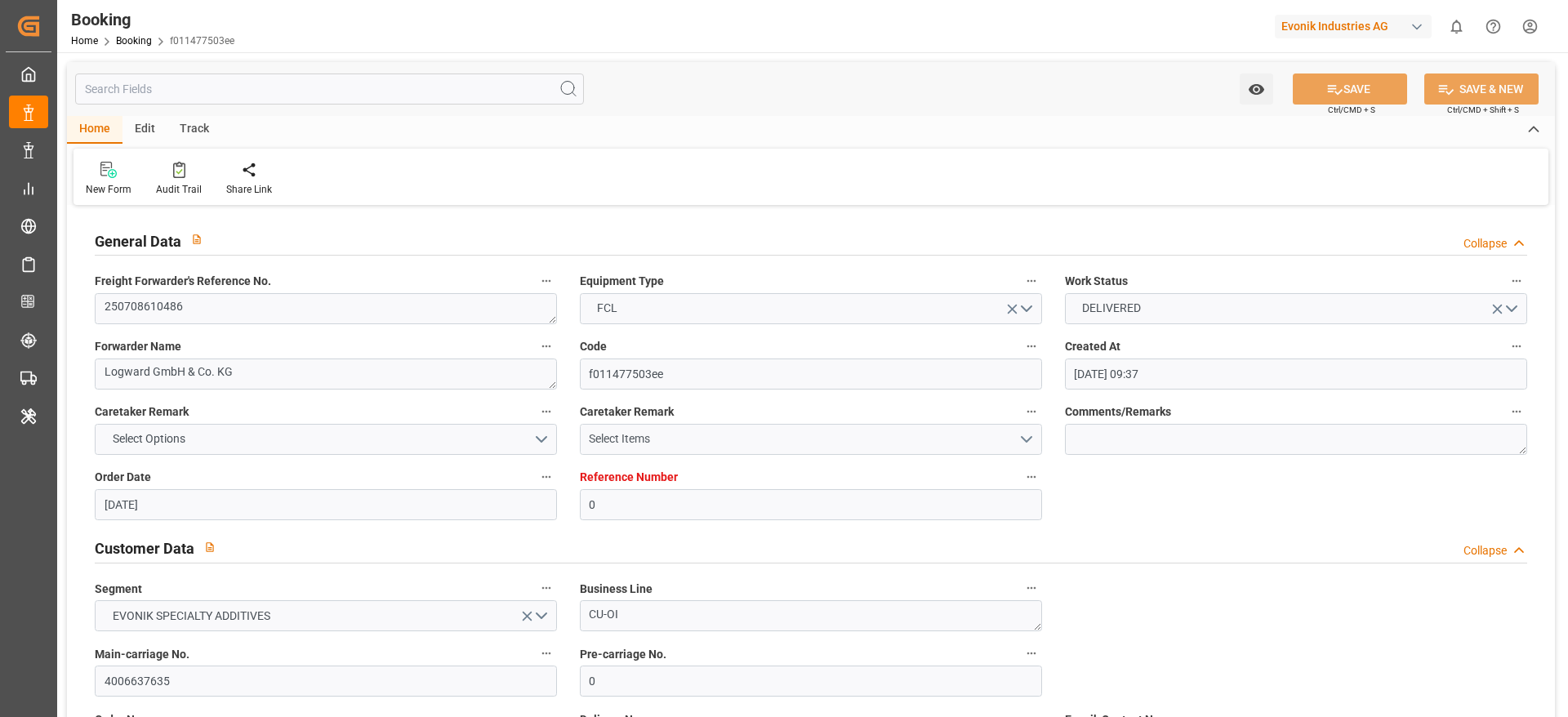
type input "[DATE] 00:00"
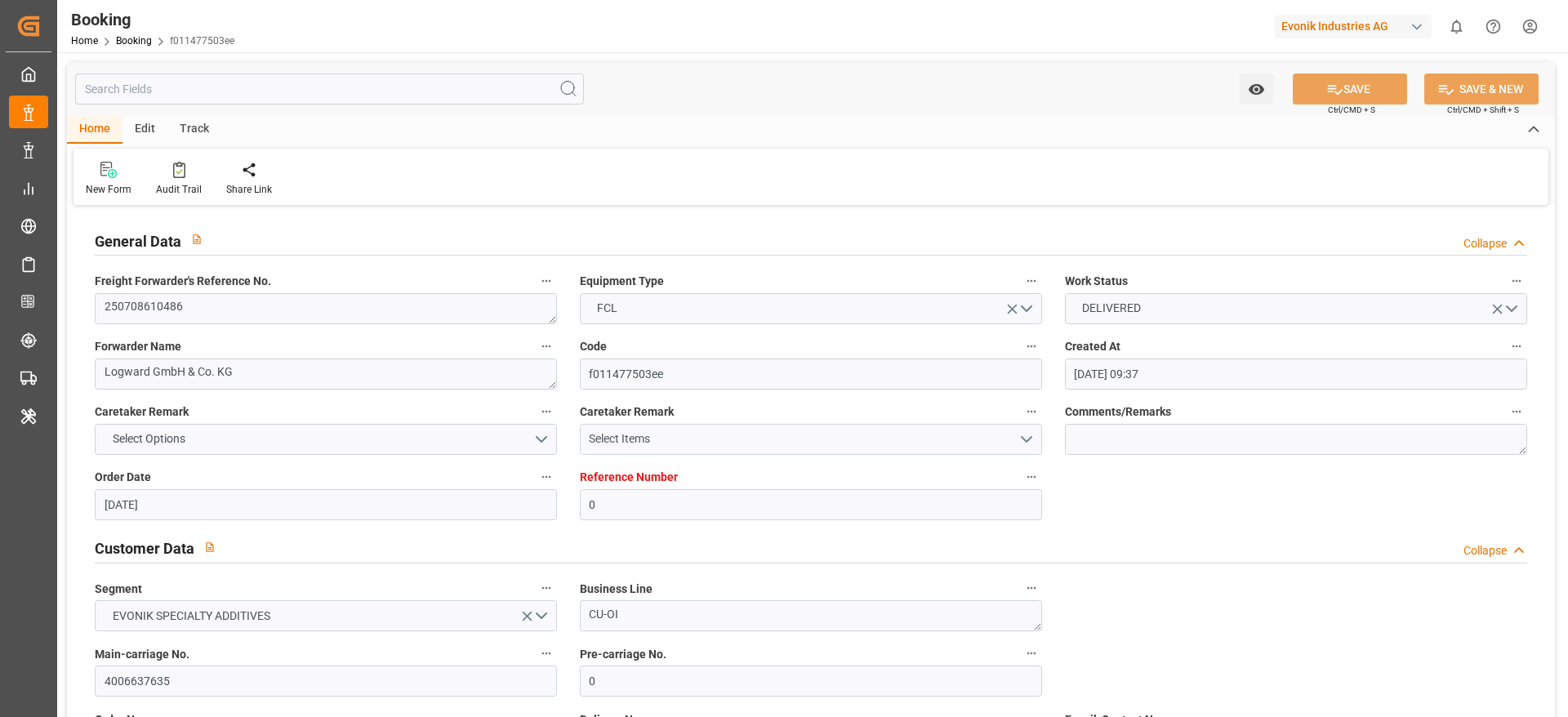
type input "[DATE] 00:00"
type input "[DATE] 11:40"
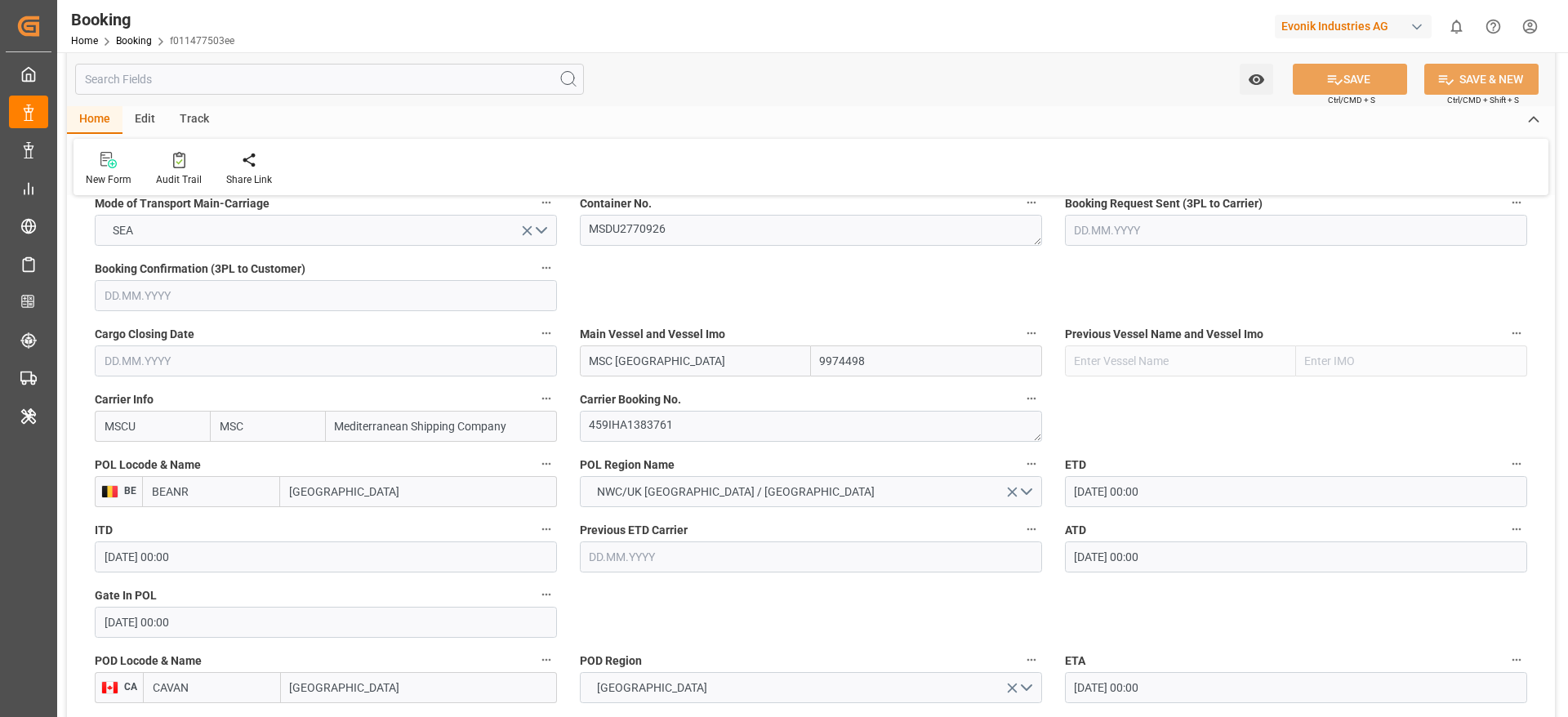
scroll to position [1102, 0]
